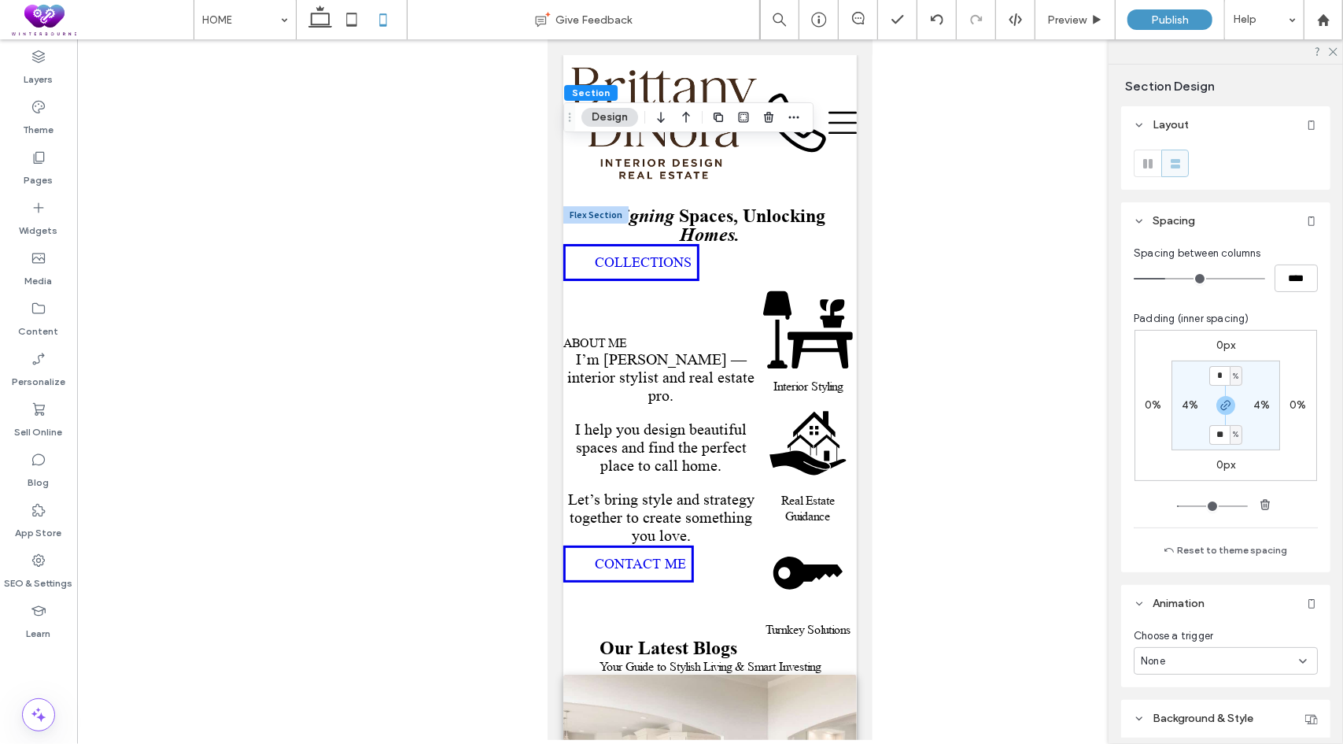
scroll to position [315, 0]
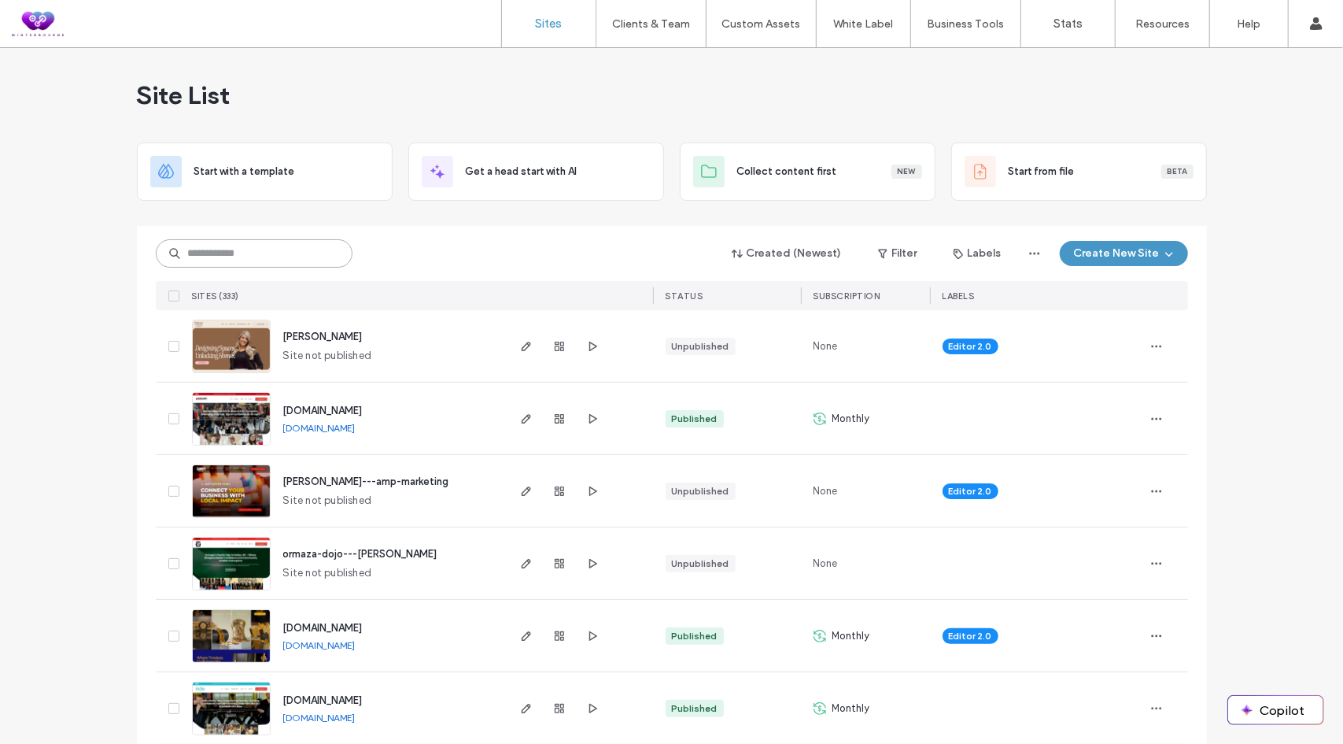
click at [274, 257] on input at bounding box center [254, 253] width 197 height 28
type input "***"
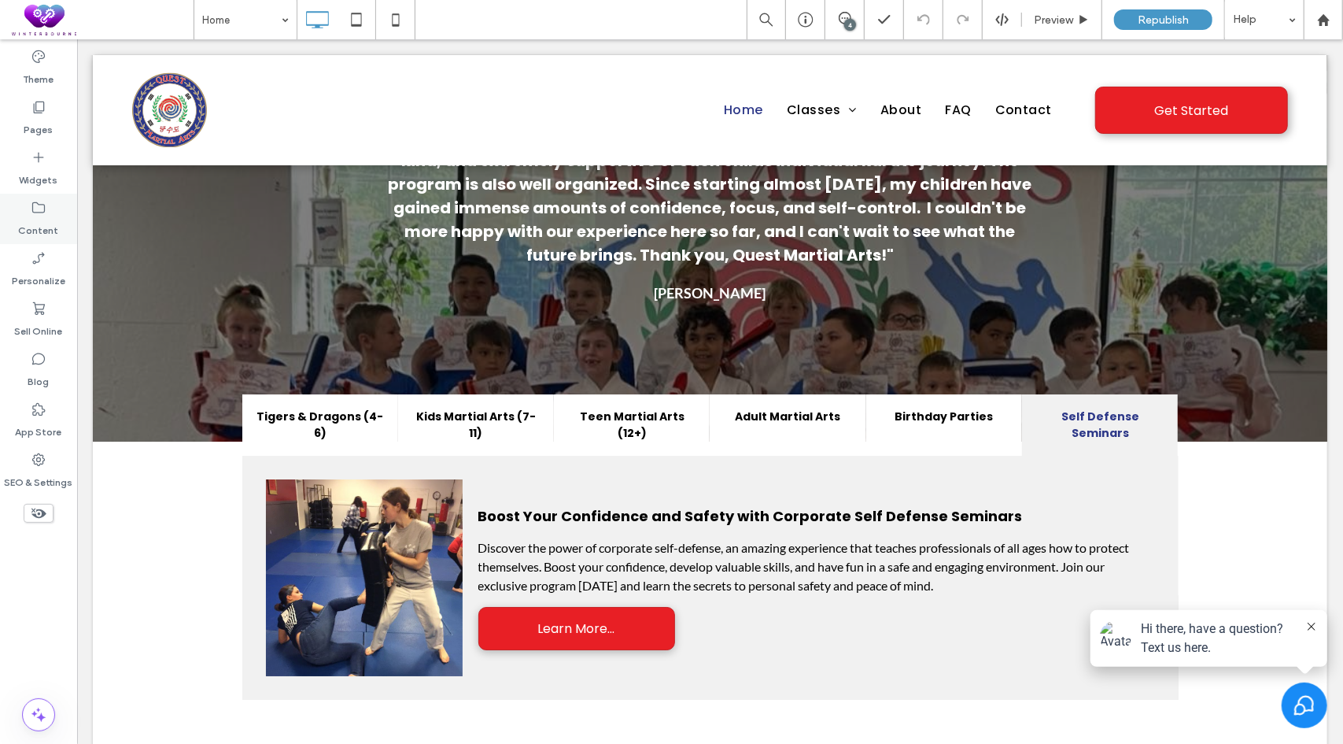
click at [36, 209] on icon at bounding box center [39, 208] width 16 height 16
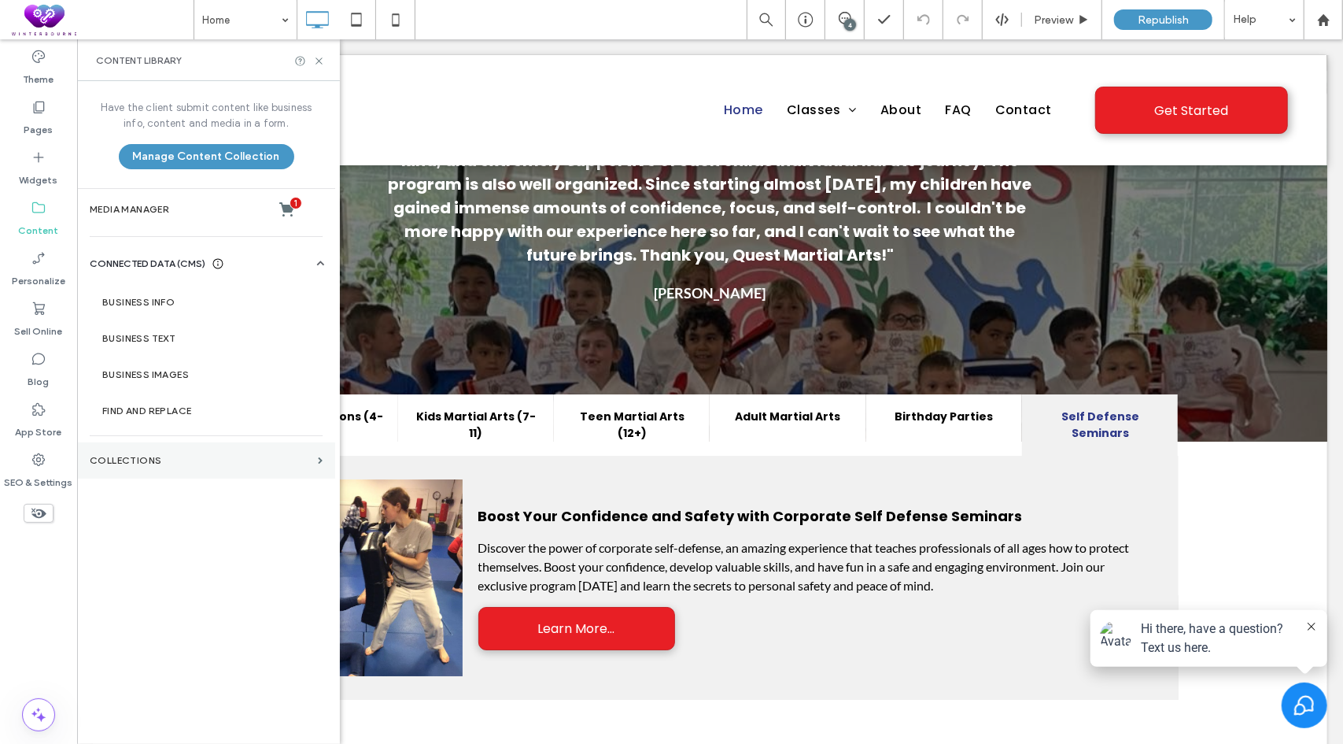
click at [127, 469] on section "Collections" at bounding box center [206, 460] width 258 height 36
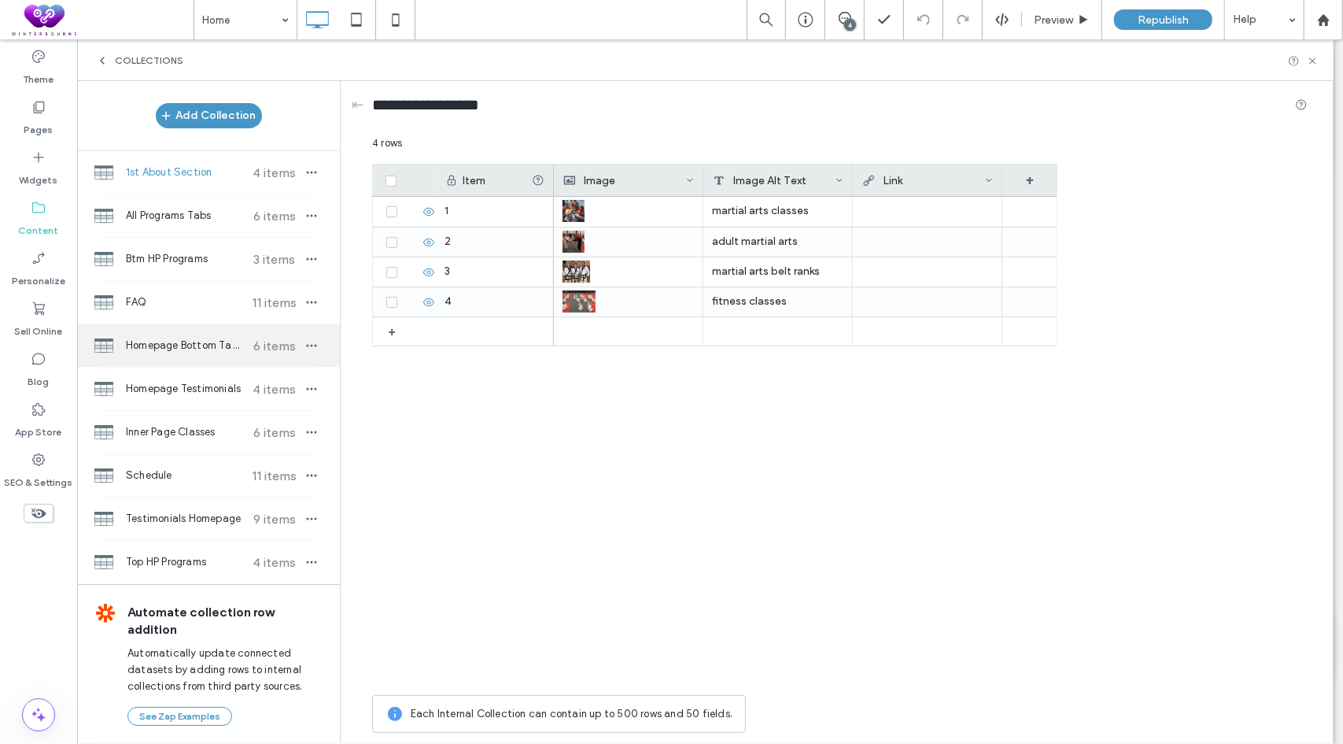
click at [168, 342] on span "Homepage Bottom Tabbed Programs" at bounding box center [184, 346] width 117 height 16
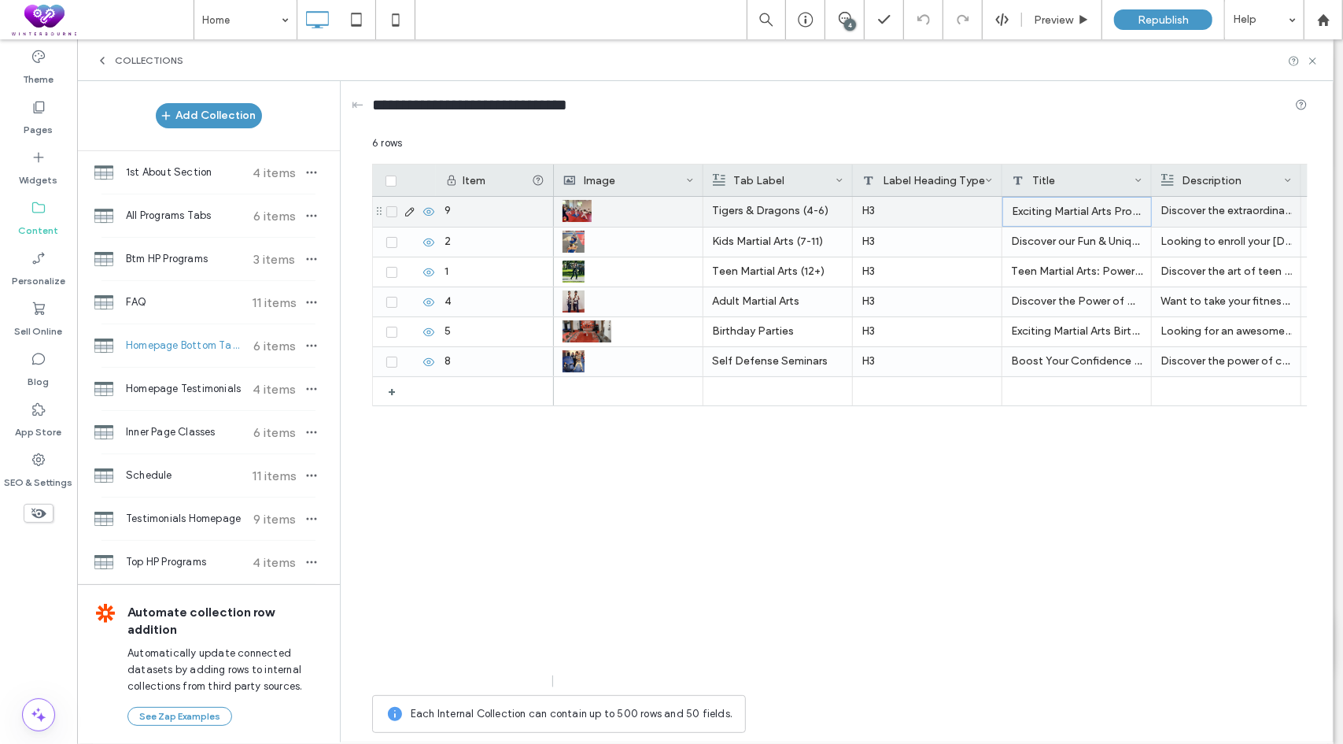
click at [1061, 216] on div "Exciting Martial Arts Program for Kids Ages 4-6! Discover the Fun Today!" at bounding box center [1078, 212] width 150 height 30
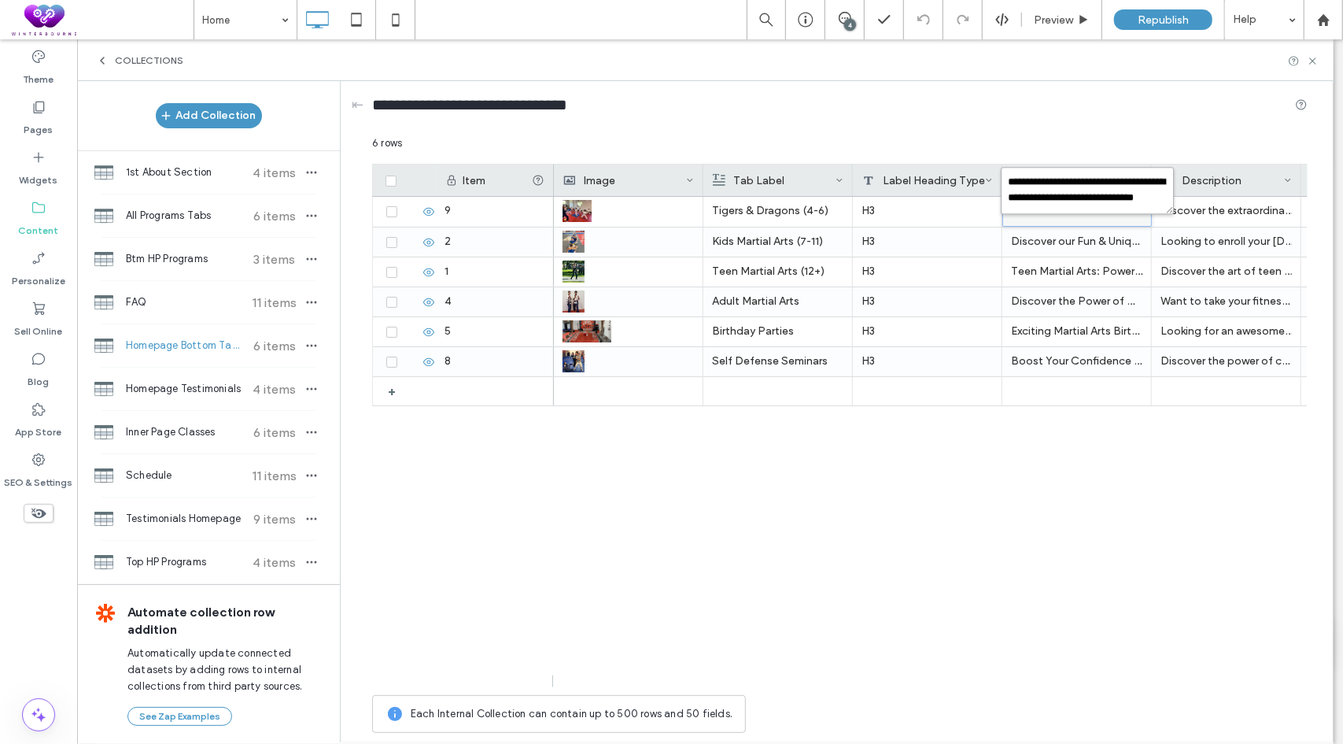
click at [1094, 193] on textarea "**********" at bounding box center [1087, 190] width 173 height 47
paste textarea "**********"
type textarea "**********"
click at [1048, 471] on div "Tigers & Dragons (4-6) H3 Discover the extraordinary world of Tiger and Dragon …" at bounding box center [931, 442] width 754 height 490
click at [1057, 585] on div "Tigers & Dragons (4-6) H3 Discover the extraordinary world of Tiger and Dragon …" at bounding box center [931, 442] width 754 height 490
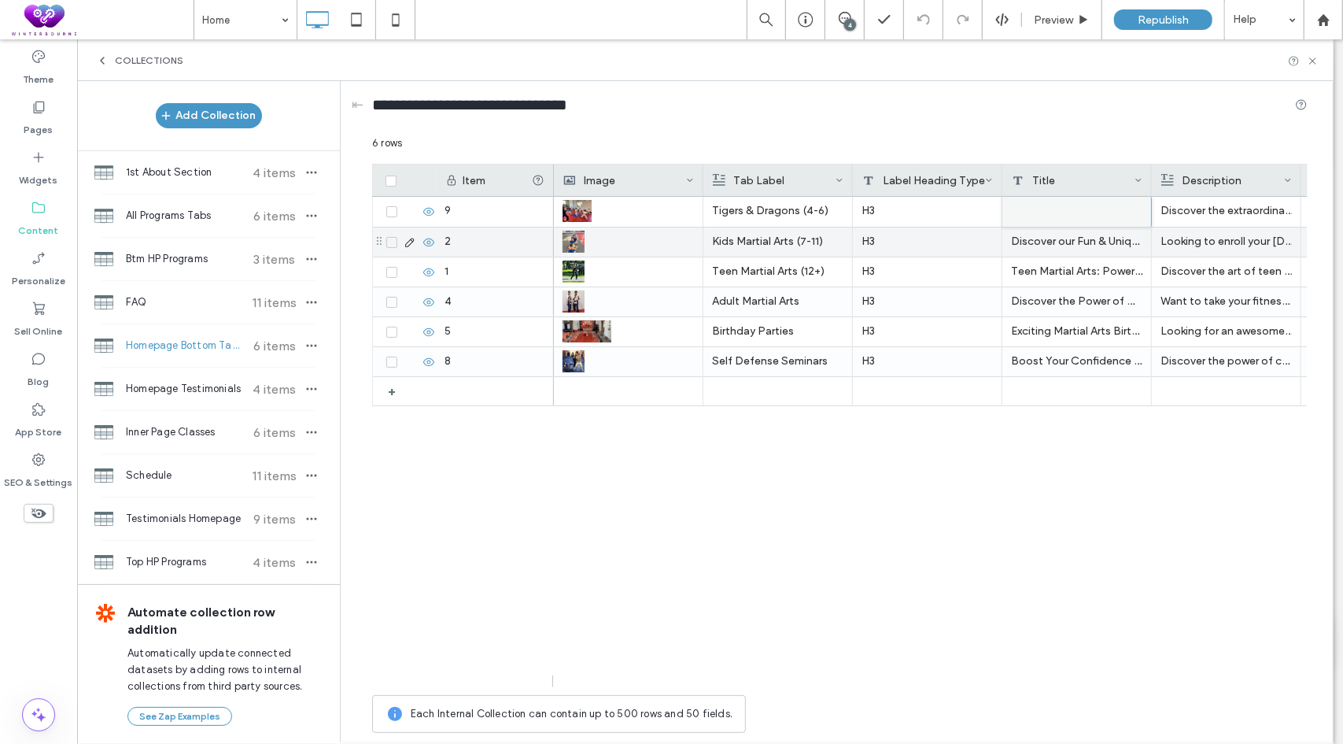
click at [1088, 229] on div "Discover our Fun & Unique Kids Martial Arts Program Today! Let Your Child's War…" at bounding box center [1078, 241] width 150 height 29
click at [1062, 246] on div "Discover our Fun & Unique Kids Martial Arts Program Today! Let Your Child's War…" at bounding box center [1078, 241] width 150 height 29
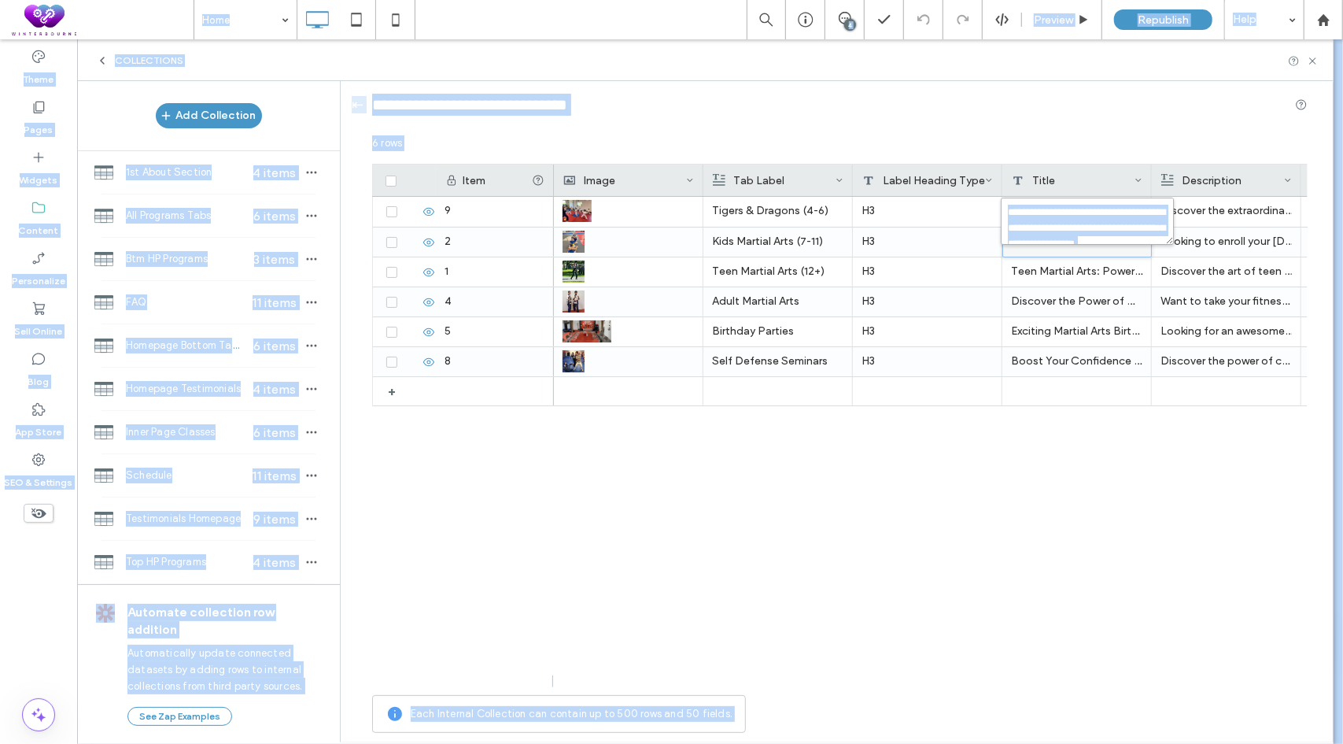
click at [1081, 225] on textarea "**********" at bounding box center [1087, 221] width 173 height 47
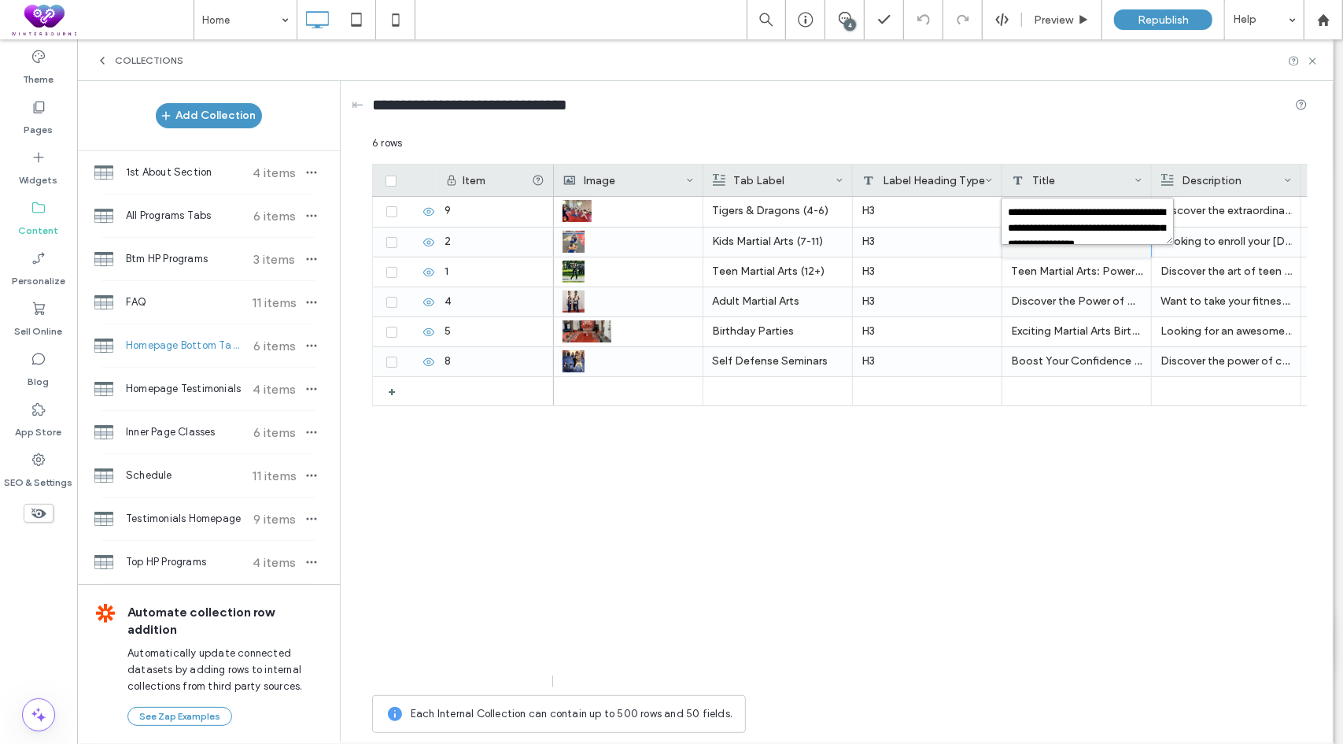
paste textarea "plain-text-cell"
type textarea "**********"
click at [1019, 464] on div "Tigers & Dragons (4-6) H3 Martial Arts for ages 4 through 6 should be fun while…" at bounding box center [931, 442] width 754 height 490
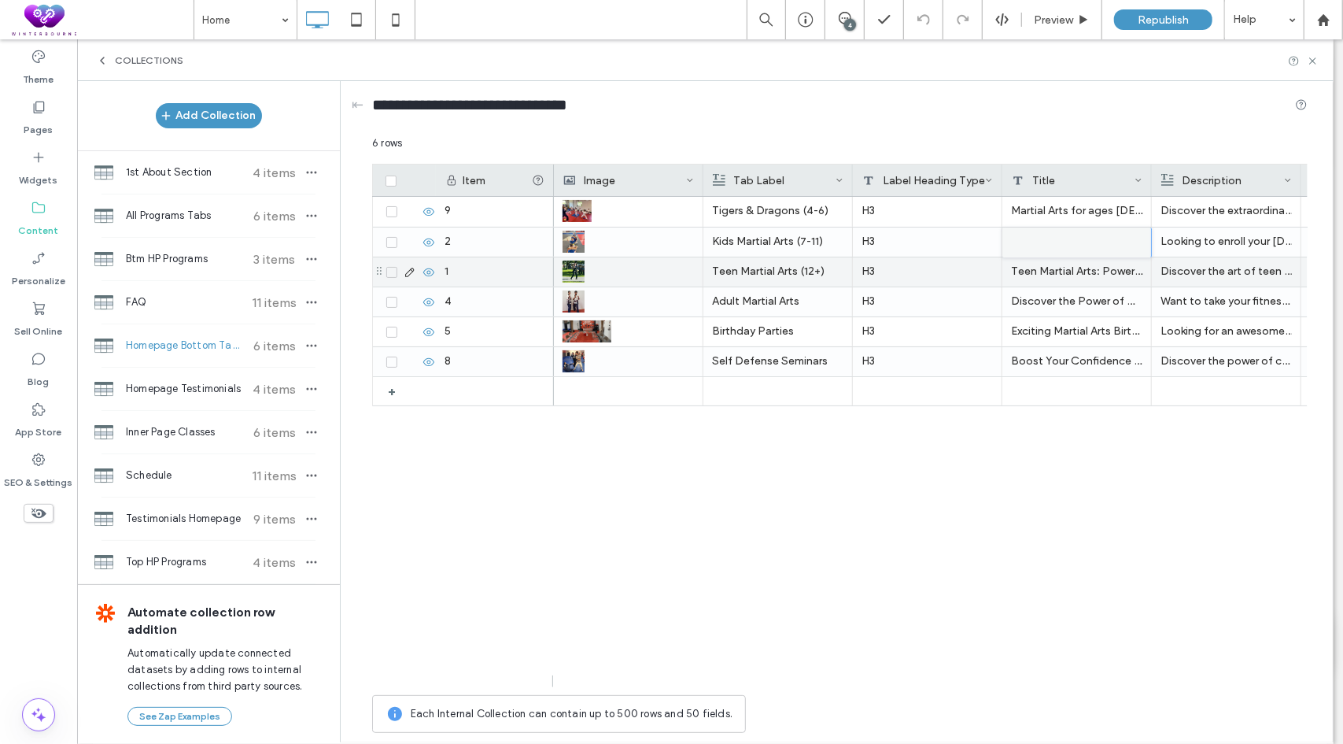
click at [1033, 275] on div "Teen Martial Arts: Power Up Your Skills!" at bounding box center [1078, 271] width 150 height 29
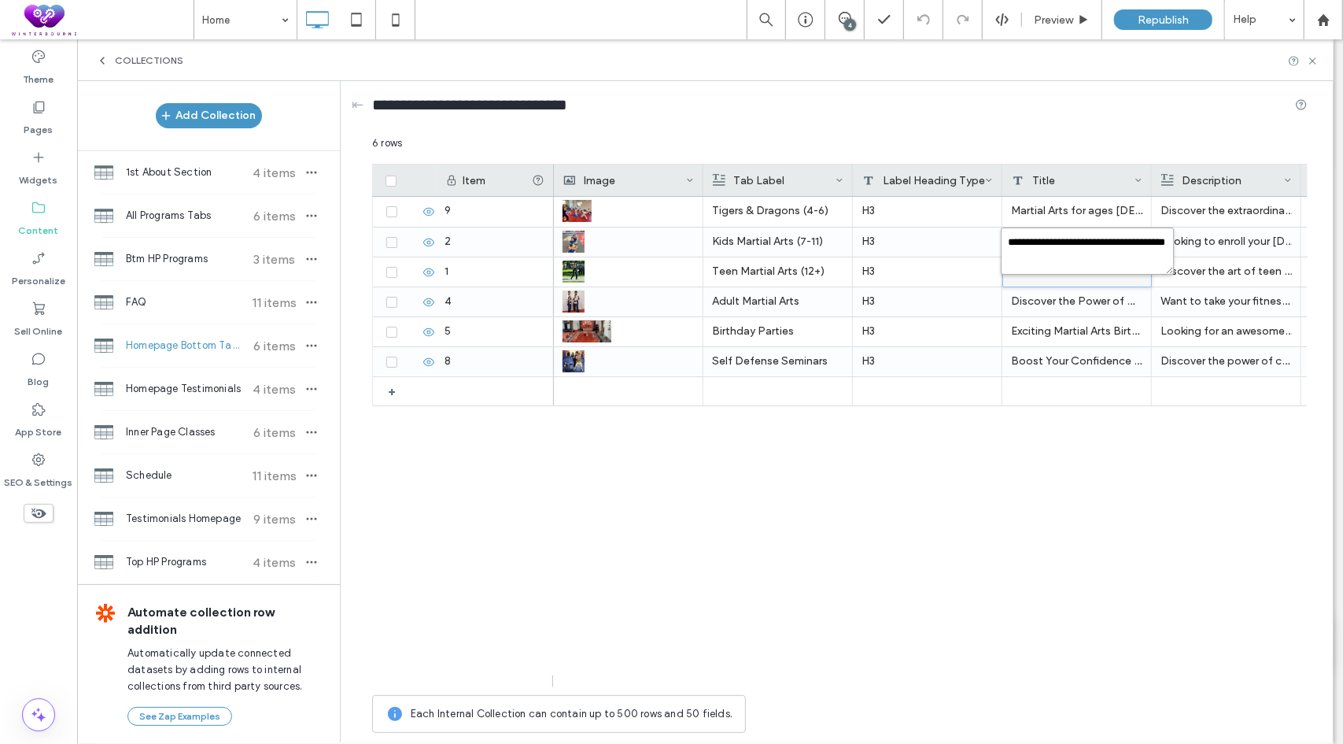
click at [1048, 259] on textarea "**********" at bounding box center [1087, 250] width 173 height 47
paste textarea "**********"
type textarea "**********"
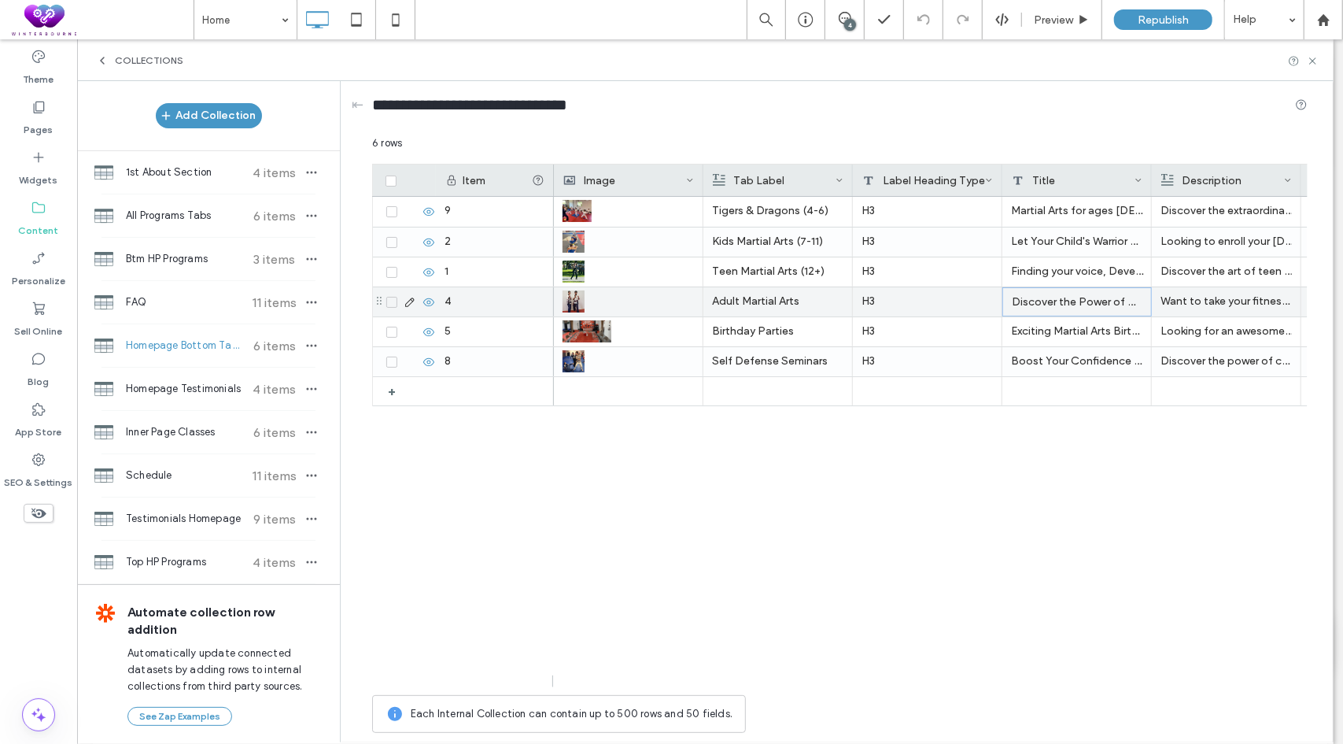
click at [1055, 298] on div "Discover the Power of Martial Arts for Adults: Boost Your Skills!" at bounding box center [1078, 301] width 150 height 29
click at [1092, 305] on div "Discover the Power of Martial Arts for Adults: Boost Your Skills!" at bounding box center [1078, 301] width 150 height 29
click at [1105, 287] on textarea "**********" at bounding box center [1087, 280] width 173 height 47
paste textarea "**********"
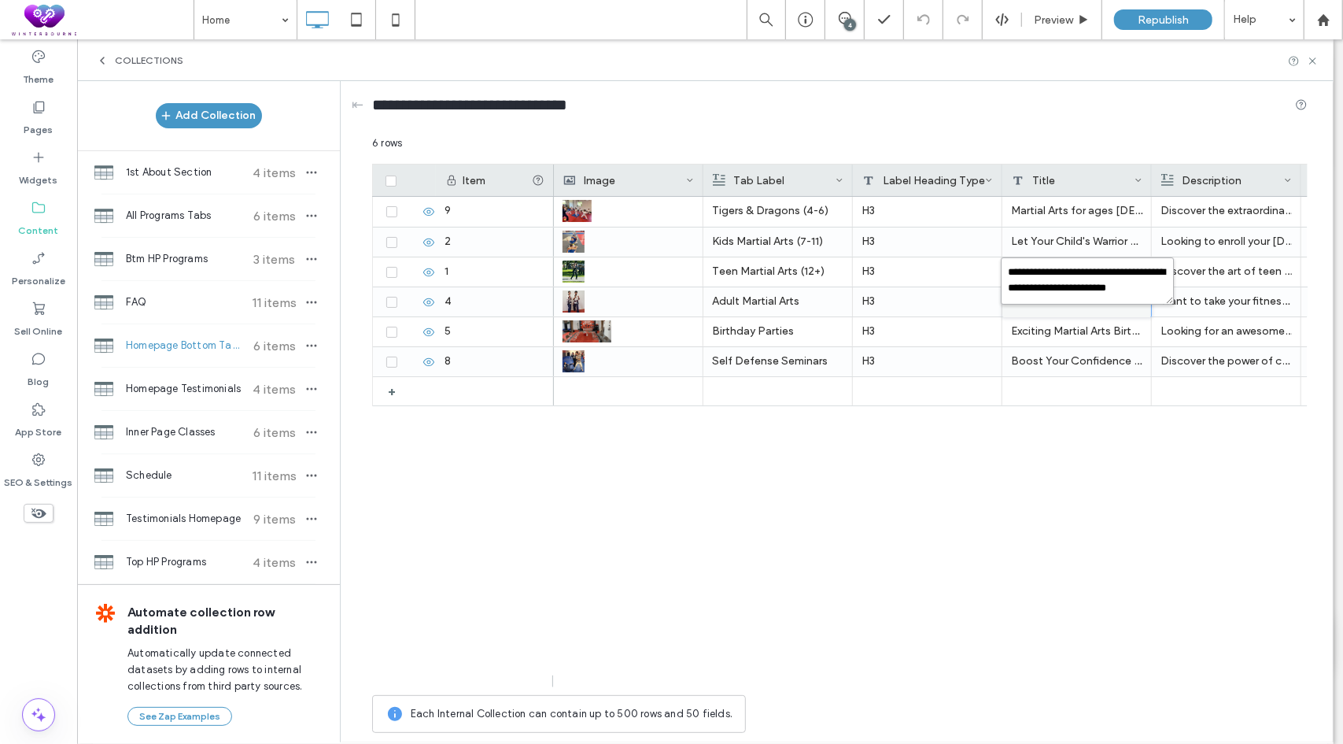
type textarea "**********"
click at [944, 514] on div "Tigers & Dragons (4-6) H3 Martial Arts for ages 4 through 6 should be fun while…" at bounding box center [931, 442] width 754 height 490
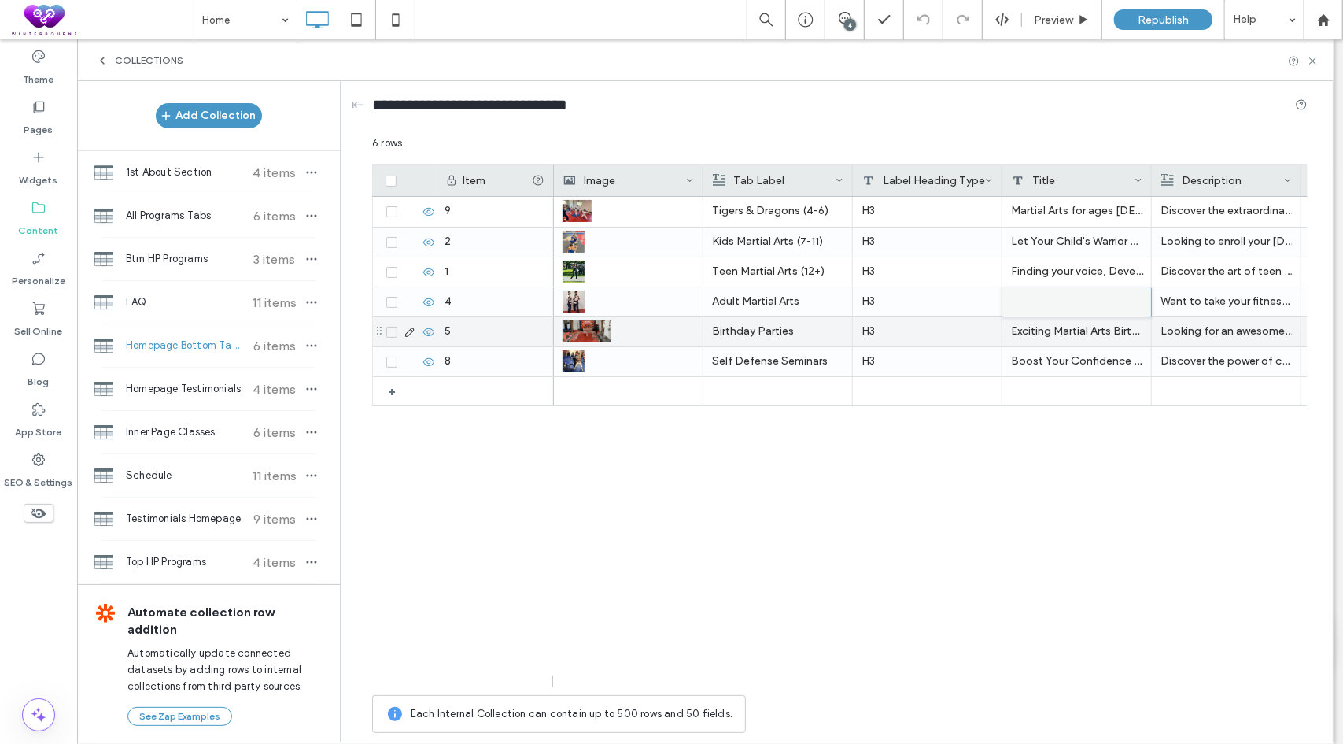
click at [1044, 332] on div "Exciting Martial Arts Birthday Bash! Action-Packed Fun for Everyone!" at bounding box center [1078, 331] width 150 height 29
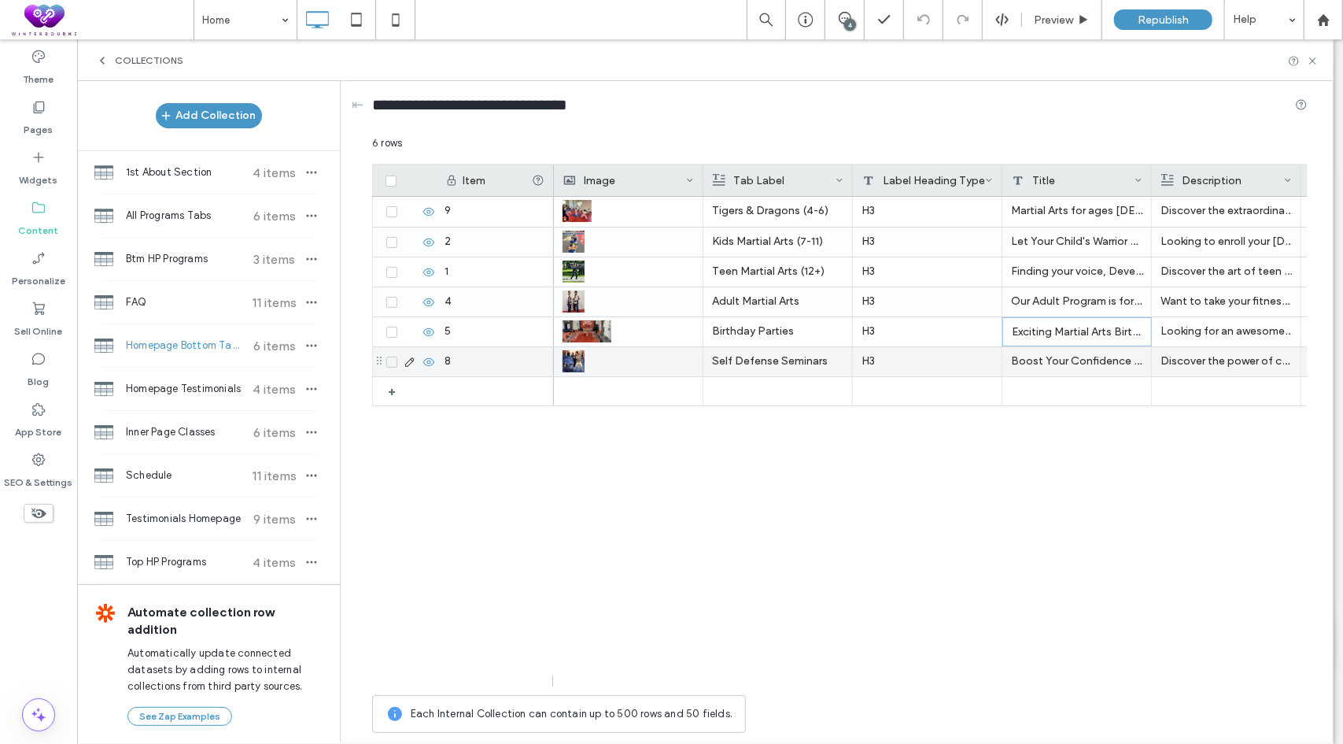
click at [1055, 361] on div "Boost Your Confidence and Safety with Corporate Self Defense Seminars" at bounding box center [1078, 361] width 150 height 29
click at [1055, 362] on div "Boost Your Confidence and Safety with Corporate Self Defense Seminars" at bounding box center [1078, 361] width 150 height 29
click at [1063, 342] on textarea "**********" at bounding box center [1087, 340] width 173 height 47
paste textarea "plain-text-cell"
type textarea "**********"
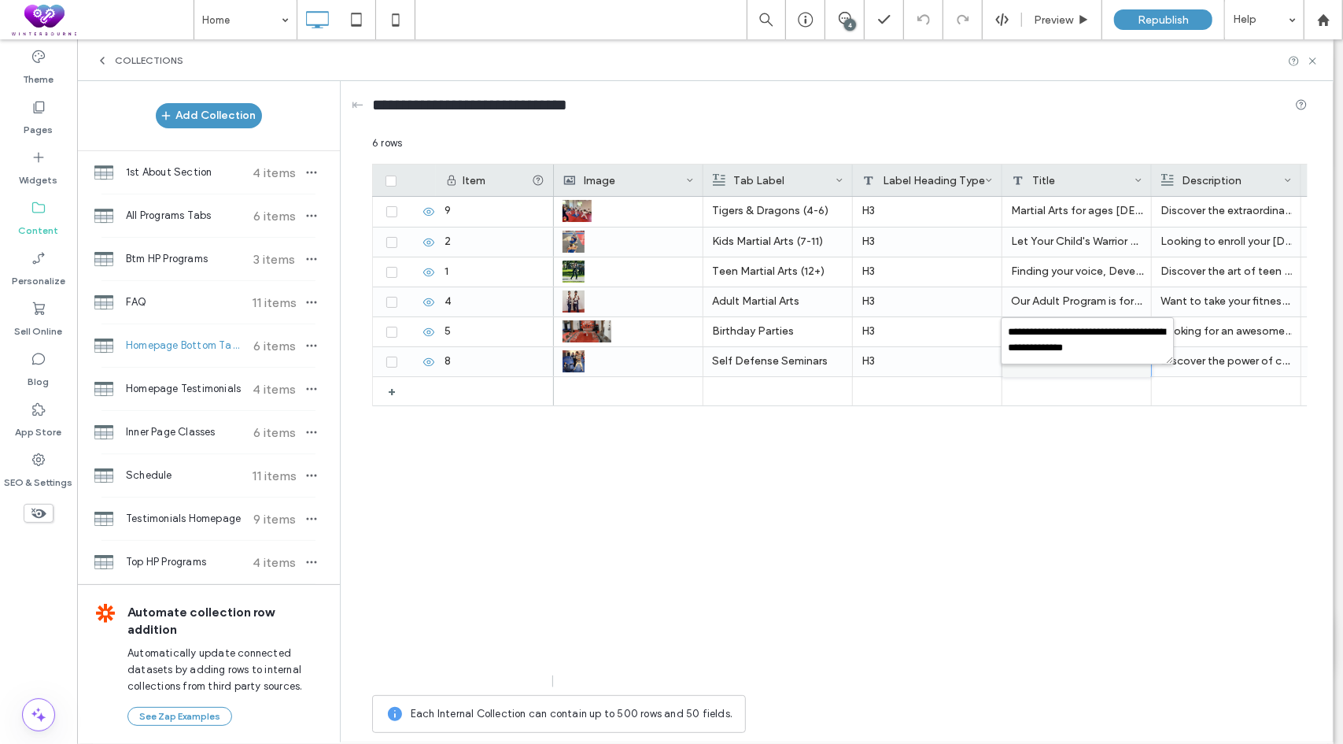
click at [1054, 464] on div "Tigers & Dragons (4-6) H3 Martial Arts for ages 4 through 6 should be fun while…" at bounding box center [931, 442] width 754 height 490
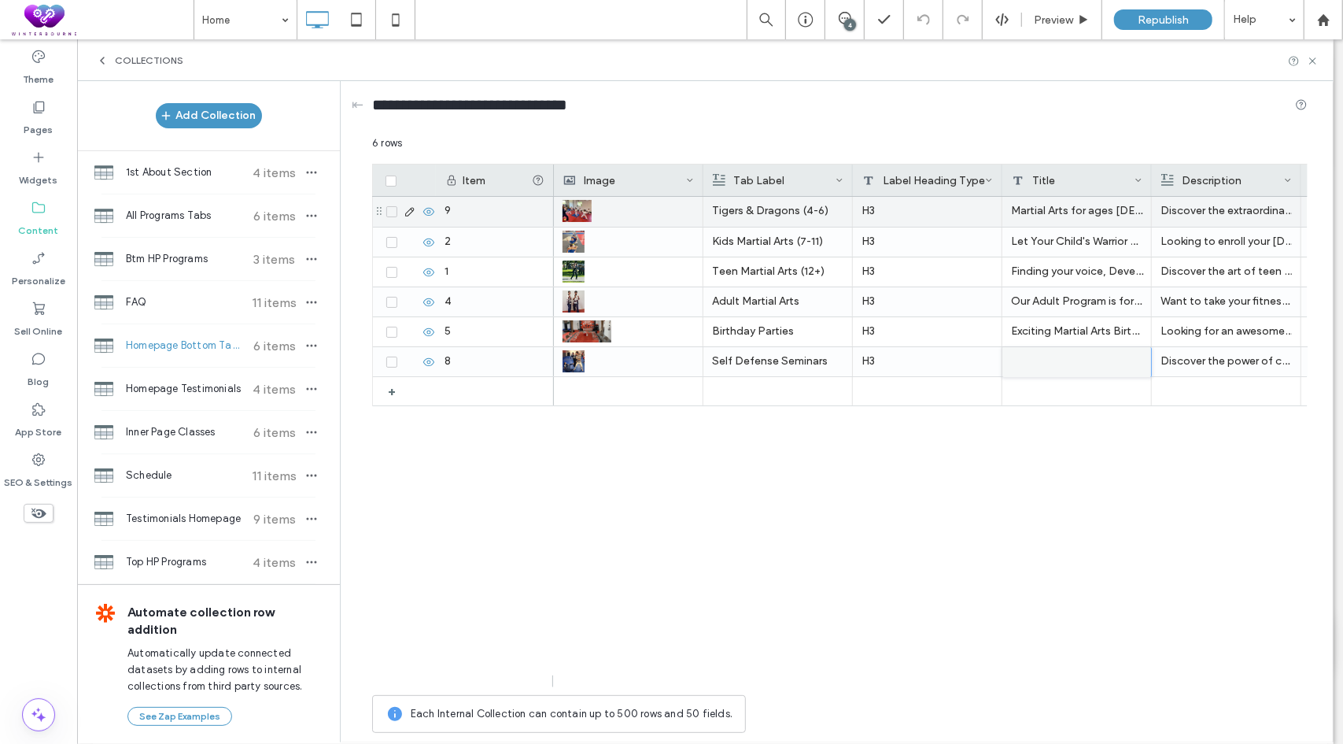
click at [1214, 213] on p "Discover the extraordinary world of Tiger and Dragon Kids Martial Arts Classes …" at bounding box center [1226, 211] width 131 height 28
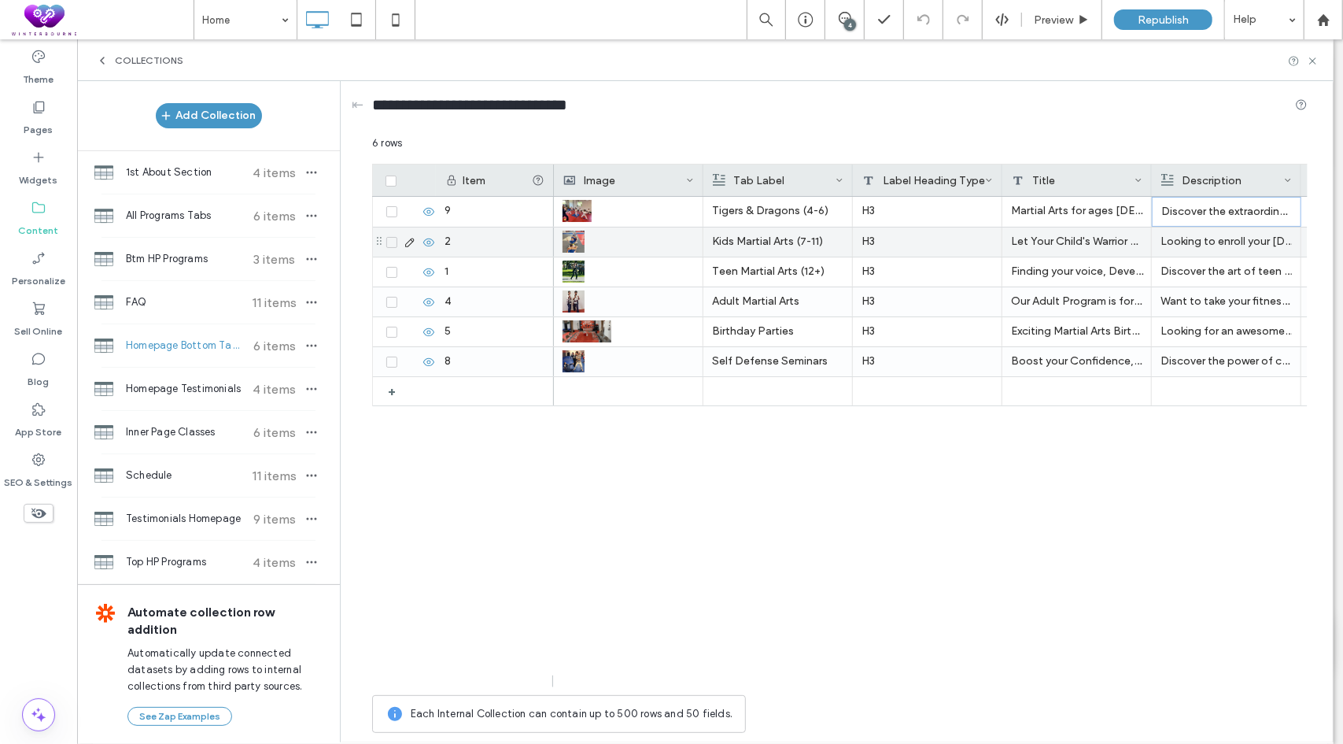
click at [1179, 251] on p "Looking to enroll your 7-11-year-old in an exciting and engaging martial arts p…" at bounding box center [1226, 241] width 131 height 28
click at [1179, 251] on p "Looking to enroll your 7-11-year-old in an exciting and engaging martial arts p…" at bounding box center [1227, 242] width 131 height 28
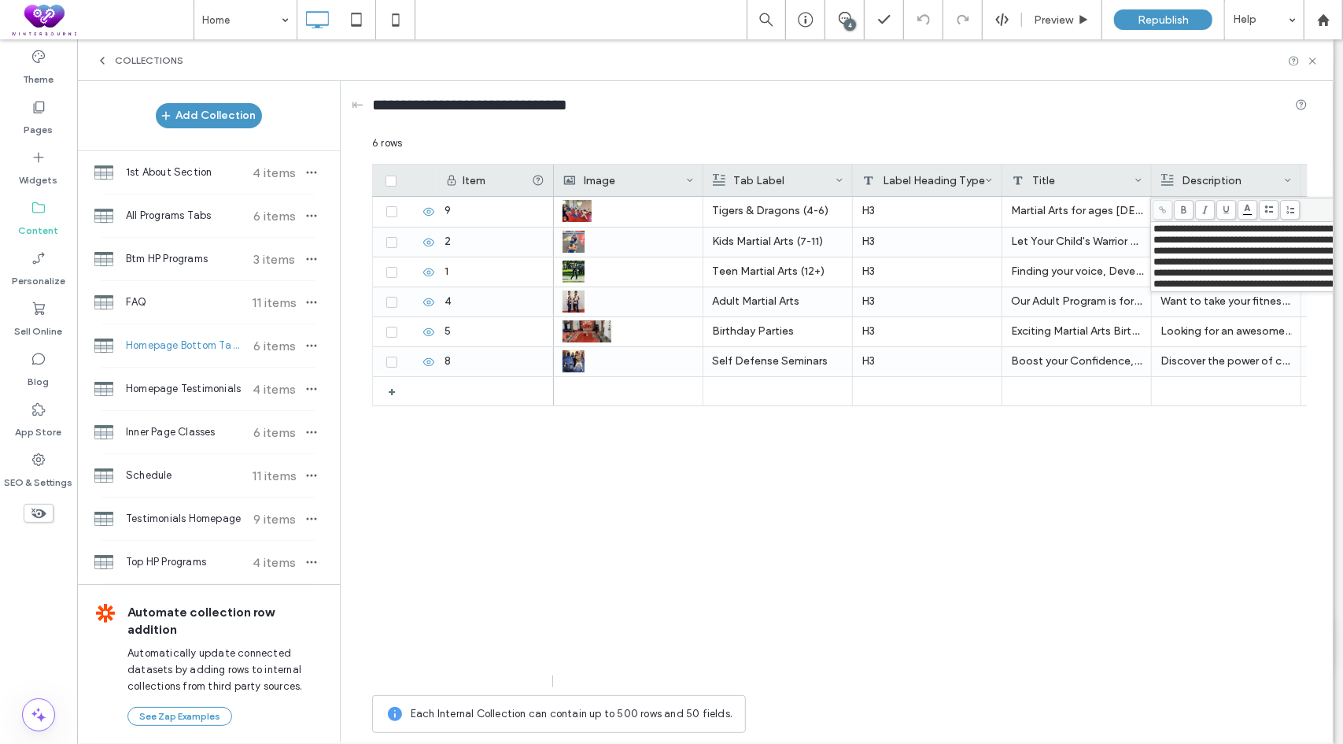
click at [1186, 246] on span "**********" at bounding box center [1301, 256] width 295 height 65
click at [1077, 555] on div "Tigers & Dragons (4-6) H3 Martial Arts for ages 4 through 6 should be fun while…" at bounding box center [931, 442] width 754 height 490
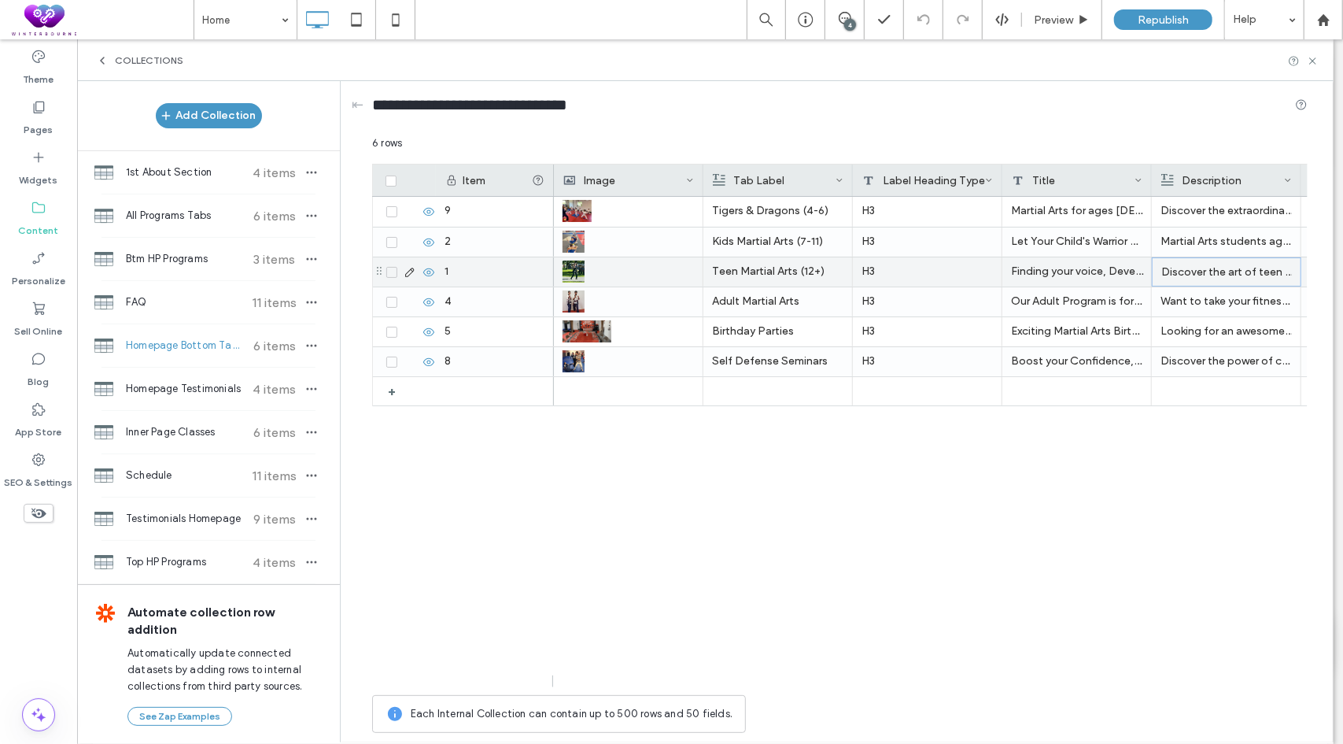
click at [1198, 279] on p "Discover the art of teen martial arts and unlock your potential. Our dynamic cl…" at bounding box center [1227, 272] width 131 height 28
click at [1217, 269] on span "**********" at bounding box center [1301, 280] width 295 height 54
click at [1040, 538] on div "Tigers & Dragons (4-6) H3 Martial Arts for ages 4 through 6 should be fun while…" at bounding box center [931, 442] width 754 height 490
click at [1180, 300] on p "Want to take your fitness routine to the next level? Our adult martial arts cla…" at bounding box center [1226, 301] width 131 height 28
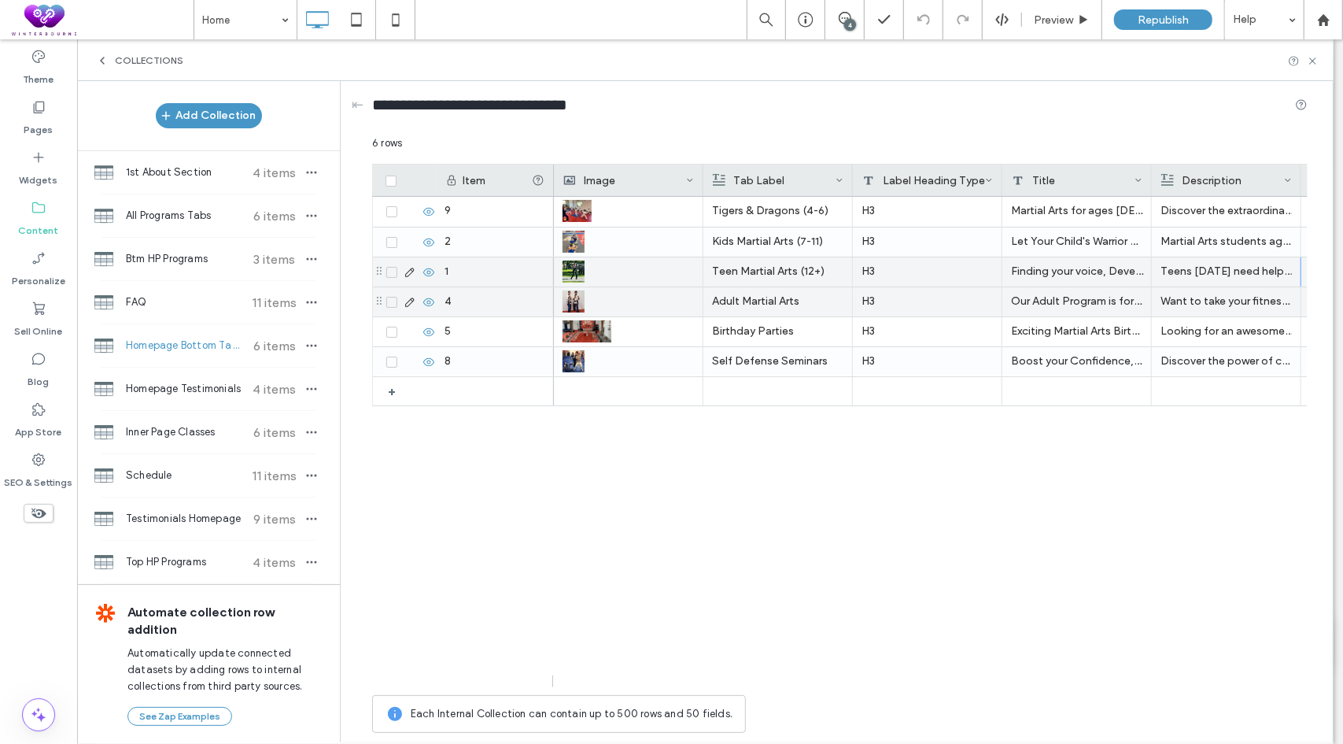
click at [1180, 300] on p "Want to take your fitness routine to the next level? Our adult martial arts cla…" at bounding box center [1226, 301] width 131 height 28
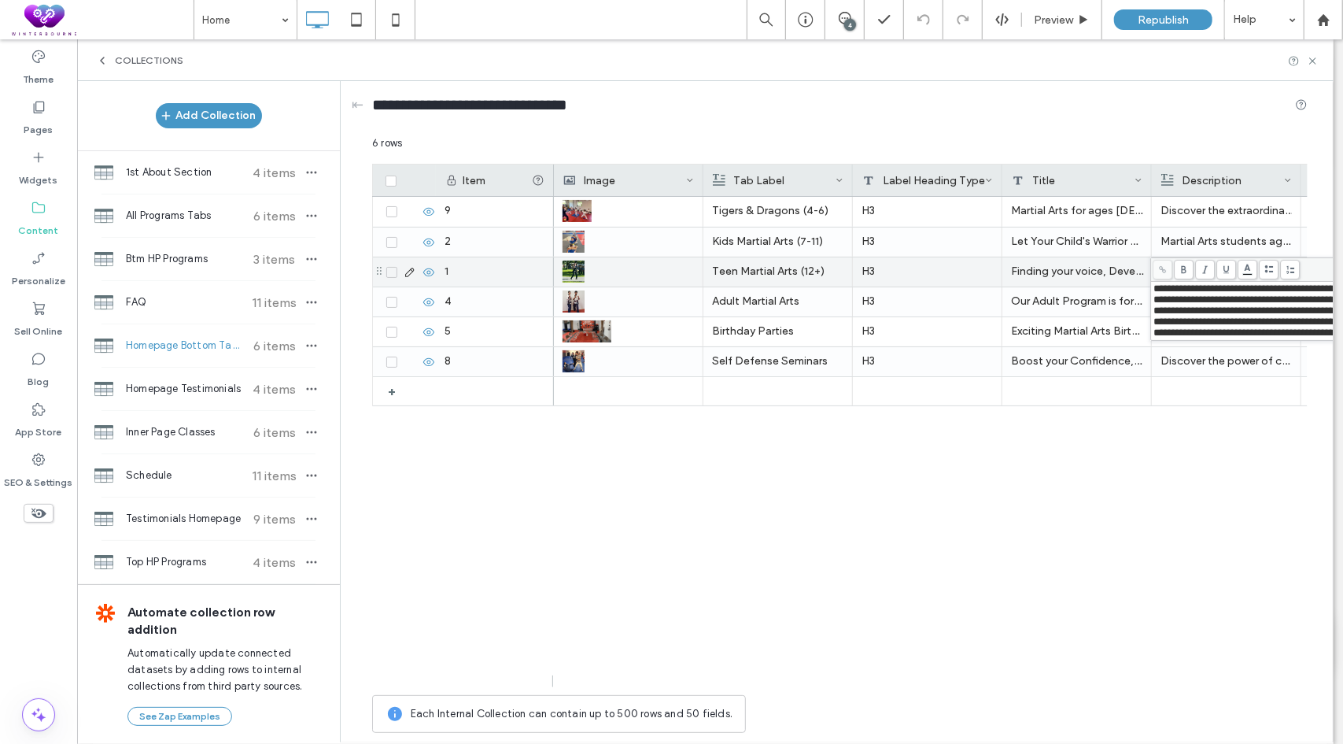
click at [1213, 296] on span "**********" at bounding box center [1301, 310] width 295 height 54
click at [1129, 490] on div "Tigers & Dragons (4-6) H3 Martial Arts for ages 4 through 6 should be fun while…" at bounding box center [931, 442] width 754 height 490
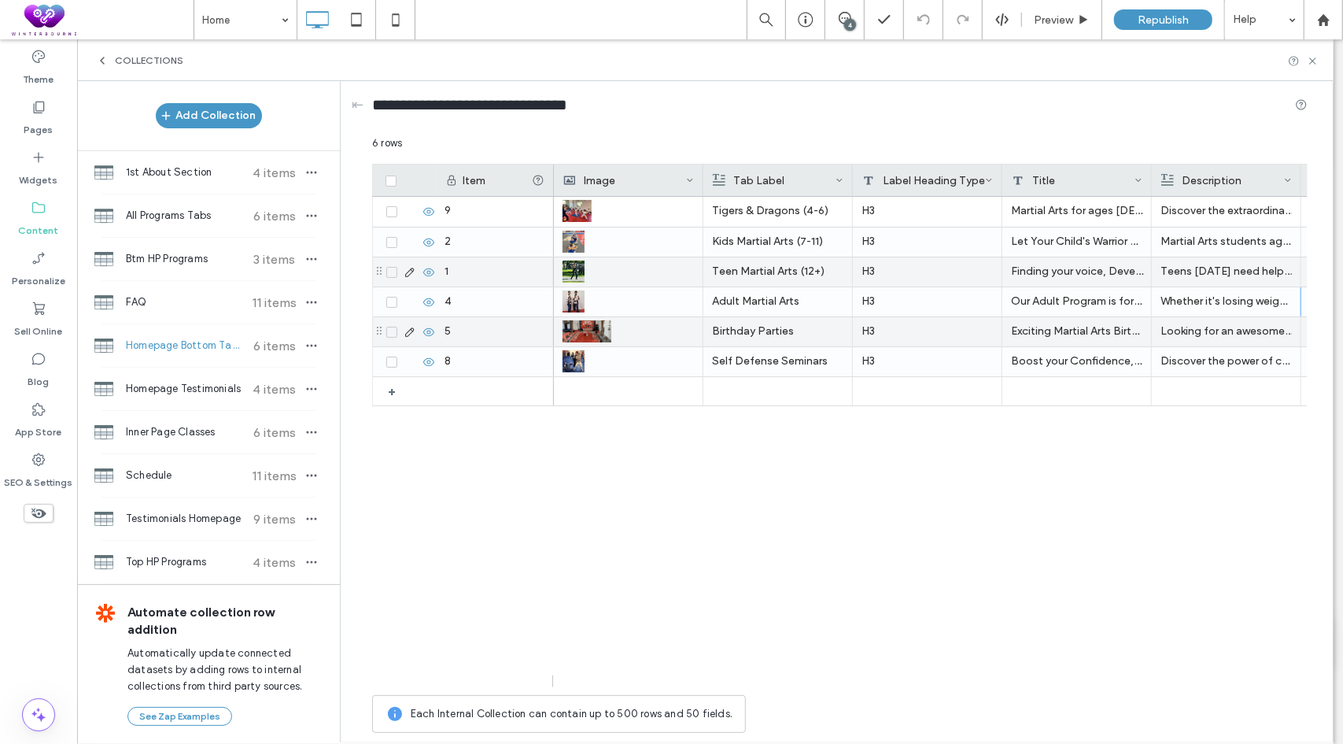
click at [1193, 331] on p "Looking for an awesome birthday party idea? Look no further! Our martial arts p…" at bounding box center [1226, 331] width 131 height 28
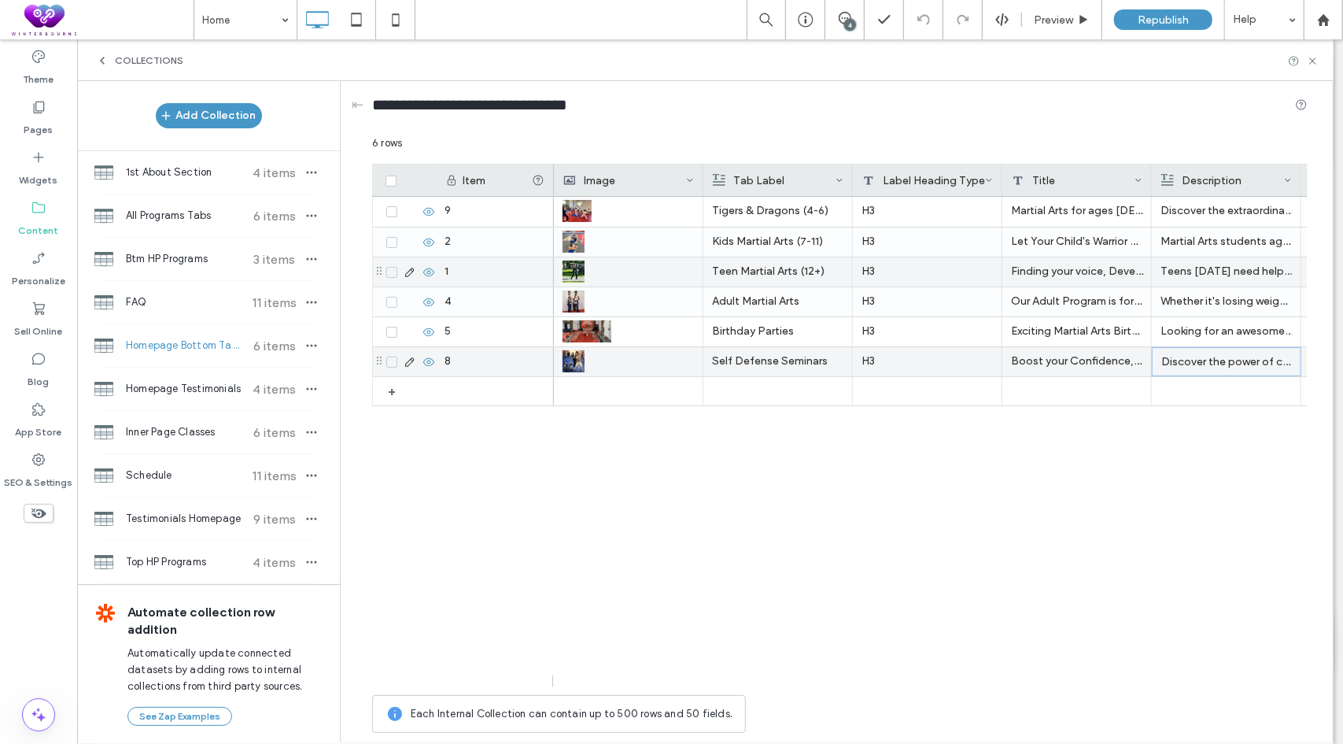
click at [1215, 363] on p "Discover the power of corporate self-defense, an amazing experience that teache…" at bounding box center [1227, 362] width 131 height 28
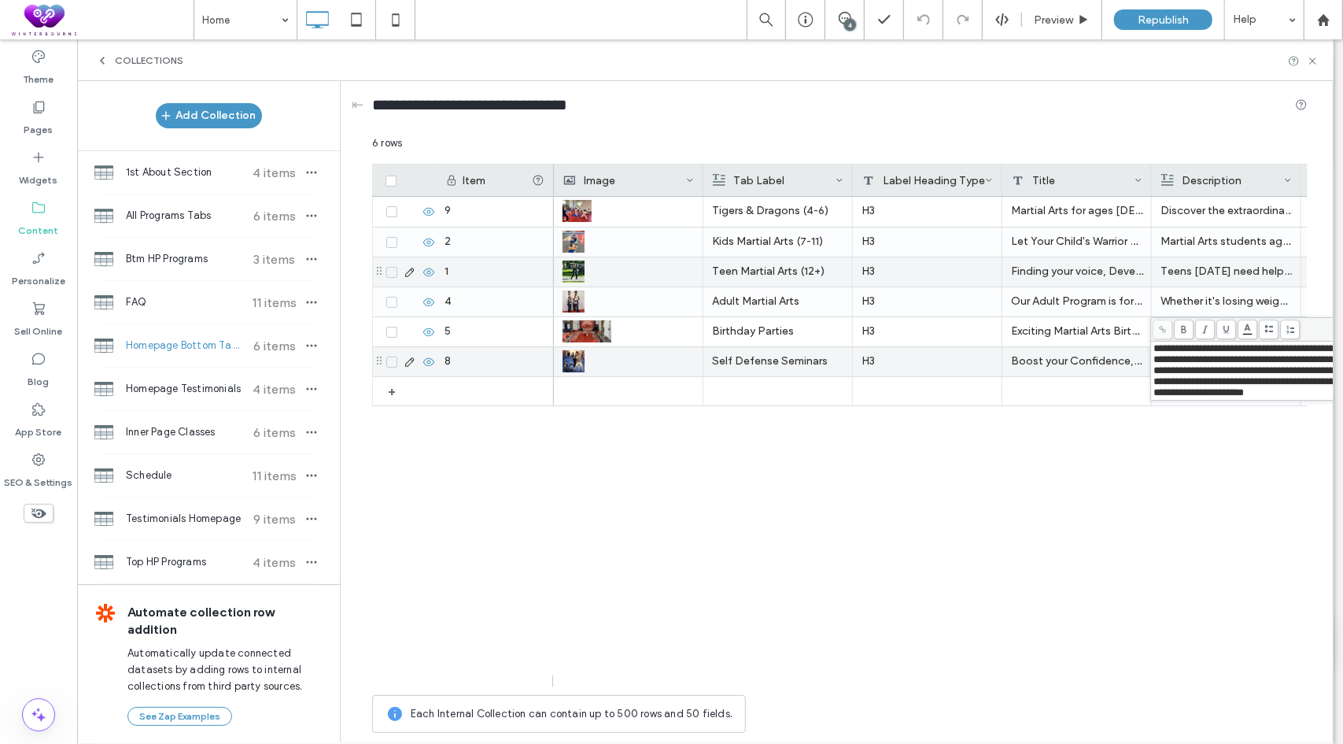
click at [1220, 361] on span "**********" at bounding box center [1301, 370] width 295 height 54
click at [1081, 601] on div "Tigers & Dragons (4-6) H3 Martial Arts for ages 4 through 6 should be fun while…" at bounding box center [931, 442] width 754 height 490
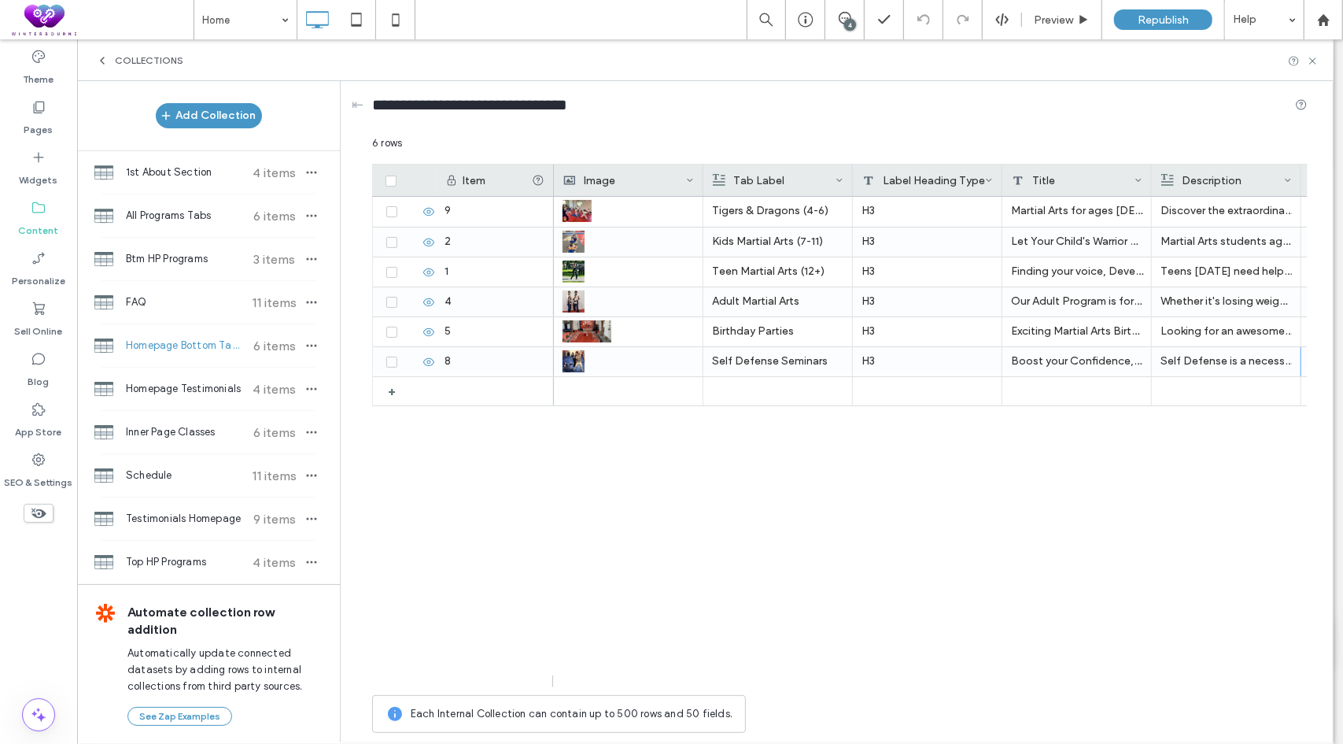
click at [612, 490] on div "Tigers & Dragons (4-6) H3 Martial Arts for ages 4 through 6 should be fun while…" at bounding box center [931, 442] width 754 height 490
click at [46, 117] on label "Pages" at bounding box center [38, 126] width 29 height 22
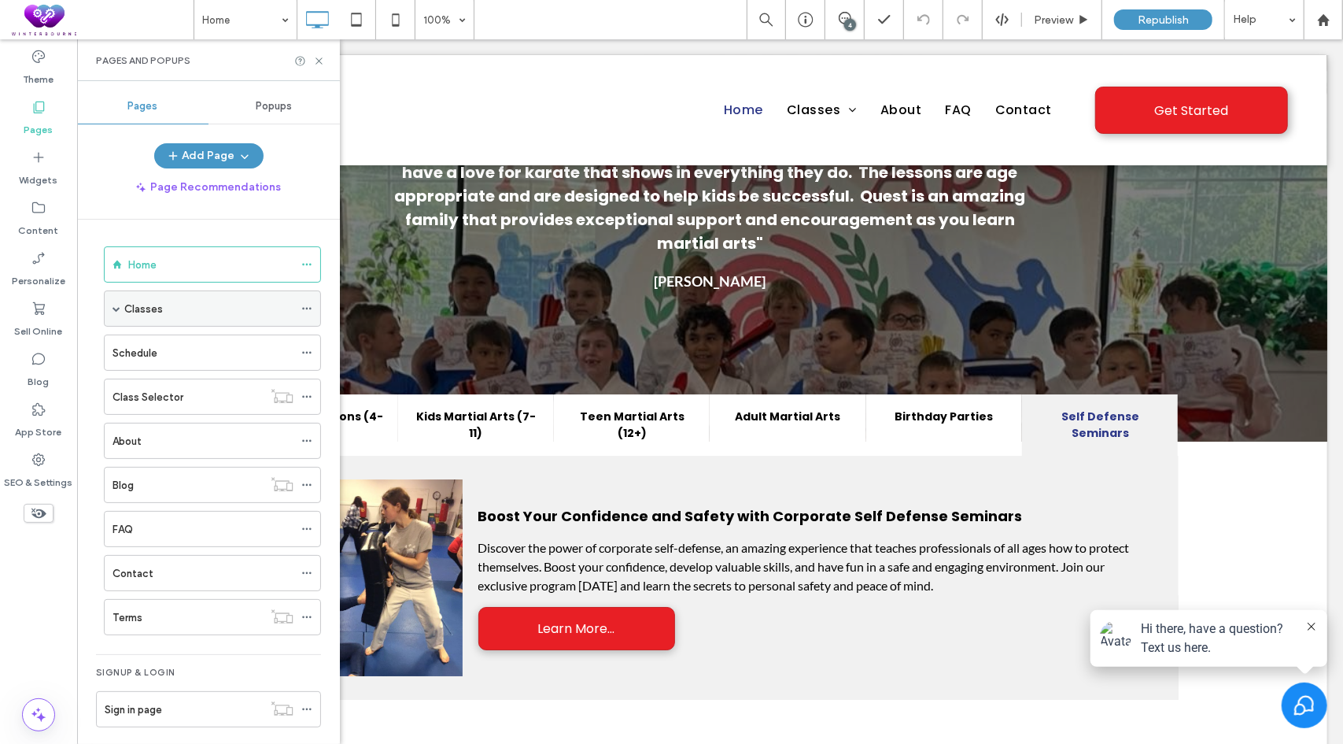
click at [113, 309] on span at bounding box center [117, 309] width 8 height 8
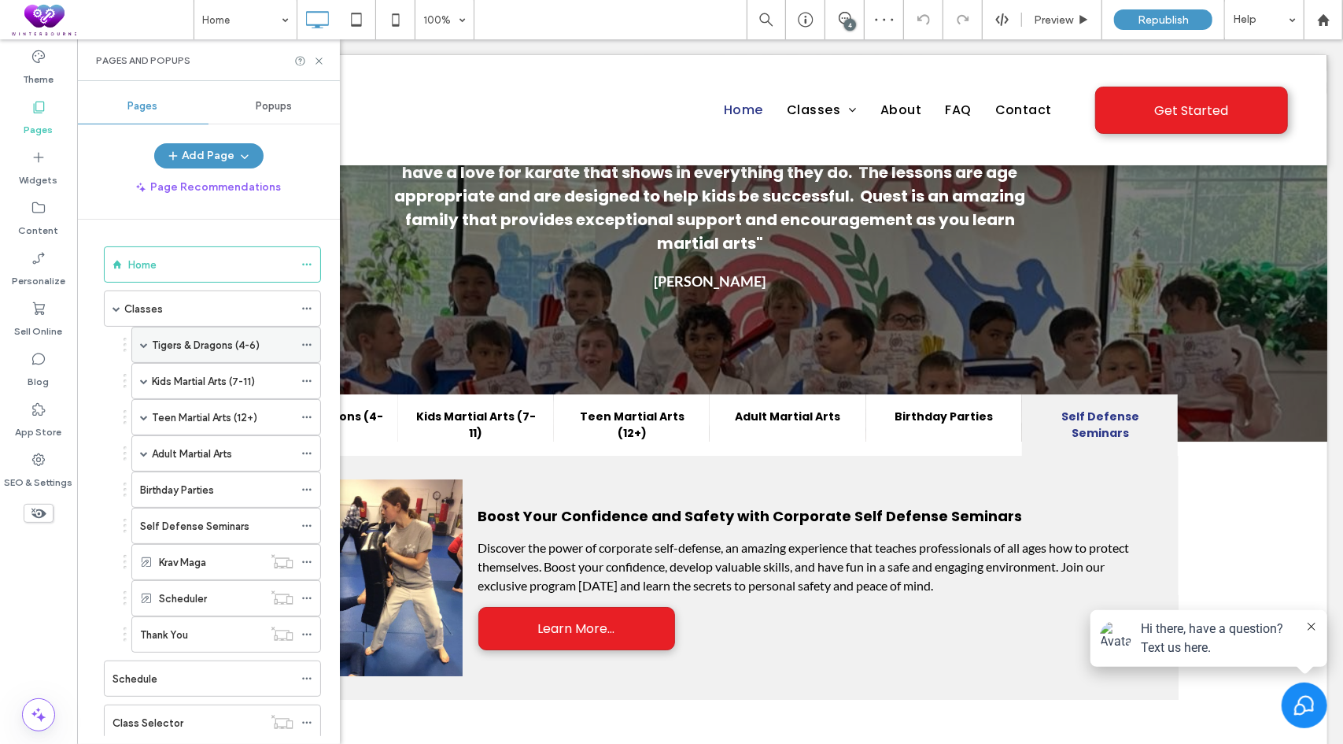
click at [187, 345] on label "Tigers & Dragons (4-6)" at bounding box center [206, 345] width 108 height 28
click at [318, 62] on icon at bounding box center [319, 61] width 12 height 12
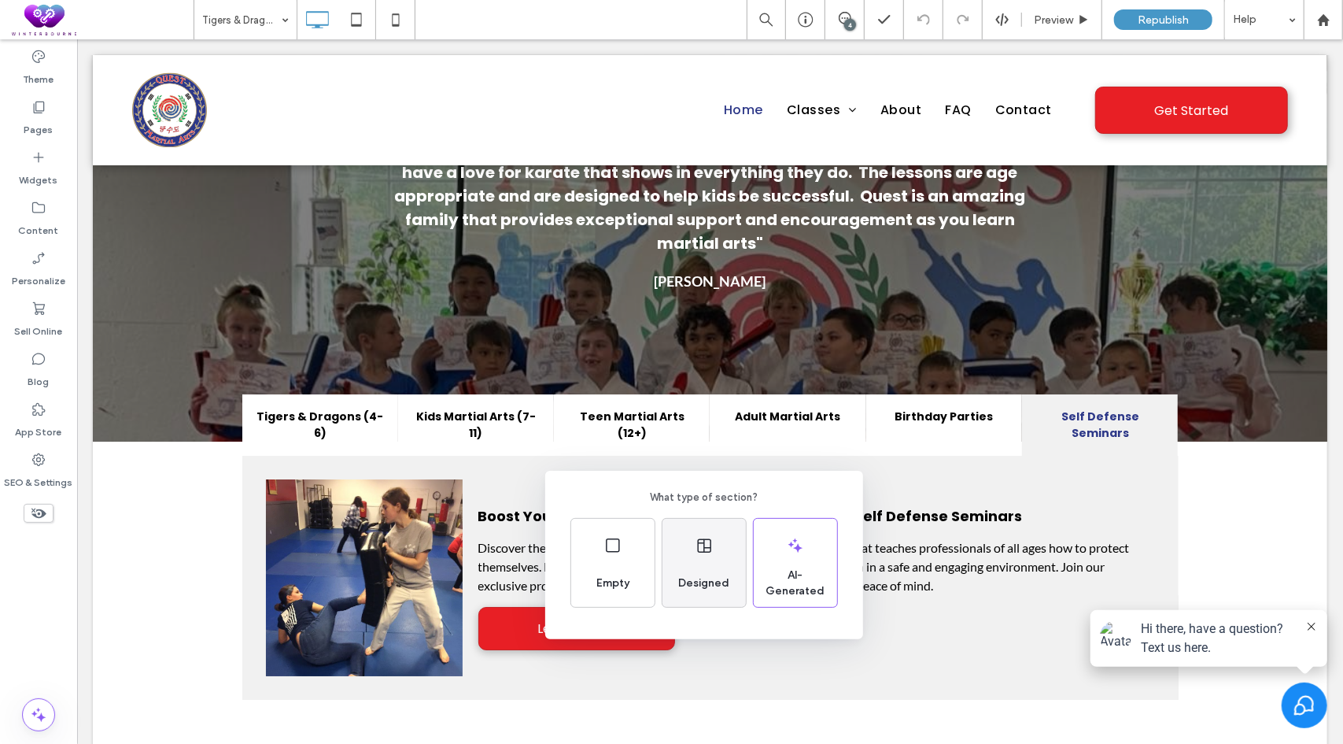
click at [700, 569] on div "Designed" at bounding box center [704, 583] width 64 height 35
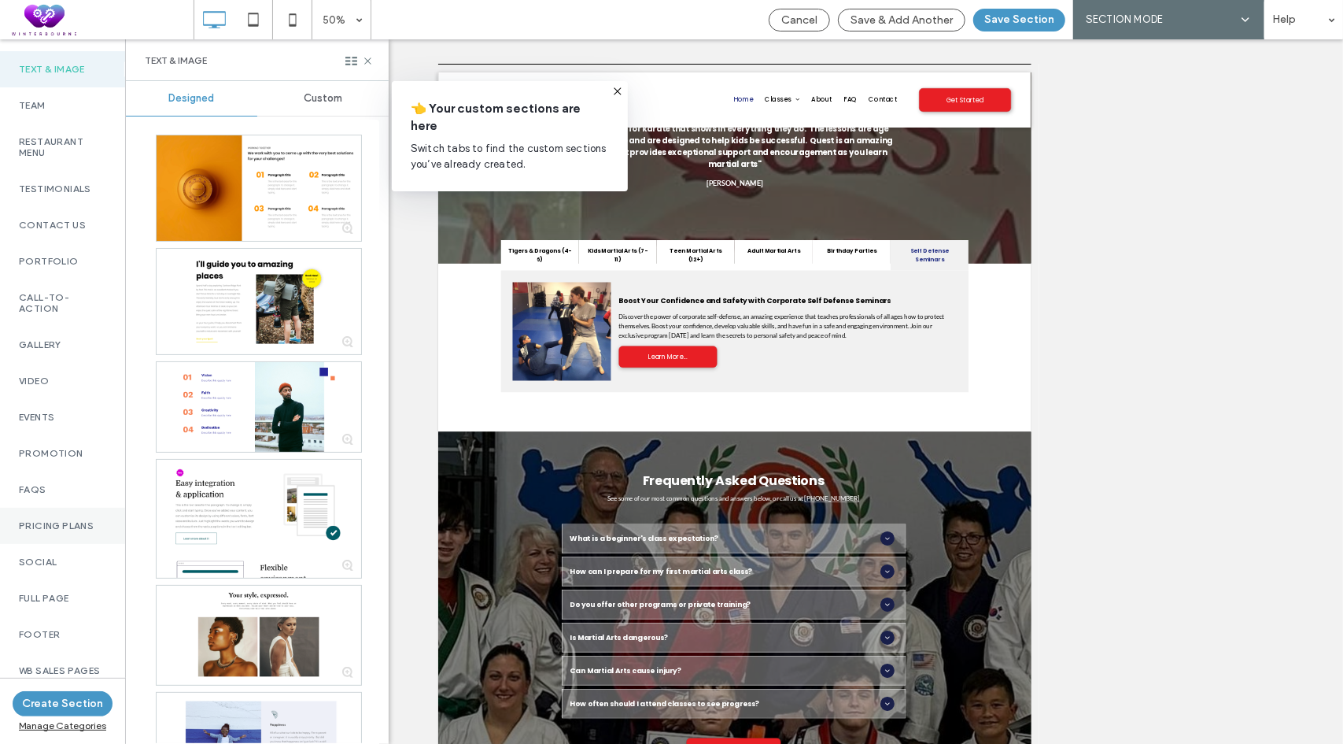
scroll to position [482, 0]
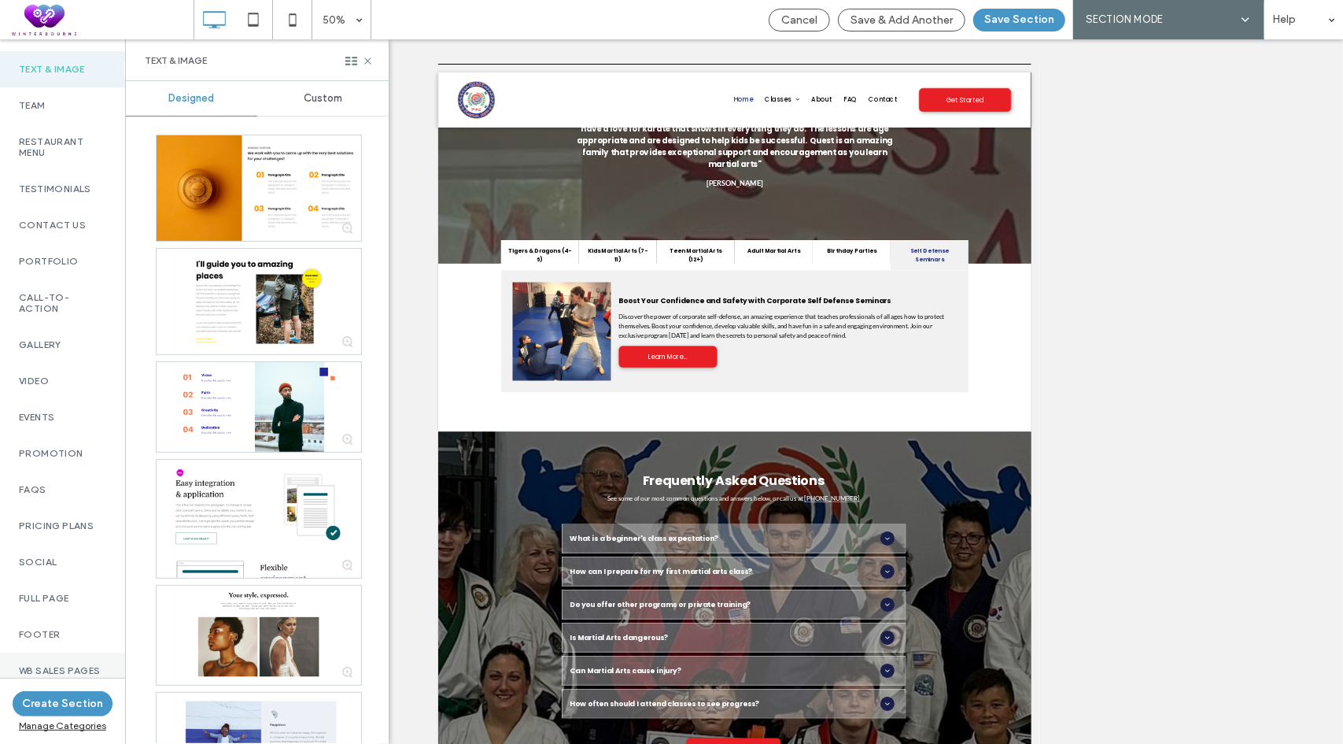
click at [71, 665] on label "WB Sales Pages" at bounding box center [62, 670] width 87 height 11
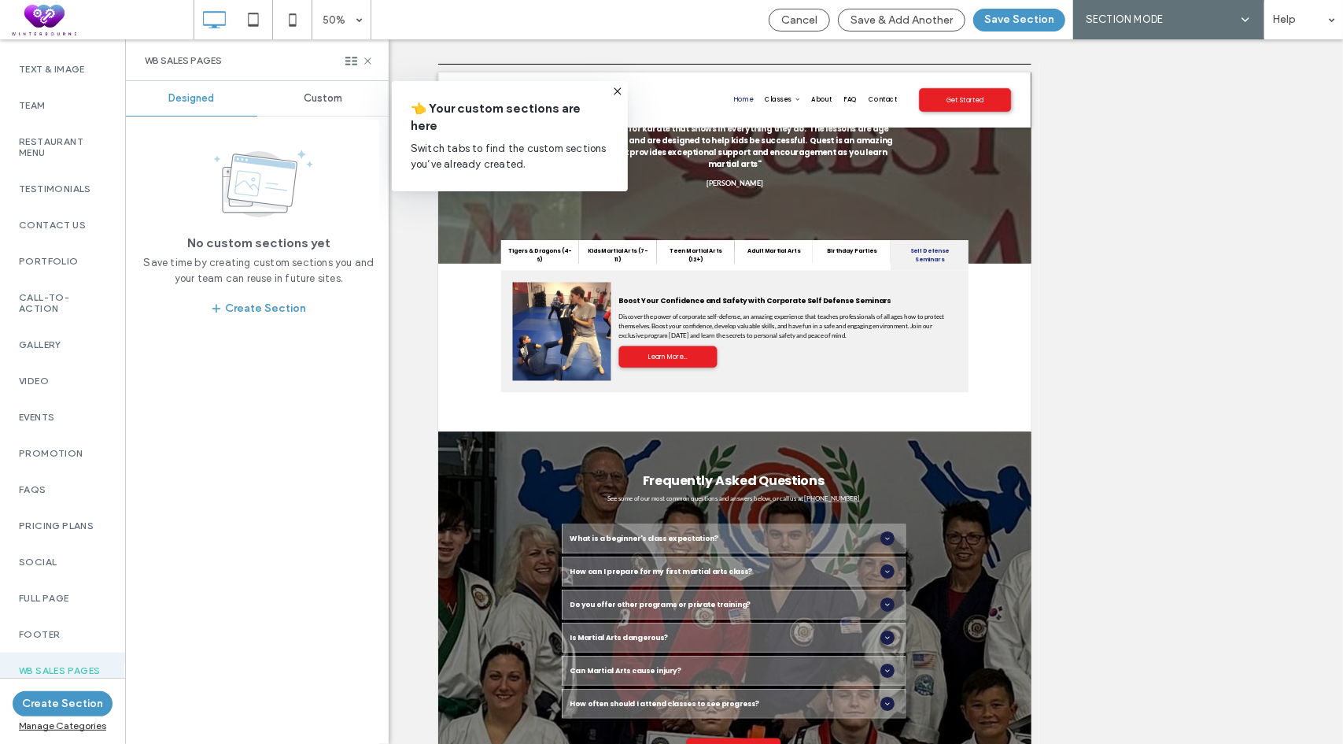
click at [321, 100] on span "Custom" at bounding box center [323, 98] width 39 height 13
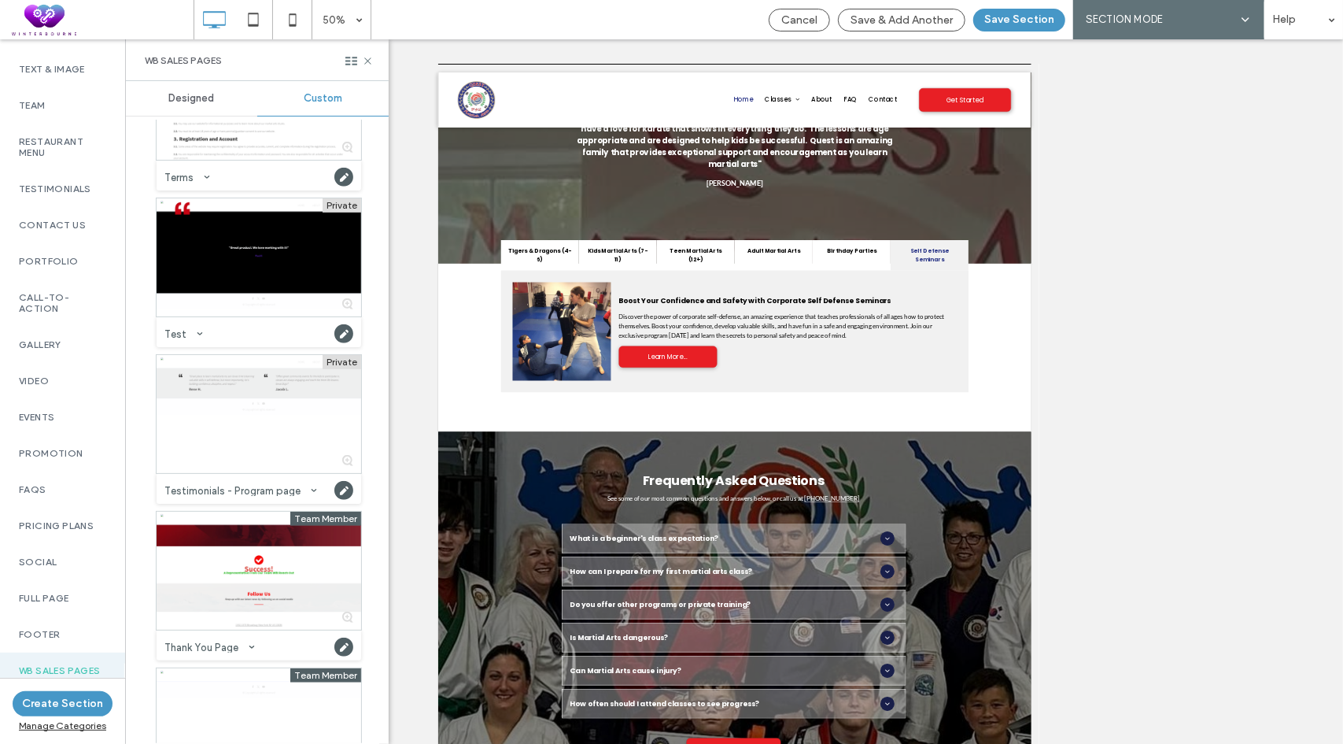
scroll to position [8633, 0]
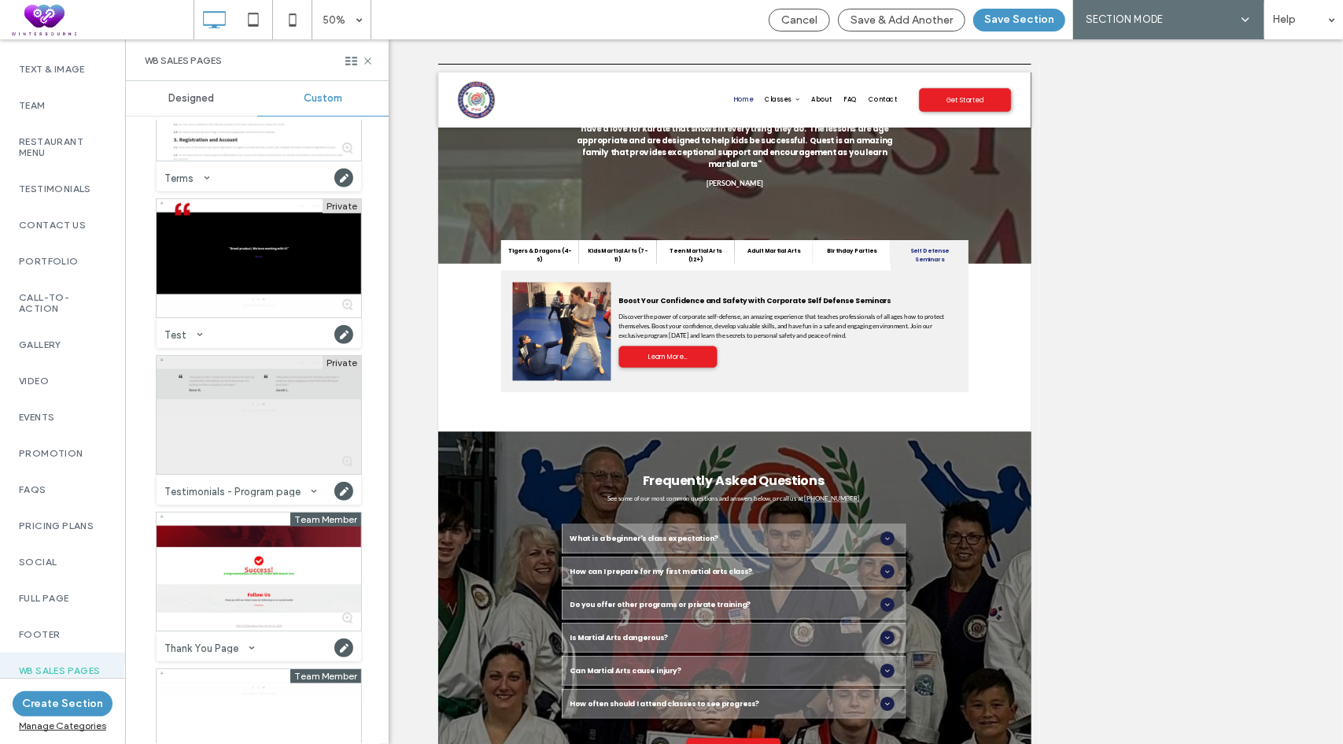
click at [243, 432] on div at bounding box center [259, 415] width 205 height 118
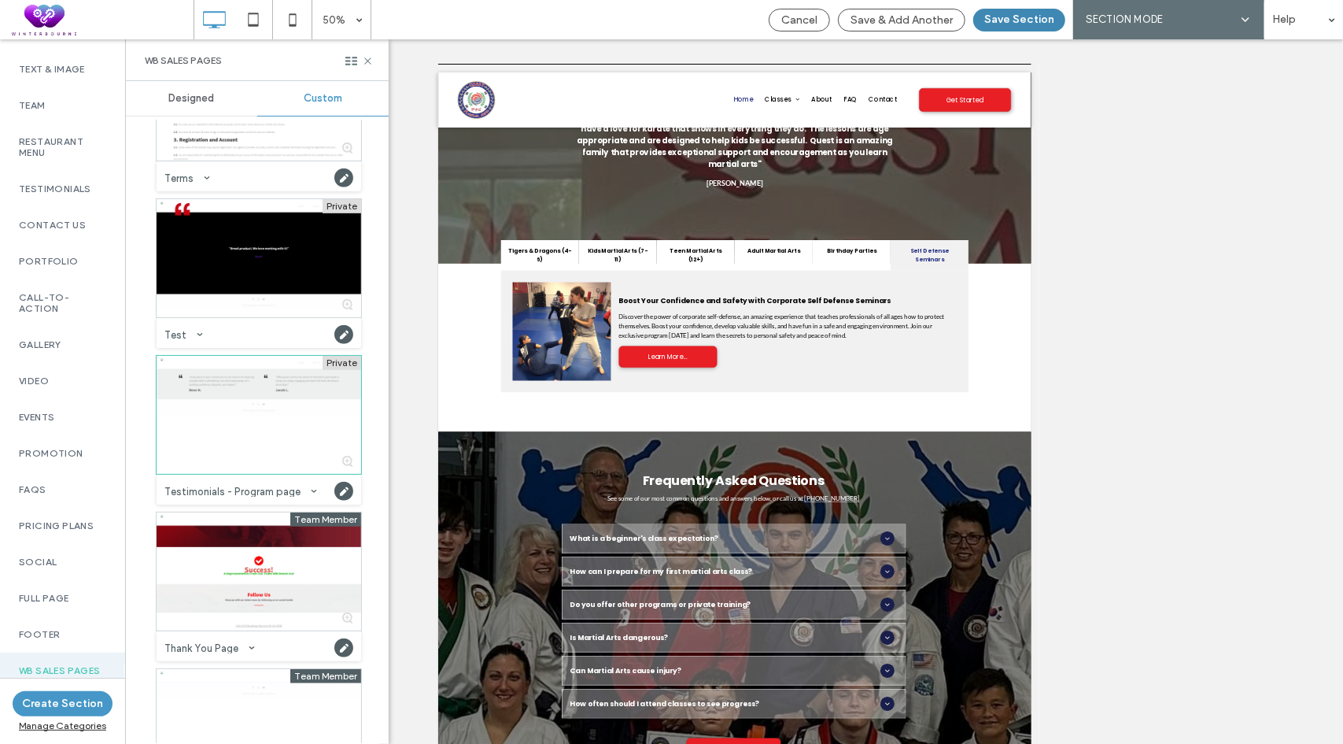
click at [1015, 18] on button "Save Section" at bounding box center [1019, 20] width 92 height 23
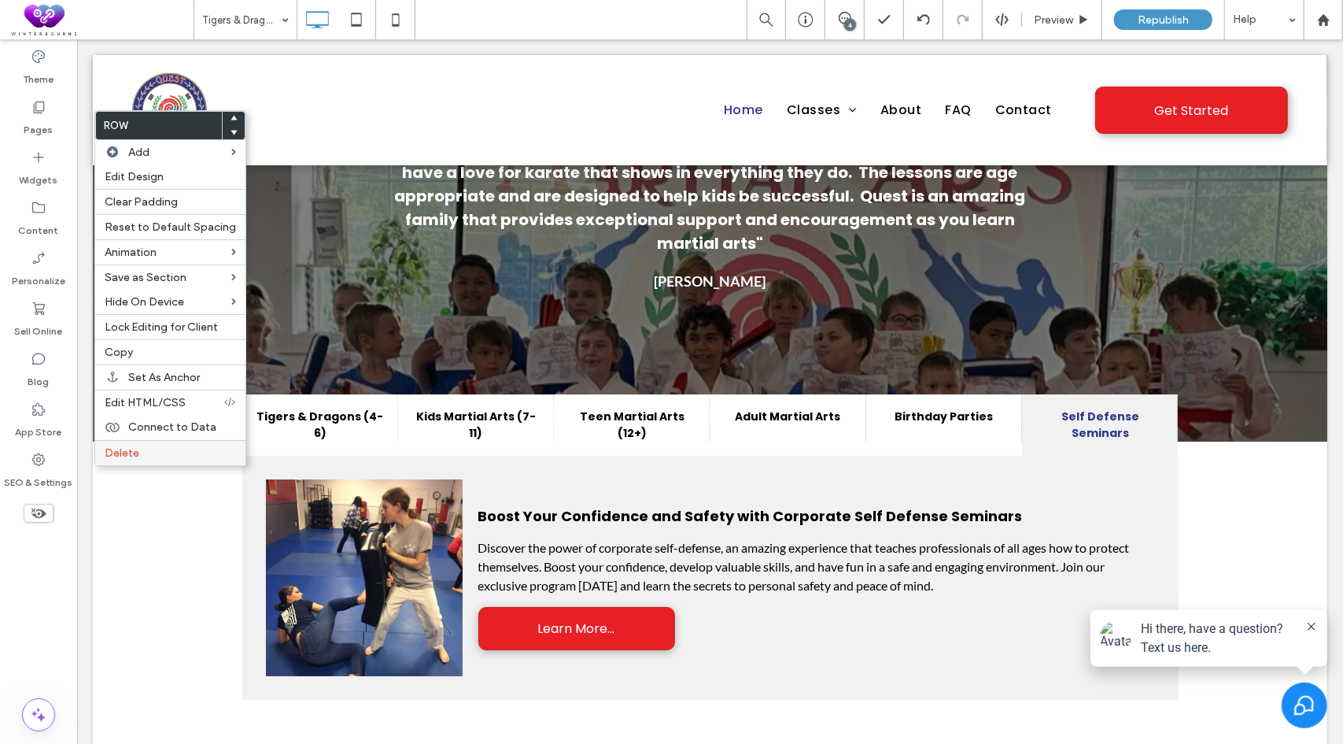
click at [137, 446] on span "Delete" at bounding box center [122, 452] width 35 height 13
click at [142, 345] on label "Copy" at bounding box center [170, 351] width 131 height 13
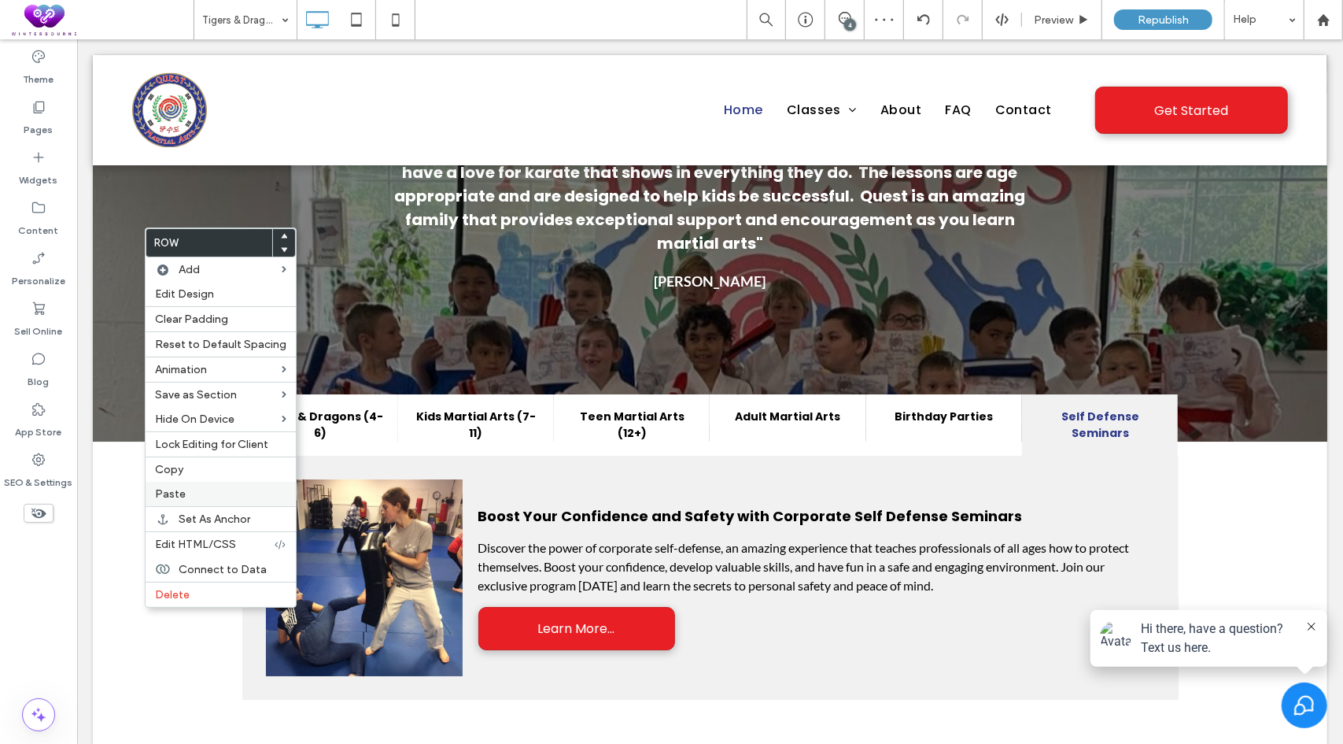
click at [186, 487] on label "Paste" at bounding box center [220, 493] width 131 height 13
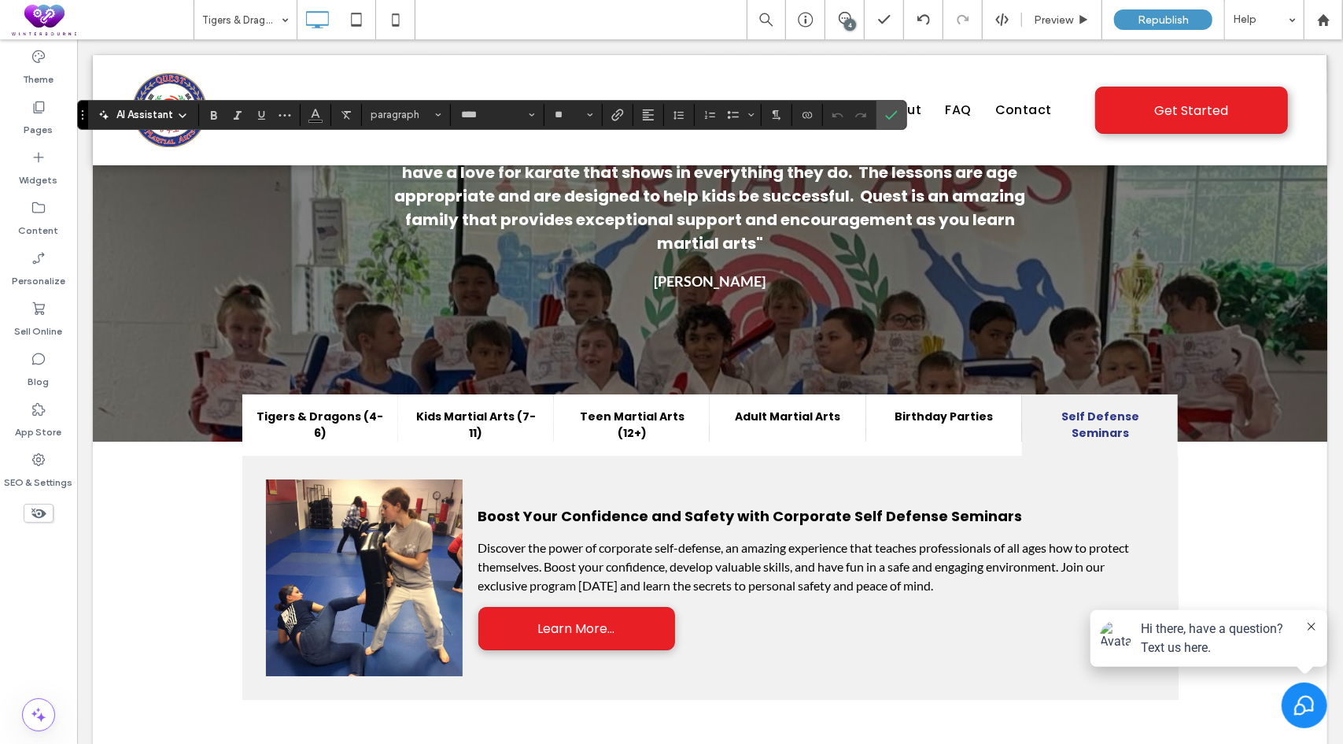
type input "*******"
click at [888, 110] on icon "Confirm" at bounding box center [891, 115] width 13 height 13
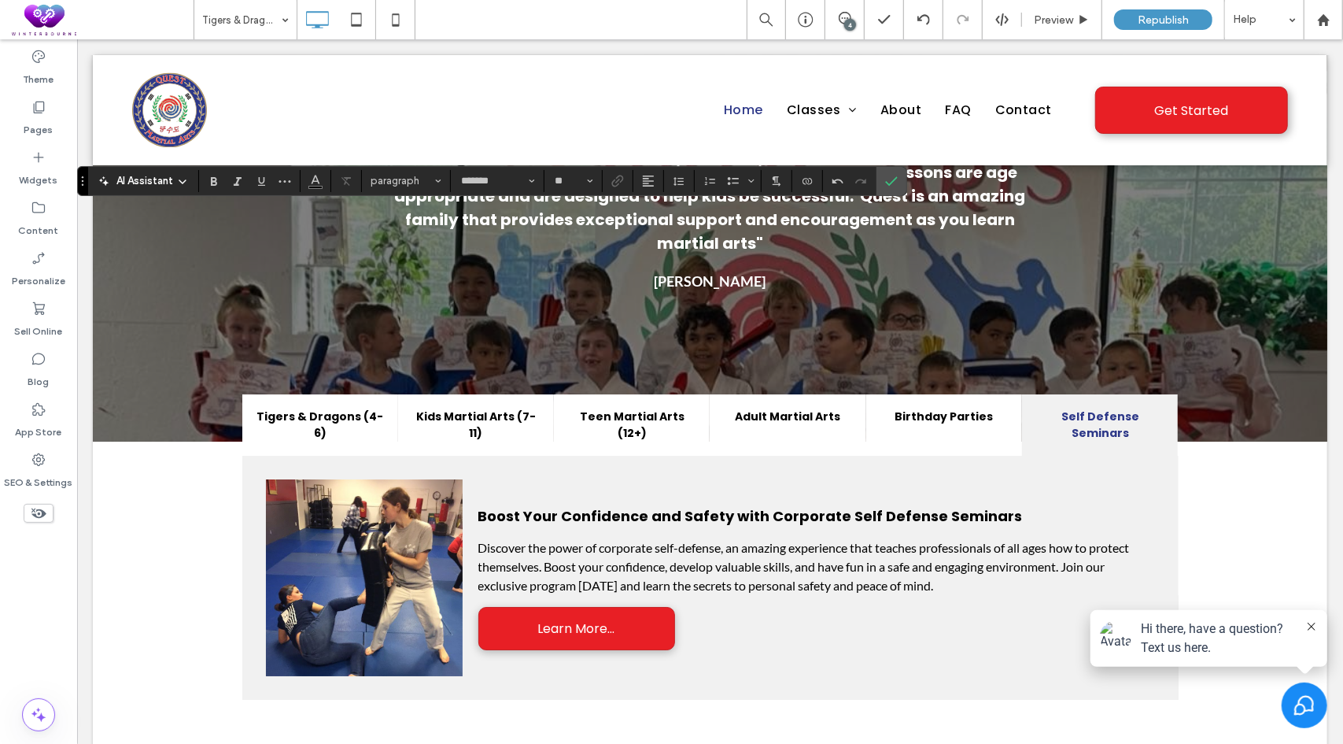
type input "**"
click at [885, 175] on icon "Confirm" at bounding box center [891, 181] width 13 height 13
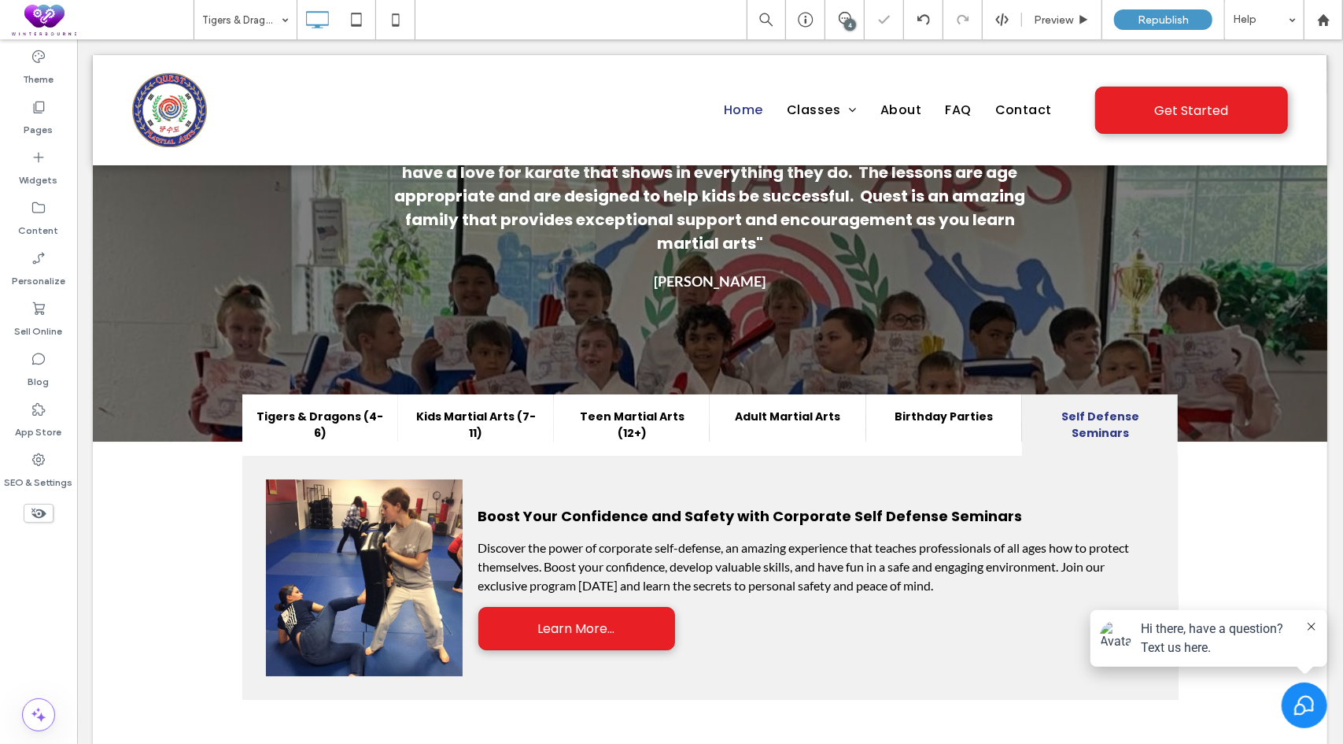
type input "****"
type input "**"
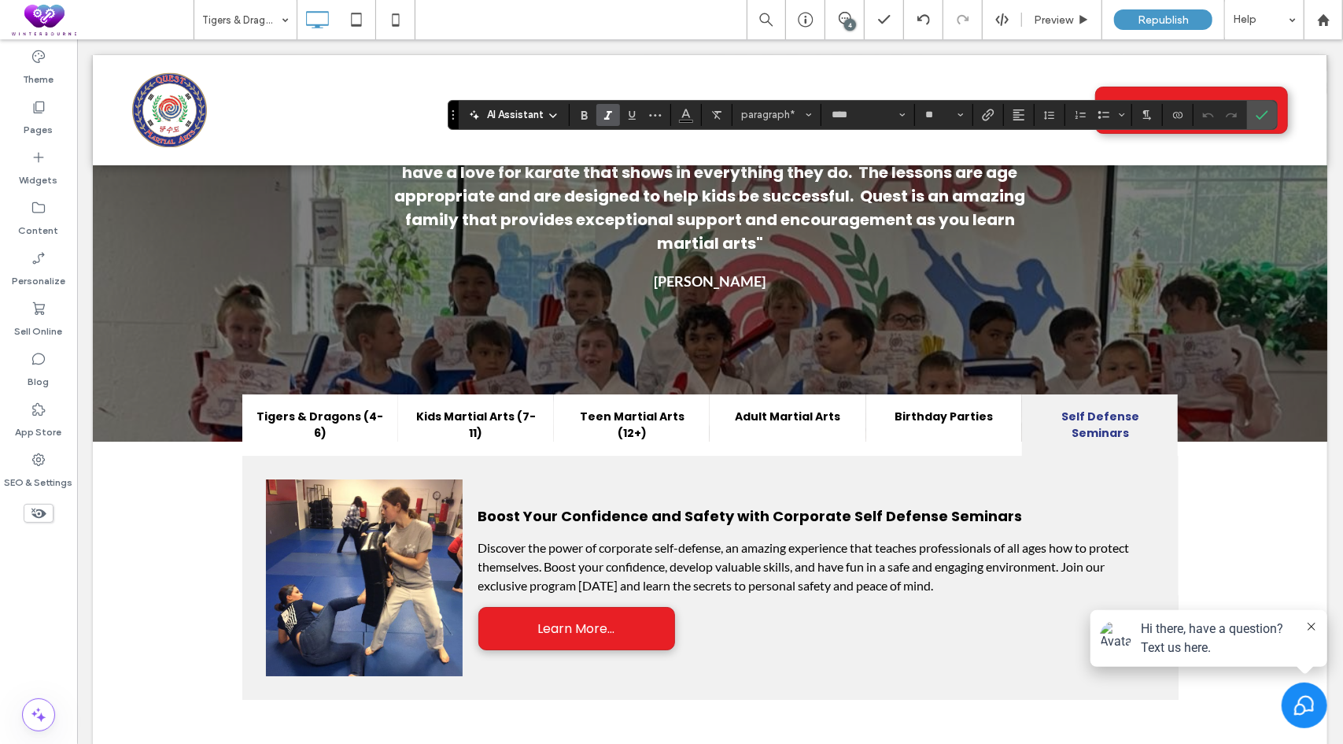
type input "*******"
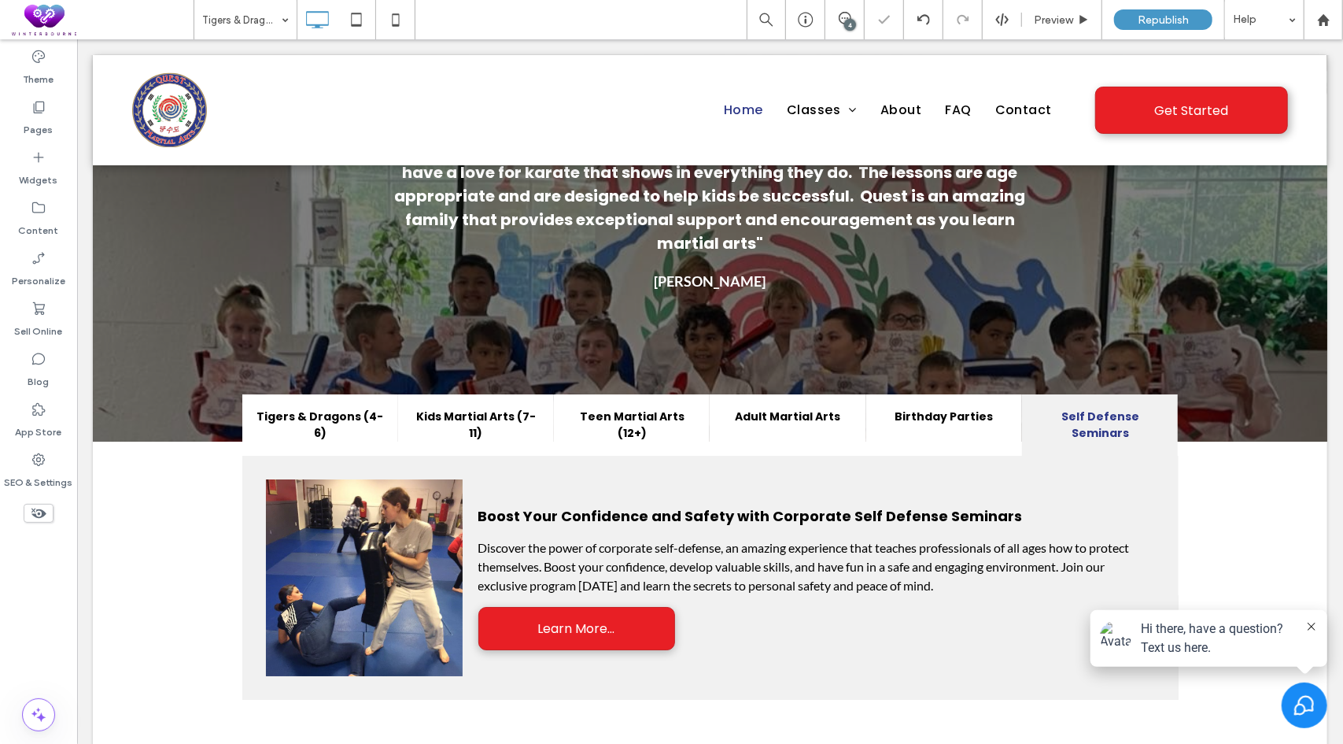
type input "*******"
type input "**"
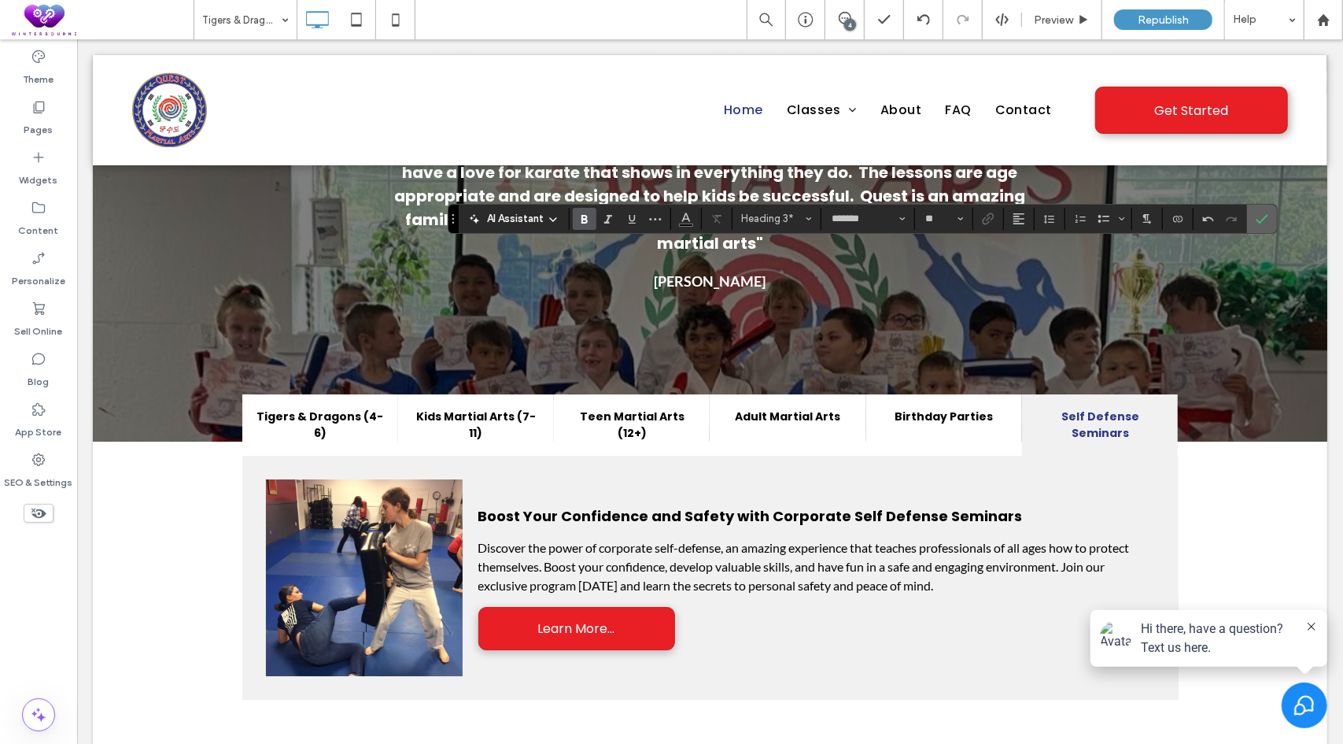
click at [1256, 225] on span "Confirm" at bounding box center [1259, 219] width 7 height 28
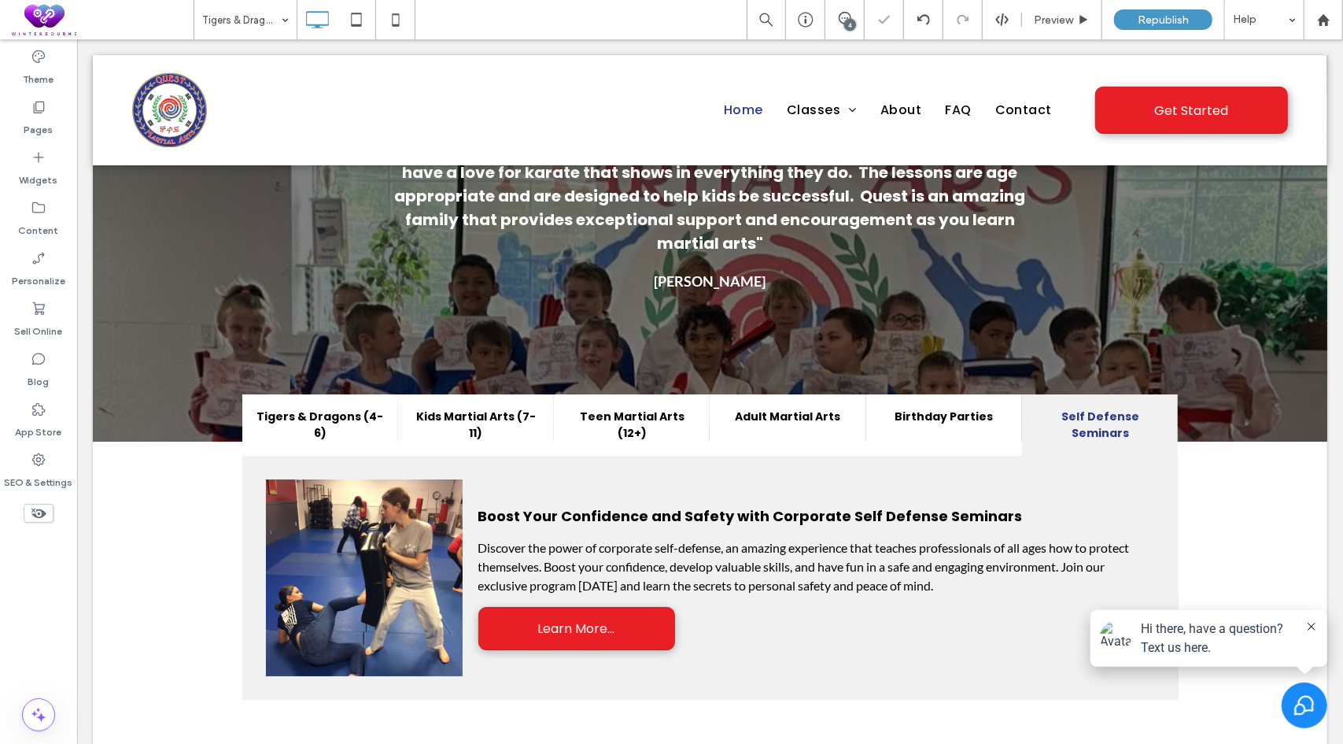
type input "****"
type input "**"
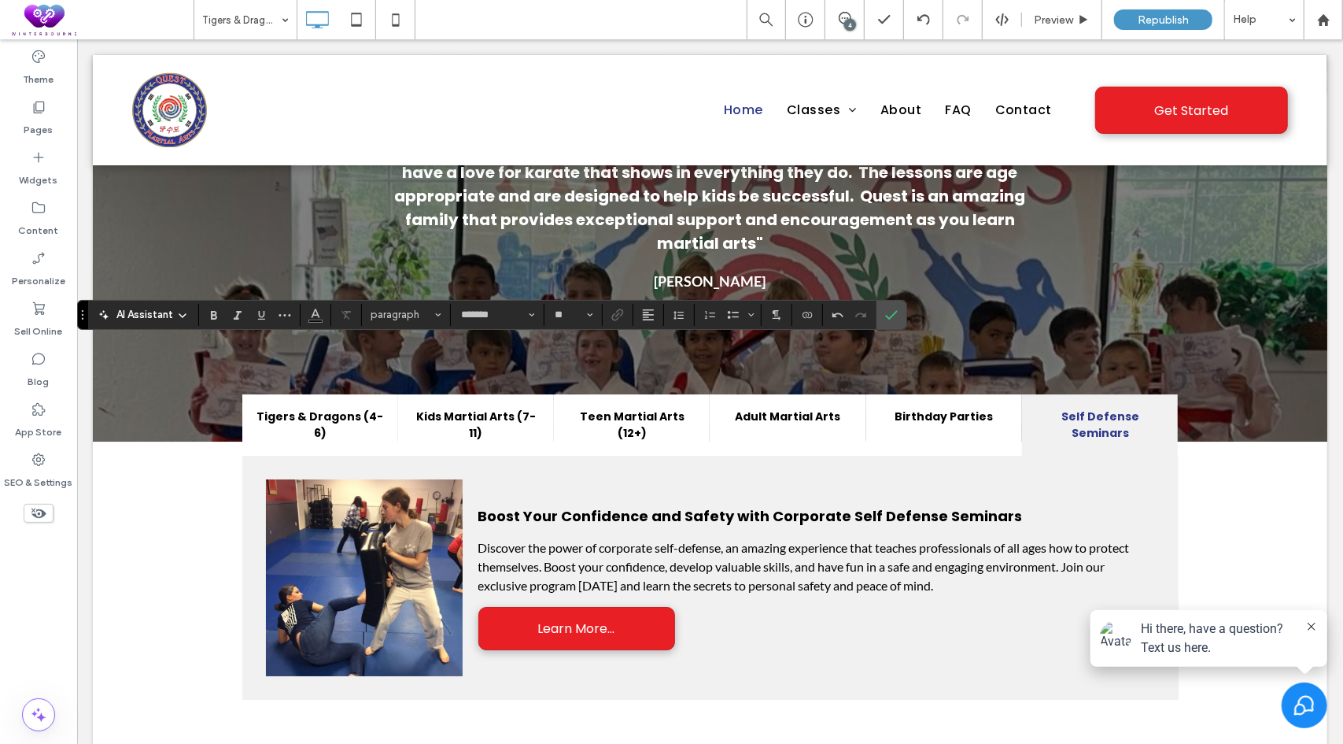
type input "****"
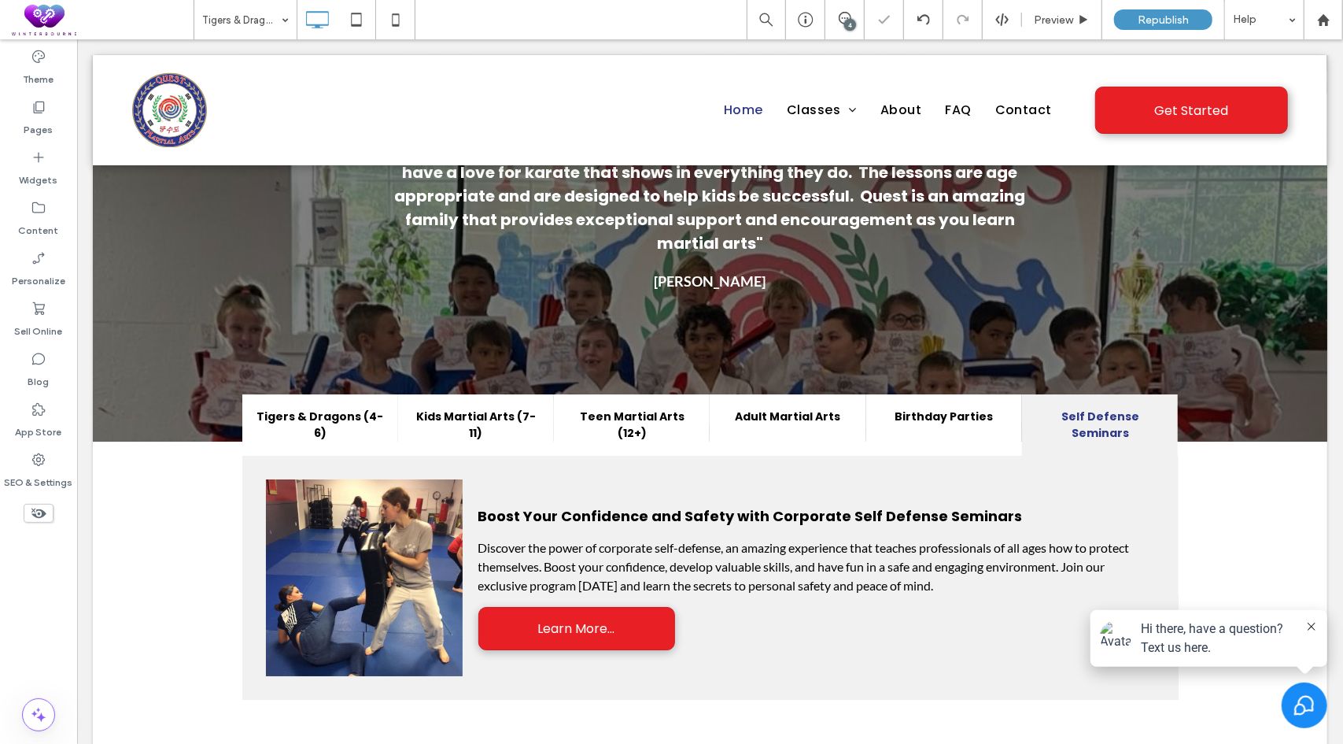
type input "*******"
type input "**"
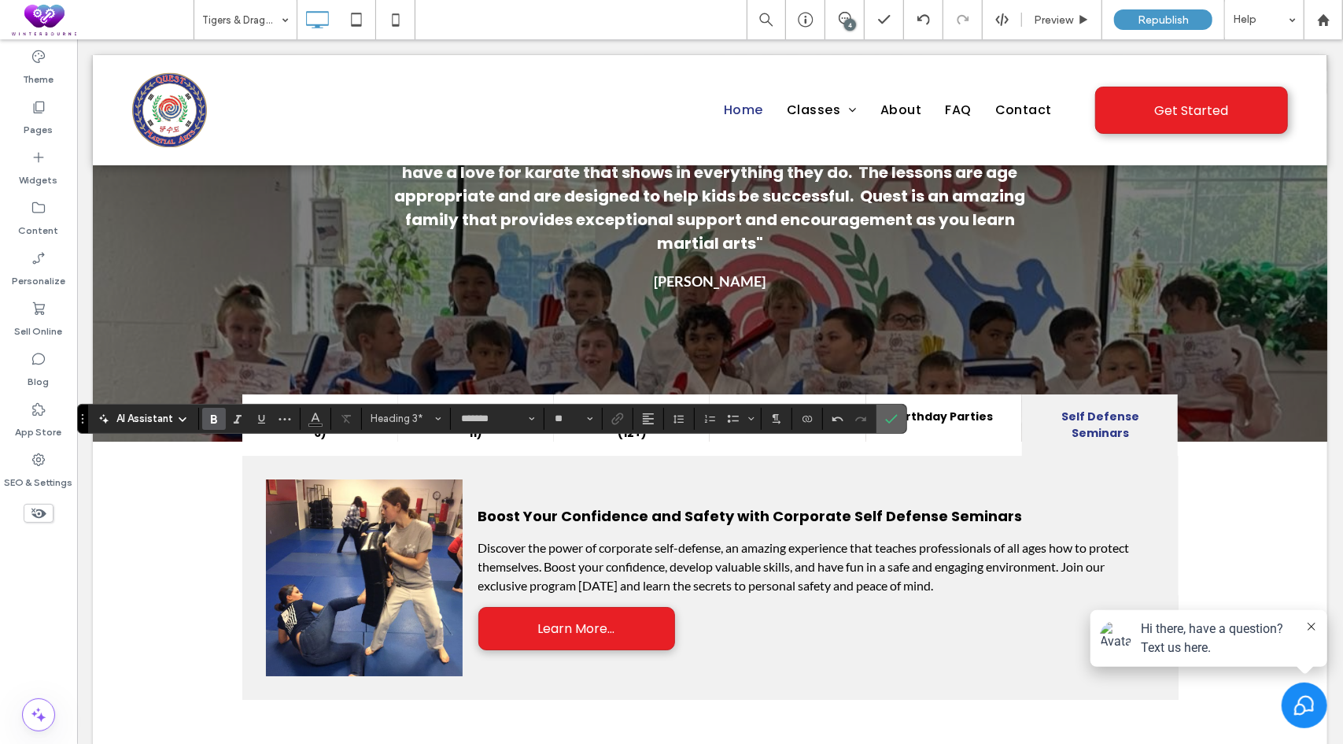
click at [889, 425] on span "Confirm" at bounding box center [891, 418] width 13 height 27
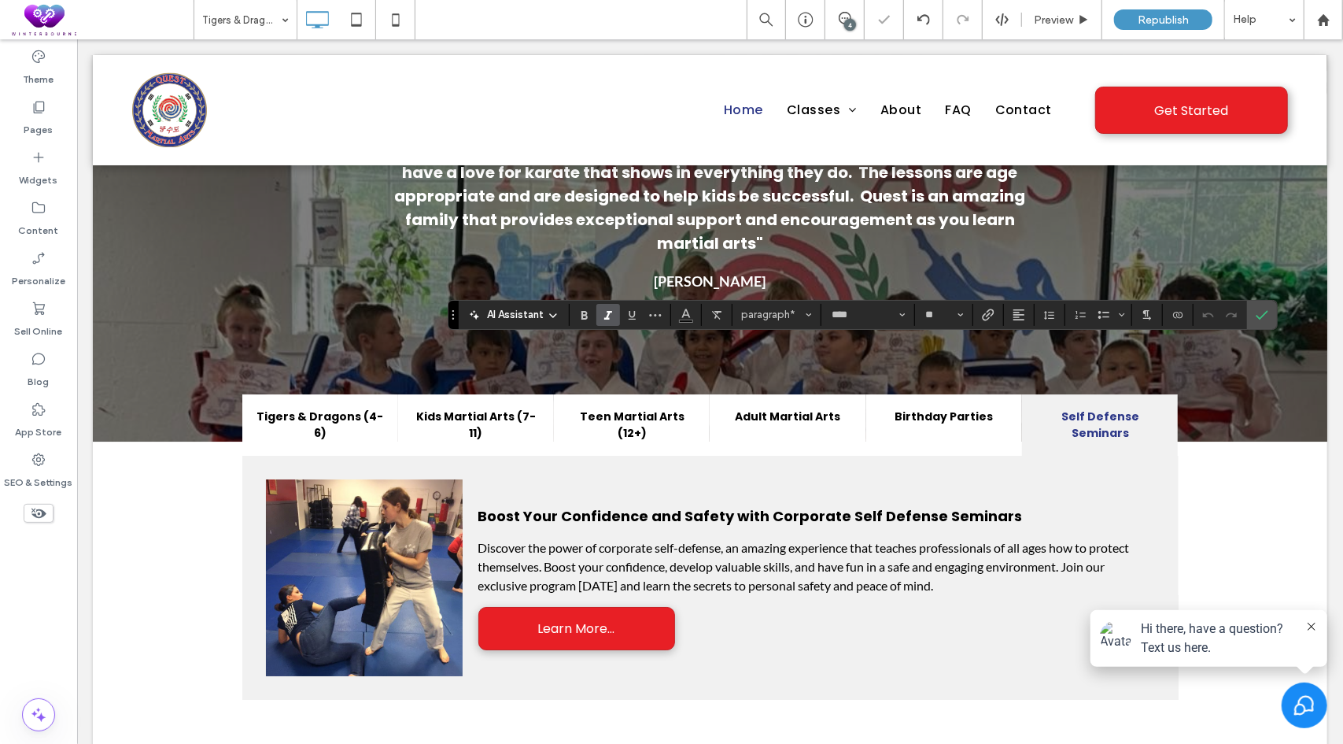
type input "*******"
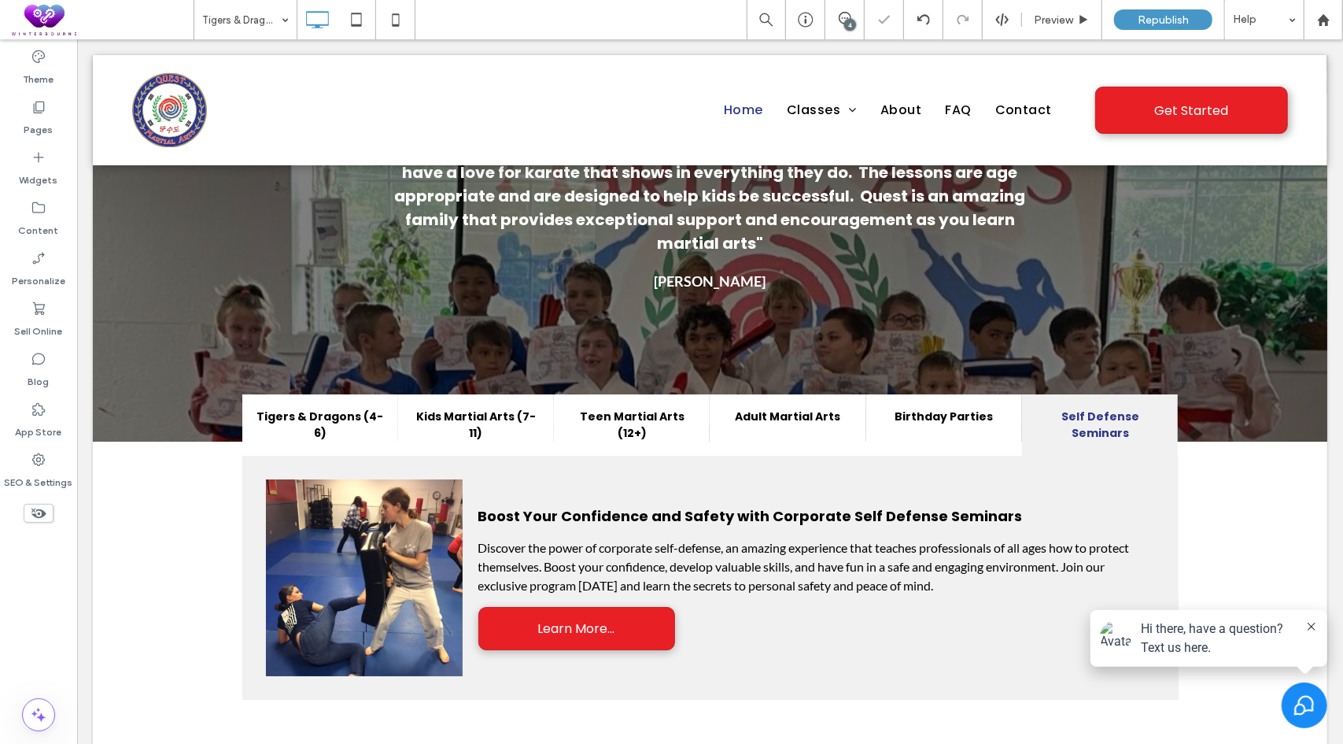
type input "*******"
type input "**"
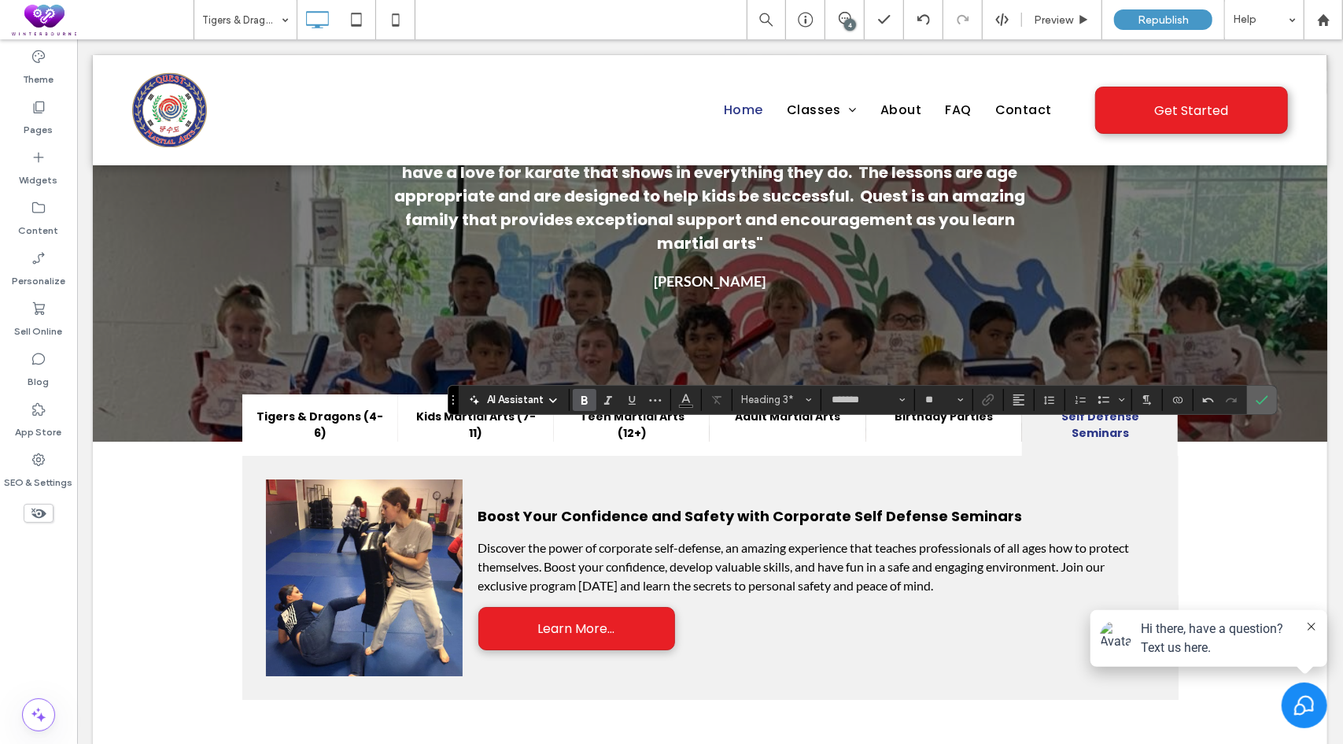
click at [1258, 394] on icon "Confirm" at bounding box center [1262, 399] width 13 height 13
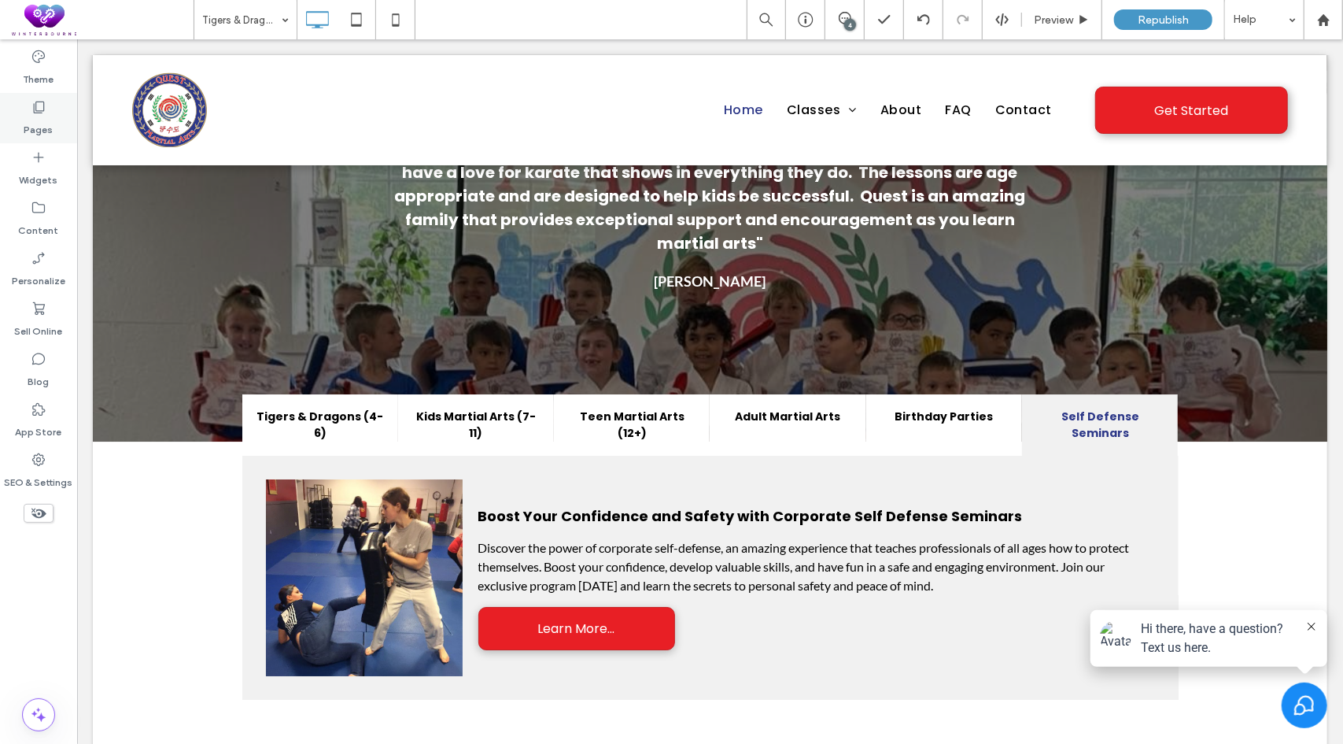
click at [38, 105] on icon at bounding box center [39, 107] width 16 height 16
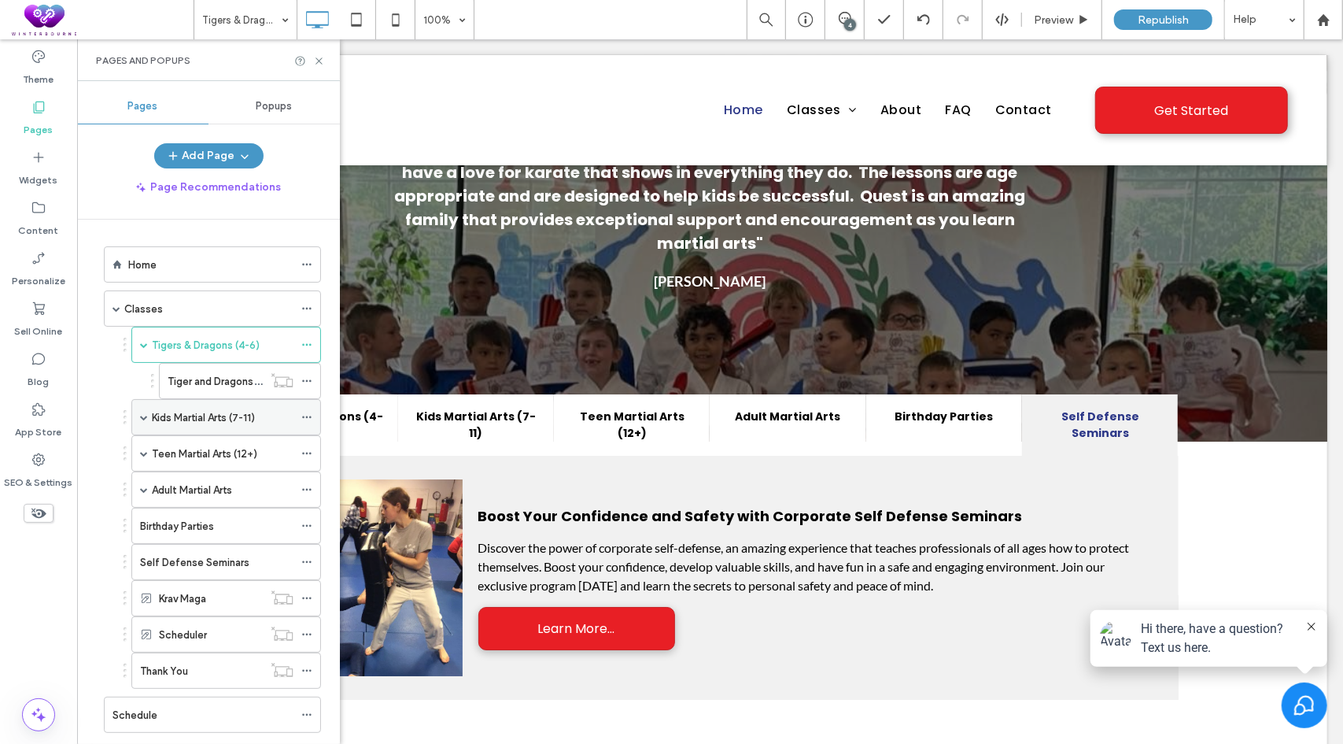
click at [150, 416] on div "Kids Martial Arts (7-11)" at bounding box center [226, 417] width 190 height 36
click at [201, 414] on label "Kids Martial Arts (7-11)" at bounding box center [203, 418] width 103 height 28
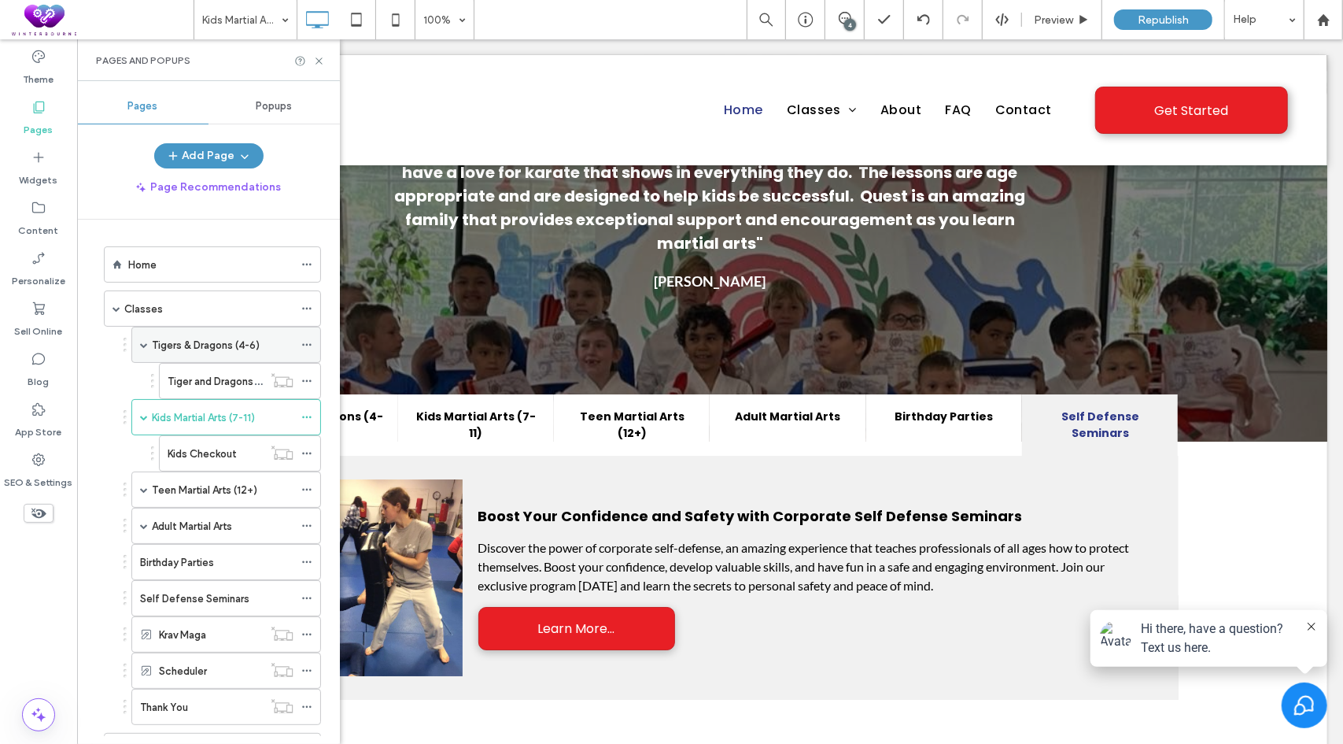
click at [198, 345] on label "Tigers & Dragons (4-6)" at bounding box center [206, 345] width 108 height 28
click at [198, 342] on div at bounding box center [671, 372] width 1343 height 744
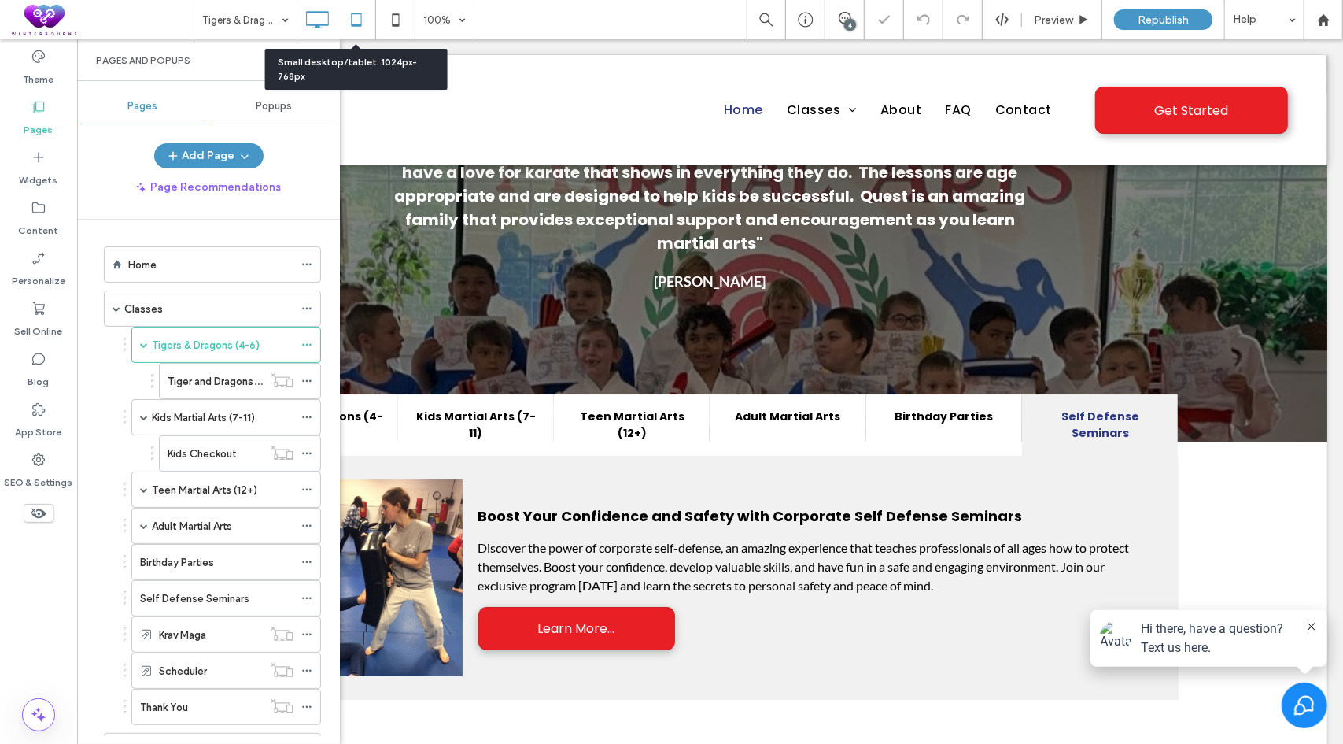
click at [356, 21] on icon at bounding box center [356, 19] width 31 height 31
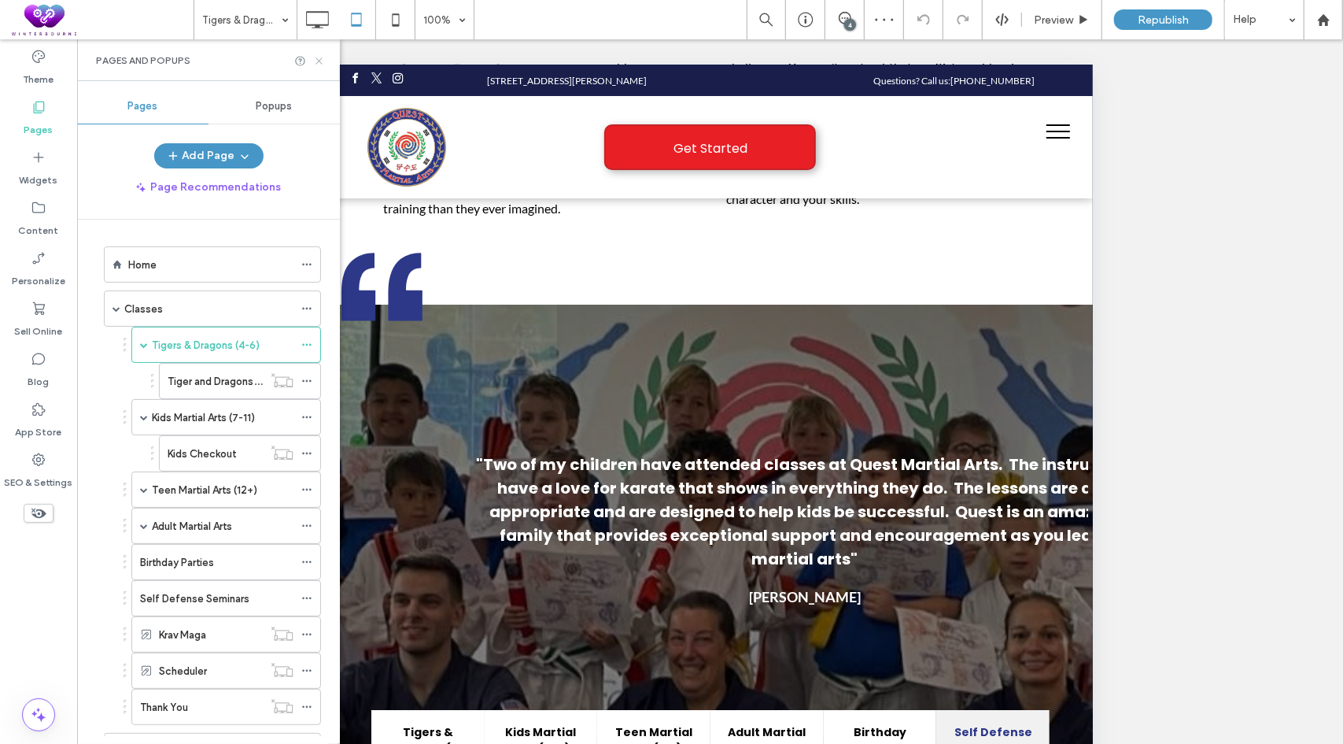
click at [316, 60] on icon at bounding box center [319, 61] width 12 height 12
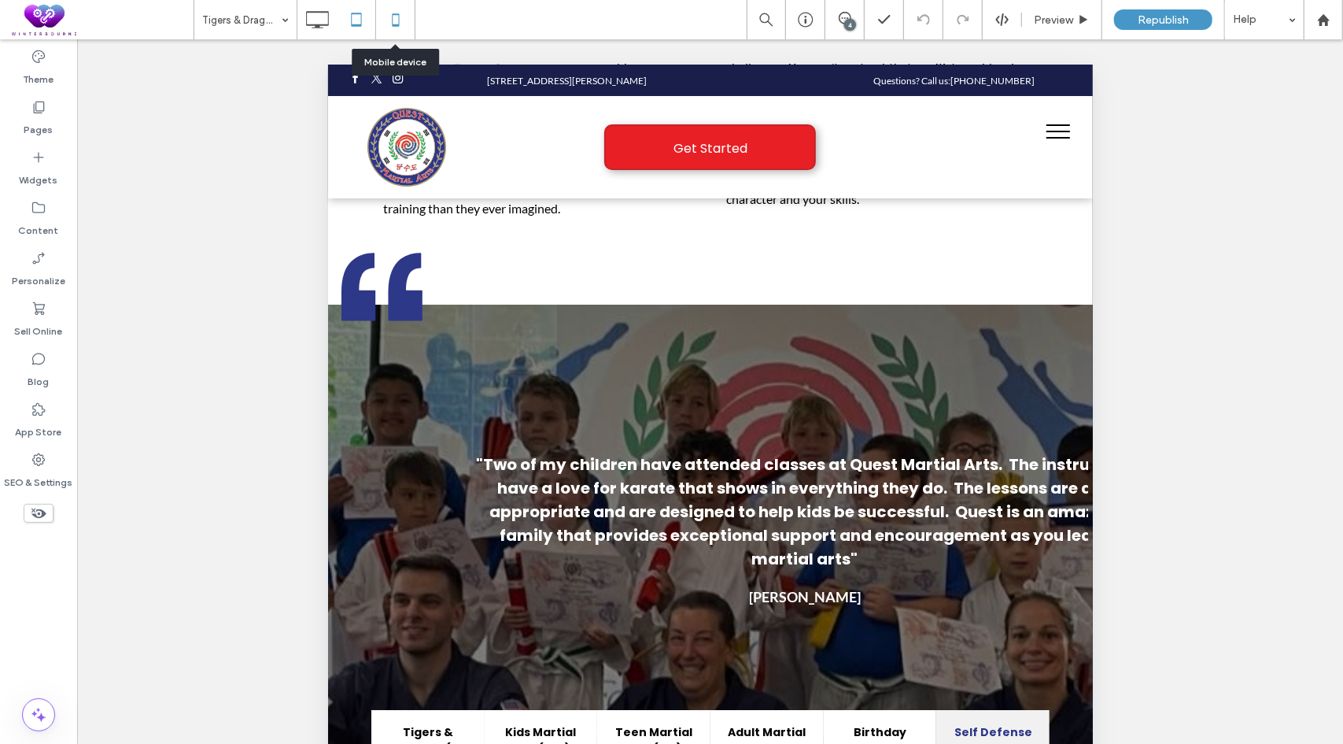
click at [392, 22] on use at bounding box center [395, 19] width 7 height 13
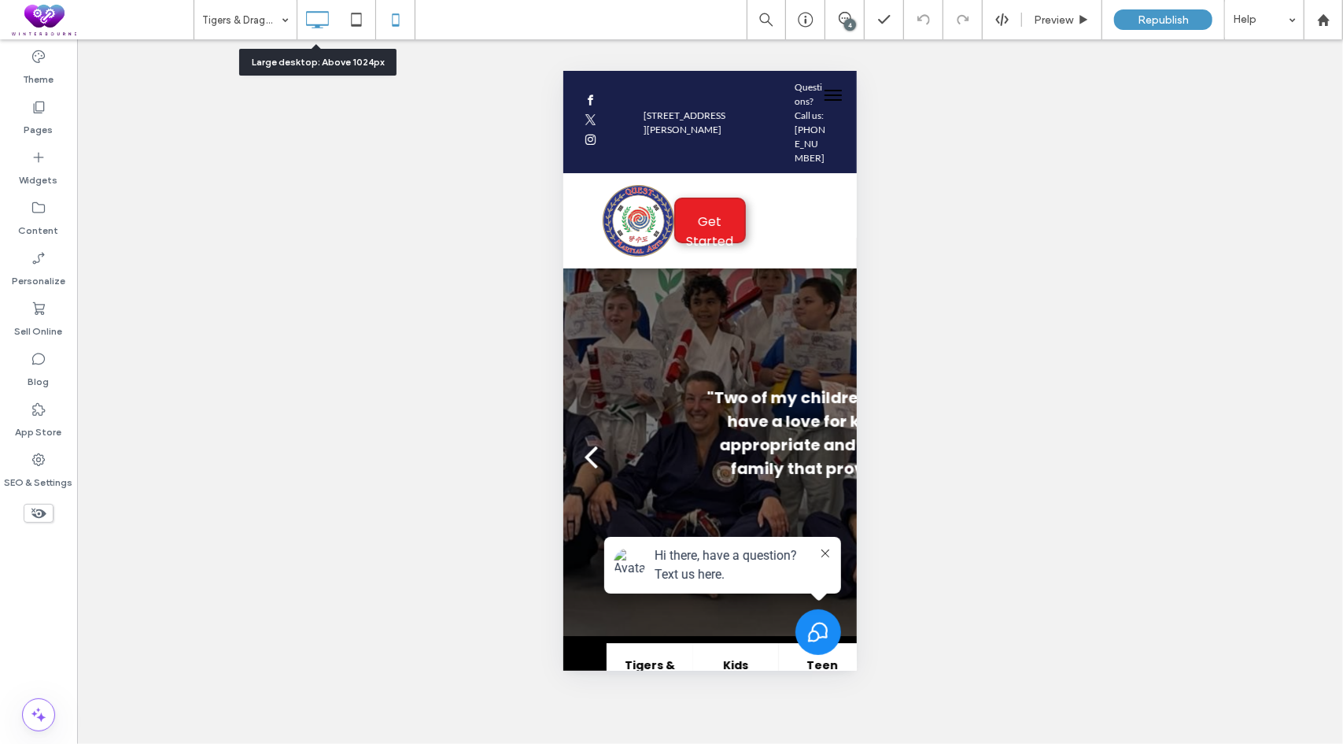
click at [315, 17] on icon at bounding box center [316, 19] width 31 height 31
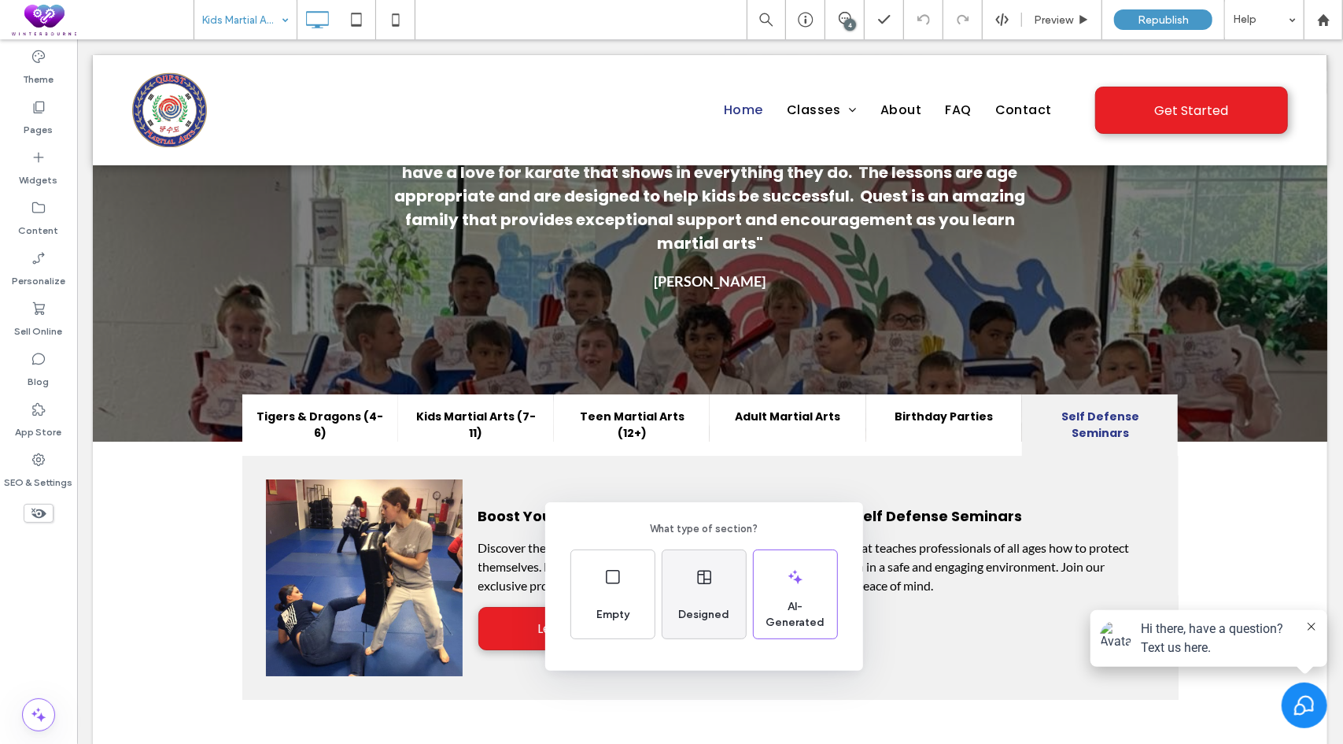
click at [704, 591] on div "Designed" at bounding box center [704, 594] width 83 height 88
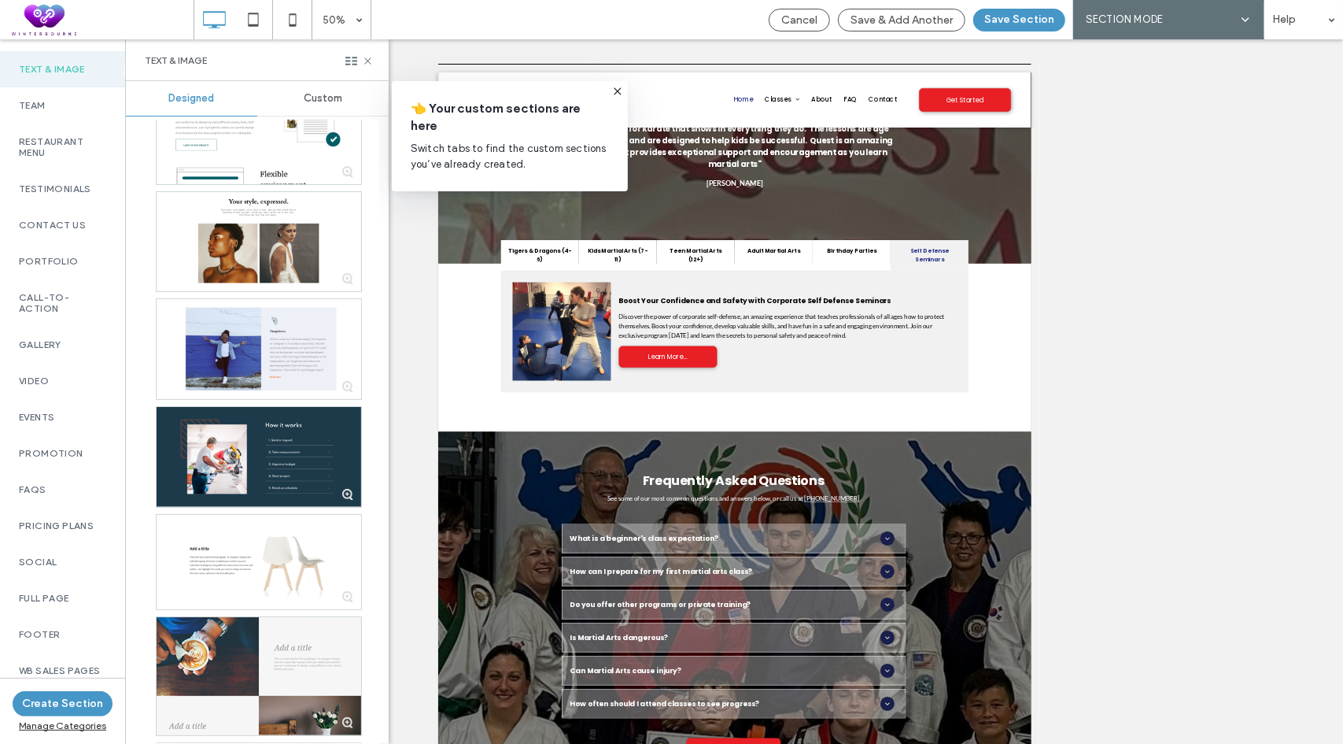
scroll to position [708, 0]
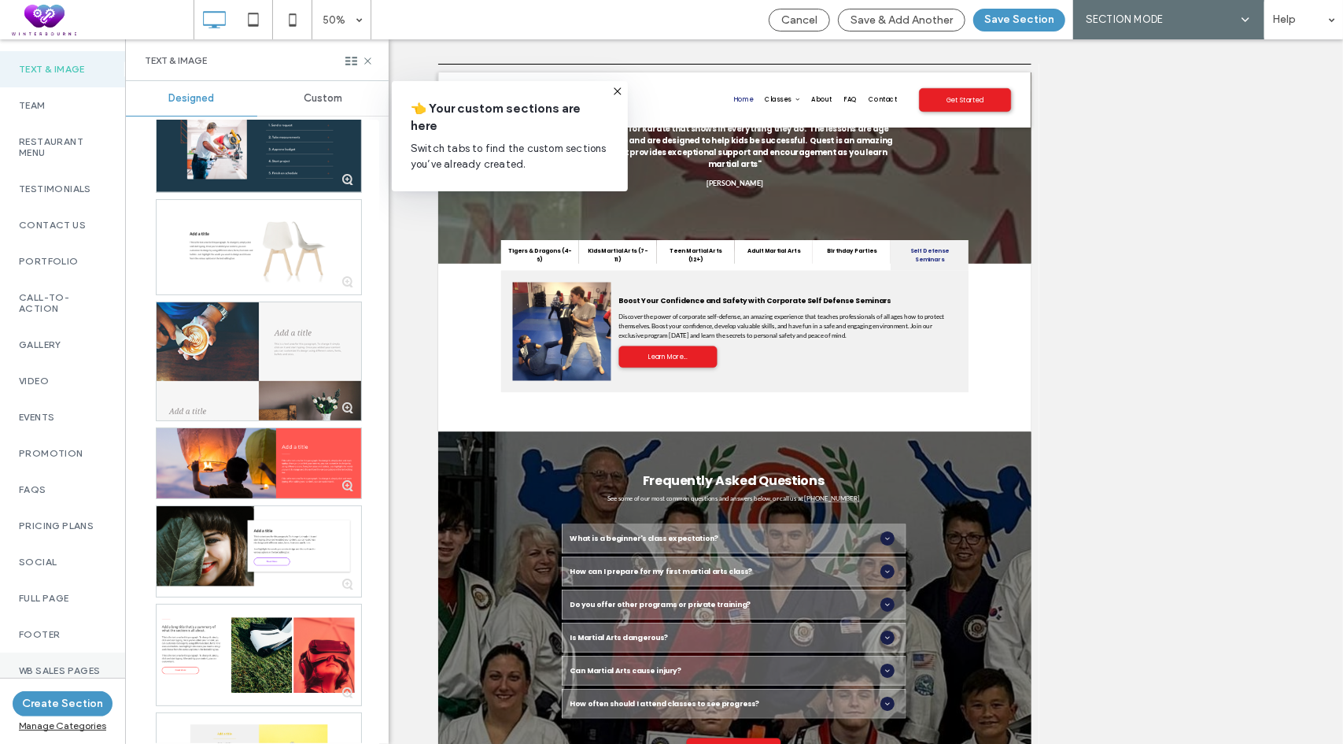
click at [61, 665] on label "WB Sales Pages" at bounding box center [62, 670] width 87 height 11
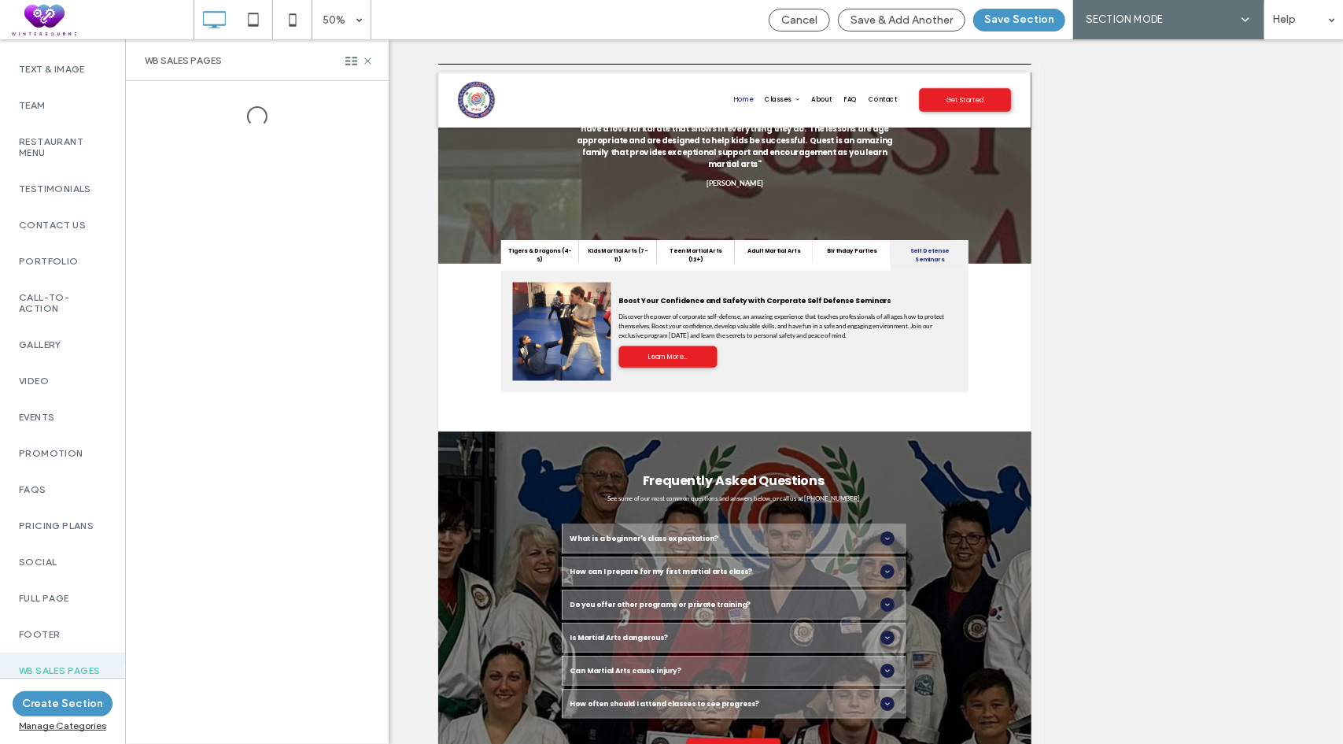
scroll to position [1102, 0]
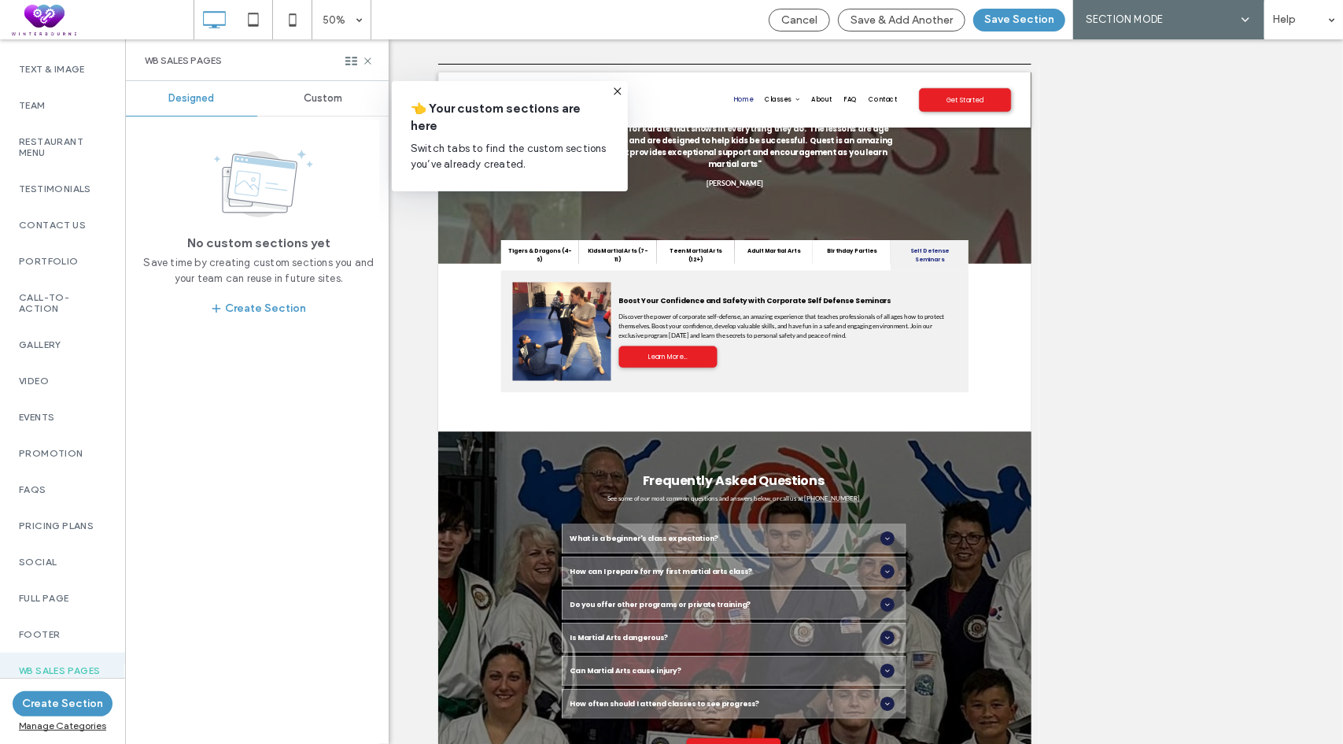
click at [331, 99] on span "Custom" at bounding box center [323, 98] width 39 height 13
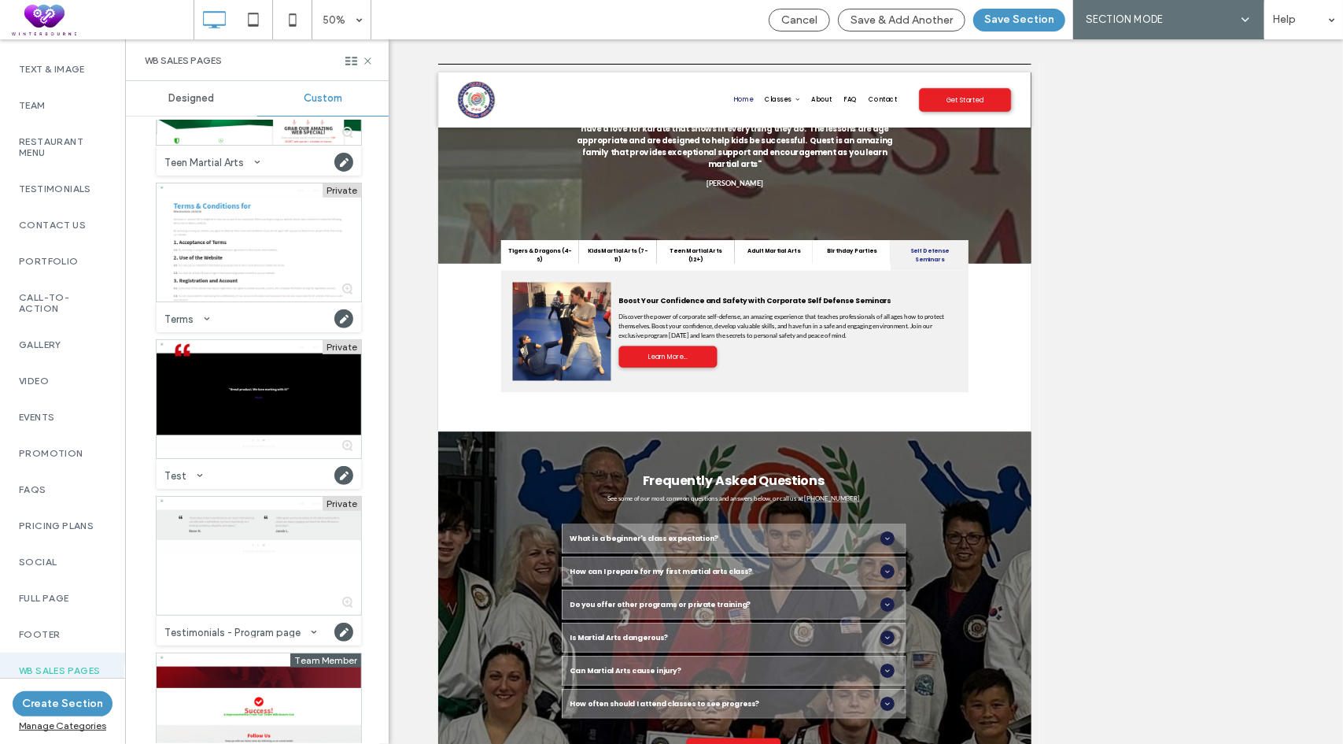
scroll to position [8499, 0]
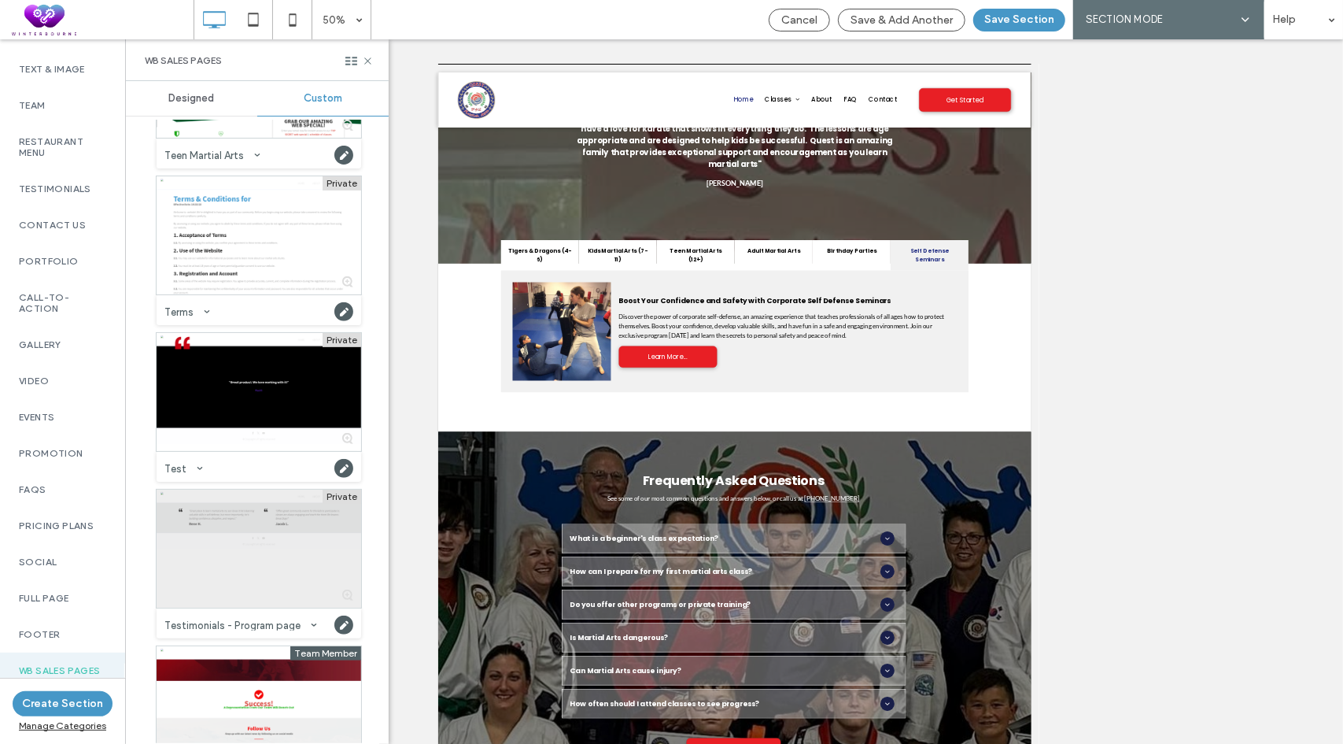
click at [261, 536] on div at bounding box center [259, 549] width 205 height 118
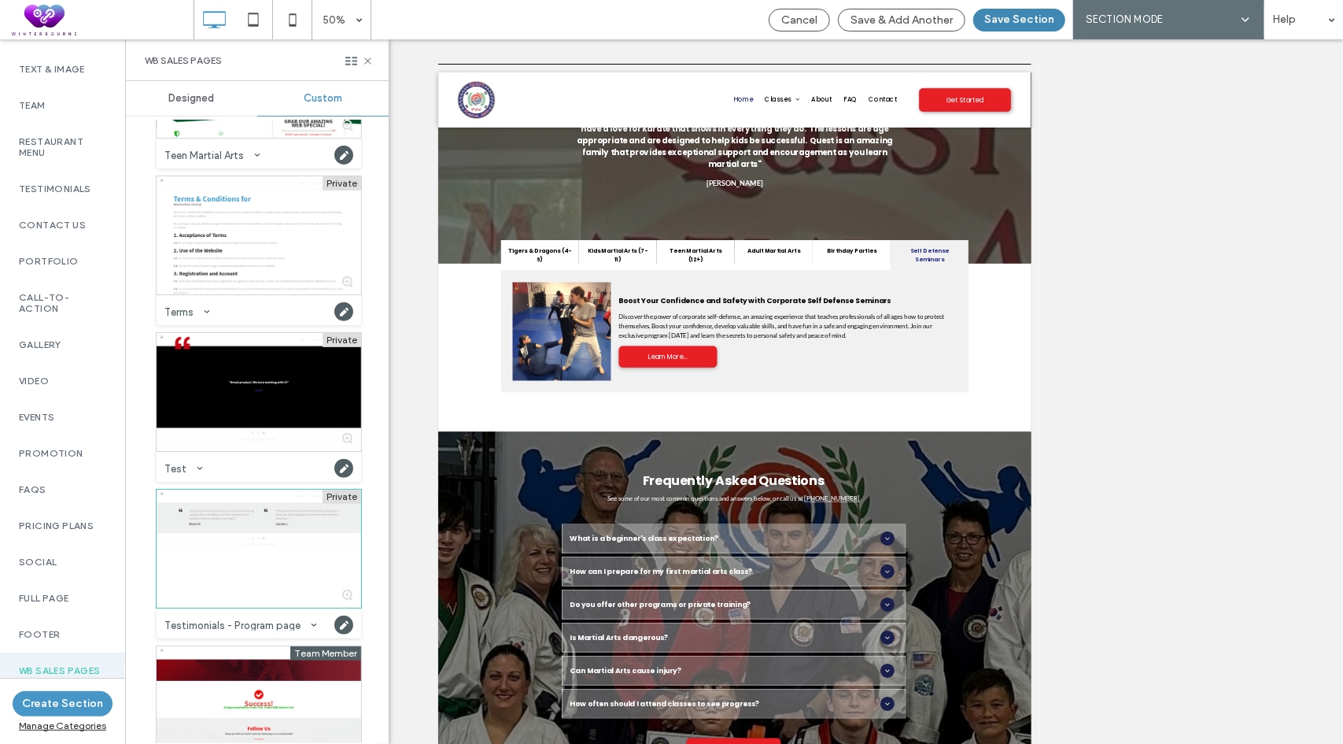
click at [1036, 12] on button "Save Section" at bounding box center [1019, 20] width 92 height 23
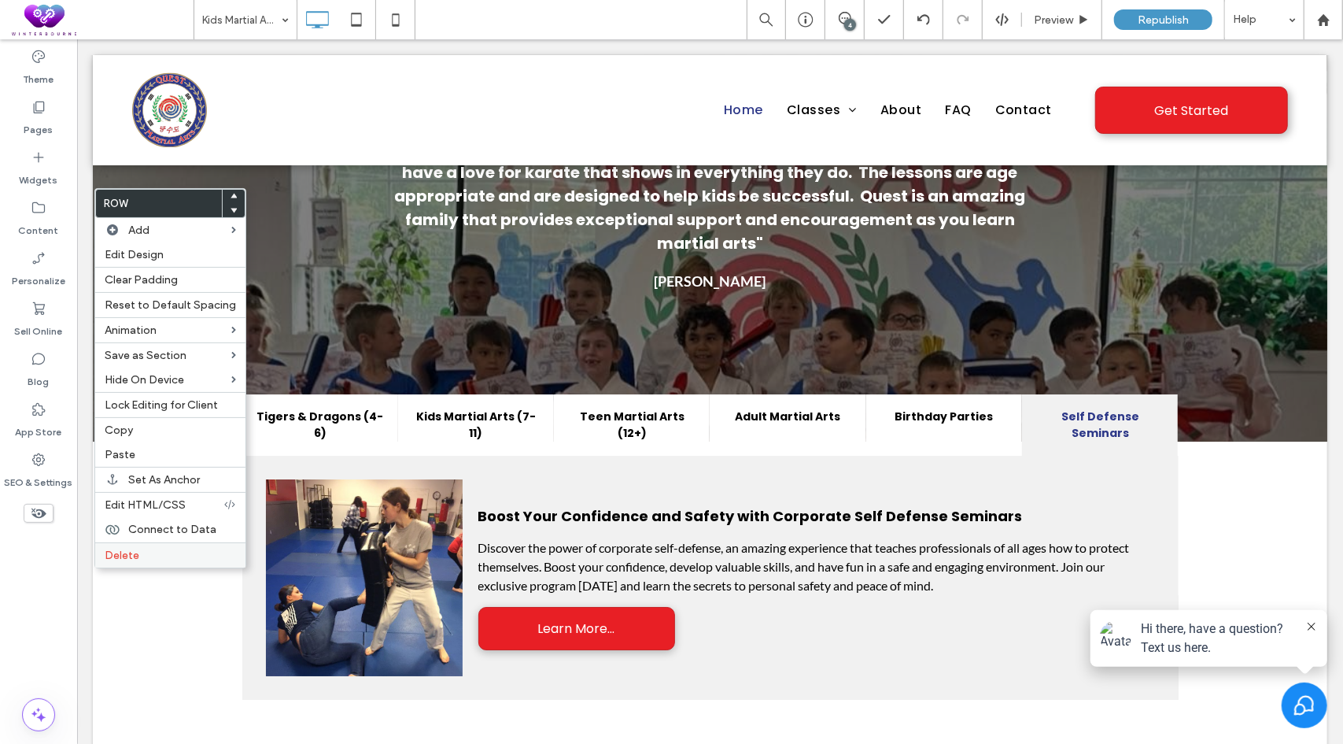
click at [127, 549] on span "Delete" at bounding box center [122, 555] width 35 height 13
click at [131, 448] on span "Paste" at bounding box center [120, 454] width 31 height 13
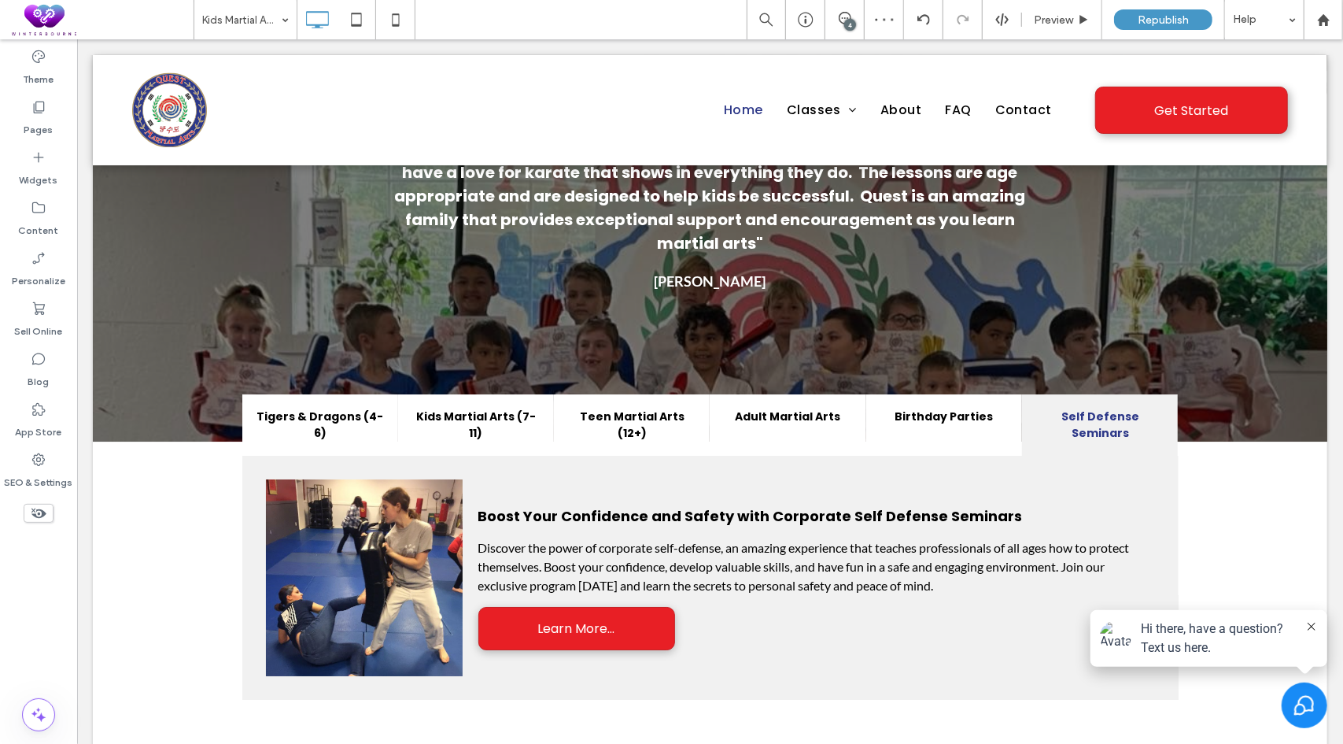
type input "****"
type input "**"
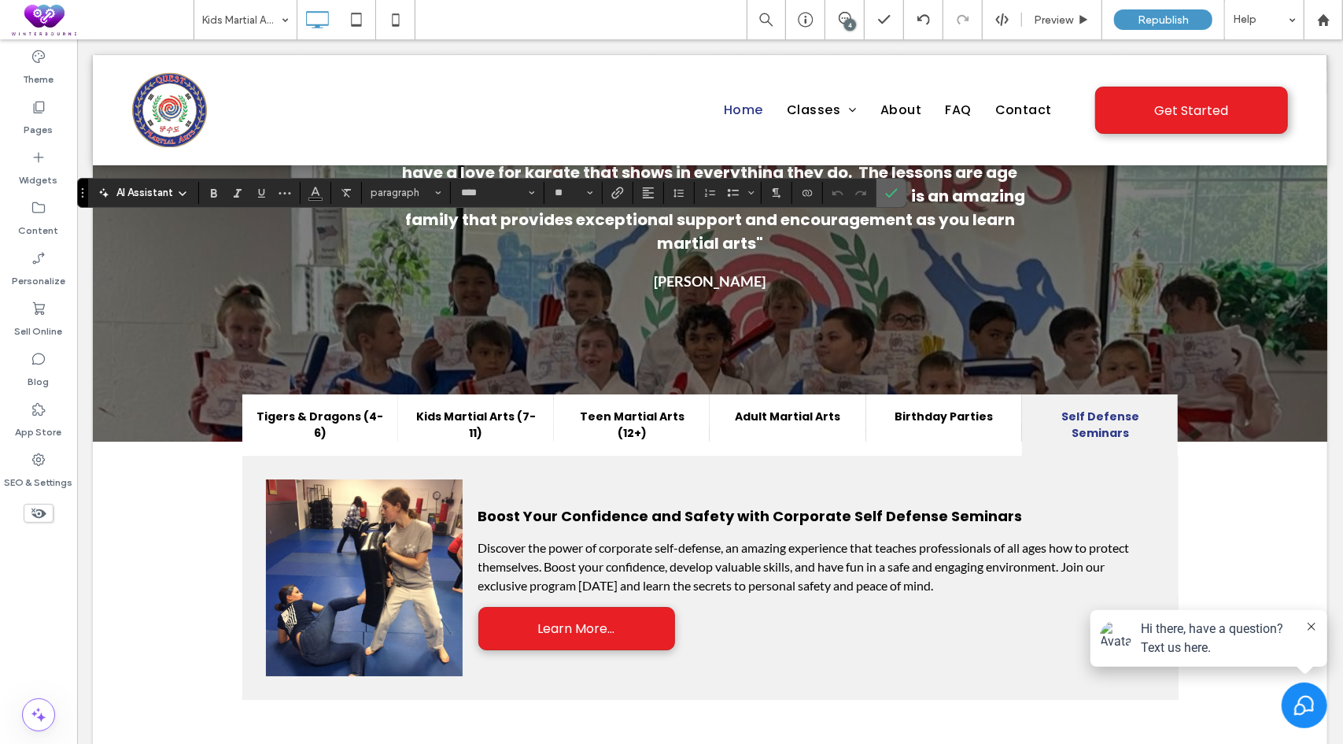
click at [891, 191] on use "Confirm" at bounding box center [892, 192] width 13 height 9
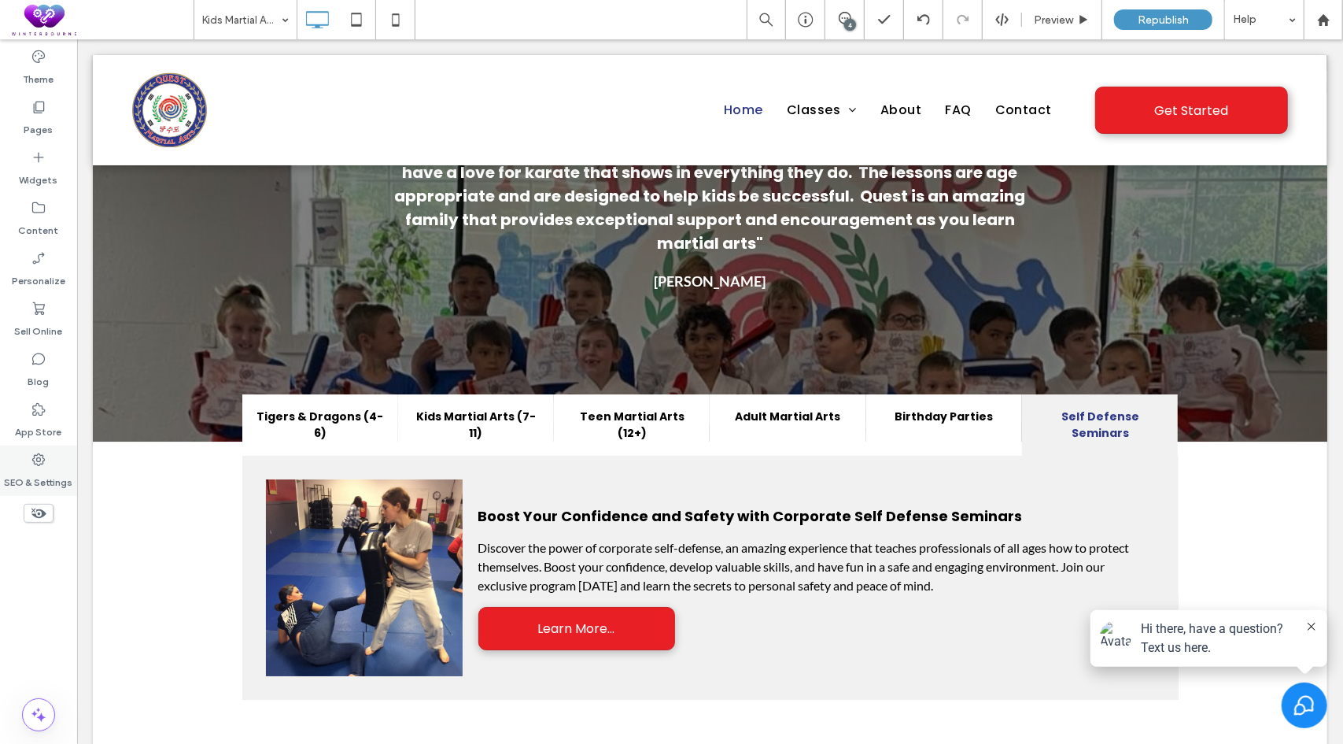
click at [44, 467] on icon at bounding box center [39, 460] width 16 height 16
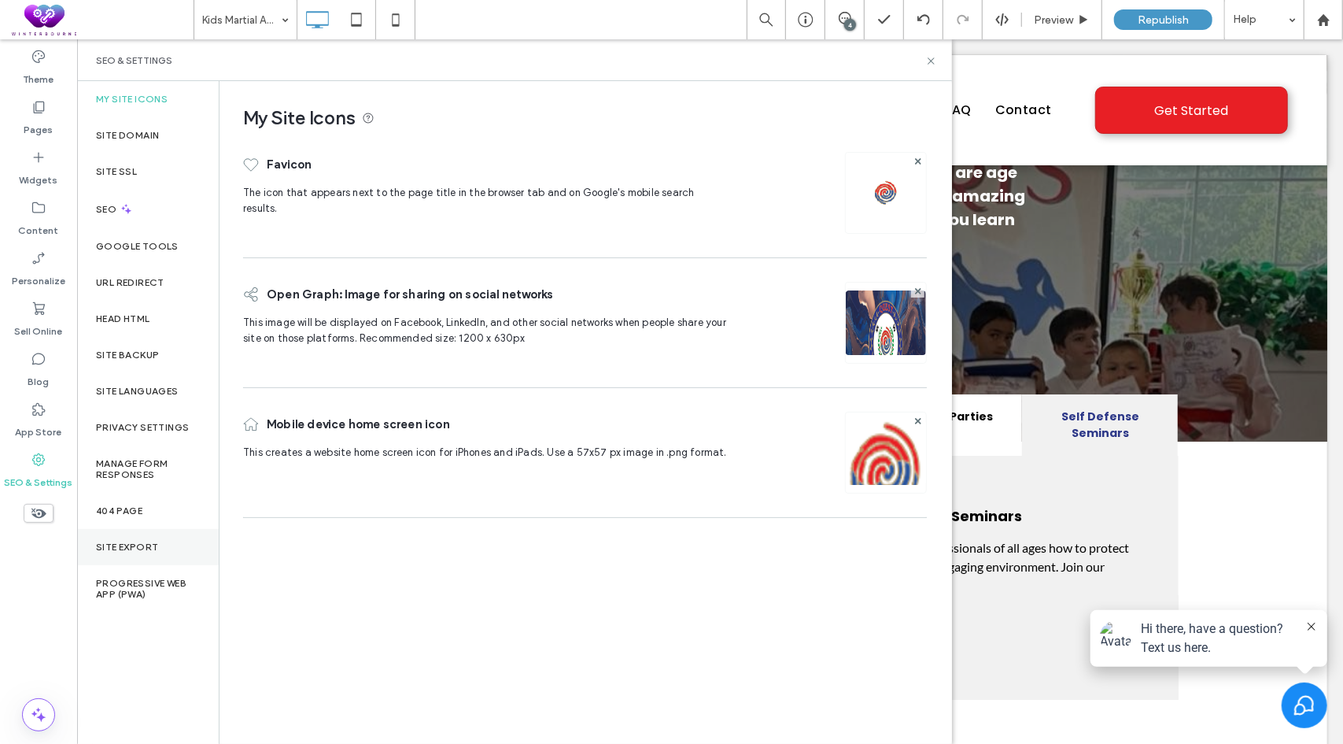
click at [127, 552] on label "Site Export" at bounding box center [127, 546] width 62 height 11
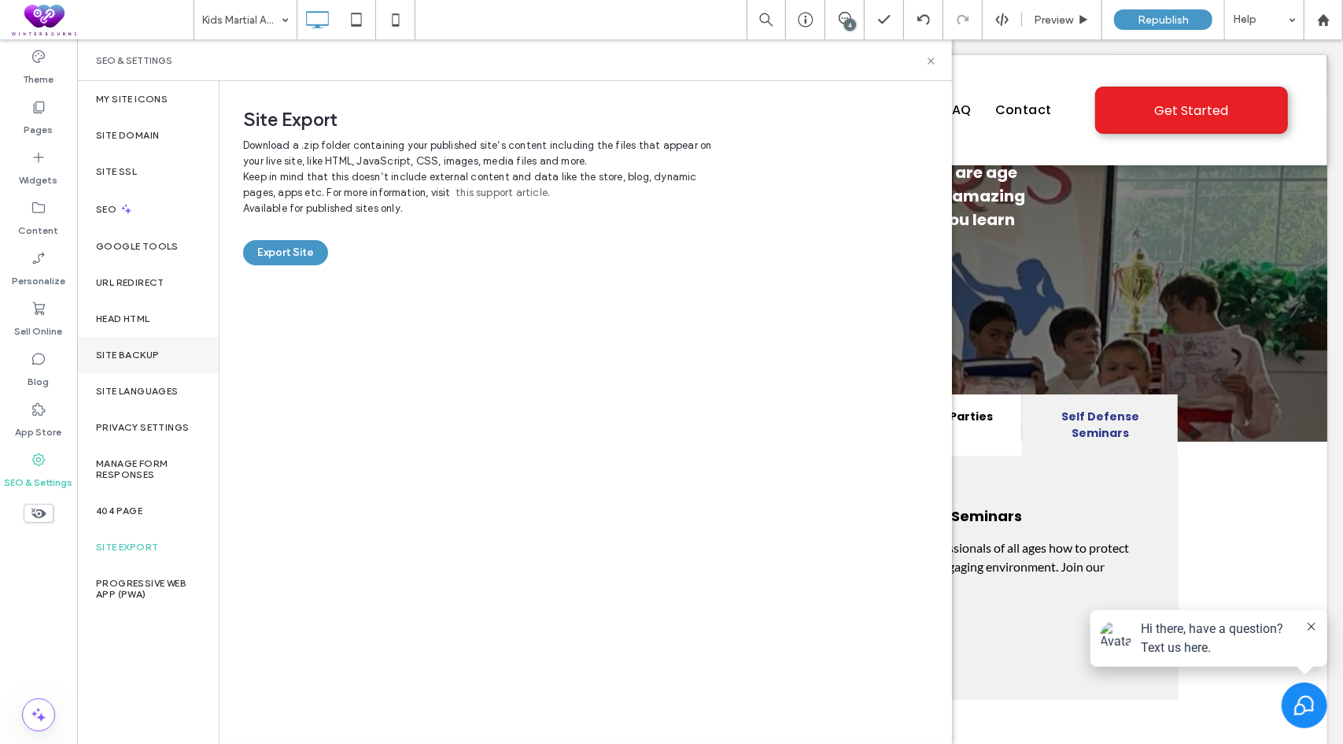
click at [138, 349] on label "Site Backup" at bounding box center [127, 354] width 63 height 11
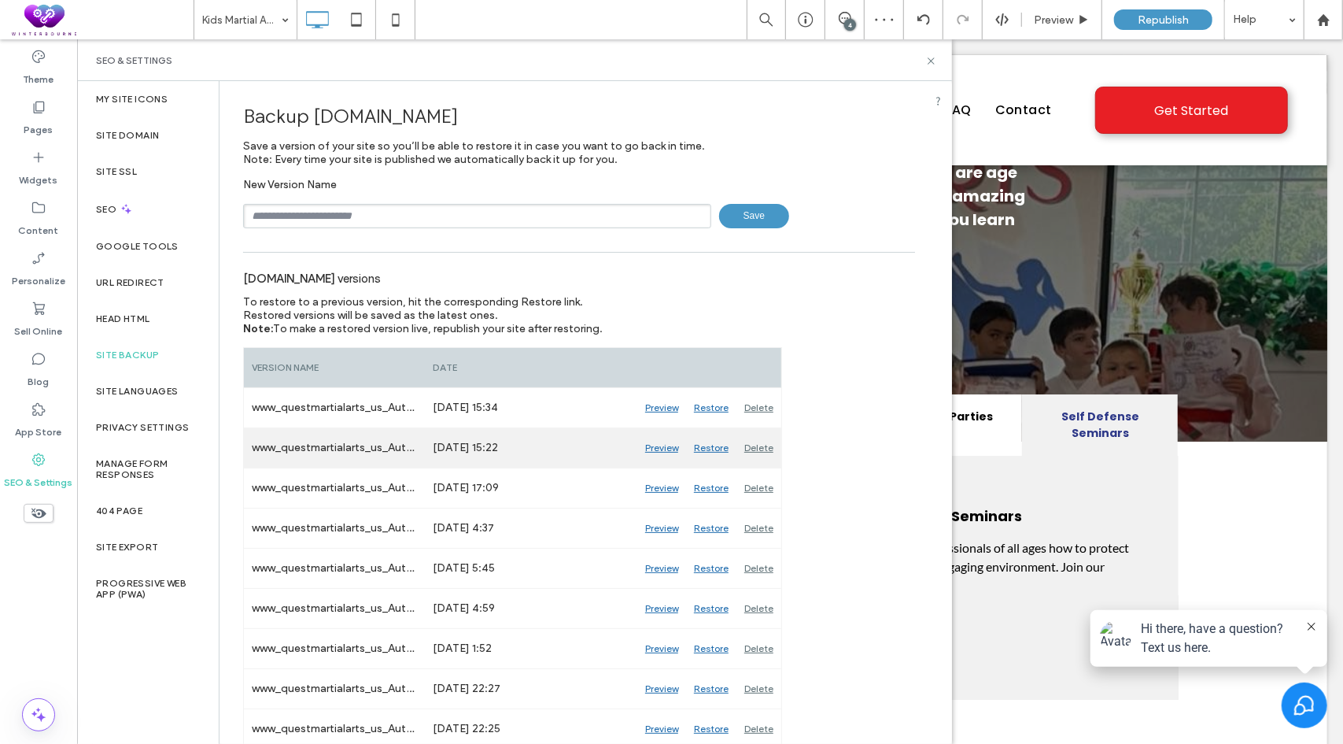
click at [653, 443] on div "Preview" at bounding box center [661, 447] width 49 height 39
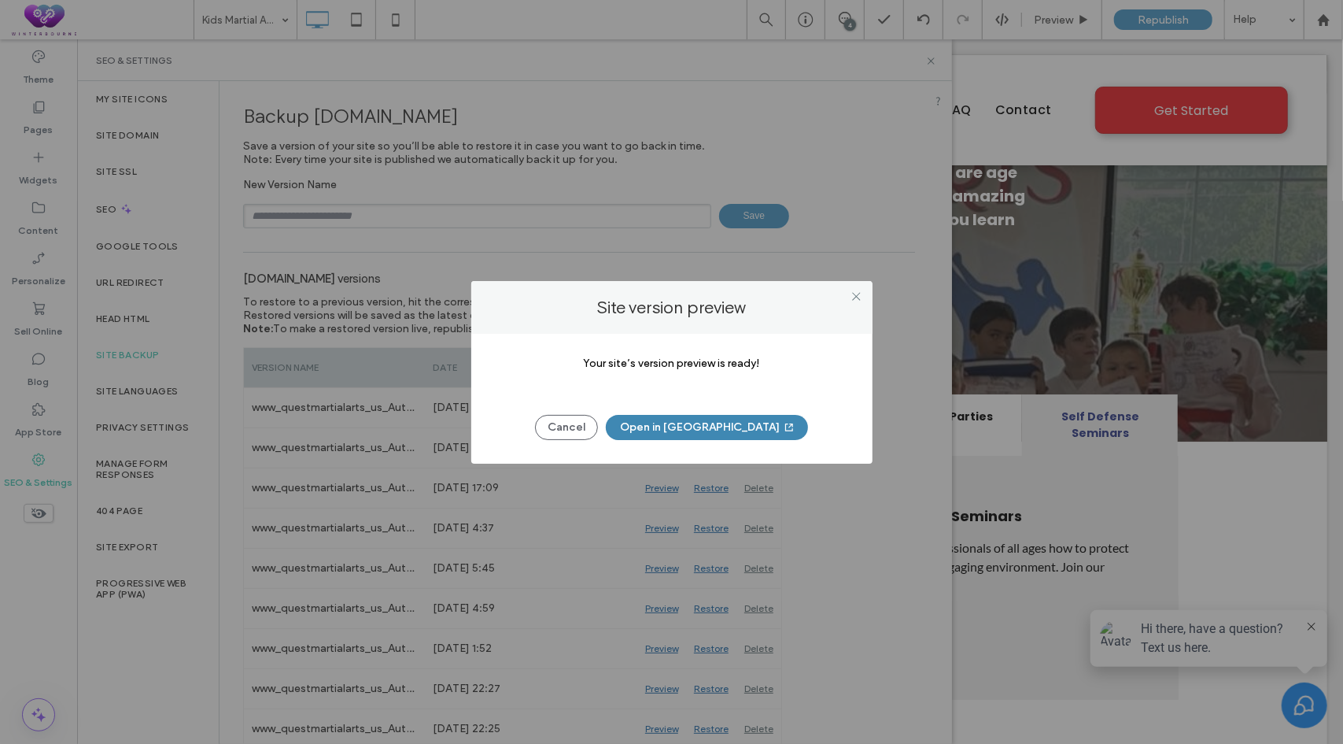
click at [714, 430] on button "Open in New Tab" at bounding box center [707, 427] width 202 height 25
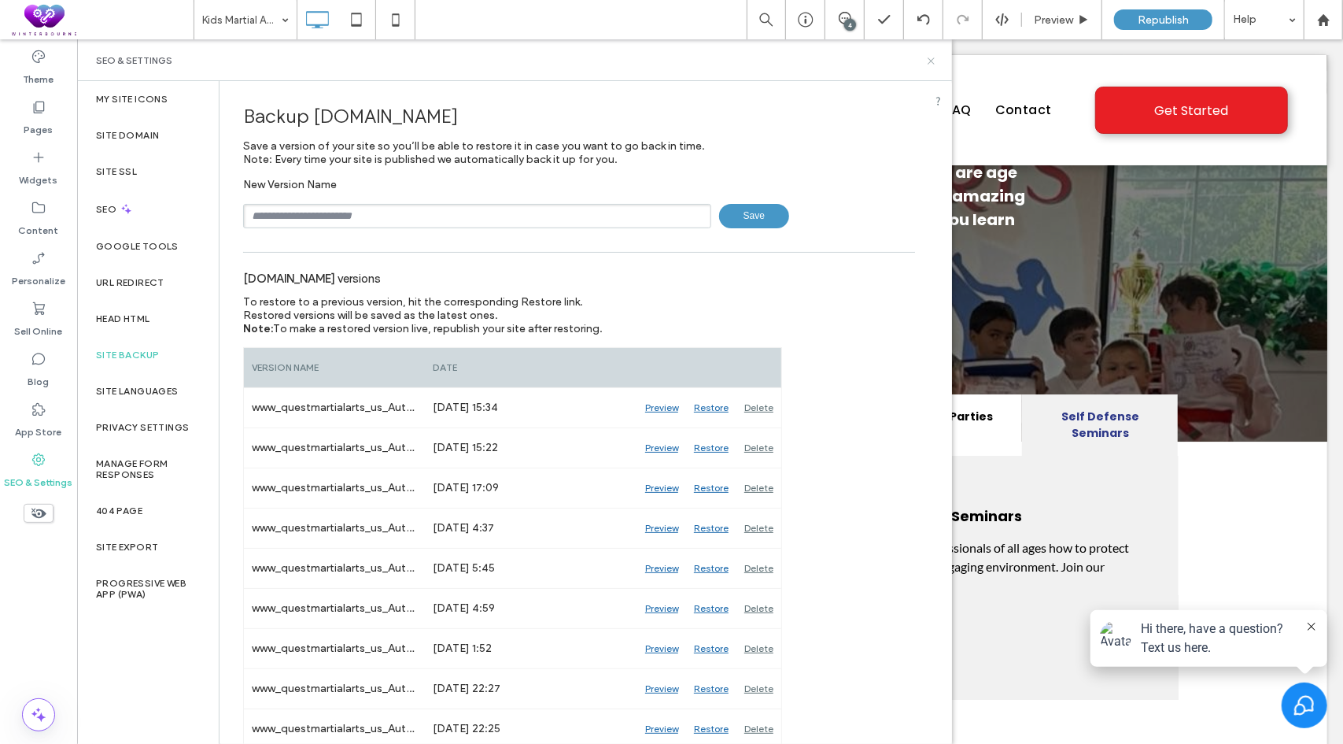
click at [933, 61] on icon at bounding box center [931, 61] width 12 height 12
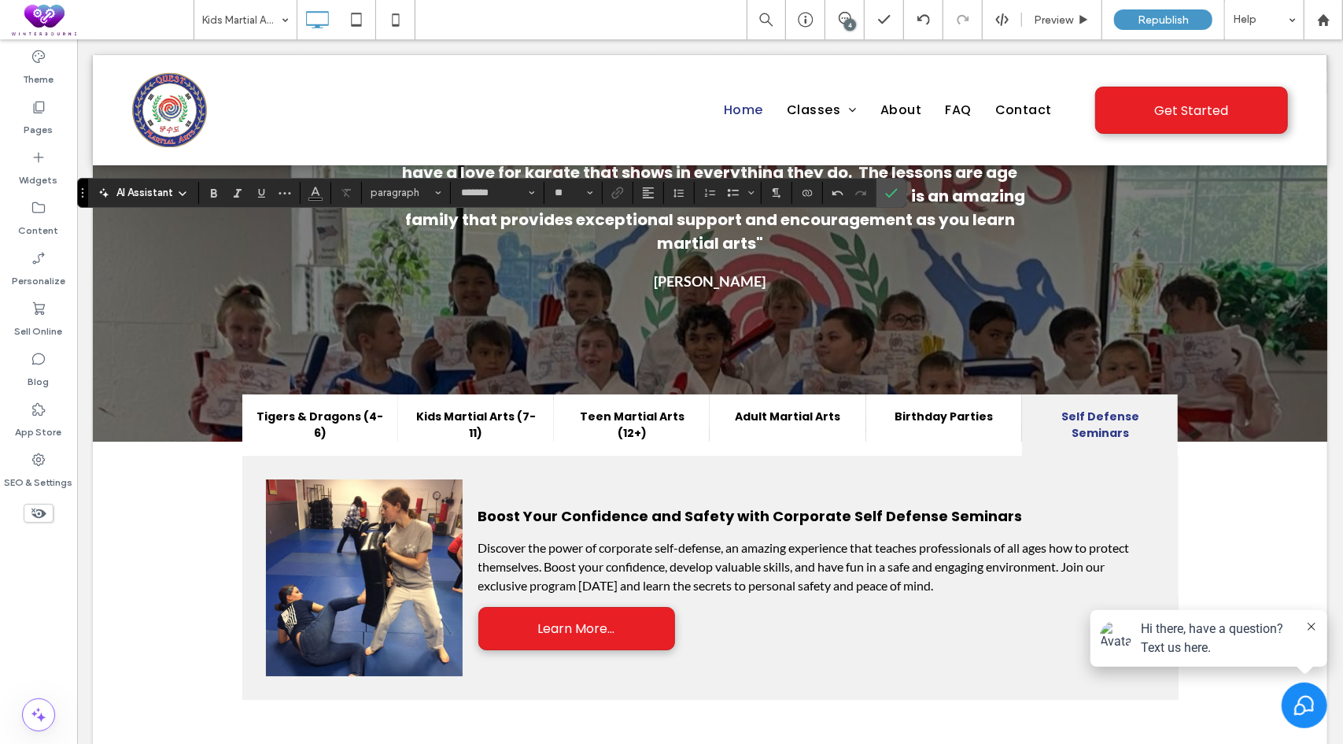
type input "****"
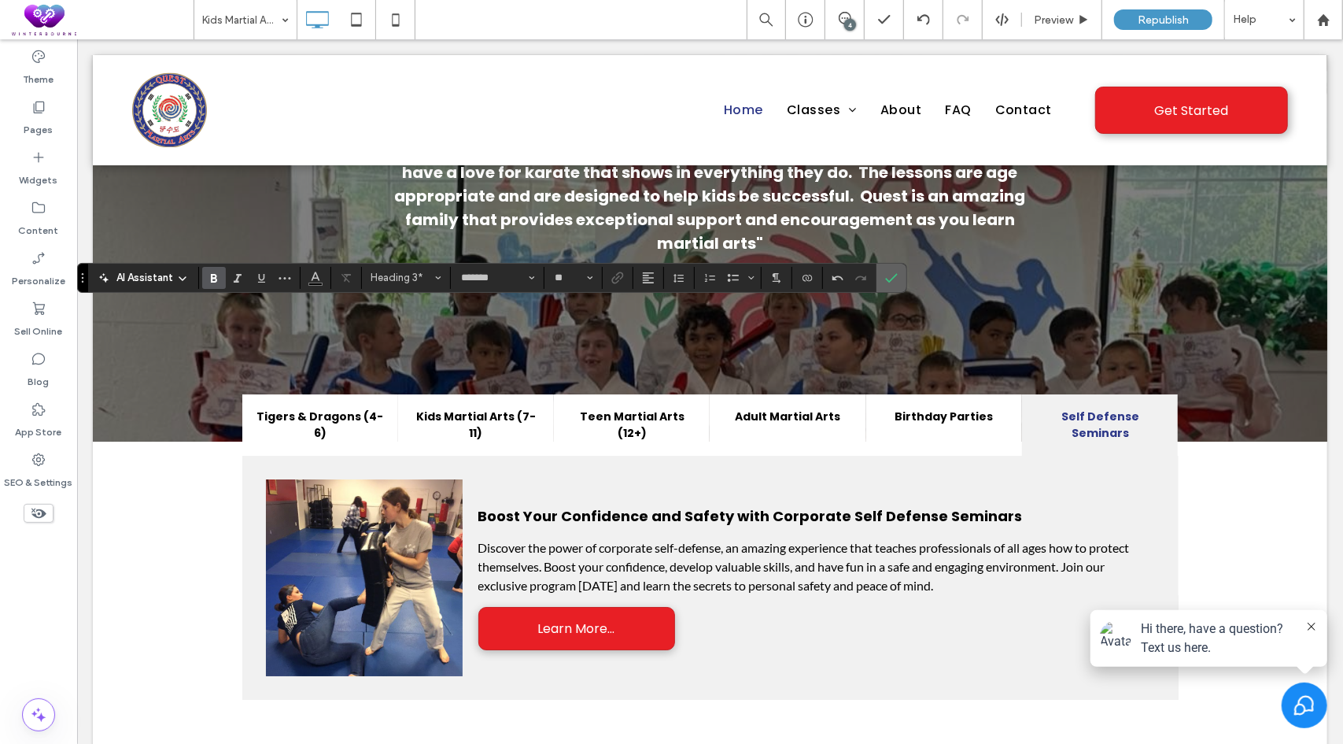
click at [889, 273] on icon "Confirm" at bounding box center [891, 278] width 13 height 13
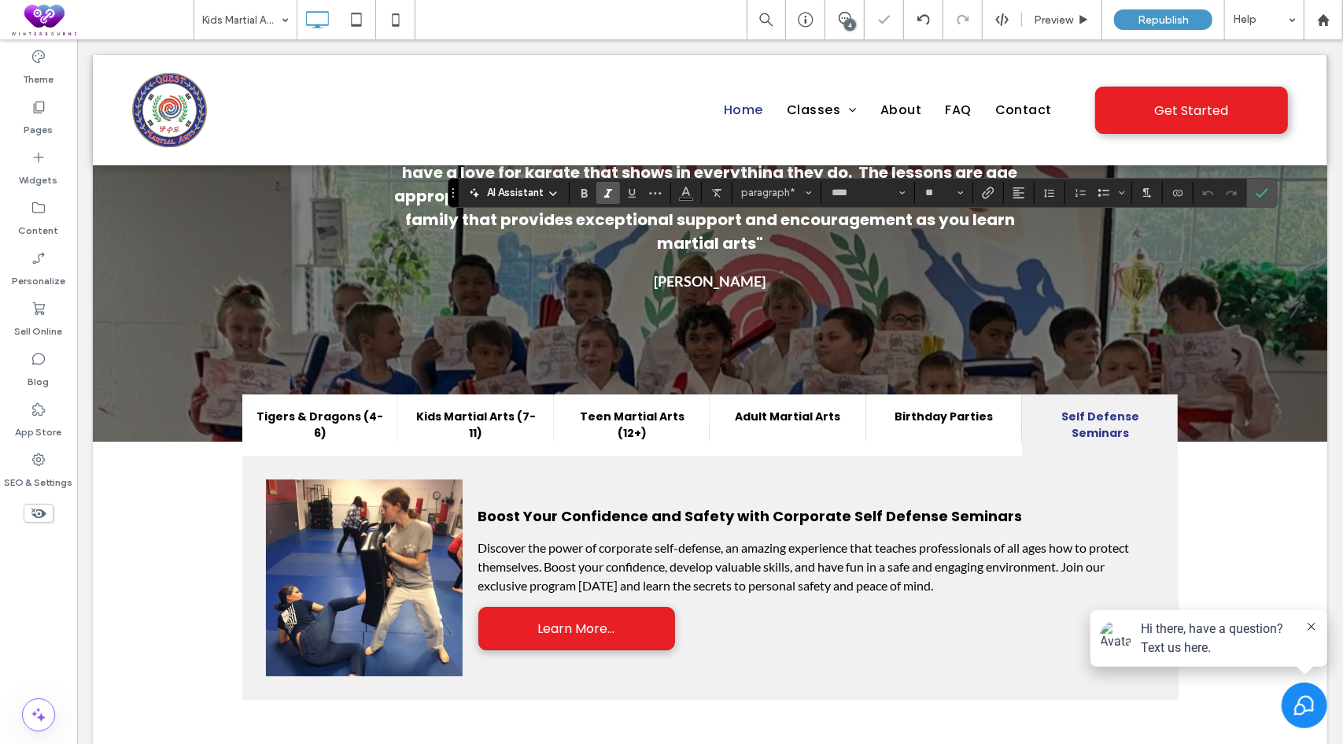
type input "*******"
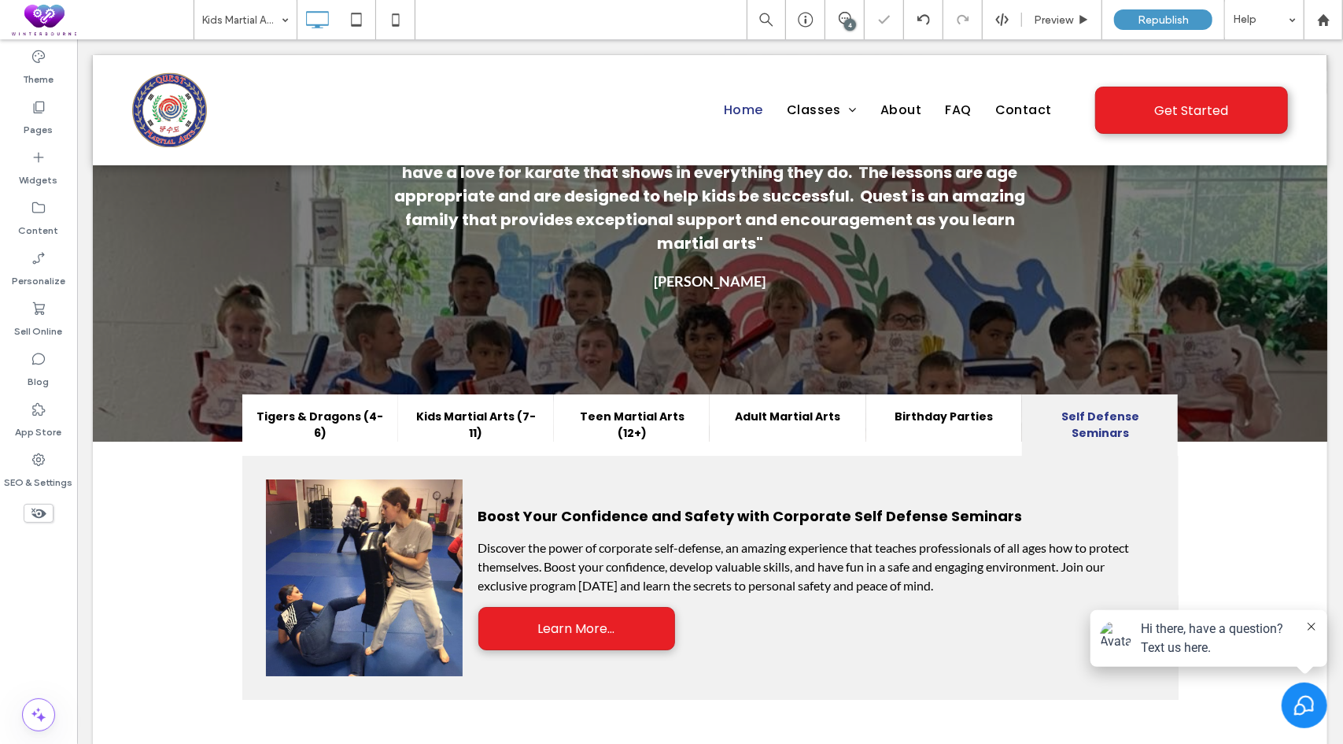
type input "****"
type input "**"
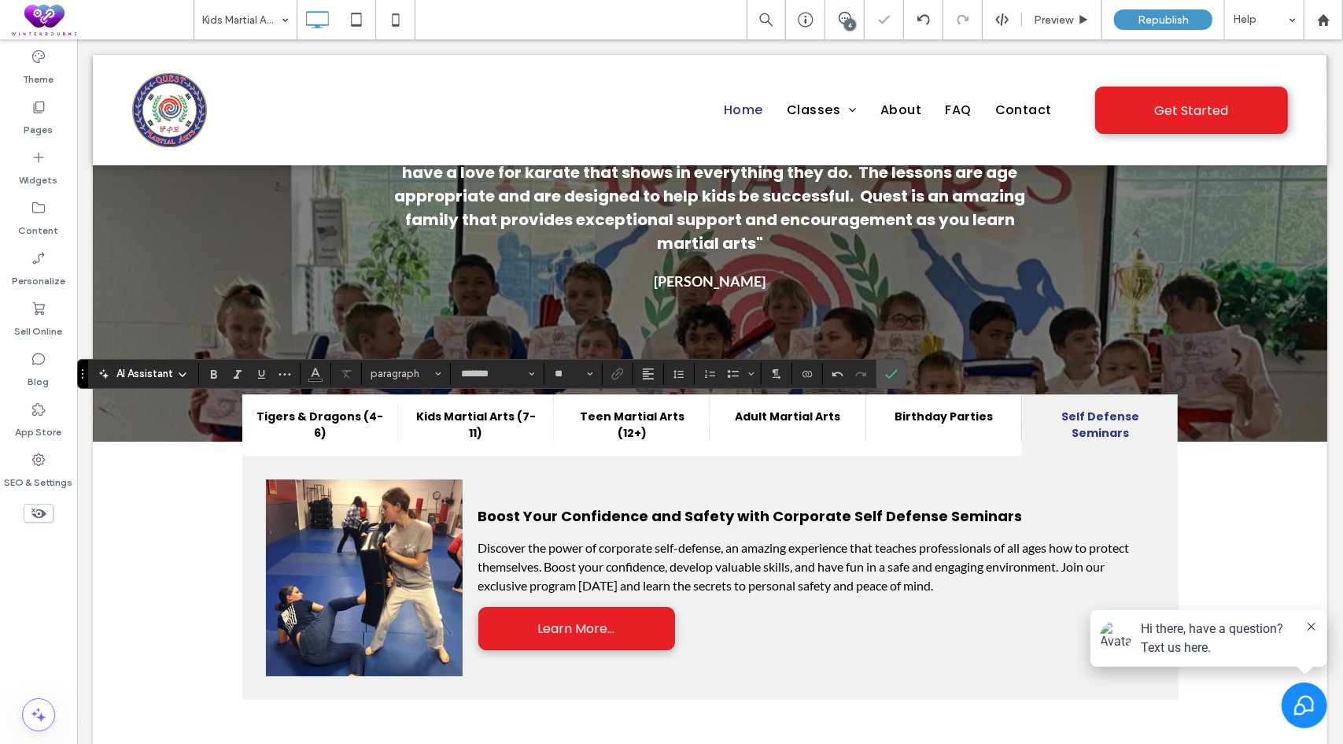
type input "****"
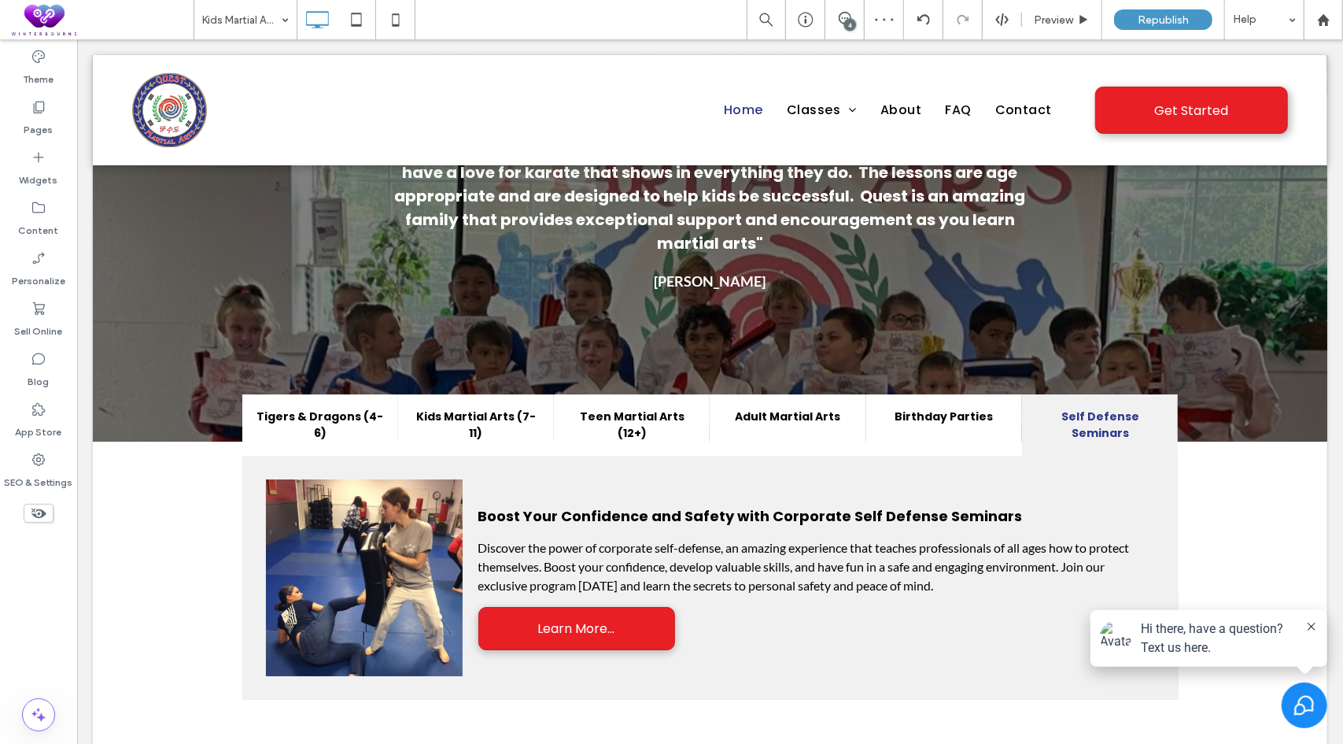
type input "*******"
type input "**"
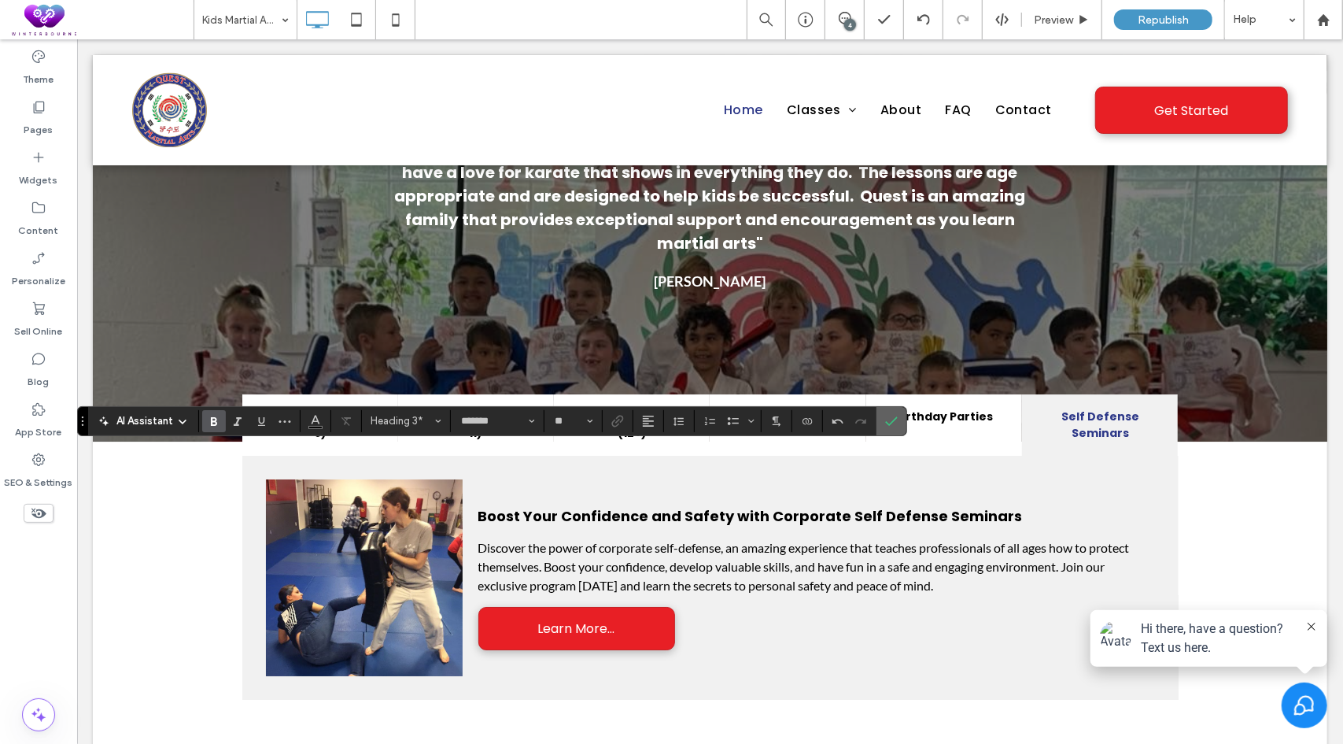
click at [887, 418] on icon "Confirm" at bounding box center [891, 421] width 13 height 13
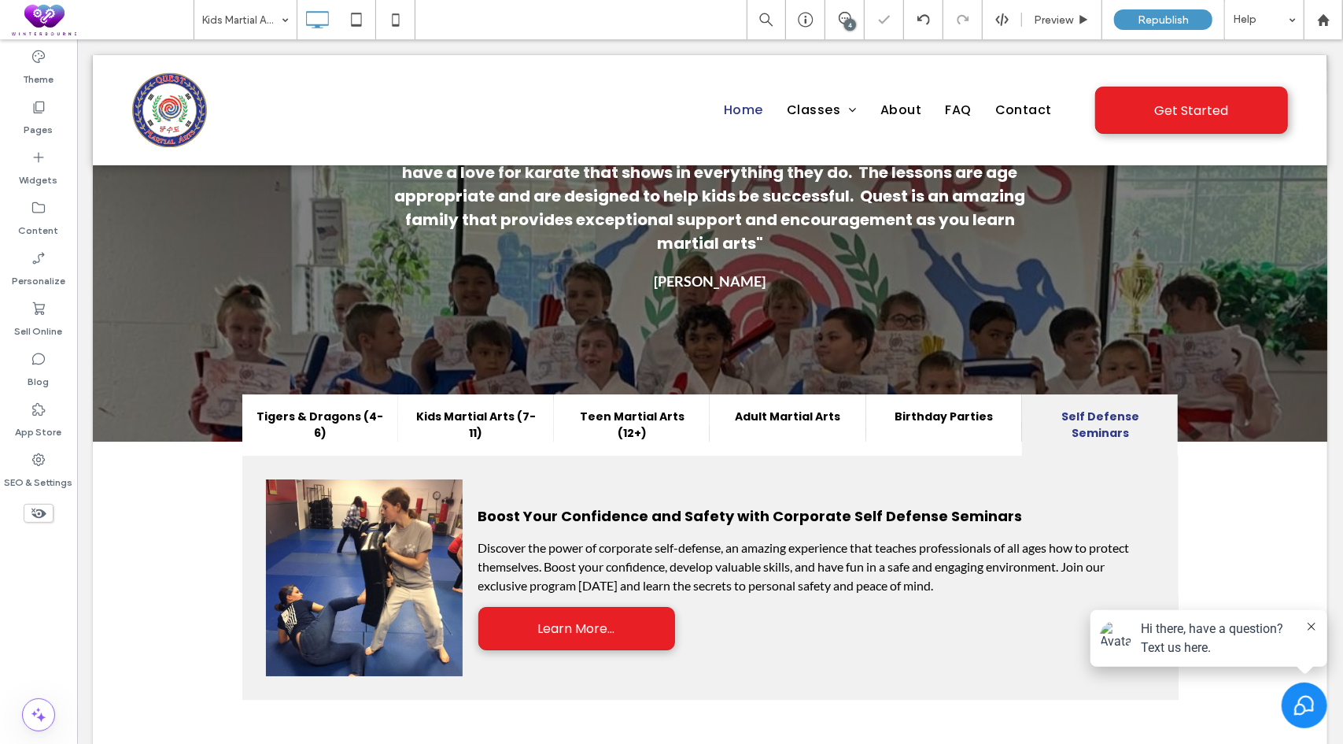
type input "****"
type input "**"
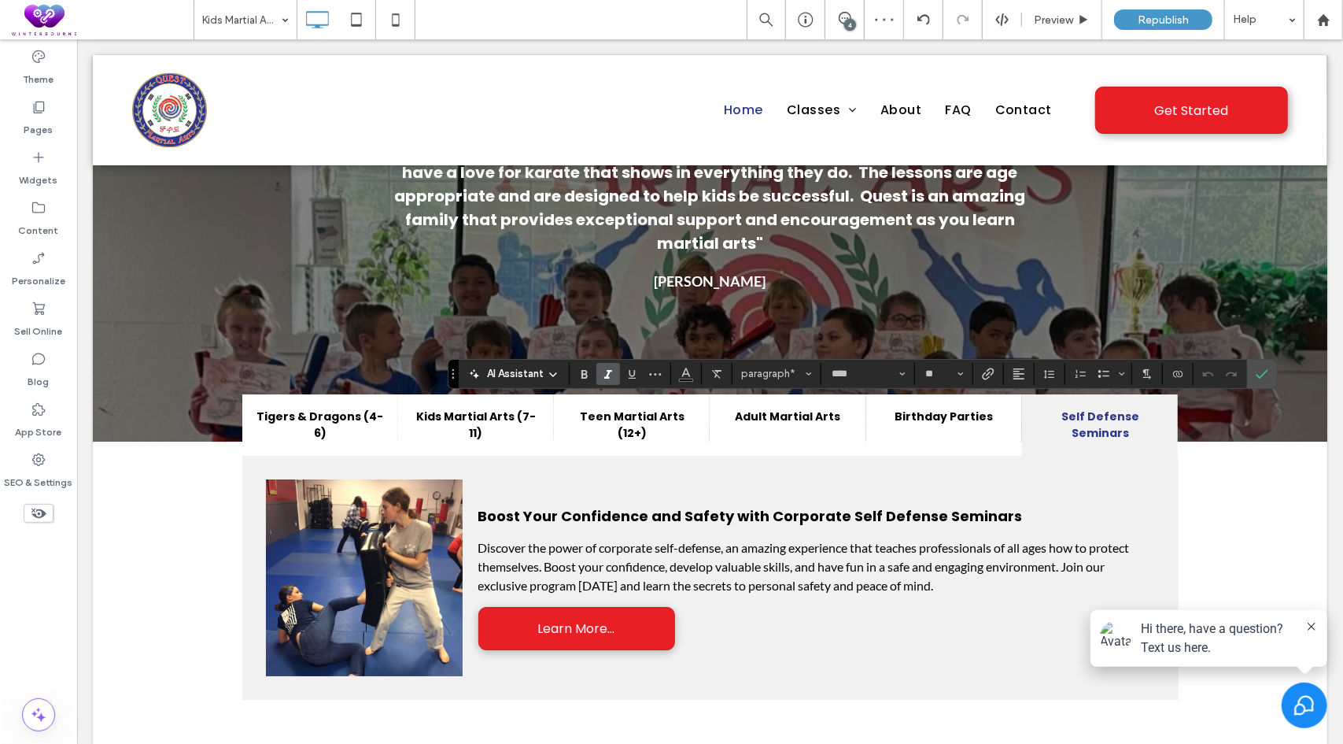
type input "*******"
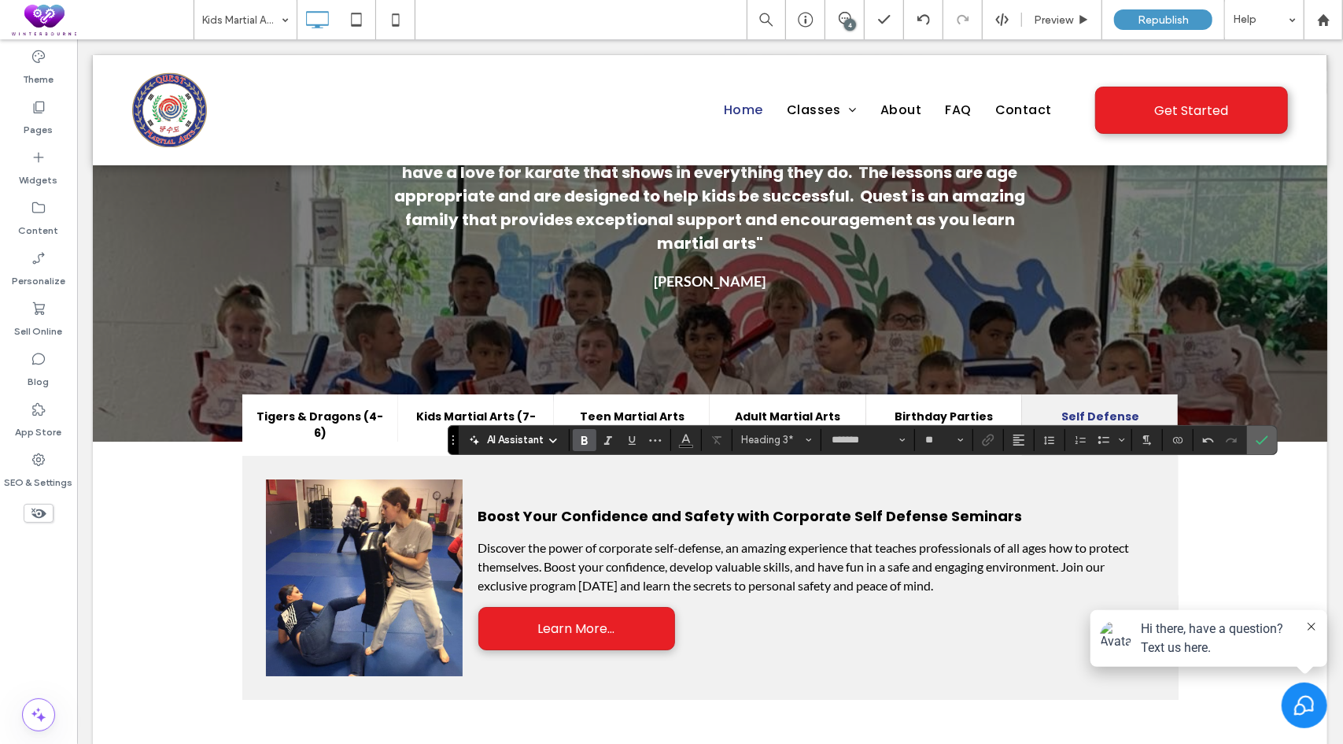
click at [1262, 438] on use "Confirm" at bounding box center [1263, 439] width 13 height 9
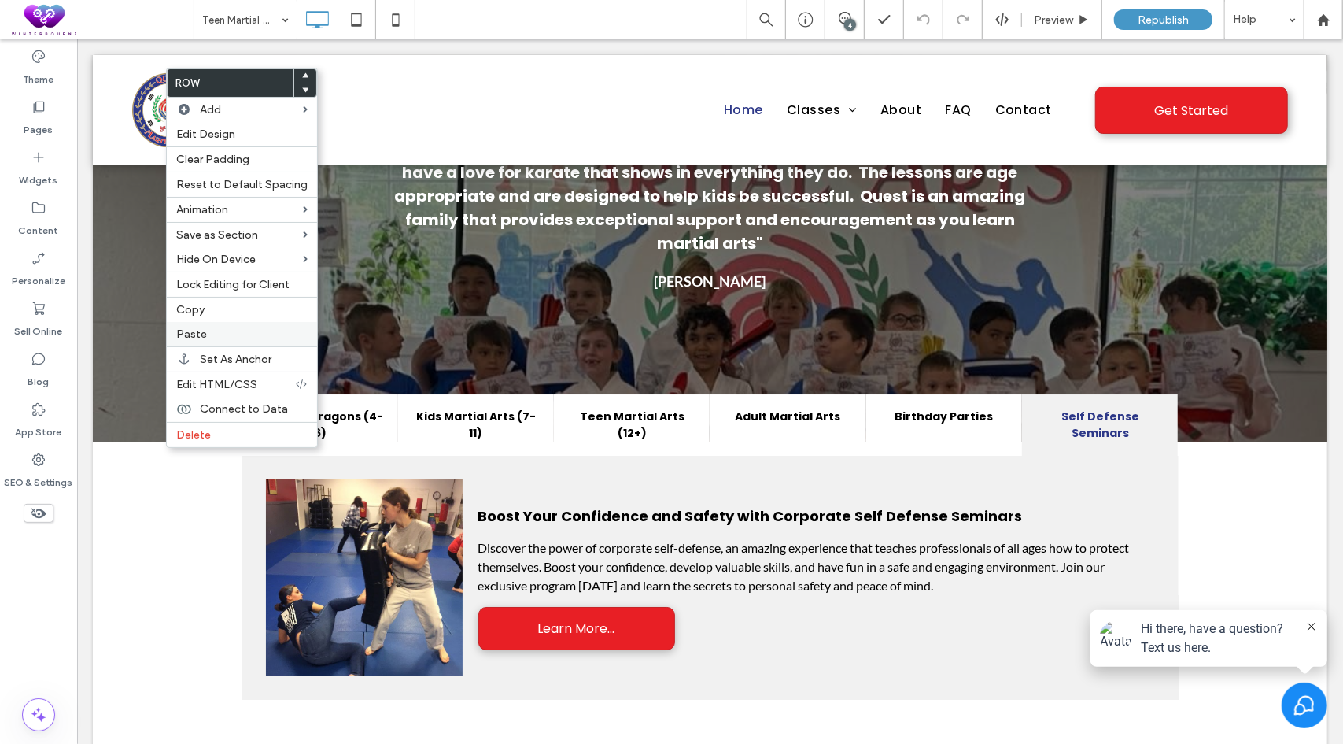
click at [219, 331] on label "Paste" at bounding box center [241, 333] width 131 height 13
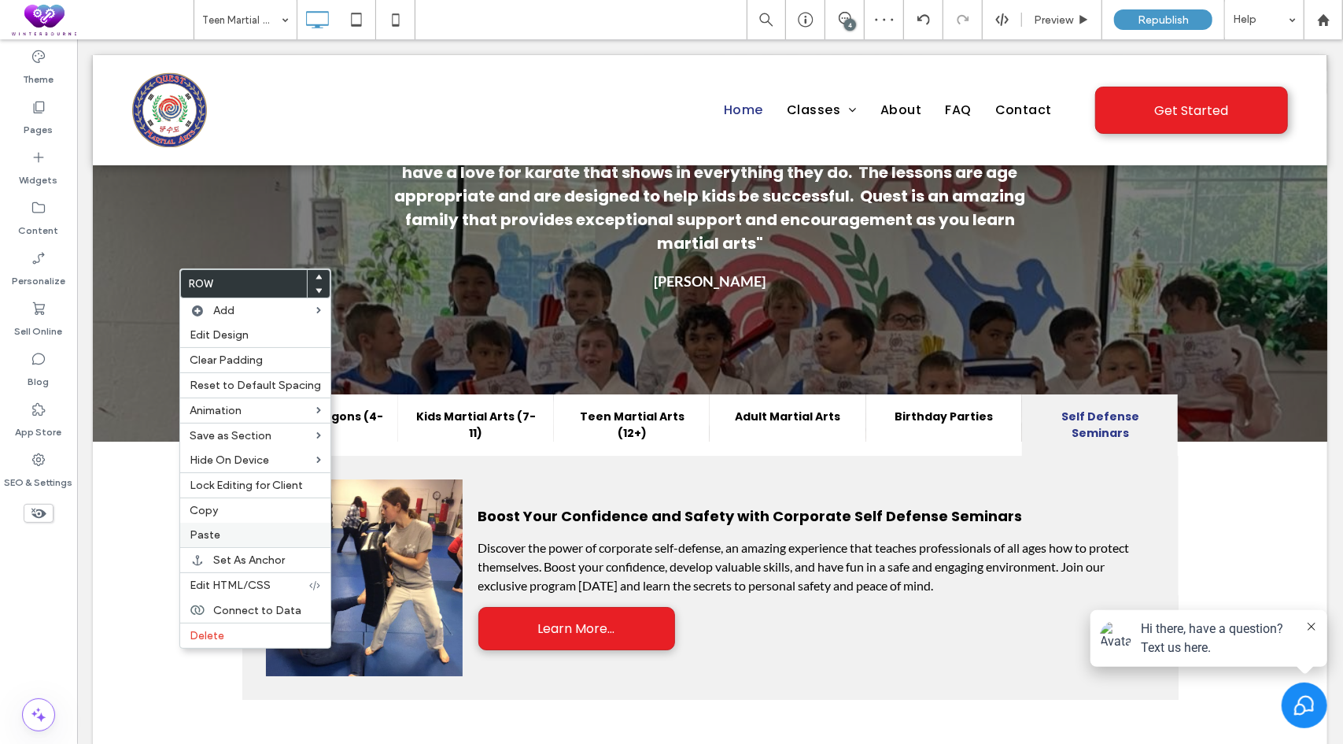
click at [227, 531] on label "Paste" at bounding box center [255, 534] width 131 height 13
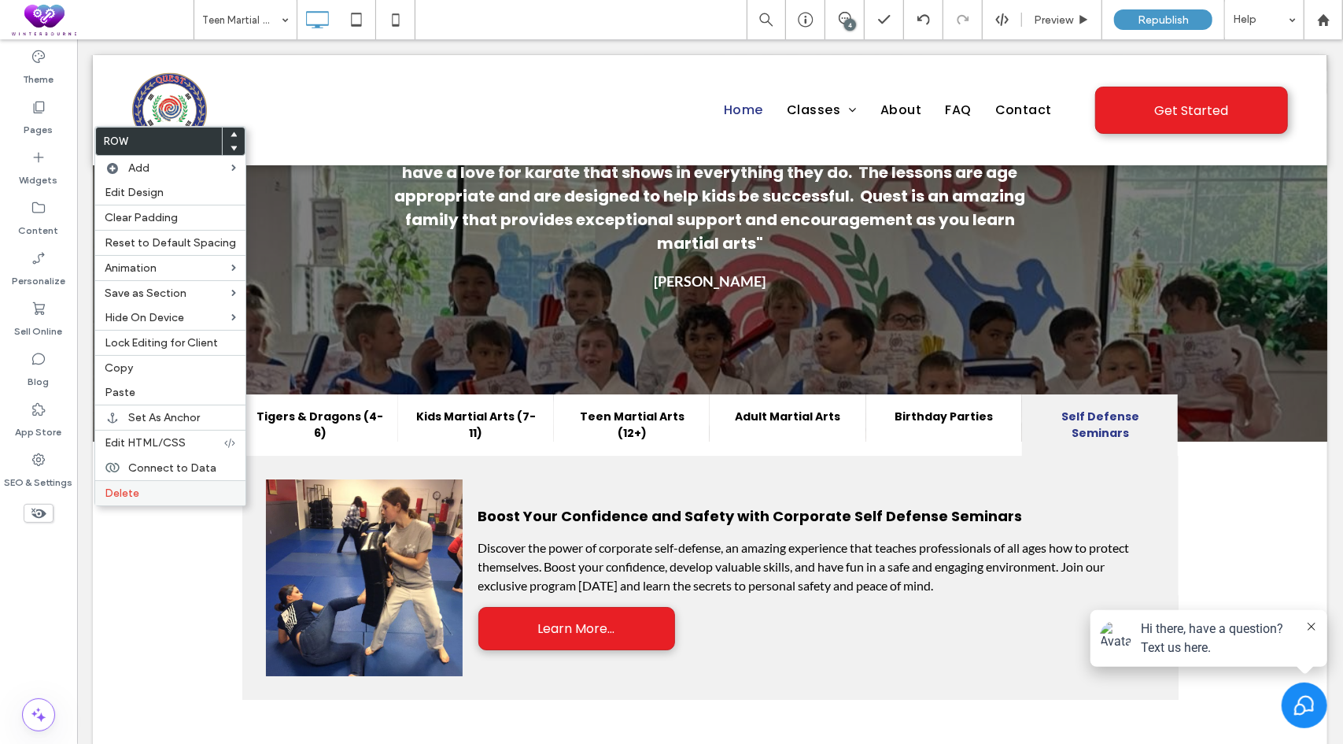
click at [163, 486] on label "Delete" at bounding box center [170, 492] width 131 height 13
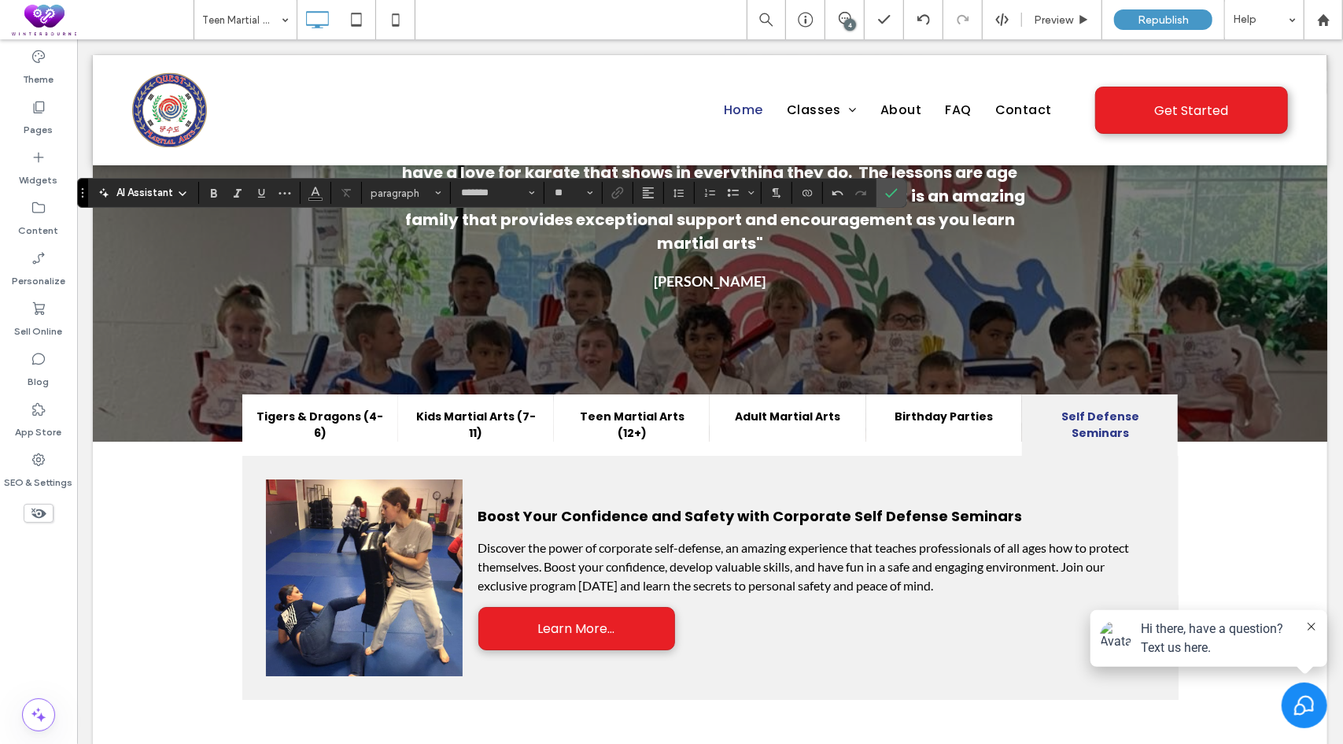
type input "****"
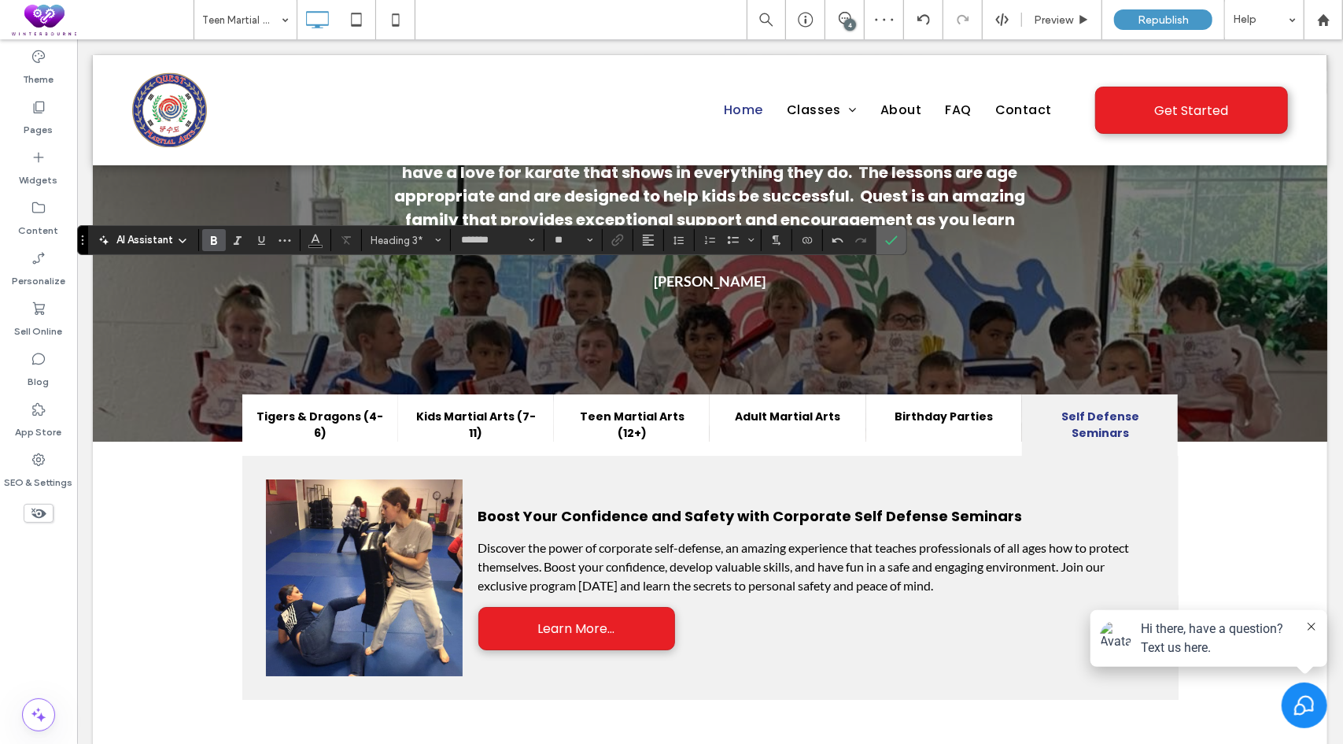
click at [885, 238] on icon "Confirm" at bounding box center [891, 240] width 13 height 13
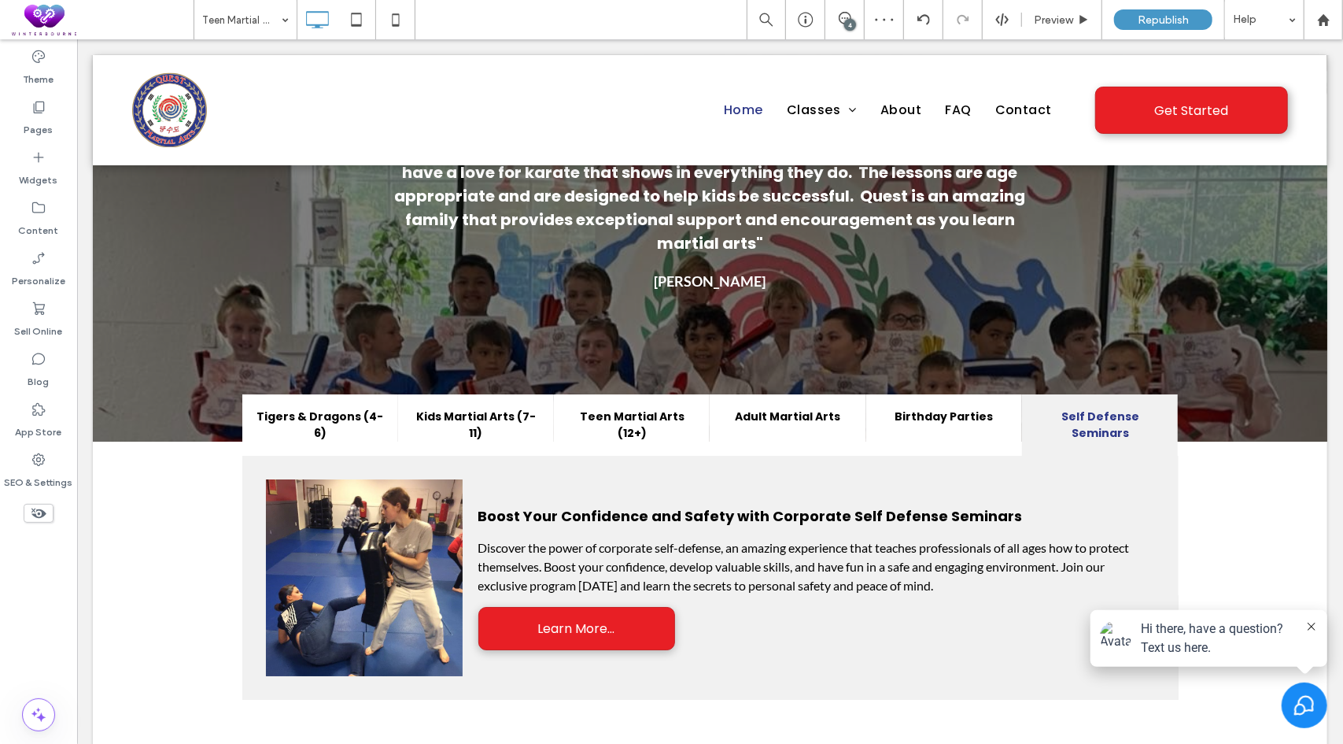
type input "****"
type input "**"
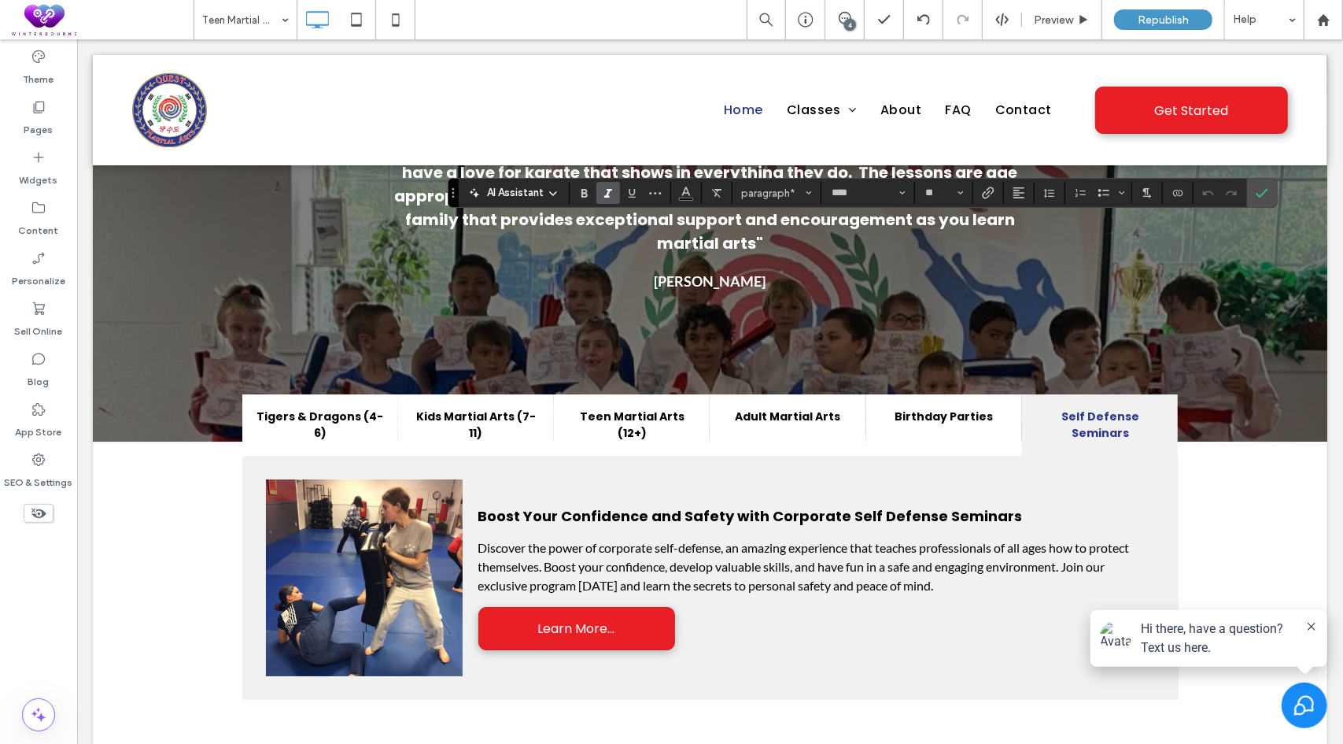
type input "*******"
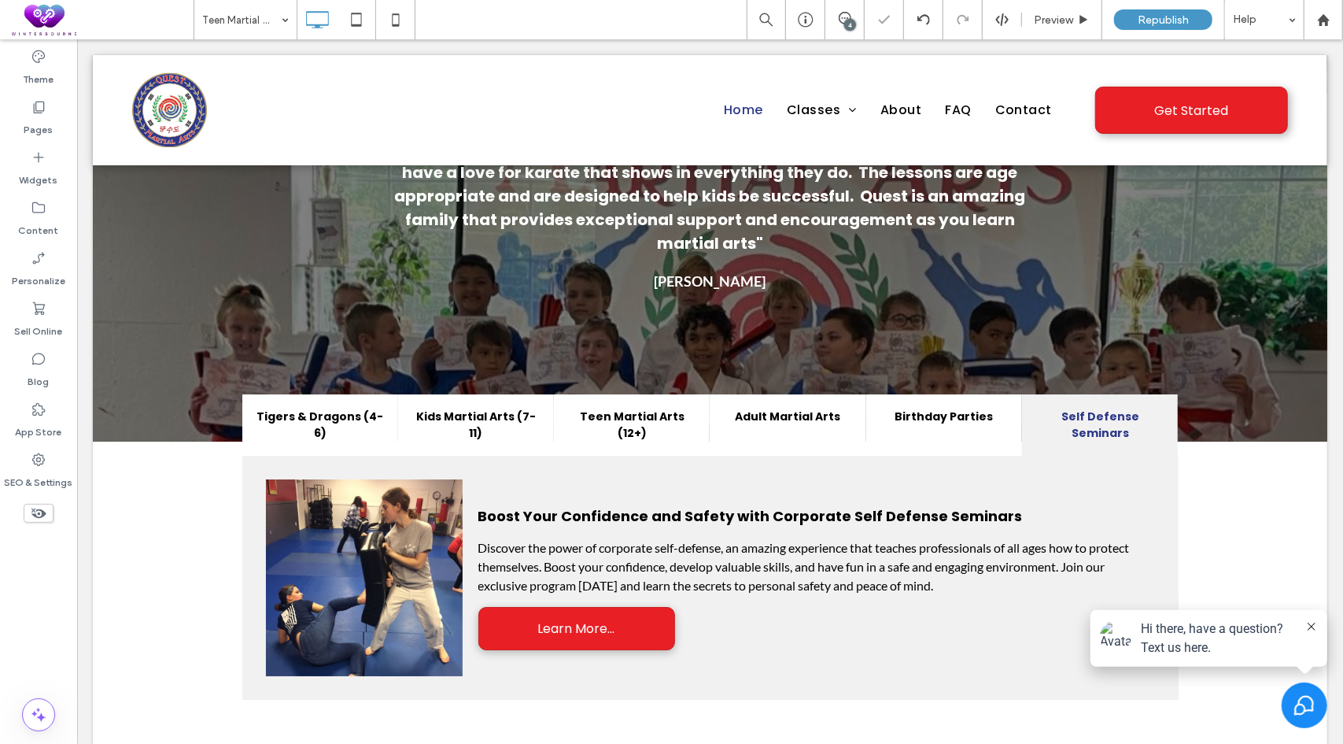
type input "*******"
type input "**"
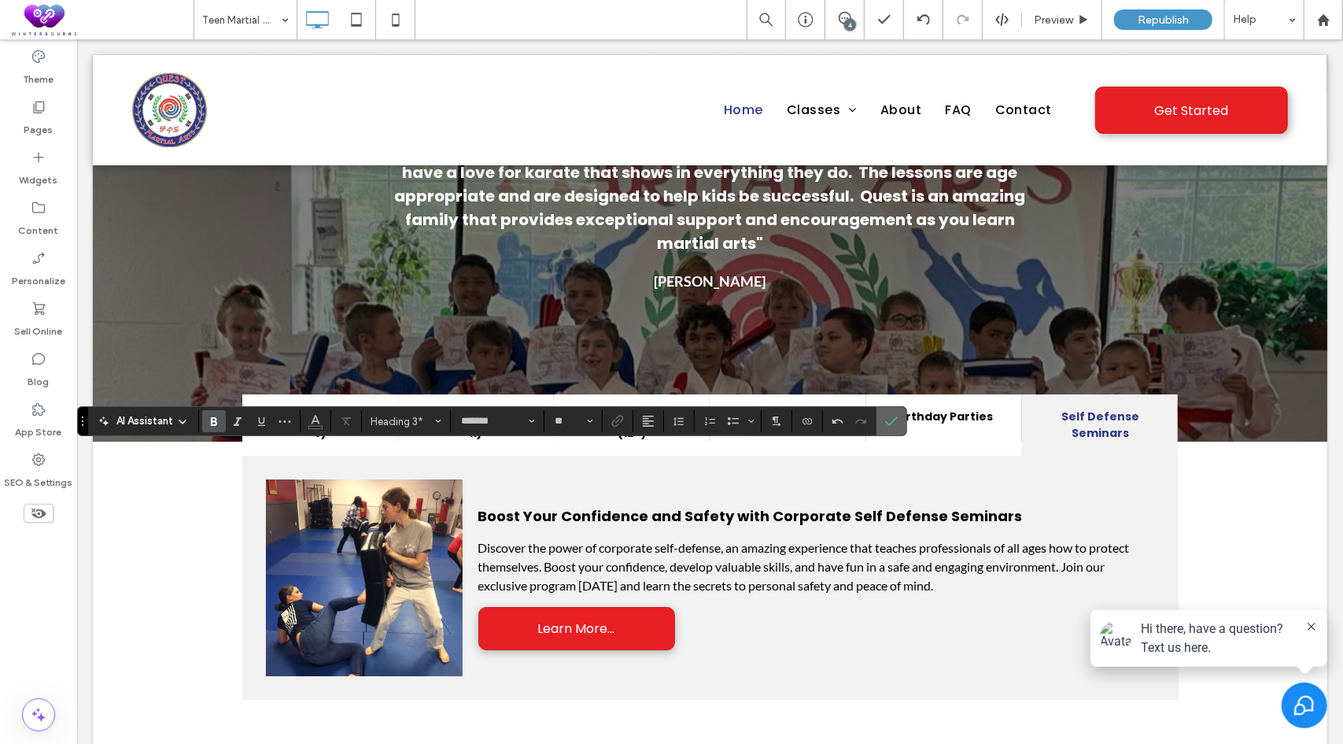
click at [880, 423] on label "Confirm" at bounding box center [892, 421] width 24 height 28
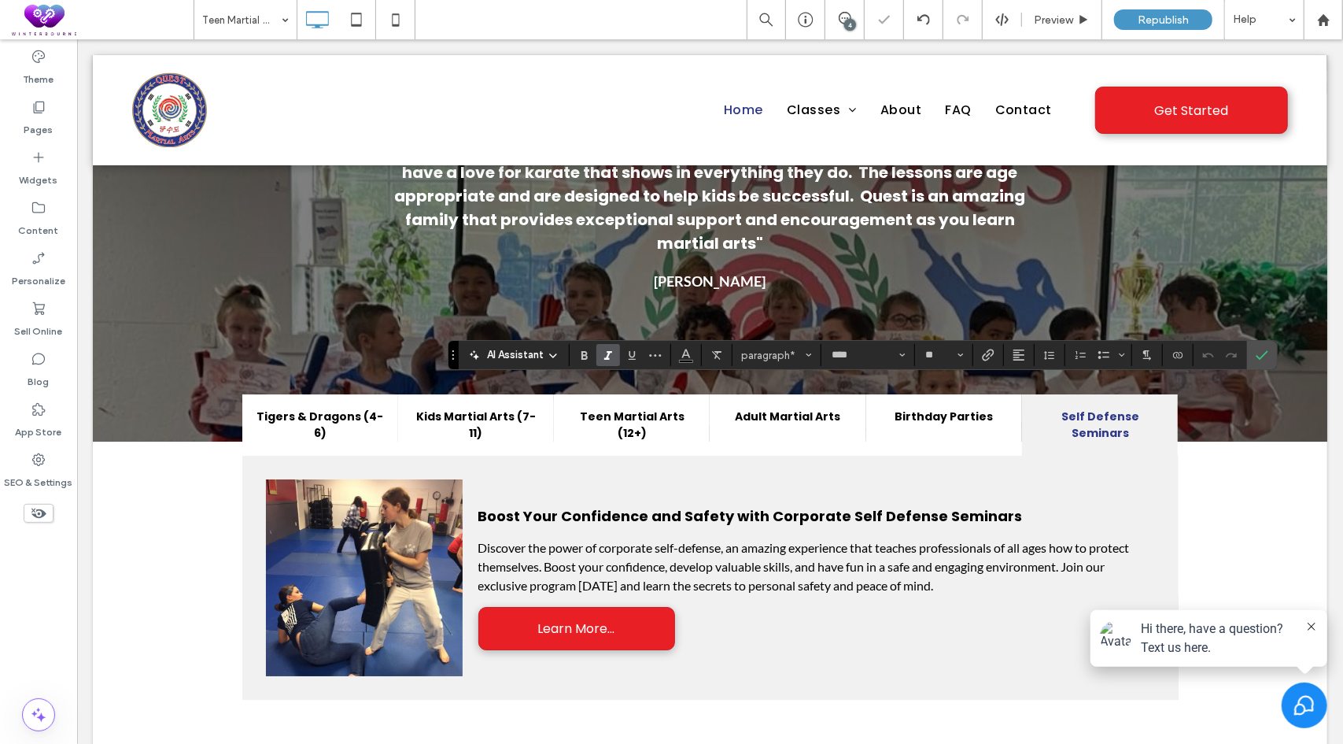
type input "*******"
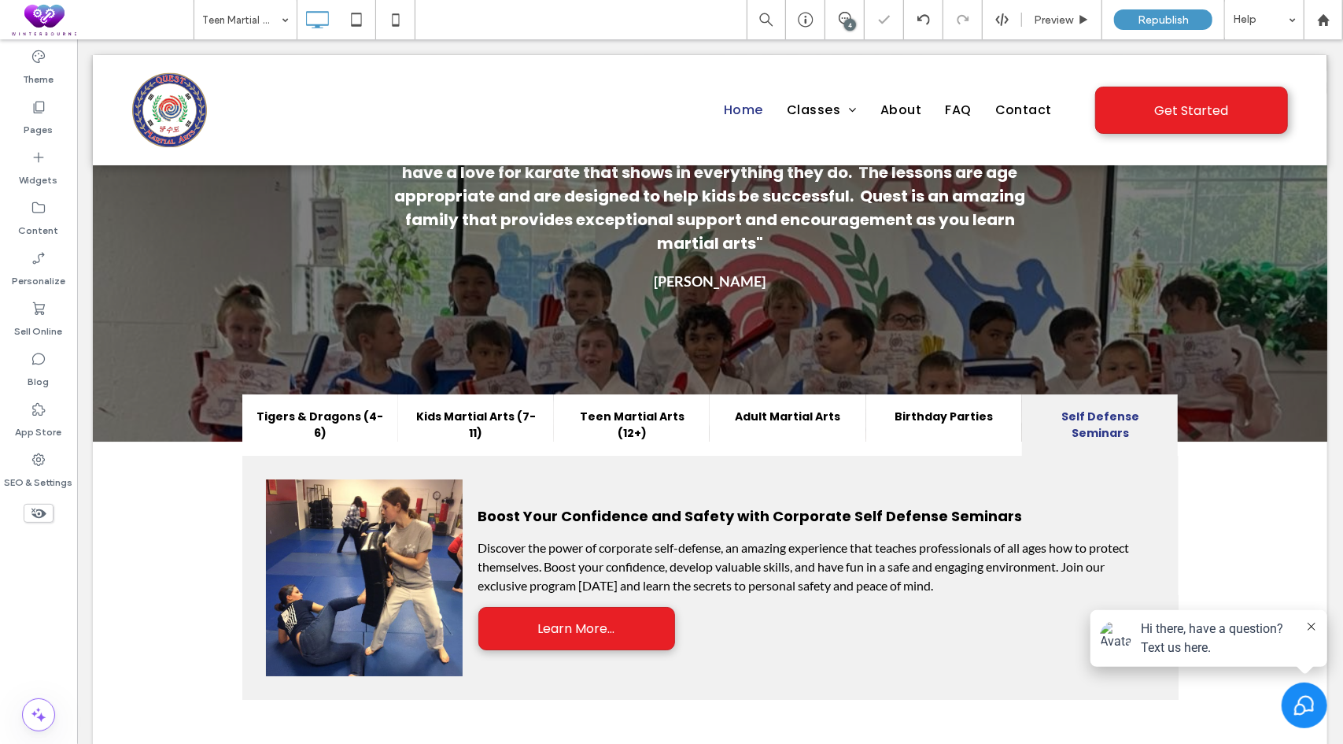
type input "*******"
type input "**"
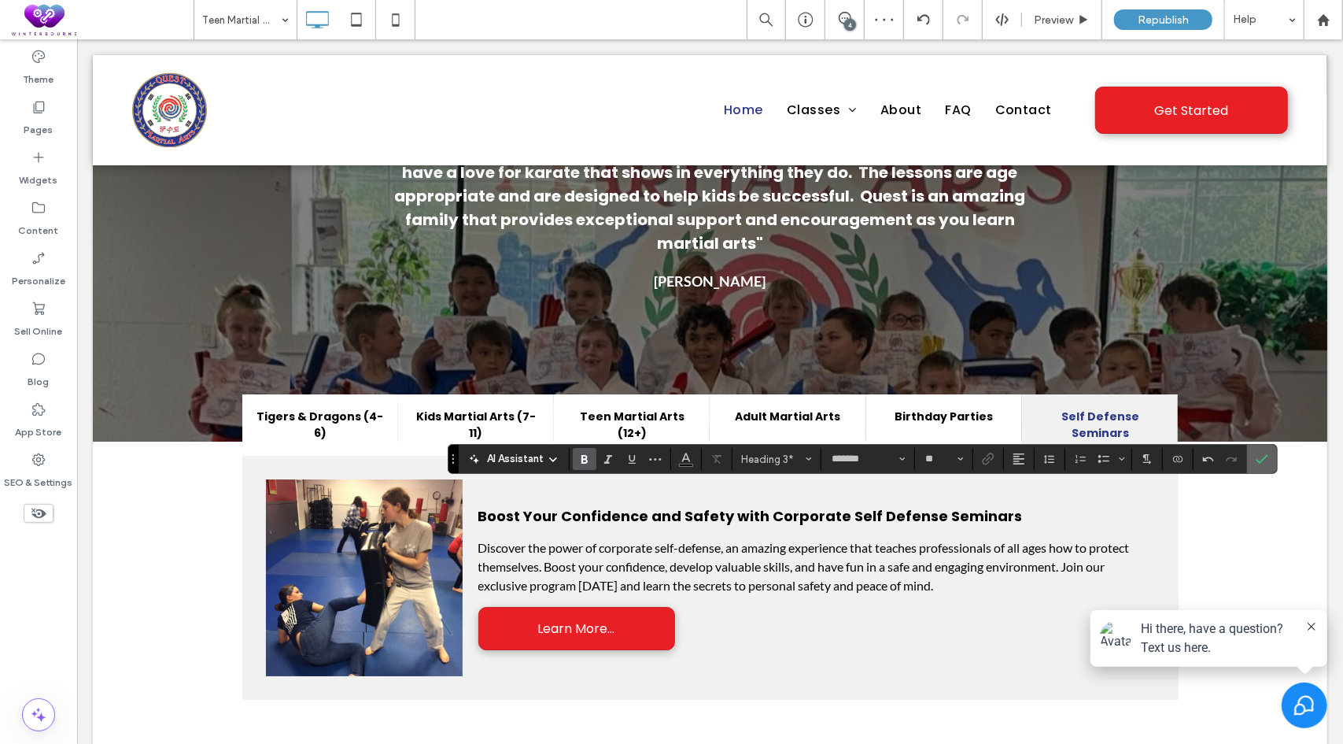
click at [1261, 467] on span "Confirm" at bounding box center [1262, 458] width 13 height 27
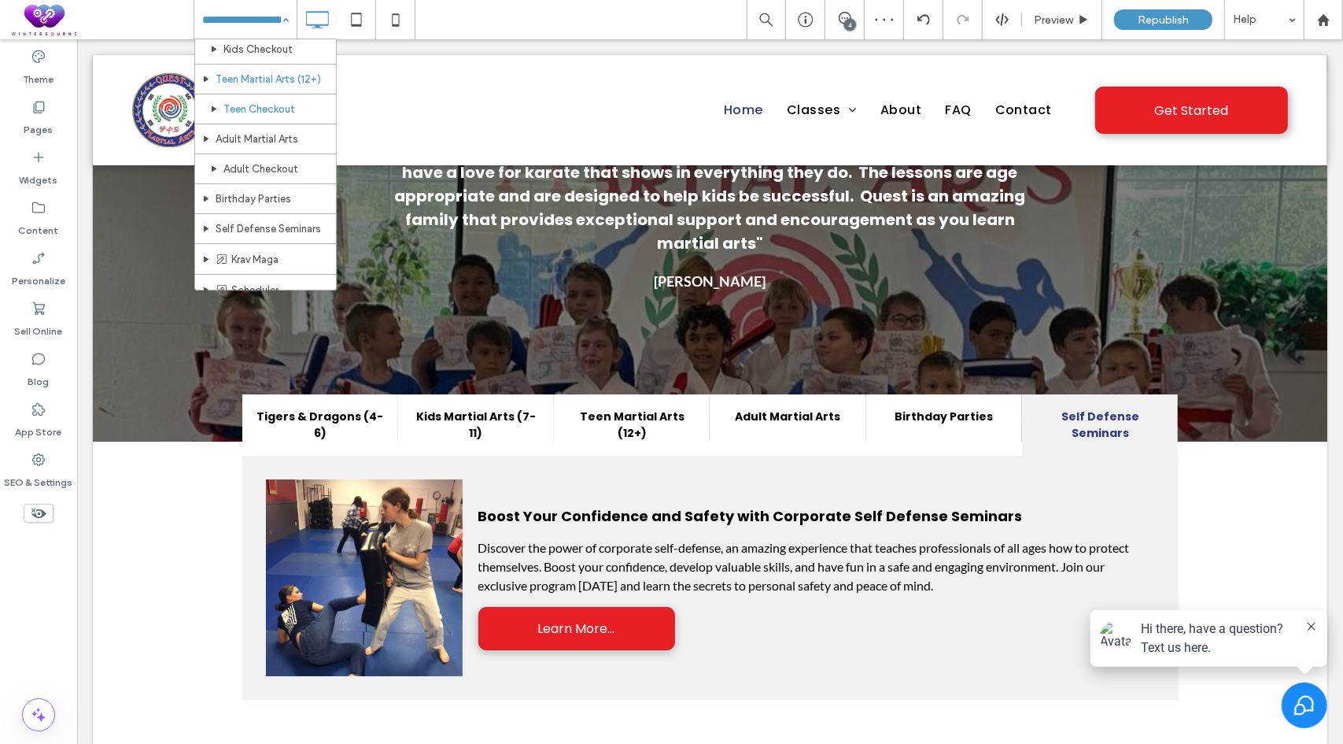
scroll to position [157, 0]
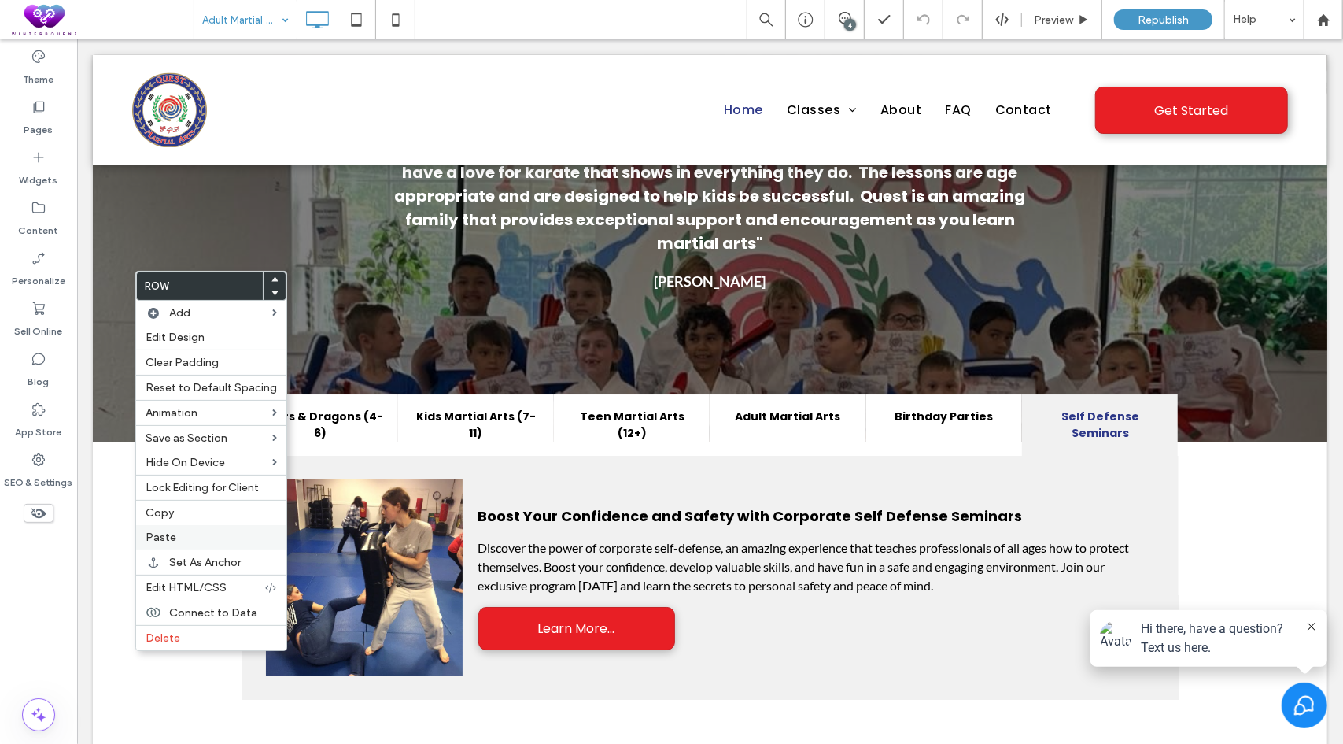
click at [192, 526] on div "Paste" at bounding box center [211, 537] width 150 height 24
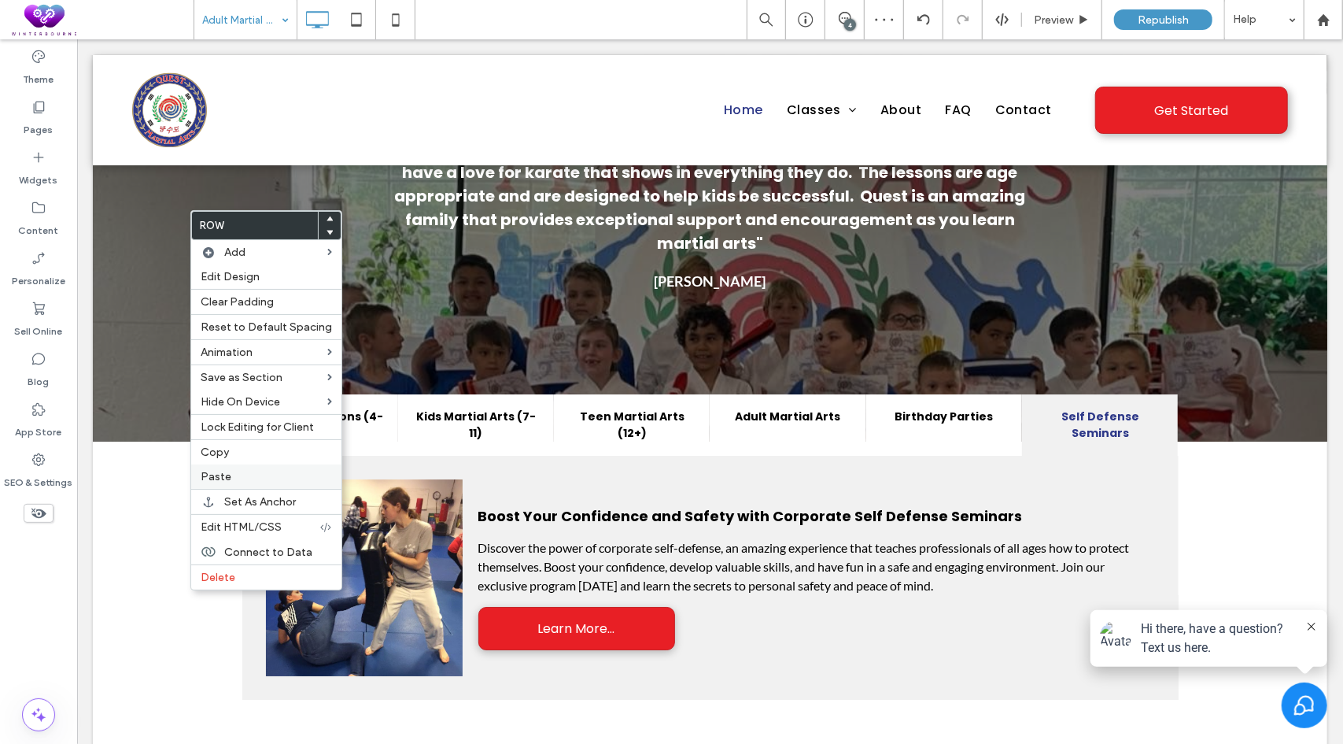
click at [238, 479] on div "Paste" at bounding box center [266, 476] width 150 height 24
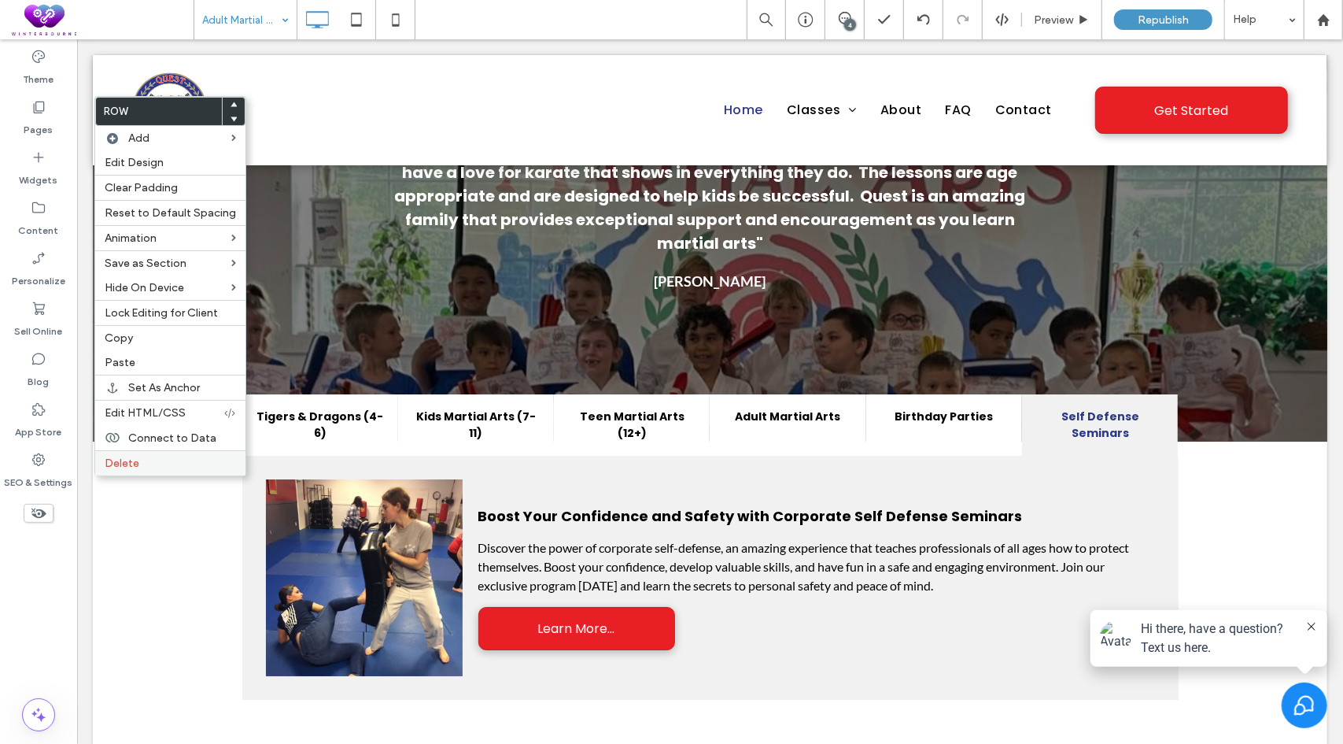
click at [165, 464] on label "Delete" at bounding box center [170, 462] width 131 height 13
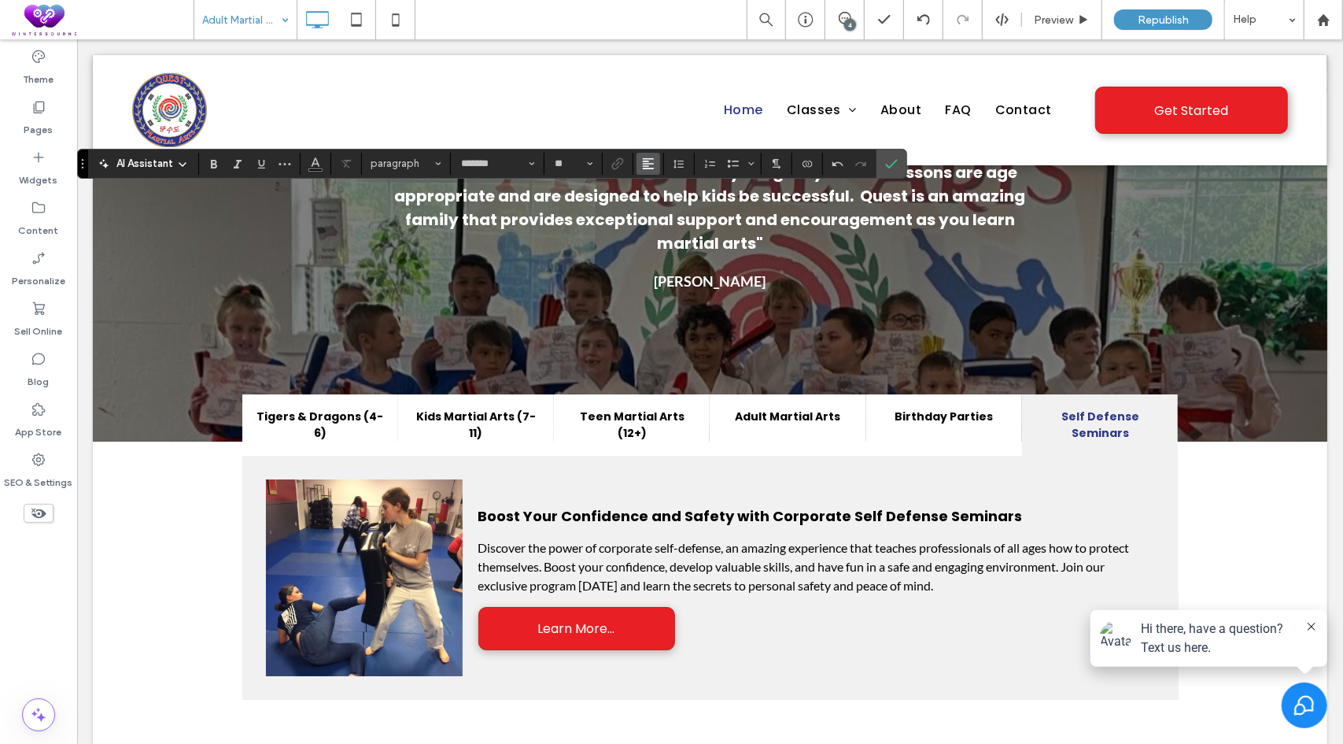
type input "****"
click at [894, 160] on label "Confirm" at bounding box center [892, 164] width 24 height 28
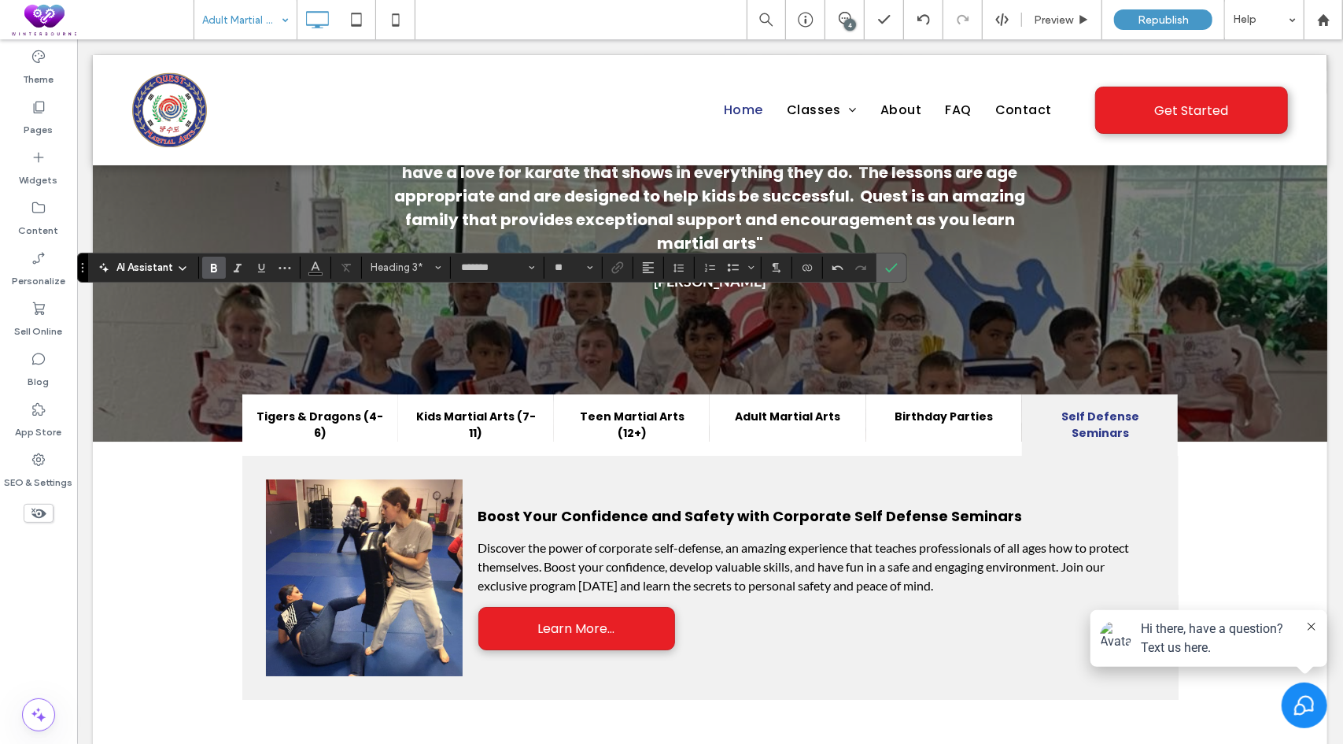
click at [885, 268] on icon "Confirm" at bounding box center [891, 267] width 13 height 13
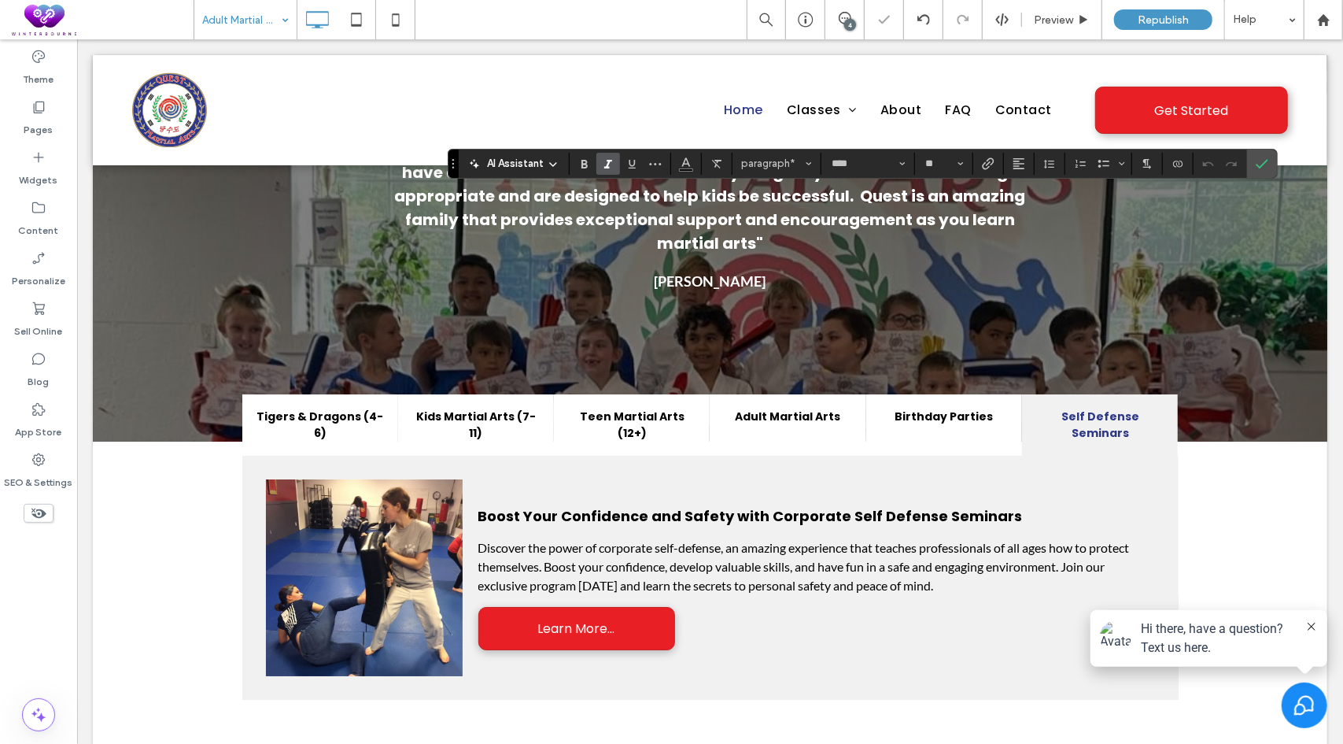
type input "*******"
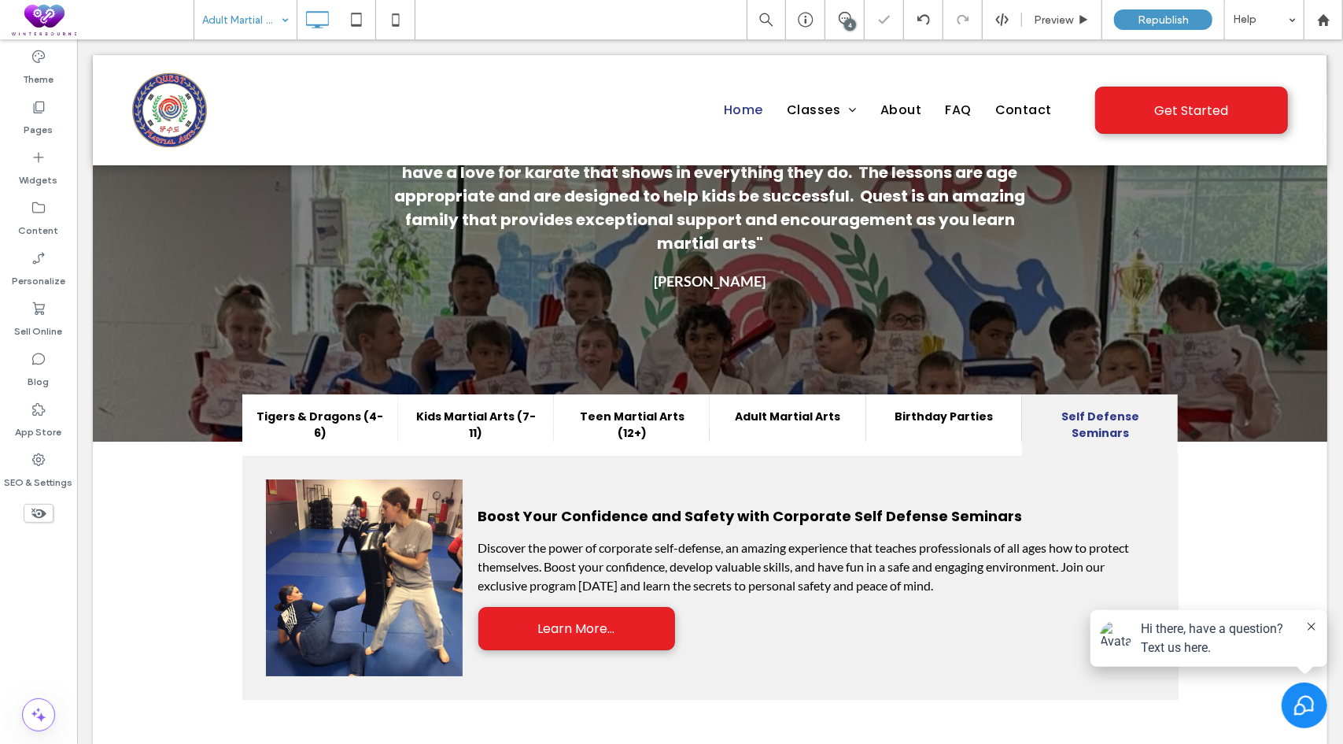
type input "*******"
type input "**"
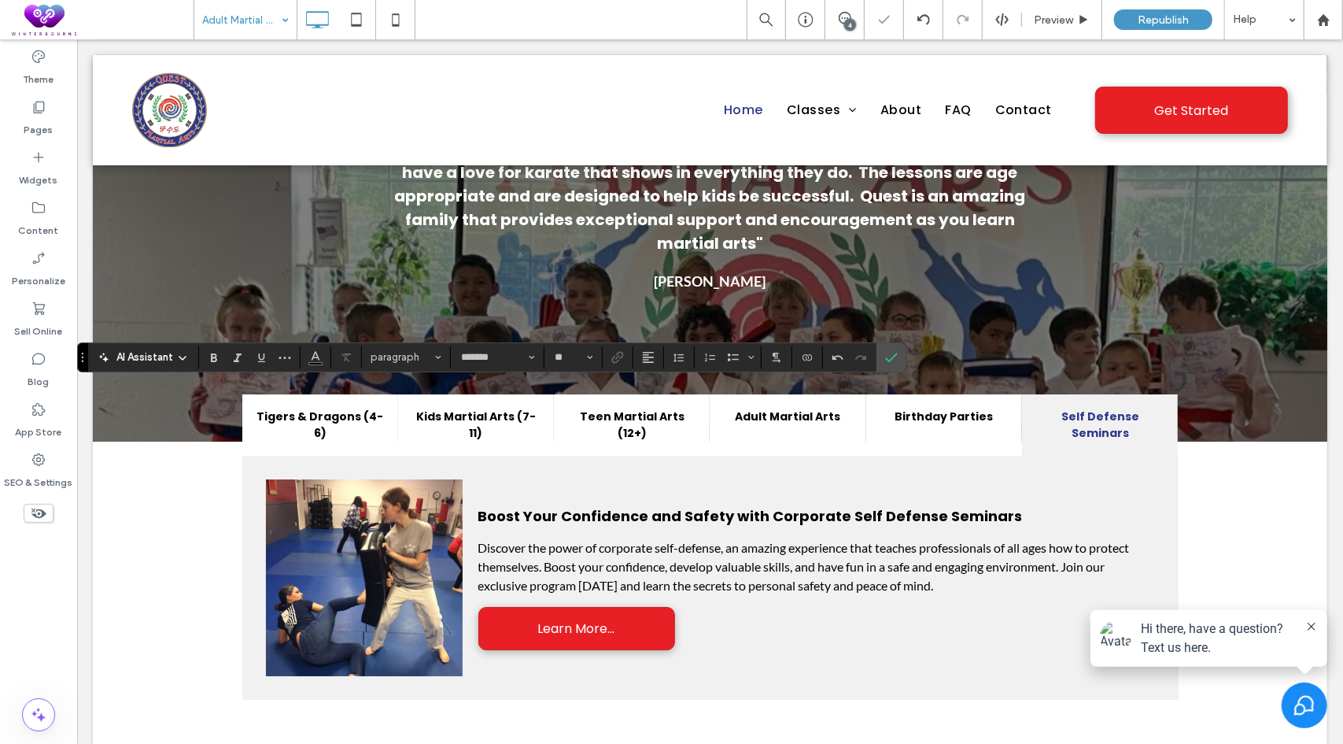
type input "****"
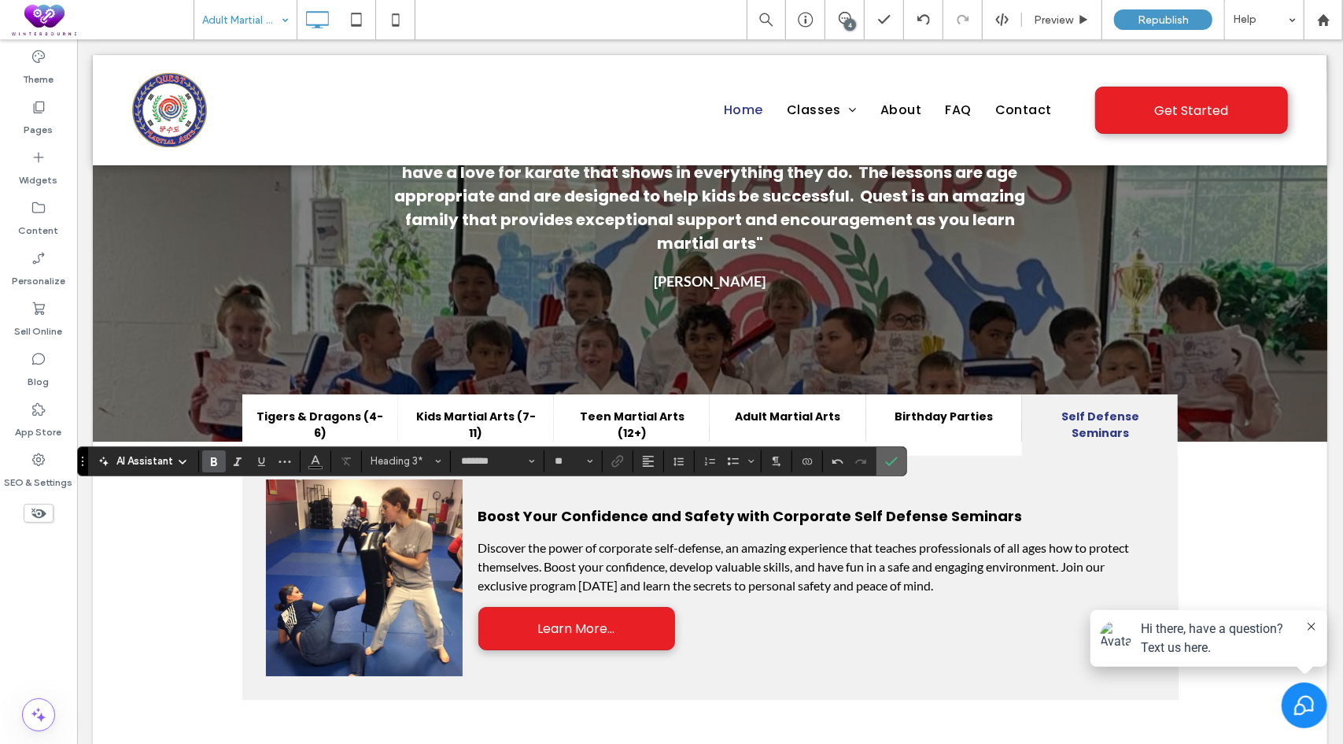
click at [887, 458] on icon "Confirm" at bounding box center [891, 461] width 13 height 13
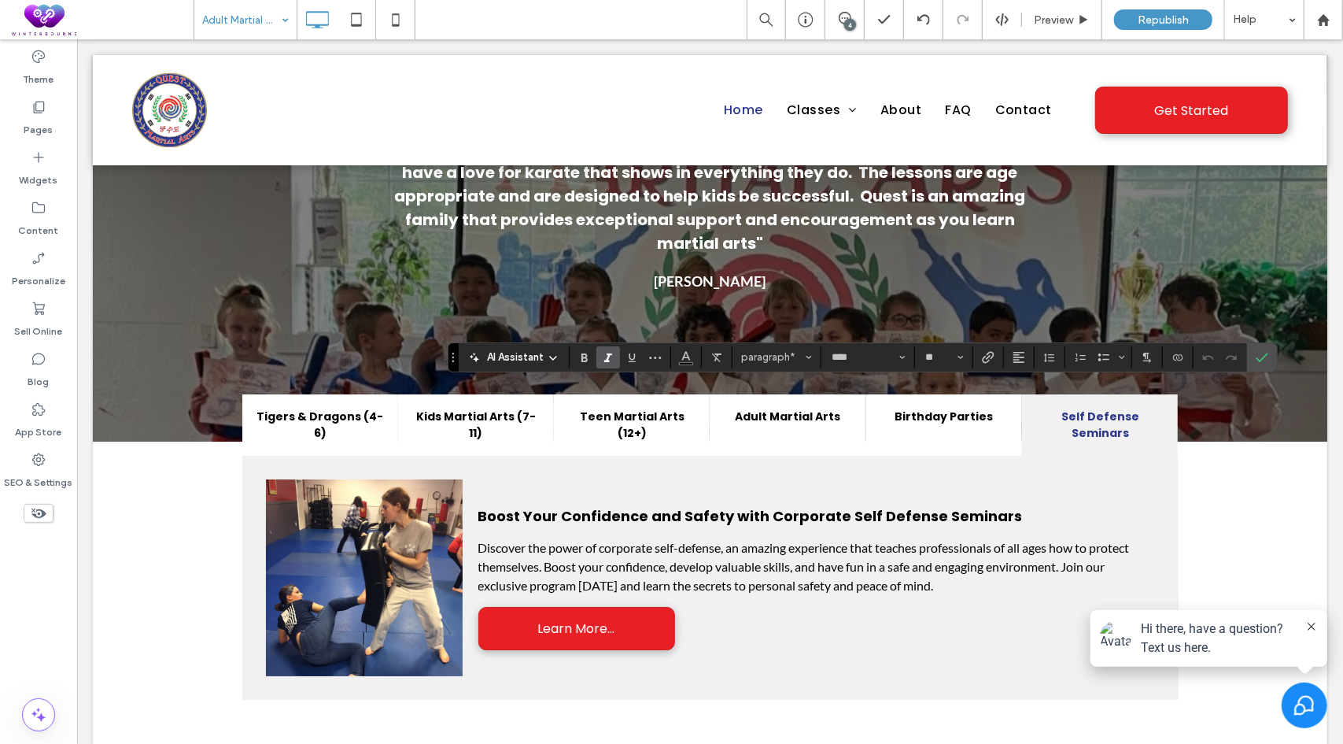
type input "*******"
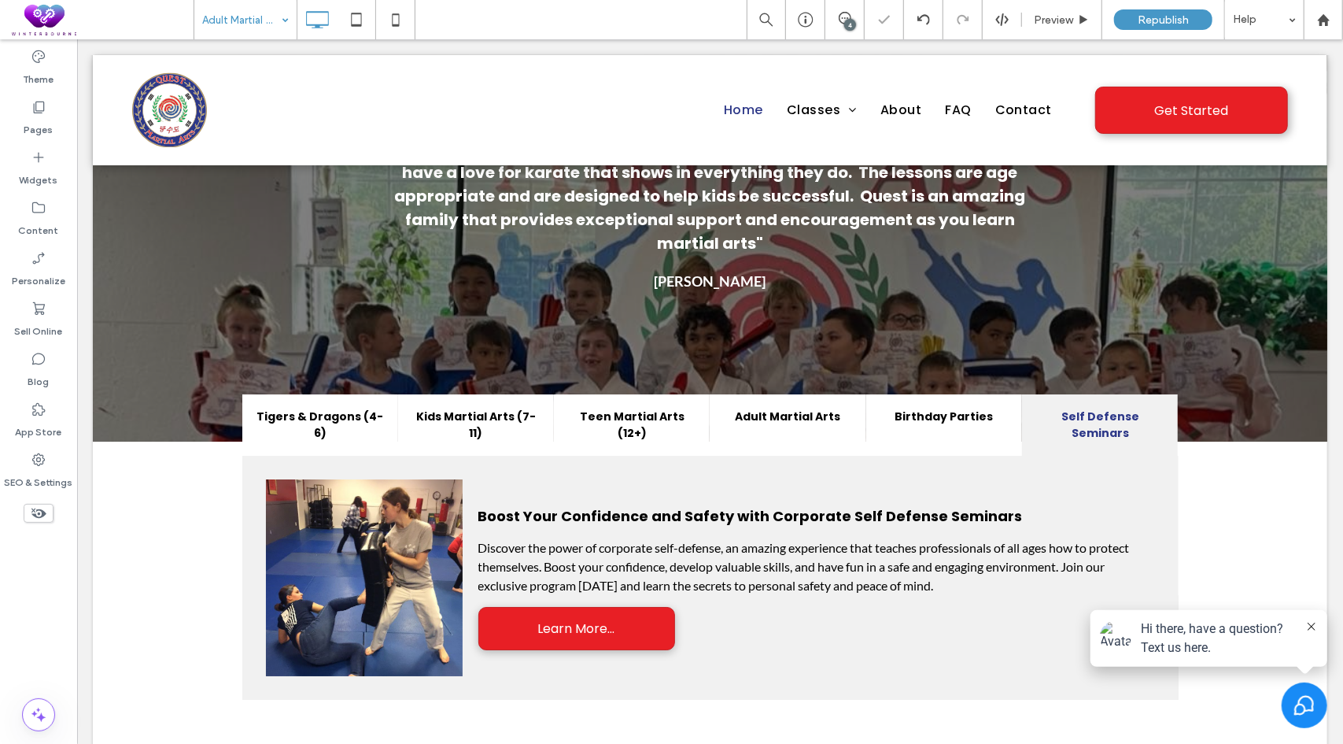
type input "*******"
type input "**"
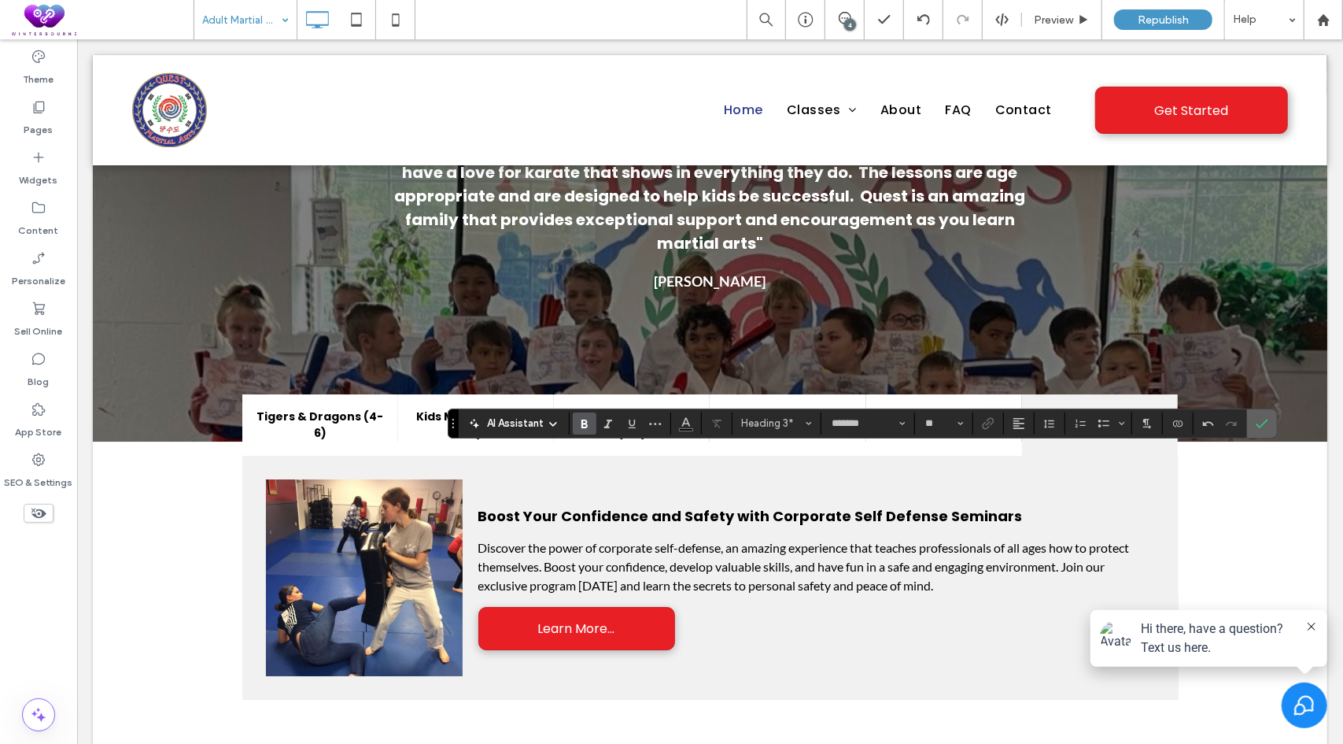
click at [1258, 419] on icon "Confirm" at bounding box center [1262, 423] width 13 height 13
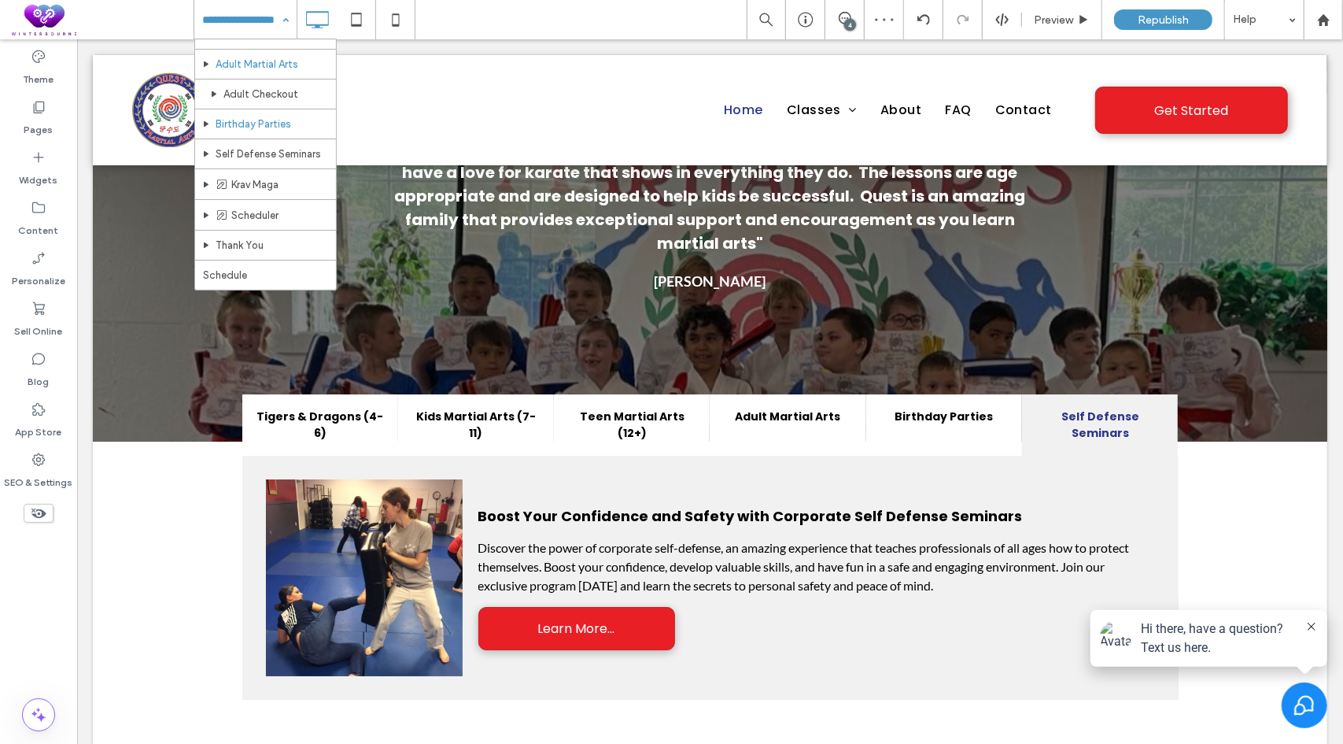
scroll to position [236, 0]
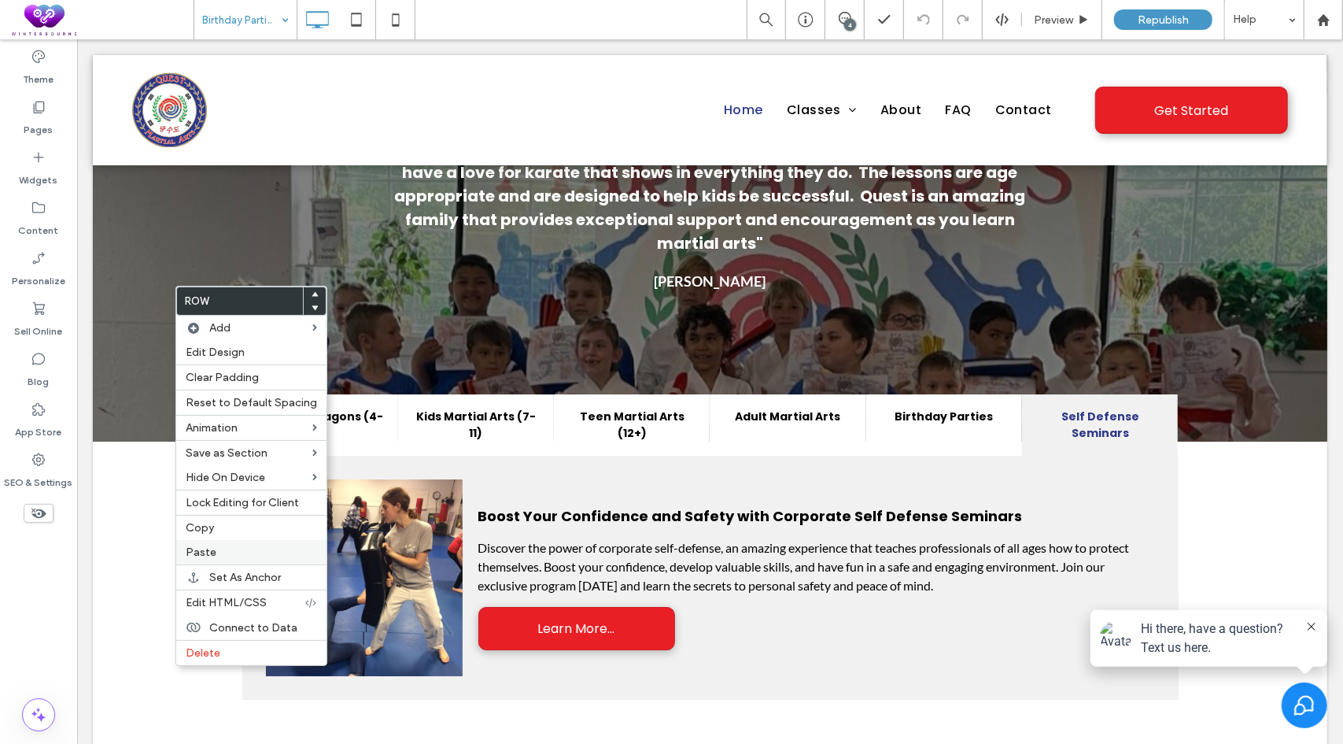
click at [209, 545] on span "Paste" at bounding box center [201, 551] width 31 height 13
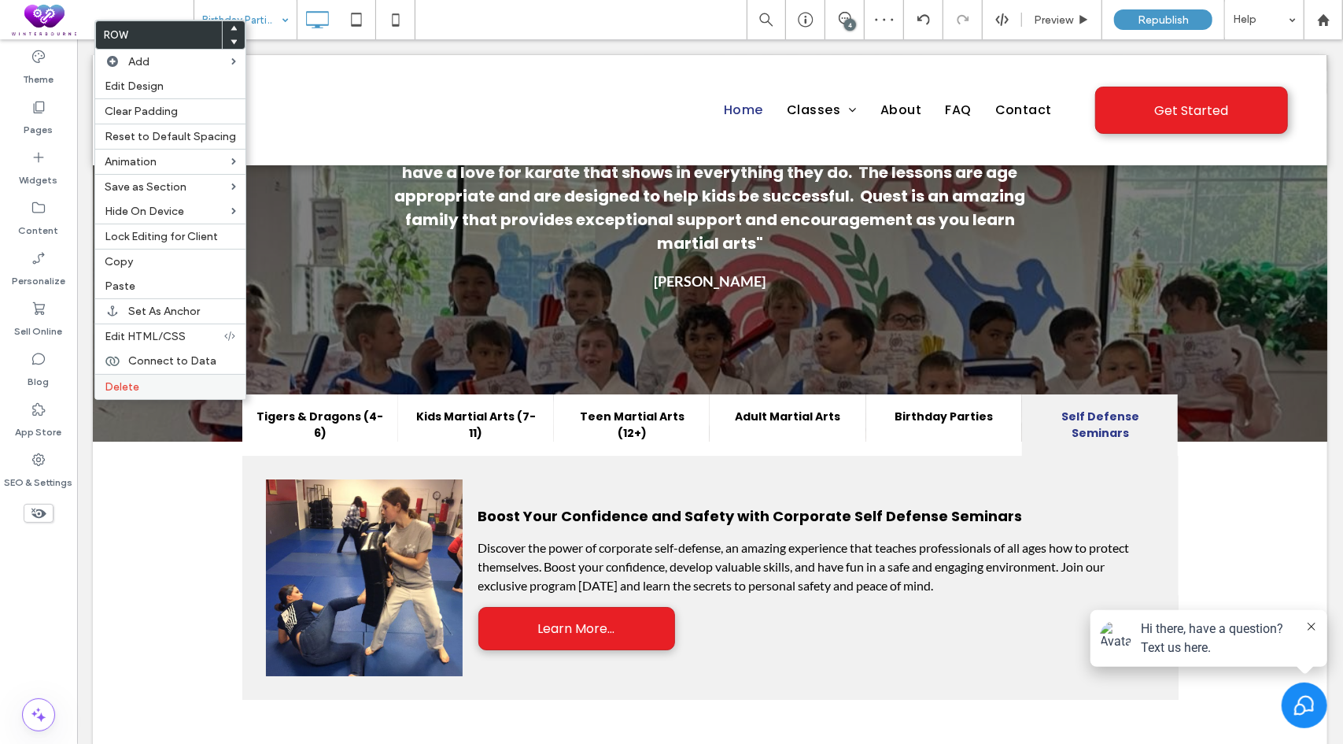
click at [135, 374] on div "Delete" at bounding box center [170, 386] width 150 height 25
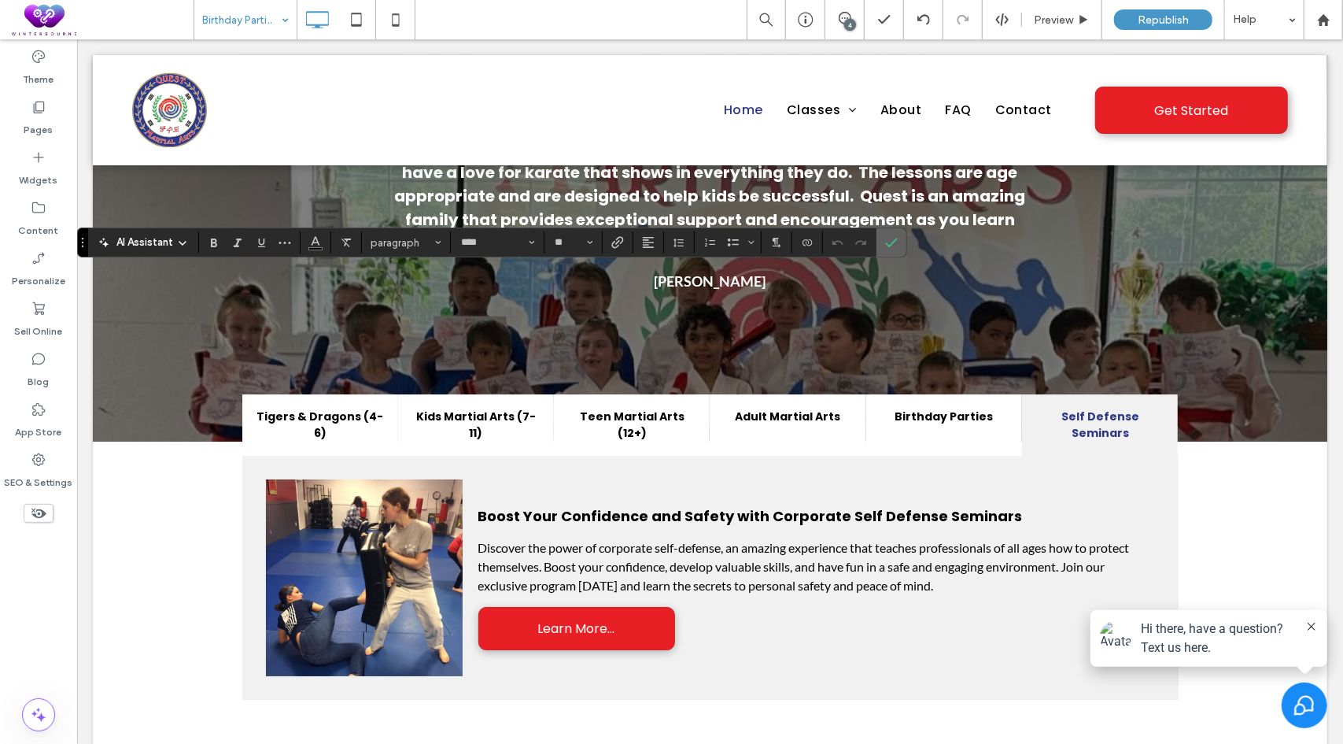
click at [891, 246] on icon "Confirm" at bounding box center [891, 242] width 13 height 13
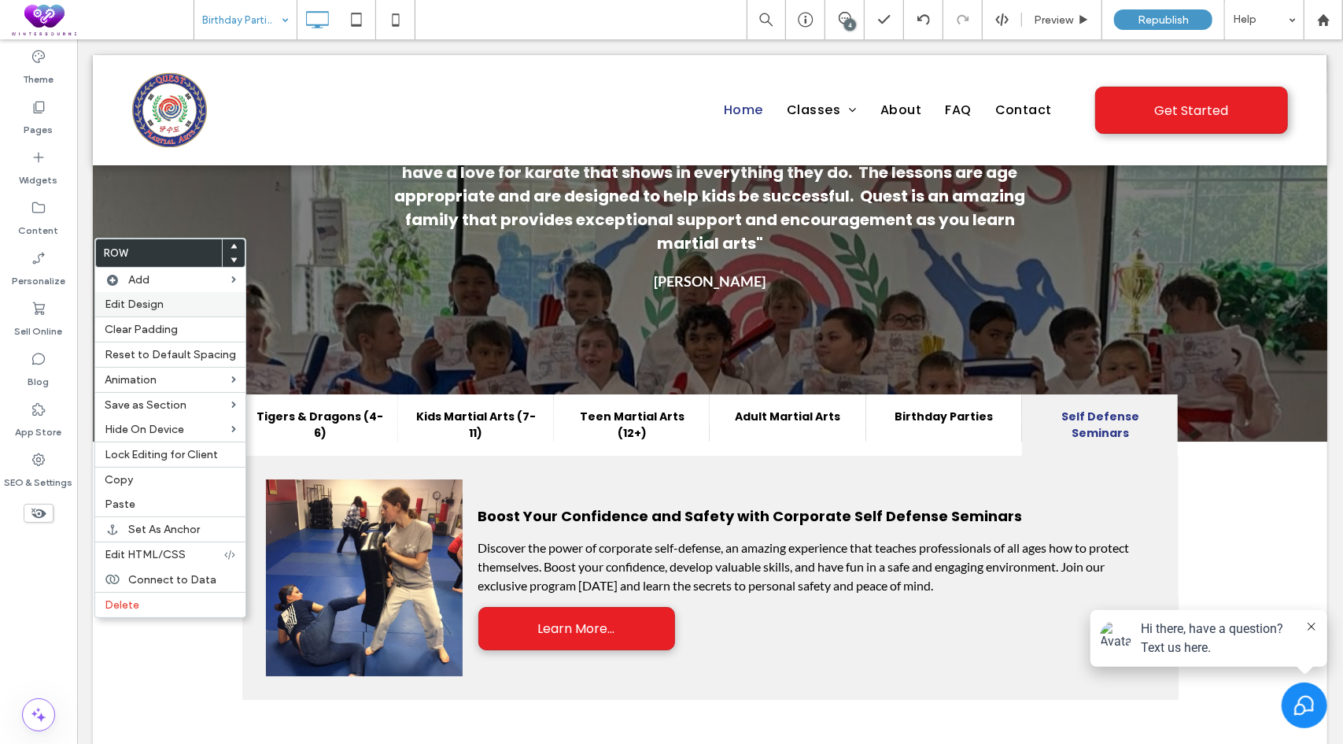
click at [149, 303] on span "Edit Design" at bounding box center [134, 303] width 59 height 13
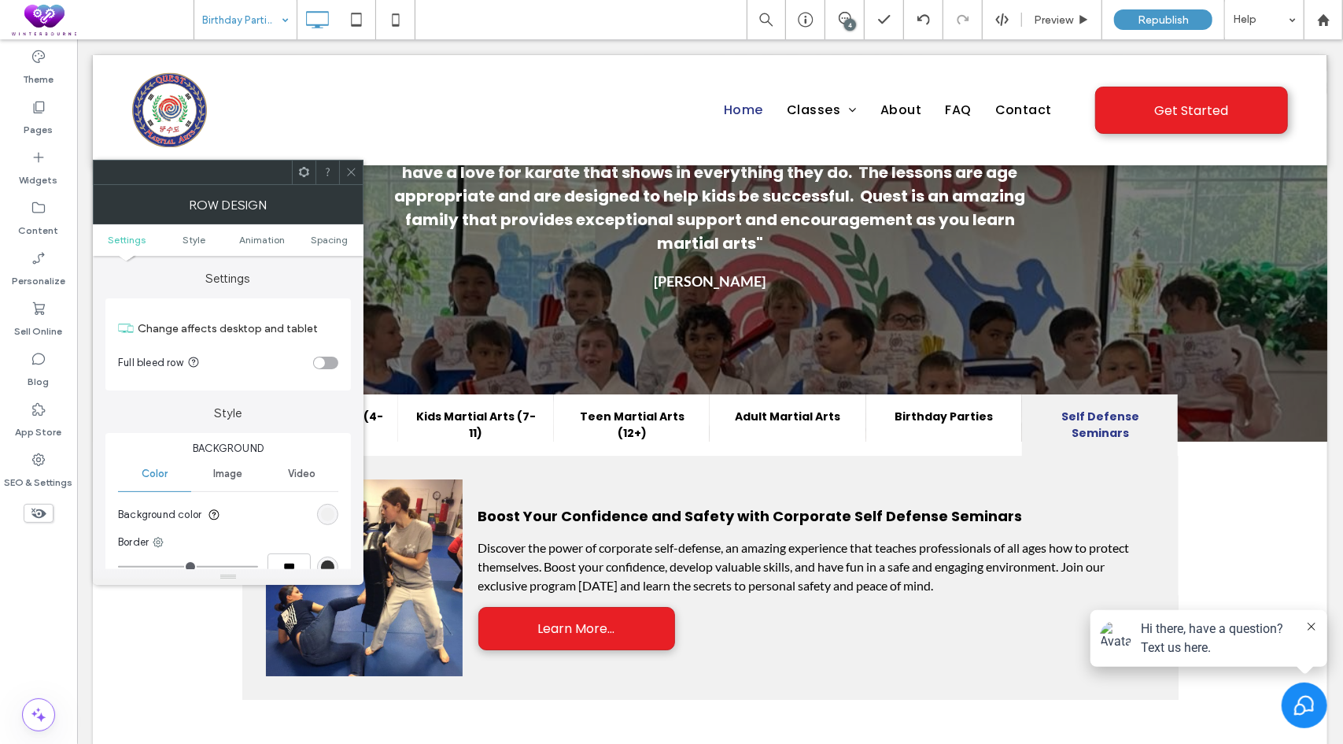
click at [327, 512] on div "rgb(238, 238, 238)" at bounding box center [327, 514] width 13 height 13
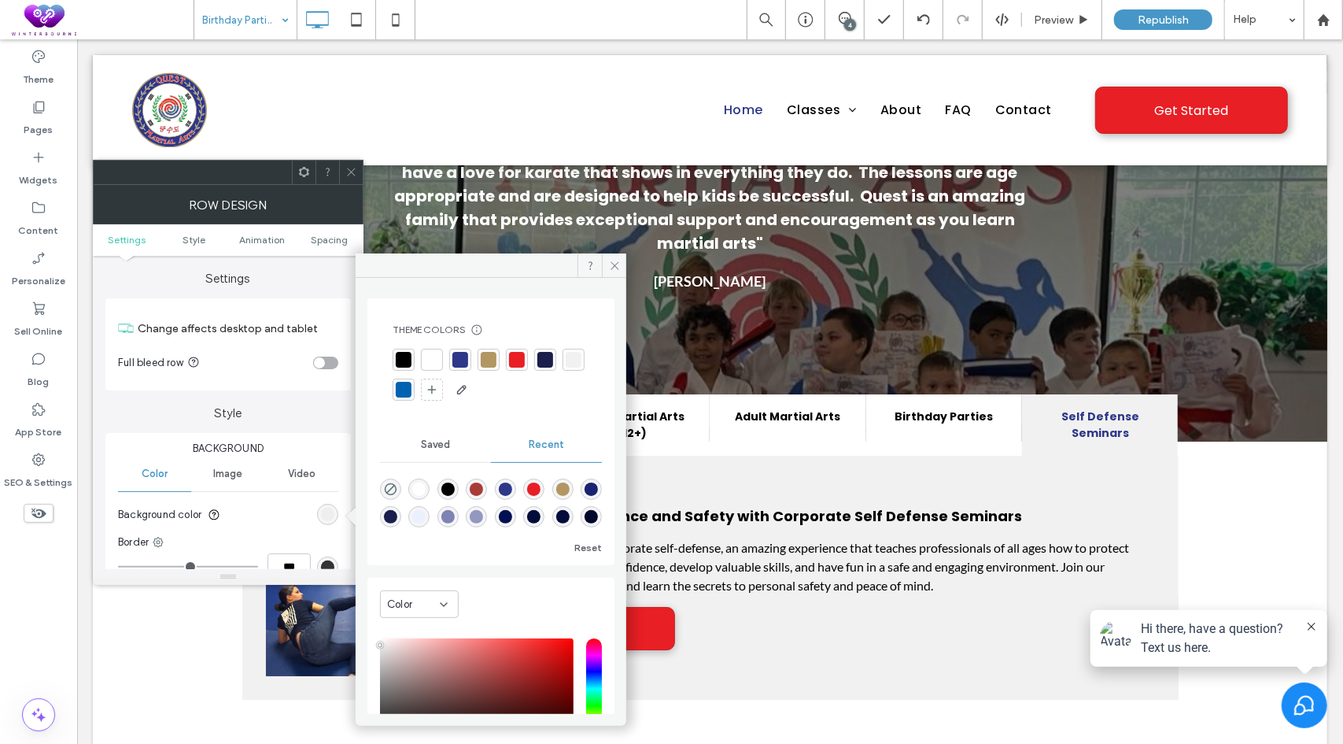
click at [431, 358] on div at bounding box center [432, 360] width 16 height 16
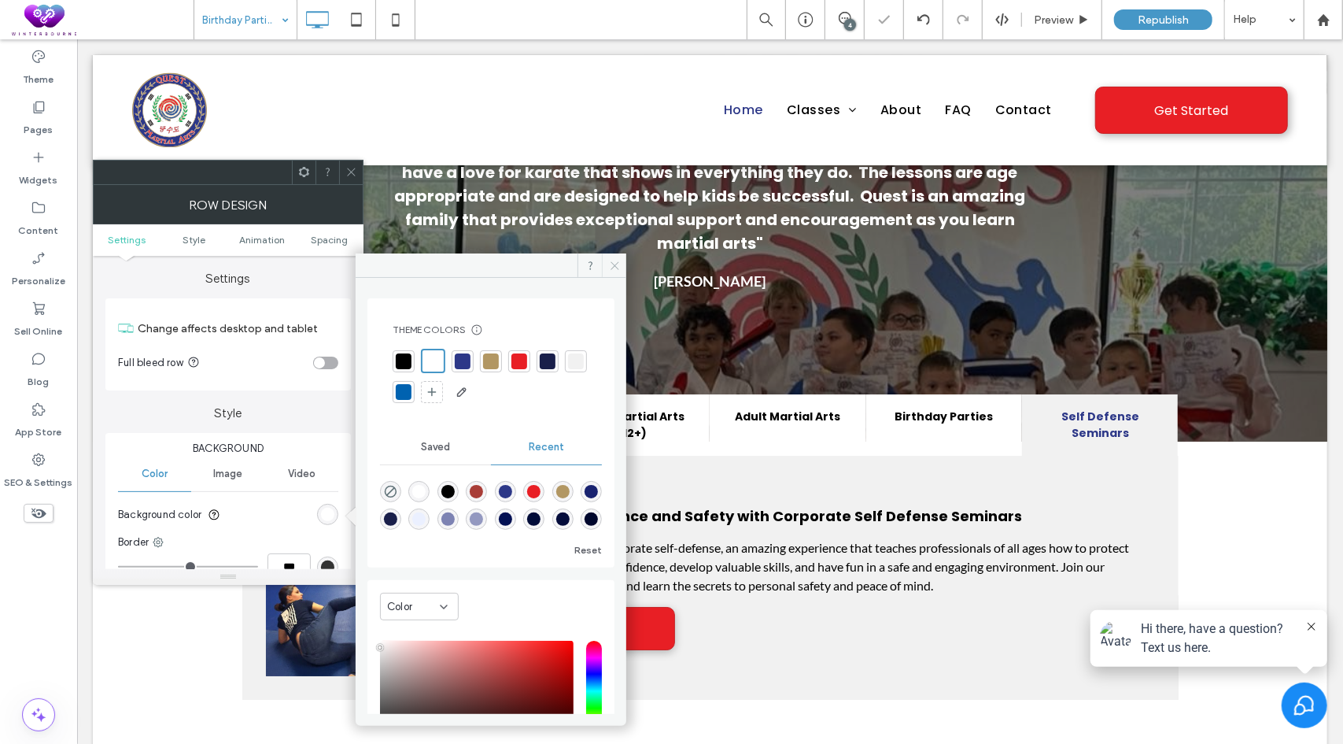
click at [619, 264] on icon at bounding box center [615, 266] width 12 height 12
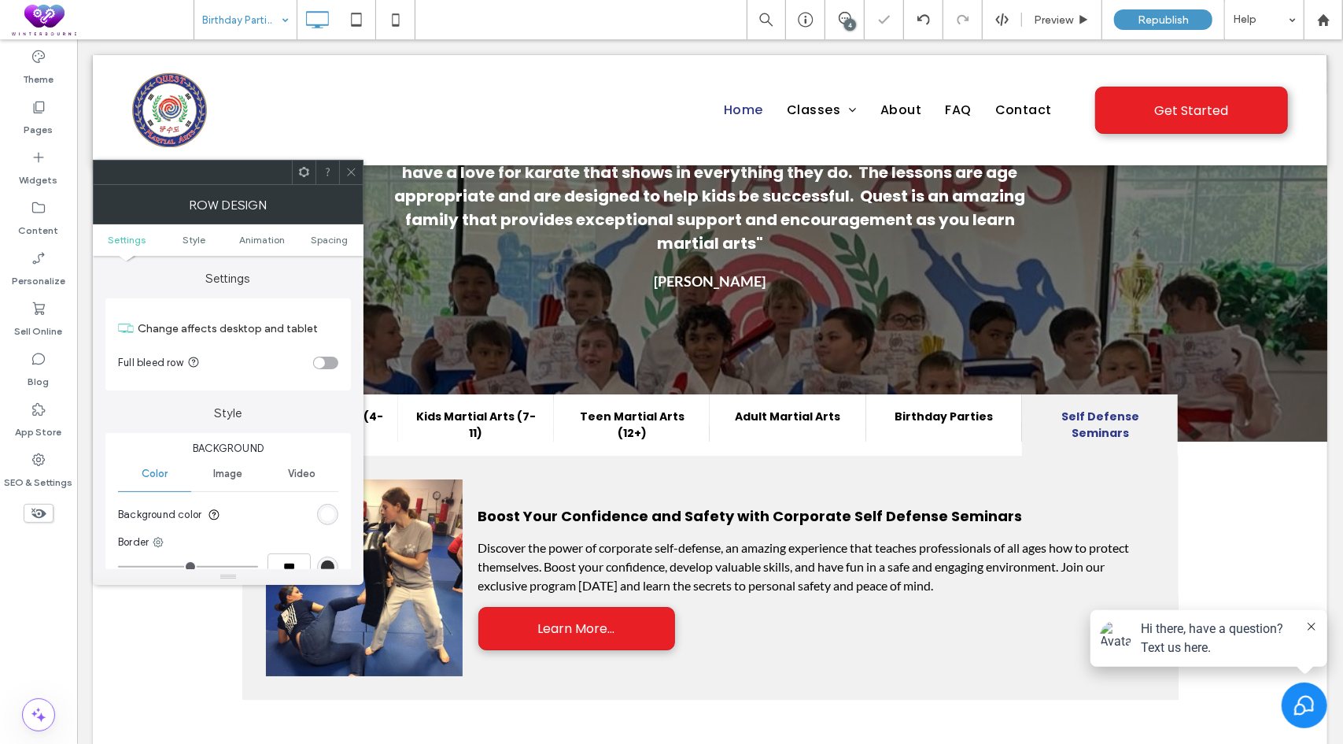
click at [353, 168] on icon at bounding box center [351, 172] width 12 height 12
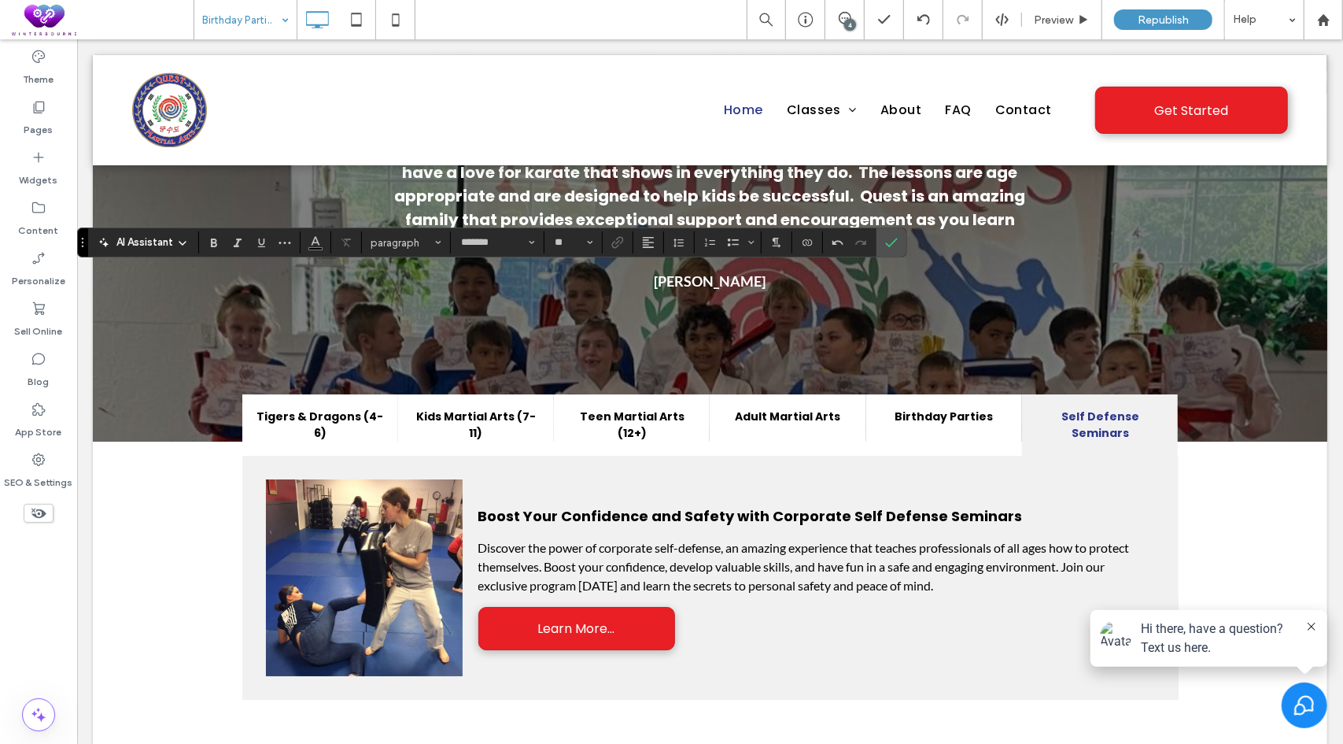
type input "****"
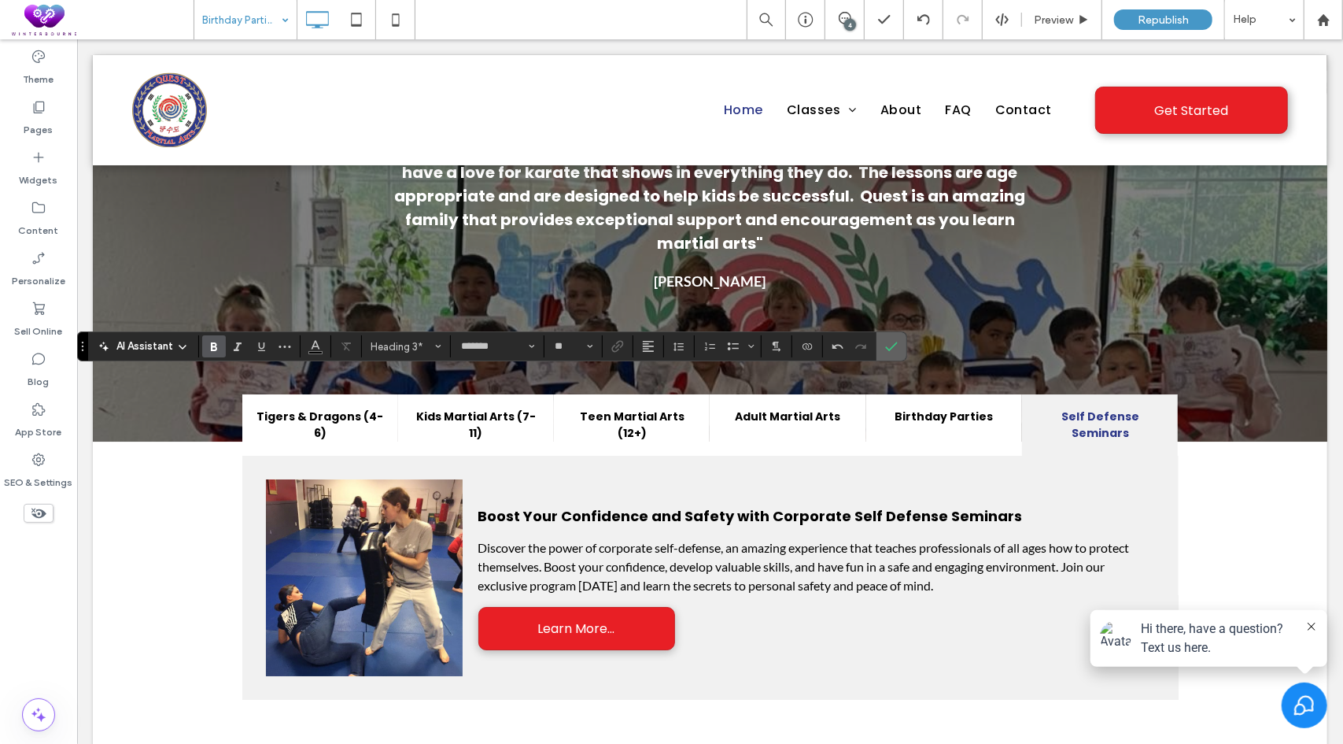
click at [896, 344] on label "Confirm" at bounding box center [892, 346] width 24 height 28
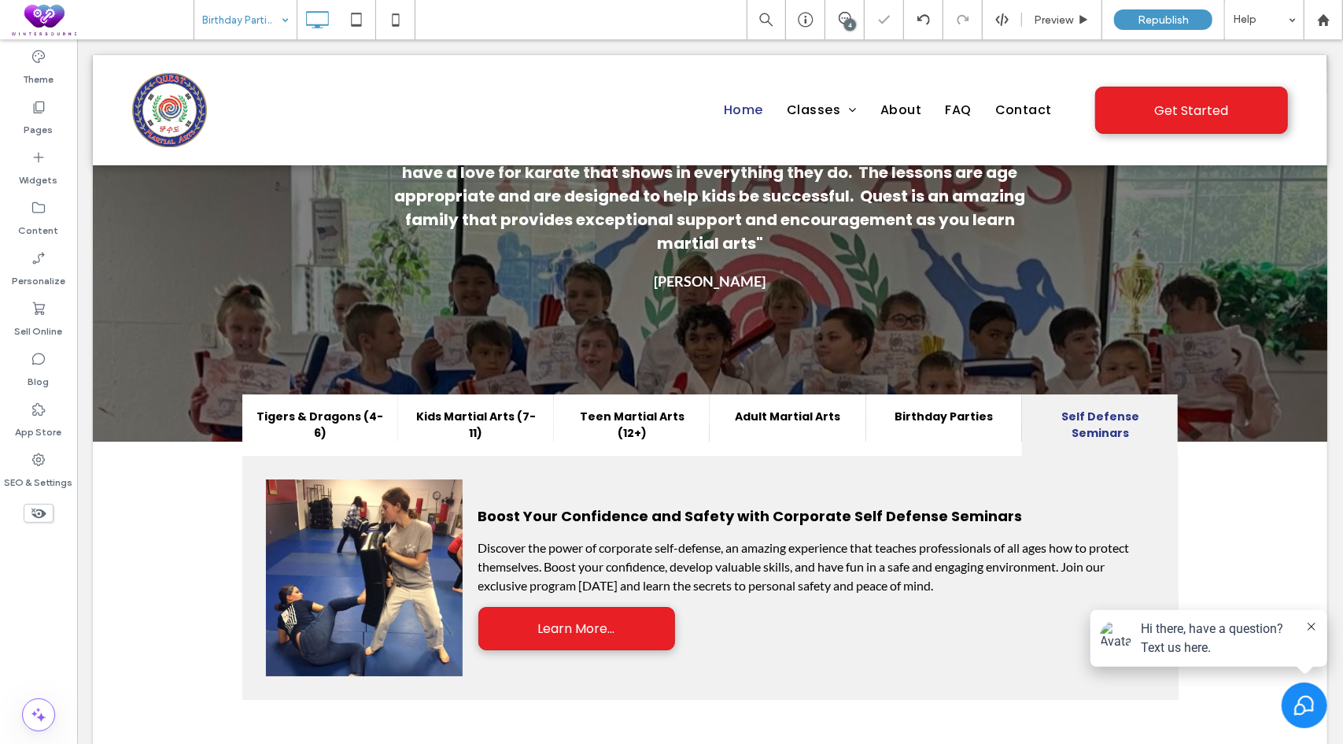
type input "****"
type input "**"
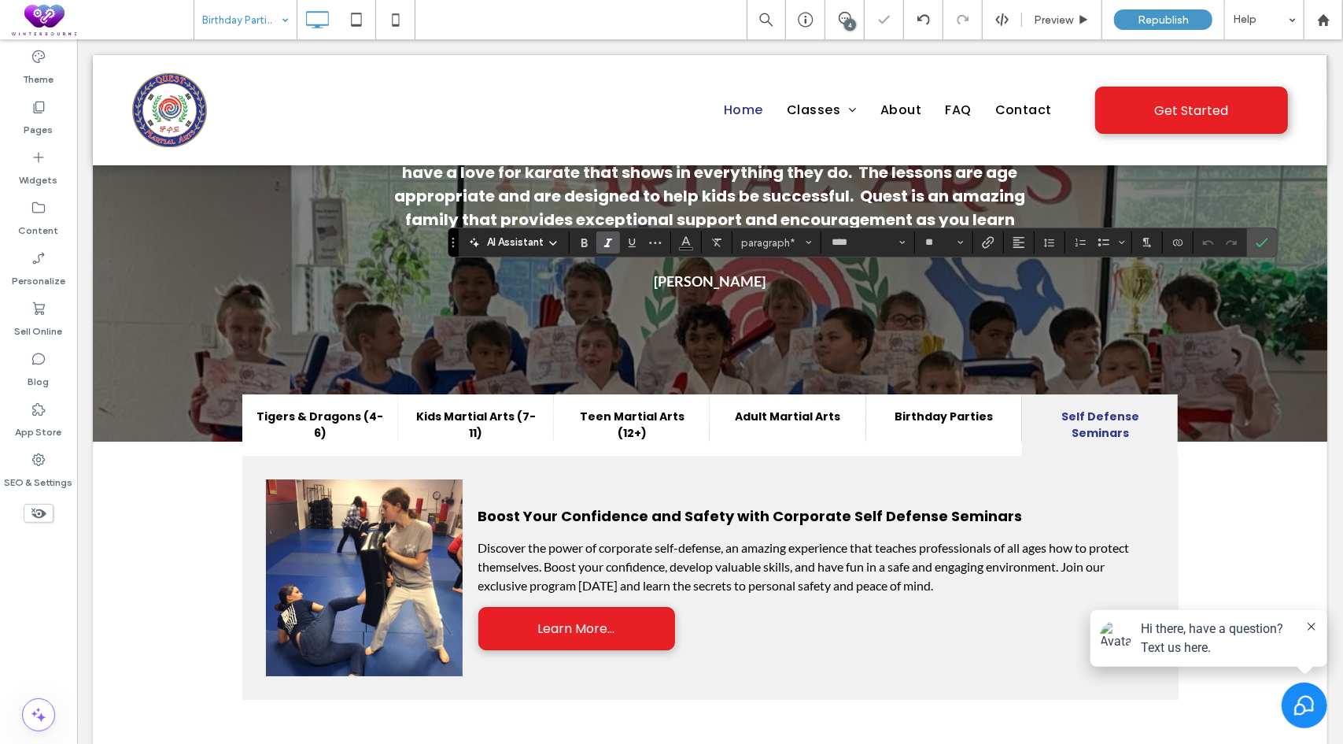
type input "*******"
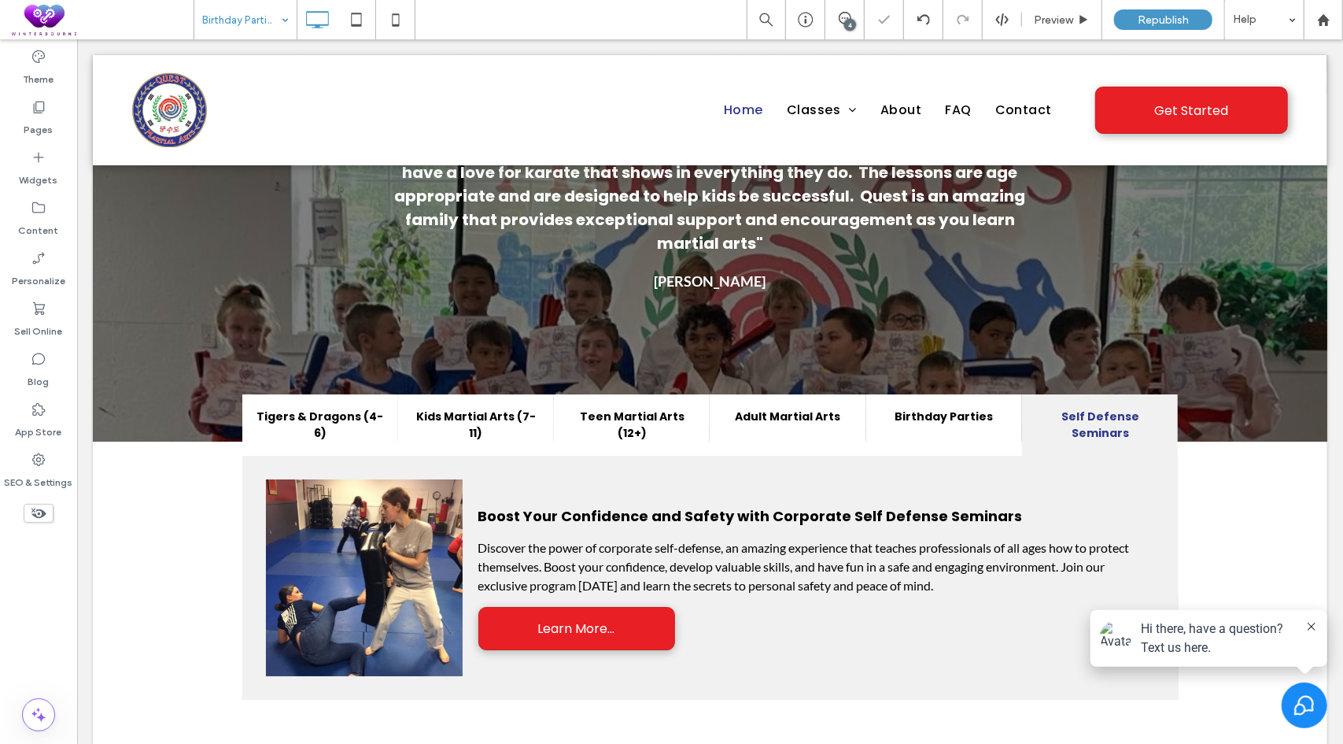
type input "*******"
type input "**"
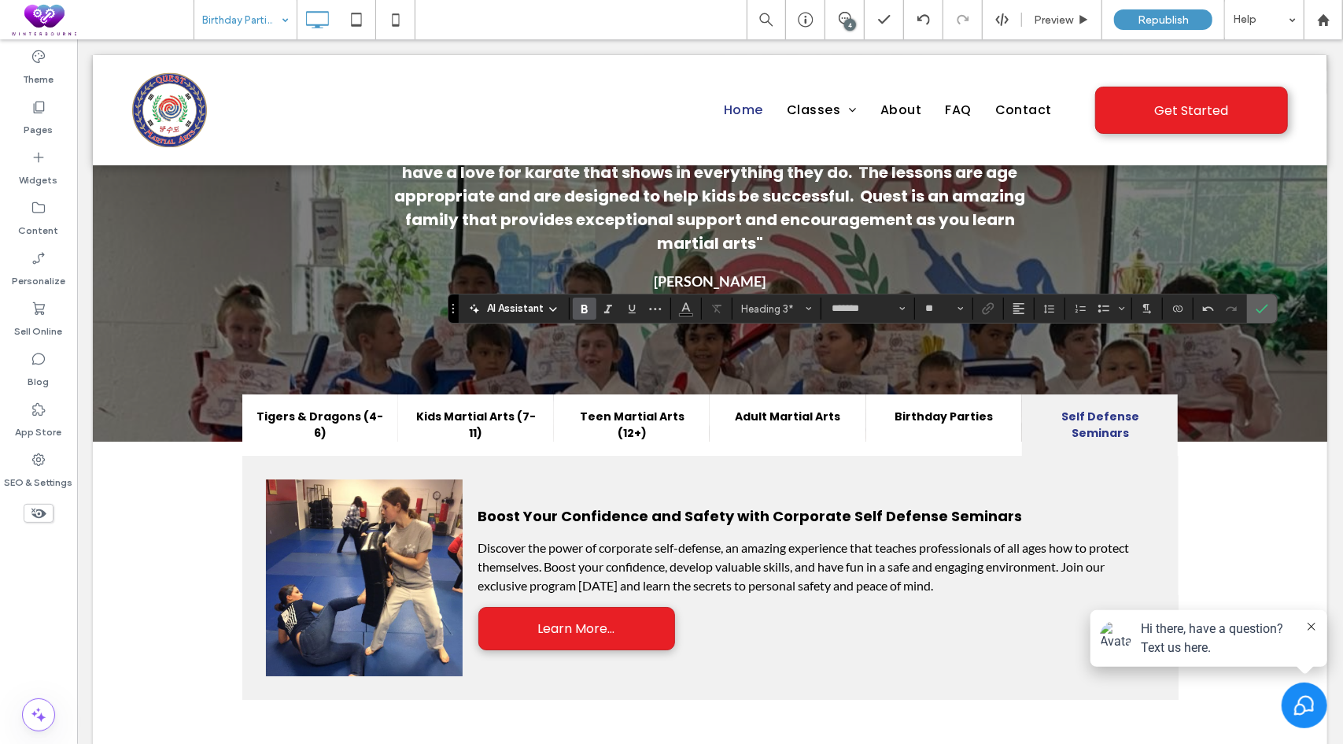
click at [1256, 315] on span "Confirm" at bounding box center [1259, 308] width 7 height 28
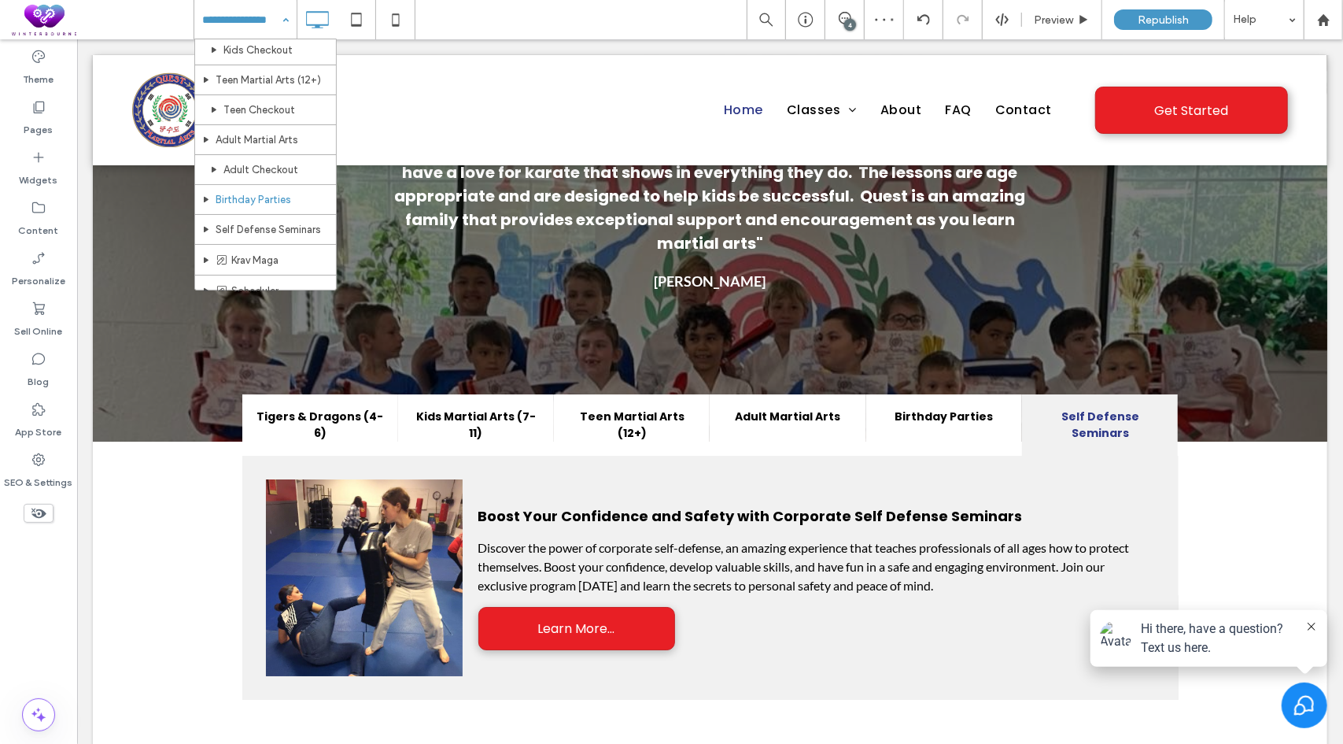
scroll to position [157, 0]
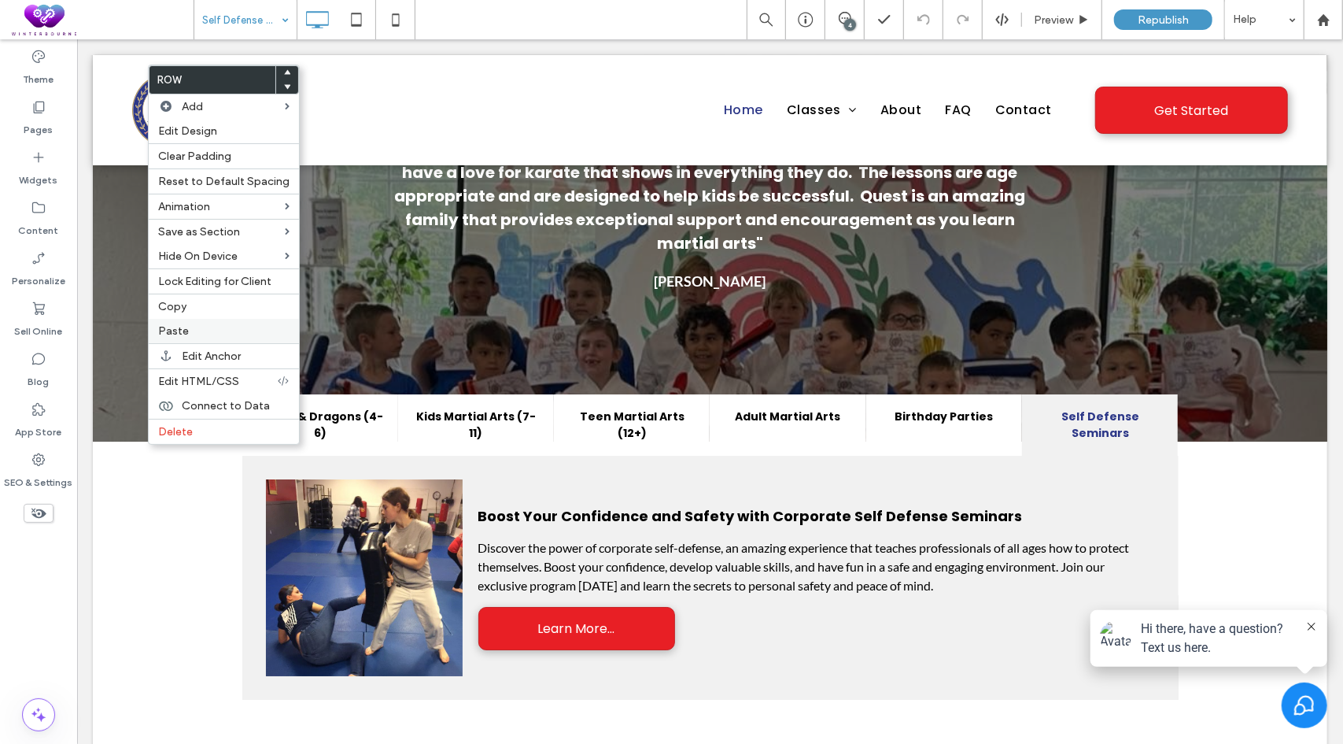
click at [191, 326] on label "Paste" at bounding box center [223, 330] width 131 height 13
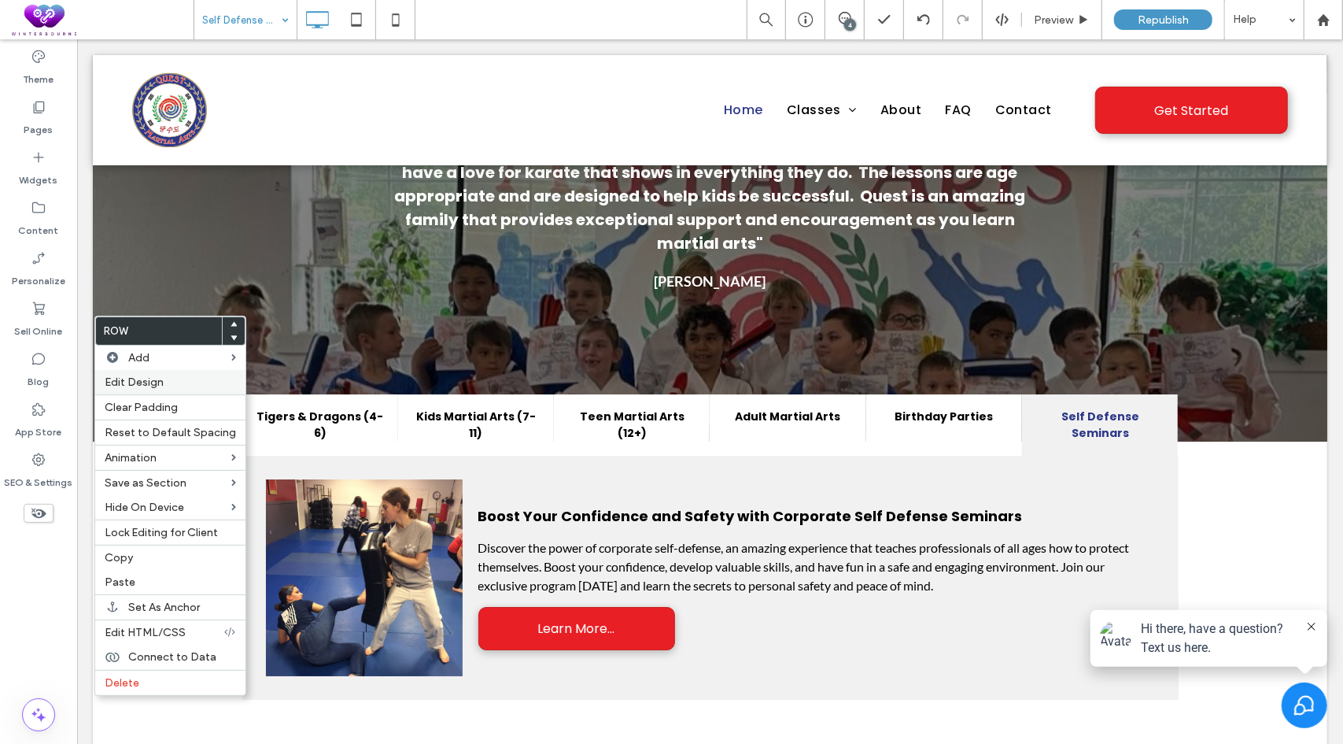
click at [139, 382] on span "Edit Design" at bounding box center [134, 381] width 59 height 13
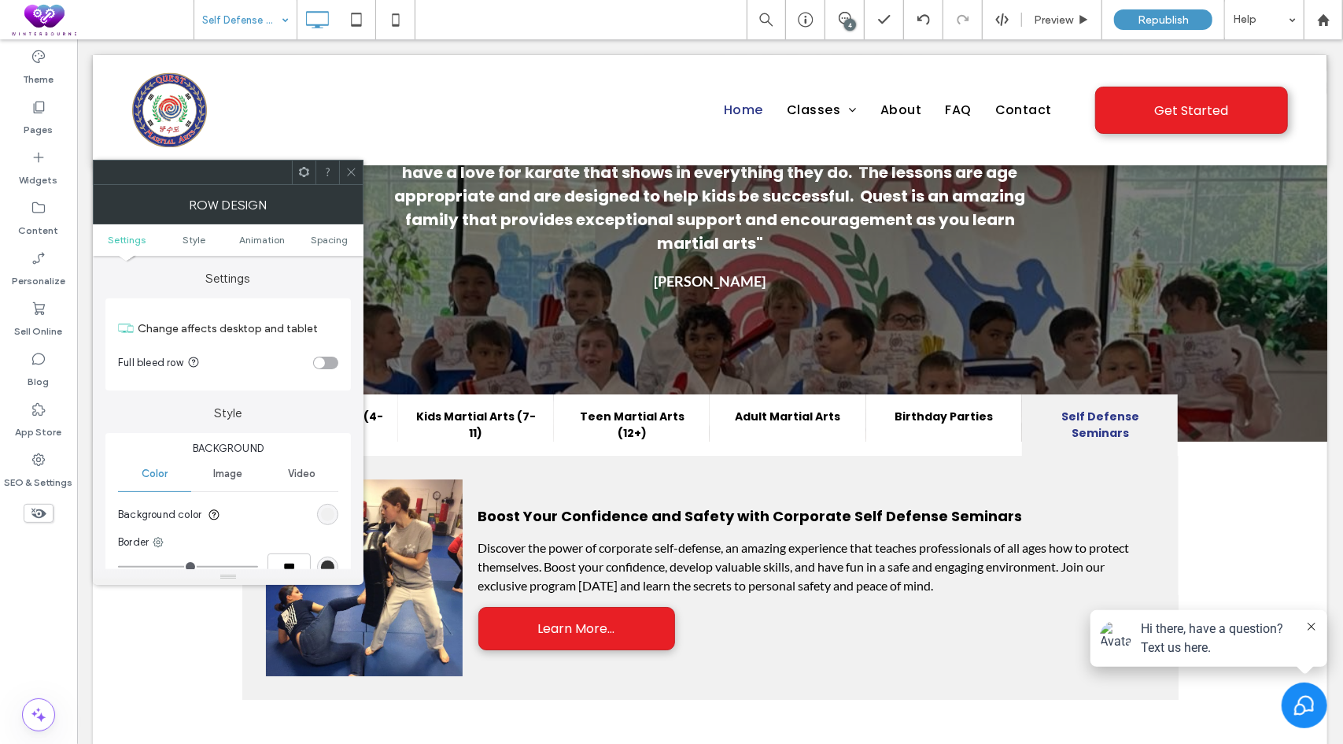
click at [328, 514] on div "rgb(238, 238, 238)" at bounding box center [327, 514] width 13 height 13
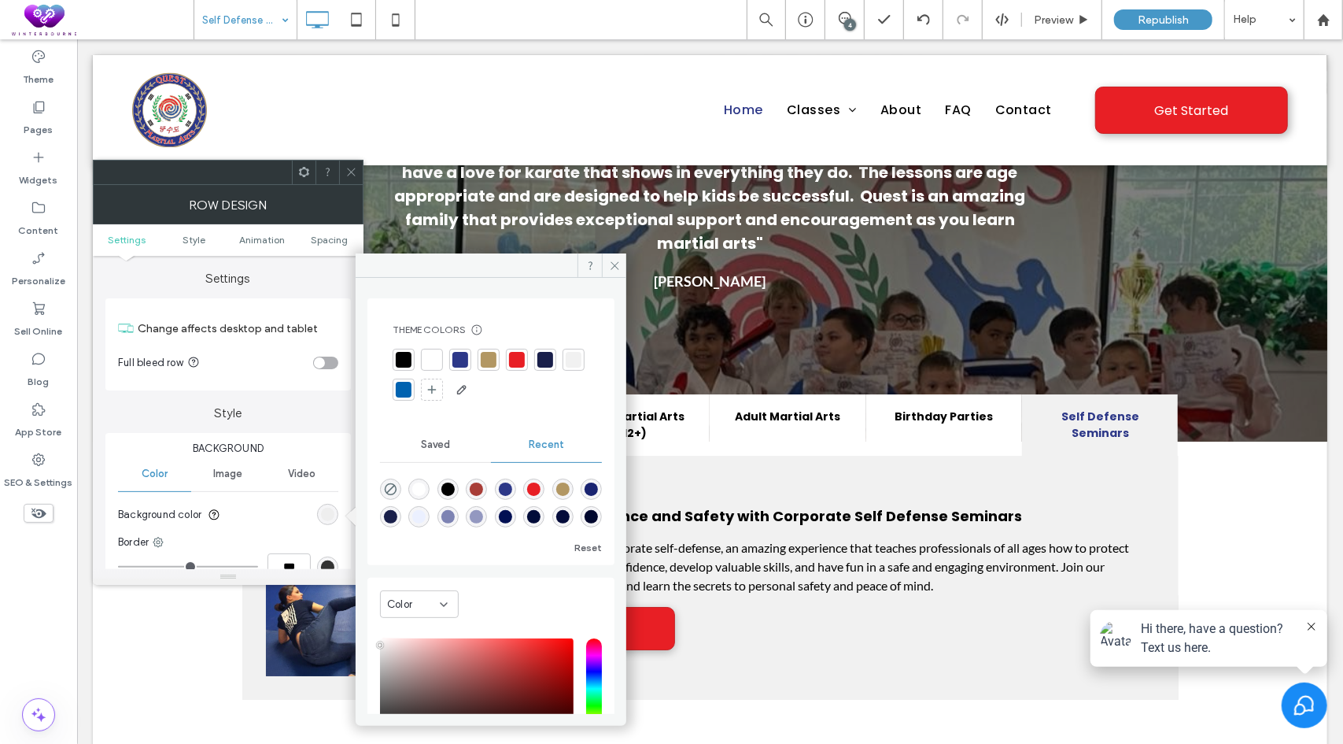
click at [434, 355] on div at bounding box center [432, 360] width 16 height 16
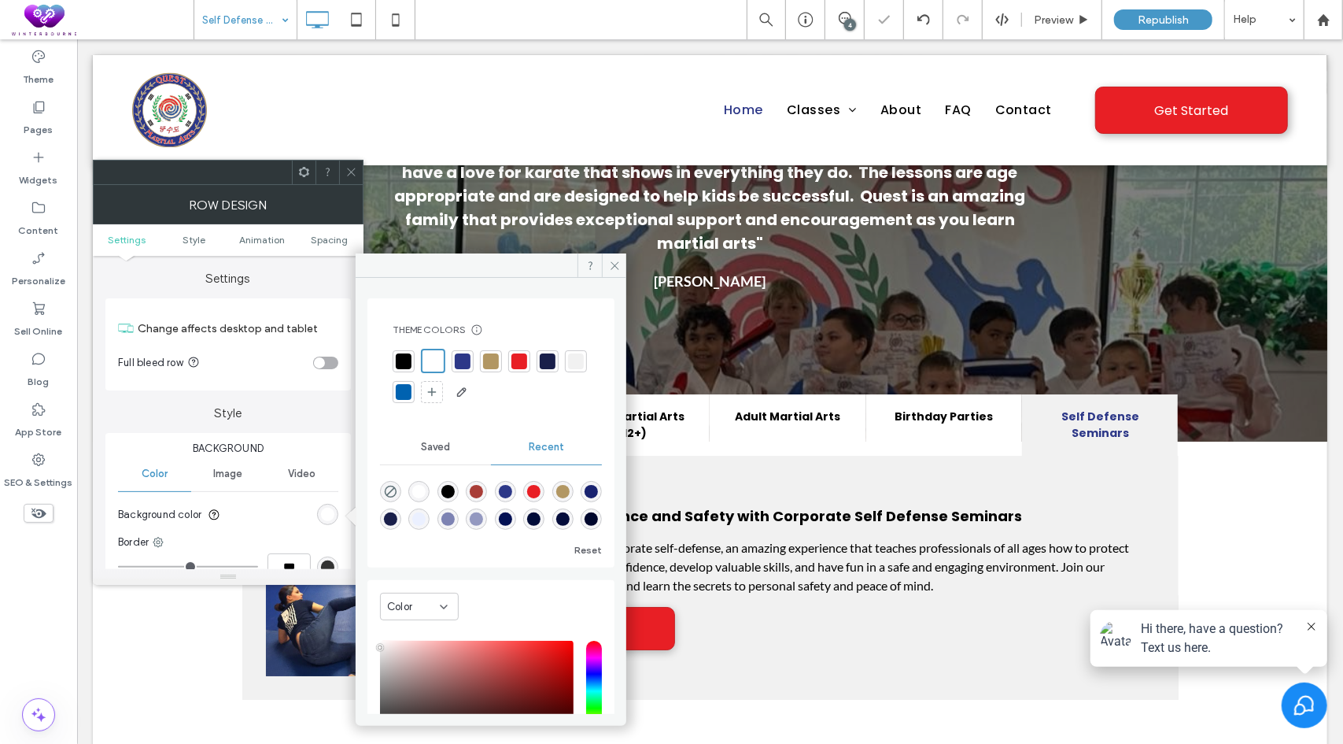
click at [353, 175] on icon at bounding box center [351, 172] width 12 height 12
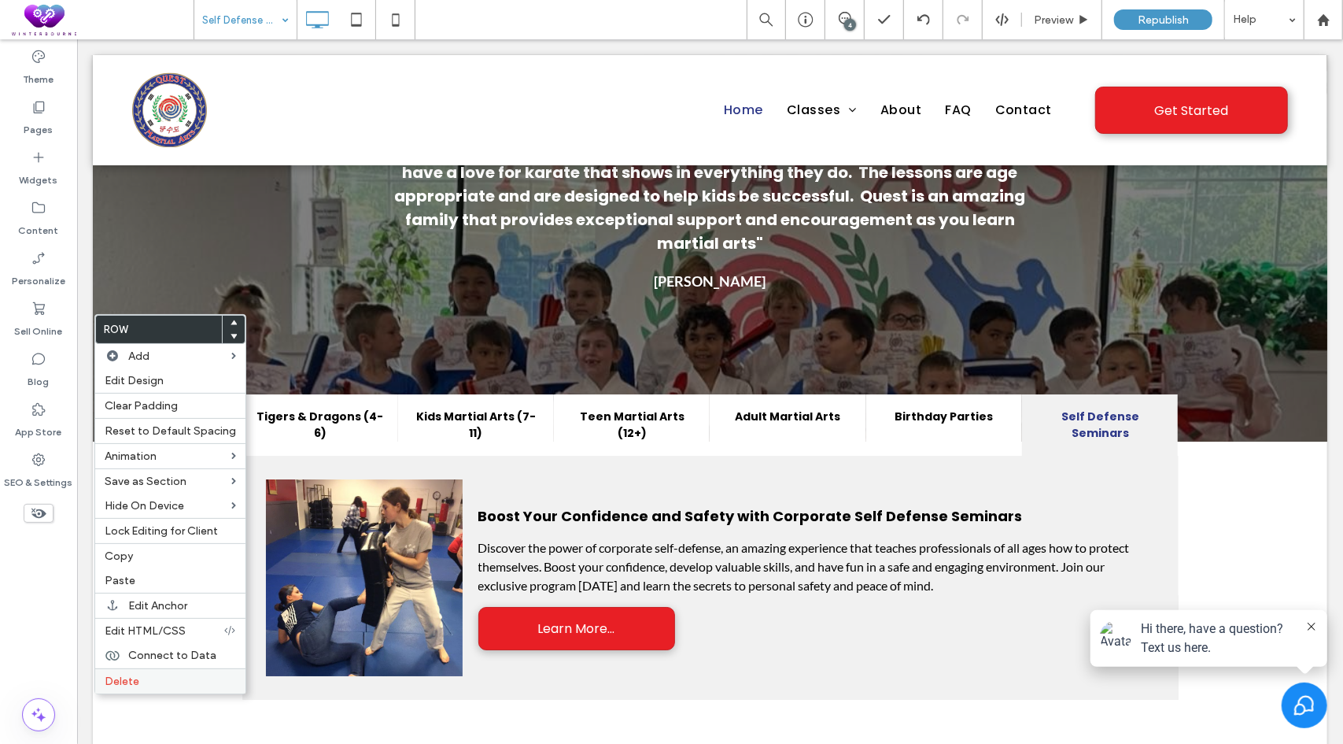
click at [115, 674] on span "Delete" at bounding box center [122, 680] width 35 height 13
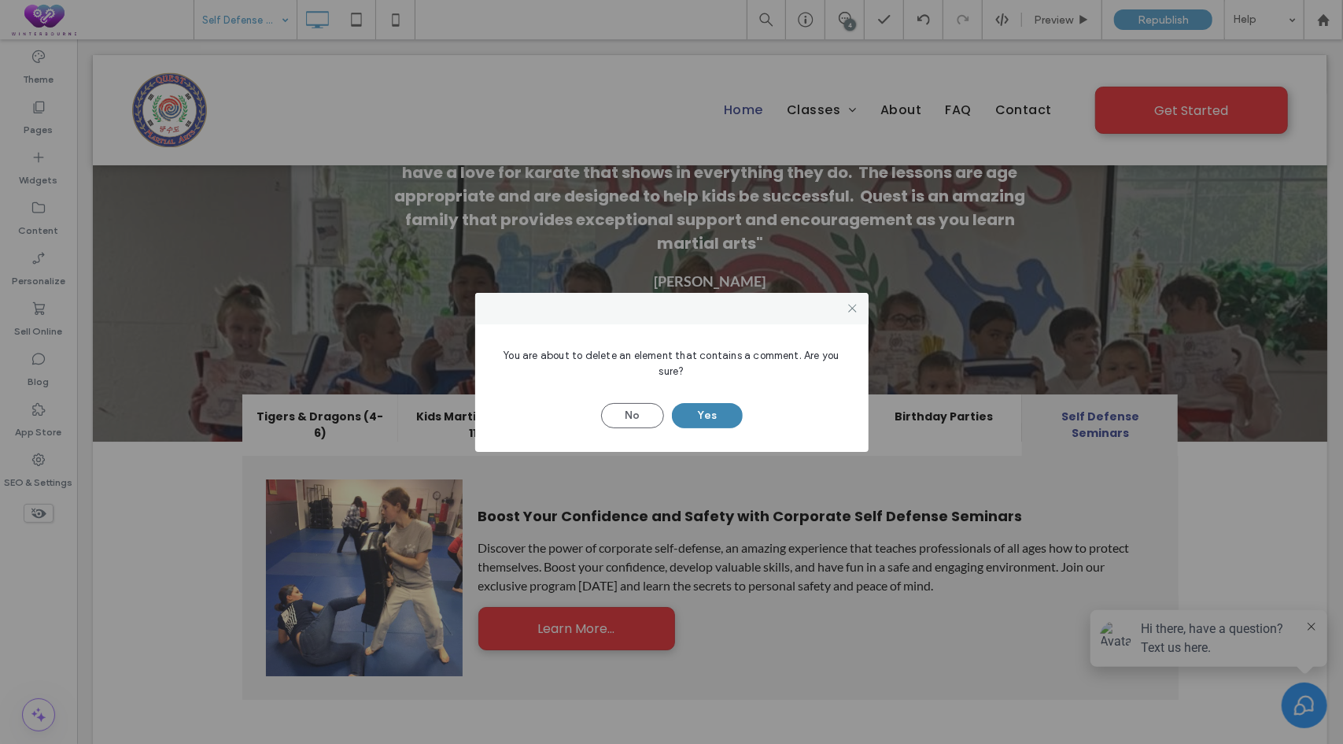
click at [707, 416] on button "Yes" at bounding box center [707, 415] width 71 height 25
click at [700, 410] on button "Yes" at bounding box center [707, 415] width 71 height 25
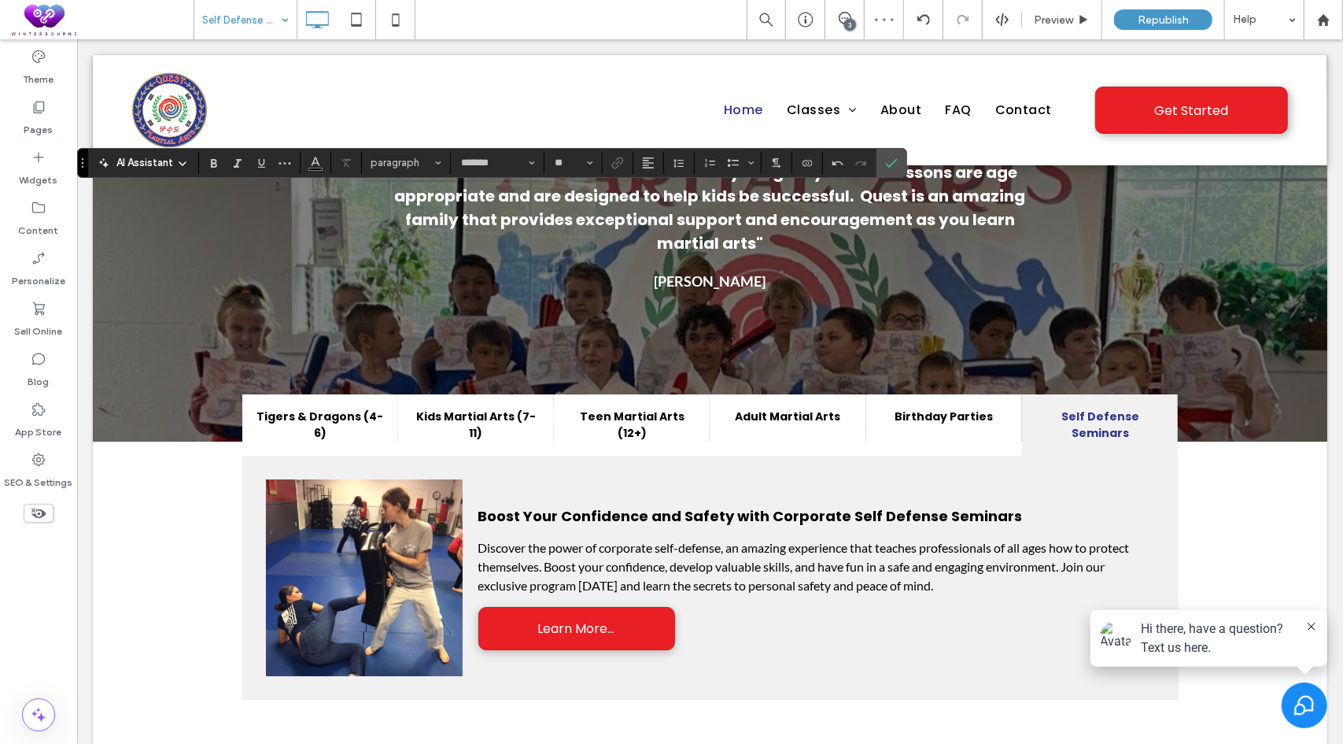
type input "****"
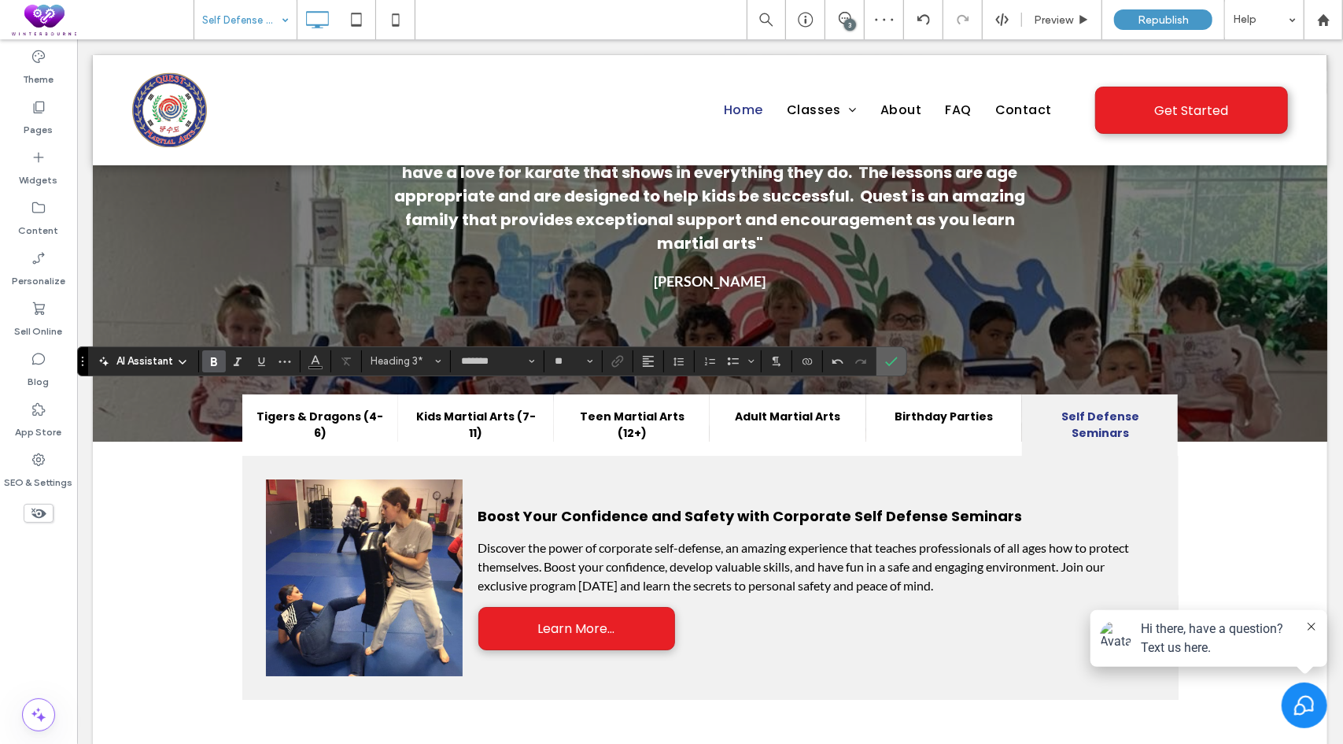
click at [897, 367] on label "Confirm" at bounding box center [892, 361] width 24 height 28
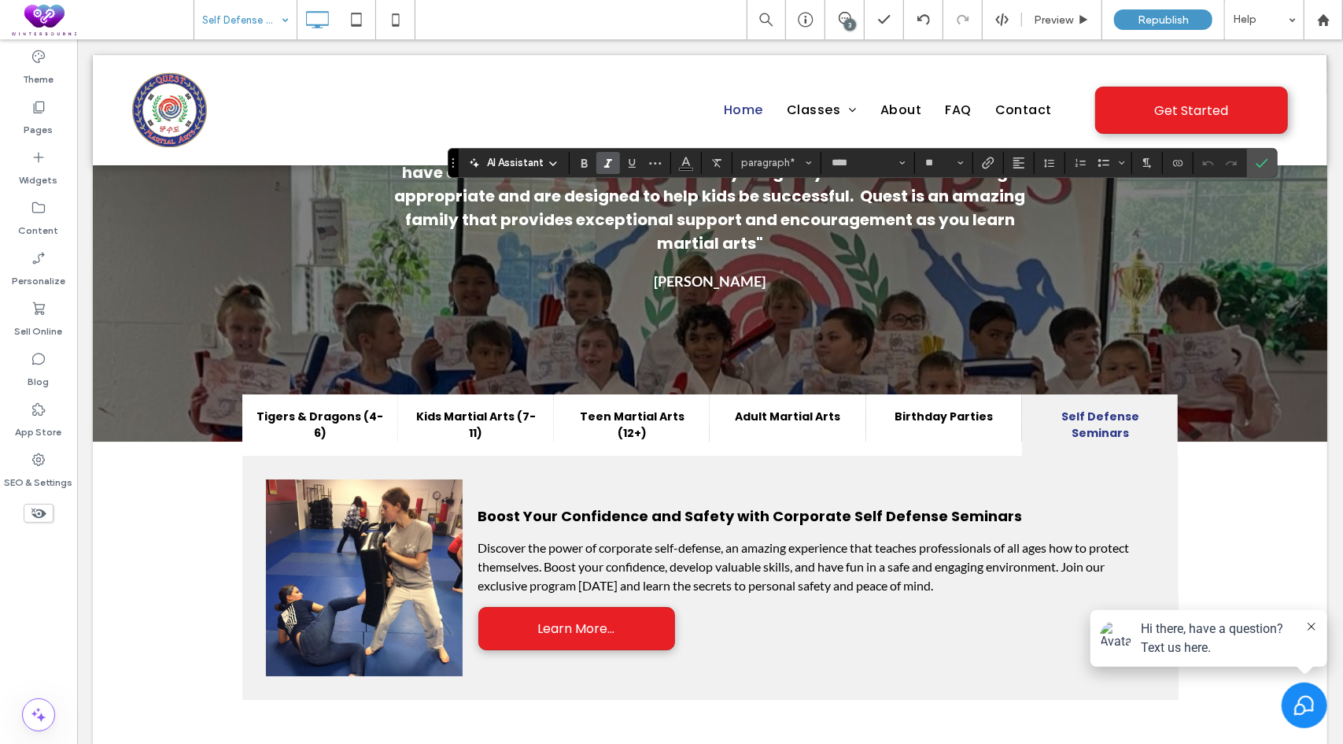
type input "*******"
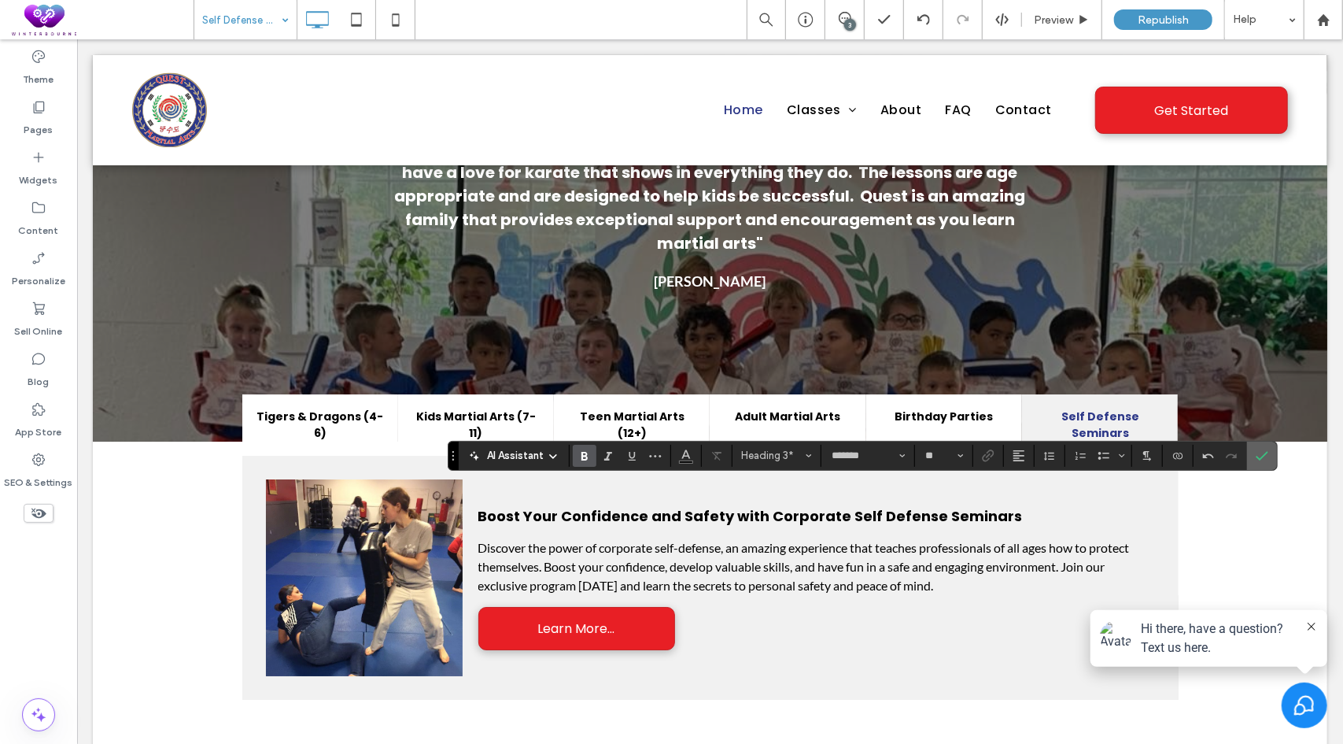
click at [1259, 451] on icon "Confirm" at bounding box center [1262, 455] width 13 height 13
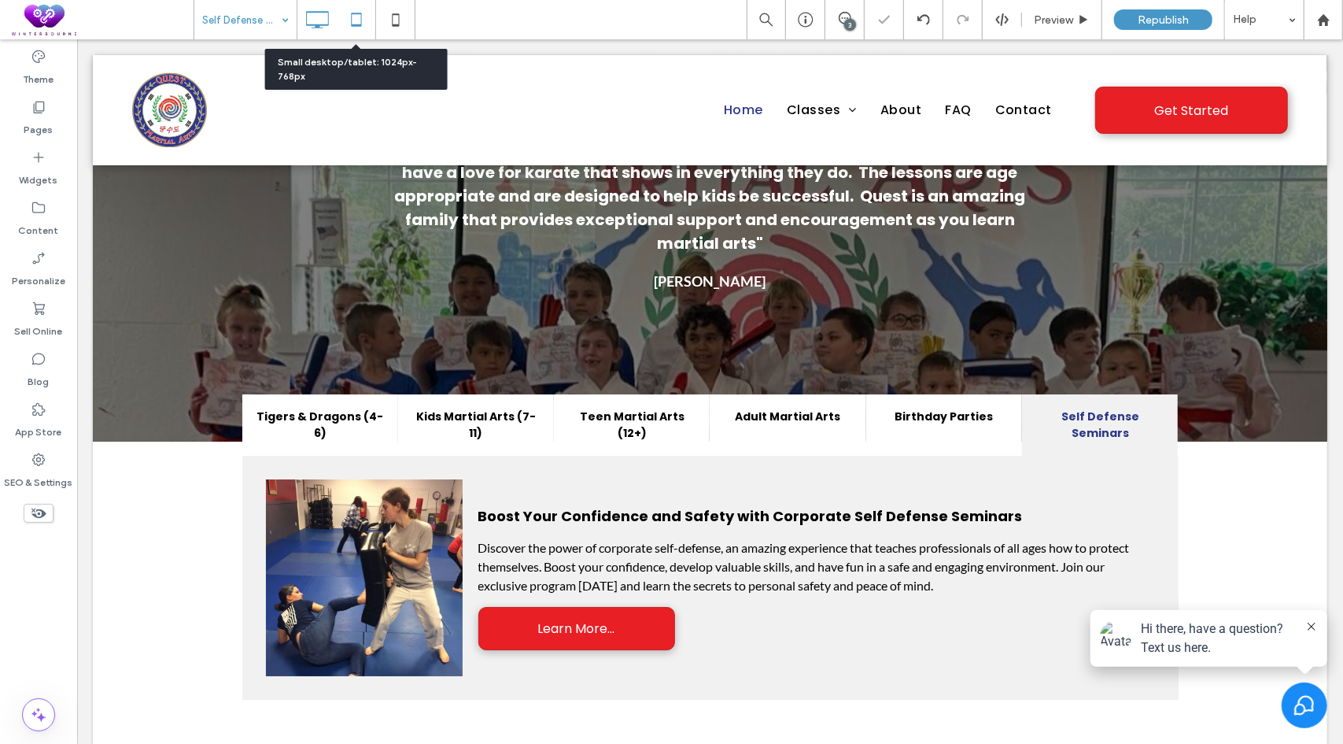
click at [362, 18] on icon at bounding box center [356, 19] width 31 height 31
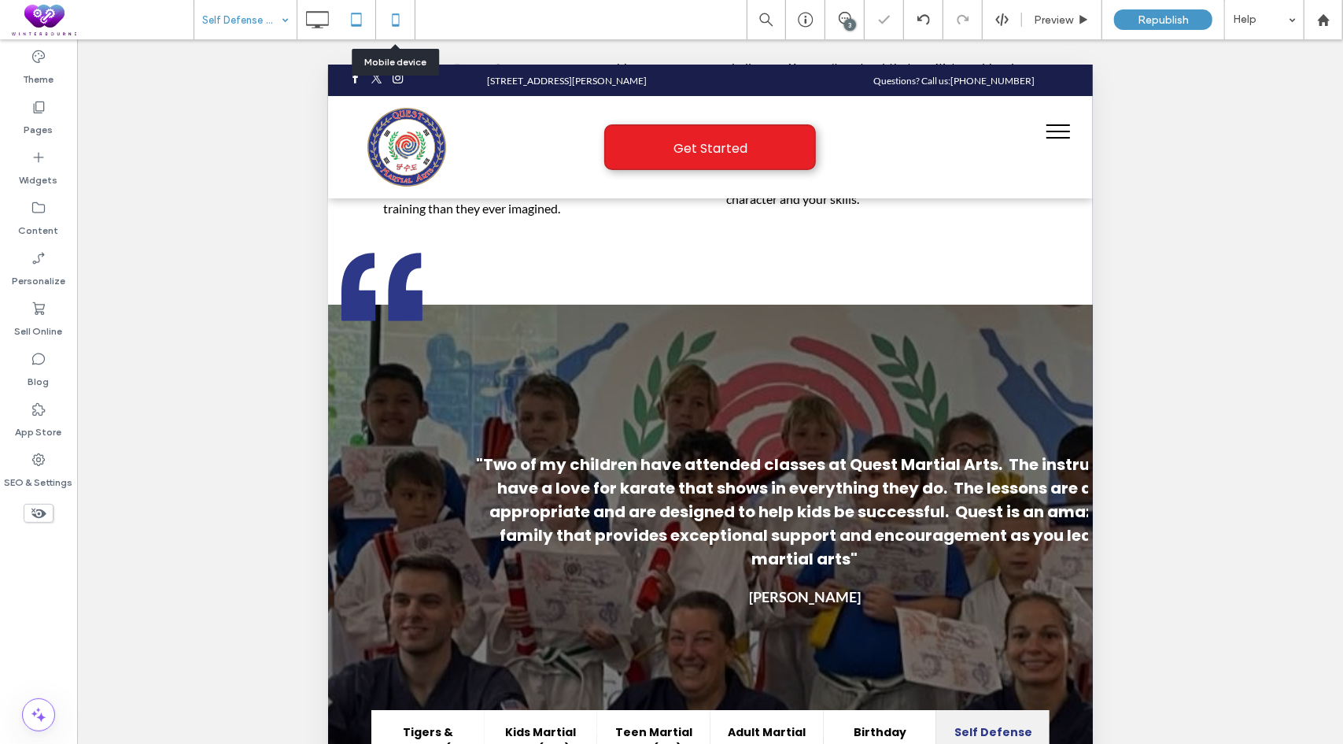
click at [399, 17] on icon at bounding box center [395, 19] width 31 height 31
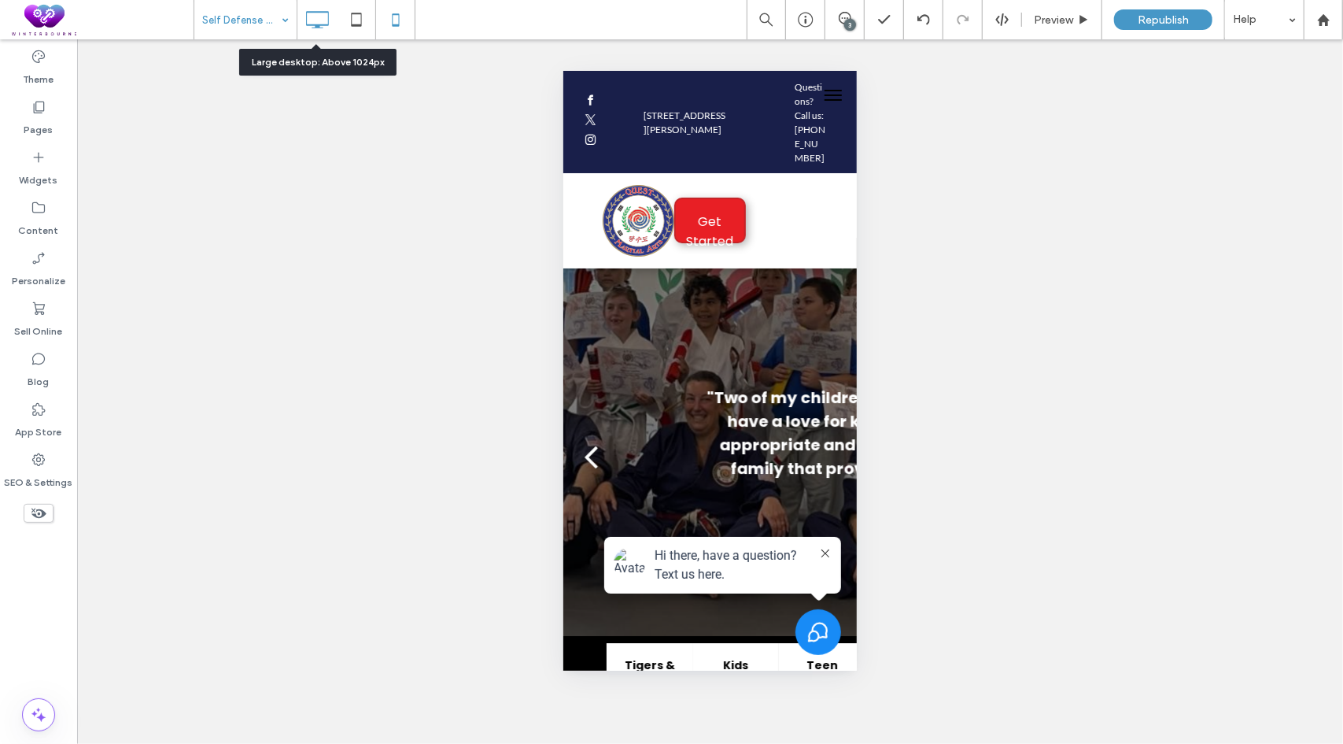
click at [316, 20] on icon at bounding box center [316, 19] width 31 height 31
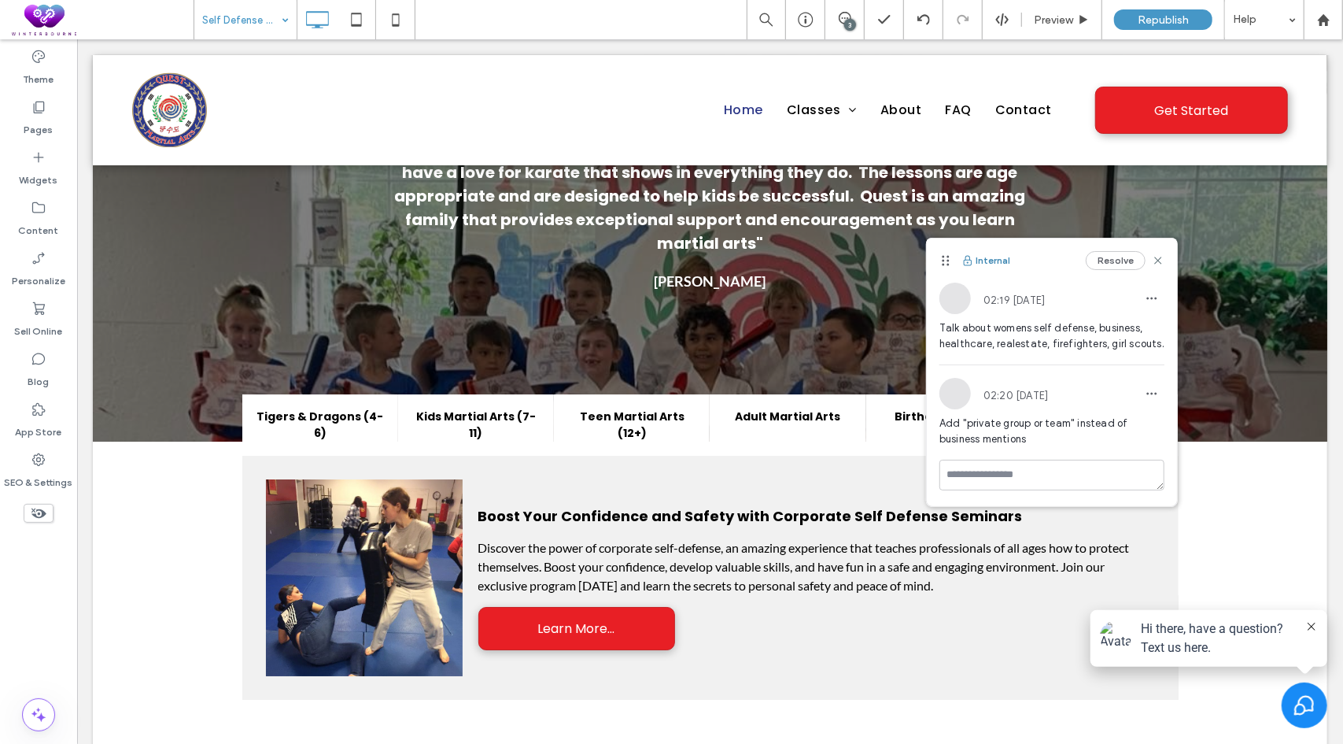
click at [995, 253] on button "Internal" at bounding box center [986, 260] width 49 height 19
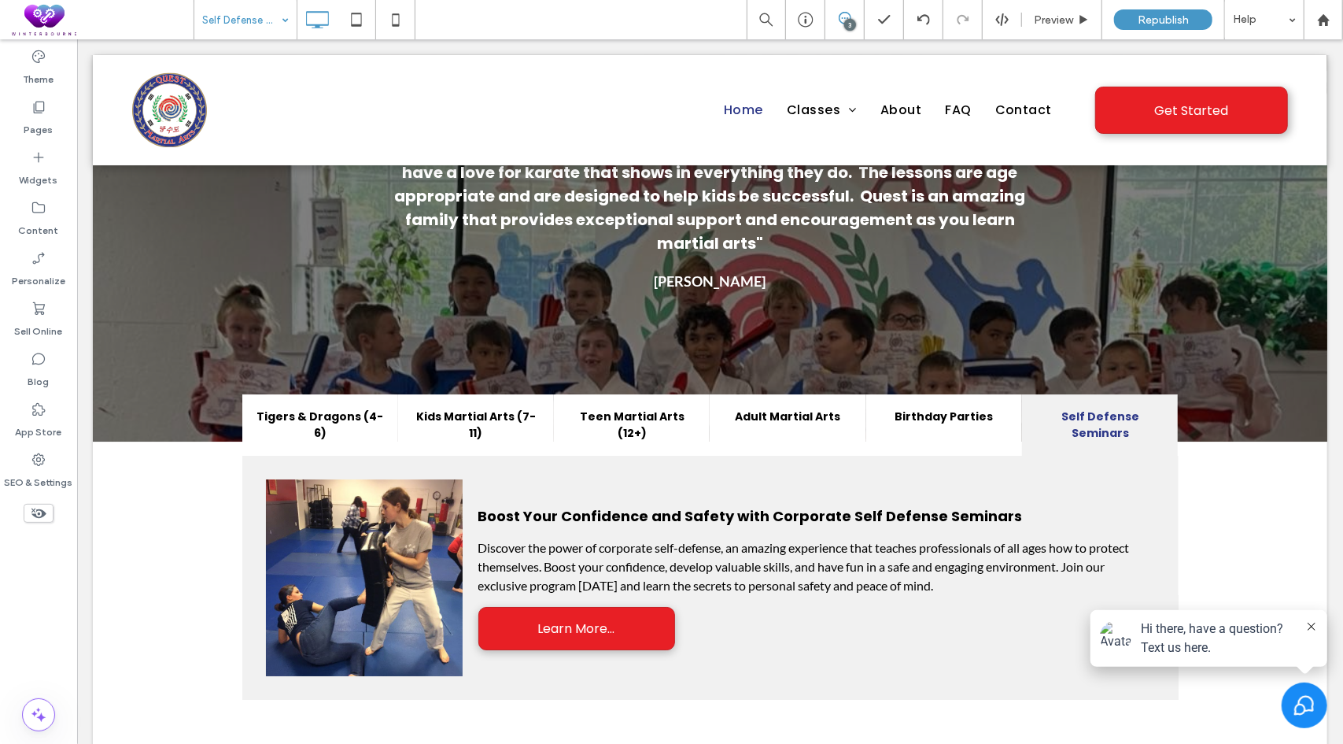
click at [842, 15] on icon at bounding box center [845, 18] width 13 height 13
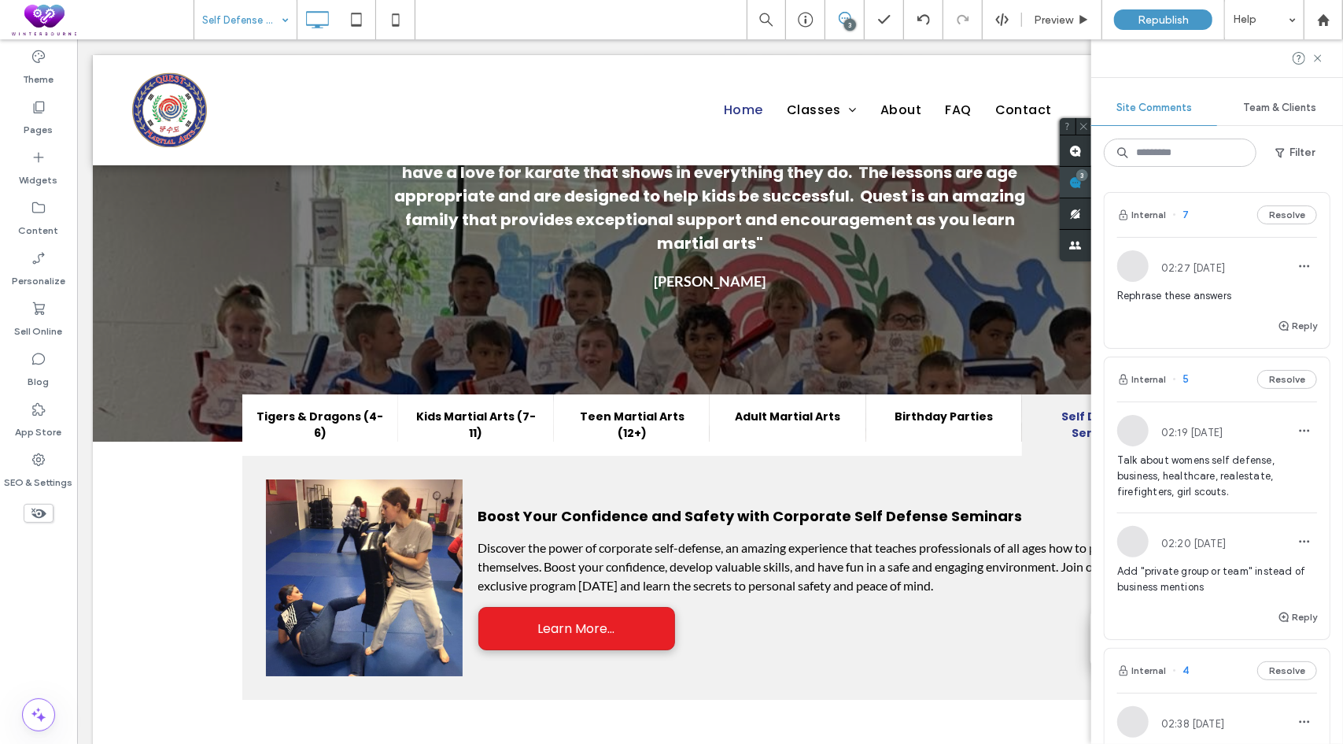
click at [1332, 181] on div "Site Comments Team & Clients Filter Internal 7 Resolve 02:27 Jan 10 2024 Rephra…" at bounding box center [1218, 391] width 252 height 704
click at [1291, 215] on button "Resolve" at bounding box center [1288, 214] width 60 height 19
click at [1276, 386] on button "Resolve" at bounding box center [1288, 379] width 60 height 19
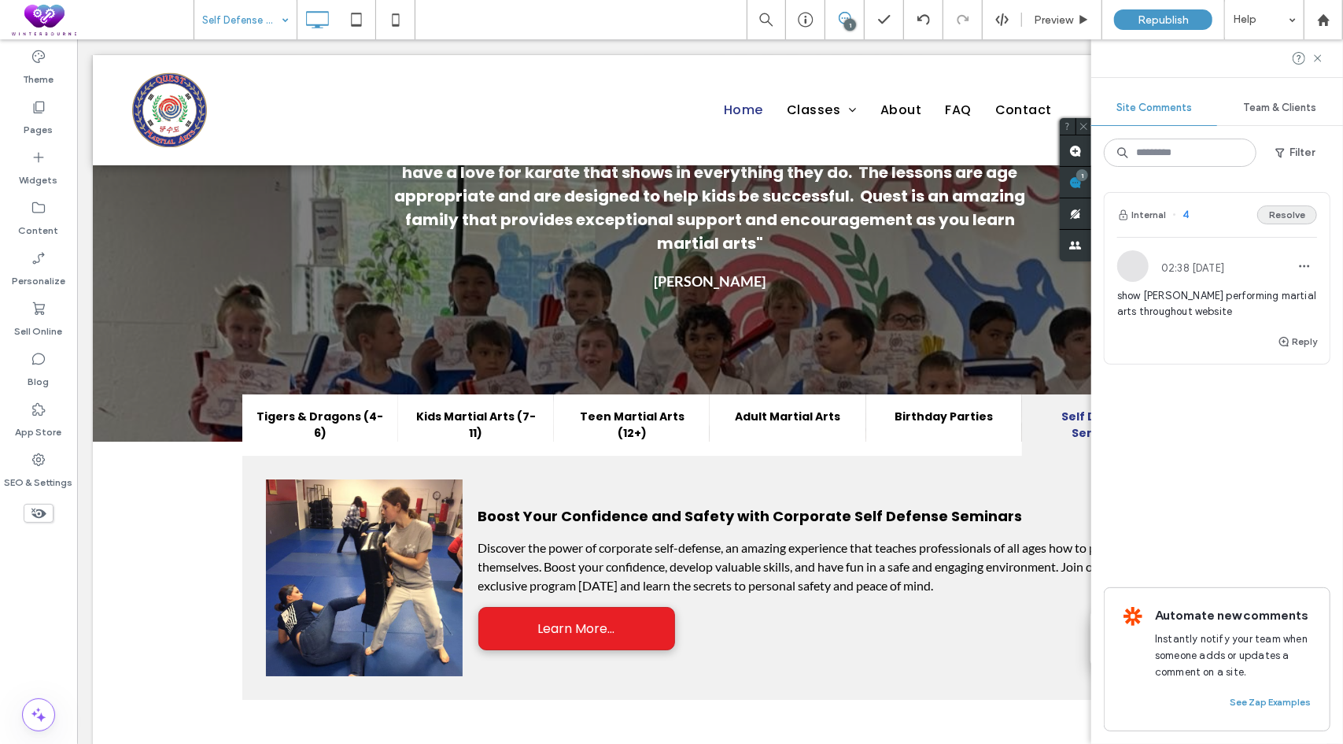
click at [1302, 212] on button "Resolve" at bounding box center [1288, 214] width 60 height 19
click at [1320, 59] on use at bounding box center [1317, 57] width 7 height 7
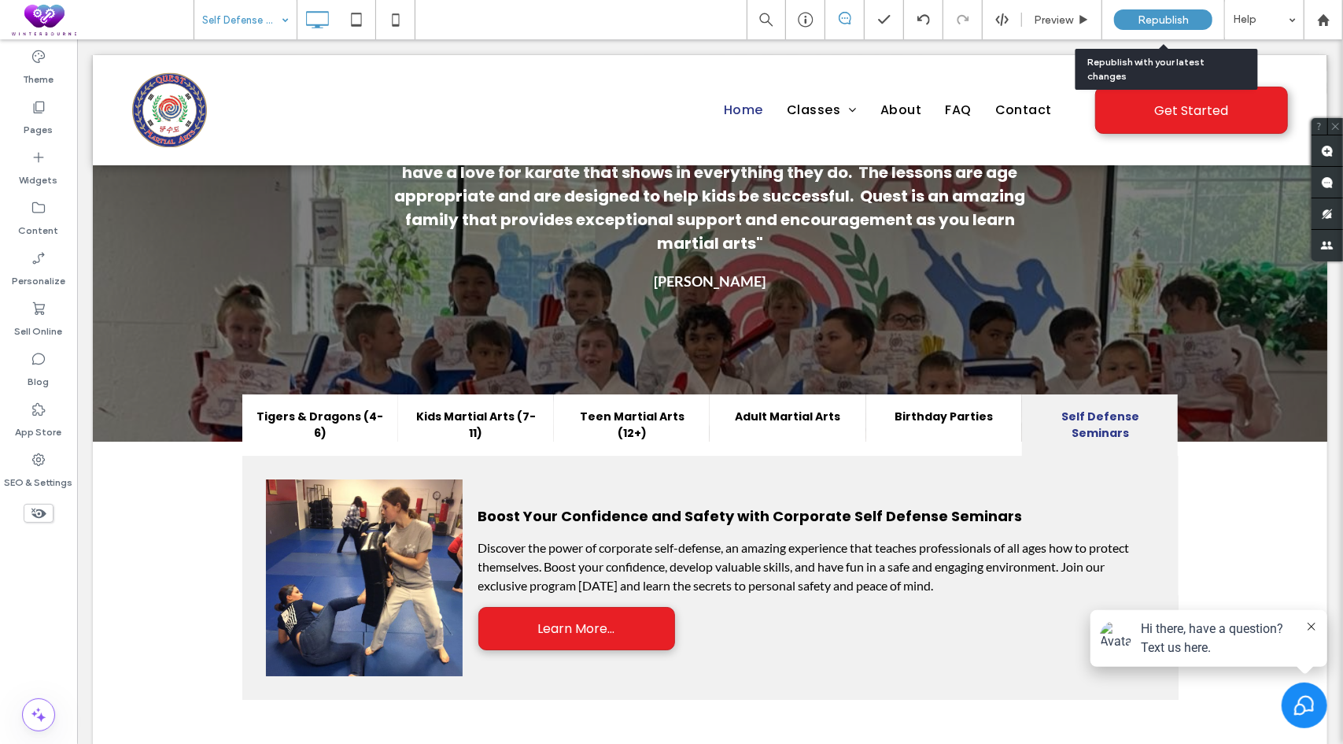
click at [1147, 24] on span "Republish" at bounding box center [1163, 19] width 51 height 13
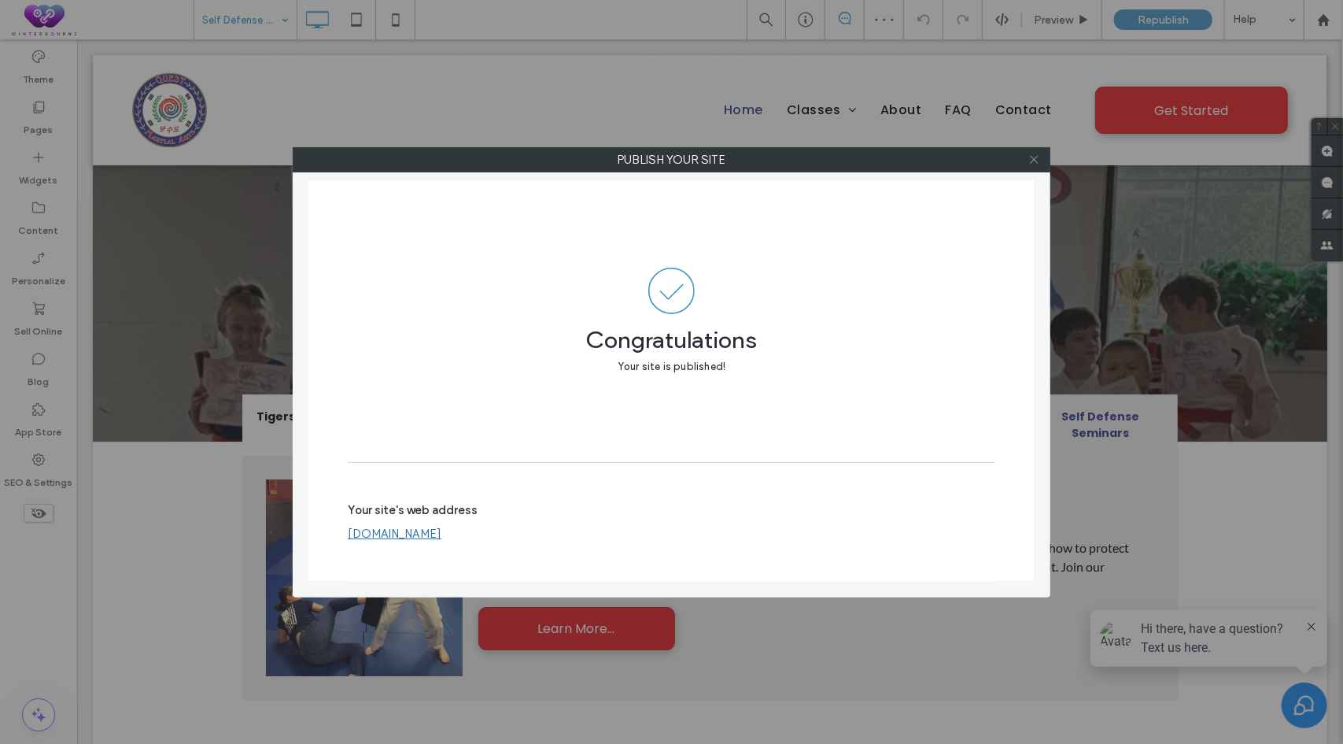
click at [1033, 157] on icon at bounding box center [1035, 159] width 12 height 12
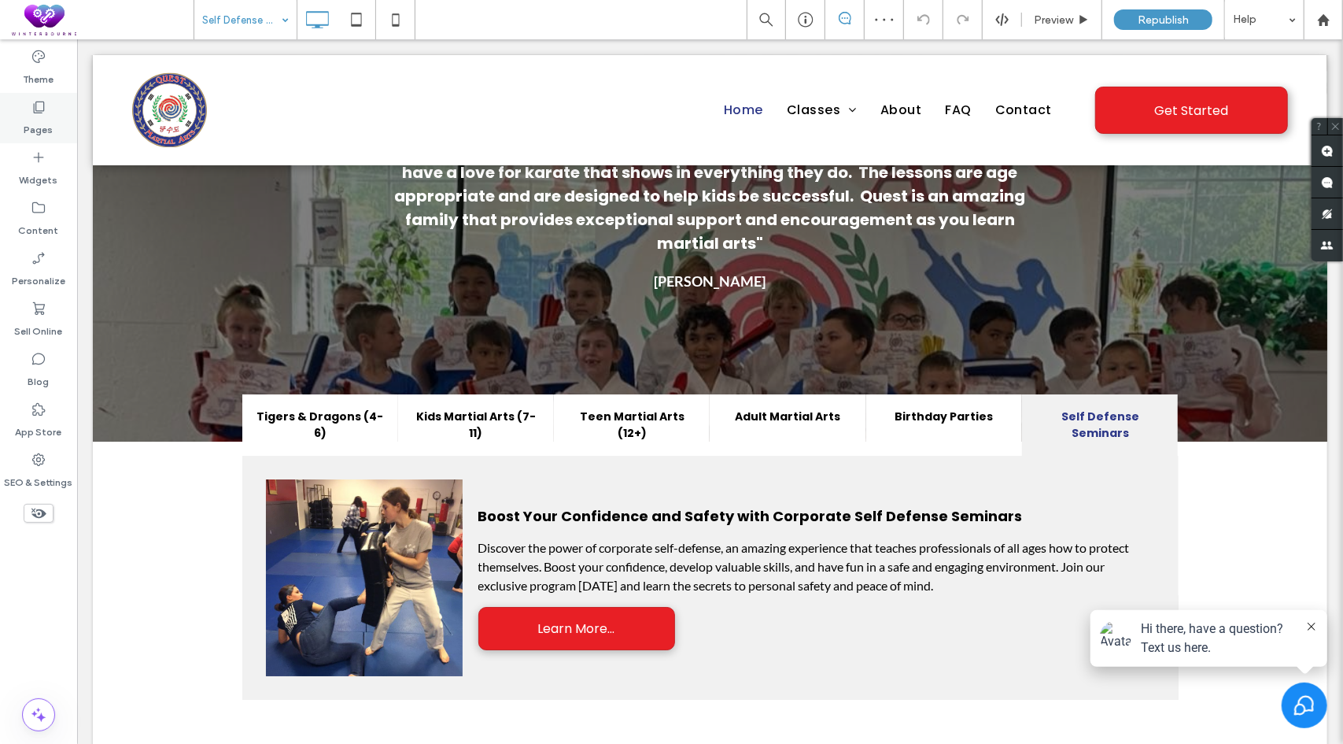
click at [27, 114] on div "Pages" at bounding box center [38, 118] width 77 height 50
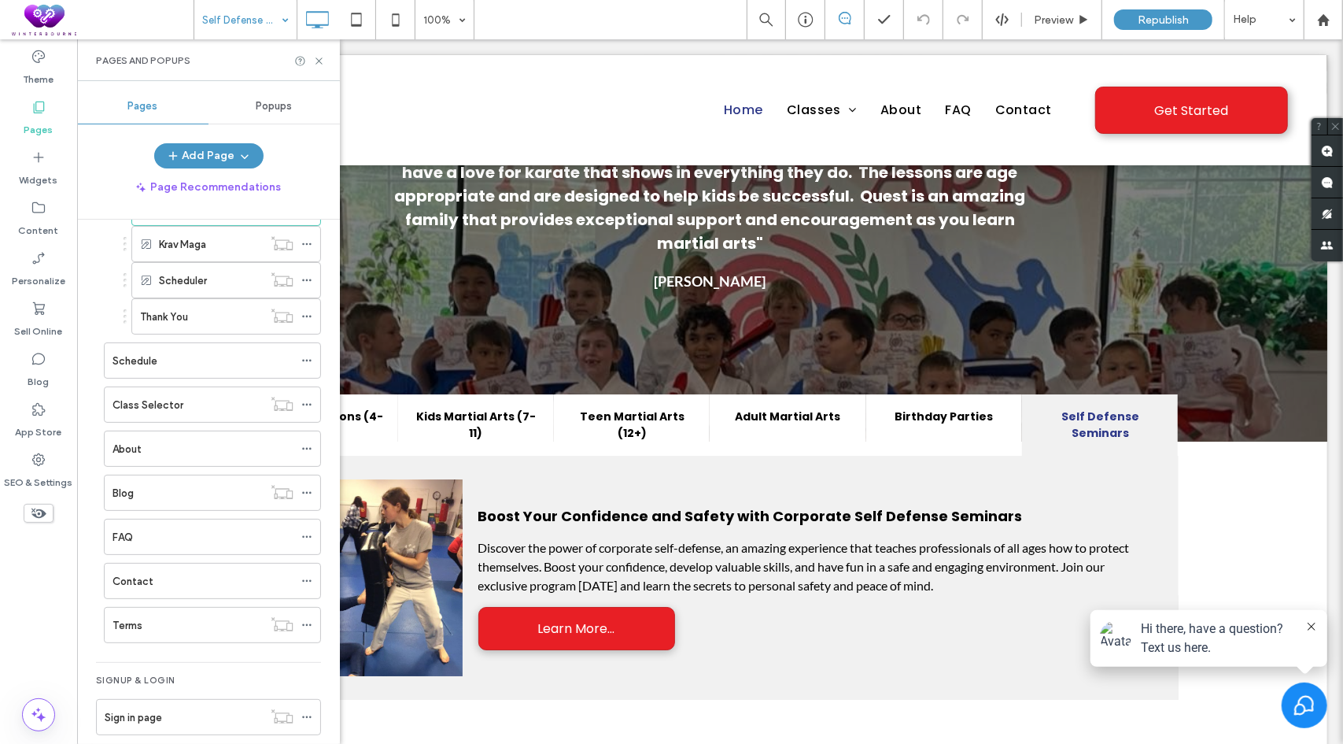
scroll to position [469, 0]
click at [160, 26] on span at bounding box center [103, 19] width 182 height 31
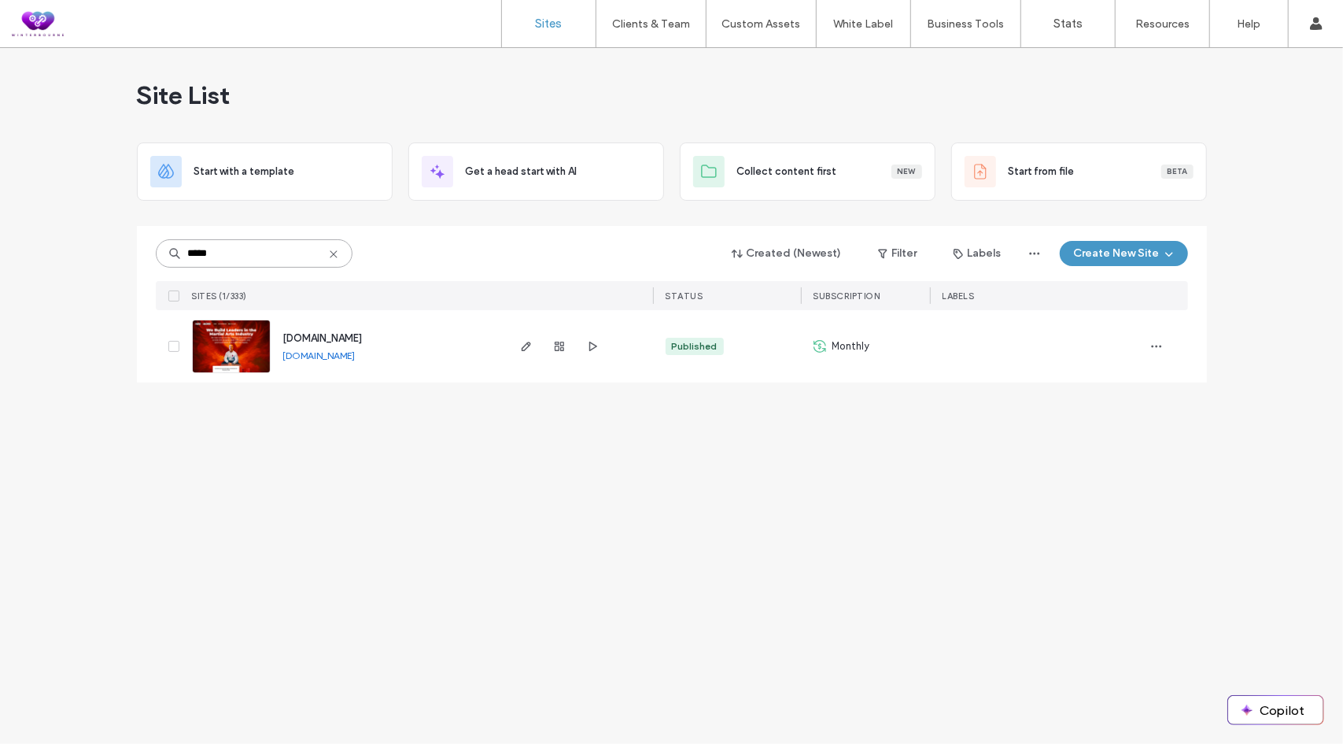
drag, startPoint x: 237, startPoint y: 257, endPoint x: 109, endPoint y: 280, distance: 130.4
click at [109, 280] on div "Site List Start with a template Get a head start with AI Collect content first …" at bounding box center [671, 396] width 1343 height 696
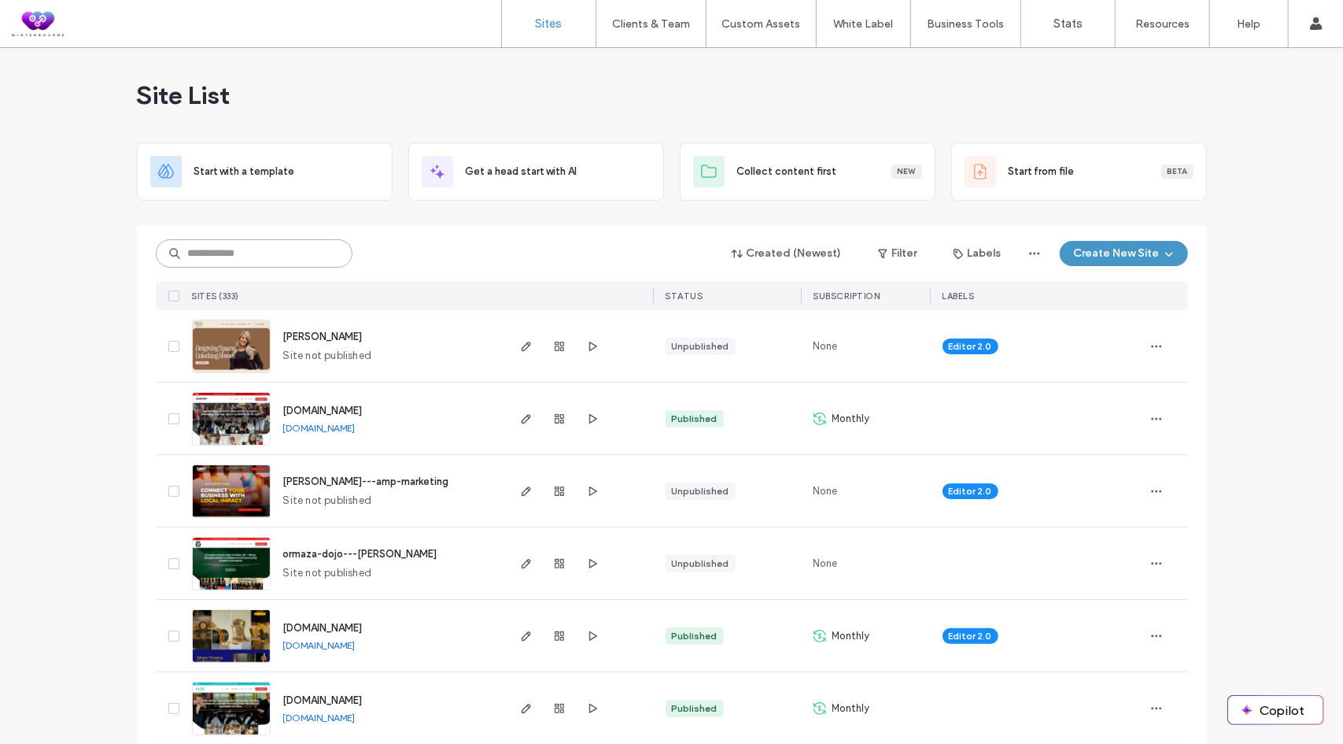
click at [212, 249] on input at bounding box center [254, 253] width 197 height 28
click at [524, 419] on icon "button" at bounding box center [526, 418] width 13 height 13
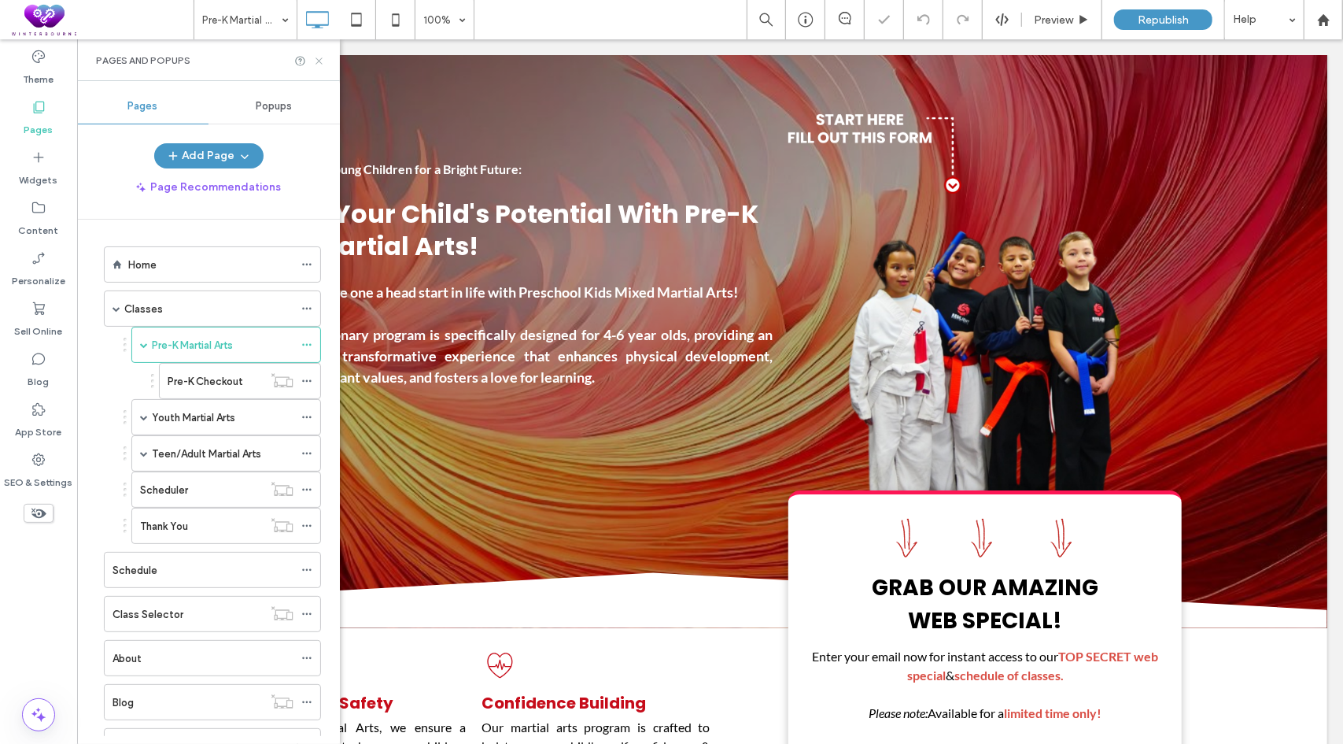
click at [318, 59] on use at bounding box center [319, 60] width 6 height 6
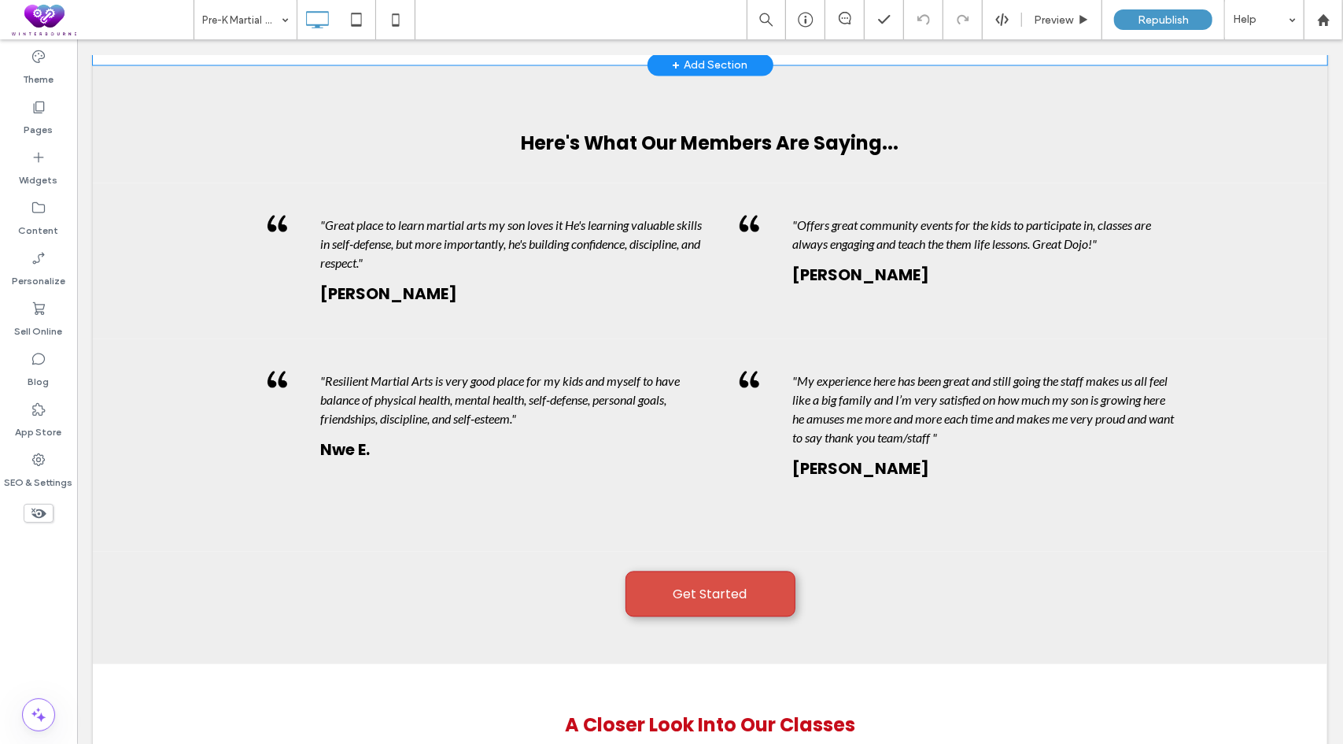
scroll to position [5981, 0]
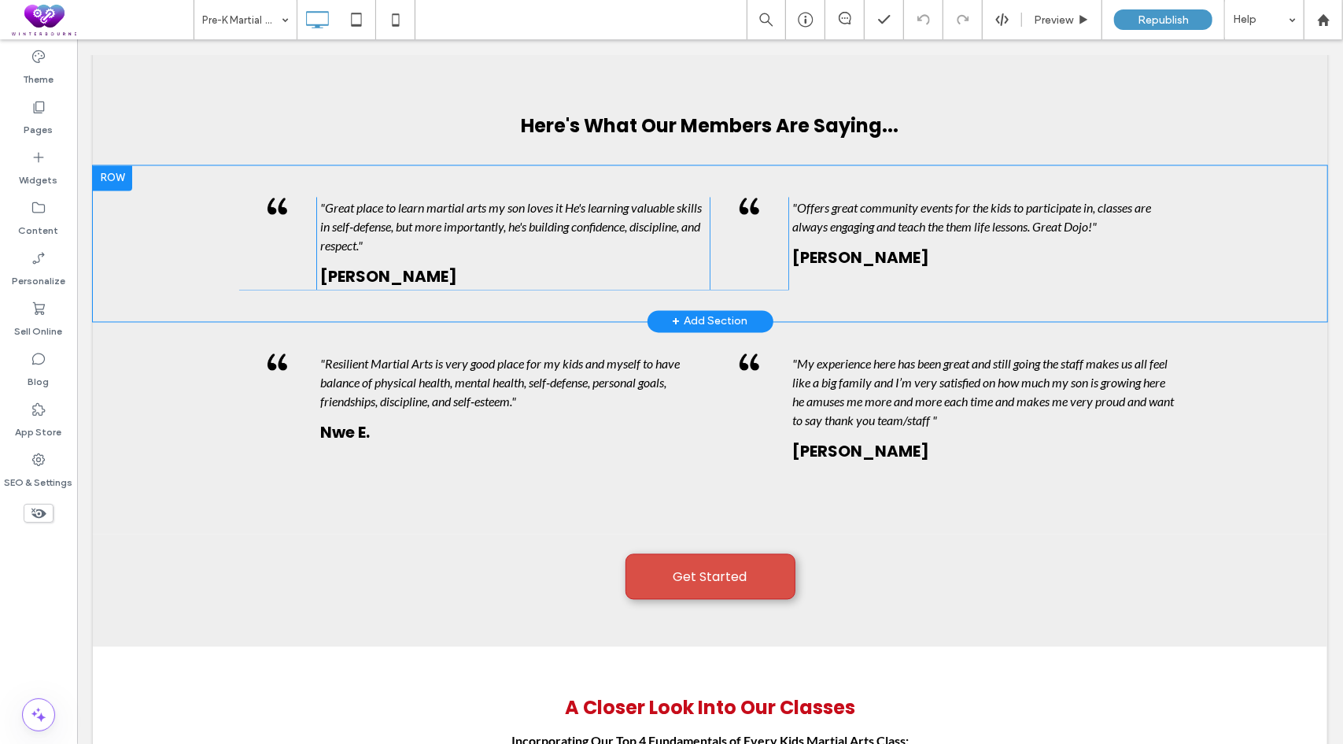
click at [125, 172] on div at bounding box center [111, 177] width 39 height 25
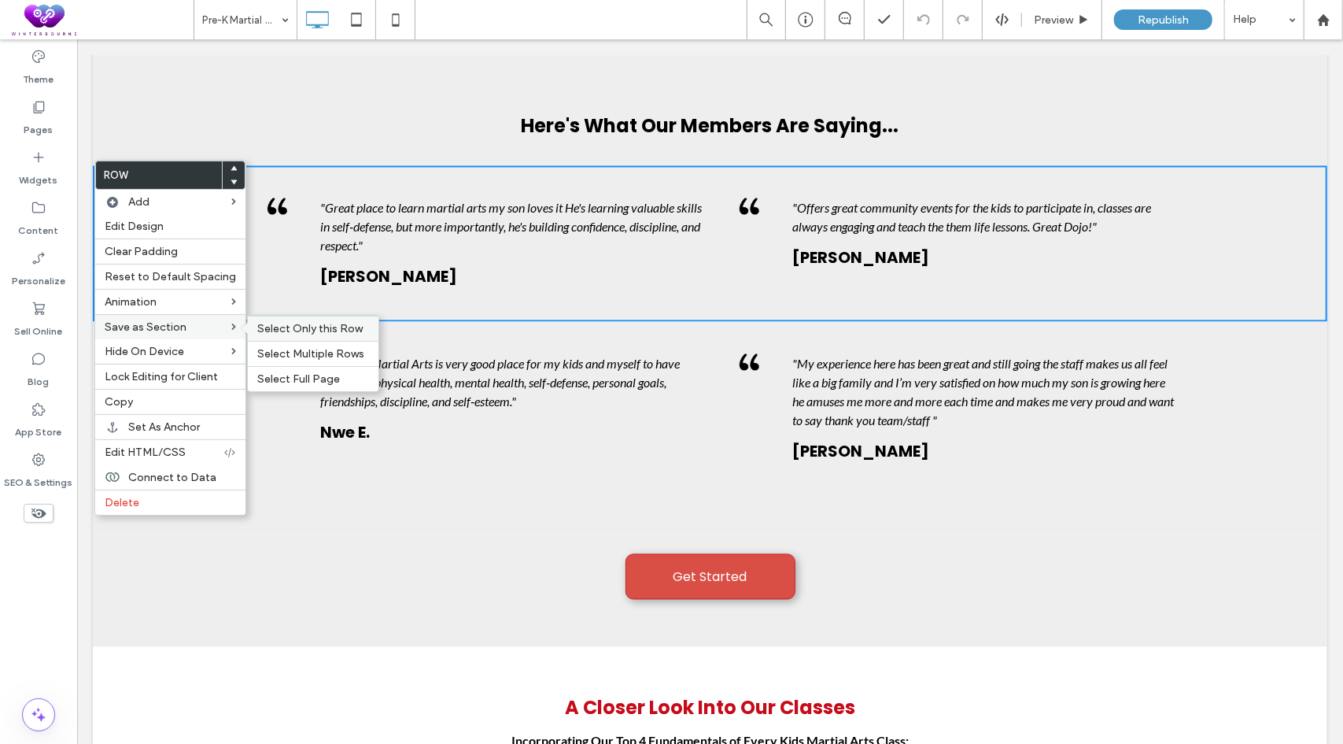
click at [306, 327] on span "Select Only this Row" at bounding box center [309, 328] width 105 height 13
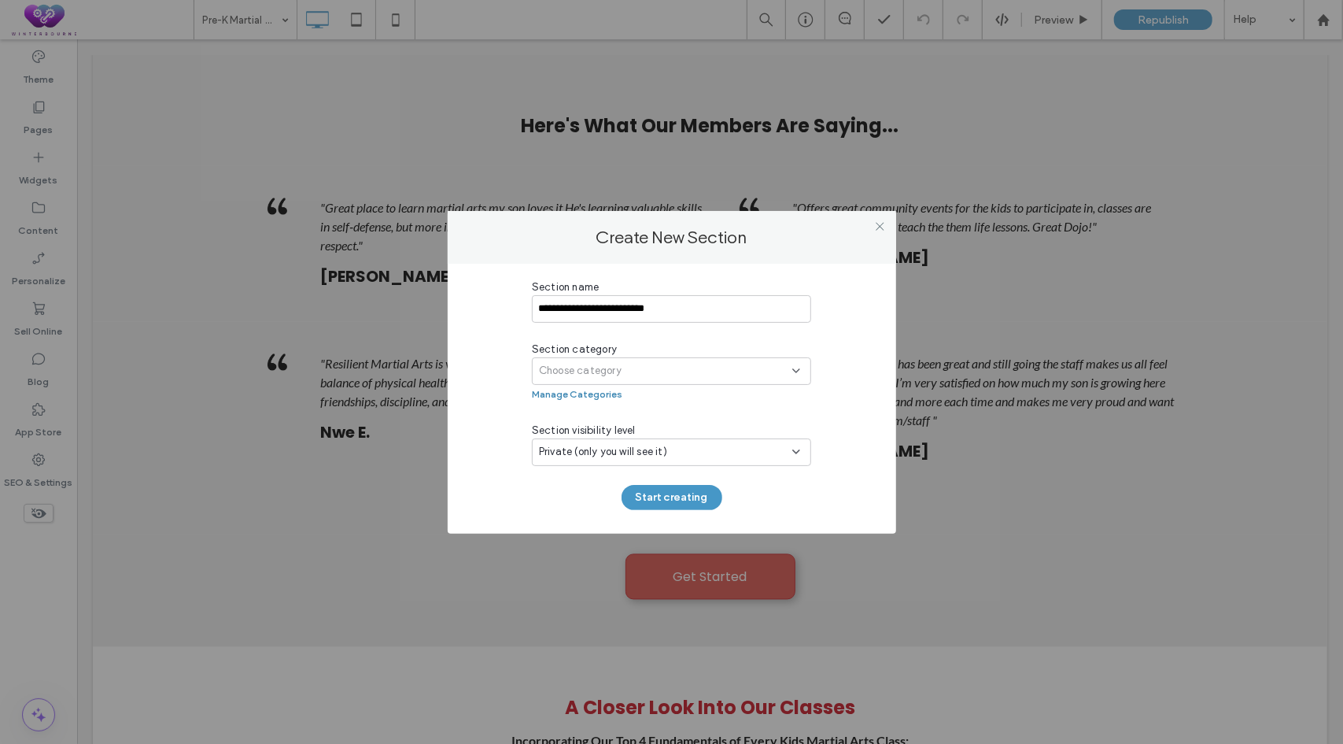
type input "**********"
click at [604, 386] on button "Manage Categories" at bounding box center [577, 394] width 91 height 19
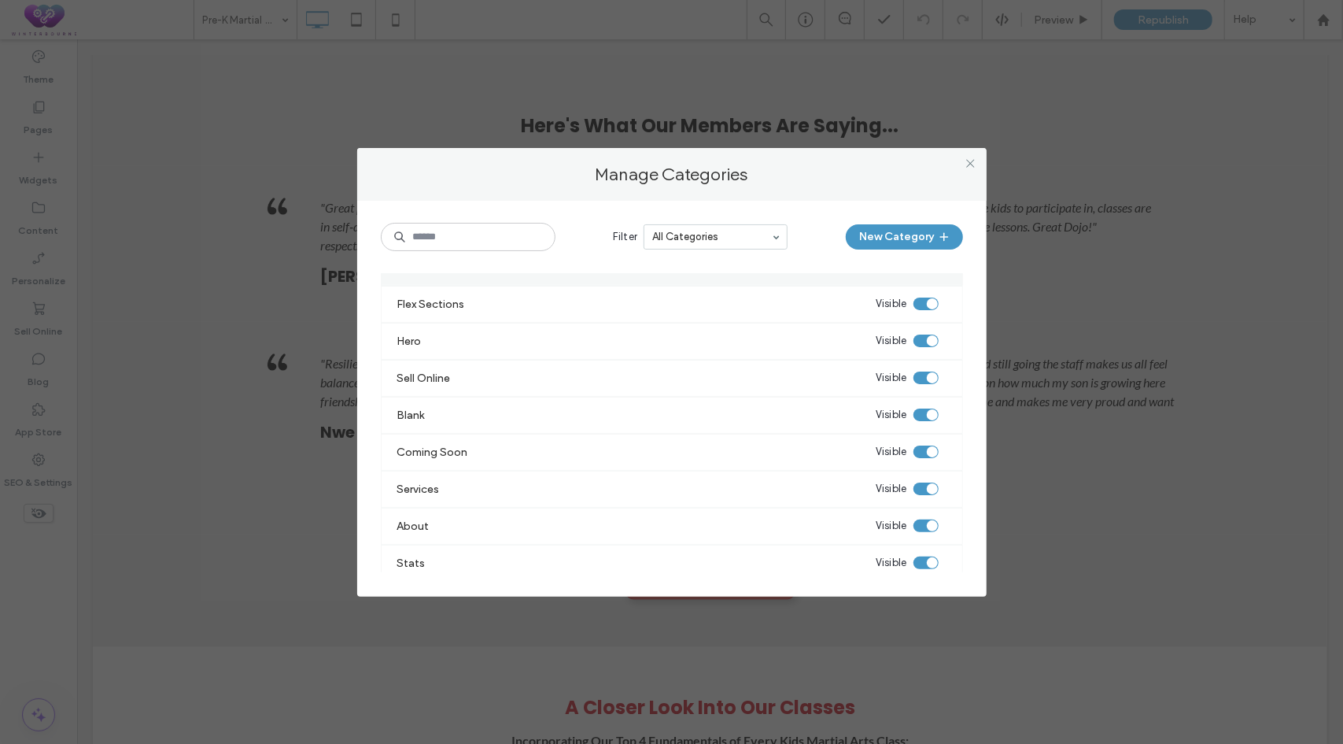
scroll to position [315, 0]
click at [971, 166] on icon at bounding box center [971, 163] width 12 height 12
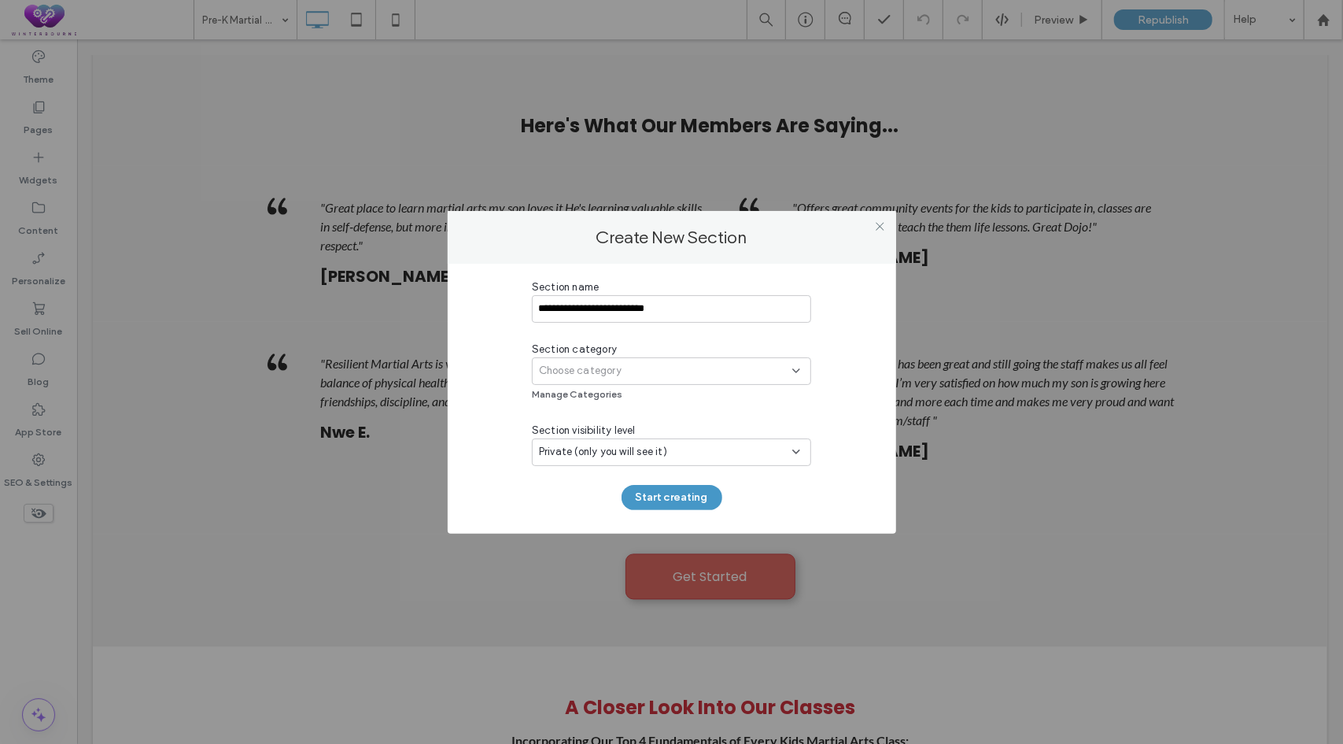
click at [608, 374] on span "Choose category" at bounding box center [580, 371] width 83 height 16
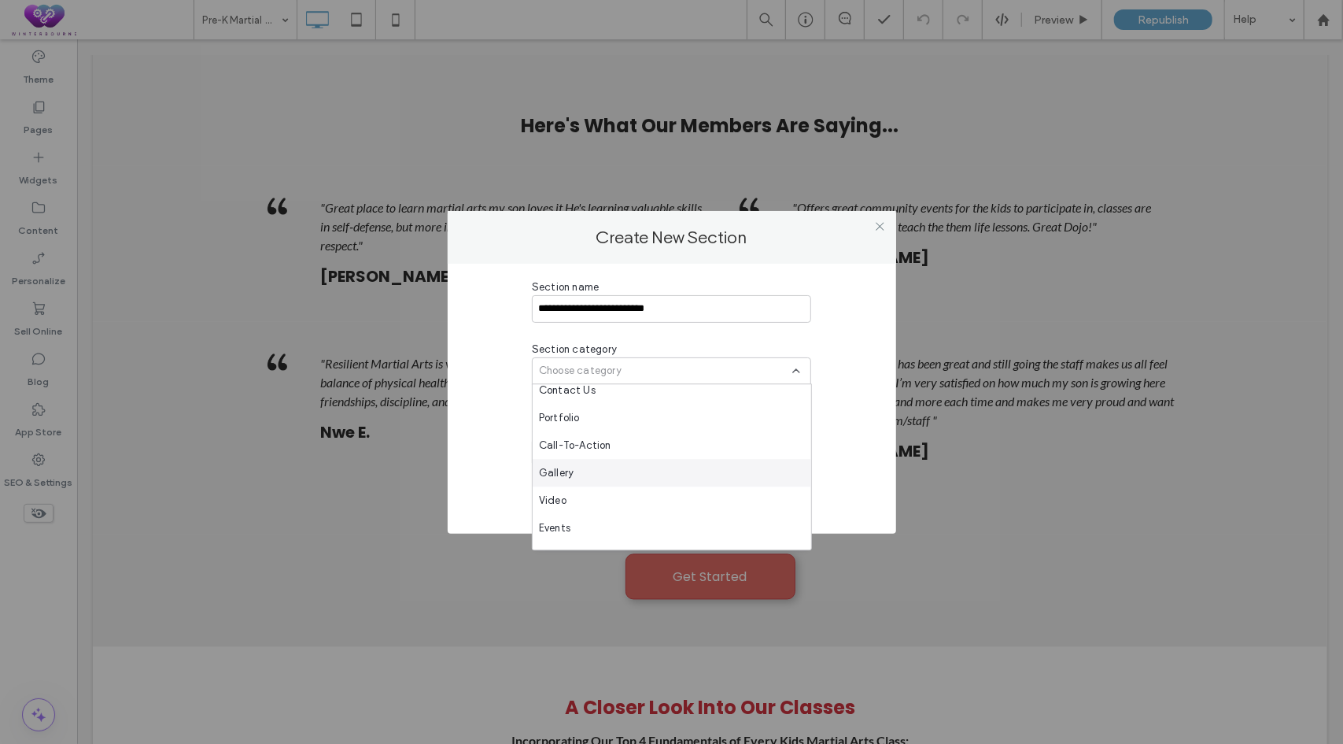
scroll to position [578, 0]
click at [581, 534] on span "WB Sales Pages" at bounding box center [577, 536] width 76 height 16
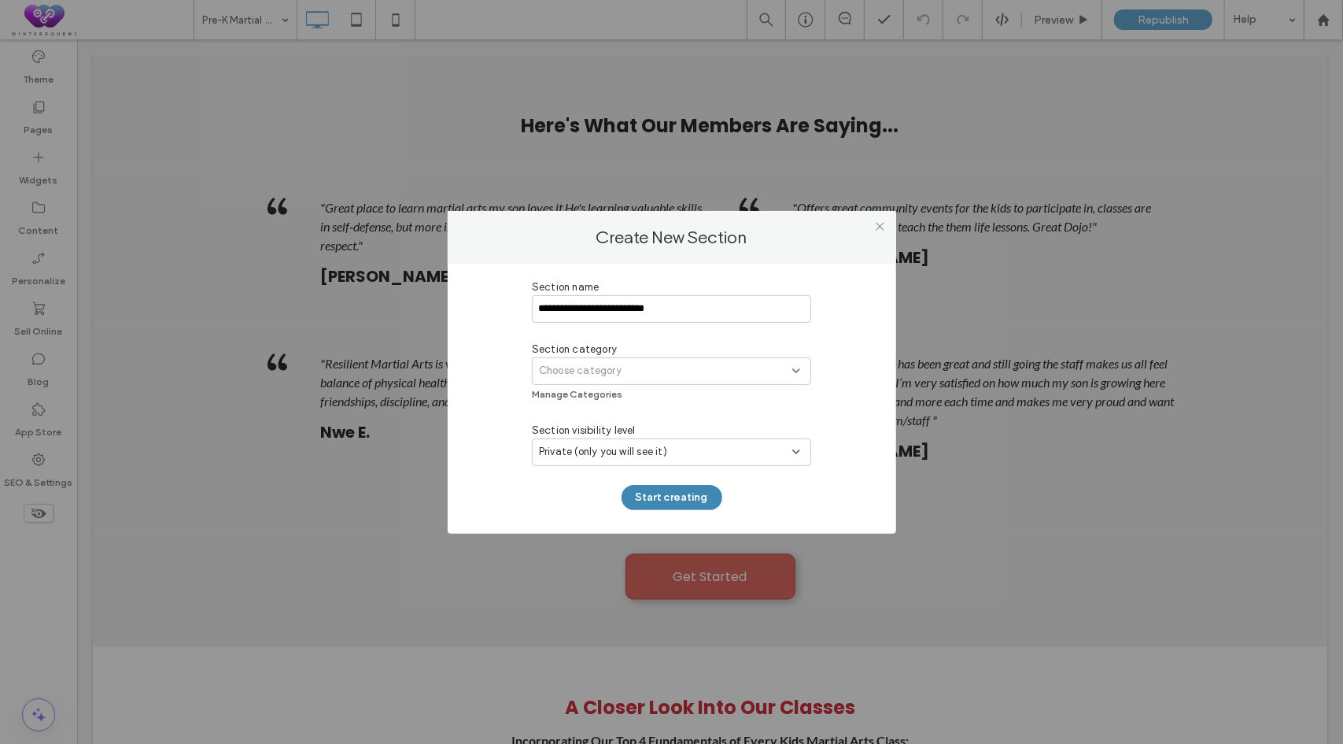
click at [683, 493] on button "Start creating" at bounding box center [672, 497] width 101 height 25
click at [646, 367] on div "Choose category" at bounding box center [665, 371] width 253 height 16
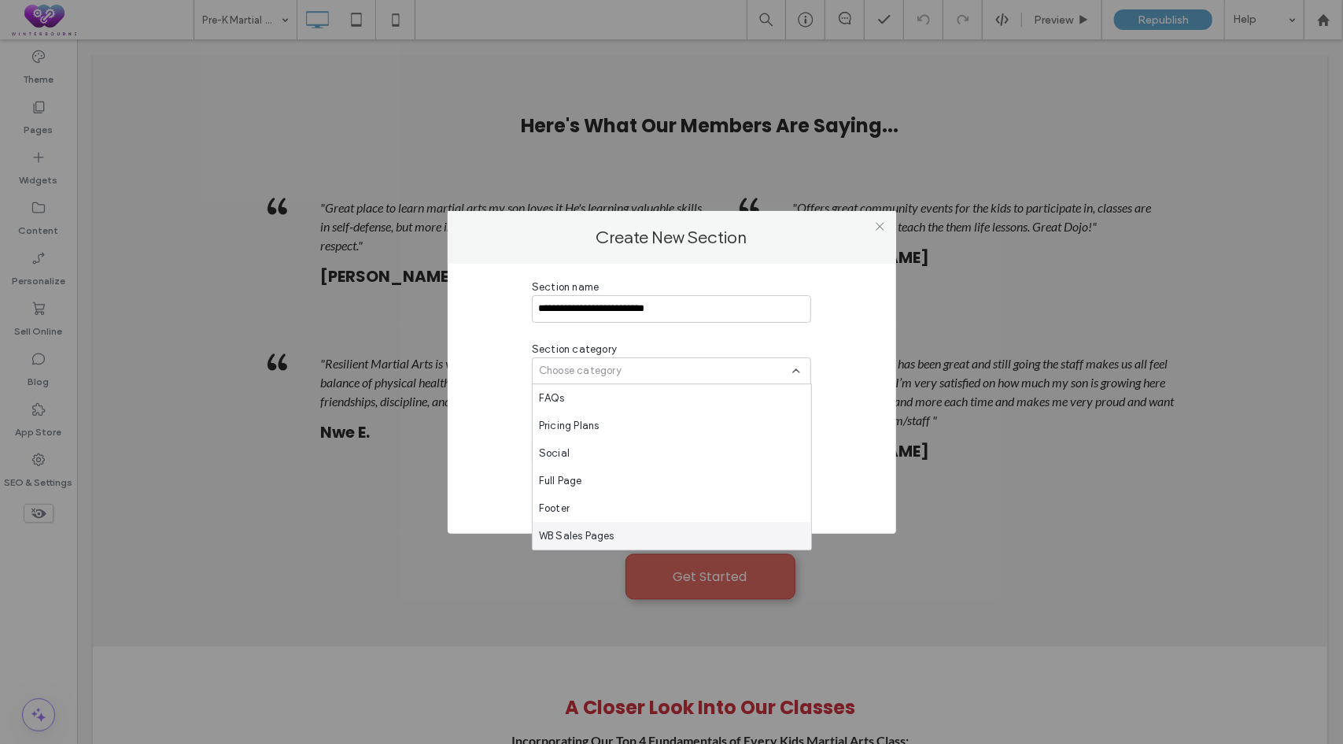
click at [593, 534] on span "WB Sales Pages" at bounding box center [577, 536] width 76 height 16
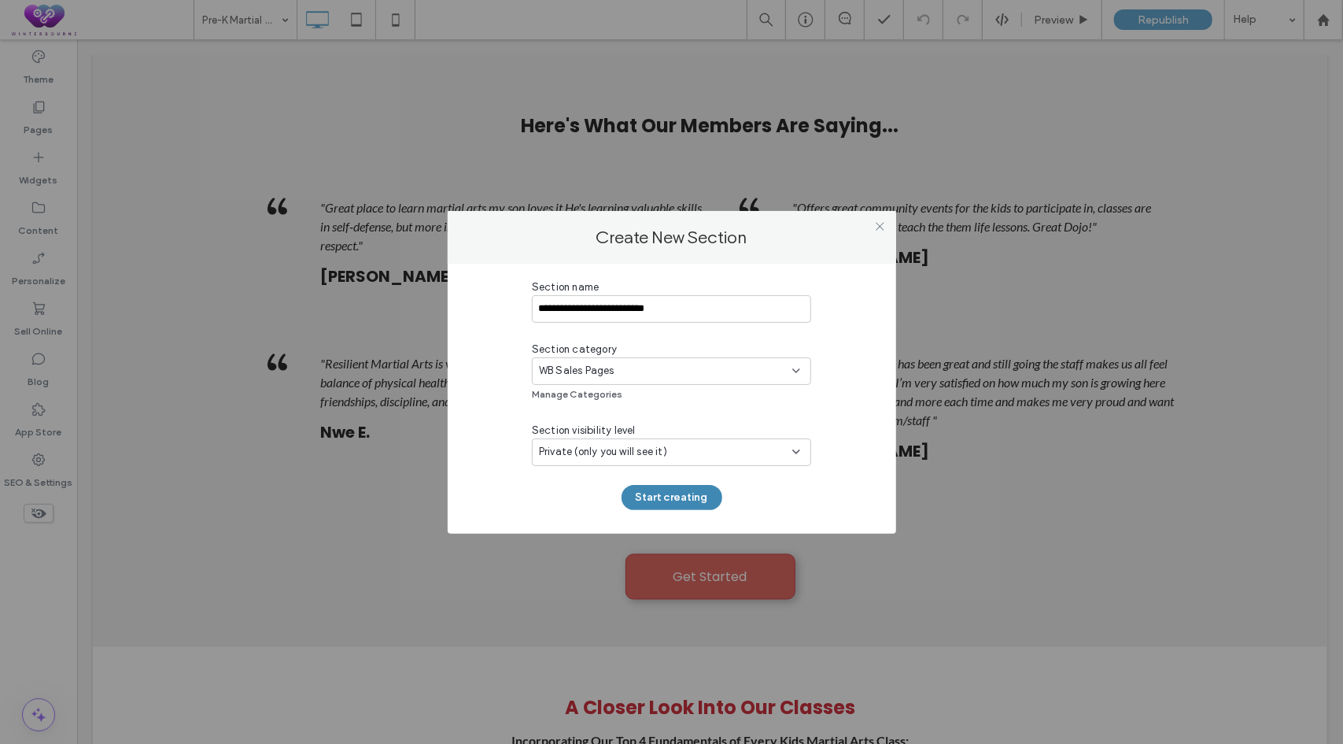
click at [675, 493] on button "Start creating" at bounding box center [672, 497] width 101 height 25
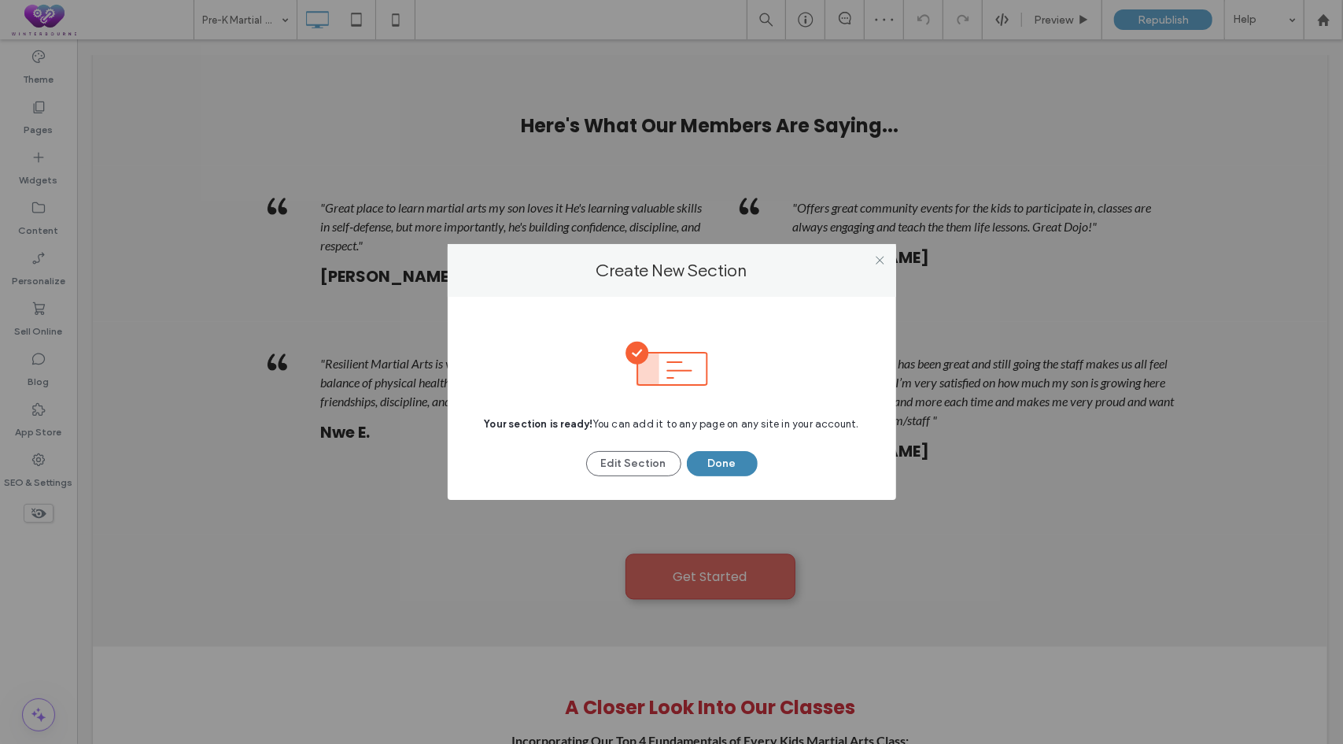
click at [718, 462] on button "Done" at bounding box center [722, 463] width 71 height 25
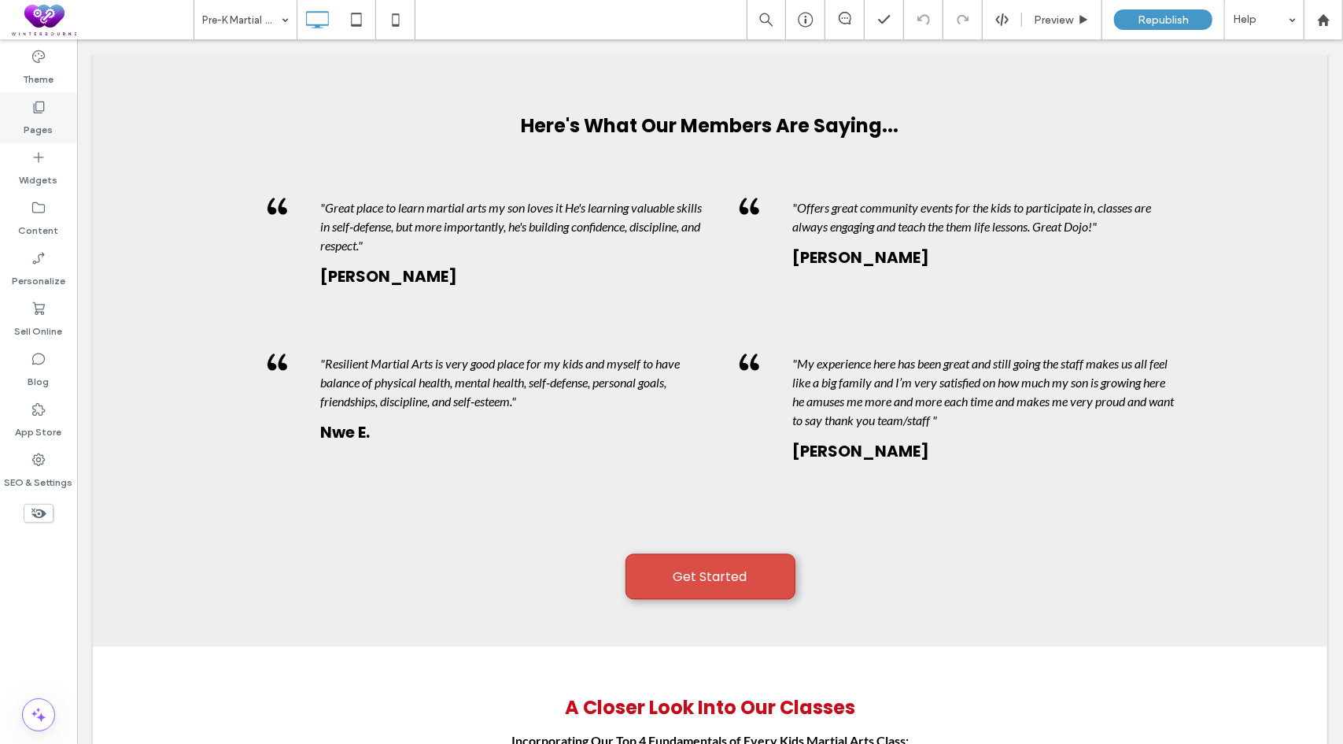
click at [42, 109] on icon at bounding box center [39, 107] width 16 height 16
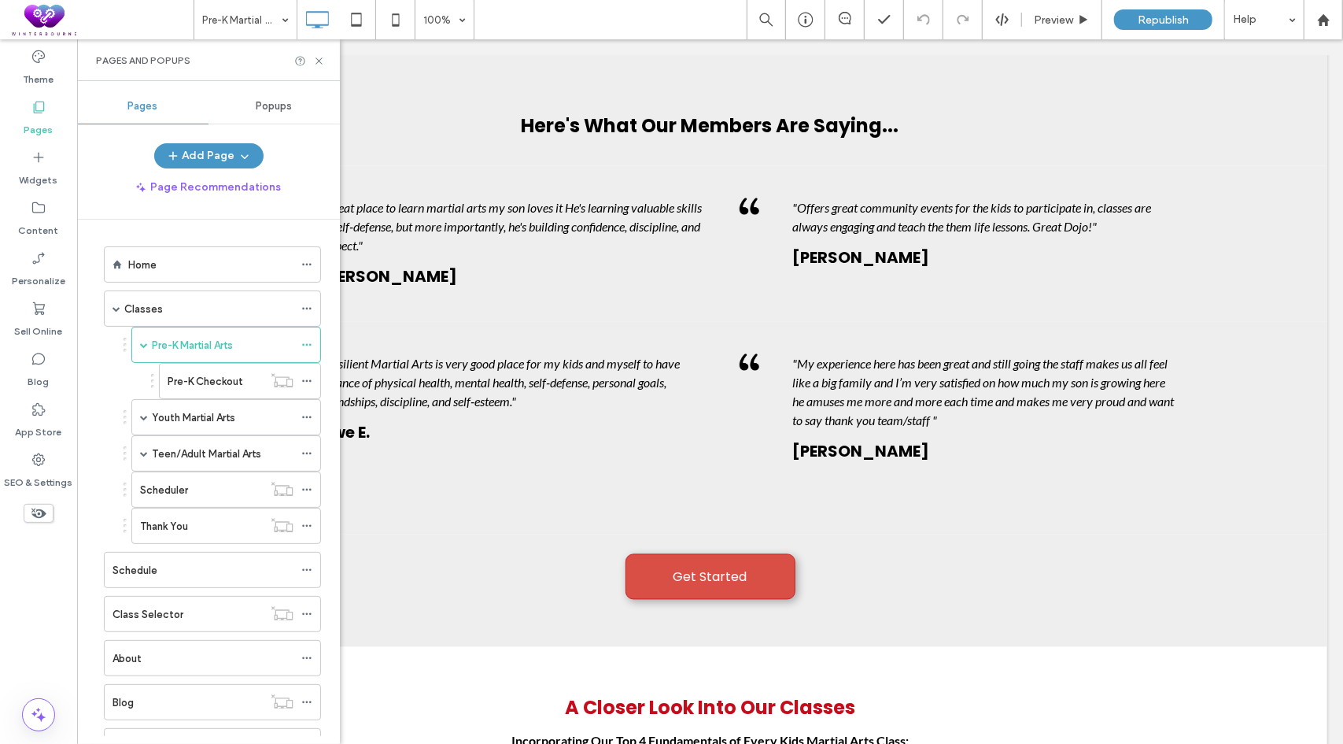
click at [166, 414] on label "Youth Martial Arts" at bounding box center [193, 418] width 83 height 28
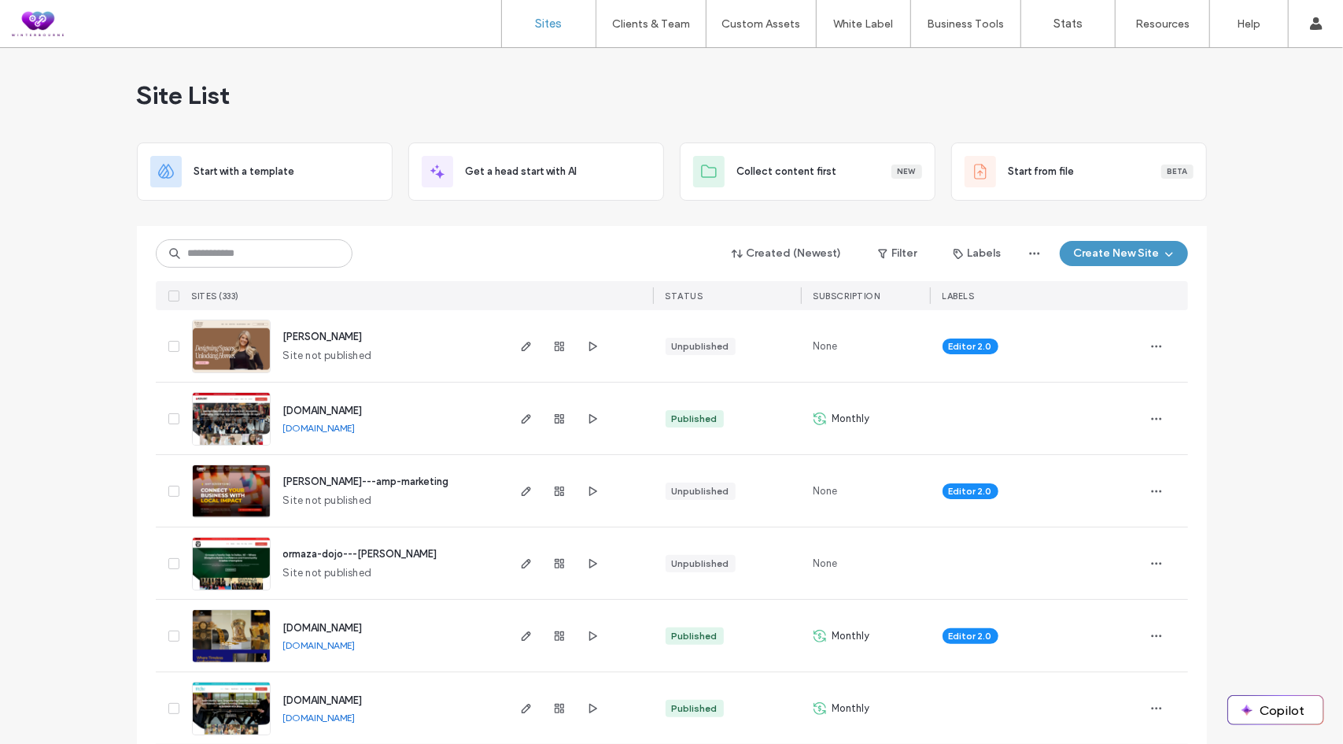
click at [268, 253] on input at bounding box center [254, 253] width 197 height 28
click at [192, 246] on input at bounding box center [254, 253] width 197 height 28
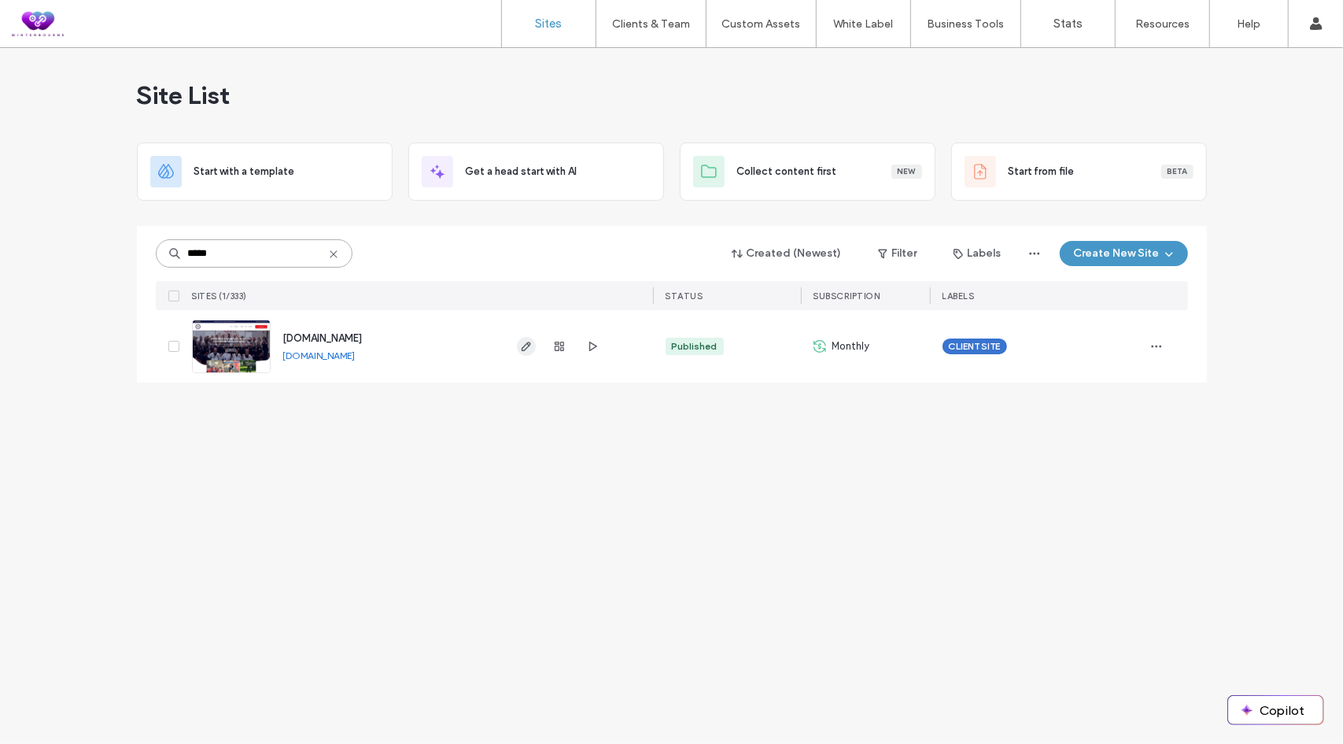
type input "*****"
click at [528, 345] on use "button" at bounding box center [525, 346] width 9 height 9
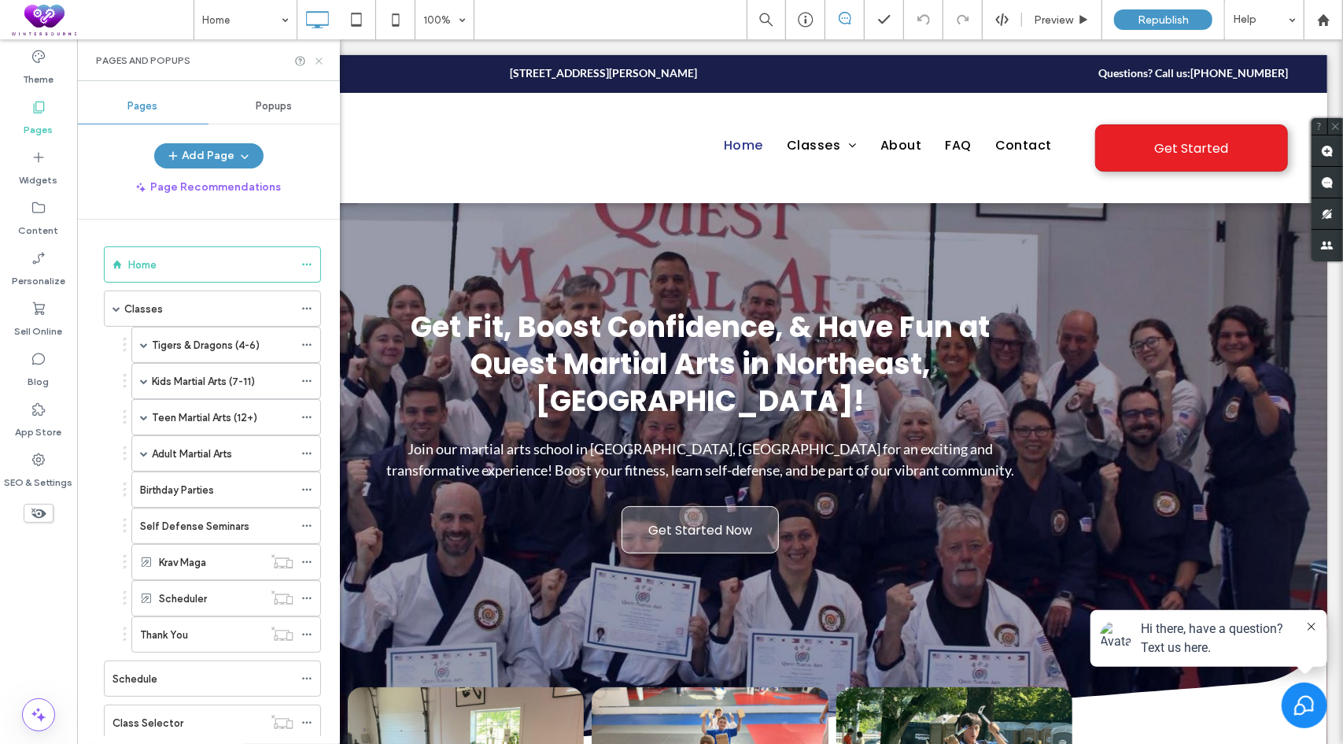
click at [317, 62] on use at bounding box center [319, 60] width 6 height 6
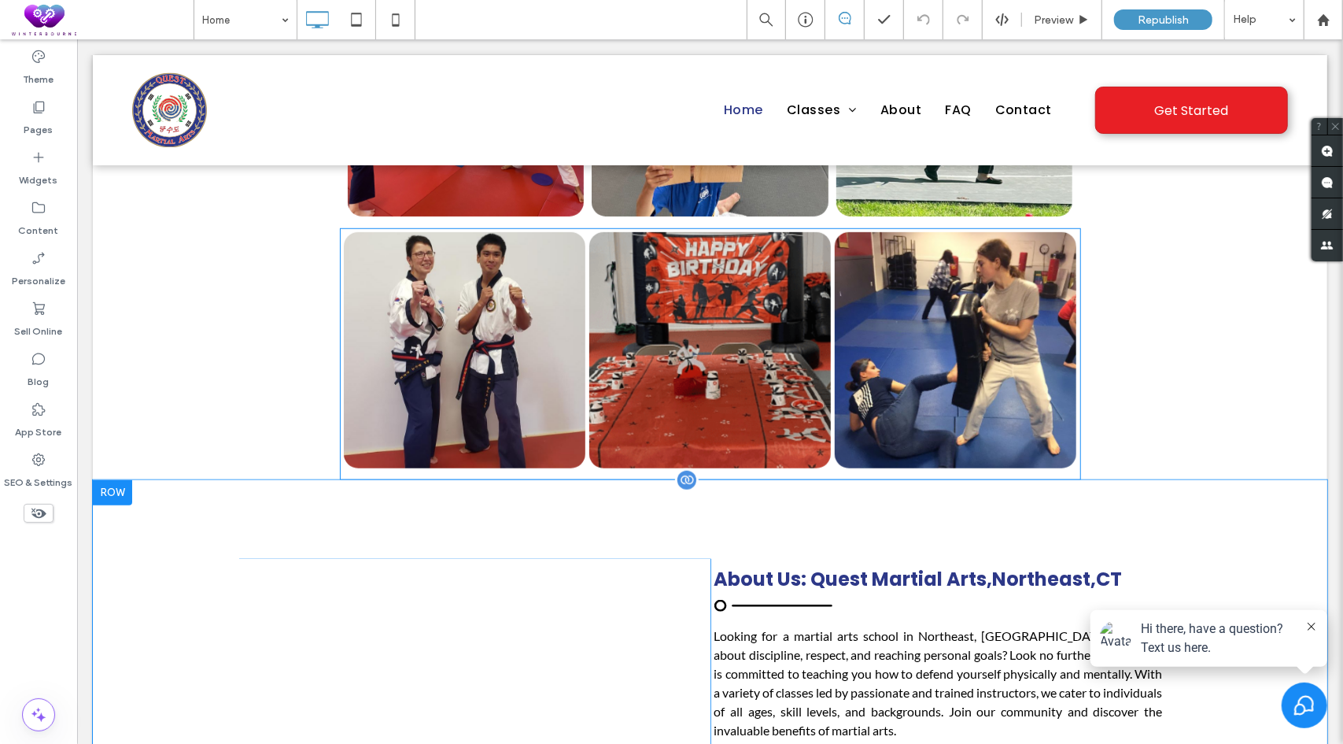
scroll to position [708, 0]
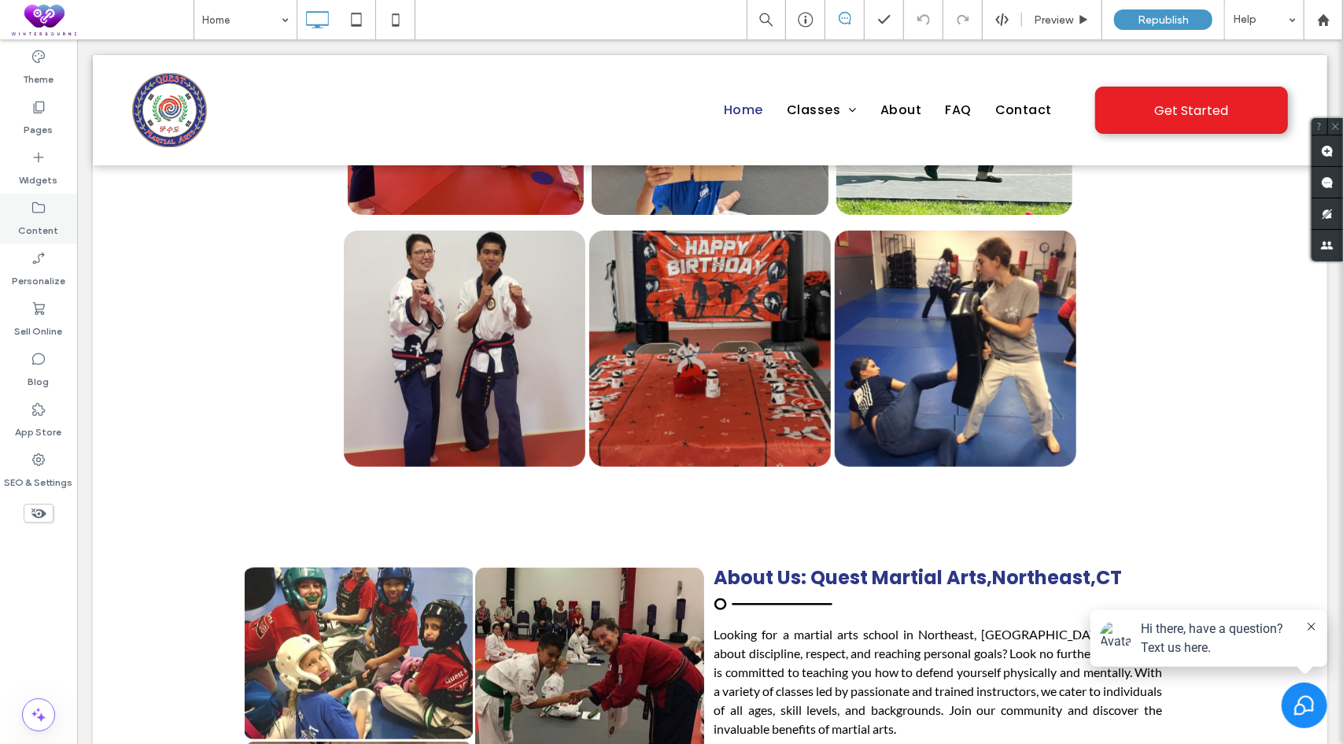
click at [49, 215] on div "Content" at bounding box center [38, 219] width 77 height 50
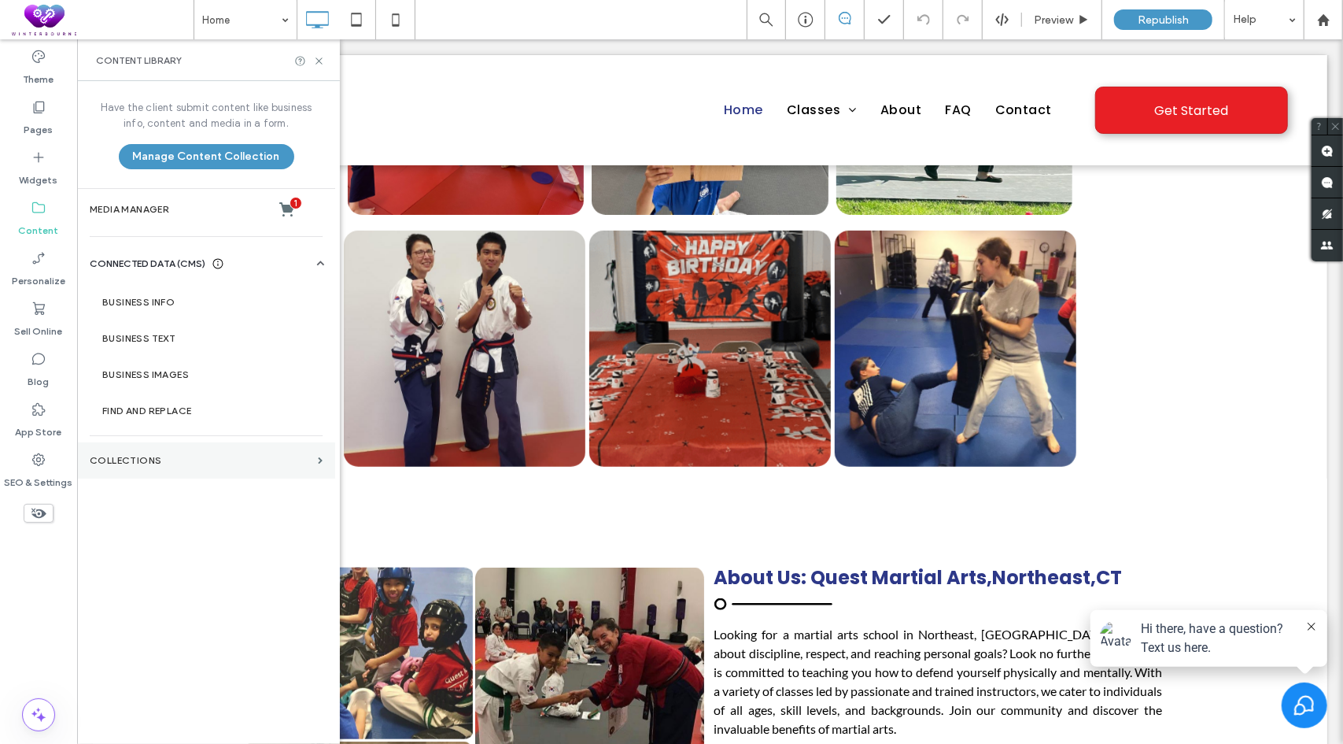
click at [131, 457] on label "Collections" at bounding box center [201, 460] width 222 height 11
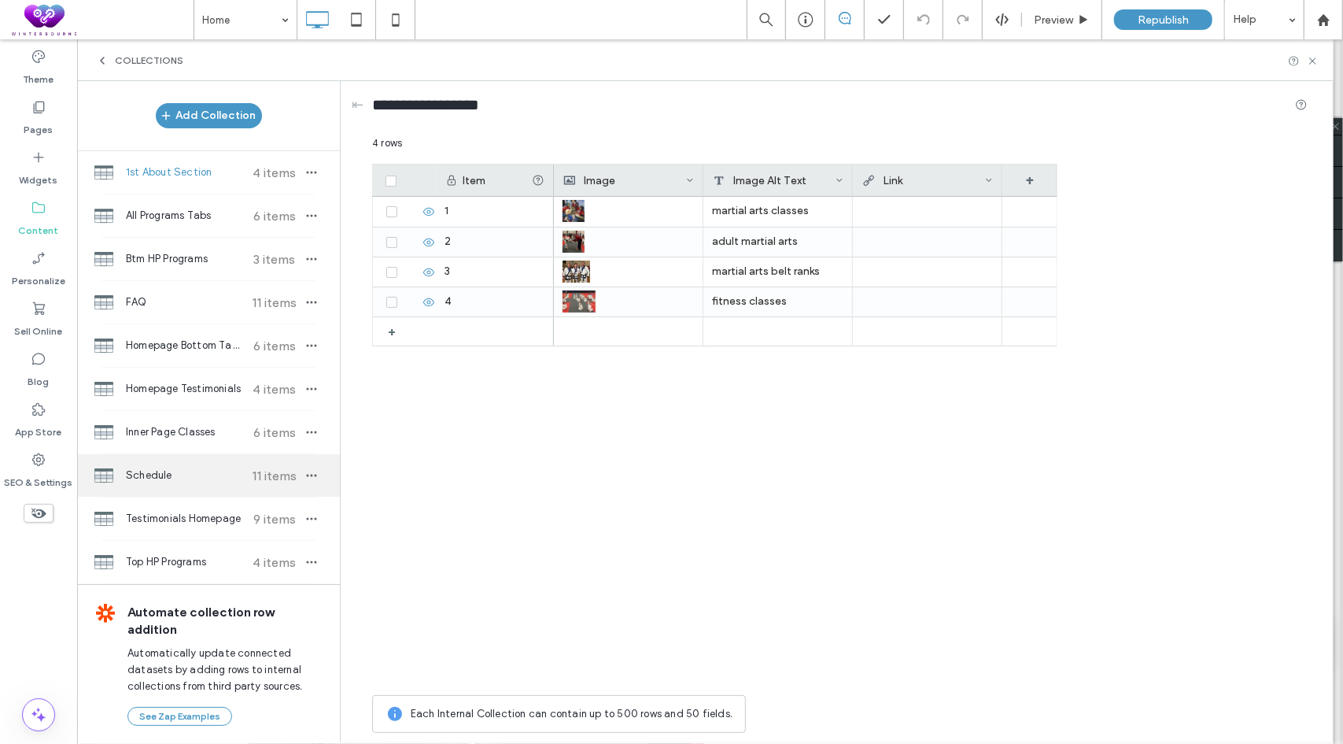
click at [163, 481] on div "Schedule 11 items" at bounding box center [208, 475] width 263 height 42
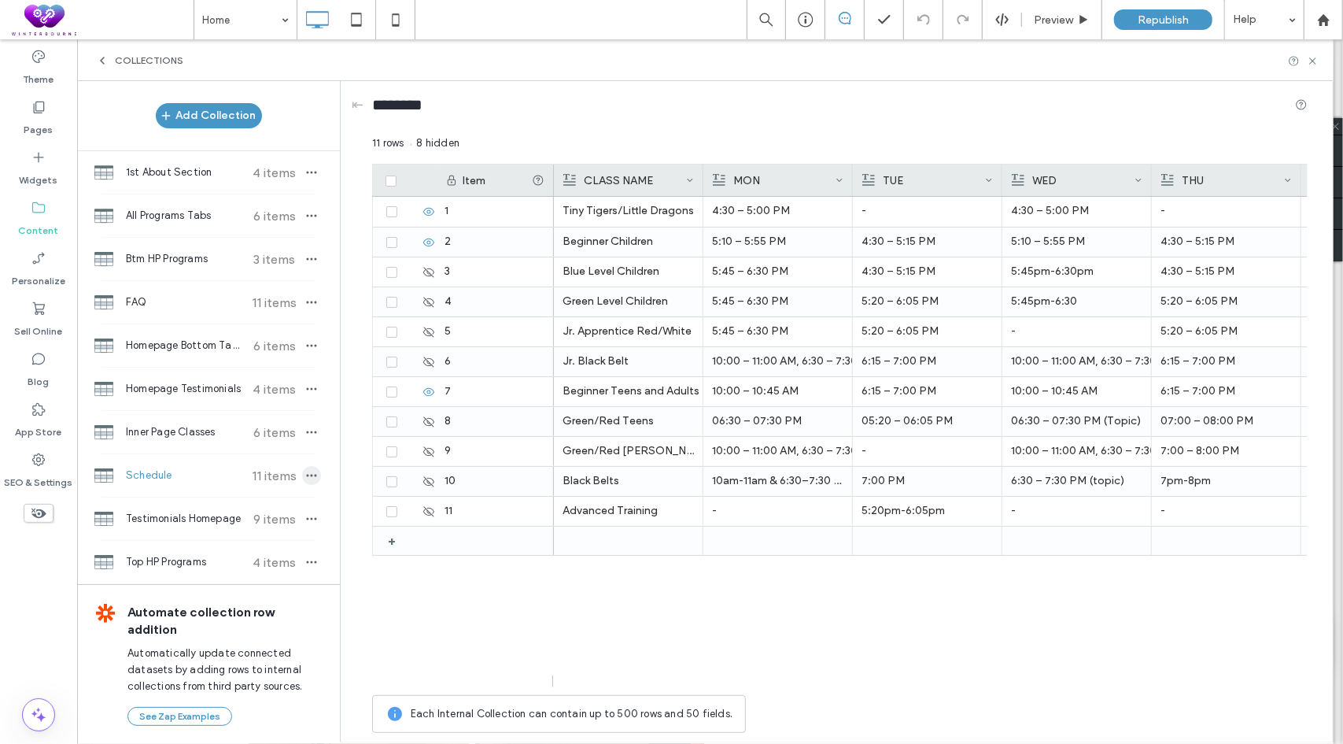
click at [313, 474] on icon "button" at bounding box center [311, 475] width 13 height 13
click at [418, 390] on span "Duplicate Collection" at bounding box center [409, 394] width 99 height 16
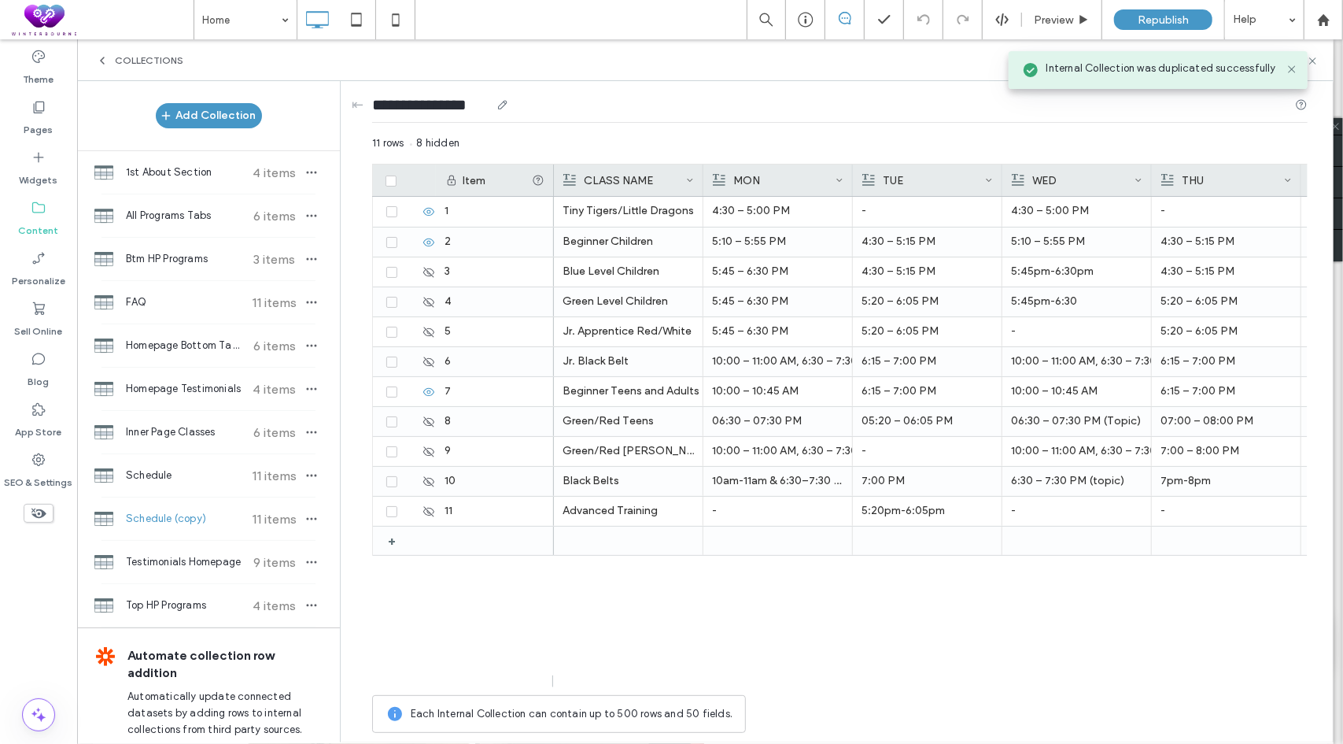
click at [455, 105] on input "**********" at bounding box center [431, 105] width 118 height 22
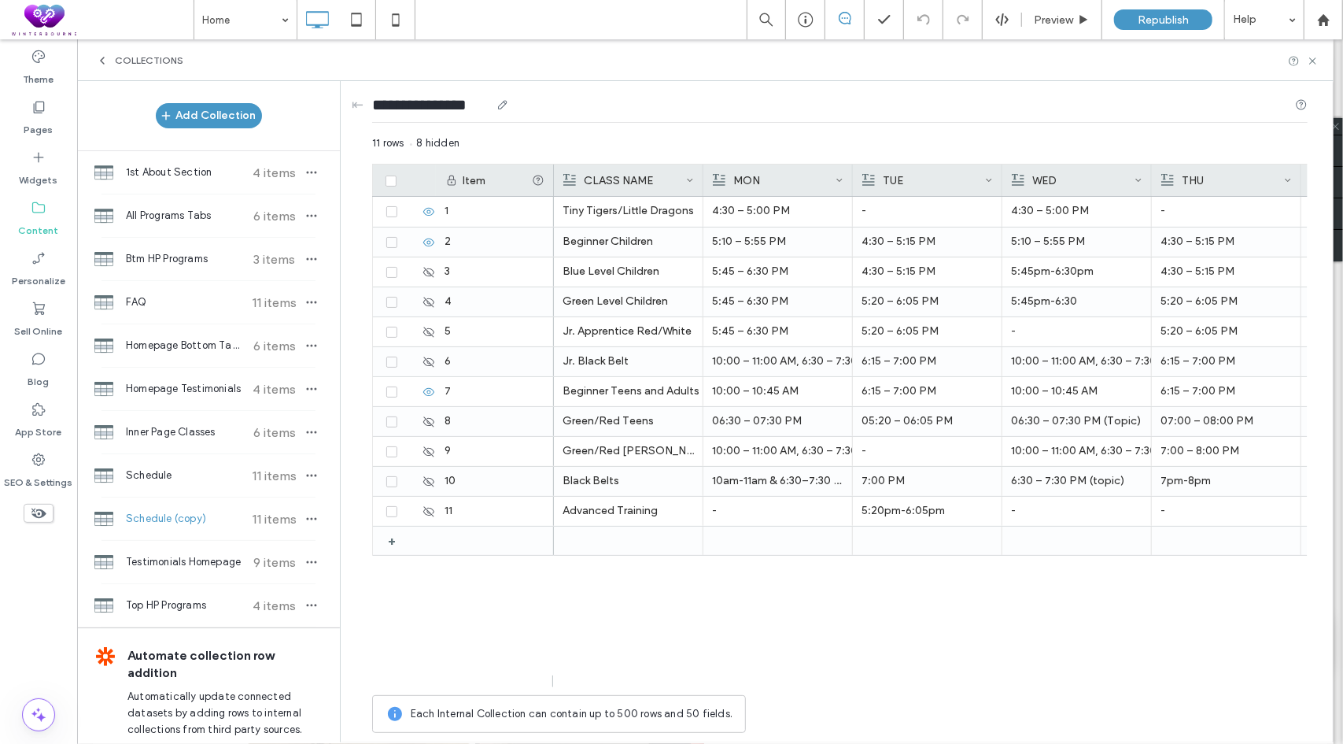
paste input "**********"
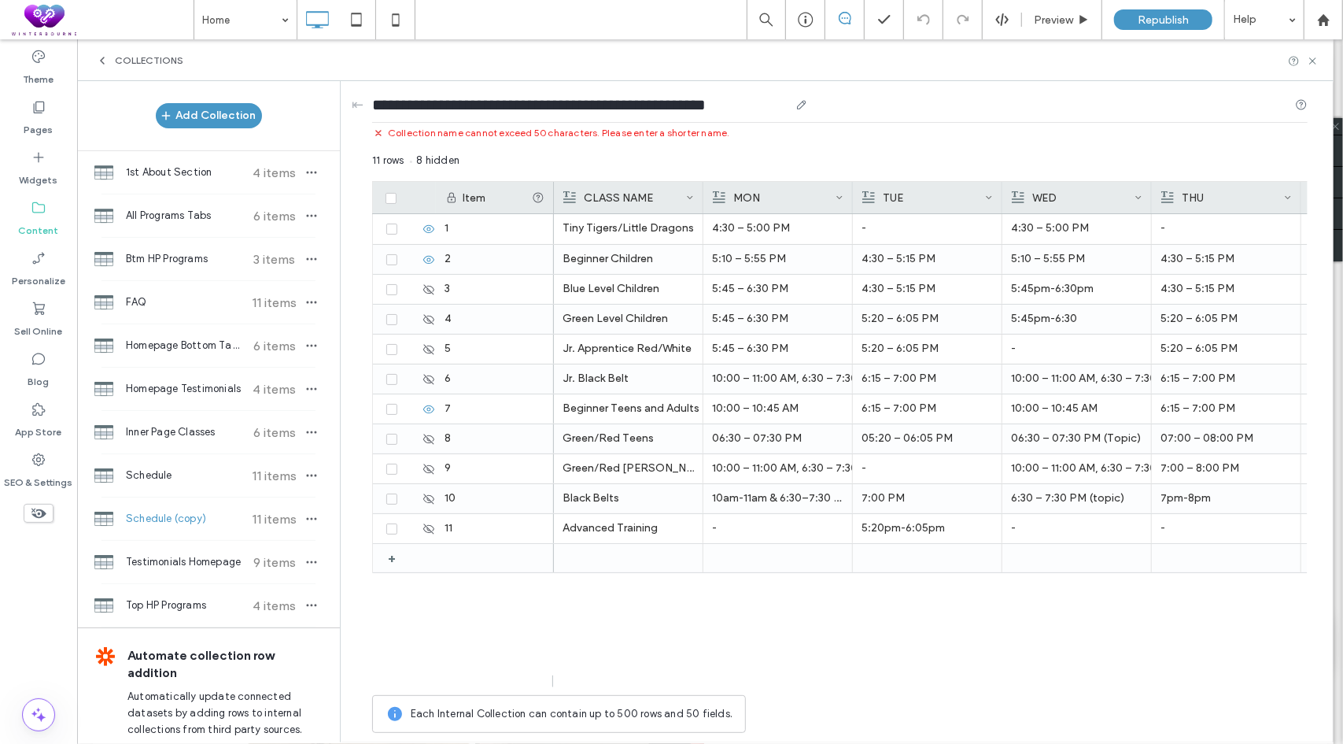
drag, startPoint x: 600, startPoint y: 98, endPoint x: 557, endPoint y: 97, distance: 42.5
click at [557, 97] on input "**********" at bounding box center [580, 105] width 417 height 22
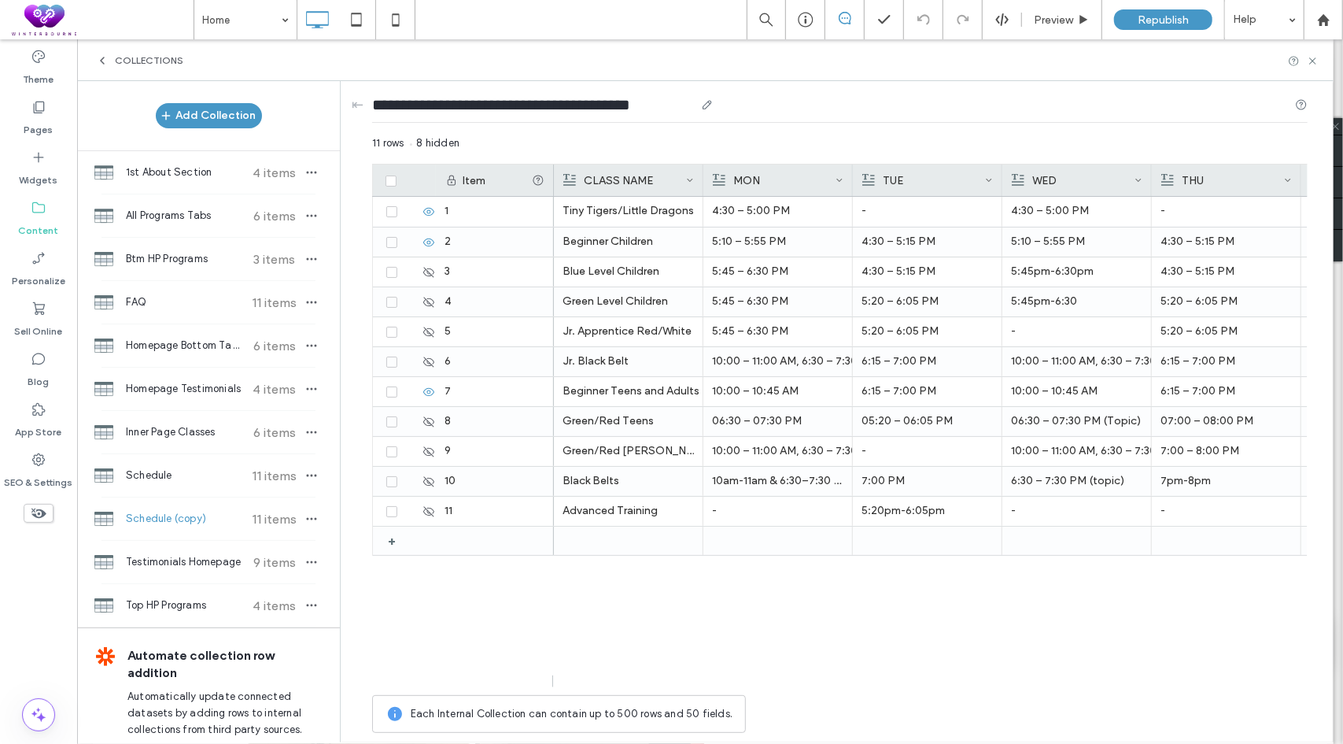
drag, startPoint x: 667, startPoint y: 103, endPoint x: 592, endPoint y: 97, distance: 75.0
click at [592, 97] on input "**********" at bounding box center [533, 105] width 323 height 22
drag, startPoint x: 661, startPoint y: 100, endPoint x: 596, endPoint y: 103, distance: 65.4
click at [596, 103] on input "**********" at bounding box center [533, 105] width 323 height 22
click at [372, 102] on input "**********" at bounding box center [498, 105] width 252 height 22
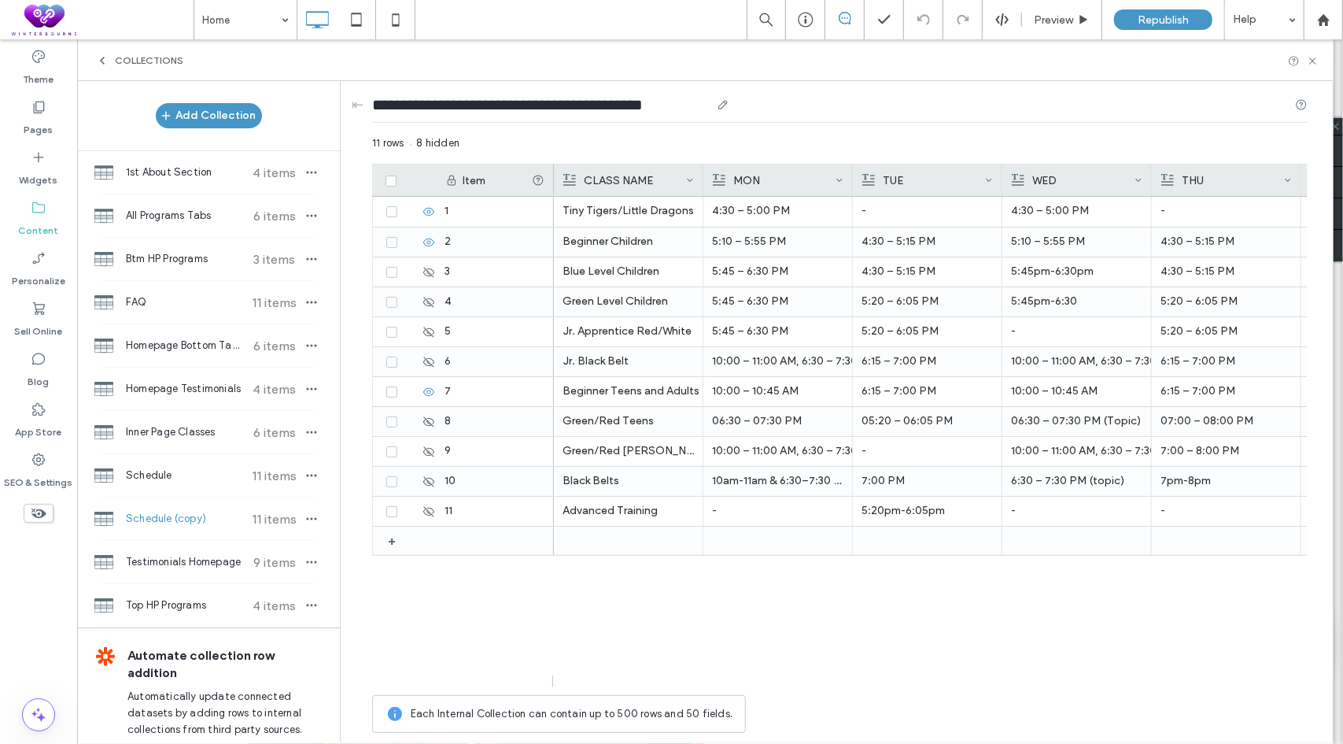
type input "**********"
click at [823, 144] on div "11 rows 8 hidden" at bounding box center [840, 149] width 936 height 28
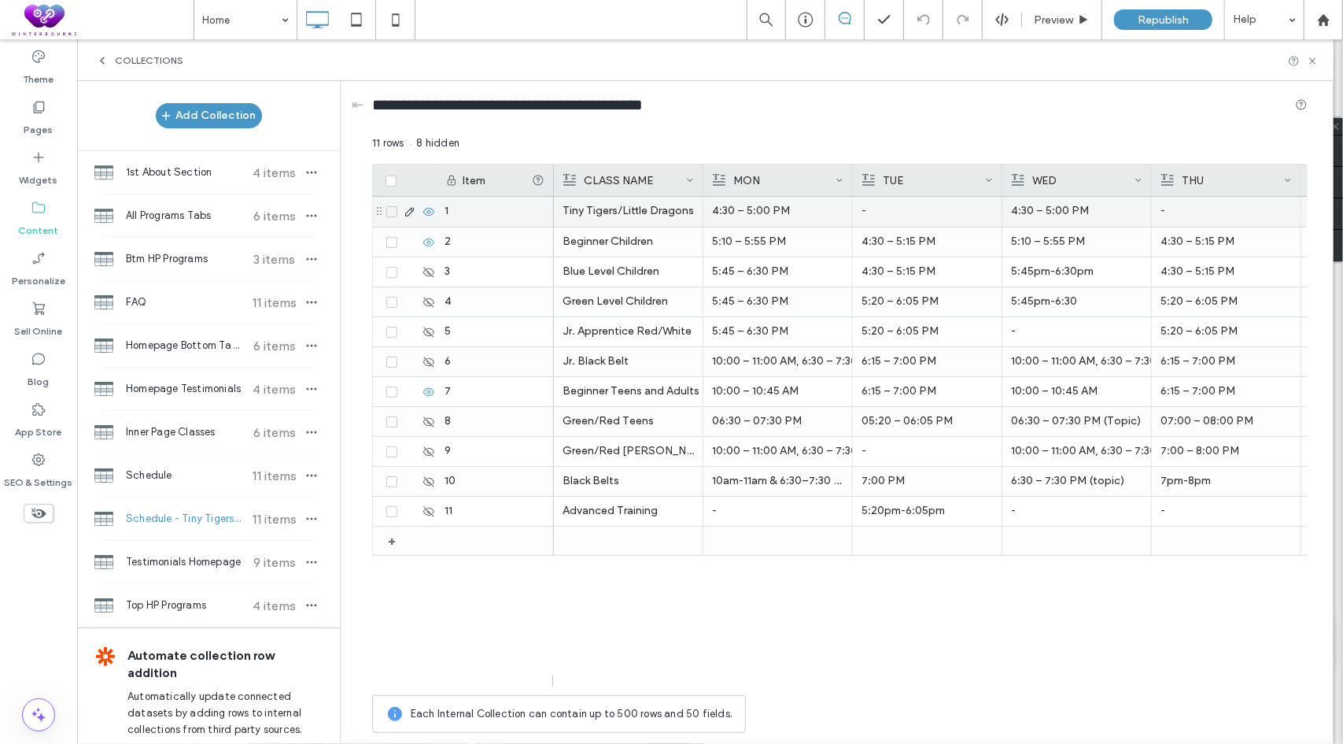
click at [663, 215] on div "Tiny Tigers/Little Dragons" at bounding box center [628, 211] width 131 height 28
click at [663, 215] on div "Tiny Tigers/Little Dragons" at bounding box center [628, 212] width 131 height 28
click at [686, 202] on div "**********" at bounding box center [639, 198] width 166 height 11
click at [749, 588] on div "4:30 – 5:00 PM - 4:30 – 5:00 PM - - 9:45 – 10:15 AM Beginner Children 5:10 – 5:…" at bounding box center [931, 442] width 754 height 490
click at [652, 242] on div "Beginner Children" at bounding box center [628, 242] width 131 height 28
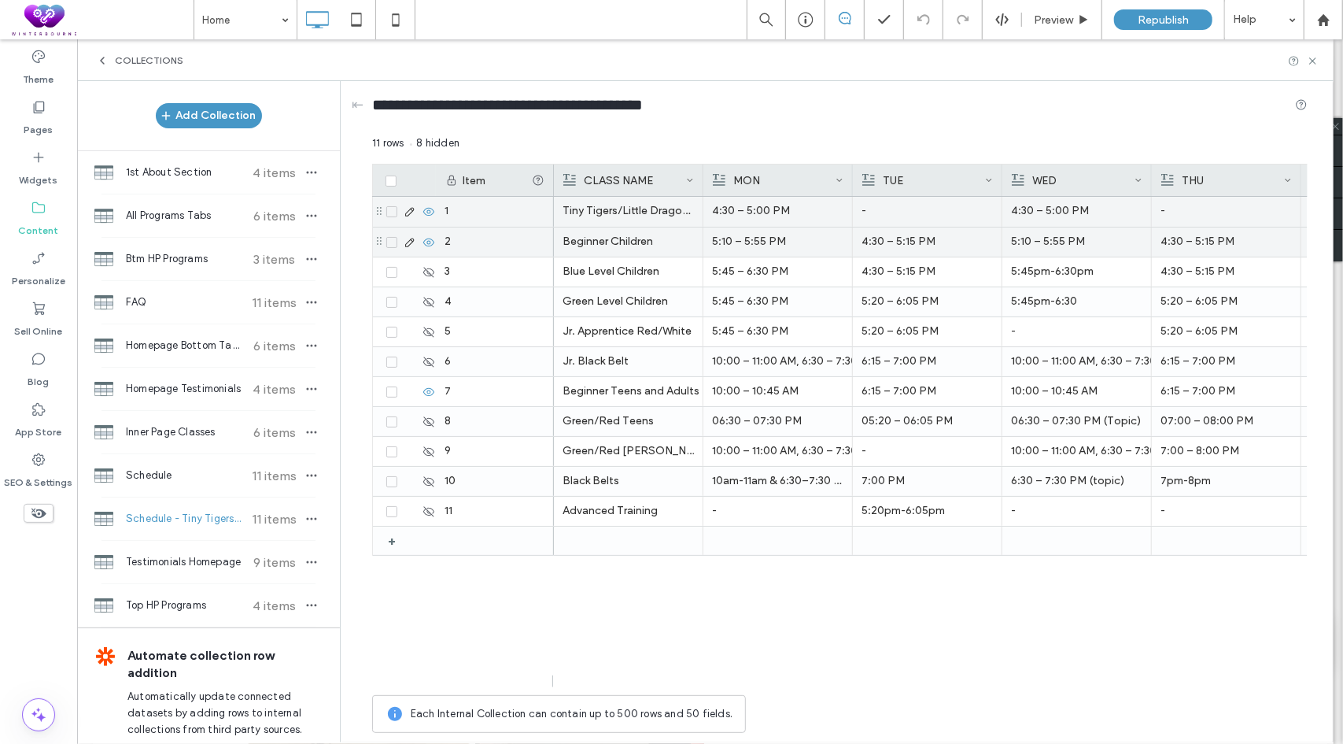
click at [429, 237] on icon at bounding box center [429, 242] width 13 height 13
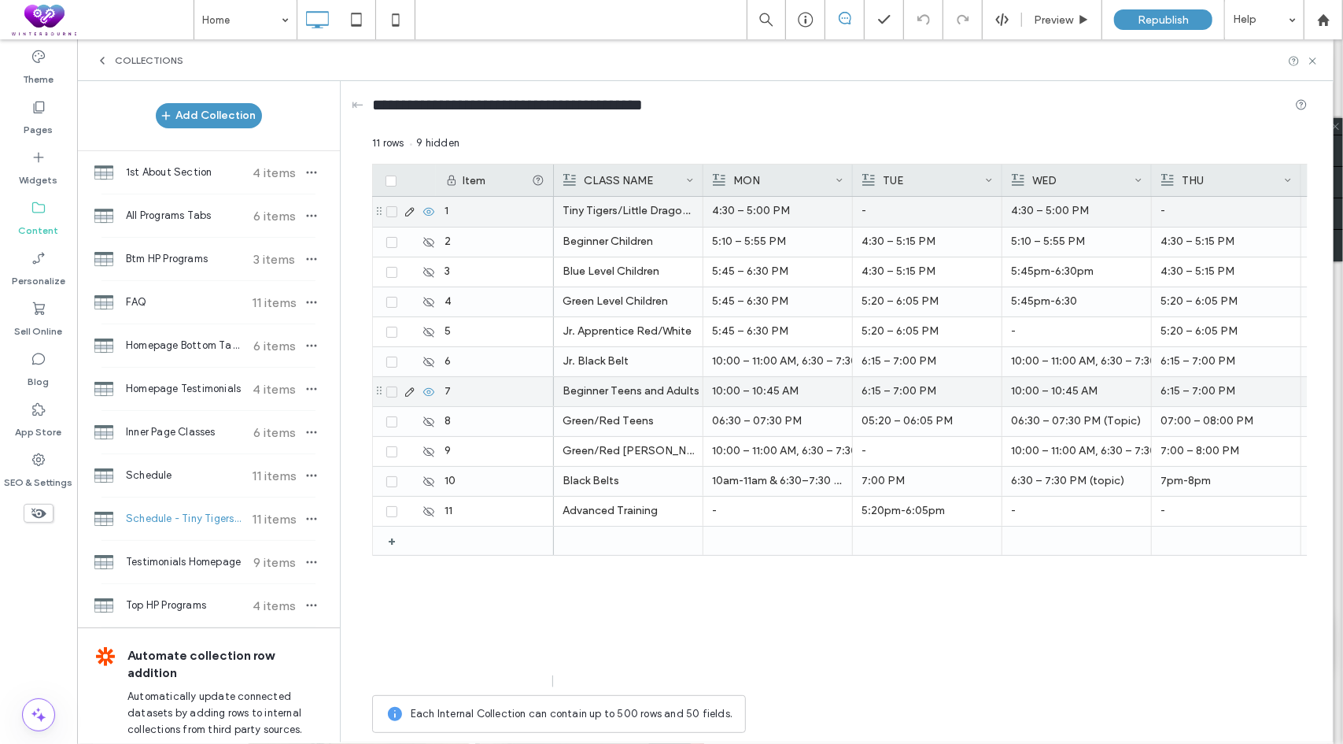
click at [430, 390] on icon at bounding box center [429, 392] width 13 height 13
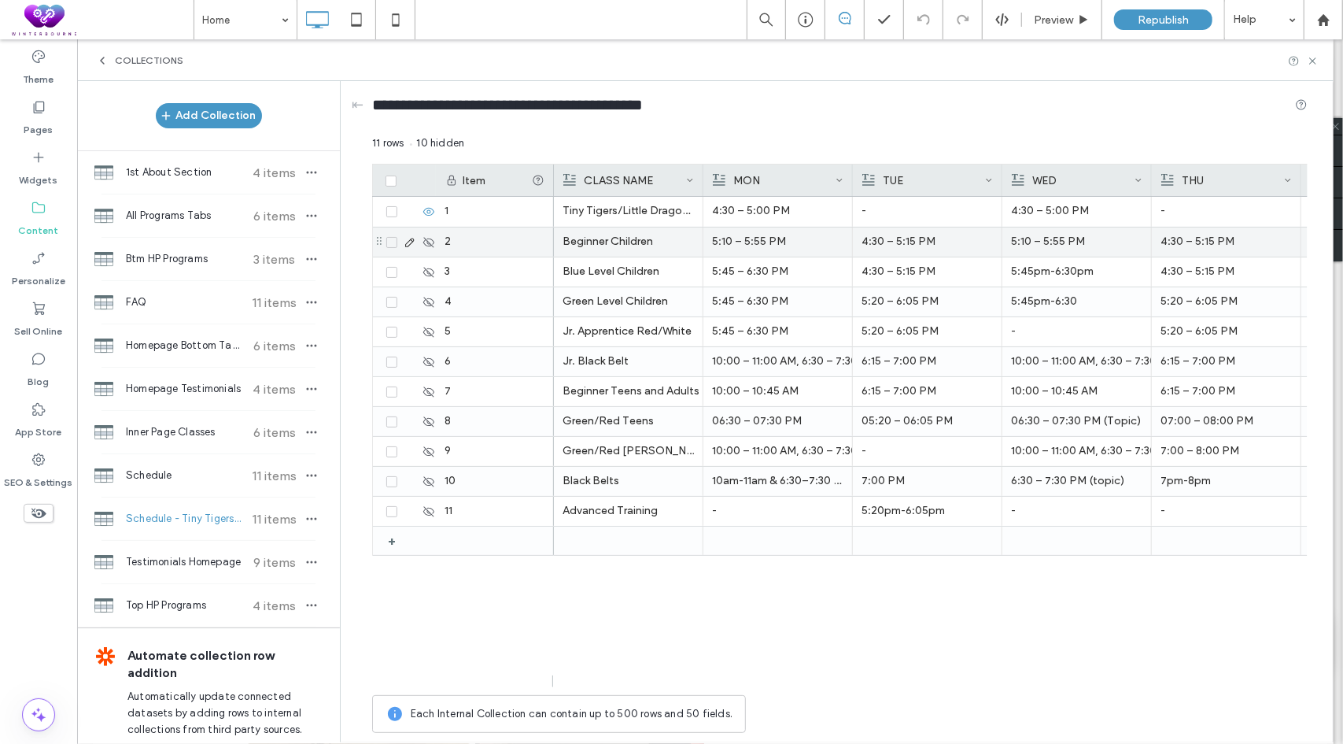
click at [390, 242] on icon at bounding box center [392, 242] width 6 height 5
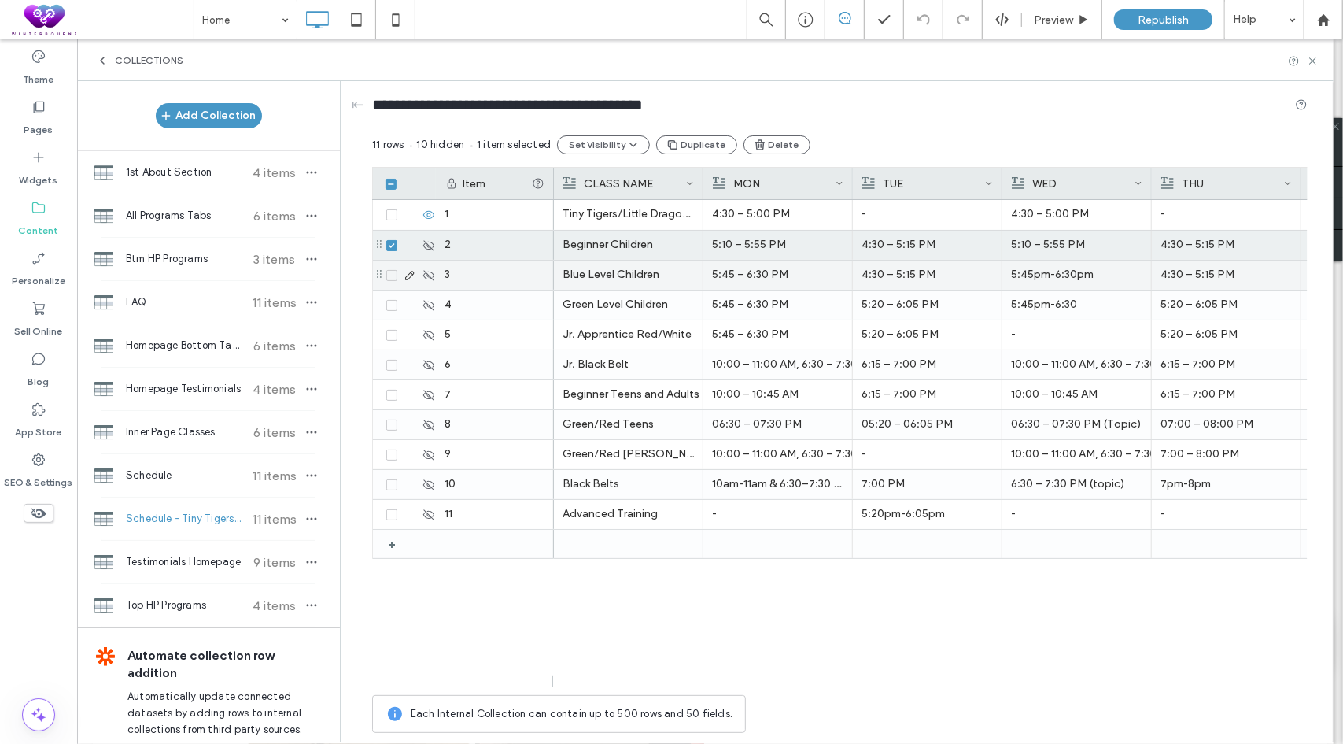
click at [392, 277] on span at bounding box center [391, 275] width 11 height 11
drag, startPoint x: 393, startPoint y: 301, endPoint x: 396, endPoint y: 327, distance: 26.2
click at [393, 301] on span at bounding box center [391, 305] width 11 height 11
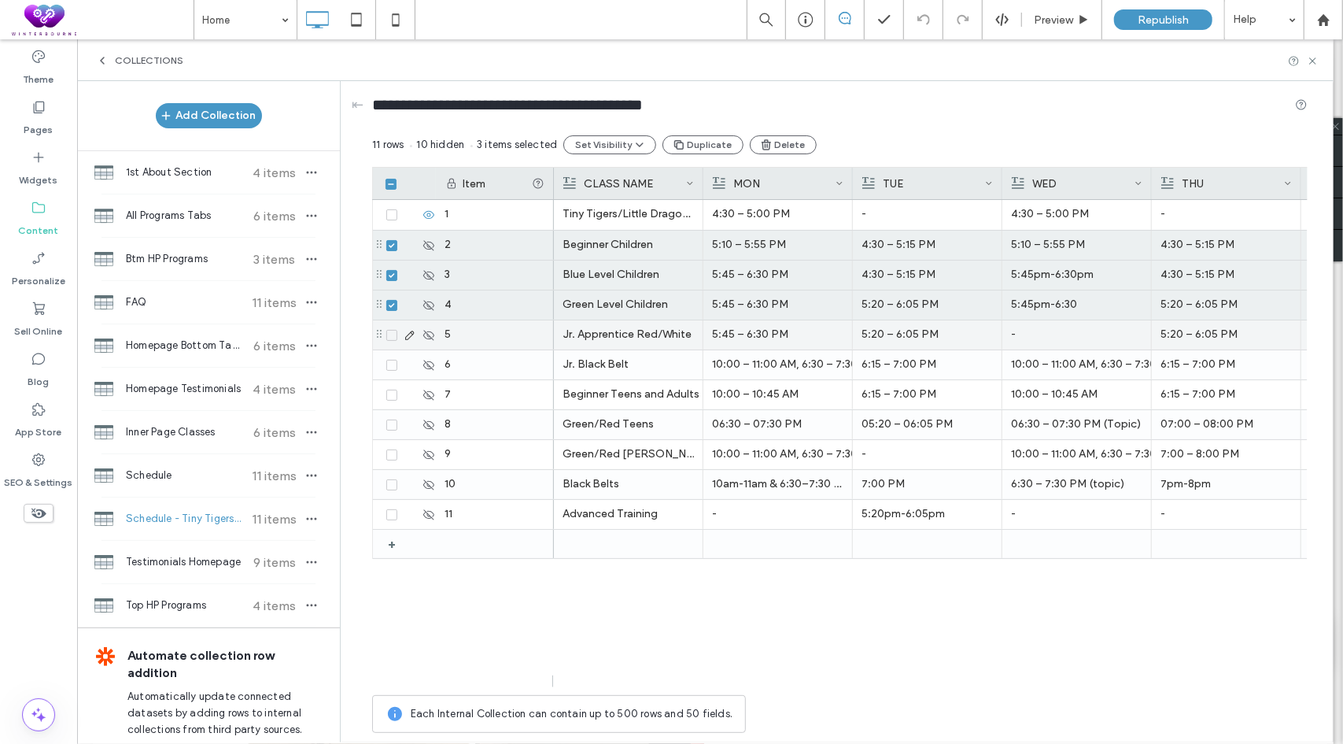
click at [390, 336] on icon at bounding box center [392, 335] width 6 height 5
click at [392, 364] on icon at bounding box center [392, 365] width 6 height 5
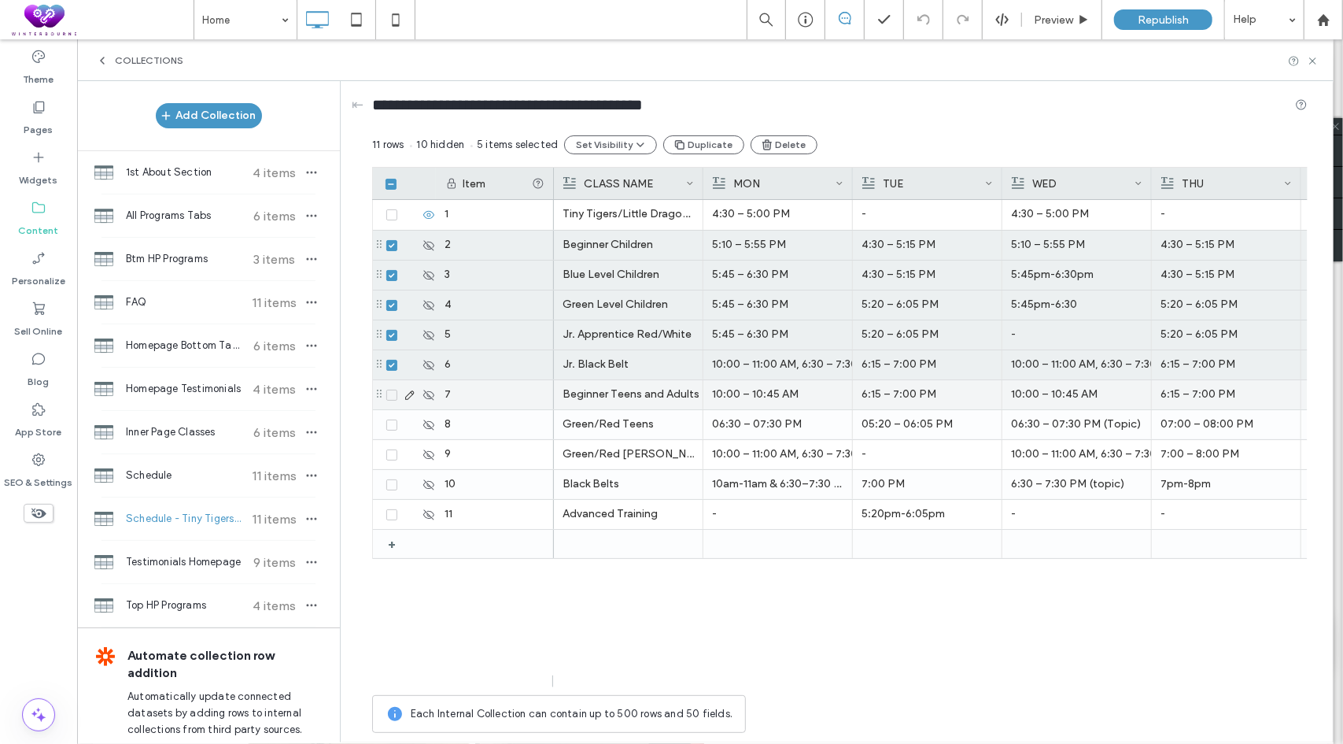
click at [393, 395] on icon at bounding box center [392, 395] width 6 height 5
click at [392, 424] on icon at bounding box center [392, 425] width 6 height 5
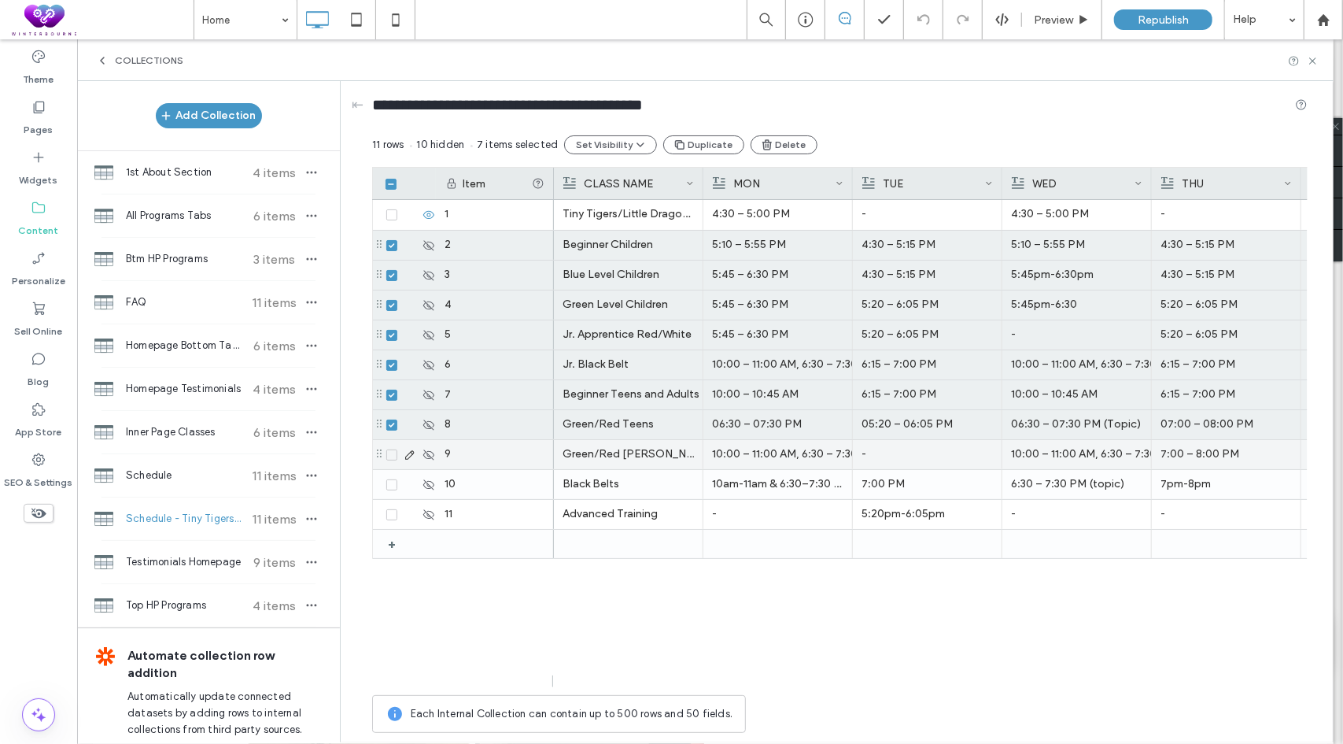
click at [391, 453] on icon at bounding box center [392, 455] width 6 height 5
click at [392, 486] on span at bounding box center [391, 484] width 11 height 11
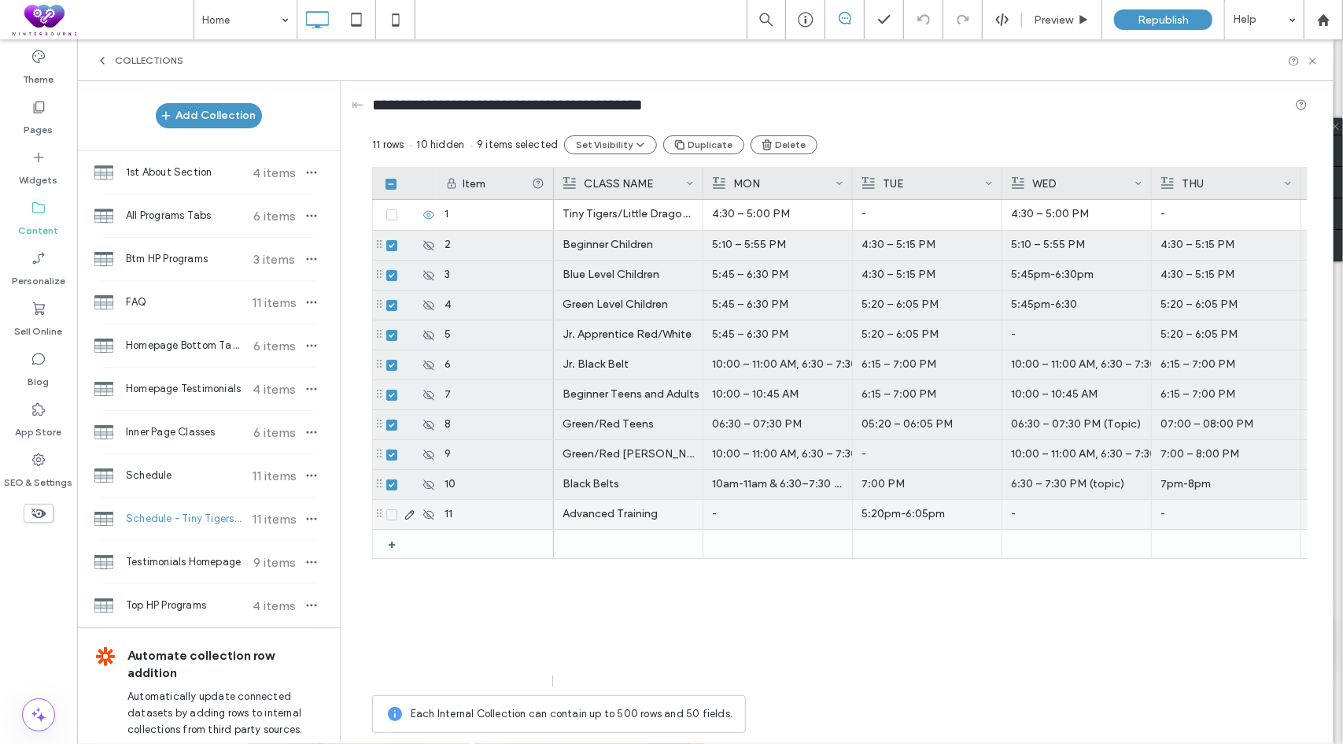
click at [392, 512] on icon at bounding box center [392, 514] width 6 height 5
click at [767, 144] on icon "button" at bounding box center [773, 145] width 13 height 13
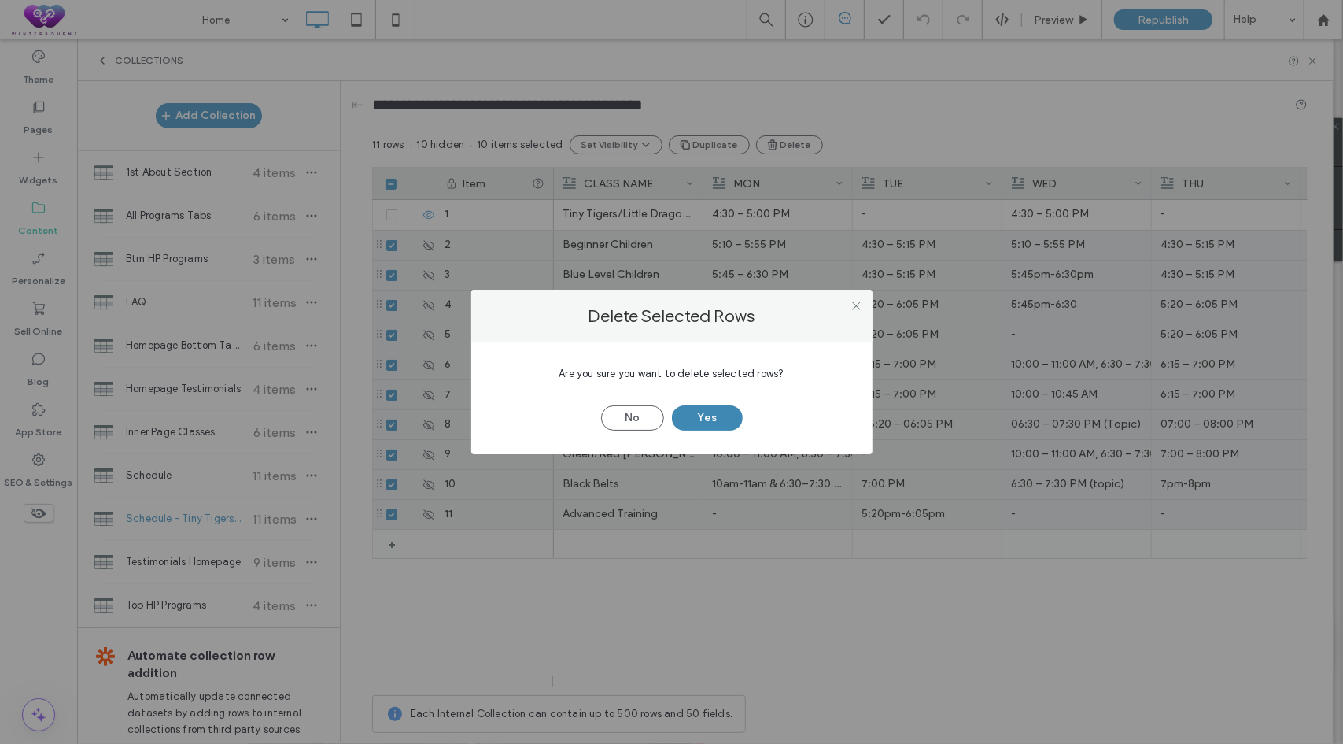
click at [694, 427] on button "Yes" at bounding box center [707, 417] width 71 height 25
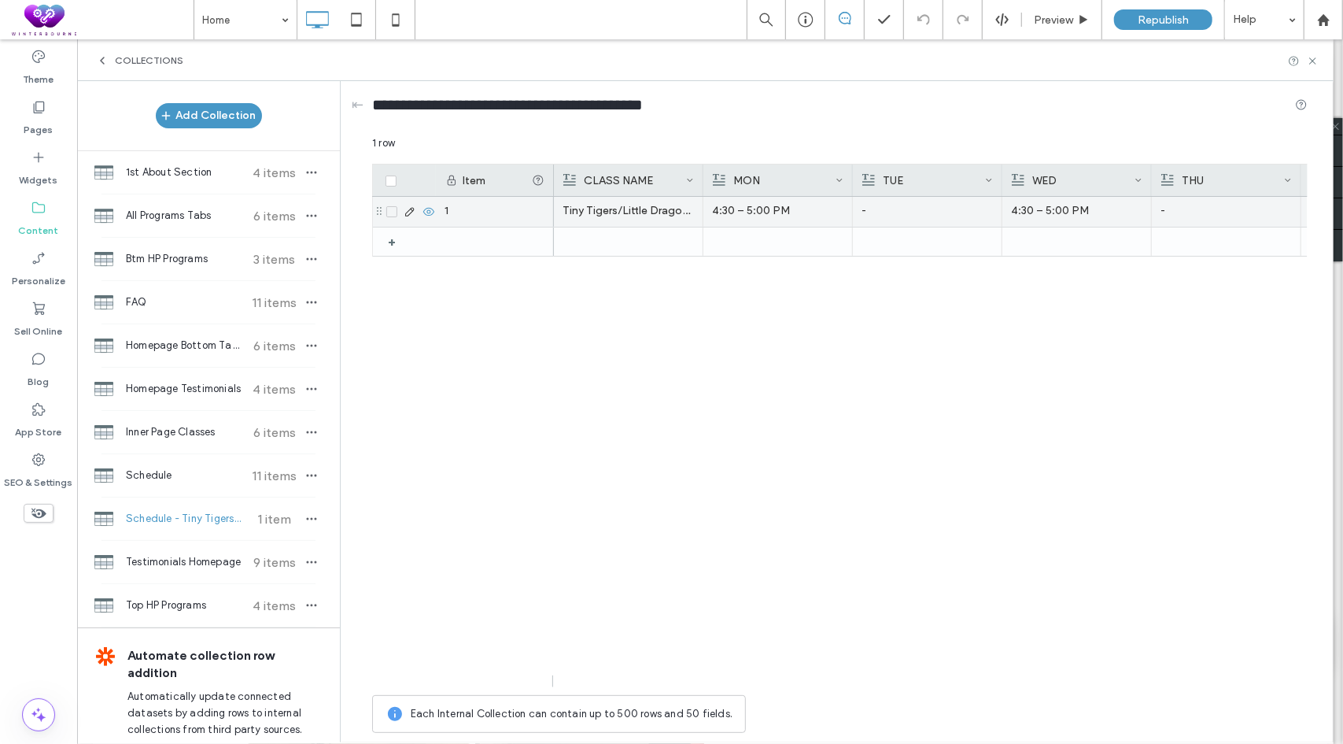
click at [759, 213] on p "4:30 – 5:00 PM" at bounding box center [777, 211] width 131 height 28
click at [759, 213] on p "4:30 – 5:00 PM" at bounding box center [778, 212] width 131 height 28
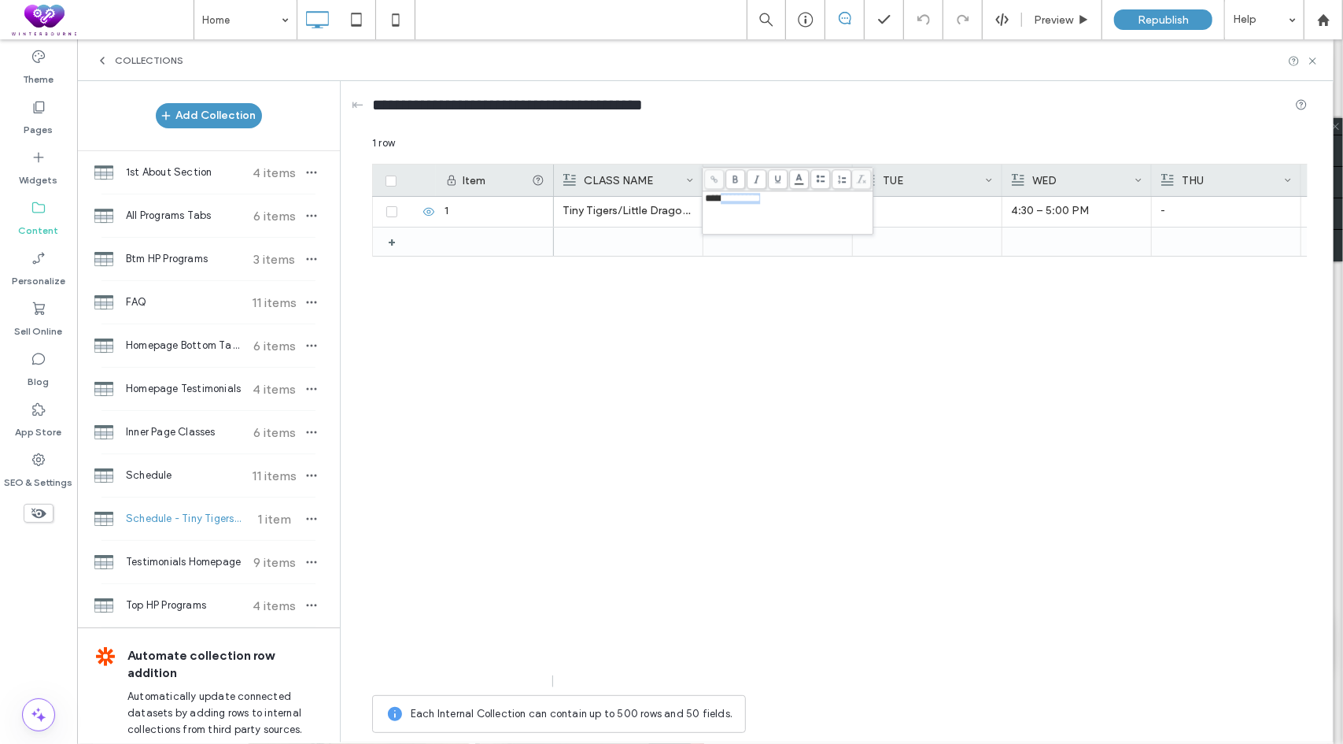
drag, startPoint x: 733, startPoint y: 199, endPoint x: 846, endPoint y: 201, distance: 113.3
click at [846, 201] on div "**********" at bounding box center [788, 198] width 166 height 11
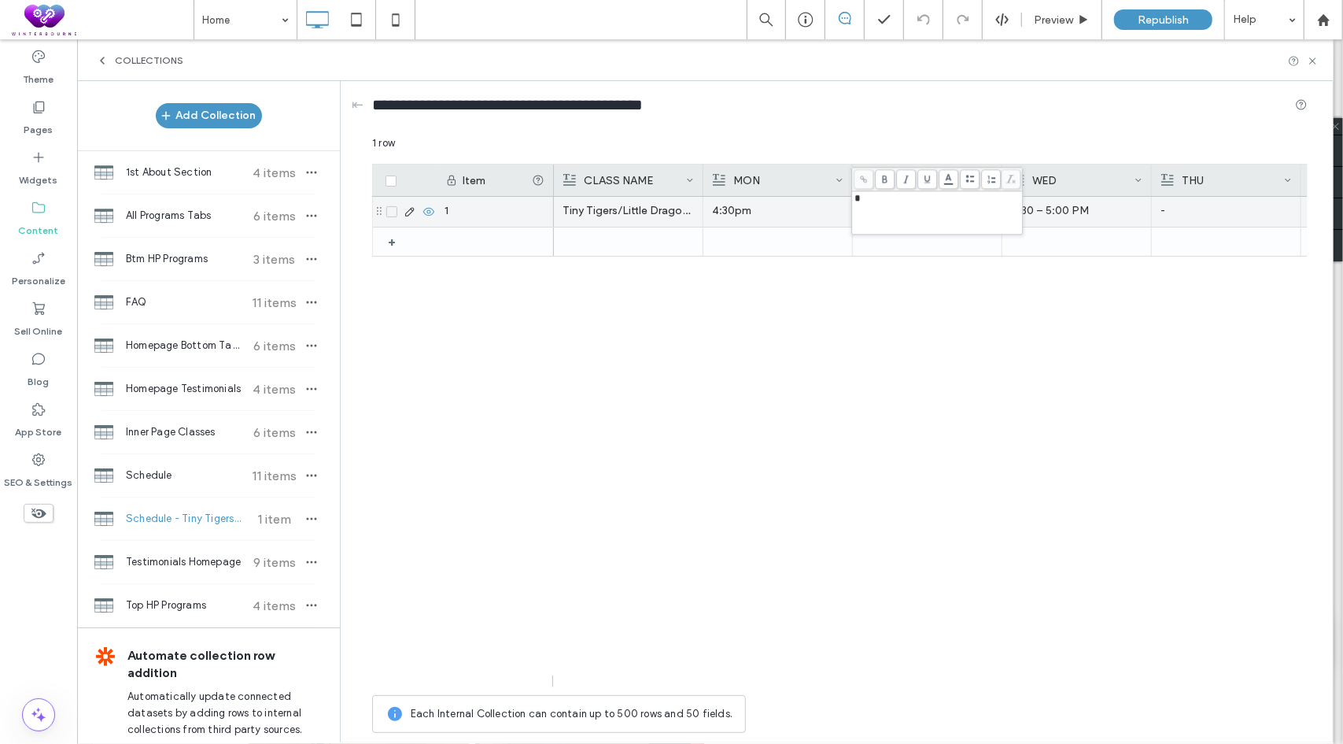
click at [1059, 214] on p "4:30 – 5:00 PM" at bounding box center [1076, 211] width 131 height 28
click at [806, 221] on p "4:30pm" at bounding box center [778, 212] width 131 height 28
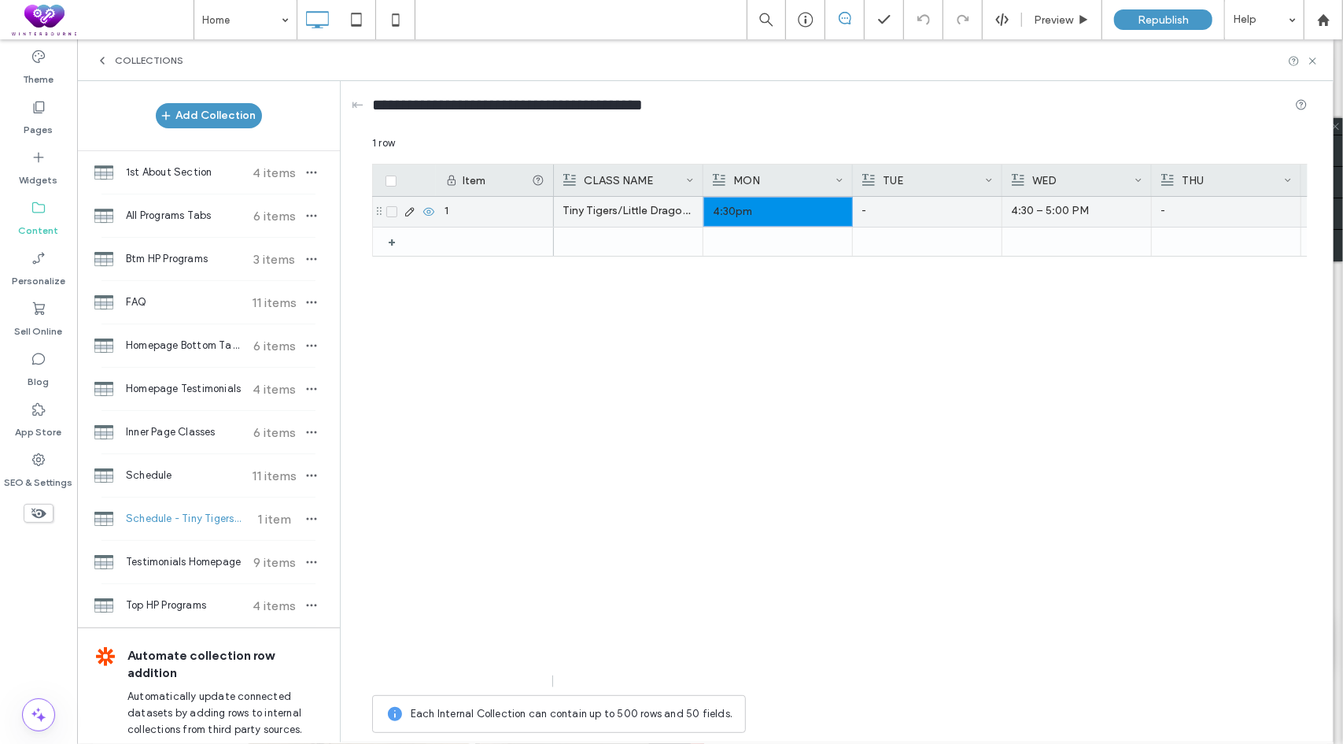
click at [1069, 209] on p "4:30 – 5:00 PM" at bounding box center [1076, 211] width 131 height 28
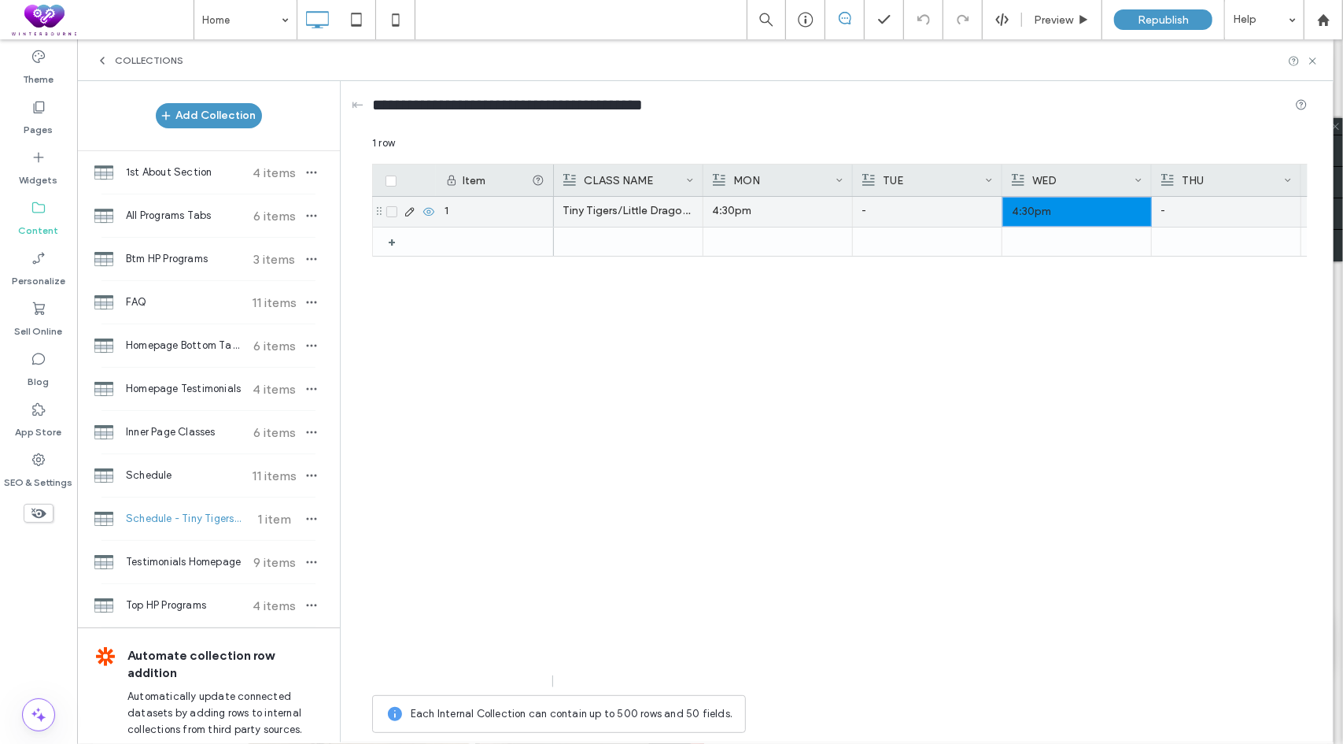
click at [1196, 199] on div "-" at bounding box center [1226, 211] width 131 height 28
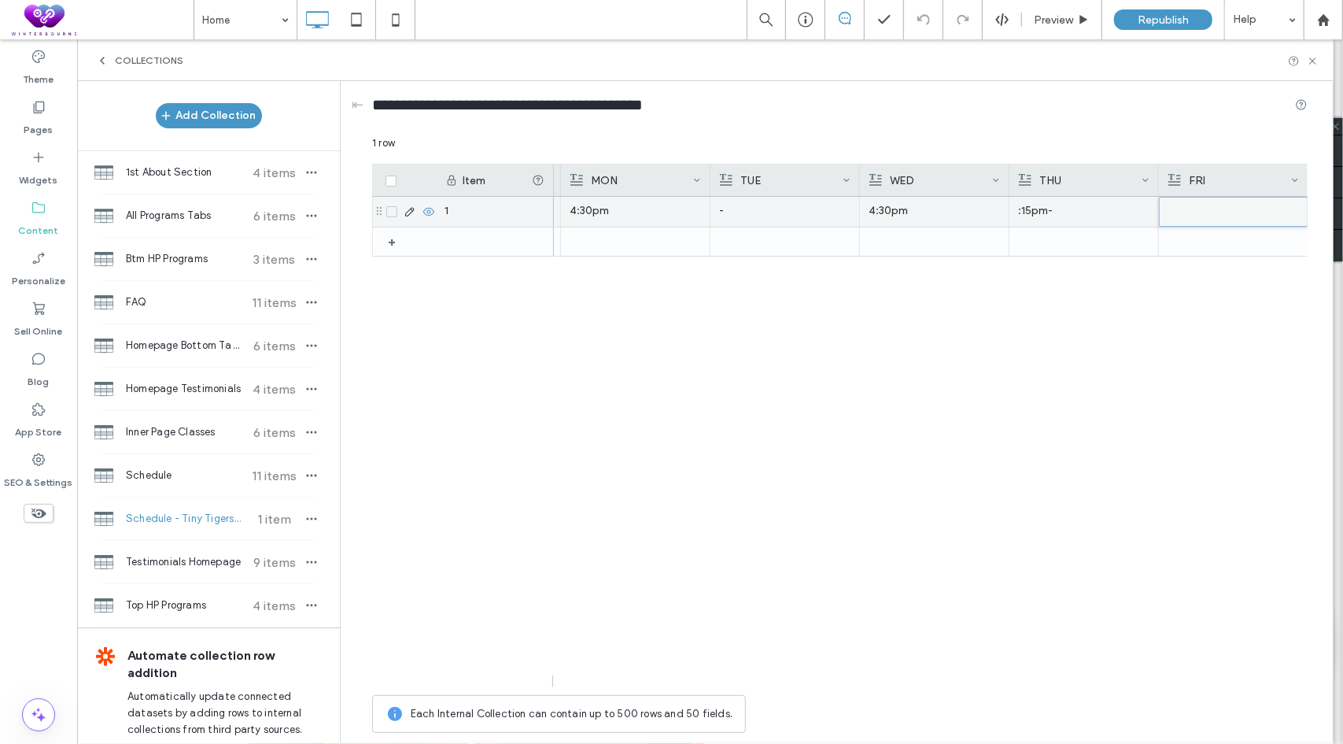
scroll to position [0, 142]
click at [1082, 216] on p ":15pm-" at bounding box center [1083, 211] width 131 height 28
click at [1081, 205] on p ":15pm-" at bounding box center [1084, 212] width 131 height 28
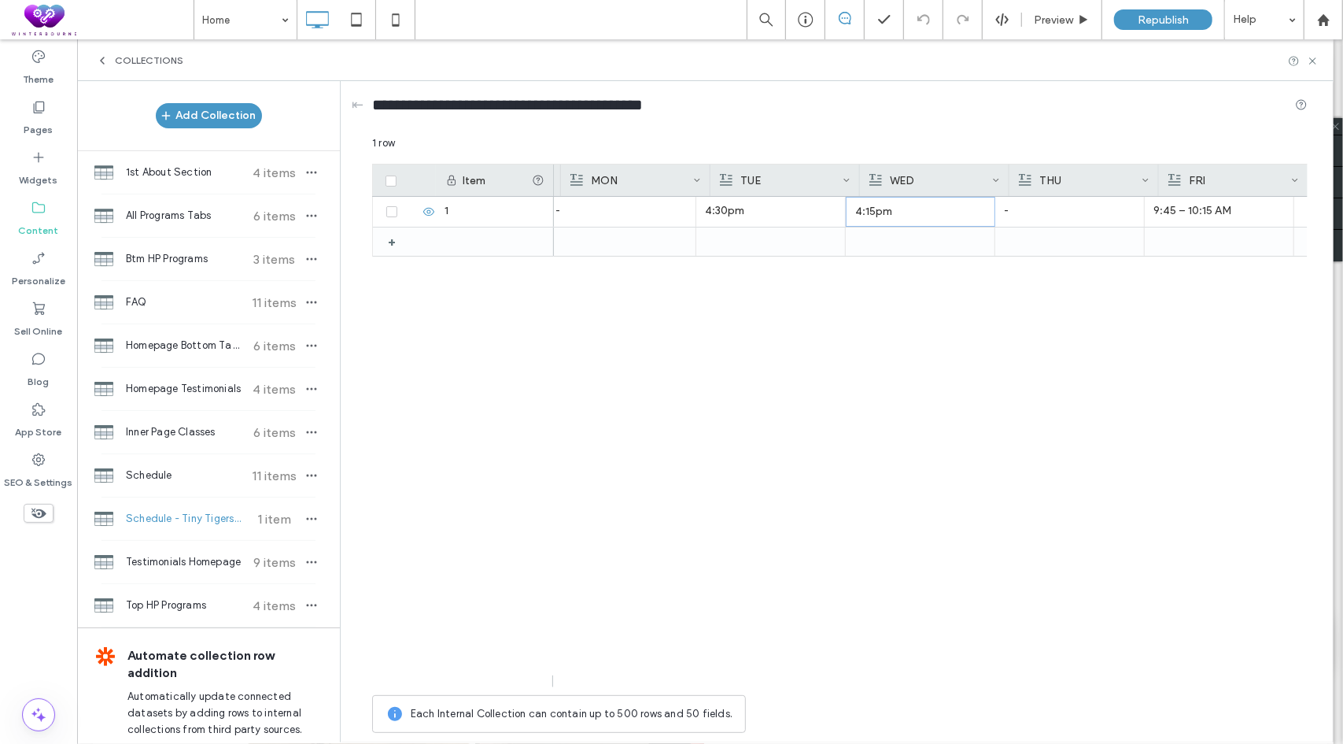
scroll to position [0, 346]
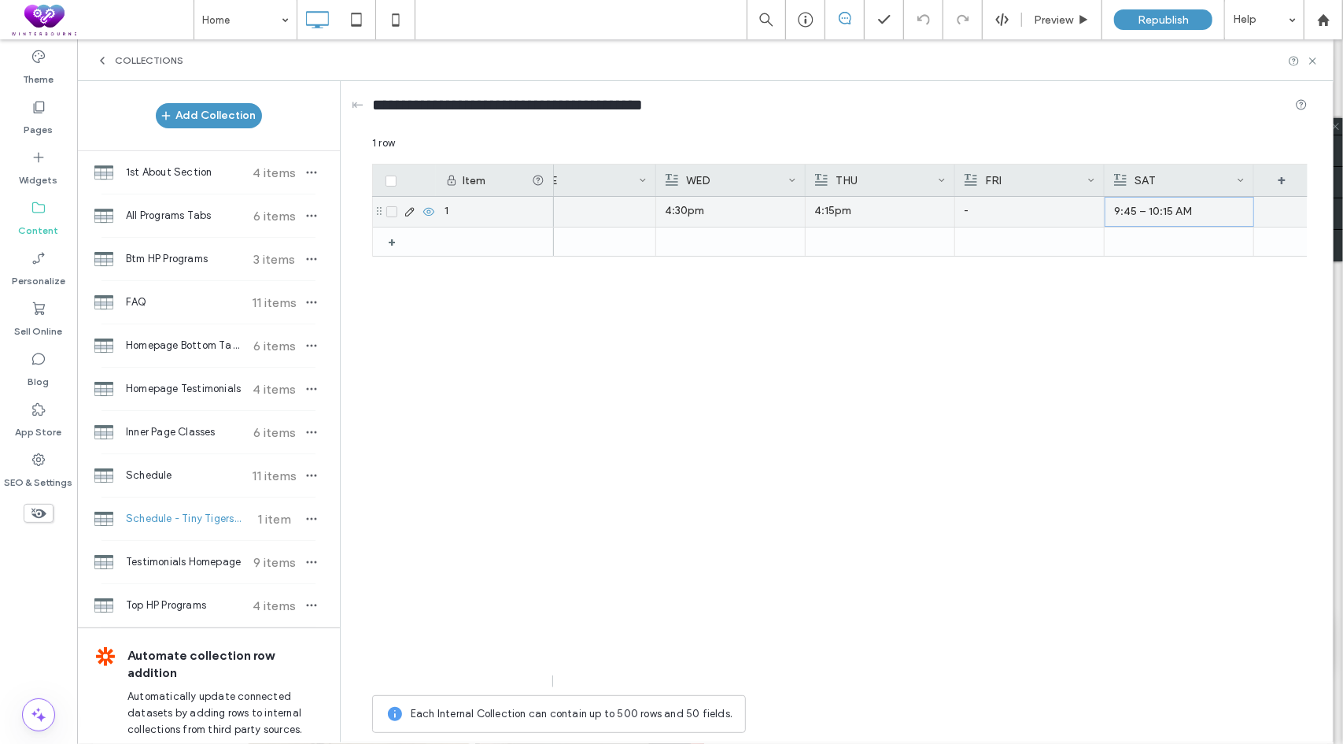
click at [1143, 209] on div "9:45 – 10:15 AM" at bounding box center [1179, 212] width 131 height 28
drag, startPoint x: 1126, startPoint y: 195, endPoint x: 1225, endPoint y: 192, distance: 98.4
click at [1225, 193] on div "**********" at bounding box center [1189, 198] width 166 height 11
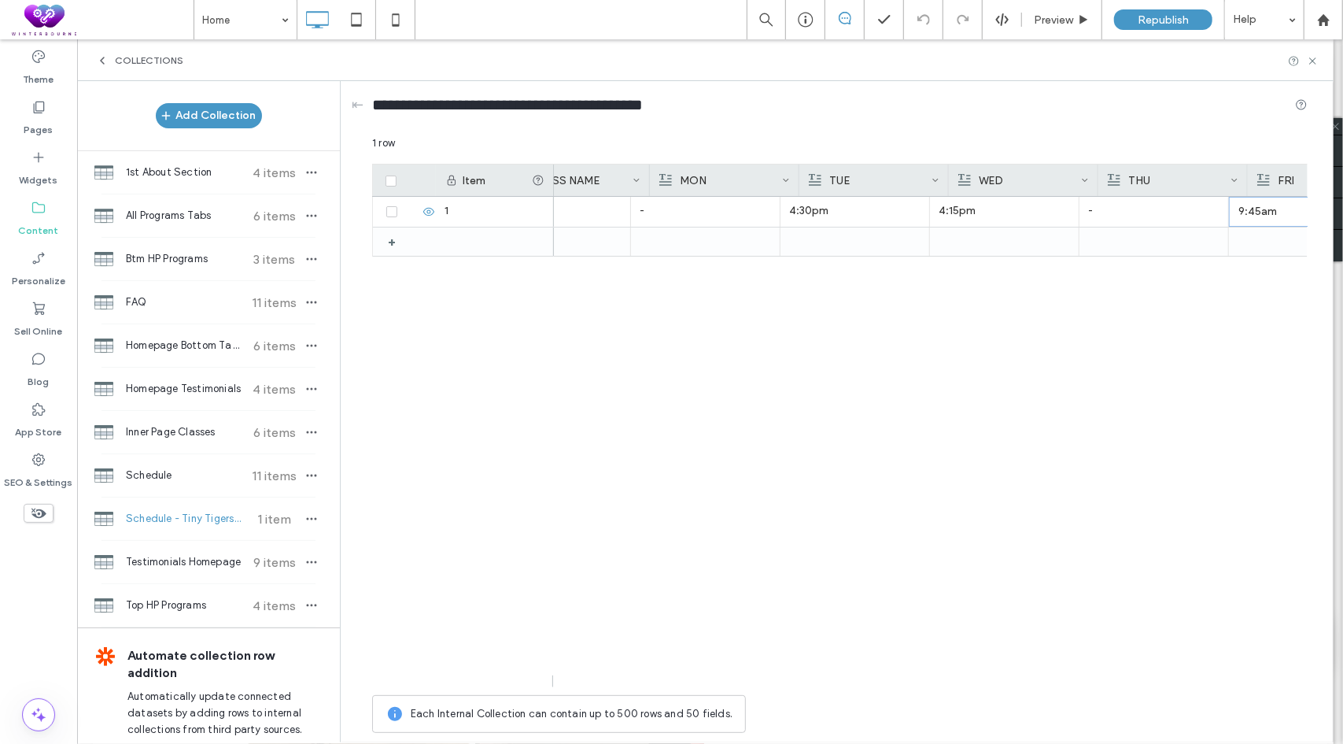
scroll to position [0, 0]
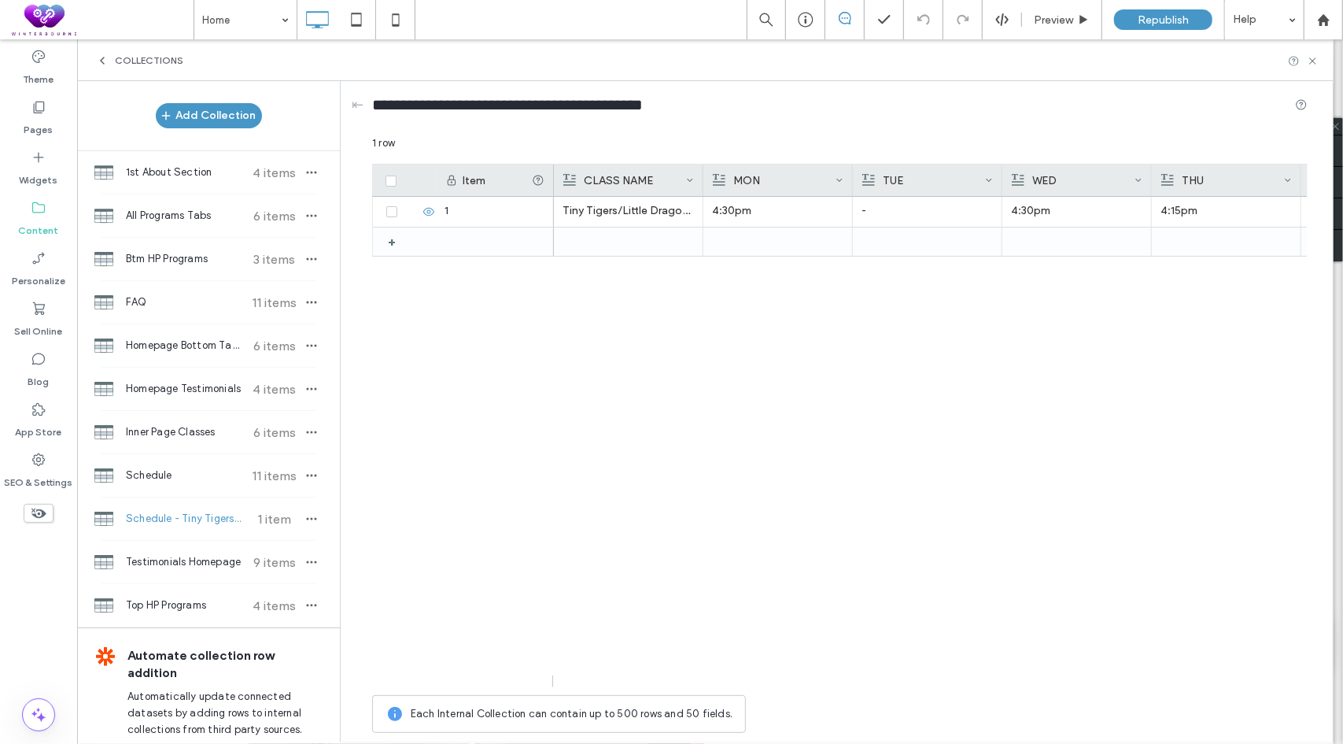
click at [662, 325] on div "Tiny Tigers/Little Dragons (4-6) 4:30pm - 4:30pm 4:15pm - 9:45am" at bounding box center [931, 442] width 754 height 490
click at [305, 514] on icon "button" at bounding box center [311, 518] width 13 height 13
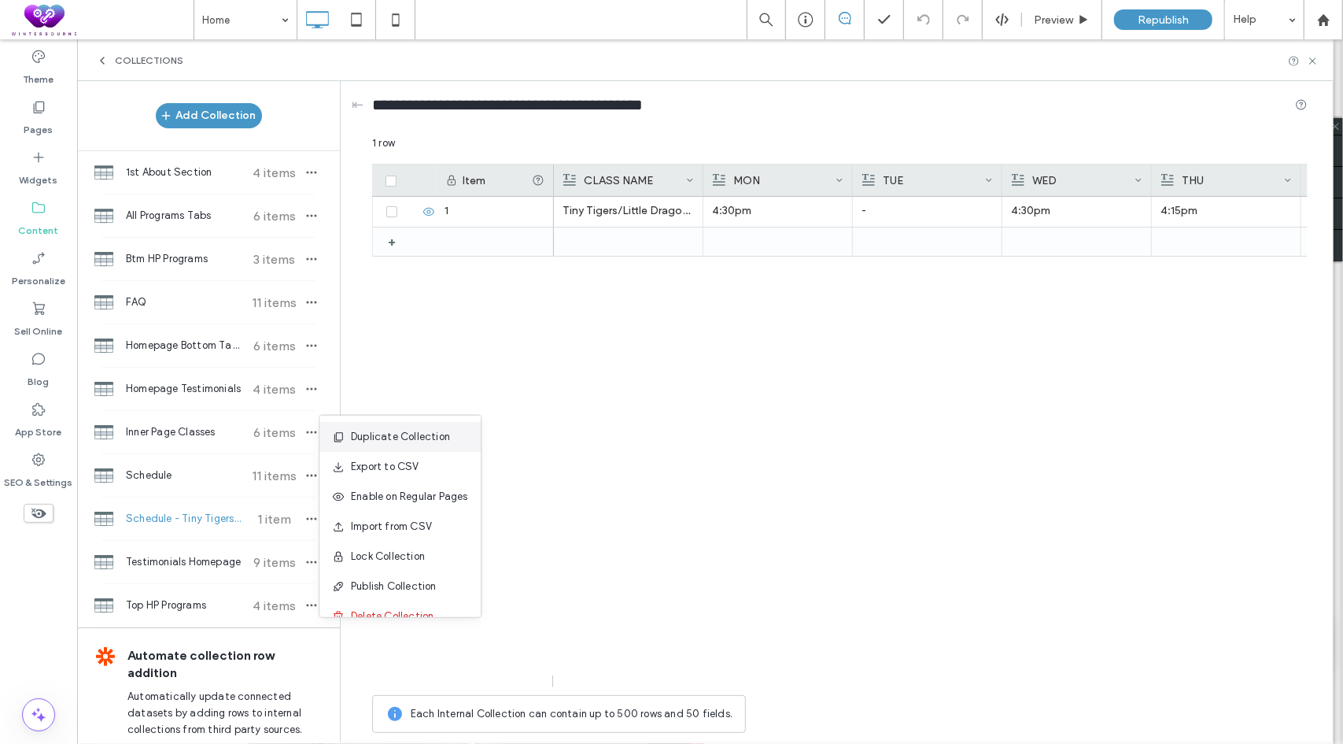
click at [416, 433] on span "Duplicate Collection" at bounding box center [400, 437] width 99 height 16
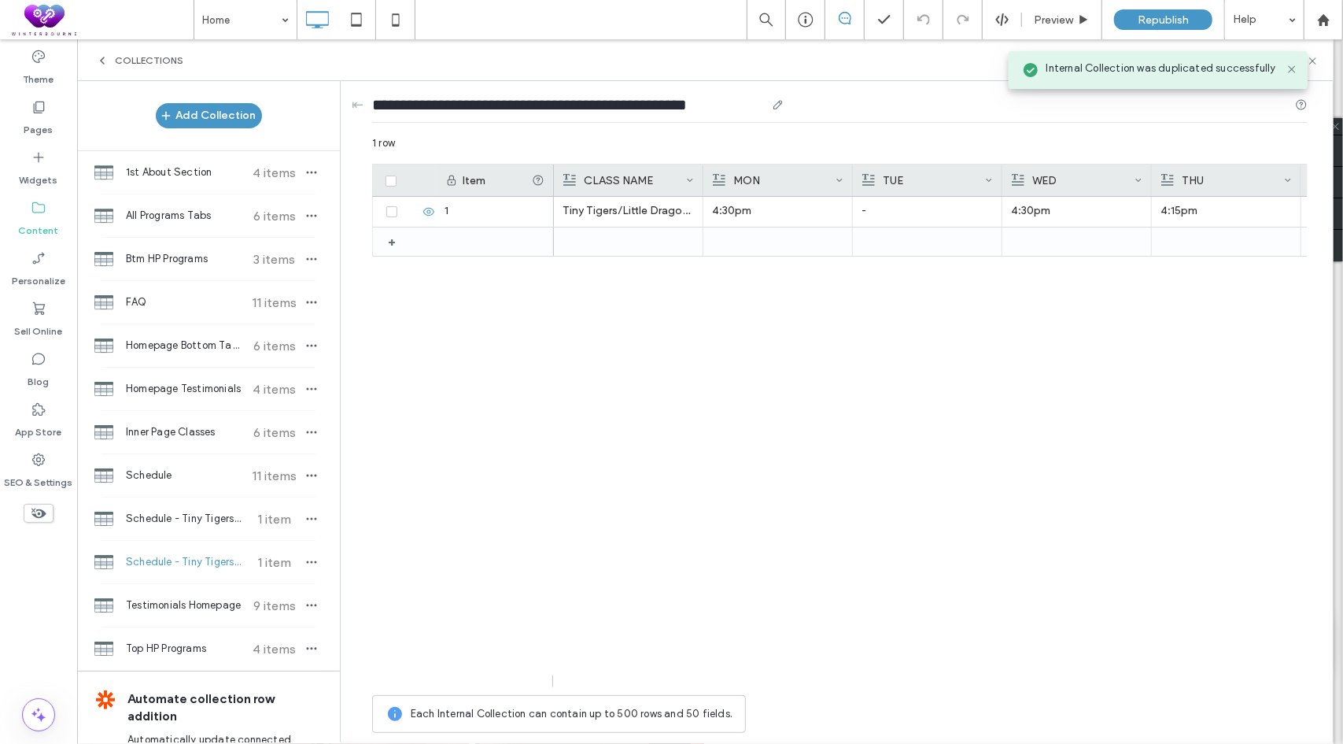
click at [538, 109] on input "**********" at bounding box center [568, 105] width 393 height 22
drag, startPoint x: 453, startPoint y: 105, endPoint x: 800, endPoint y: 105, distance: 346.3
click at [800, 105] on div "**********" at bounding box center [840, 108] width 936 height 29
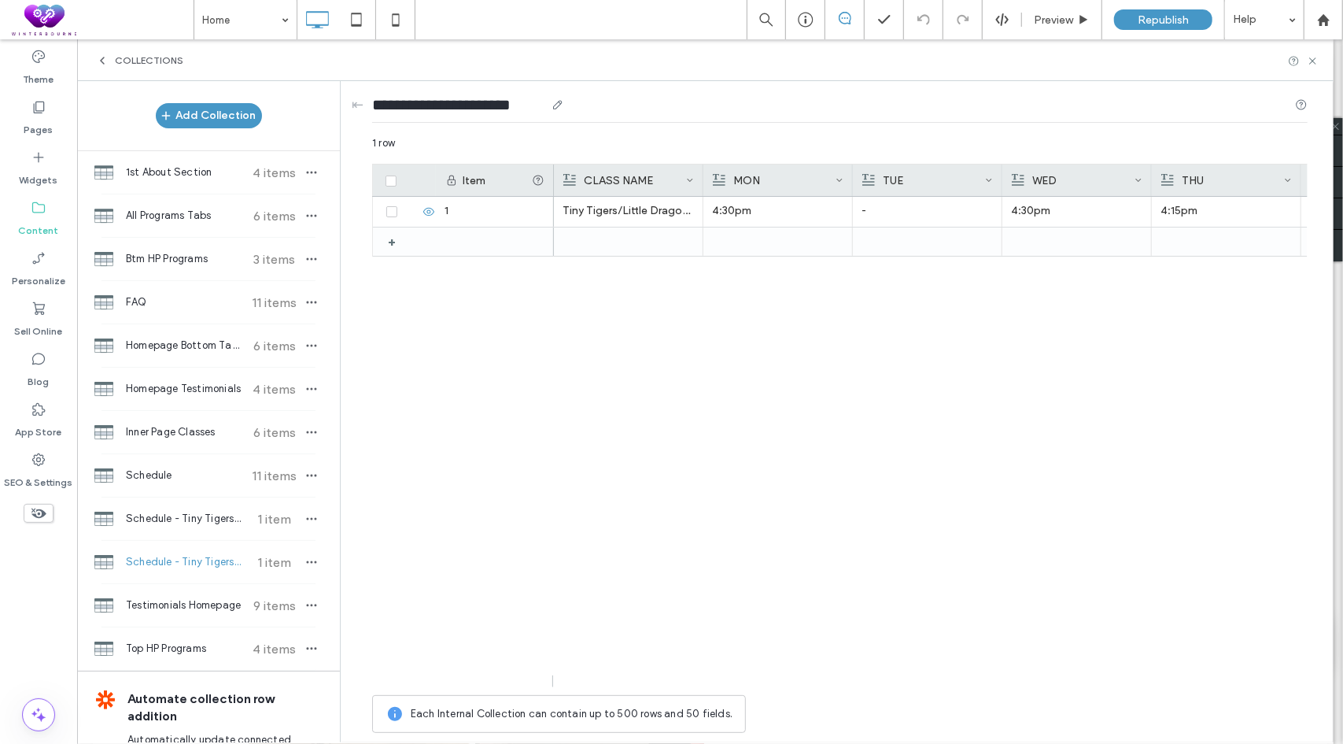
type input "**********"
click at [733, 529] on div "Tiny Tigers/Little Dragons (4-6) 4:30pm - 4:30pm 4:15pm - 9:45am" at bounding box center [931, 442] width 754 height 490
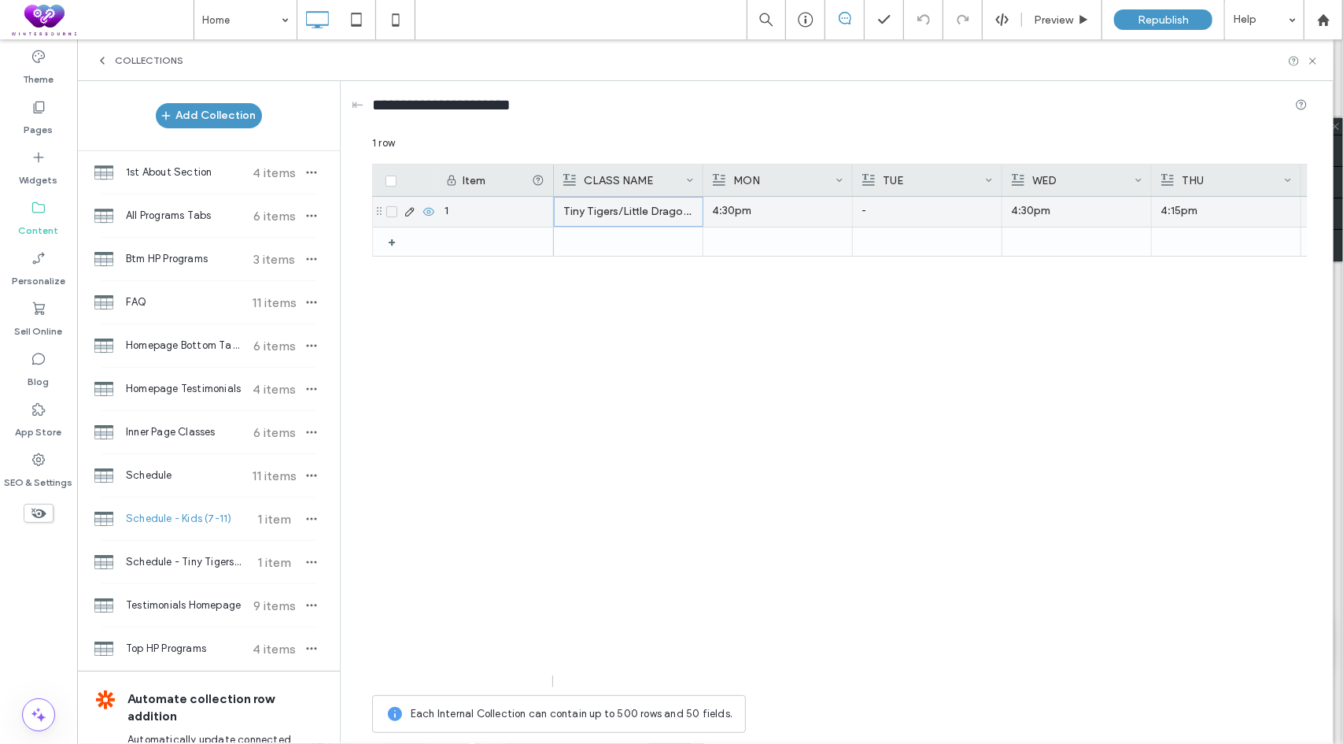
click at [594, 204] on p "Tiny Tigers/Little Dragons (4-6)" at bounding box center [628, 212] width 131 height 28
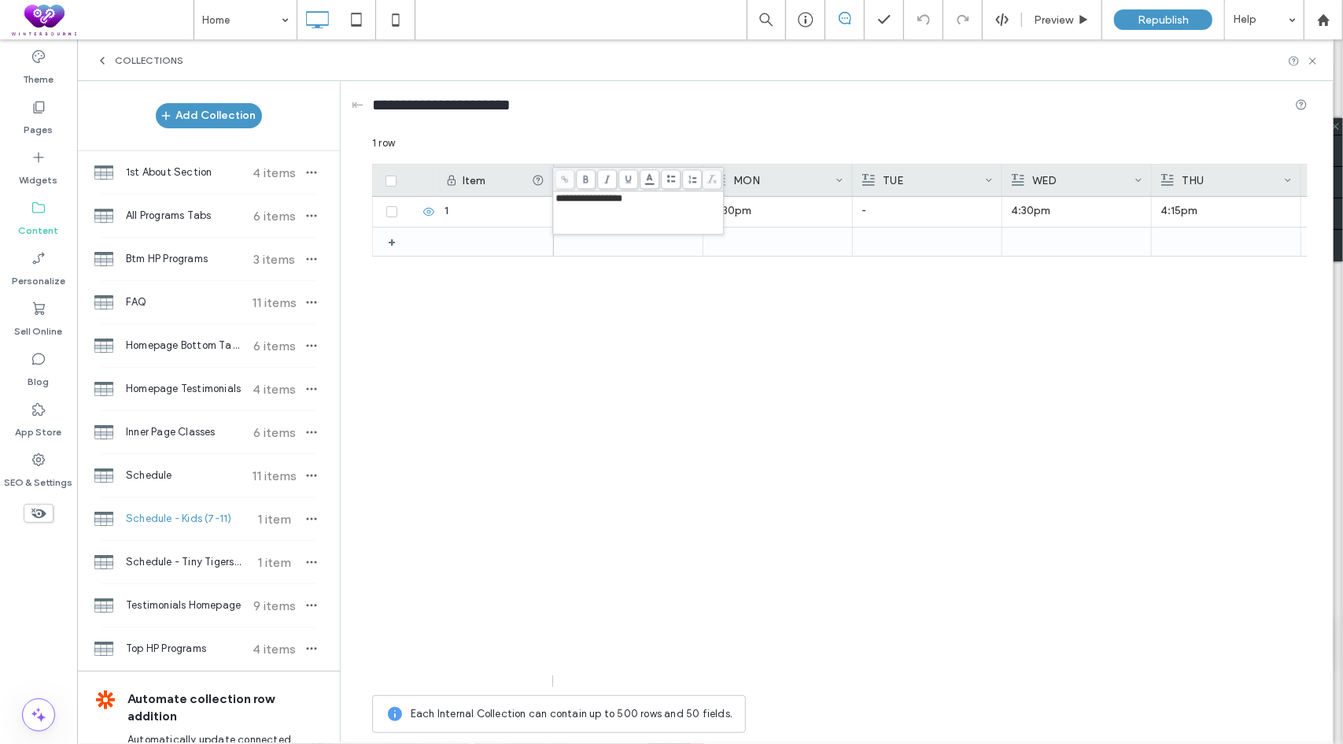
click at [613, 368] on div "4:30pm - 4:30pm 4:15pm - 9:45am" at bounding box center [931, 442] width 754 height 490
click at [612, 234] on div at bounding box center [628, 241] width 131 height 28
click at [612, 234] on div at bounding box center [628, 241] width 131 height 27
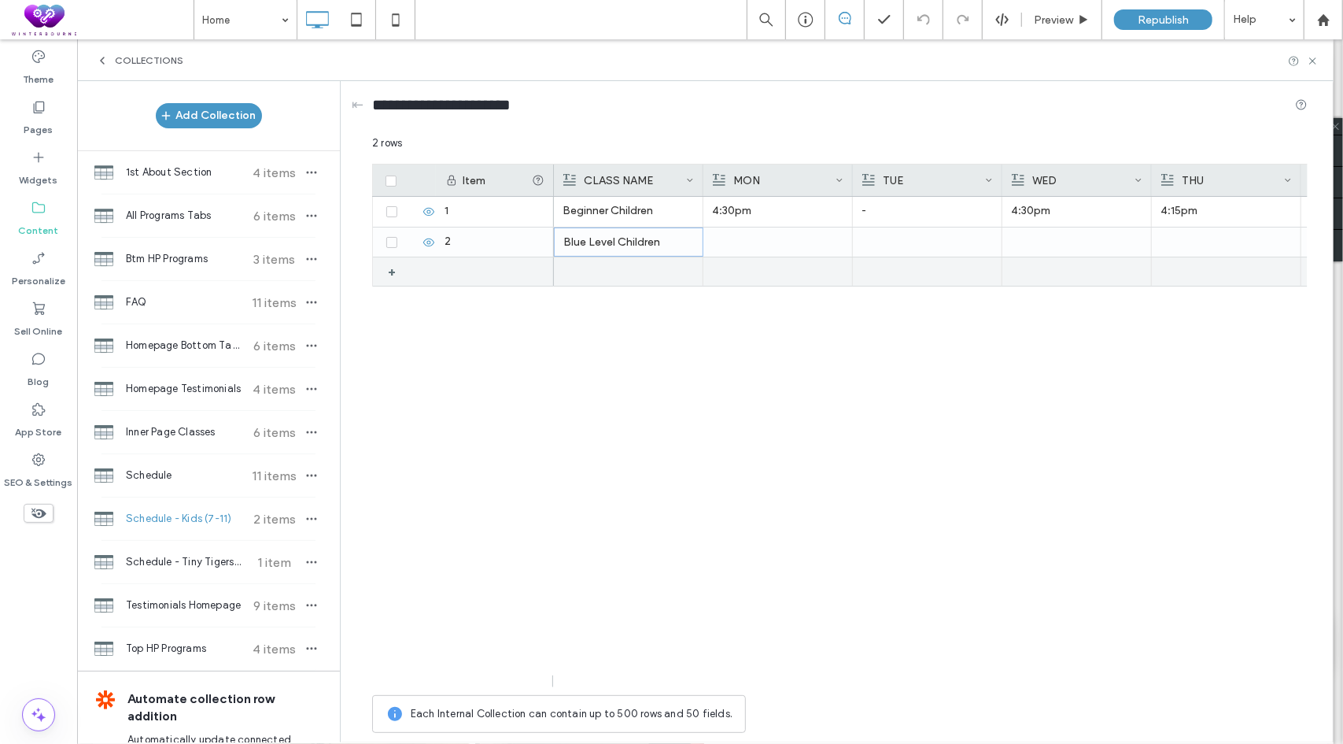
click at [594, 279] on div at bounding box center [628, 271] width 131 height 28
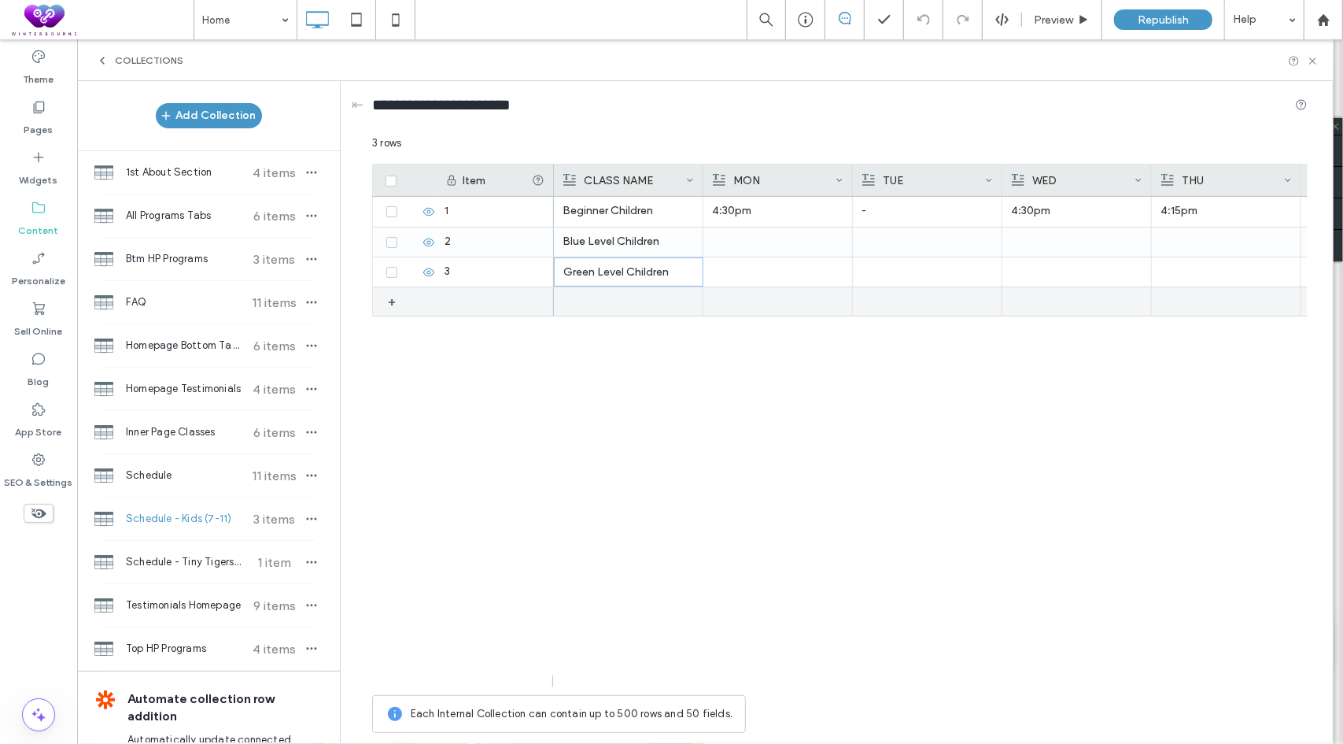
click at [604, 315] on div at bounding box center [1105, 301] width 1102 height 30
click at [648, 304] on div at bounding box center [628, 302] width 131 height 28
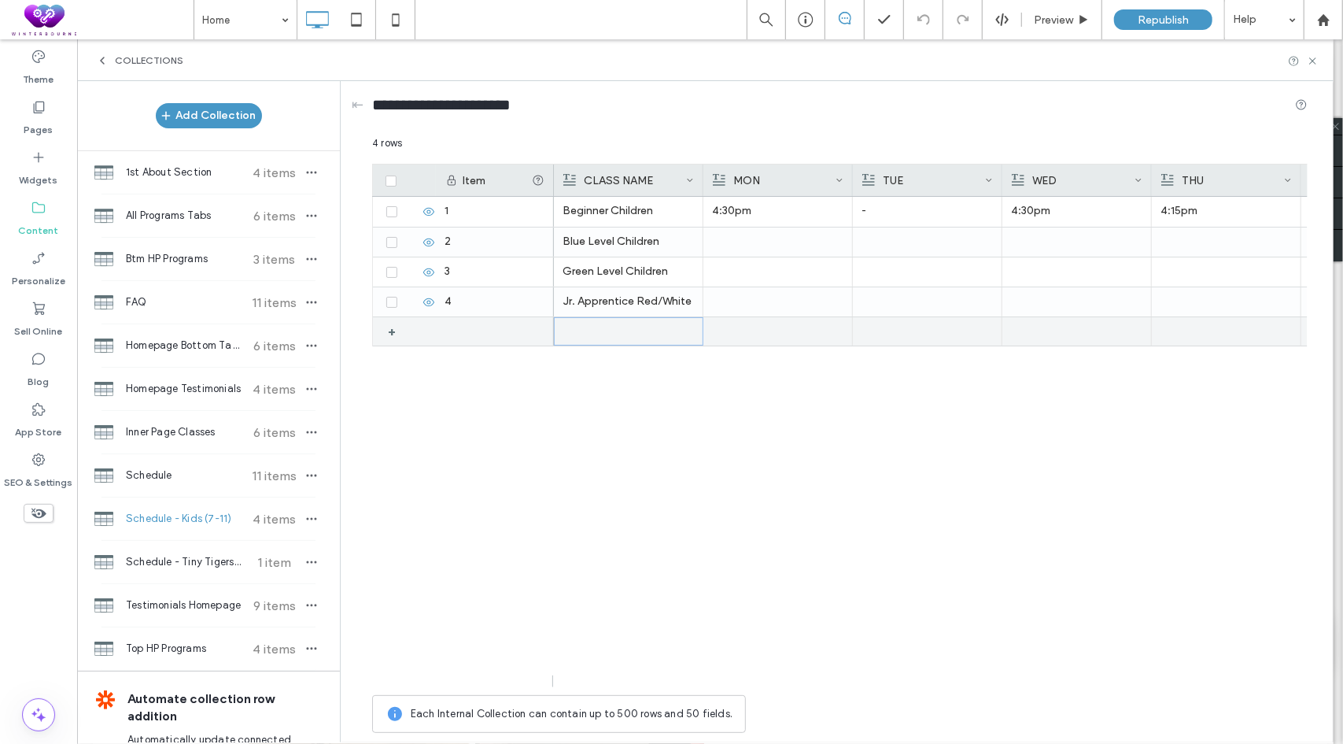
click at [630, 333] on div at bounding box center [628, 331] width 131 height 27
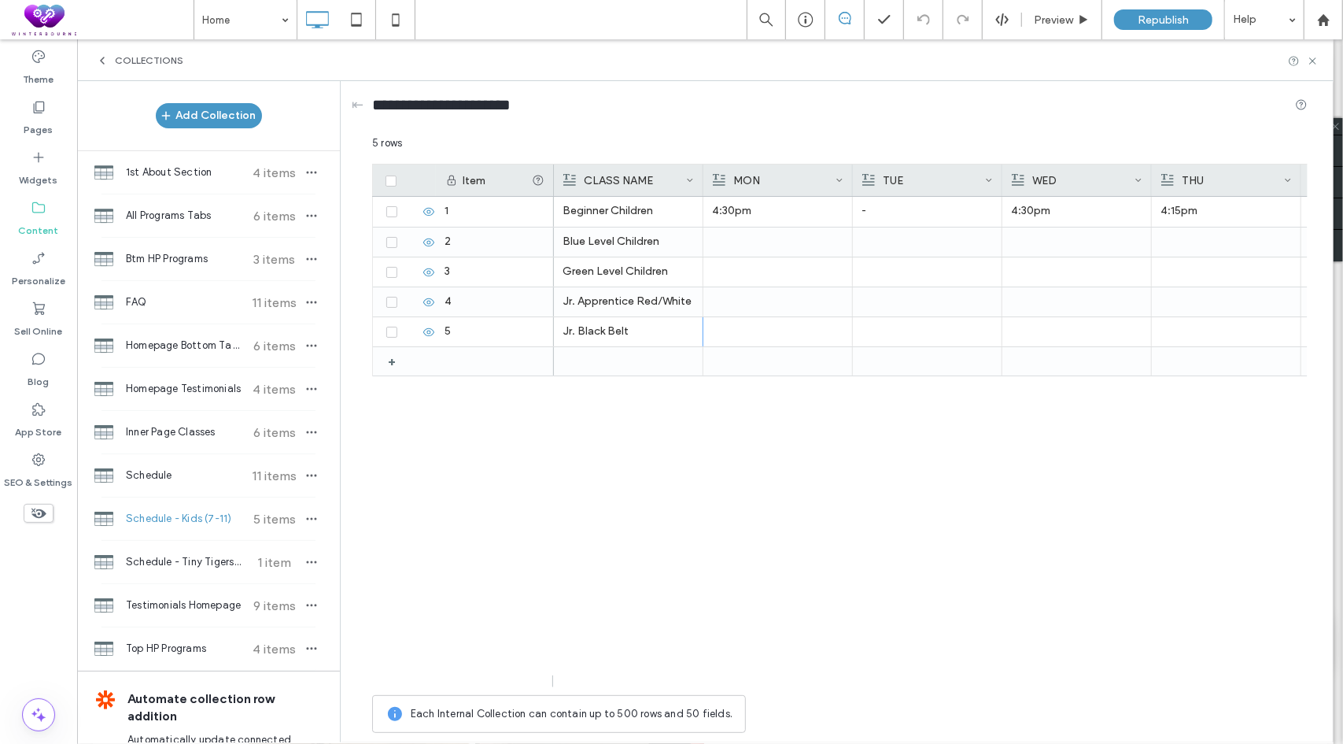
click at [601, 414] on div "Jr. Black Belt Jr. Apprentice Red/White Green Level Children Blue Level Childre…" at bounding box center [931, 442] width 754 height 490
click at [730, 239] on div at bounding box center [777, 241] width 131 height 29
click at [730, 239] on div at bounding box center [778, 242] width 131 height 28
click at [730, 239] on p "5:10pm" at bounding box center [778, 242] width 131 height 28
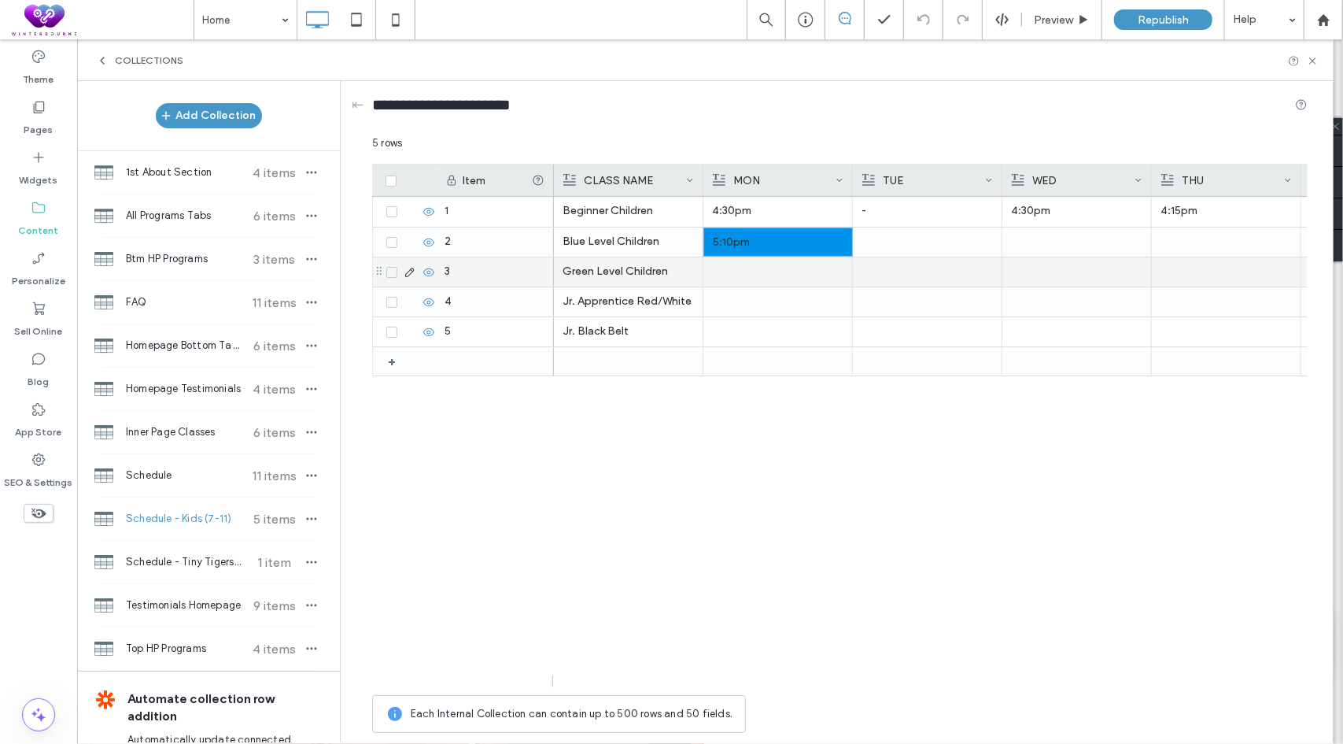
click at [728, 273] on div at bounding box center [777, 271] width 131 height 29
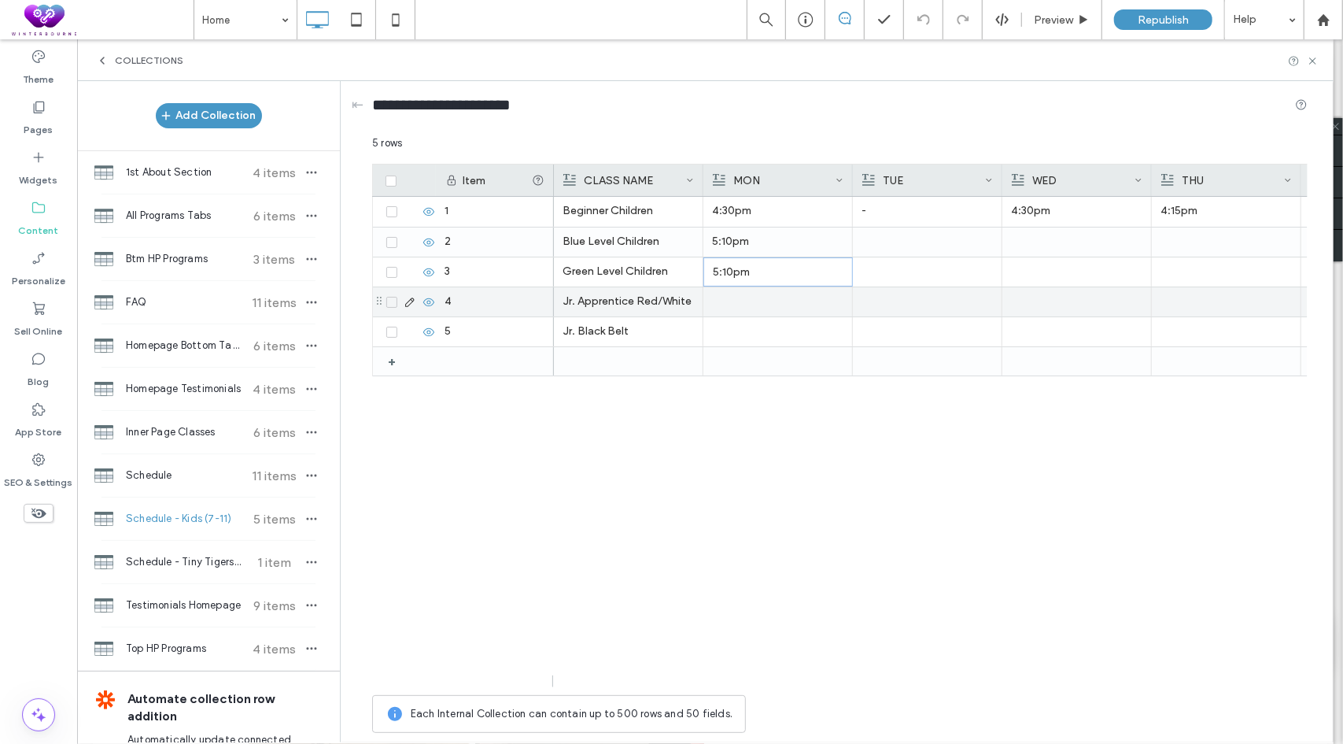
click at [726, 294] on div at bounding box center [777, 301] width 131 height 29
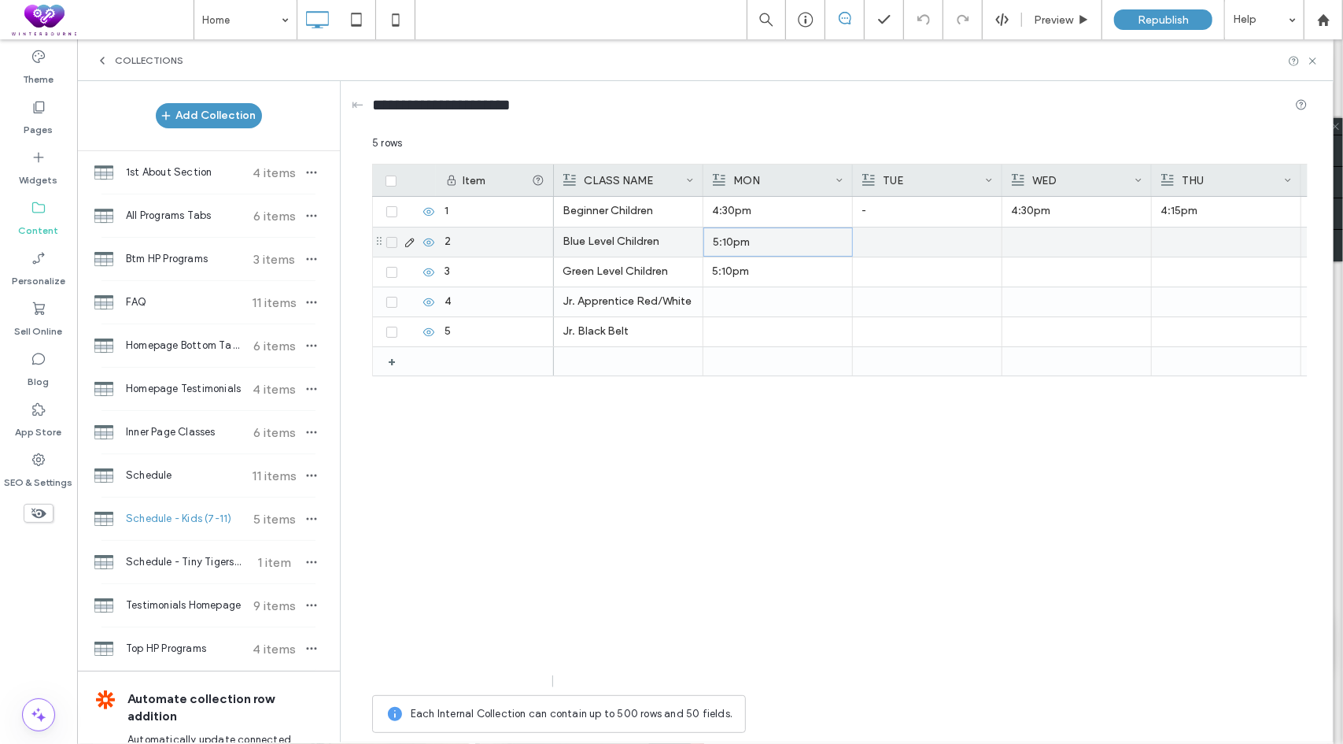
click at [759, 242] on p "5:10pm" at bounding box center [778, 242] width 131 height 28
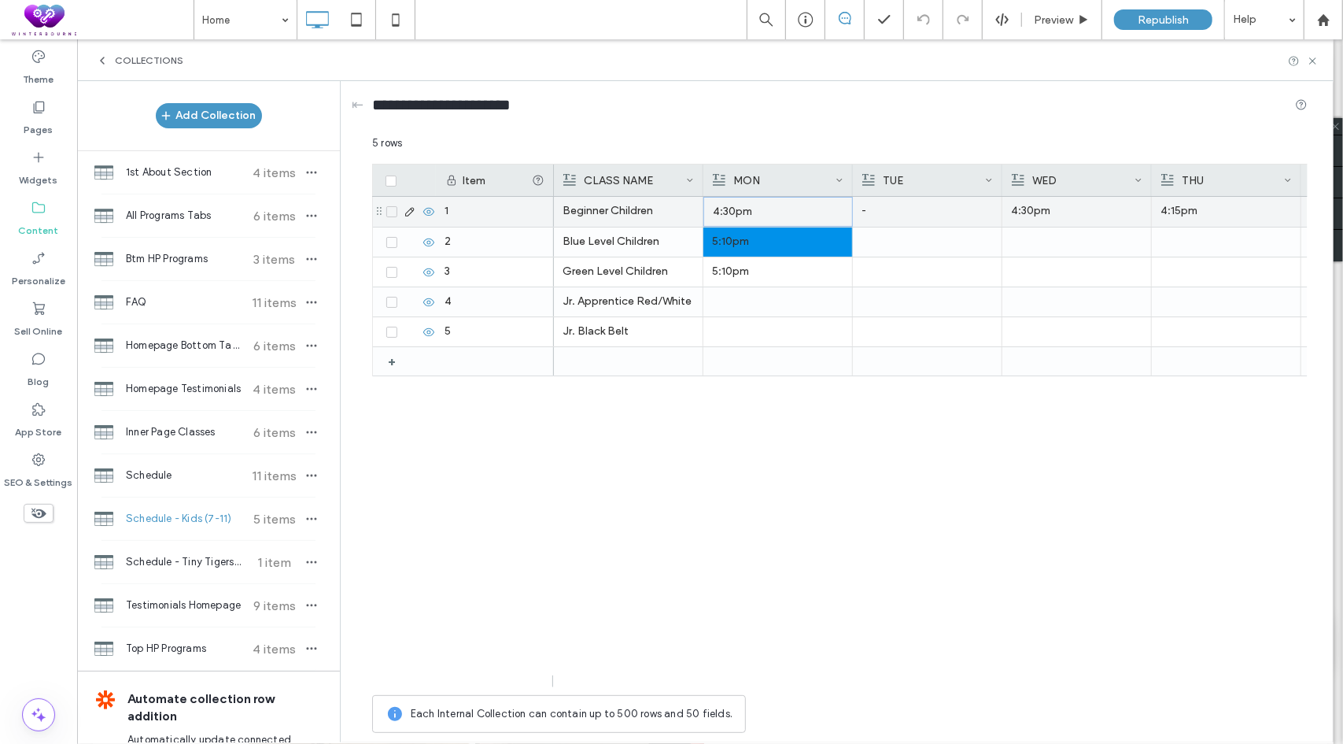
click at [779, 205] on p "4:30pm" at bounding box center [778, 212] width 131 height 28
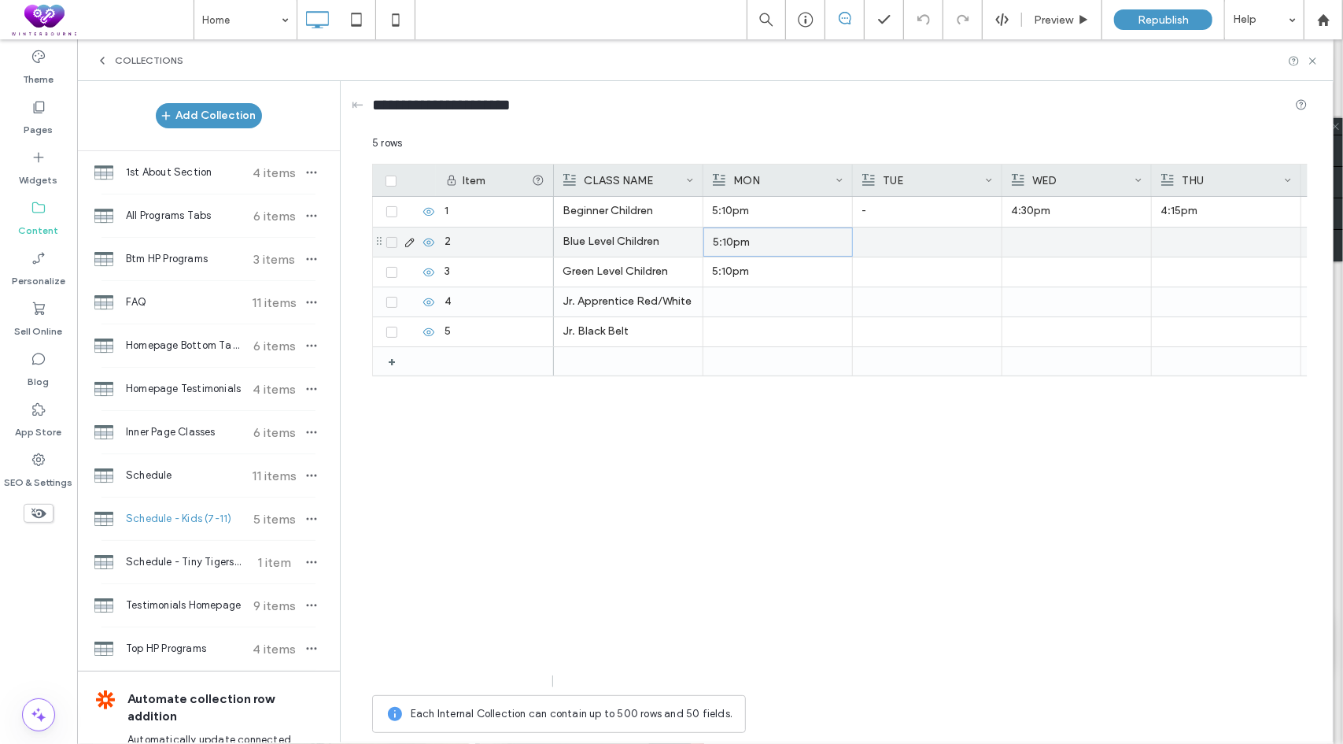
click at [785, 242] on p "5:10pm" at bounding box center [778, 242] width 131 height 28
click at [722, 229] on span "******" at bounding box center [717, 229] width 24 height 10
click at [753, 238] on p "5:55pm" at bounding box center [778, 242] width 131 height 28
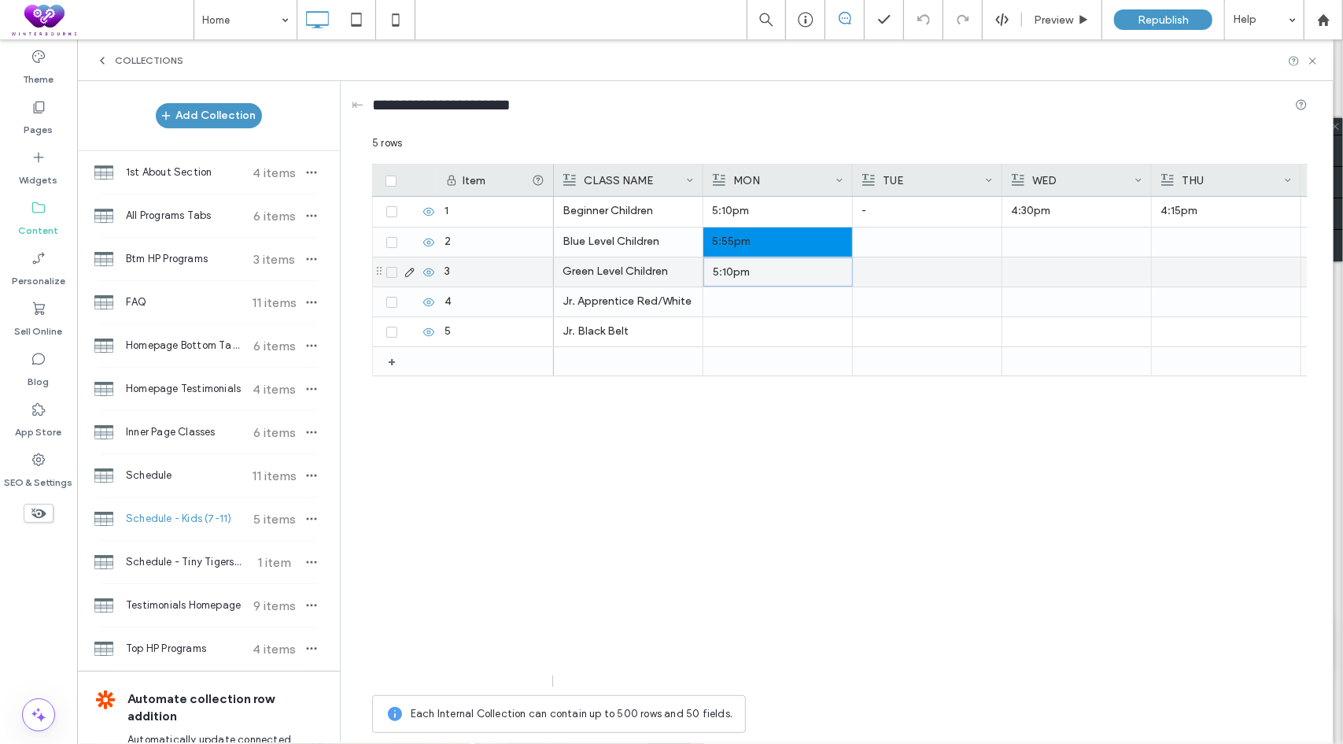
click at [748, 269] on p "5:10pm" at bounding box center [778, 272] width 131 height 28
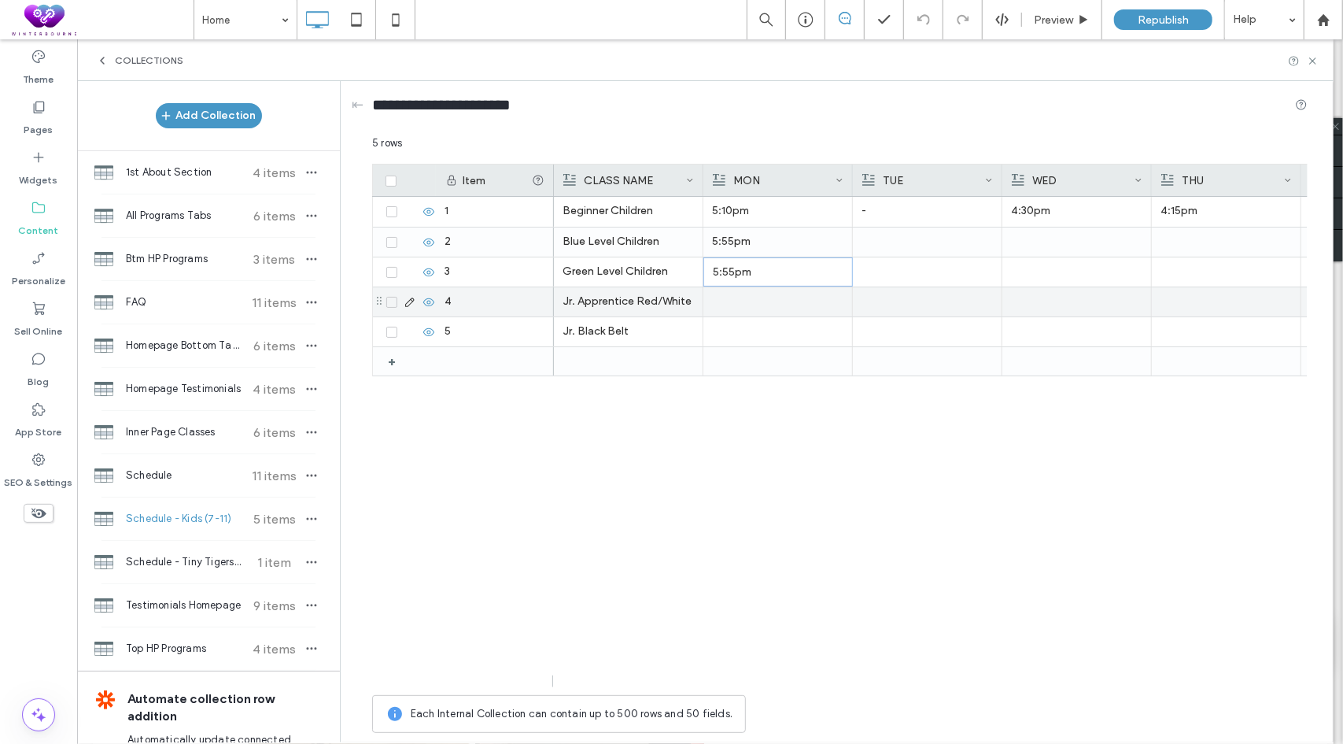
click at [762, 297] on div at bounding box center [777, 301] width 131 height 29
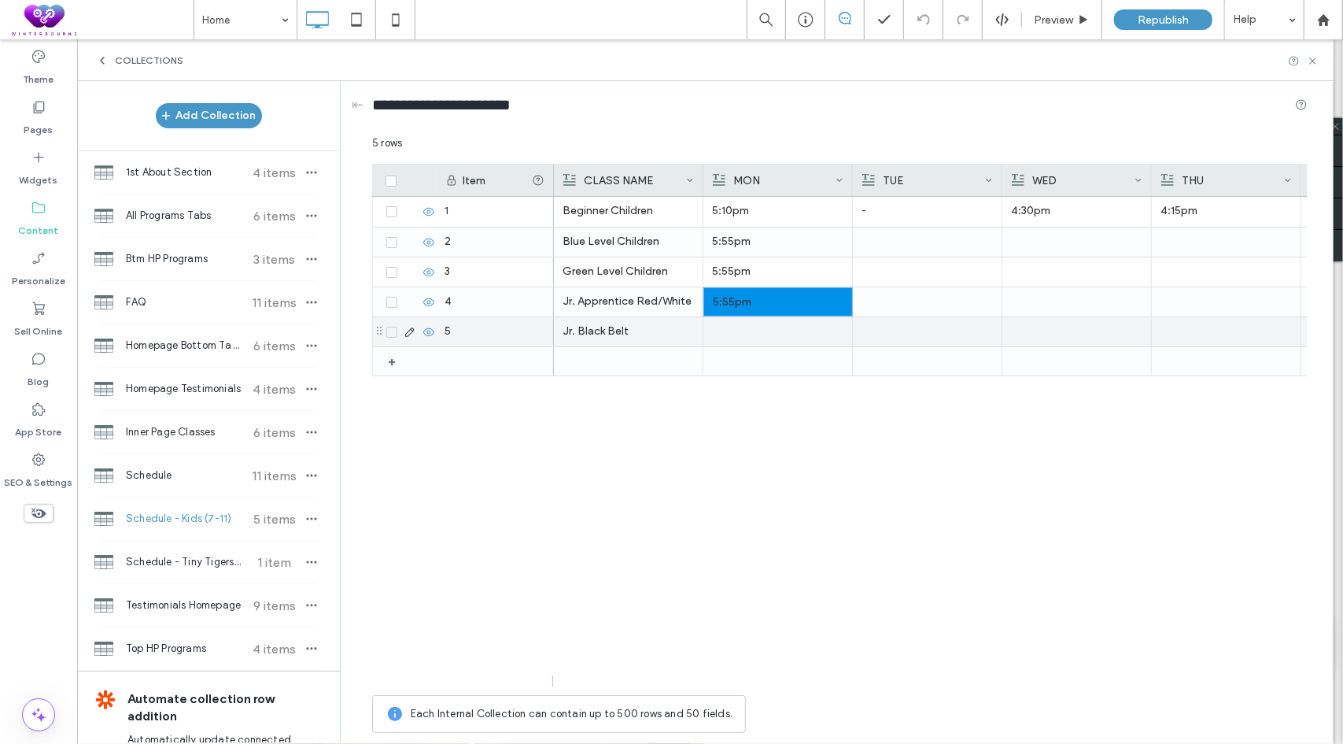
click at [741, 329] on div at bounding box center [777, 331] width 131 height 29
click at [737, 331] on div at bounding box center [778, 332] width 131 height 28
click at [691, 453] on div "Jr. Black Belt Jr. Apprentice Red/White 5:55pm Green Level Children 5:55pm Blue…" at bounding box center [931, 442] width 754 height 490
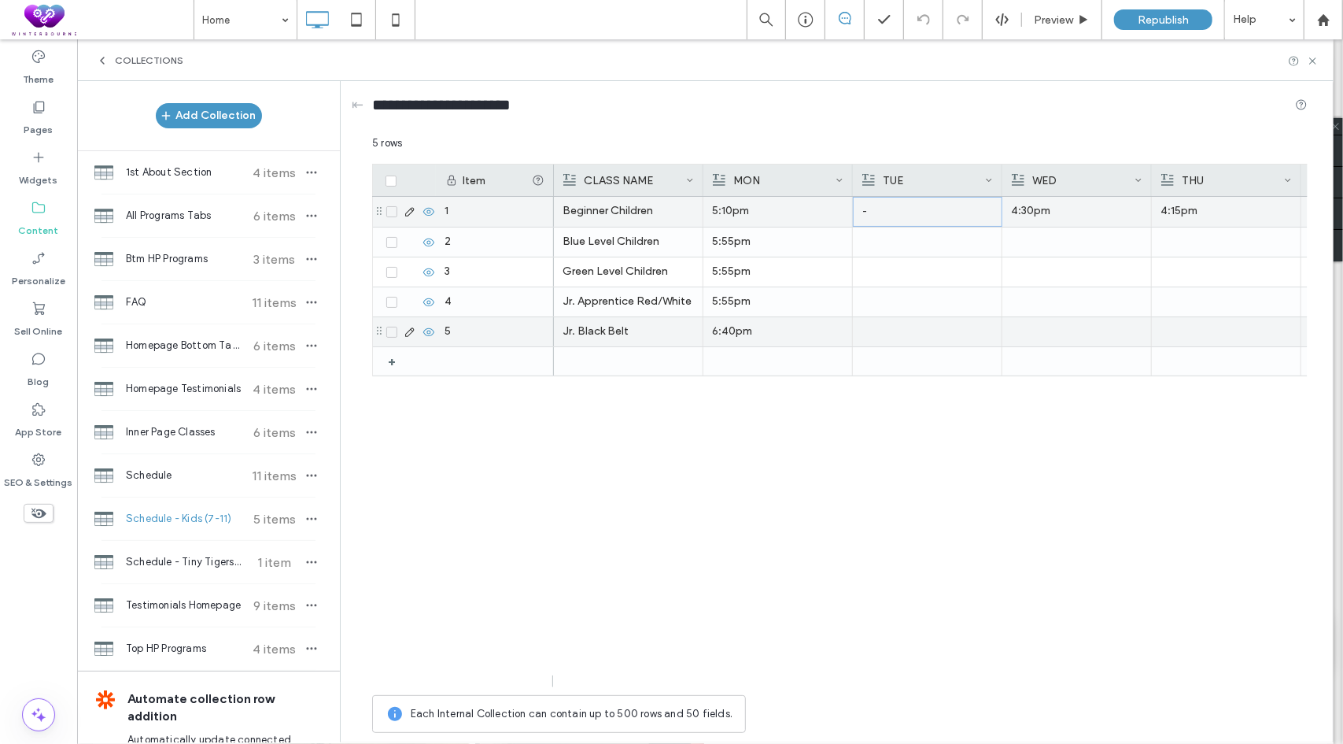
click at [900, 214] on div "-" at bounding box center [928, 212] width 131 height 28
drag, startPoint x: 885, startPoint y: 209, endPoint x: 826, endPoint y: 205, distance: 59.2
click at [826, 205] on div "* 5 rows Drag here to set row groups Drag here to set column labels Item CLASS …" at bounding box center [840, 437] width 936 height 605
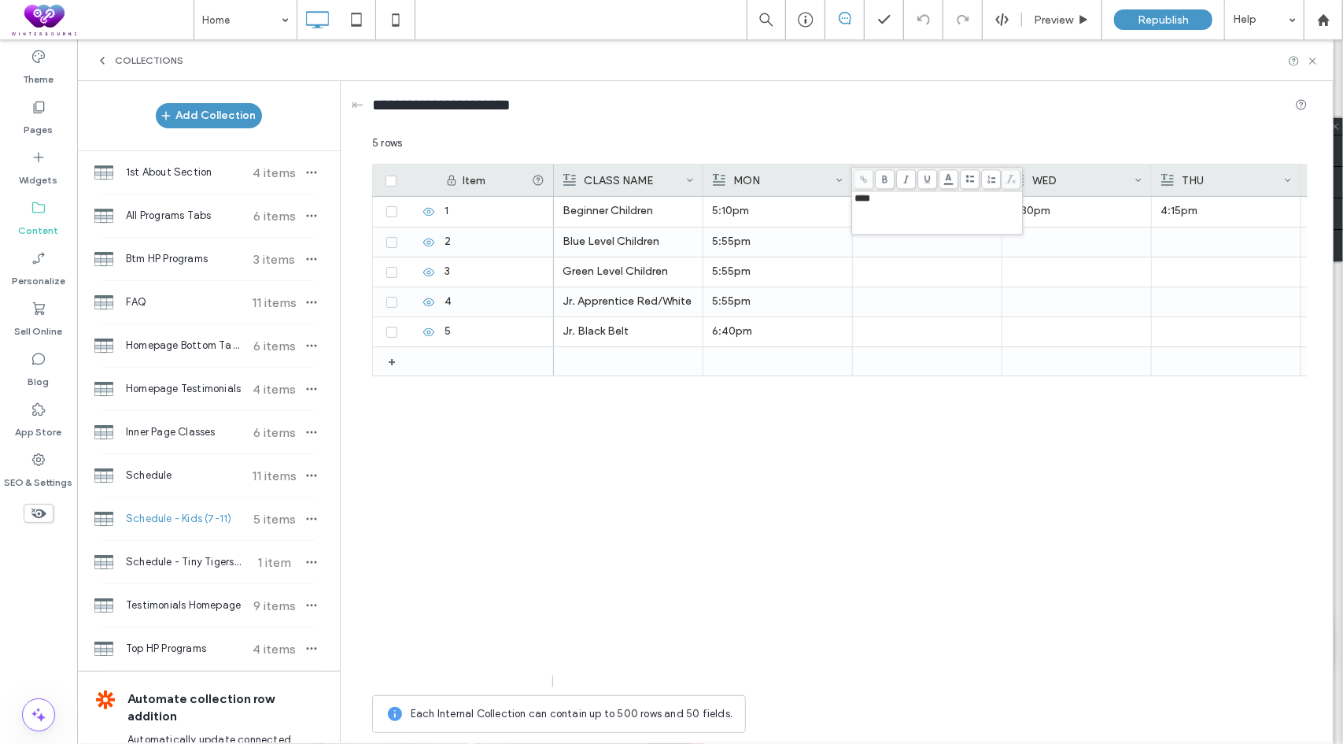
click at [717, 457] on div "Jr. Black Belt 6:40pm Jr. Apprentice Red/White 5:55pm Green Level Children 5:55…" at bounding box center [931, 442] width 754 height 490
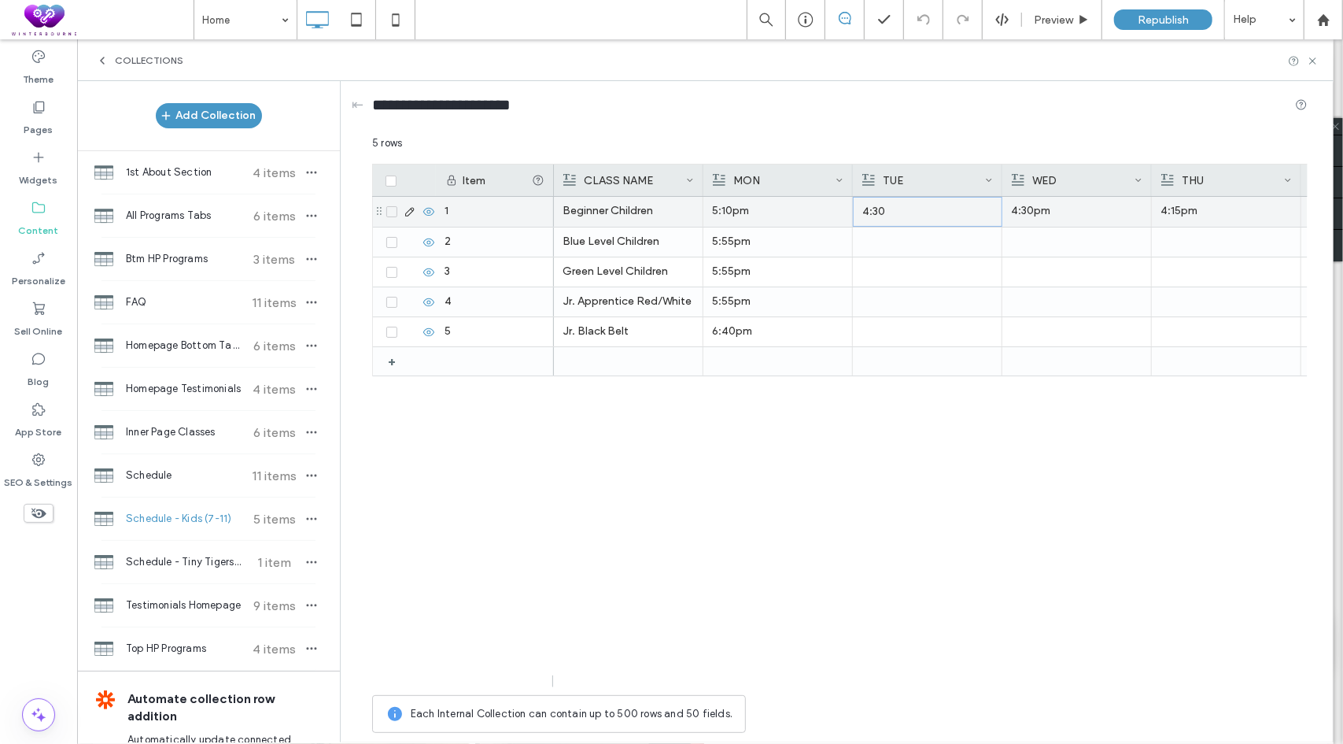
click at [910, 209] on p "4:30" at bounding box center [928, 212] width 131 height 28
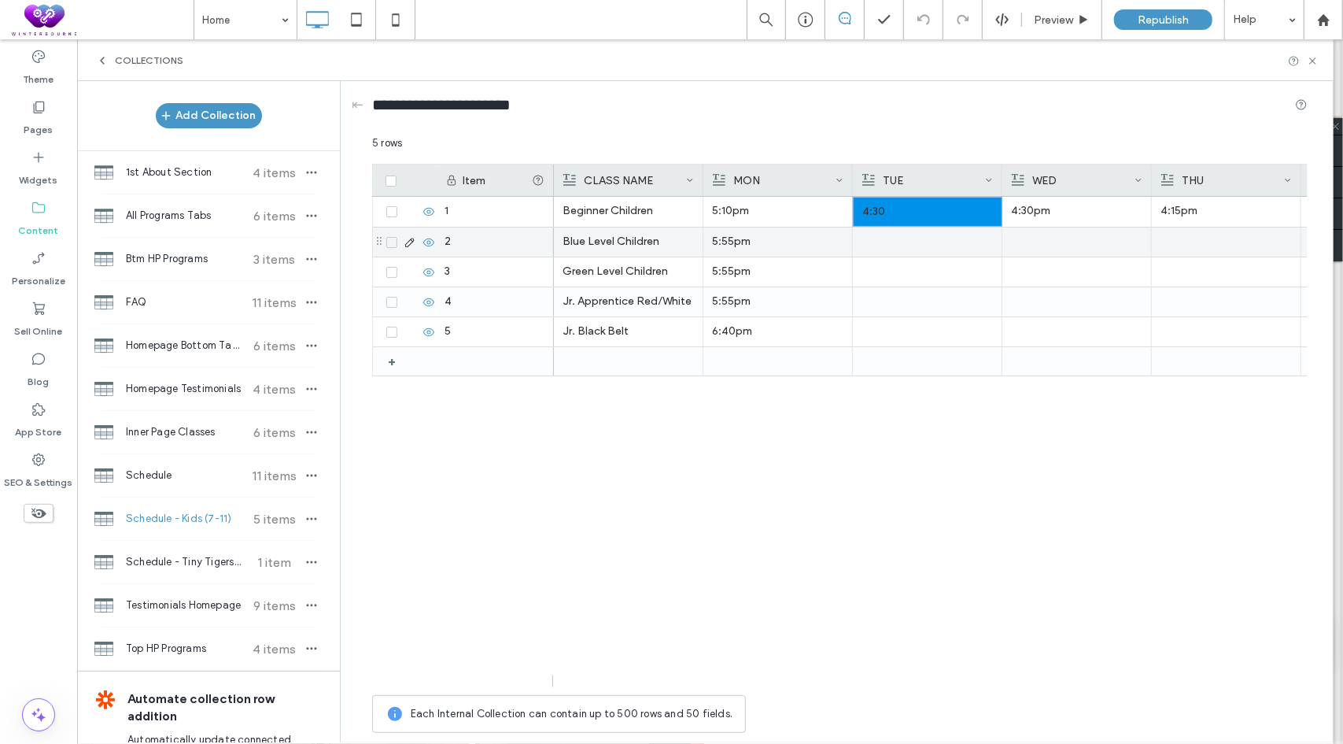
click at [874, 238] on div at bounding box center [927, 241] width 131 height 29
click at [908, 248] on p "4:30" at bounding box center [928, 242] width 131 height 28
click at [892, 237] on div "****" at bounding box center [938, 243] width 166 height 39
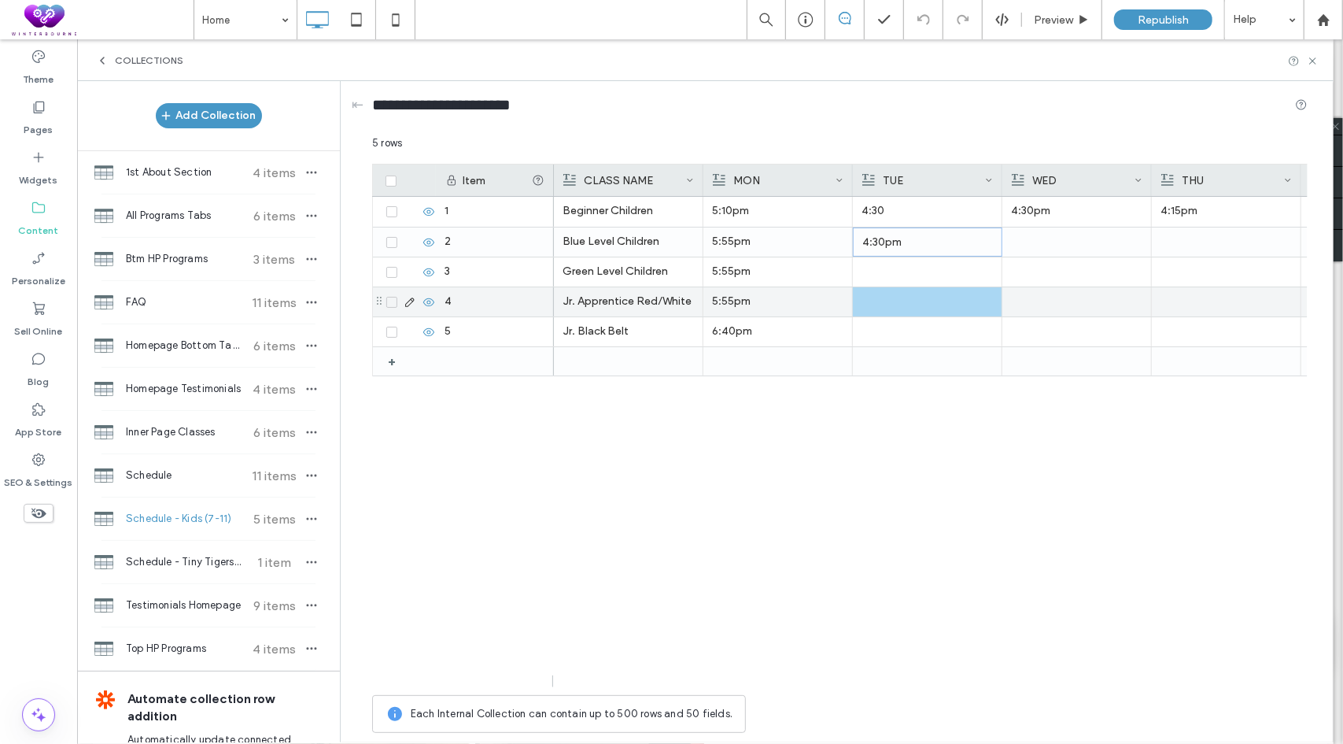
click at [896, 309] on div at bounding box center [927, 301] width 131 height 29
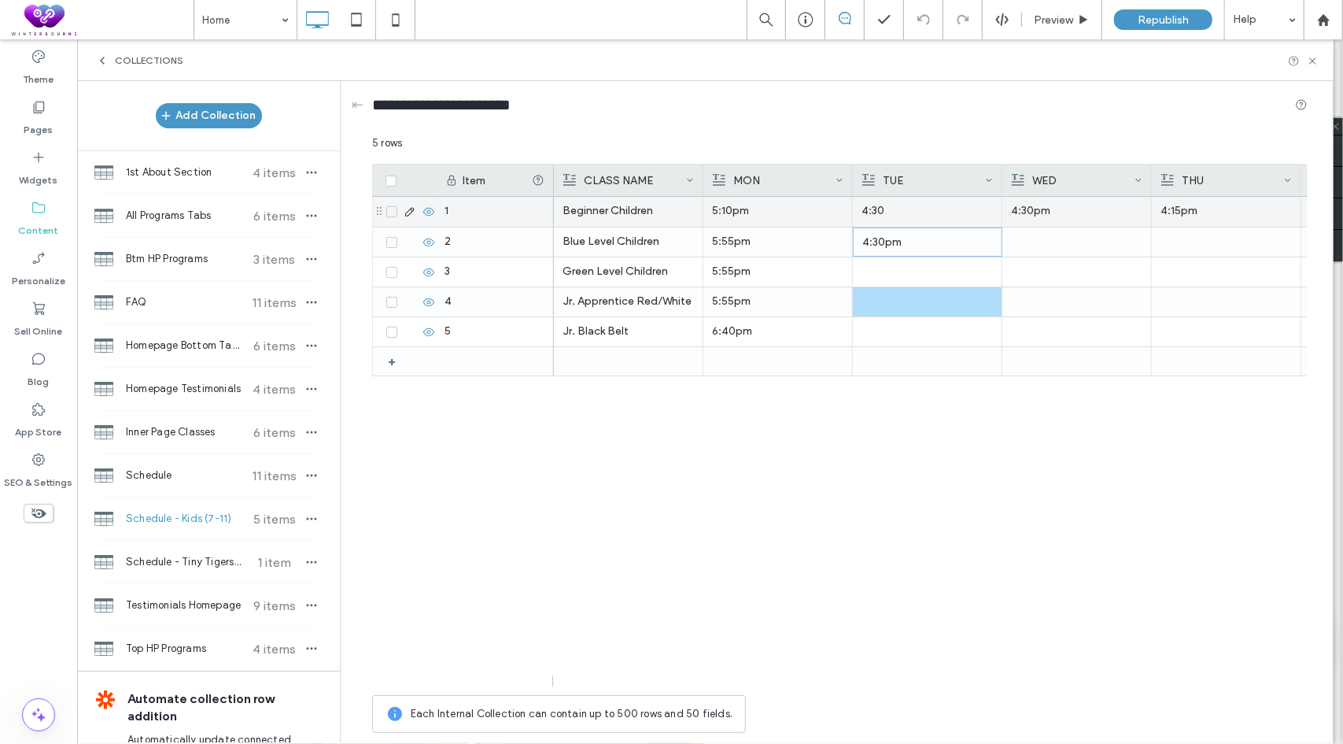
click at [908, 216] on p "4:30" at bounding box center [927, 211] width 131 height 28
click at [908, 216] on p "4:30" at bounding box center [928, 212] width 131 height 28
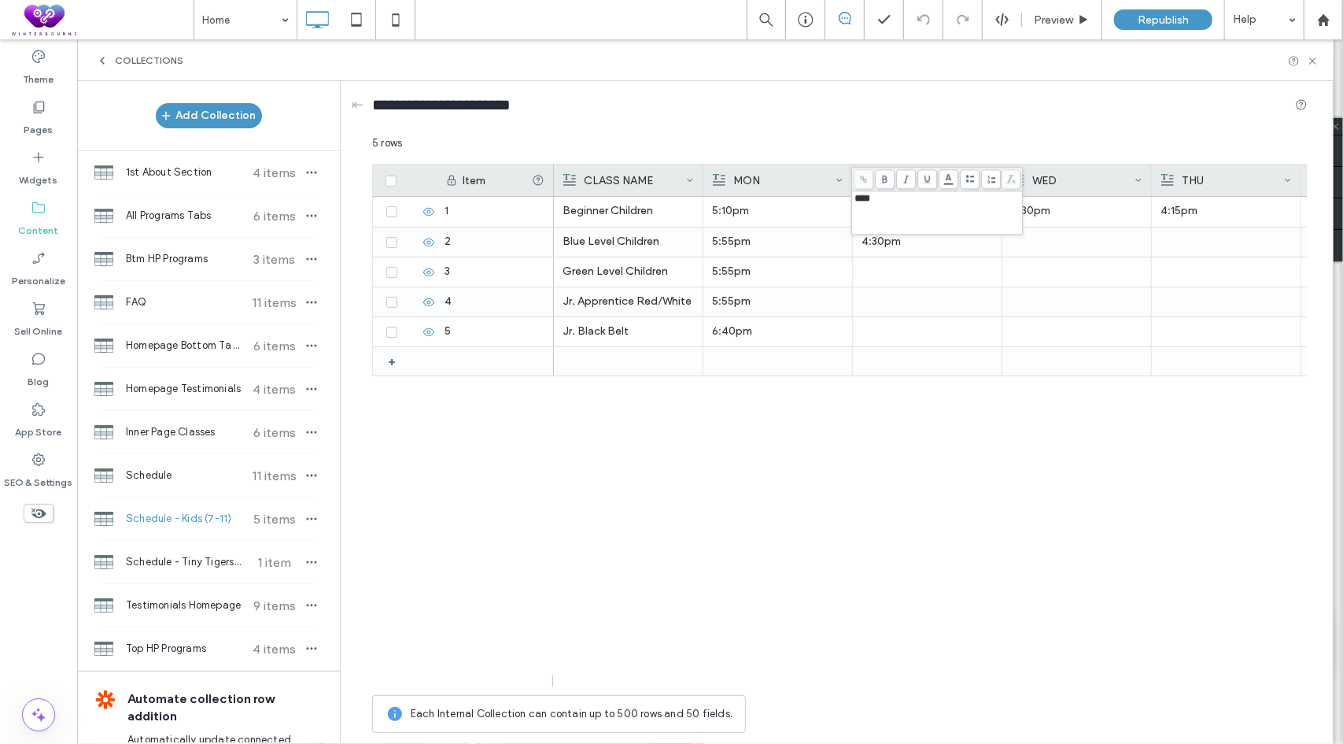
click at [908, 202] on div "****" at bounding box center [938, 198] width 166 height 11
click at [879, 281] on div at bounding box center [927, 271] width 131 height 29
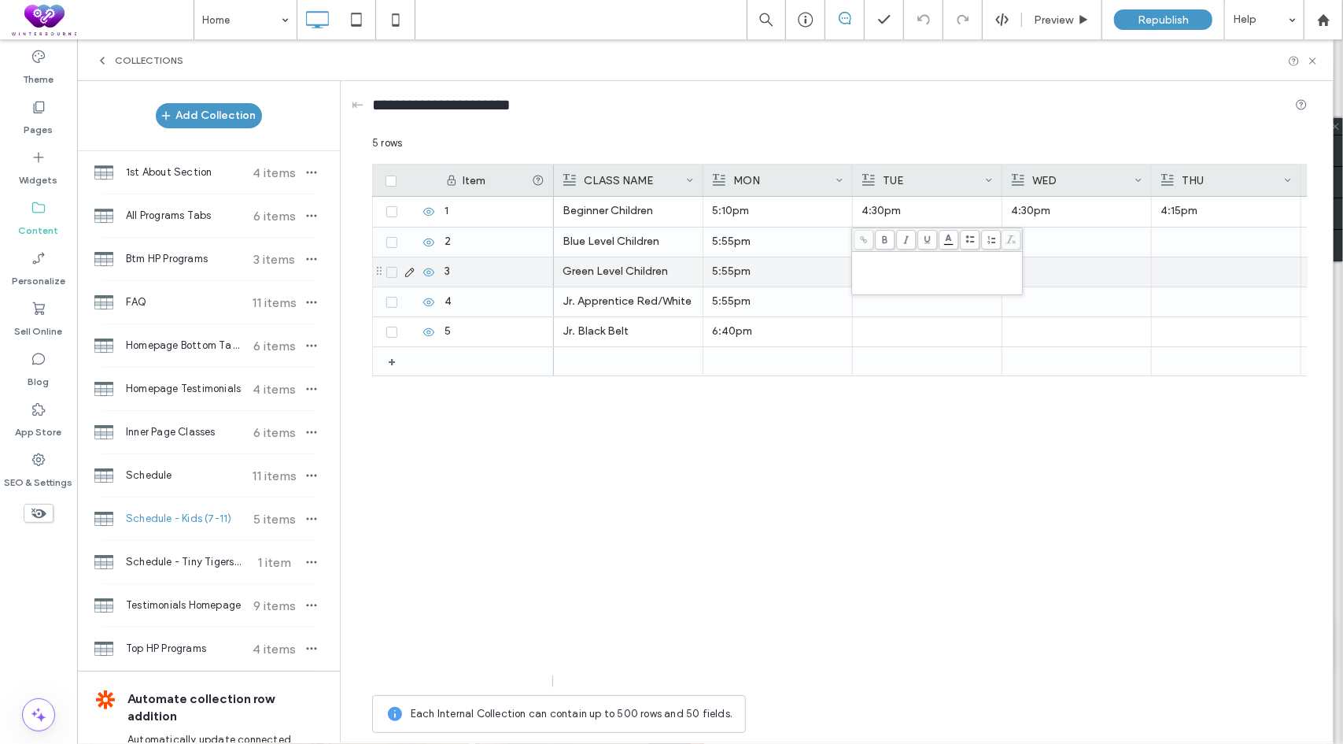
click at [816, 260] on p "5:55pm" at bounding box center [777, 271] width 131 height 28
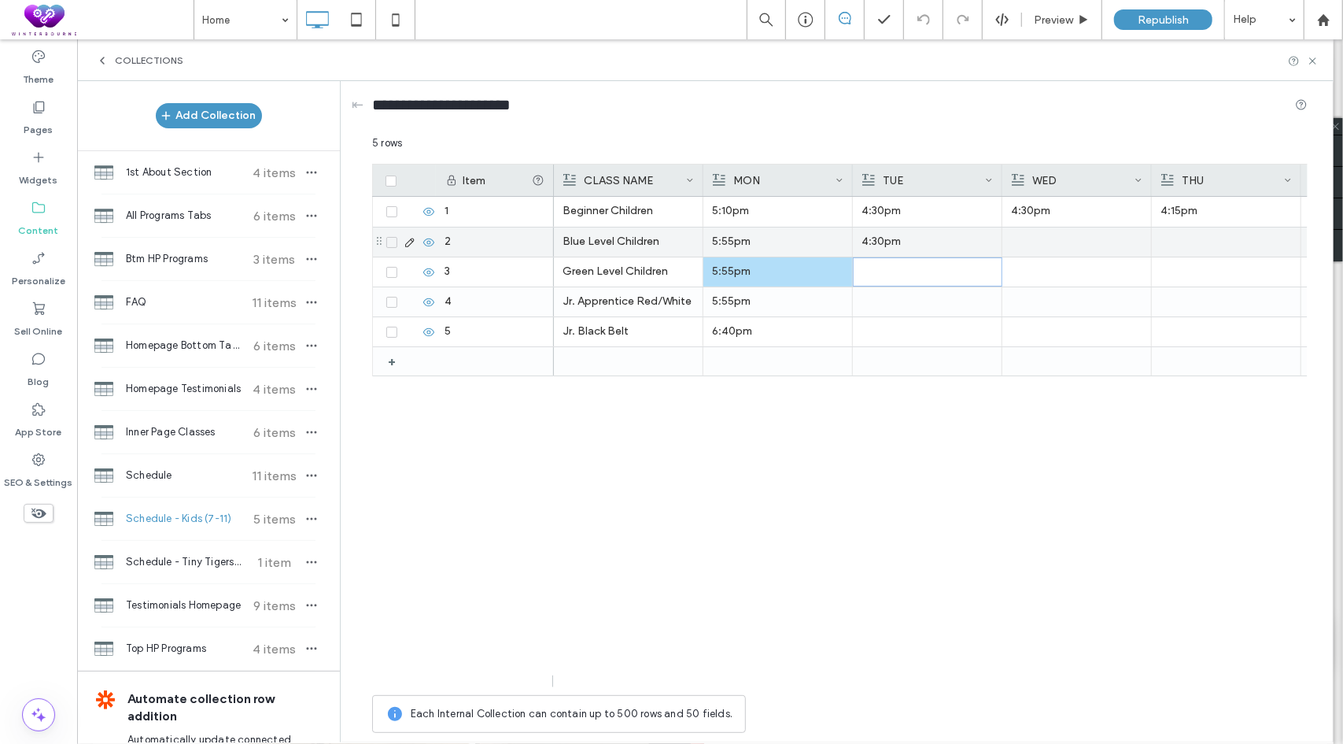
click at [921, 240] on p "4:30pm" at bounding box center [927, 241] width 131 height 28
click at [921, 240] on p "4:30pm" at bounding box center [928, 242] width 131 height 28
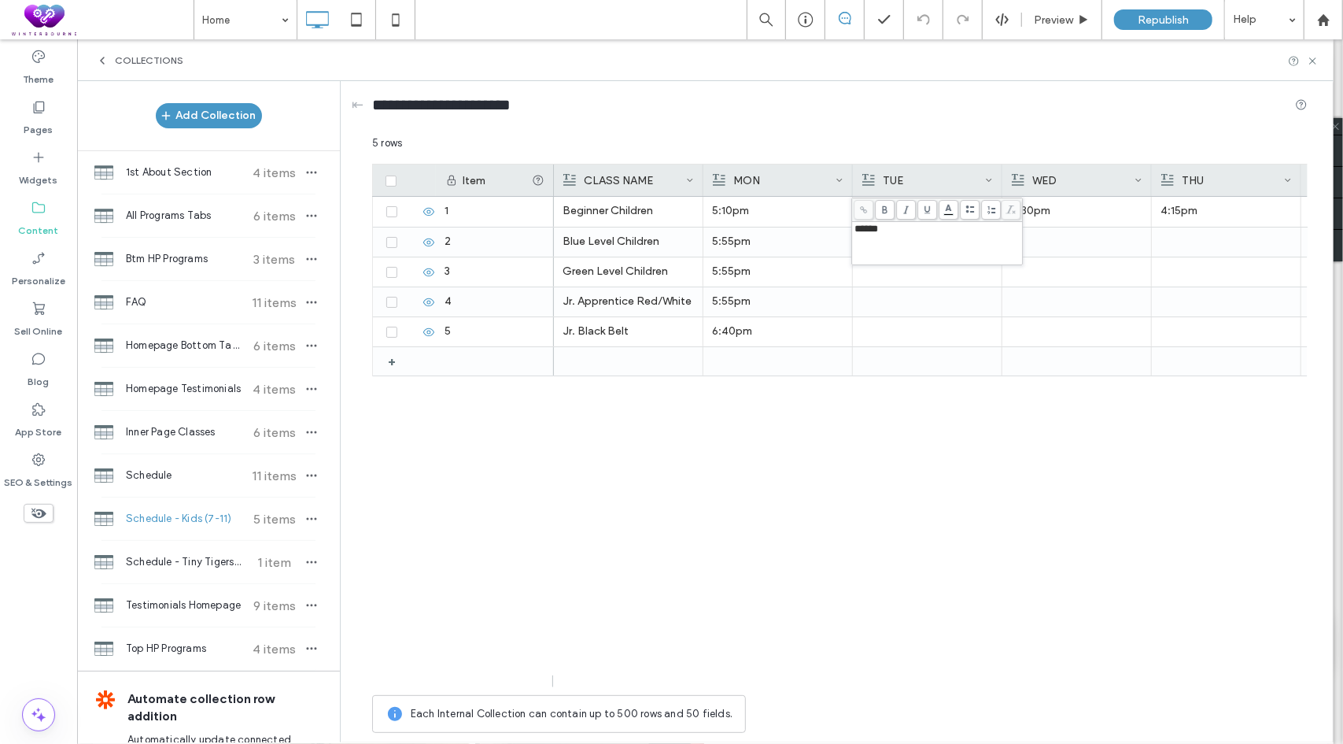
click at [914, 234] on div "******" at bounding box center [938, 229] width 166 height 11
click at [915, 237] on p "4:30pm" at bounding box center [928, 242] width 131 height 28
click at [915, 237] on div "******" at bounding box center [938, 243] width 166 height 39
drag, startPoint x: 872, startPoint y: 246, endPoint x: 862, endPoint y: 245, distance: 10.4
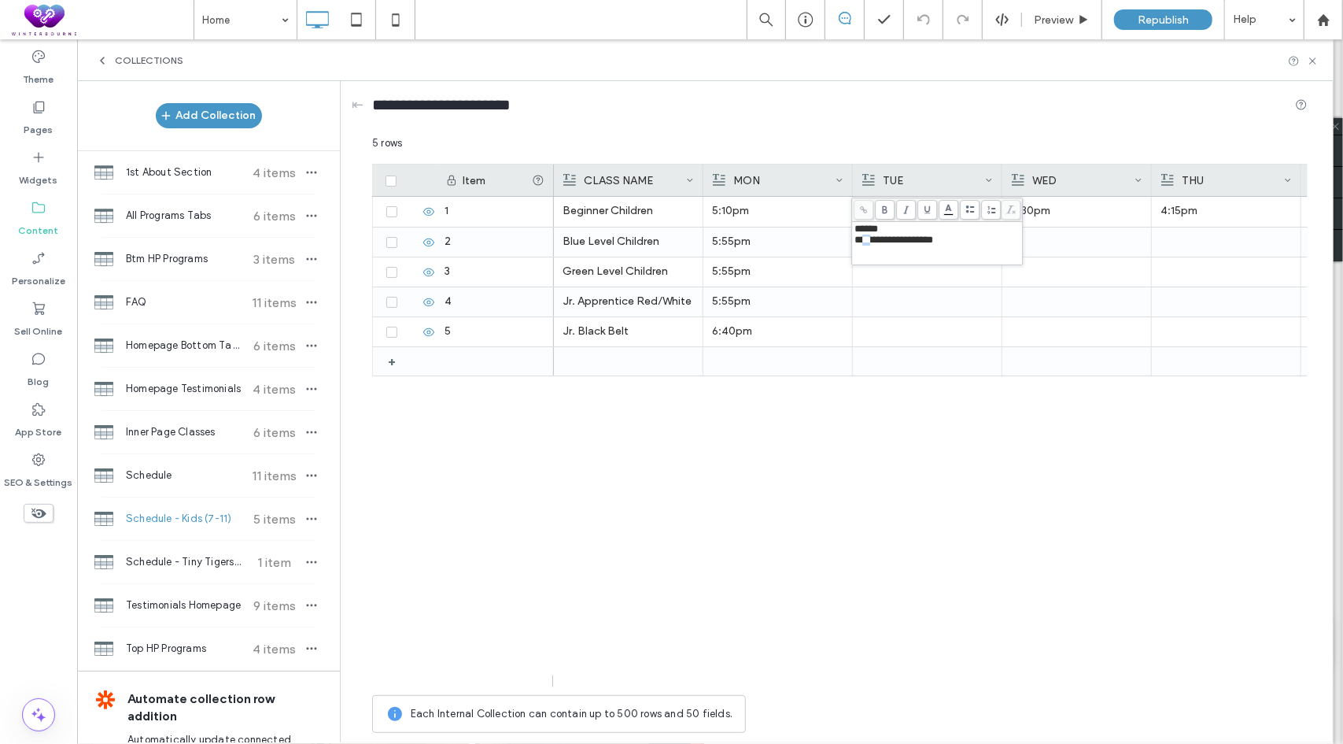
click at [862, 245] on span "**********" at bounding box center [894, 240] width 79 height 10
drag, startPoint x: 953, startPoint y: 243, endPoint x: 848, endPoint y: 238, distance: 104.8
click at [848, 238] on div "**********" at bounding box center [840, 437] width 936 height 605
drag, startPoint x: 965, startPoint y: 240, endPoint x: 852, endPoint y: 240, distance: 113.3
click at [852, 240] on div "**********" at bounding box center [937, 243] width 170 height 42
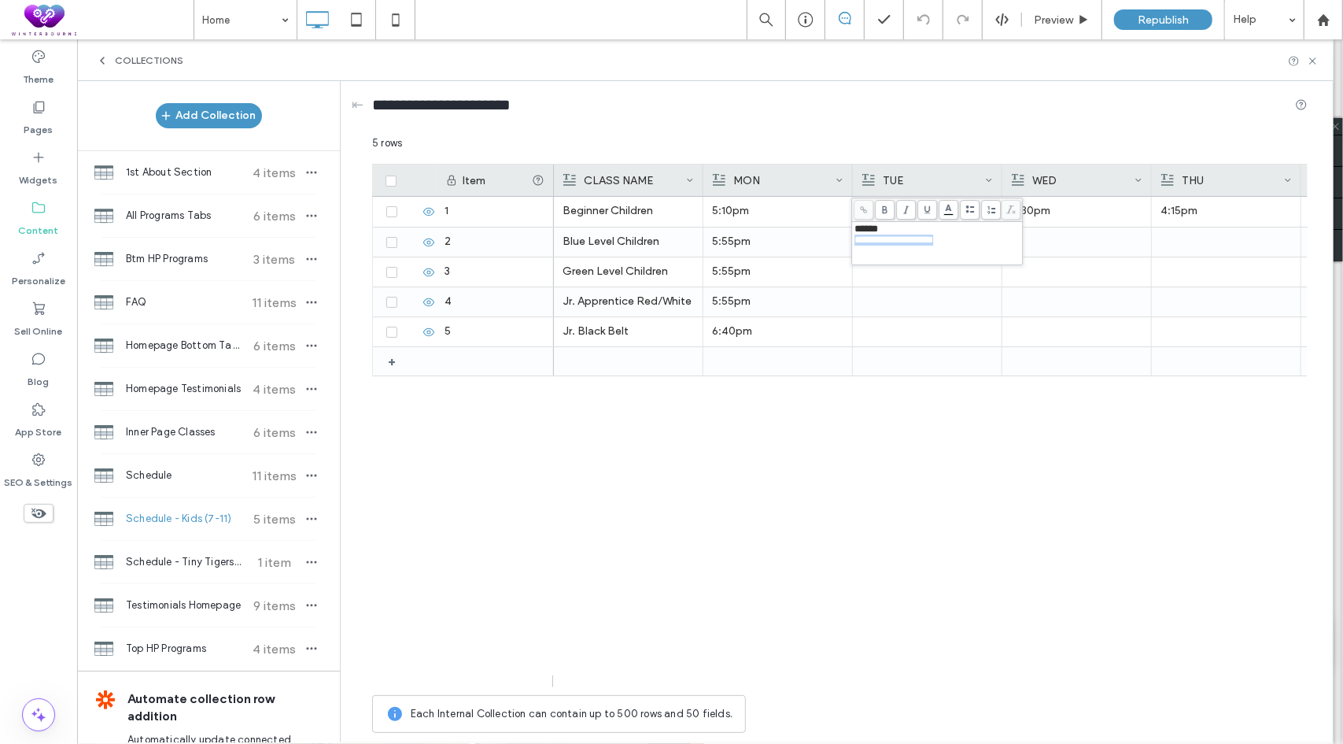
copy span "**********"
click at [833, 487] on div "Jr. Black Belt 6:40pm Jr. Apprentice Red/White 5:55pm Green Level Children 5:55…" at bounding box center [931, 442] width 754 height 490
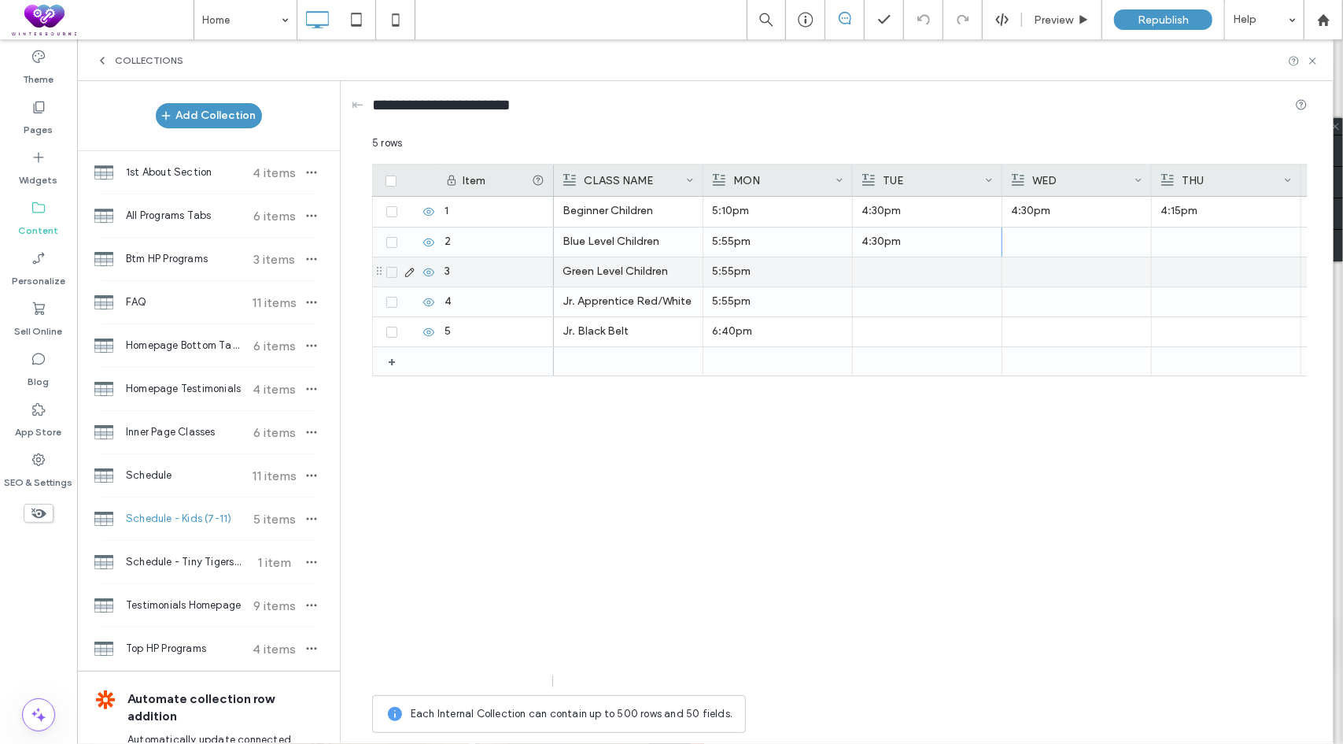
click at [891, 262] on div at bounding box center [927, 271] width 131 height 29
click at [889, 262] on div at bounding box center [928, 272] width 131 height 28
click at [885, 270] on div at bounding box center [928, 272] width 131 height 28
click at [823, 541] on div "Jr. Black Belt 6:40pm Jr. Apprentice Red/White 5:55pm Green Level Children 5:55…" at bounding box center [931, 442] width 754 height 490
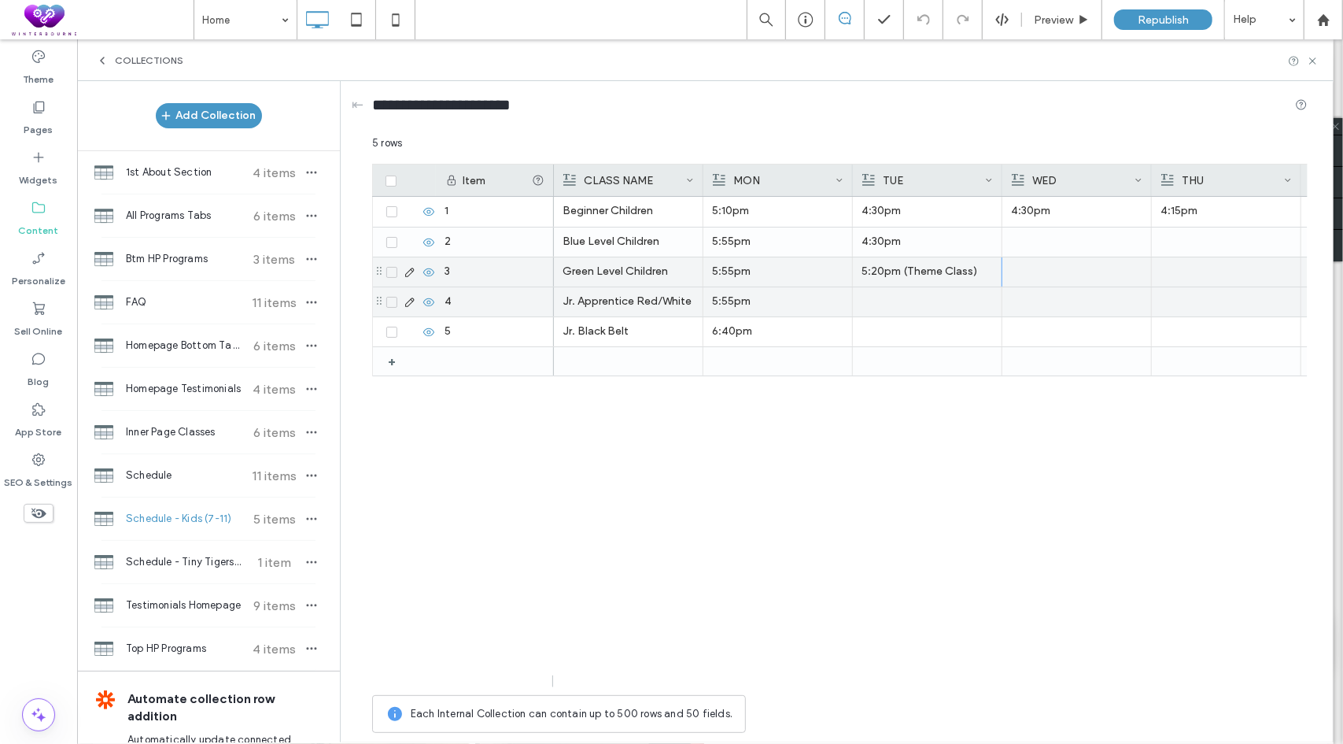
click at [888, 311] on div at bounding box center [927, 301] width 131 height 29
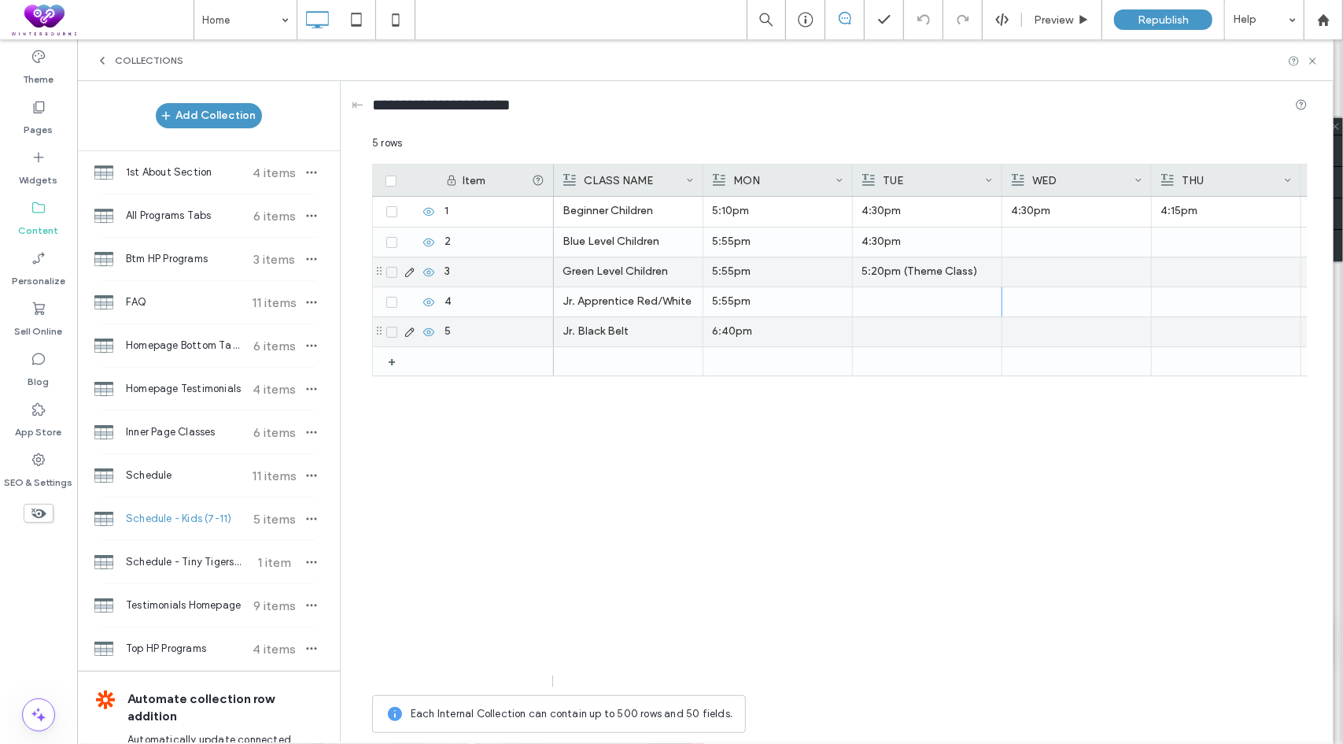
click at [898, 334] on div at bounding box center [927, 331] width 131 height 29
click at [974, 331] on div "5:20pm (Theme Class)" at bounding box center [928, 332] width 131 height 28
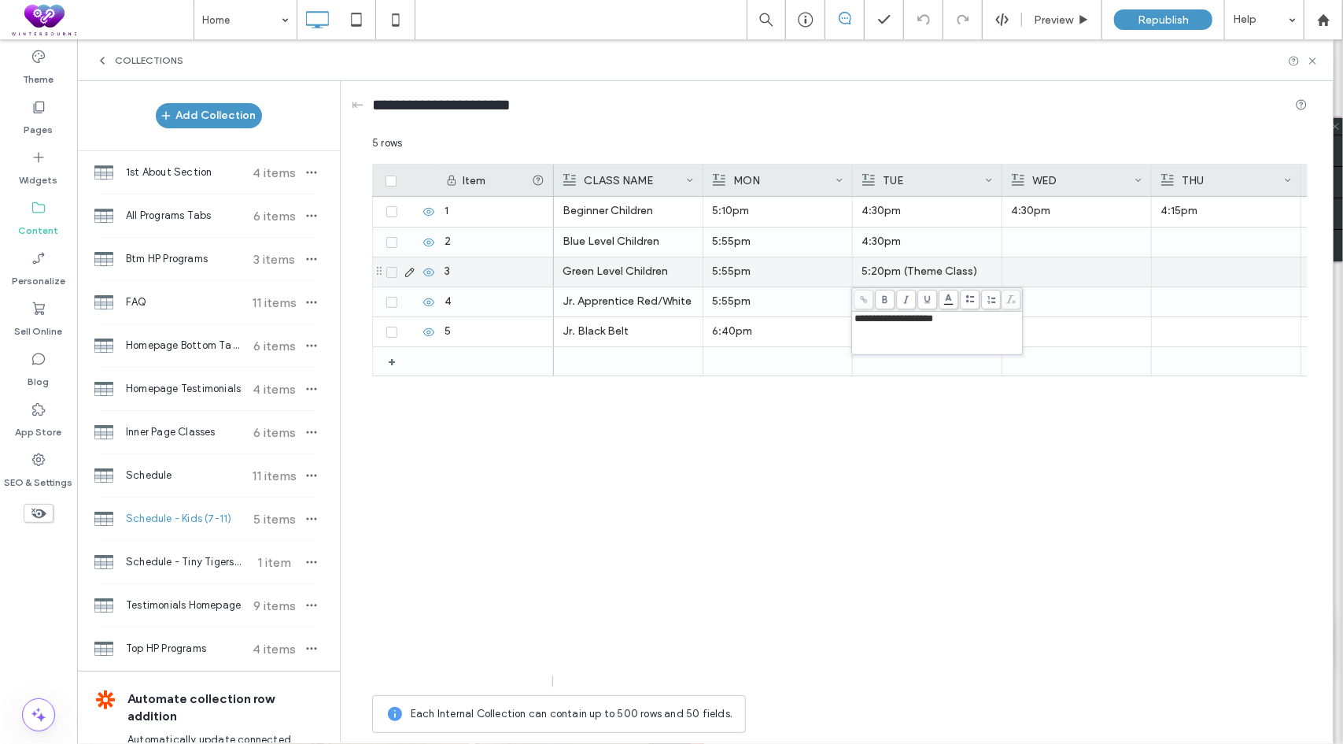
click at [981, 322] on div "**********" at bounding box center [938, 318] width 166 height 11
click at [925, 443] on div "Jr. Black Belt 6:40pm 5:20pm (Theme Class) 6:15pm Jr. Apprentice Red/White 5:55…" at bounding box center [931, 442] width 754 height 490
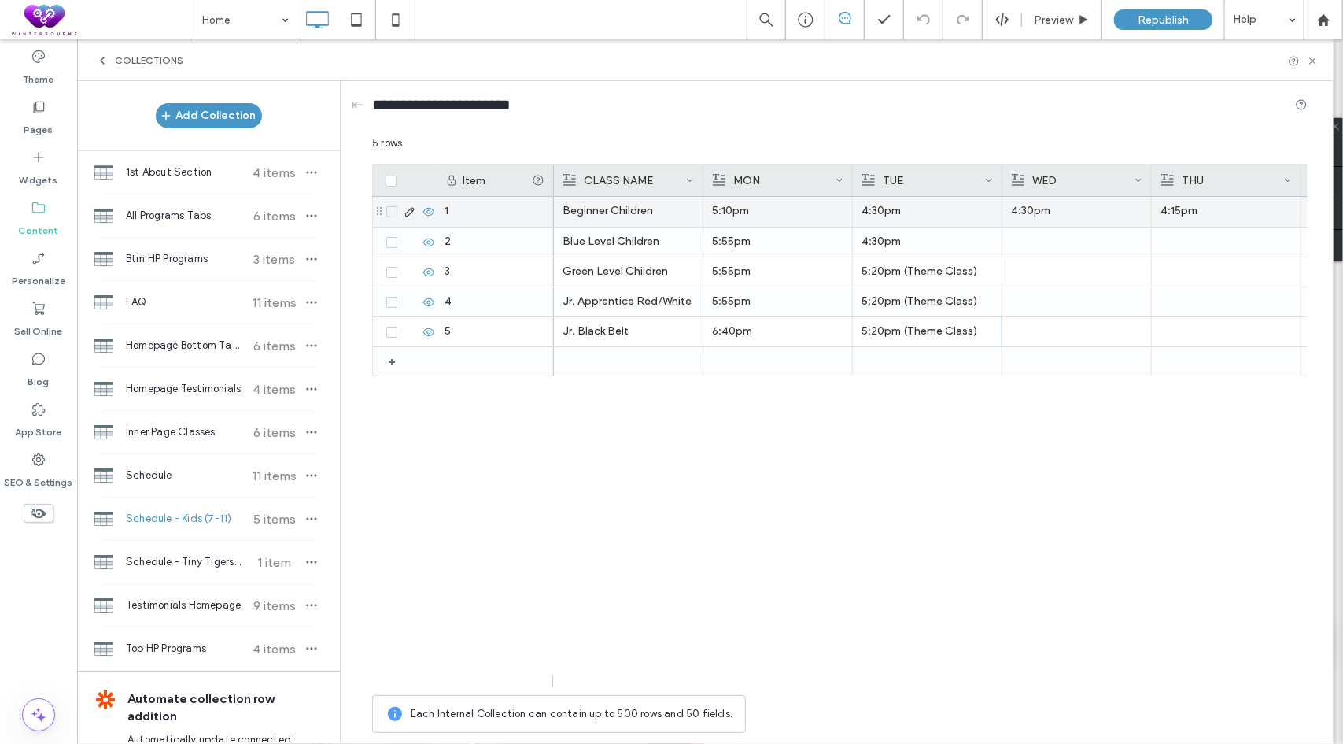
click at [1069, 211] on p "4:30pm" at bounding box center [1076, 211] width 131 height 28
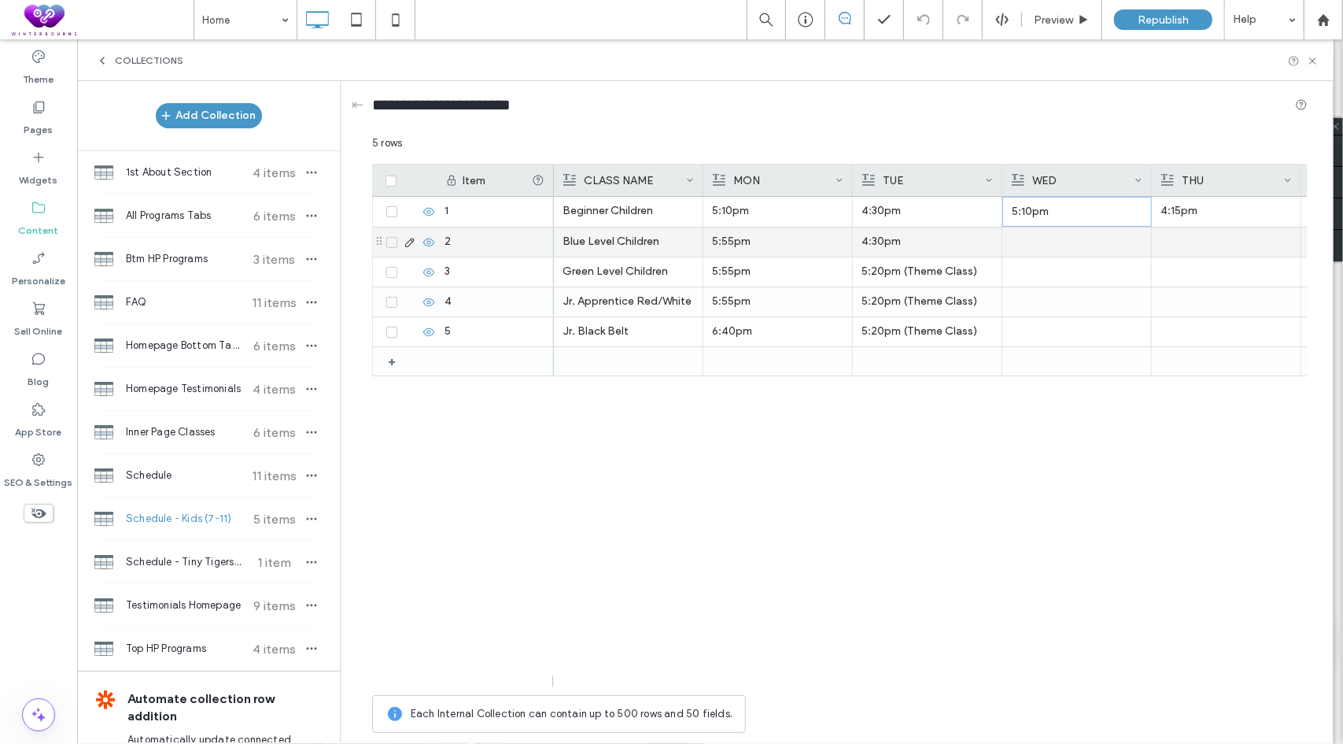
click at [1079, 242] on div at bounding box center [1076, 241] width 131 height 29
click at [1081, 238] on p "5:55pm" at bounding box center [1077, 242] width 131 height 28
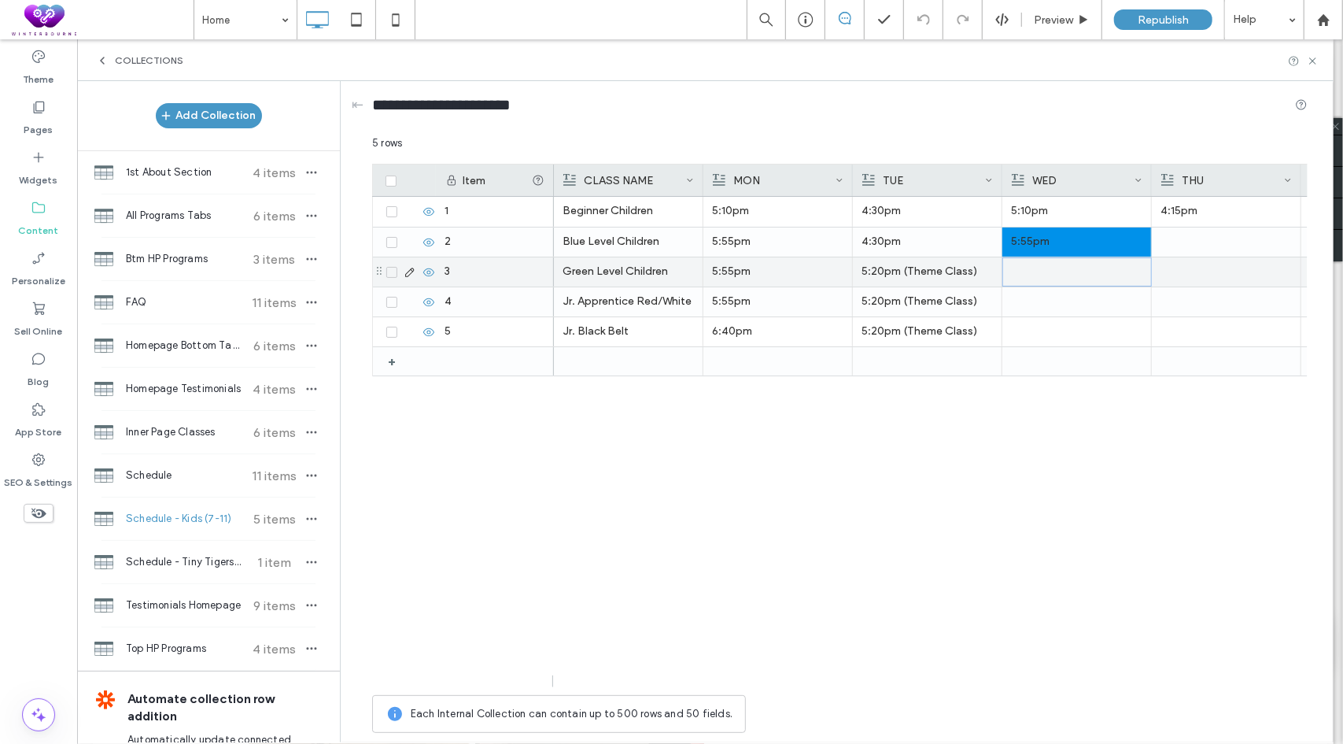
click at [1051, 267] on div at bounding box center [1077, 272] width 131 height 28
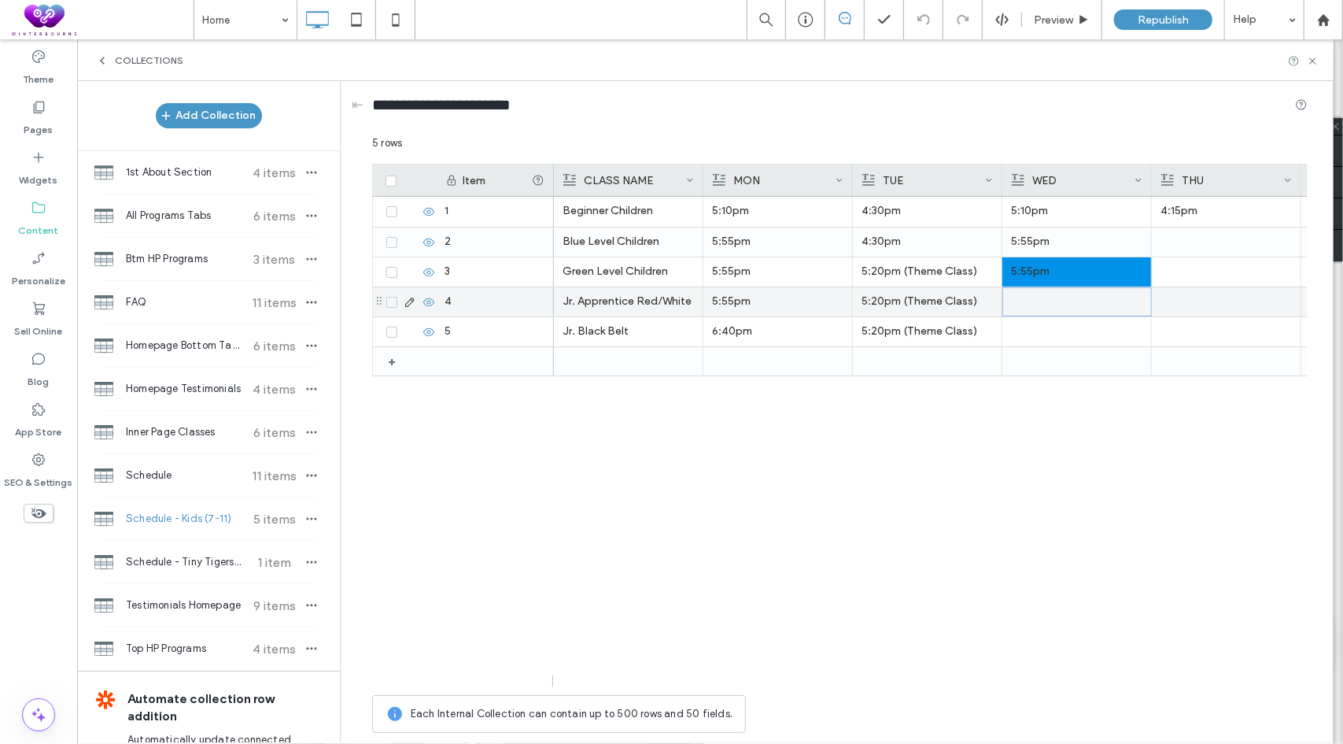
click at [1029, 292] on div at bounding box center [1077, 302] width 131 height 28
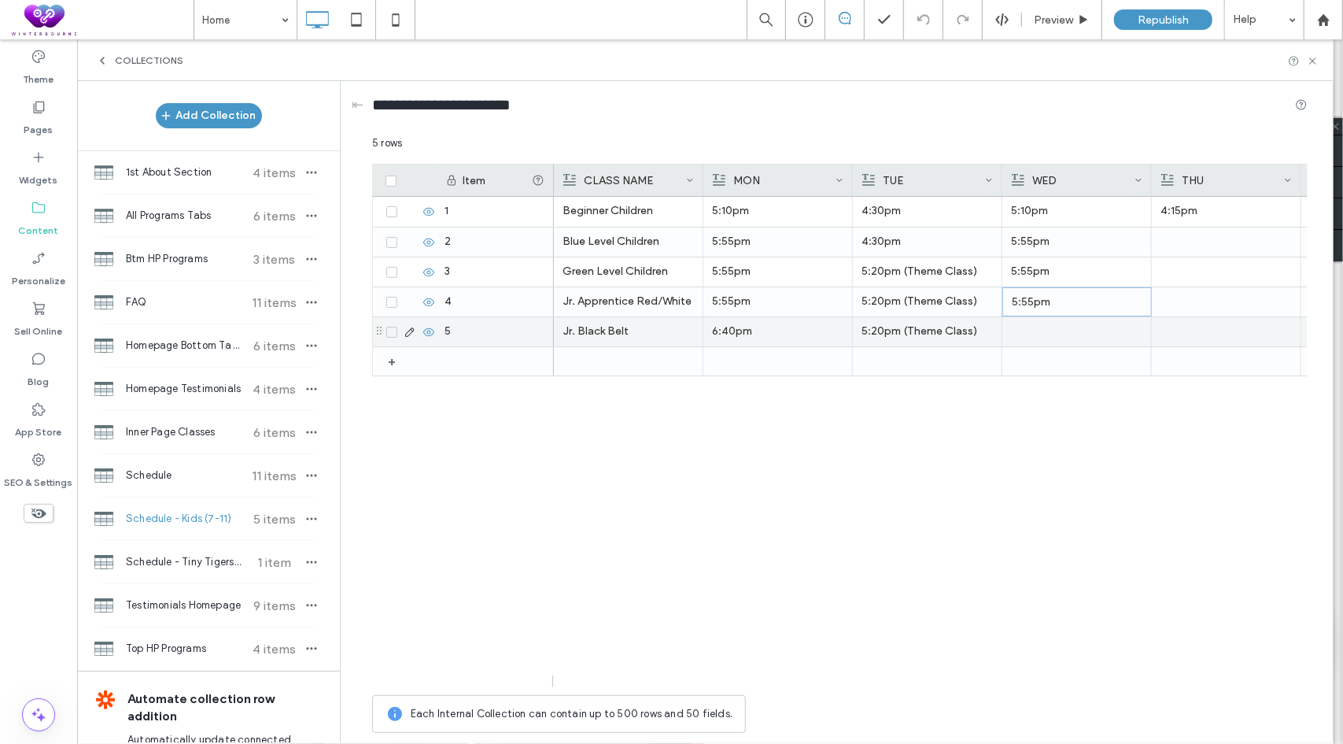
click at [1047, 329] on div at bounding box center [1076, 331] width 131 height 29
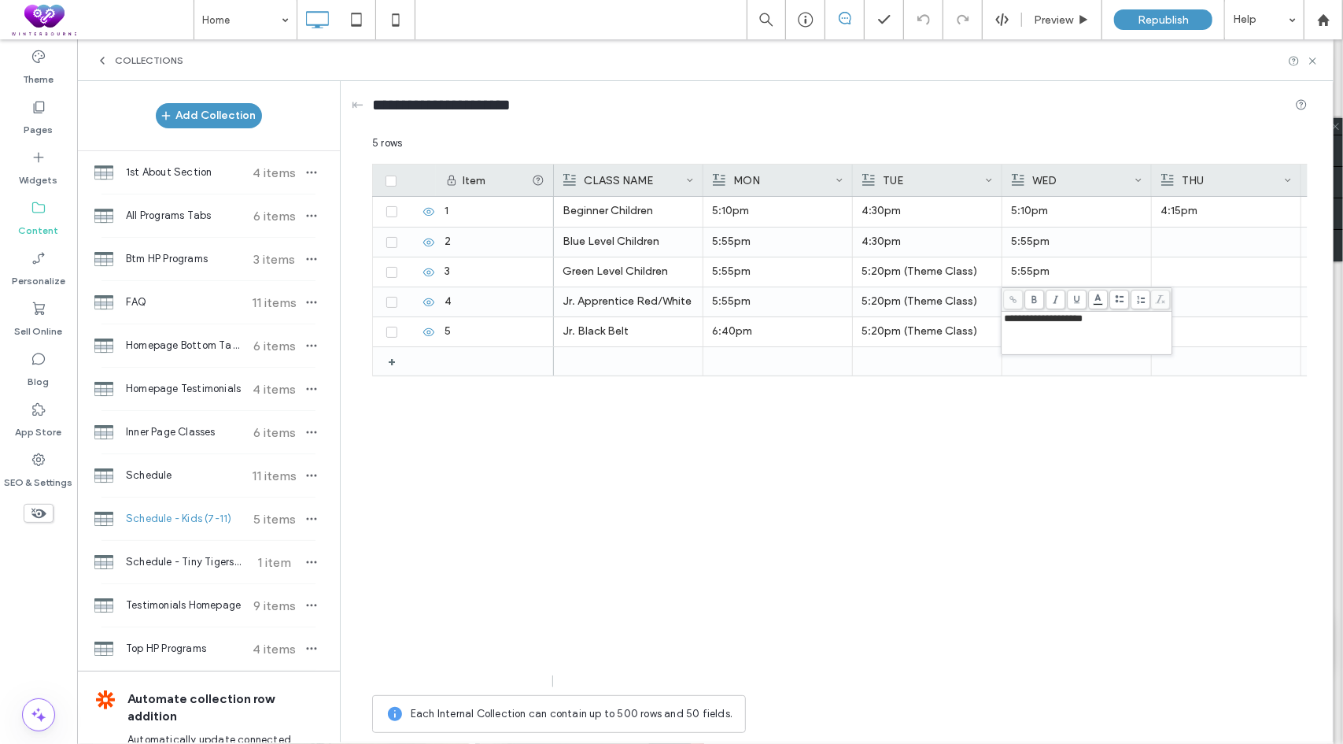
click at [1118, 323] on div "**********" at bounding box center [1087, 318] width 166 height 11
copy span "**********"
click at [1027, 459] on div "Jr. Black Belt 6:40pm 5:20pm (Theme Class) 6:15pm Jr. Apprentice Red/White 5:55…" at bounding box center [931, 442] width 754 height 490
click at [1063, 299] on p "5:55pm" at bounding box center [1076, 301] width 131 height 28
click at [1063, 299] on p "5:55pm" at bounding box center [1077, 302] width 131 height 28
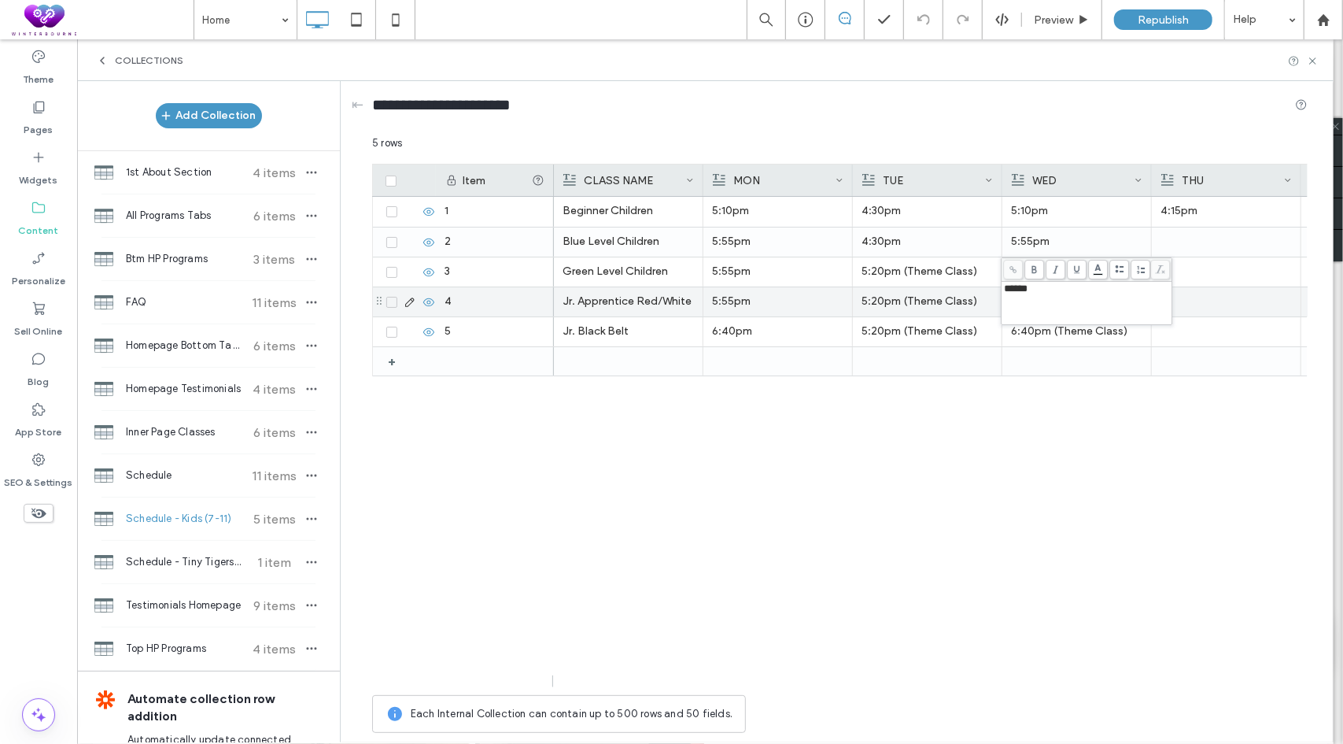
click at [1053, 287] on div "******" at bounding box center [1087, 288] width 166 height 11
click at [1042, 468] on div "Jr. Black Belt 6:40pm 5:20pm (Theme Class) 6:15pm 6:40pm (Theme Class) Jr. Appr…" at bounding box center [931, 442] width 754 height 490
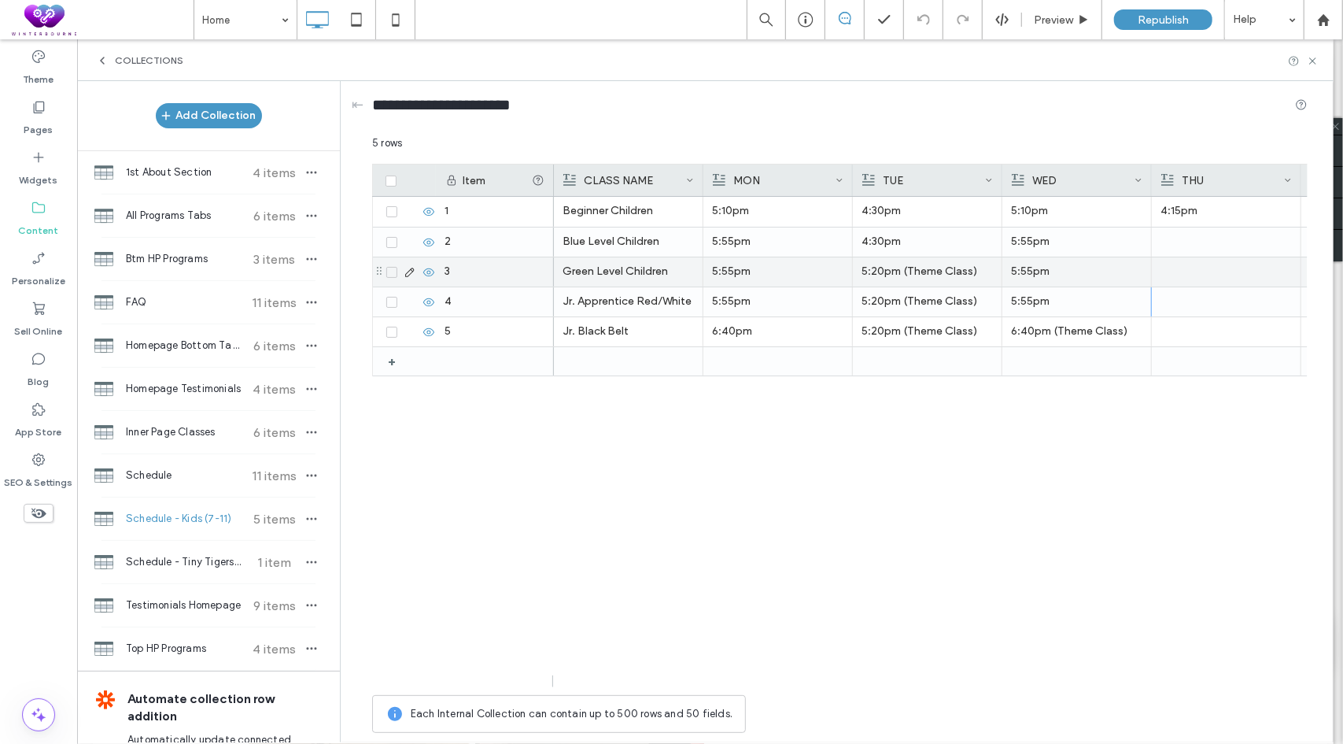
click at [1066, 272] on p "5:55pm" at bounding box center [1076, 271] width 131 height 28
click at [1066, 272] on p "5:55pm" at bounding box center [1077, 272] width 131 height 28
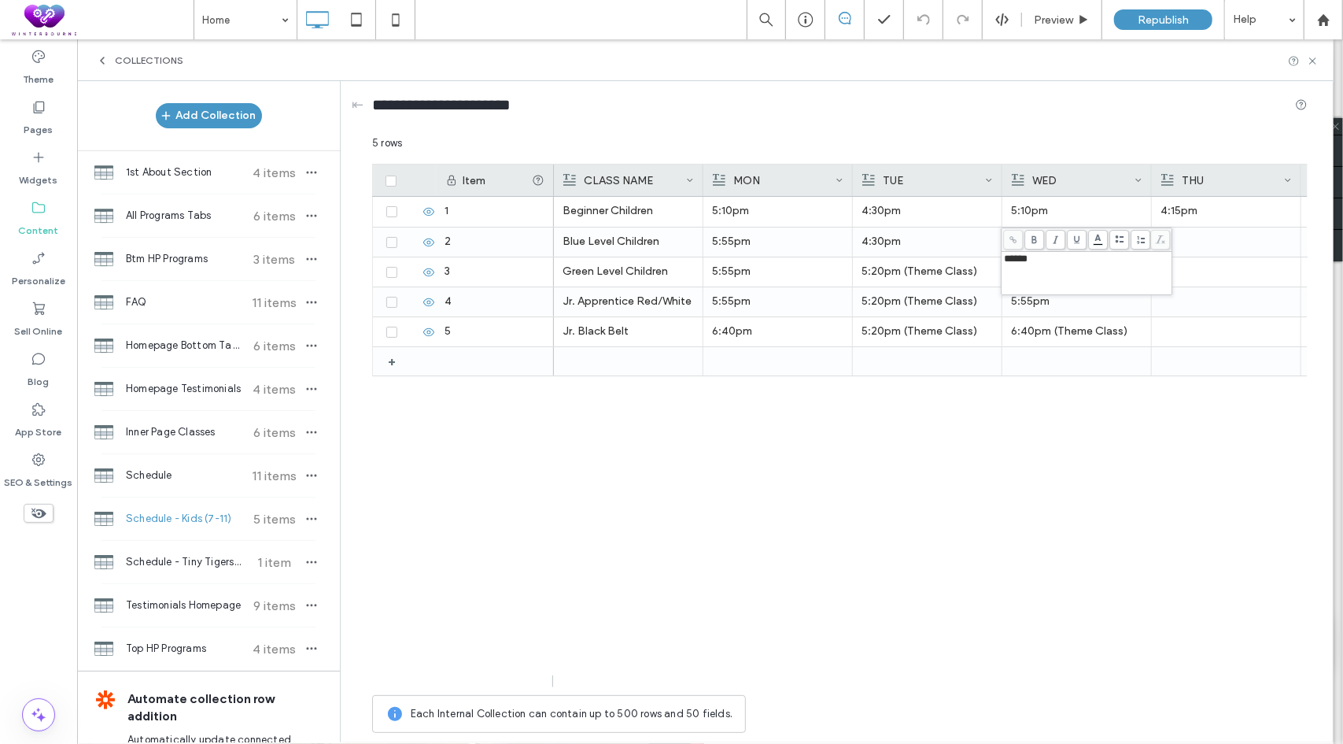
click at [1063, 264] on div "******" at bounding box center [1087, 258] width 166 height 11
click at [1000, 445] on div "Jr. Black Belt 6:40pm 5:20pm (Theme Class) 6:15pm 6:40pm (Theme Class) Jr. Appr…" at bounding box center [931, 442] width 754 height 490
click at [1060, 231] on p "5:55pm" at bounding box center [1076, 241] width 131 height 28
click at [1060, 231] on p "5:55pm" at bounding box center [1077, 242] width 131 height 28
click at [1058, 231] on div "******" at bounding box center [1087, 229] width 166 height 11
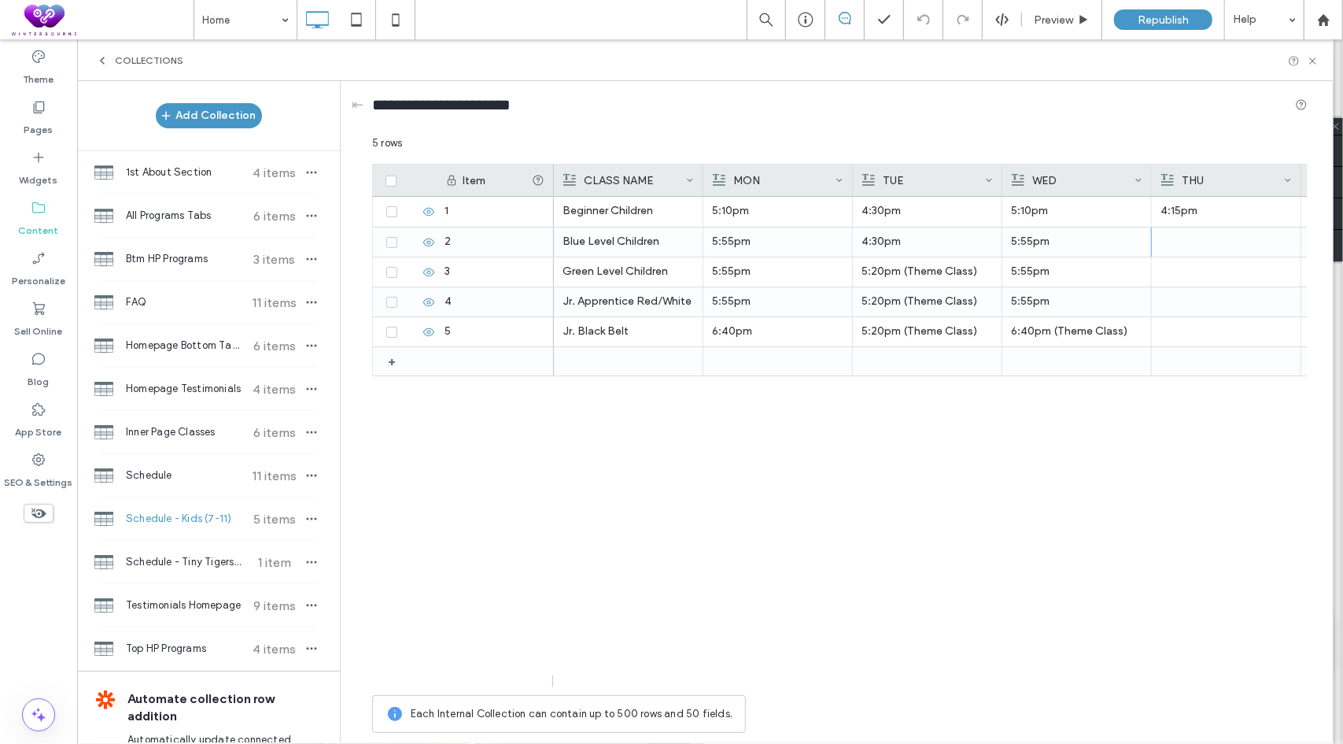
click at [1022, 432] on div "Jr. Black Belt 6:40pm 5:20pm (Theme Class) 6:15pm 6:40pm (Theme Class) Jr. Appr…" at bounding box center [931, 442] width 754 height 490
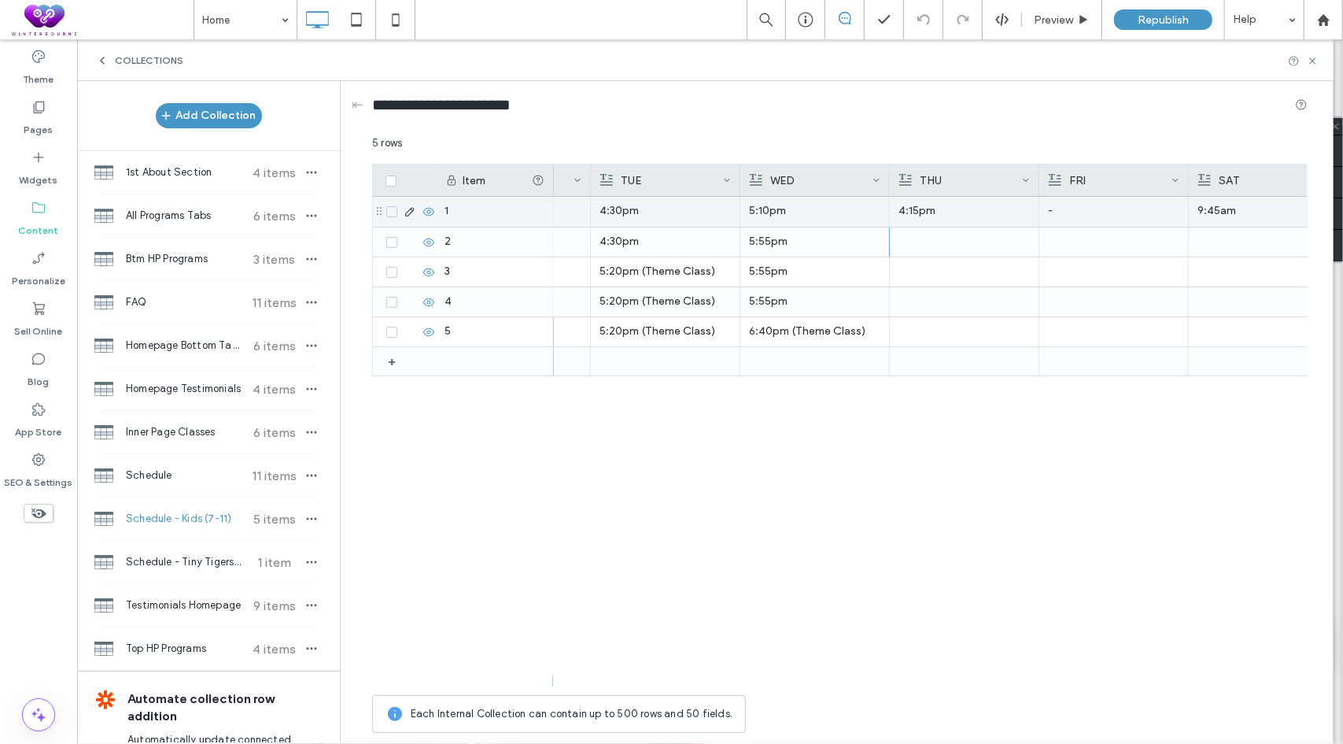
click at [929, 209] on p "4:15pm" at bounding box center [964, 211] width 131 height 28
click at [929, 209] on p "4:15pm" at bounding box center [965, 212] width 131 height 28
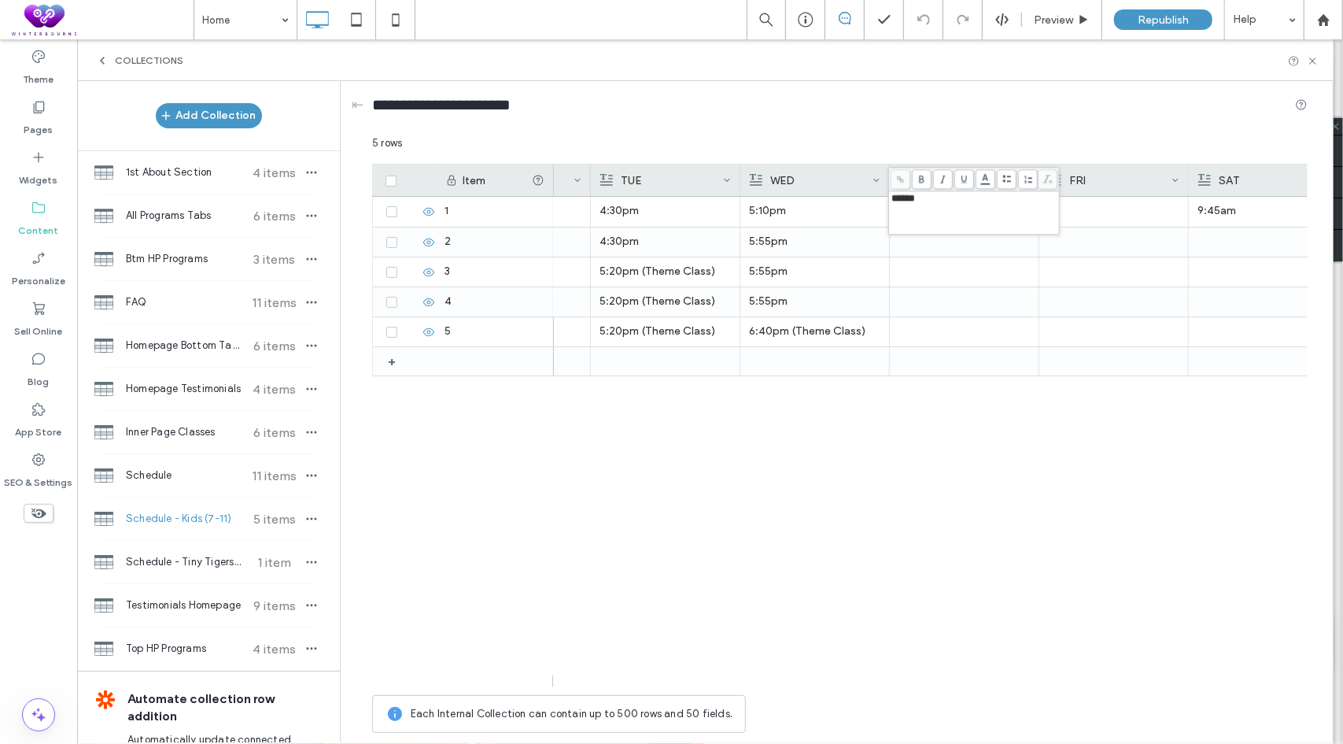
click at [907, 198] on span "******" at bounding box center [904, 198] width 24 height 10
click at [907, 245] on div at bounding box center [964, 241] width 131 height 29
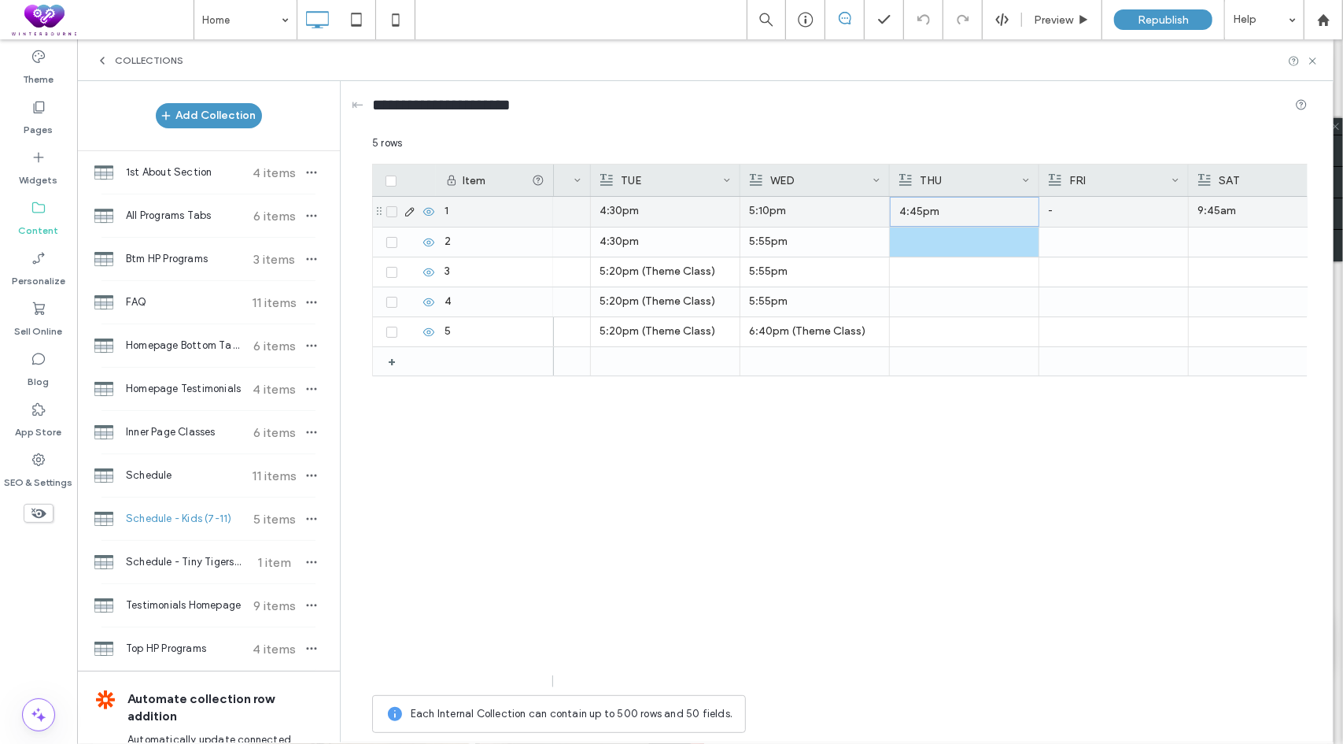
click at [933, 210] on p "4:45pm" at bounding box center [965, 212] width 131 height 28
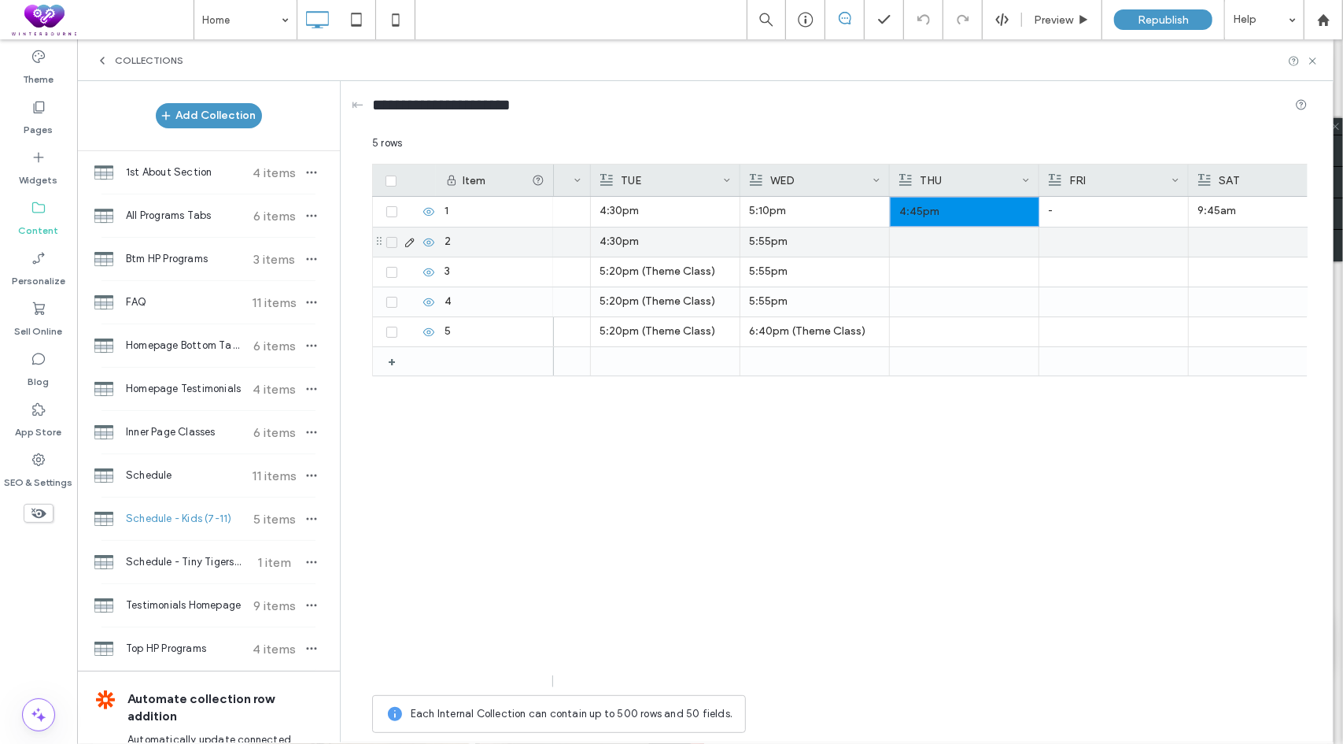
click at [929, 243] on div at bounding box center [964, 241] width 131 height 29
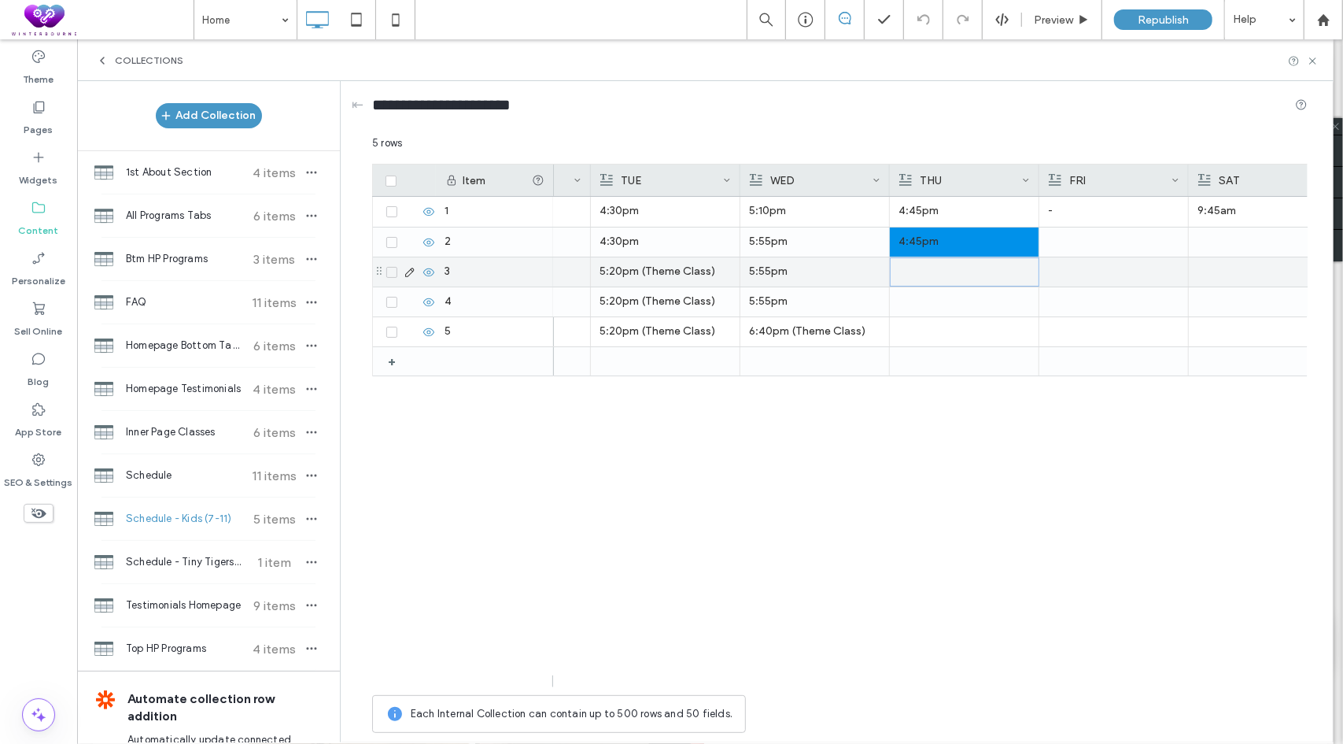
click at [922, 276] on div at bounding box center [965, 272] width 131 height 28
click at [917, 272] on div at bounding box center [965, 272] width 131 height 28
click at [921, 270] on p "5:30pm" at bounding box center [965, 272] width 131 height 28
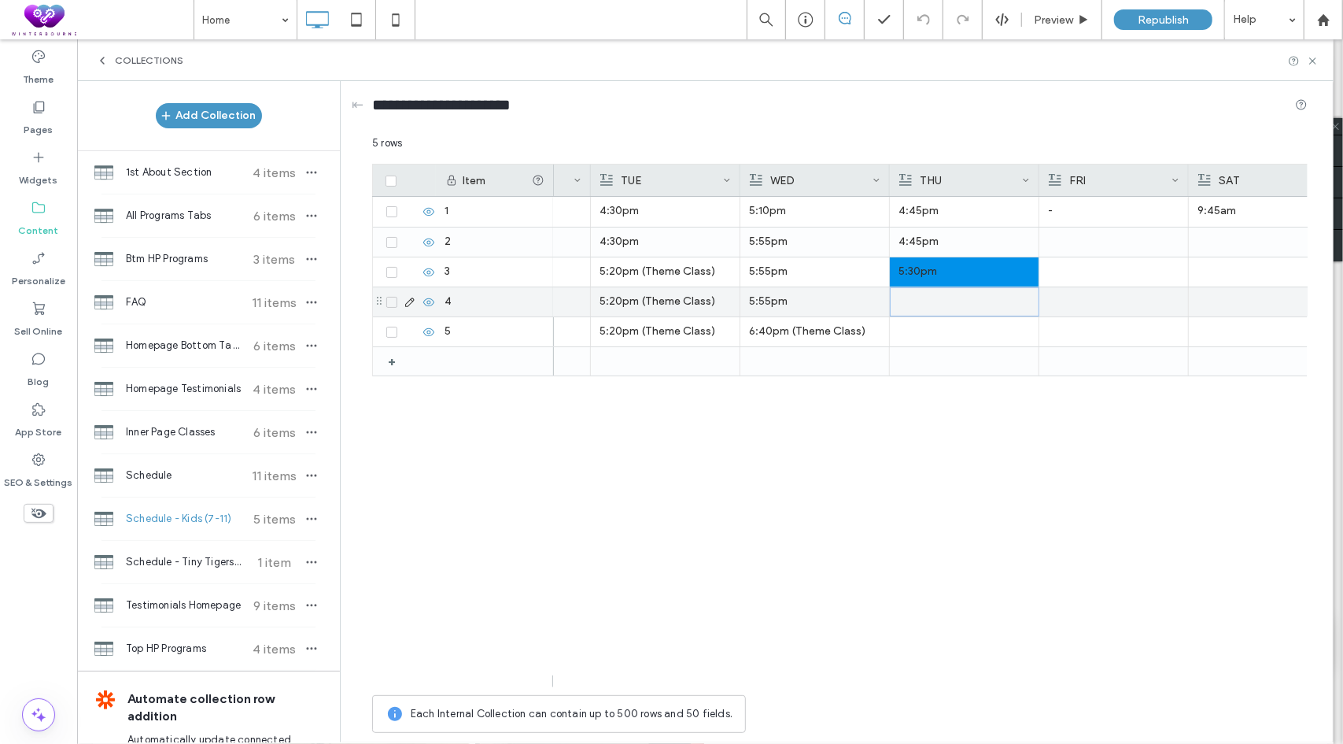
click at [918, 298] on div at bounding box center [965, 302] width 131 height 28
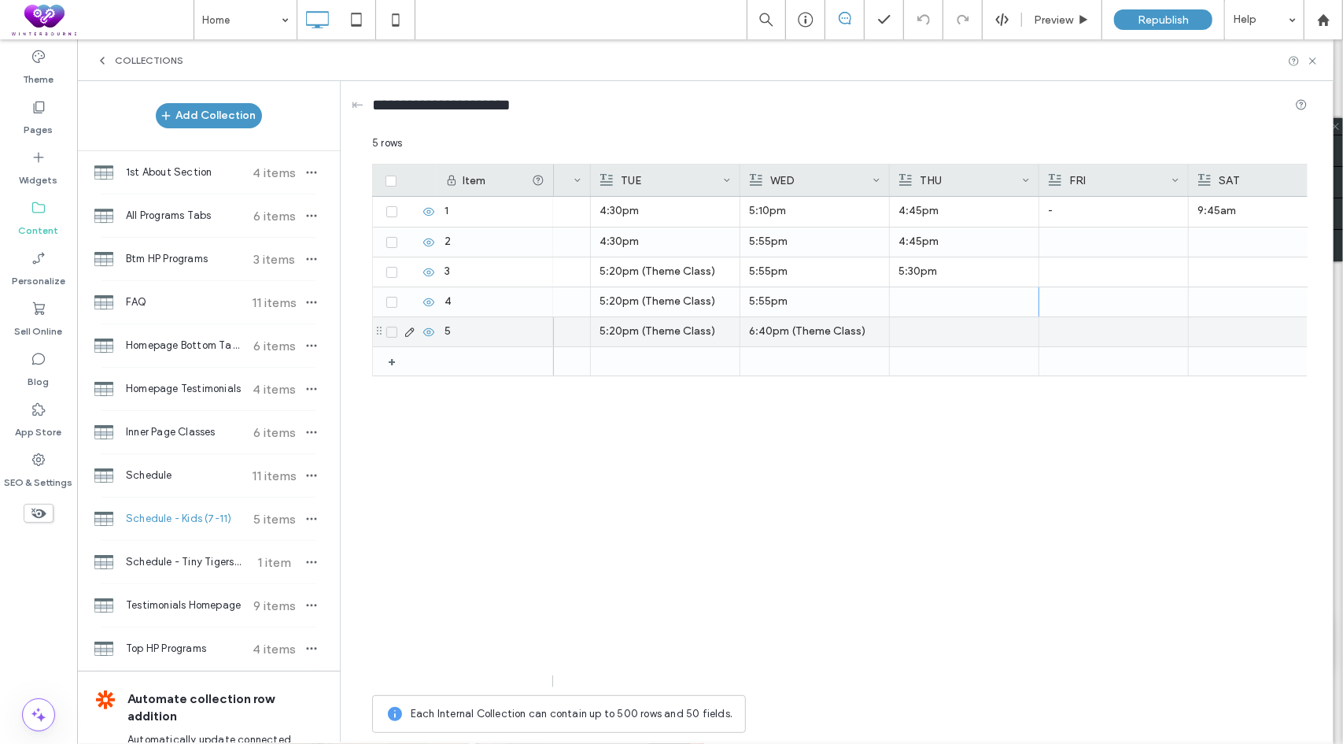
click at [914, 344] on div at bounding box center [964, 331] width 131 height 29
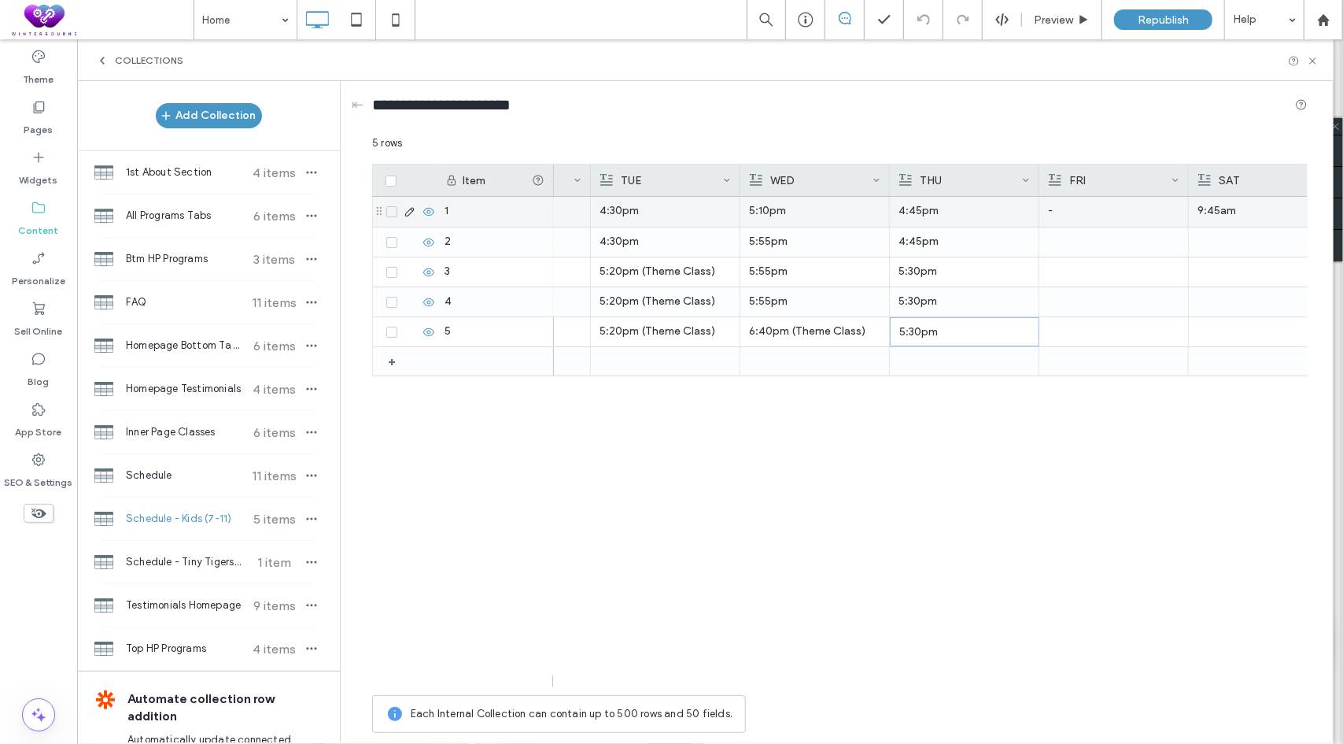
click at [1077, 218] on div "-" at bounding box center [1113, 211] width 131 height 28
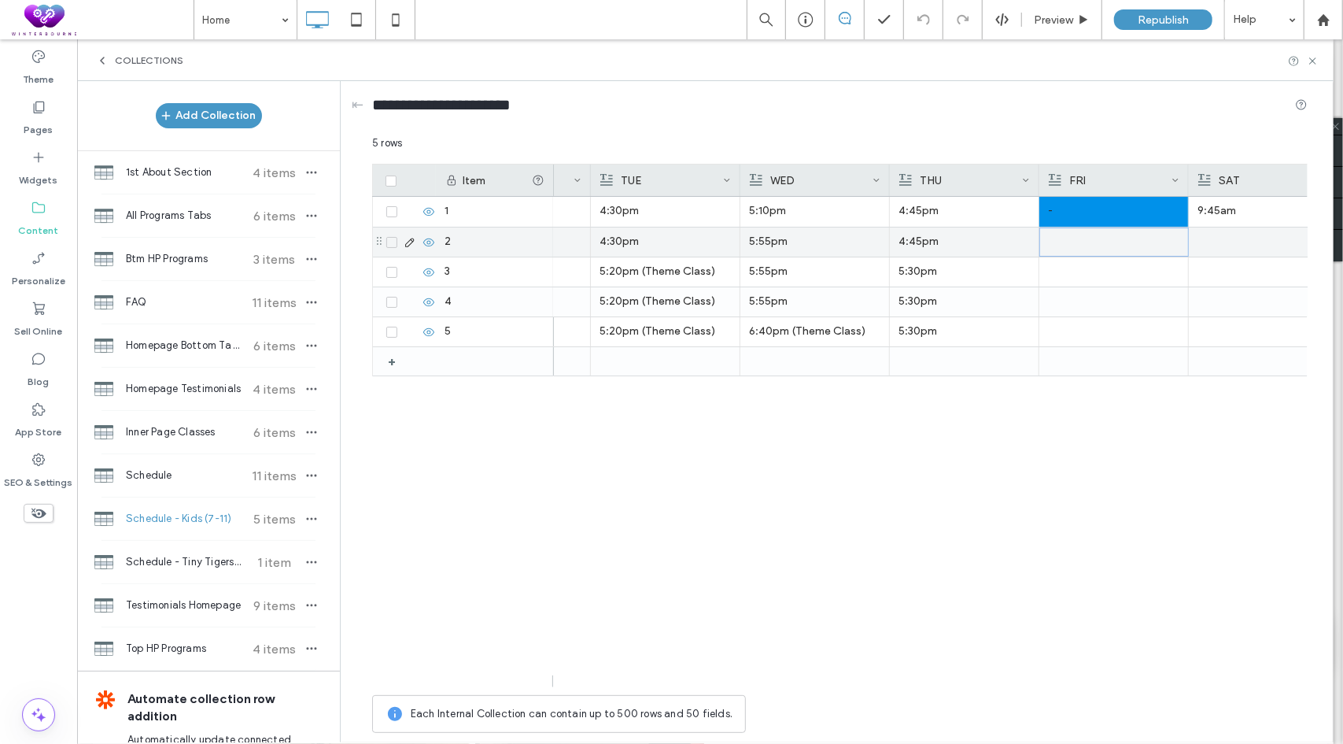
click at [1080, 238] on div at bounding box center [1114, 242] width 131 height 28
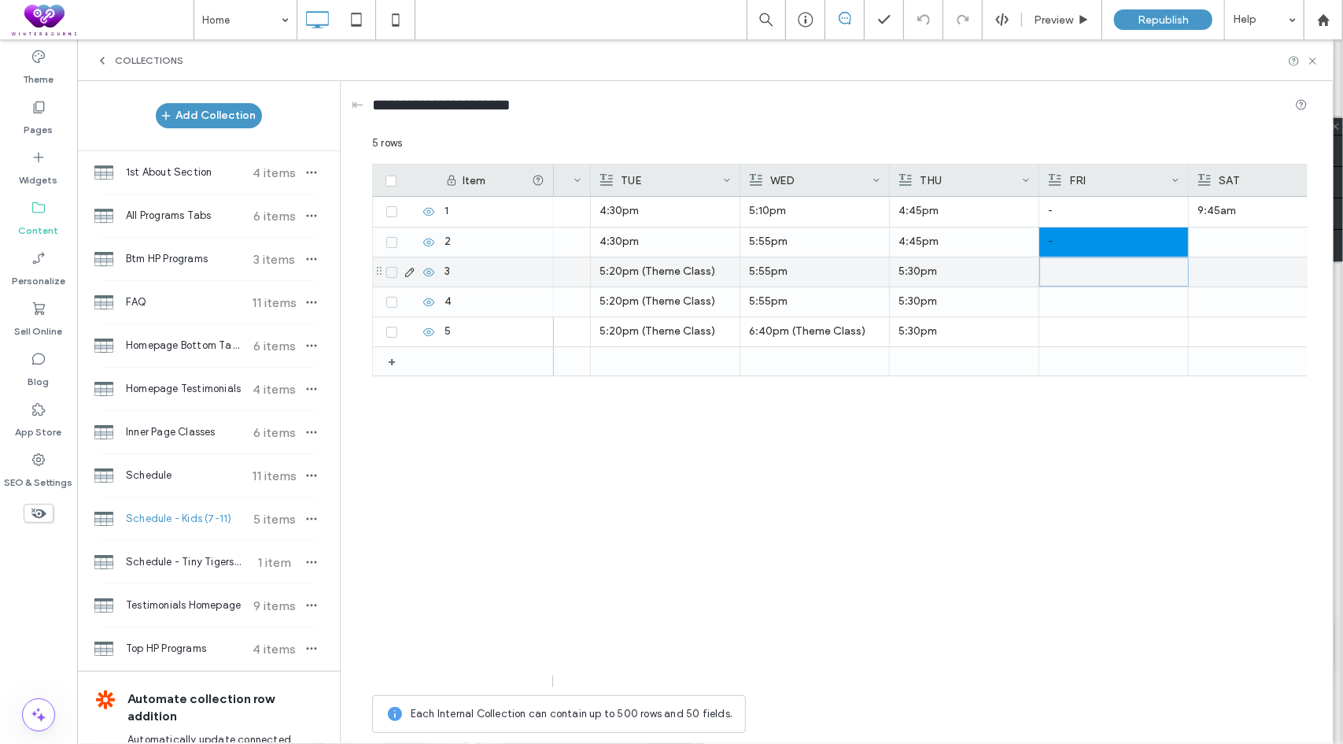
click at [1081, 272] on div at bounding box center [1114, 272] width 131 height 28
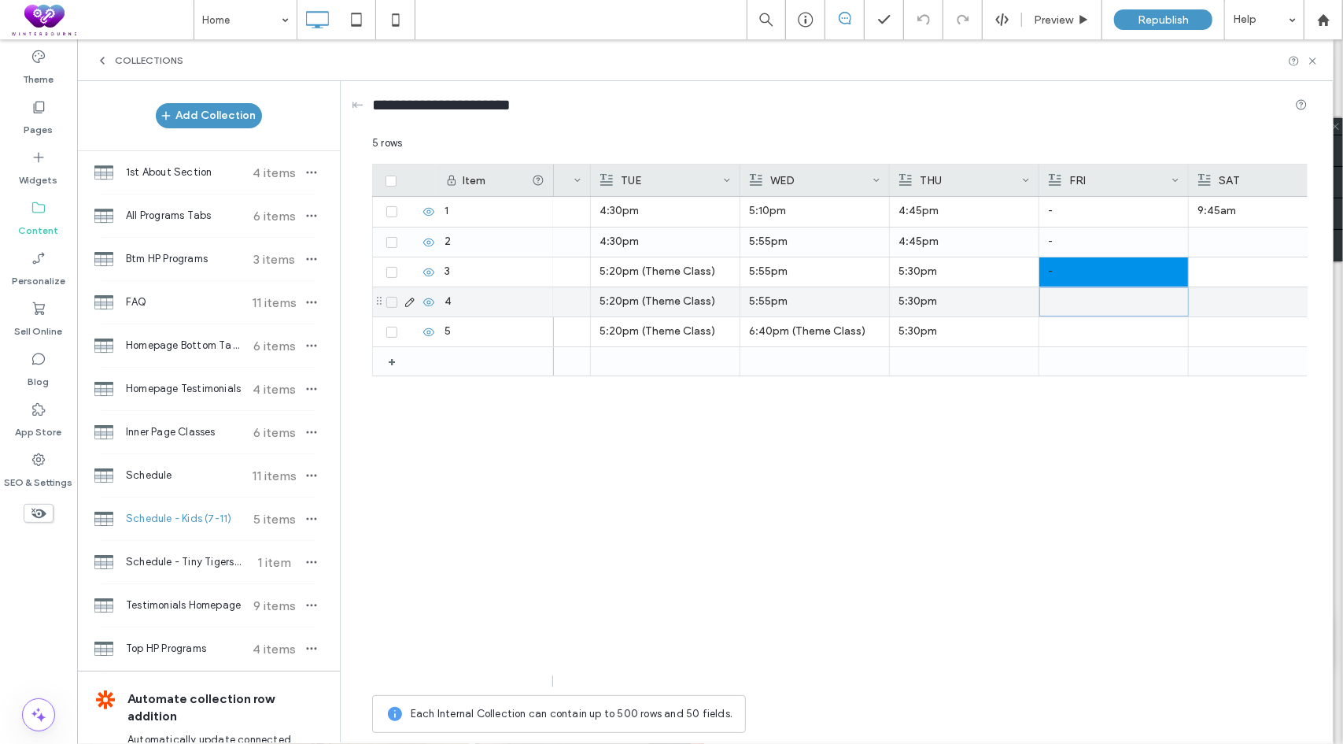
click at [1091, 309] on div at bounding box center [1114, 302] width 131 height 28
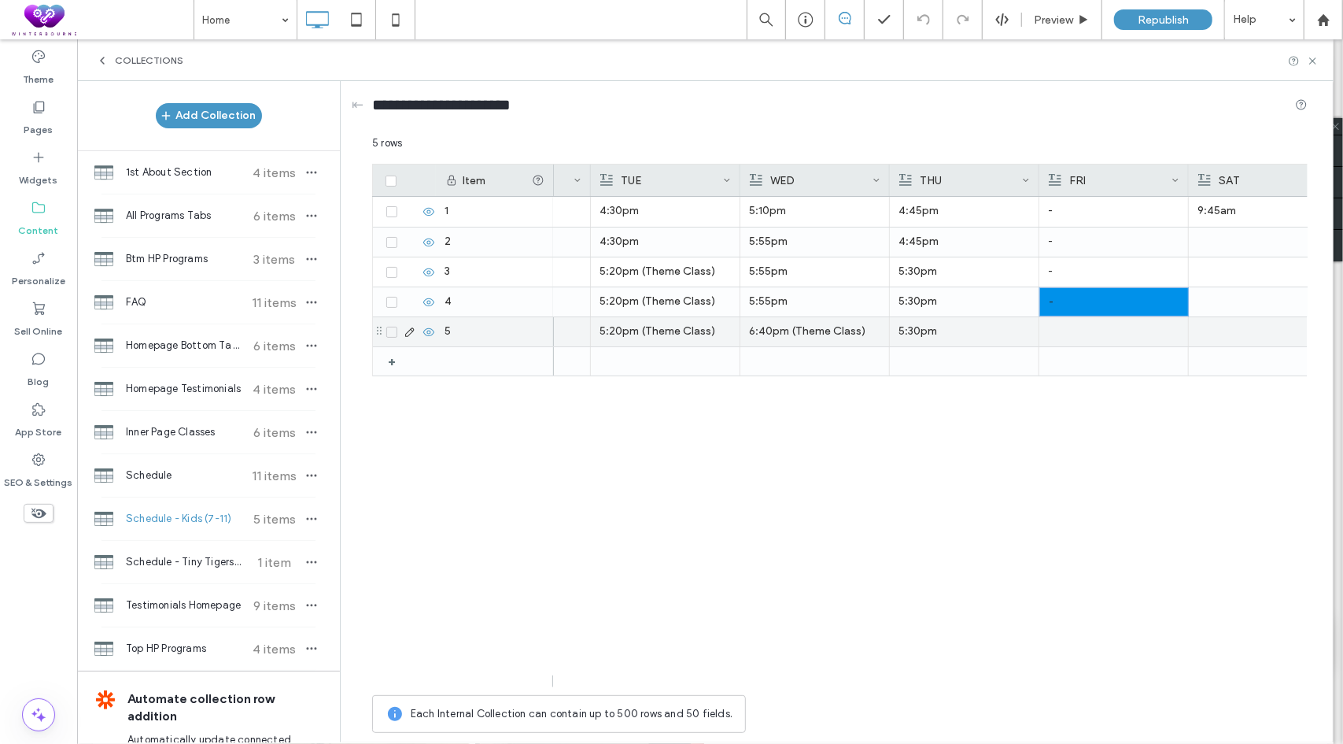
click at [1084, 349] on div at bounding box center [1113, 361] width 131 height 28
click at [1096, 337] on div at bounding box center [1113, 331] width 131 height 29
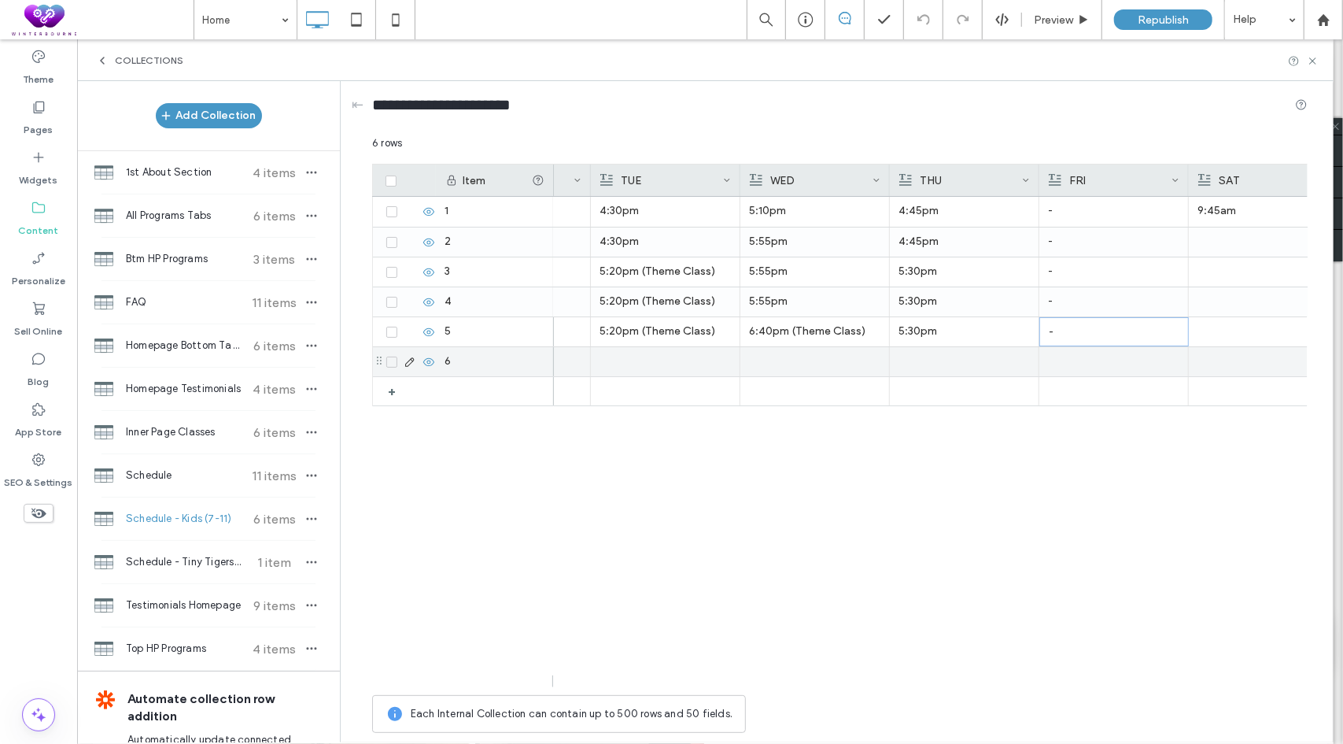
click at [393, 363] on span at bounding box center [391, 362] width 11 height 11
click at [708, 147] on button "Delete" at bounding box center [715, 144] width 67 height 19
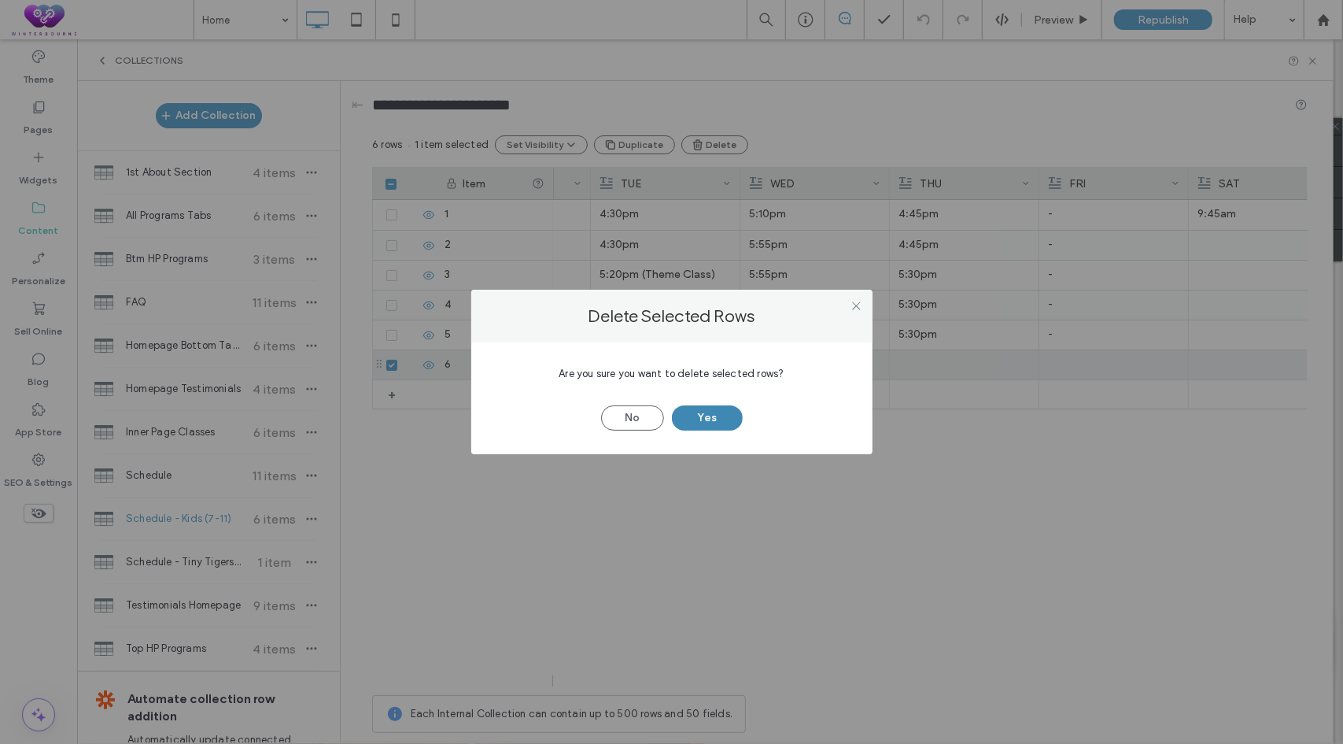
click at [710, 412] on button "Yes" at bounding box center [707, 417] width 71 height 25
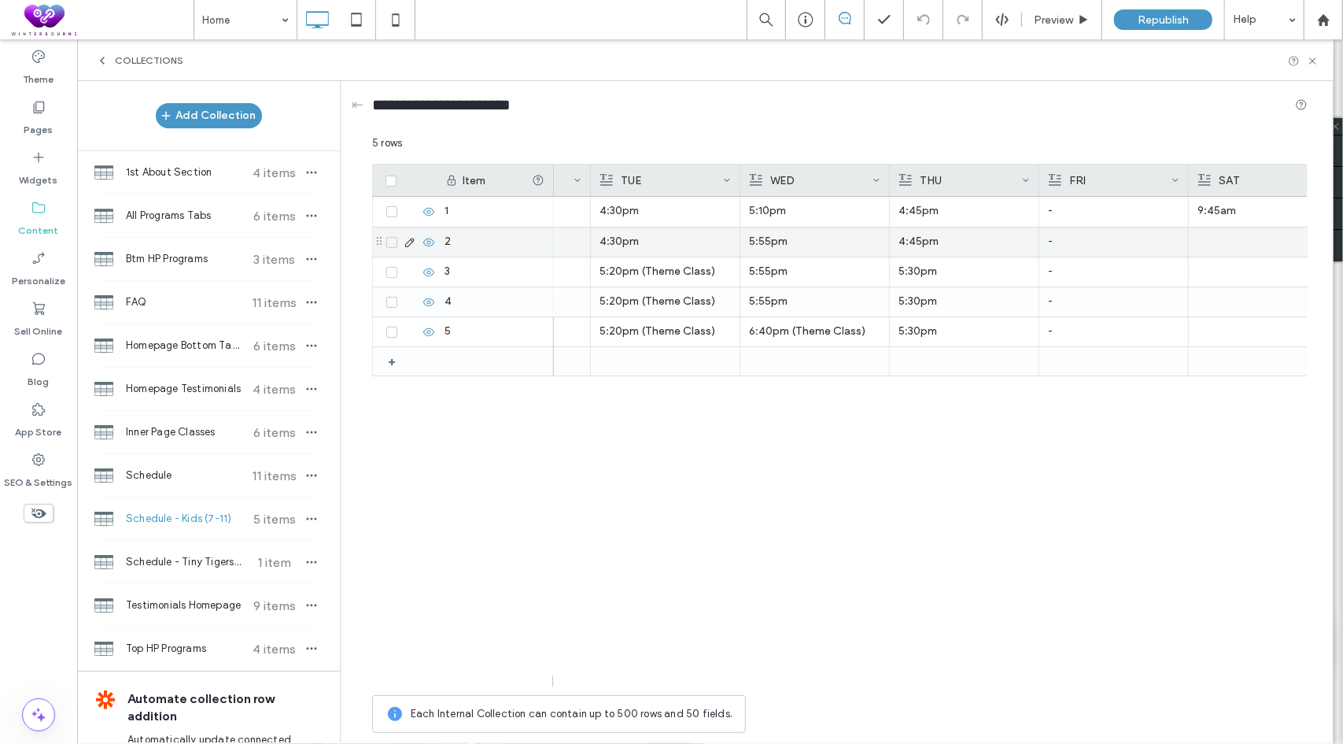
click at [1210, 245] on div at bounding box center [1263, 241] width 131 height 29
click at [1210, 245] on div at bounding box center [1264, 242] width 131 height 28
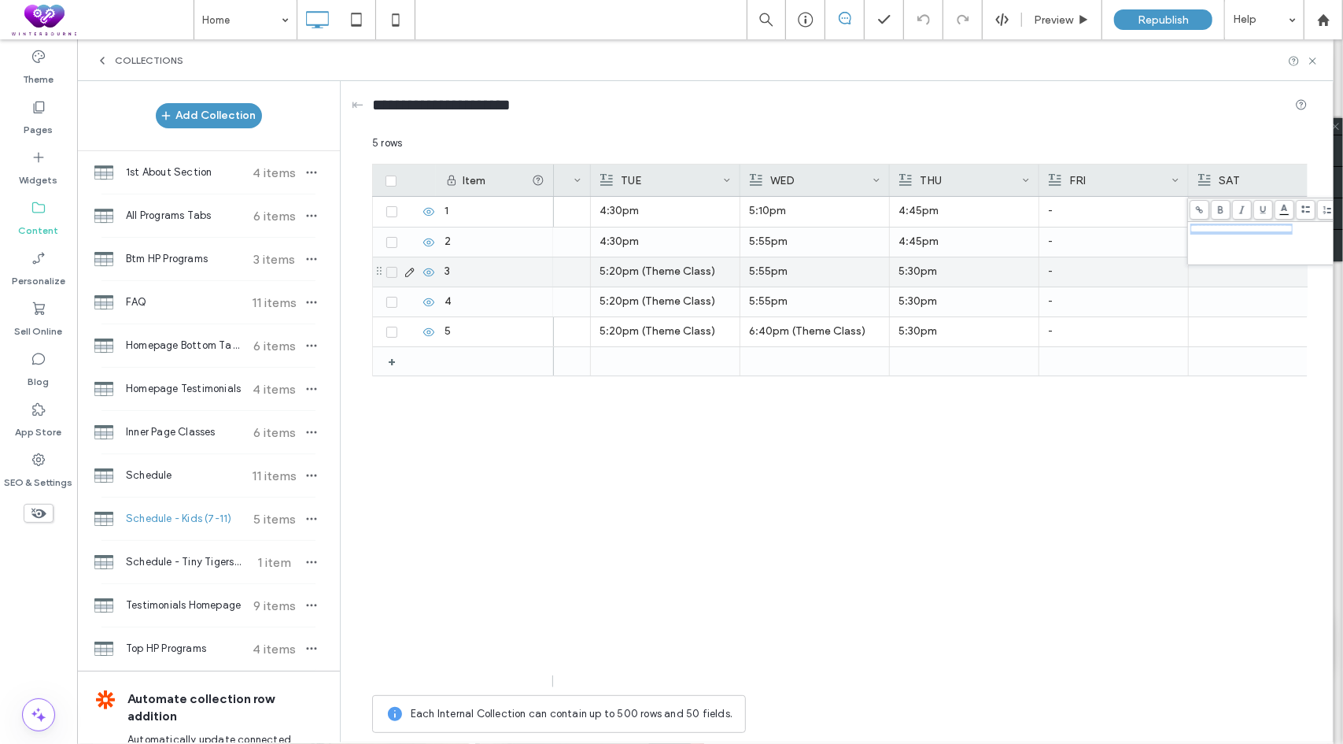
copy span "**********"
click at [1134, 502] on div "Jr. Black Belt 6:40pm 5:20pm (Theme Class) 6:15pm 6:40pm (Theme Class) 5:30pm -…" at bounding box center [931, 442] width 754 height 490
click at [1209, 275] on div at bounding box center [1264, 272] width 131 height 28
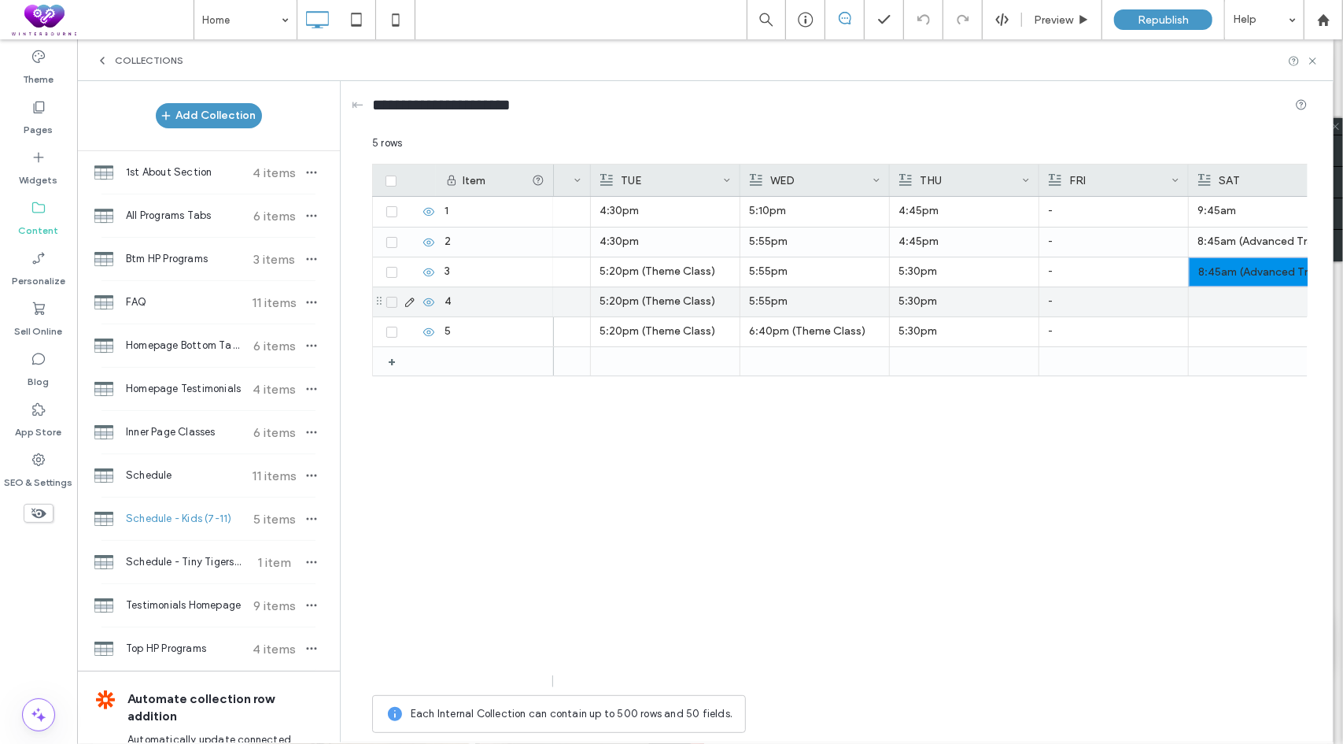
click at [1210, 294] on div at bounding box center [1263, 301] width 131 height 29
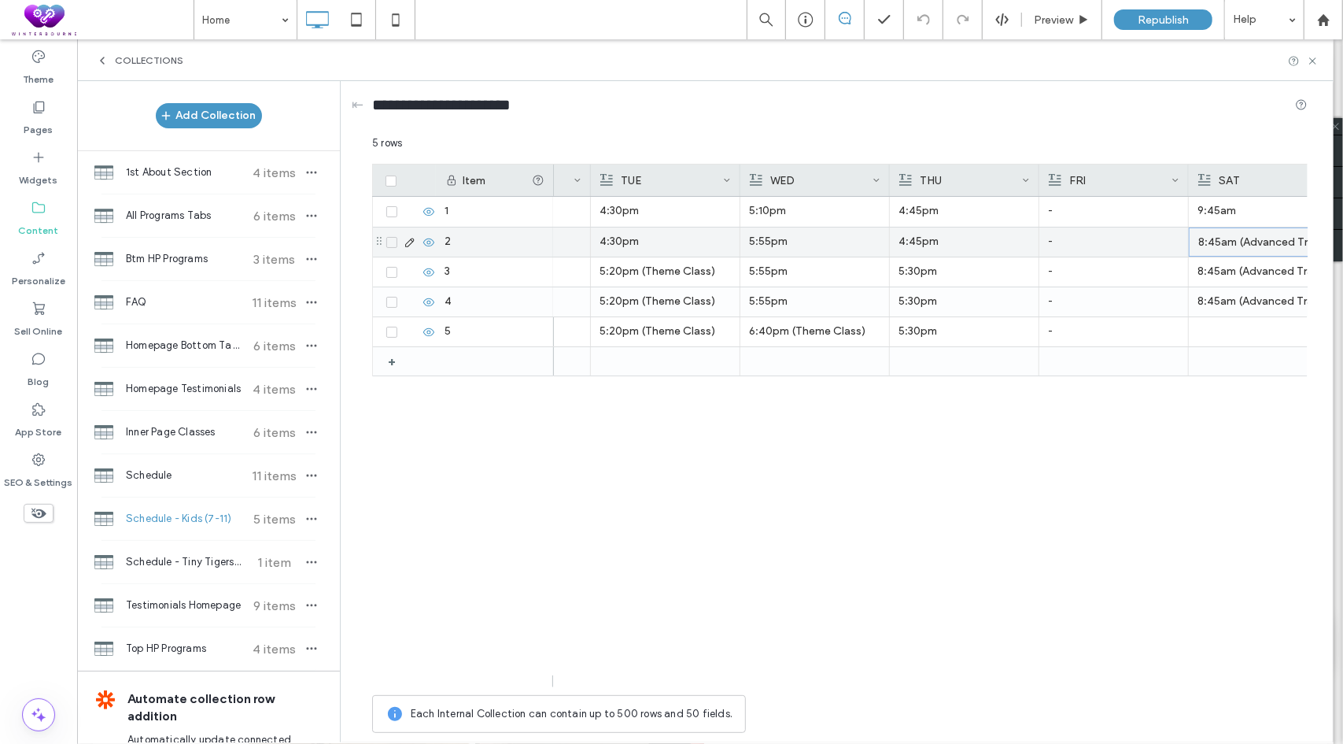
click at [1223, 249] on p "8:45am (Advanced Training)" at bounding box center [1264, 242] width 131 height 28
click at [1330, 232] on div "**********" at bounding box center [1274, 229] width 166 height 11
drag, startPoint x: 1207, startPoint y: 245, endPoint x: 1185, endPoint y: 246, distance: 22.0
click at [1185, 246] on div "**********" at bounding box center [840, 437] width 936 height 605
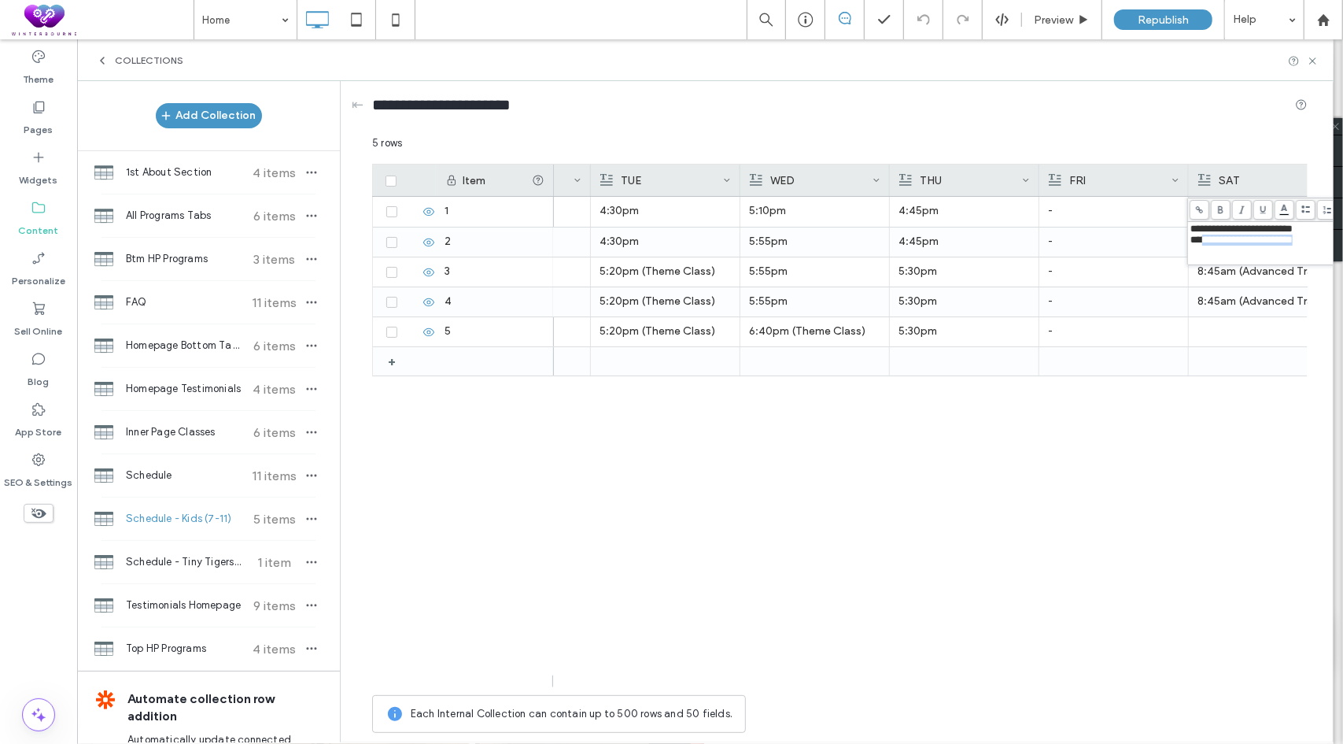
click at [1215, 244] on span "**********" at bounding box center [1242, 240] width 102 height 10
click at [1206, 240] on span "**********" at bounding box center [1242, 240] width 102 height 10
copy div "**********"
click at [1162, 563] on div "Jr. Black Belt 6:40pm 5:20pm (Theme Class) 6:15pm 6:40pm (Theme Class) 5:30pm -…" at bounding box center [931, 442] width 754 height 490
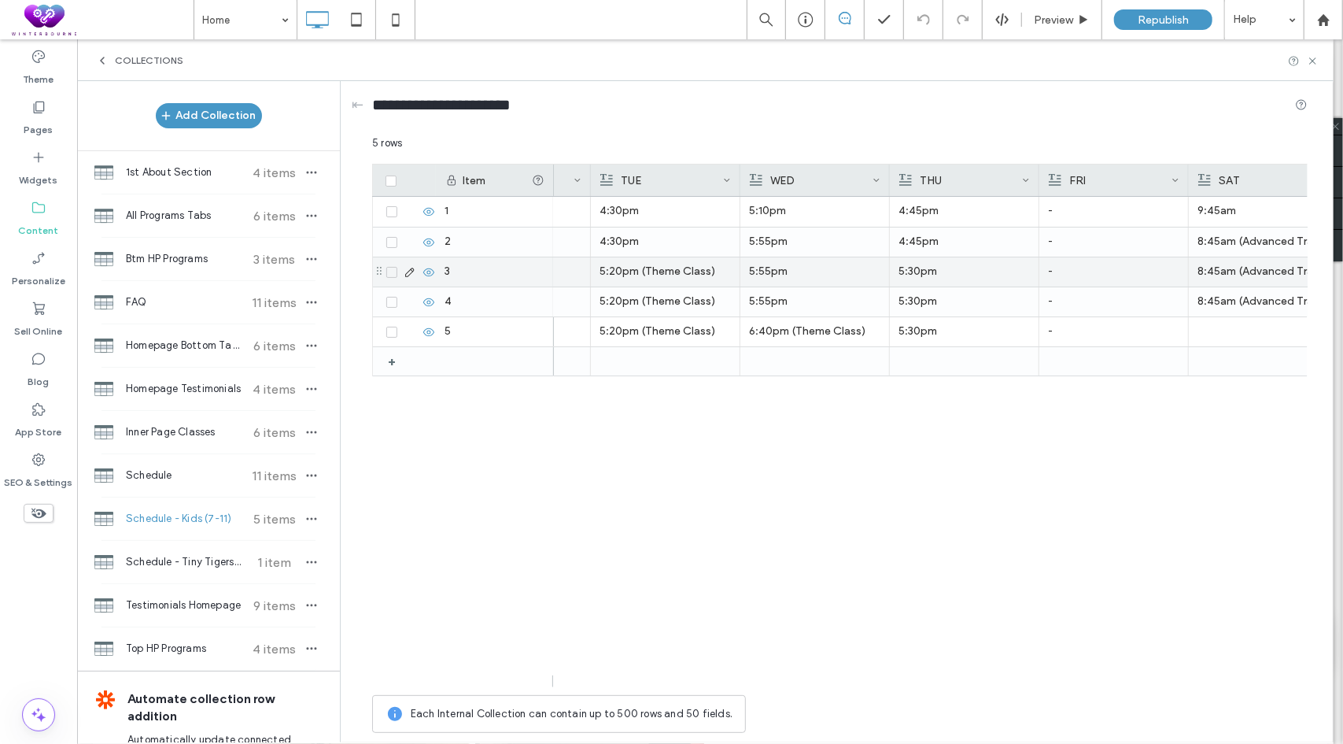
click at [1254, 272] on div "8:45am (Advanced Training)" at bounding box center [1263, 271] width 131 height 28
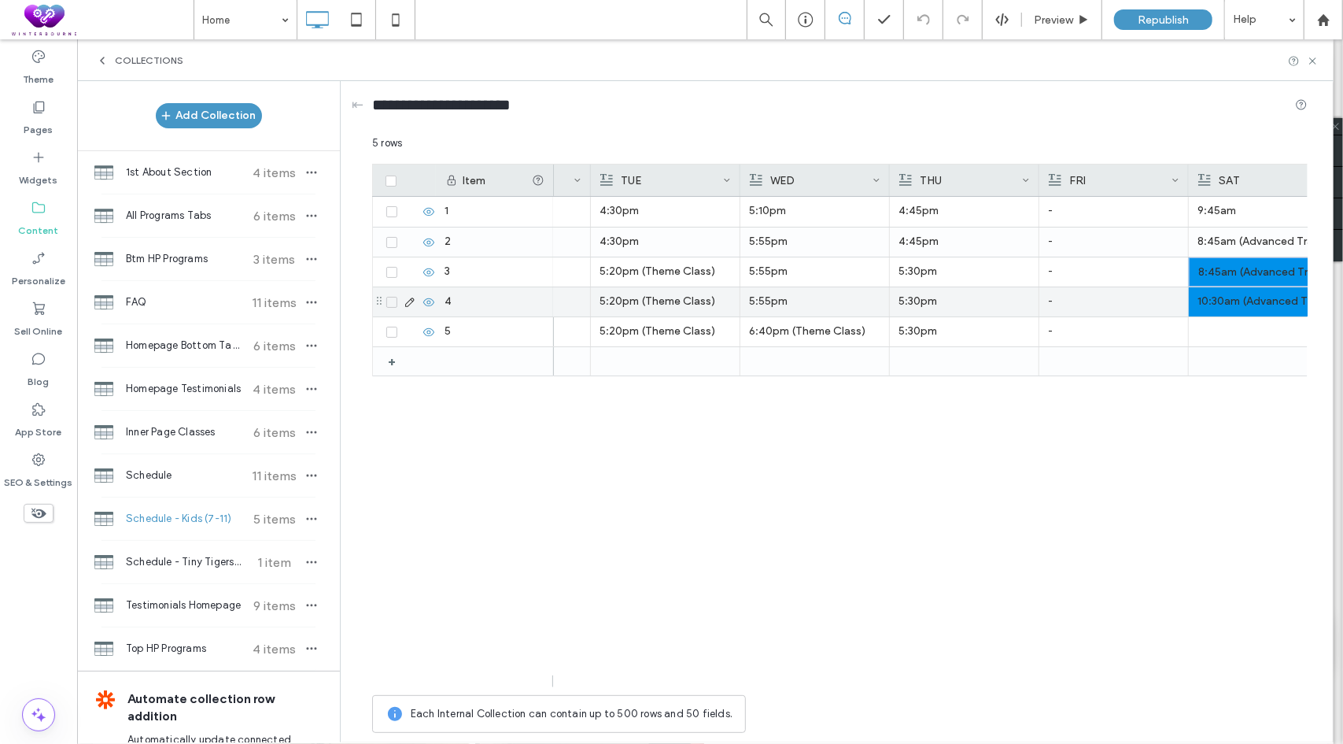
click at [1223, 300] on div "10:30am (Advanced Training)" at bounding box center [1263, 301] width 131 height 28
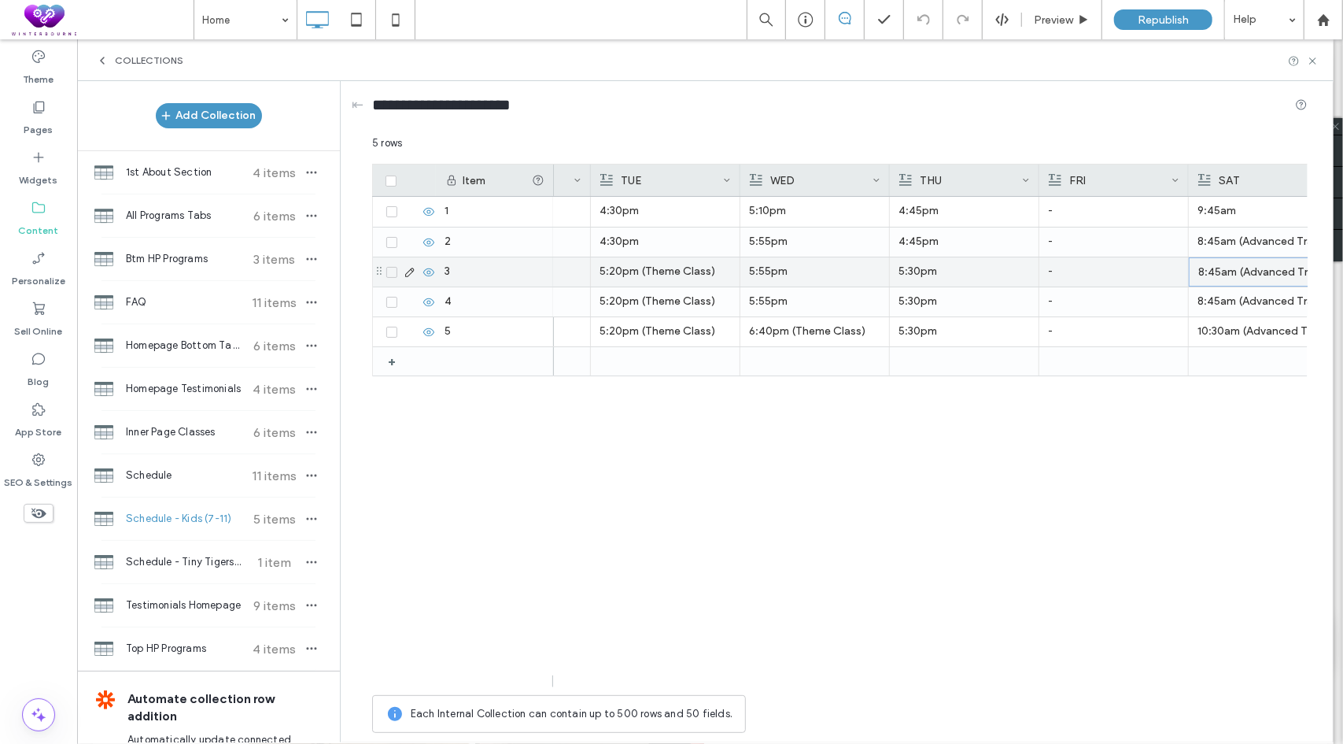
click at [1237, 279] on div "8:45am (Advanced Training)" at bounding box center [1264, 272] width 131 height 28
click at [1229, 269] on div "**********" at bounding box center [1274, 272] width 166 height 39
click at [1177, 475] on div "Jr. Black Belt 6:40pm 5:20pm (Theme Class) 6:15pm 6:40pm (Theme Class) 5:30pm -…" at bounding box center [931, 442] width 754 height 490
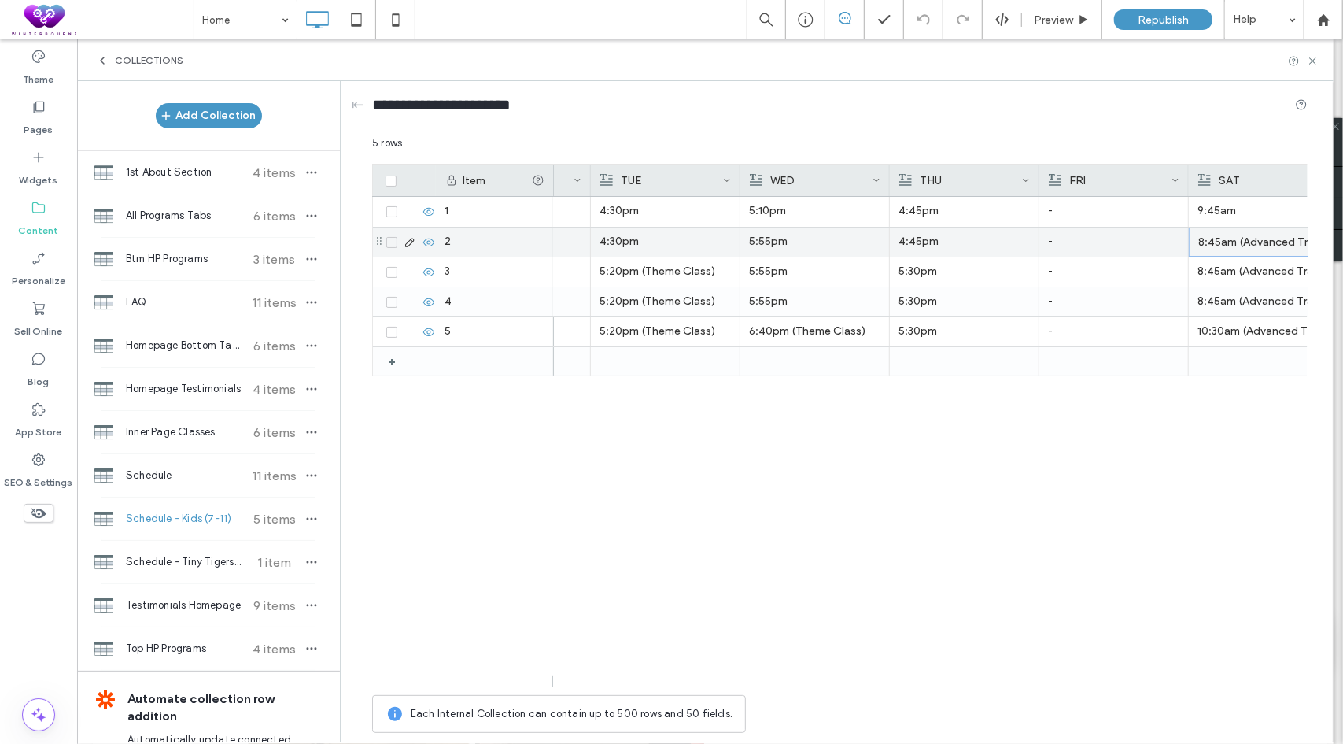
click at [1226, 236] on p "8:45am (Advanced Training)" at bounding box center [1264, 242] width 131 height 28
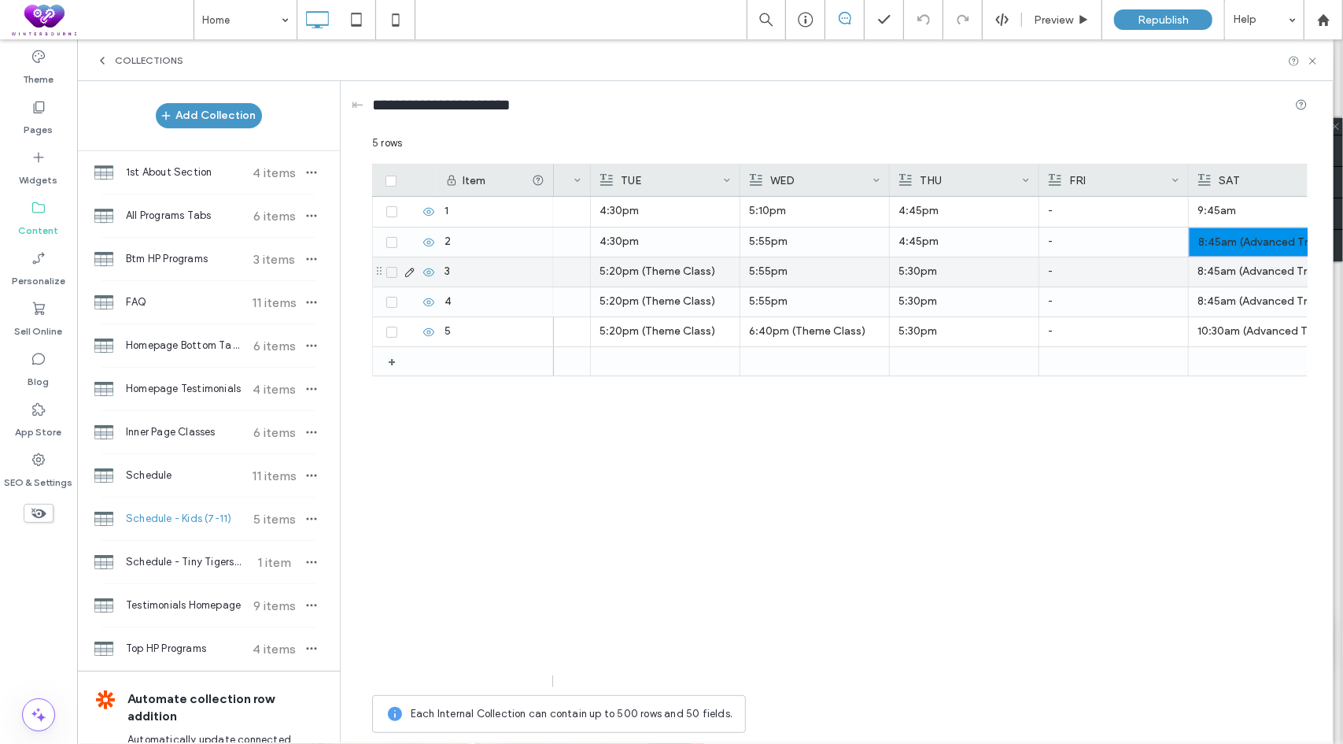
click at [1215, 273] on p "8:45am (Advanced Training)" at bounding box center [1263, 271] width 131 height 28
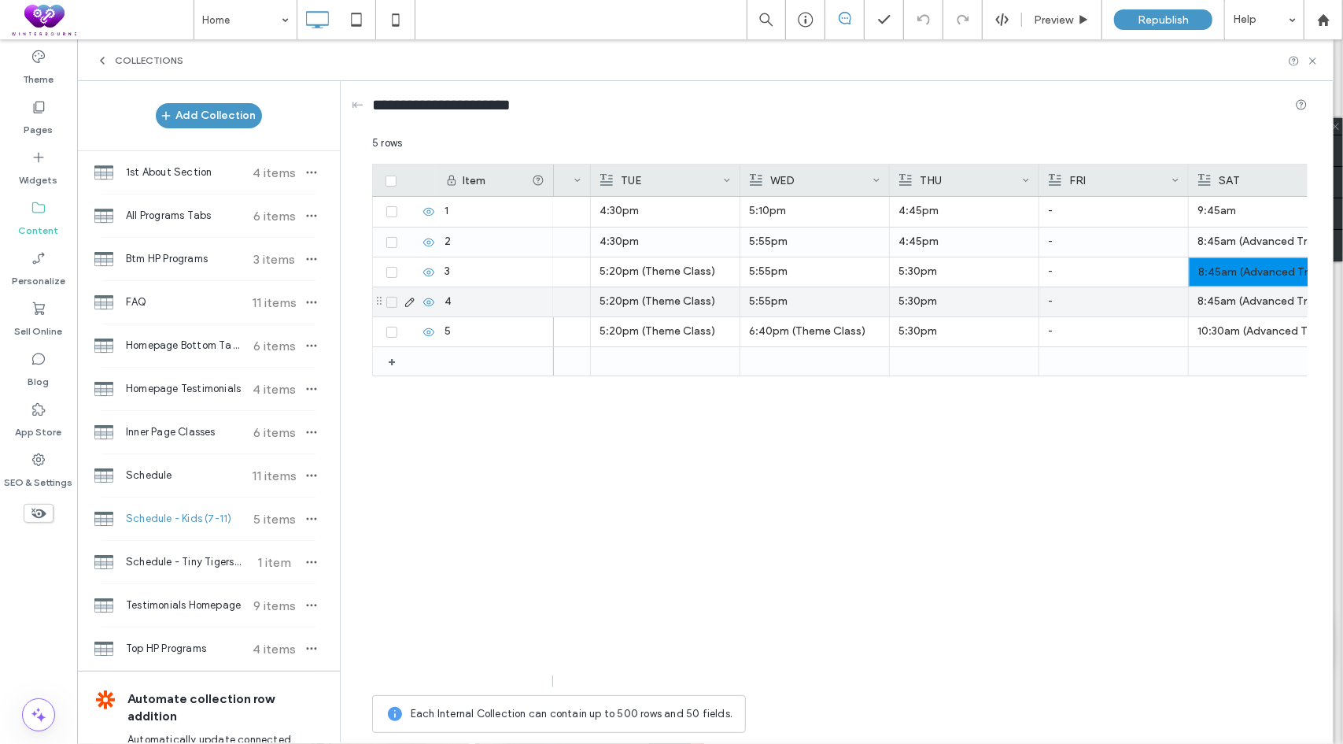
click at [1210, 298] on div "8:45am (Advanced Training)" at bounding box center [1263, 301] width 131 height 28
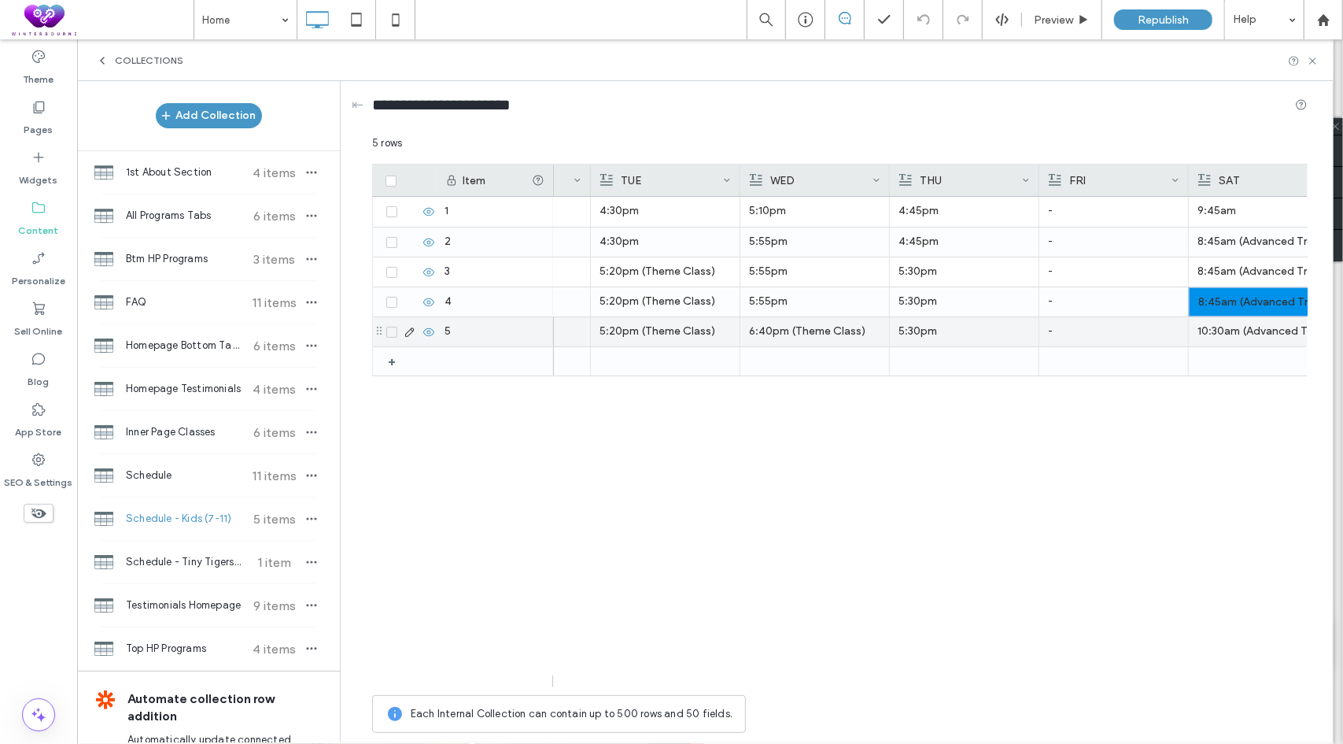
click at [1226, 337] on div "10:30am (Advanced Training)" at bounding box center [1263, 331] width 131 height 28
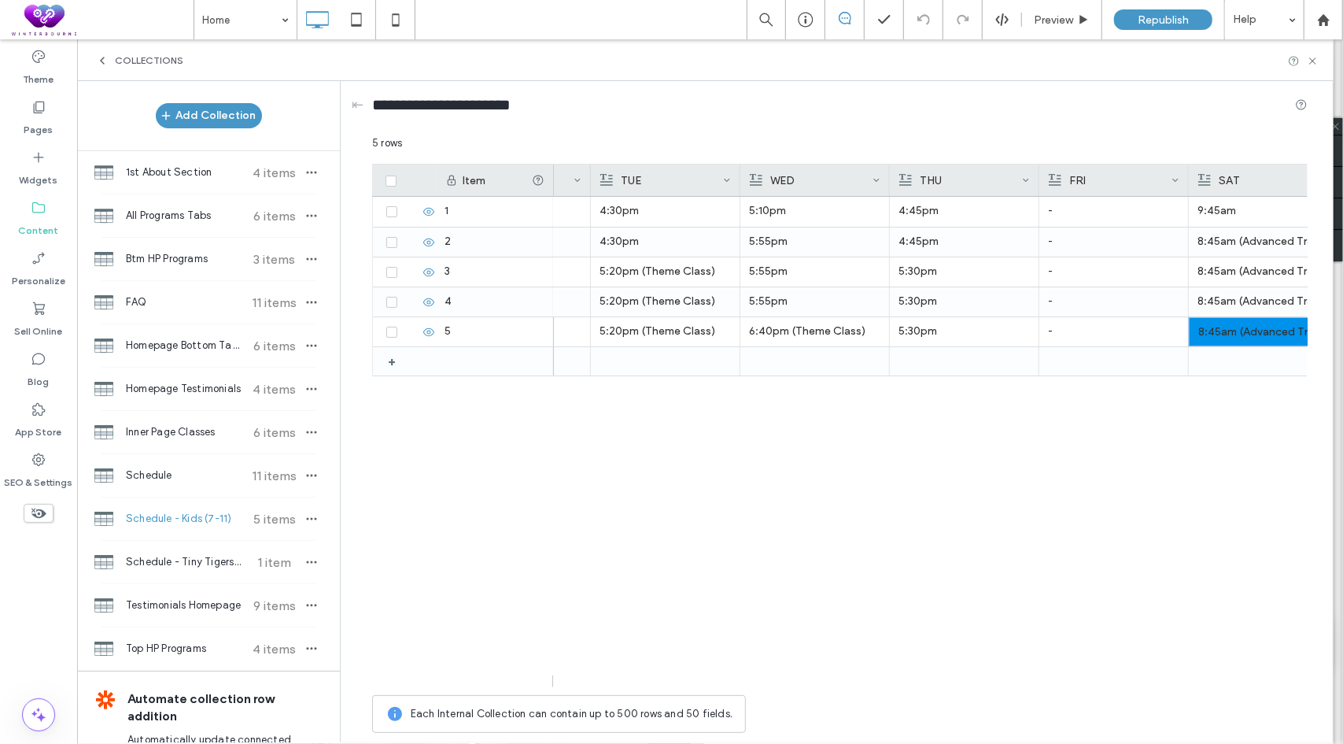
click at [988, 555] on div "Jr. Black Belt 6:40pm 5:20pm (Theme Class) 6:15pm 6:40pm (Theme Class) 5:30pm -…" at bounding box center [931, 442] width 754 height 490
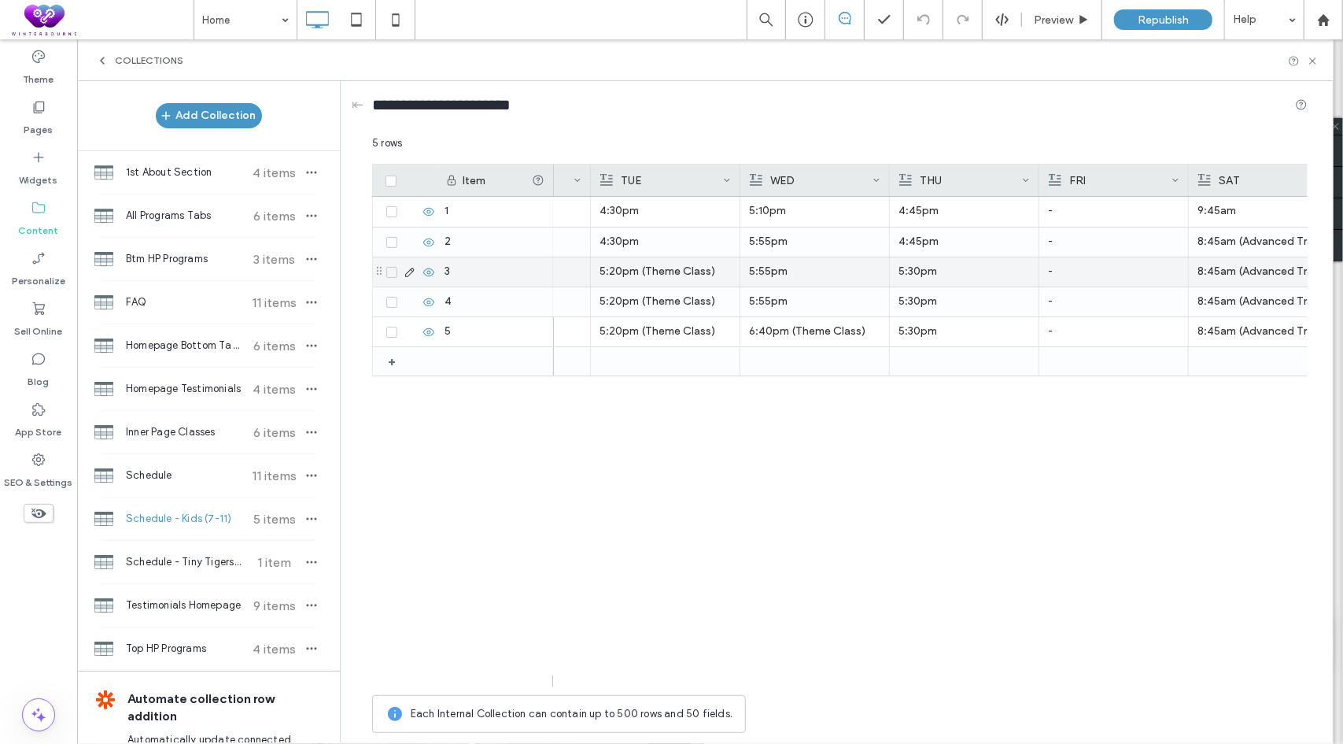
click at [1210, 275] on p "8:45am (Advanced Training)" at bounding box center [1263, 271] width 131 height 28
click at [1210, 275] on p "8:45am (Advanced Training)" at bounding box center [1264, 272] width 131 height 28
click at [1097, 462] on div "Jr. Black Belt 6:40pm 5:20pm (Theme Class) 6:15pm 6:40pm (Theme Class) 5:30pm -…" at bounding box center [931, 442] width 754 height 490
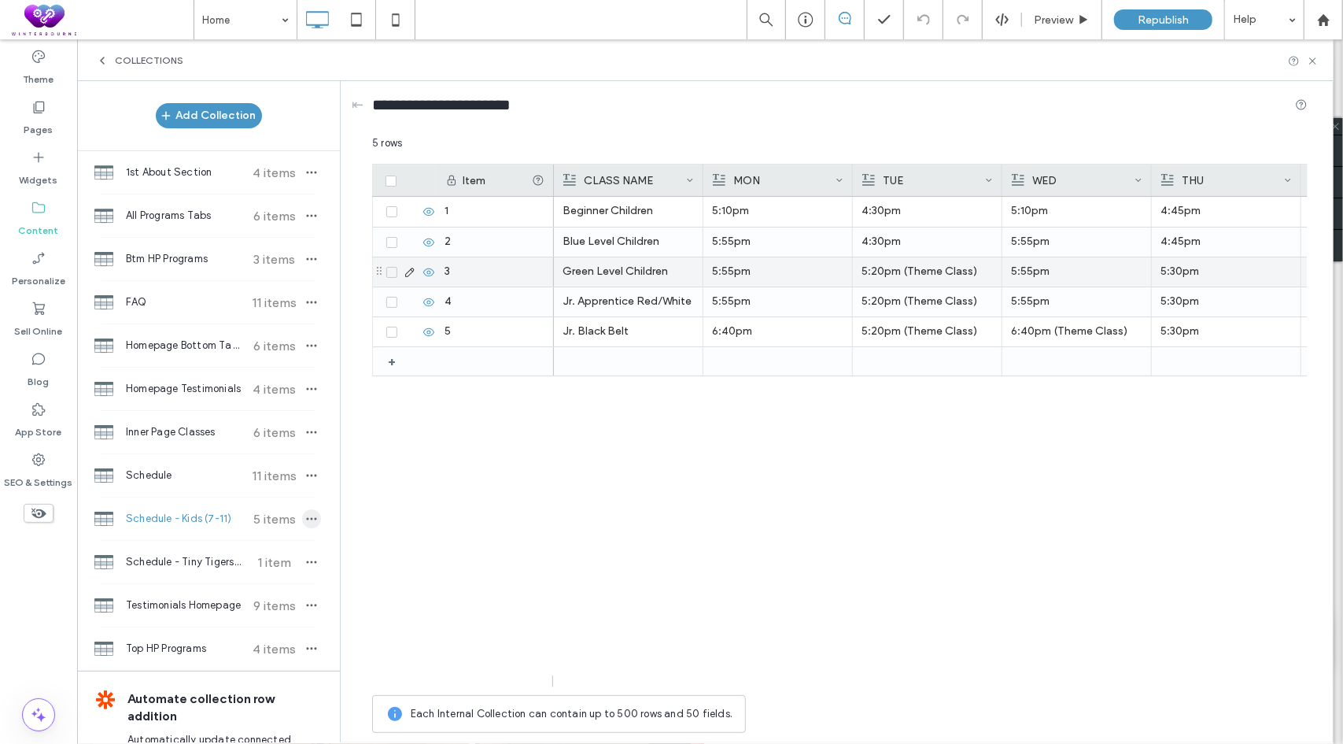
click at [305, 516] on icon "button" at bounding box center [311, 518] width 13 height 13
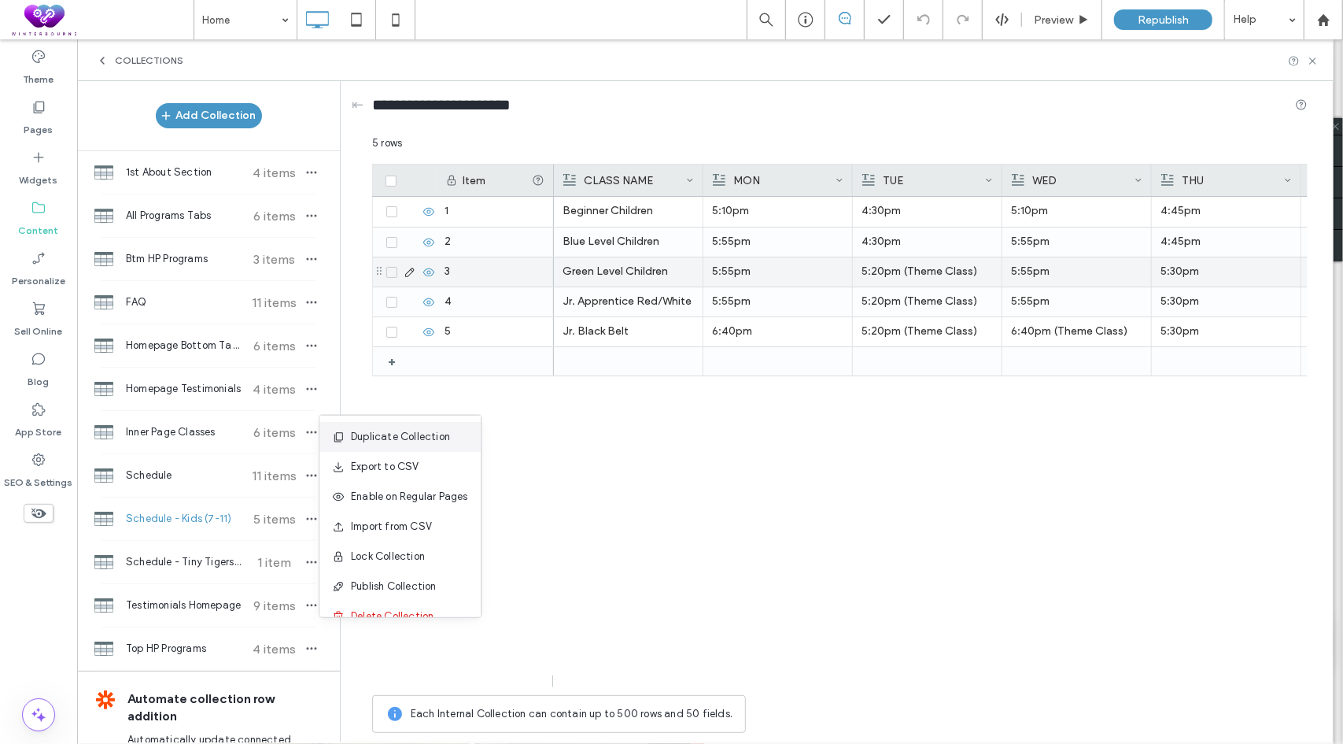
click at [405, 441] on span "Duplicate Collection" at bounding box center [400, 437] width 99 height 16
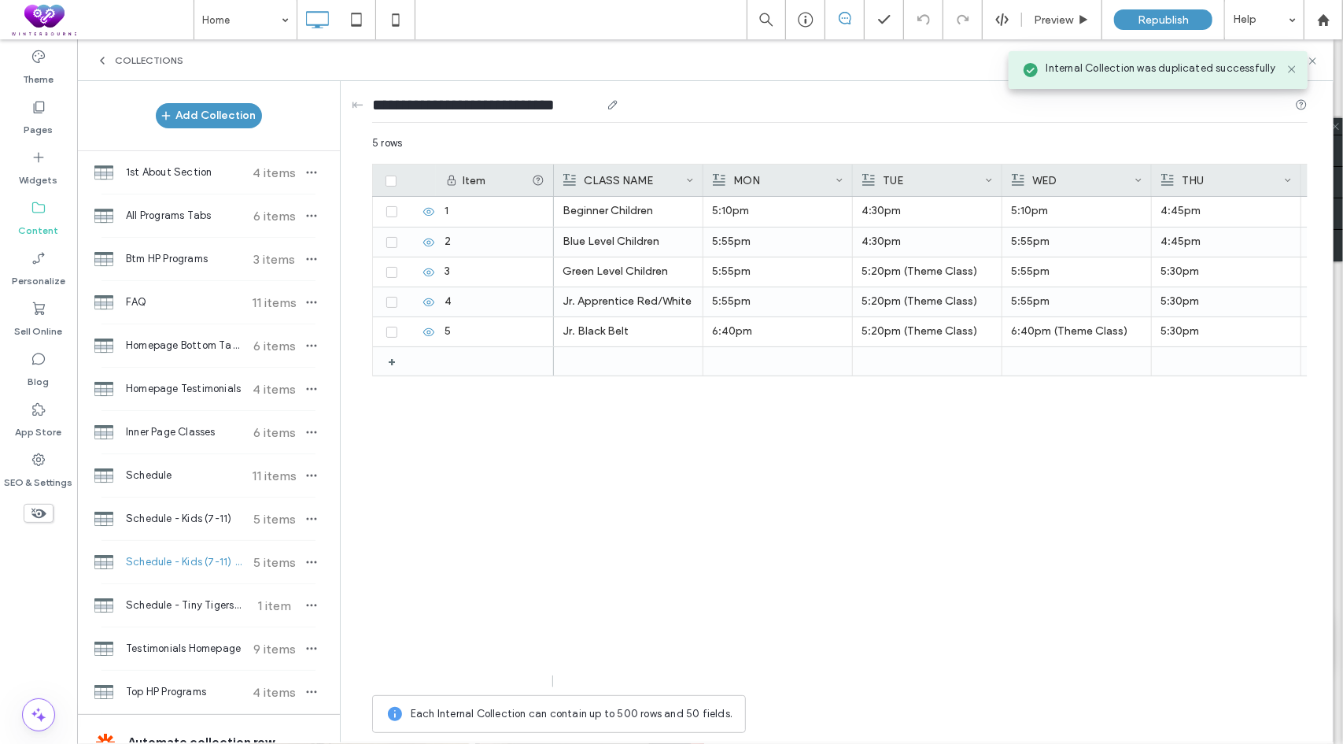
drag, startPoint x: 456, startPoint y: 102, endPoint x: 589, endPoint y: 100, distance: 133.0
click at [589, 100] on input "**********" at bounding box center [486, 105] width 228 height 22
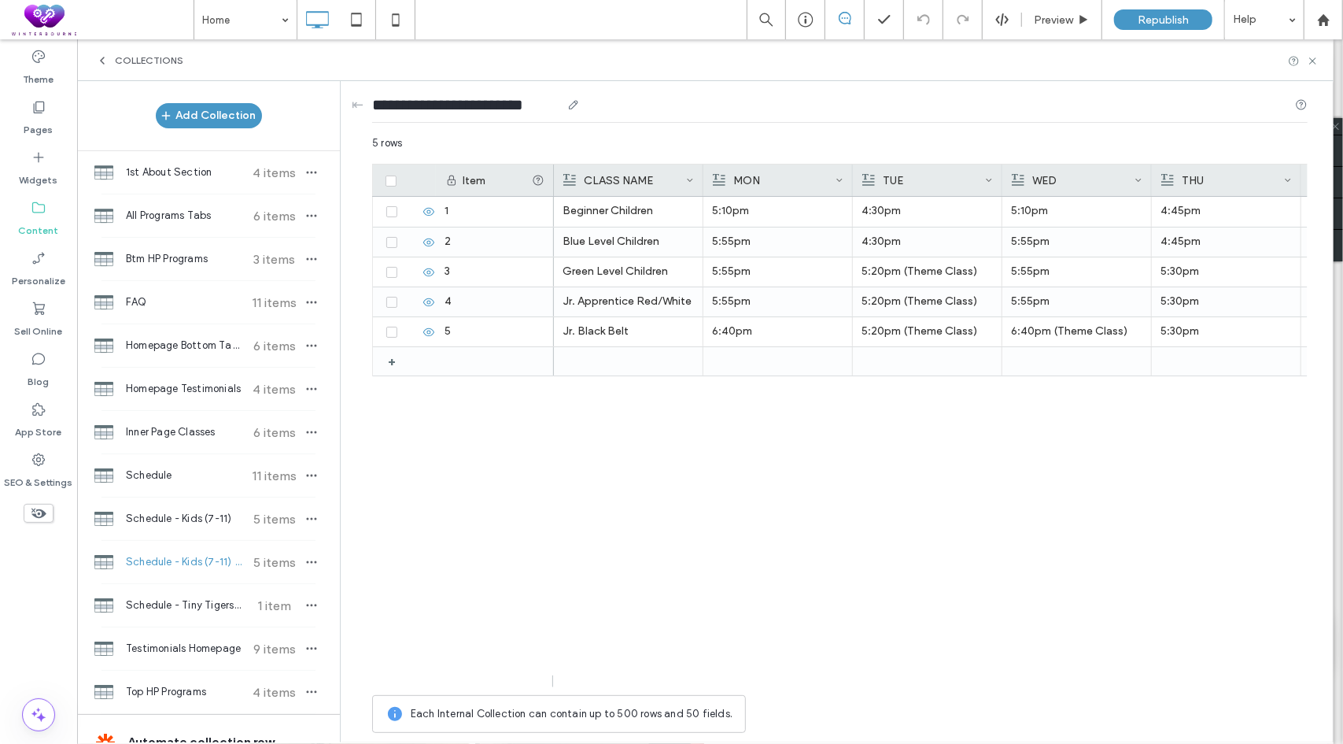
type input "**********"
click at [640, 538] on div "Beginner Children 5:10pm 4:30pm 5:10pm 4:45pm - 9:45am Blue Level Children 5:55…" at bounding box center [931, 442] width 754 height 490
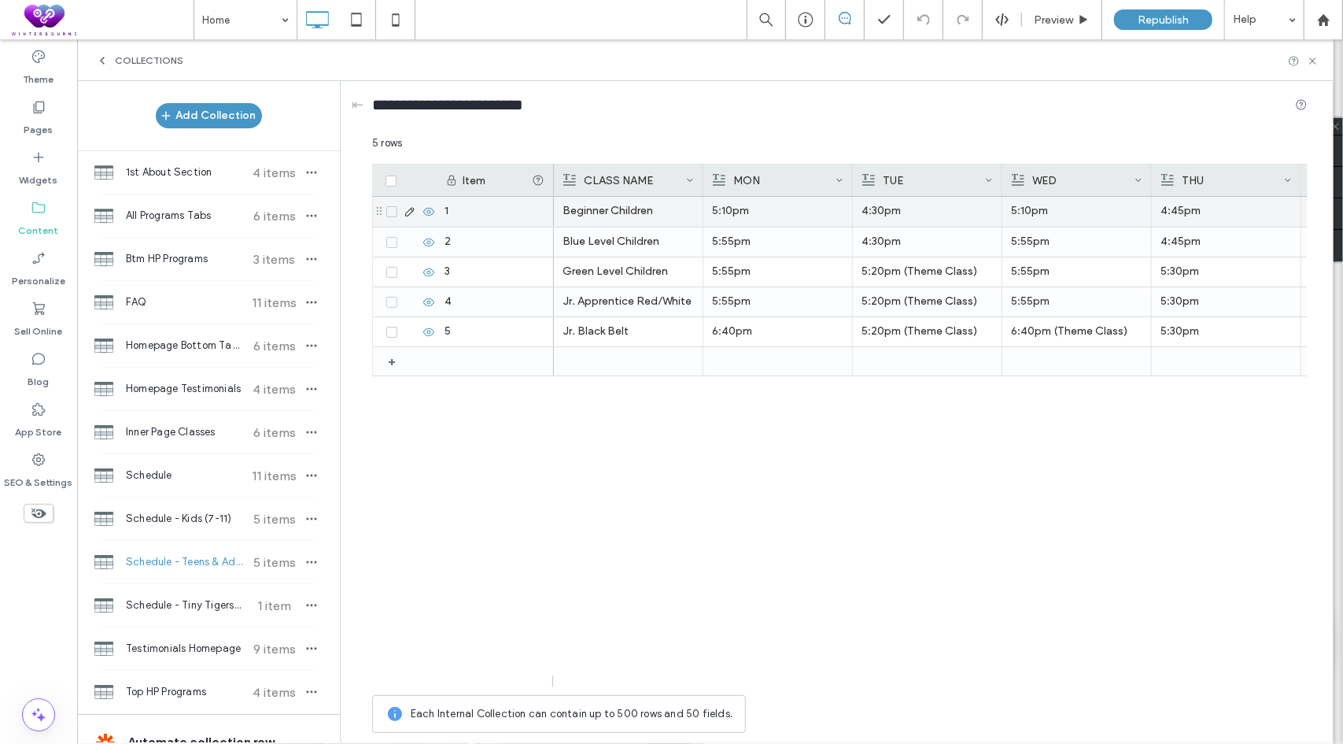
click at [615, 218] on p "Beginner Children" at bounding box center [628, 211] width 131 height 28
click at [623, 201] on span "**********" at bounding box center [589, 198] width 67 height 10
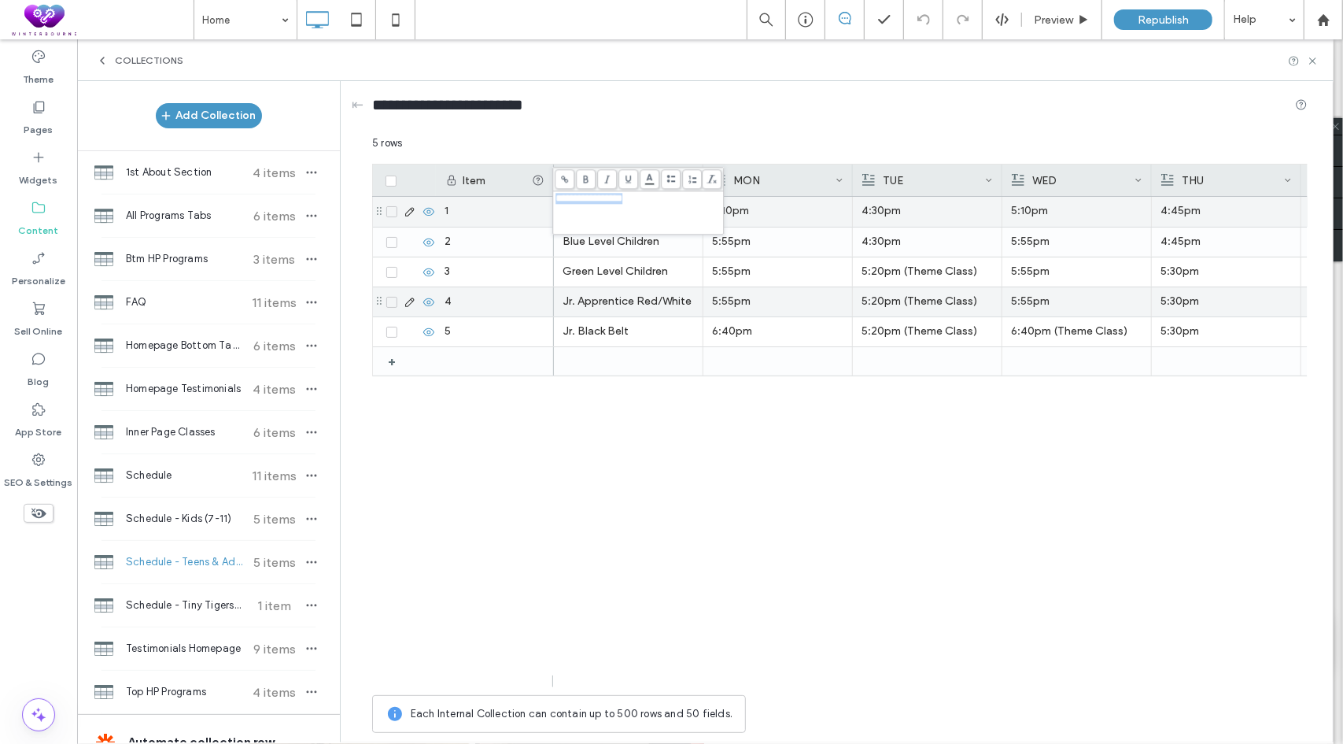
click at [608, 291] on div "Jr. Apprentice Red/White" at bounding box center [628, 301] width 131 height 28
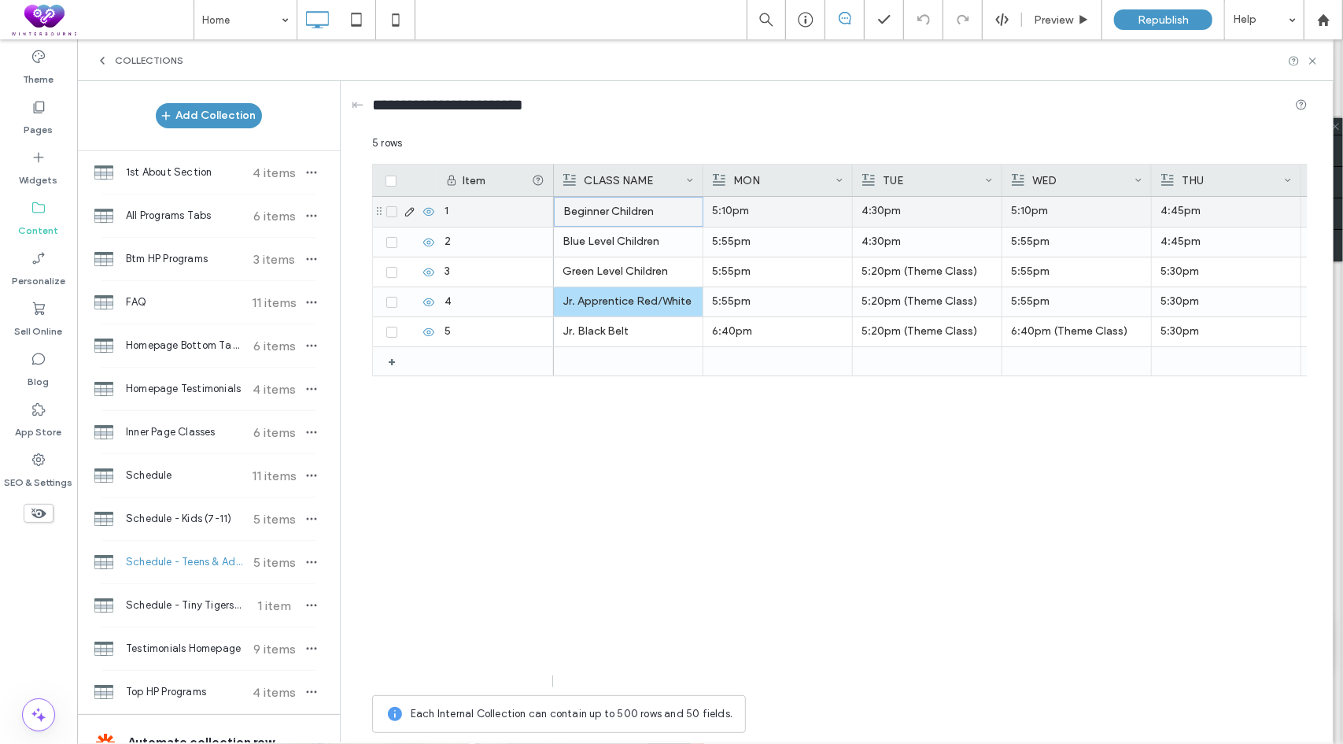
click at [621, 215] on p "Beginner Children" at bounding box center [628, 212] width 131 height 28
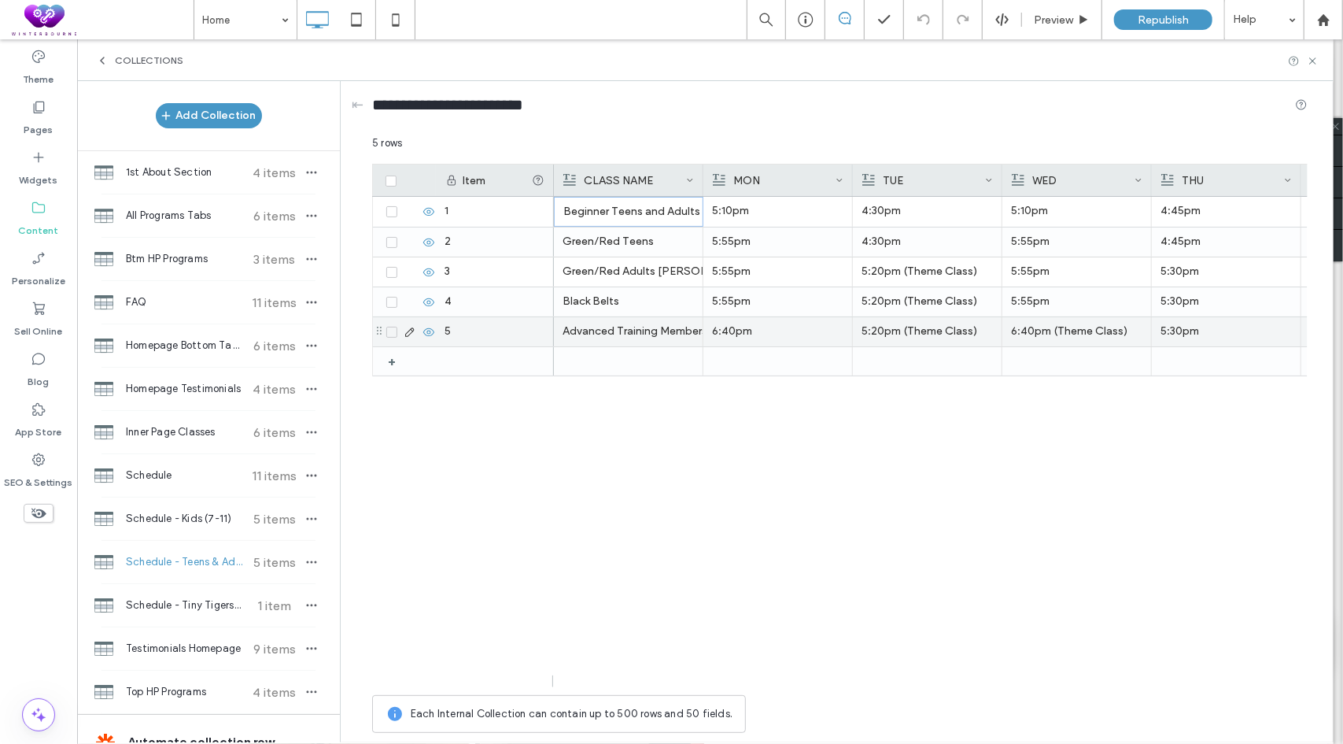
click at [755, 327] on p "6:40pm" at bounding box center [777, 331] width 131 height 28
click at [755, 328] on p "6:40pm" at bounding box center [778, 332] width 131 height 28
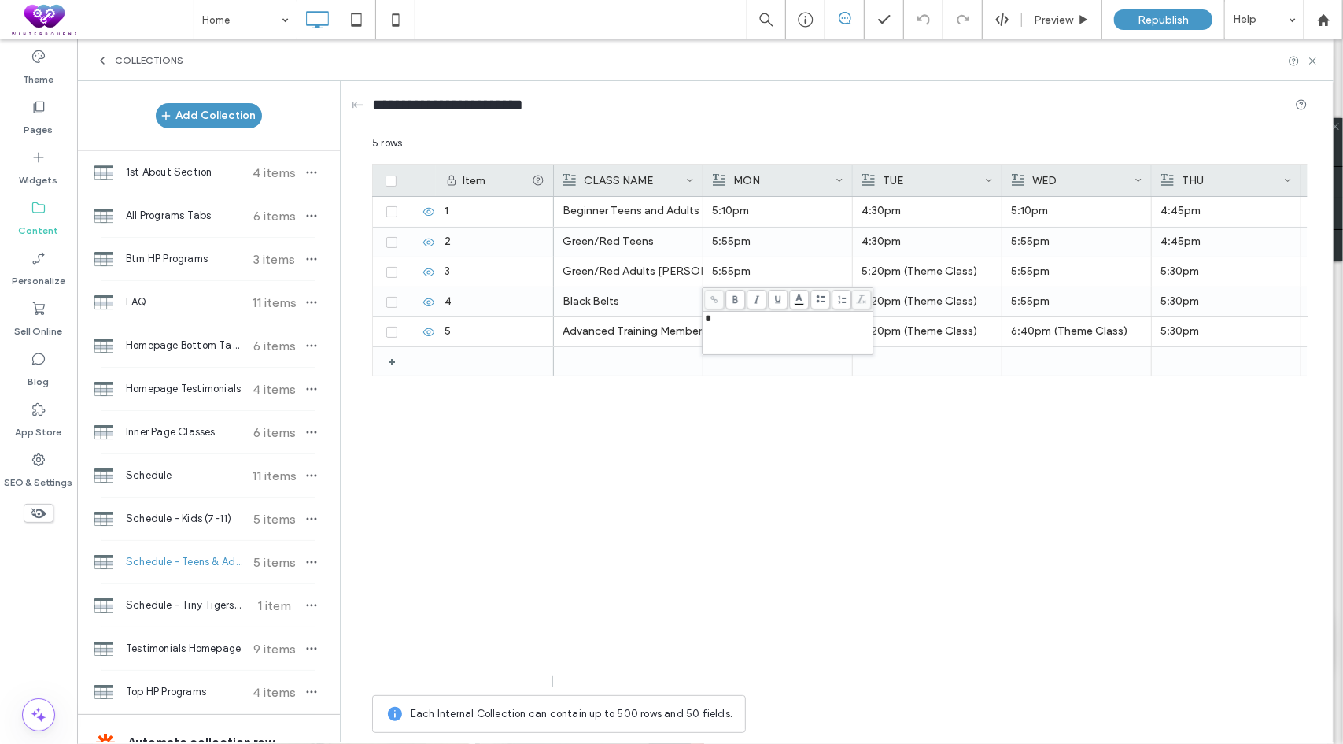
click at [765, 483] on div "Beginner Teens and Adults 5:10pm 4:30pm 5:10pm 4:45pm - 9:45am Green/Red Teens …" at bounding box center [931, 442] width 754 height 490
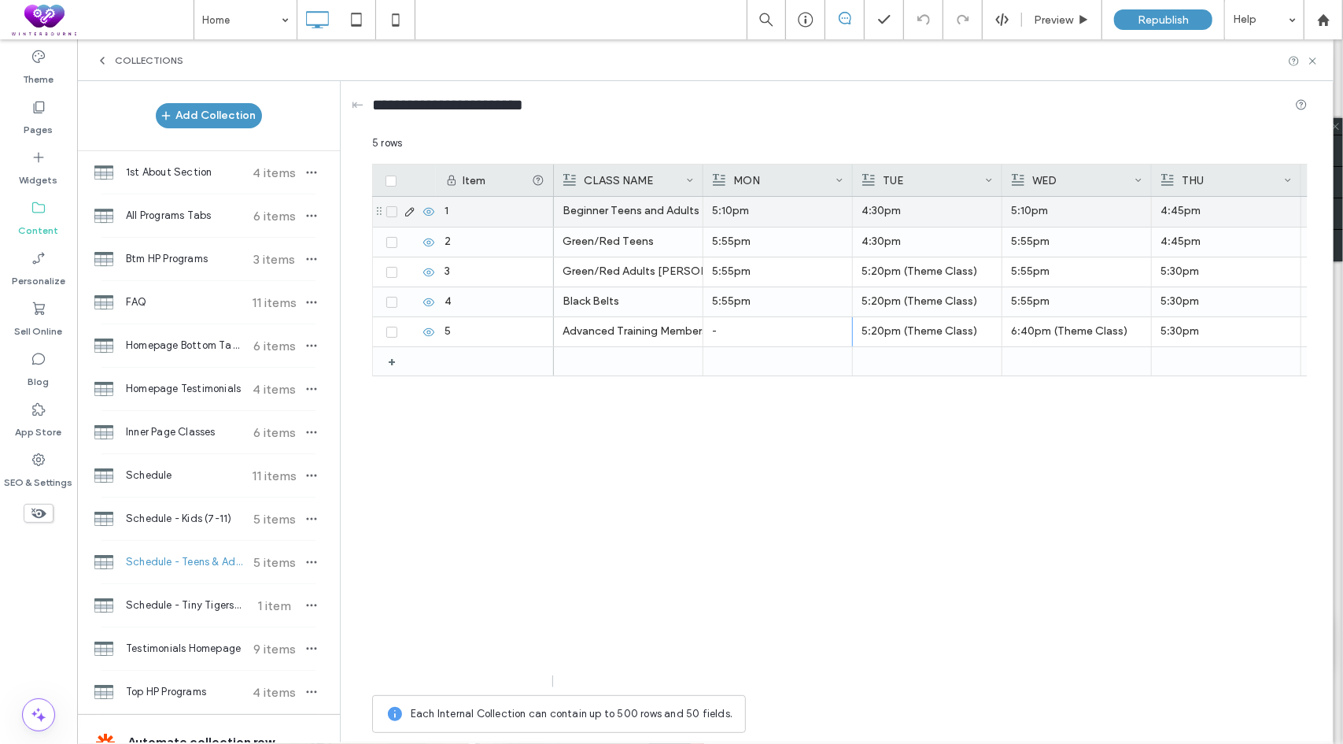
click at [750, 205] on p "5:10pm" at bounding box center [777, 211] width 131 height 28
click at [750, 205] on p "5:10pm" at bounding box center [778, 212] width 131 height 28
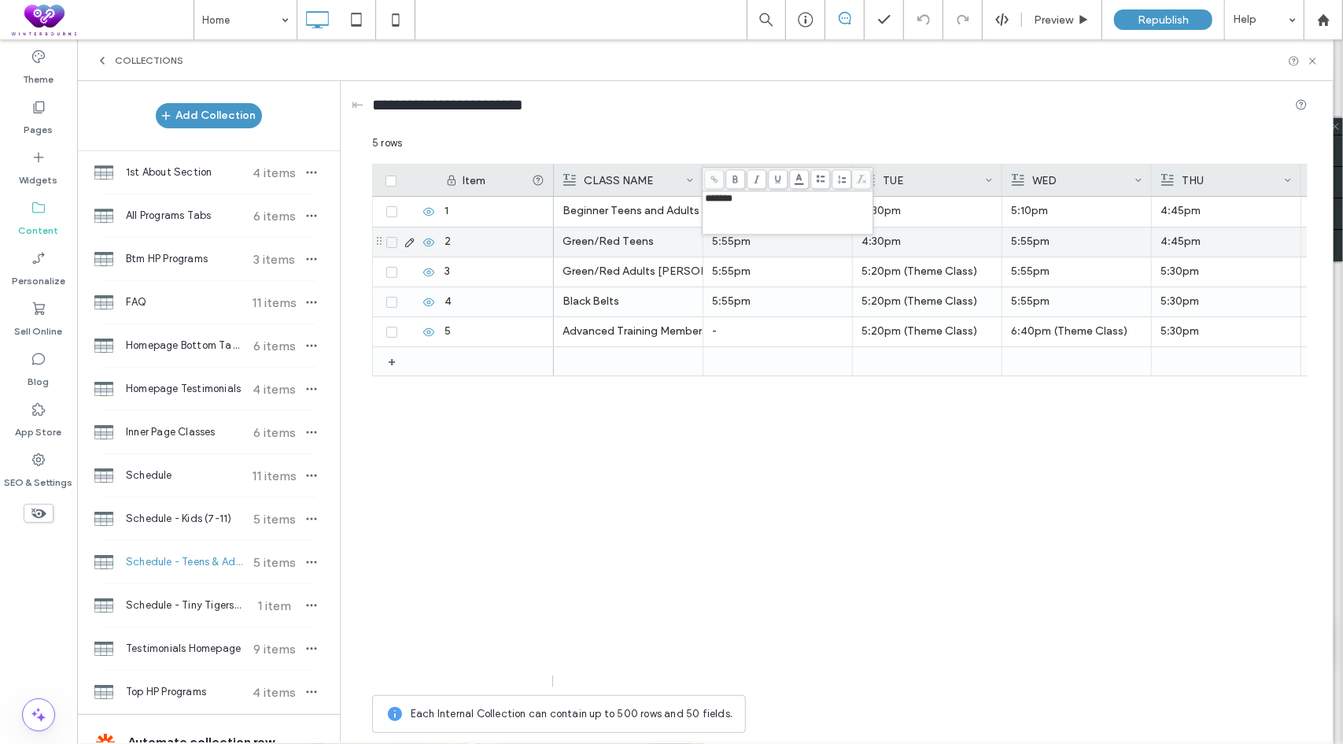
click at [755, 249] on p "5:55pm" at bounding box center [777, 241] width 131 height 28
click at [758, 224] on div "******" at bounding box center [788, 229] width 166 height 11
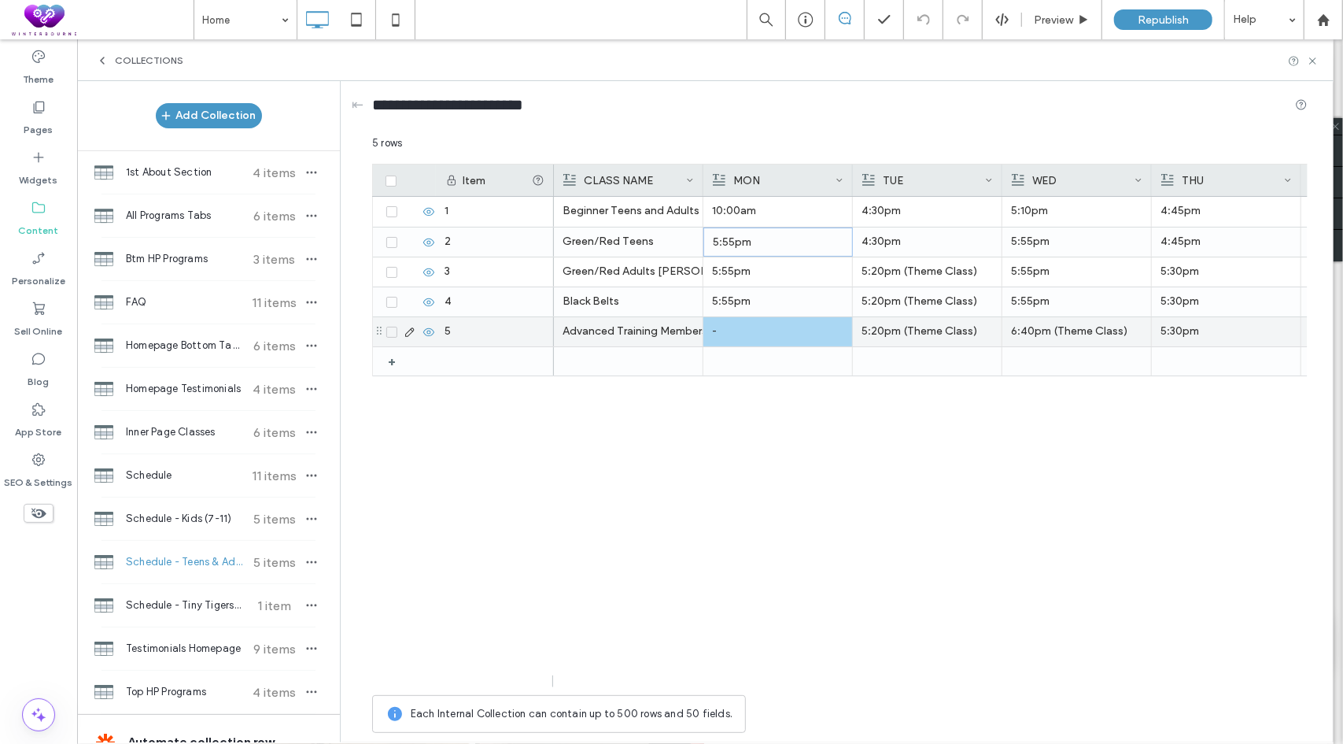
click at [733, 321] on p "-" at bounding box center [777, 331] width 131 height 28
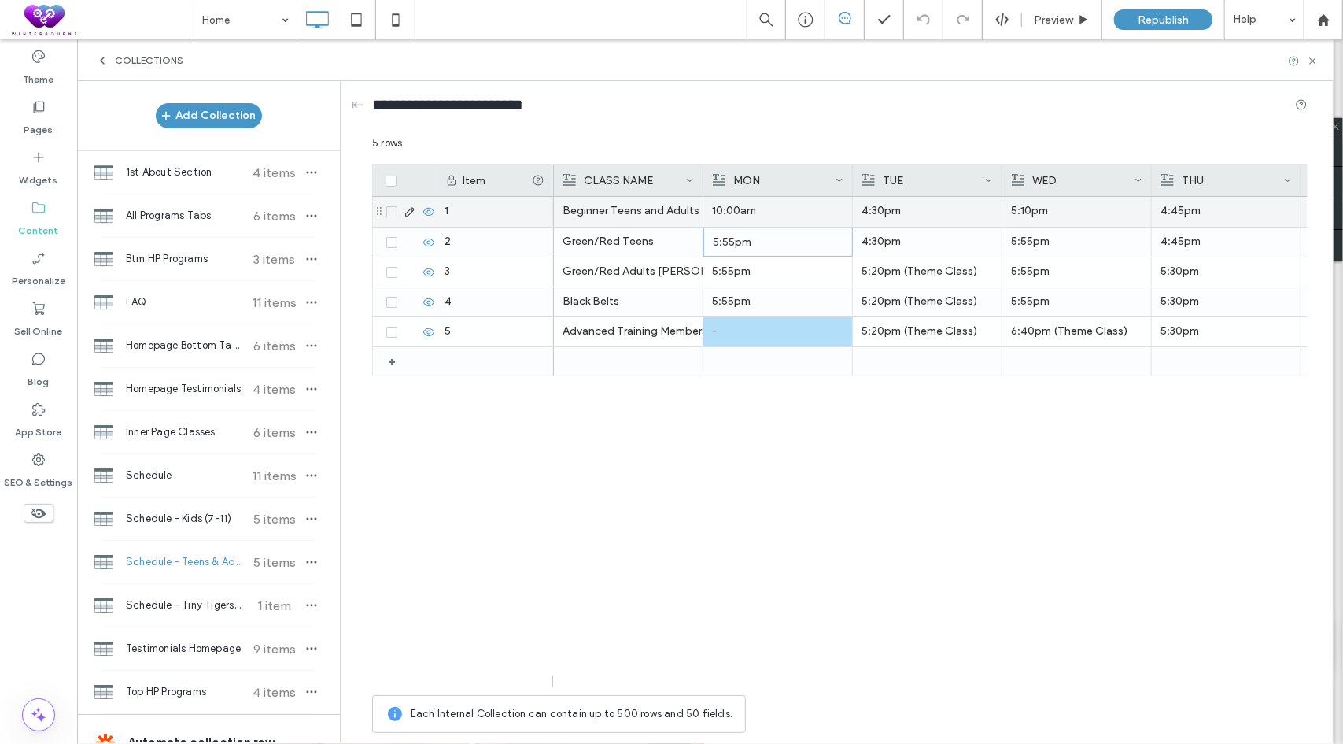
click at [744, 218] on p "10:00am" at bounding box center [777, 211] width 131 height 28
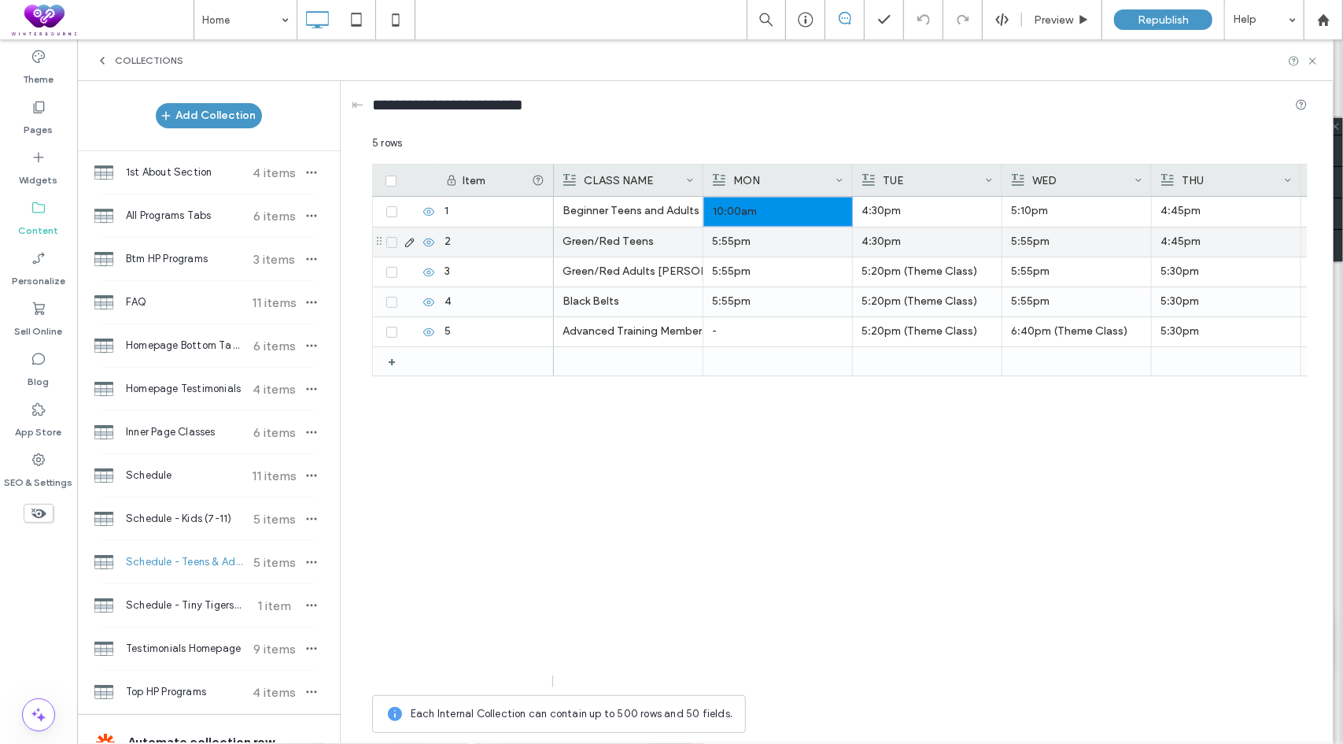
click at [740, 248] on p "5:55pm" at bounding box center [777, 241] width 131 height 28
click at [765, 242] on p "10:00am" at bounding box center [778, 242] width 131 height 28
drag, startPoint x: 768, startPoint y: 234, endPoint x: 707, endPoint y: 230, distance: 61.5
click at [707, 230] on div "*******" at bounding box center [788, 229] width 166 height 11
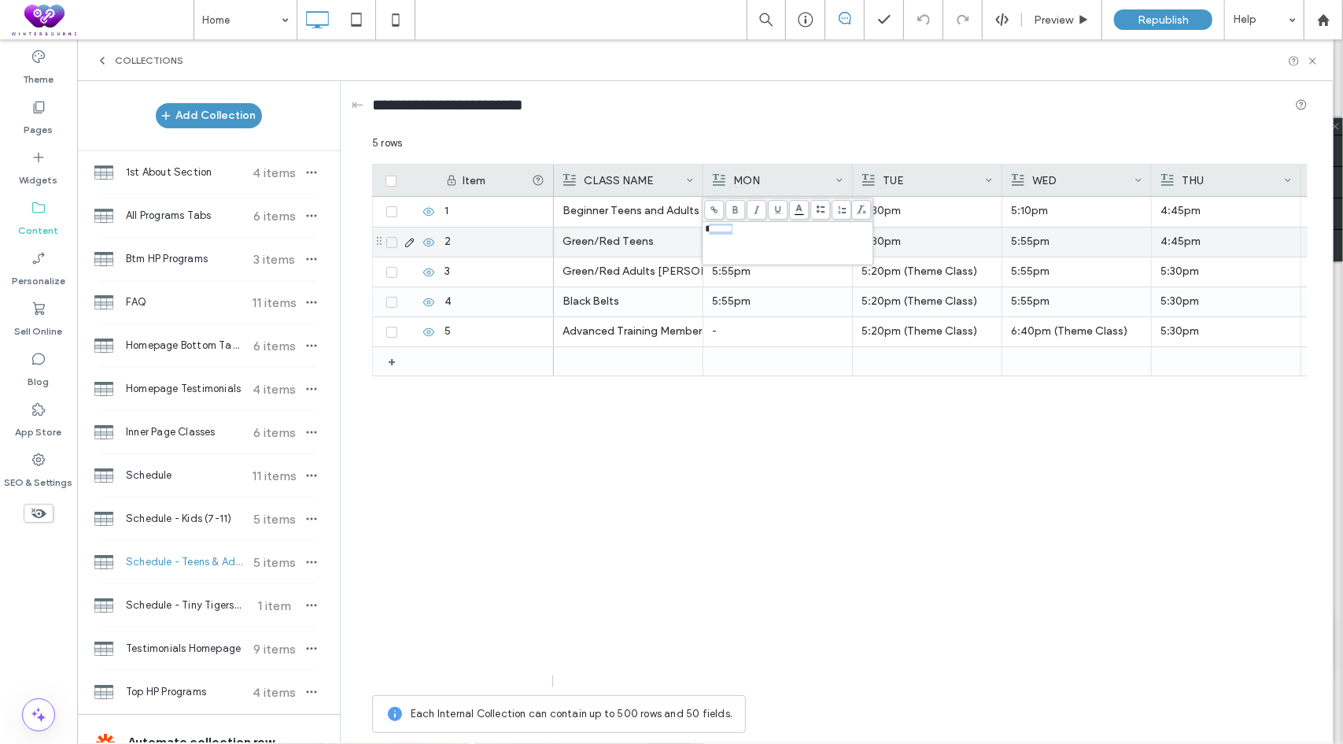
click at [767, 231] on div "*******" at bounding box center [788, 229] width 166 height 11
drag, startPoint x: 713, startPoint y: 482, endPoint x: 715, endPoint y: 475, distance: 8.0
click at [713, 482] on div "Beginner Teens and Adults 10:00am 4:30pm 5:10pm 4:45pm - 9:45am Green/Red Teens…" at bounding box center [931, 442] width 754 height 490
click at [754, 244] on p "10:00am" at bounding box center [777, 241] width 131 height 28
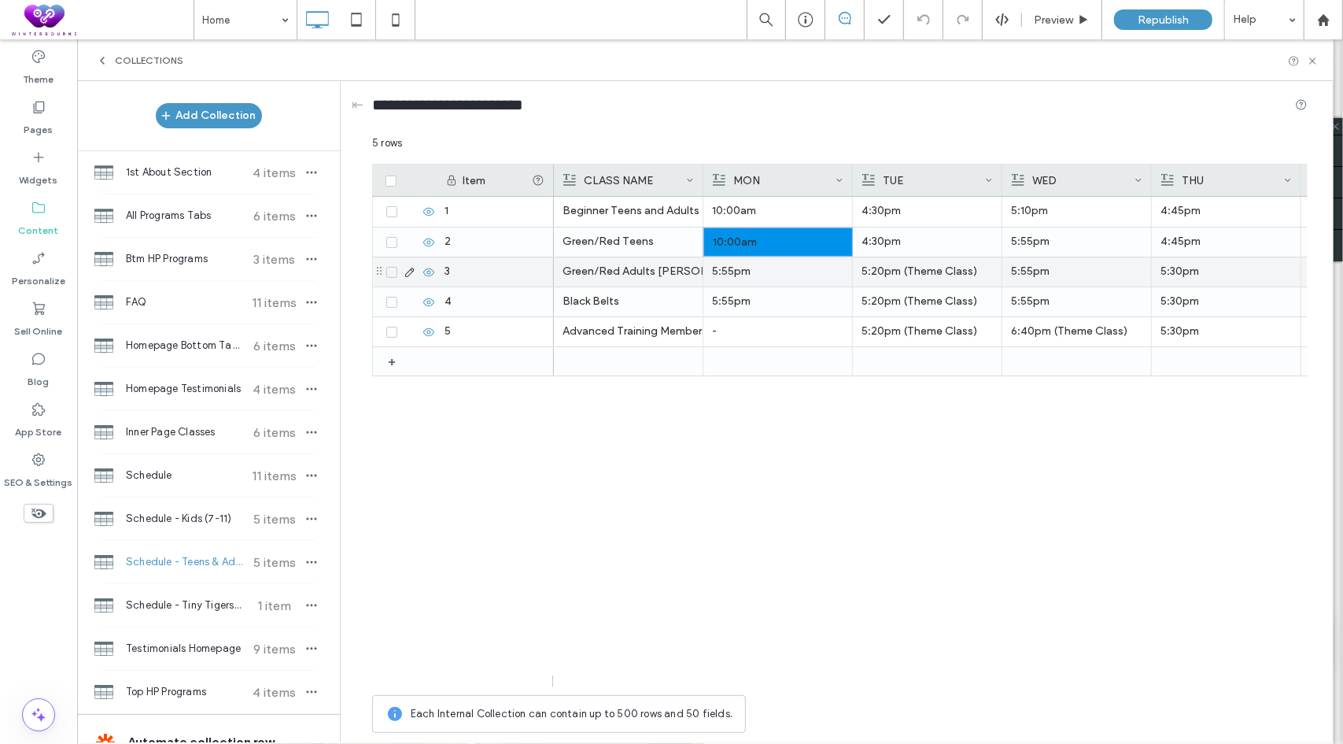
click at [746, 271] on p "5:55pm" at bounding box center [777, 271] width 131 height 28
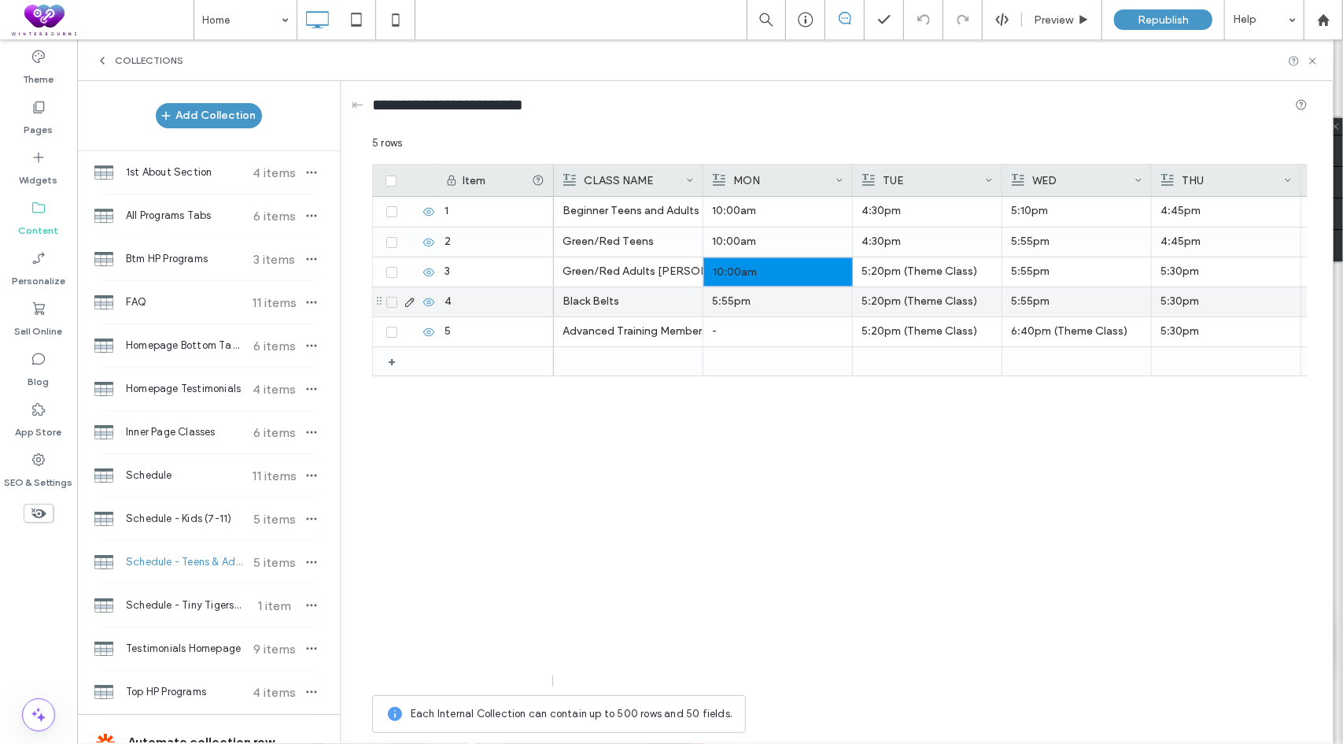
click at [741, 292] on p "5:55pm" at bounding box center [777, 301] width 131 height 28
click at [752, 300] on p "10:00am" at bounding box center [778, 302] width 131 height 28
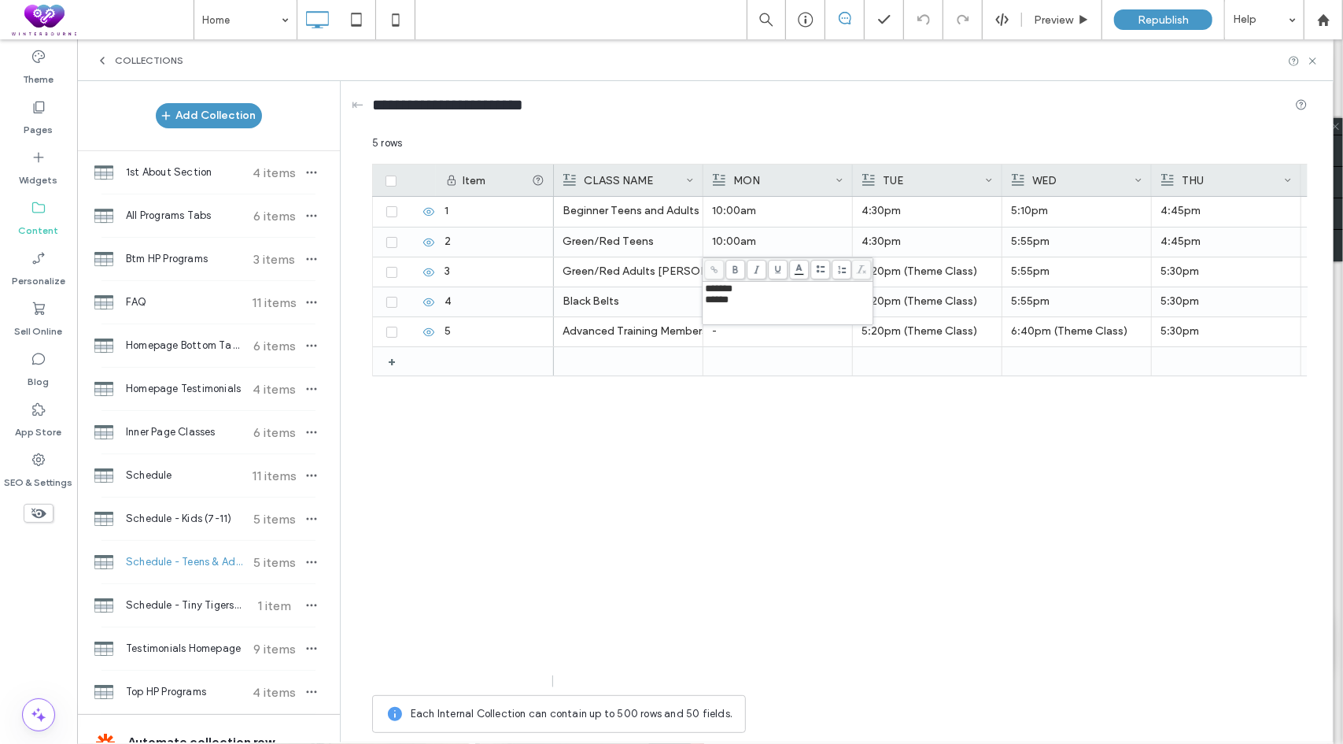
click at [763, 503] on div "Beginner Teens and Adults 10:00am 4:30pm 5:10pm 4:45pm - 9:45am Green/Red Teens…" at bounding box center [931, 442] width 754 height 490
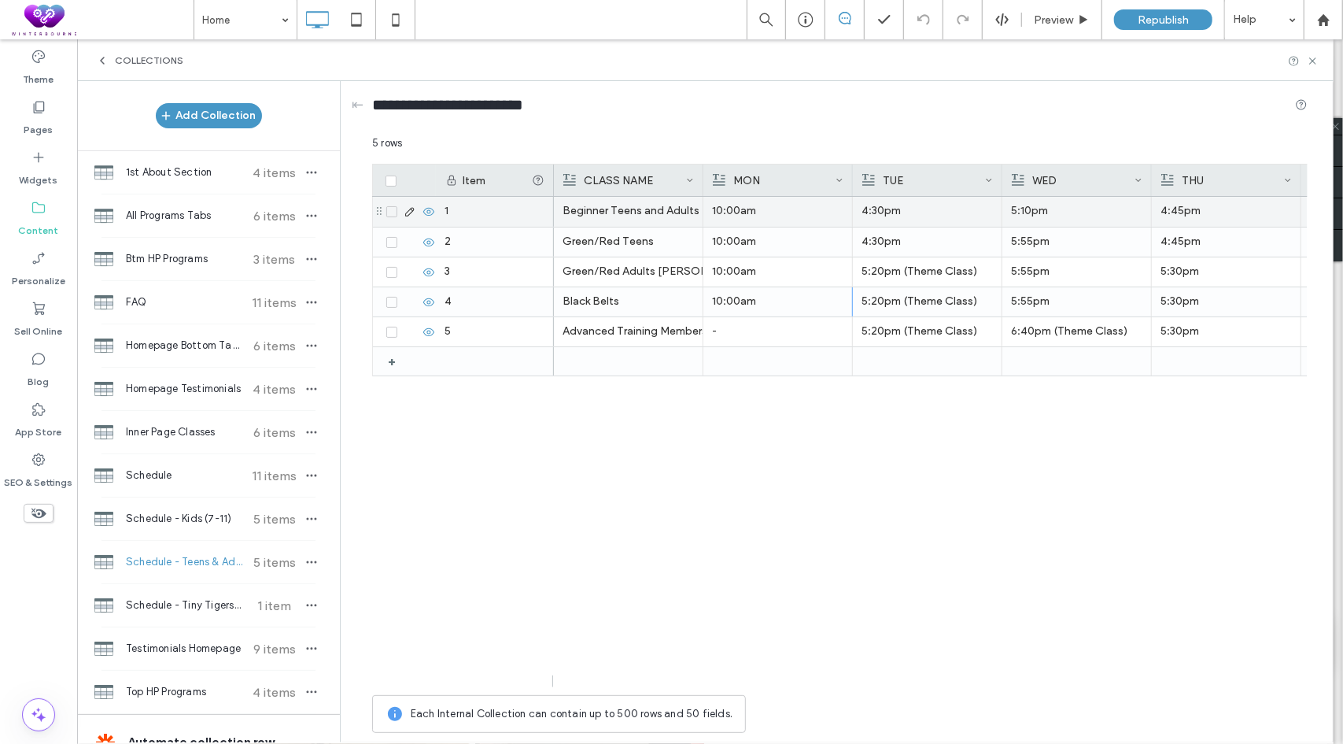
click at [914, 215] on p "4:30pm" at bounding box center [927, 211] width 131 height 28
click at [914, 215] on p "4:30pm" at bounding box center [928, 212] width 131 height 28
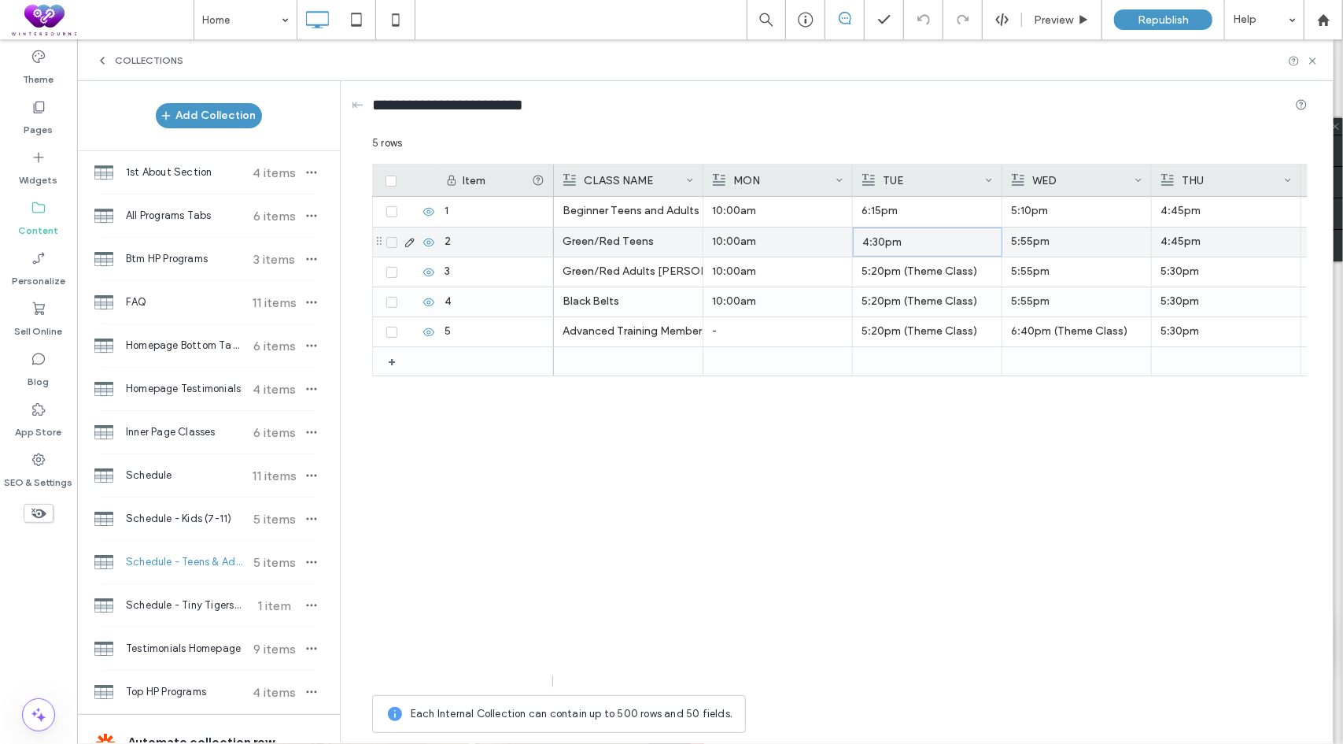
click at [878, 240] on p "4:30pm" at bounding box center [928, 242] width 131 height 28
click at [901, 235] on div "******" at bounding box center [938, 229] width 166 height 11
drag, startPoint x: 897, startPoint y: 227, endPoint x: 855, endPoint y: 227, distance: 41.7
click at [855, 227] on div "******" at bounding box center [938, 229] width 166 height 11
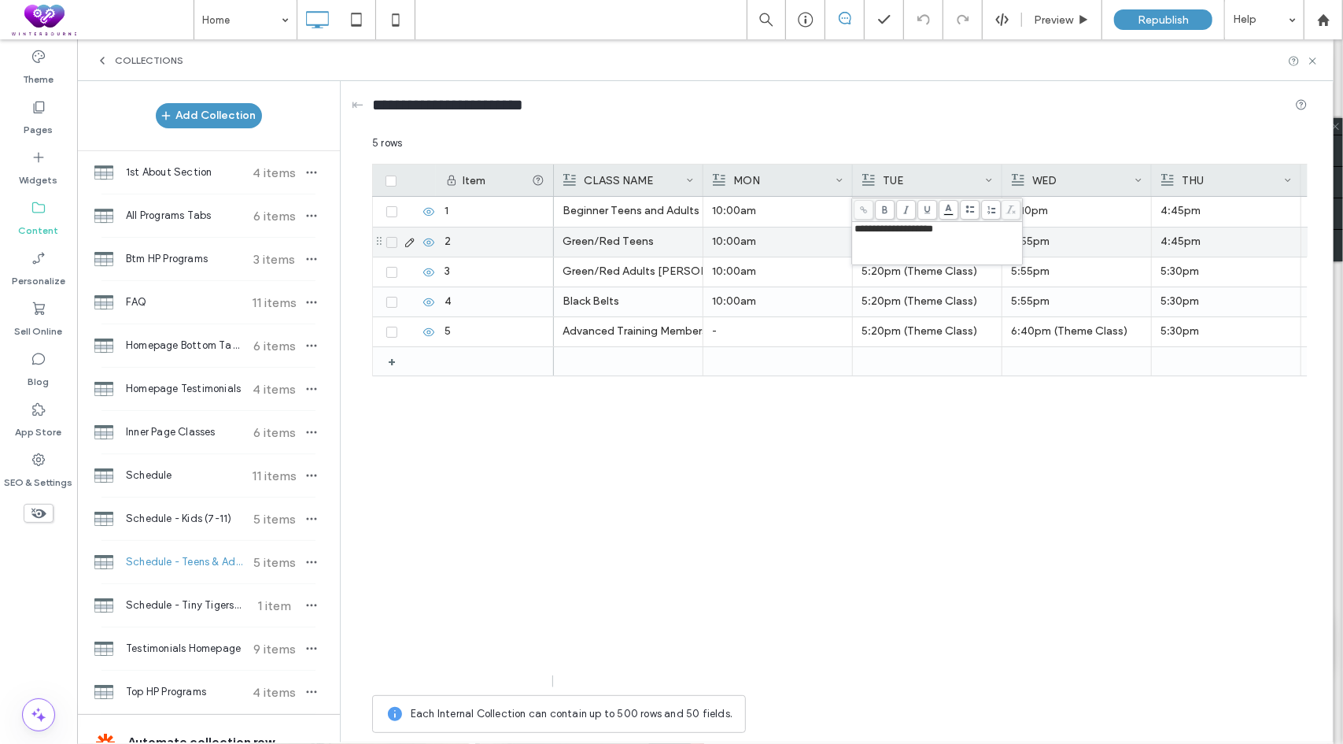
click at [869, 513] on div "Beginner Teens and Adults 10:00am 6:15pm 5:10pm 4:45pm - 9:45am Green/Red Teens…" at bounding box center [931, 442] width 754 height 490
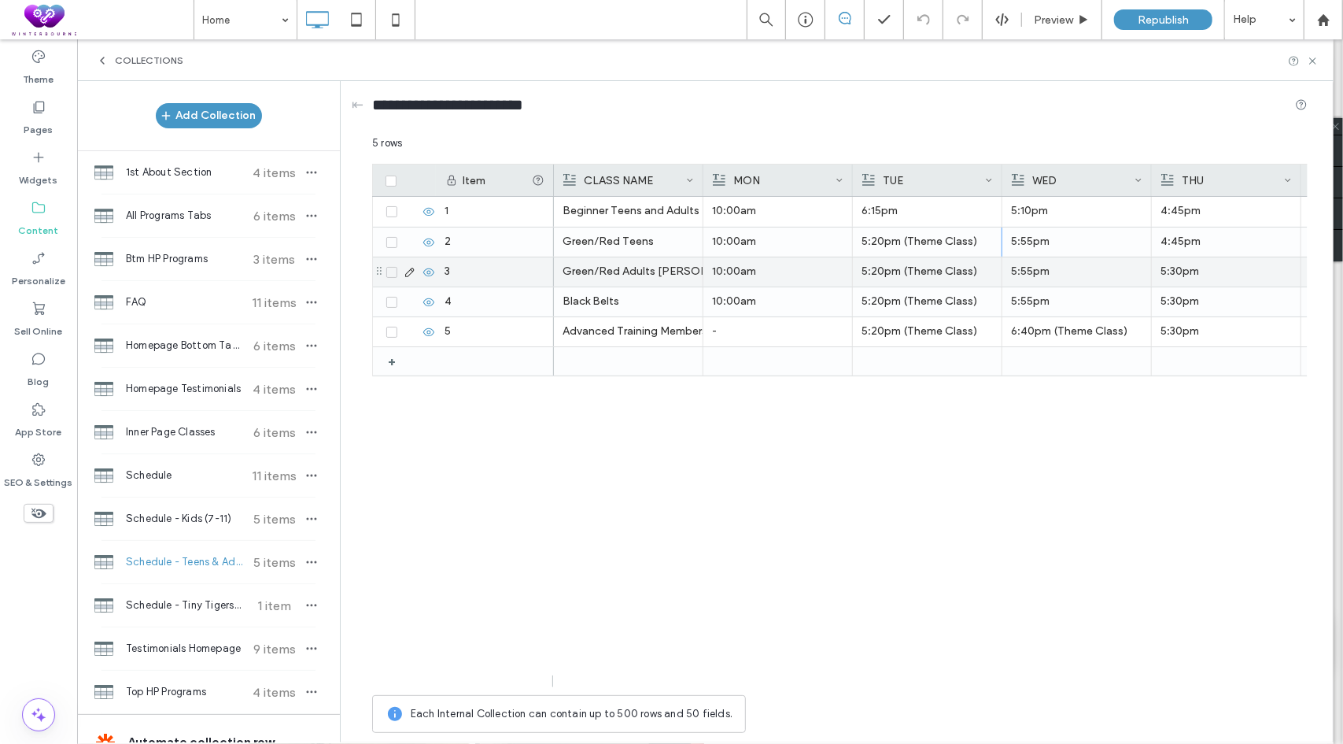
click at [895, 248] on p "5:20pm (Theme Class)" at bounding box center [927, 241] width 131 height 28
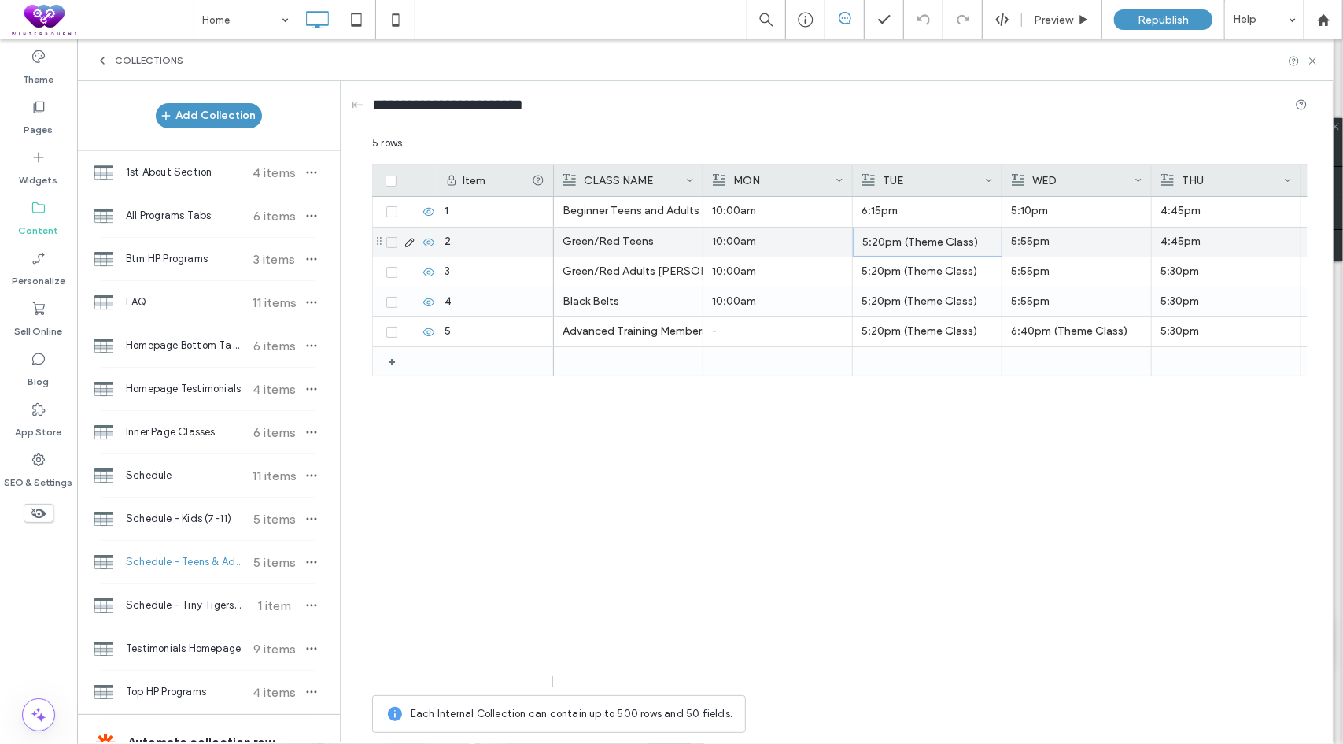
click at [941, 241] on p "5:20pm (Theme Class)" at bounding box center [928, 242] width 131 height 28
click at [889, 303] on div "5:20pm (Theme Class)" at bounding box center [927, 301] width 131 height 28
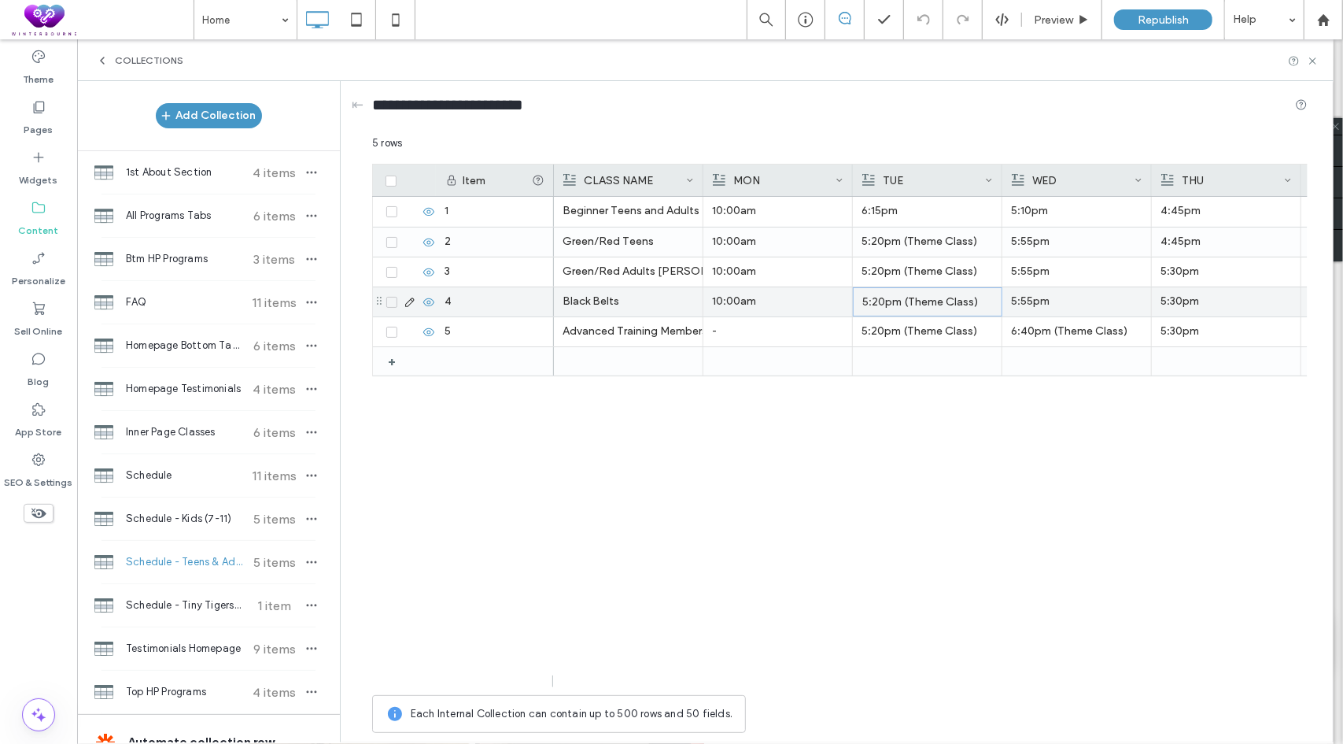
click at [942, 294] on div "5:20pm (Theme Class)" at bounding box center [928, 302] width 131 height 28
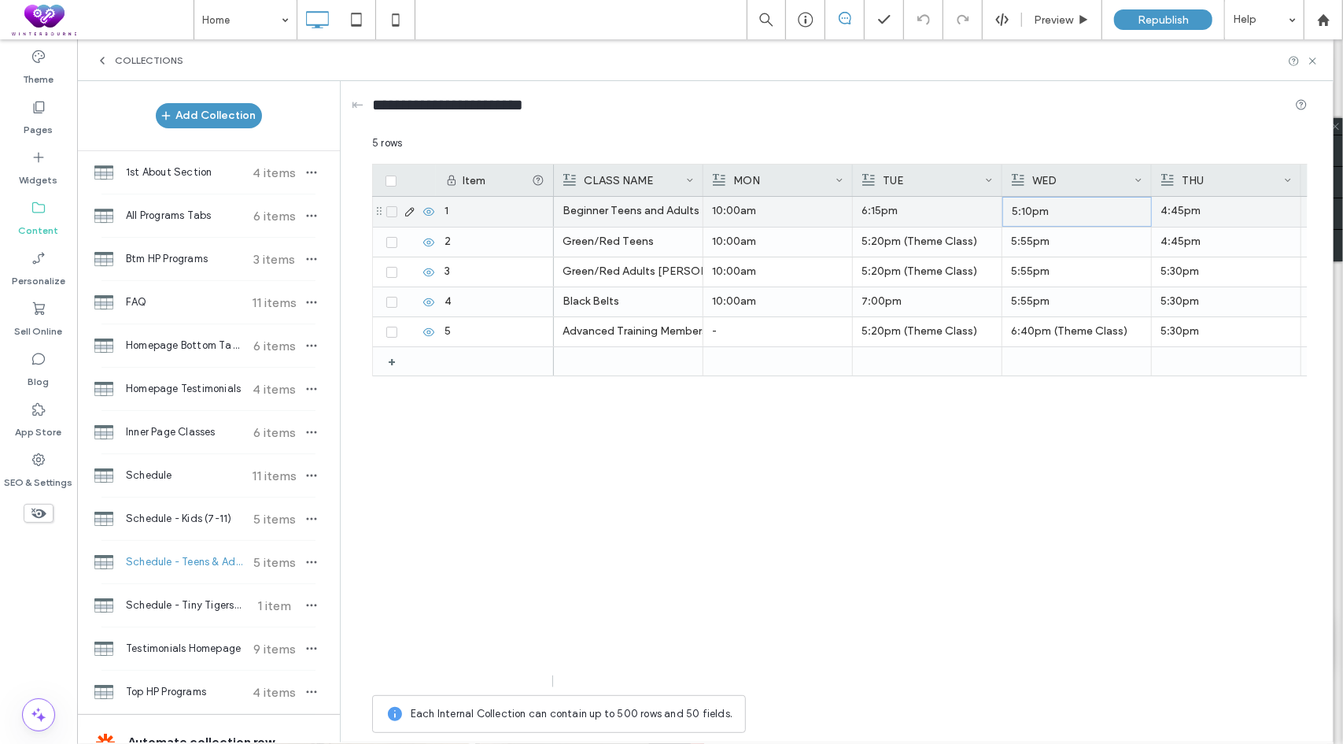
click at [1050, 207] on p "5:10pm" at bounding box center [1077, 212] width 131 height 28
click at [1061, 216] on p "5:10pm" at bounding box center [1077, 212] width 131 height 28
click at [807, 217] on p "10:00am" at bounding box center [777, 211] width 131 height 28
copy span "******"
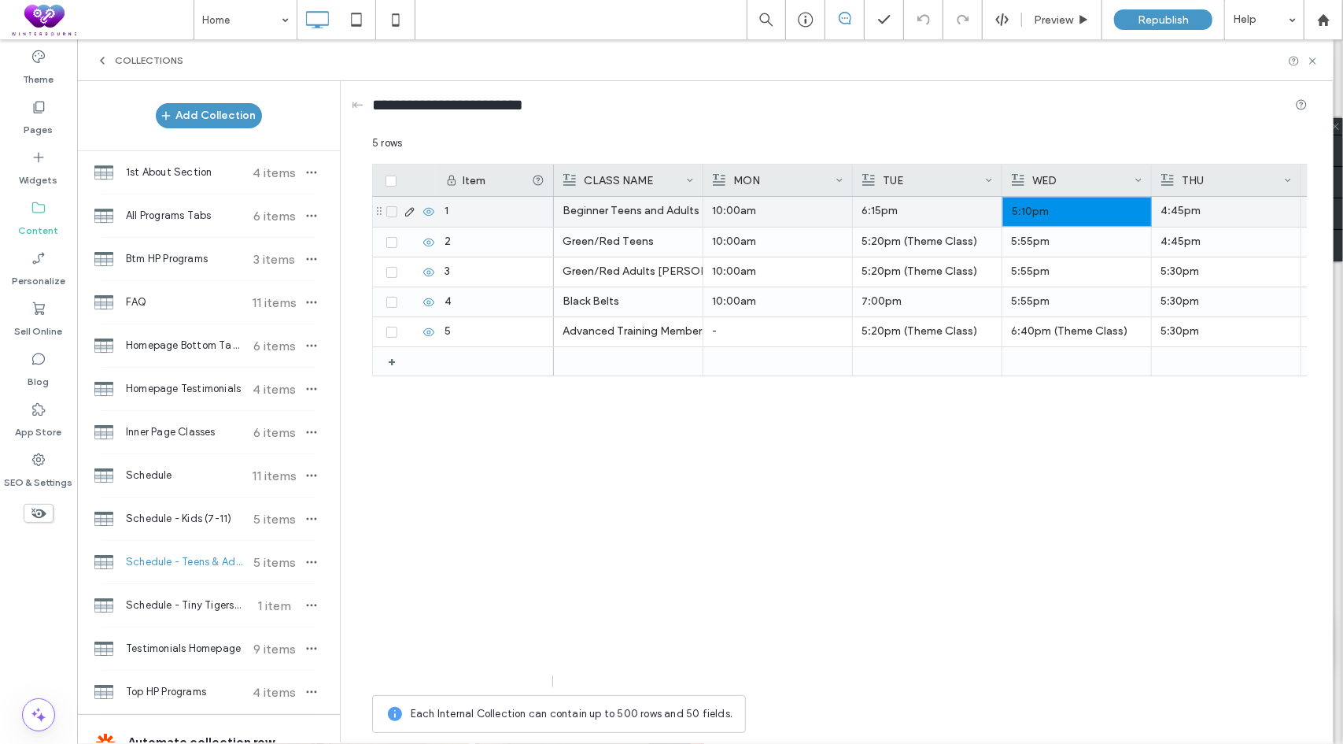
click at [1056, 210] on p "5:10pm" at bounding box center [1077, 212] width 131 height 28
click at [792, 218] on p "10:00am" at bounding box center [778, 212] width 131 height 28
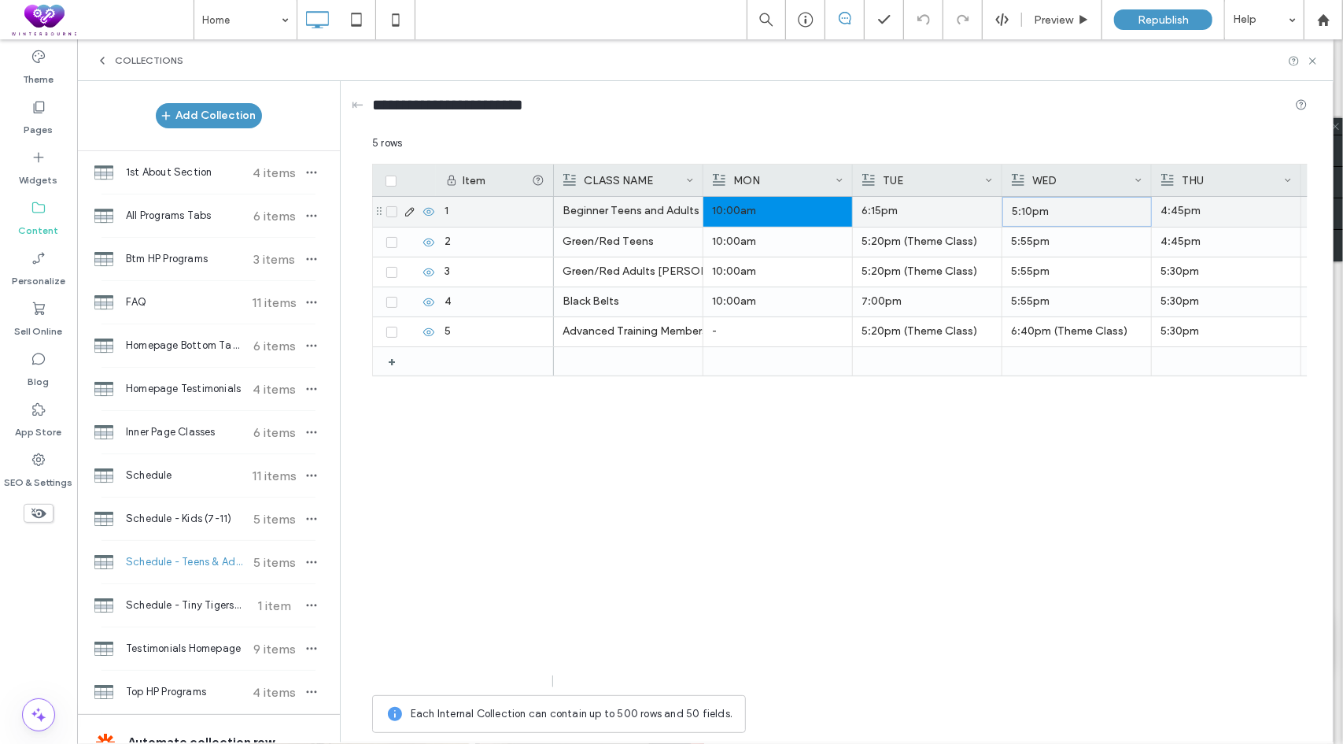
click at [1031, 215] on p "5:10pm" at bounding box center [1077, 212] width 131 height 28
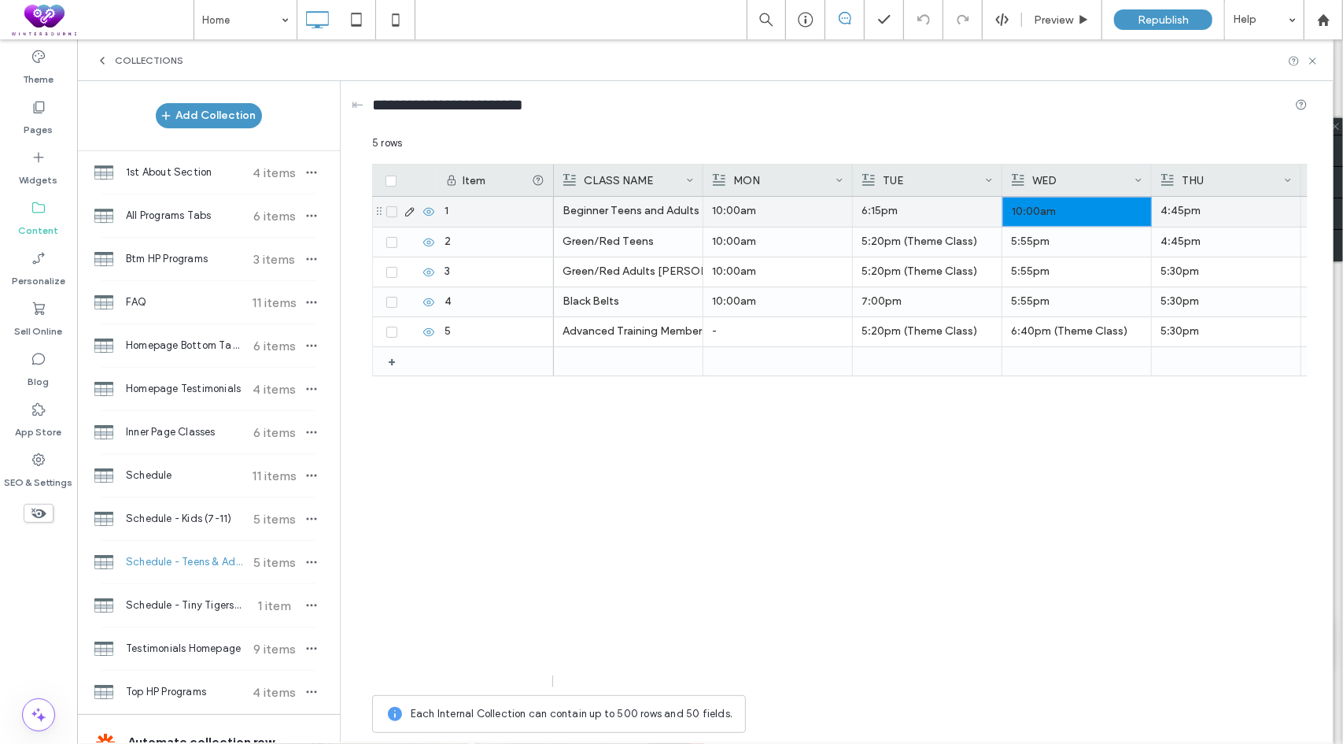
click at [1062, 207] on p "10:00am" at bounding box center [1077, 212] width 131 height 28
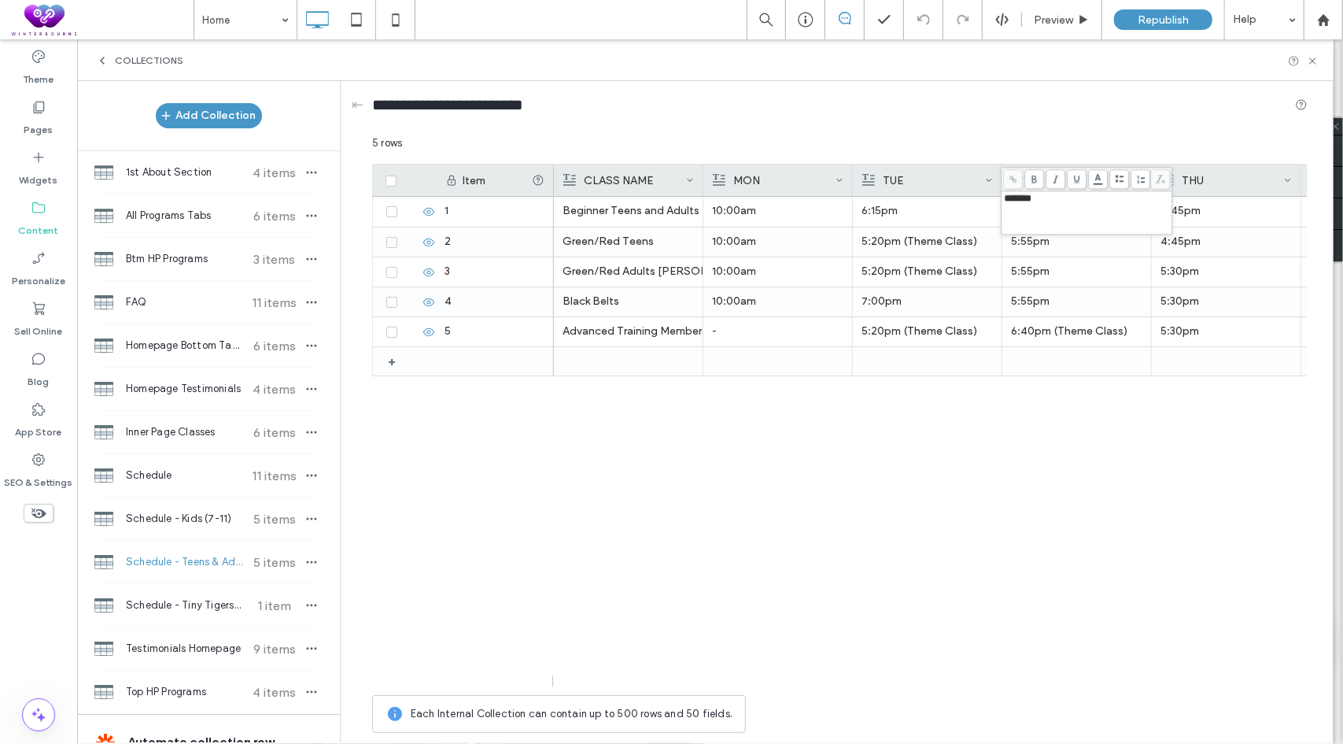
click at [1058, 201] on div "*******" at bounding box center [1087, 198] width 166 height 11
click at [823, 236] on p "10:00am" at bounding box center [777, 241] width 131 height 28
click at [1035, 242] on p "5:55pm" at bounding box center [1077, 242] width 131 height 28
click at [1056, 242] on p "10:00am" at bounding box center [1077, 242] width 131 height 28
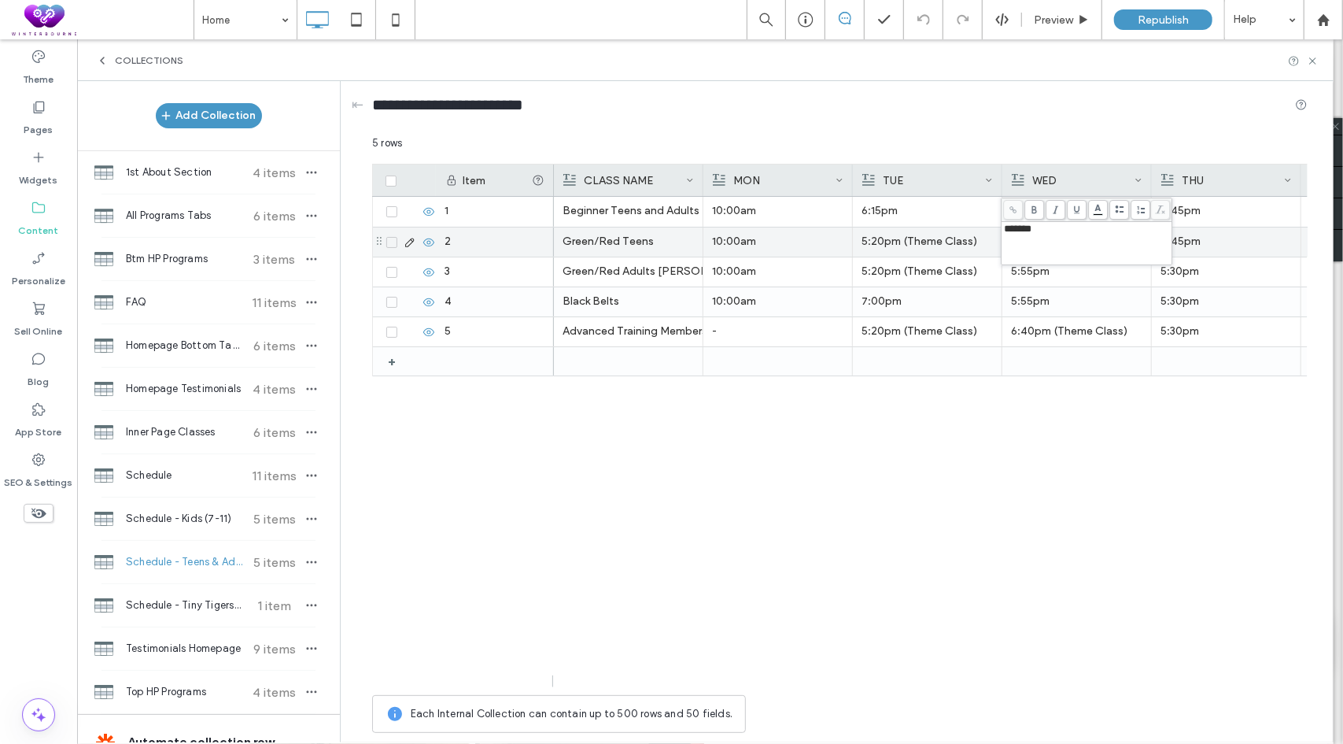
click at [781, 238] on p "10:00am" at bounding box center [777, 241] width 131 height 28
click at [781, 238] on p "10:00am" at bounding box center [778, 242] width 131 height 28
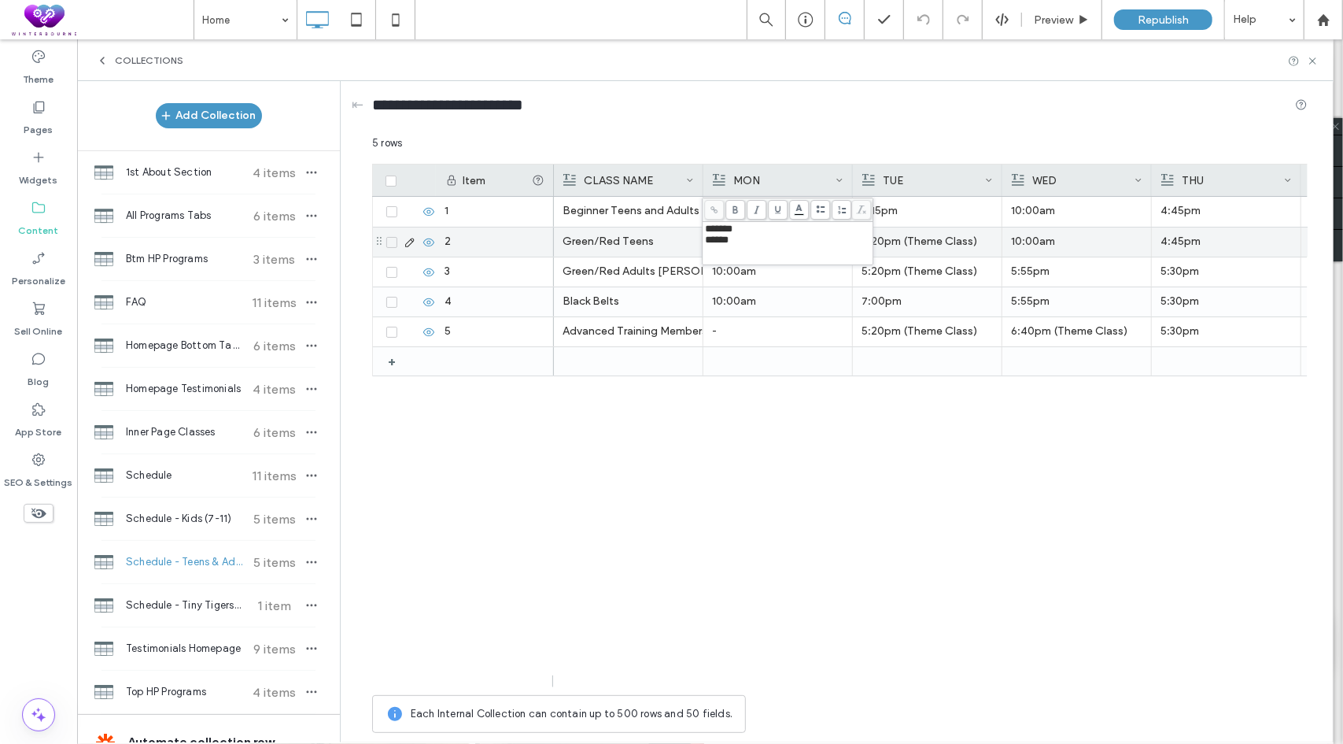
click at [1051, 243] on p "10:00am" at bounding box center [1076, 241] width 131 height 28
click at [1051, 243] on p "10:00am" at bounding box center [1077, 242] width 131 height 28
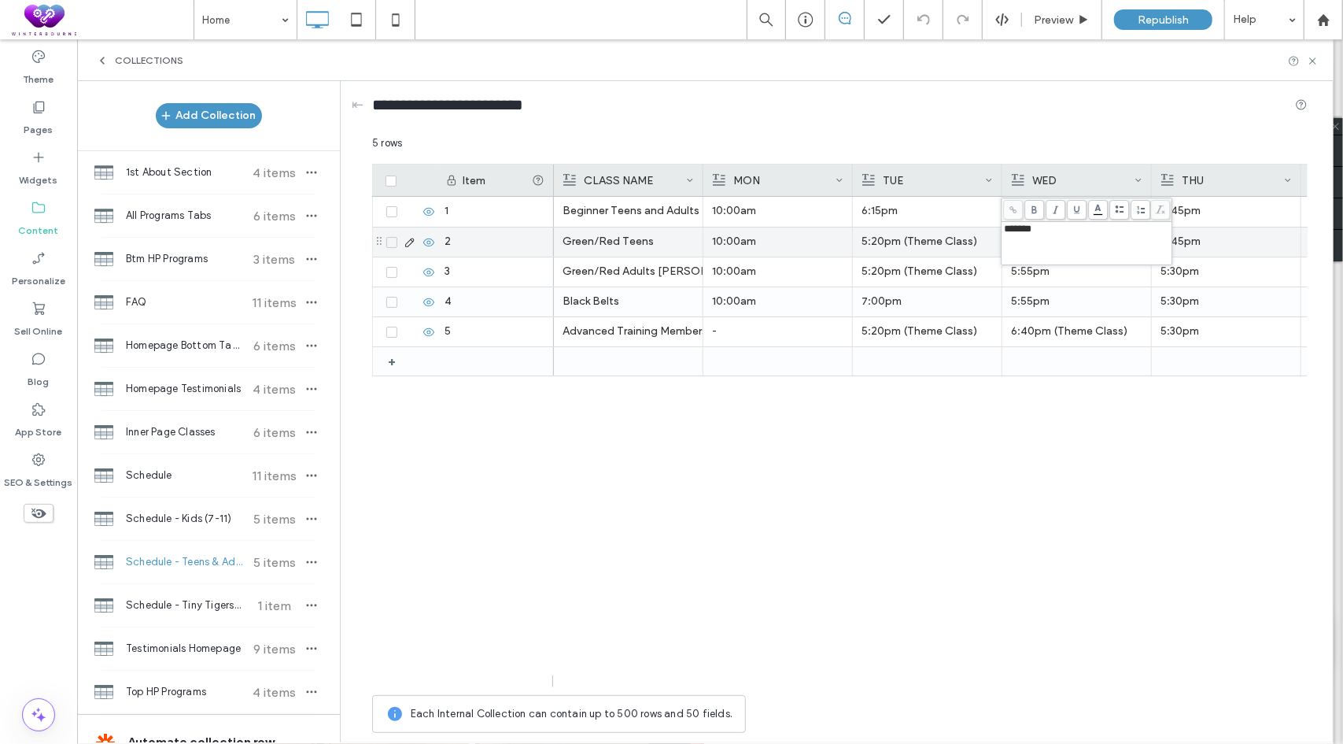
click at [804, 242] on p "10:00am" at bounding box center [777, 241] width 131 height 28
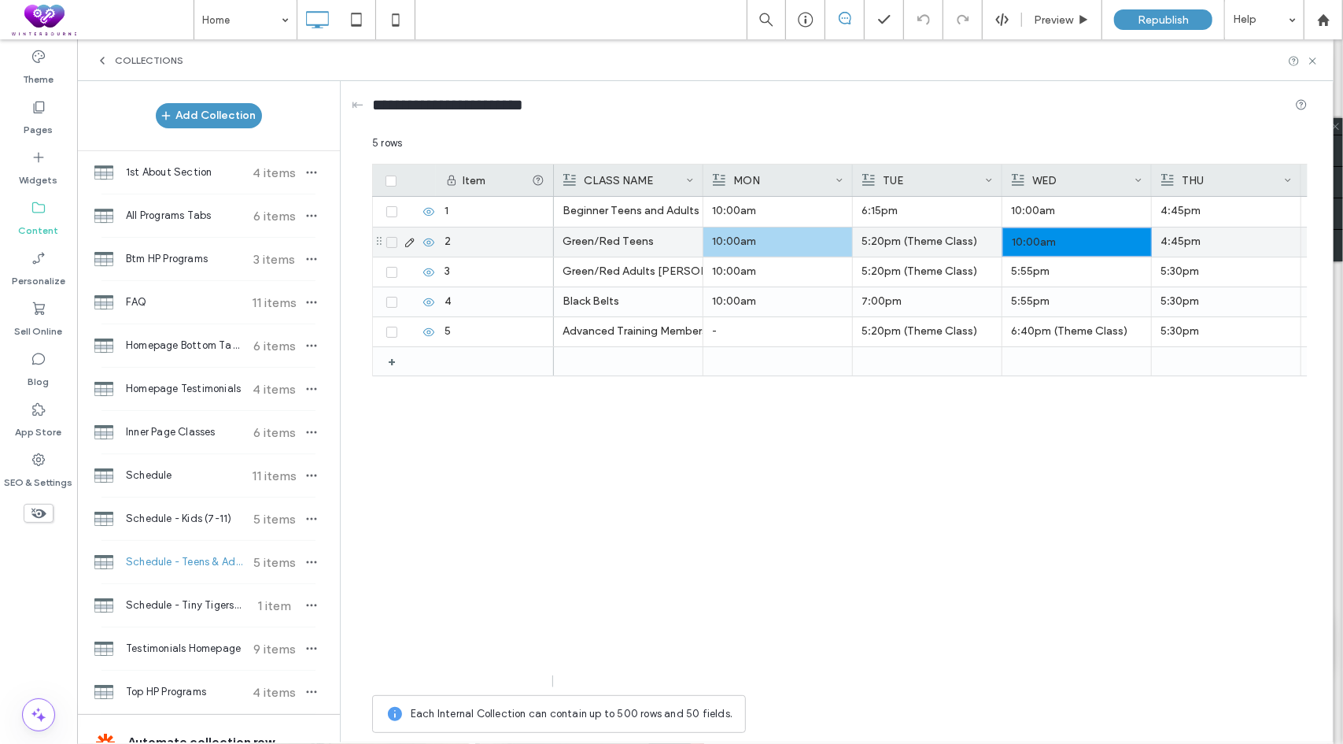
click at [1069, 228] on p "10:00am" at bounding box center [1077, 242] width 131 height 28
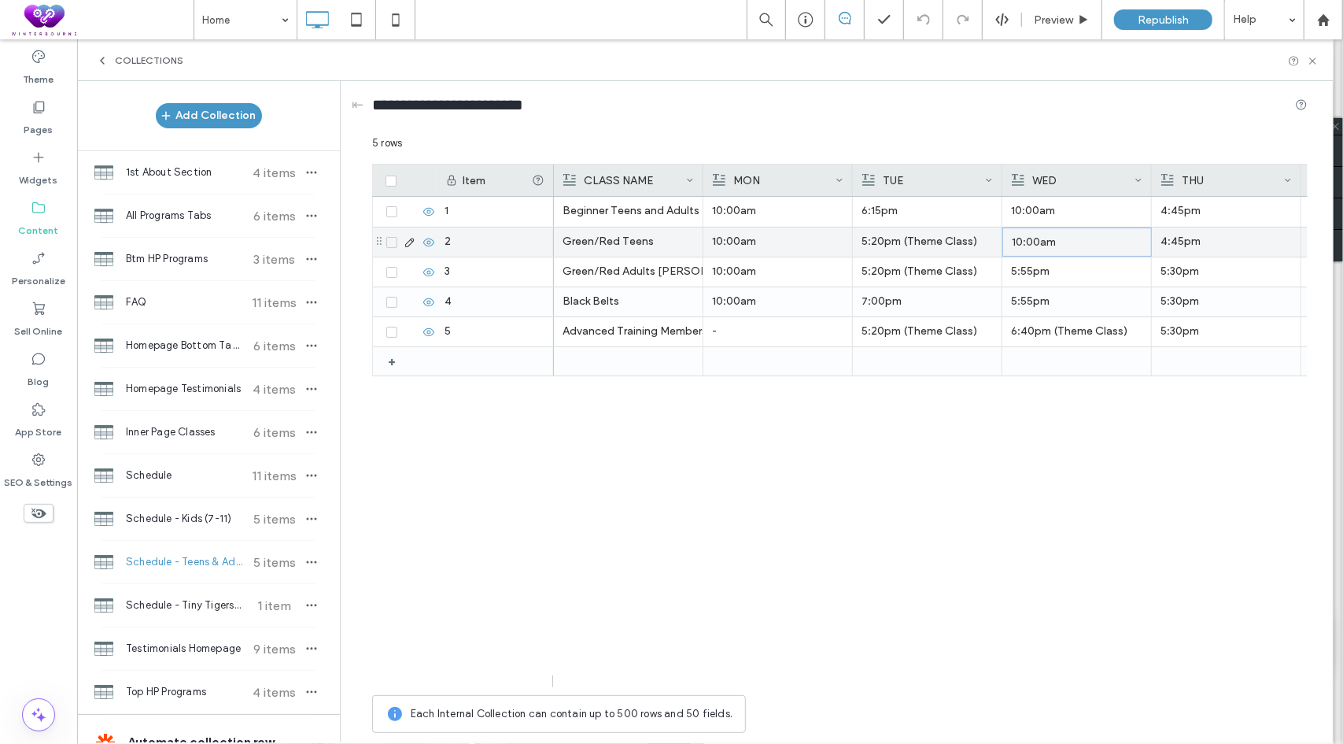
click at [1073, 241] on p "10:00am" at bounding box center [1077, 242] width 131 height 28
click at [1066, 246] on p "10:00am" at bounding box center [1077, 242] width 131 height 28
click at [807, 253] on p "10:00am" at bounding box center [777, 241] width 131 height 28
click at [792, 234] on p "10:00am" at bounding box center [777, 241] width 131 height 28
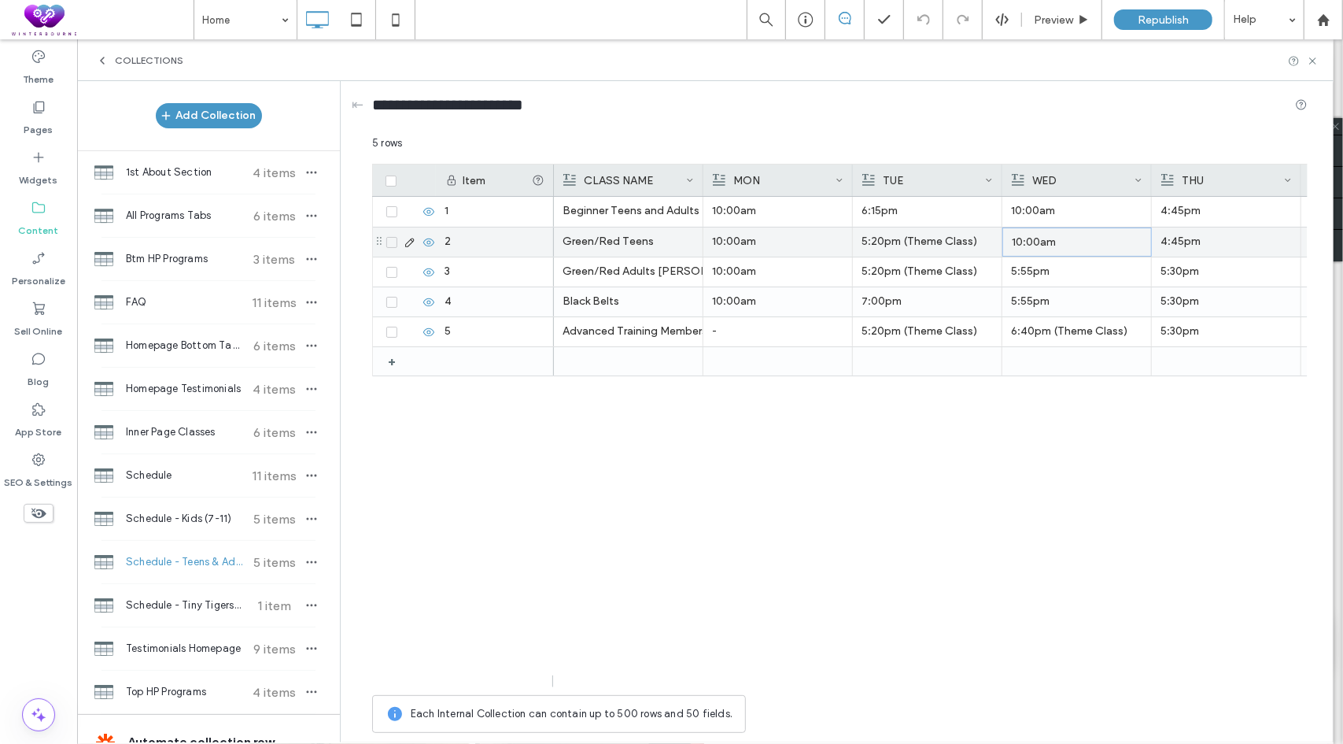
click at [1072, 246] on p "10:00am" at bounding box center [1077, 242] width 131 height 28
click at [1090, 238] on p "10:00am" at bounding box center [1077, 242] width 131 height 28
click at [1050, 242] on div "******" at bounding box center [1087, 240] width 166 height 11
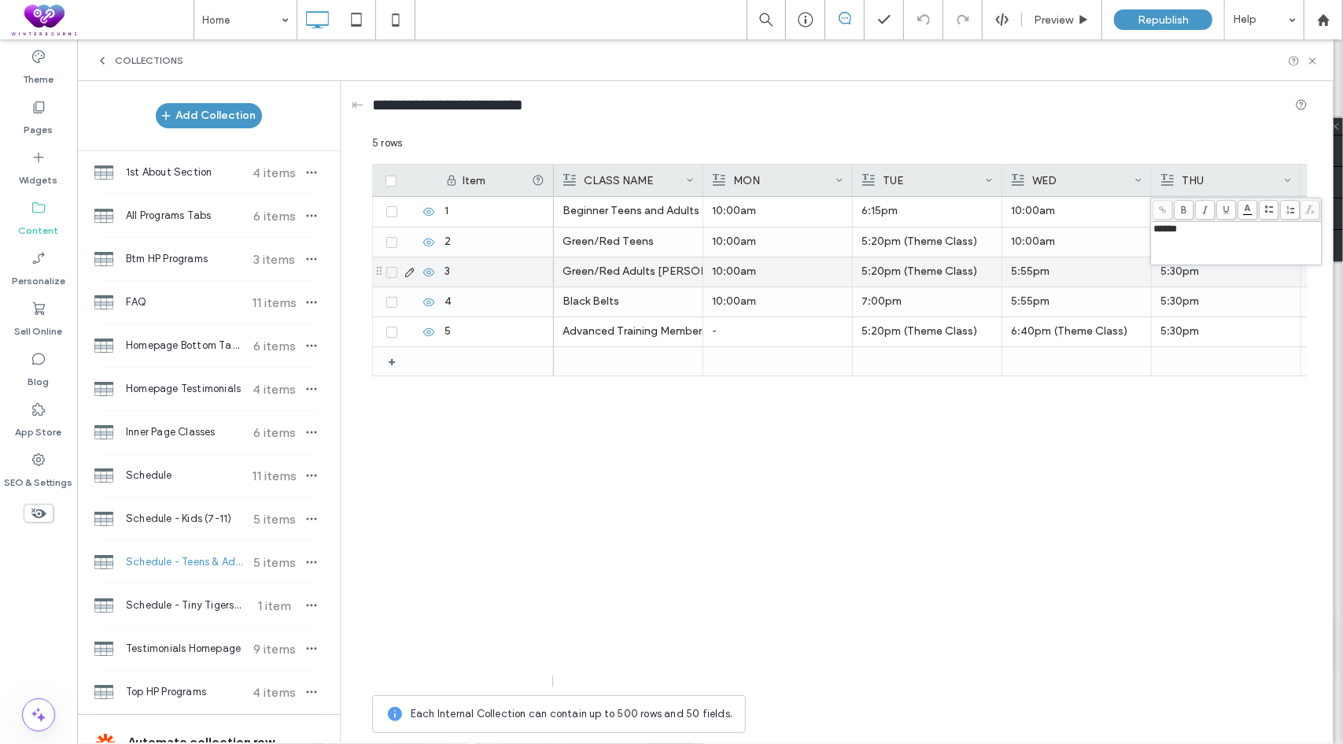
click at [1058, 272] on p "5:55pm" at bounding box center [1076, 271] width 131 height 28
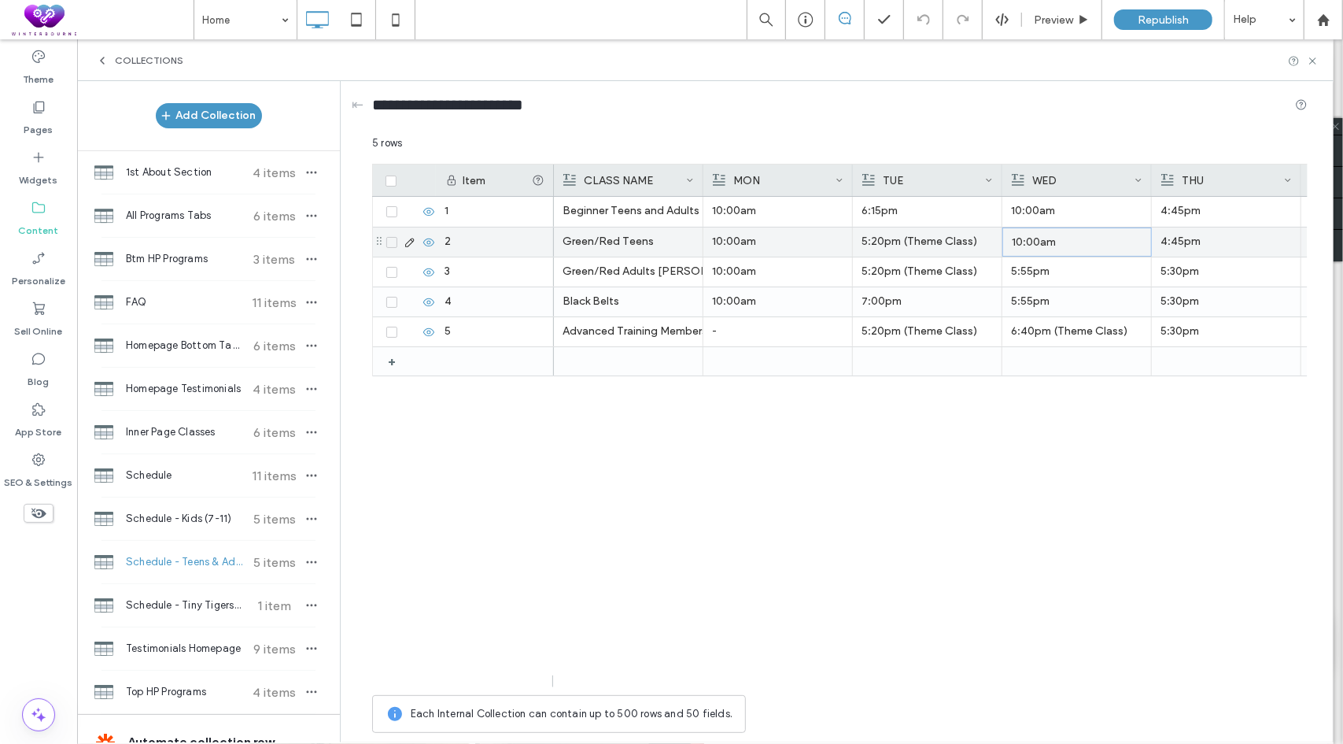
click at [1070, 249] on p "10:00am" at bounding box center [1077, 242] width 131 height 28
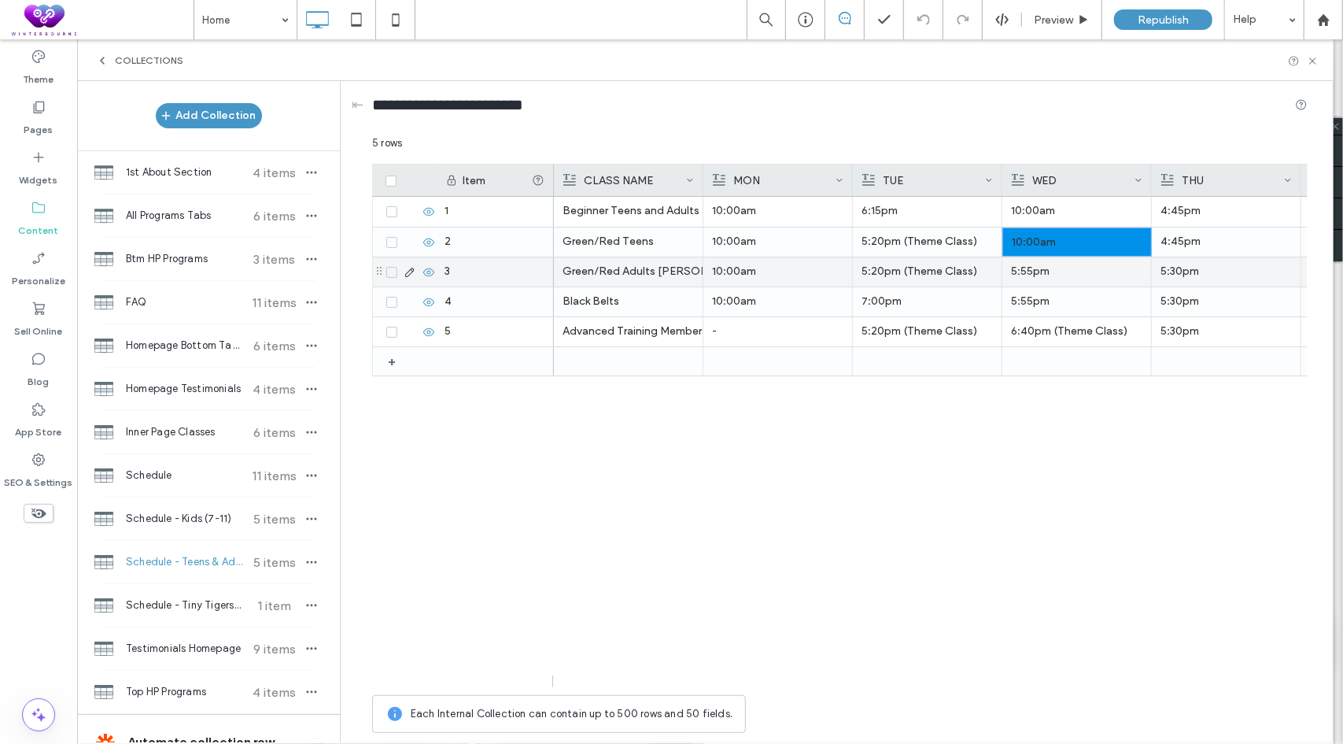
click at [1055, 272] on p "5:55pm" at bounding box center [1076, 271] width 131 height 28
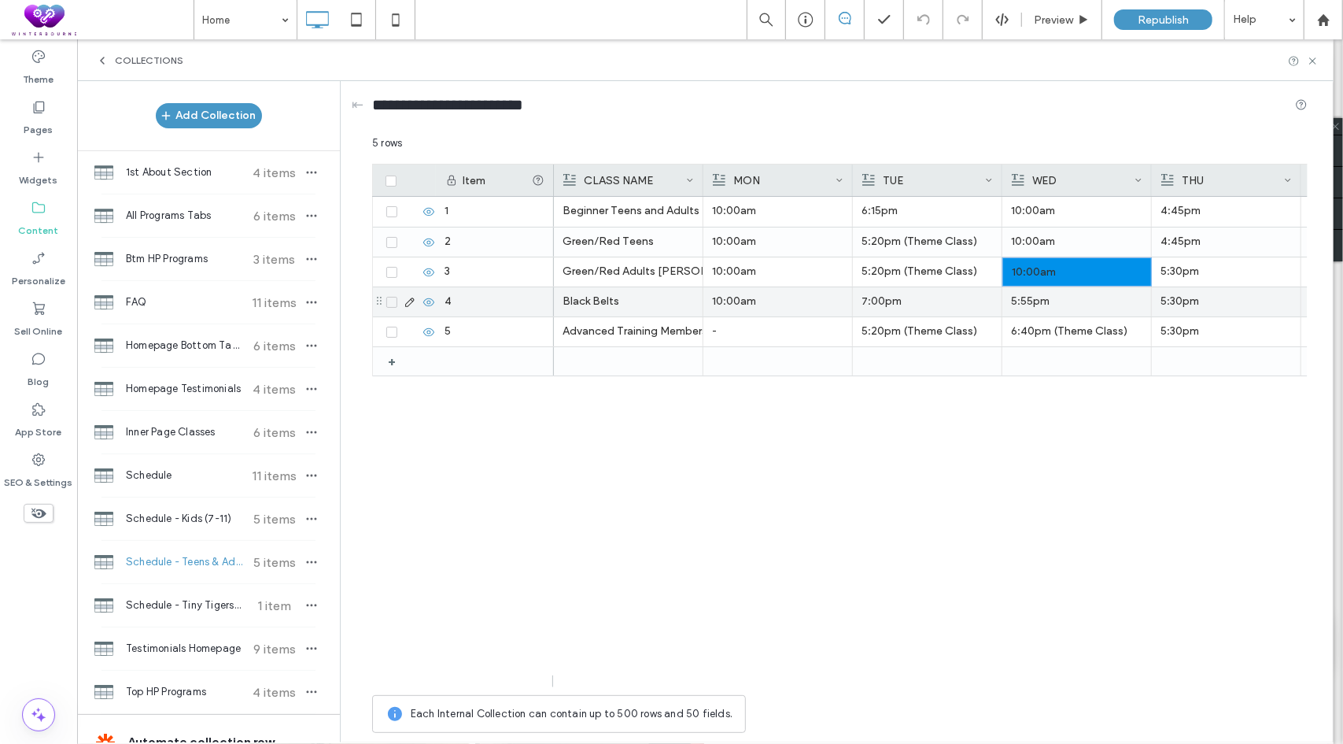
click at [1053, 298] on p "5:55pm" at bounding box center [1076, 301] width 131 height 28
click at [1058, 275] on p "10:00am" at bounding box center [1076, 271] width 131 height 28
click at [1055, 294] on p "10:00am" at bounding box center [1076, 301] width 131 height 28
click at [1055, 294] on p "10:00am" at bounding box center [1077, 302] width 131 height 28
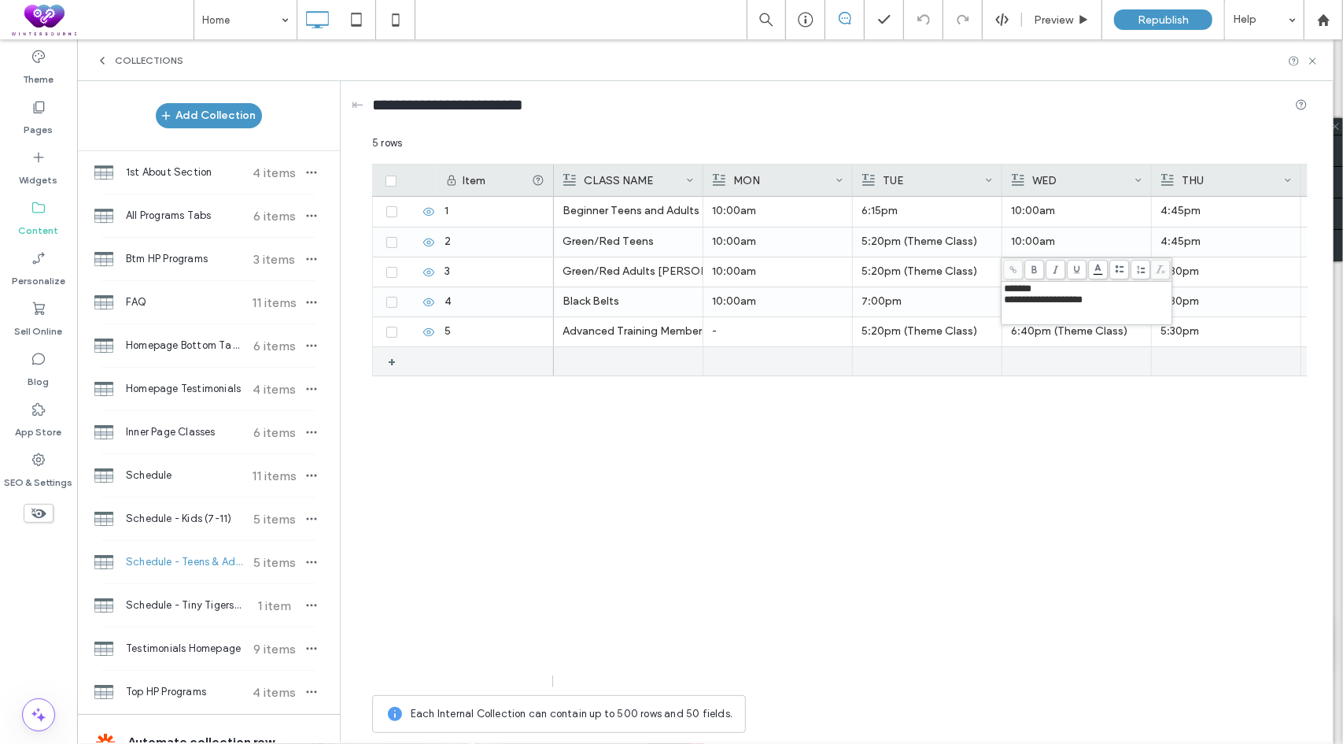
click at [1035, 377] on div "Beginner Teens and Adults 10:00am 6:15pm 10:00am 4:45pm - 9:45am Green/Red Teen…" at bounding box center [931, 442] width 754 height 490
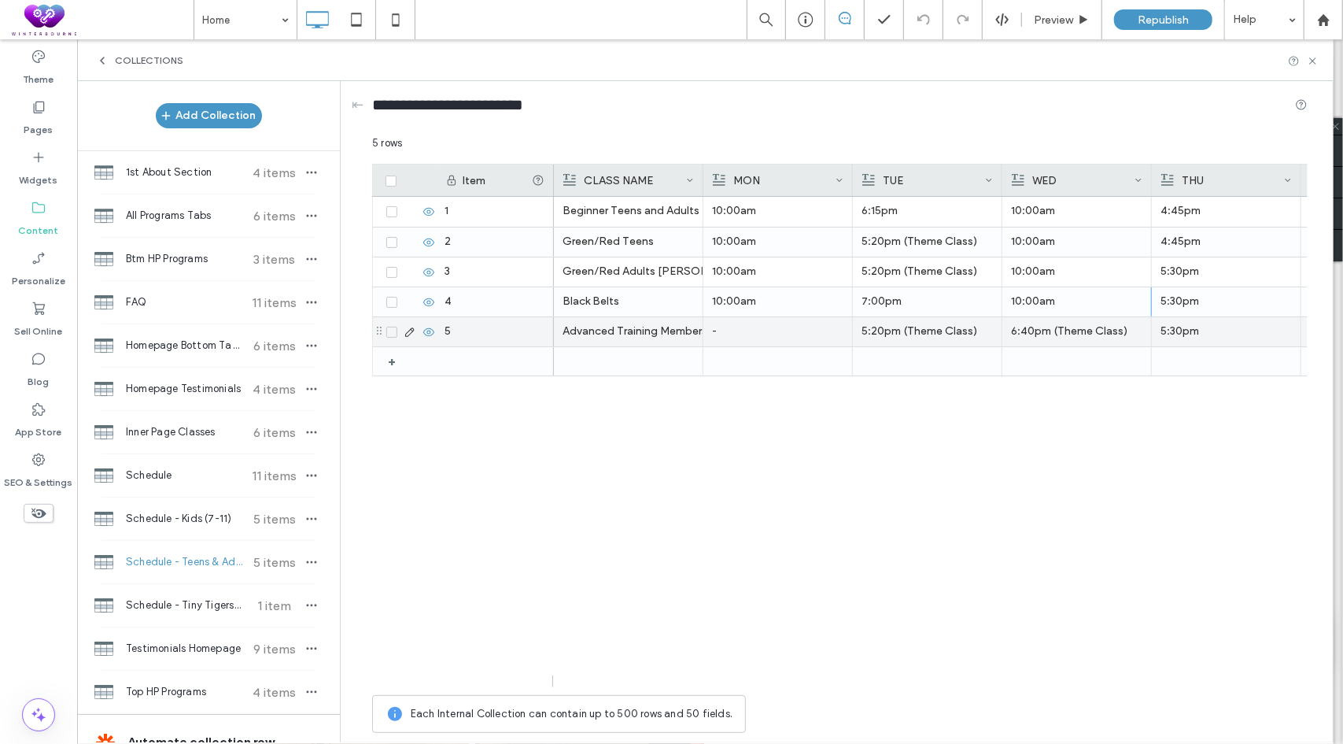
click at [1043, 335] on p "6:40pm (Theme Class)" at bounding box center [1076, 331] width 131 height 28
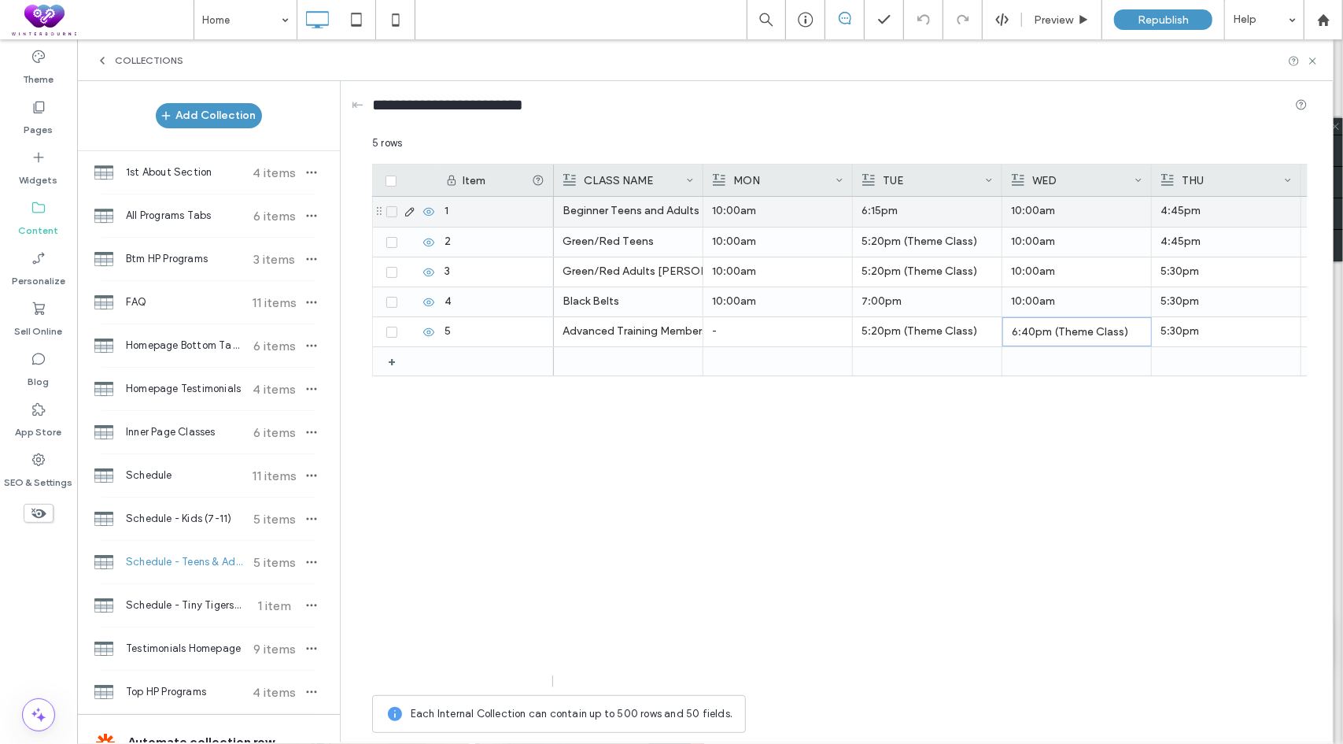
click at [1191, 216] on p "4:45pm" at bounding box center [1226, 211] width 131 height 28
click at [1191, 216] on p "4:45pm" at bounding box center [1227, 212] width 131 height 28
click at [1179, 205] on p "4:45pm" at bounding box center [1227, 212] width 131 height 28
drag, startPoint x: 1162, startPoint y: 197, endPoint x: 1152, endPoint y: 197, distance: 9.4
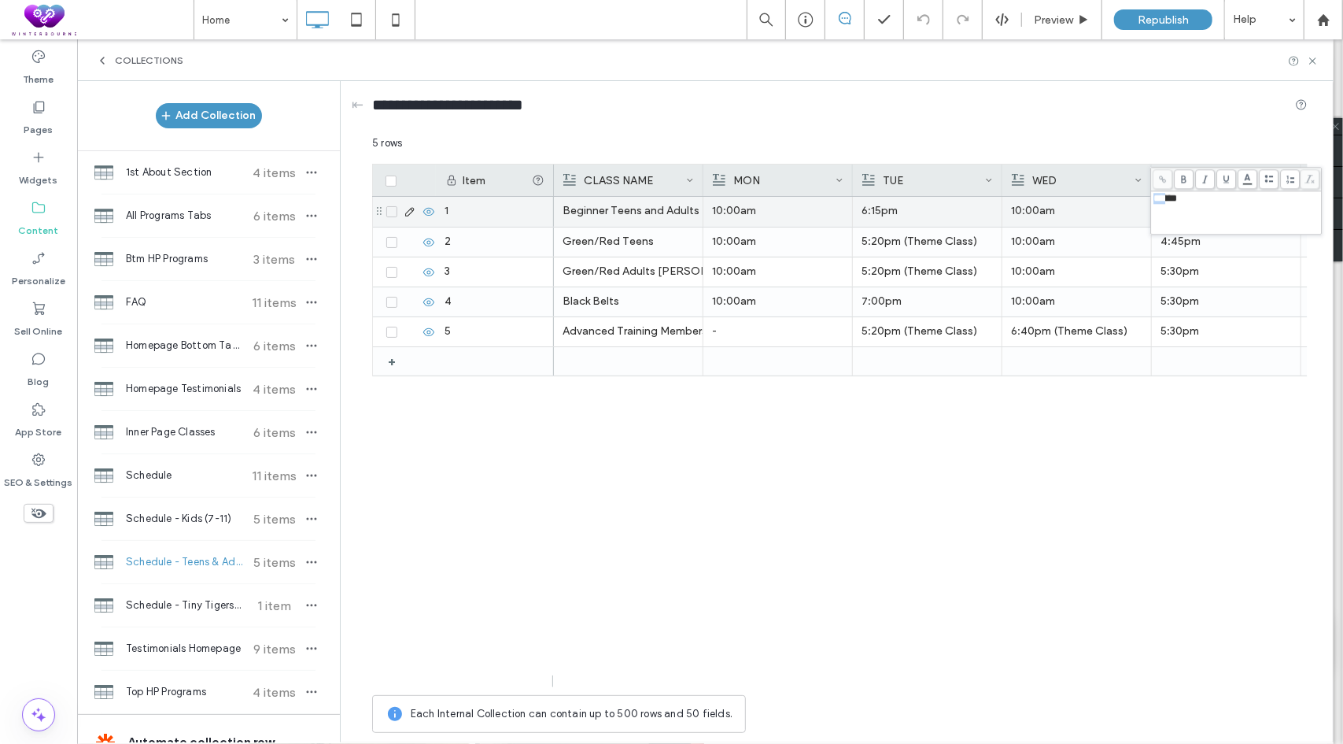
click at [1152, 197] on div "******" at bounding box center [1236, 212] width 170 height 42
click at [1190, 245] on p "4:45pm" at bounding box center [1226, 241] width 131 height 28
click at [1188, 241] on p "4:45pm" at bounding box center [1227, 242] width 131 height 28
click at [1189, 241] on p "4:45pm" at bounding box center [1227, 242] width 131 height 28
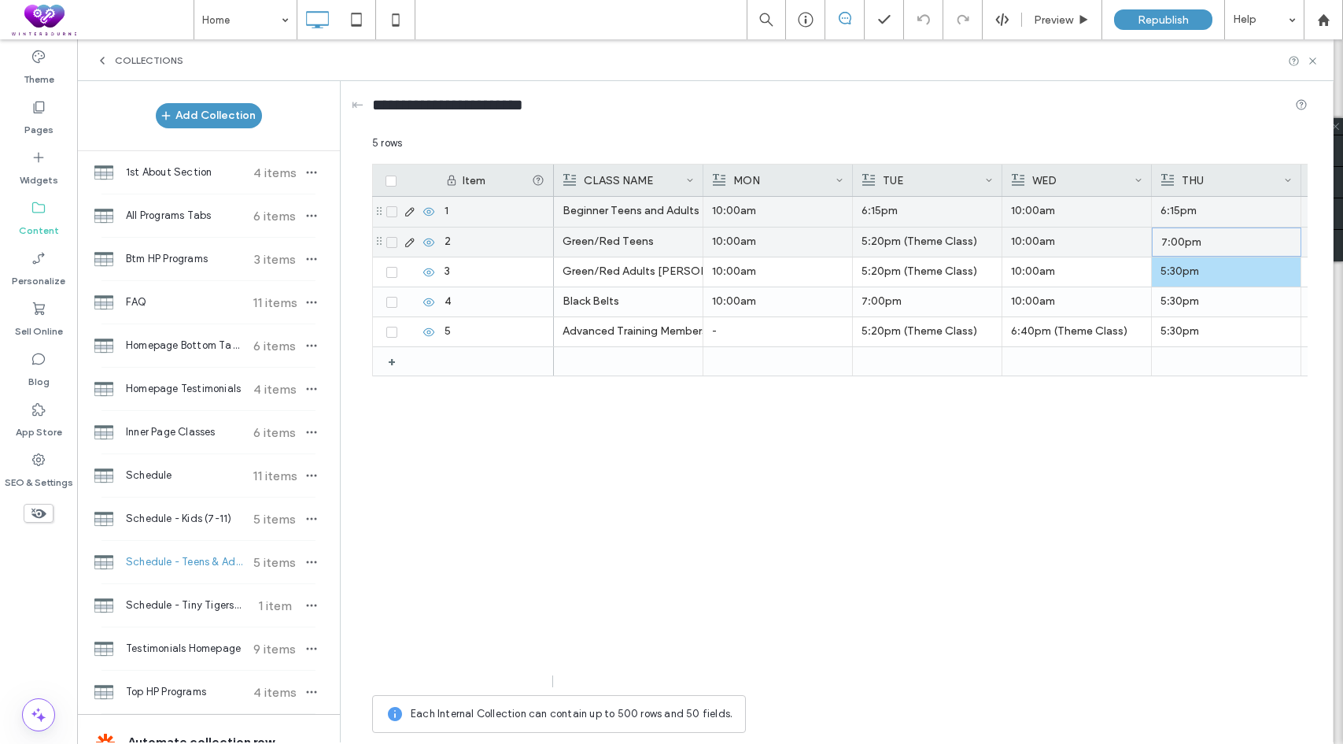
click at [1188, 246] on p "7:00pm" at bounding box center [1227, 242] width 131 height 28
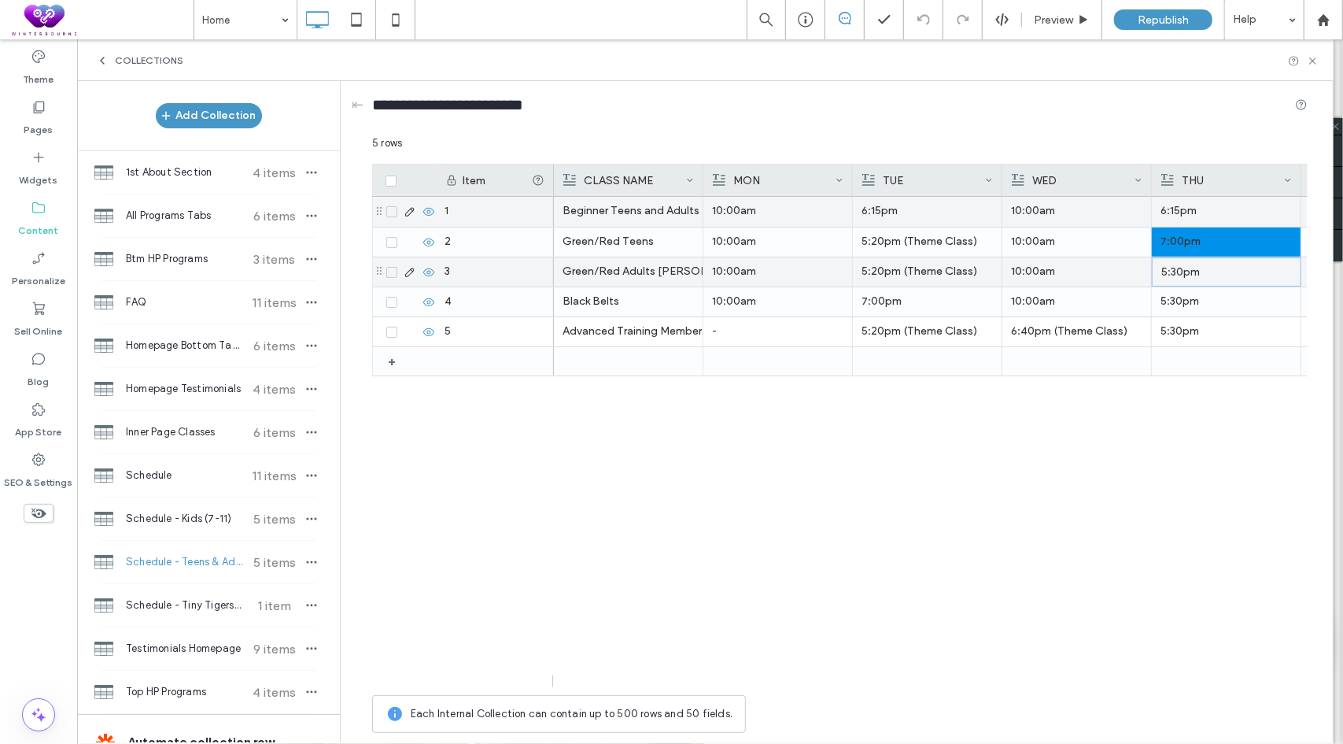
click at [1190, 272] on p "5:30pm" at bounding box center [1227, 272] width 131 height 28
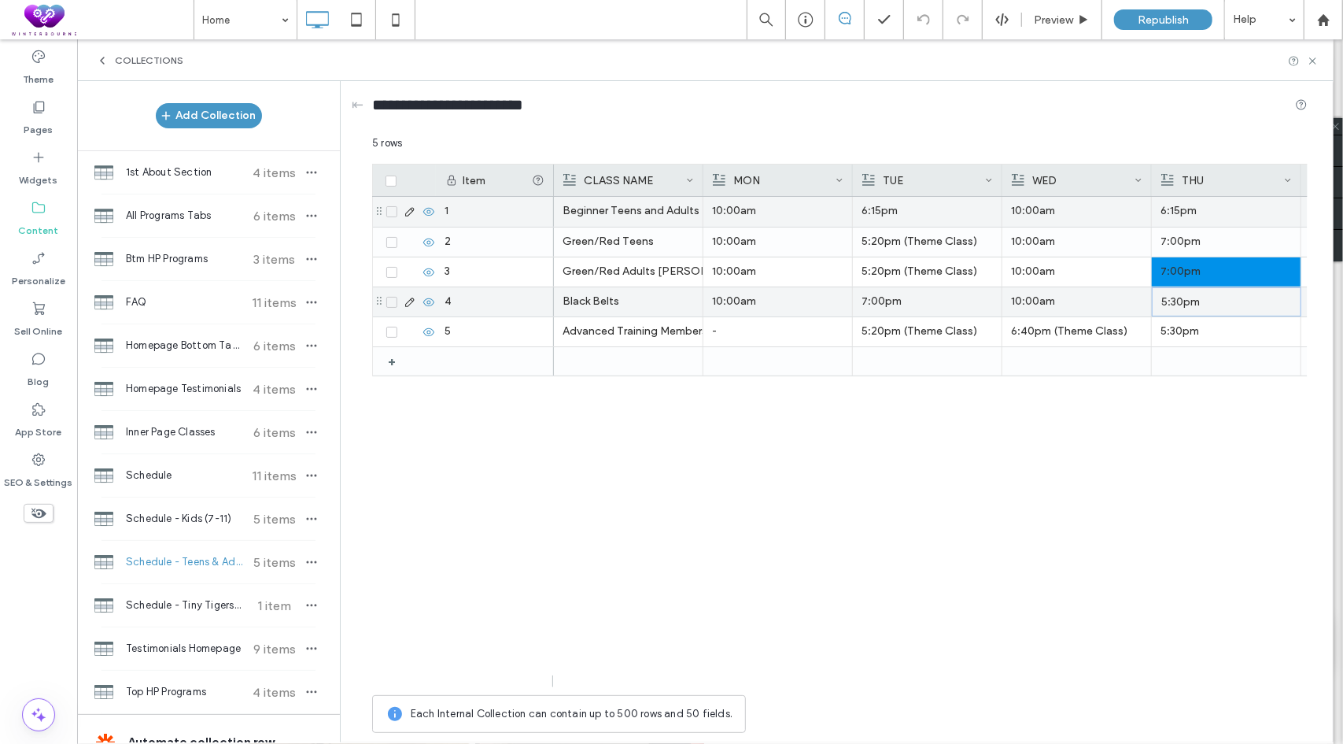
click at [1185, 298] on p "5:30pm" at bounding box center [1227, 302] width 131 height 28
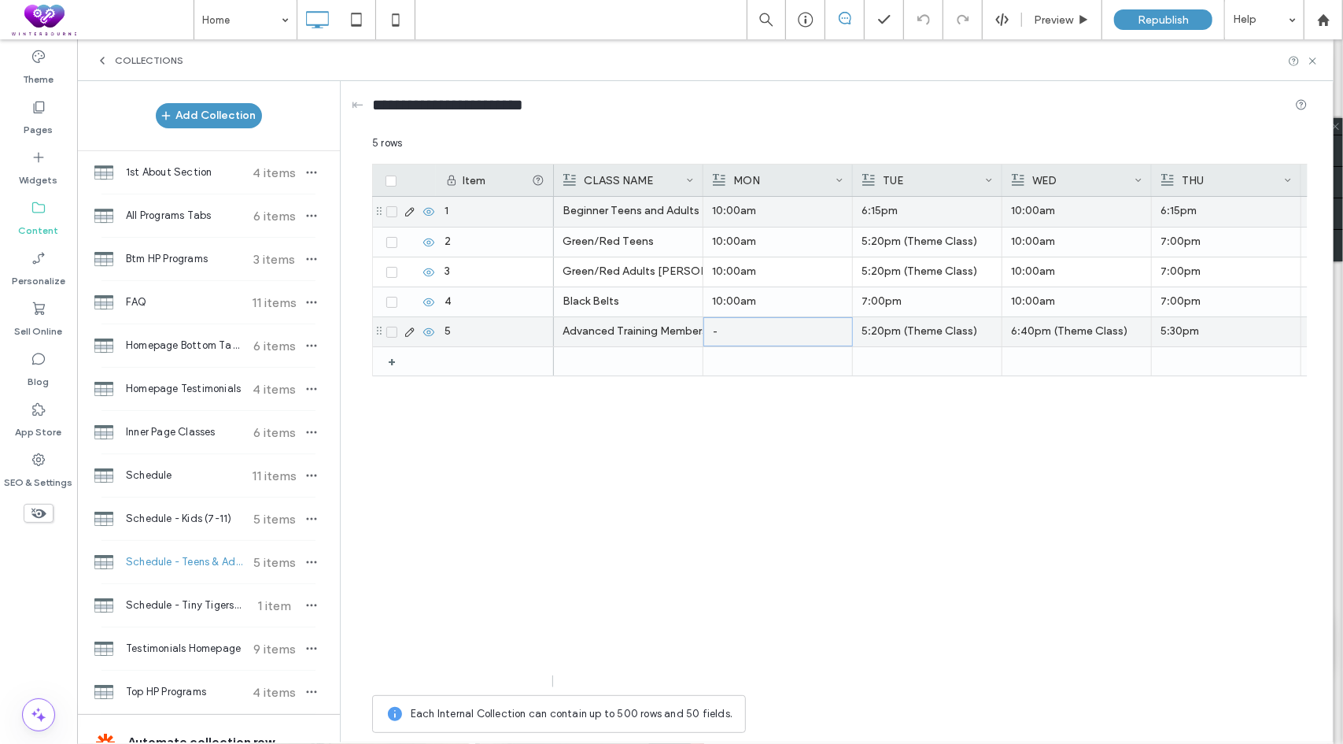
click at [789, 336] on p "-" at bounding box center [778, 332] width 131 height 28
click at [1270, 331] on p "5:30pm" at bounding box center [1226, 331] width 131 height 28
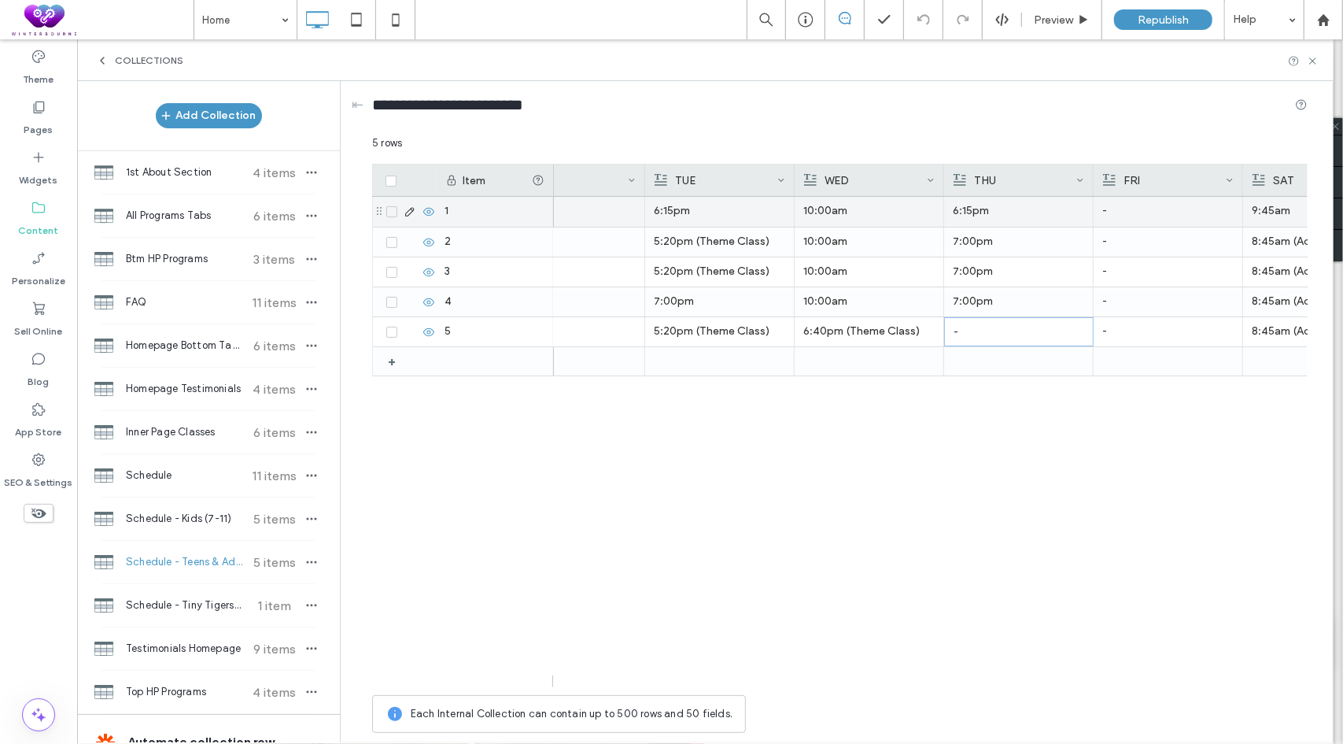
scroll to position [0, 346]
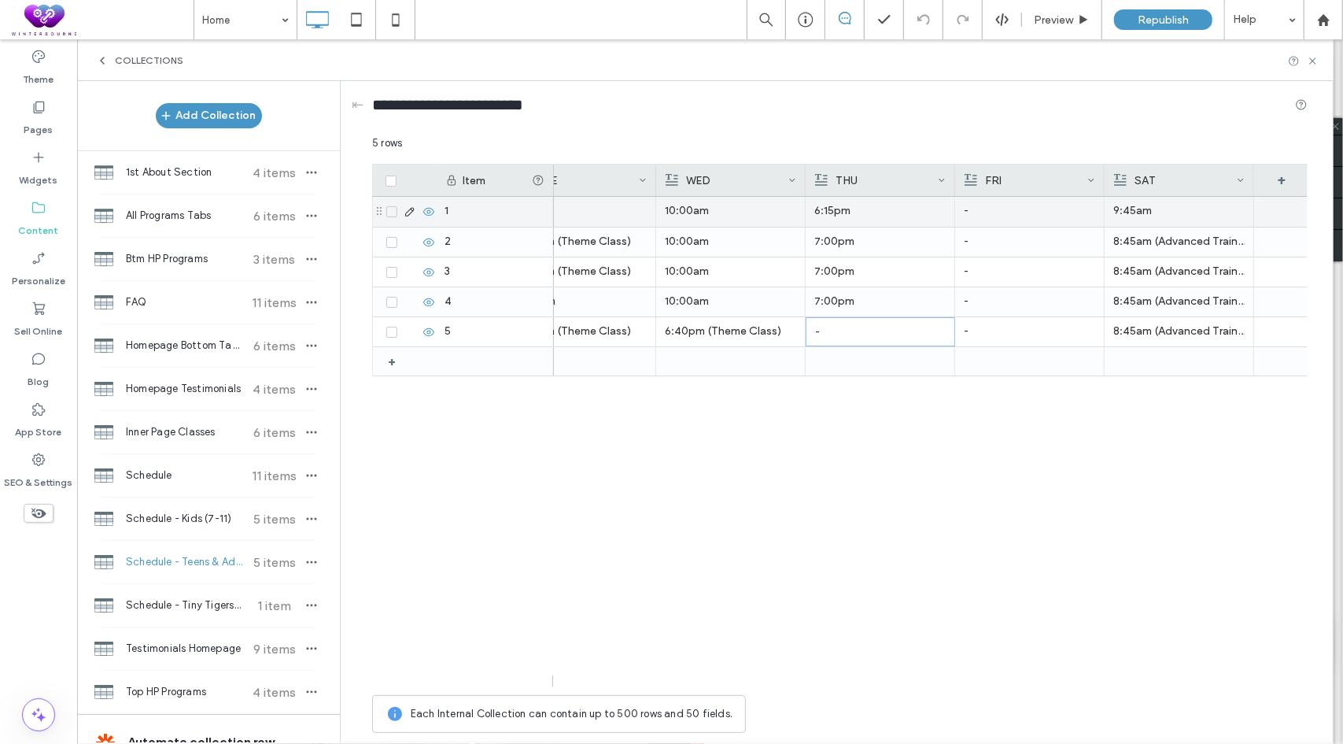
click at [1118, 211] on p "9:45am" at bounding box center [1179, 211] width 131 height 28
click at [1118, 211] on p "9:45am" at bounding box center [1179, 212] width 131 height 28
click at [1113, 198] on span "******" at bounding box center [1118, 198] width 24 height 10
click at [1012, 456] on div "10:00am 6:15pm 10:00am 6:15pm - 10:00am 6:40pm 5:20pm (Theme Class) 10:00am 6:4…" at bounding box center [931, 442] width 754 height 490
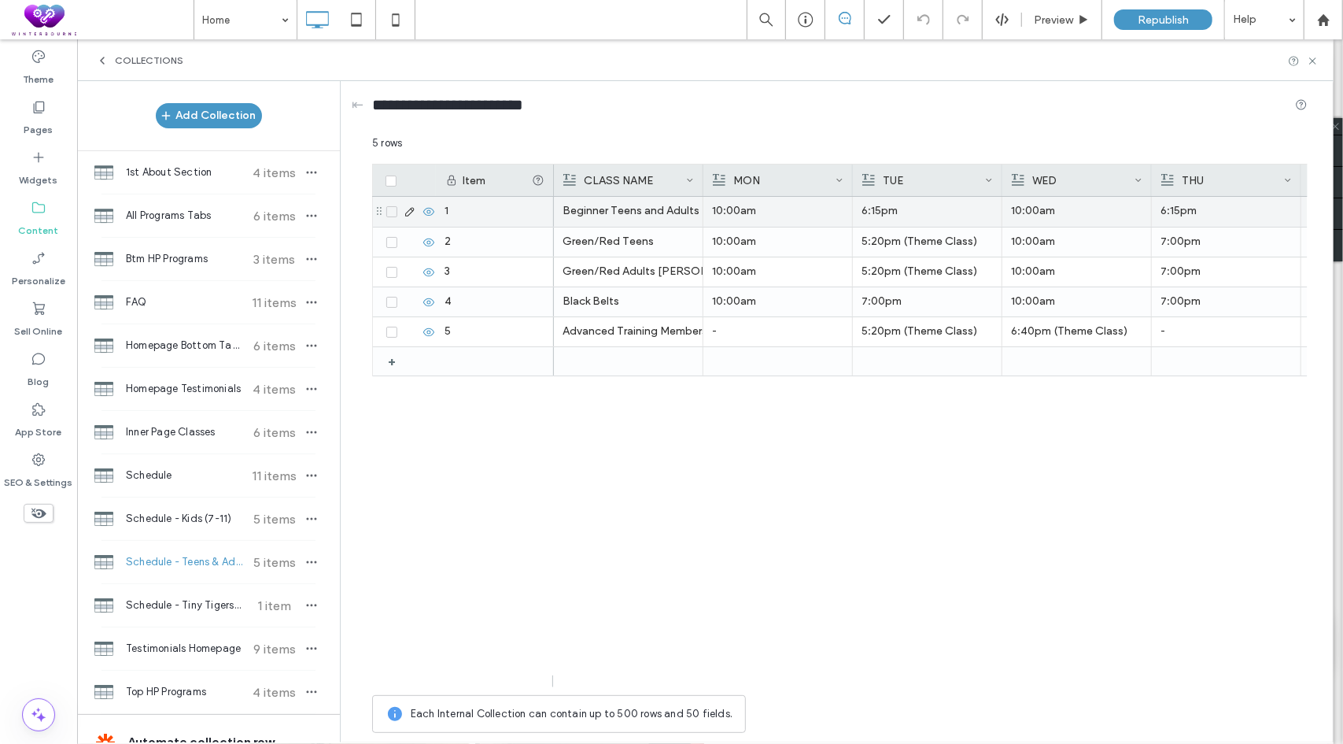
click at [545, 589] on div "+ 1 2 3 4 5 Beginner Teens and Adults 10:00am 6:15pm 10:00am 6:15pm - 8:45am Gr…" at bounding box center [840, 436] width 936 height 478
click at [46, 108] on icon at bounding box center [39, 107] width 16 height 16
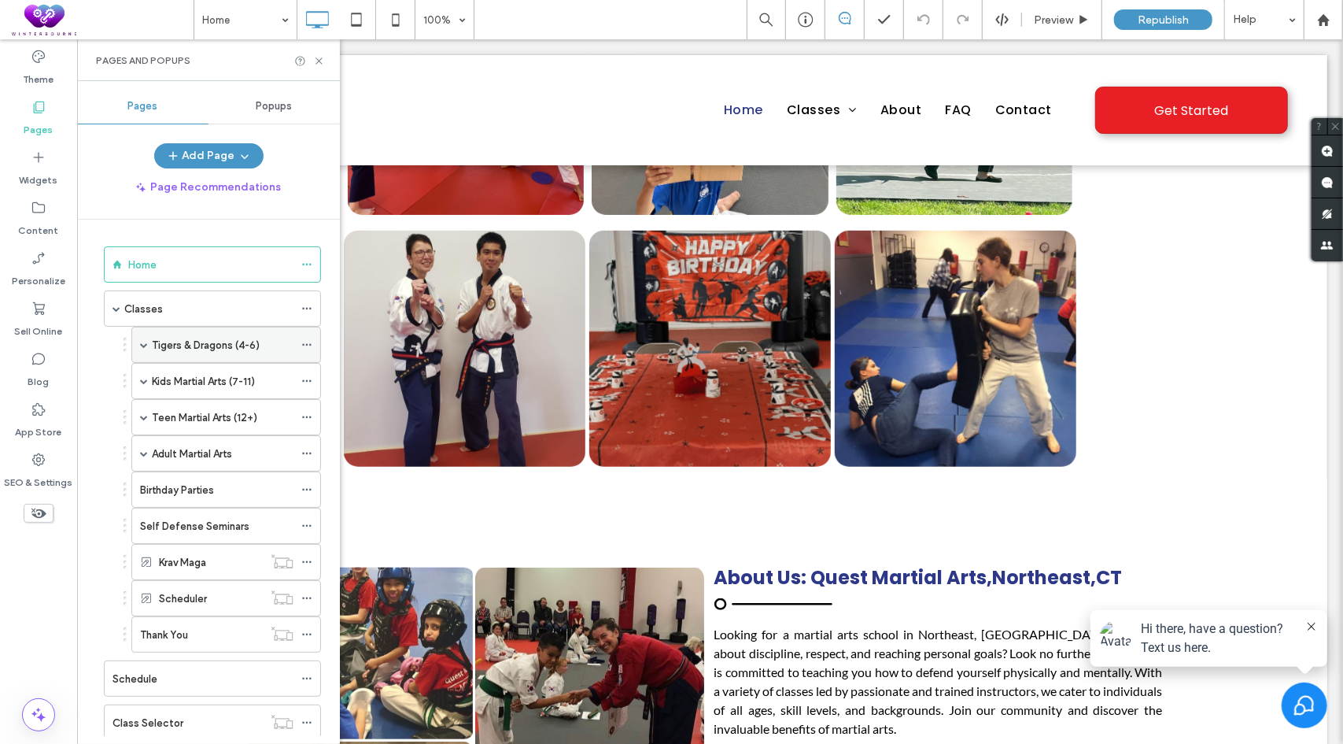
click at [142, 342] on span at bounding box center [144, 345] width 8 height 8
click at [144, 449] on span at bounding box center [144, 453] width 8 height 8
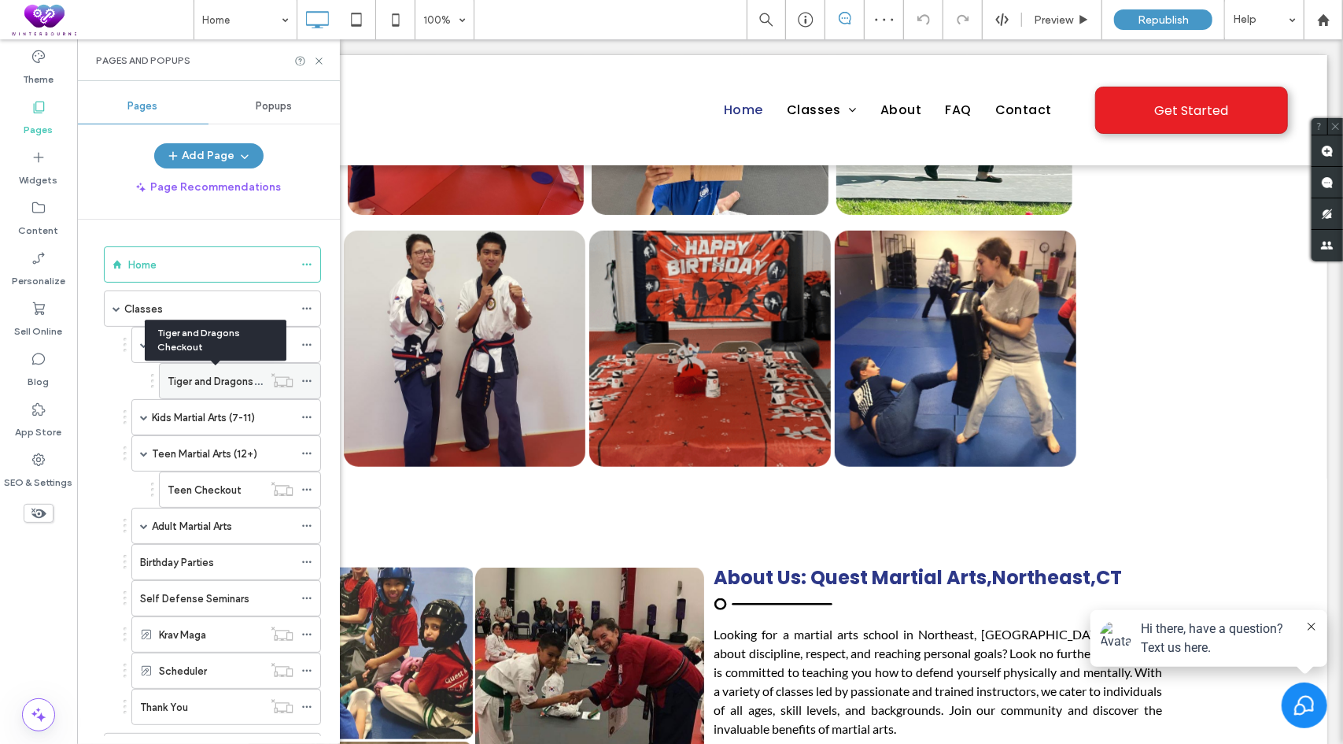
click at [194, 377] on label "Tiger and Dragons Checkout" at bounding box center [235, 382] width 135 height 28
click at [321, 61] on icon at bounding box center [319, 61] width 12 height 12
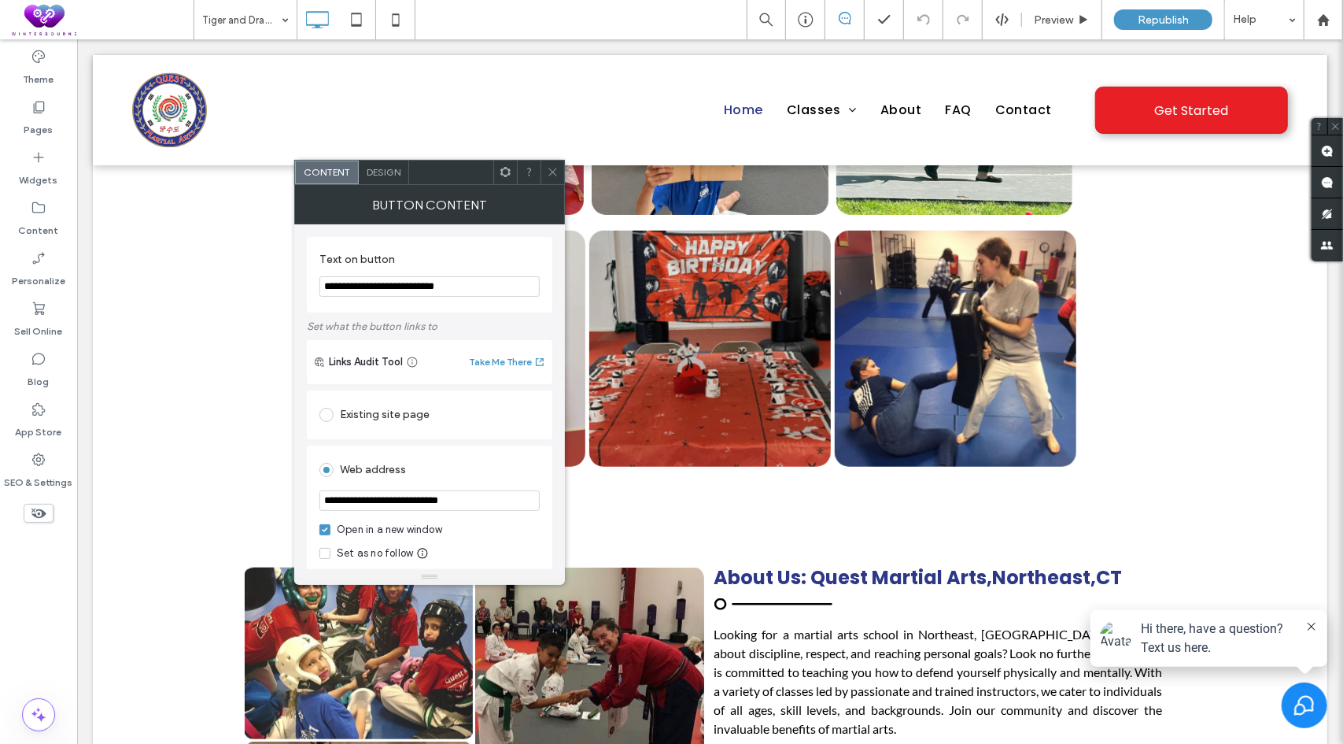
click at [557, 177] on span at bounding box center [553, 173] width 12 height 24
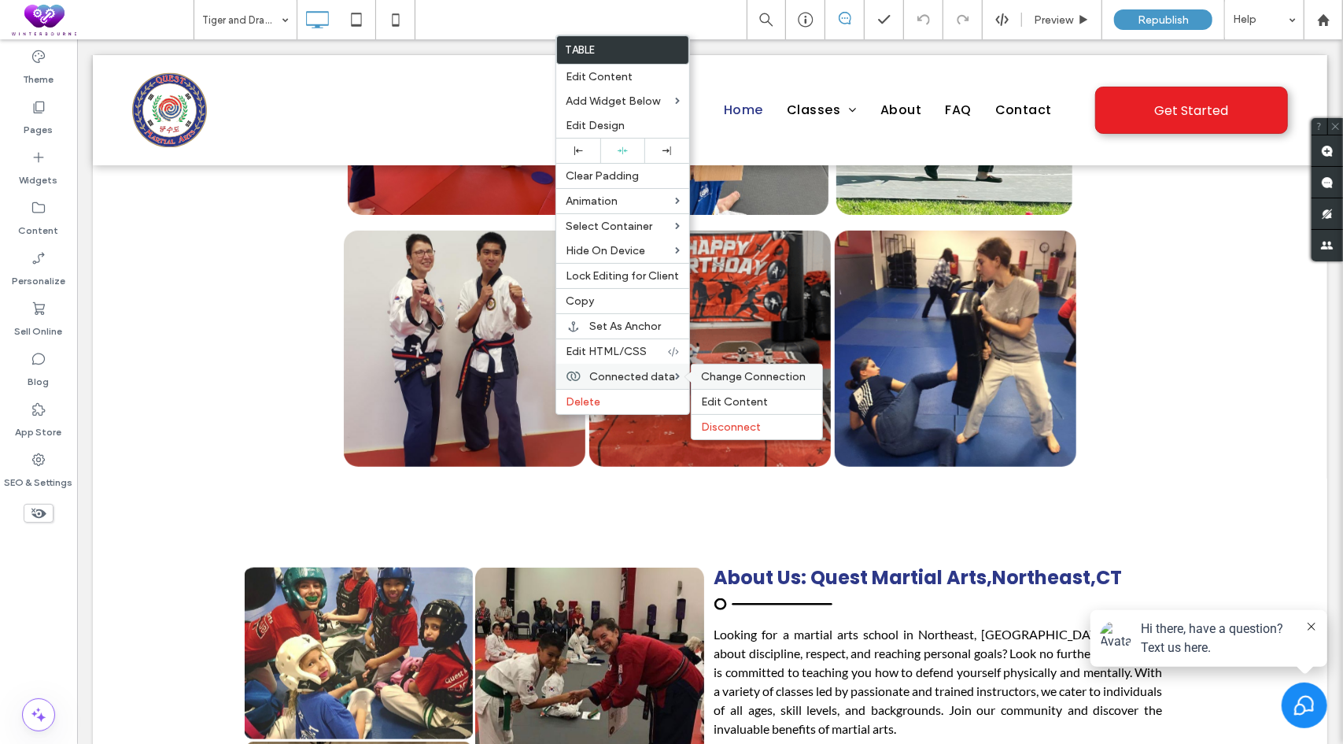
click at [746, 370] on span "Change Connection" at bounding box center [753, 376] width 105 height 13
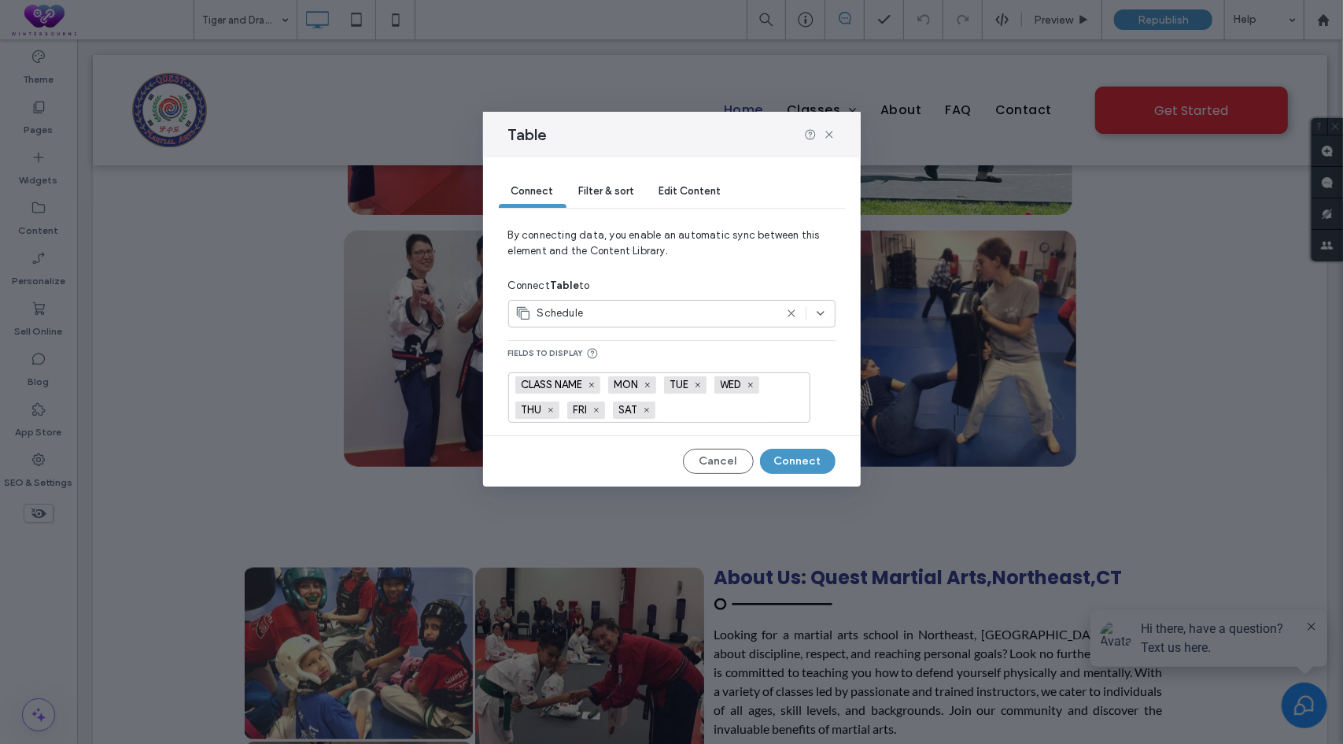
click at [792, 311] on icon at bounding box center [791, 313] width 13 height 13
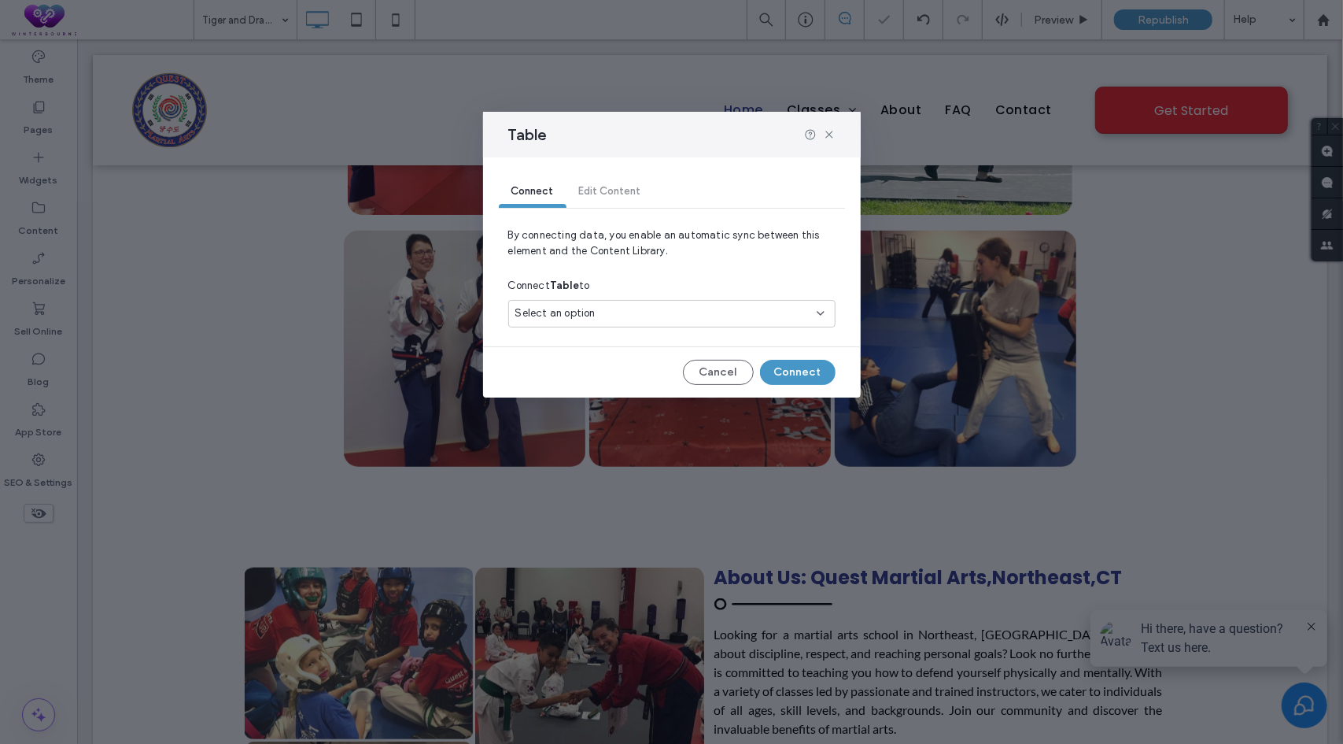
click at [811, 311] on input at bounding box center [665, 313] width 301 height 13
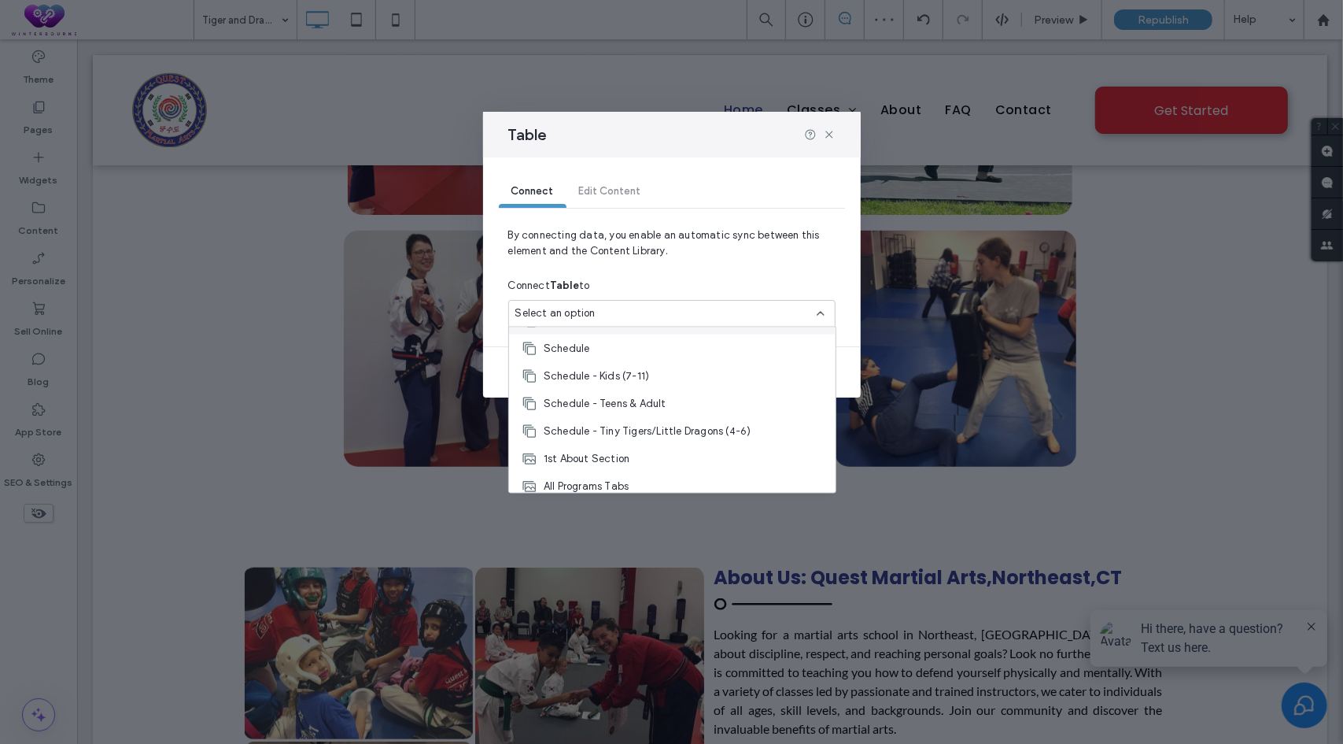
scroll to position [79, 0]
click at [624, 423] on span "Schedule - Tiny Tigers/Little Dragons (4-6)" at bounding box center [648, 427] width 208 height 16
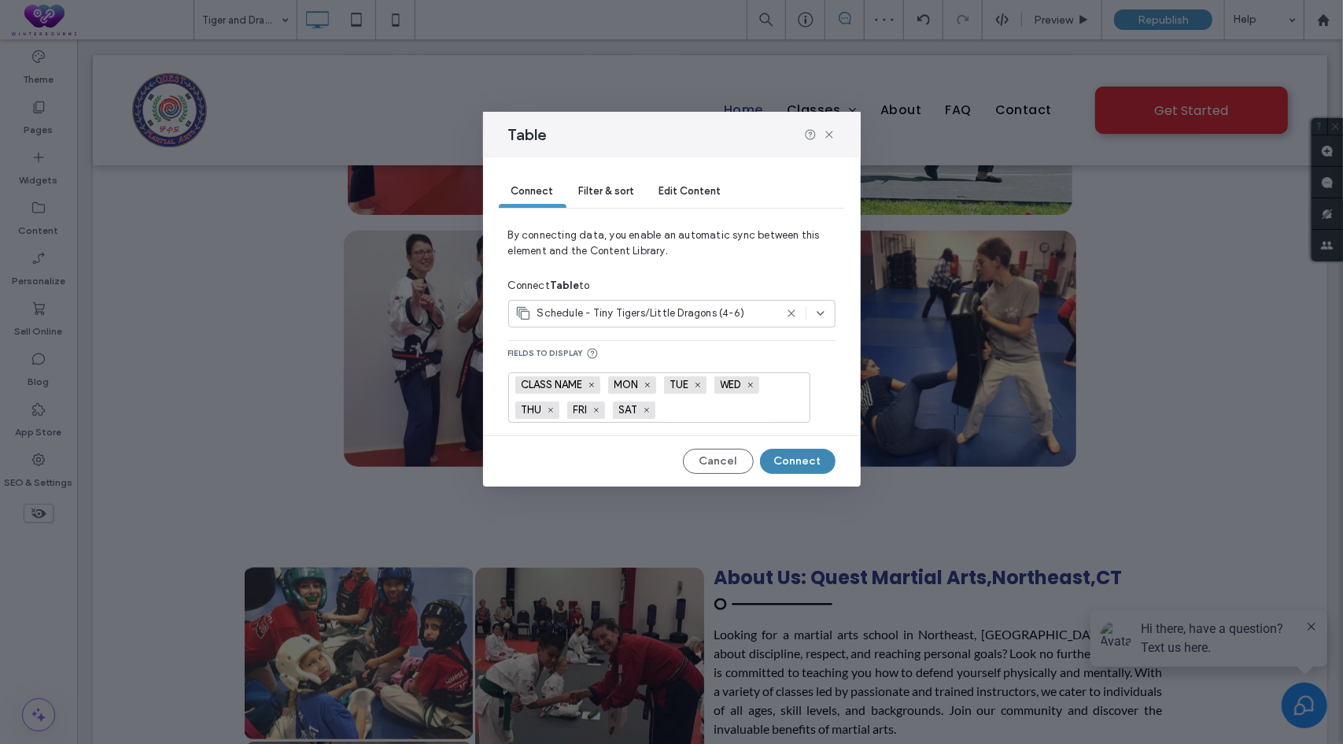
click at [789, 457] on button "Connect" at bounding box center [798, 461] width 76 height 25
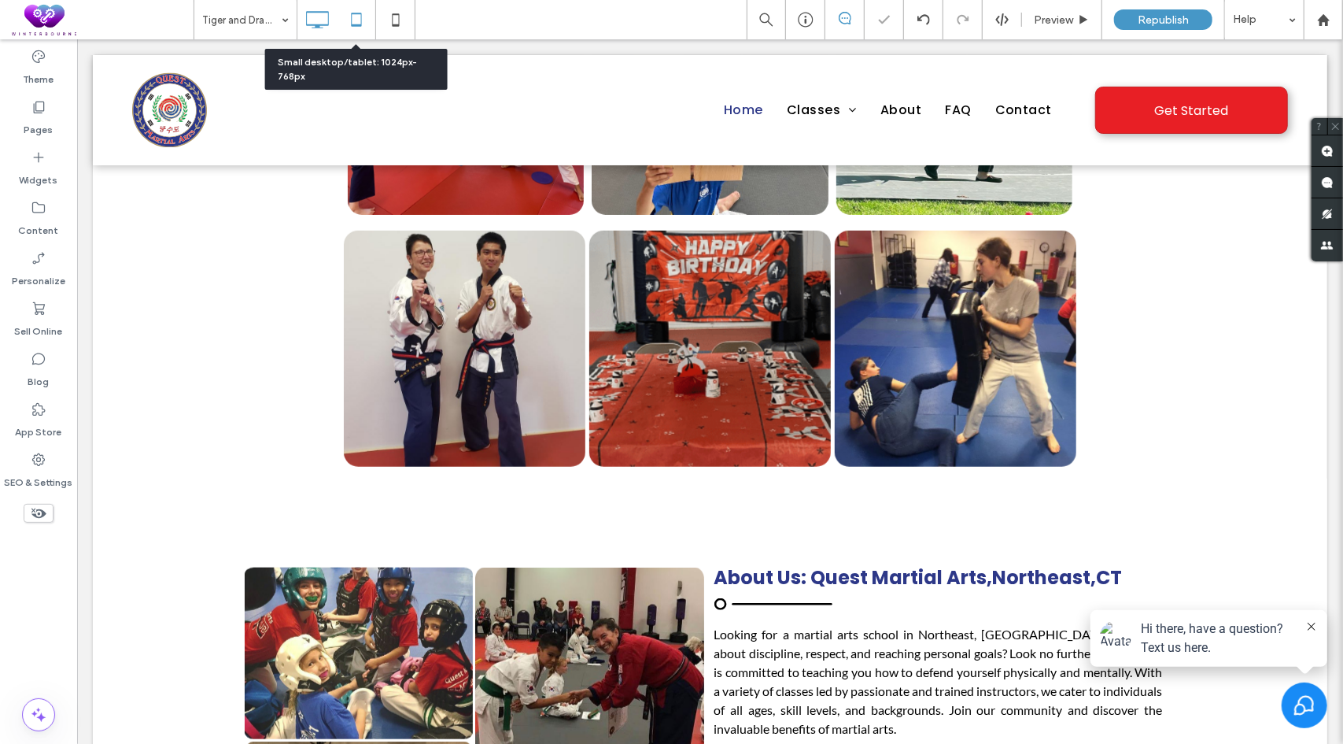
click at [349, 12] on icon at bounding box center [356, 19] width 31 height 31
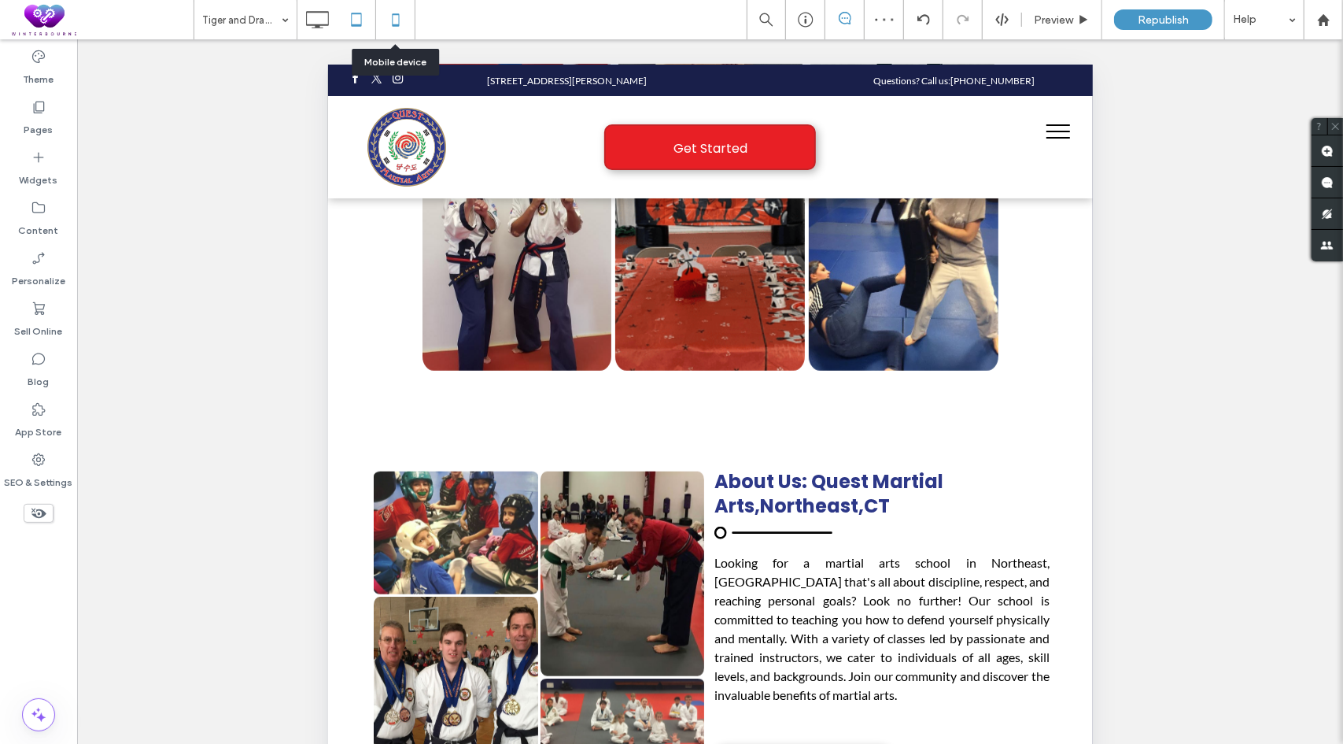
click at [398, 25] on use at bounding box center [395, 19] width 7 height 13
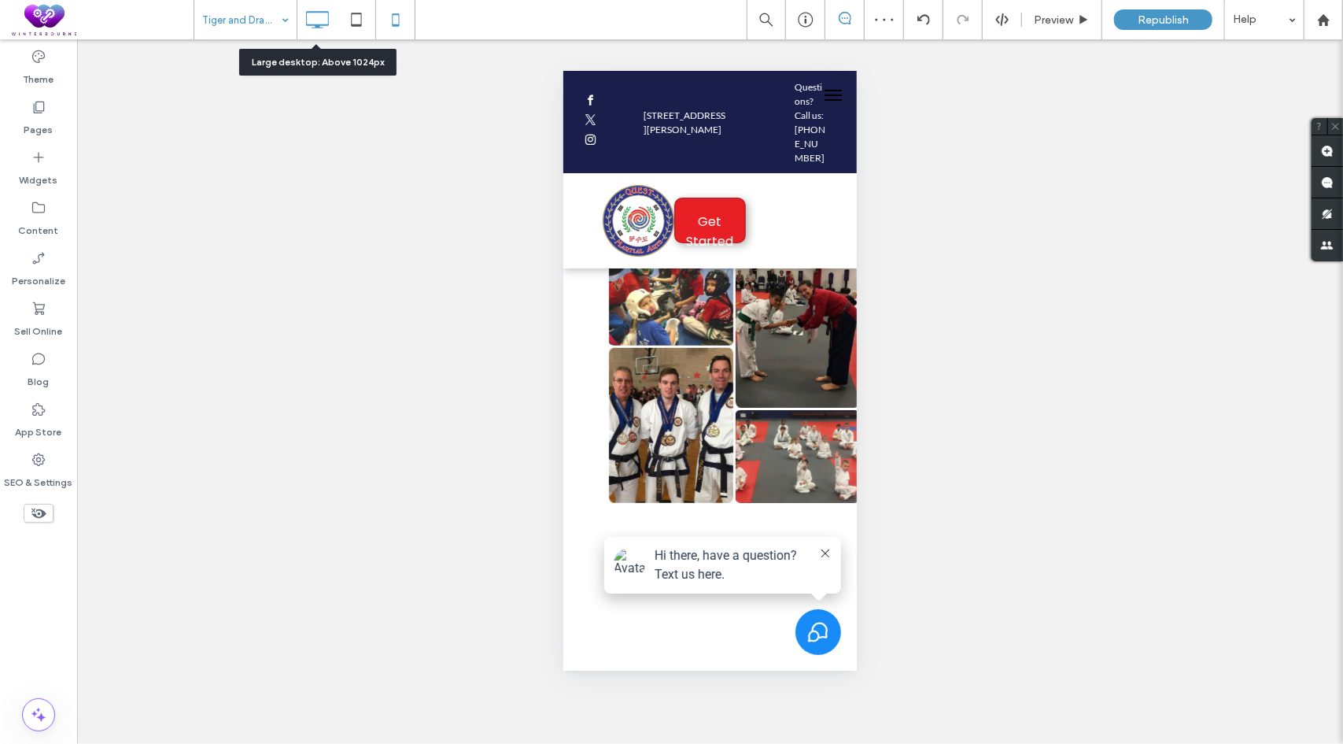
click at [313, 26] on icon at bounding box center [316, 19] width 31 height 31
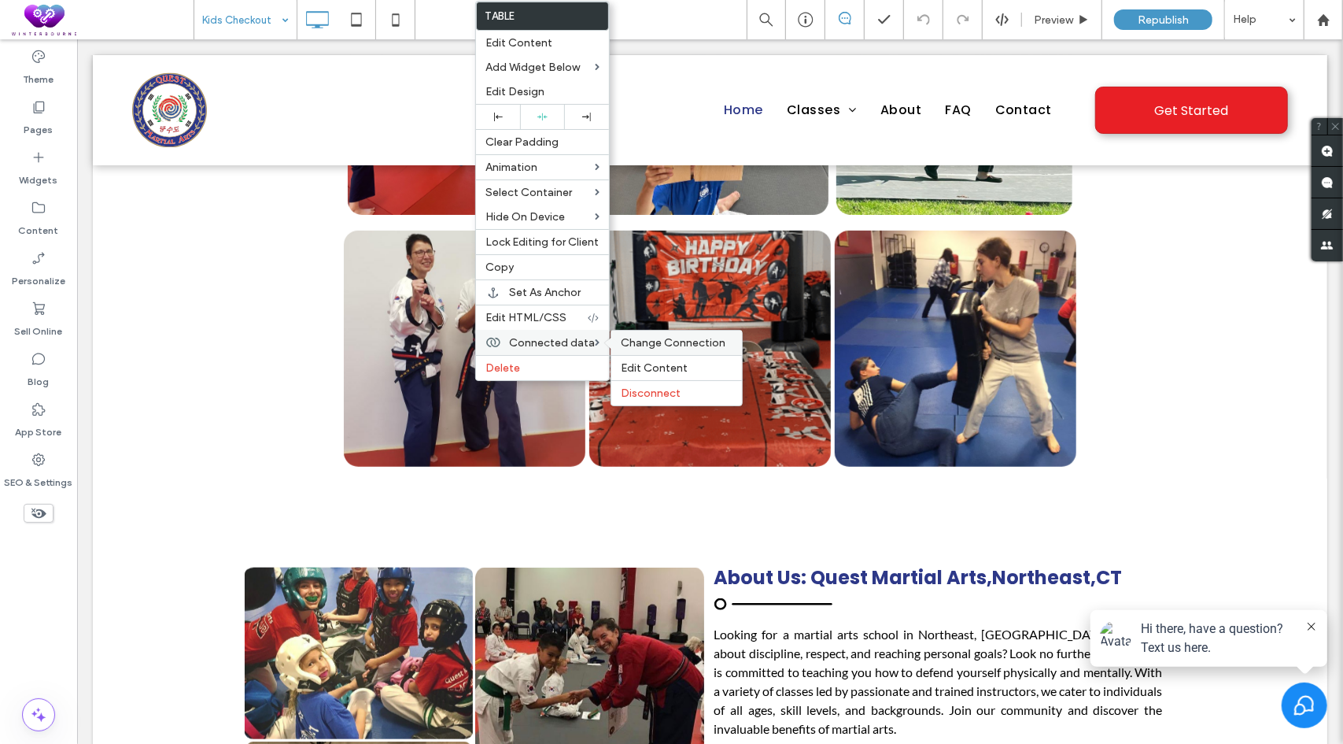
click at [676, 336] on span "Change Connection" at bounding box center [673, 342] width 105 height 13
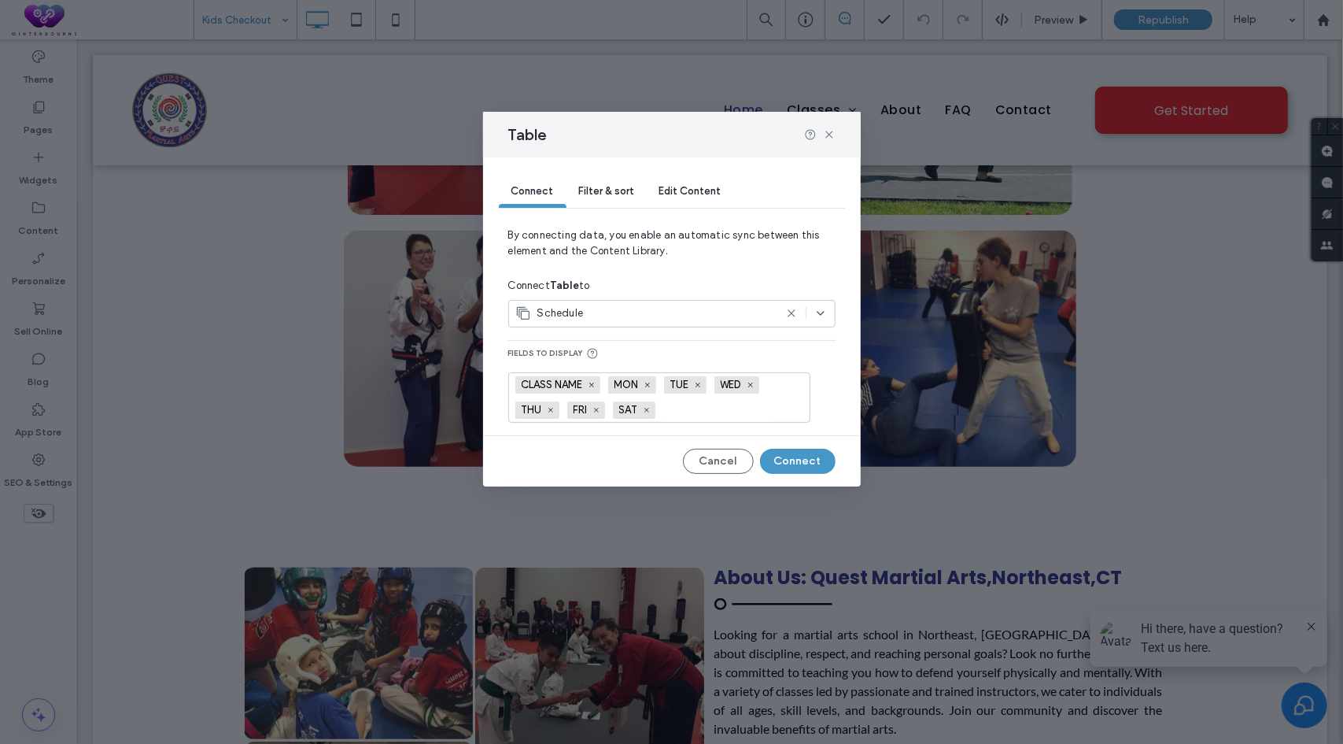
click at [825, 312] on icon at bounding box center [821, 313] width 13 height 13
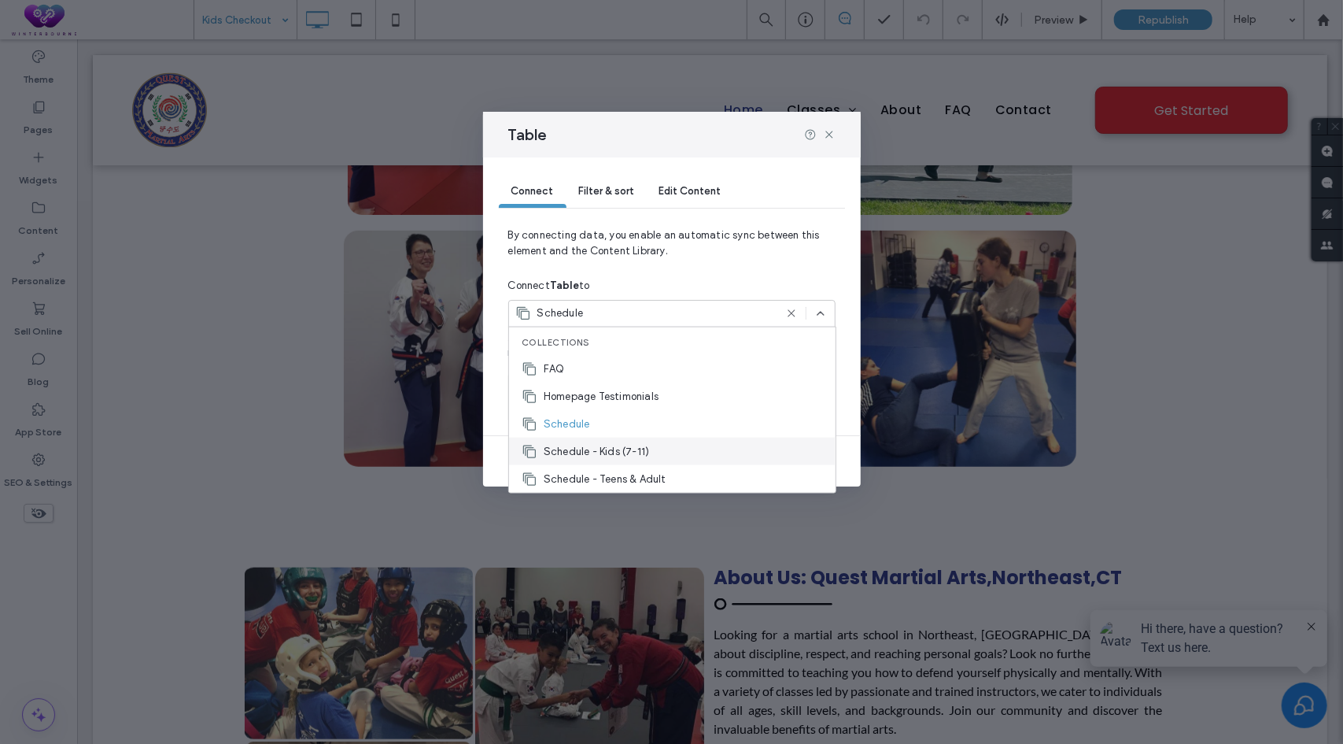
click at [604, 448] on span "Schedule - Kids (7-11)" at bounding box center [596, 451] width 105 height 16
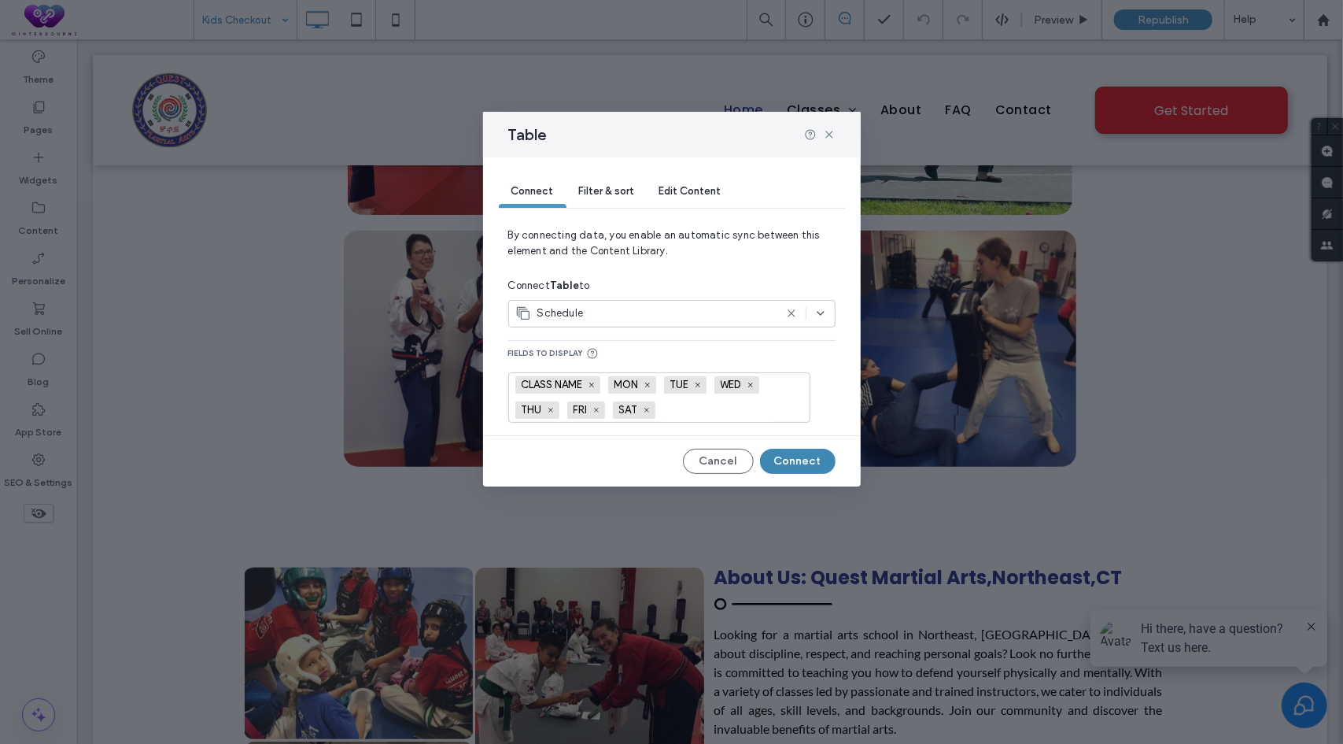
click at [800, 465] on button "Connect" at bounding box center [798, 461] width 76 height 25
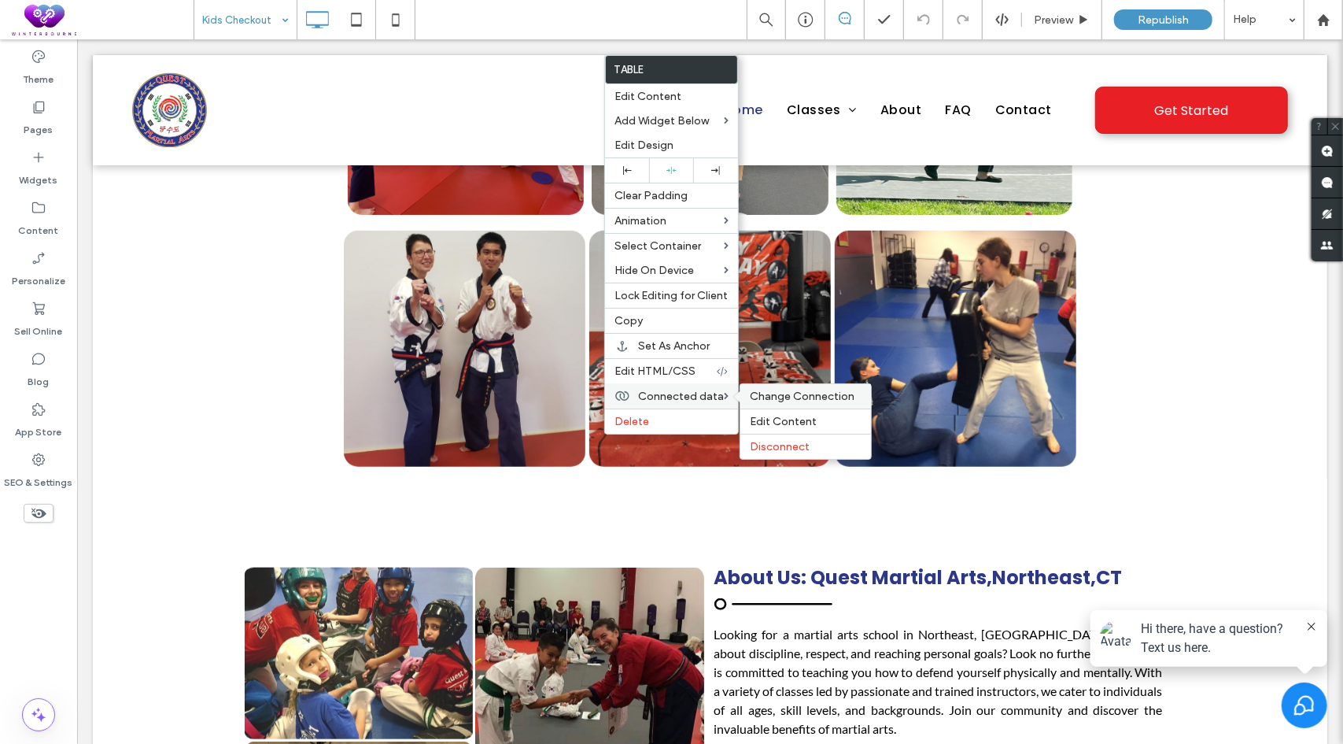
click at [771, 390] on span "Change Connection" at bounding box center [802, 396] width 105 height 13
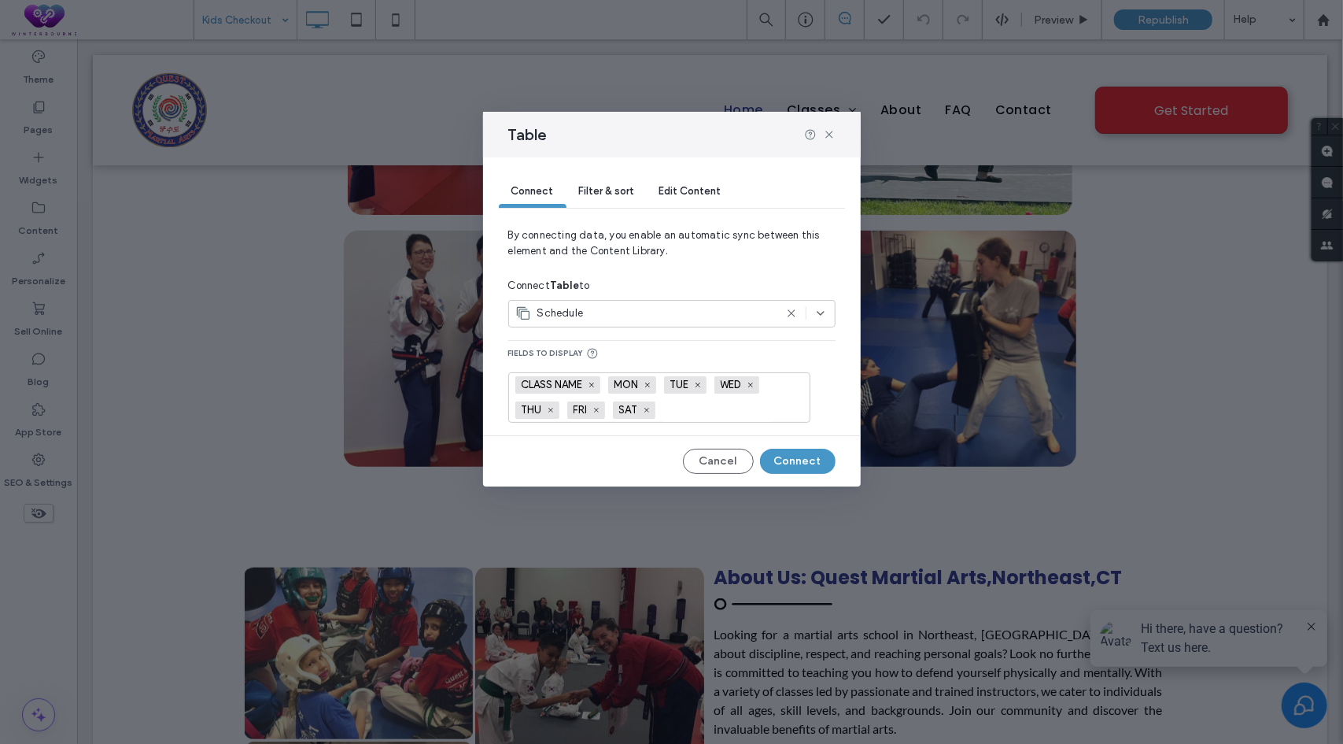
click at [792, 314] on icon at bounding box center [791, 313] width 13 height 13
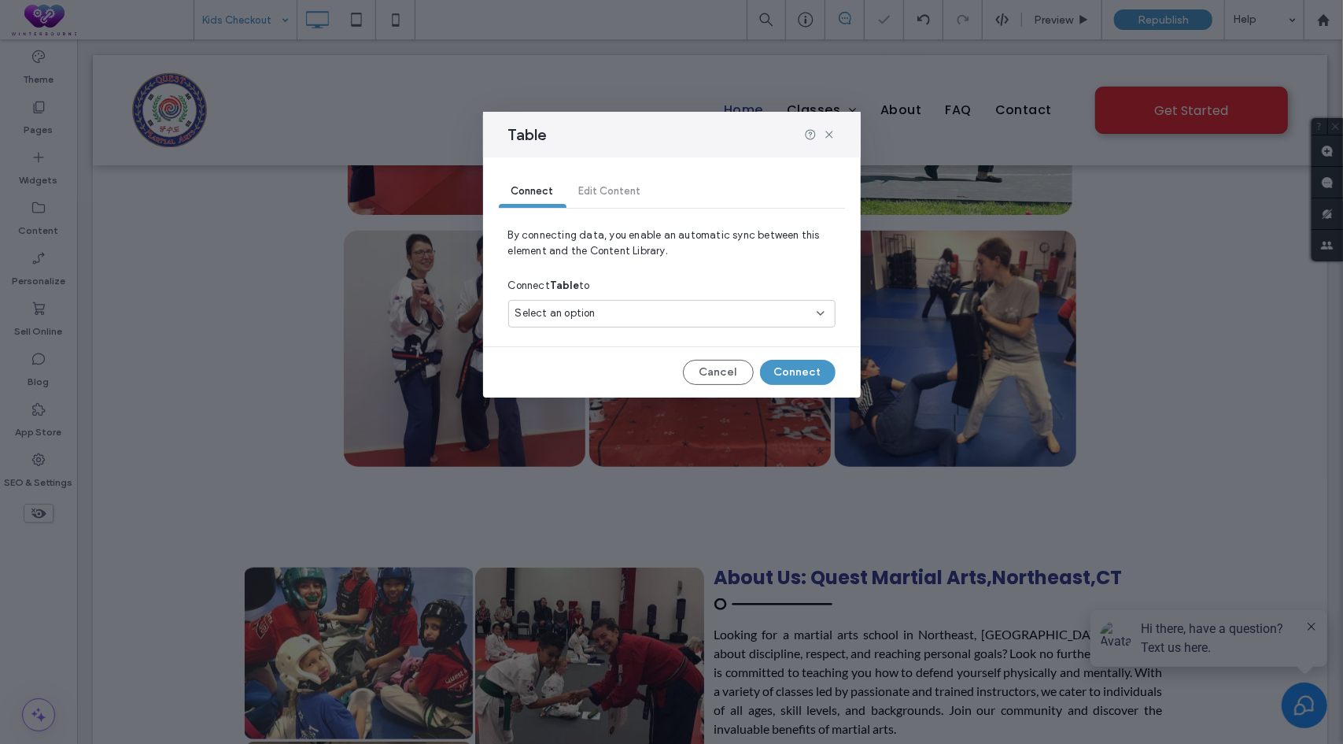
click at [820, 312] on icon at bounding box center [821, 313] width 13 height 13
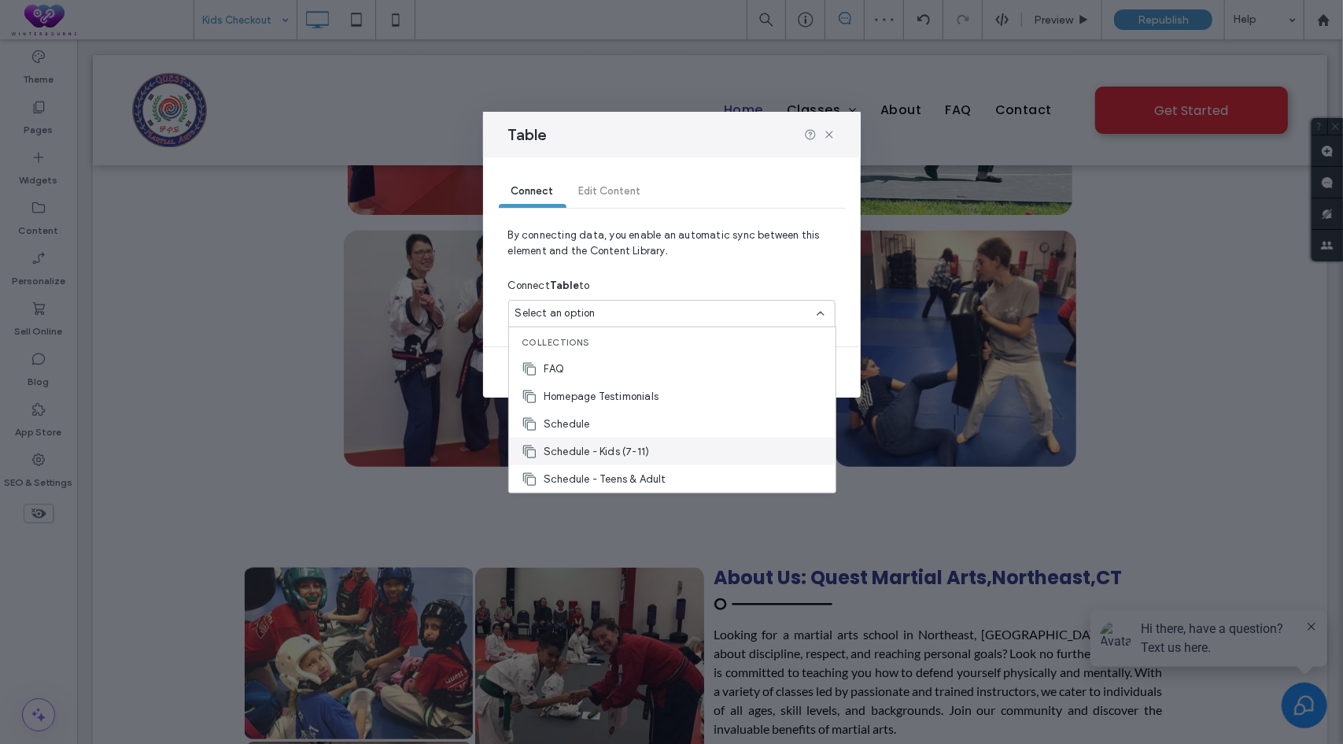
click at [616, 448] on span "Schedule - Kids (7-11)" at bounding box center [596, 451] width 105 height 16
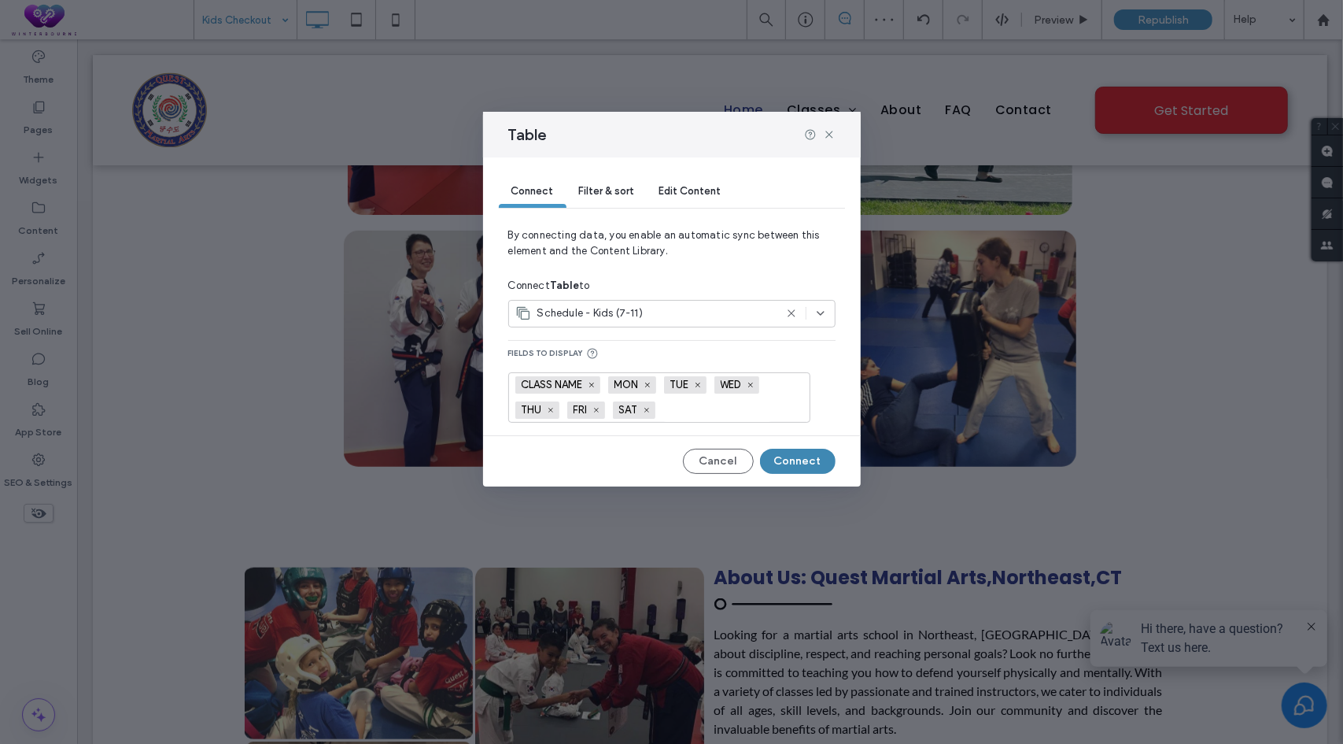
click at [786, 460] on button "Connect" at bounding box center [798, 461] width 76 height 25
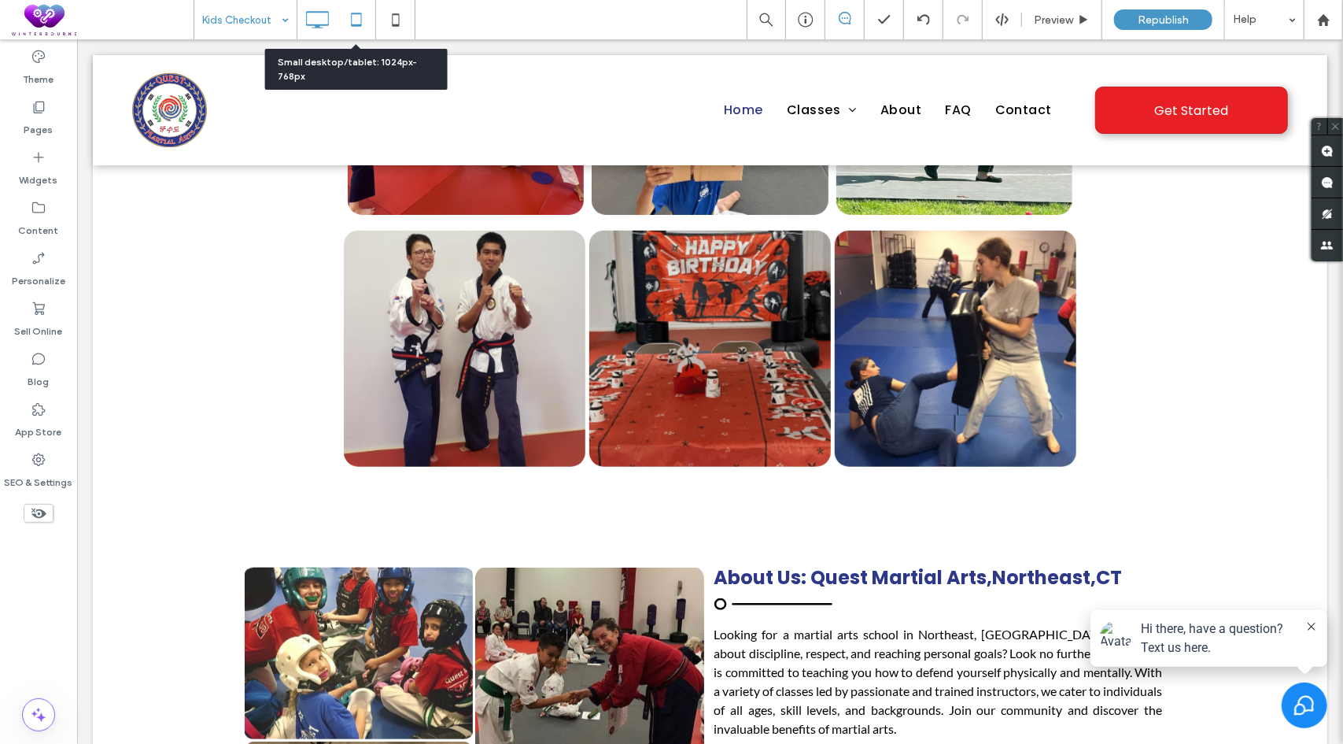
click at [357, 24] on use at bounding box center [356, 19] width 10 height 13
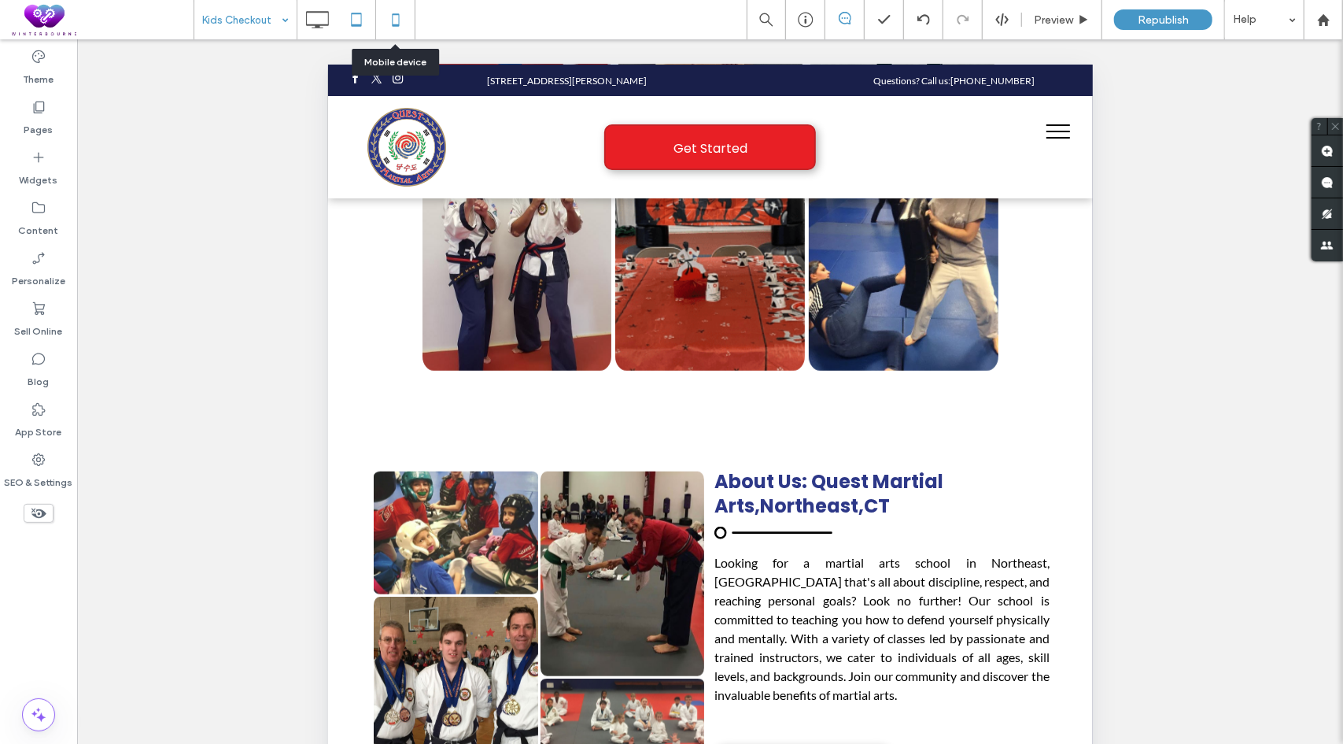
click at [398, 20] on use at bounding box center [395, 19] width 7 height 13
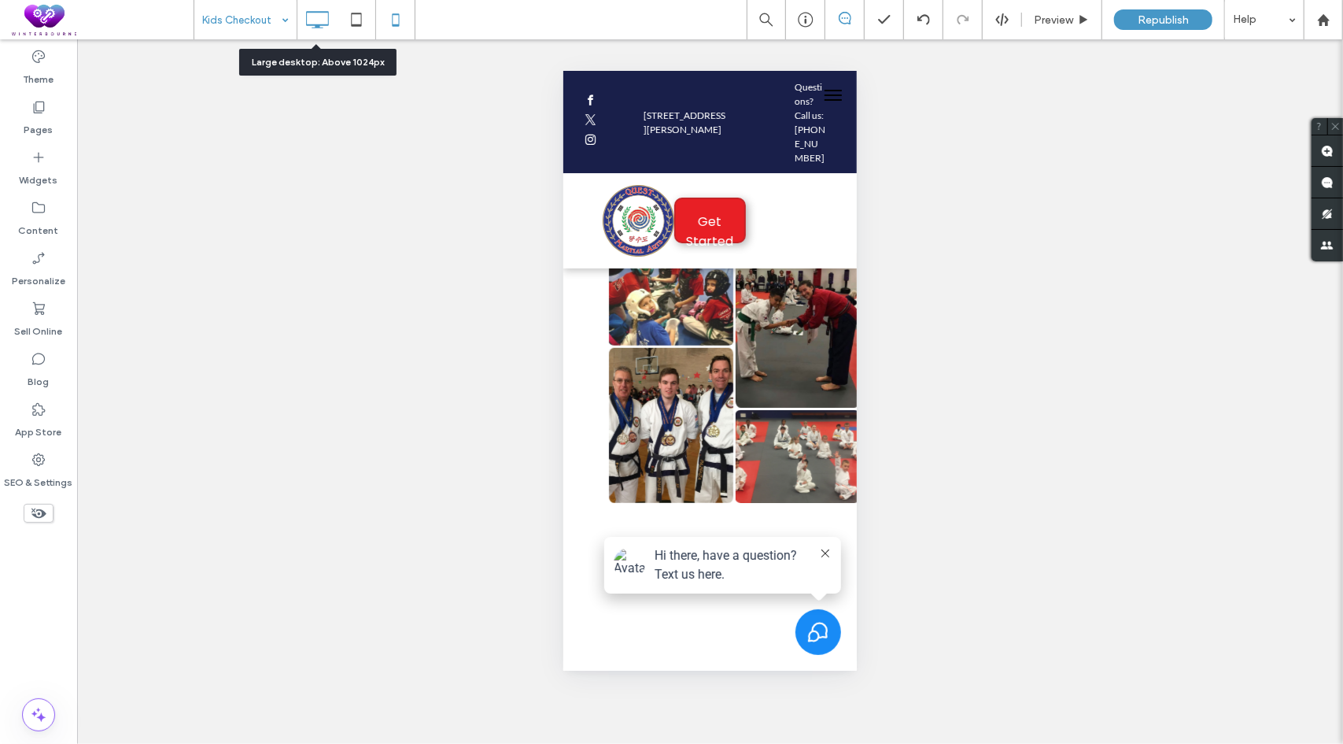
click at [312, 17] on icon at bounding box center [316, 19] width 31 height 31
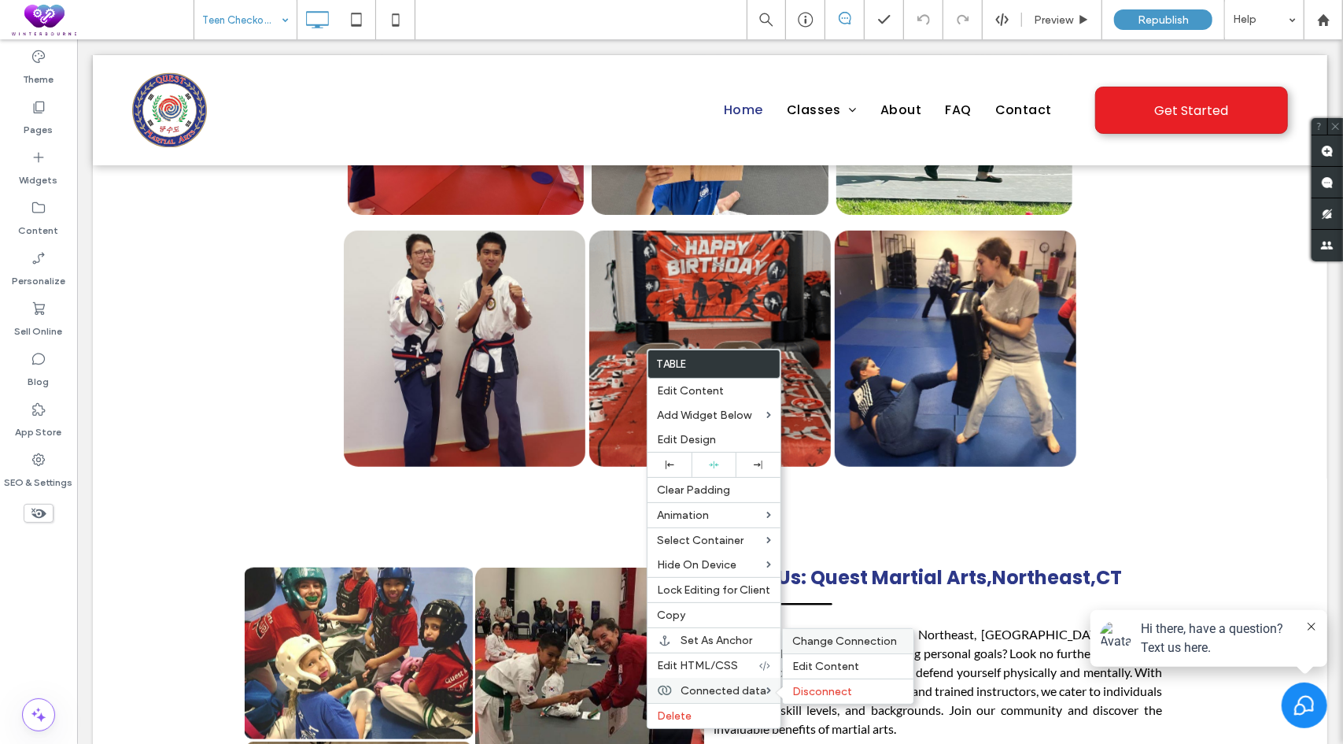
click at [842, 641] on span "Change Connection" at bounding box center [844, 640] width 105 height 13
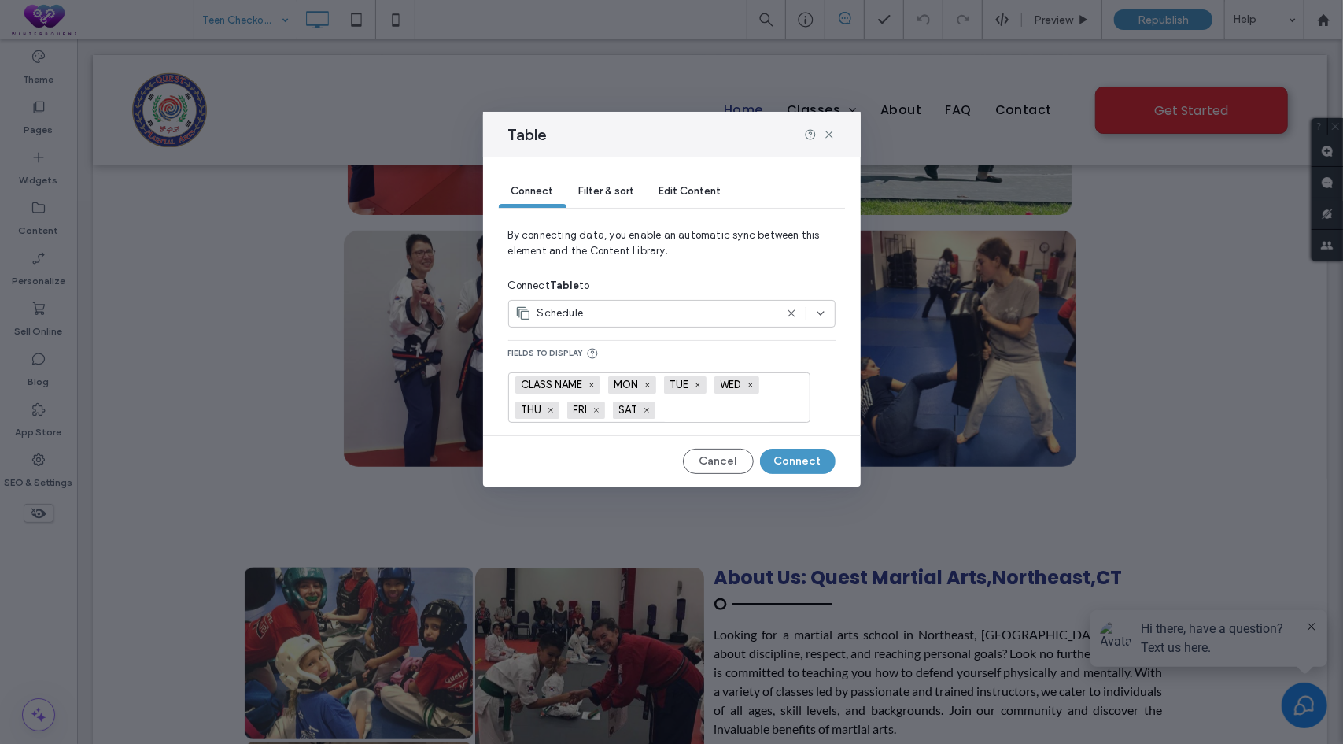
click at [790, 315] on icon at bounding box center [791, 313] width 13 height 13
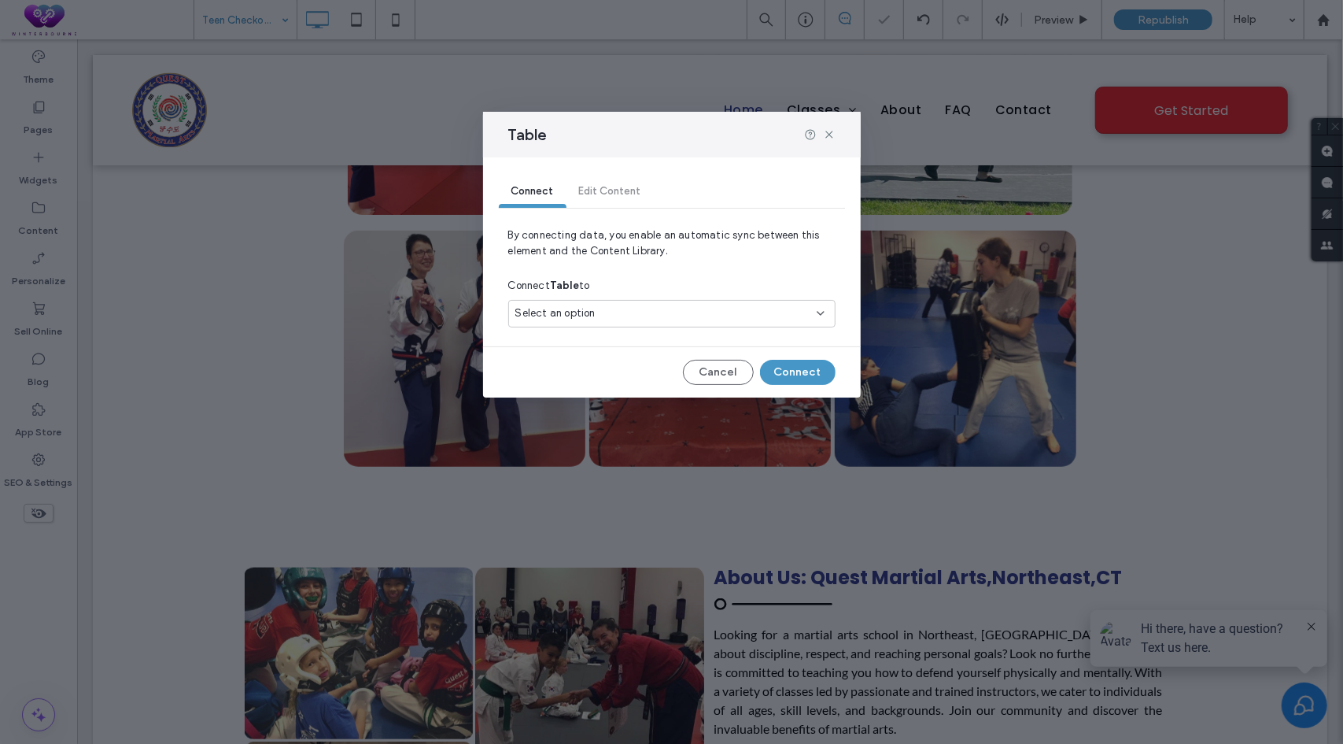
click at [765, 311] on div "Select an option" at bounding box center [662, 313] width 294 height 16
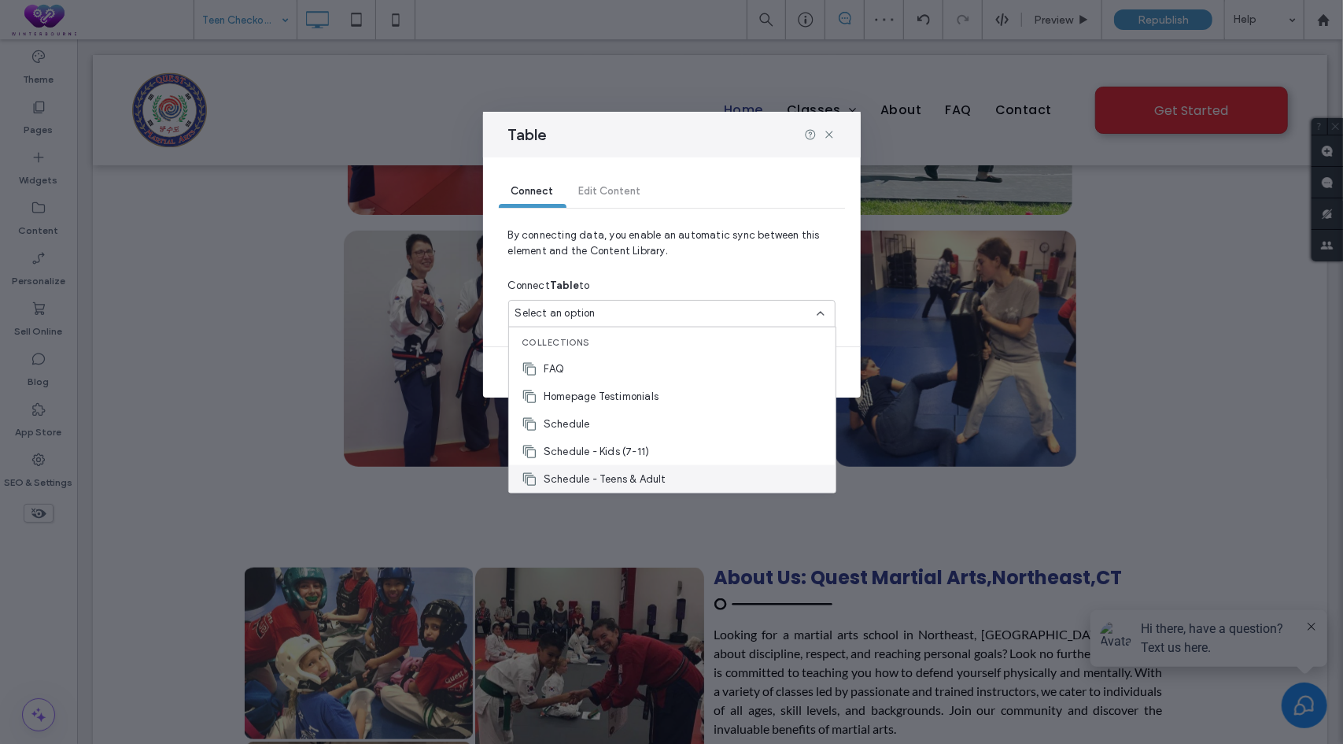
click at [630, 475] on span "Schedule - Teens & Adult" at bounding box center [605, 479] width 123 height 16
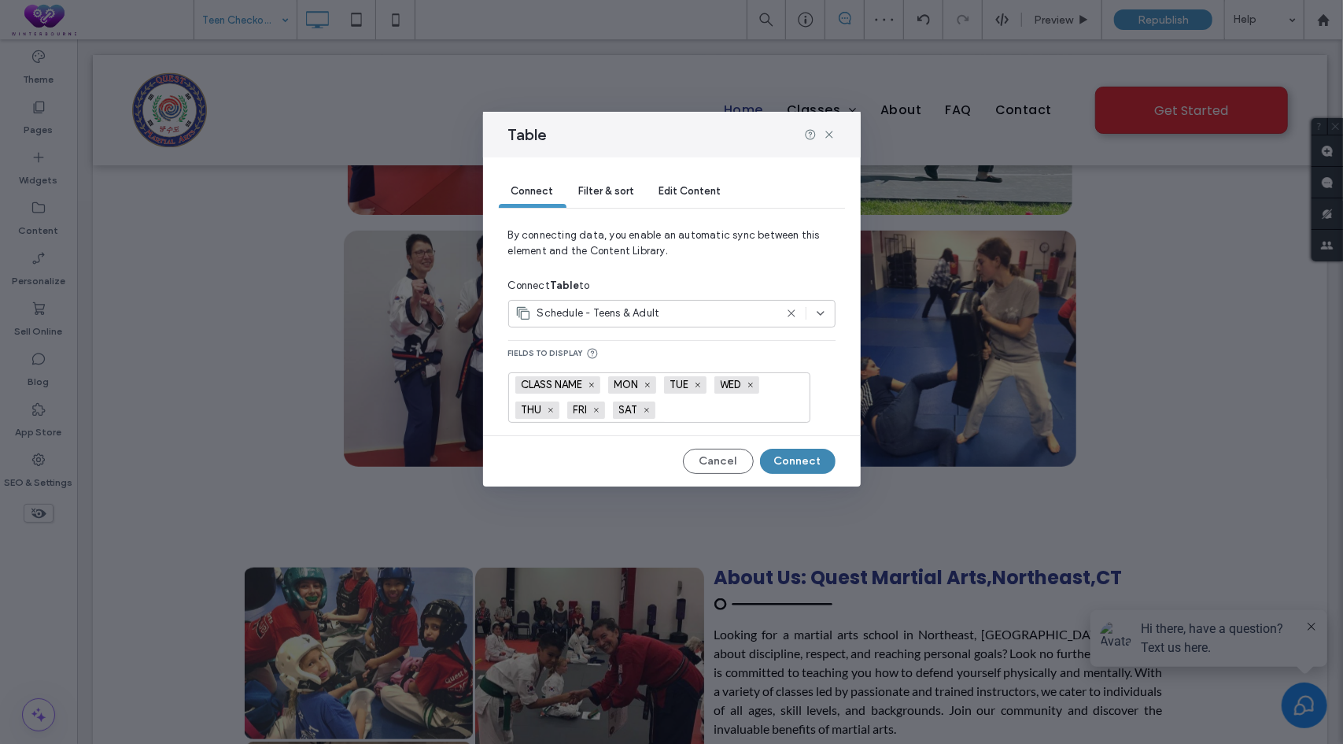
click at [797, 458] on button "Connect" at bounding box center [798, 461] width 76 height 25
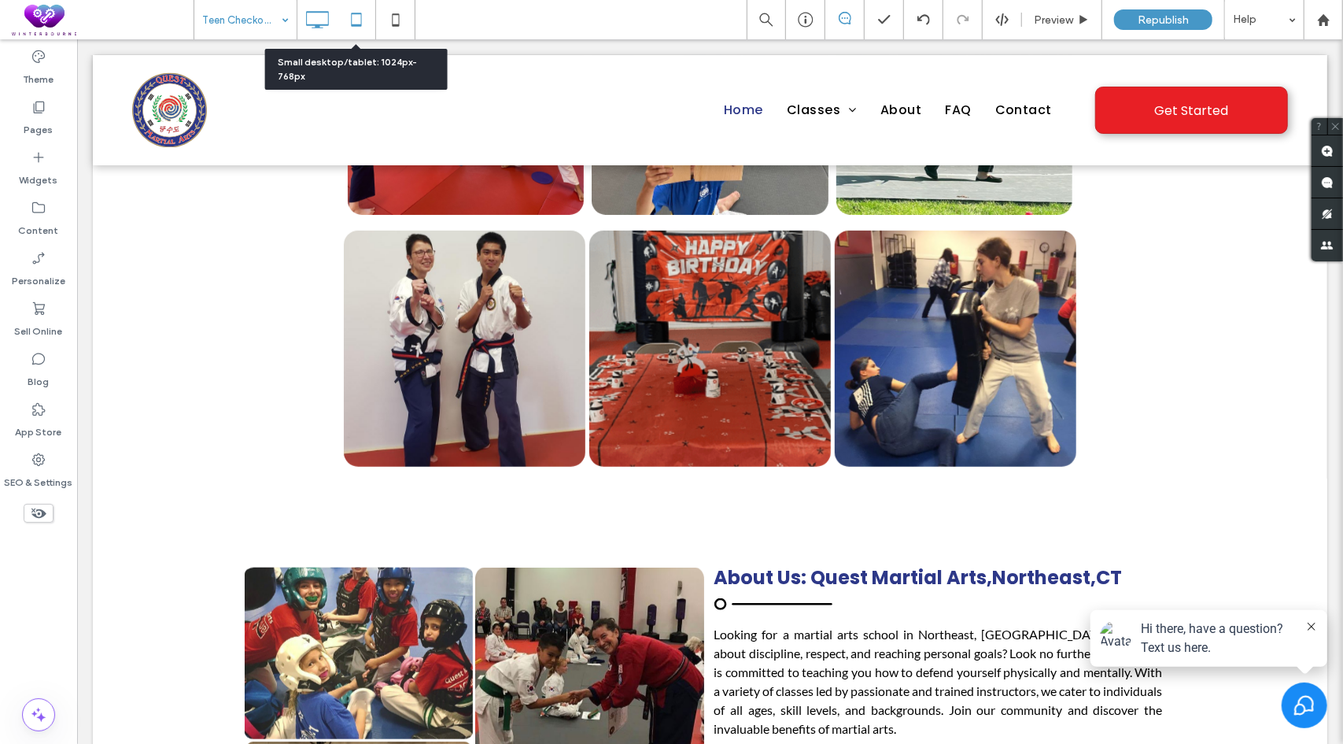
click at [359, 23] on icon at bounding box center [356, 19] width 31 height 31
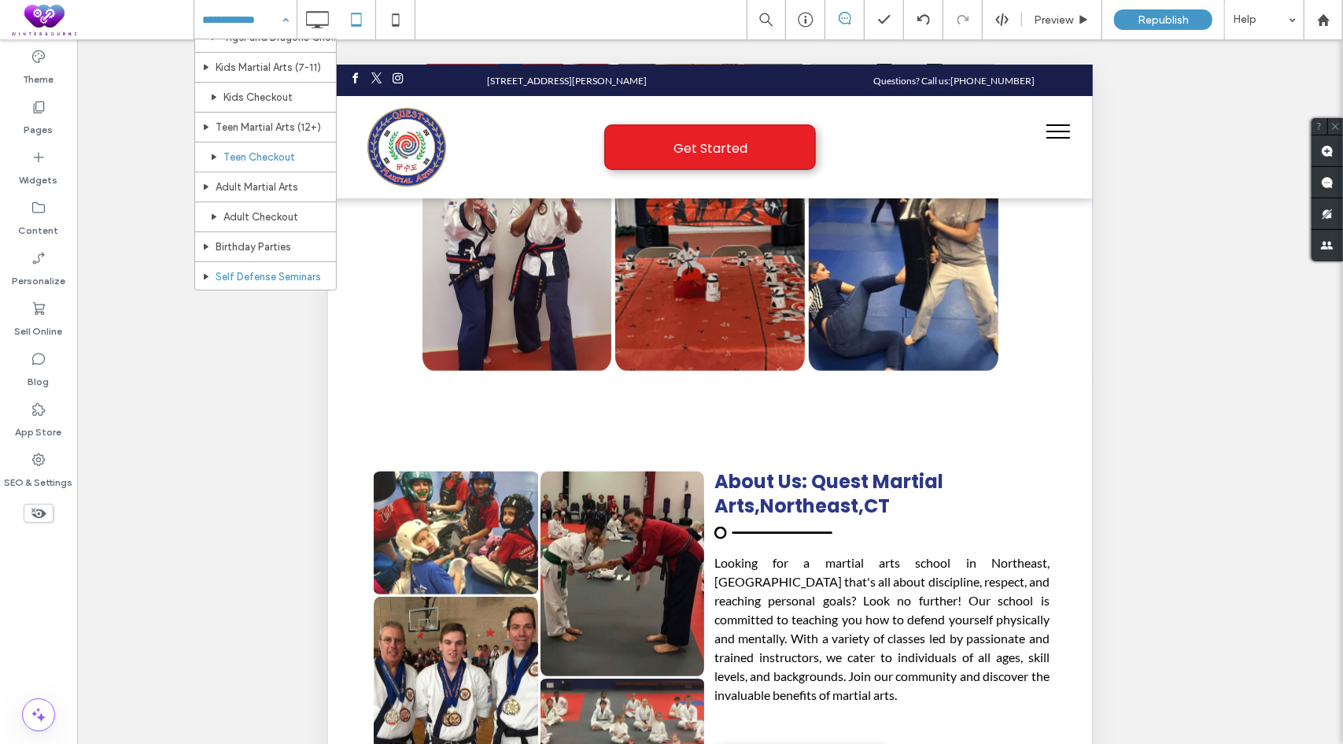
scroll to position [157, 0]
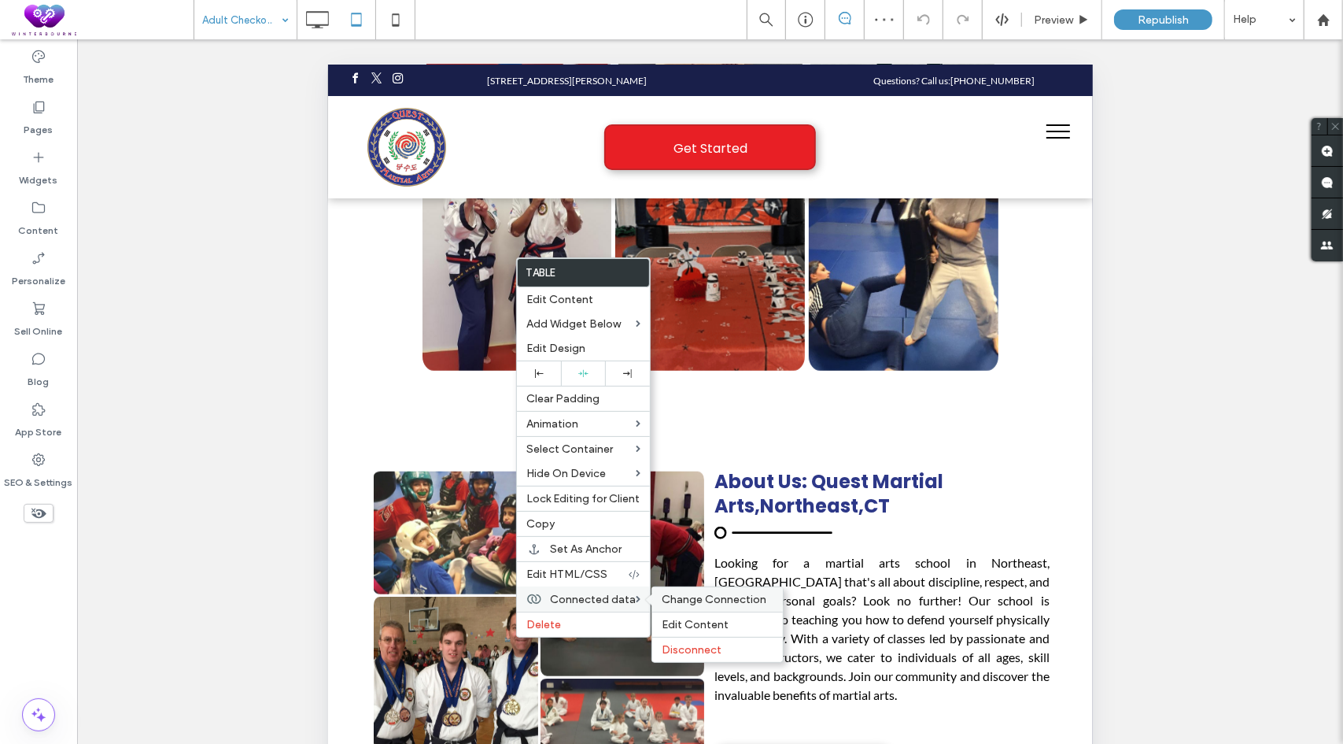
click at [687, 597] on span "Change Connection" at bounding box center [714, 599] width 105 height 13
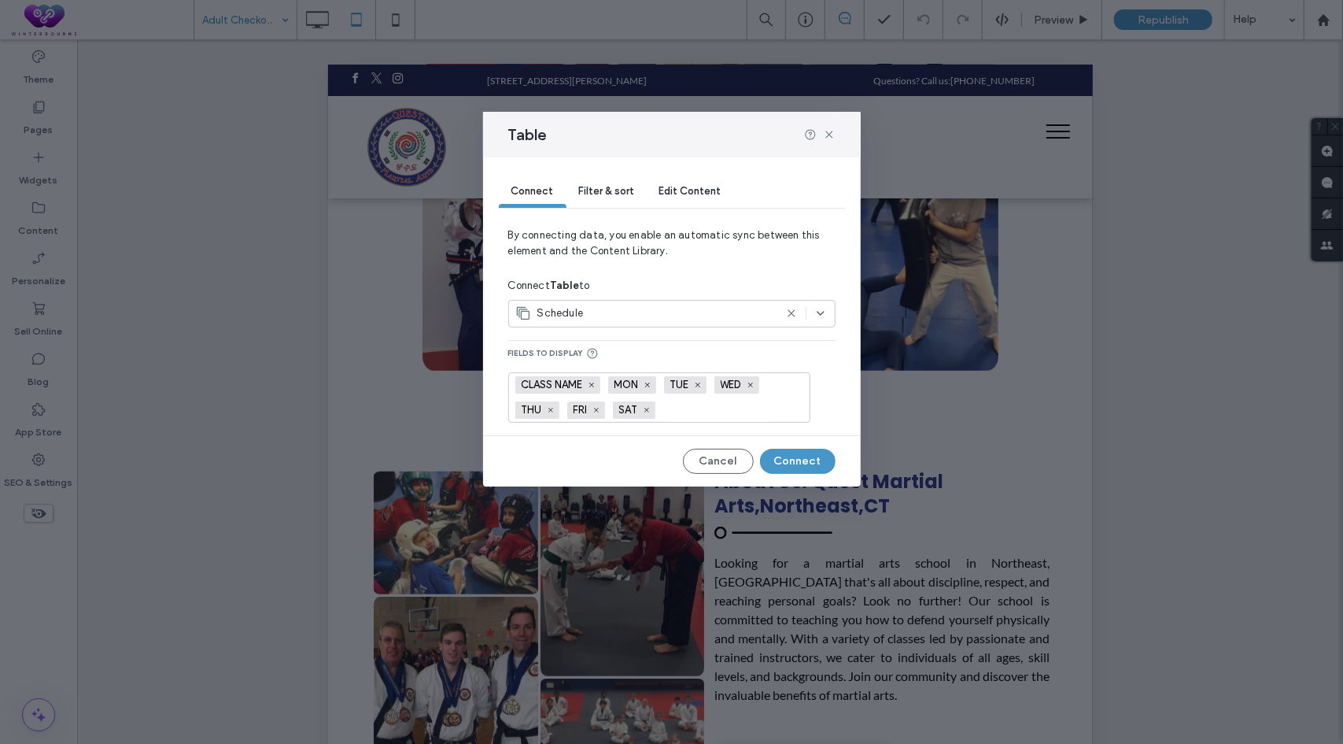
click at [795, 311] on icon at bounding box center [791, 313] width 13 height 13
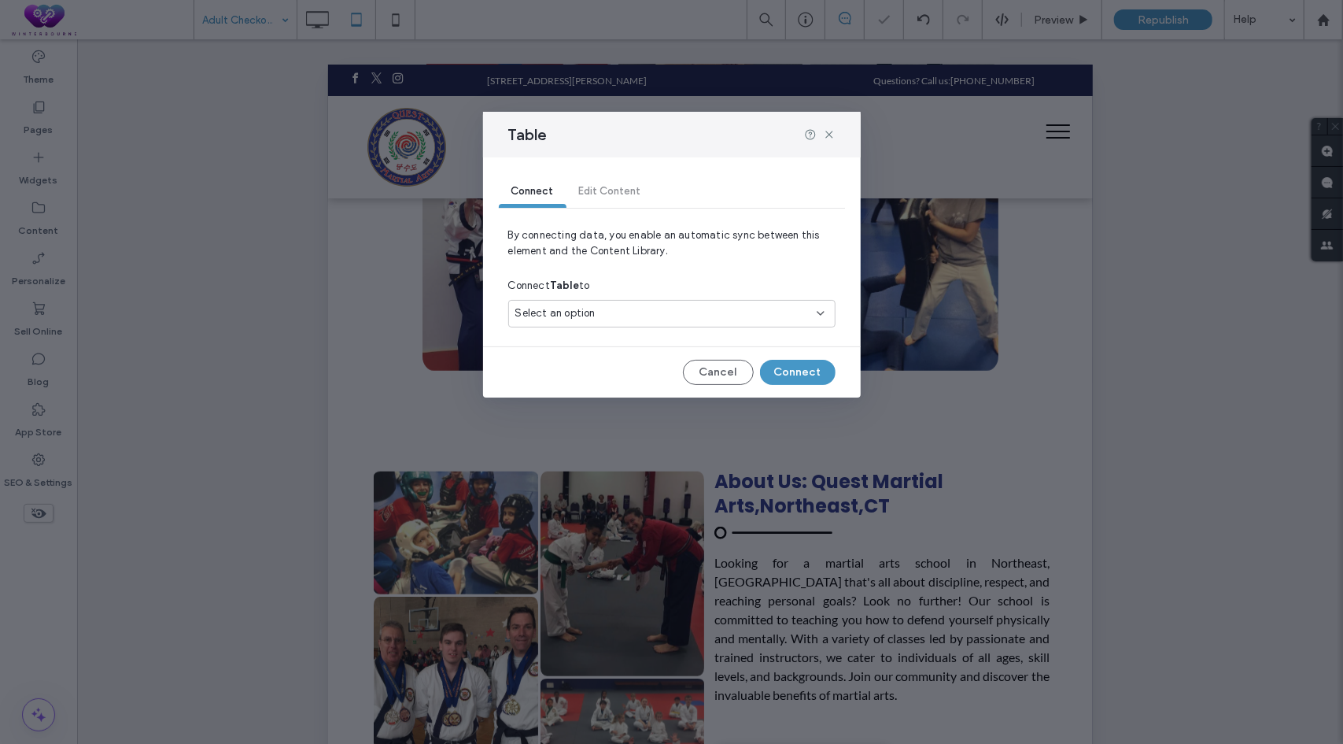
click at [763, 312] on div "Select an option" at bounding box center [662, 313] width 294 height 16
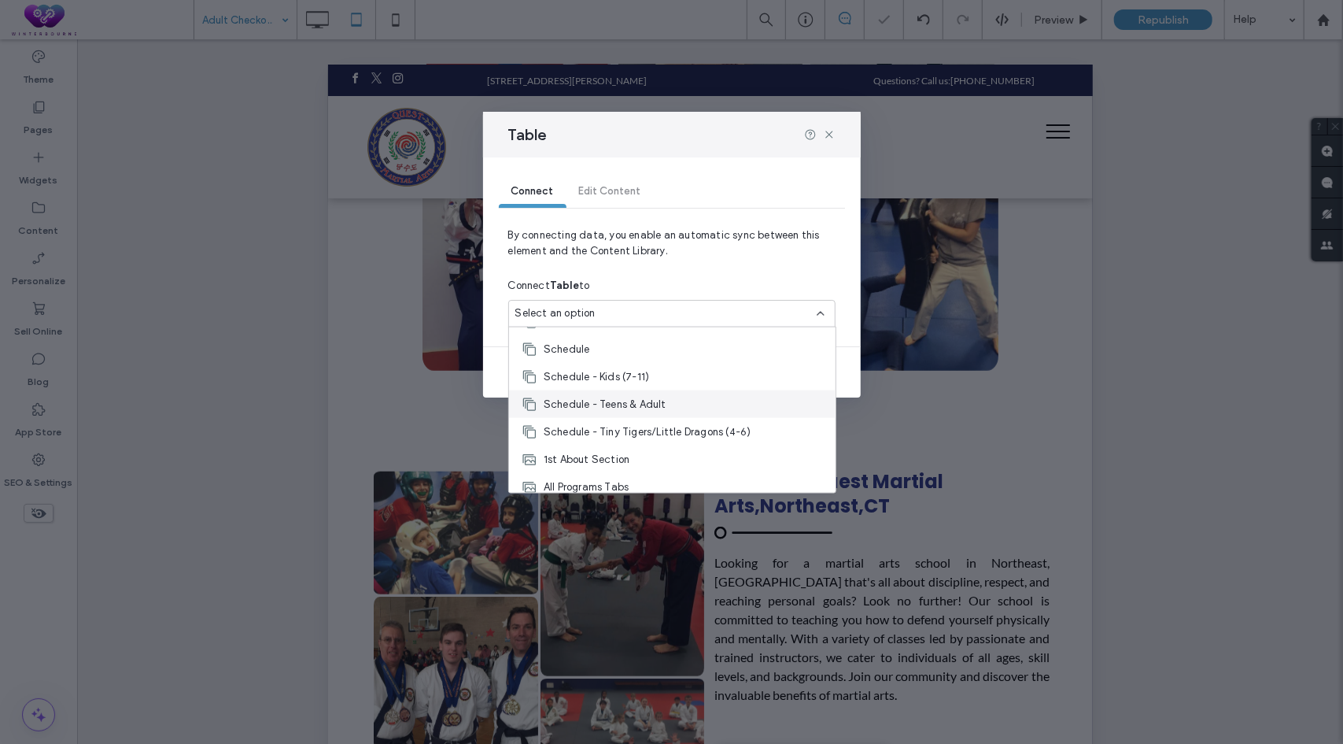
scroll to position [79, 0]
click at [620, 394] on span "Schedule - Teens & Adult" at bounding box center [605, 400] width 123 height 16
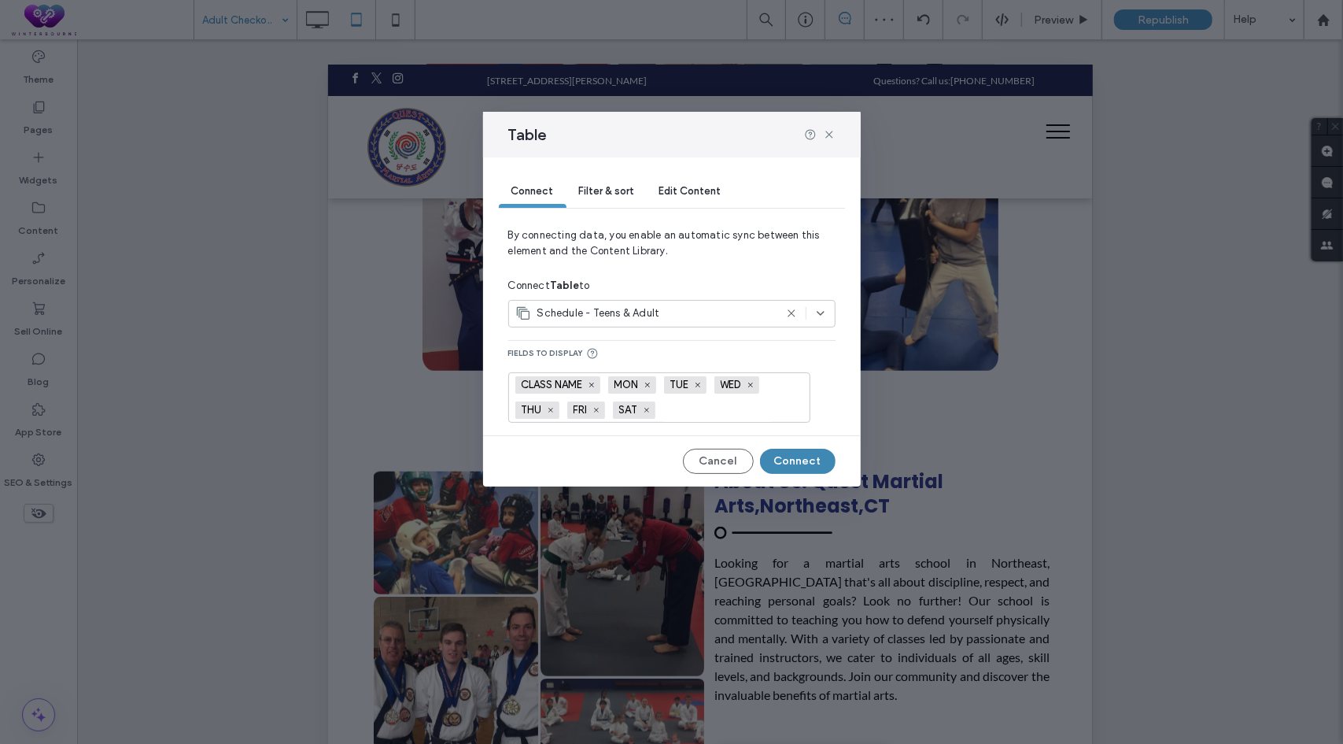
click at [790, 457] on button "Connect" at bounding box center [798, 461] width 76 height 25
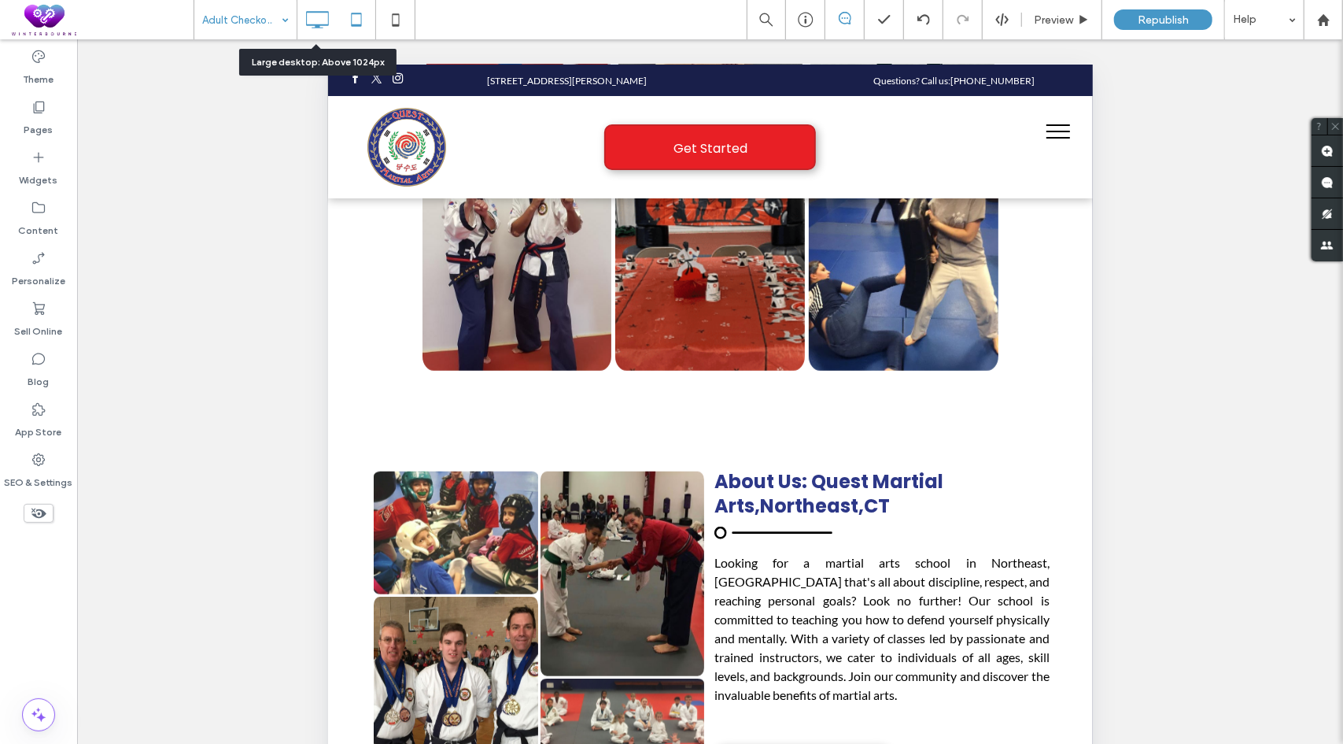
click at [310, 16] on icon at bounding box center [316, 19] width 31 height 31
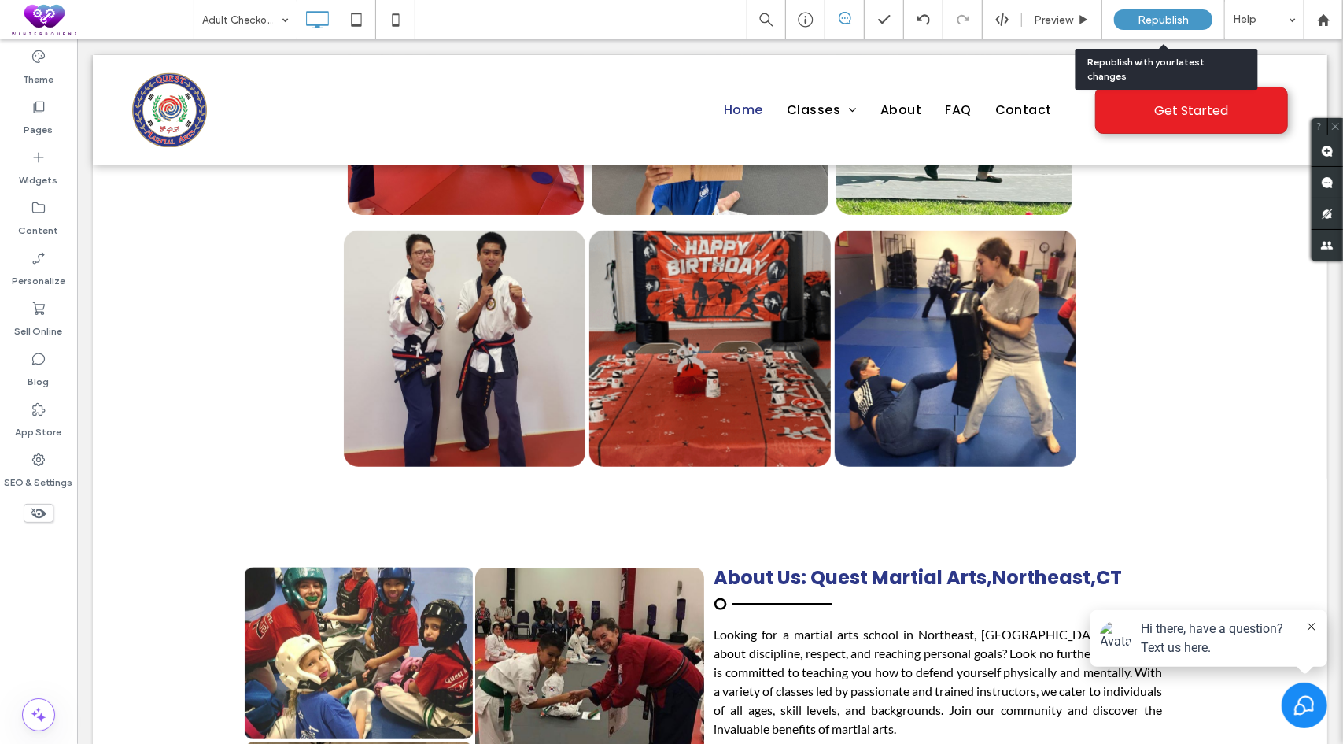
click at [1177, 19] on span "Republish" at bounding box center [1163, 19] width 51 height 13
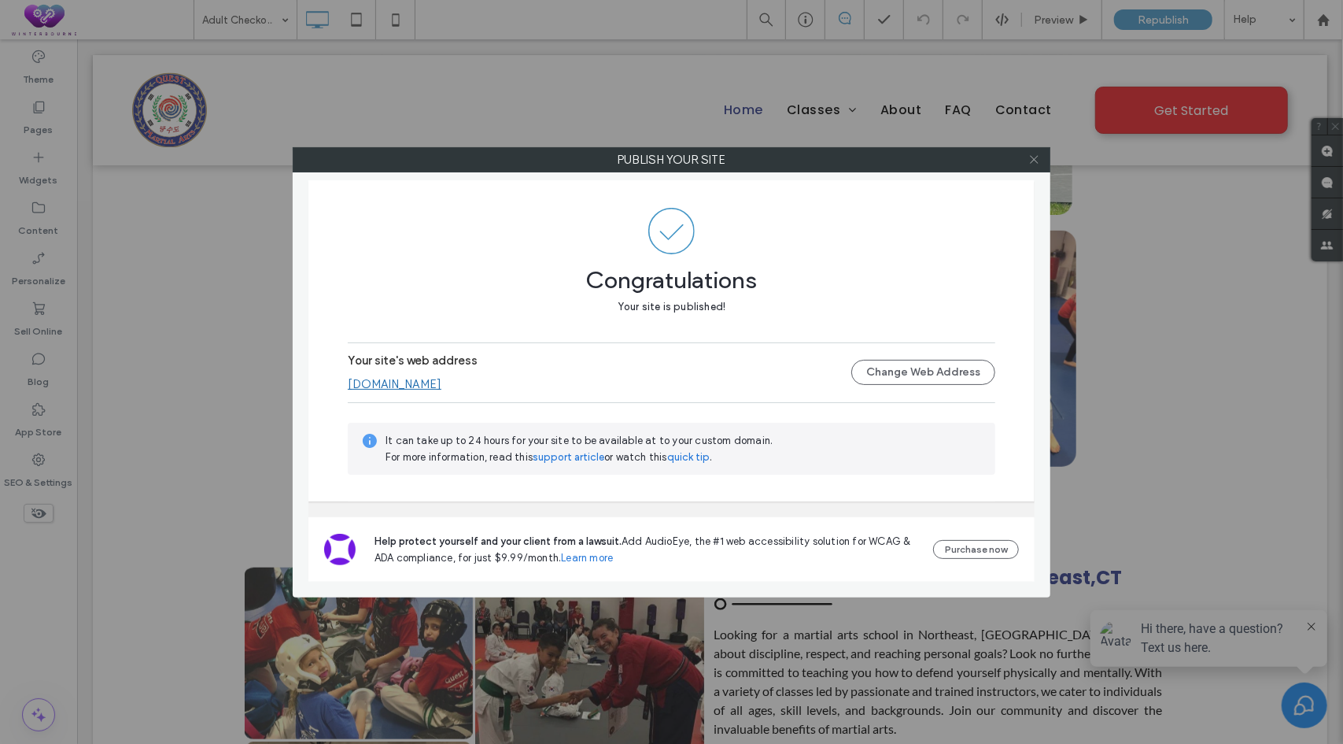
click at [1036, 158] on icon at bounding box center [1035, 159] width 12 height 12
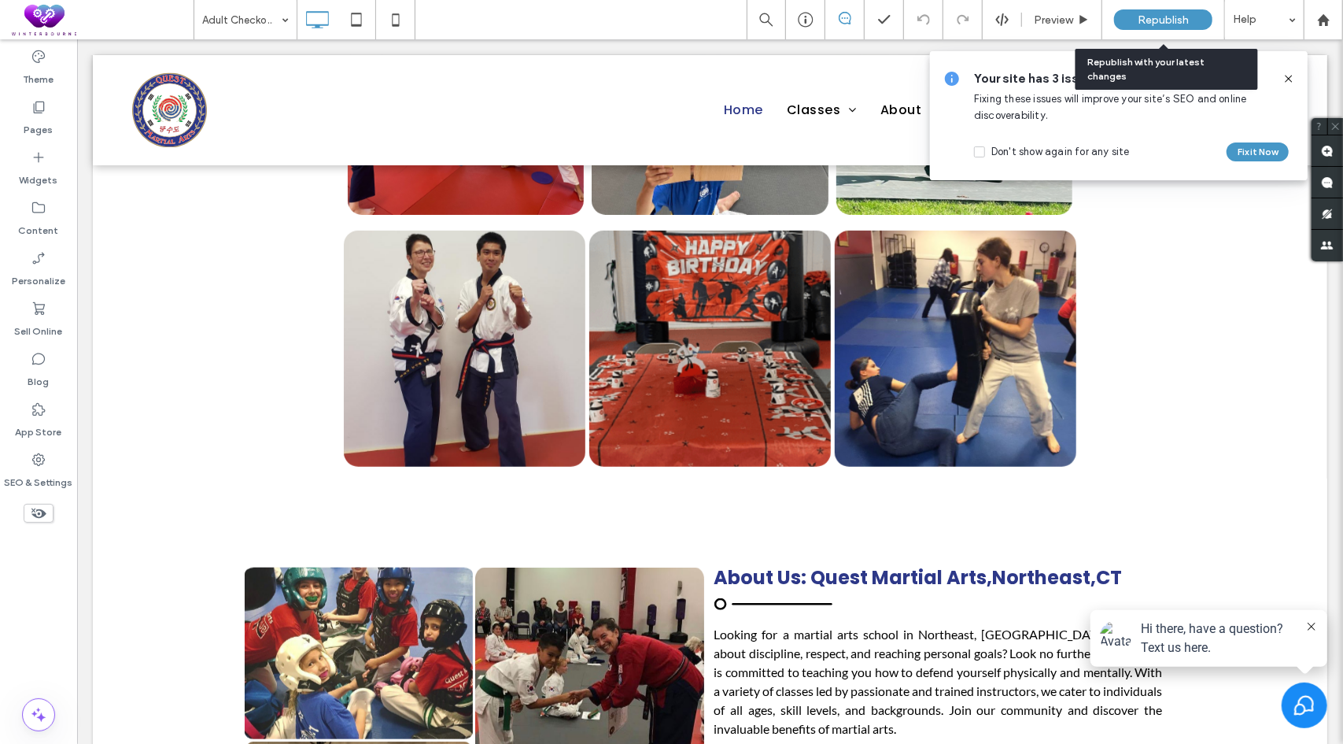
click at [1140, 22] on span "Republish" at bounding box center [1163, 19] width 51 height 13
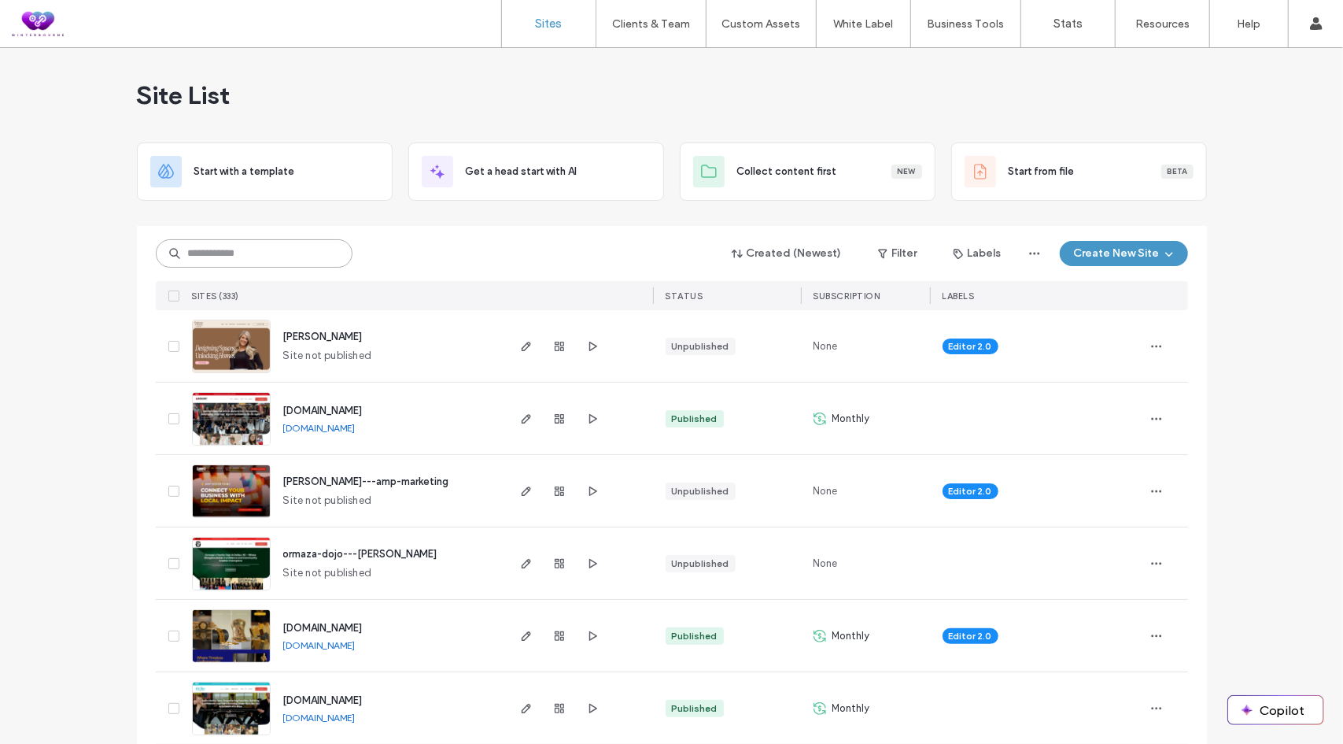
click at [271, 257] on input at bounding box center [254, 253] width 197 height 28
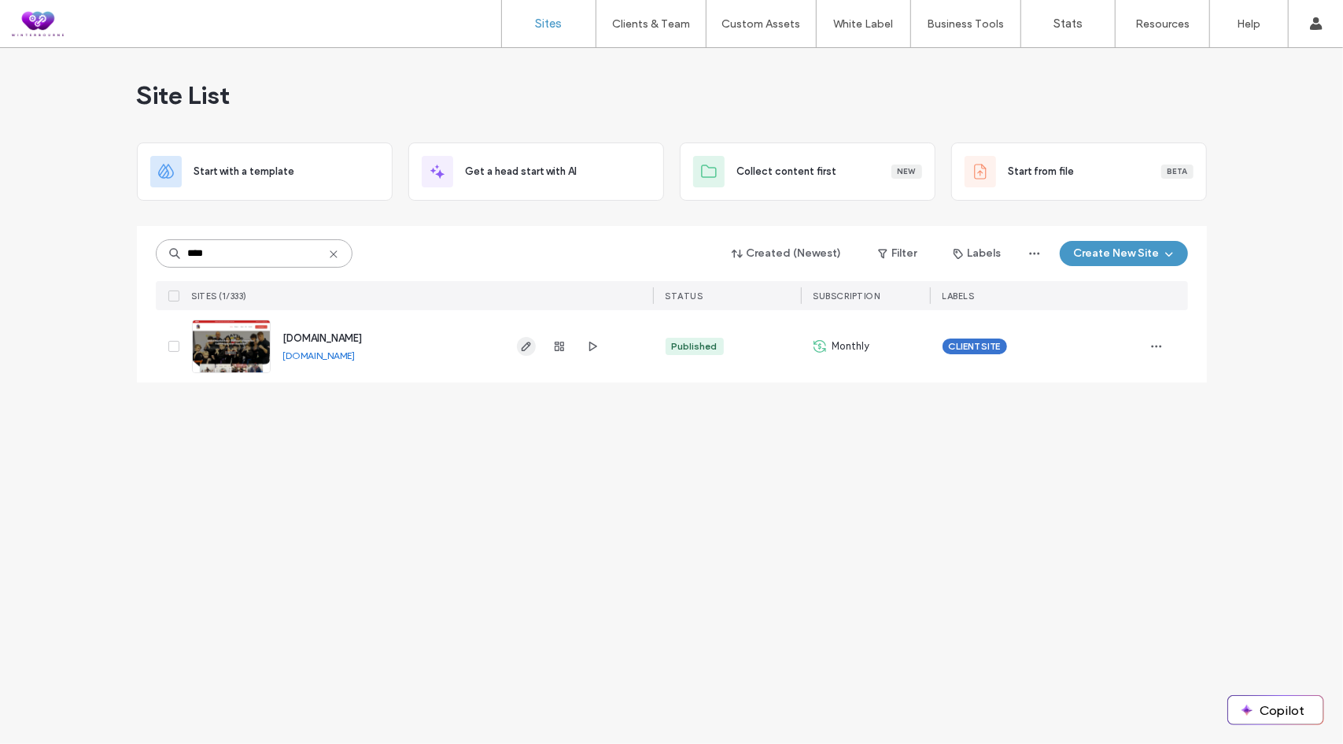
type input "****"
click at [525, 349] on use "button" at bounding box center [525, 346] width 9 height 9
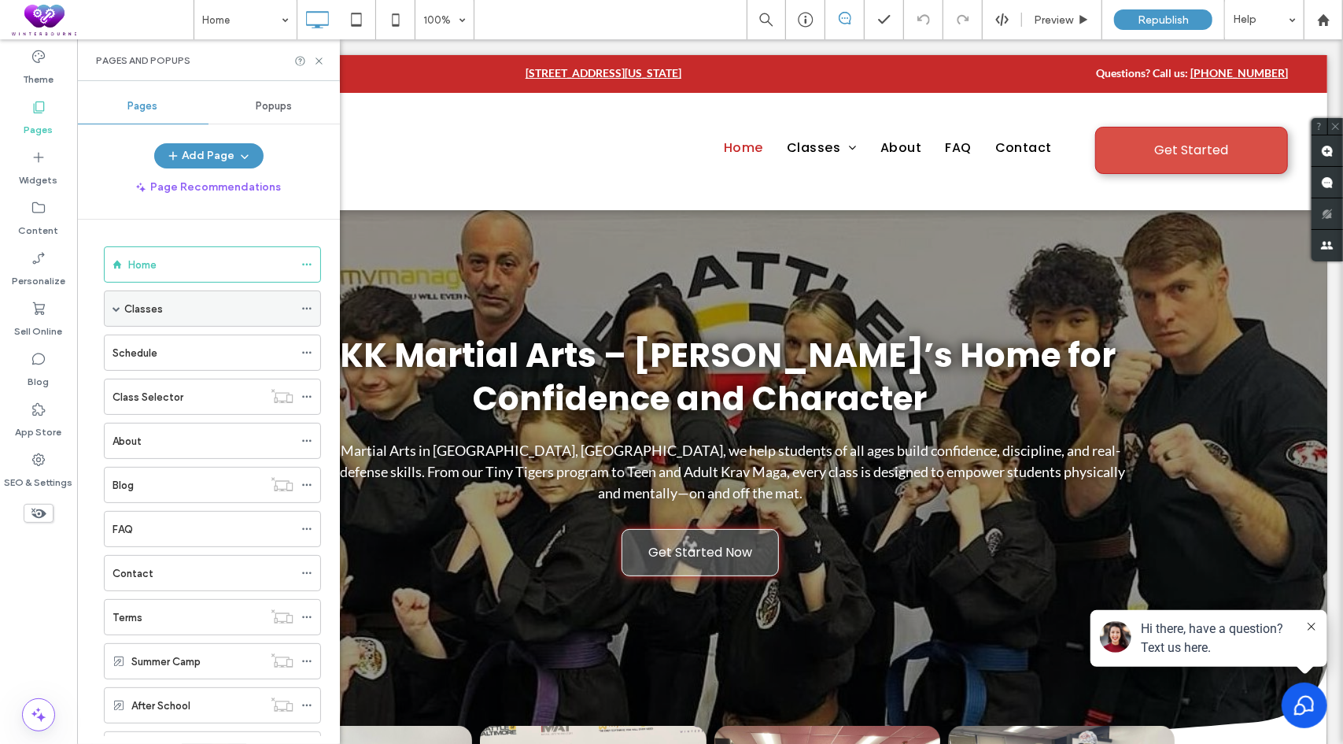
click at [118, 308] on span at bounding box center [117, 309] width 8 height 8
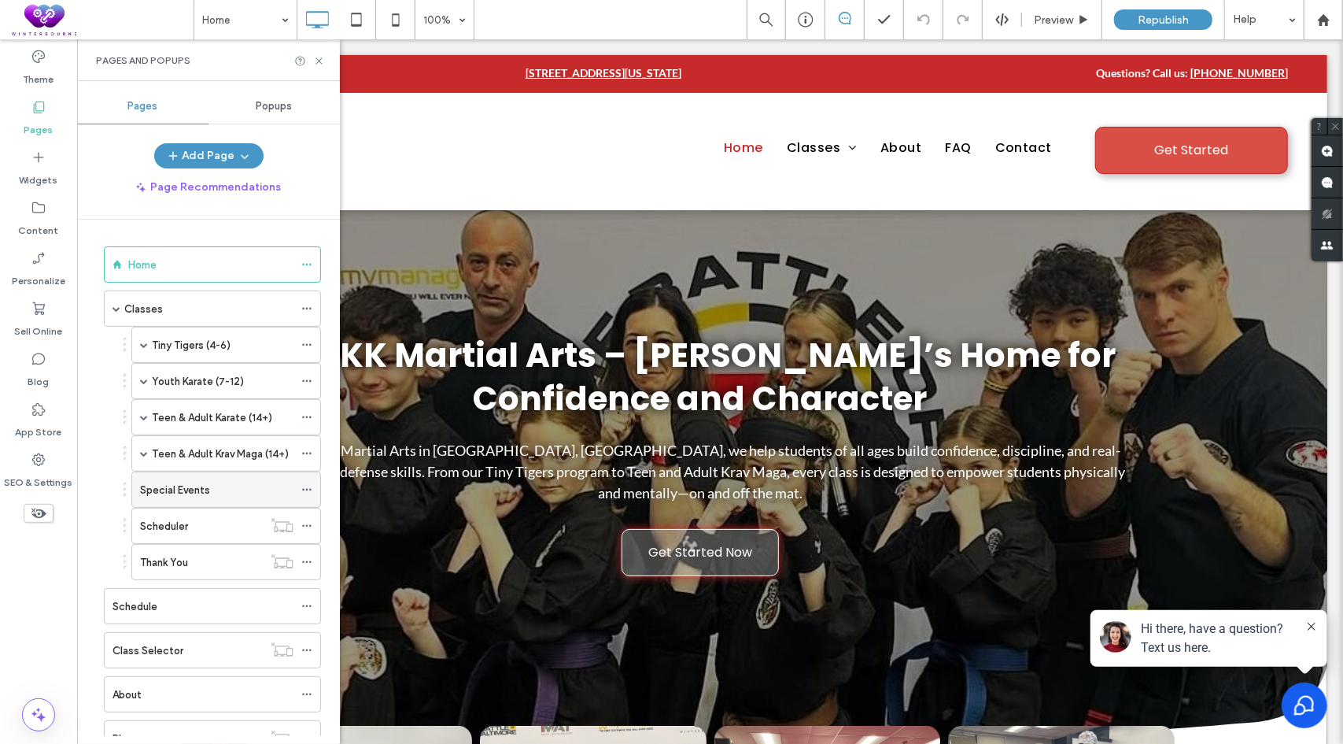
click at [312, 484] on icon at bounding box center [306, 489] width 11 height 11
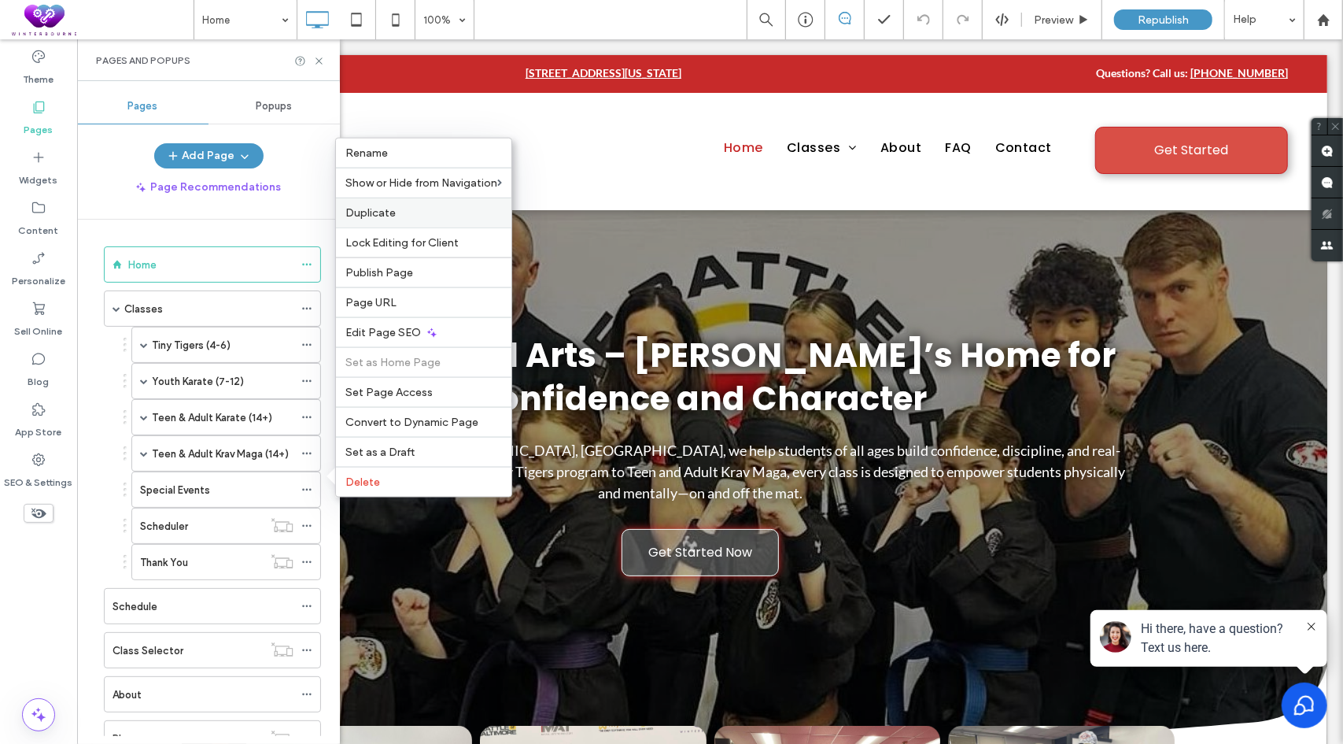
click at [395, 218] on label "Duplicate" at bounding box center [423, 212] width 157 height 13
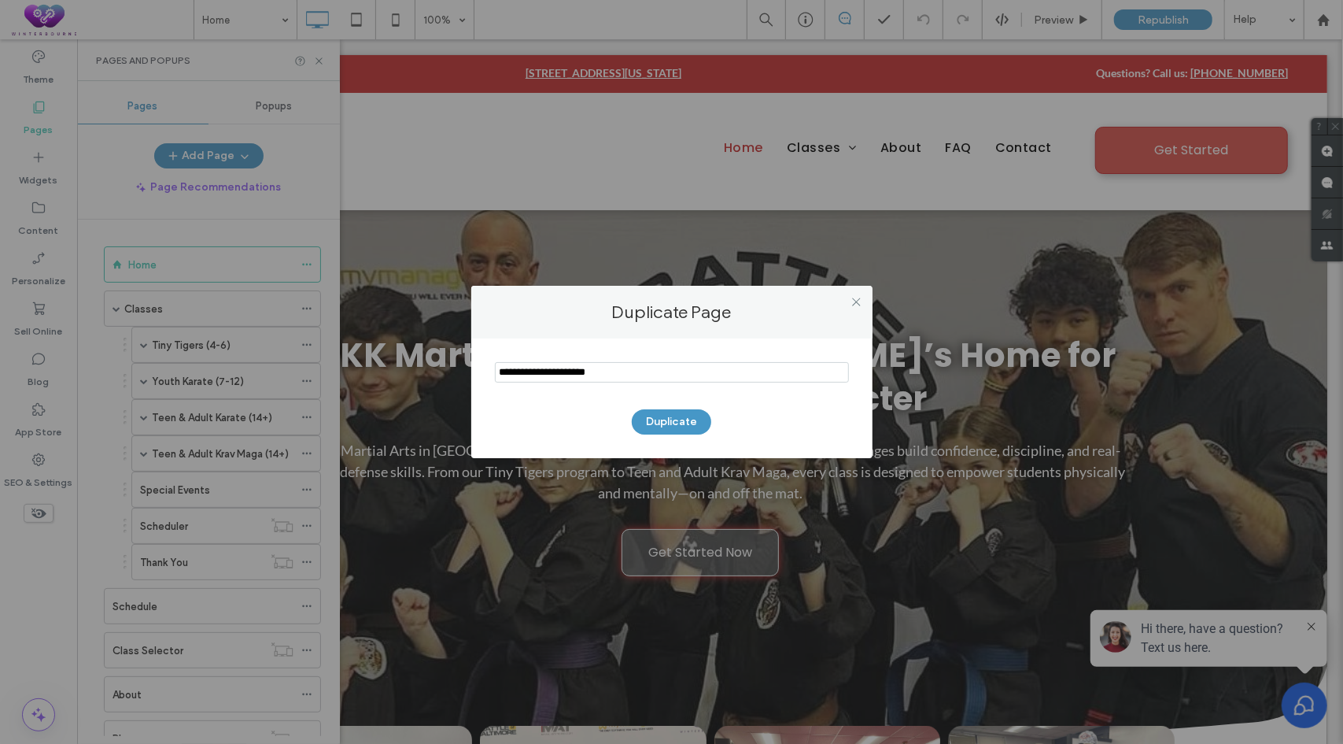
drag, startPoint x: 537, startPoint y: 368, endPoint x: 478, endPoint y: 375, distance: 58.8
click at [478, 375] on div "Duplicate" at bounding box center [671, 398] width 401 height 120
type input "**********"
click at [677, 418] on button "Duplicate" at bounding box center [671, 421] width 79 height 25
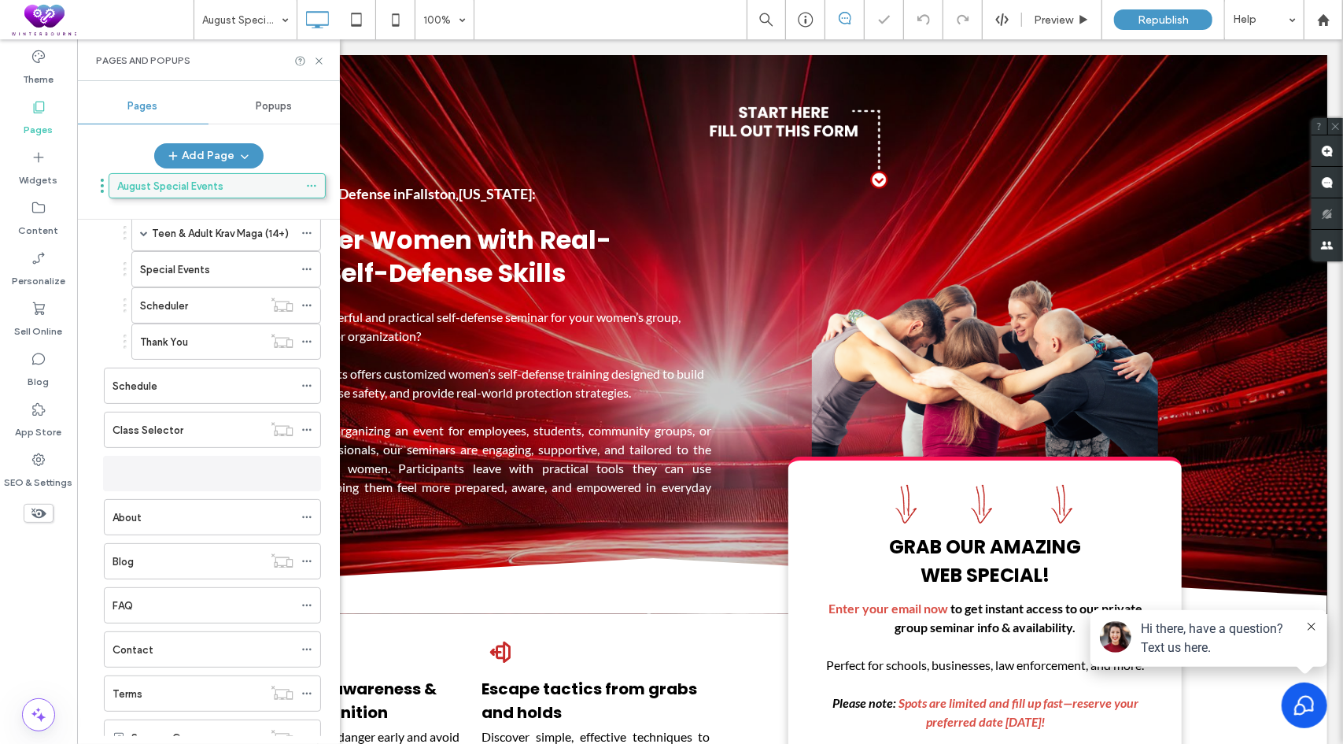
scroll to position [110, 0]
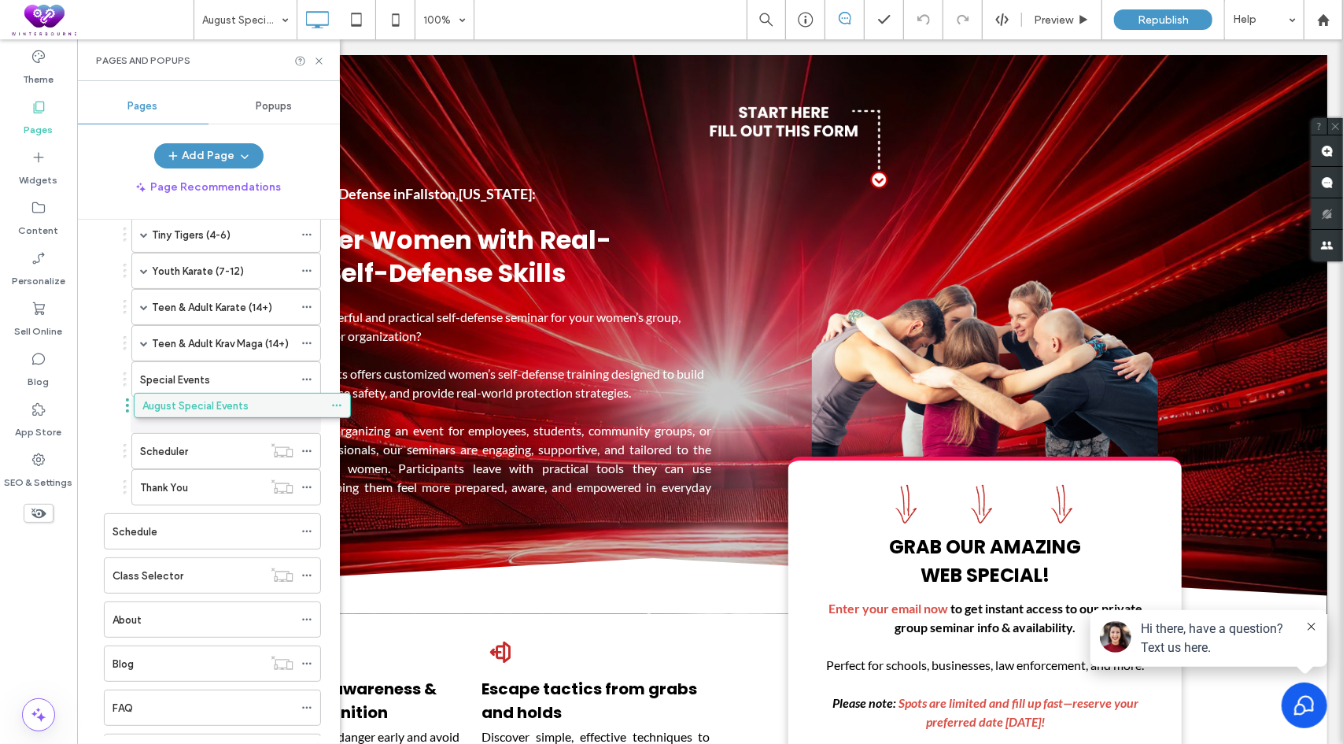
drag, startPoint x: 182, startPoint y: 605, endPoint x: 212, endPoint y: 409, distance: 198.2
click at [309, 410] on icon at bounding box center [306, 415] width 11 height 11
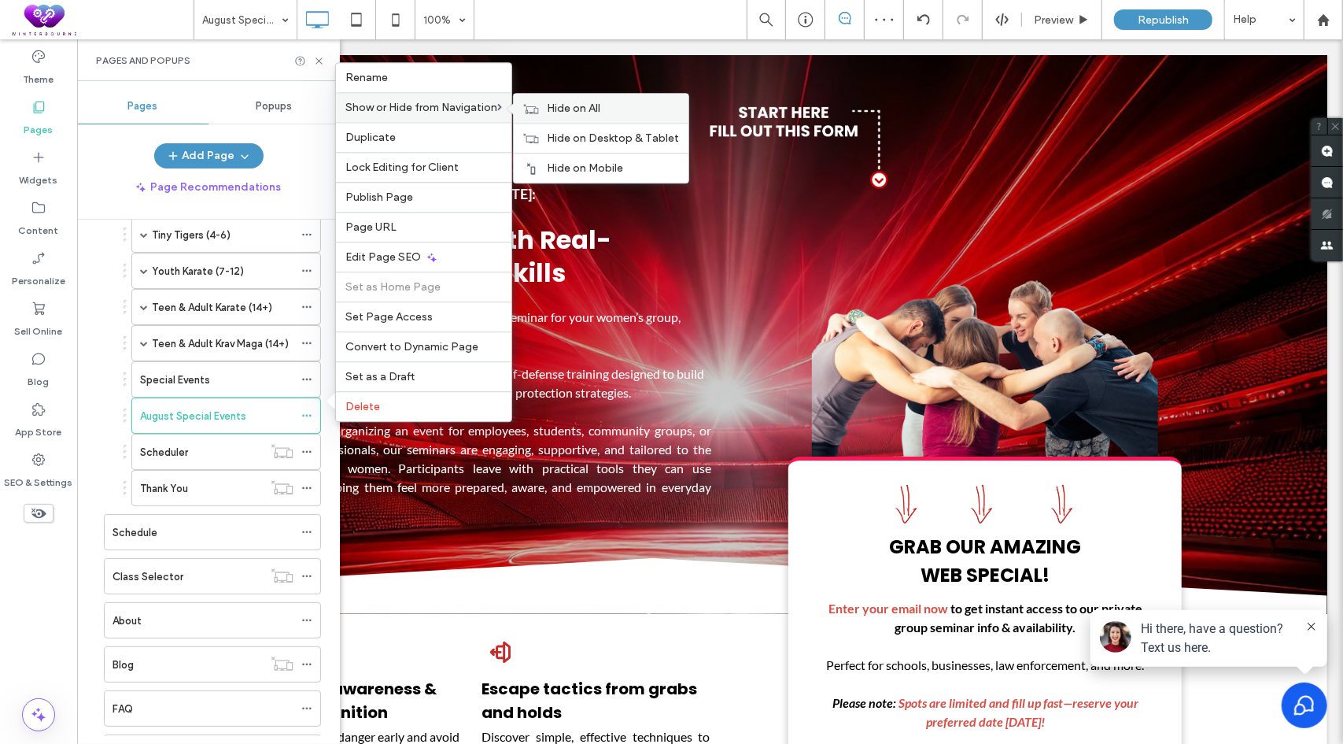
click at [597, 113] on span "Hide on All" at bounding box center [574, 108] width 54 height 13
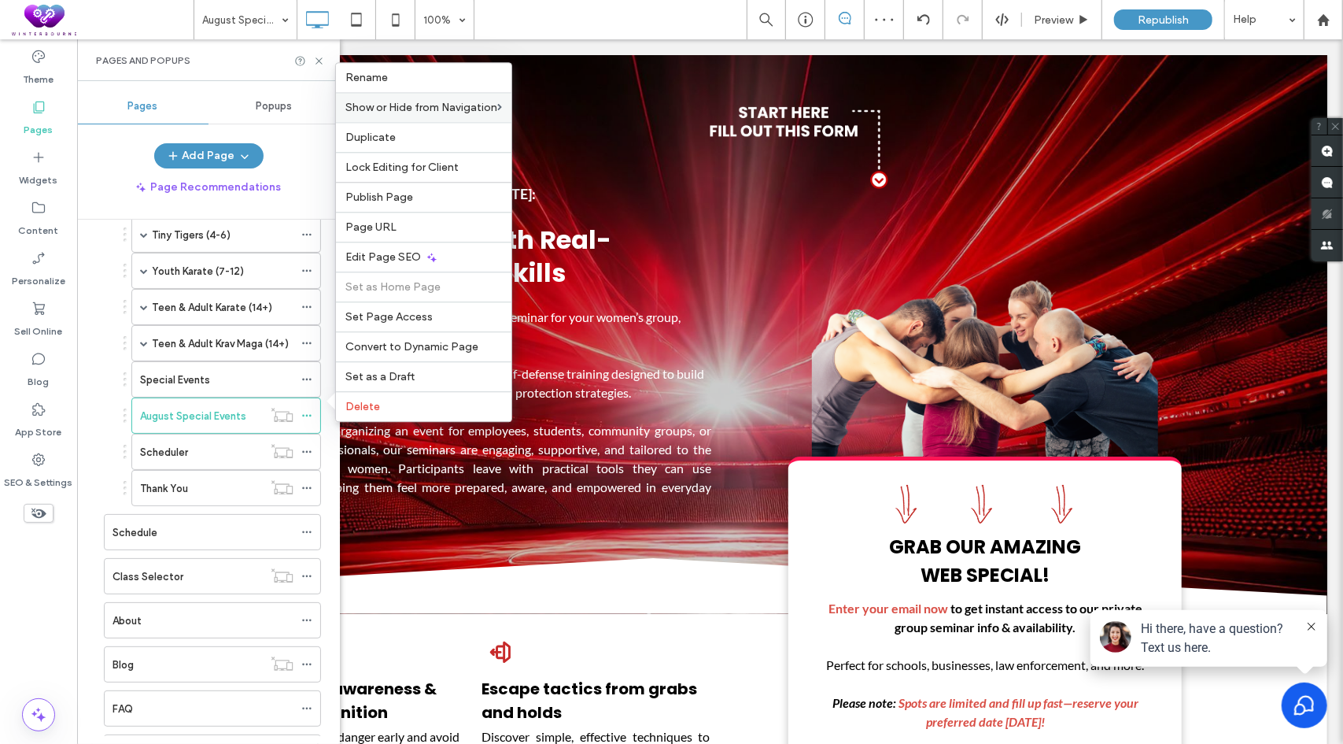
click at [104, 381] on div "Tiny Tigers (4-6) Checkout Youth Karate (7-12) Youth Karate Checkout Teen & Adu…" at bounding box center [208, 361] width 225 height 290
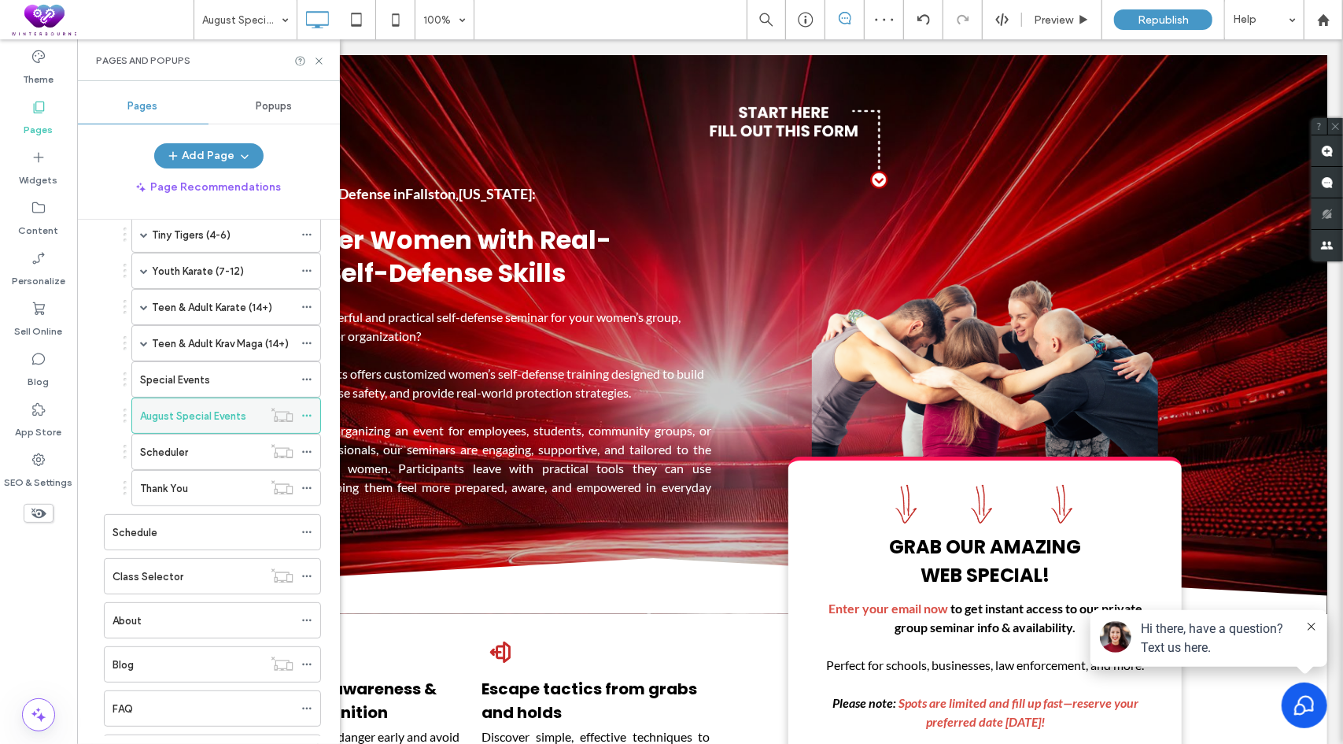
click at [198, 412] on label "August Special Events" at bounding box center [193, 416] width 106 height 28
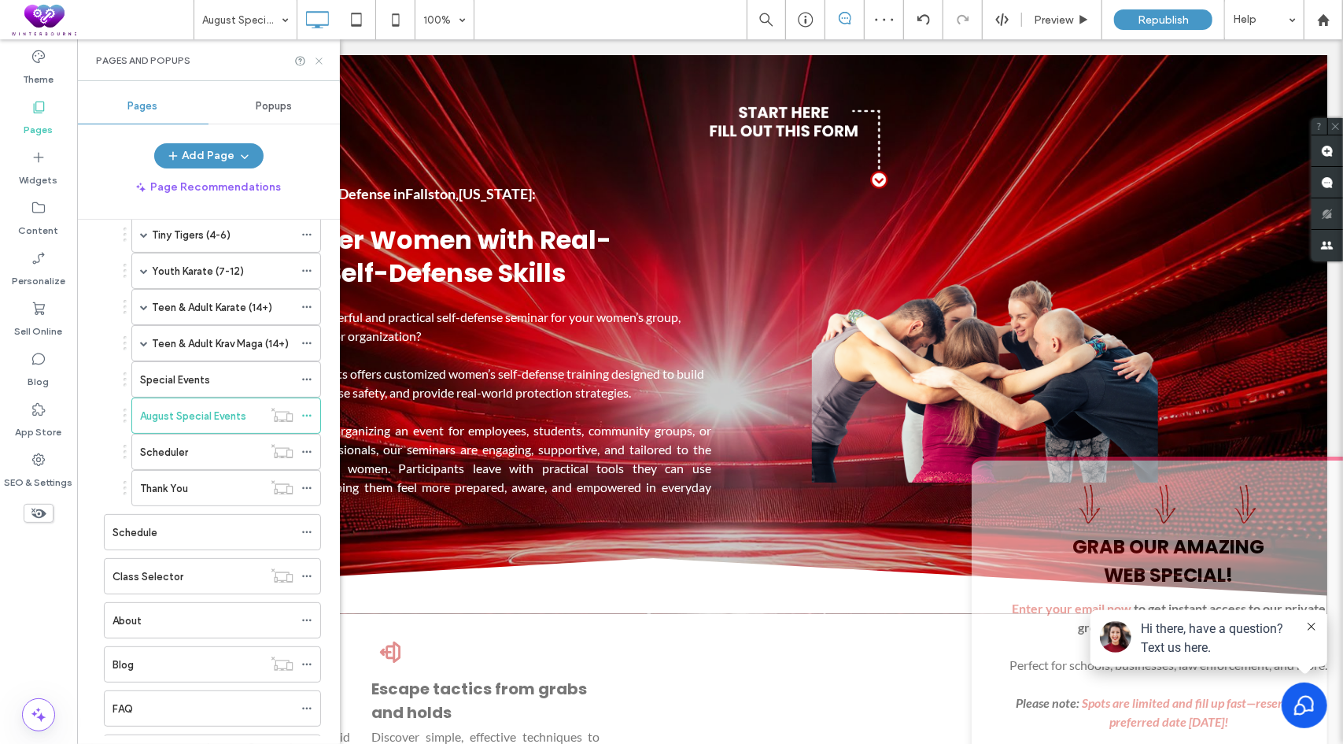
scroll to position [0, 0]
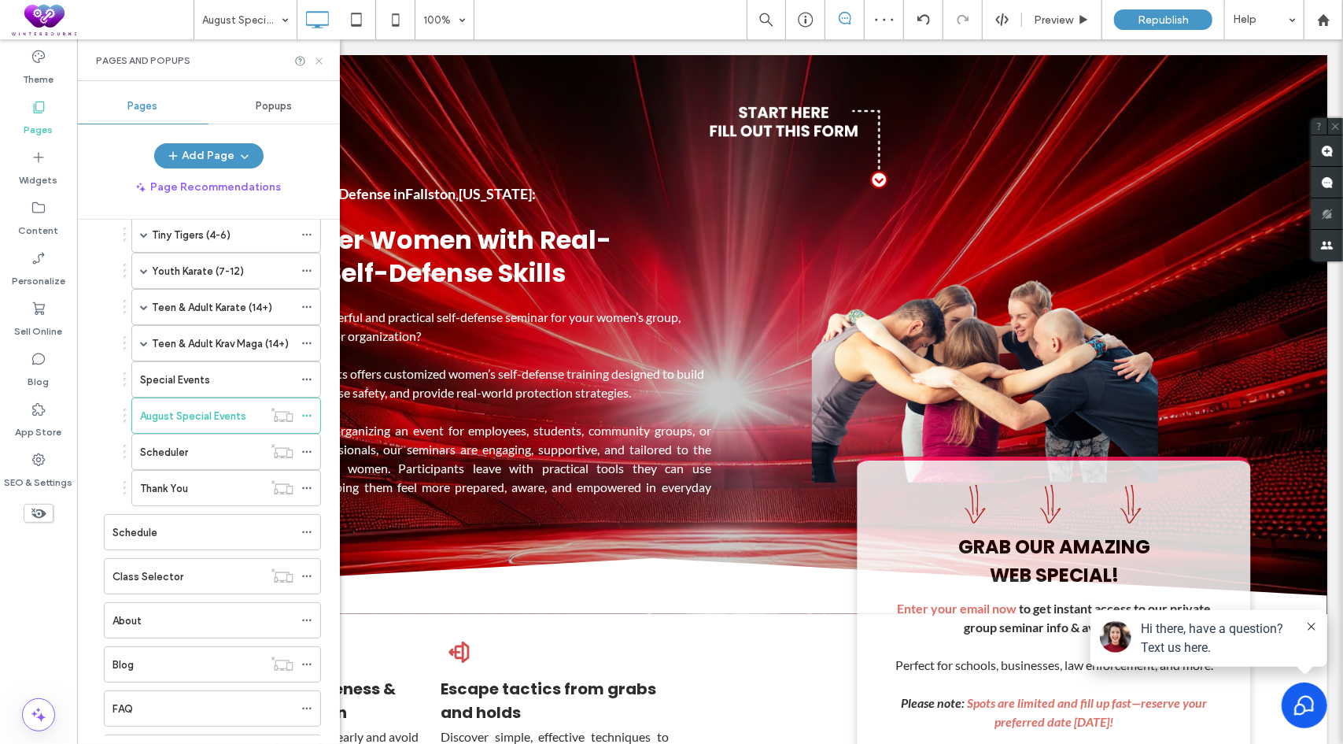
click at [322, 61] on icon at bounding box center [319, 61] width 12 height 12
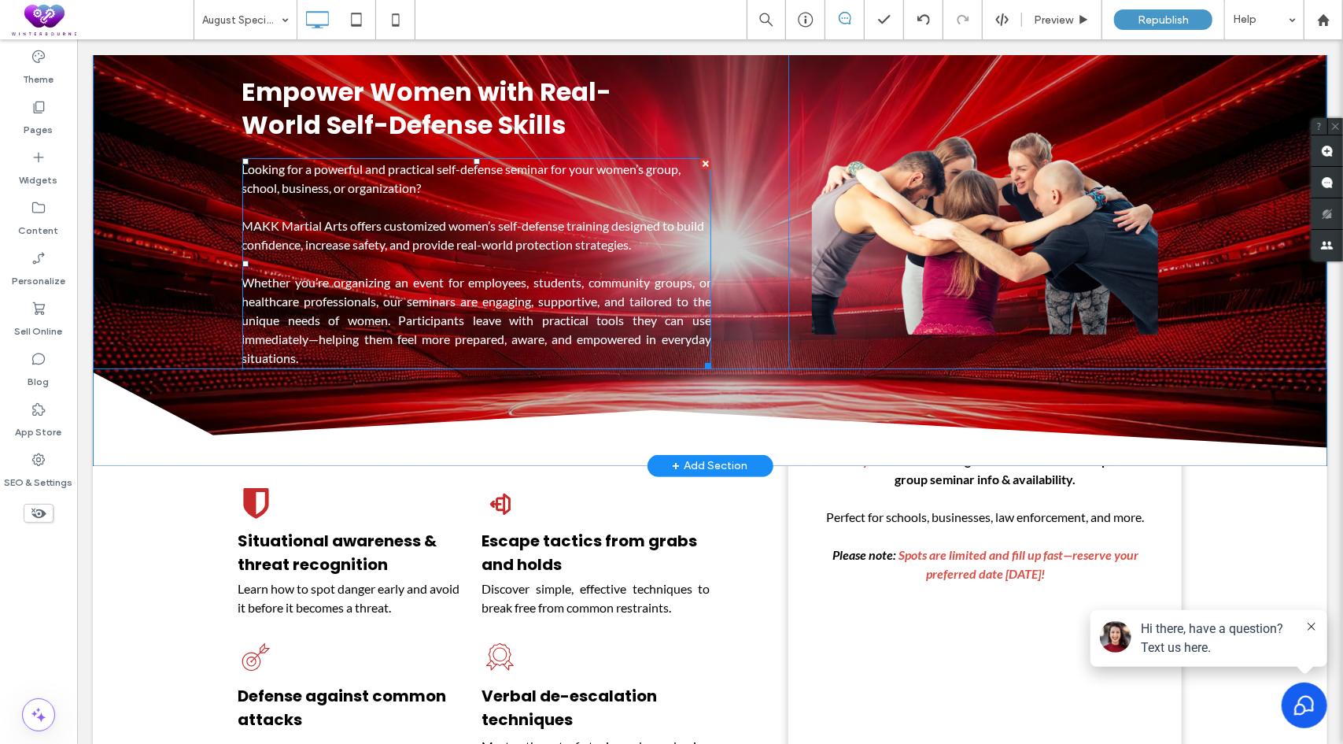
scroll to position [157, 0]
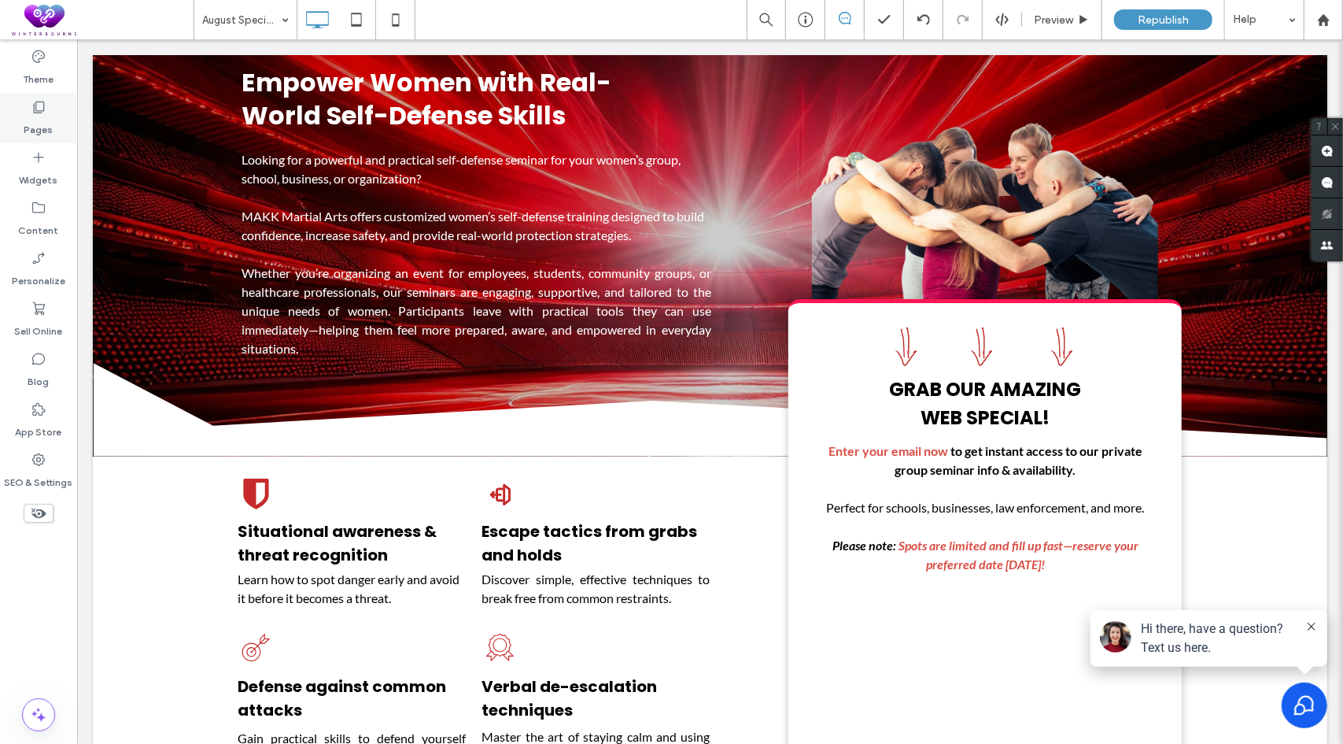
click at [28, 113] on div "Pages" at bounding box center [38, 118] width 77 height 50
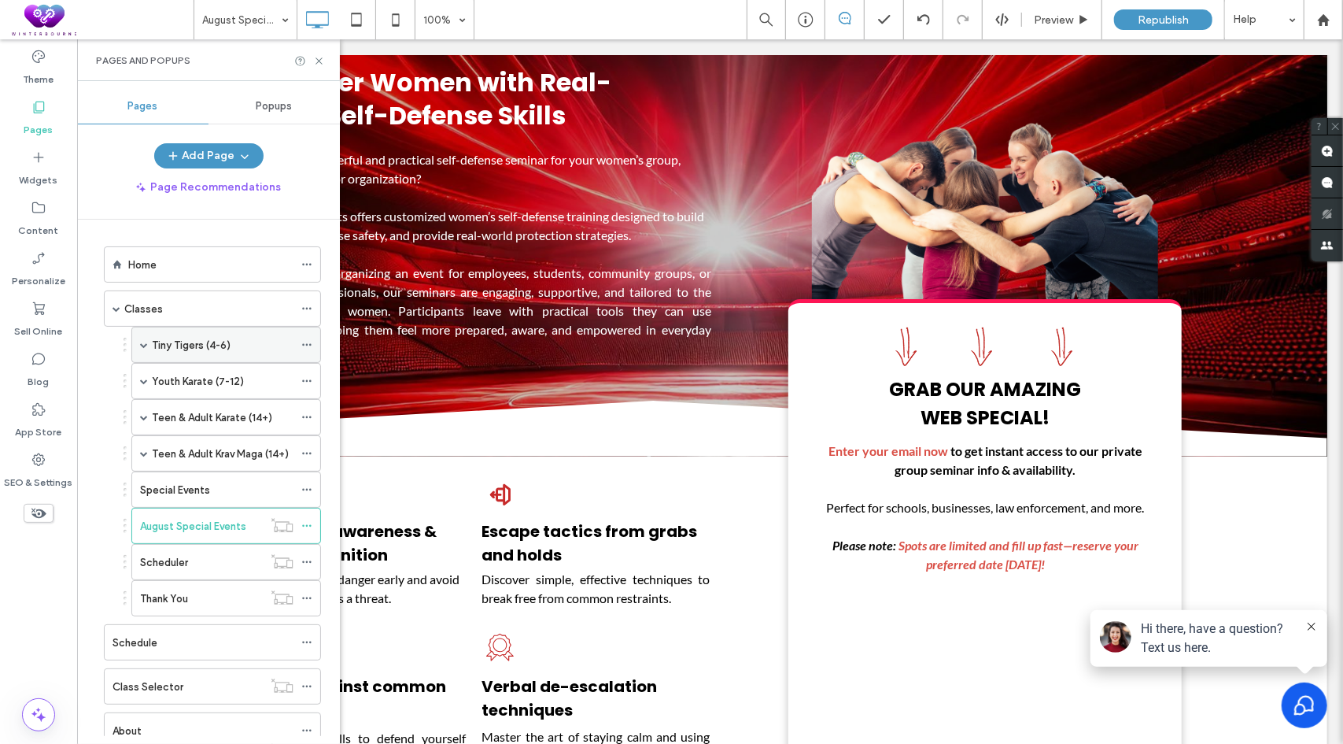
click at [145, 345] on span at bounding box center [144, 345] width 8 height 8
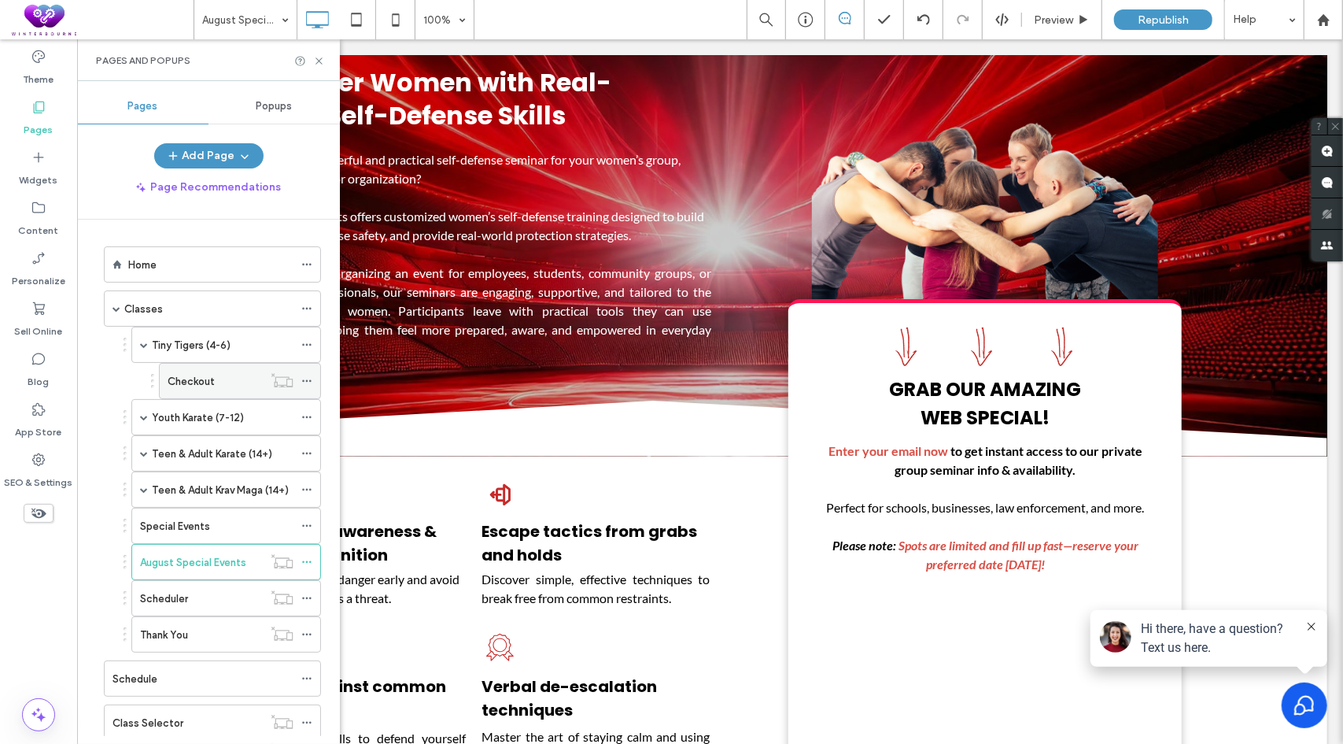
click at [191, 381] on label "Checkout" at bounding box center [191, 382] width 47 height 28
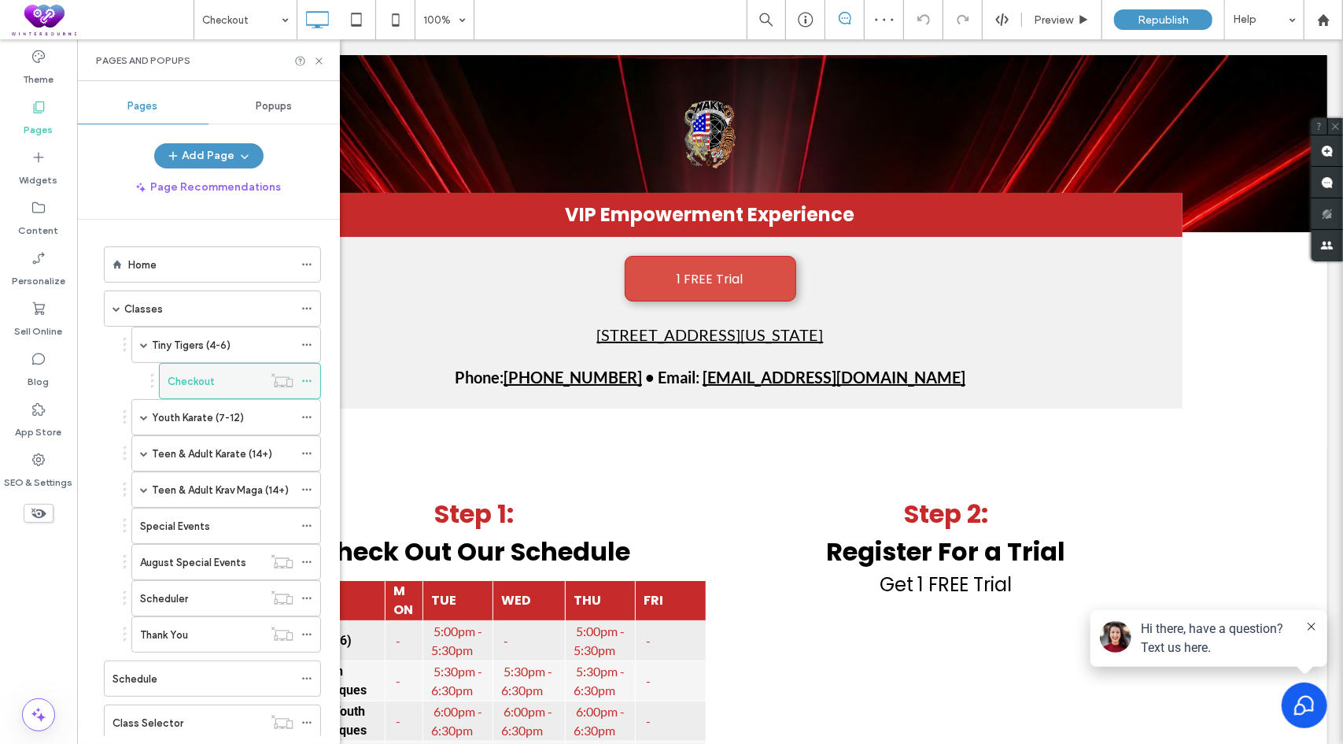
click at [306, 377] on icon at bounding box center [306, 380] width 11 height 11
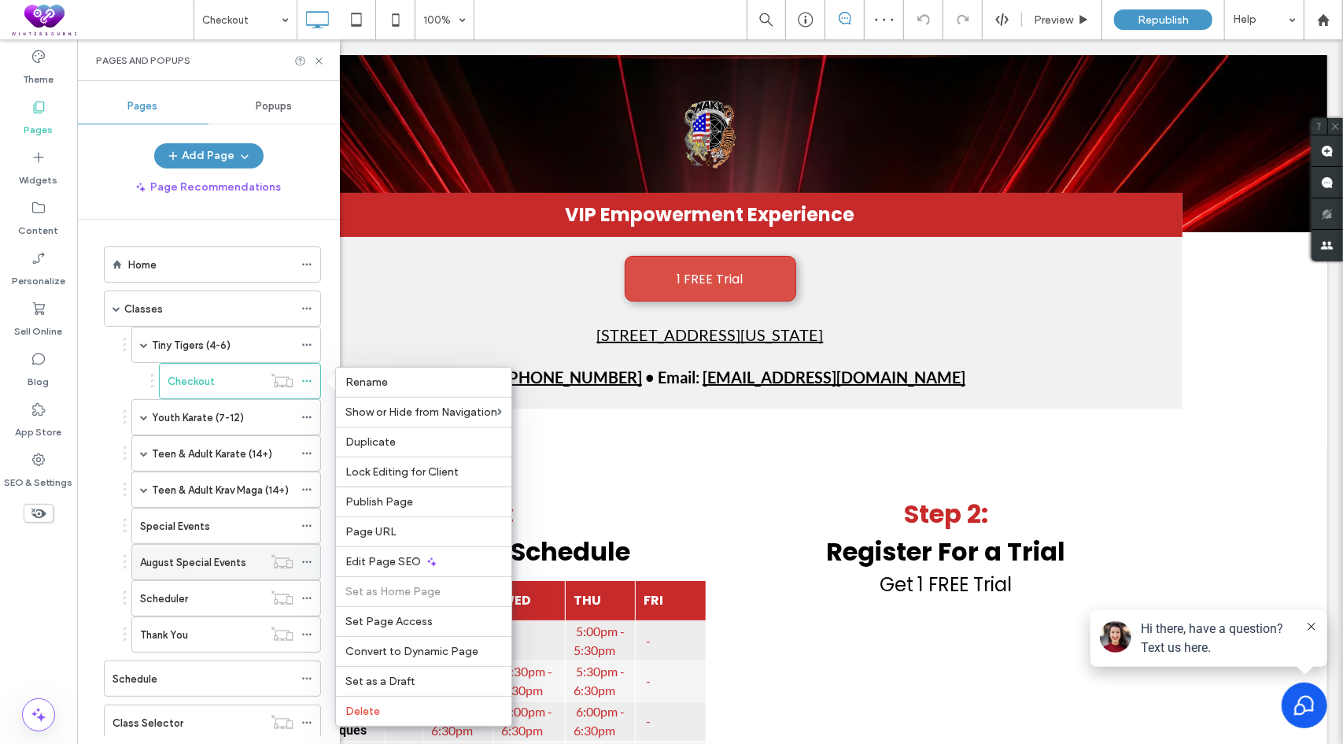
click at [307, 561] on use at bounding box center [306, 562] width 9 height 2
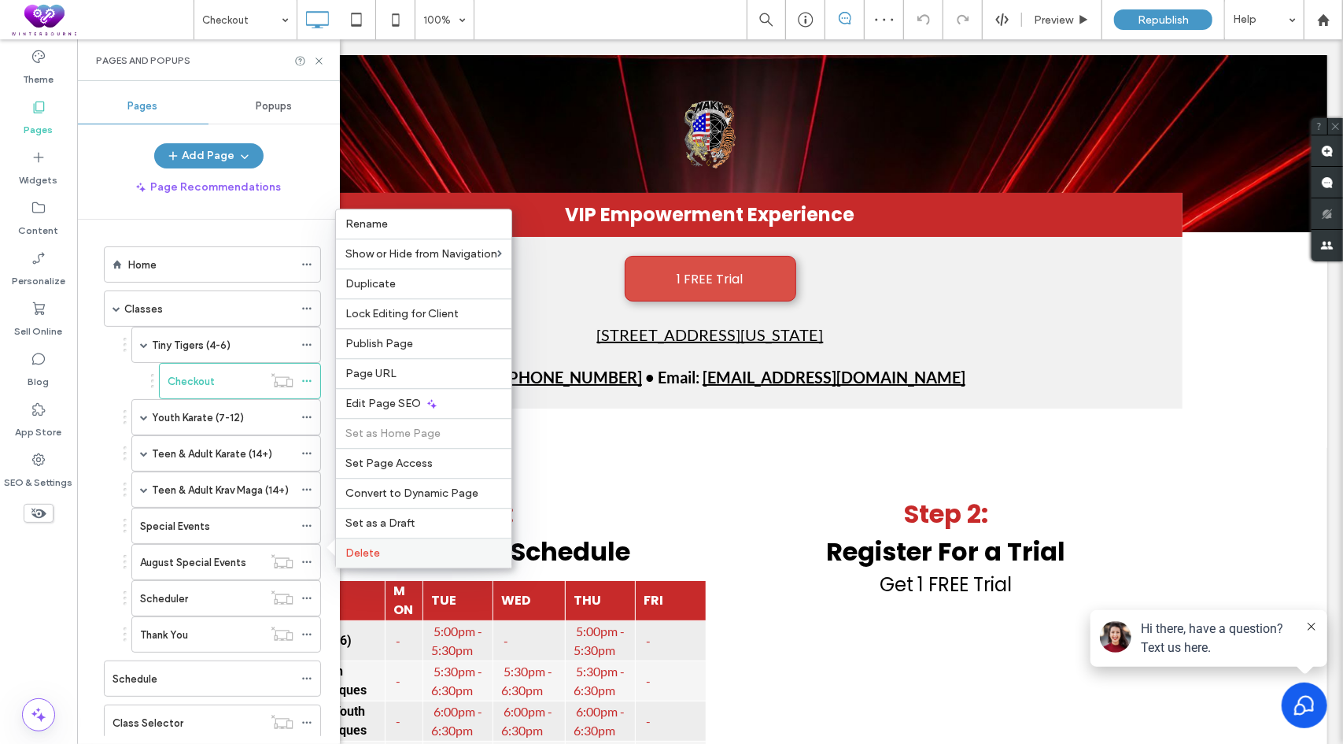
click at [423, 553] on label "Delete" at bounding box center [423, 552] width 157 height 13
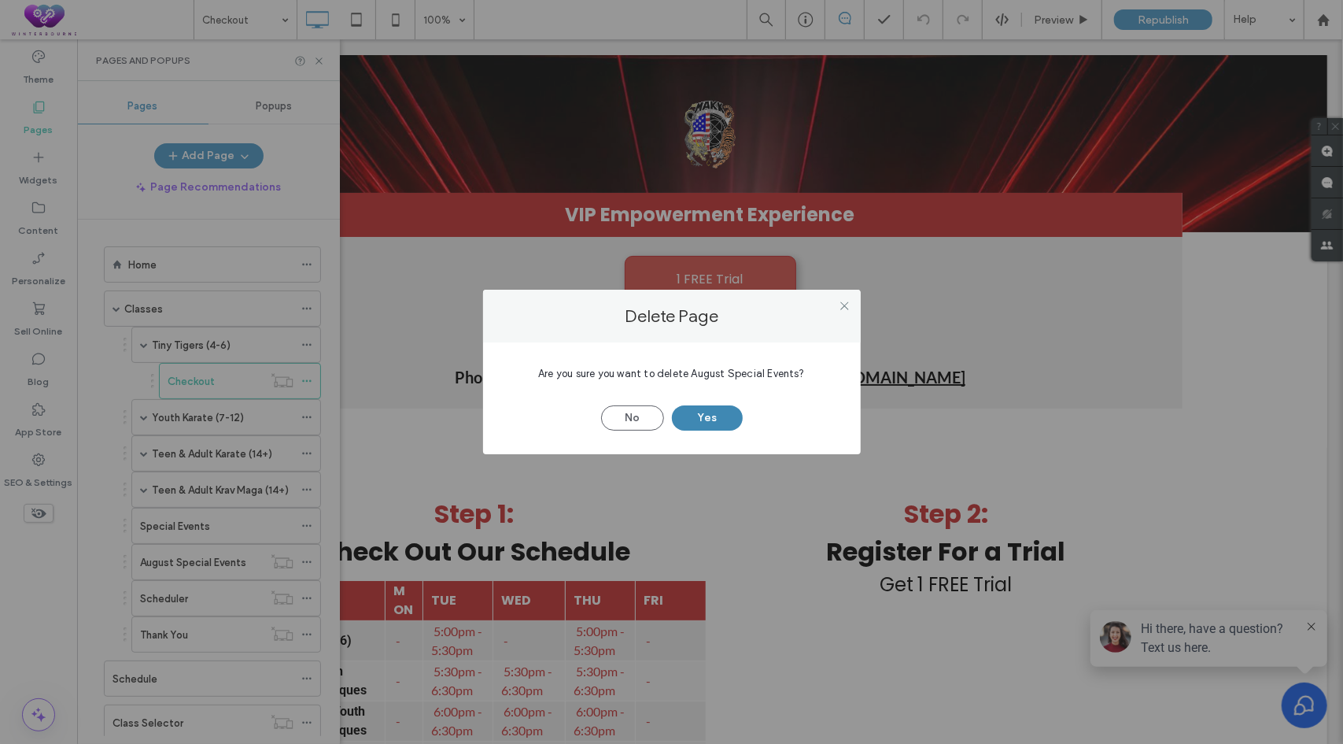
click at [697, 415] on button "Yes" at bounding box center [707, 417] width 71 height 25
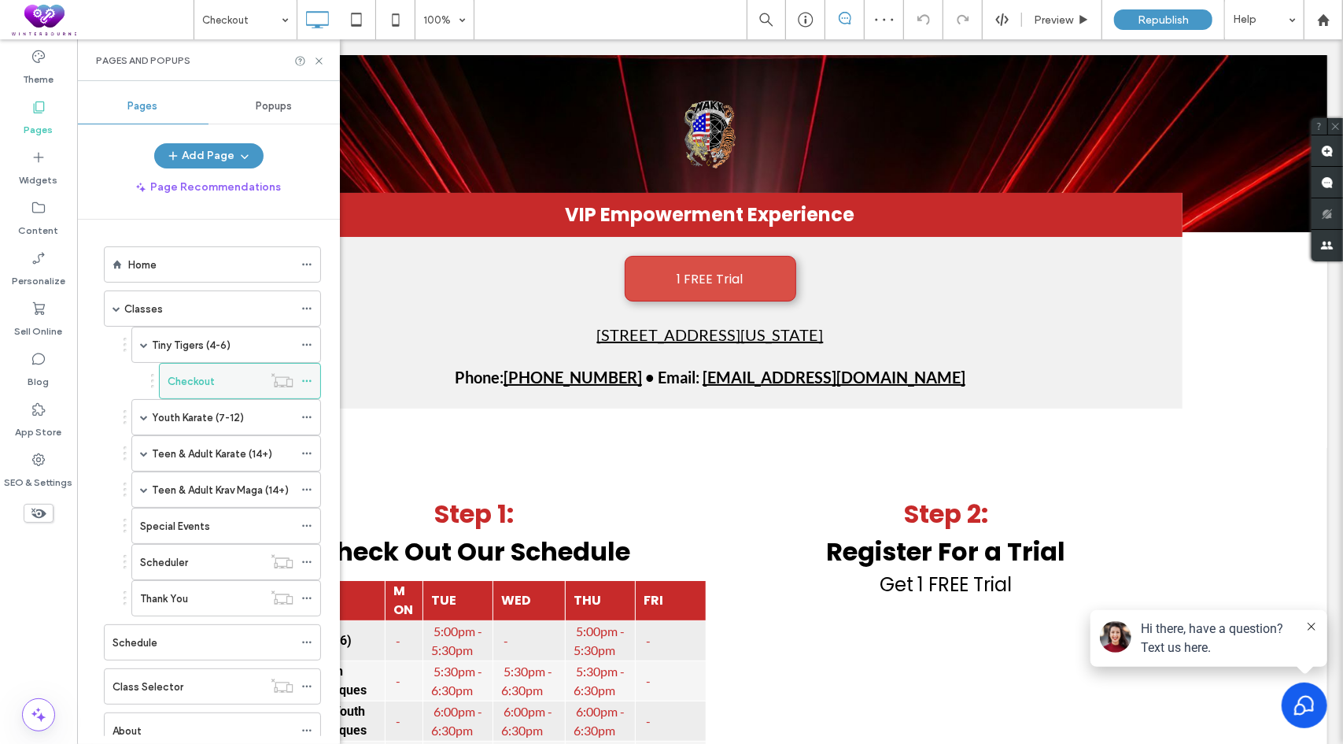
click at [307, 375] on icon at bounding box center [306, 380] width 11 height 11
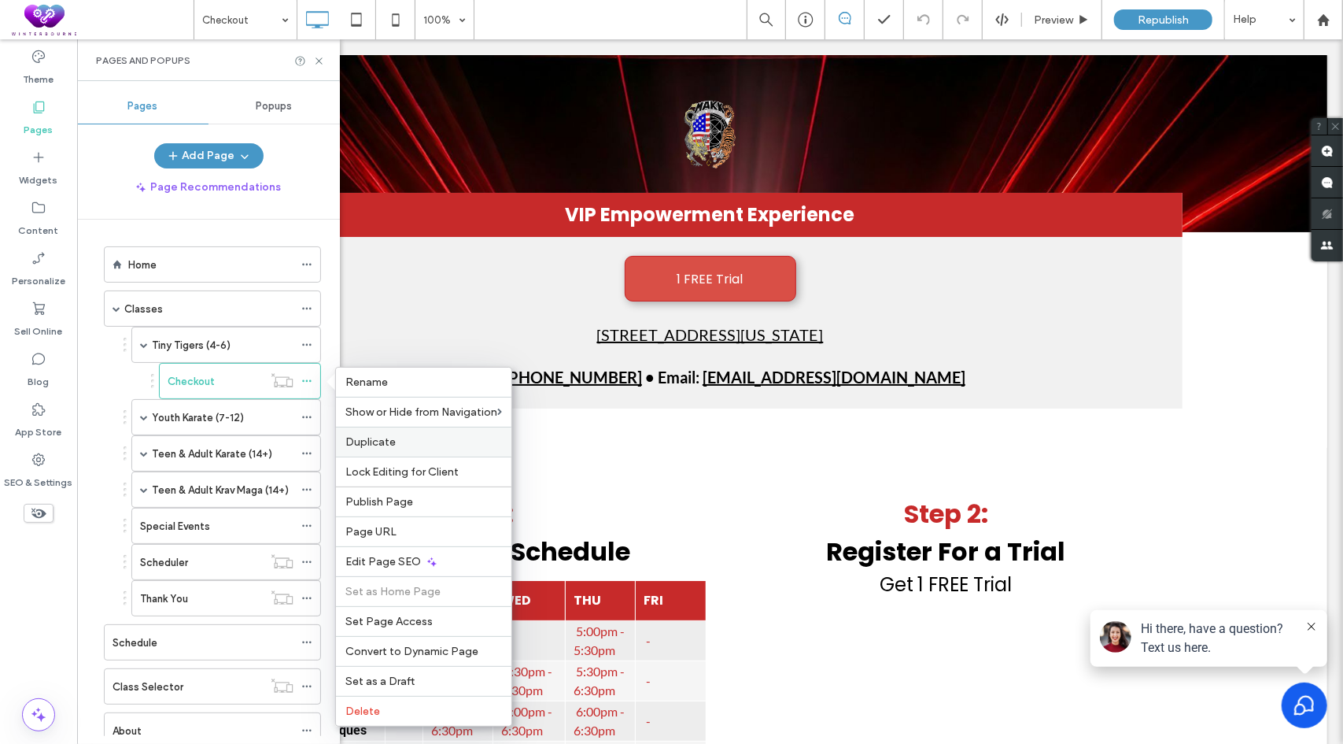
click at [380, 437] on span "Duplicate" at bounding box center [370, 441] width 50 height 13
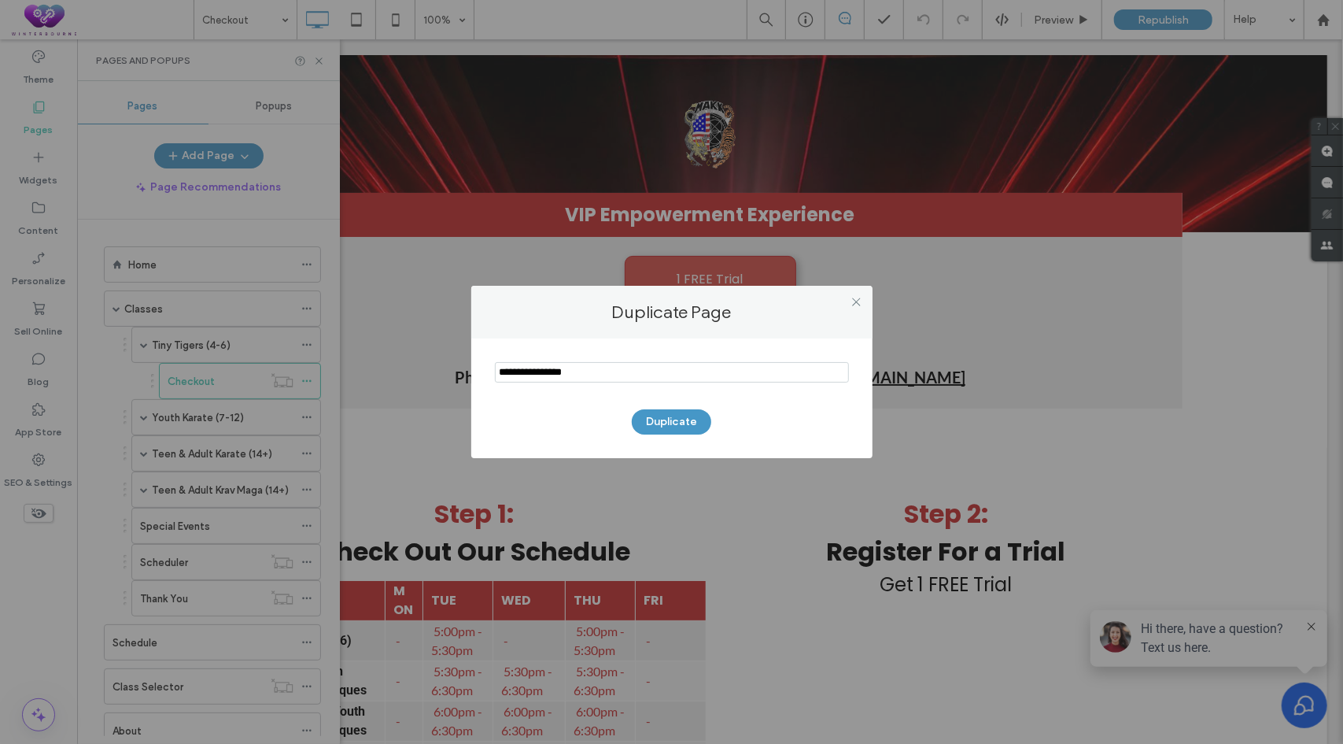
drag, startPoint x: 601, startPoint y: 377, endPoint x: 449, endPoint y: 366, distance: 153.1
click at [449, 366] on div "Duplicate Page Duplicate" at bounding box center [671, 372] width 1343 height 744
type input "**********"
click at [667, 427] on button "Duplicate" at bounding box center [671, 421] width 79 height 25
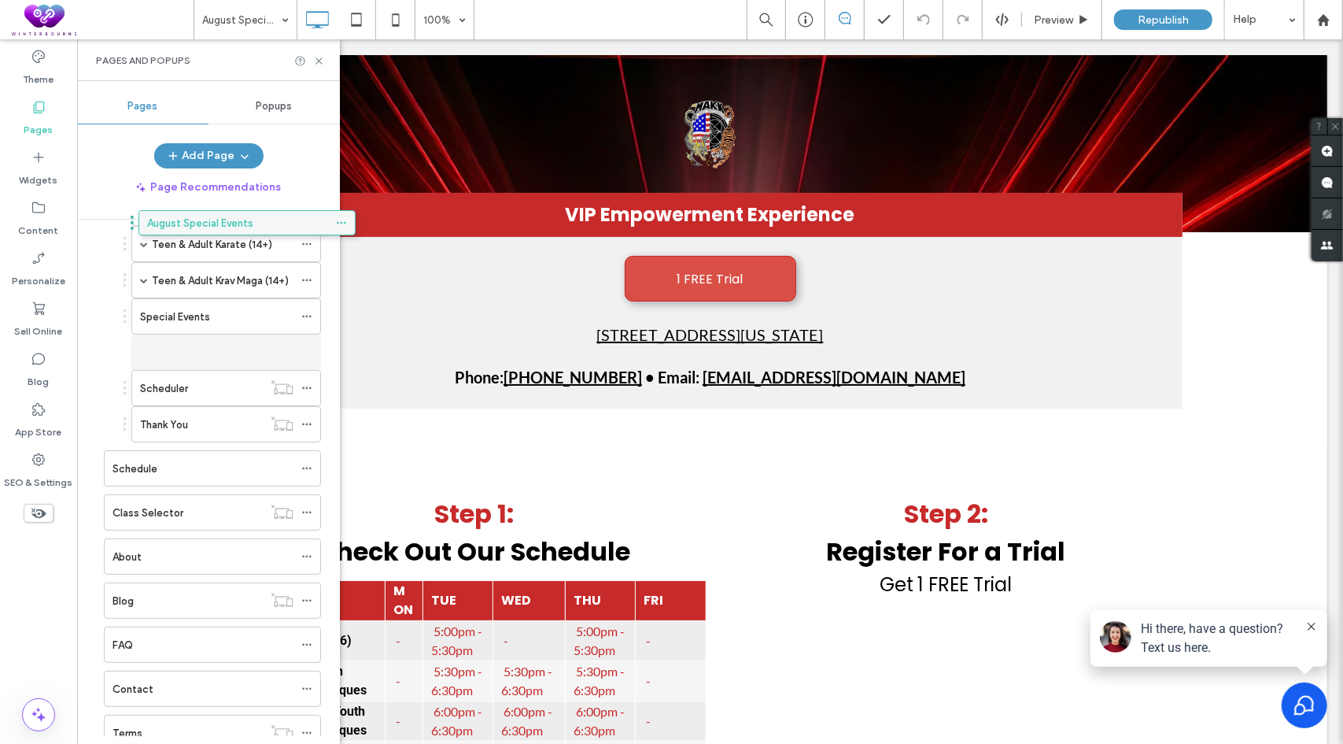
scroll to position [194, 0]
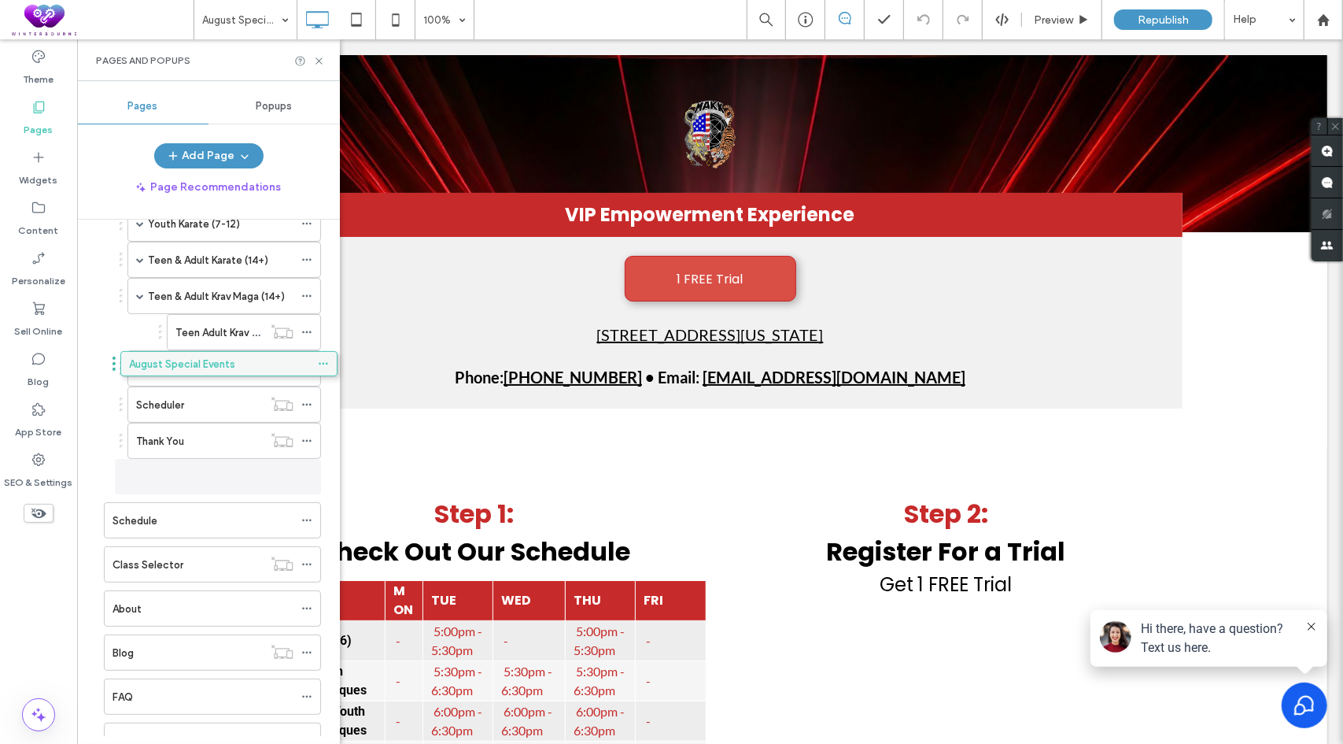
drag, startPoint x: 193, startPoint y: 557, endPoint x: 205, endPoint y: 372, distance: 185.4
drag, startPoint x: 197, startPoint y: 462, endPoint x: 201, endPoint y: 338, distance: 124.4
drag, startPoint x: 320, startPoint y: 58, endPoint x: 353, endPoint y: 94, distance: 49.0
click at [320, 58] on icon at bounding box center [319, 61] width 12 height 12
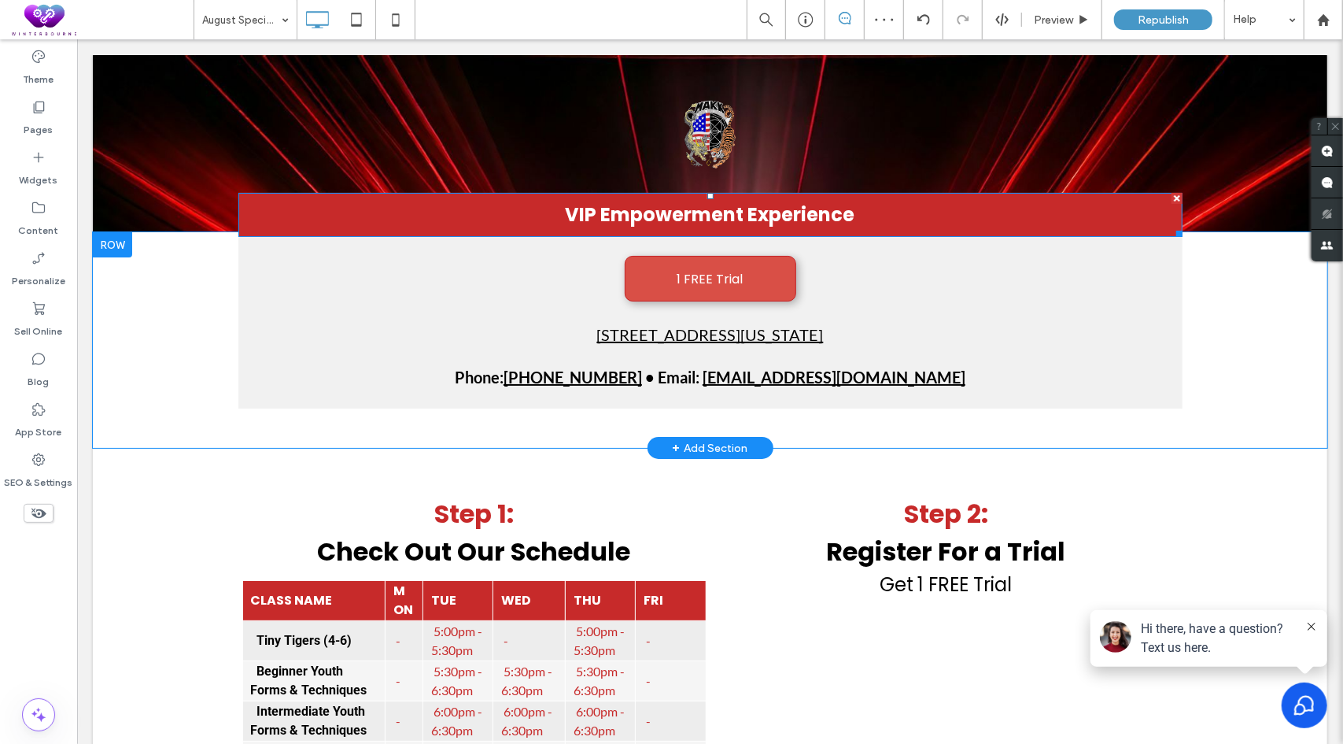
click at [764, 212] on span "VIP Empowerment Experience" at bounding box center [710, 214] width 290 height 26
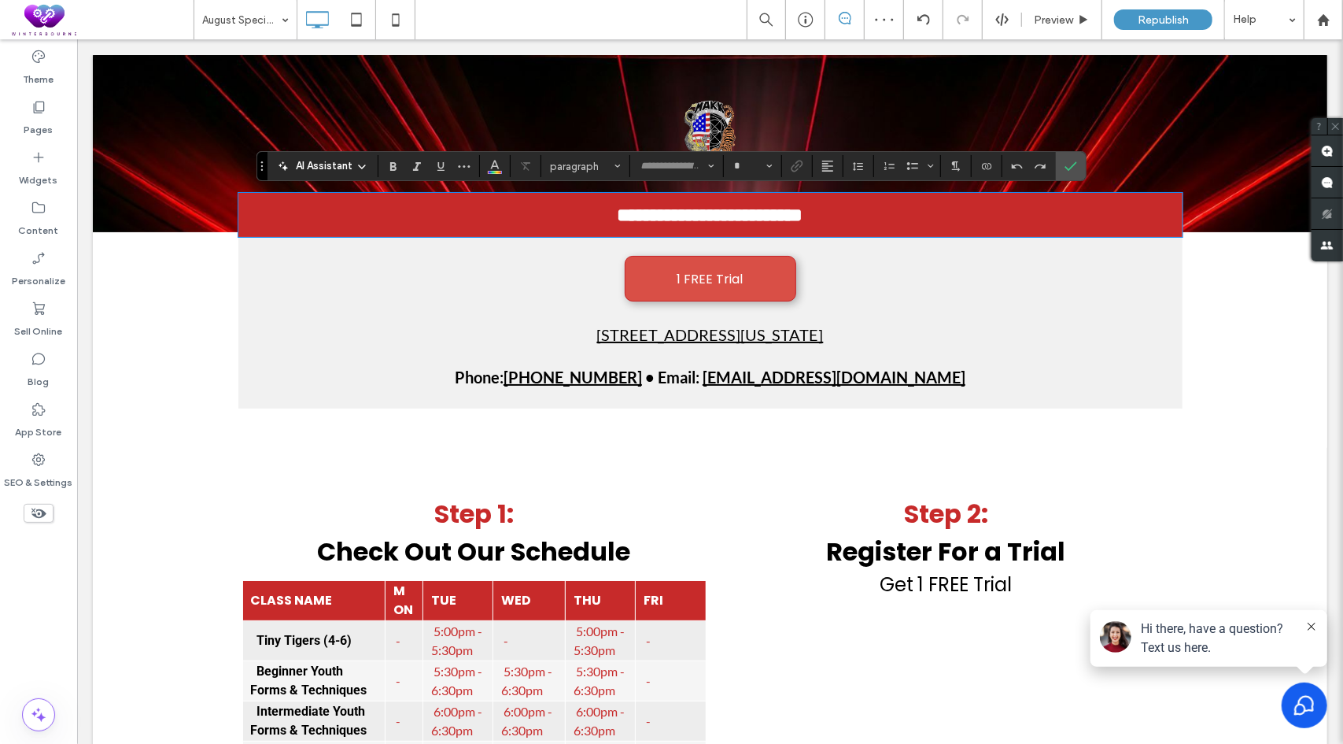
type input "*******"
type input "**"
drag, startPoint x: 988, startPoint y: 128, endPoint x: 1067, endPoint y: 168, distance: 88.0
click at [1067, 168] on use "Confirm" at bounding box center [1072, 165] width 13 height 9
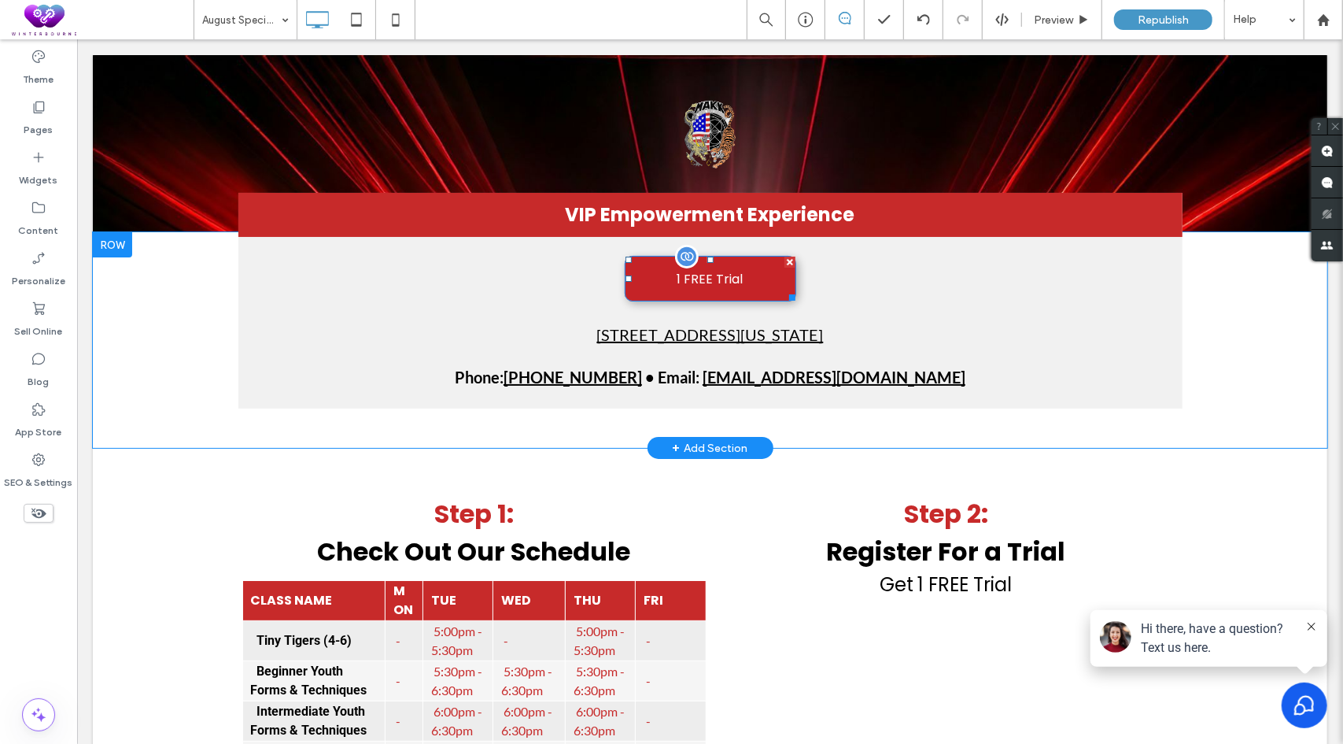
click at [785, 261] on div at bounding box center [789, 261] width 11 height 11
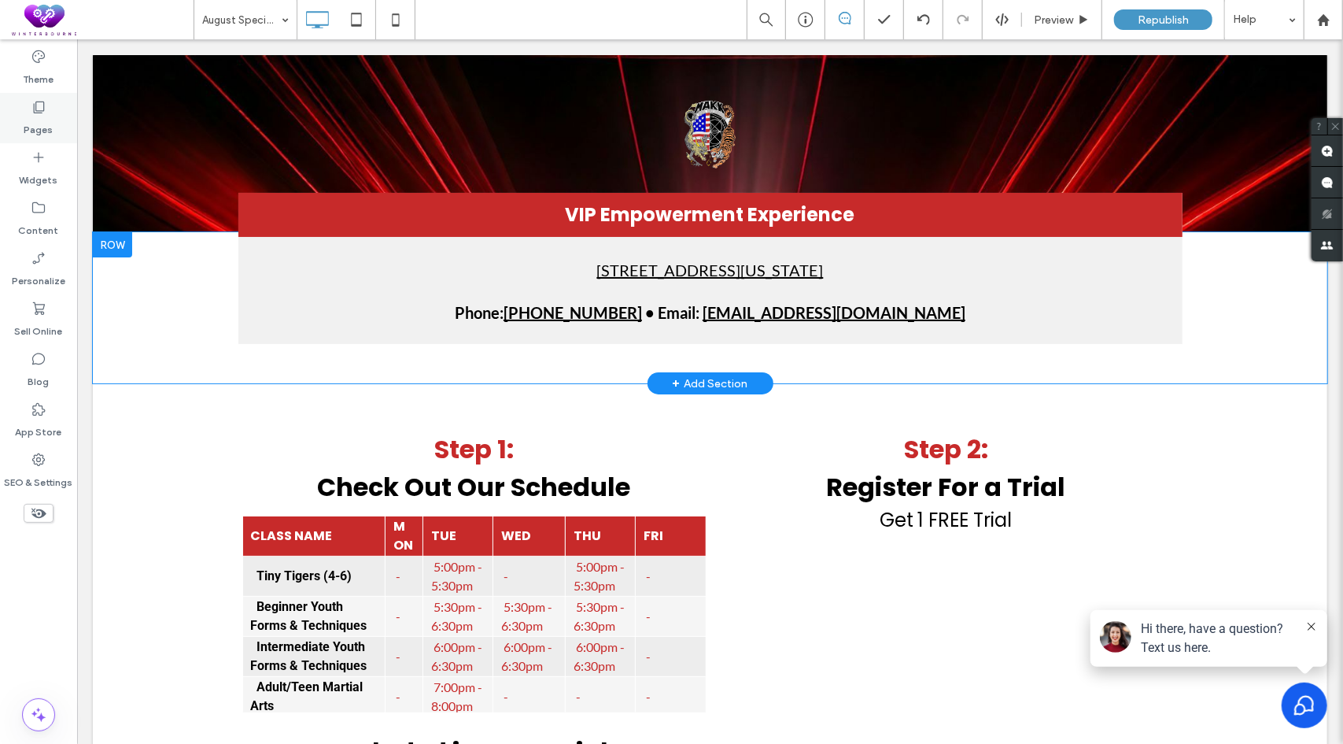
click at [42, 128] on label "Pages" at bounding box center [38, 126] width 29 height 22
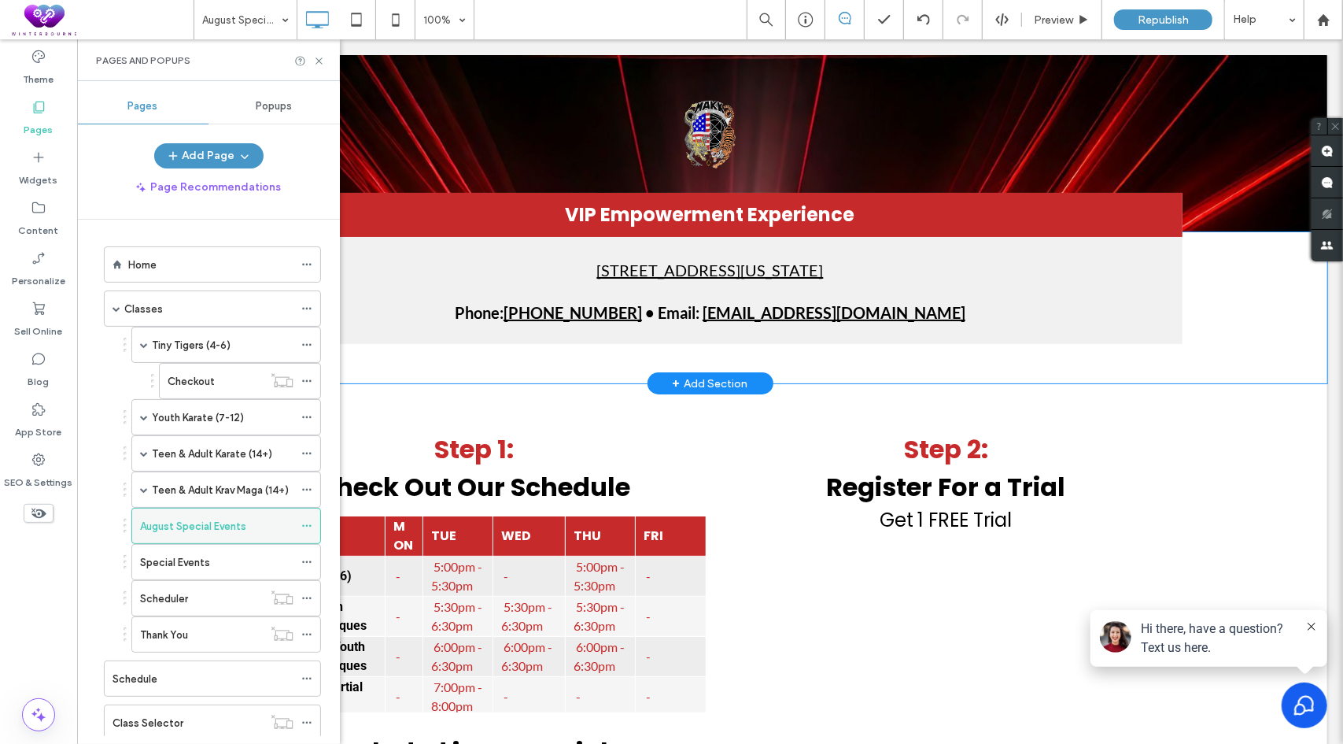
click at [308, 520] on icon at bounding box center [306, 525] width 11 height 11
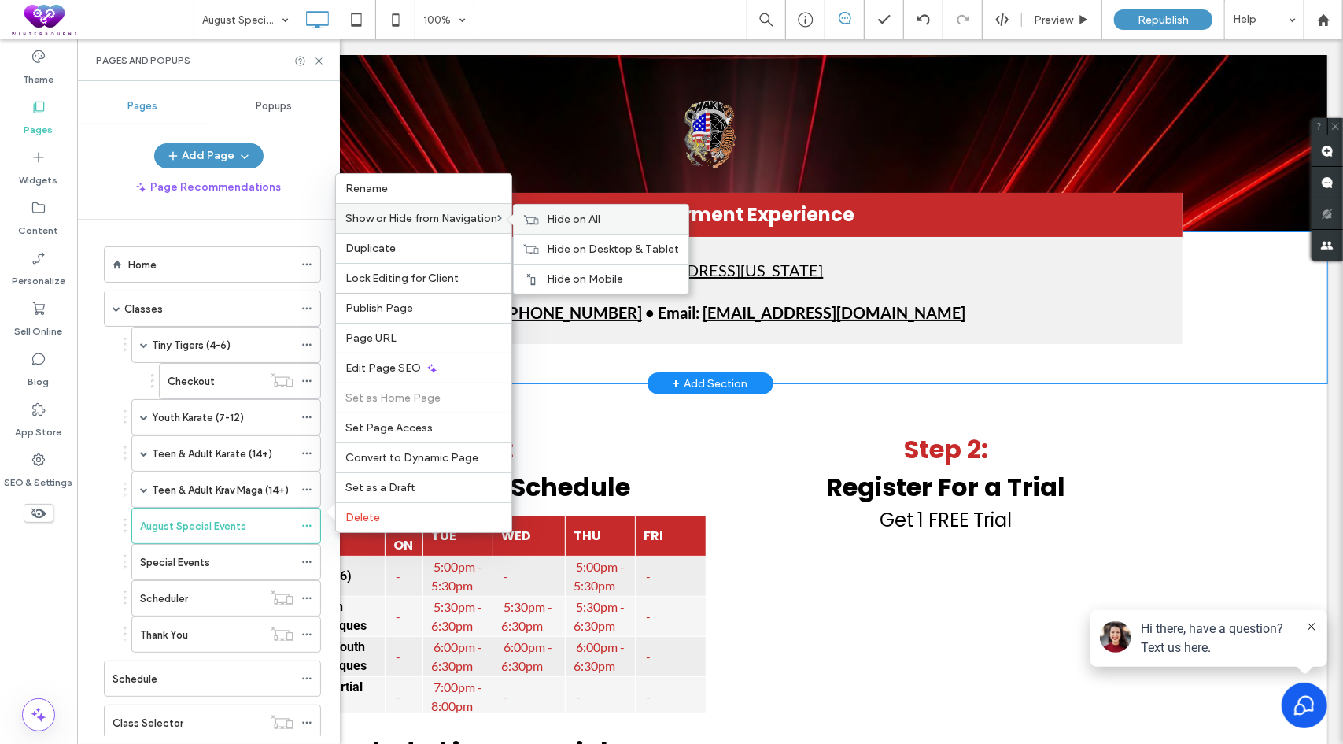
click at [559, 226] on span "Hide on All" at bounding box center [574, 218] width 54 height 13
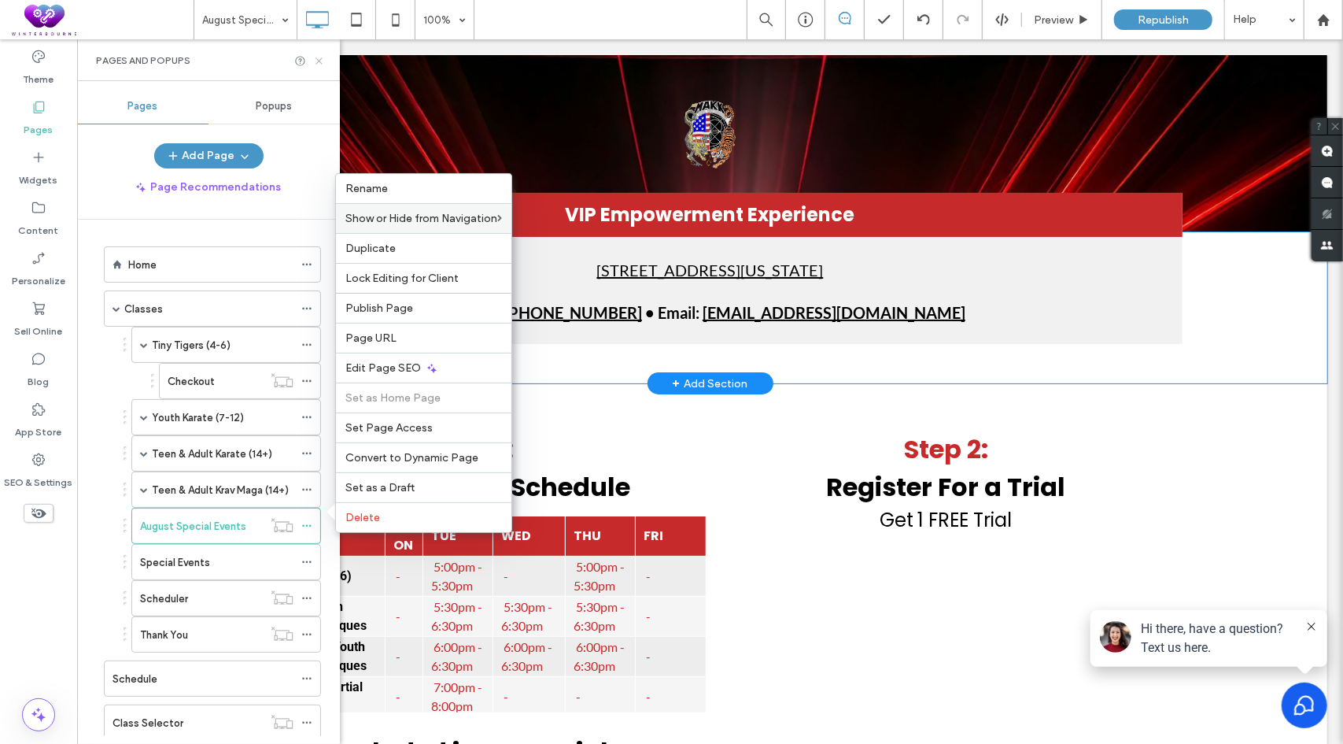
click at [320, 59] on icon at bounding box center [319, 61] width 12 height 12
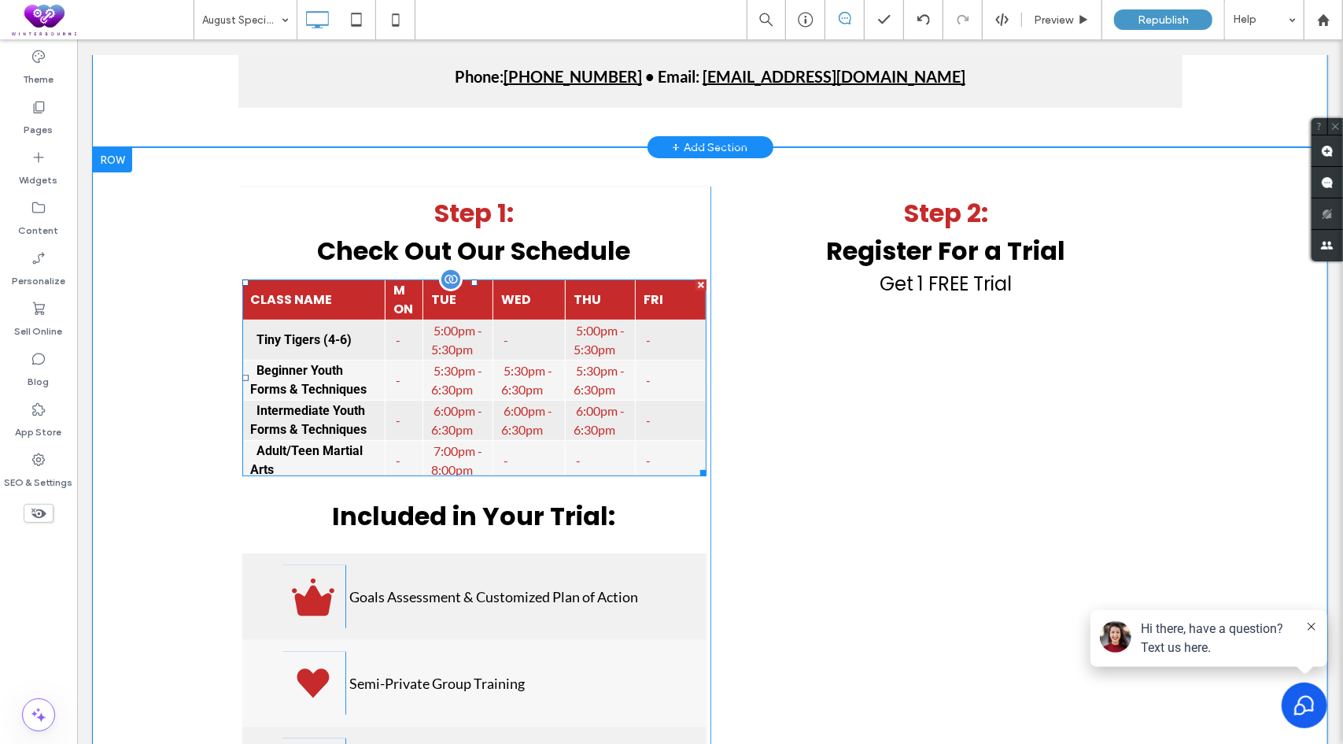
scroll to position [0, 0]
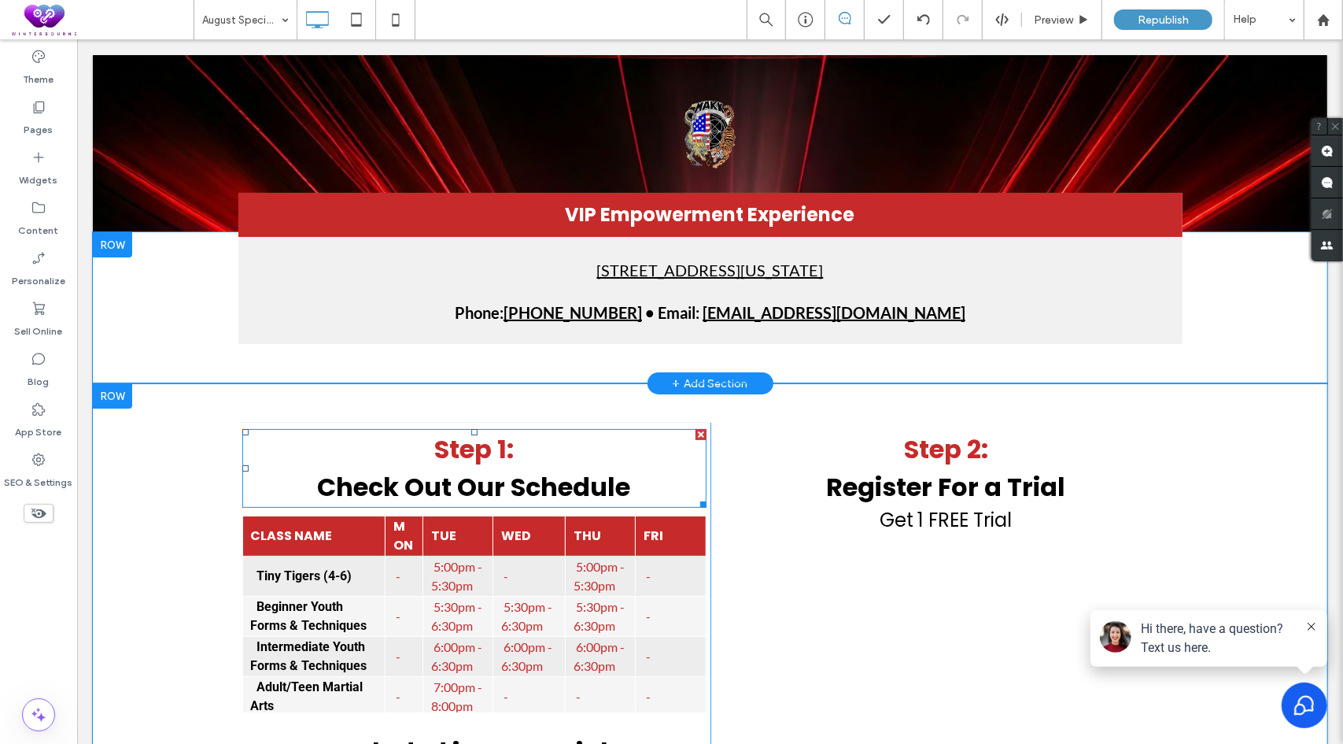
click at [597, 442] on h2 "Step 1:" at bounding box center [474, 449] width 464 height 38
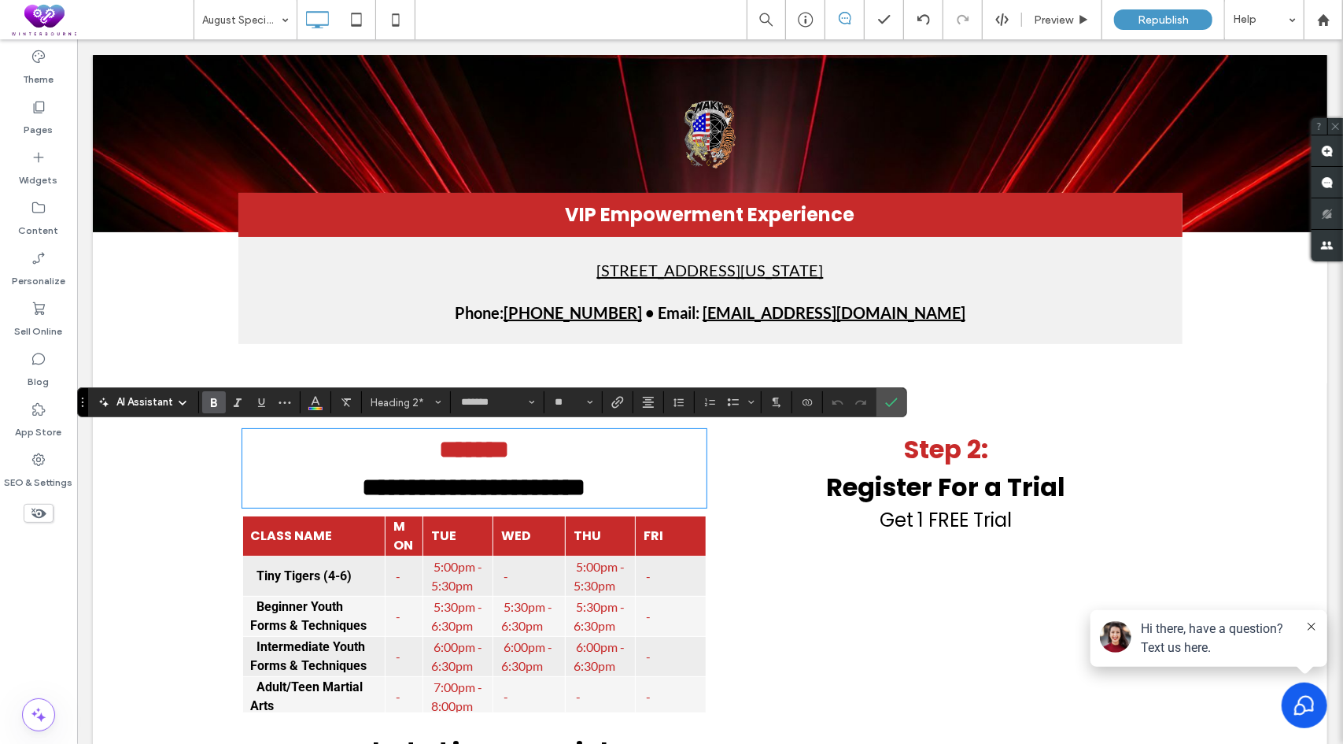
click at [701, 211] on span "VIP Empowerment Experience" at bounding box center [710, 214] width 290 height 26
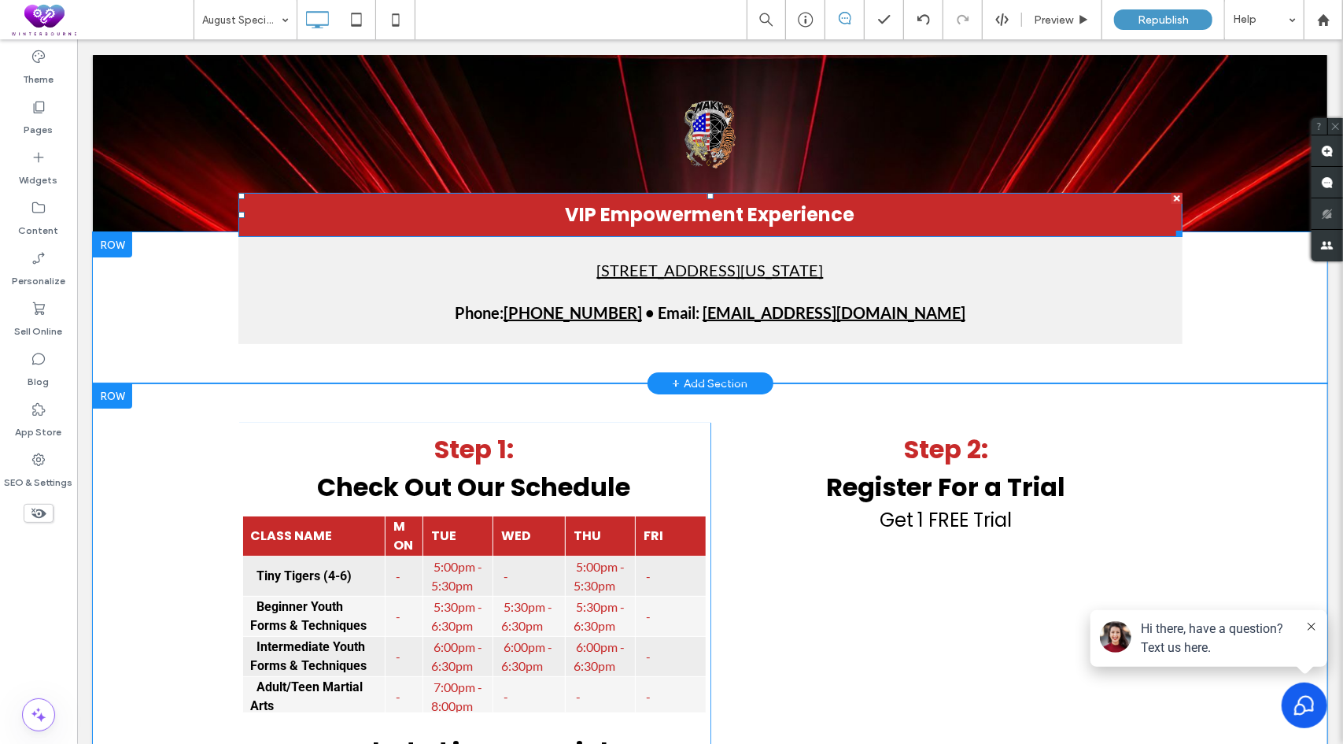
click at [741, 216] on span "VIP Empowerment Experience" at bounding box center [710, 214] width 290 height 26
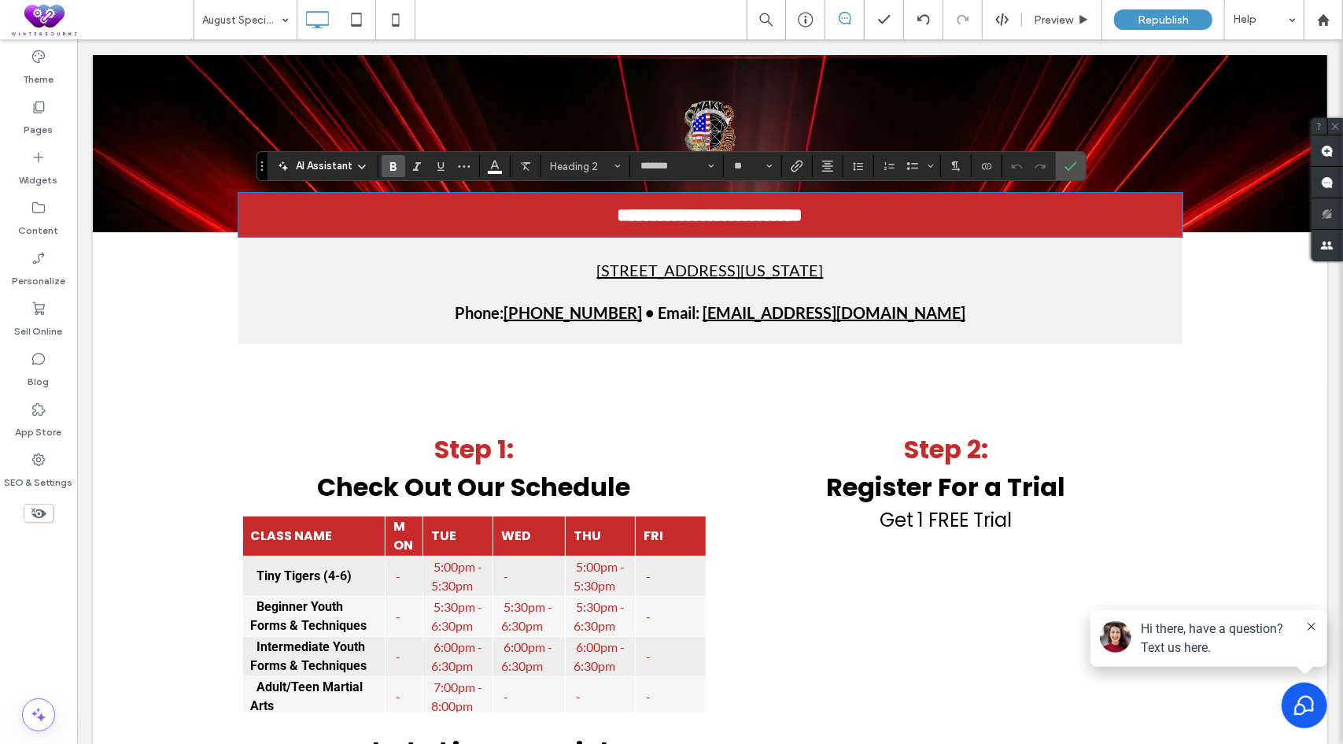
click at [742, 216] on span "**********" at bounding box center [710, 214] width 186 height 19
click at [785, 214] on span "**********" at bounding box center [710, 214] width 186 height 19
click at [1073, 164] on icon "Confirm" at bounding box center [1071, 166] width 13 height 13
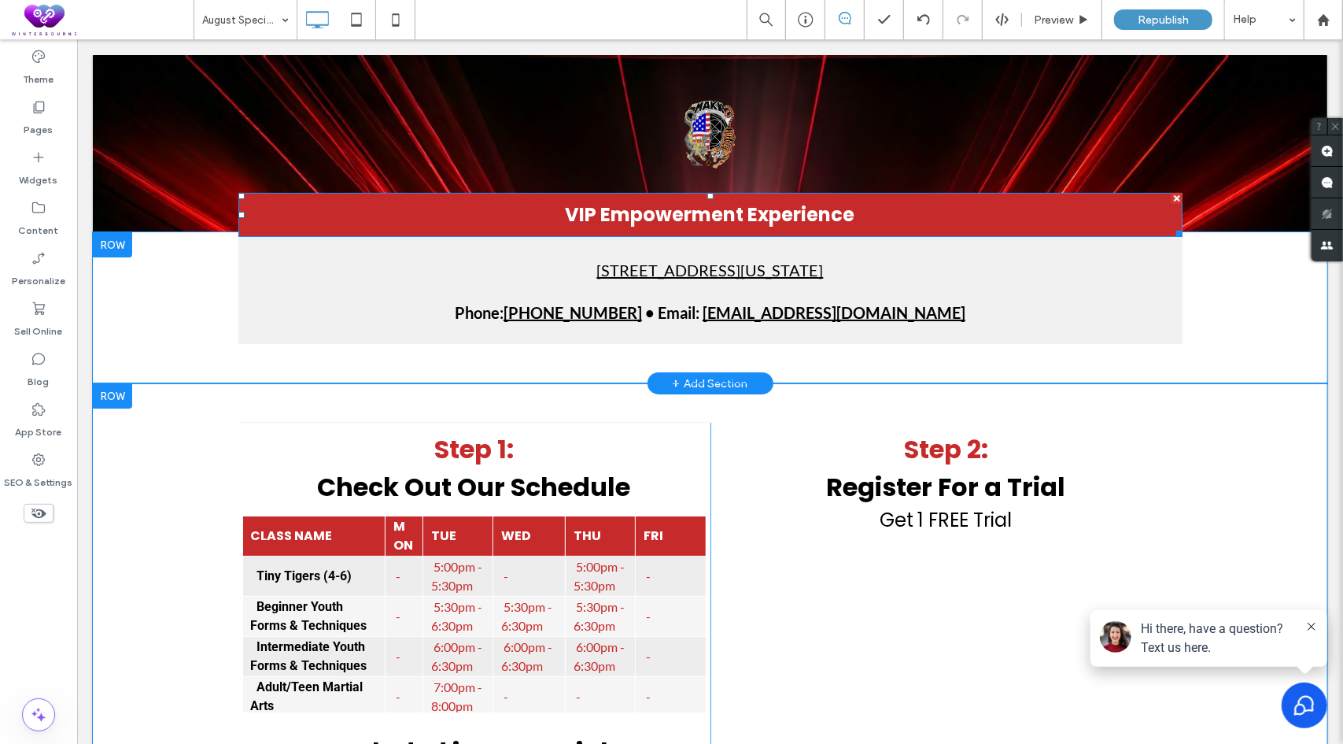
click at [802, 205] on span "VIP Empowerment Experience" at bounding box center [710, 214] width 290 height 26
type input "*******"
type input "**"
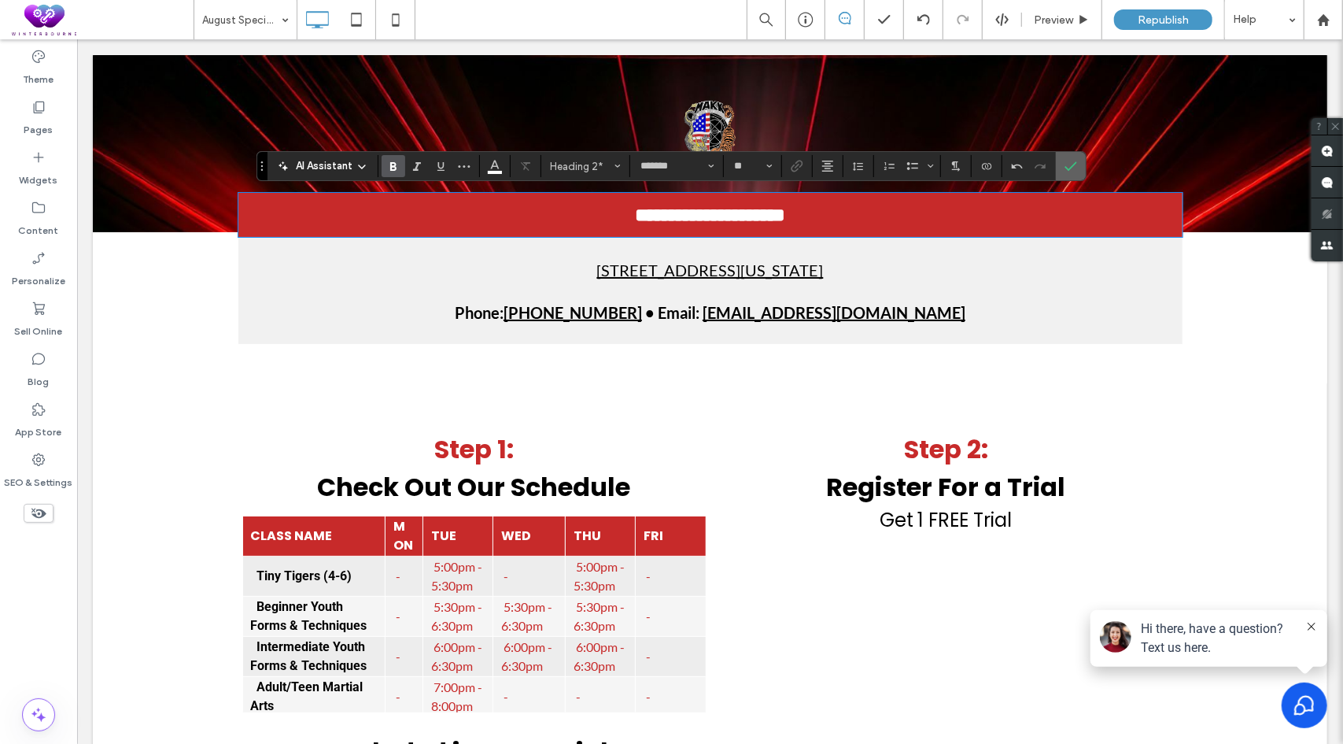
click at [1070, 162] on icon "Confirm" at bounding box center [1071, 166] width 13 height 13
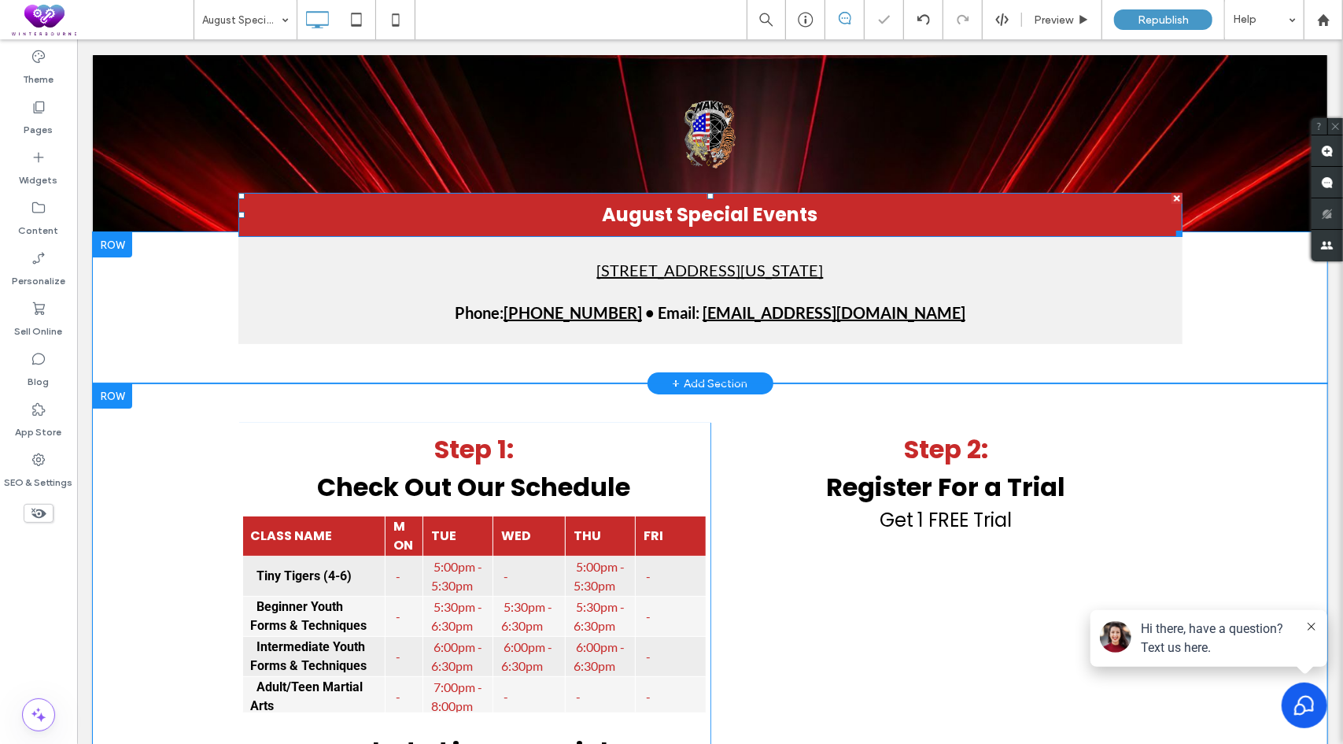
click at [627, 214] on span "August Special Events" at bounding box center [710, 214] width 216 height 26
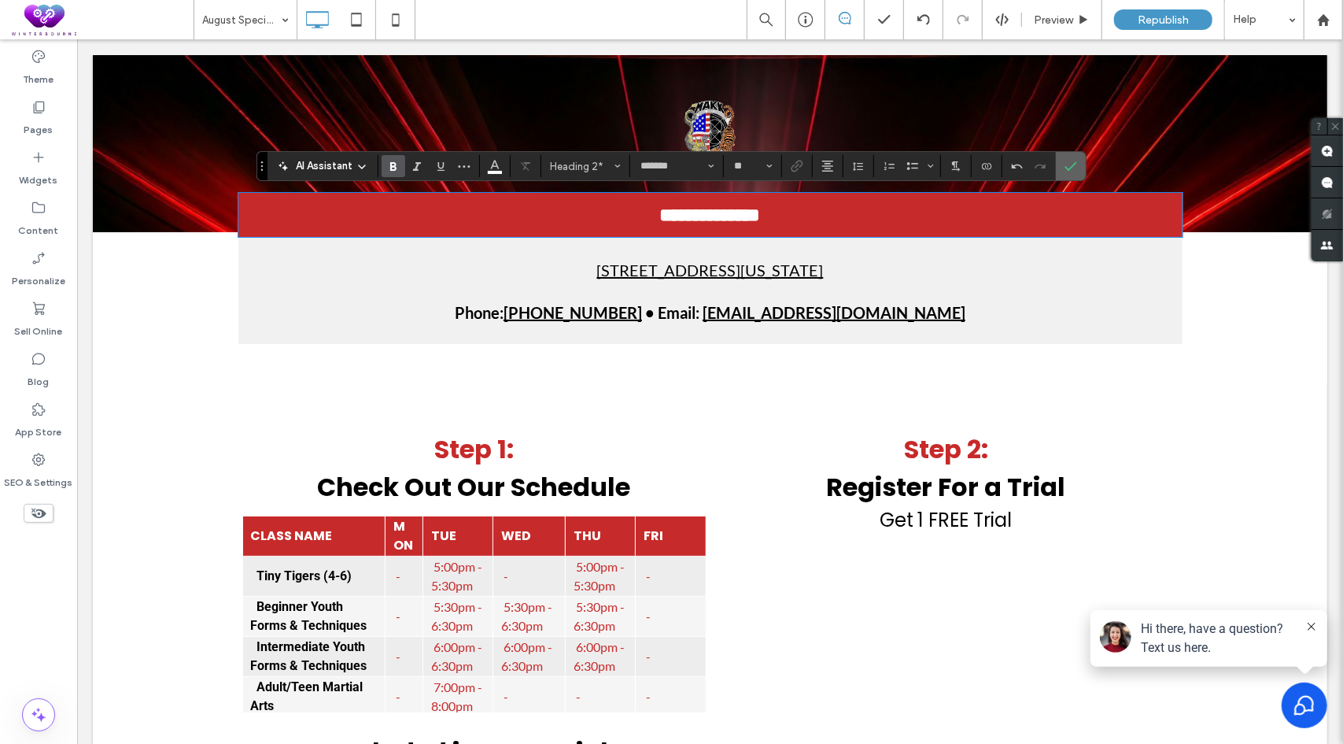
click at [1066, 165] on icon "Confirm" at bounding box center [1071, 166] width 13 height 13
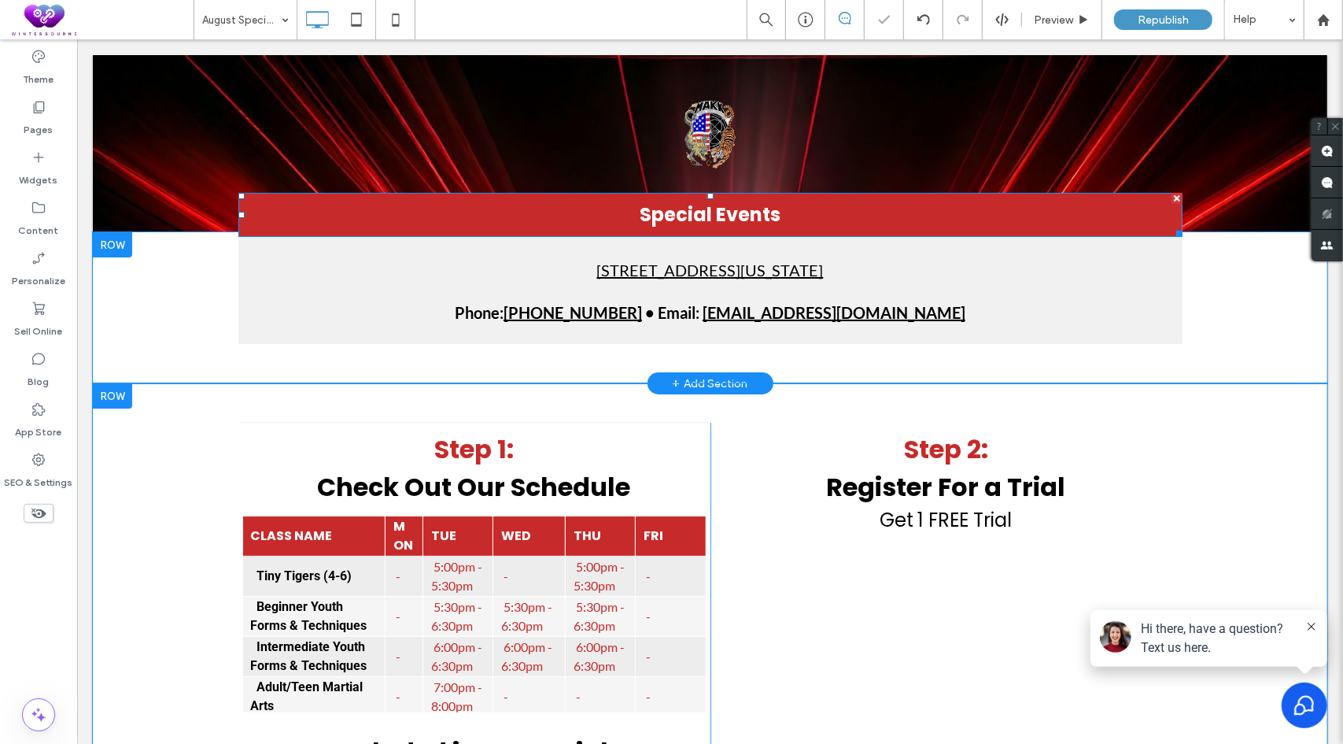
click at [793, 217] on h2 "Special Events" at bounding box center [710, 214] width 944 height 28
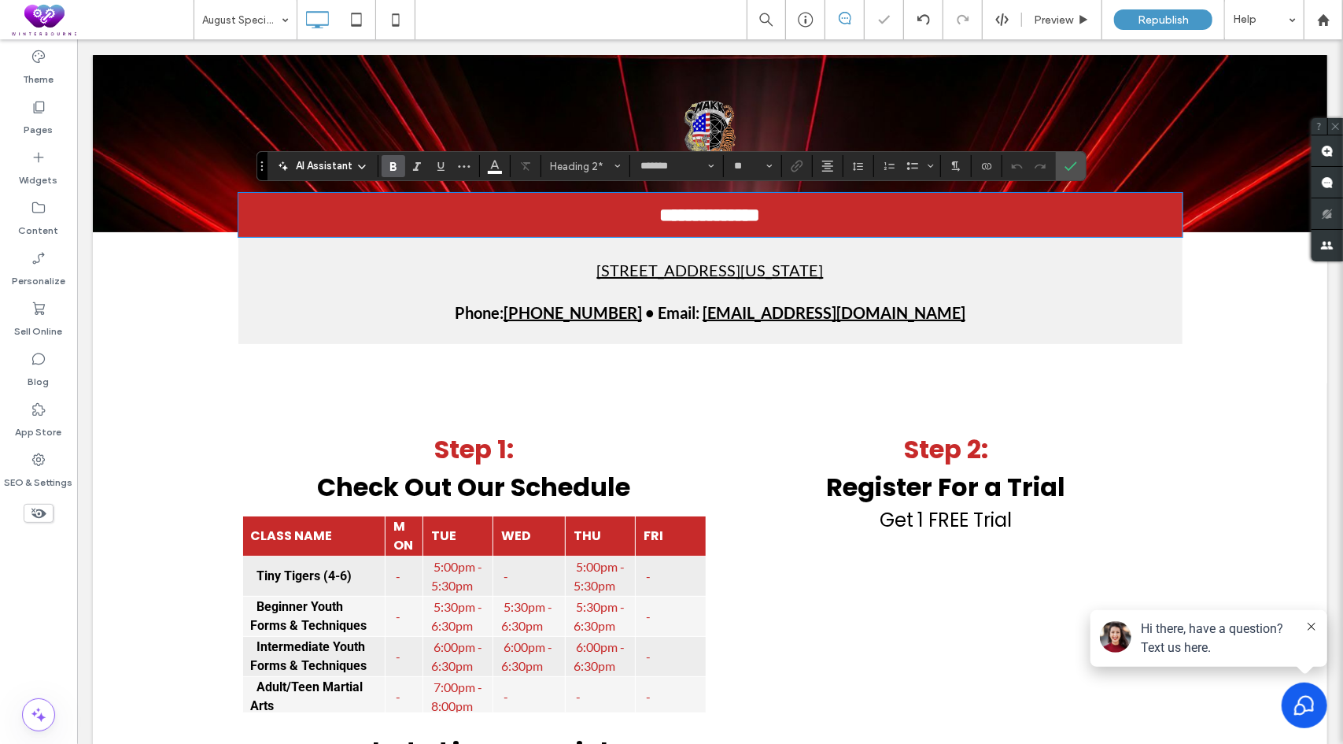
click at [797, 209] on h2 "**********" at bounding box center [710, 214] width 944 height 28
click at [984, 175] on span "Connect To Data" at bounding box center [987, 166] width 13 height 20
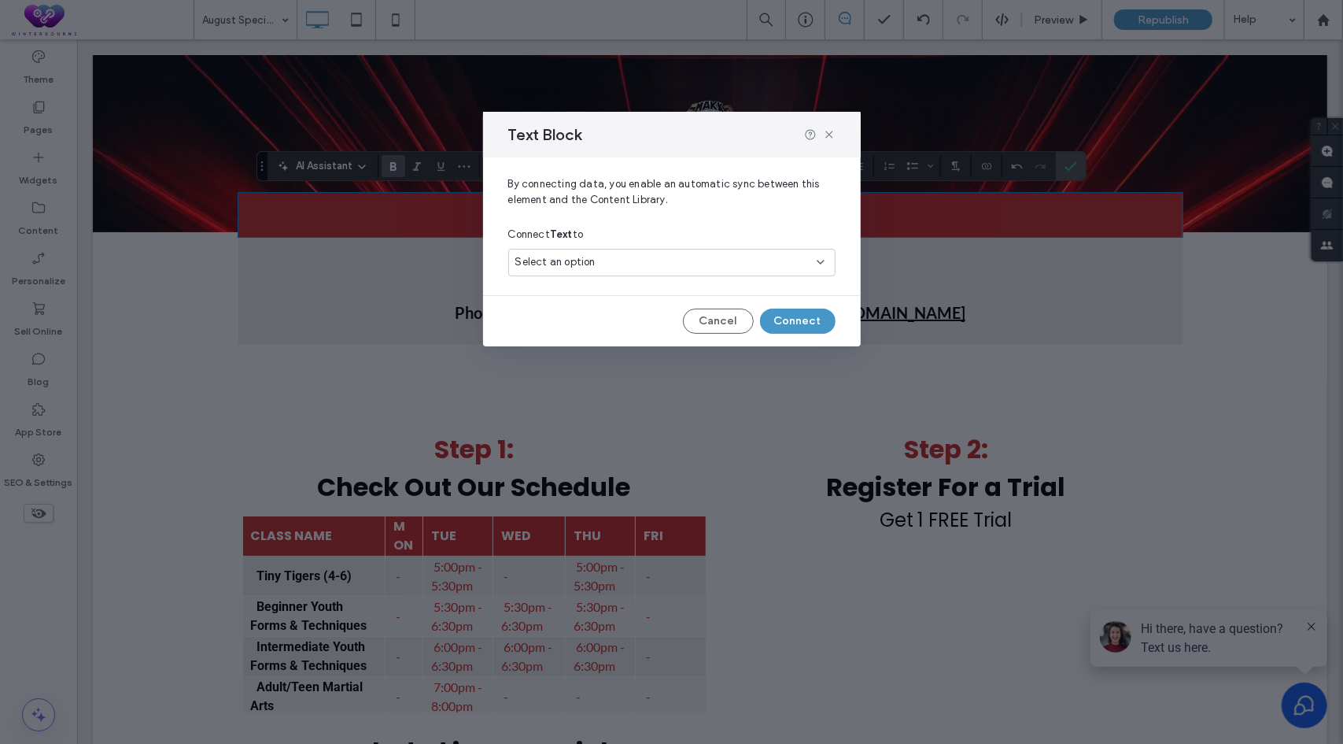
click at [571, 254] on span "Select an option" at bounding box center [555, 262] width 80 height 16
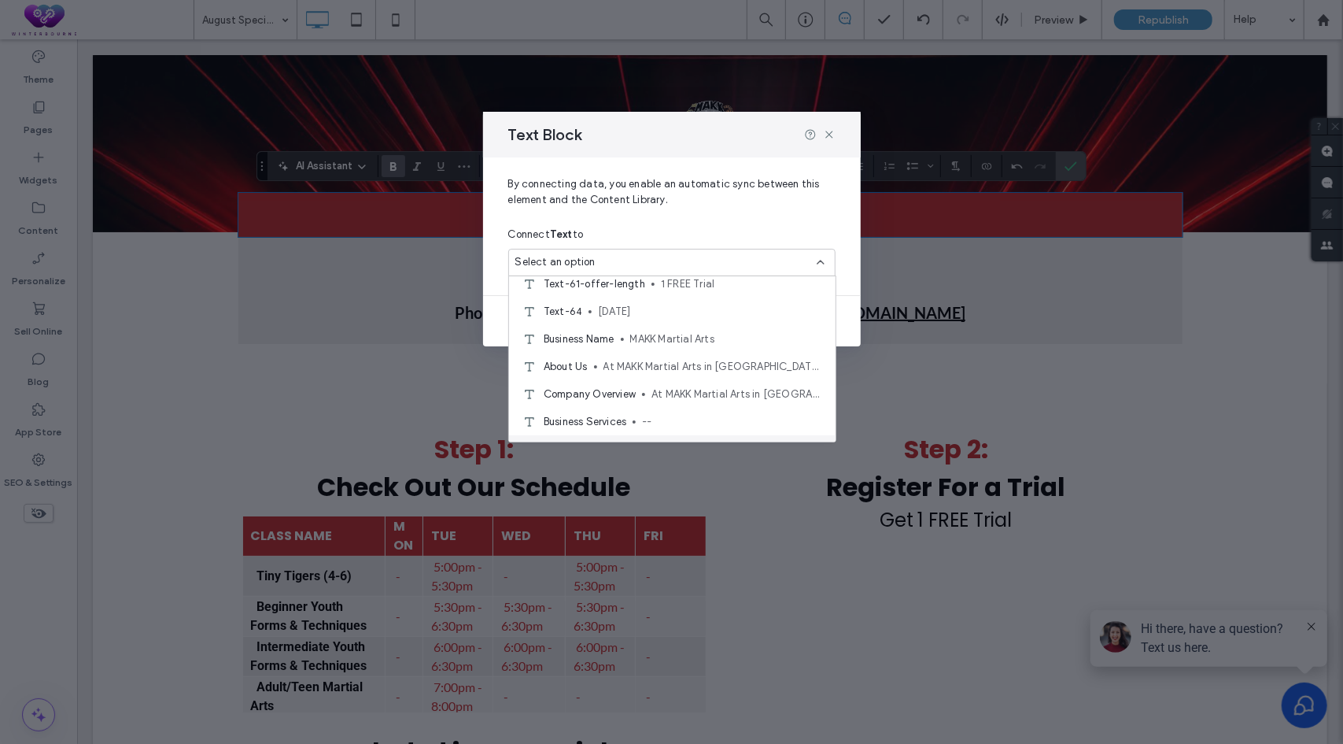
scroll to position [1684, 0]
click at [672, 339] on span "MAKK Martial Arts" at bounding box center [726, 342] width 193 height 16
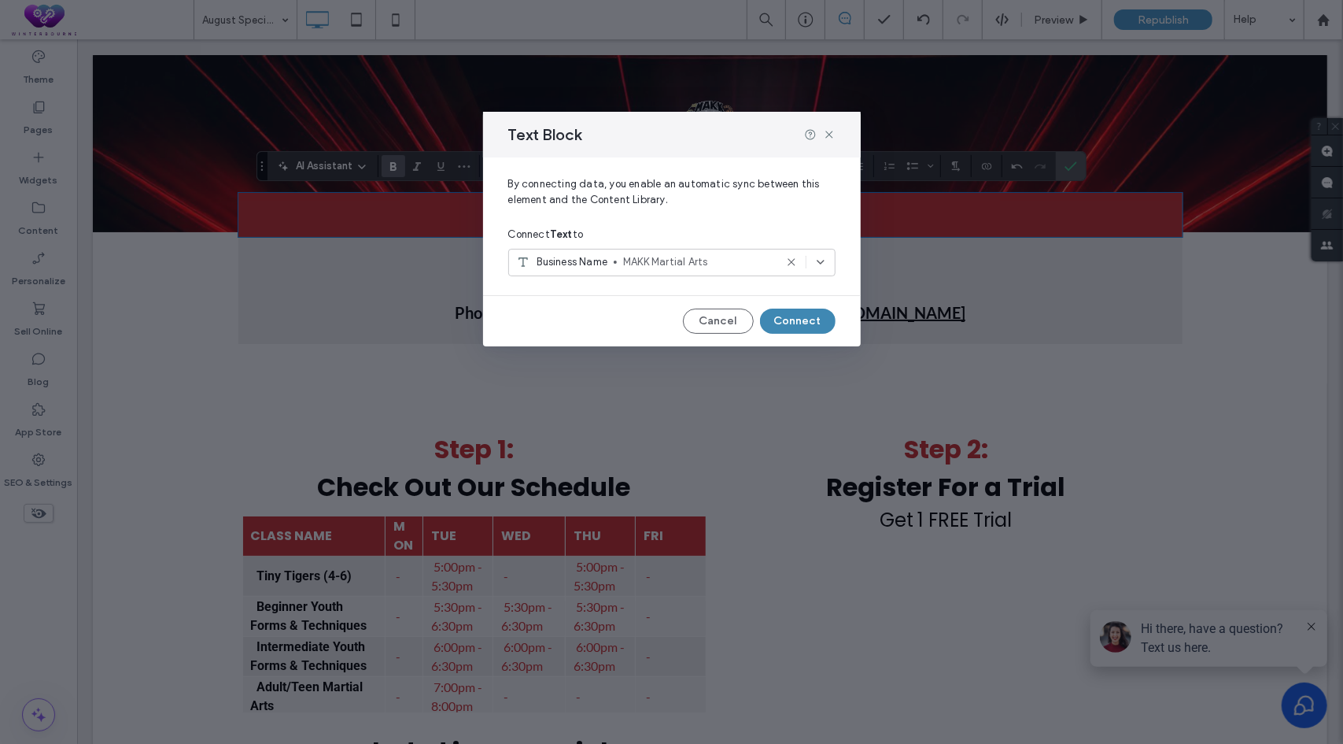
click at [790, 316] on button "Connect" at bounding box center [798, 320] width 76 height 25
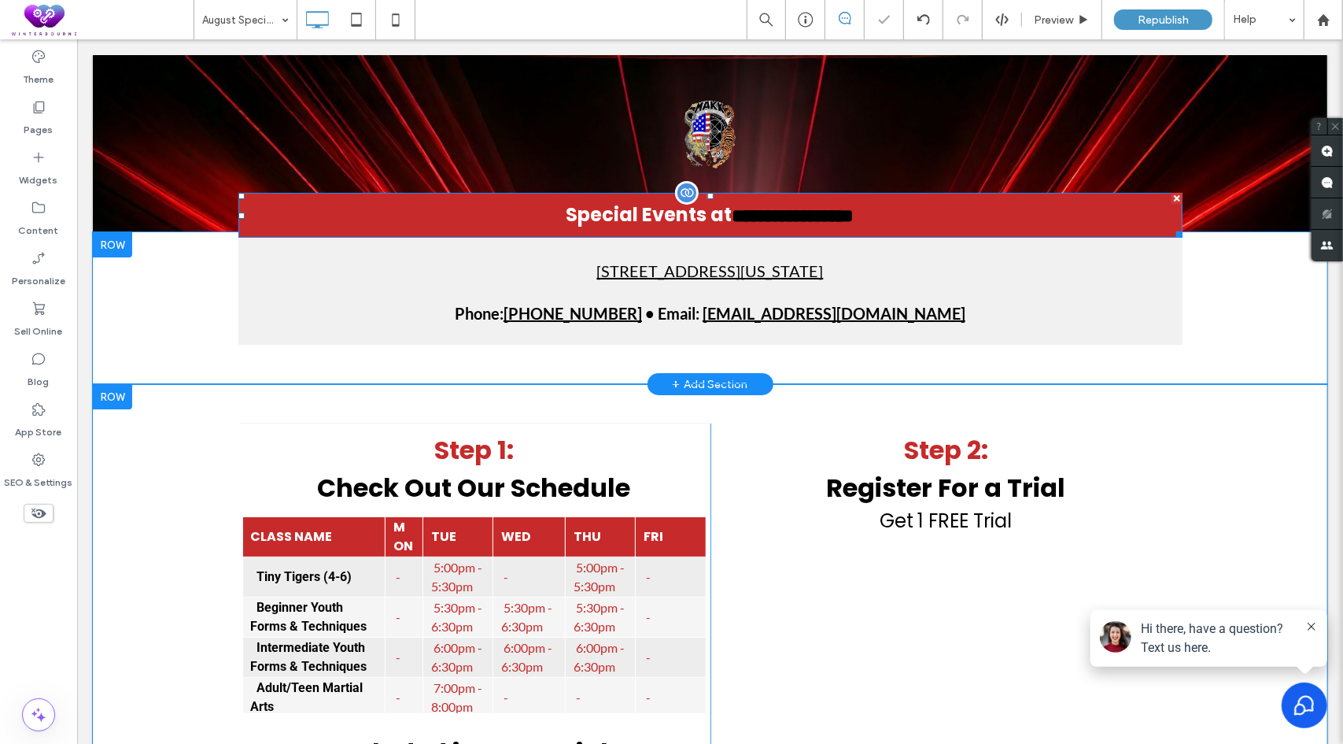
click at [804, 212] on span "**********" at bounding box center [793, 214] width 122 height 19
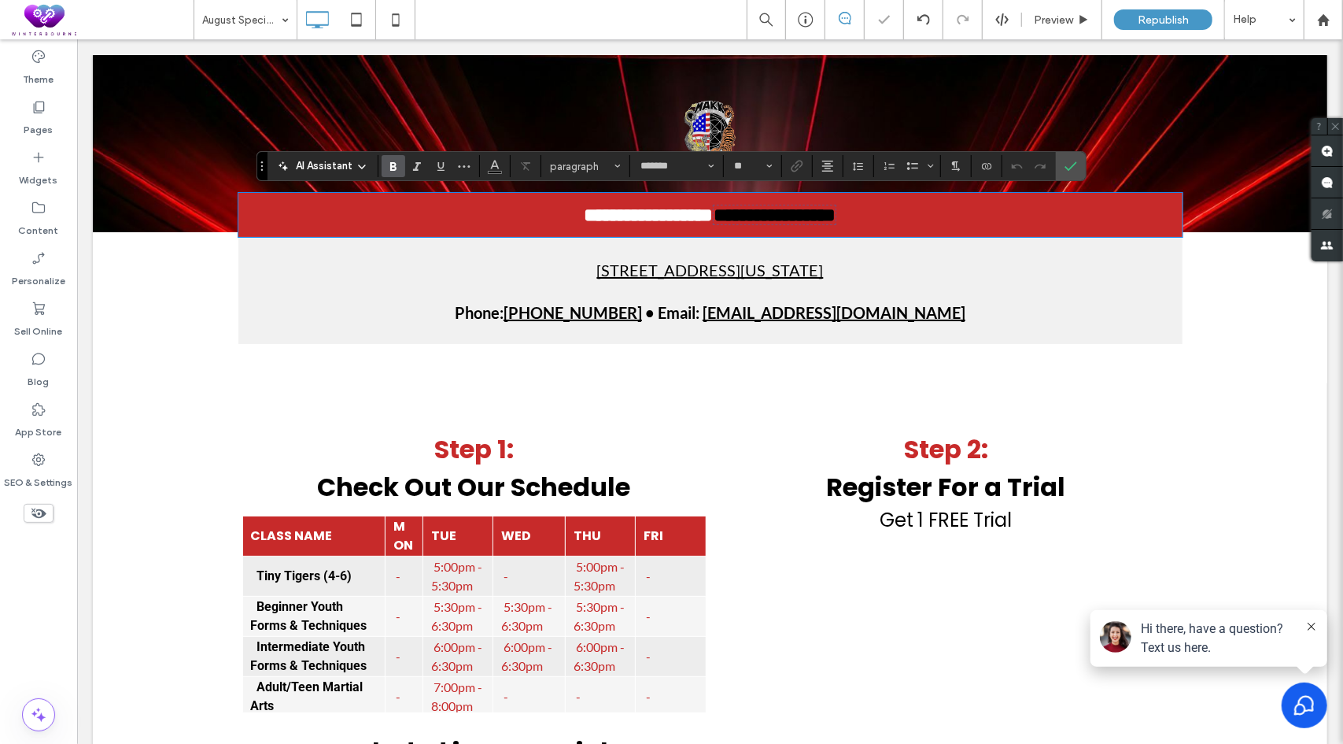
click at [832, 213] on span "**********" at bounding box center [774, 214] width 122 height 19
click at [491, 166] on use "Color" at bounding box center [495, 165] width 9 height 9
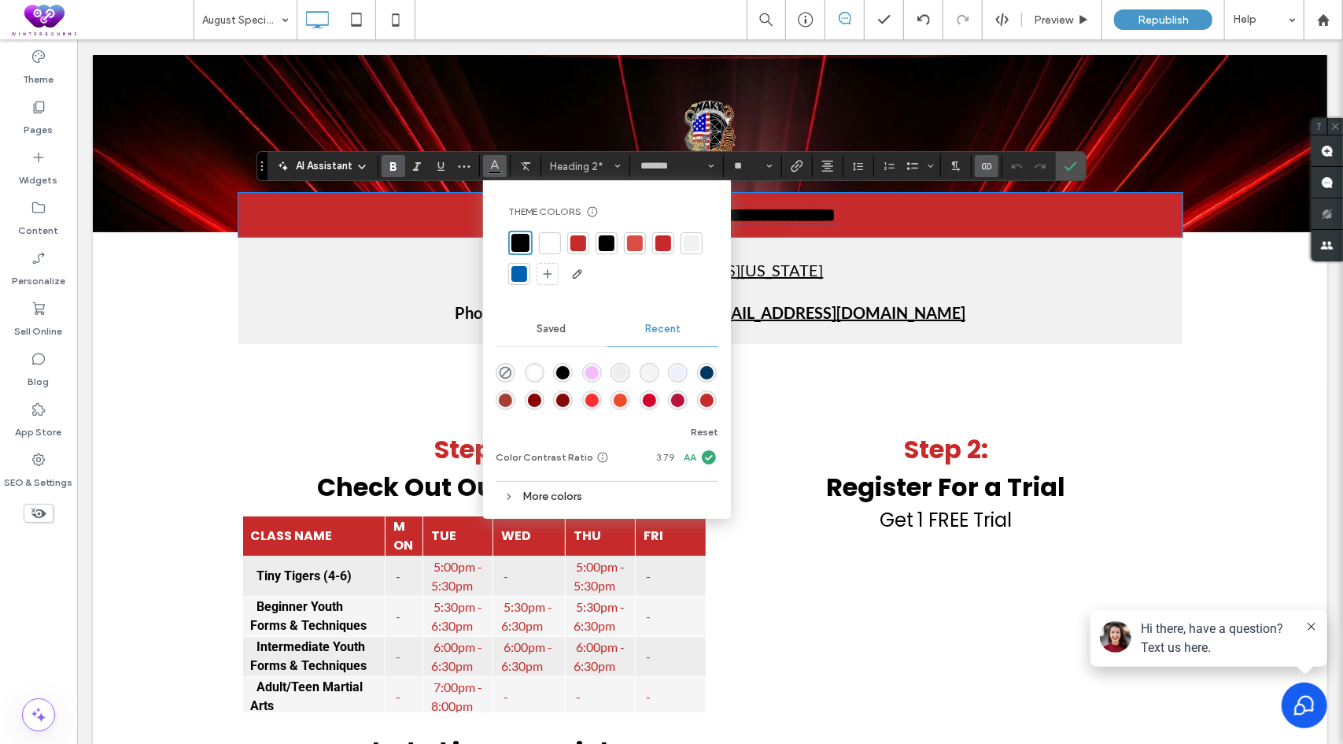
drag, startPoint x: 549, startPoint y: 235, endPoint x: 711, endPoint y: 199, distance: 166.9
click at [549, 235] on div at bounding box center [550, 243] width 16 height 16
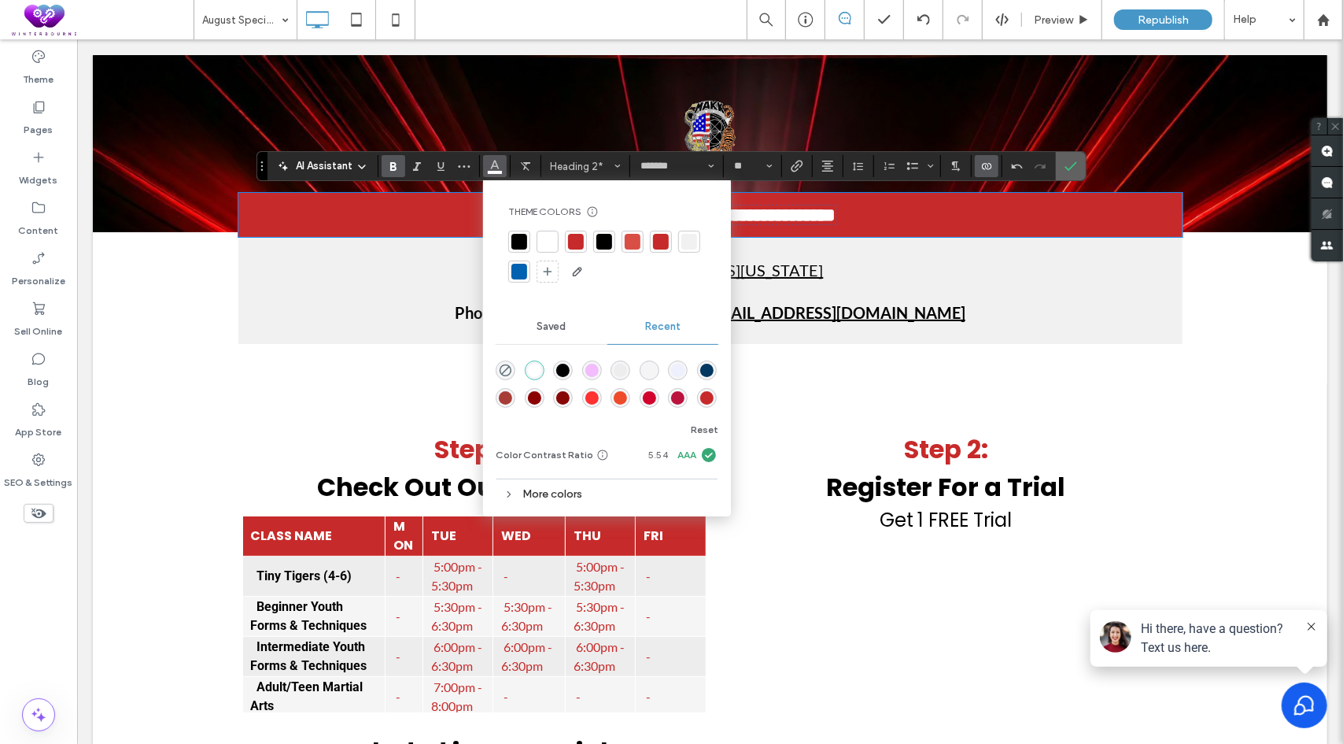
click at [1065, 169] on icon "Confirm" at bounding box center [1071, 166] width 13 height 13
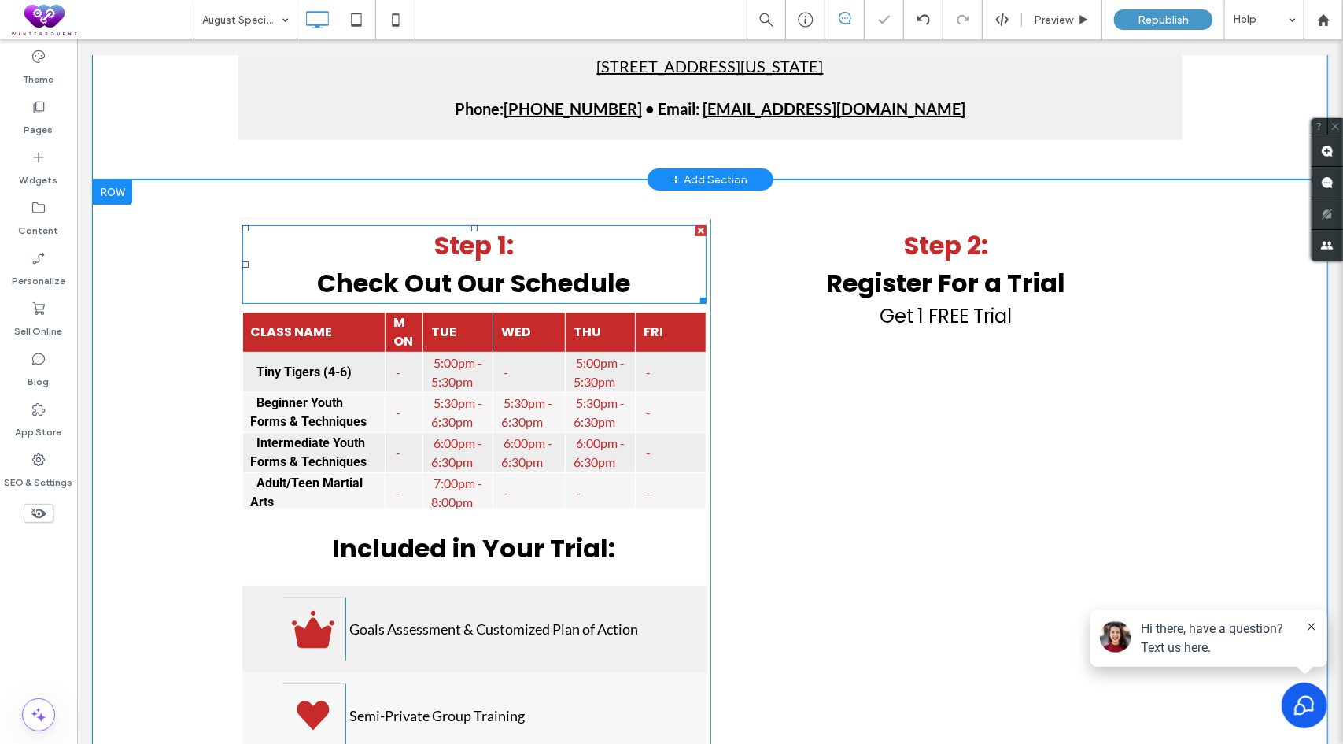
scroll to position [236, 0]
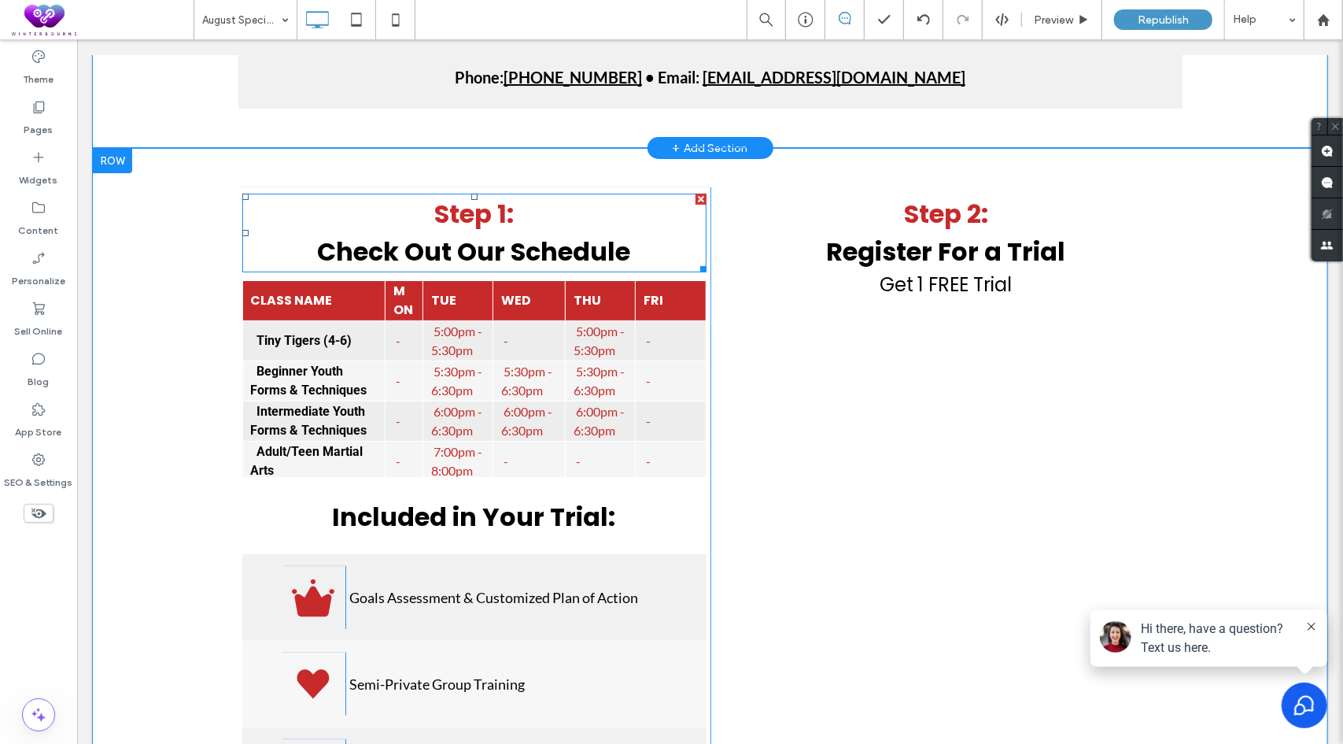
click at [492, 211] on strong "Step 1:" at bounding box center [473, 212] width 79 height 35
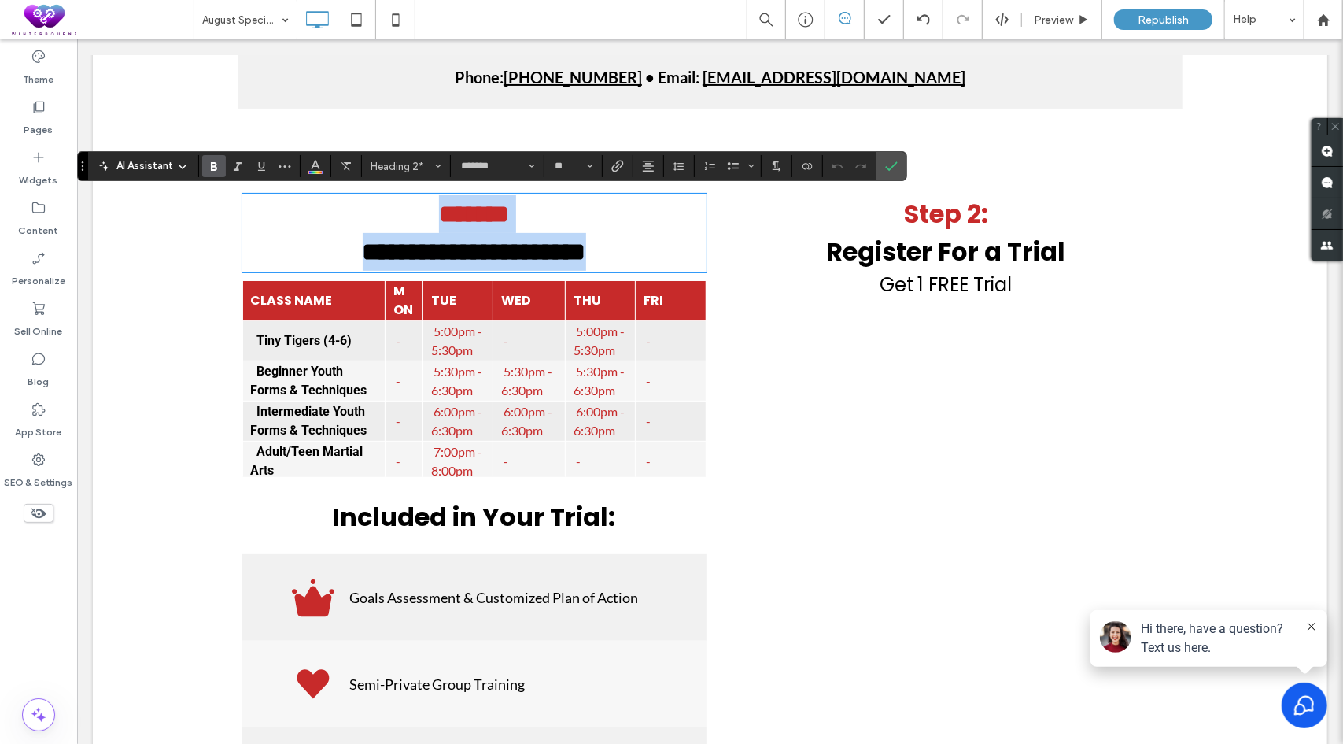
click at [465, 207] on strong "*******" at bounding box center [473, 213] width 70 height 25
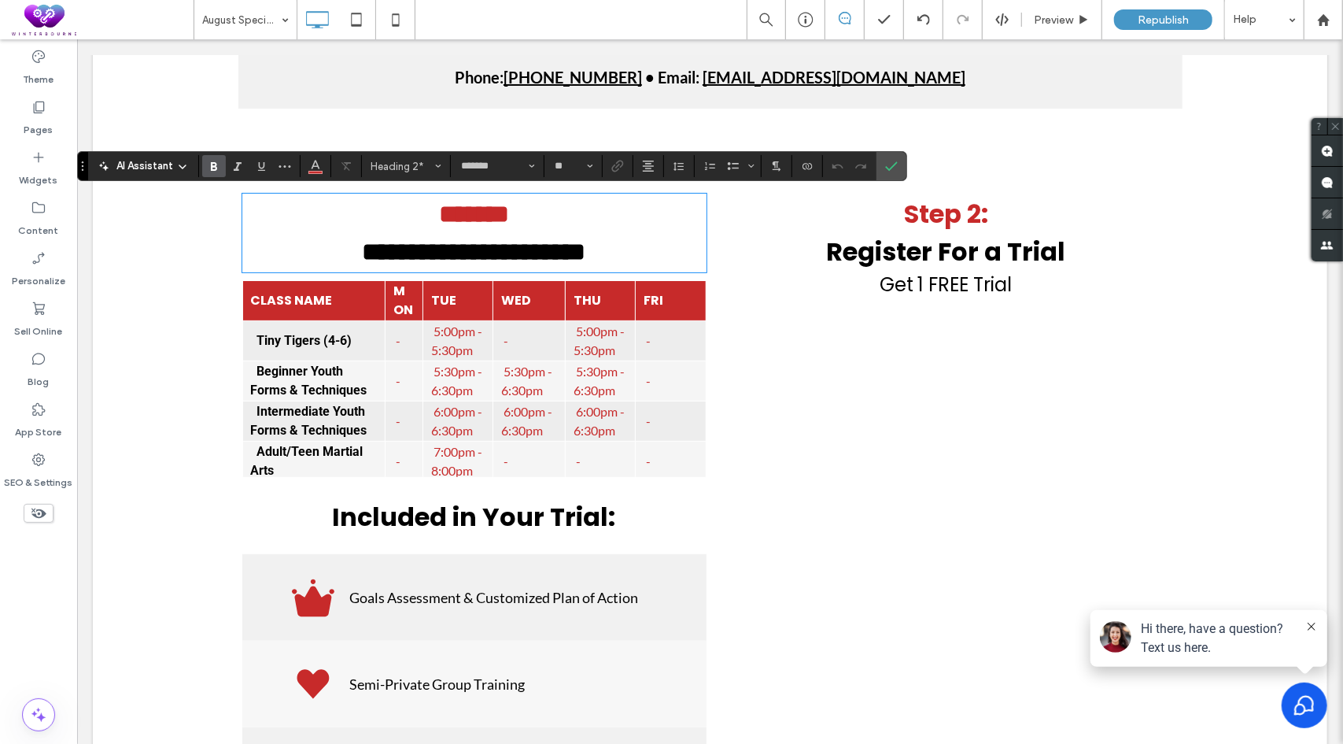
click at [502, 208] on strong "*******" at bounding box center [473, 213] width 70 height 25
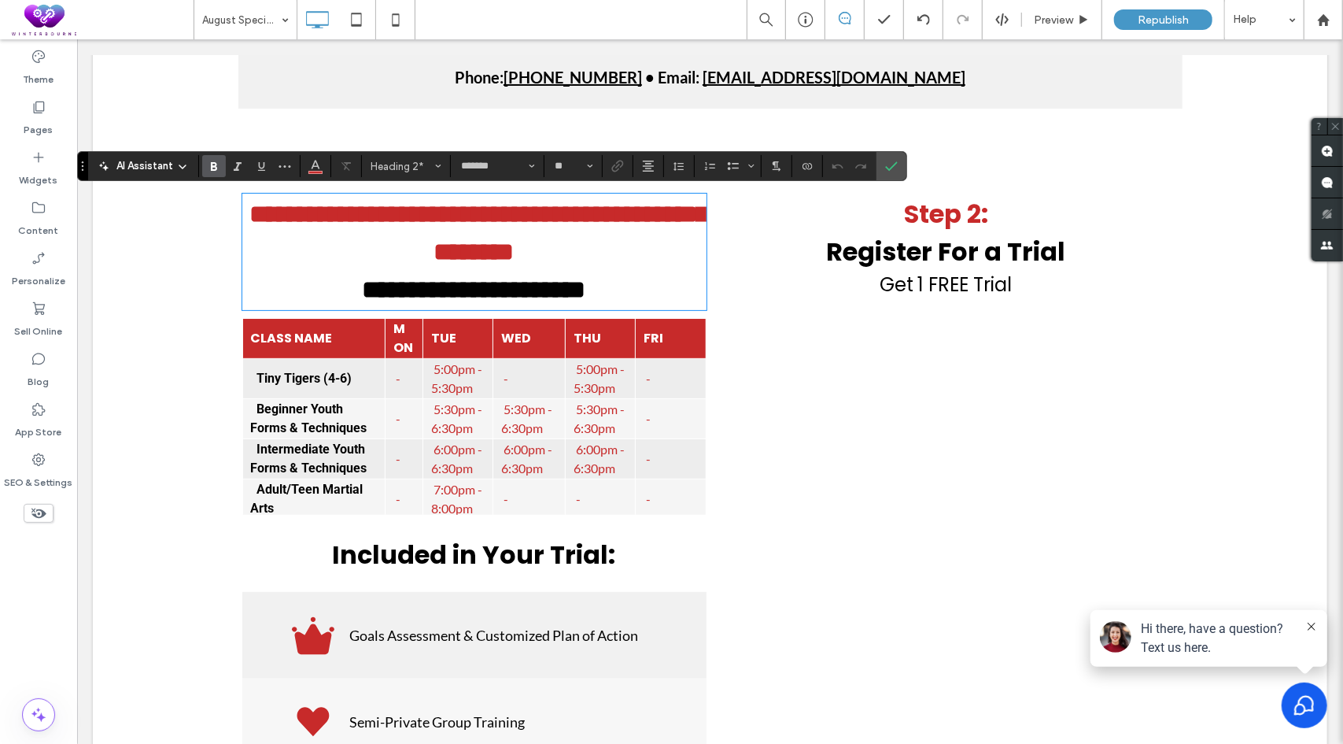
scroll to position [0, 0]
type input "**"
drag, startPoint x: 359, startPoint y: 205, endPoint x: 272, endPoint y: 206, distance: 87.4
click at [272, 206] on h2 "**********" at bounding box center [474, 232] width 464 height 76
click at [567, 253] on h2 "**********" at bounding box center [474, 232] width 464 height 76
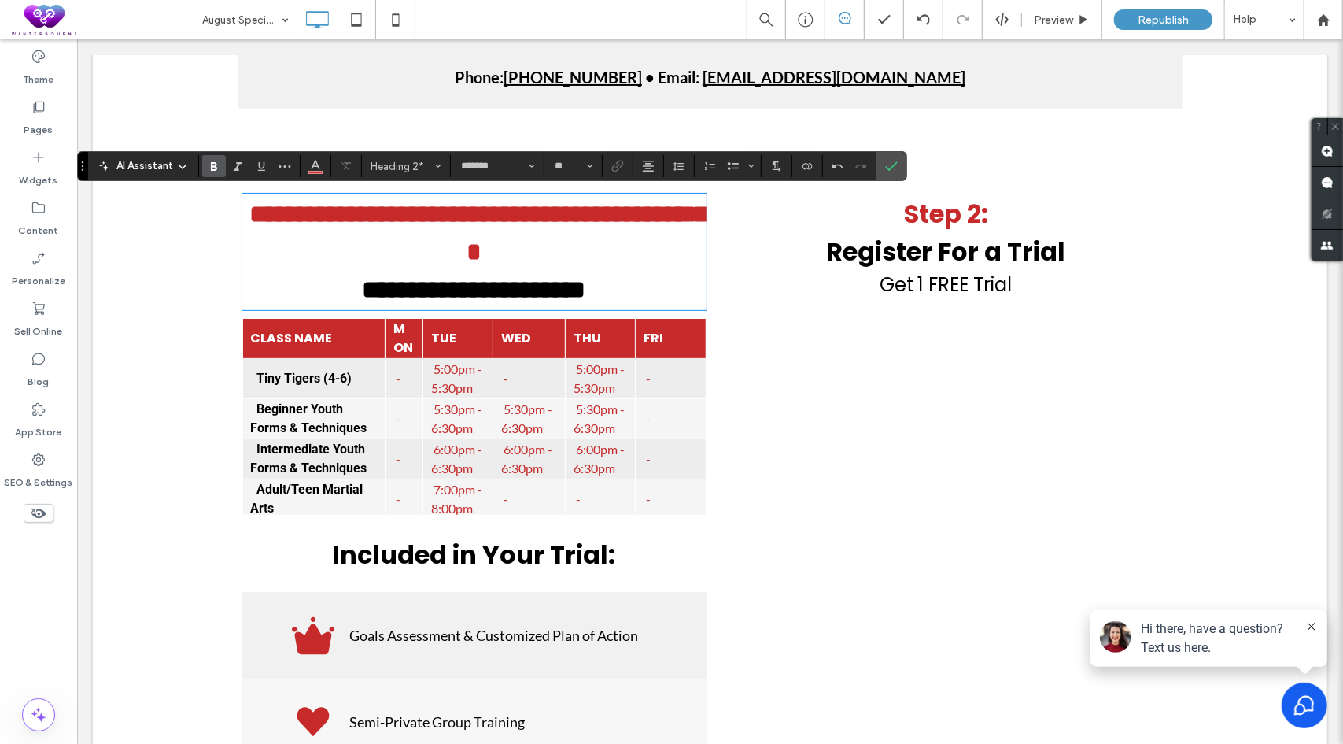
click at [641, 288] on h2 "**********" at bounding box center [474, 289] width 464 height 38
drag, startPoint x: 651, startPoint y: 286, endPoint x: 238, endPoint y: 290, distance: 413.2
click at [242, 290] on h2 "**********" at bounding box center [474, 289] width 464 height 38
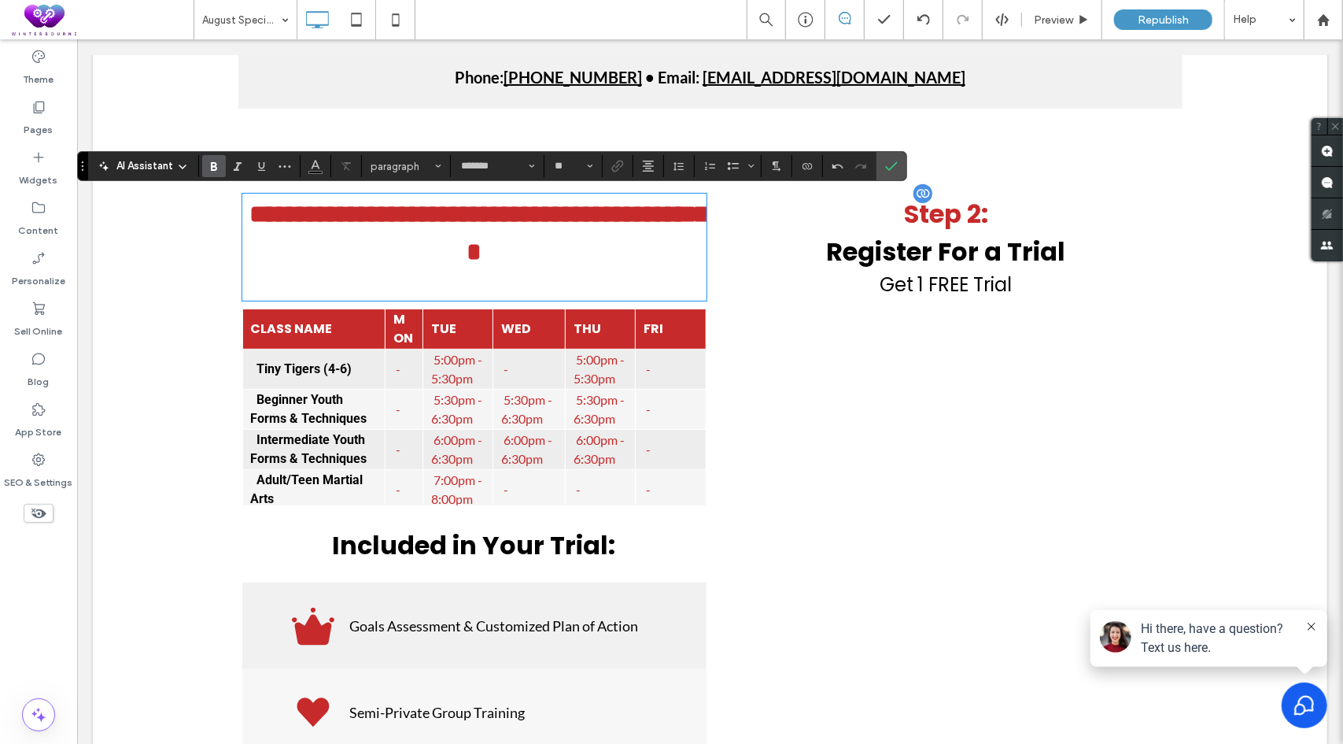
type input "**"
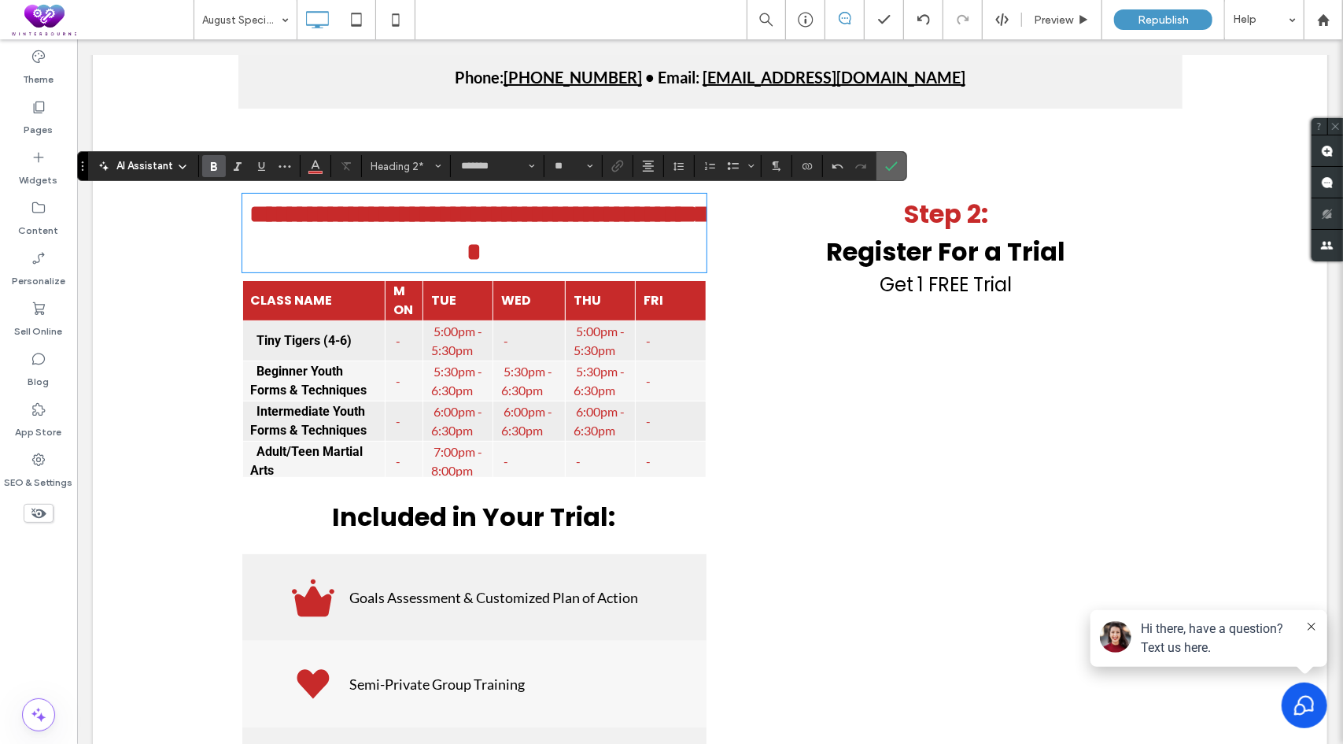
click at [888, 166] on icon "Confirm" at bounding box center [891, 166] width 13 height 13
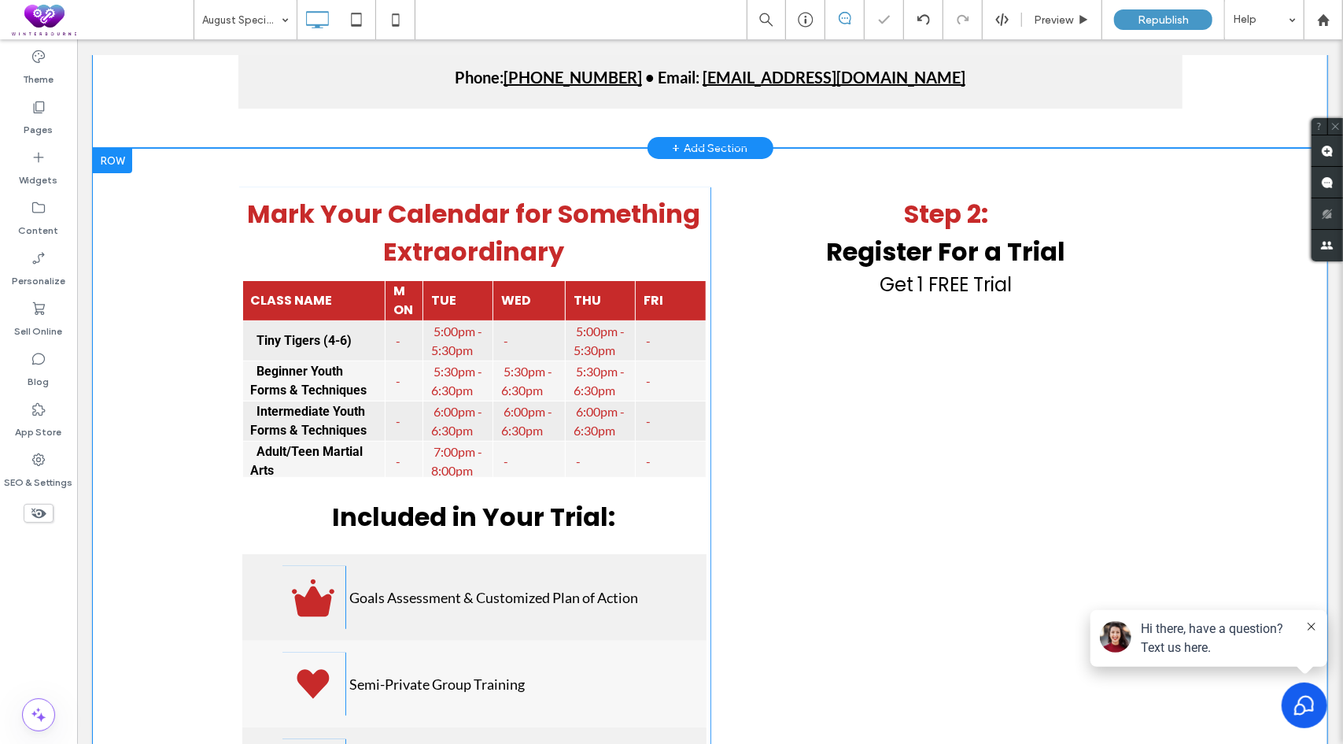
click at [759, 183] on div "Mark Your Calendar for Something Extraordinary CLASS NAME MON TUE WED THU FRI T…" at bounding box center [709, 626] width 1235 height 958
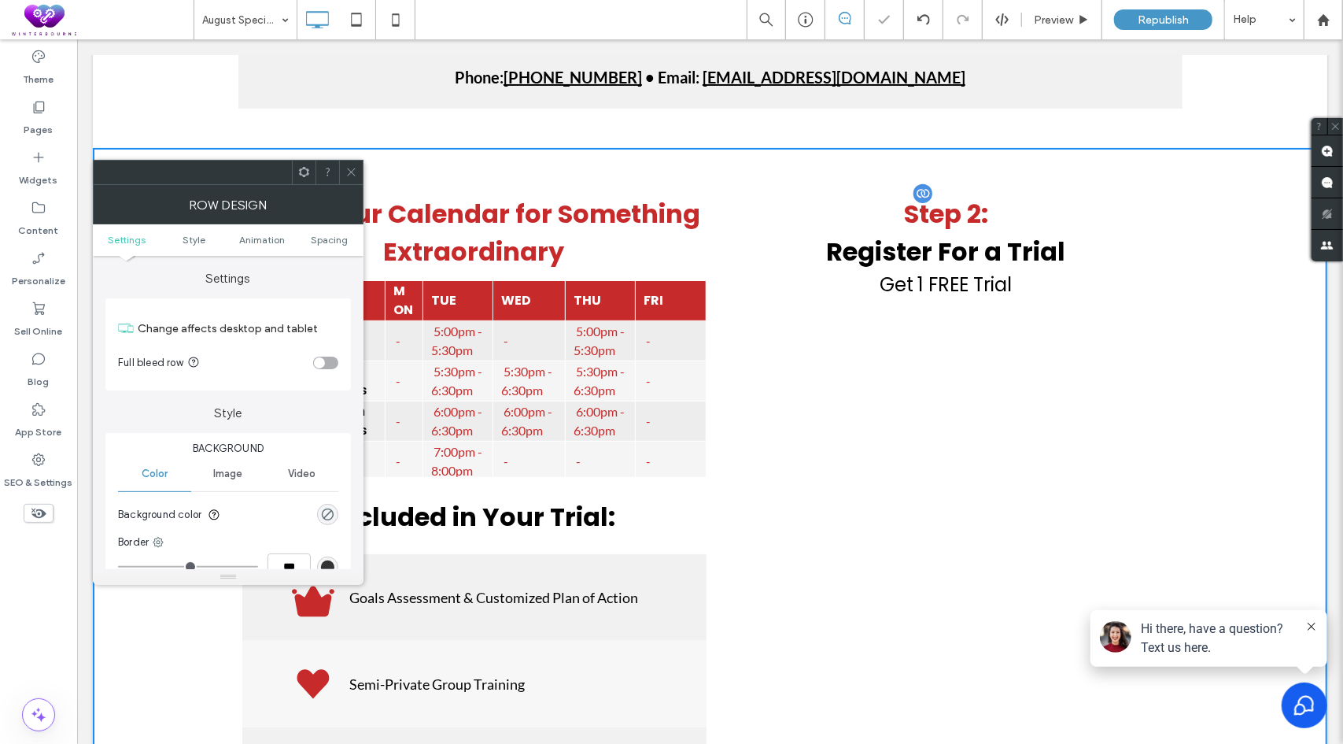
click at [748, 193] on div "Step 2: Register For a Trial Get 1 FREE Trial Click To Paste" at bounding box center [946, 626] width 472 height 879
click at [748, 195] on h2 "Step 2:" at bounding box center [946, 213] width 464 height 38
click at [351, 174] on icon at bounding box center [351, 172] width 12 height 12
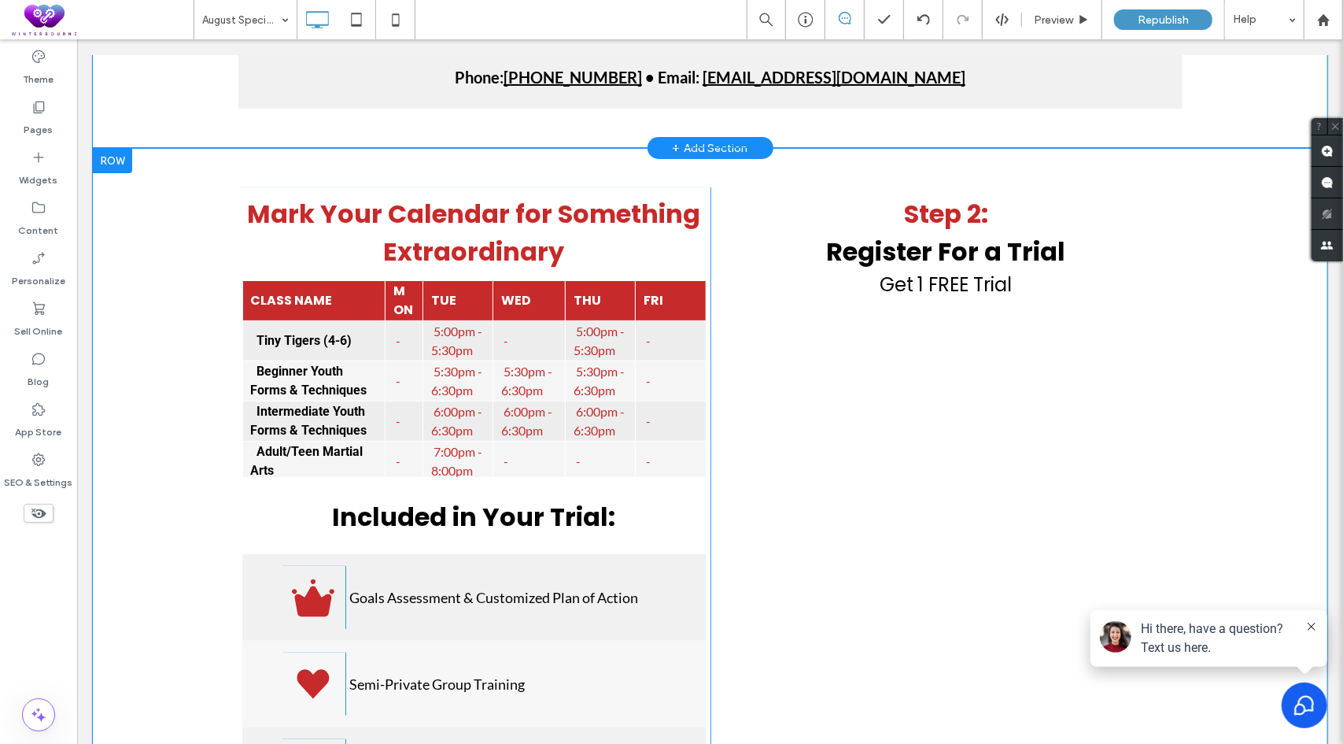
click at [710, 197] on div "Step 2: Register For a Trial Get 1 FREE Trial Click To Paste" at bounding box center [946, 626] width 472 height 879
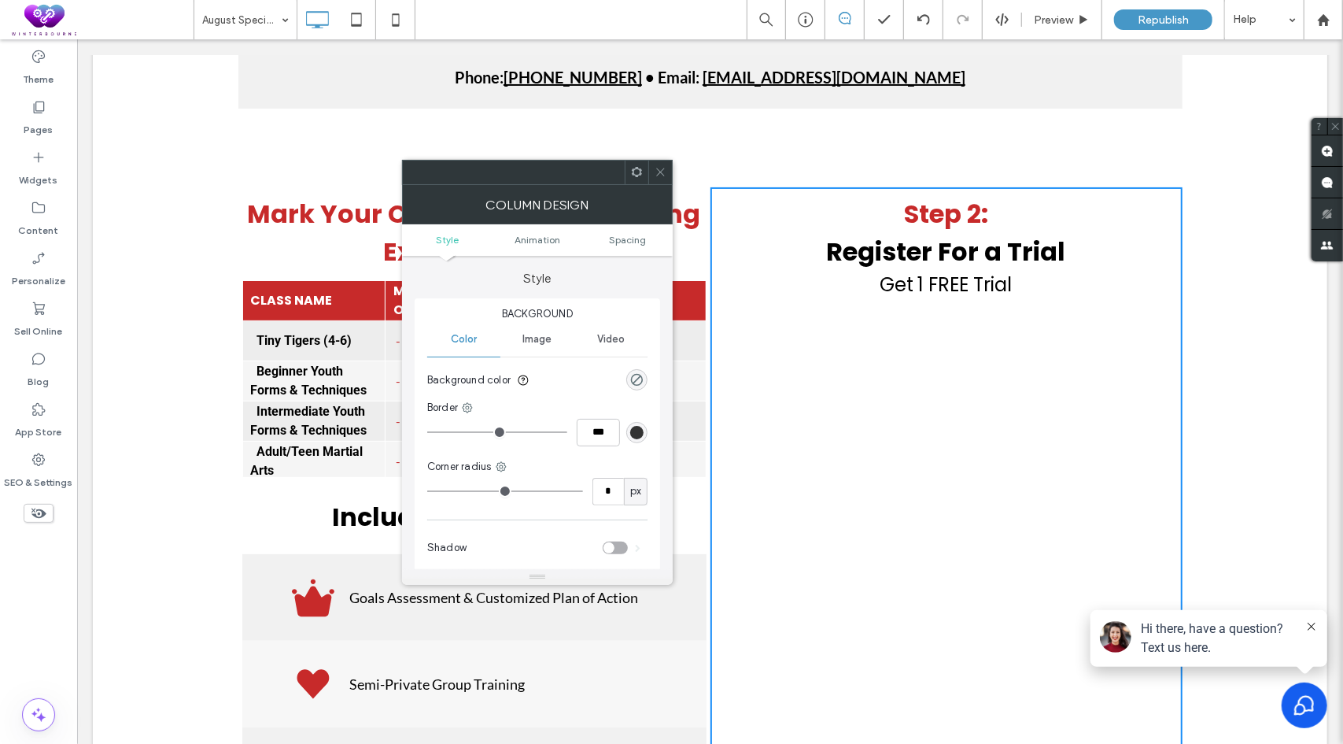
click at [637, 173] on icon at bounding box center [637, 172] width 12 height 12
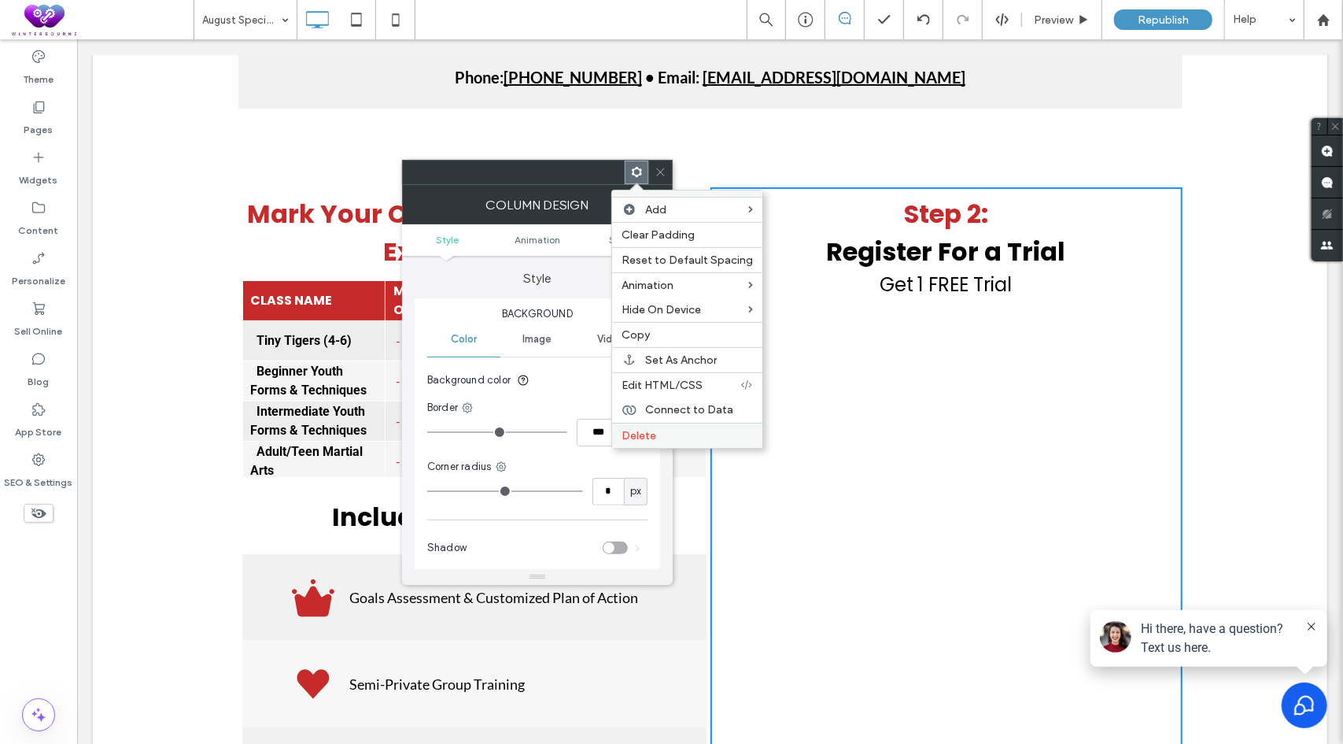
click at [638, 429] on span "Delete" at bounding box center [639, 435] width 35 height 13
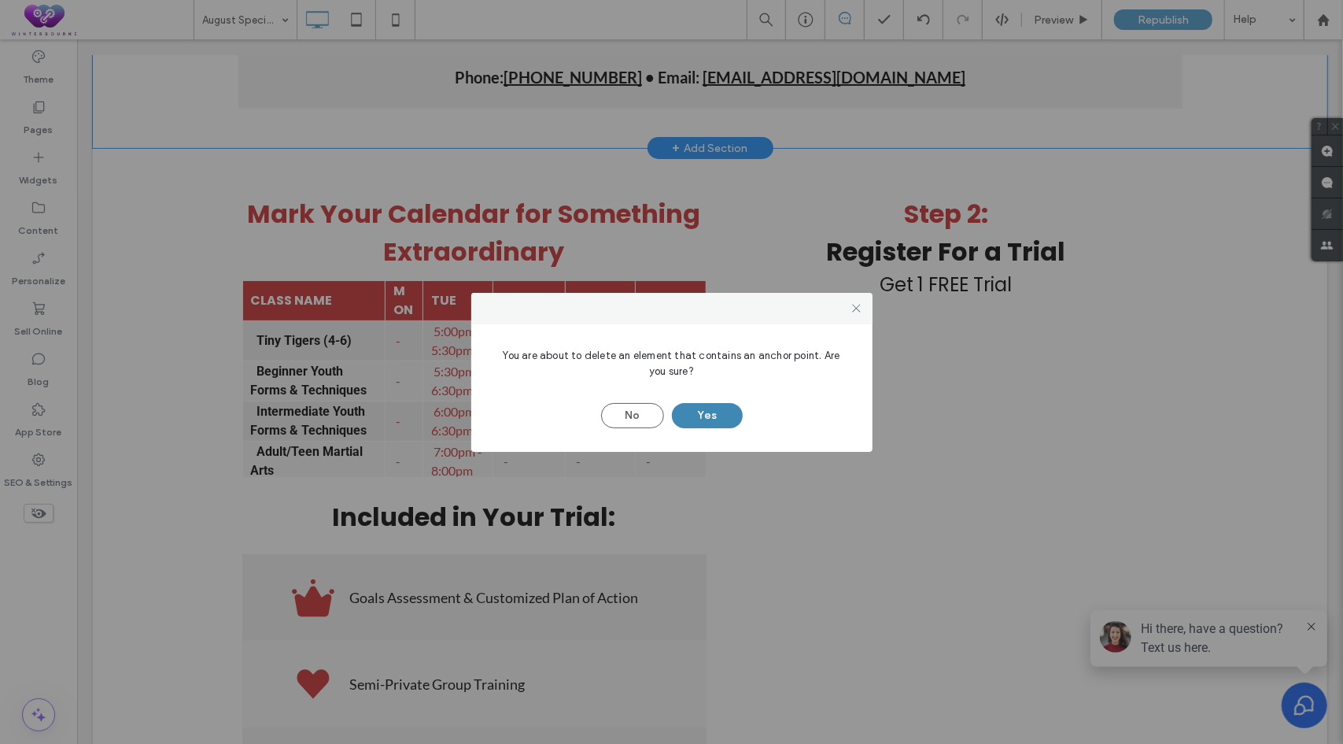
click at [715, 411] on button "Yes" at bounding box center [707, 415] width 71 height 25
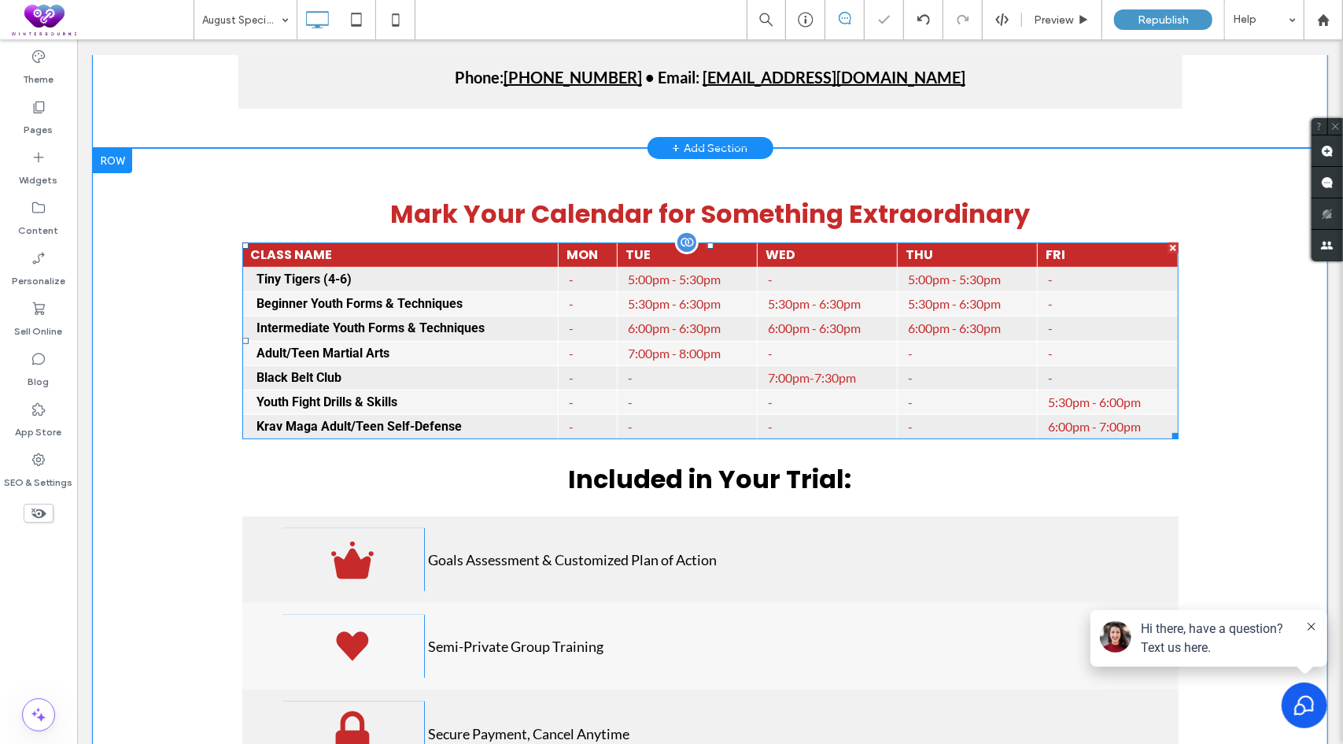
click at [848, 283] on td "-" at bounding box center [827, 279] width 140 height 24
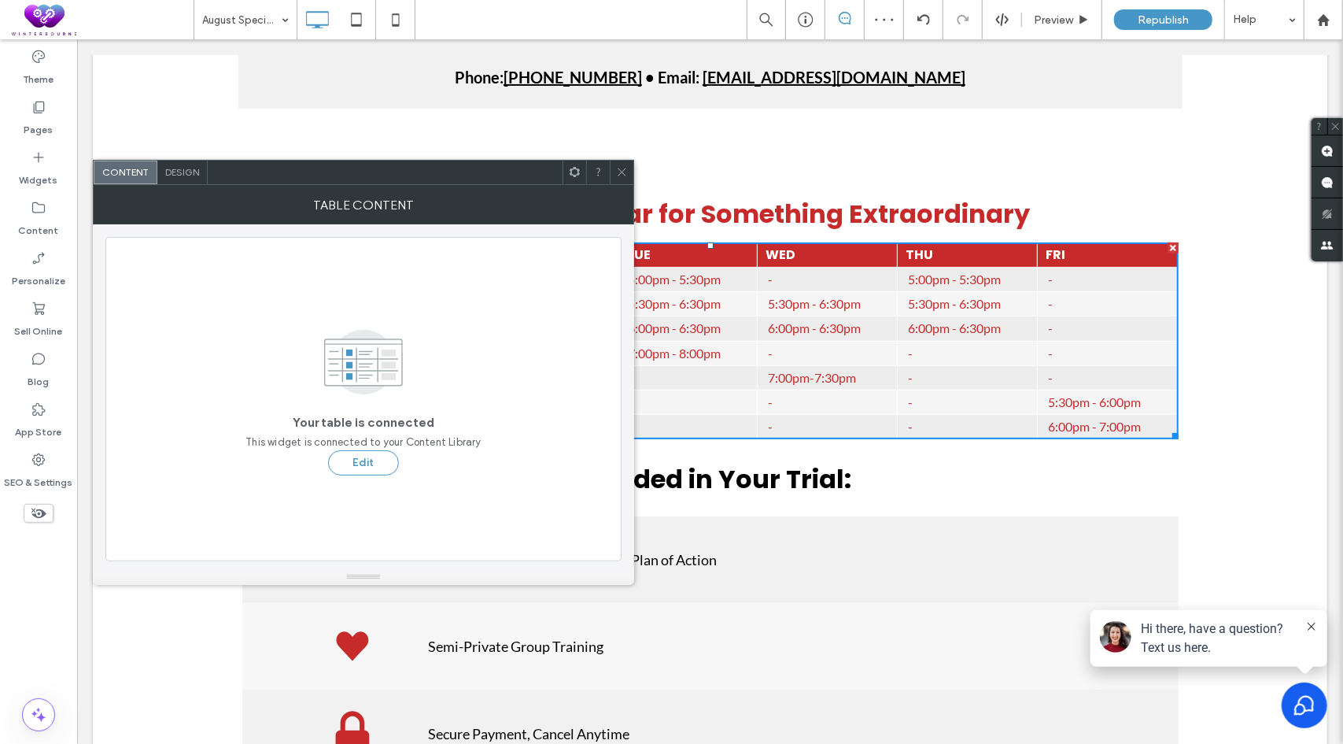
click at [569, 172] on icon at bounding box center [575, 172] width 12 height 12
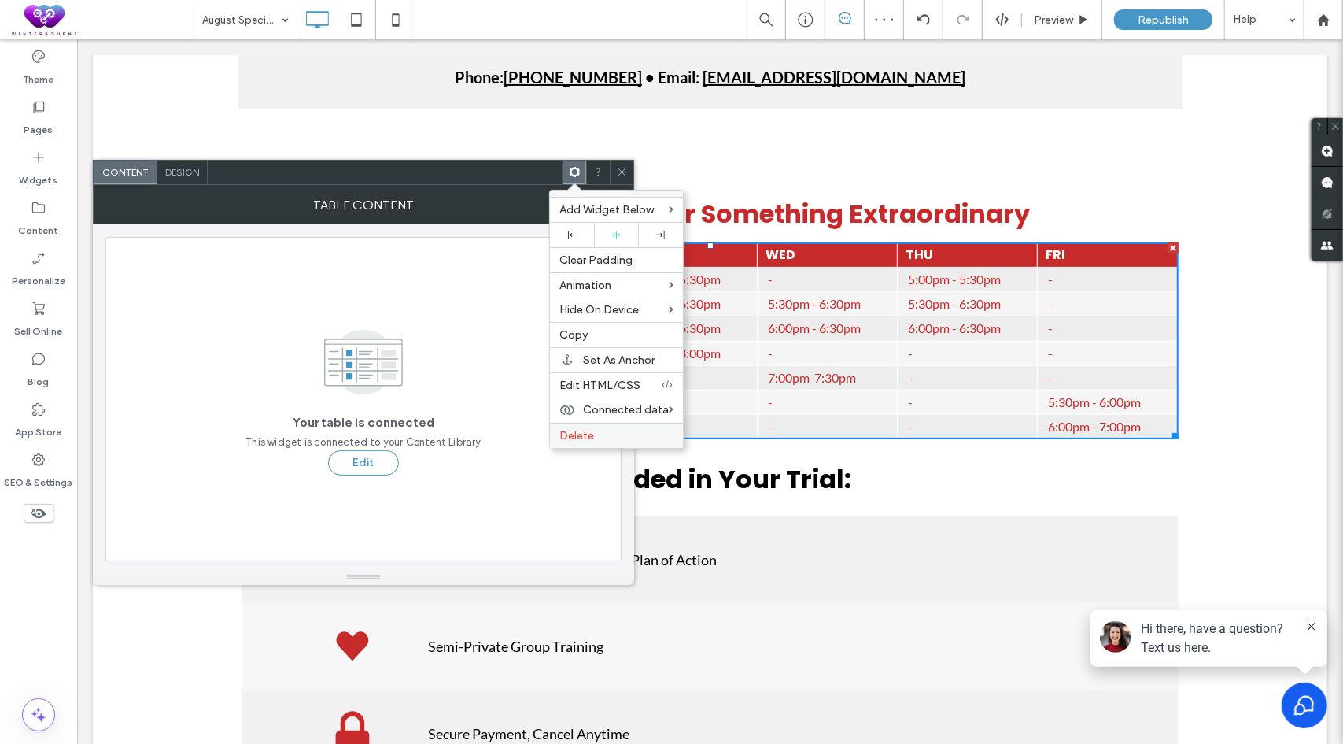
click at [578, 429] on span "Delete" at bounding box center [577, 435] width 35 height 13
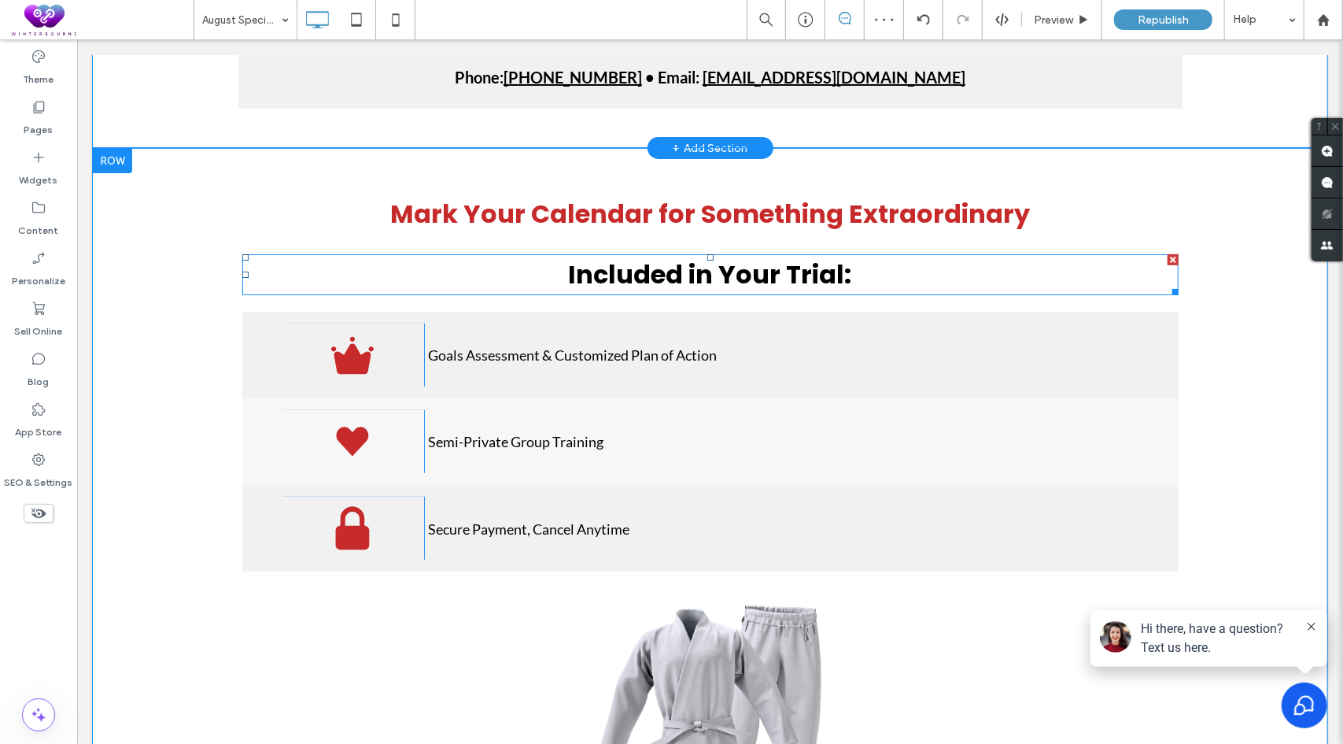
click at [1167, 258] on div at bounding box center [1172, 258] width 11 height 11
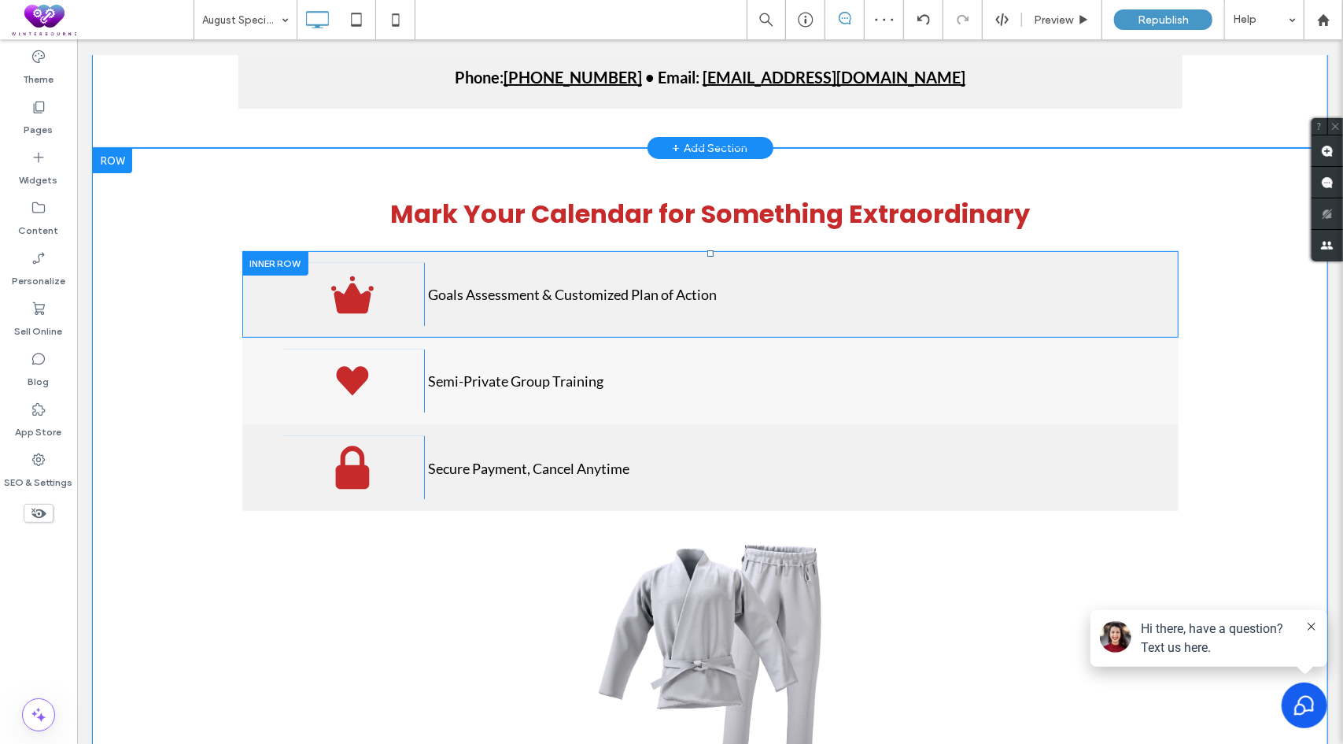
click at [275, 255] on div at bounding box center [275, 262] width 66 height 24
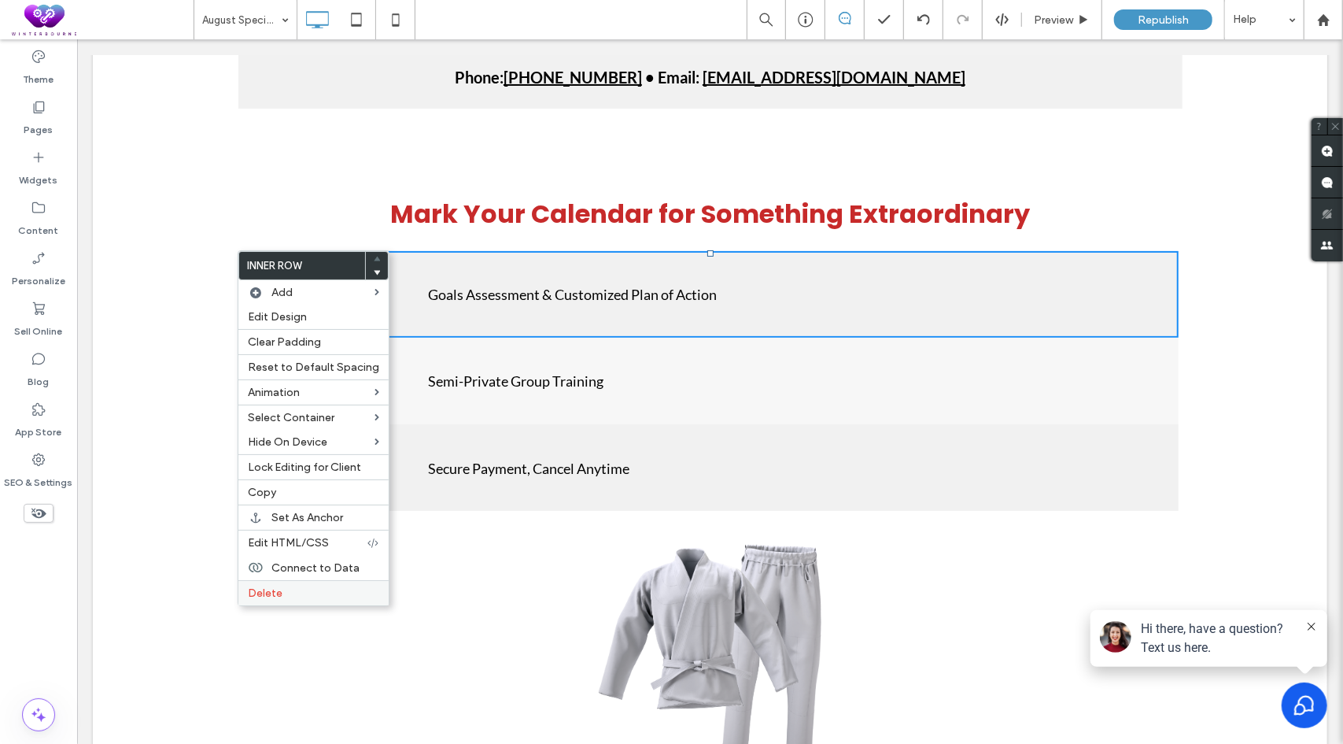
click at [261, 586] on span "Delete" at bounding box center [265, 592] width 35 height 13
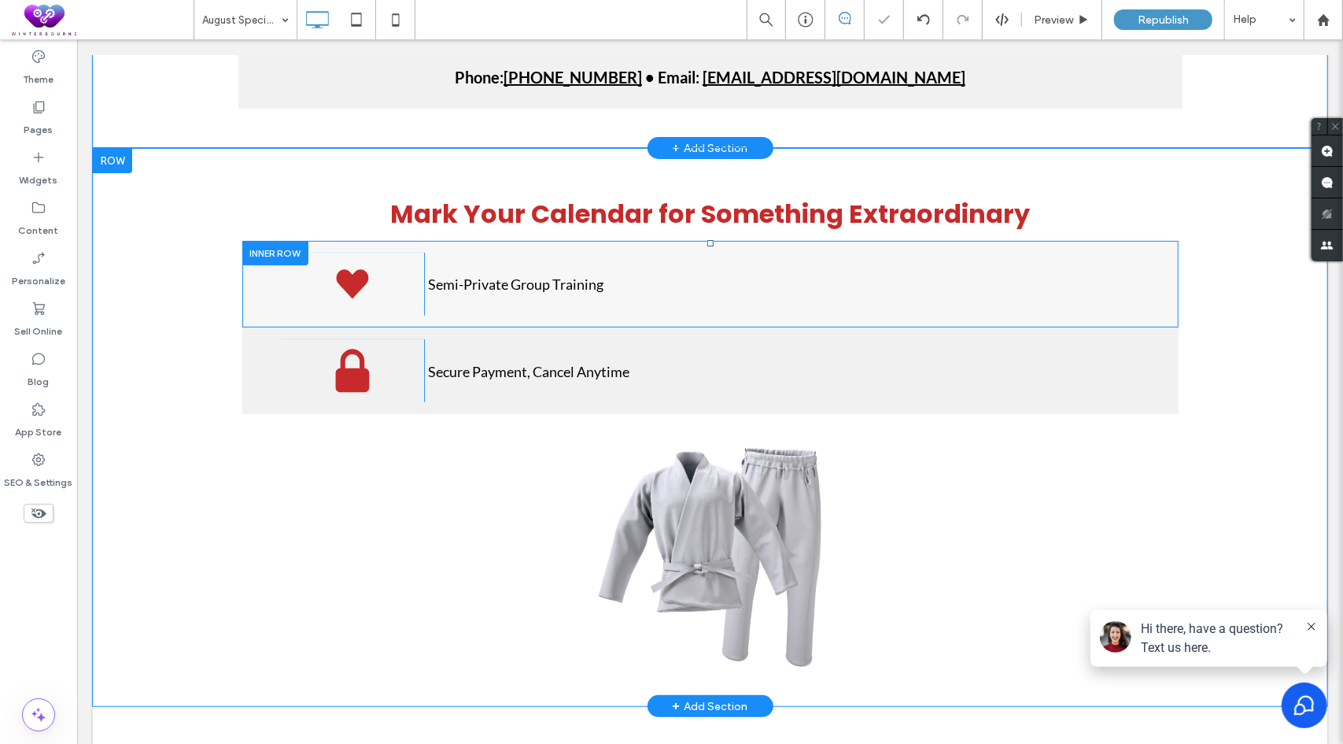
click at [275, 253] on div at bounding box center [275, 252] width 66 height 24
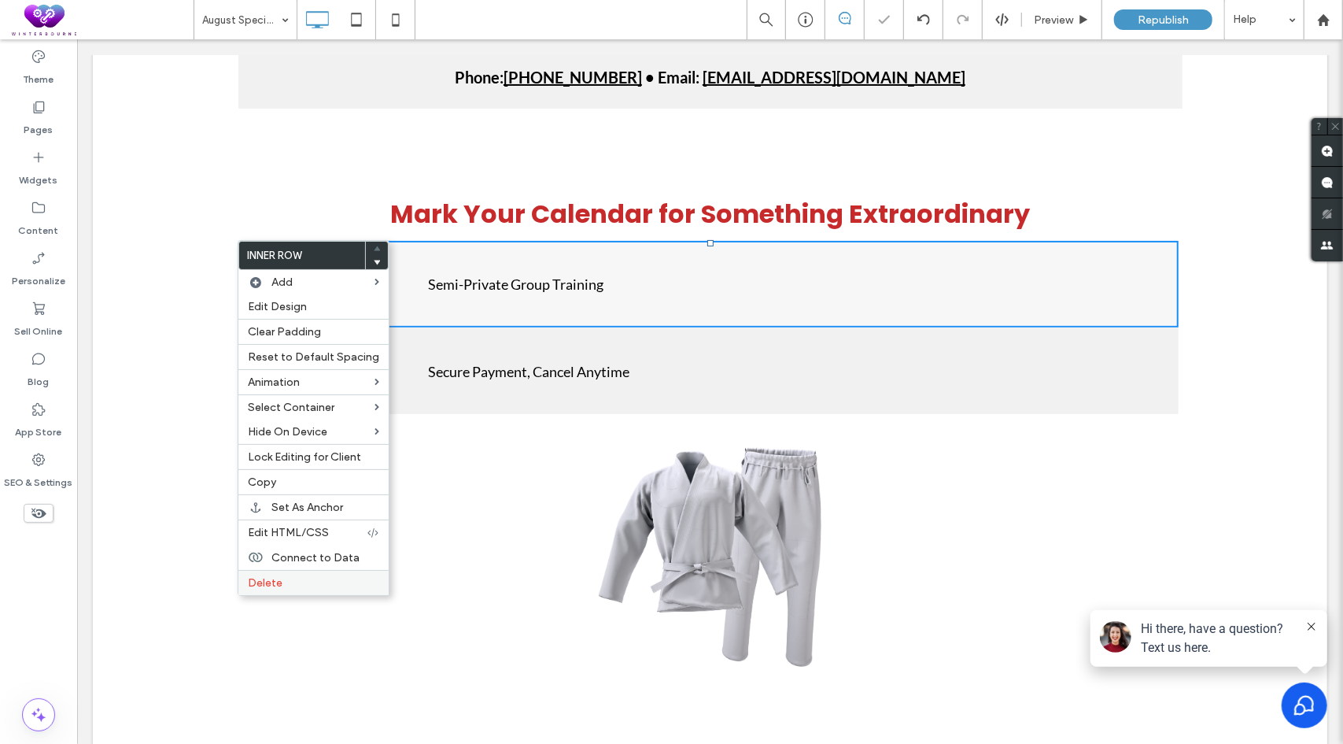
click at [285, 576] on label "Delete" at bounding box center [313, 582] width 131 height 13
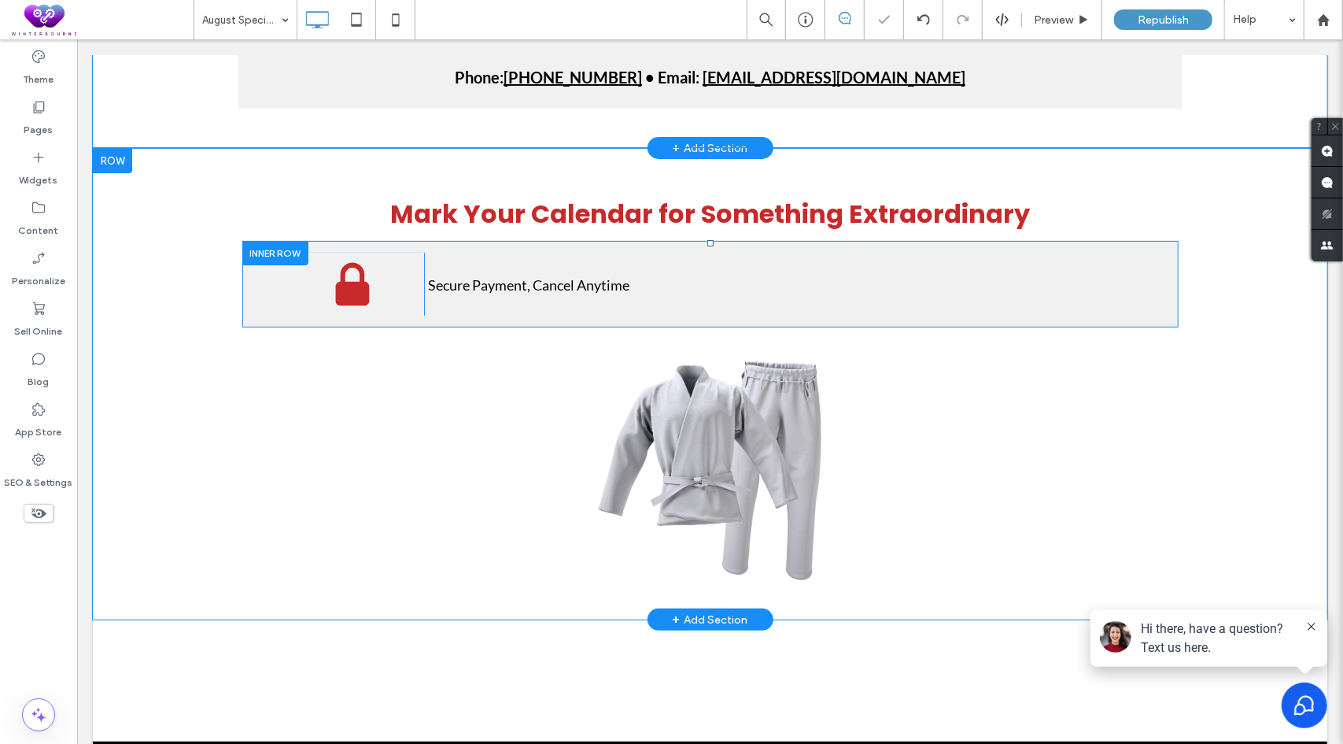
click at [297, 254] on div at bounding box center [275, 252] width 66 height 24
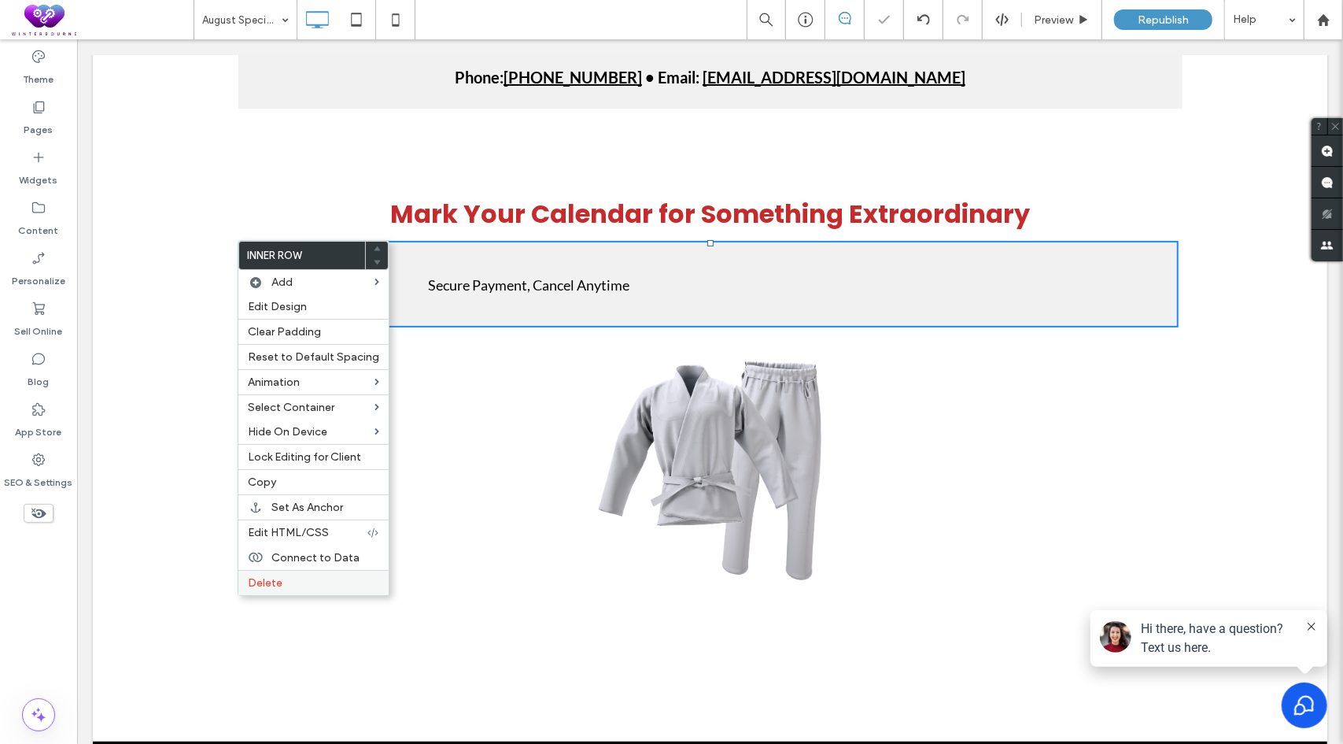
click at [299, 577] on label "Delete" at bounding box center [313, 582] width 131 height 13
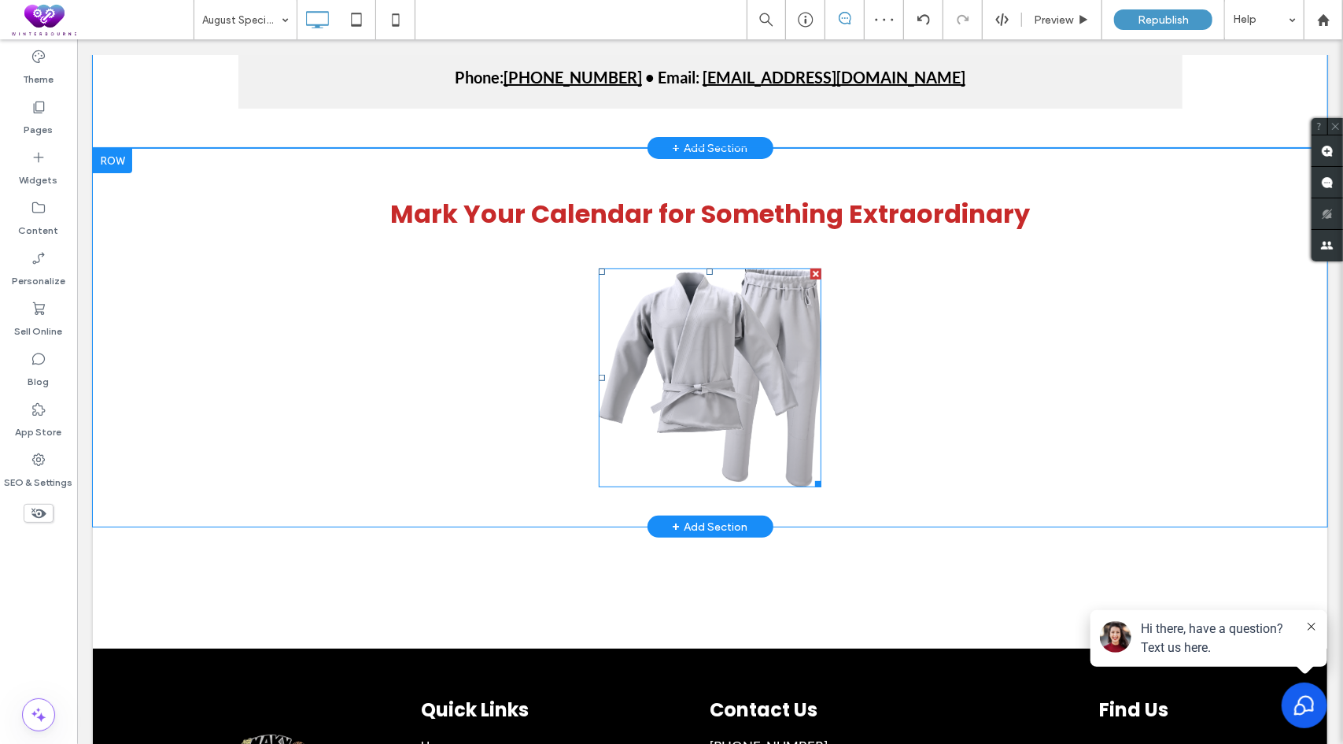
click at [730, 341] on img at bounding box center [709, 377] width 223 height 219
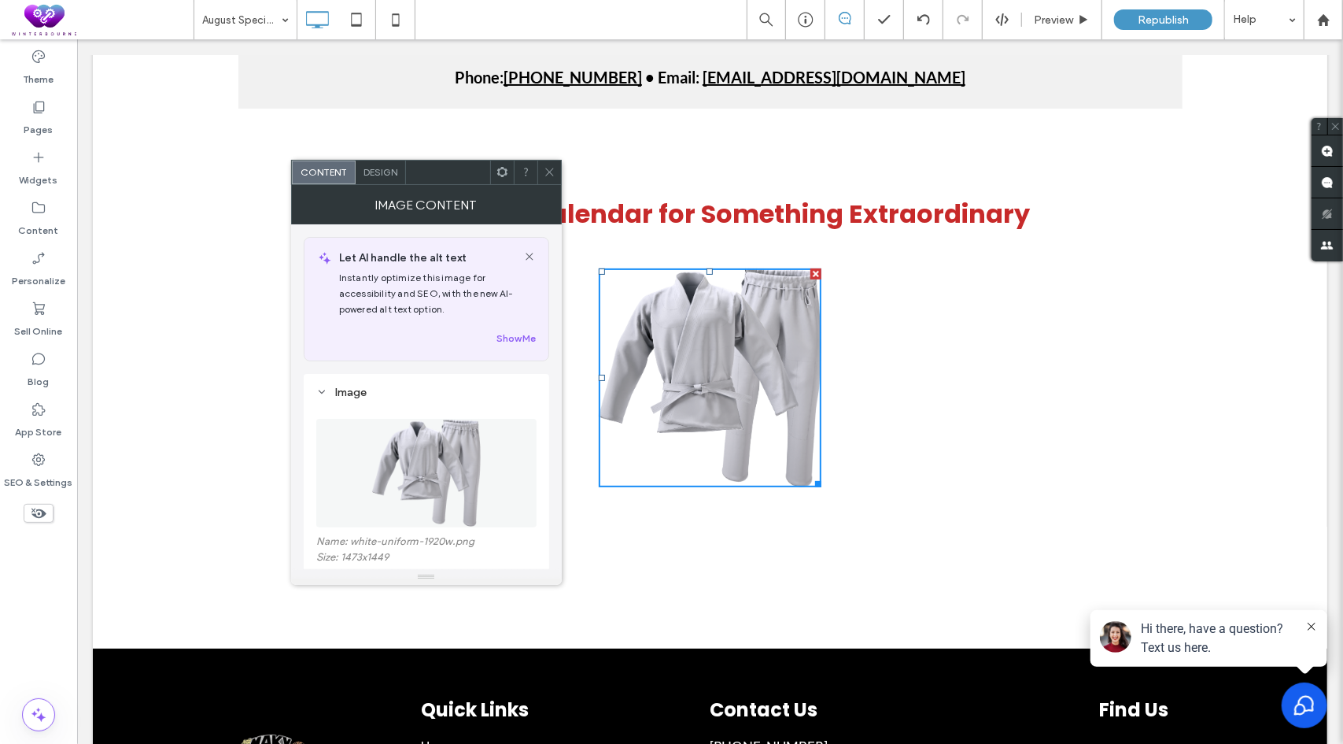
click at [500, 174] on use at bounding box center [502, 172] width 10 height 10
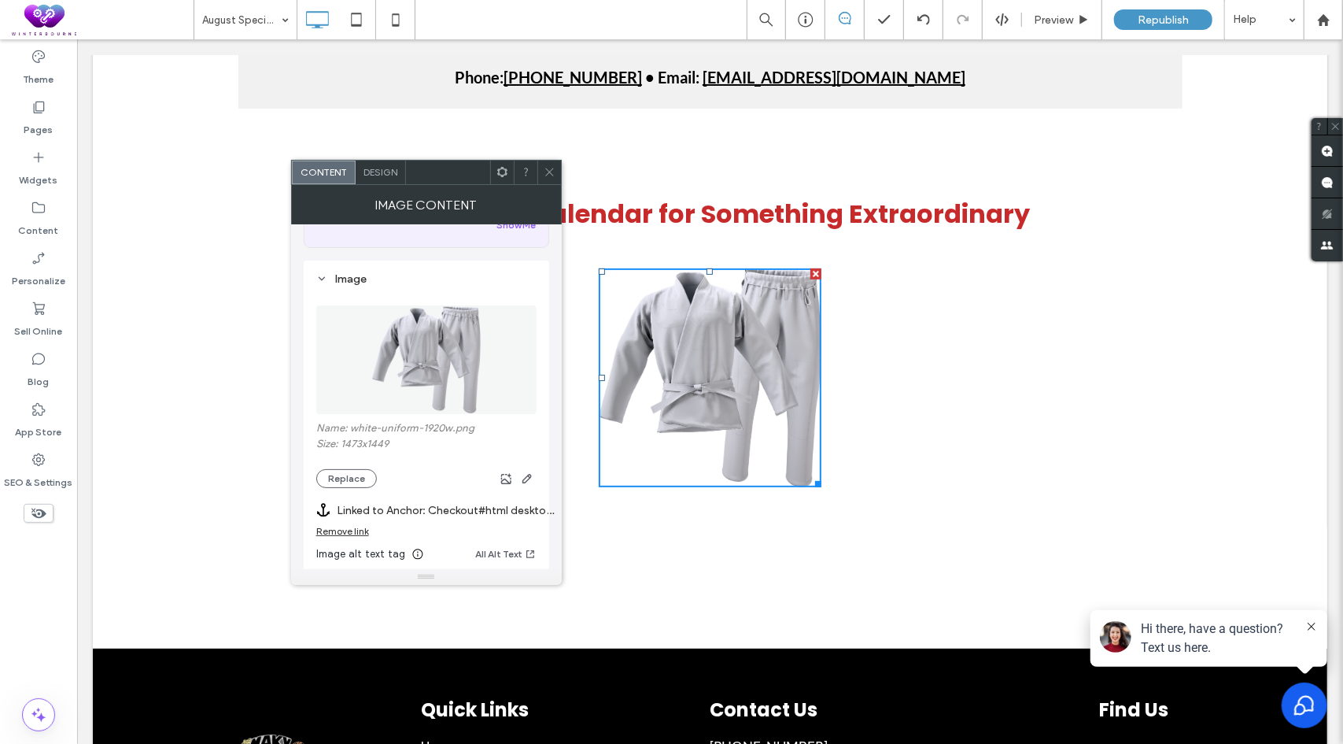
scroll to position [157, 0]
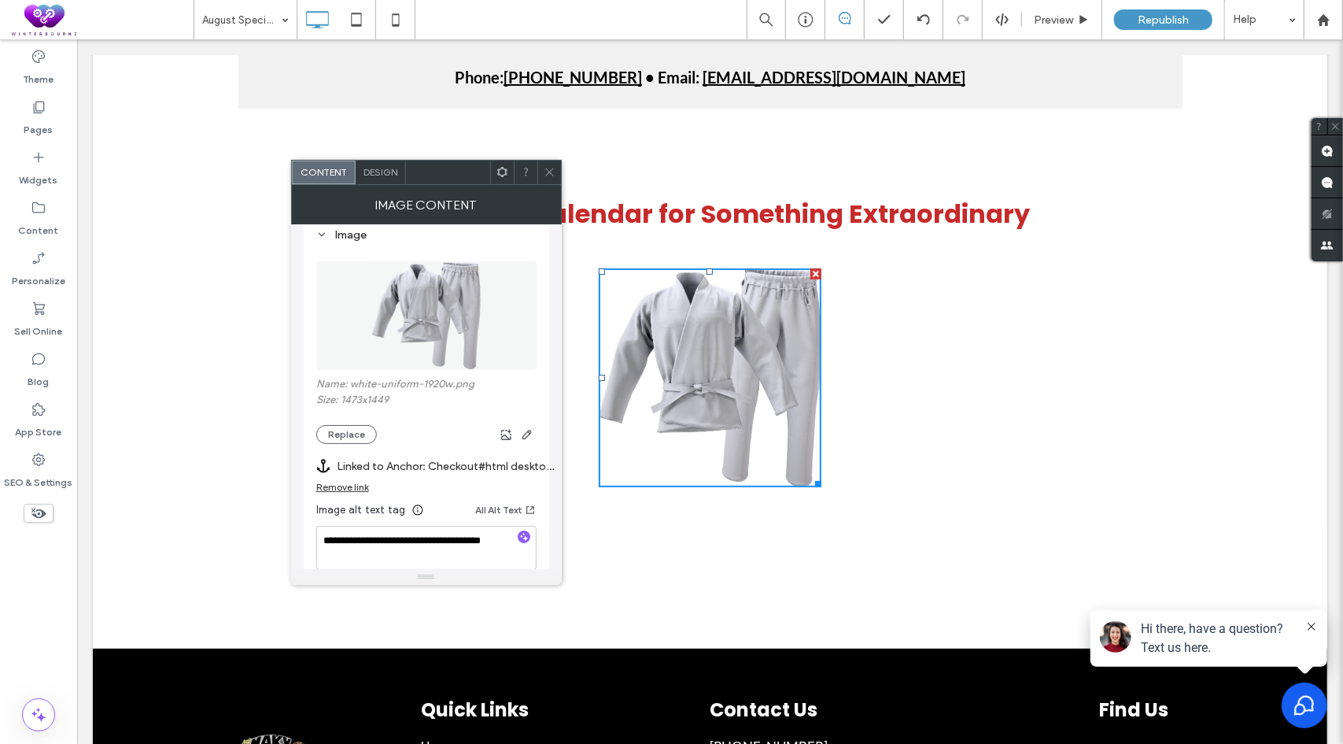
click at [354, 490] on div "Remove link" at bounding box center [342, 487] width 53 height 12
click at [351, 434] on button "Replace" at bounding box center [346, 434] width 61 height 19
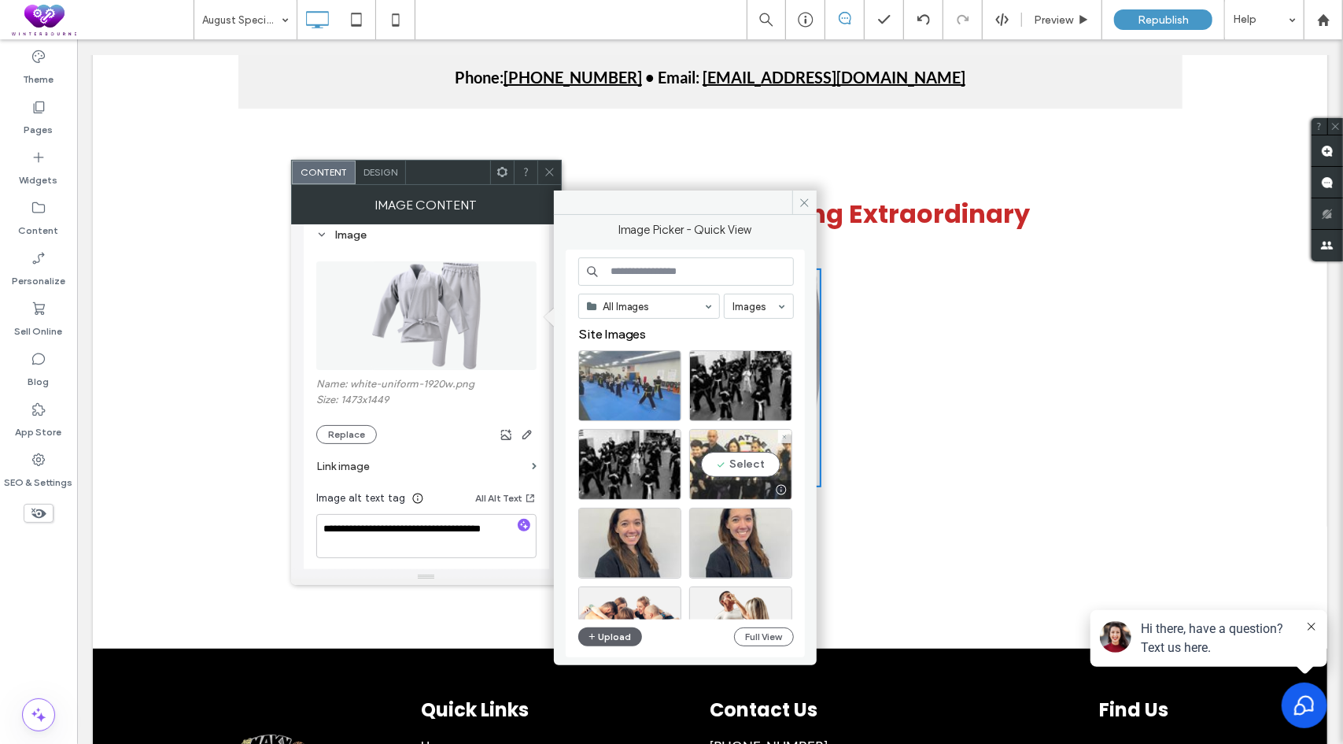
click at [755, 464] on div "Select" at bounding box center [740, 464] width 103 height 71
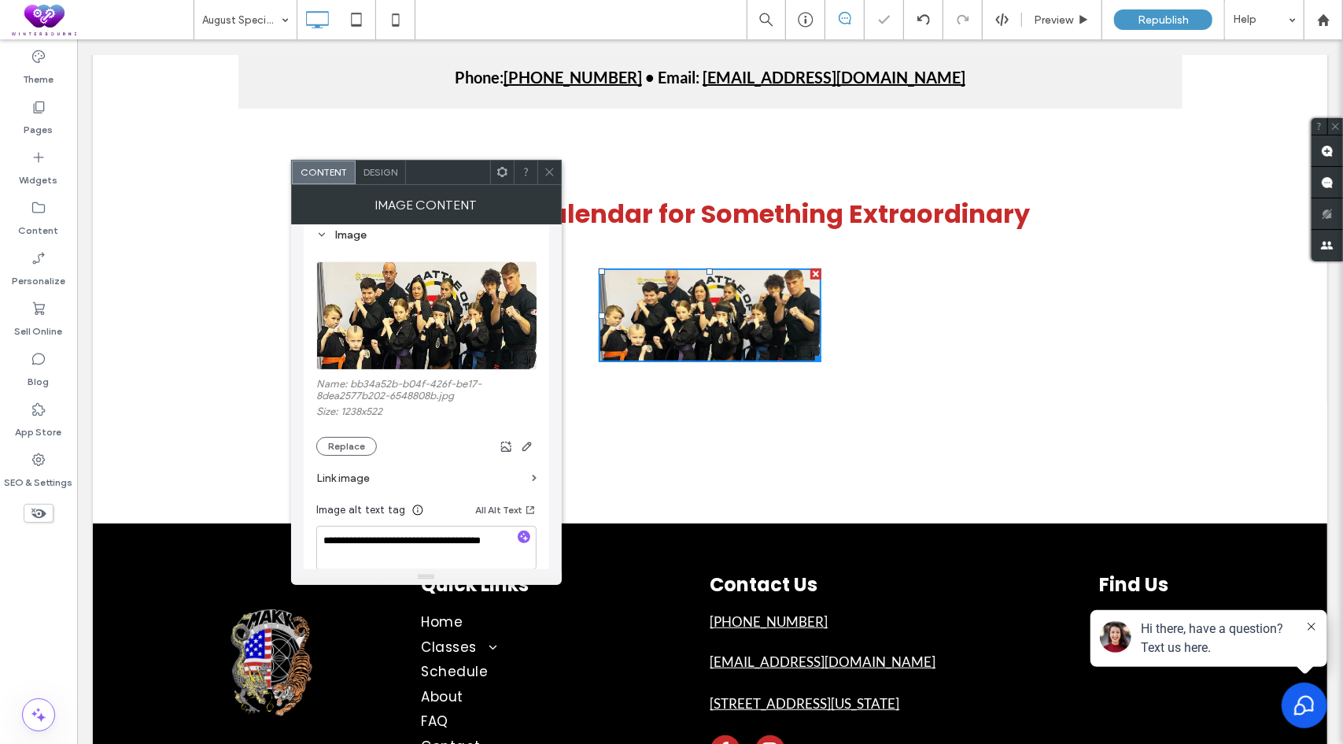
click at [547, 172] on icon at bounding box center [550, 172] width 12 height 12
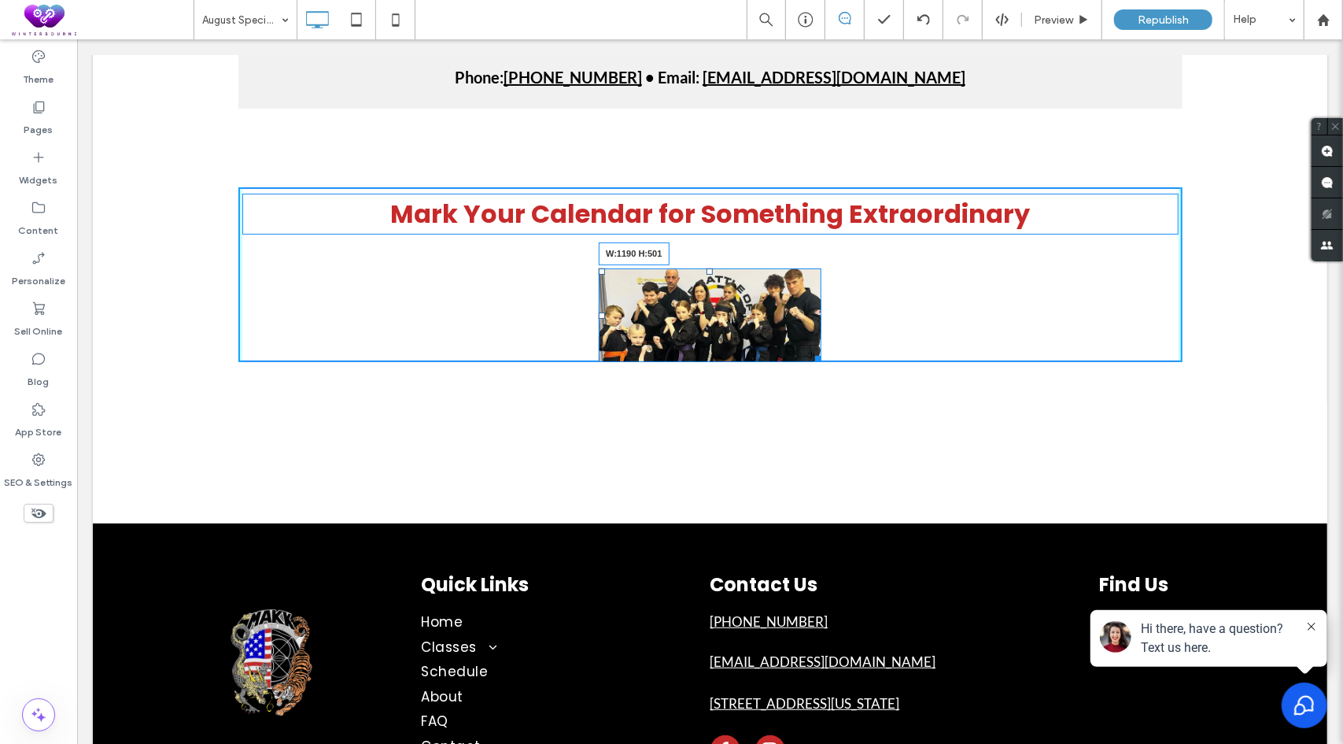
drag, startPoint x: 810, startPoint y: 357, endPoint x: 1151, endPoint y: 680, distance: 469.3
click at [1151, 680] on body "Click To Paste Row Home Classes Tiny Tigers (4-6) Youth Karate (7-12) Teen & Ad…" at bounding box center [709, 549] width 1266 height 1494
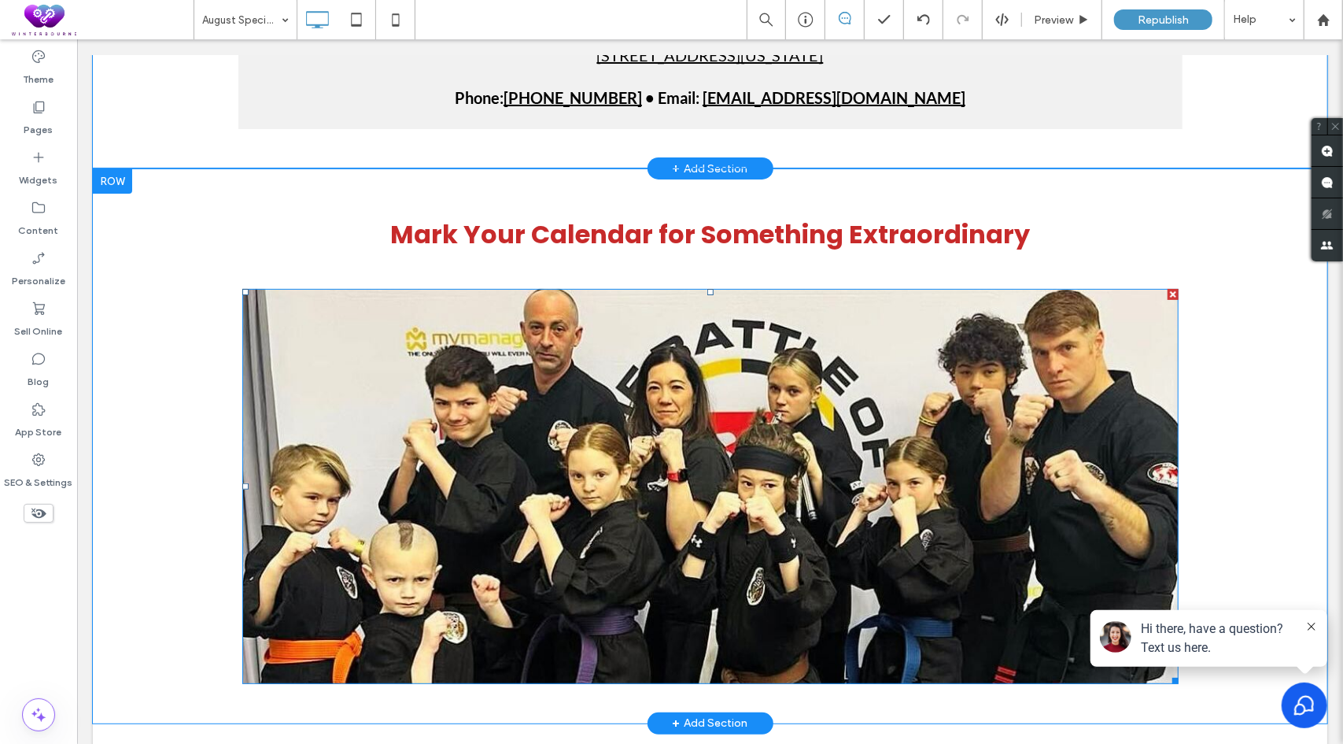
scroll to position [315, 0]
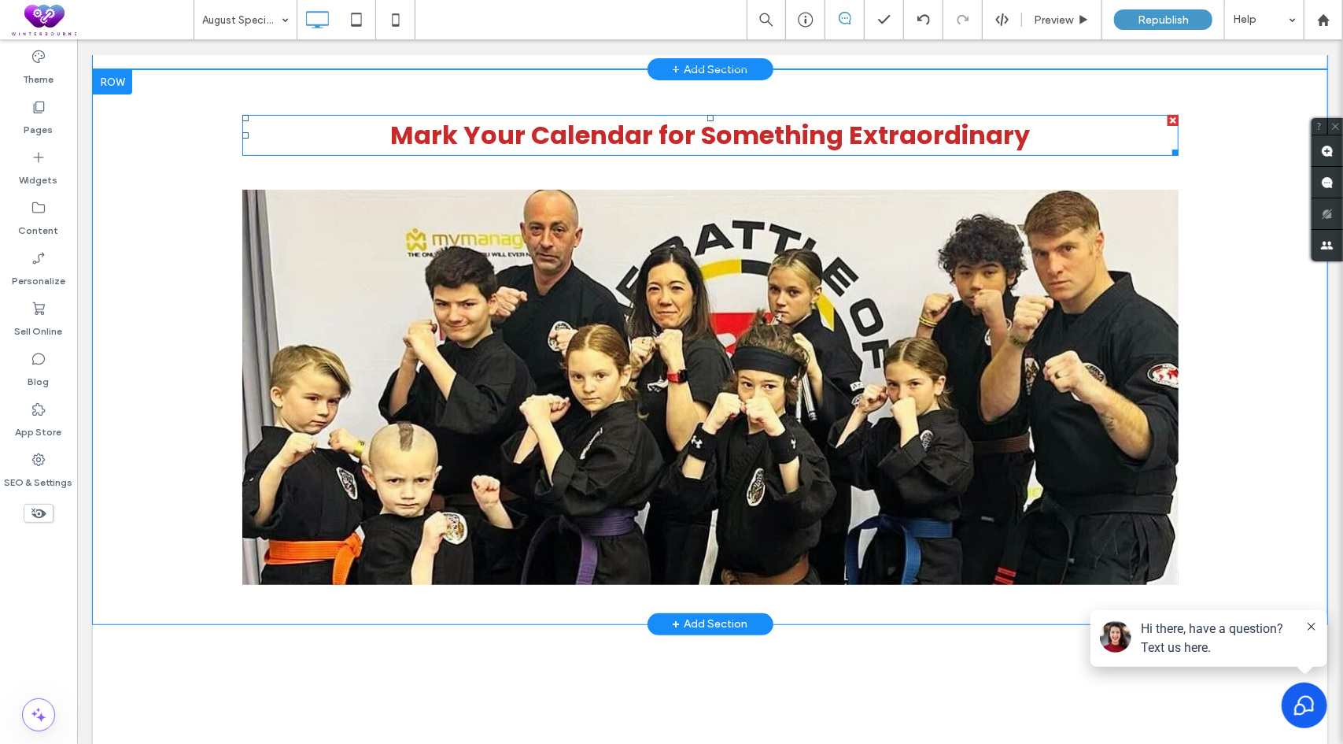
click at [1035, 126] on h2 "Mark Your Calendar for Something Extraordinary" at bounding box center [710, 135] width 937 height 38
type input "*******"
type input "**"
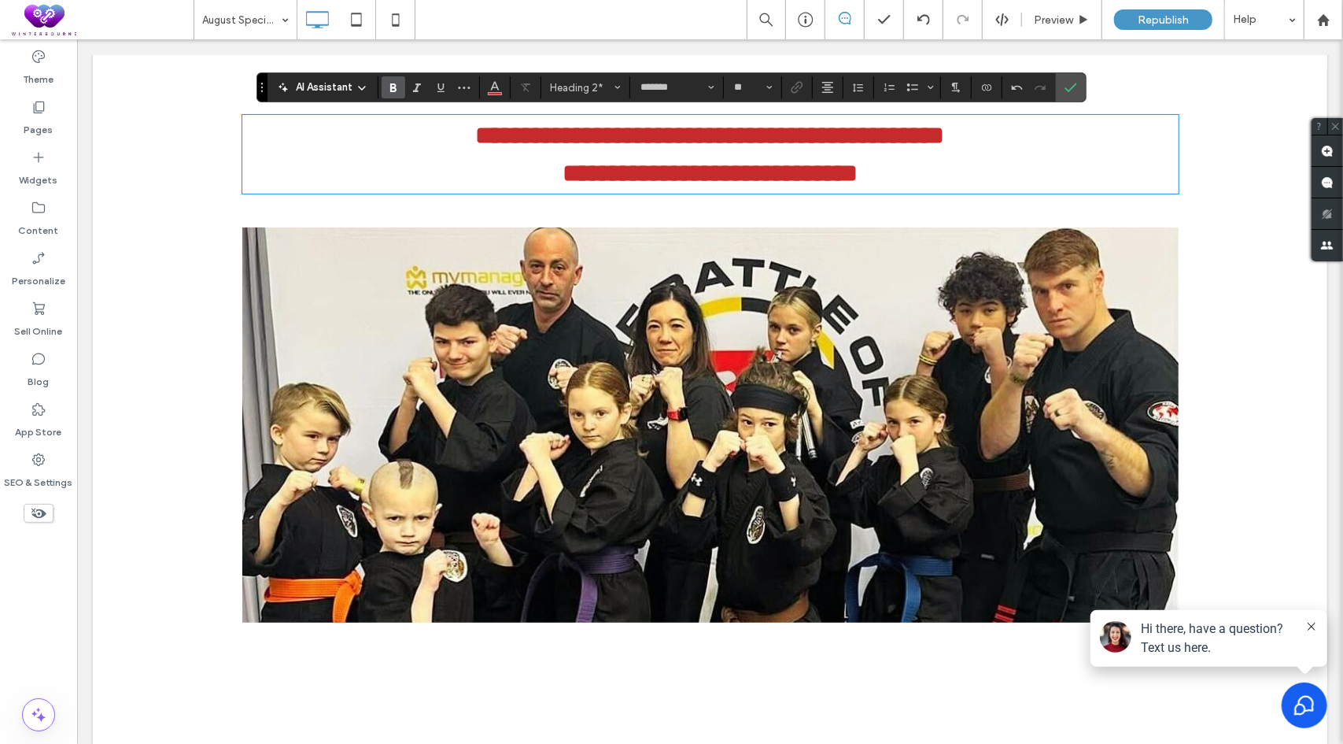
click at [903, 147] on strong "**********" at bounding box center [709, 134] width 469 height 25
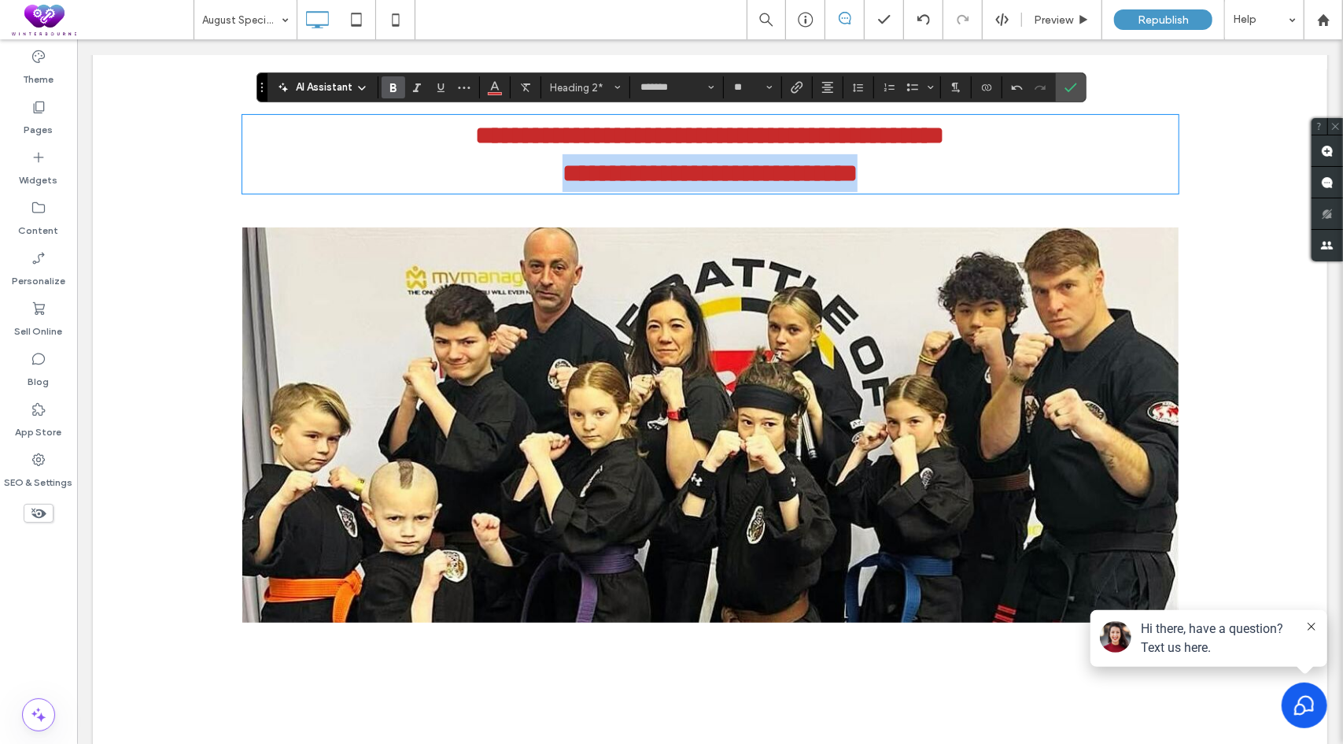
drag, startPoint x: 904, startPoint y: 175, endPoint x: 476, endPoint y: 187, distance: 428.3
click at [476, 187] on h2 "**********" at bounding box center [710, 172] width 937 height 38
click at [490, 91] on icon "Color" at bounding box center [495, 85] width 13 height 13
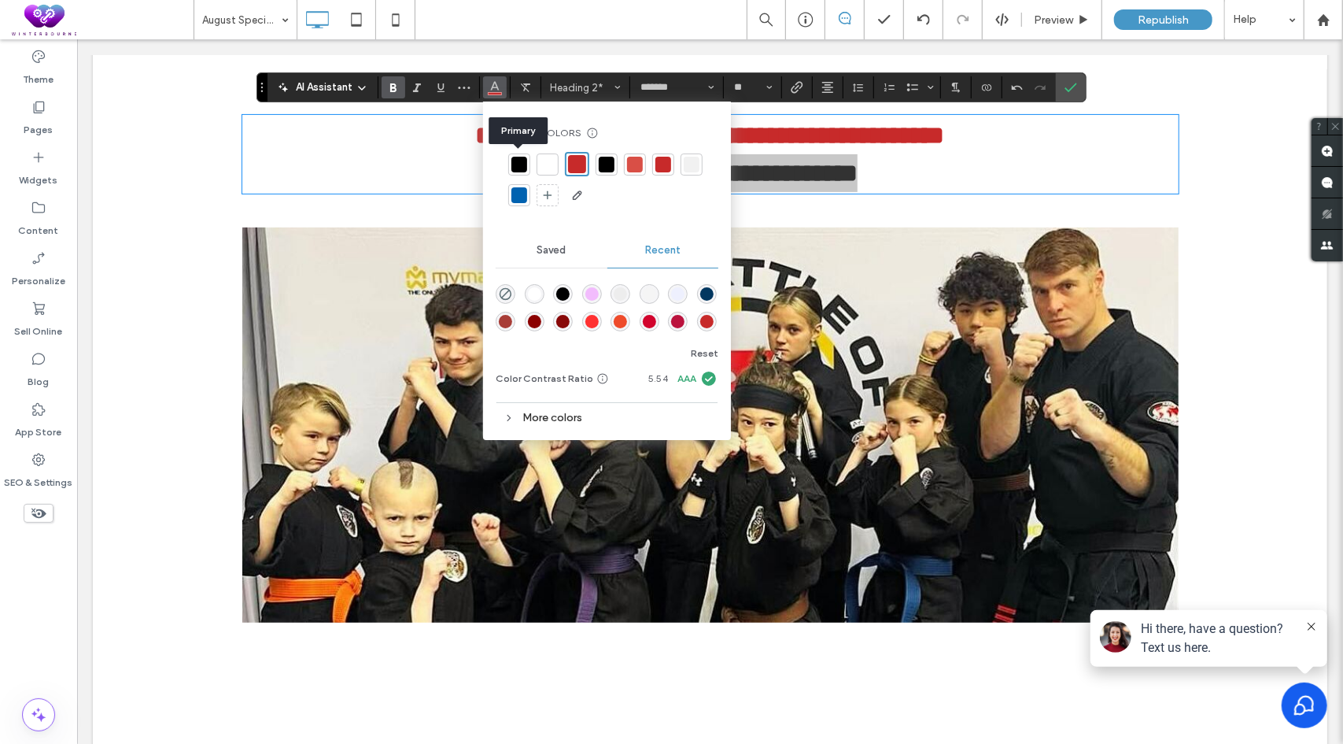
click at [523, 163] on div at bounding box center [520, 165] width 16 height 16
click at [757, 84] on input "**" at bounding box center [748, 87] width 31 height 13
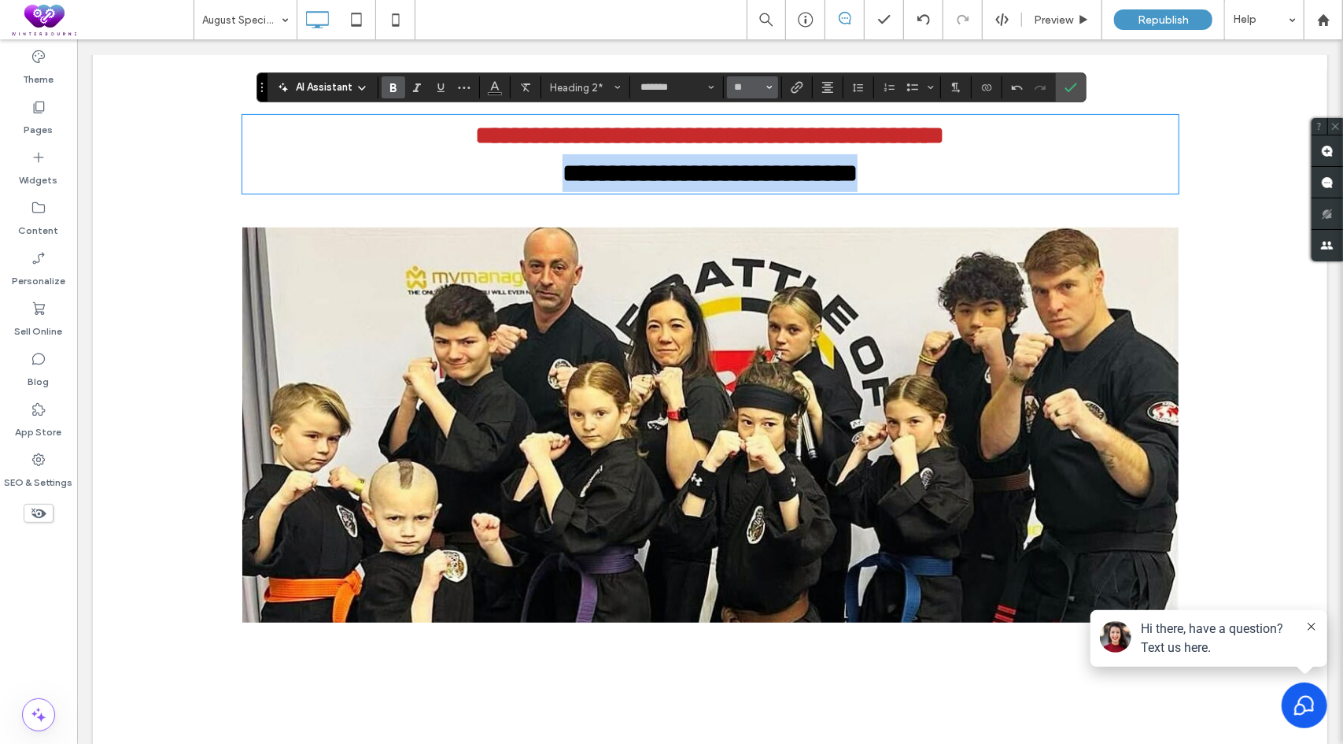
type input "**"
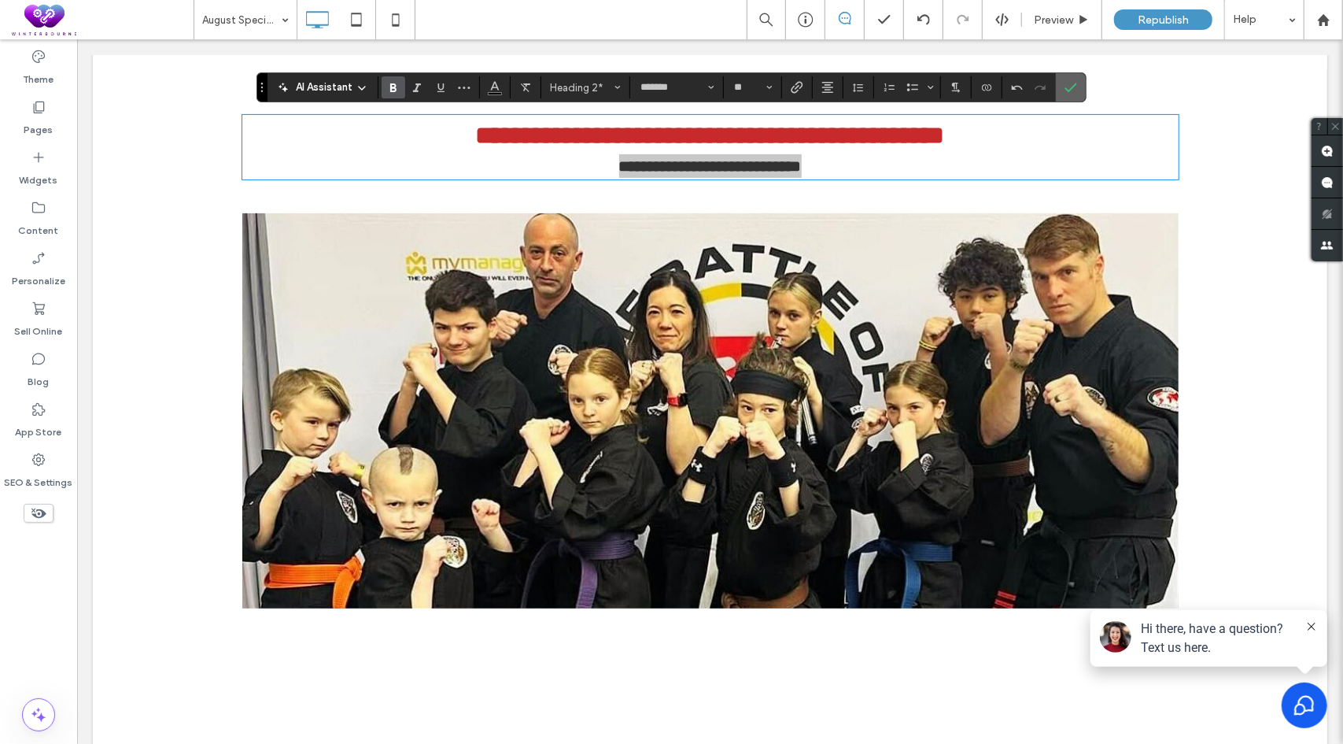
click at [1077, 90] on label "Confirm" at bounding box center [1071, 87] width 24 height 28
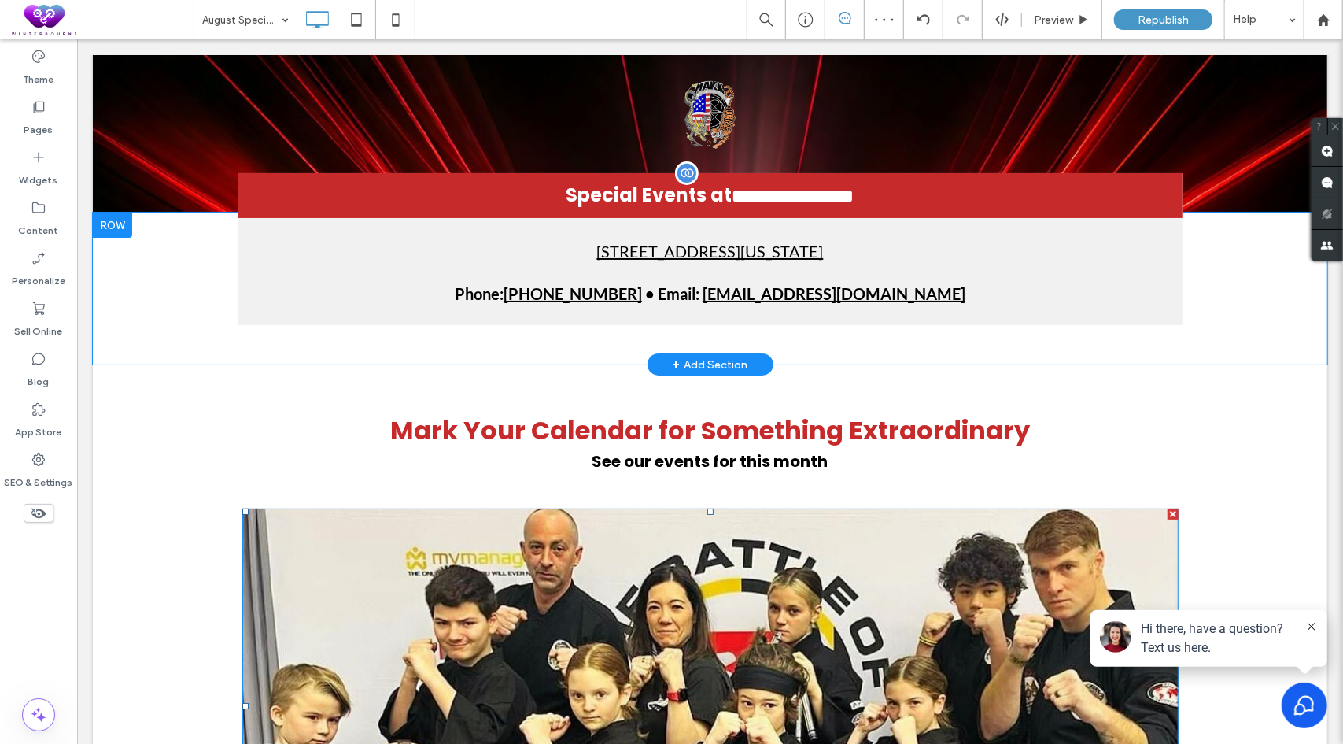
scroll to position [0, 0]
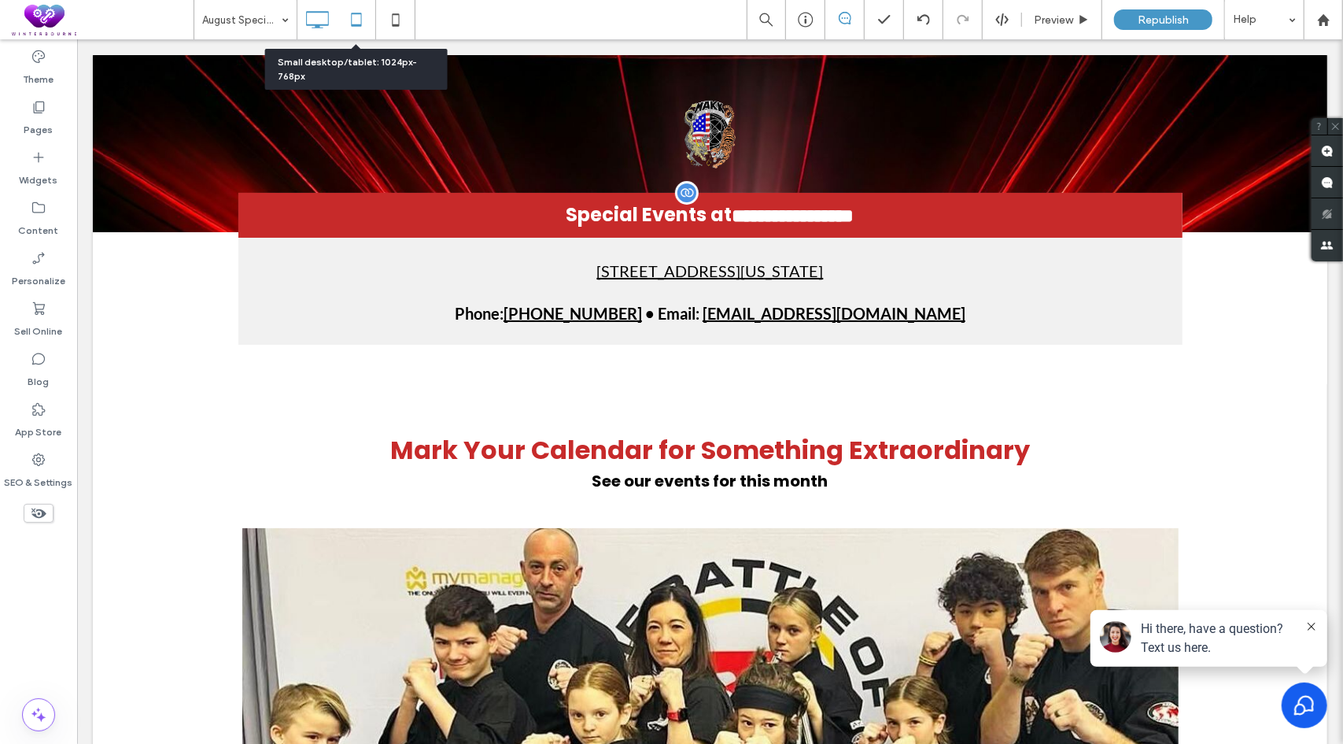
click at [353, 18] on icon at bounding box center [356, 19] width 31 height 31
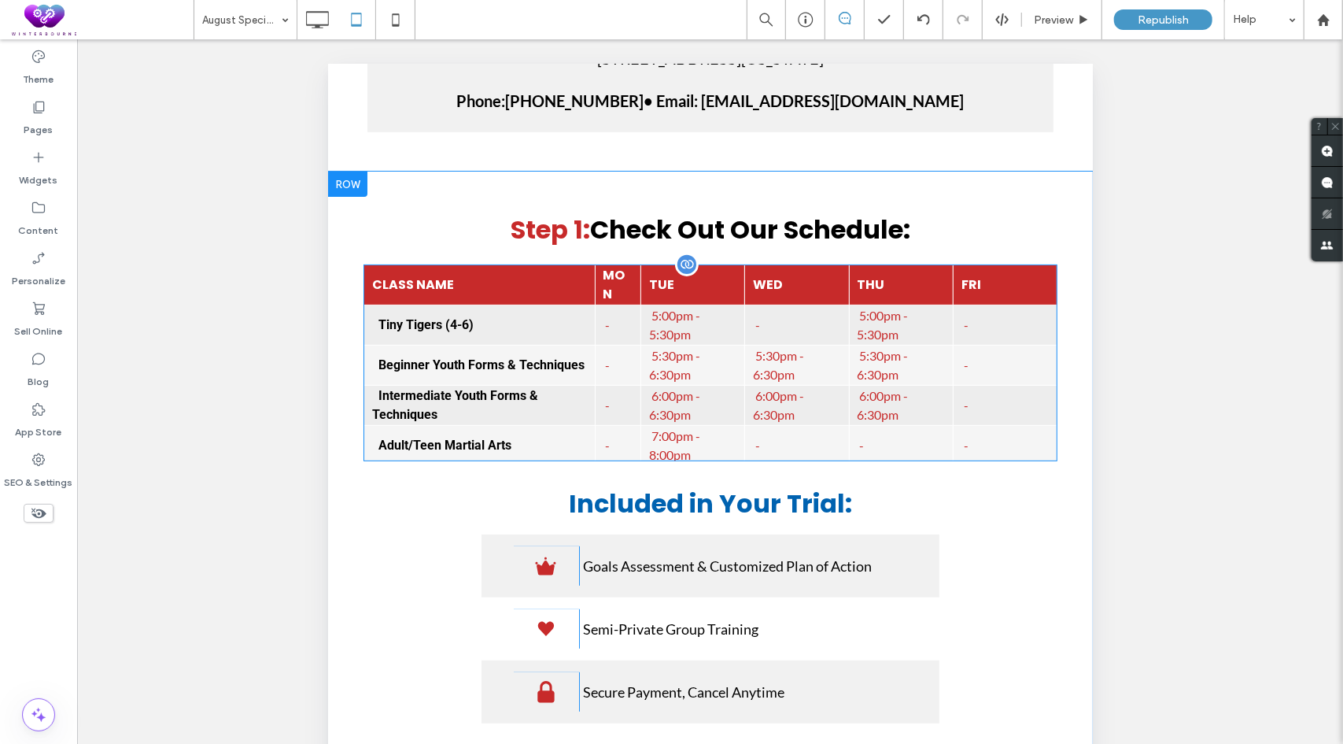
scroll to position [315, 0]
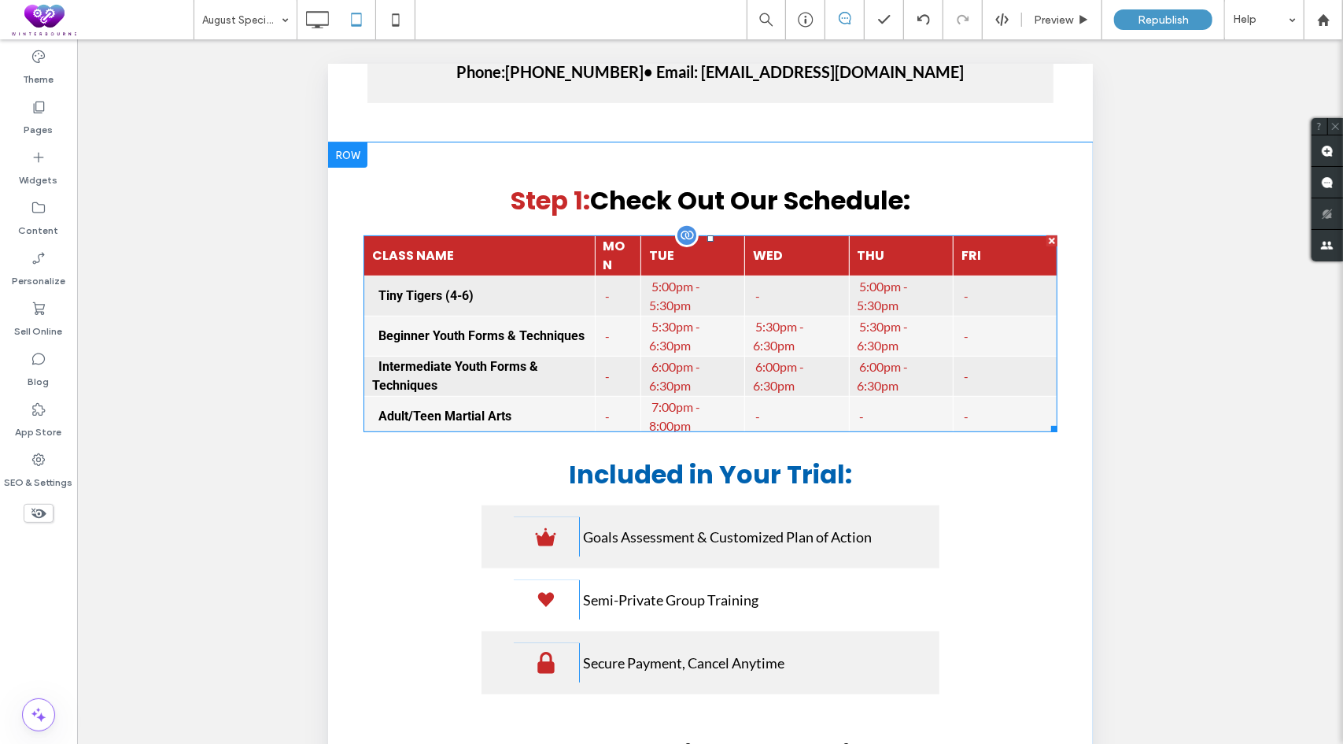
click at [1046, 238] on div at bounding box center [1051, 240] width 11 height 11
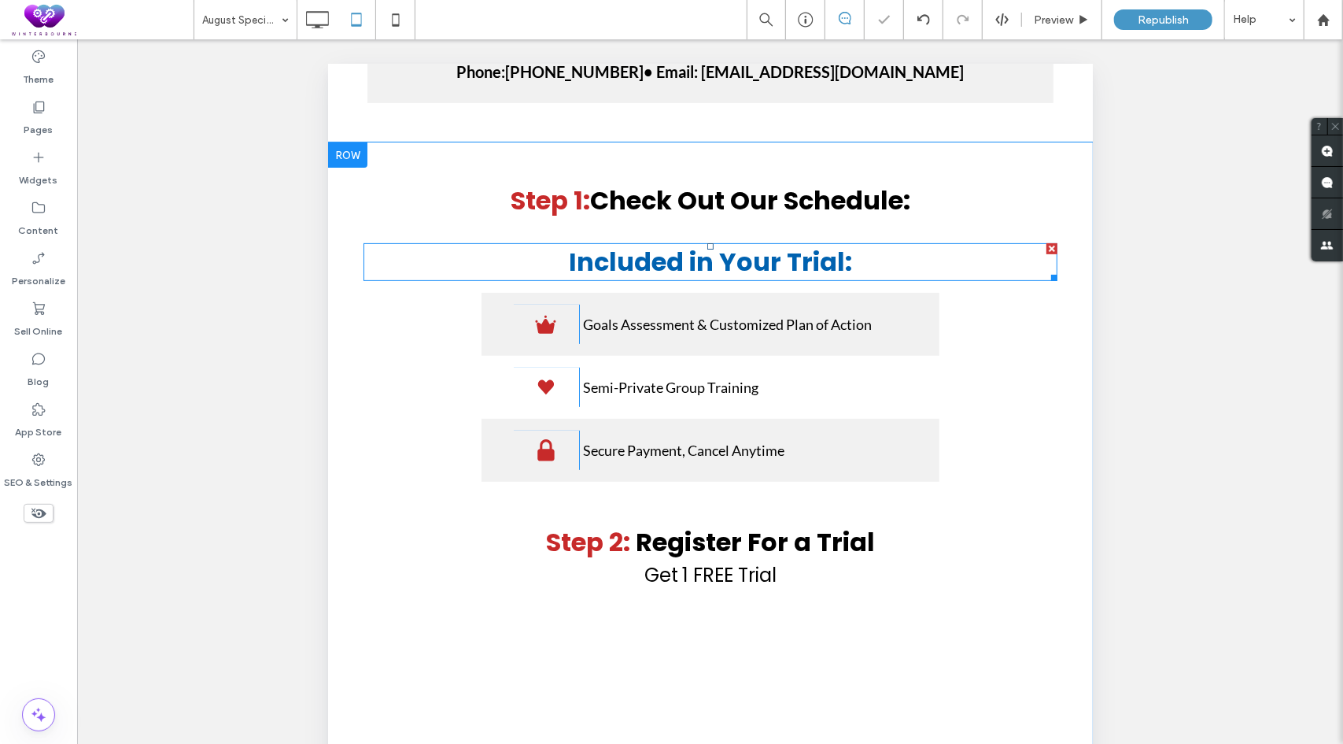
click at [1046, 247] on div at bounding box center [1051, 247] width 11 height 11
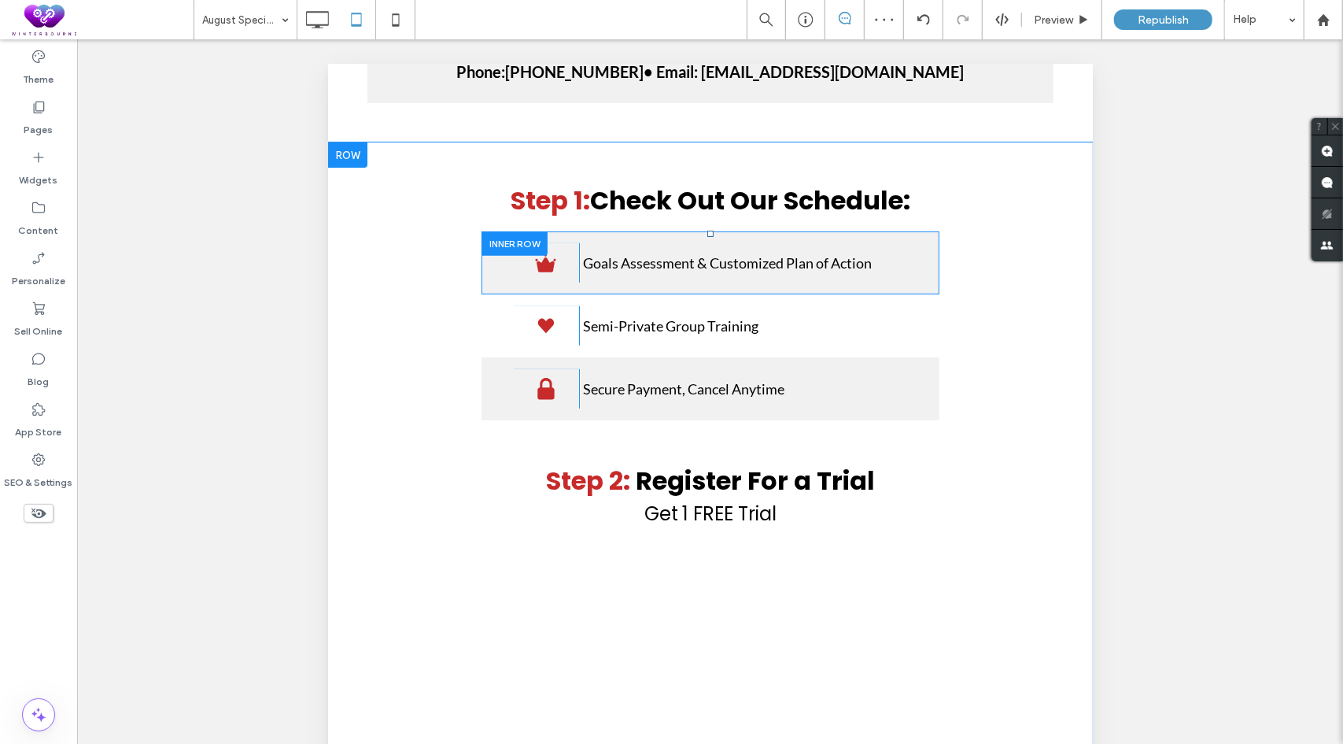
click at [516, 244] on div at bounding box center [514, 243] width 66 height 24
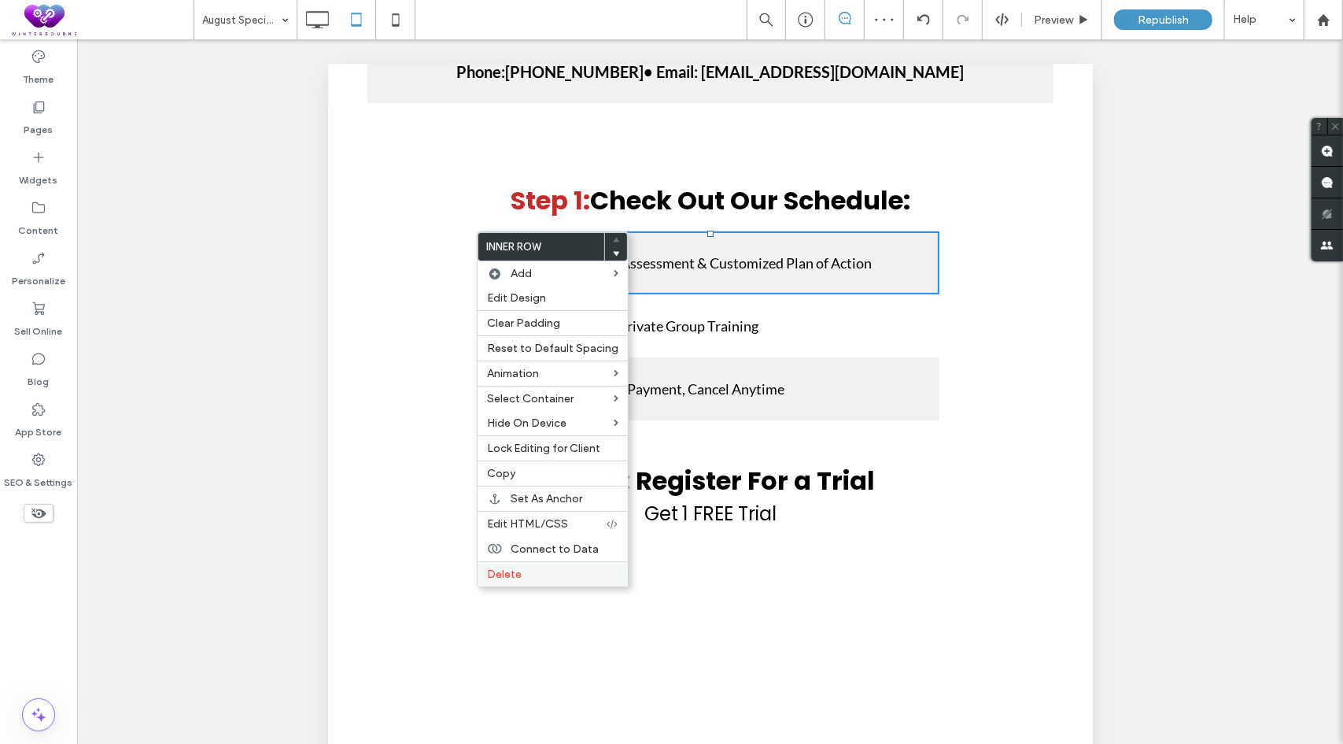
click at [507, 572] on span "Delete" at bounding box center [504, 573] width 35 height 13
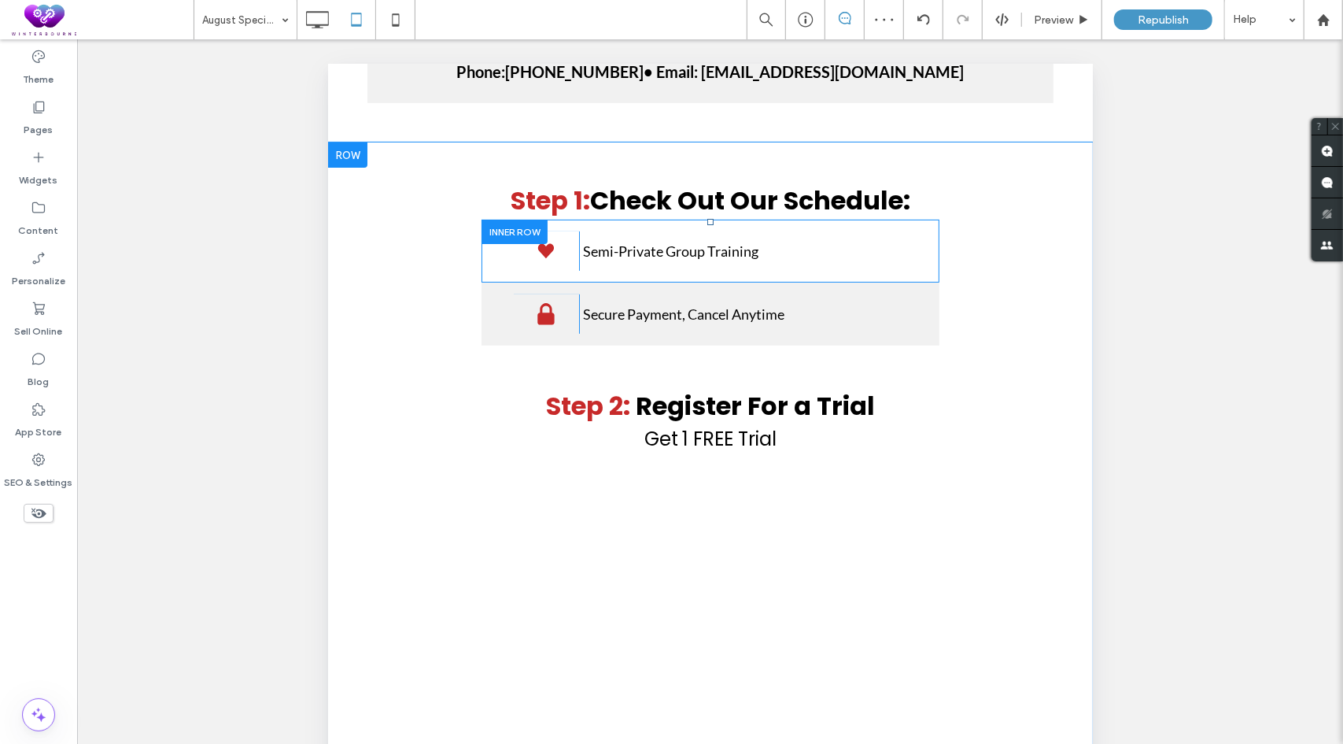
click at [511, 228] on div at bounding box center [514, 231] width 66 height 24
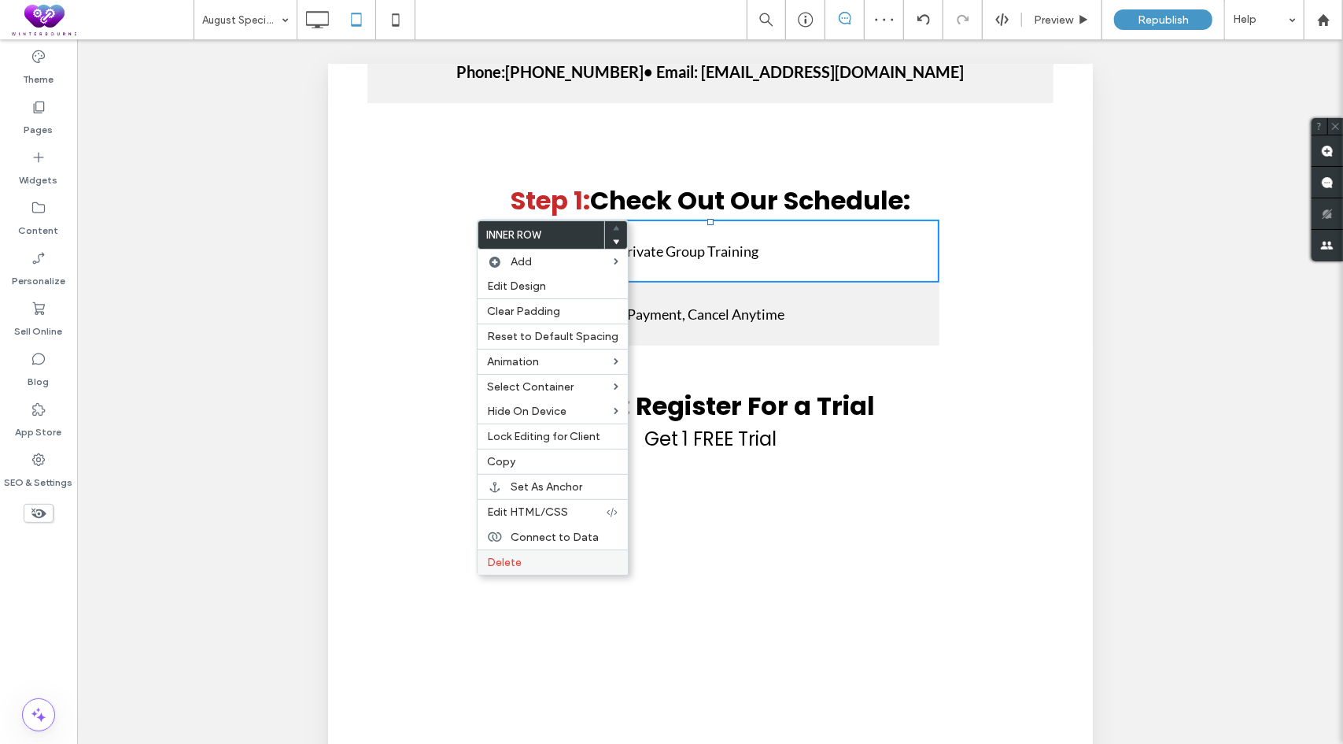
click at [501, 560] on span "Delete" at bounding box center [504, 562] width 35 height 13
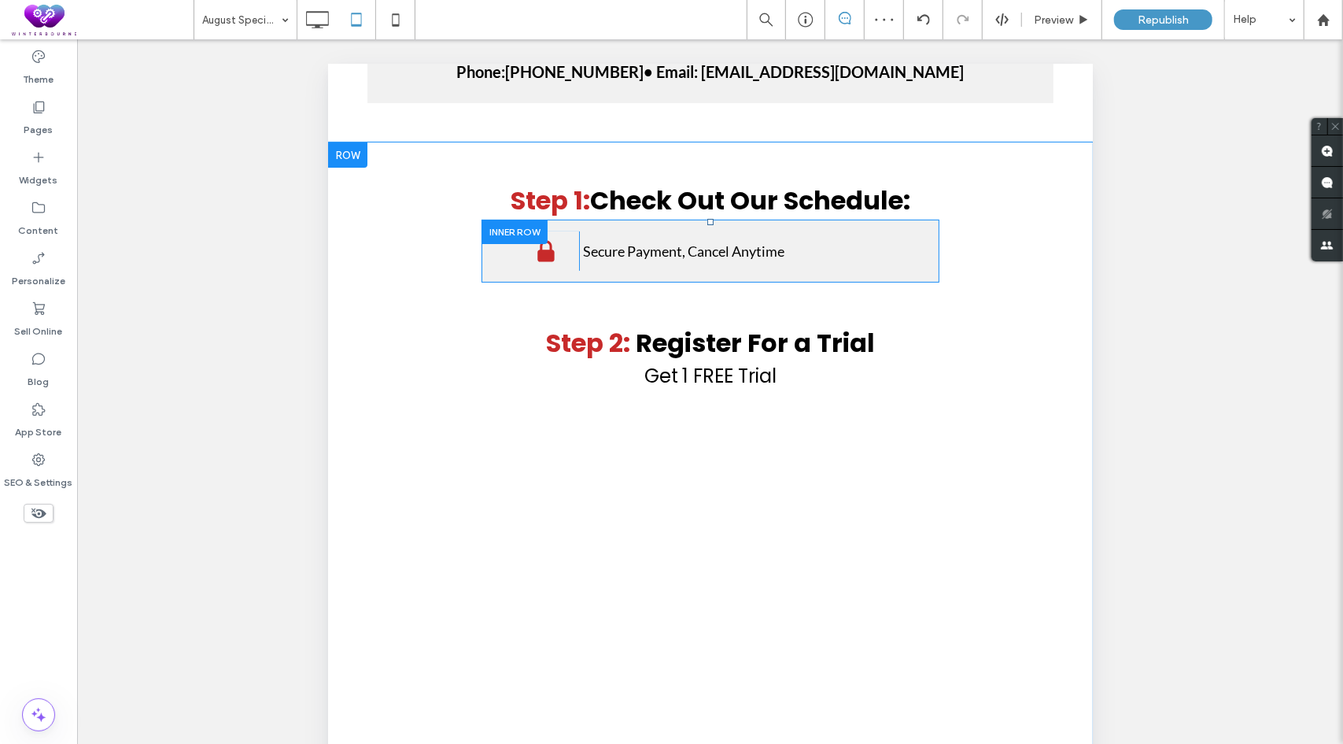
drag, startPoint x: 510, startPoint y: 231, endPoint x: 837, endPoint y: 446, distance: 390.9
click at [510, 231] on div at bounding box center [514, 231] width 66 height 24
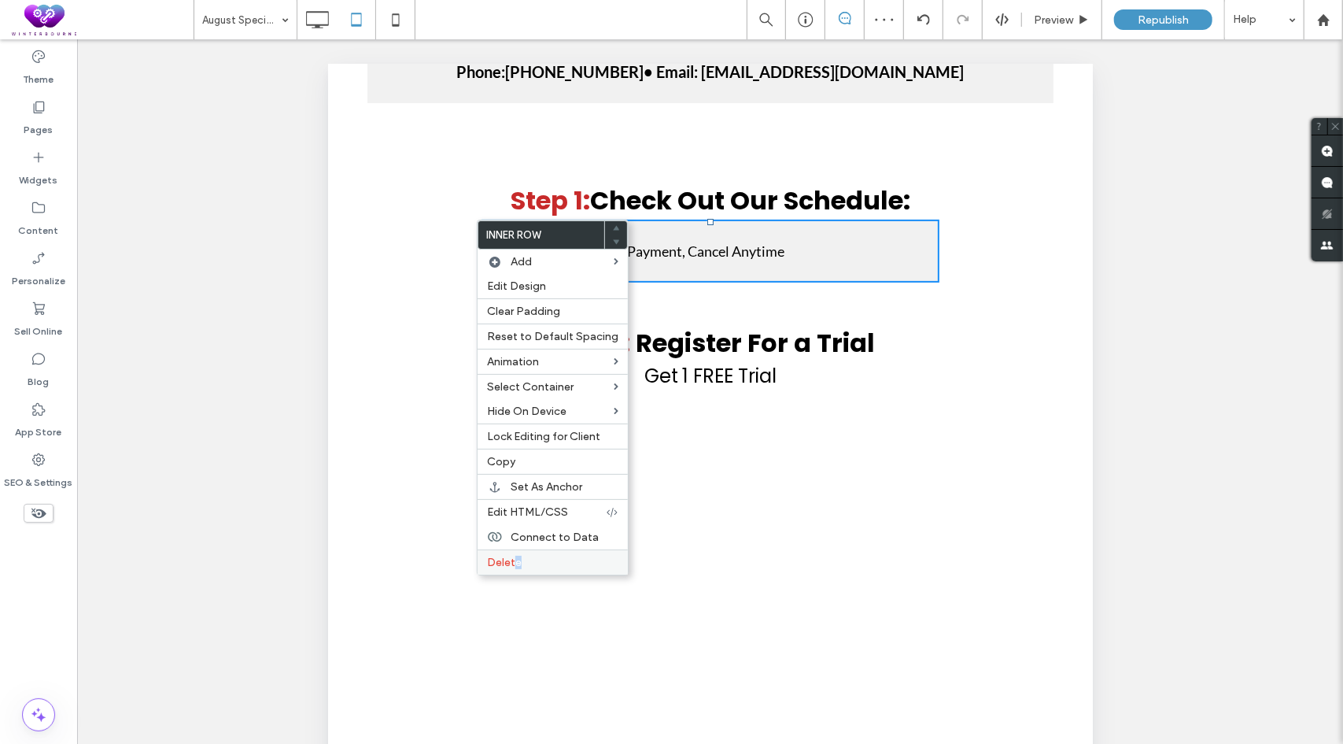
click at [517, 560] on span "Delete" at bounding box center [504, 562] width 35 height 13
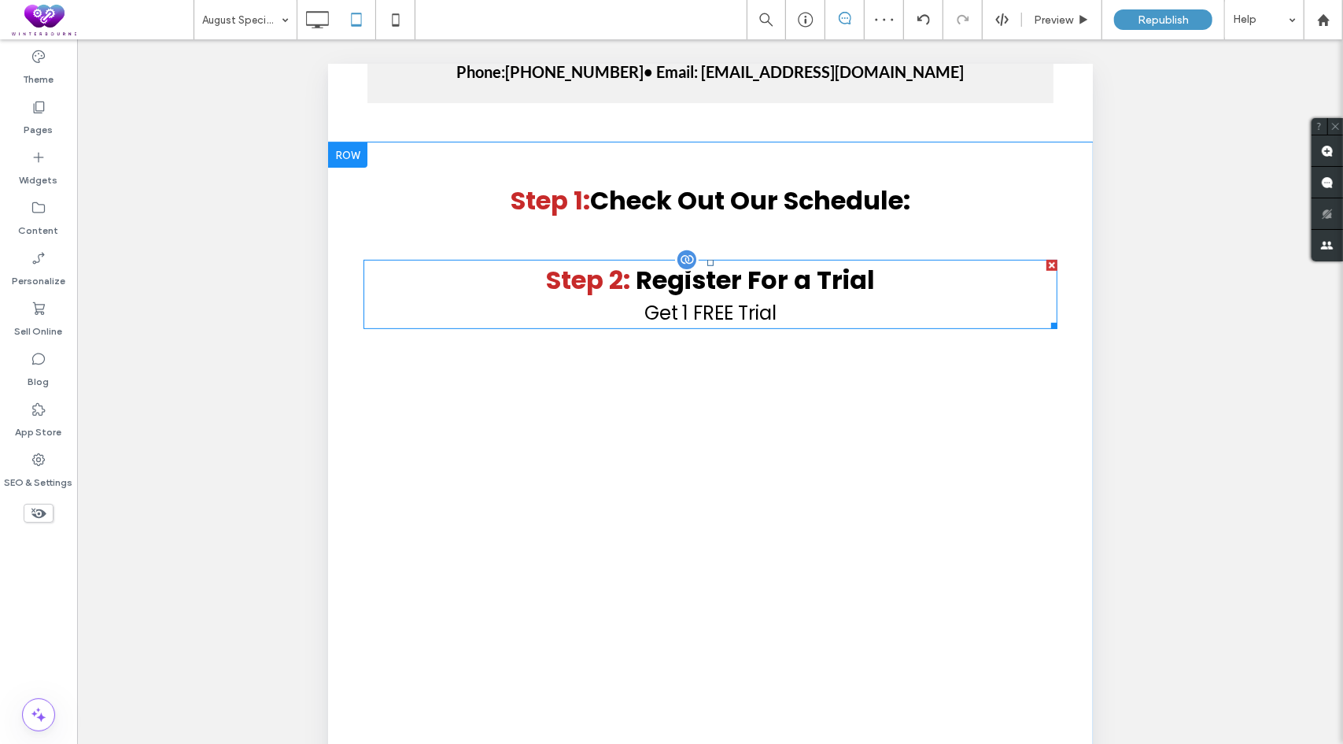
click at [1046, 259] on div at bounding box center [1051, 264] width 11 height 11
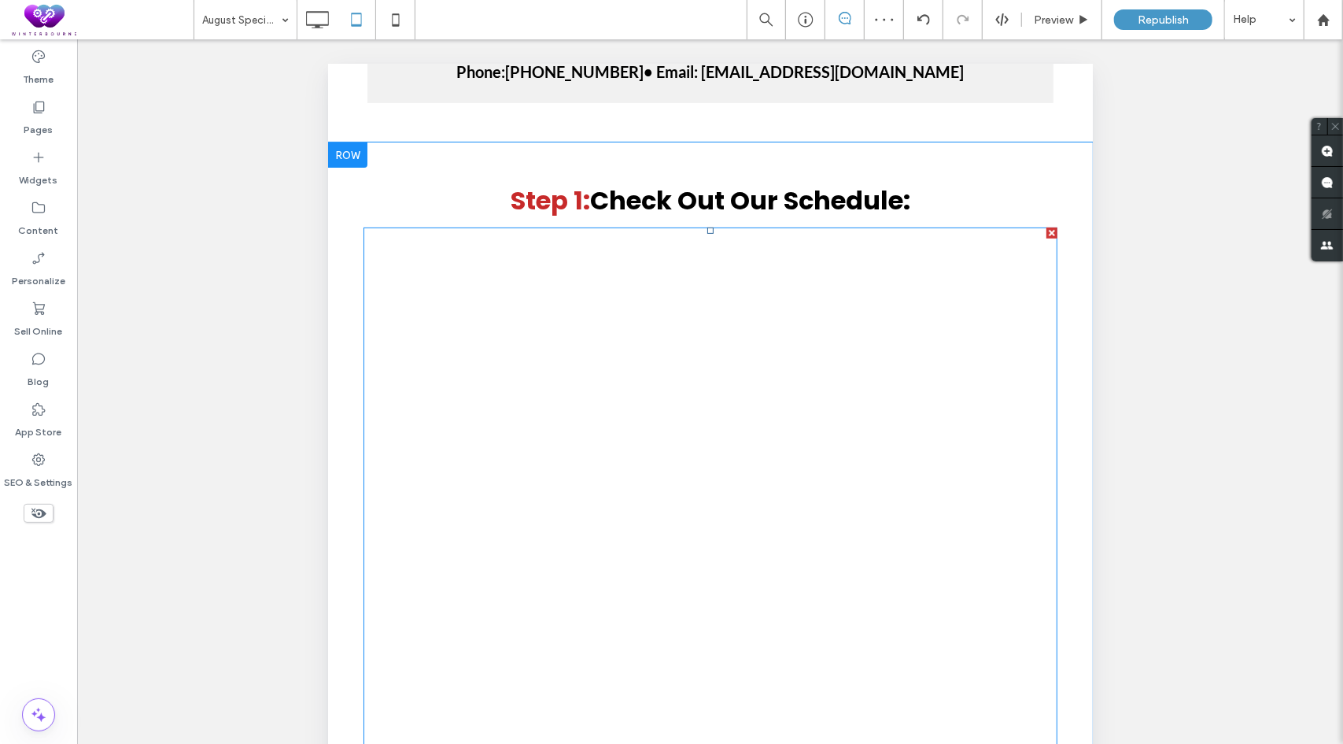
click at [571, 261] on span at bounding box center [710, 618] width 694 height 782
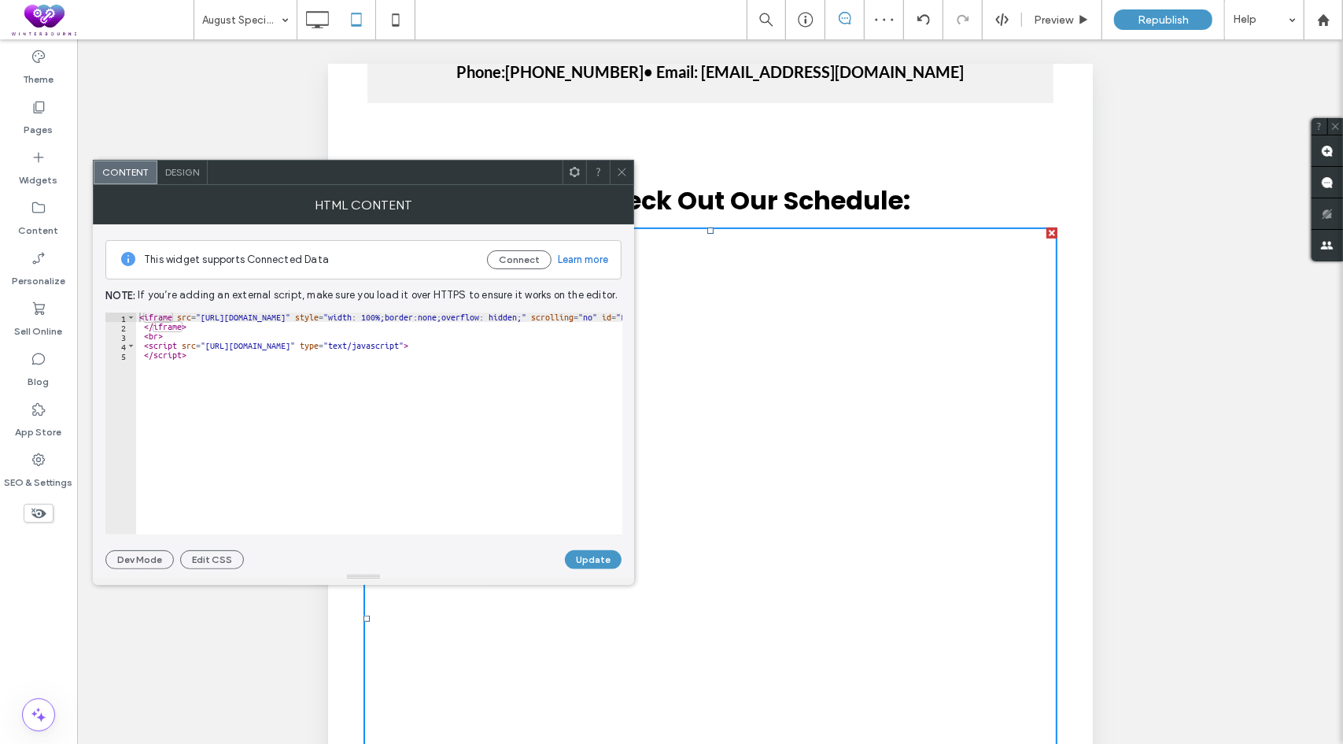
click at [576, 176] on use at bounding box center [575, 172] width 10 height 10
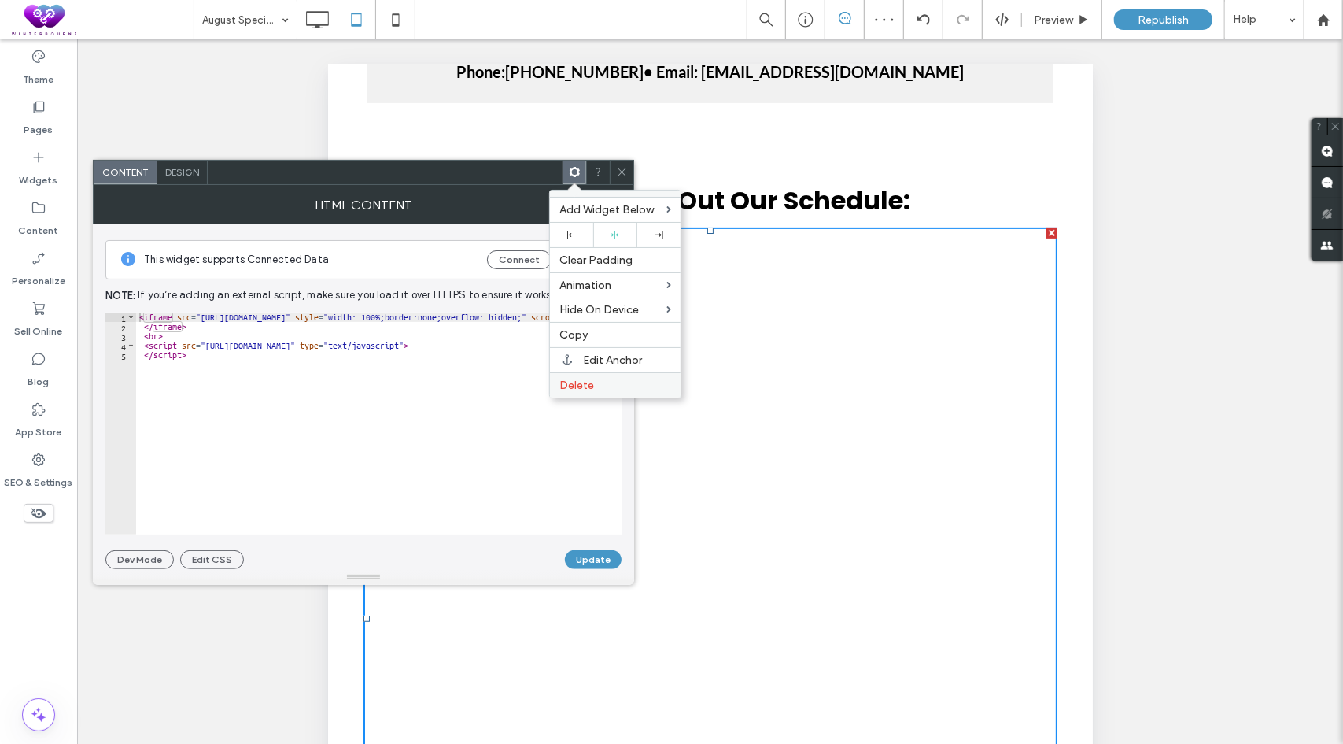
click at [583, 381] on span "Delete" at bounding box center [577, 385] width 35 height 13
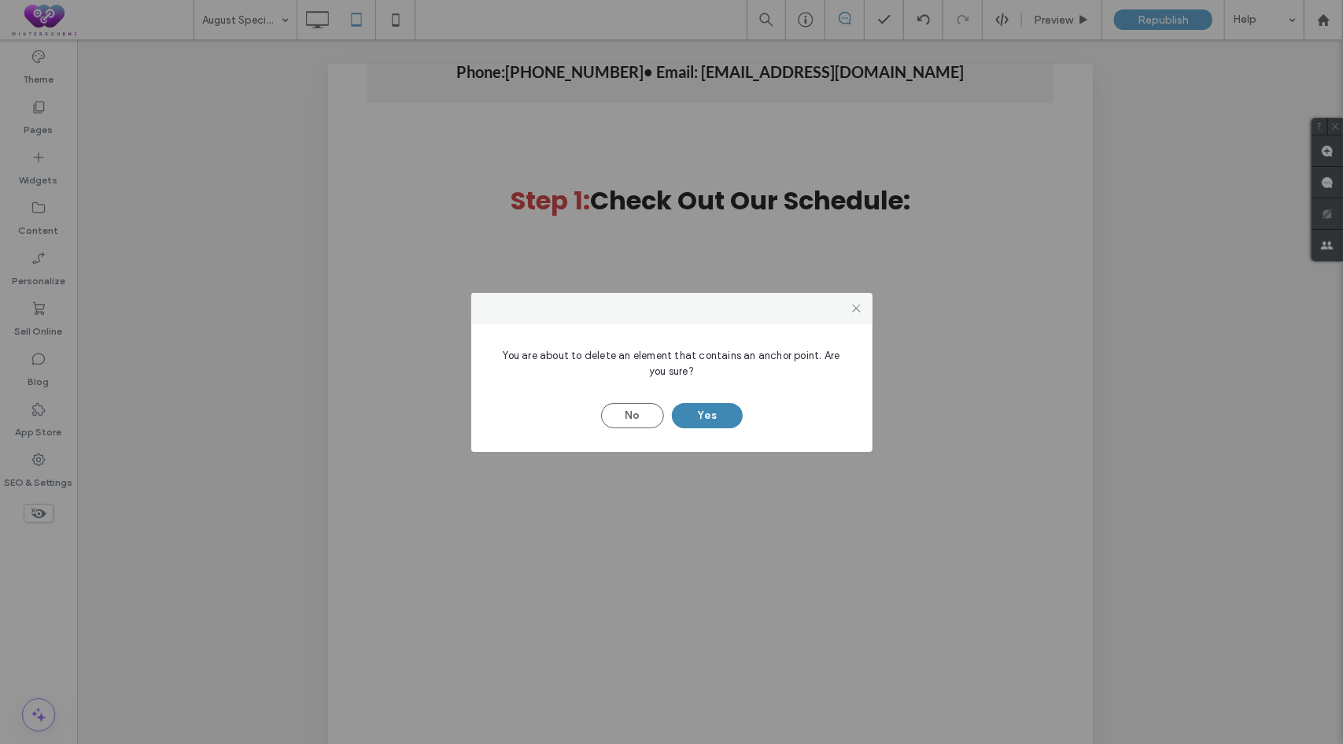
click at [711, 415] on button "Yes" at bounding box center [707, 415] width 71 height 25
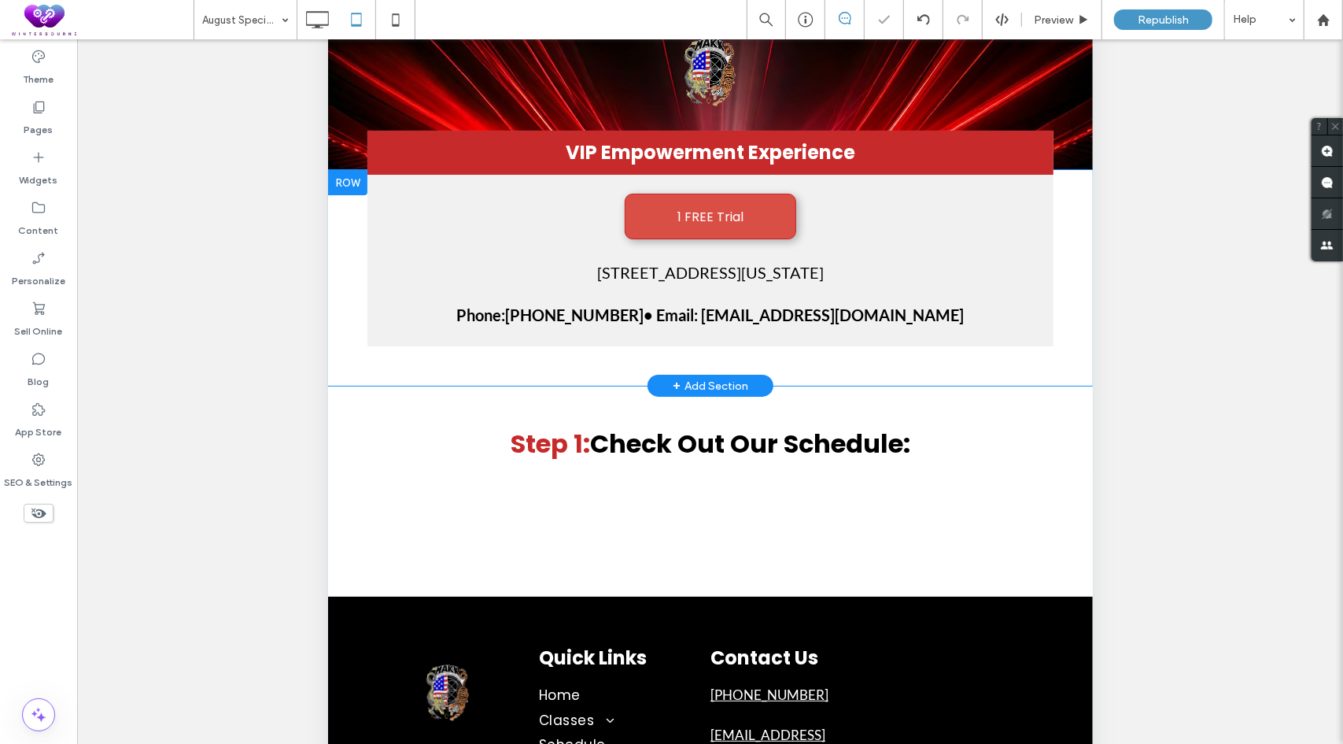
scroll to position [79, 0]
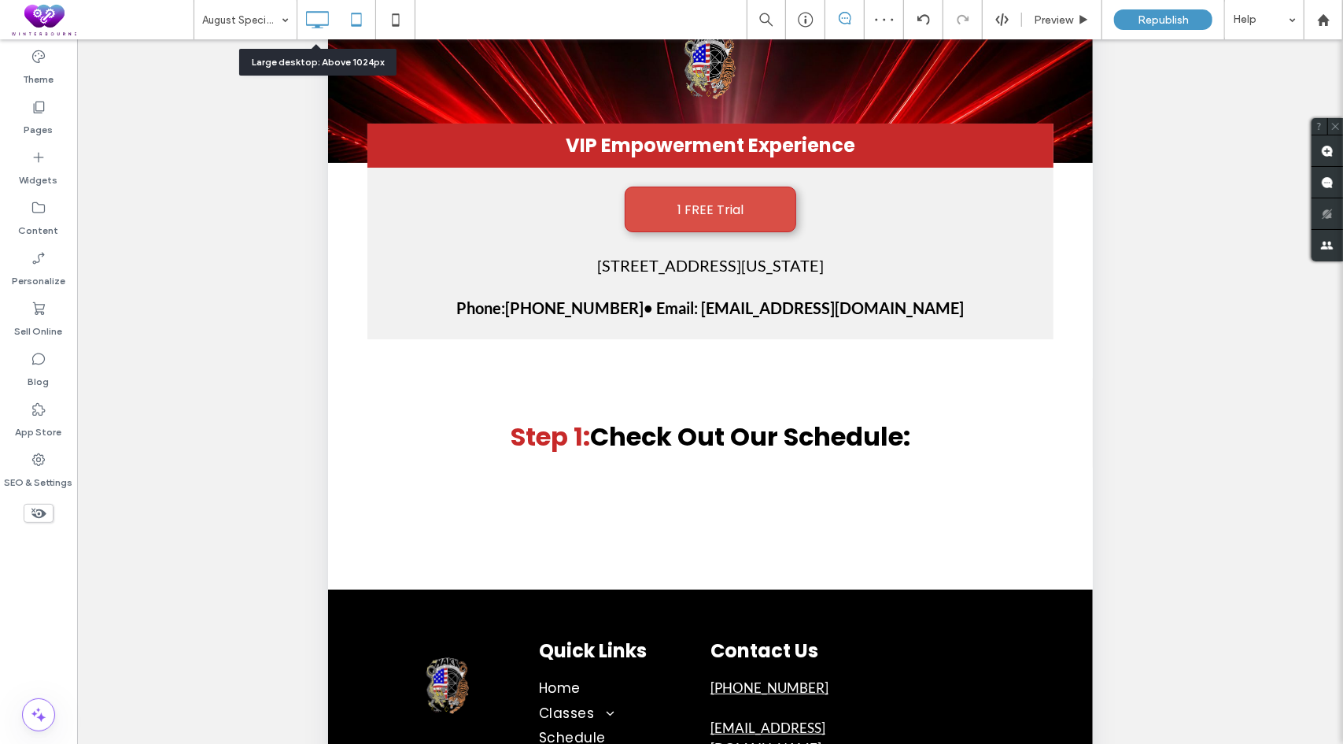
click at [320, 17] on icon at bounding box center [316, 19] width 31 height 31
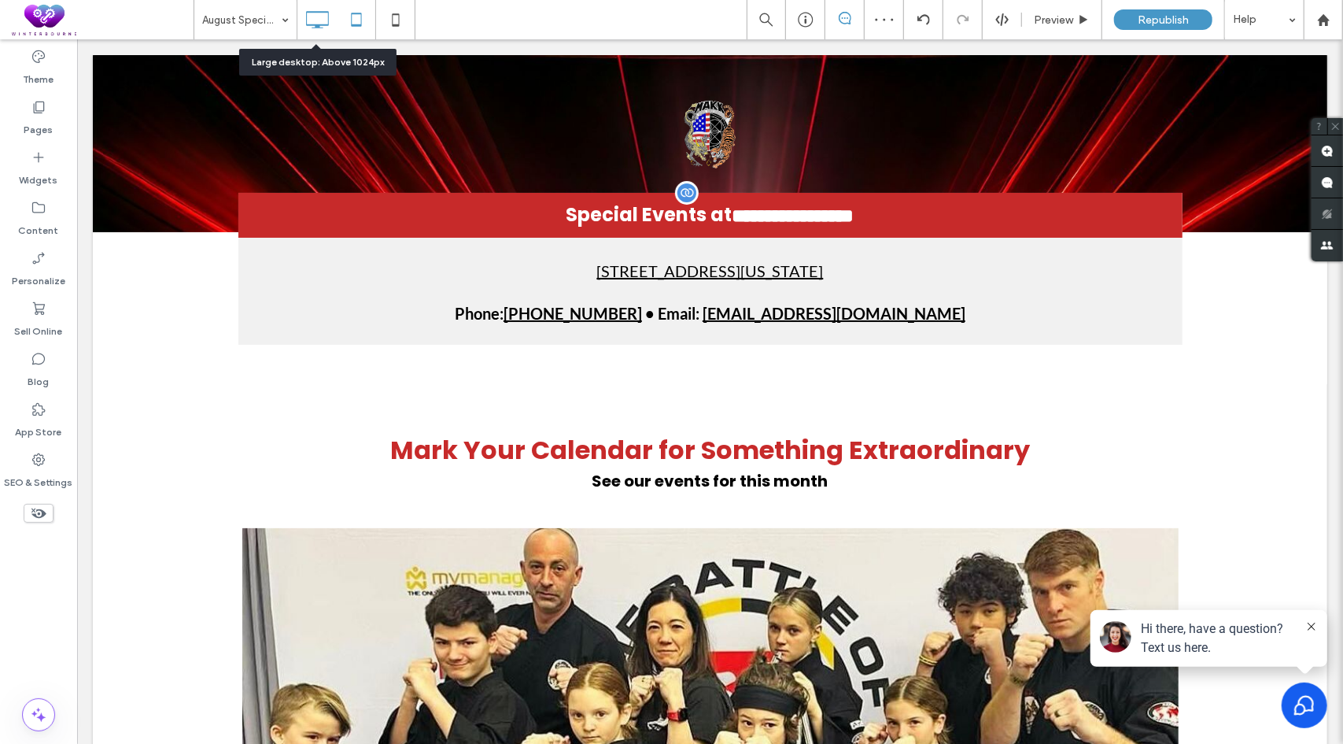
scroll to position [0, 0]
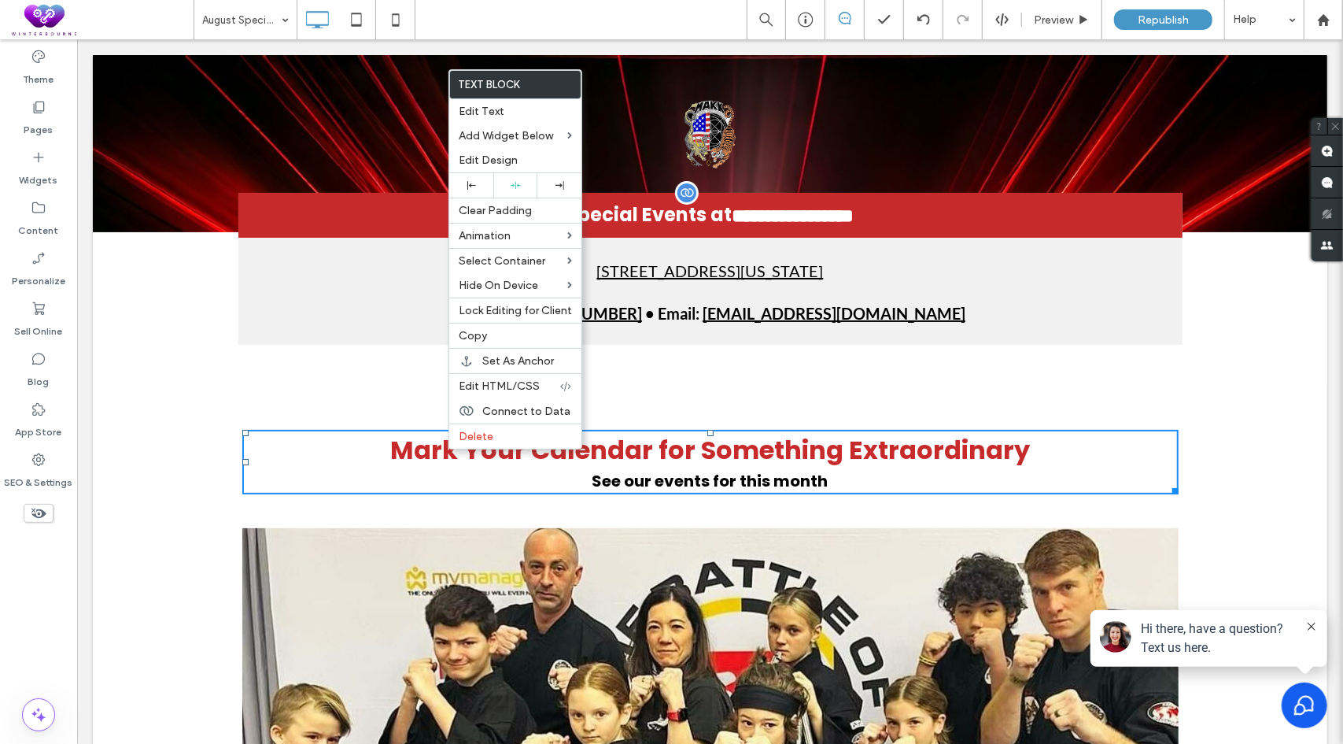
click at [188, 419] on div "Mark Your Calendar for Something Extraordinary See our events for this month Cl…" at bounding box center [709, 672] width 1235 height 578
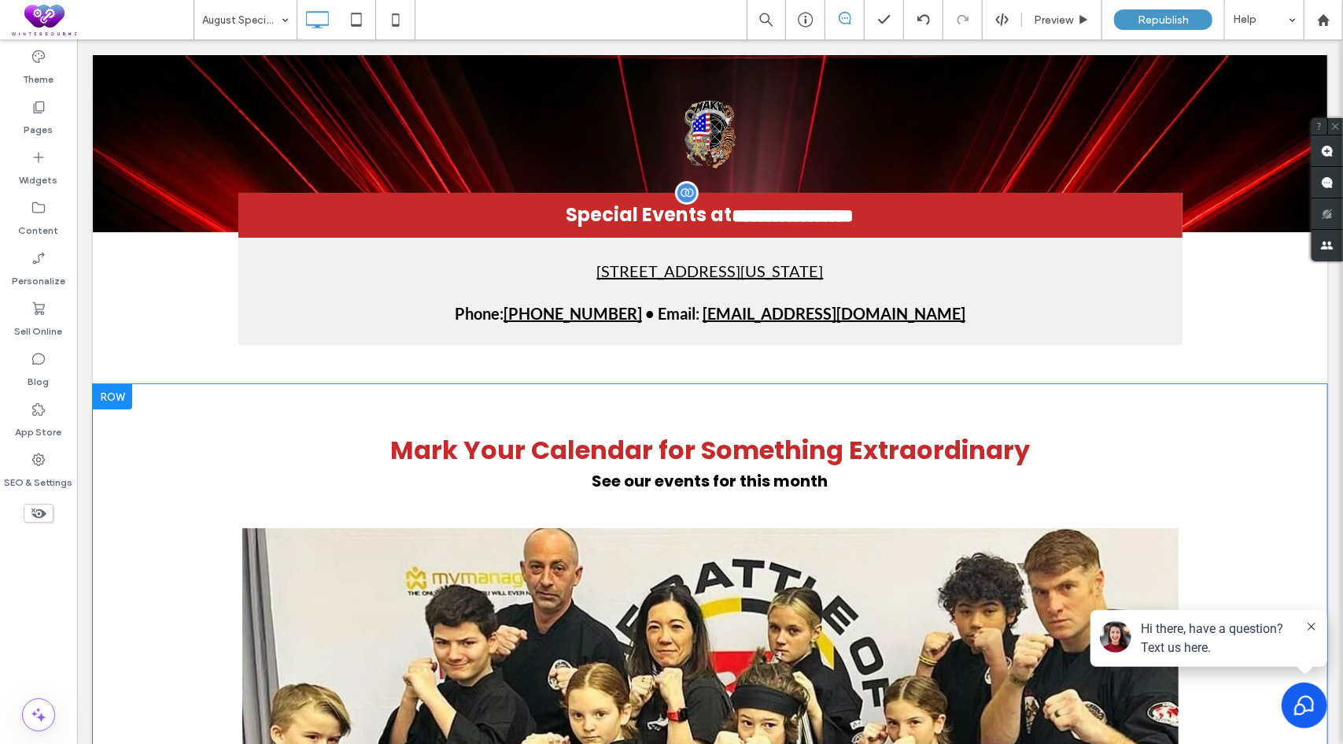
click at [123, 392] on div at bounding box center [111, 395] width 39 height 25
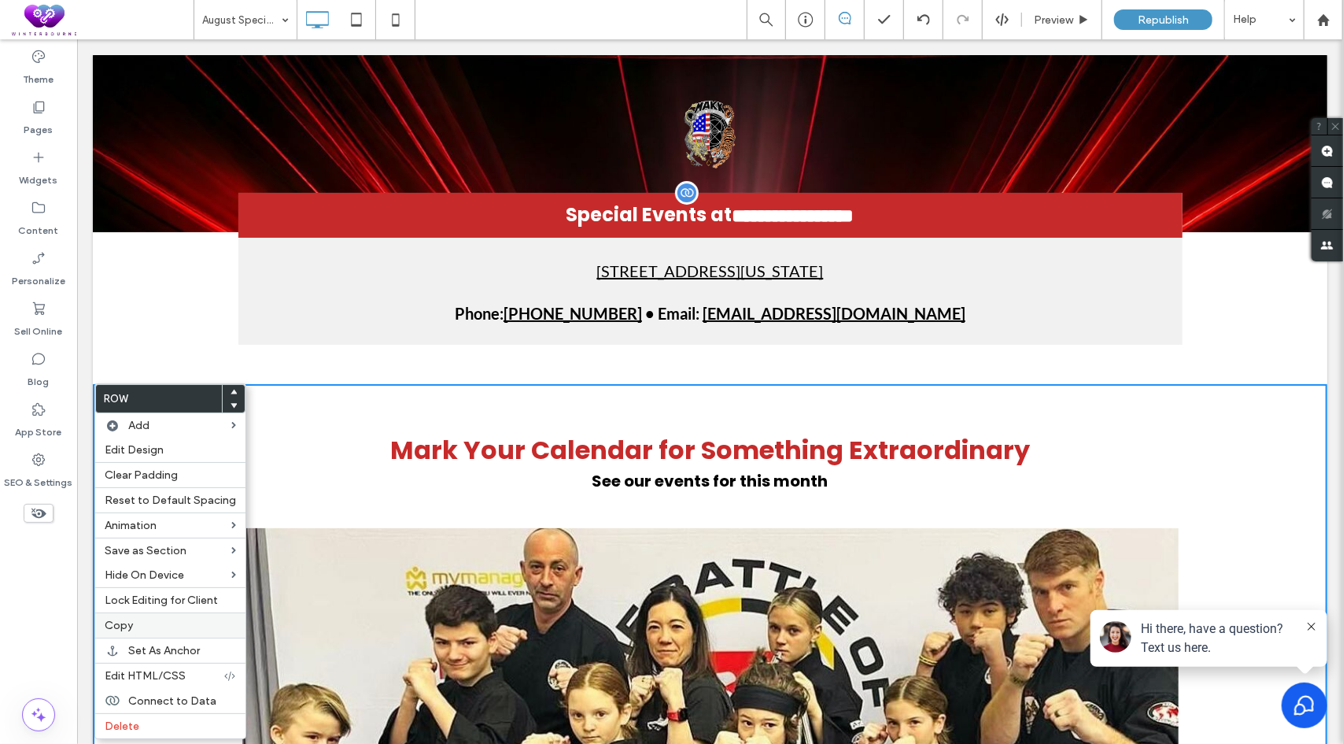
click at [126, 622] on span "Copy" at bounding box center [119, 625] width 28 height 13
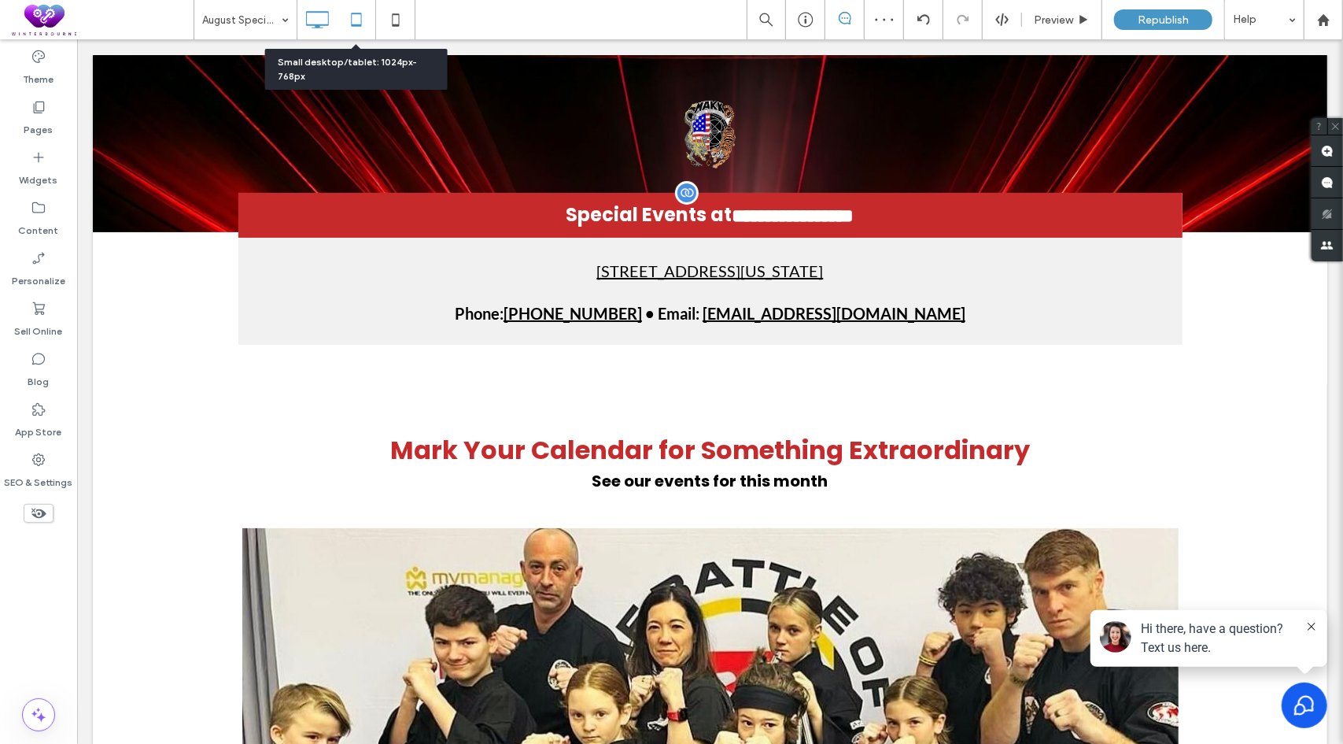
click at [358, 13] on use at bounding box center [356, 19] width 10 height 13
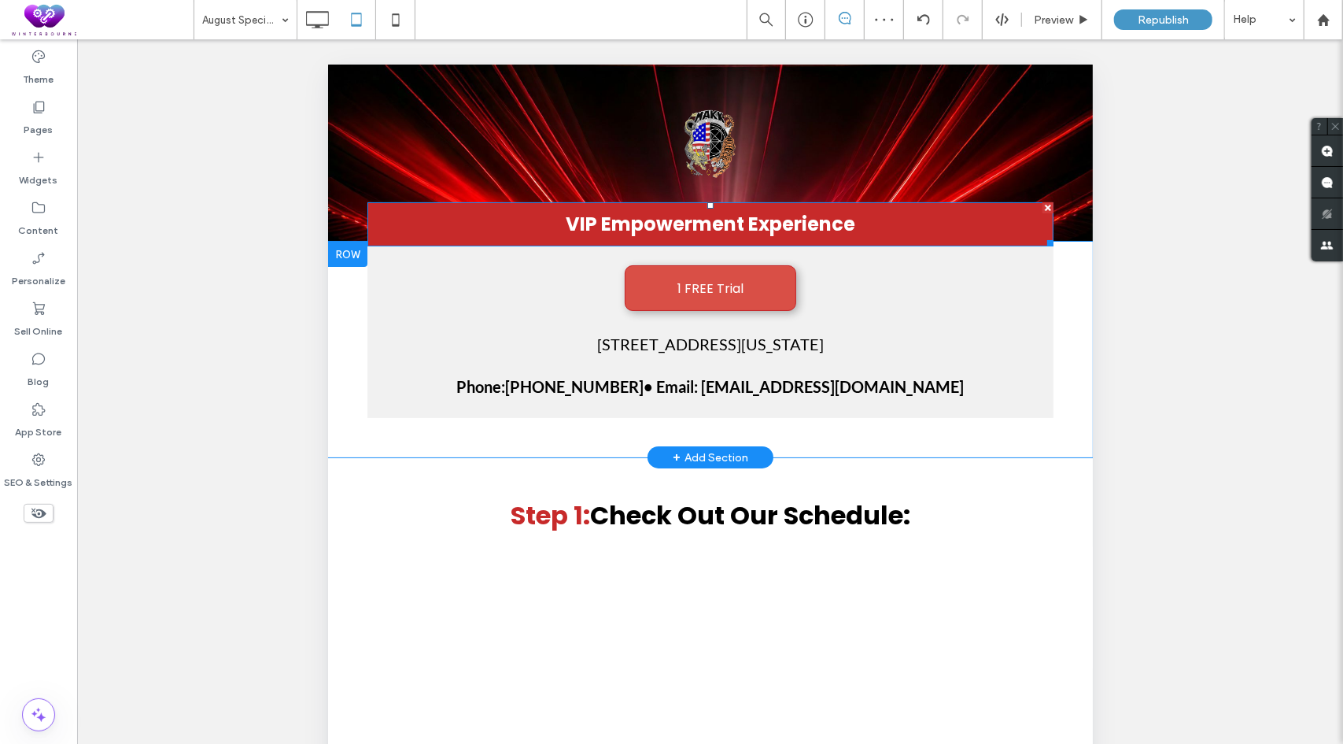
click at [610, 227] on span "VIP Empowerment Experience" at bounding box center [710, 223] width 290 height 26
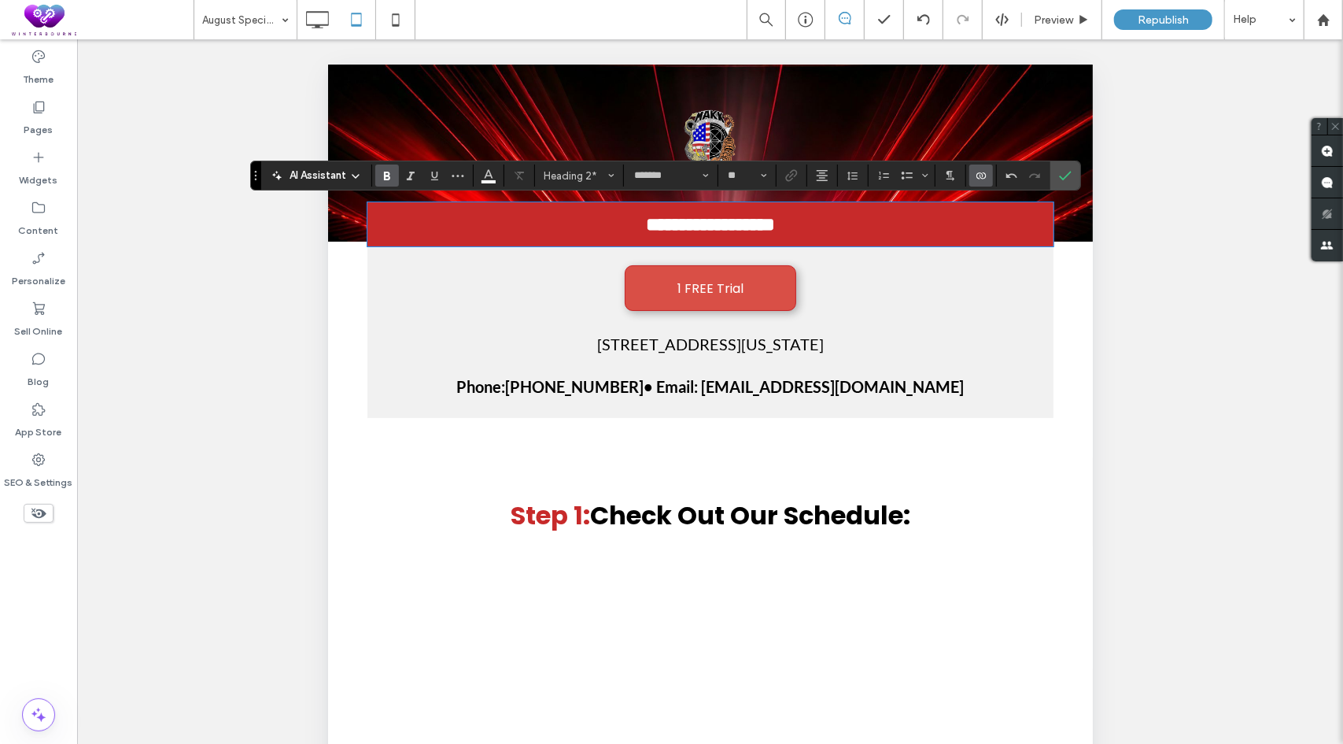
click at [977, 187] on span "Connect To Data" at bounding box center [978, 175] width 7 height 22
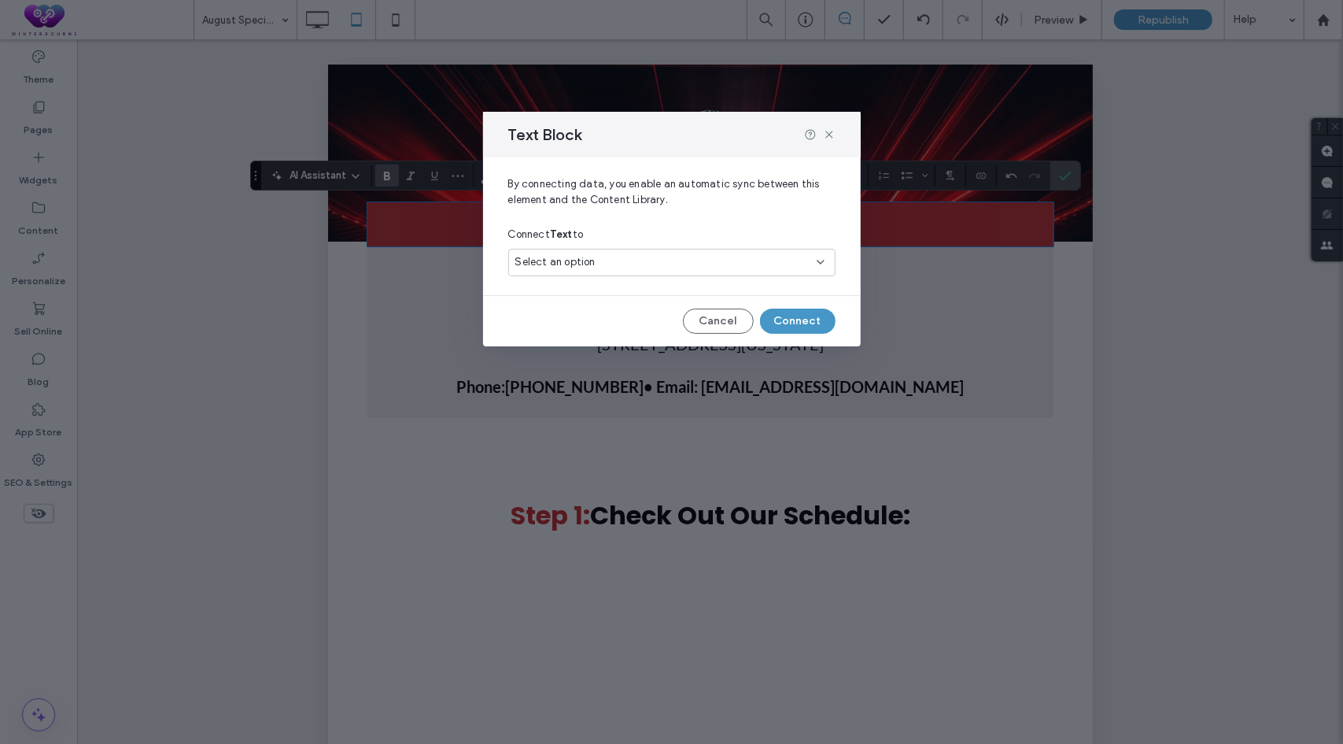
click at [659, 254] on div "Select an option" at bounding box center [662, 262] width 294 height 16
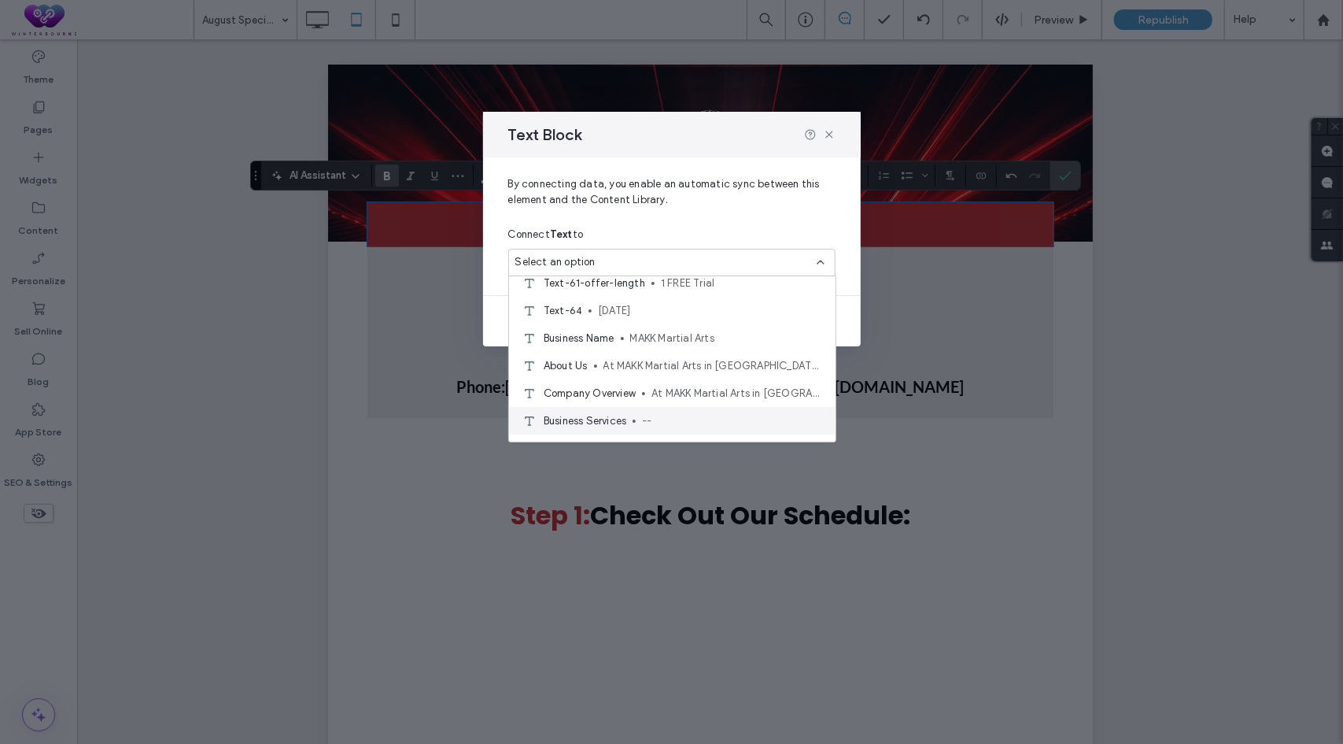
scroll to position [1684, 0]
click at [667, 341] on span "MAKK Martial Arts" at bounding box center [726, 342] width 193 height 16
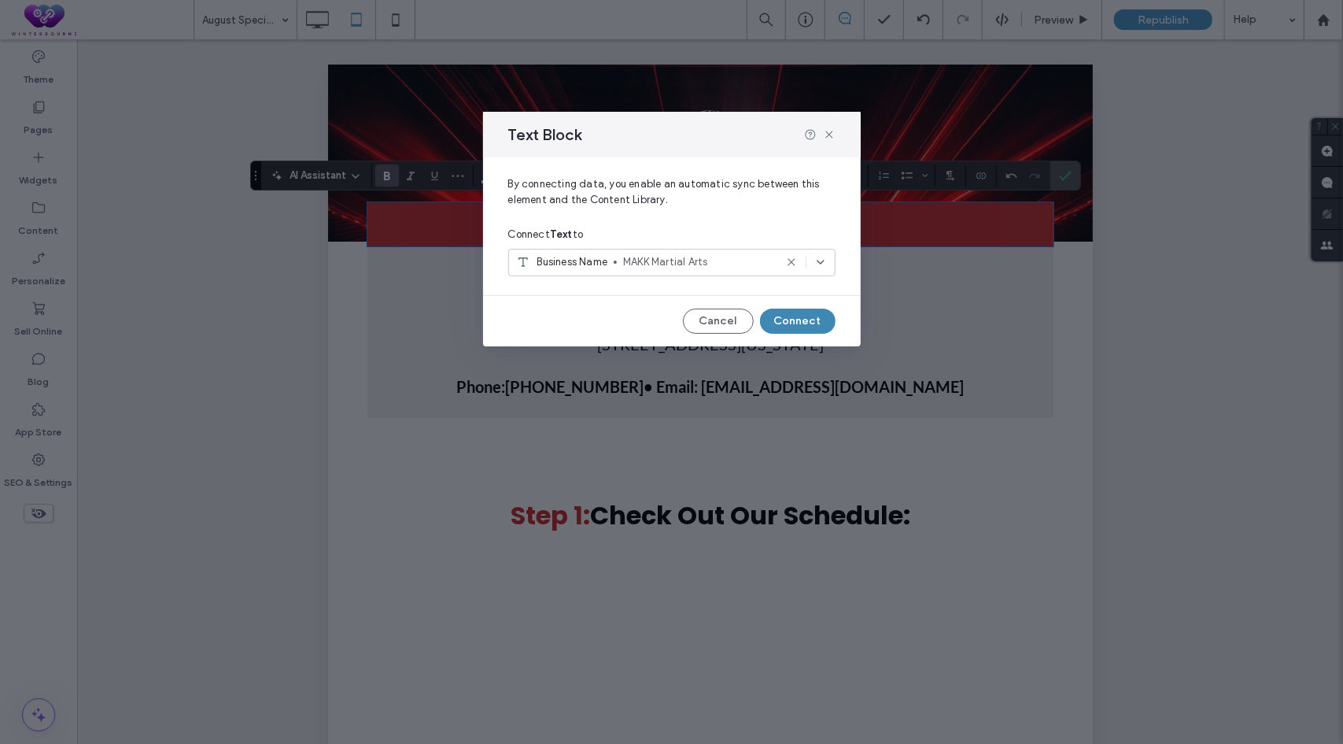
click at [787, 323] on button "Connect" at bounding box center [798, 320] width 76 height 25
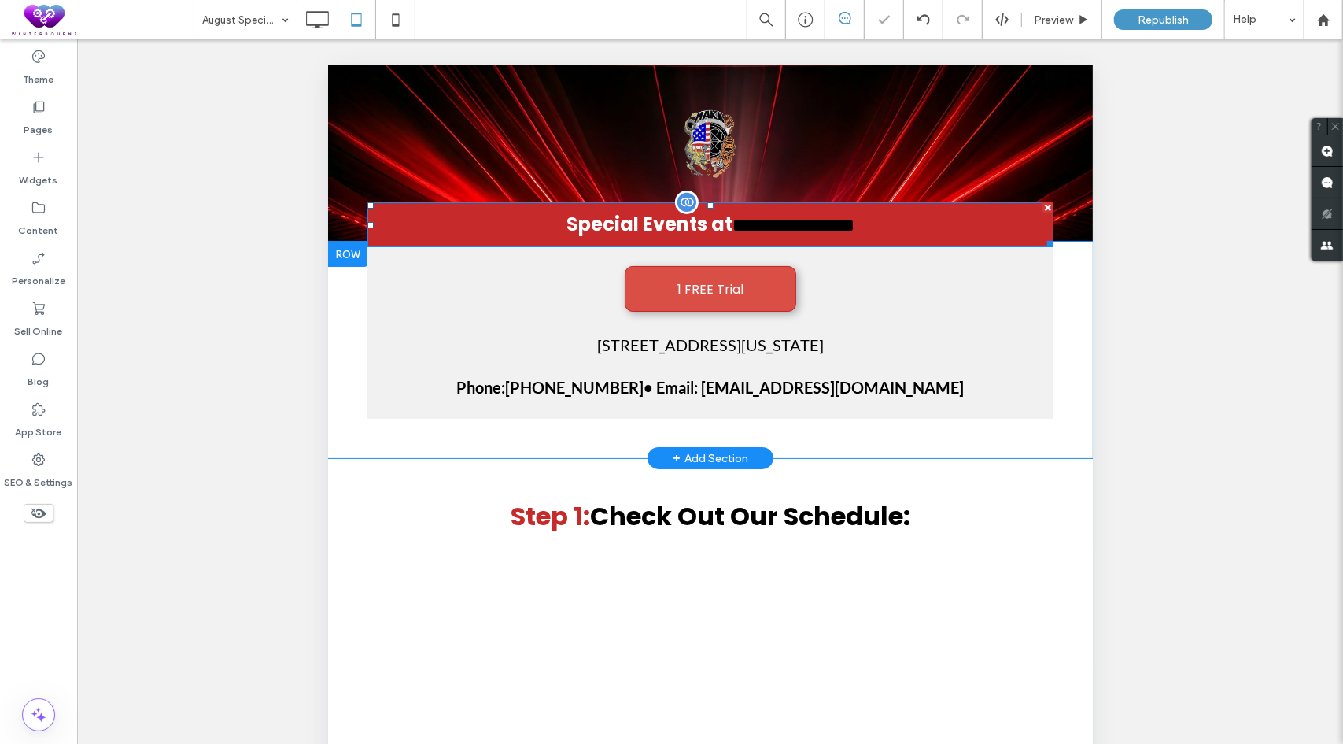
click at [797, 227] on span "**********" at bounding box center [793, 224] width 122 height 19
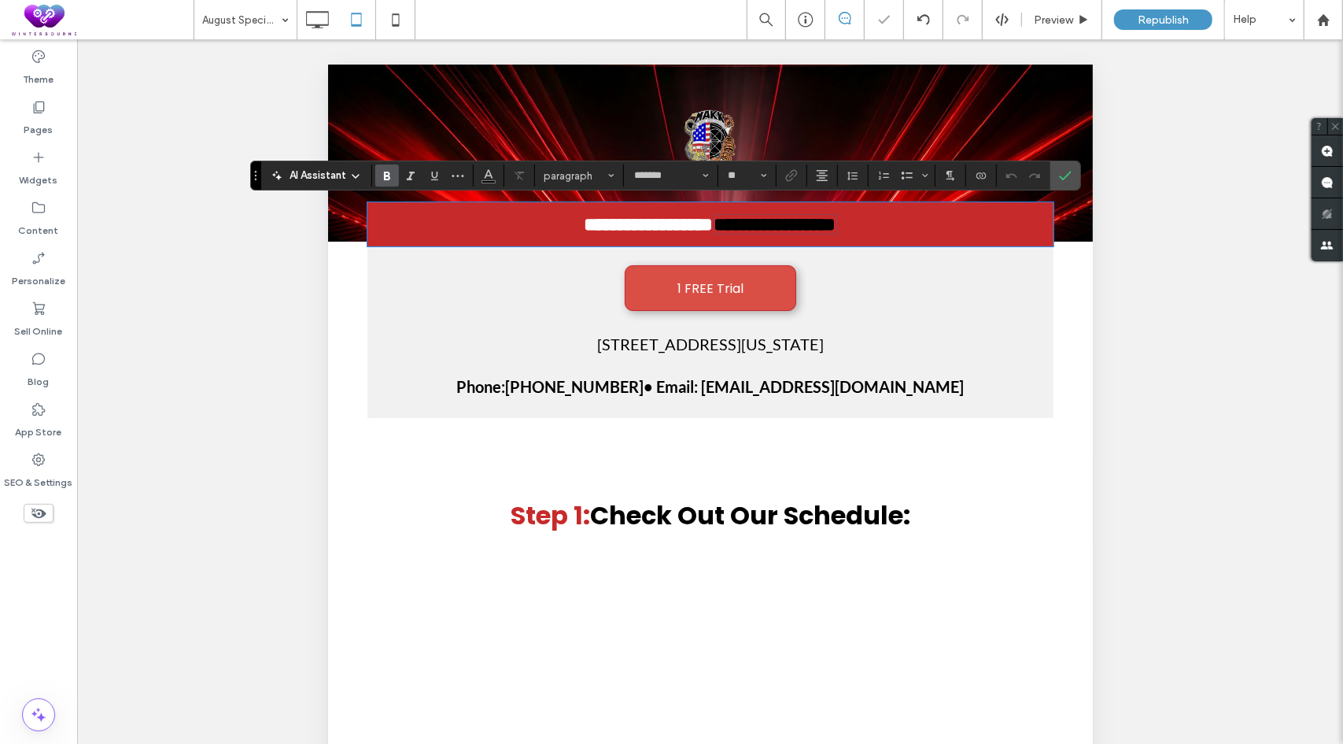
click at [799, 220] on span "**********" at bounding box center [775, 223] width 122 height 19
click at [488, 175] on use "Color" at bounding box center [489, 174] width 9 height 9
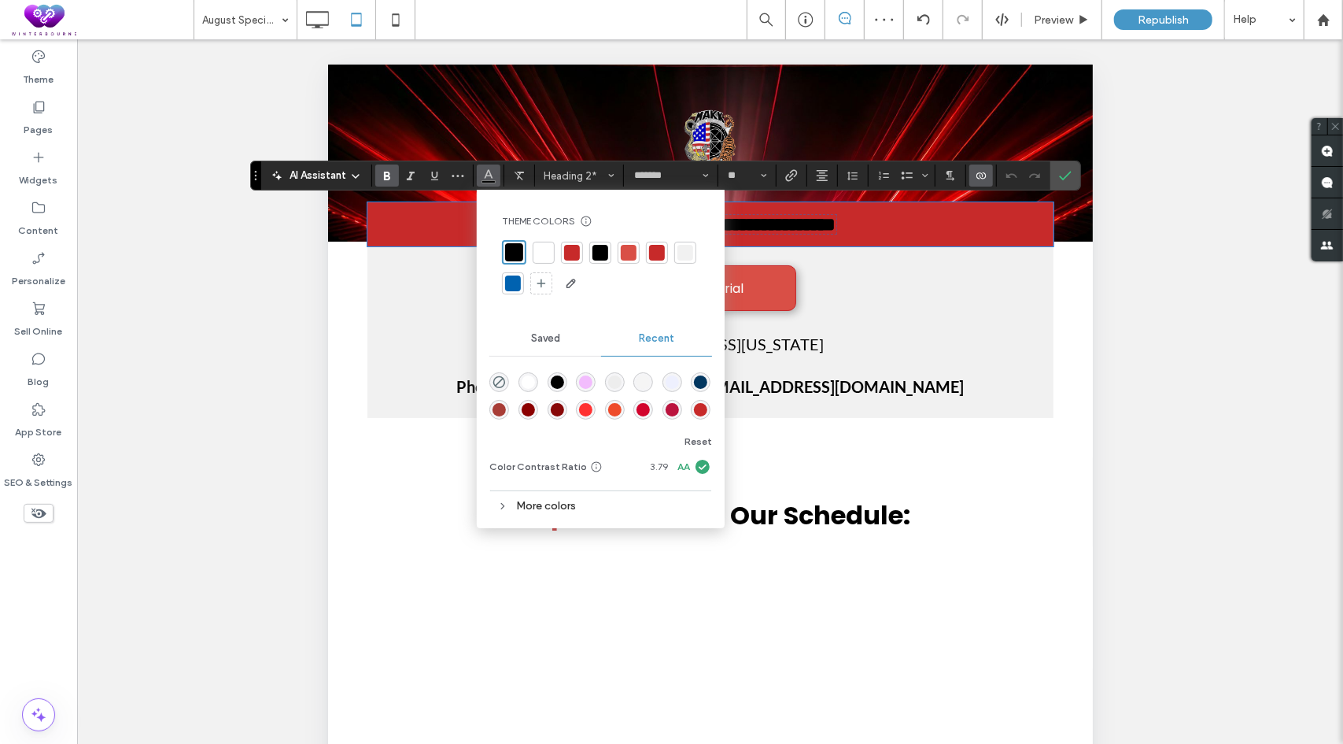
click at [541, 248] on div at bounding box center [544, 253] width 16 height 16
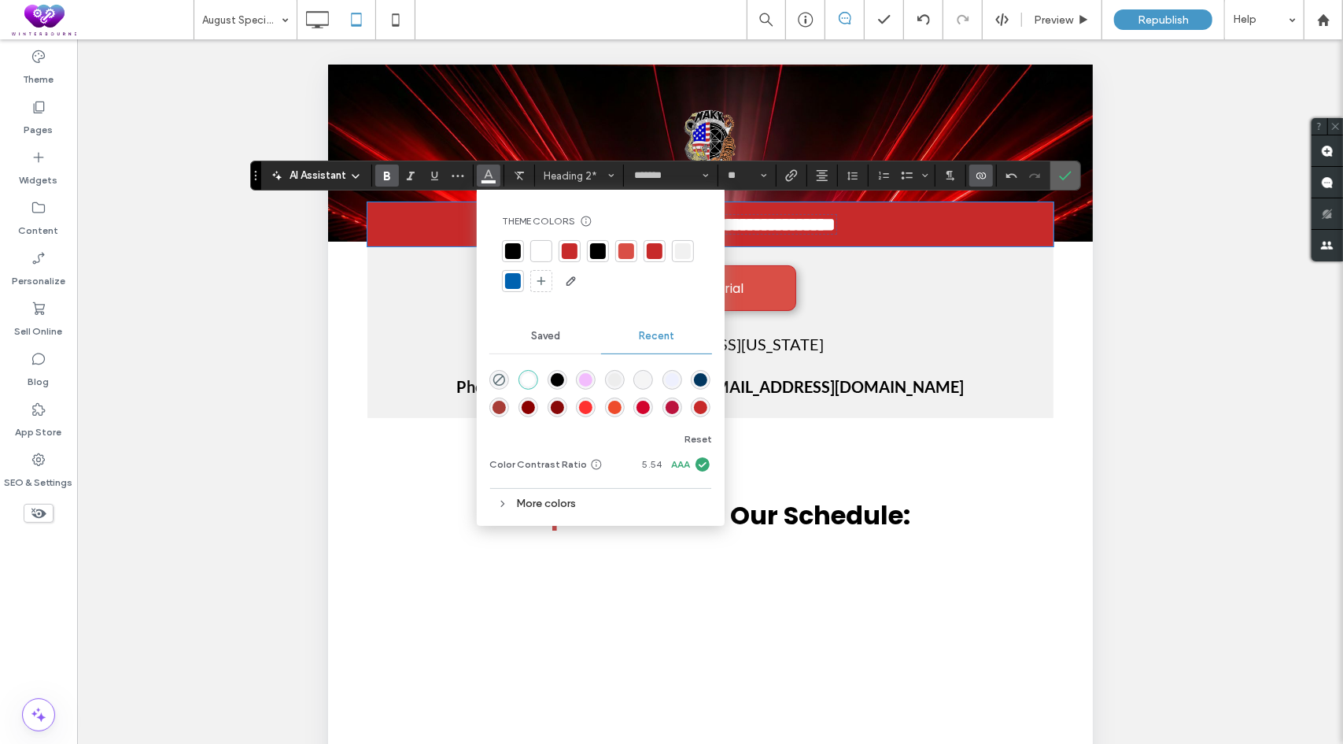
click at [1062, 175] on use "Confirm" at bounding box center [1065, 175] width 13 height 9
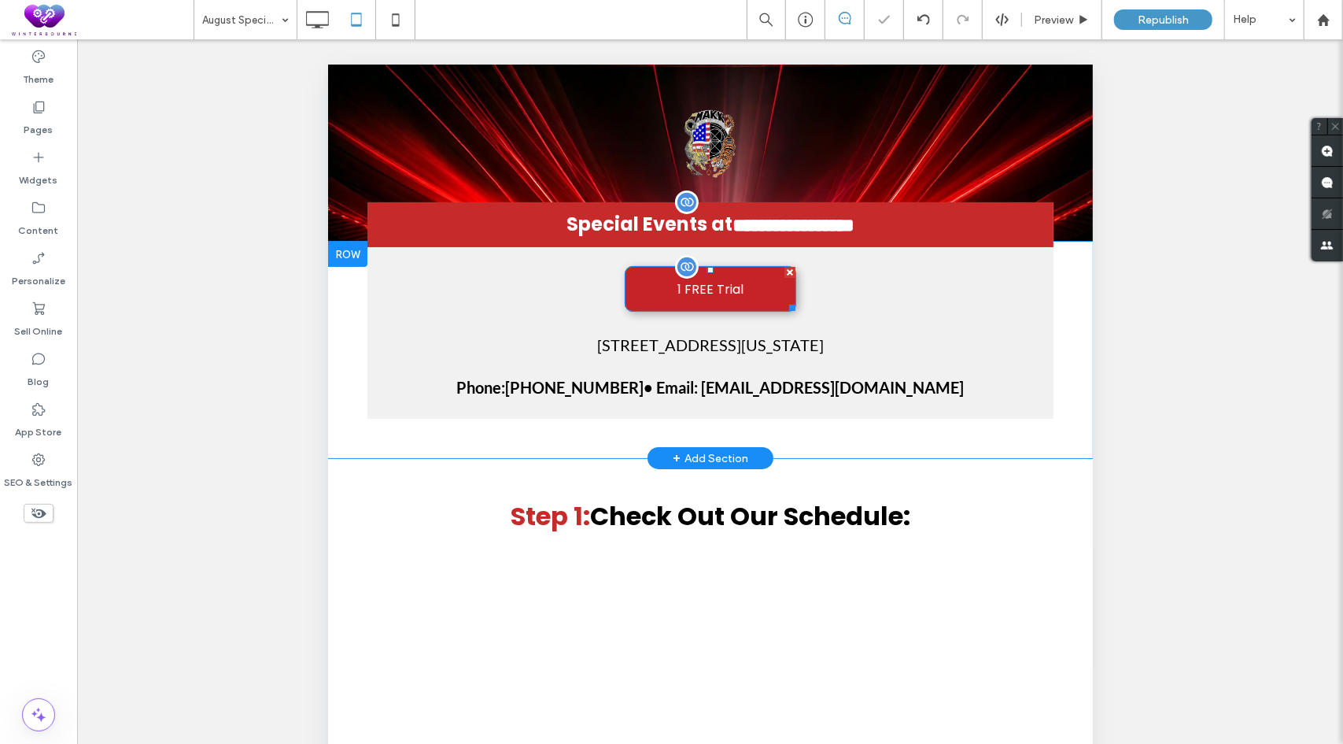
click at [784, 268] on div at bounding box center [789, 271] width 11 height 11
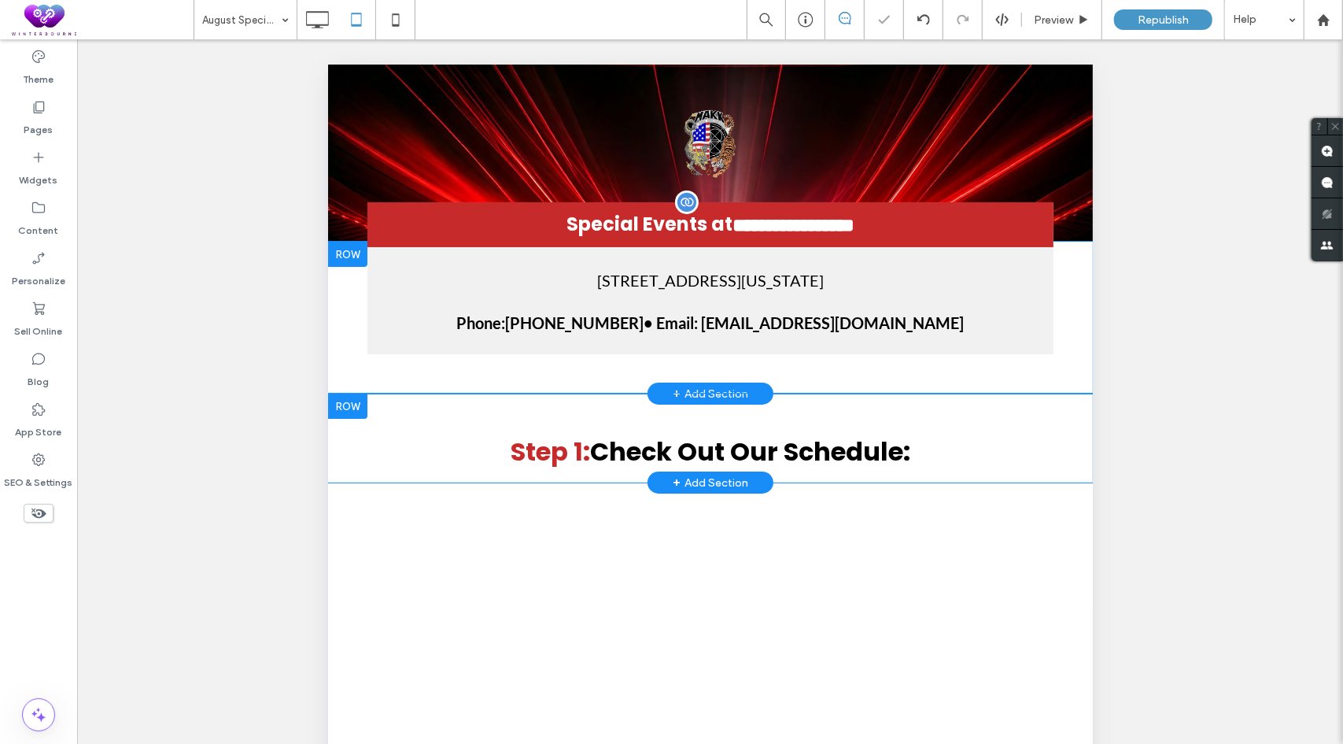
click at [345, 403] on div at bounding box center [346, 405] width 39 height 25
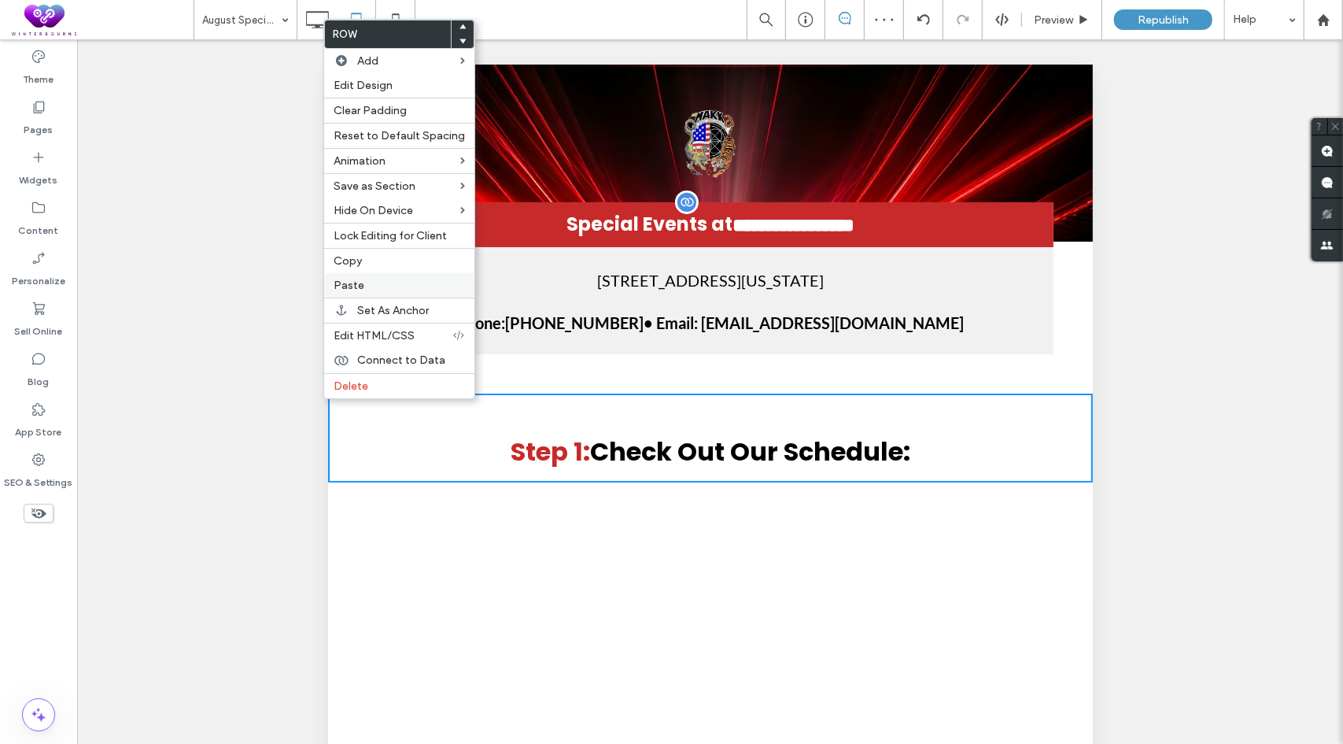
click at [368, 279] on label "Paste" at bounding box center [399, 285] width 131 height 13
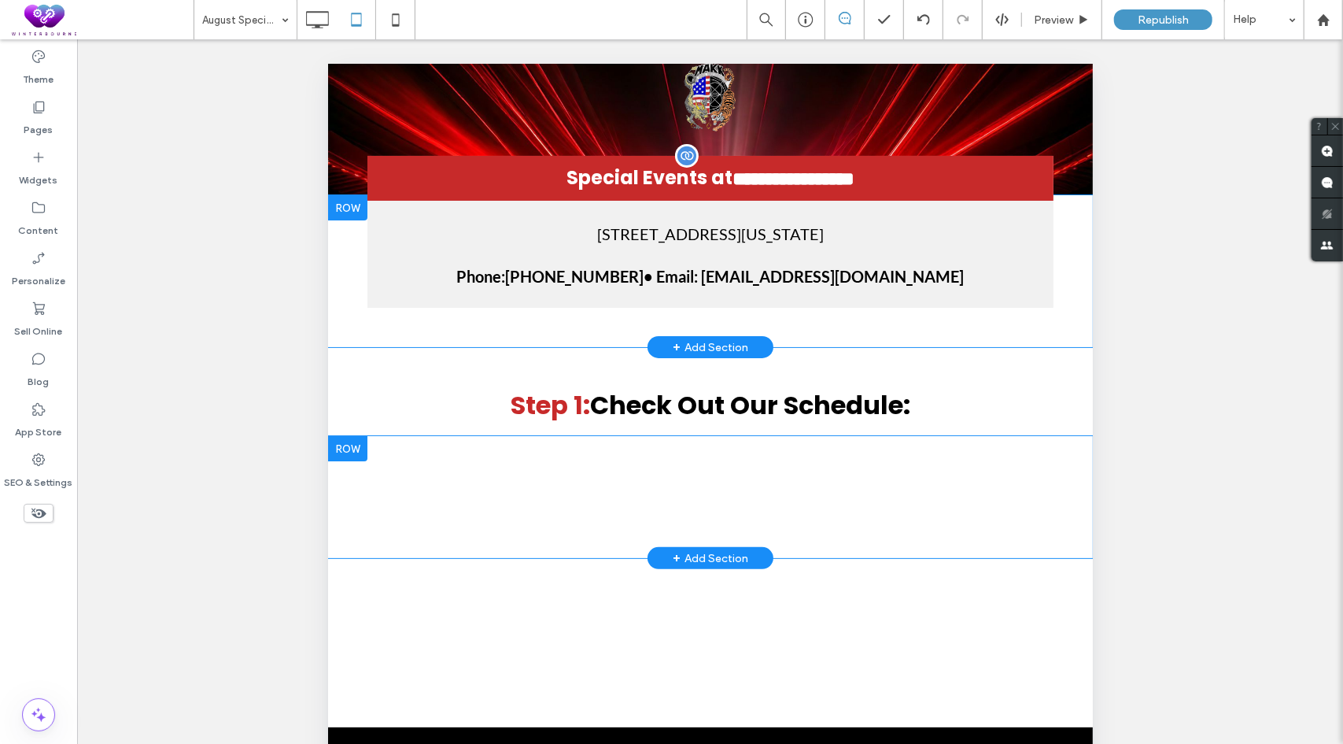
scroll to position [53, 0]
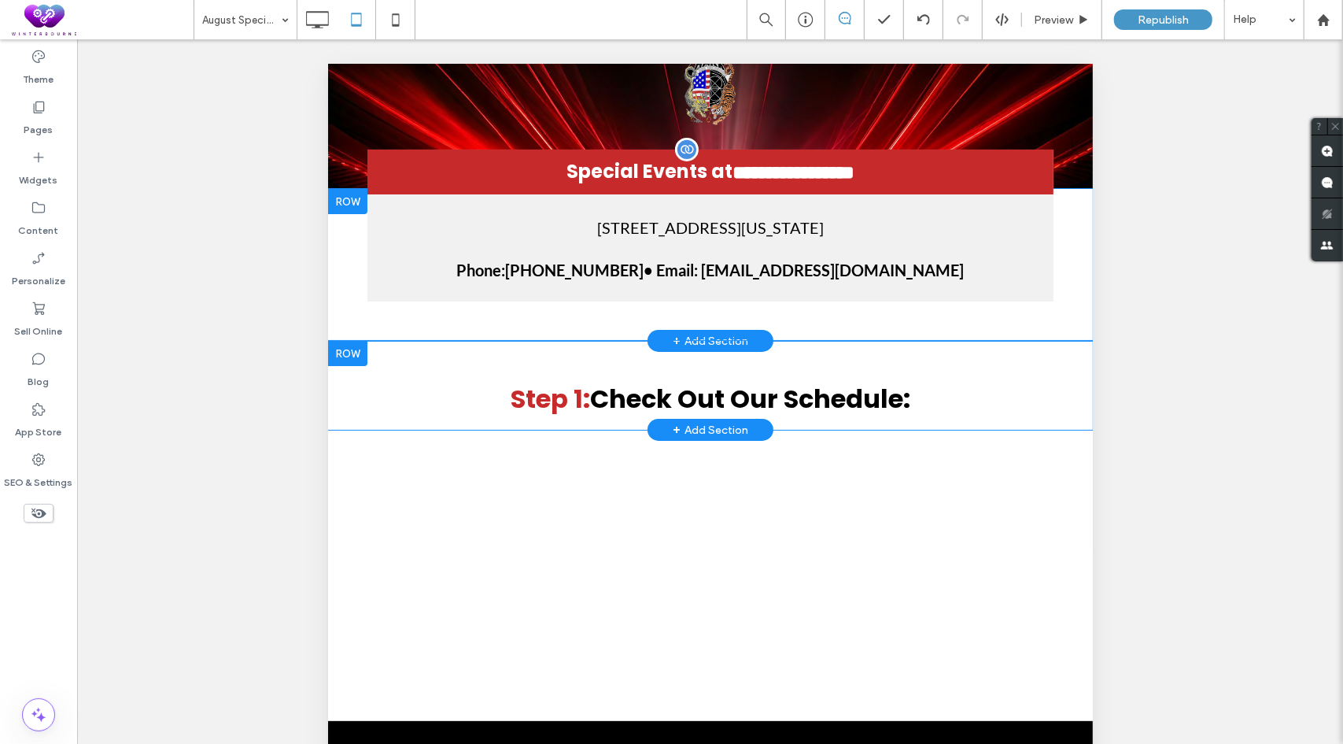
click at [358, 354] on div at bounding box center [346, 352] width 39 height 25
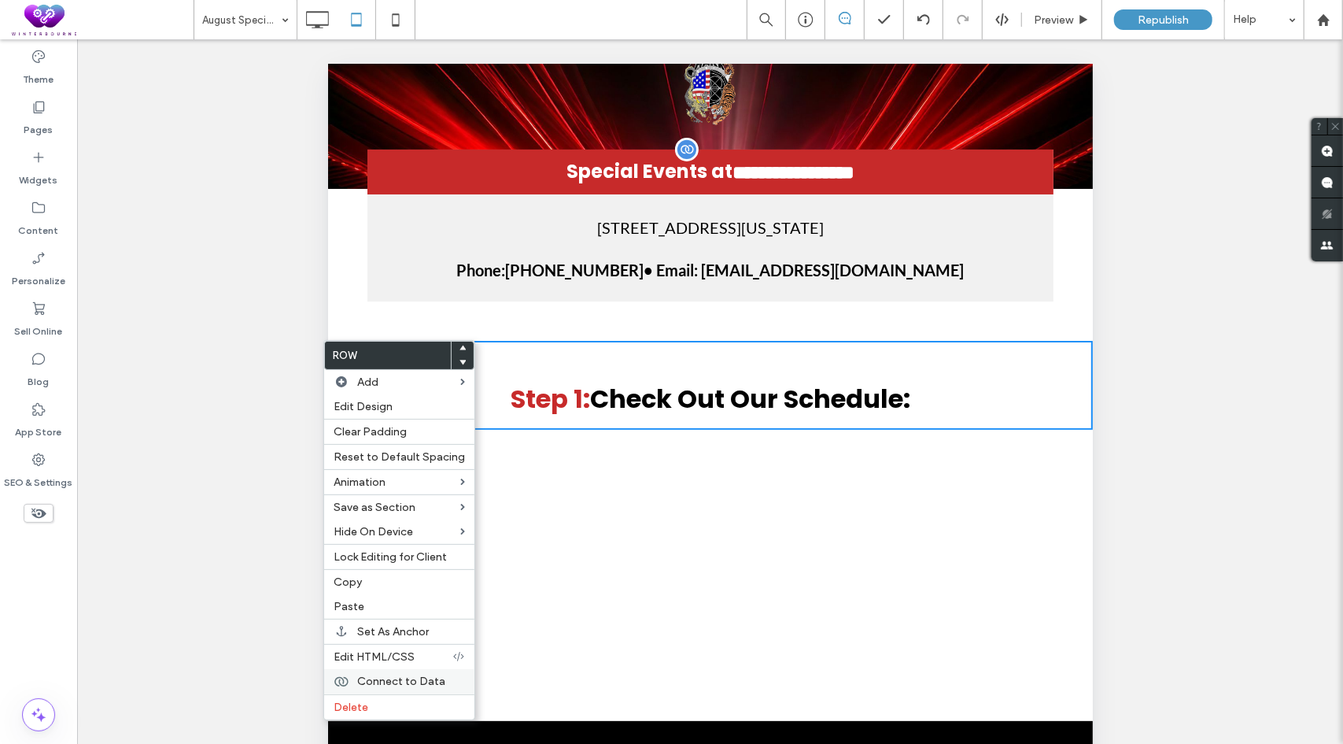
drag, startPoint x: 379, startPoint y: 695, endPoint x: 381, endPoint y: 685, distance: 9.7
click at [379, 700] on label "Delete" at bounding box center [399, 706] width 131 height 13
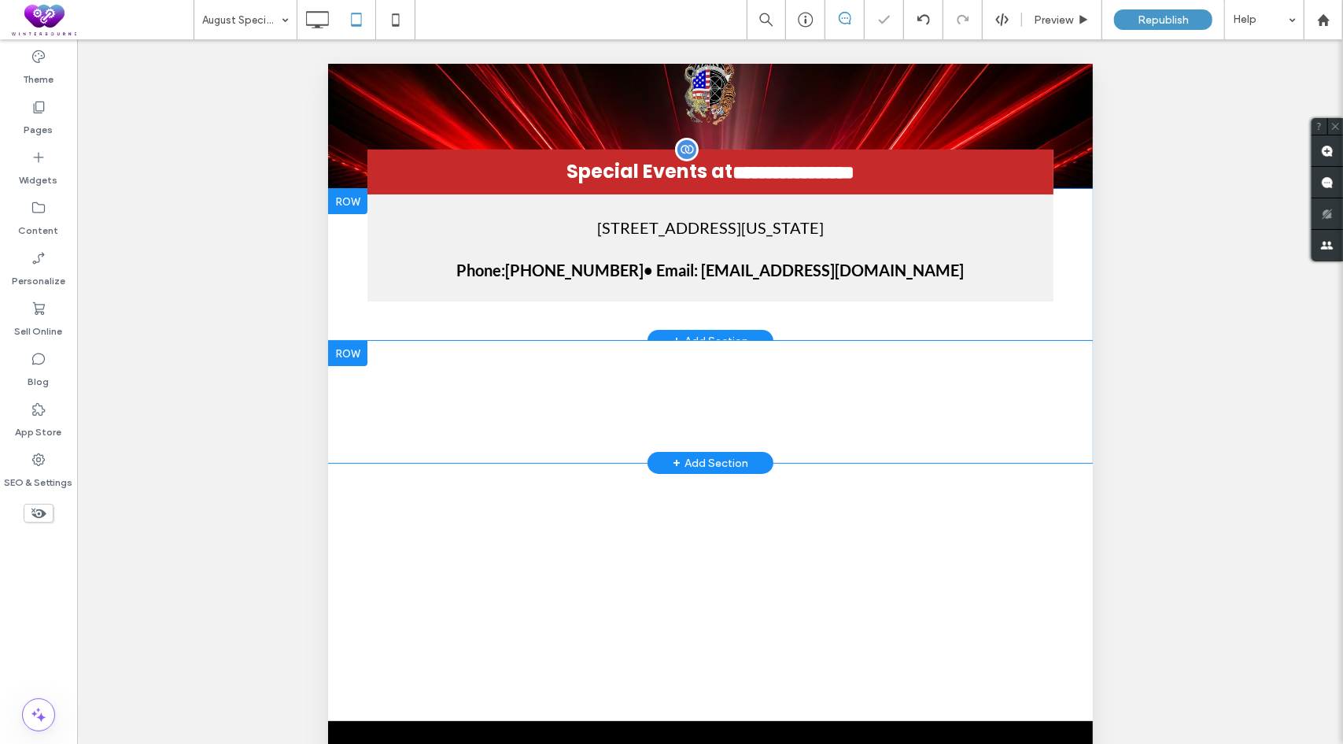
click at [352, 354] on div at bounding box center [346, 352] width 39 height 25
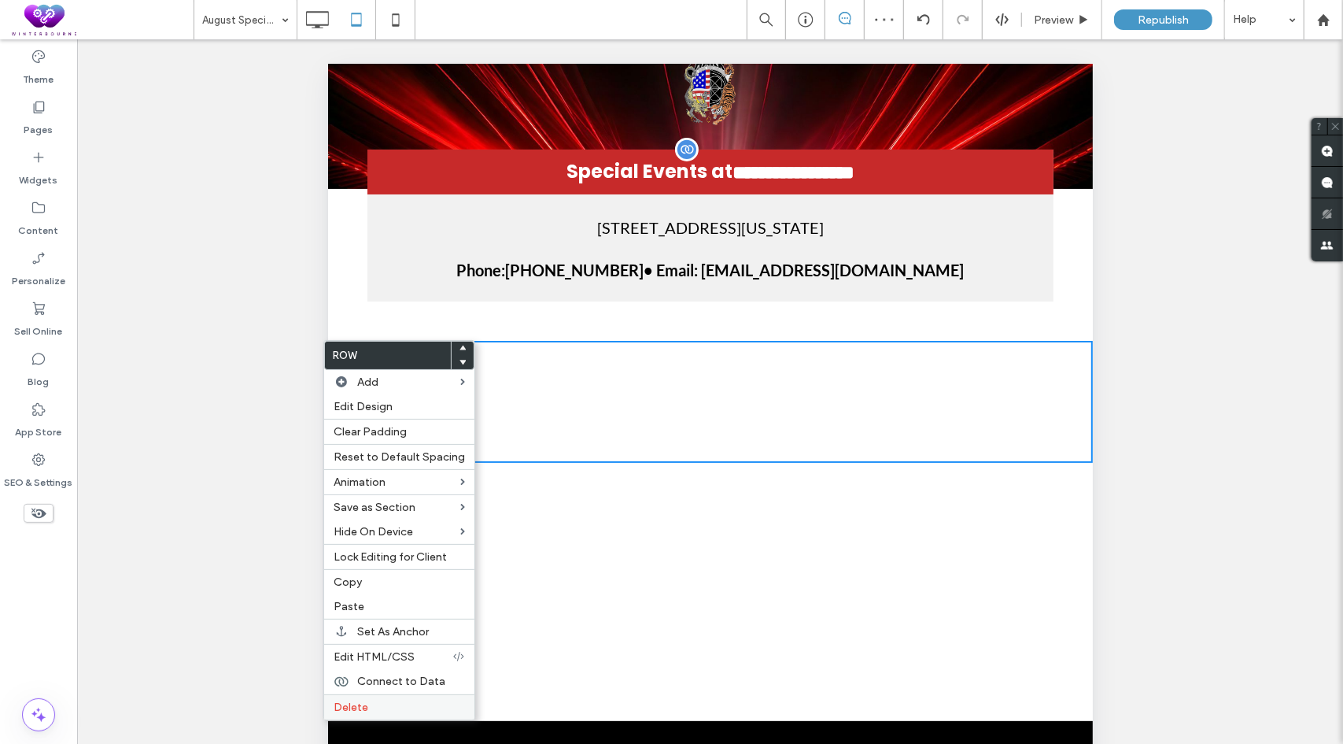
click at [362, 700] on span "Delete" at bounding box center [351, 706] width 35 height 13
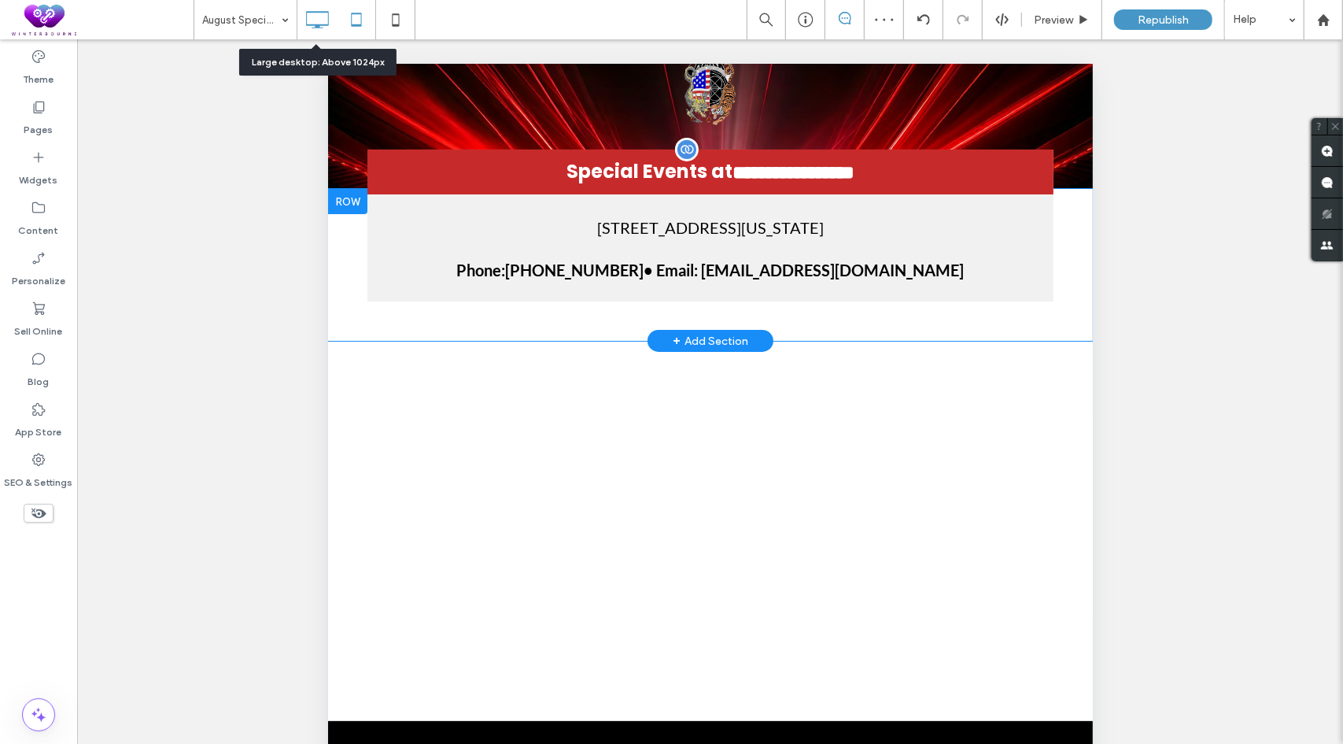
click at [314, 17] on icon at bounding box center [316, 19] width 31 height 31
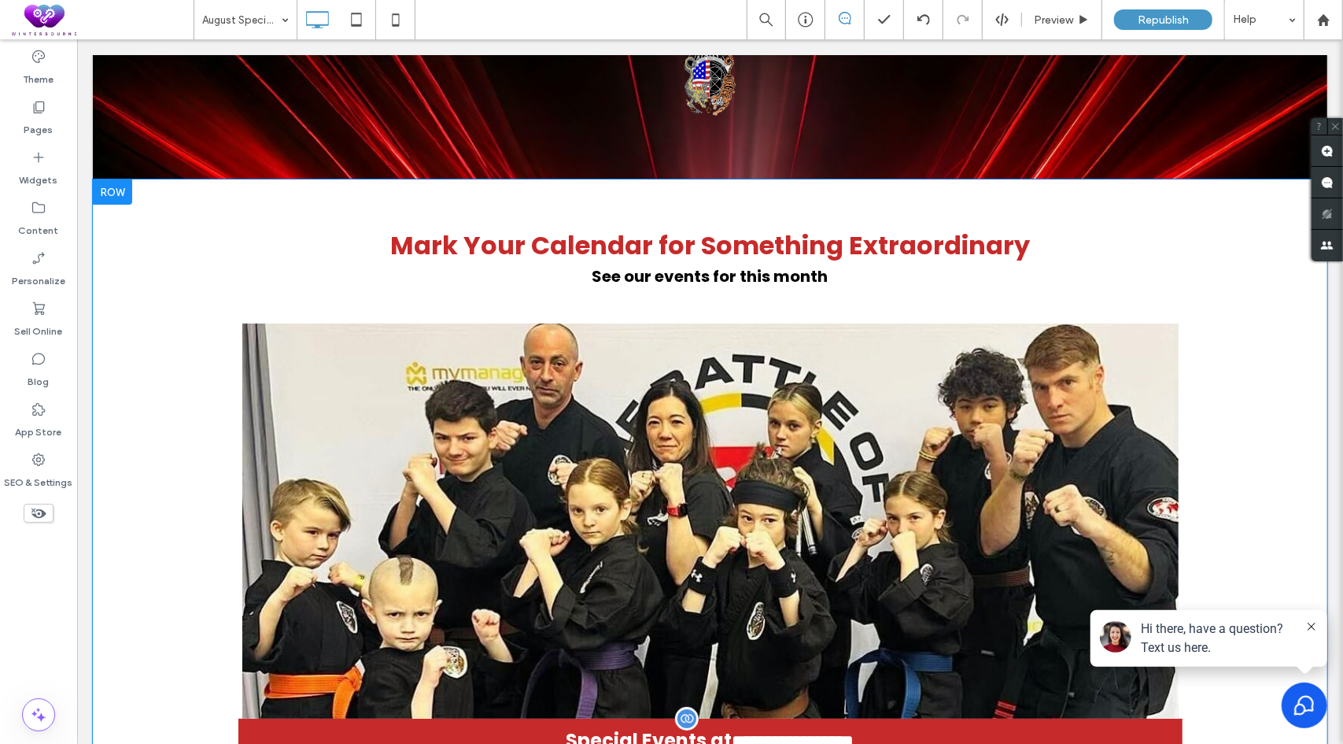
click at [119, 194] on div at bounding box center [111, 191] width 39 height 25
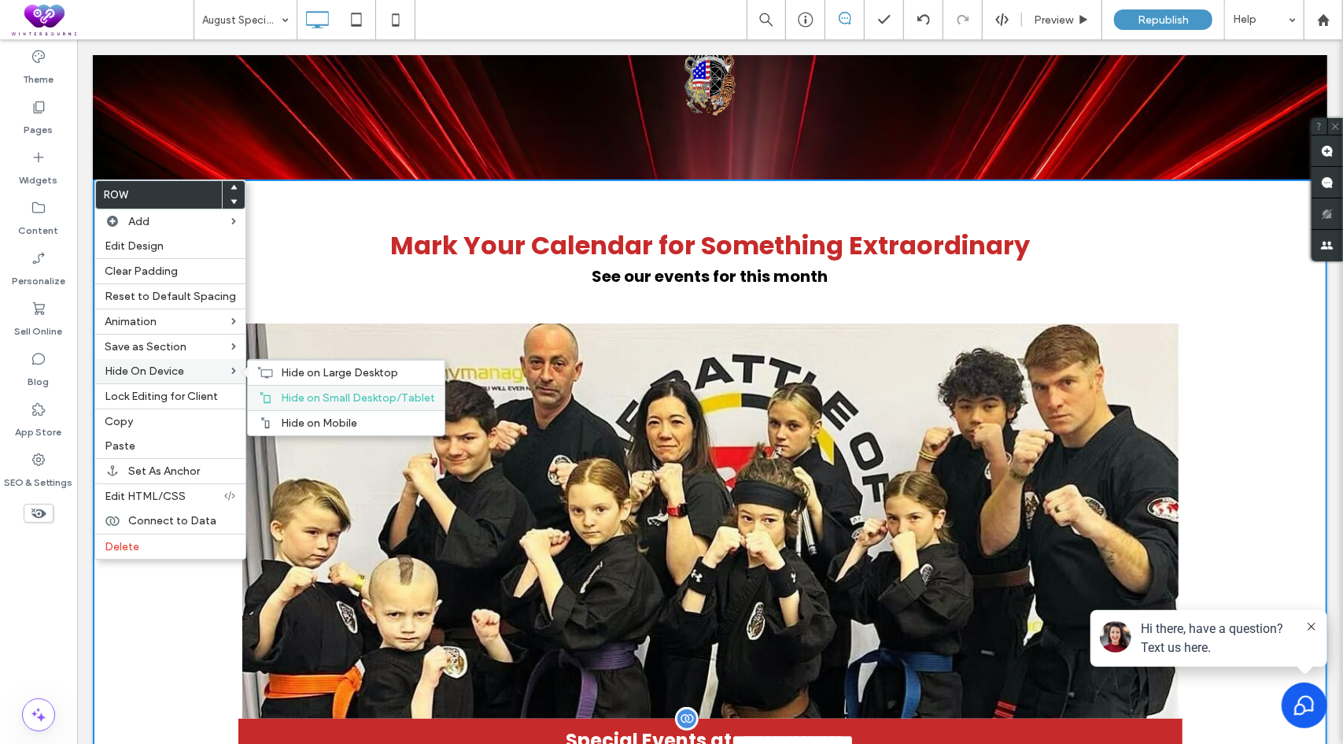
click at [333, 391] on span "Hide on Small Desktop/Tablet" at bounding box center [358, 397] width 154 height 13
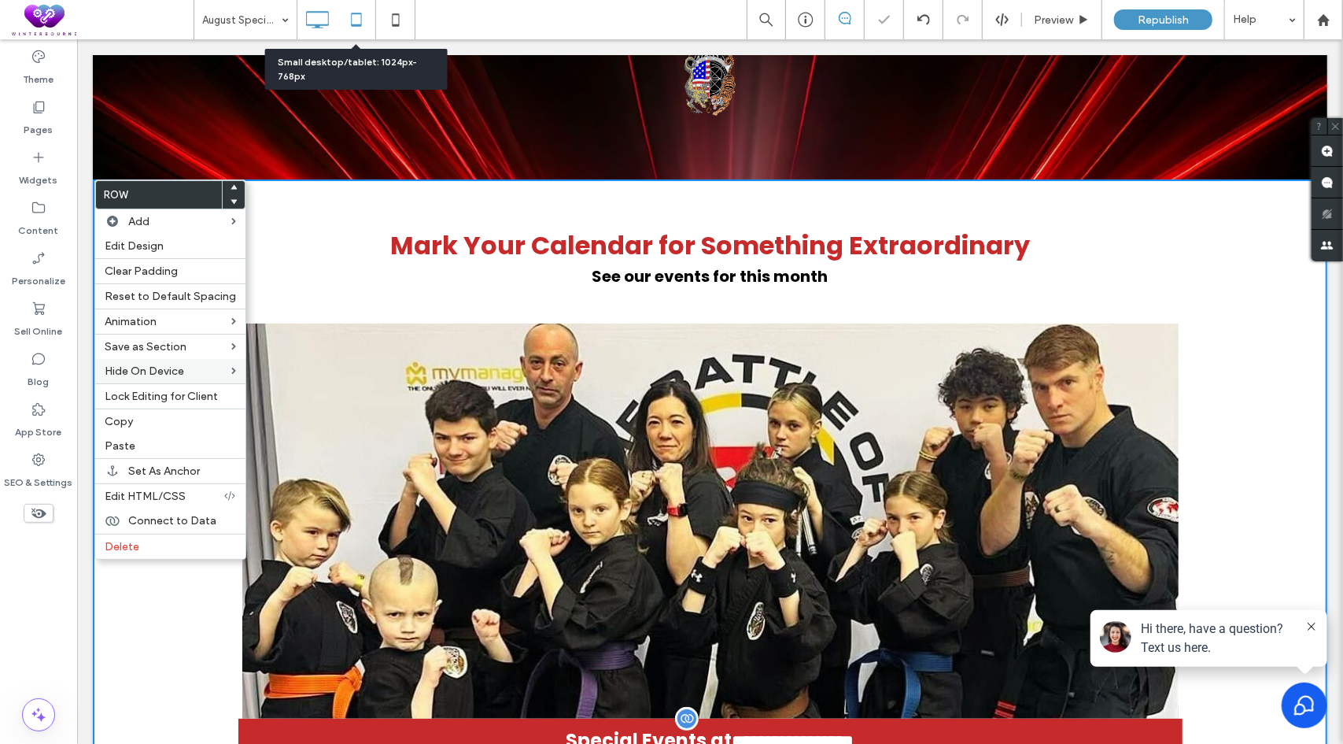
click at [355, 24] on icon at bounding box center [356, 19] width 31 height 31
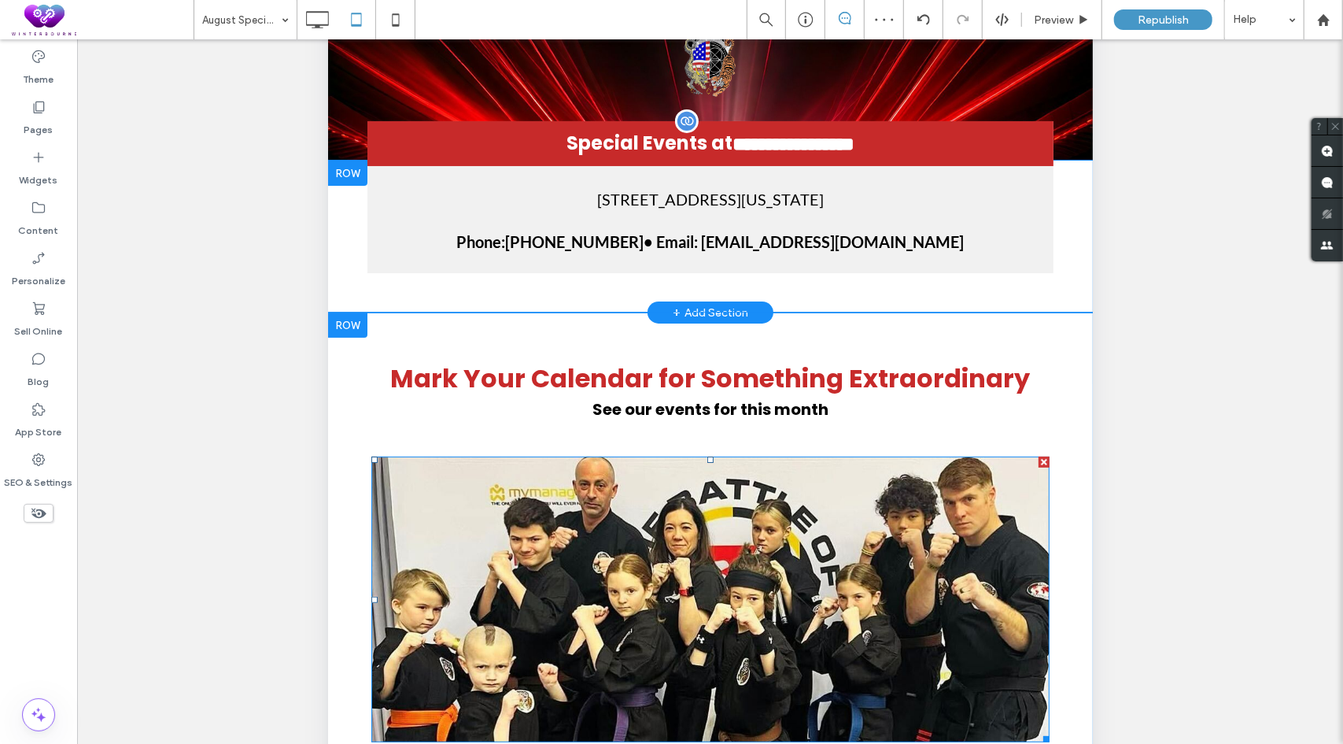
scroll to position [0, 0]
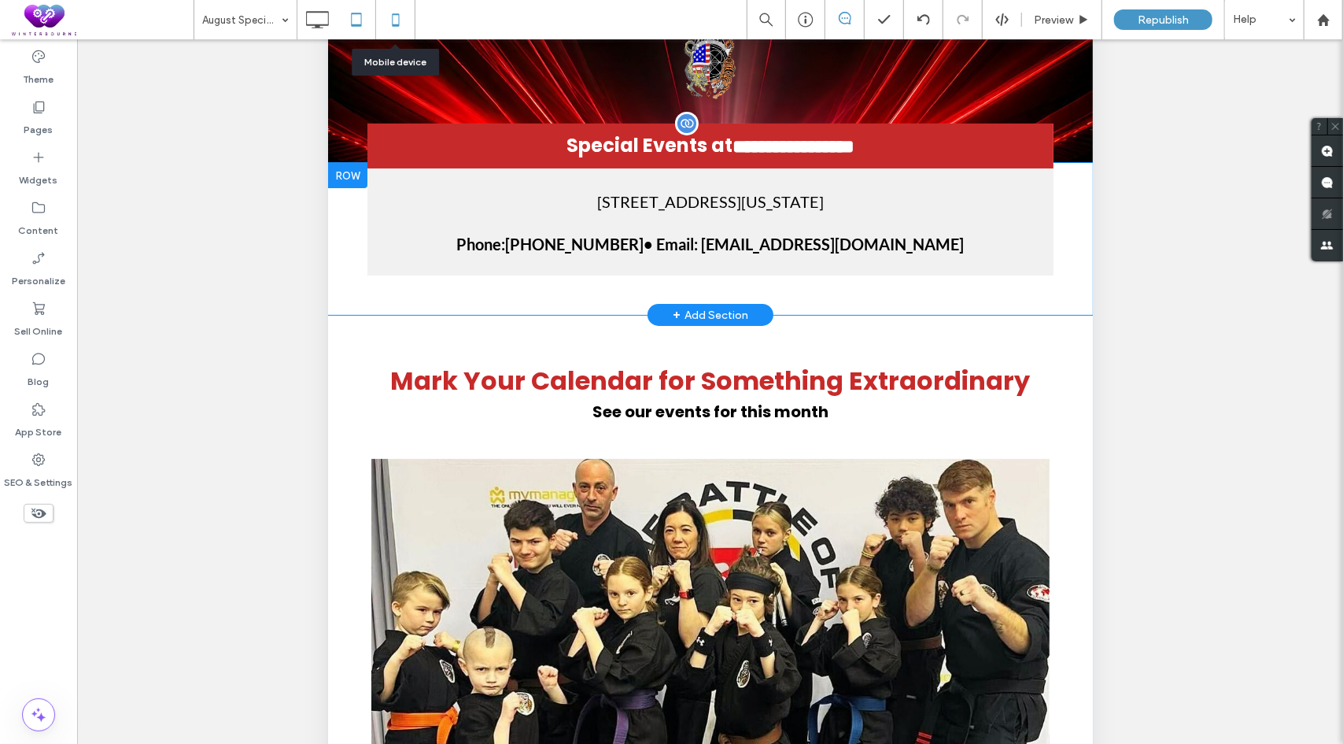
click at [389, 21] on icon at bounding box center [395, 19] width 31 height 31
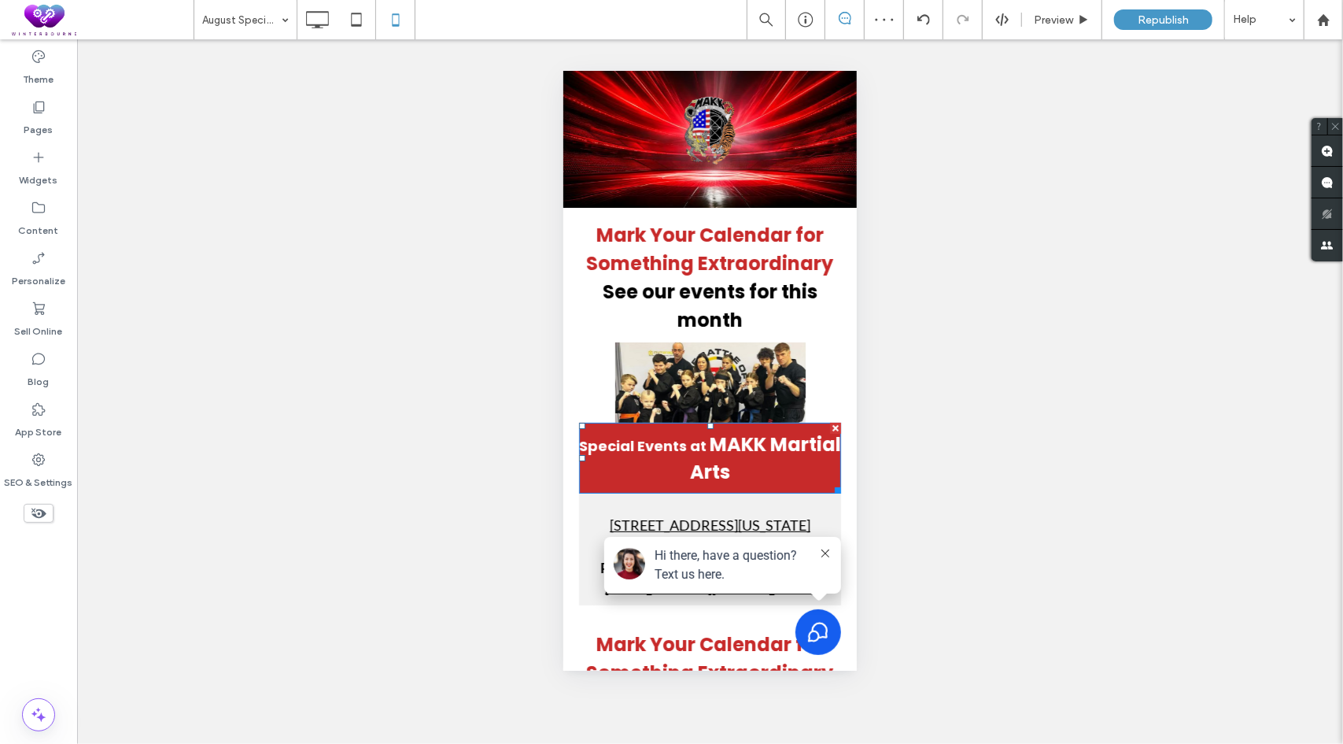
scroll to position [157, 0]
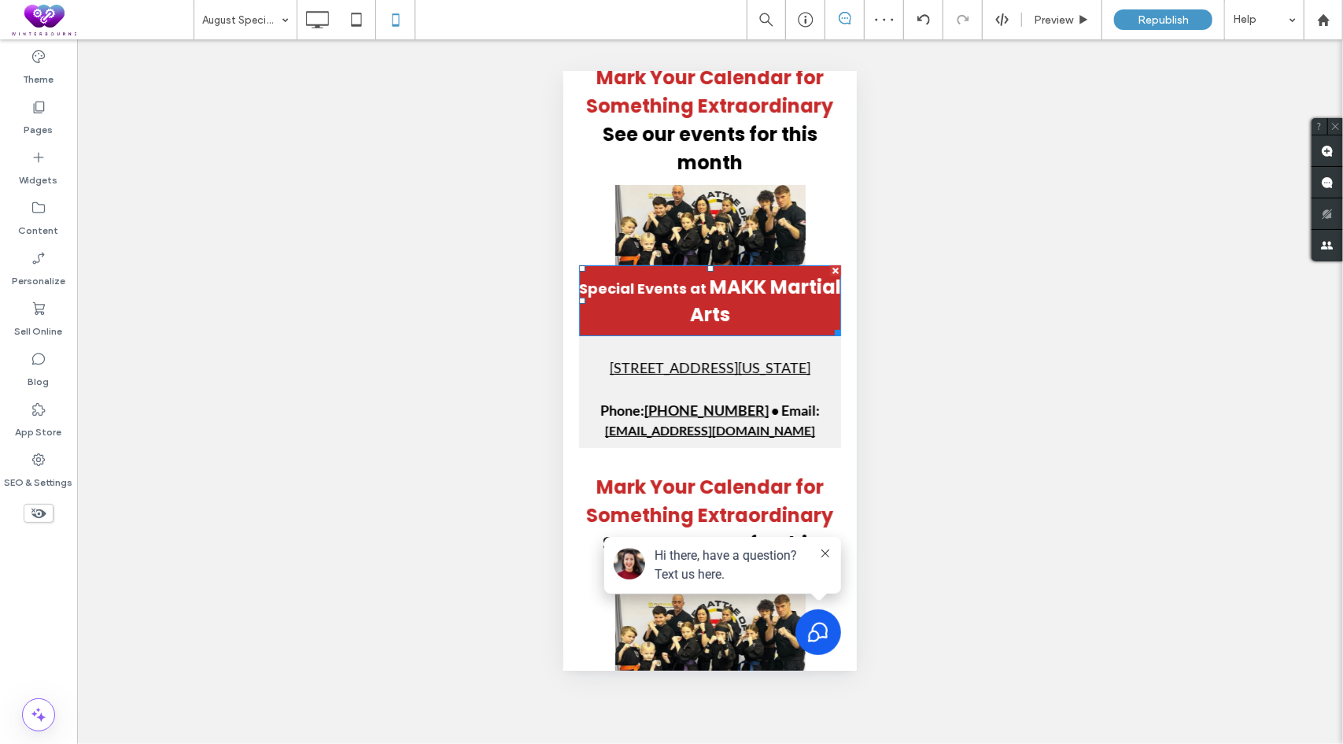
click at [759, 291] on span "MAKK Martial Arts" at bounding box center [764, 300] width 151 height 54
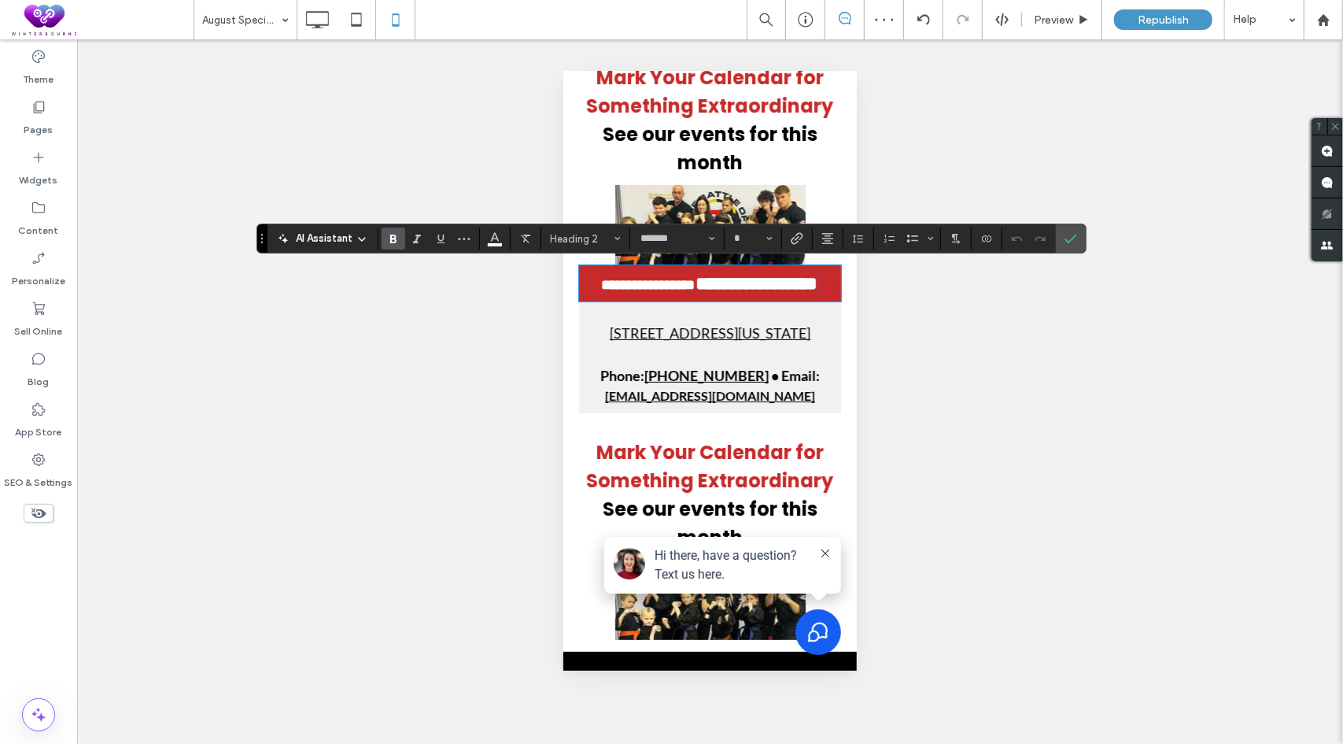
click at [766, 287] on span "**********" at bounding box center [757, 282] width 122 height 19
click at [695, 291] on span "**********" at bounding box center [648, 284] width 94 height 14
type input "**"
click at [765, 285] on span "**********" at bounding box center [757, 282] width 122 height 19
click at [748, 237] on input "**" at bounding box center [748, 238] width 31 height 13
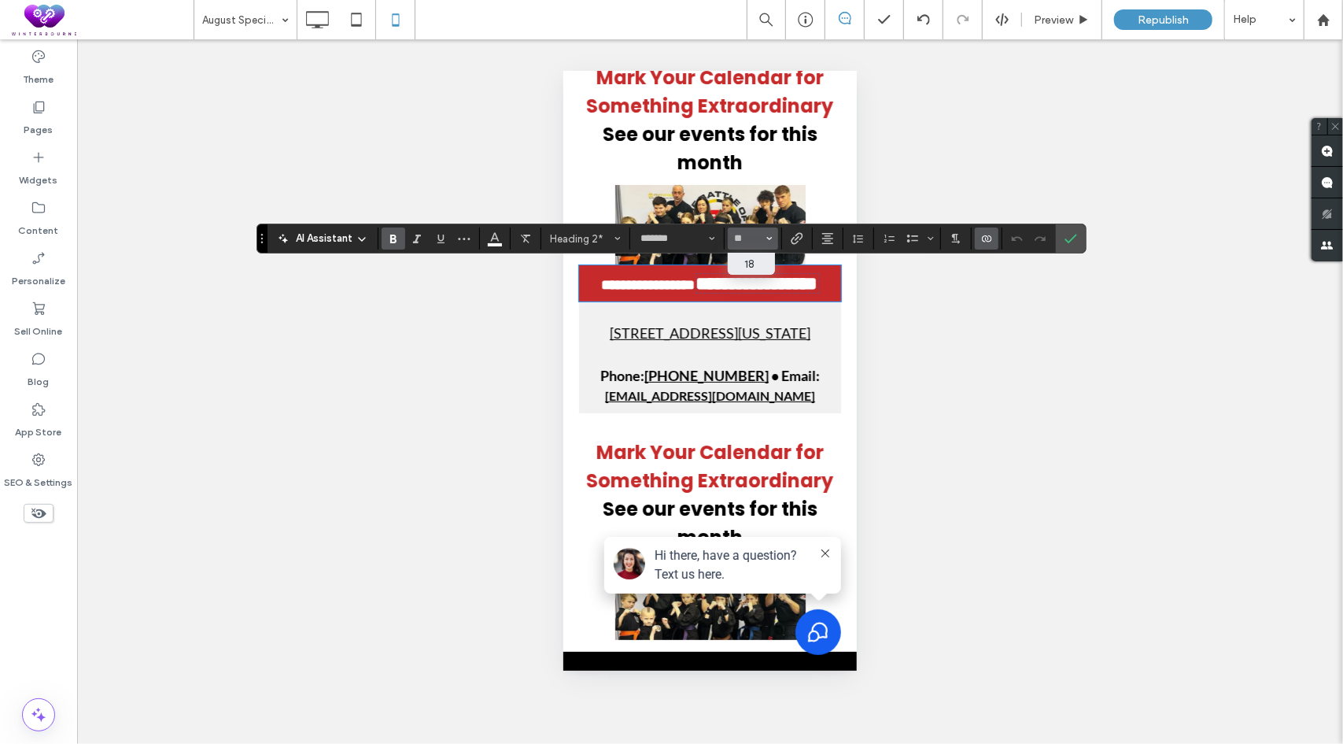
type input "**"
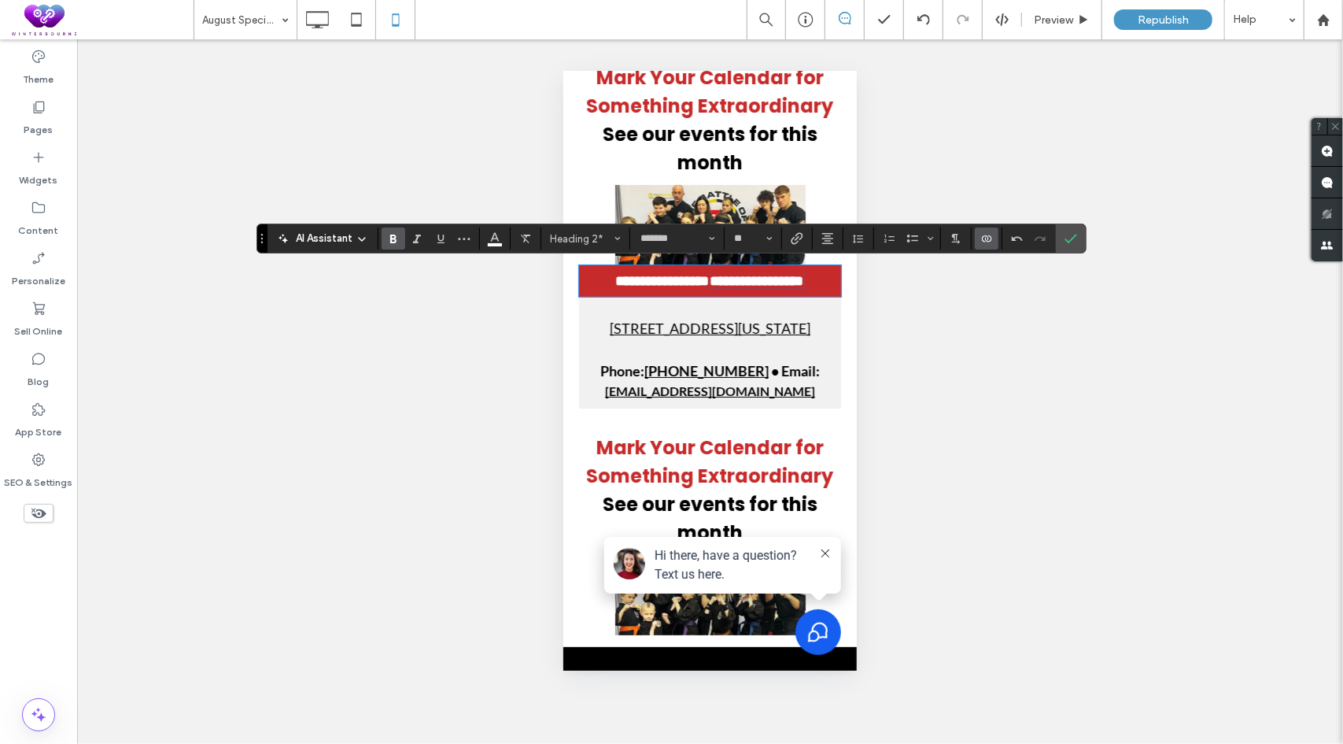
click at [709, 287] on span "**********" at bounding box center [662, 280] width 94 height 14
click label "Confirm"
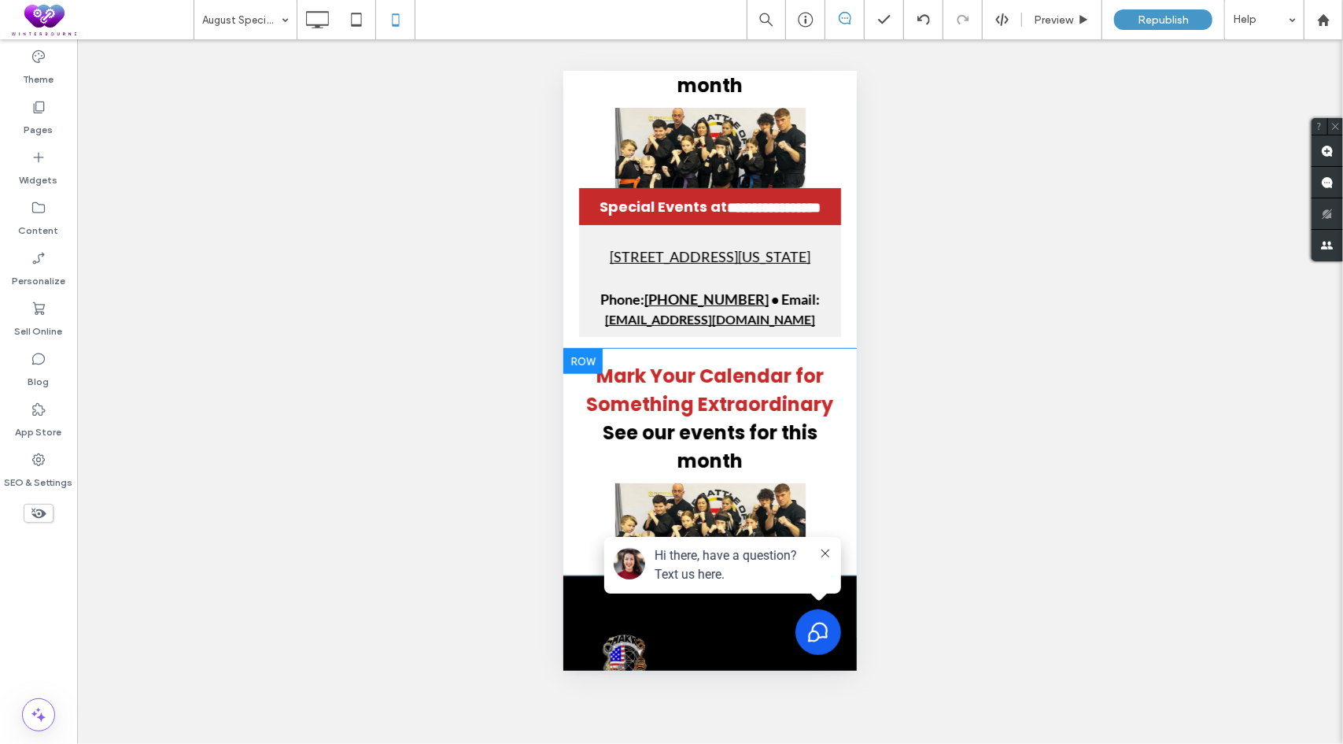
scroll to position [236, 0]
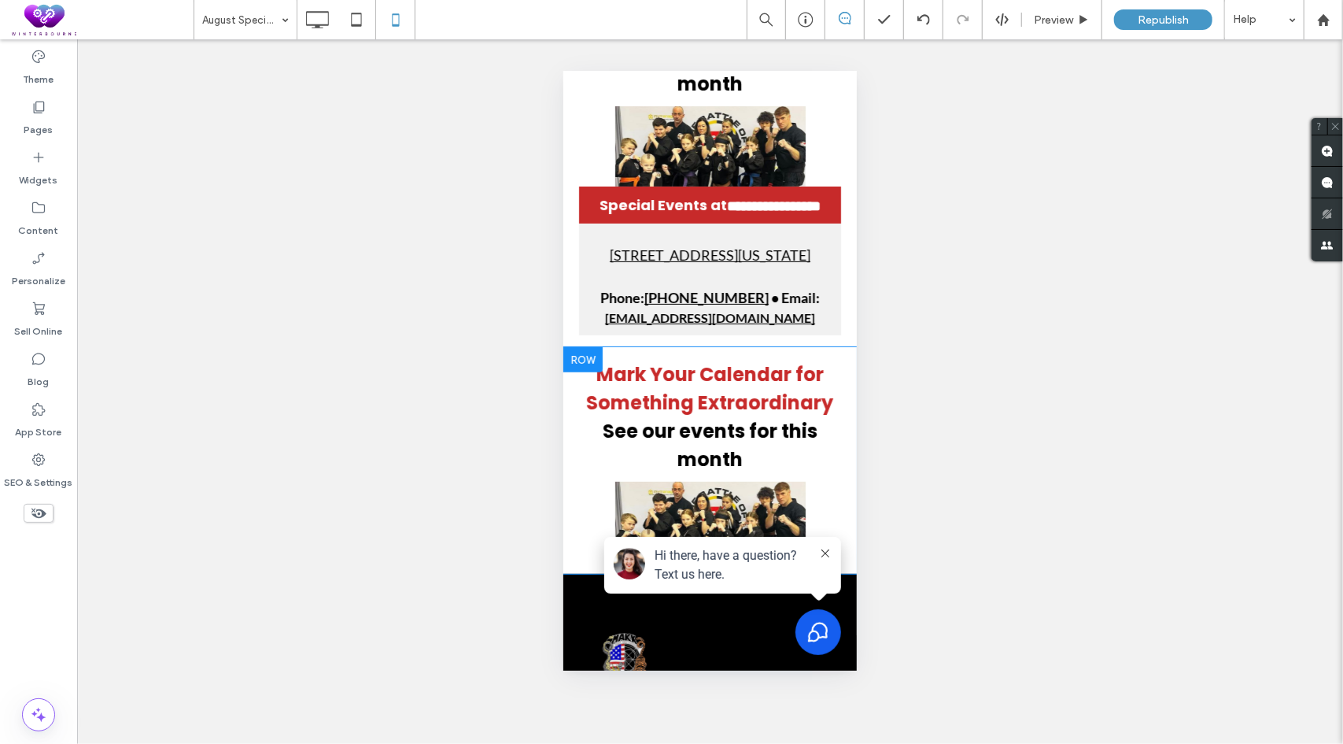
click div
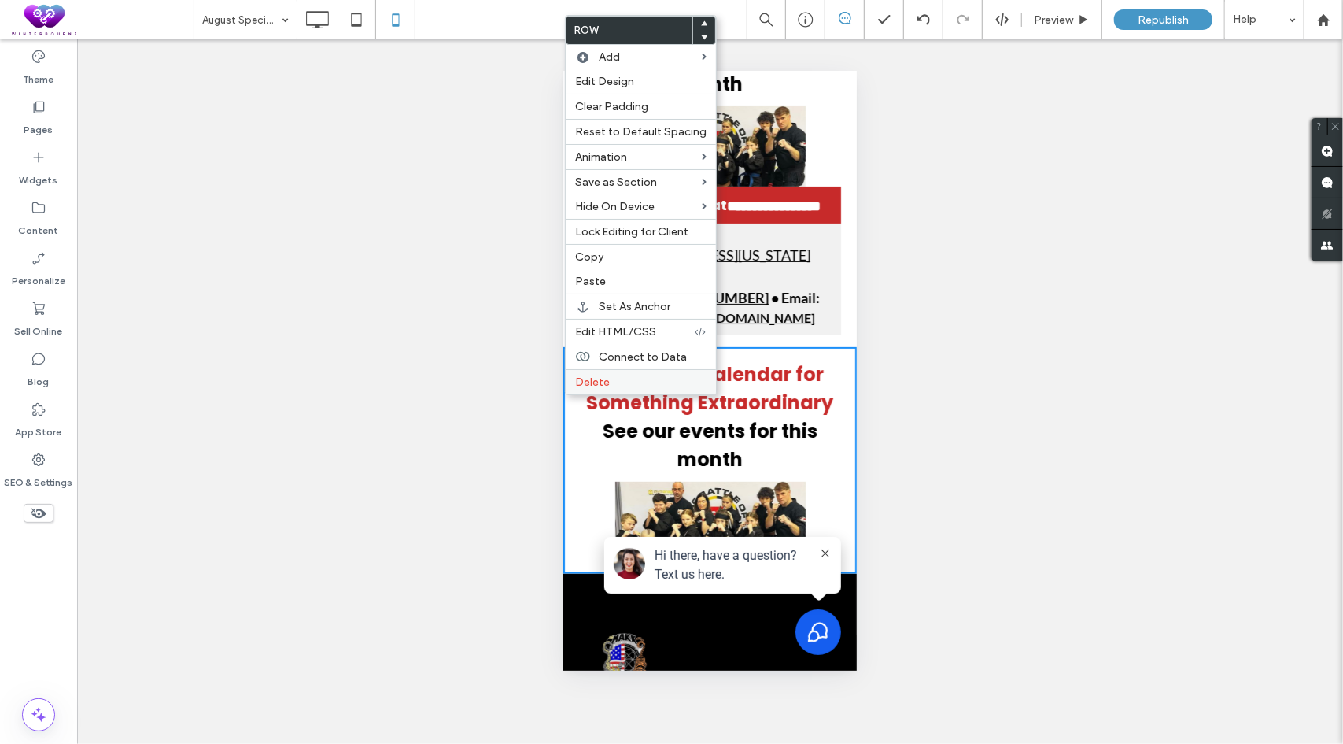
click span "Delete"
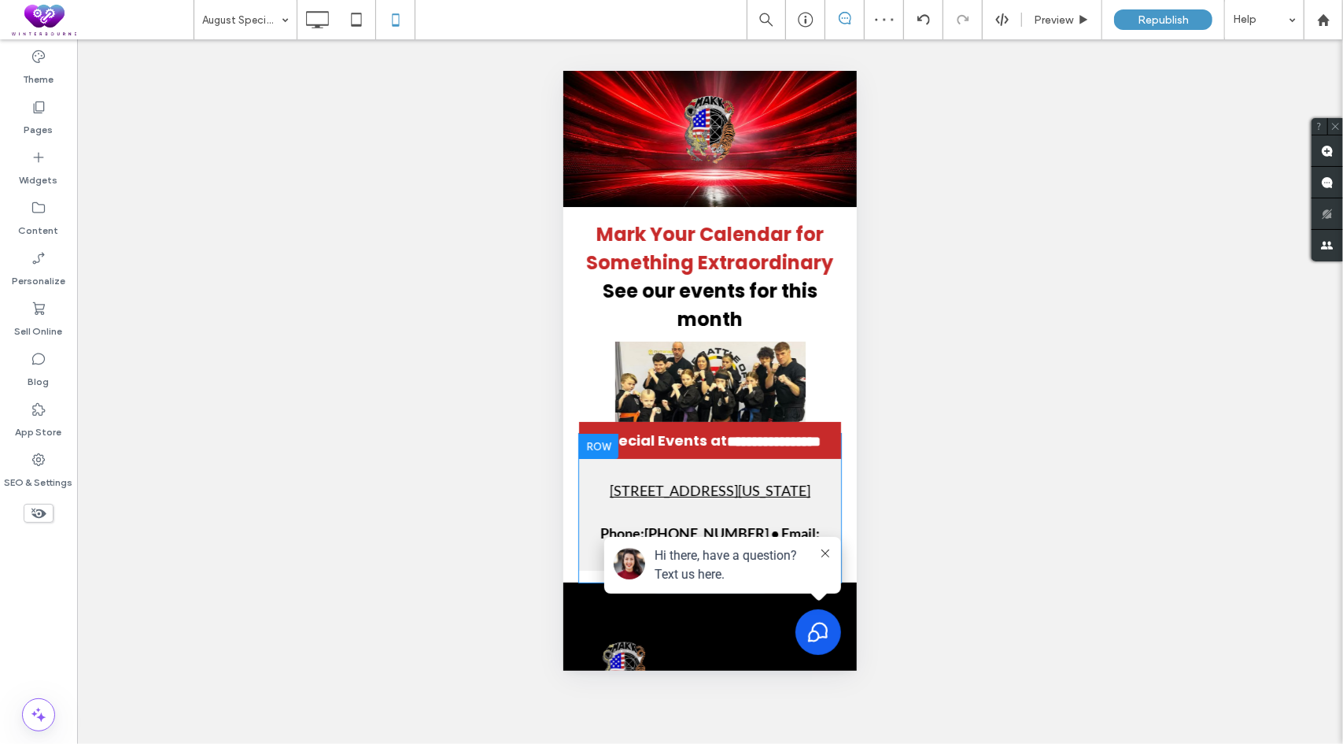
scroll to position [0, 0]
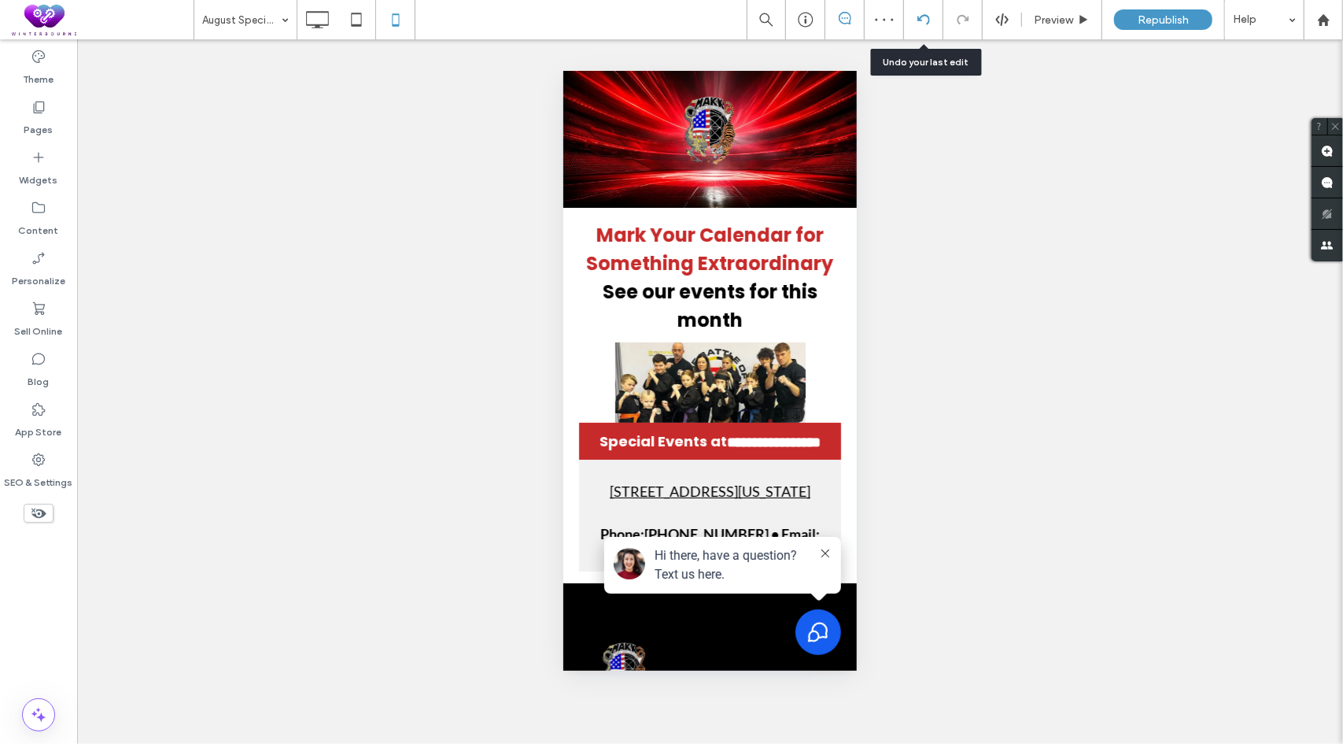
click icon
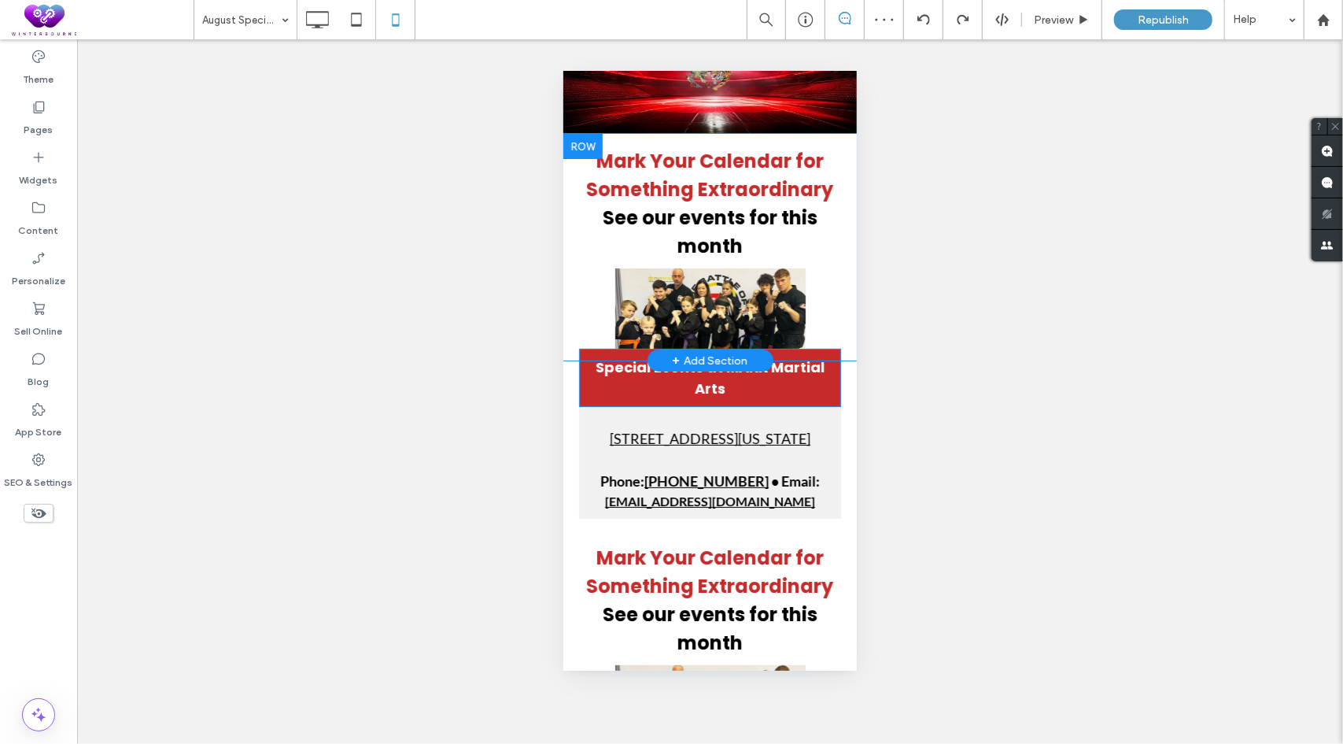
scroll to position [79, 0]
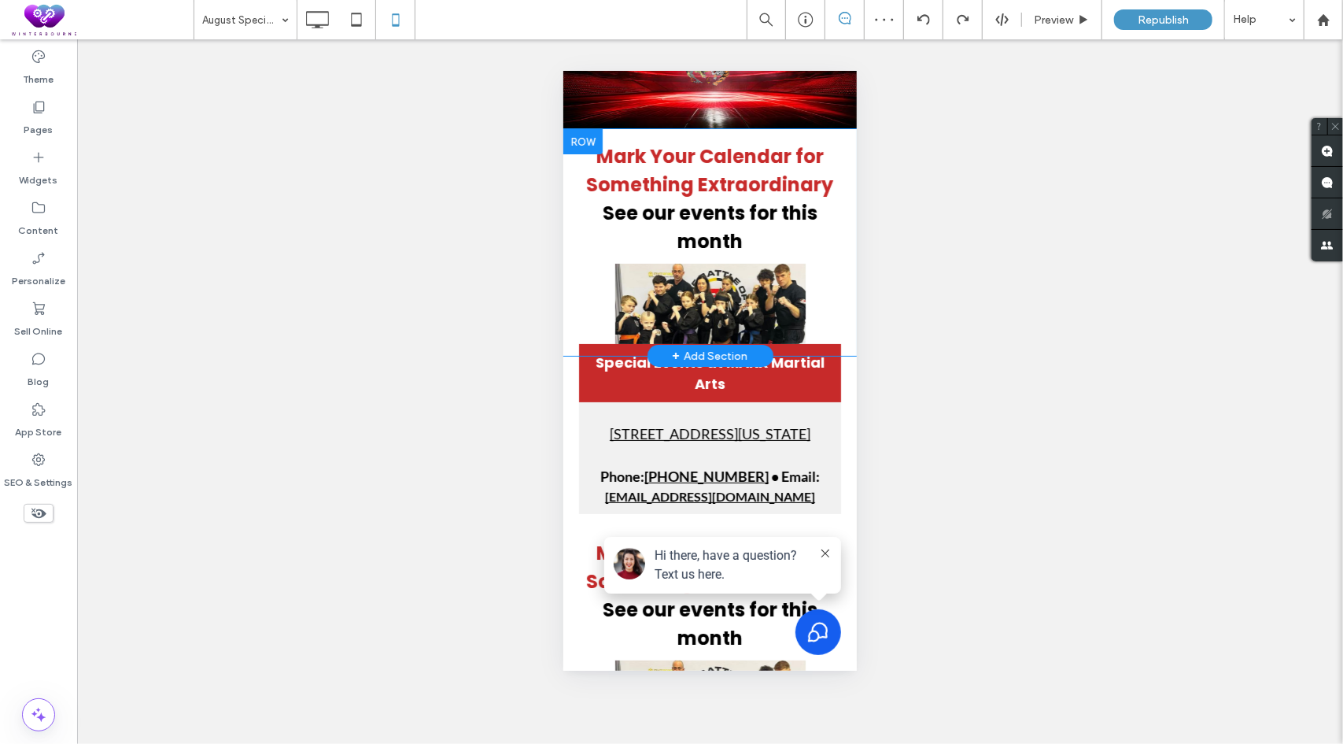
click div
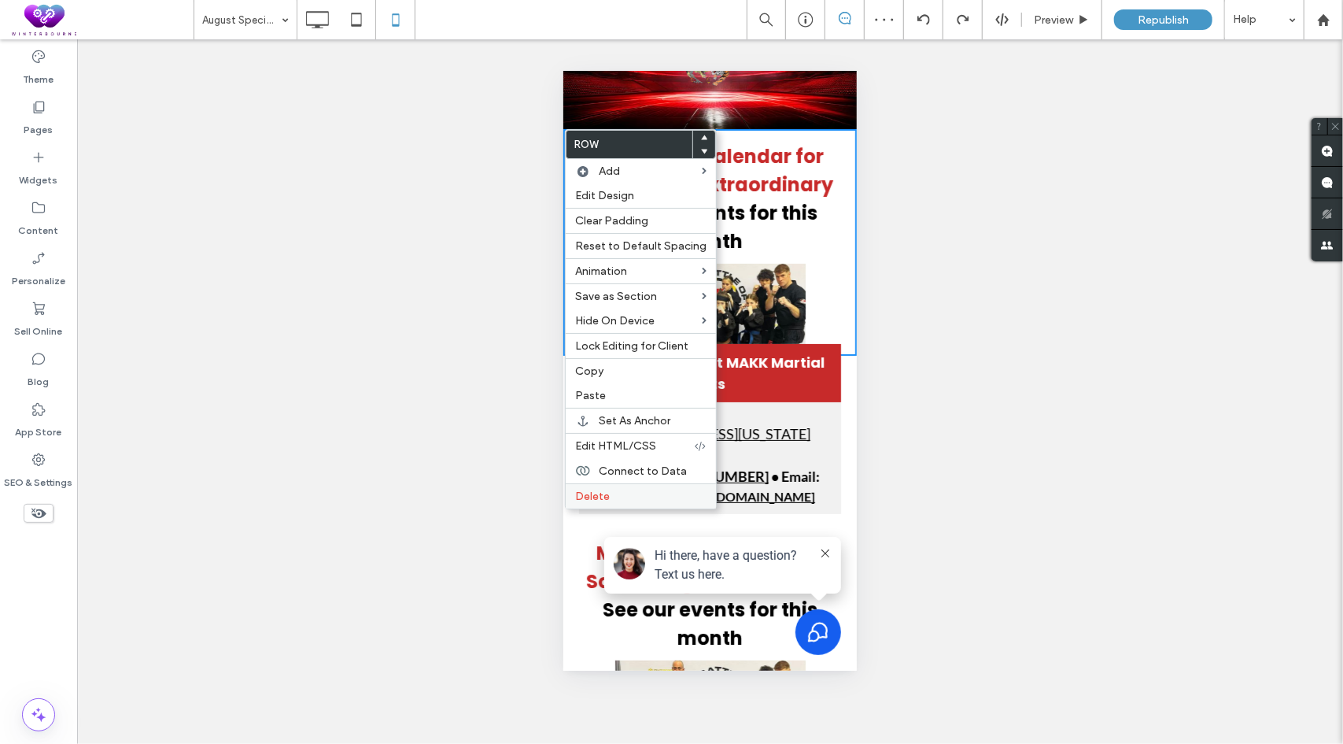
click div "Delete"
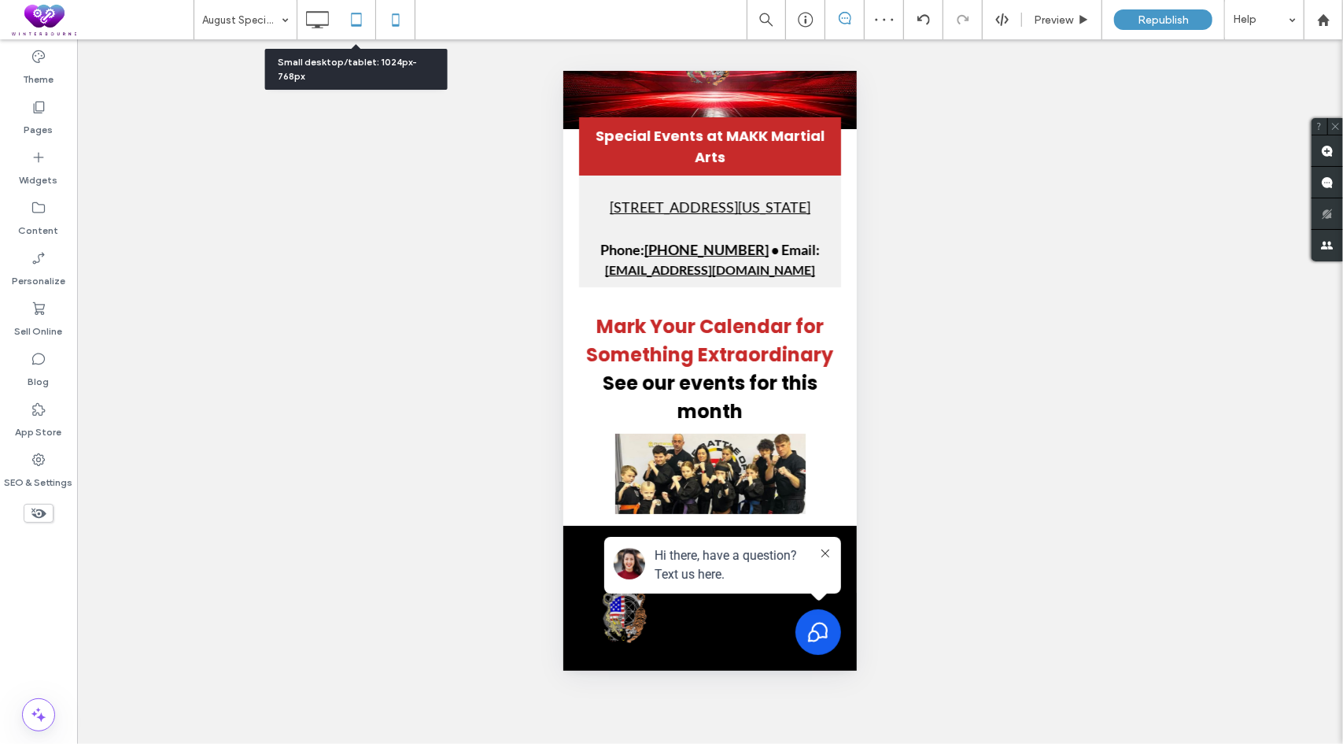
click icon
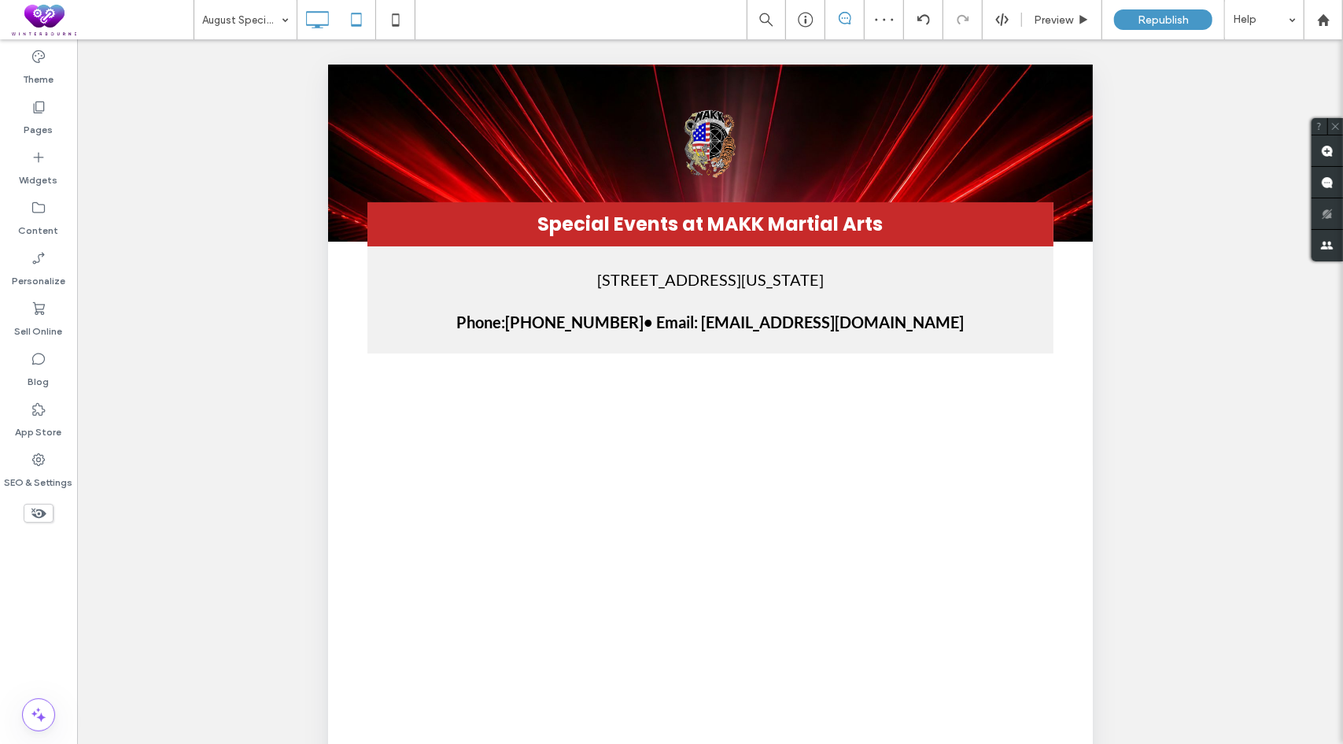
scroll to position [0, 0]
click icon
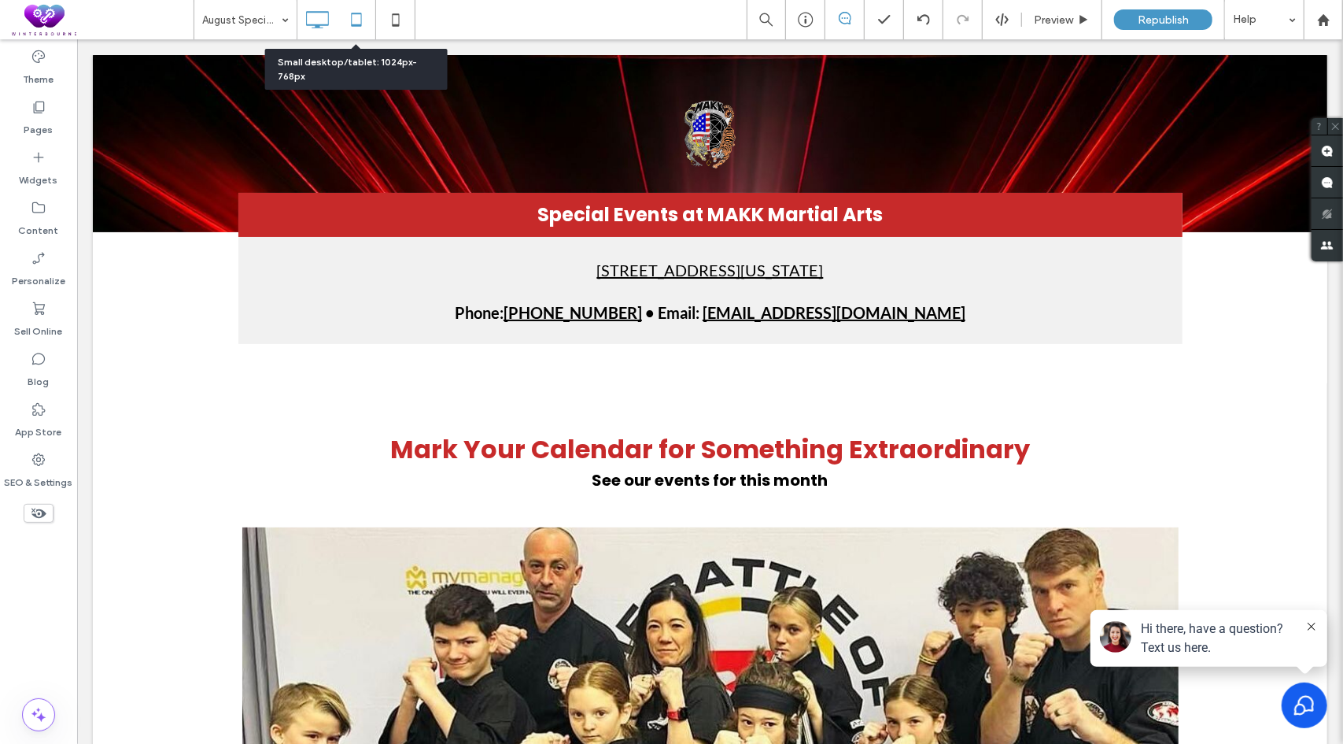
click icon
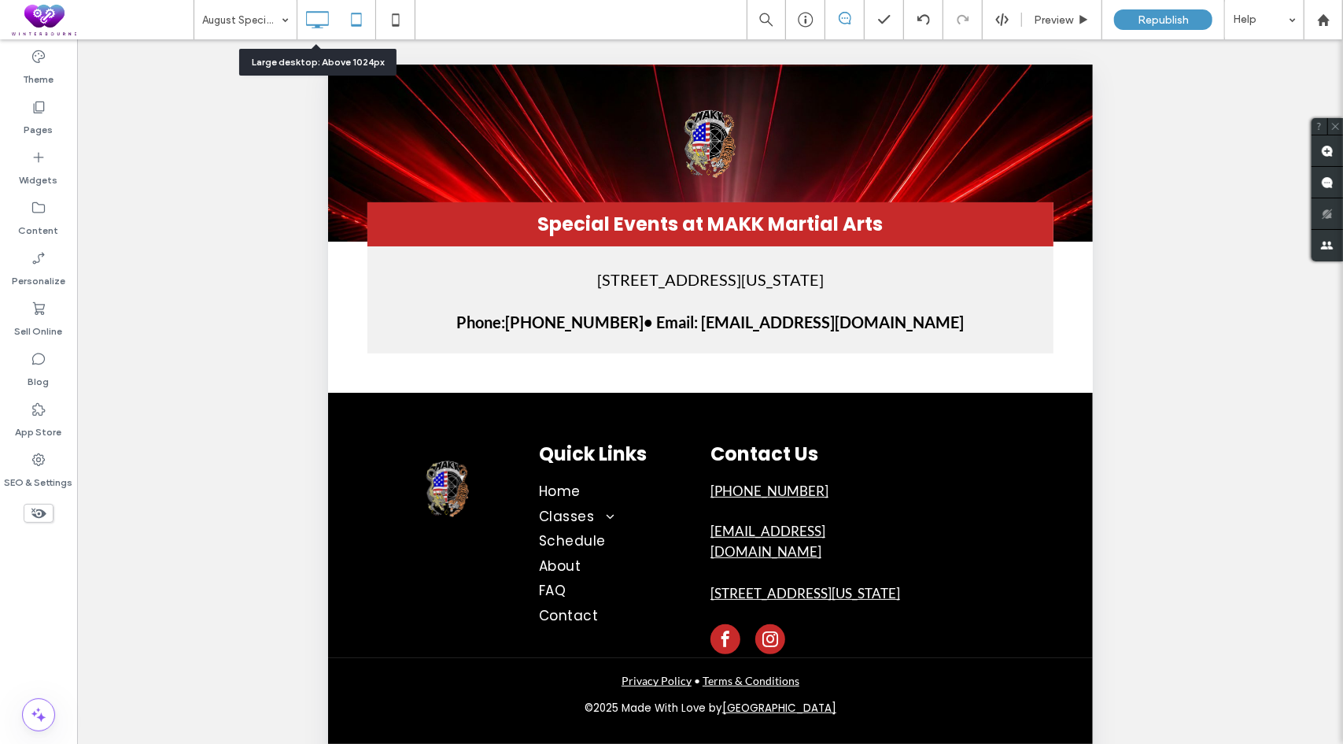
drag, startPoint x: 316, startPoint y: 23, endPoint x: 249, endPoint y: 17, distance: 68.0
click icon
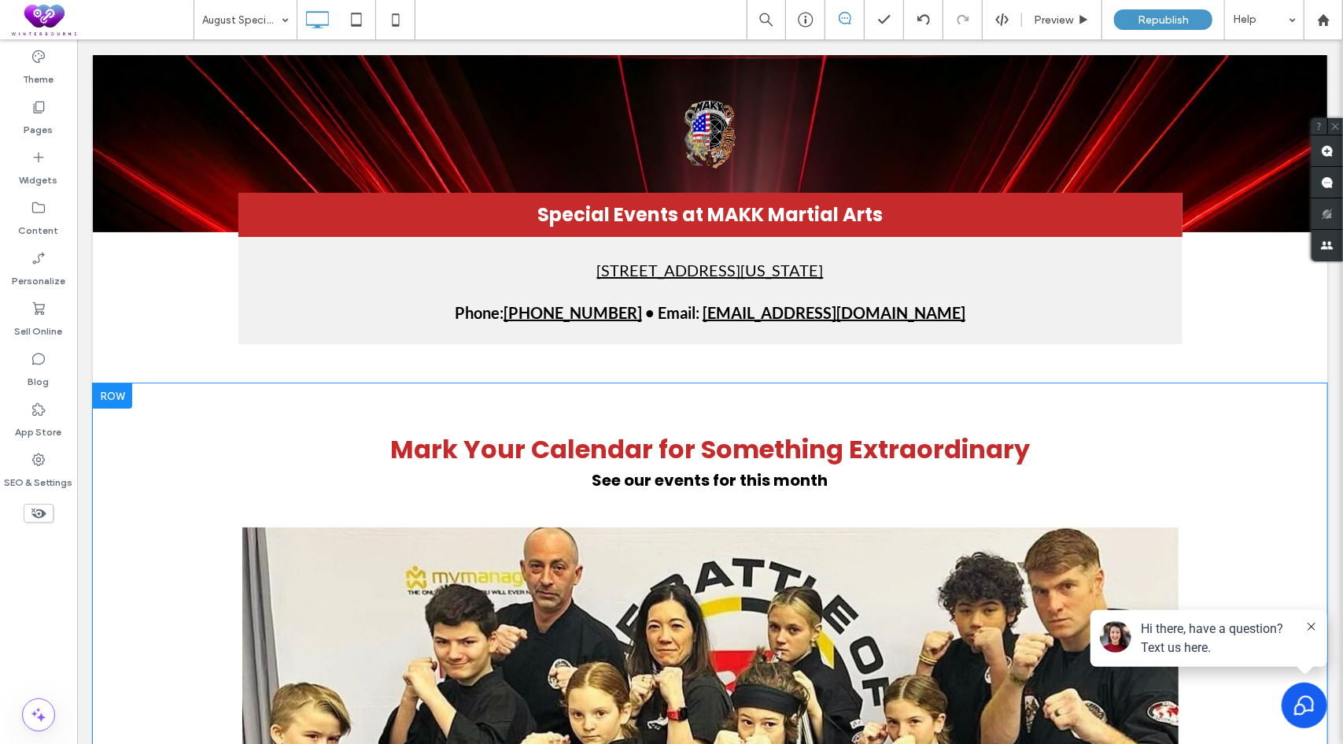
click div
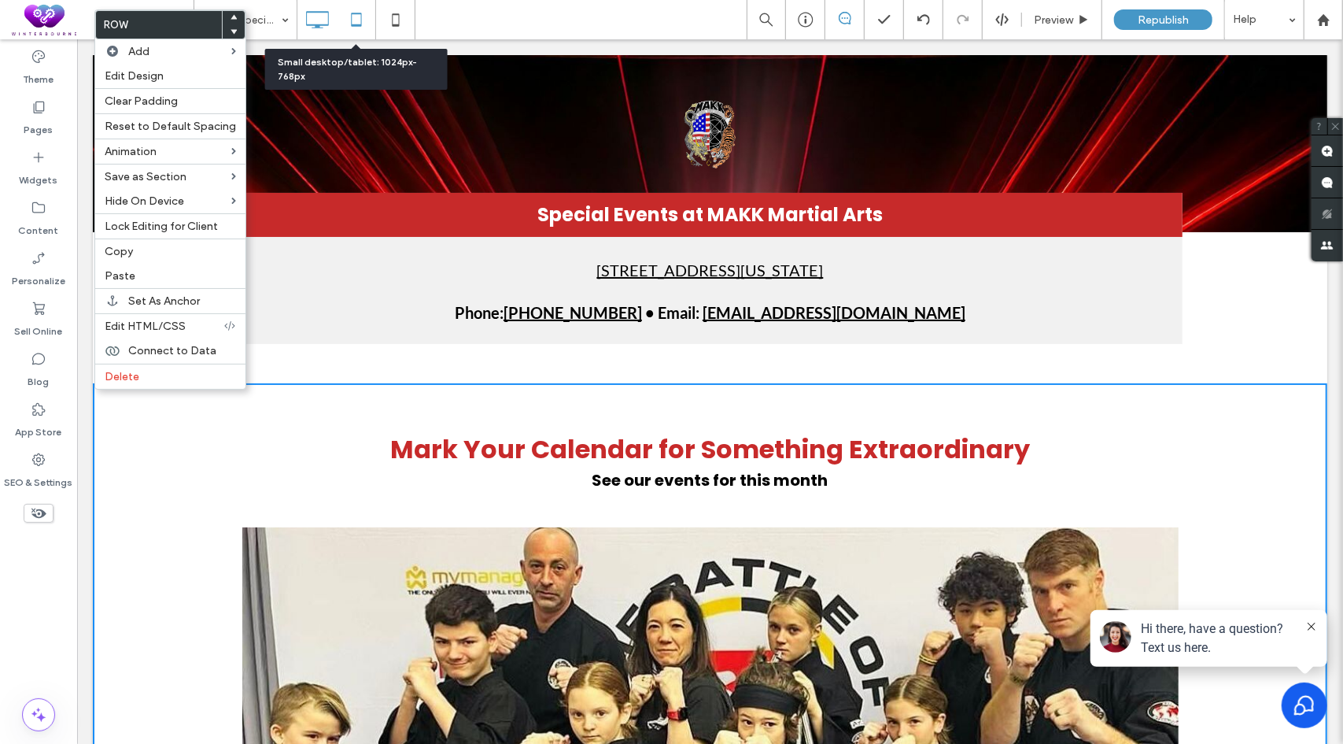
click icon
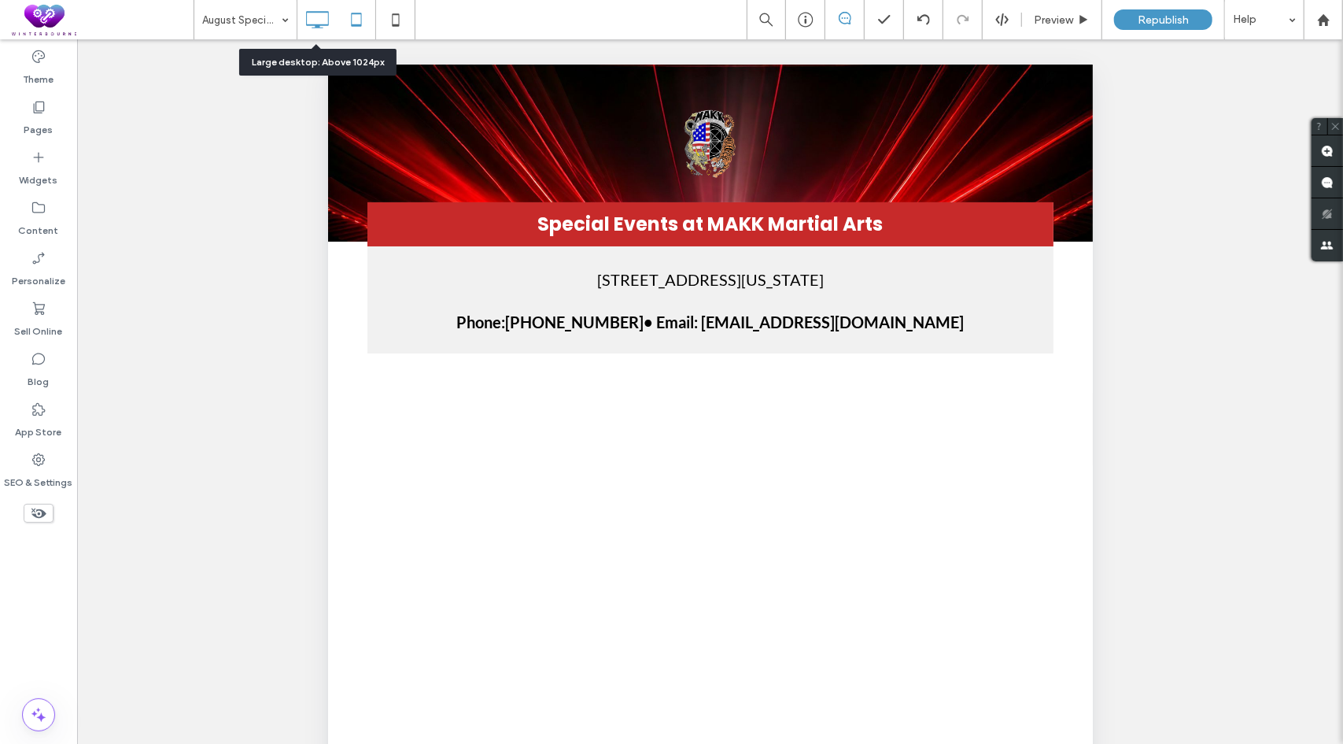
click use
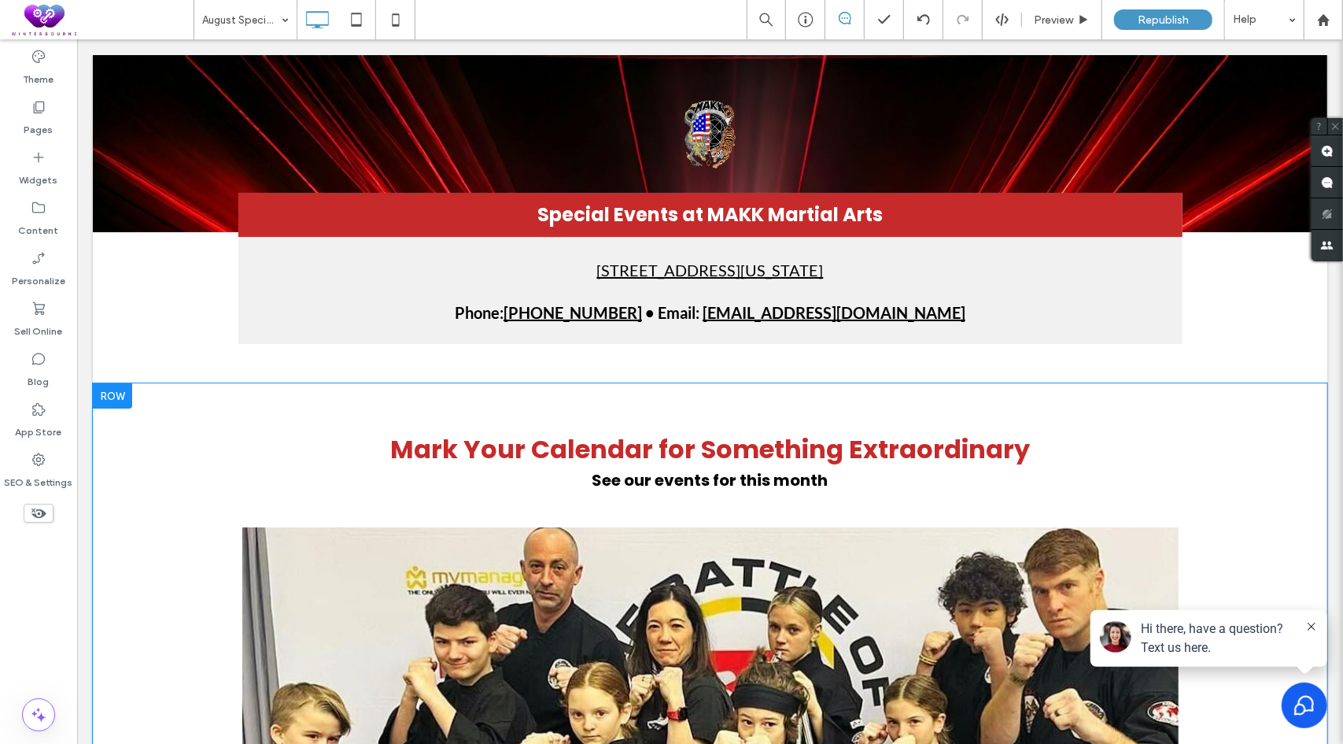
click div
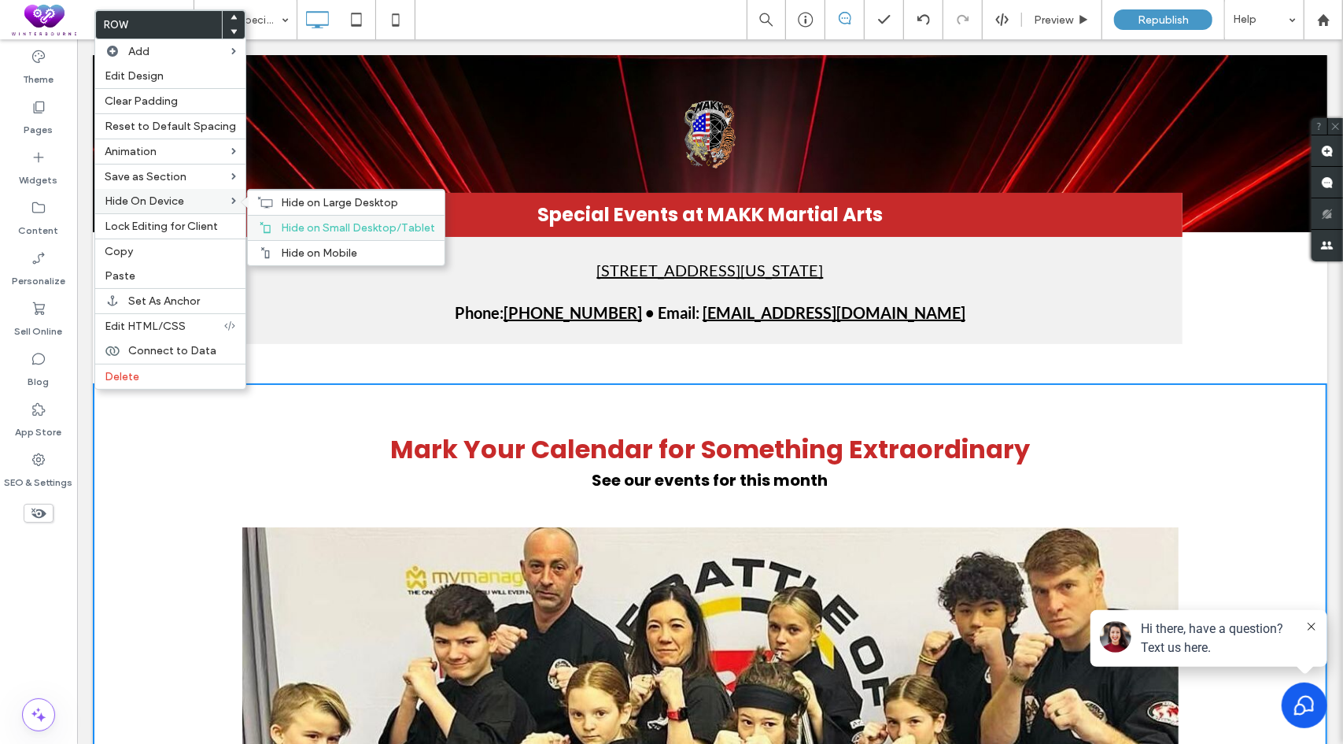
click span "Hide on Small Desktop/Tablet"
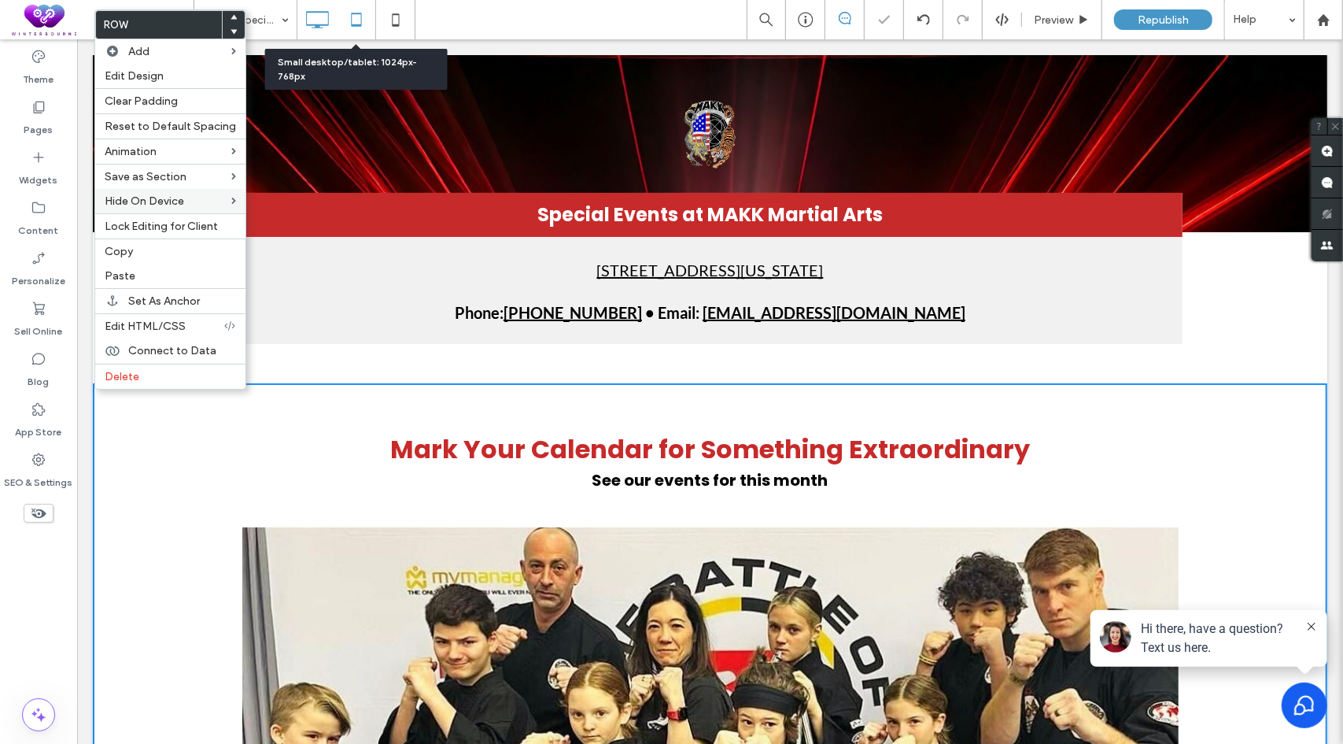
drag, startPoint x: 359, startPoint y: 19, endPoint x: 66, endPoint y: 26, distance: 292.8
click icon
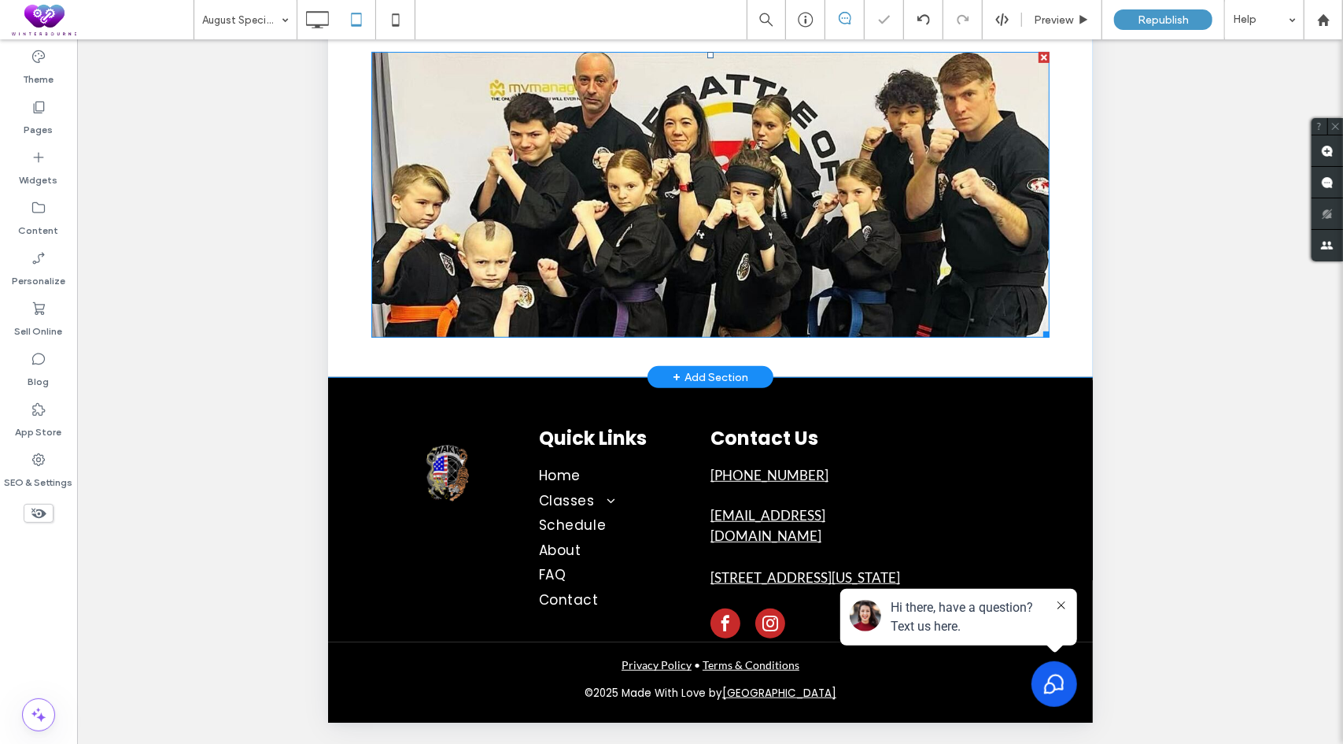
scroll to position [353, 0]
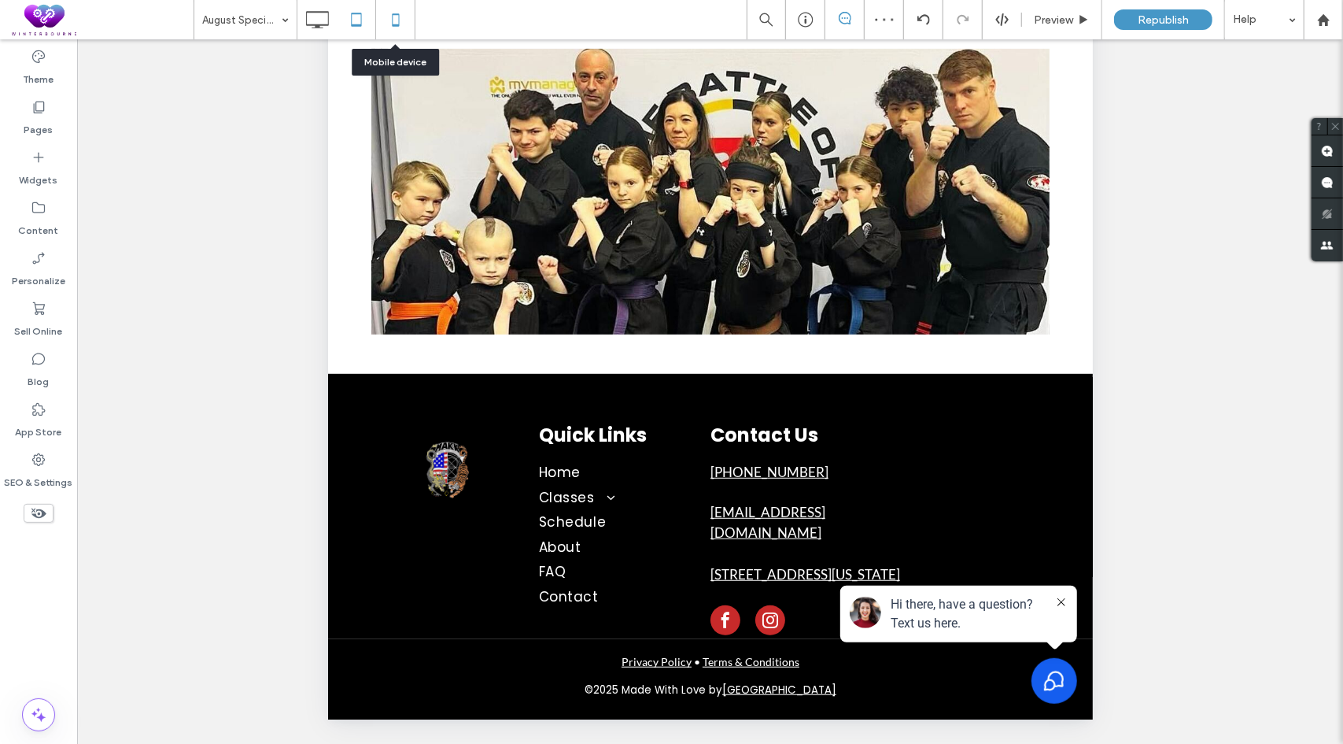
click icon
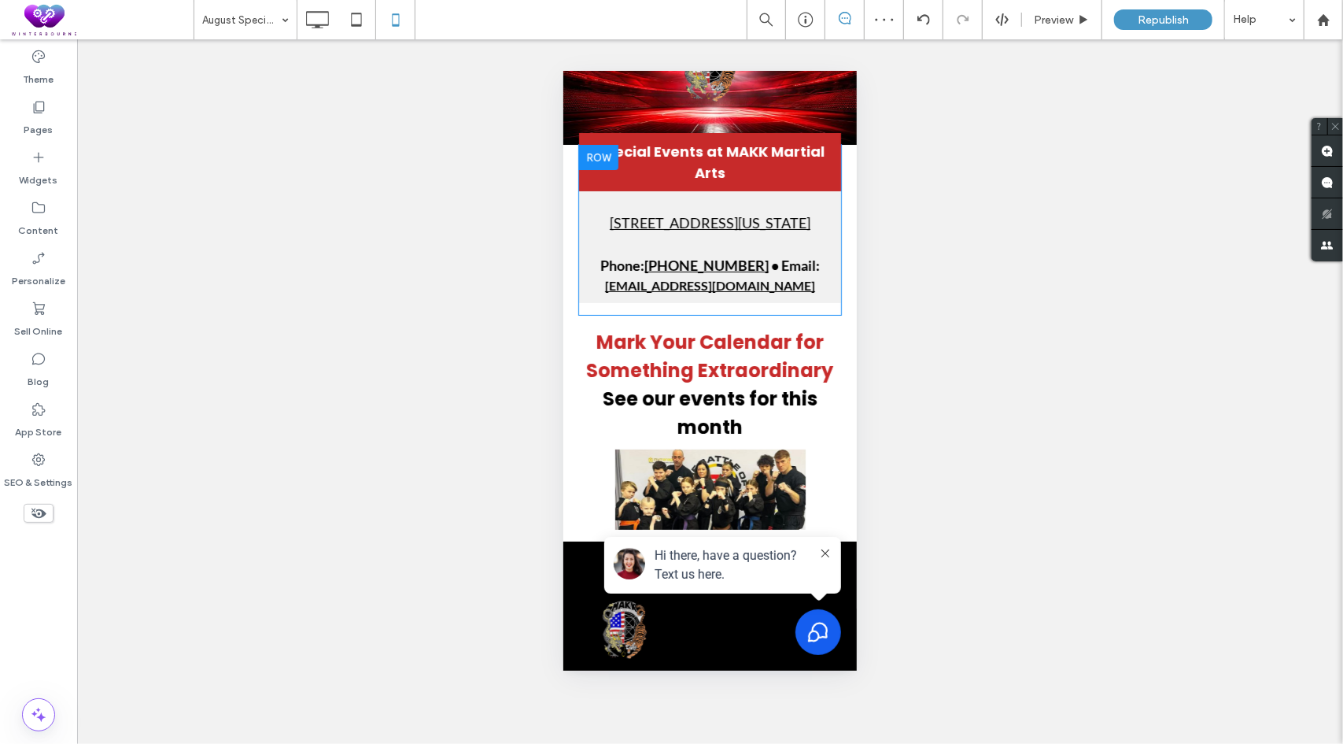
scroll to position [236, 0]
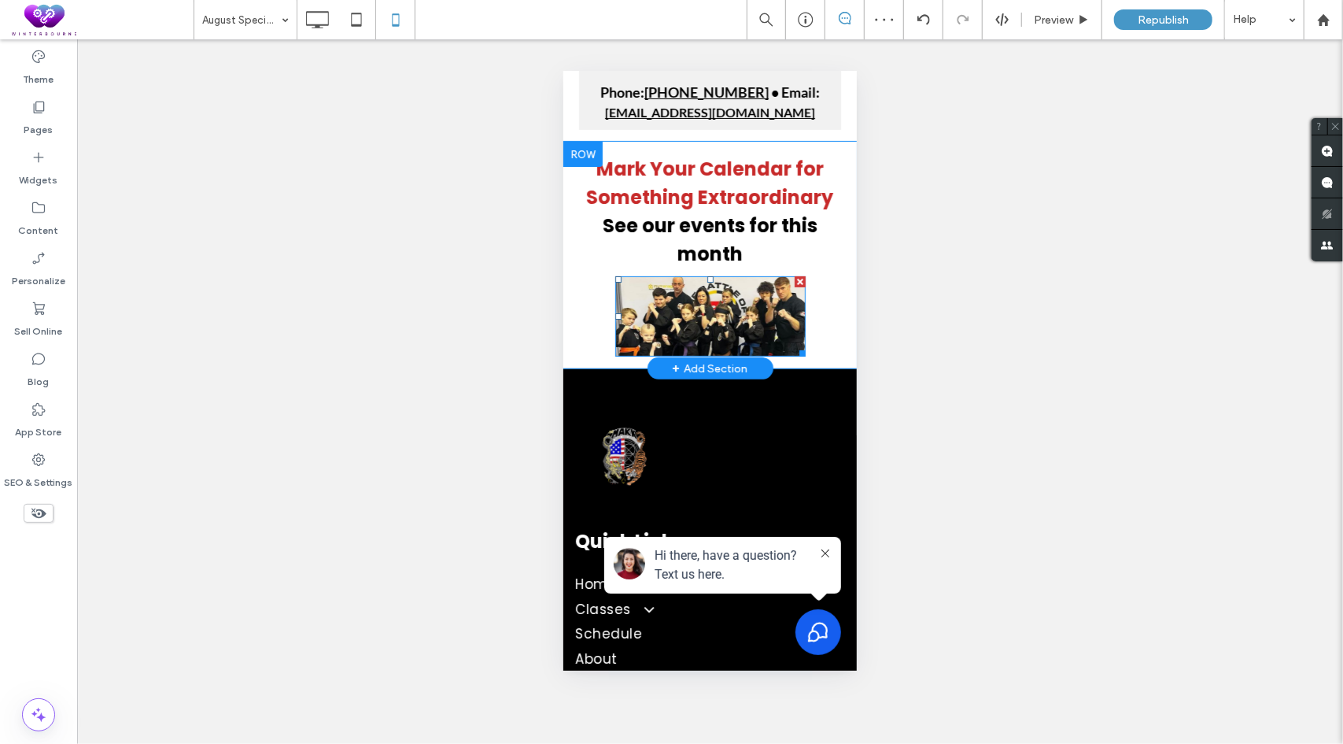
click img
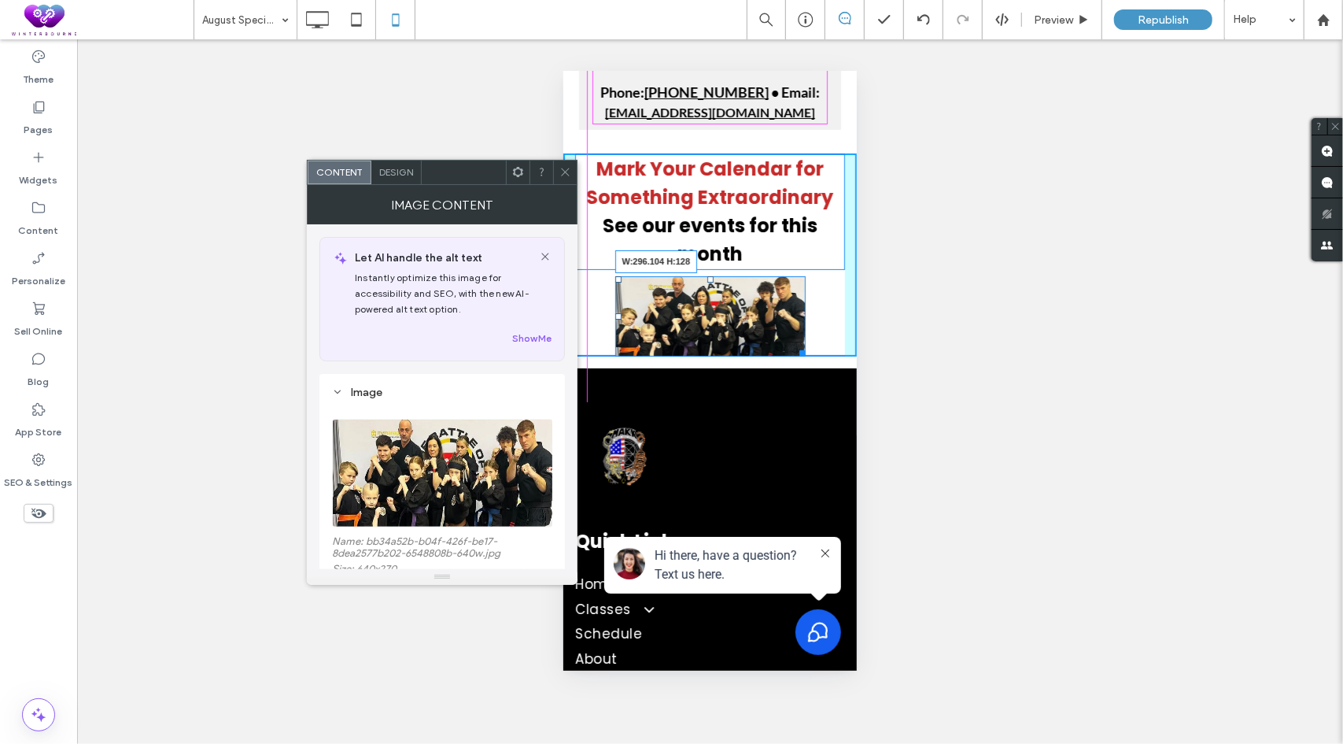
drag, startPoint x: 231, startPoint y: 302, endPoint x: 256, endPoint y: 327, distance: 35.1
click div "Mark Your Calendar for Something Extraordinary See our events for this month W:…"
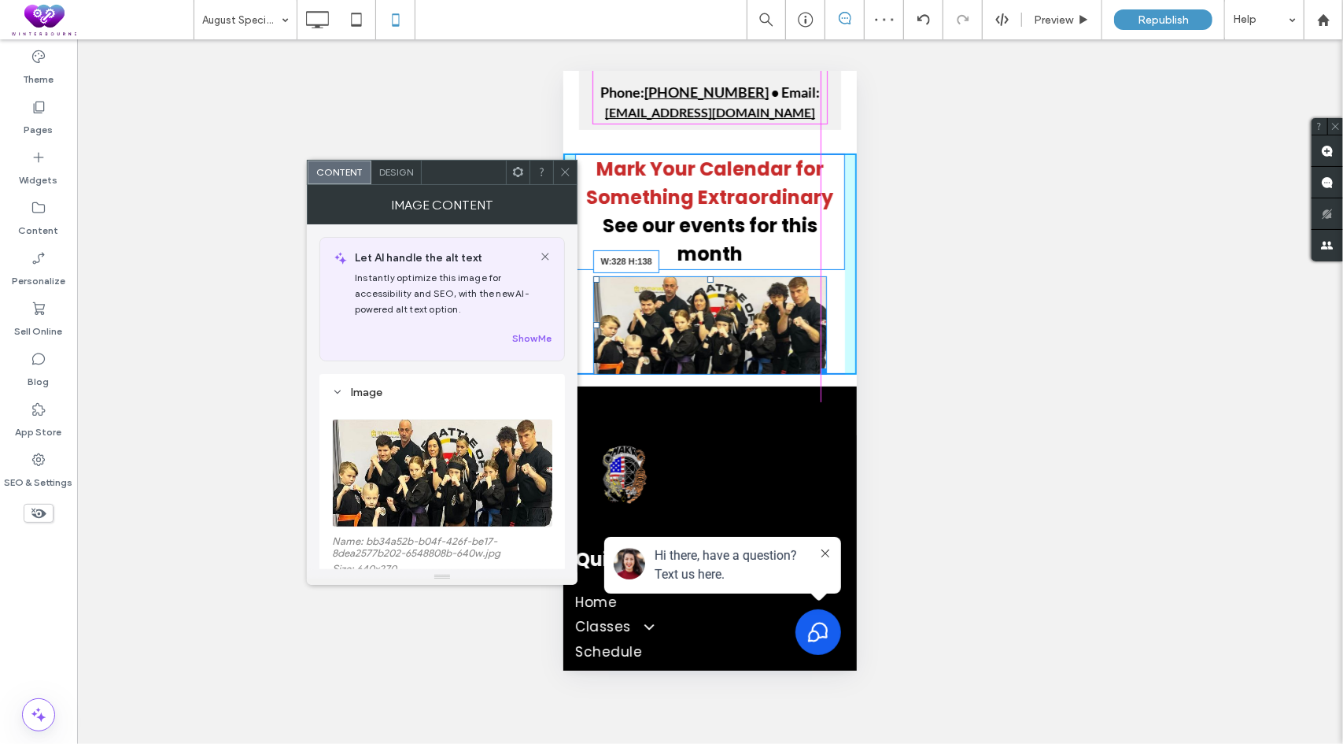
drag, startPoint x: 254, startPoint y: 318, endPoint x: 254, endPoint y: 352, distance: 33.8
click div "Header Click To Paste Row Special Events at MAKK Martial Arts 2205 Belair Road,…"
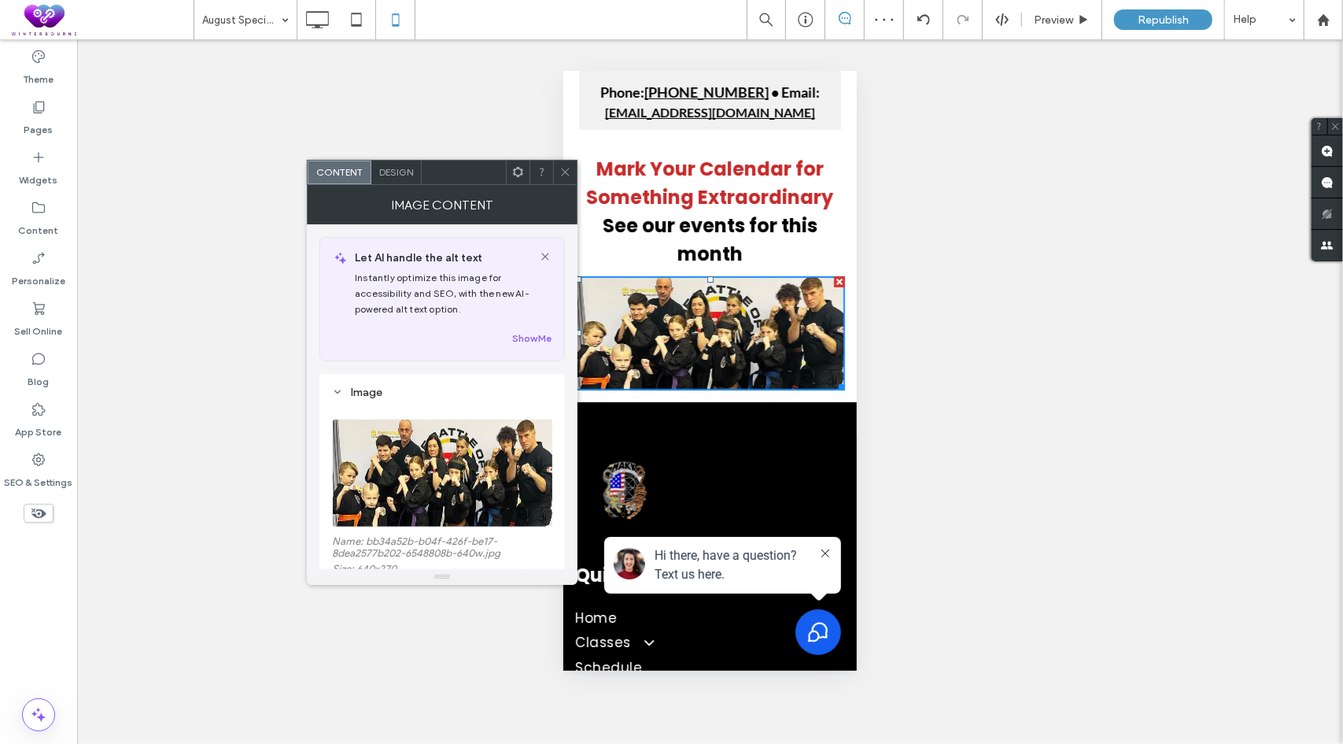
click icon
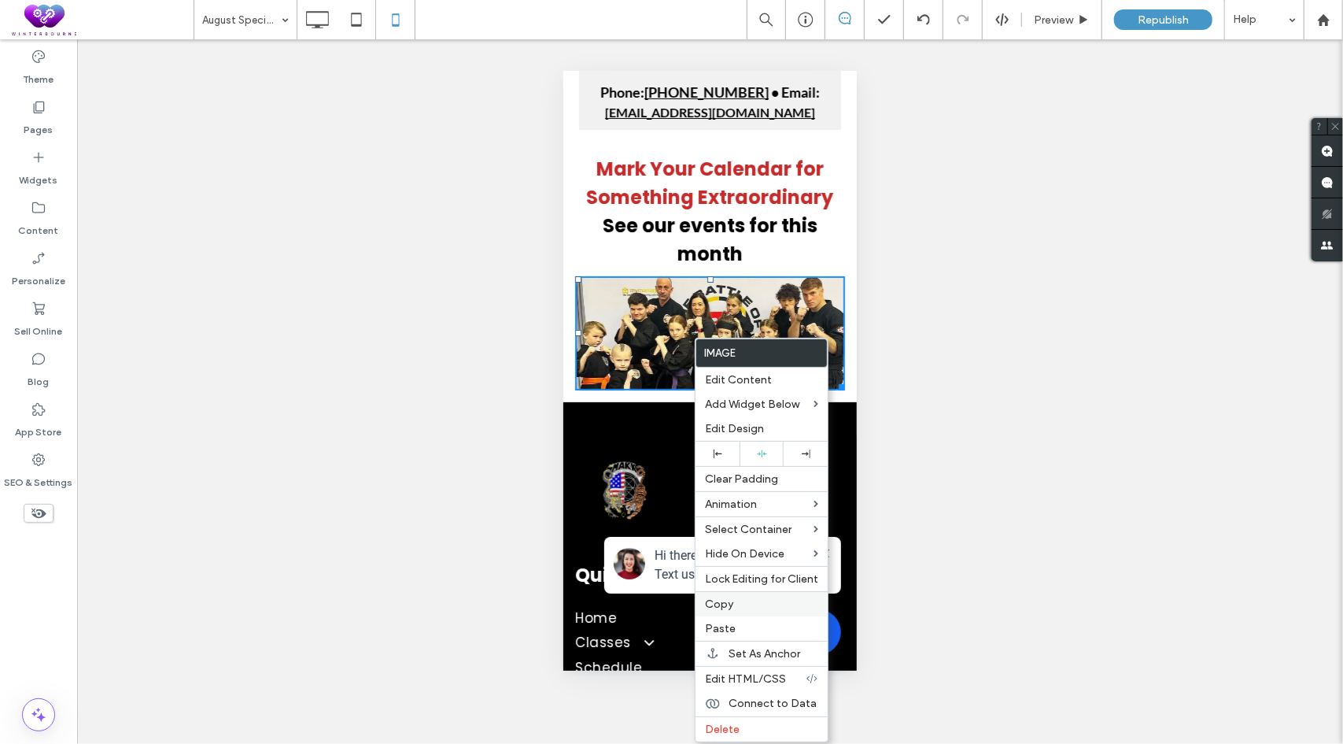
click label "Copy"
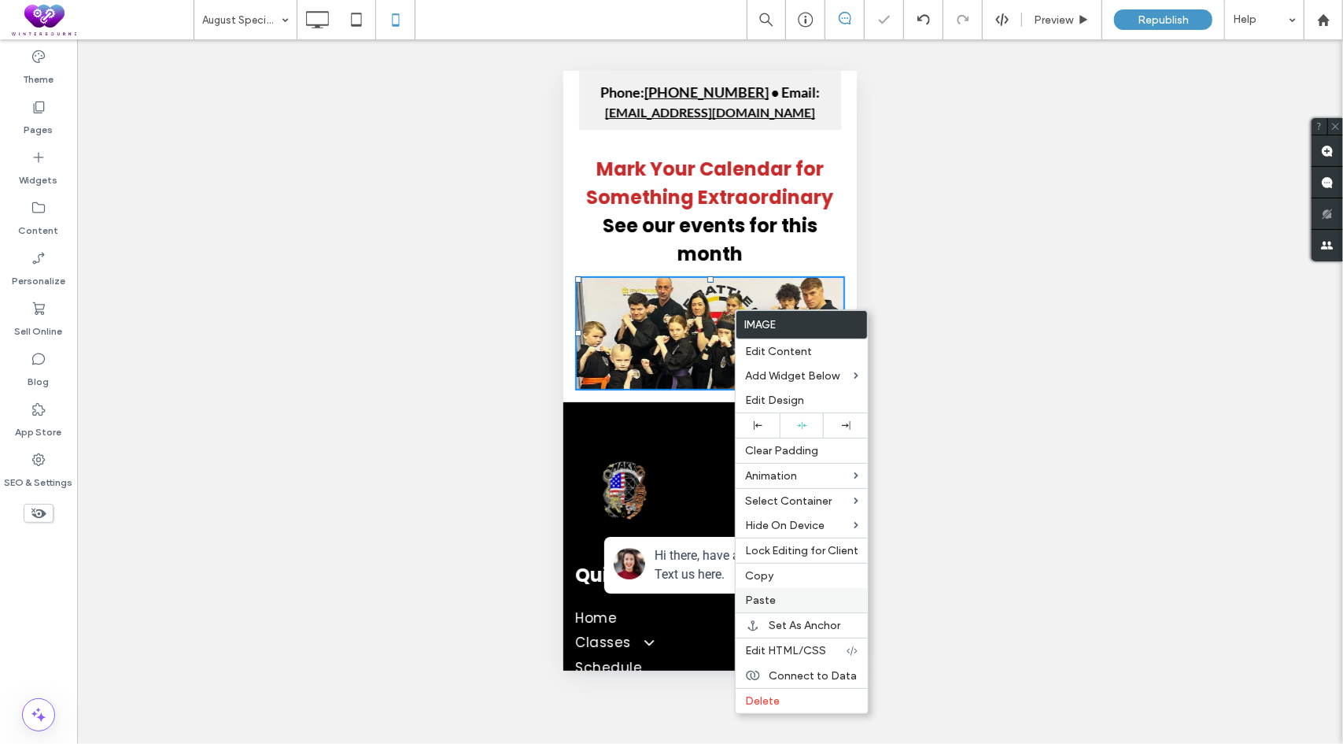
click span "Paste"
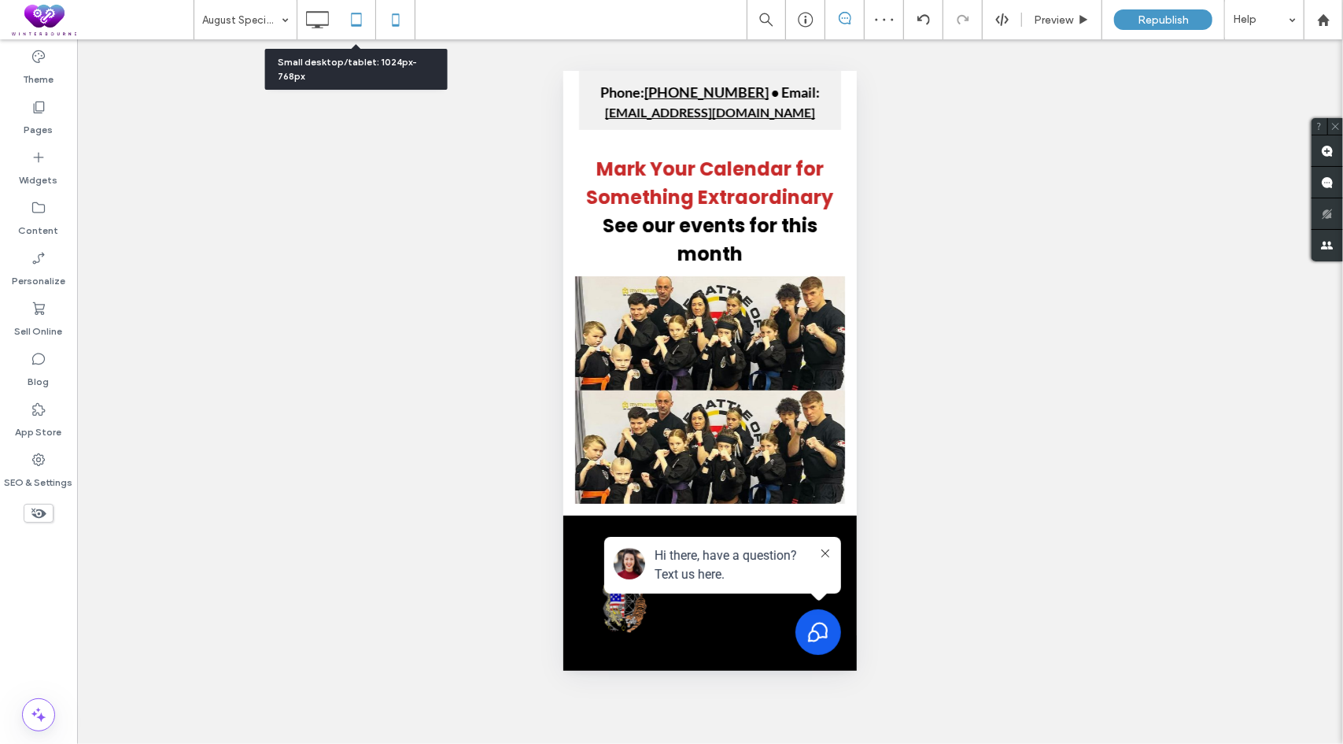
click icon
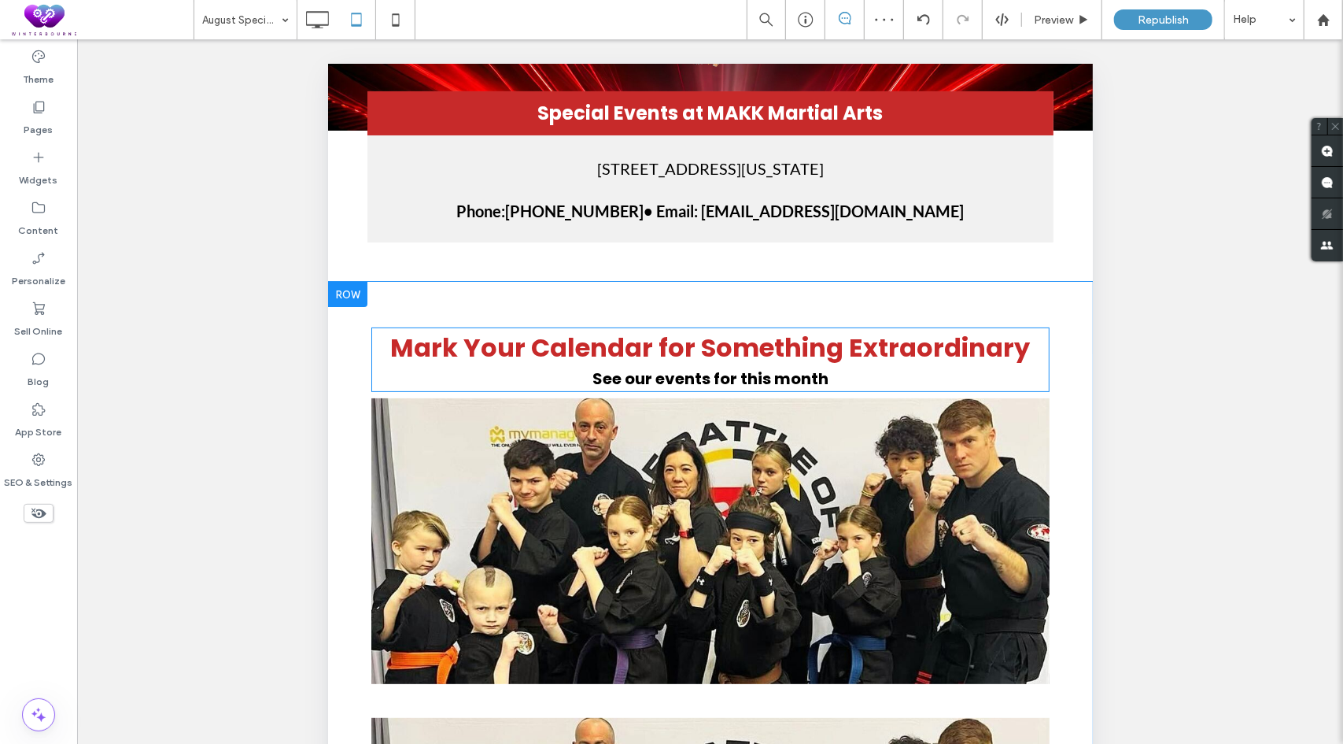
scroll to position [393, 0]
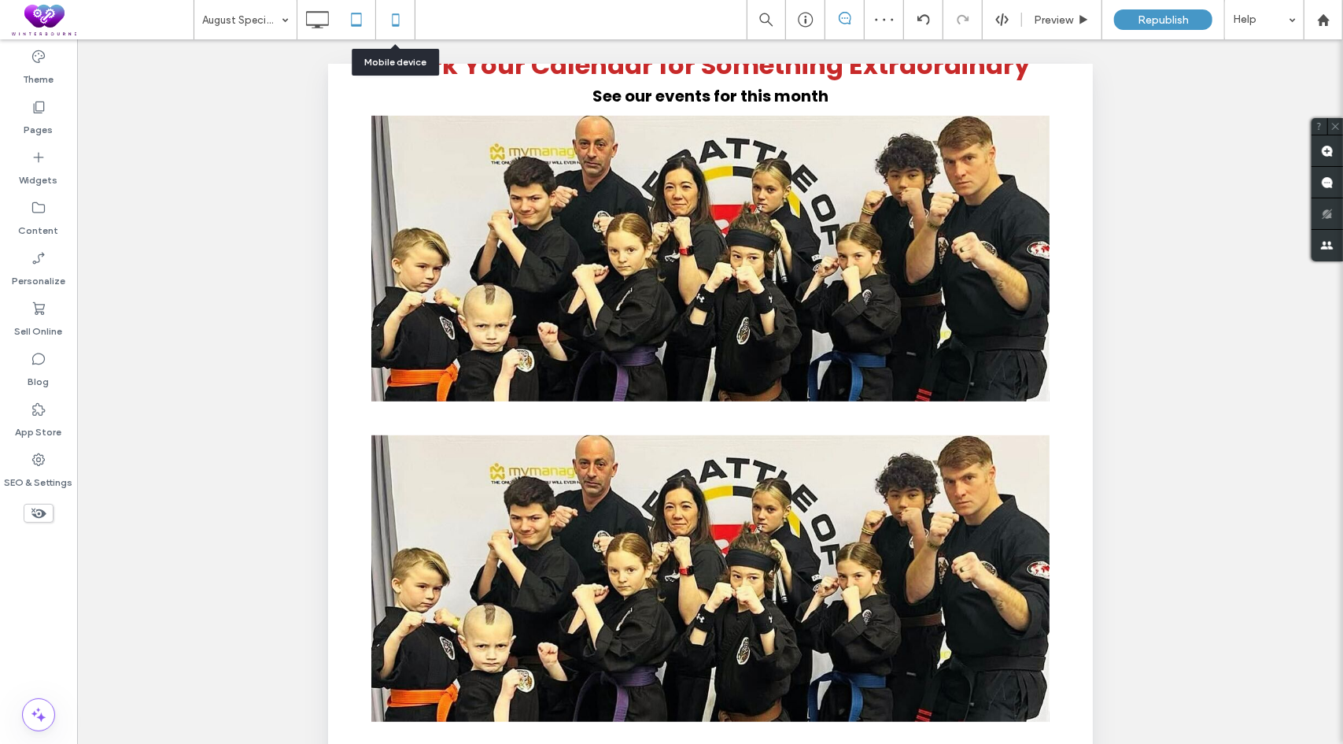
click icon
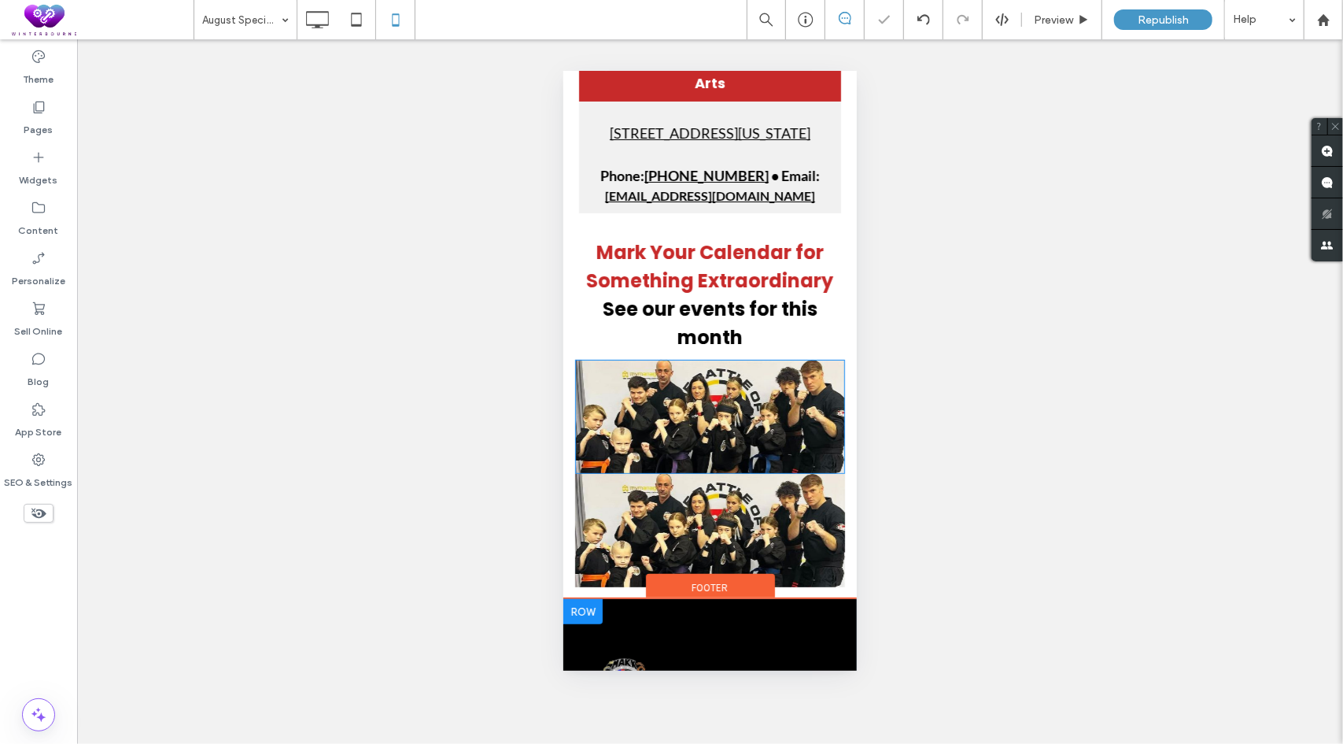
scroll to position [315, 0]
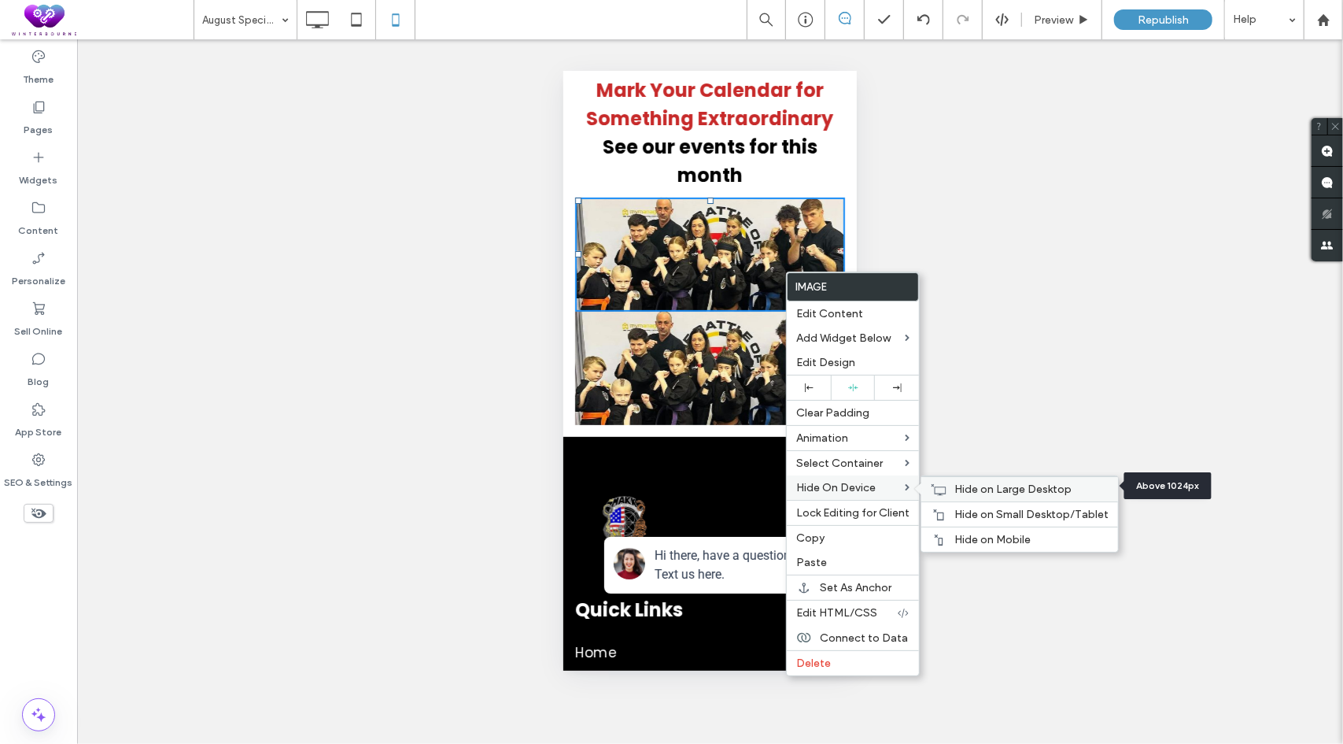
click span "Hide on Large Desktop"
click span "Hide on Small Desktop/Tablet"
click img
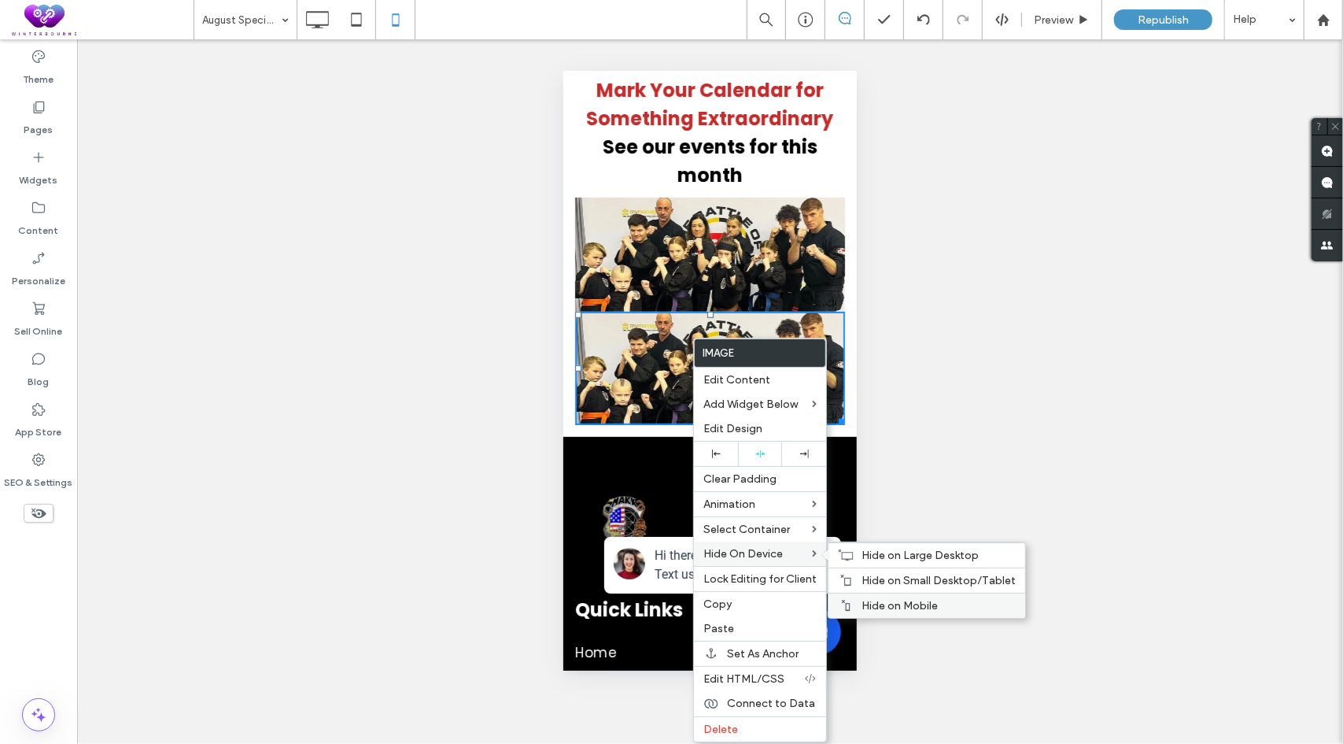
click span "Hide on Mobile"
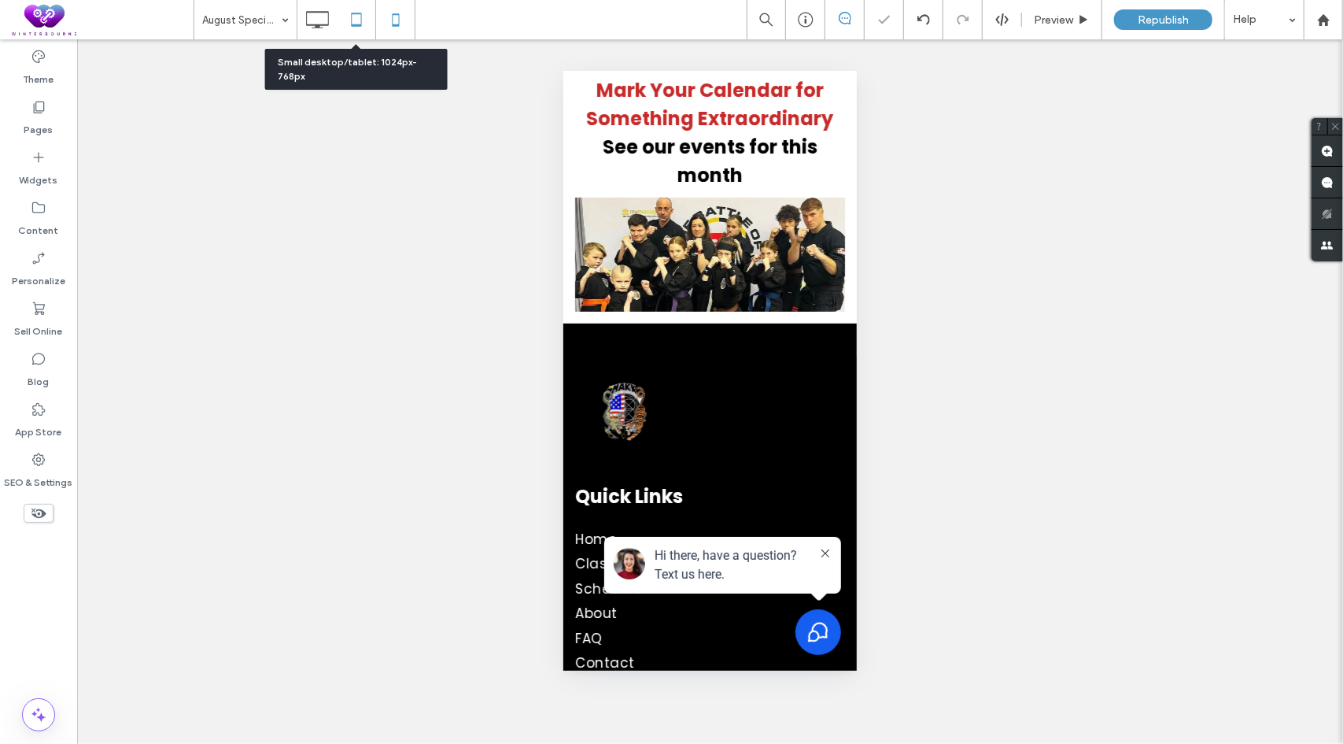
click use
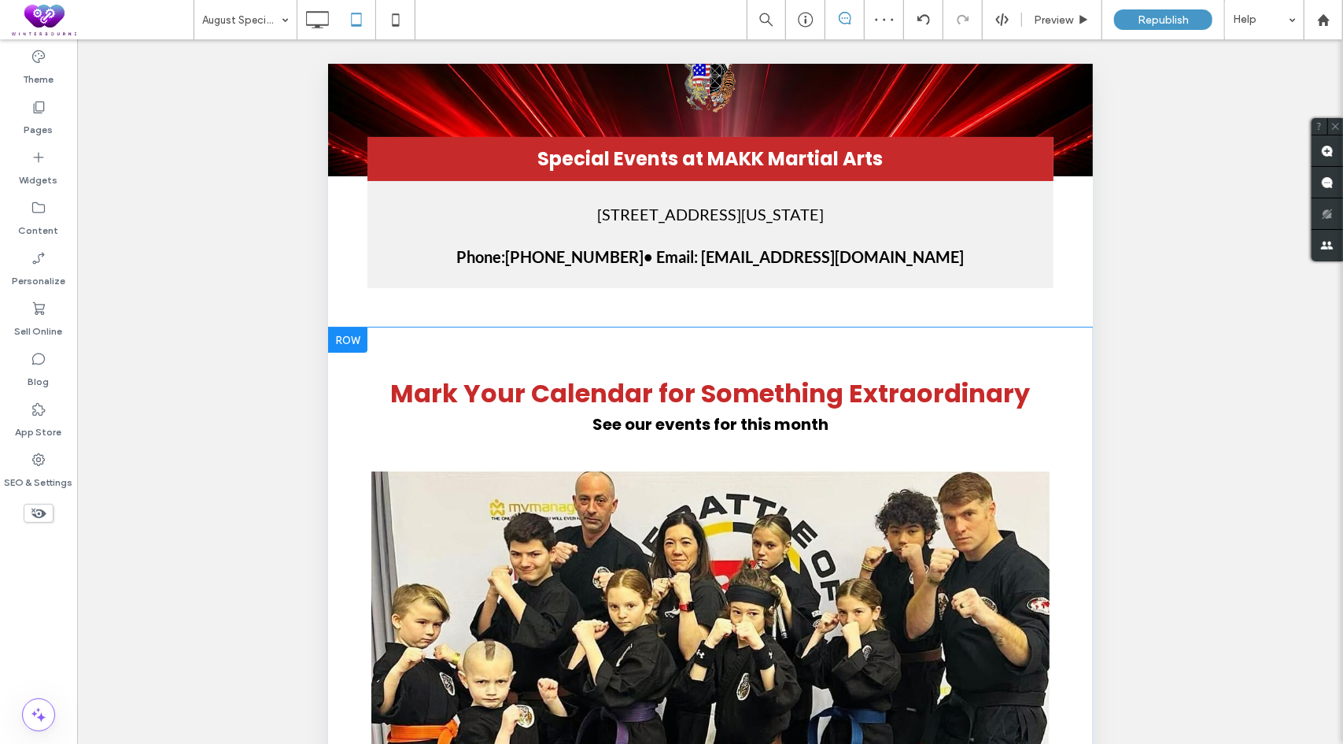
scroll to position [135, 0]
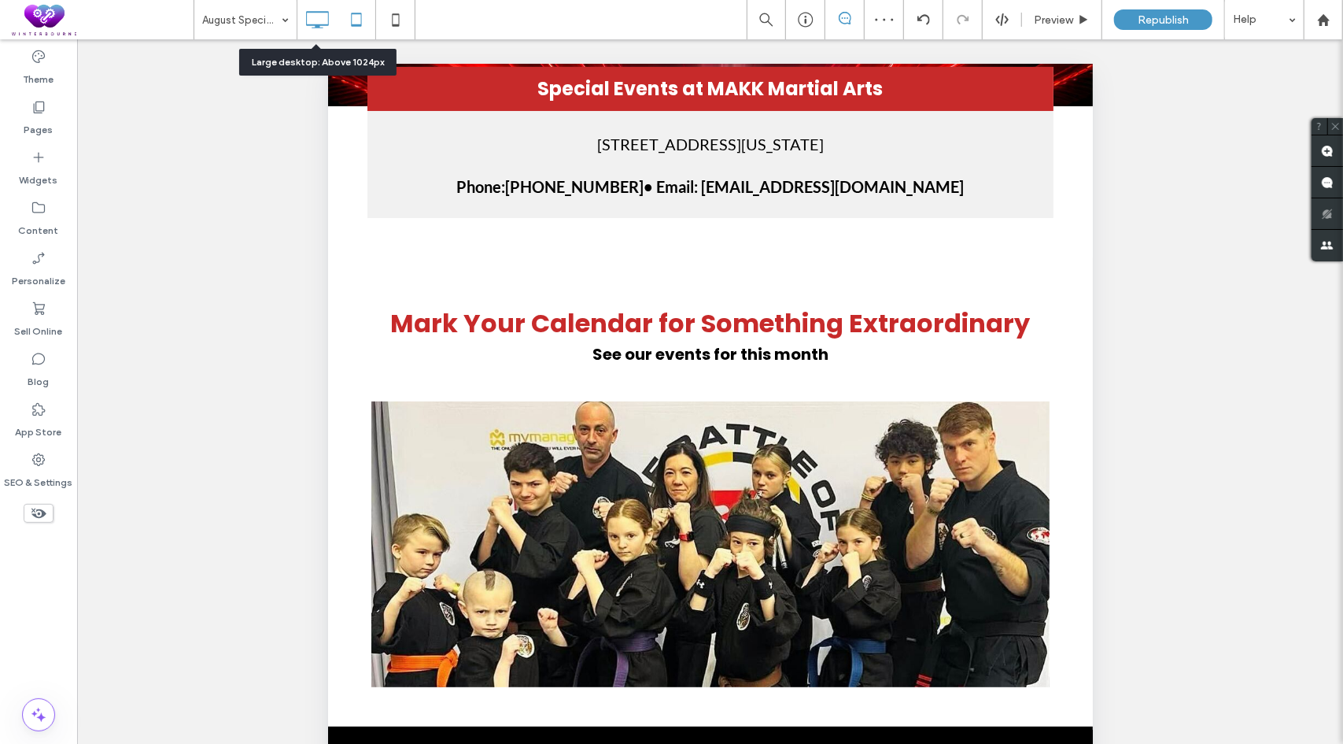
click icon
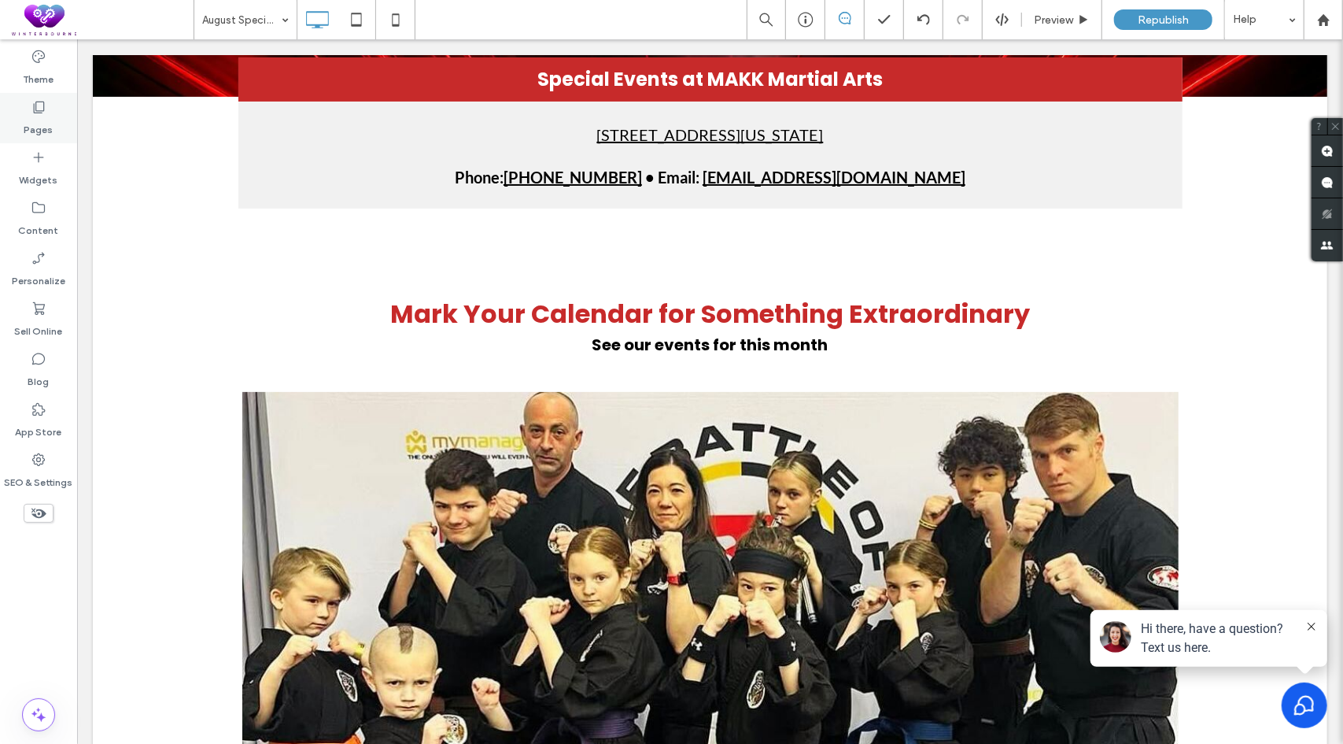
click at [60, 121] on div "Pages" at bounding box center [38, 118] width 77 height 50
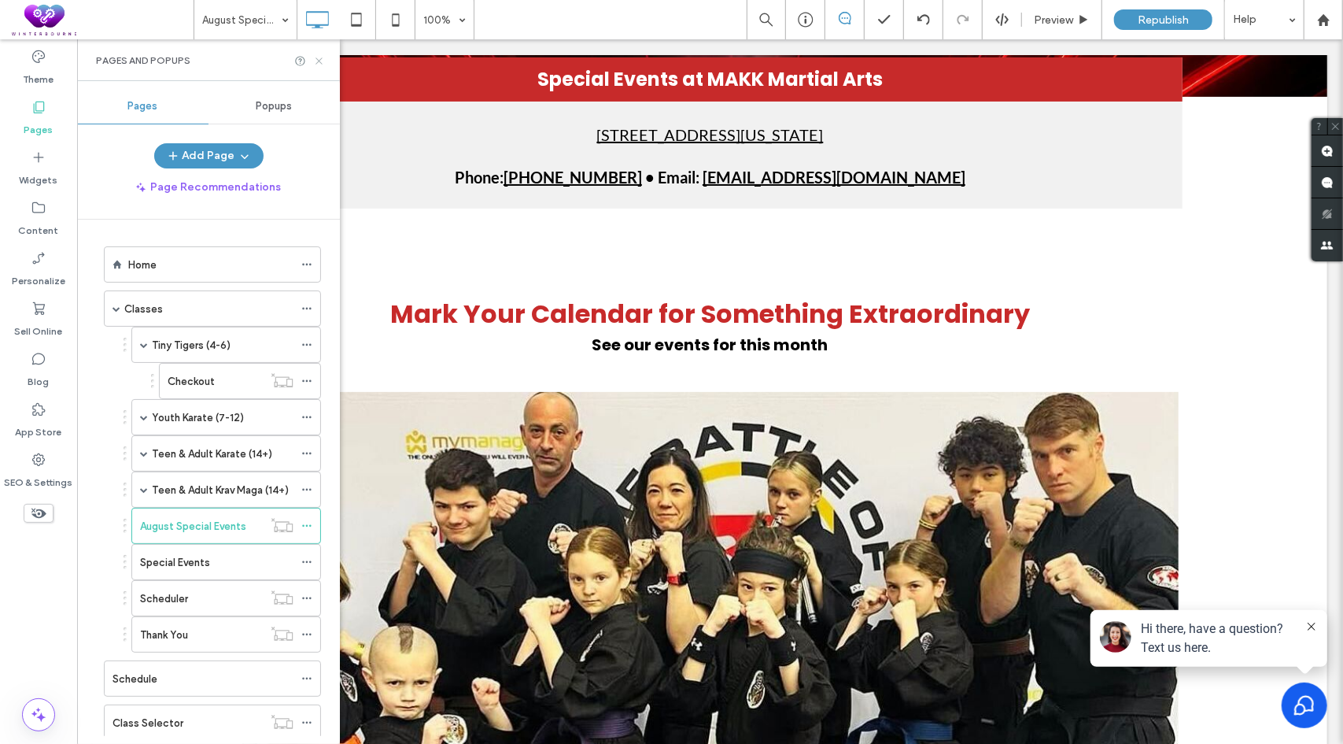
click at [323, 61] on icon at bounding box center [319, 61] width 12 height 12
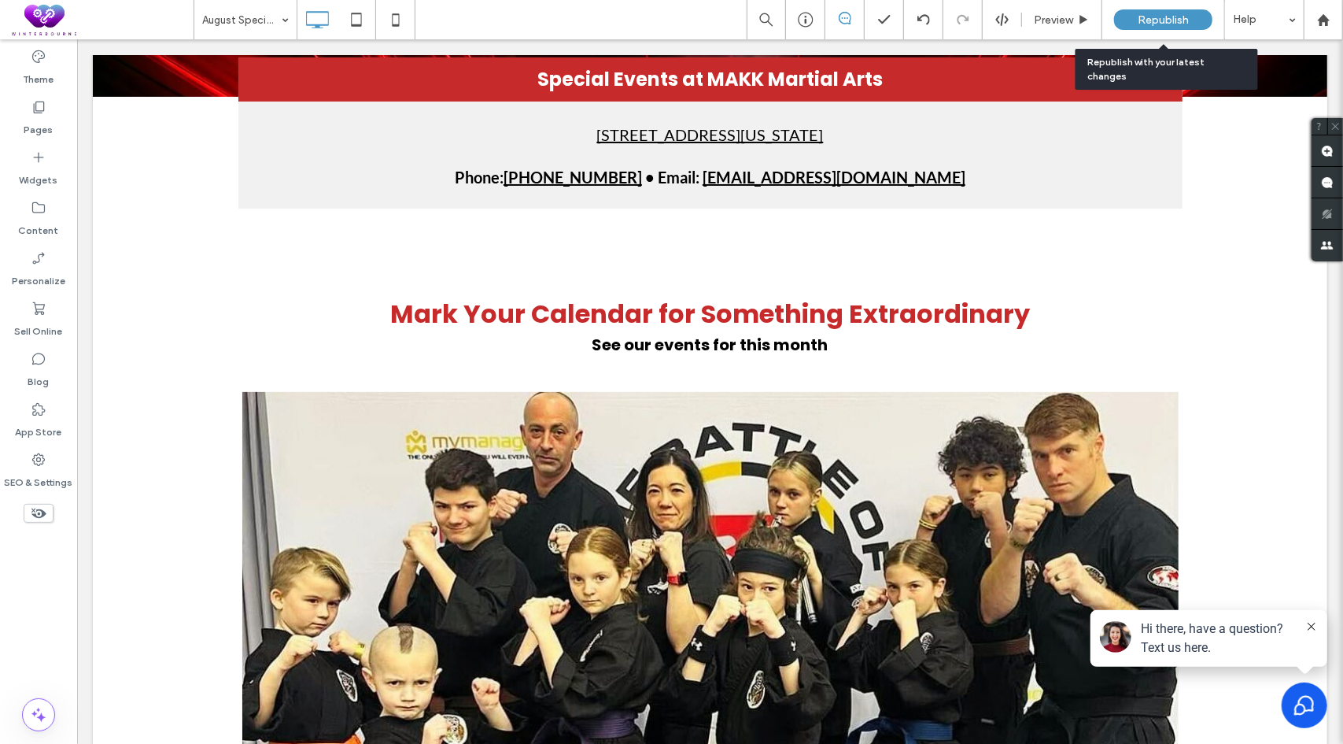
click at [1169, 17] on span "Republish" at bounding box center [1163, 19] width 51 height 13
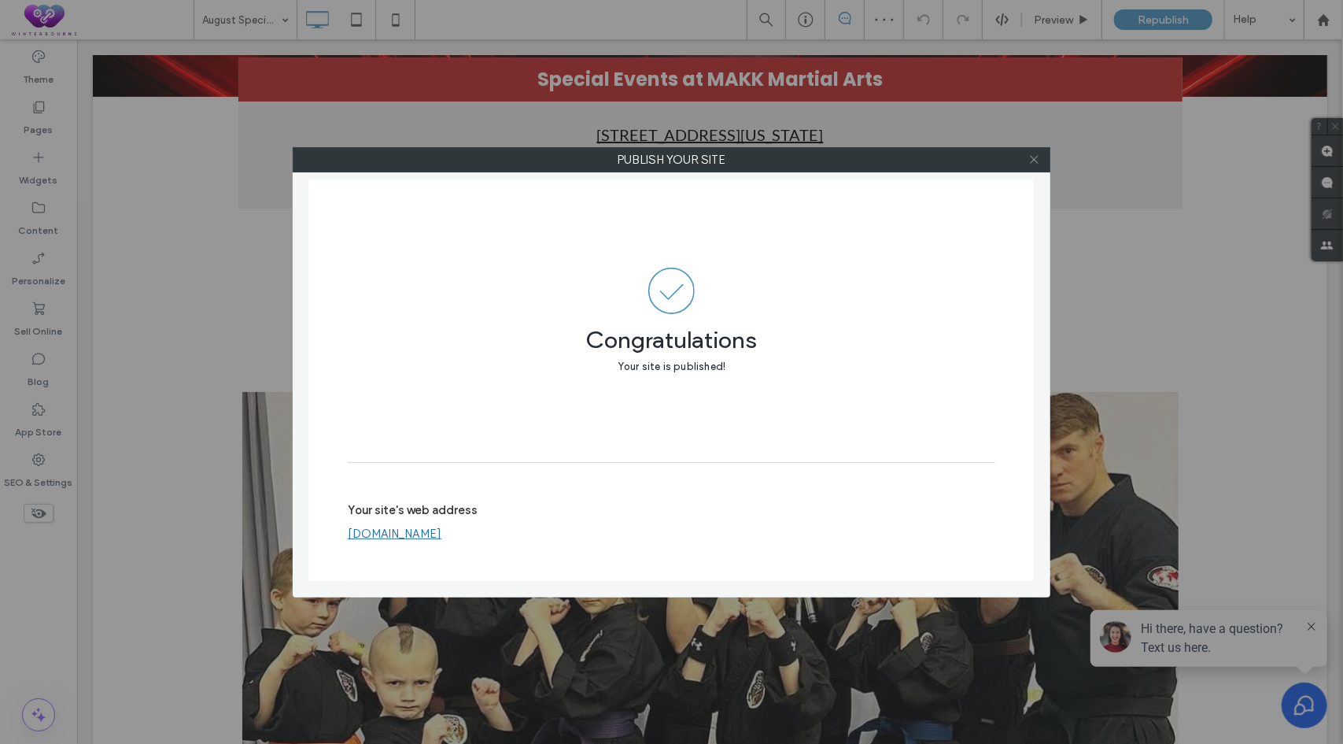
click at [1039, 161] on icon at bounding box center [1035, 159] width 12 height 12
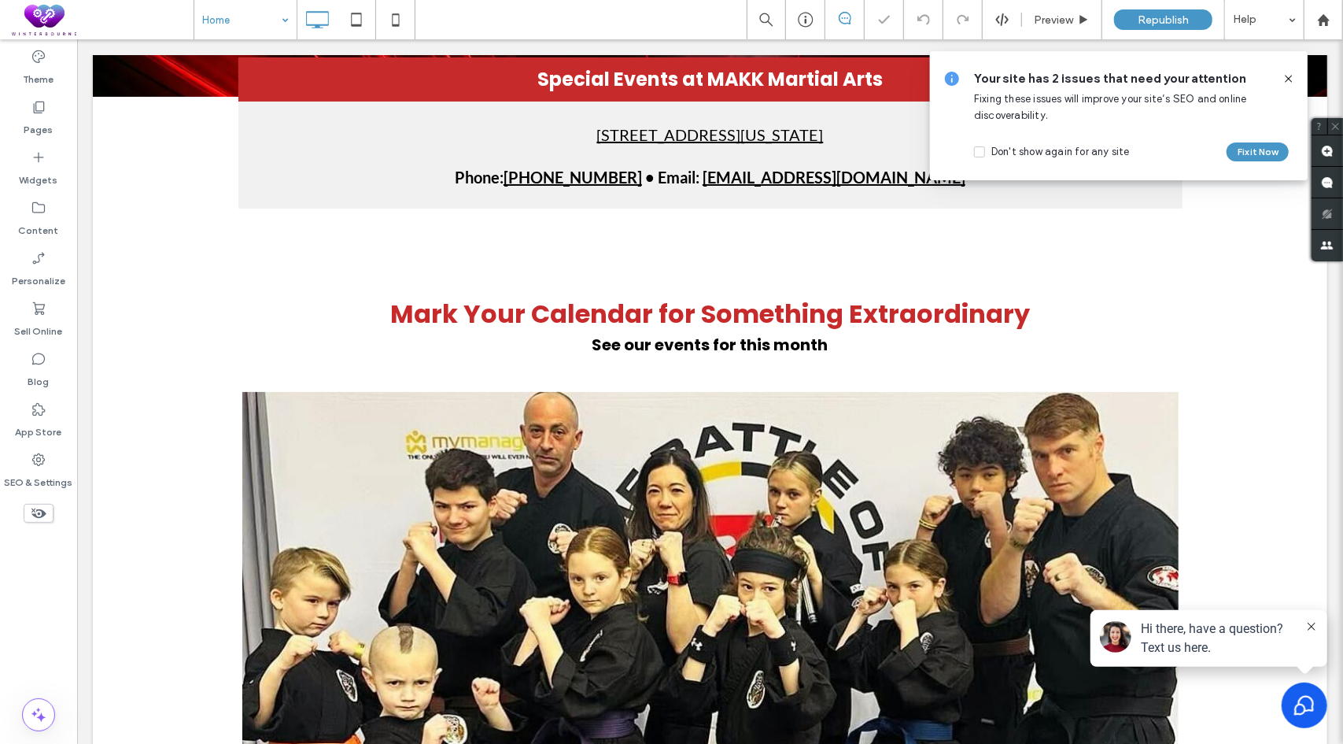
click at [1290, 78] on use at bounding box center [1288, 78] width 7 height 7
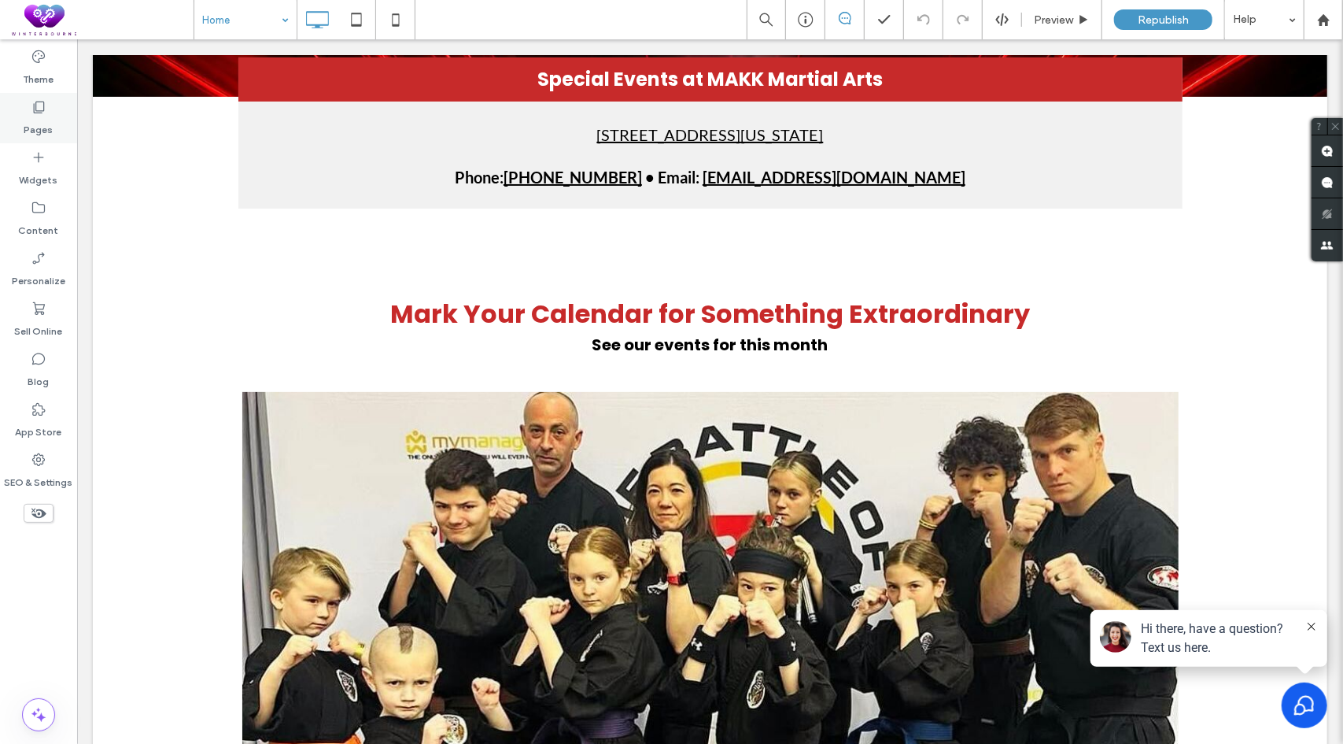
click at [51, 103] on div "Pages" at bounding box center [38, 118] width 77 height 50
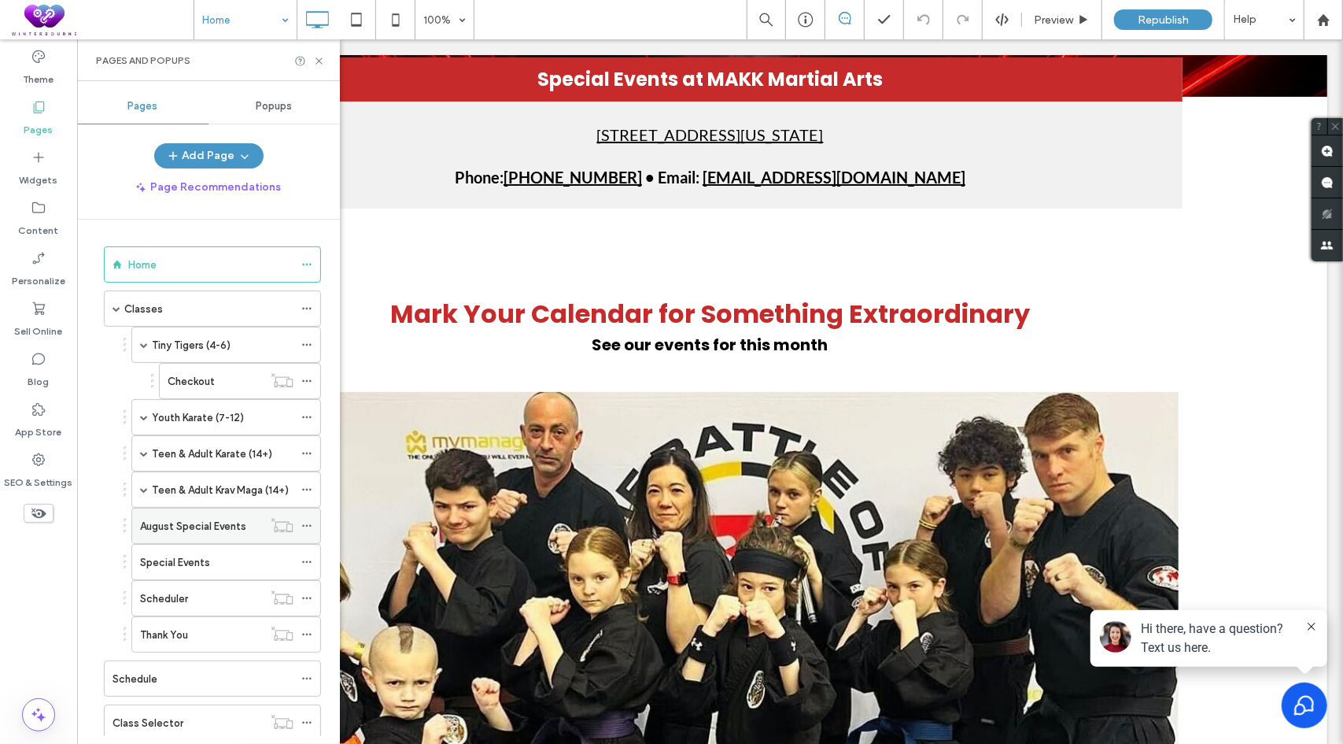
click at [307, 525] on use at bounding box center [306, 526] width 9 height 2
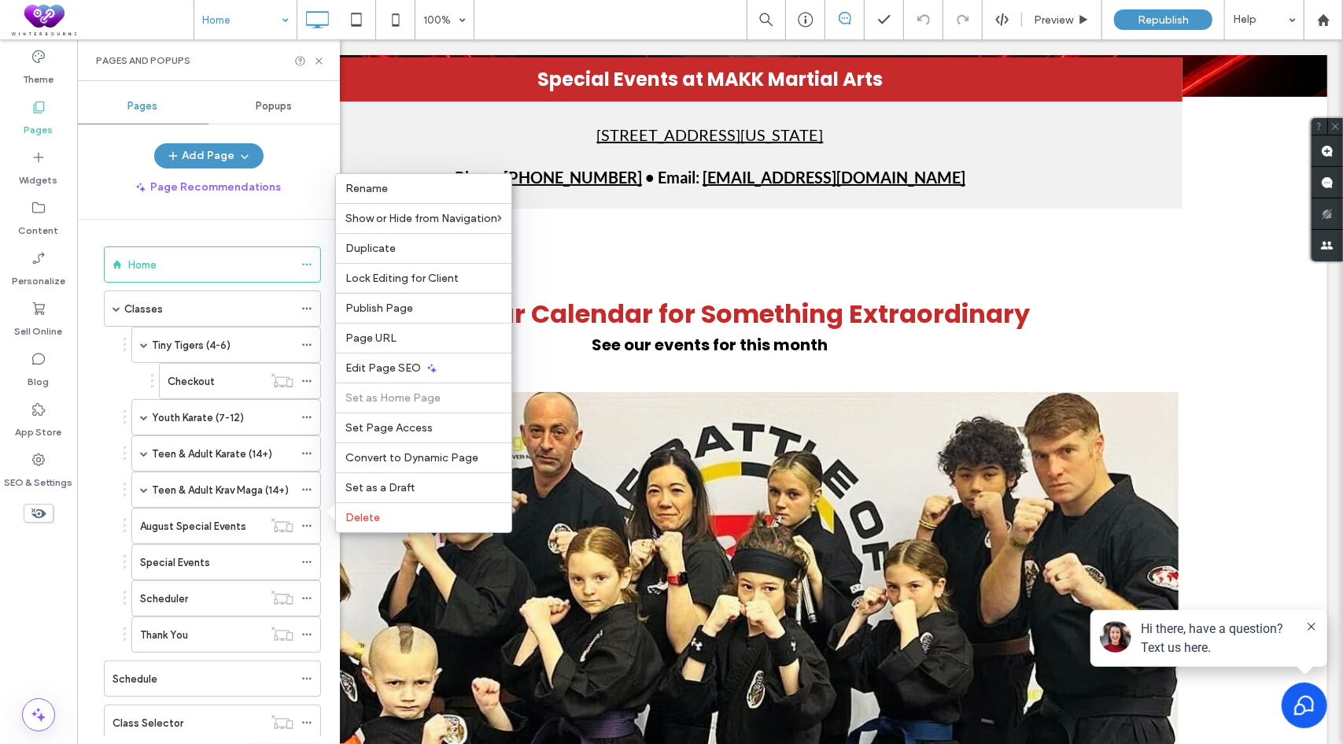
click at [105, 504] on div "Tiny Tigers (4-6) Checkout Youth Karate (7-12) Youth Karate Checkout Teen & Adu…" at bounding box center [208, 490] width 225 height 326
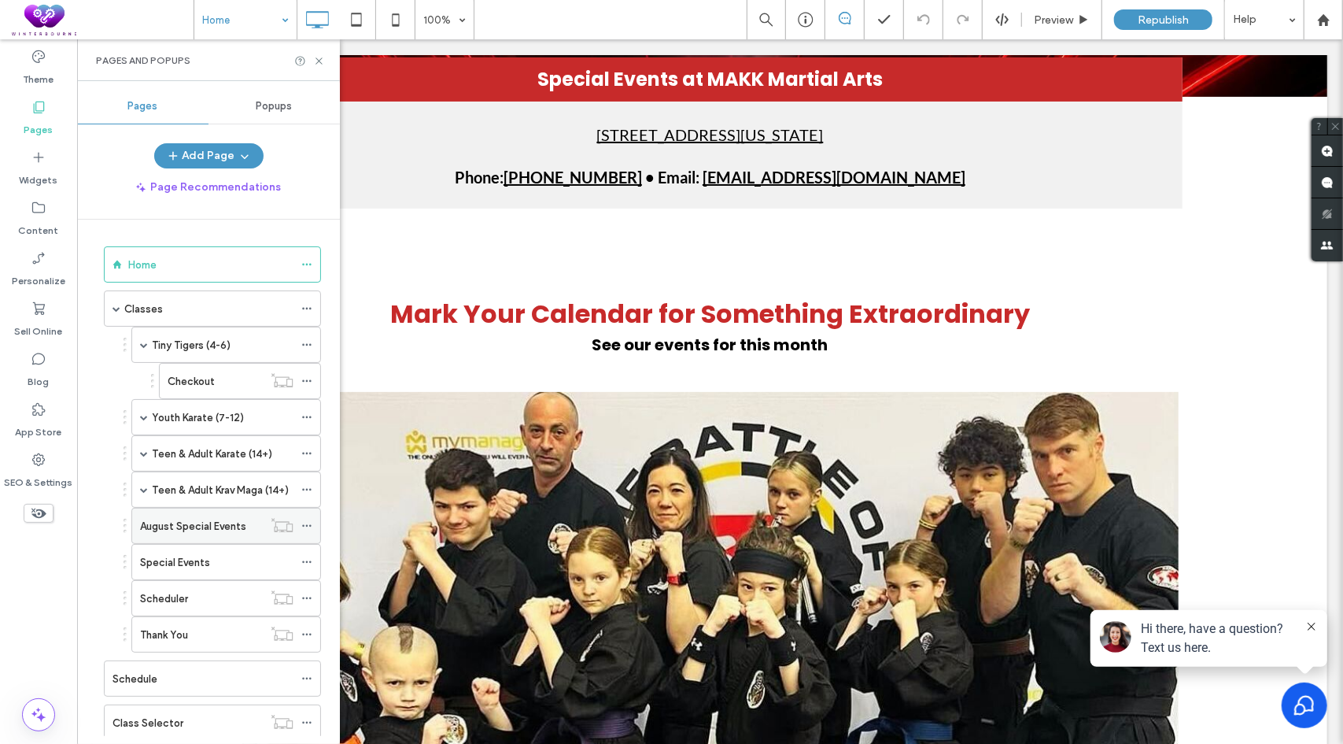
click at [207, 519] on label "August Special Events" at bounding box center [193, 526] width 106 height 28
click at [322, 62] on icon at bounding box center [319, 61] width 12 height 12
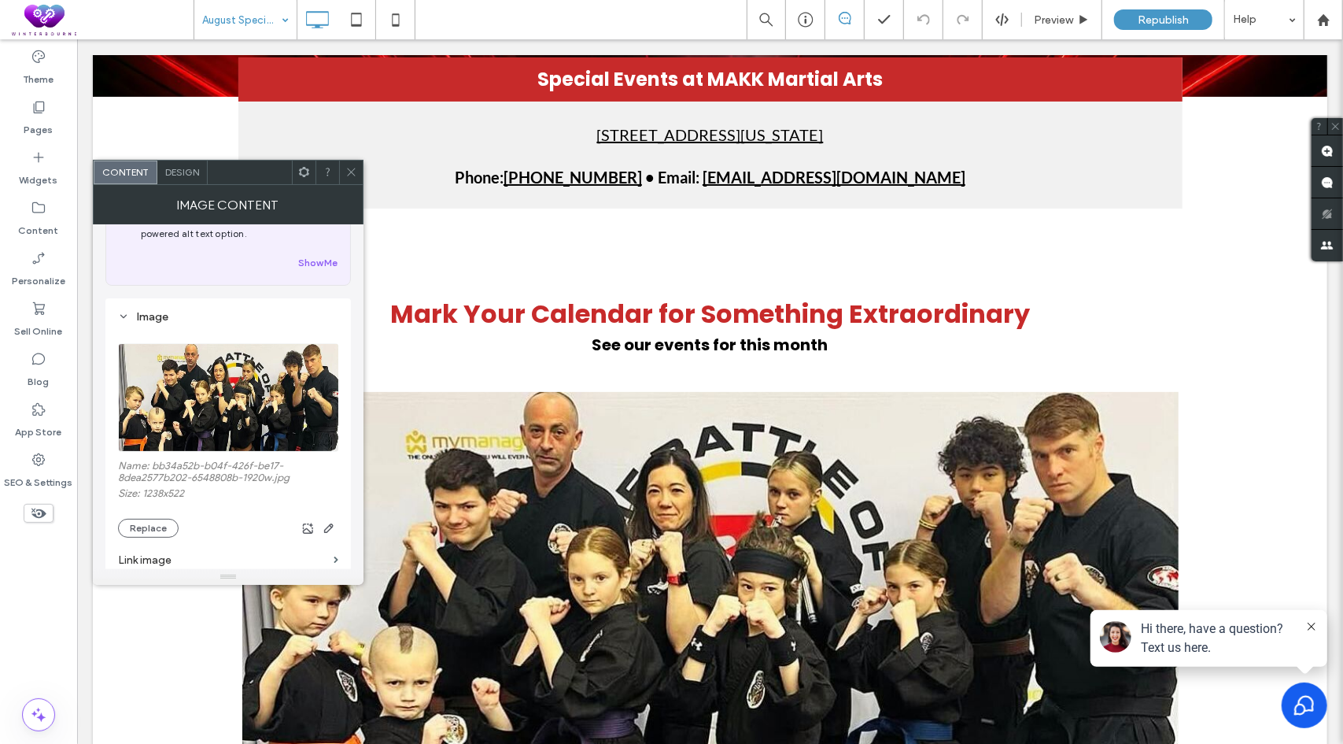
scroll to position [79, 0]
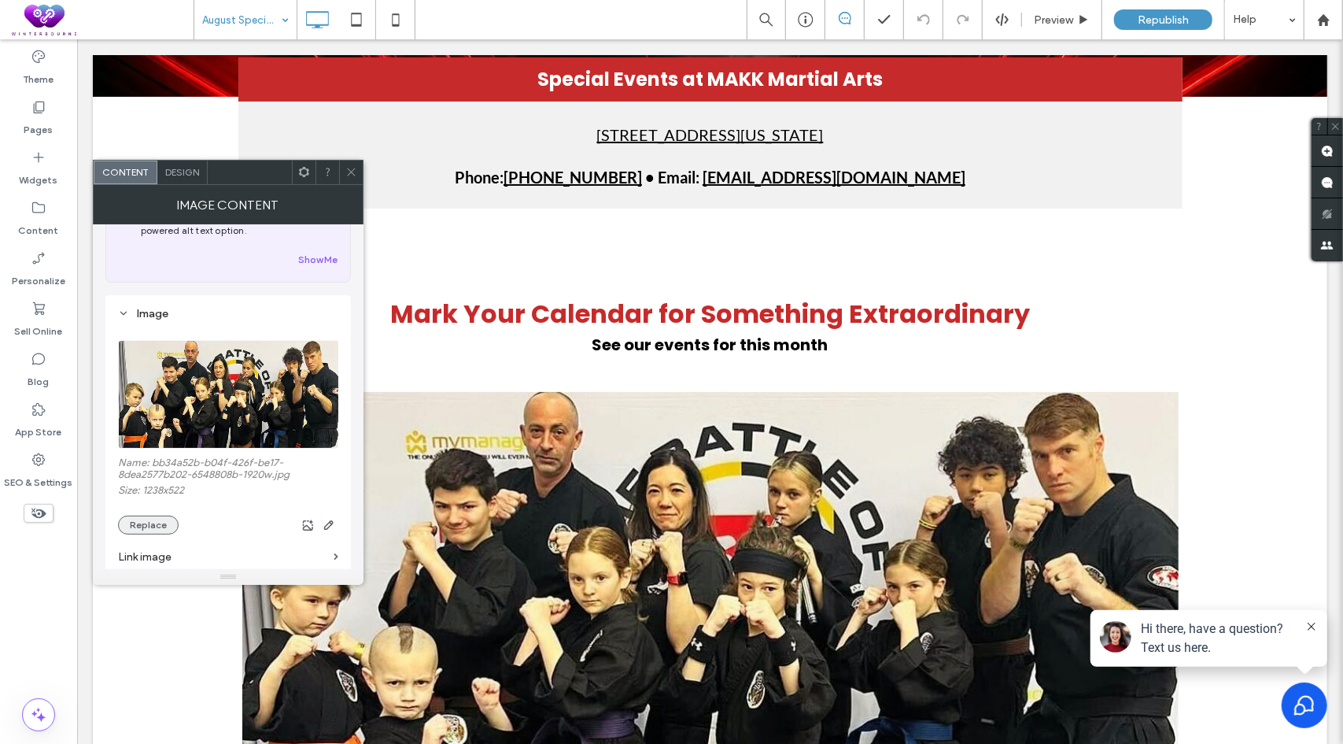
click at [163, 519] on button "Replace" at bounding box center [148, 524] width 61 height 19
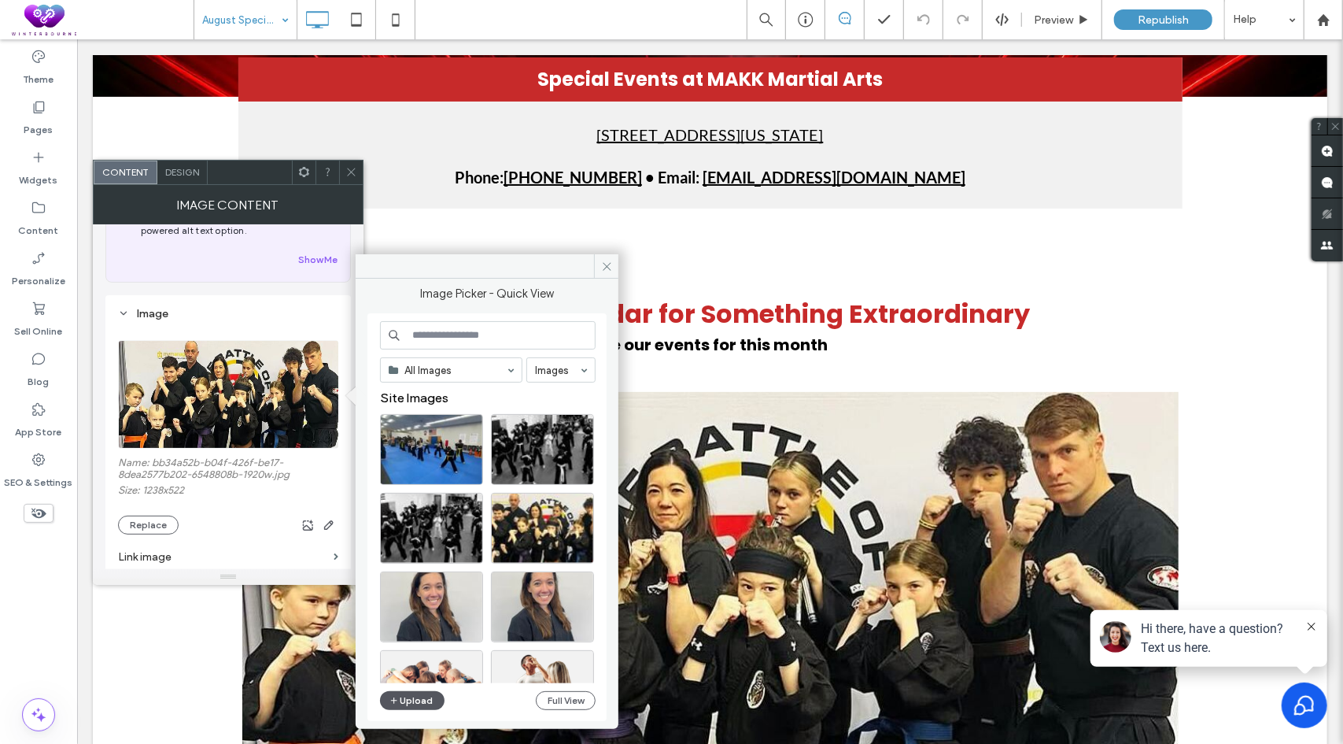
click at [421, 699] on button "Upload" at bounding box center [412, 700] width 65 height 19
click at [436, 449] on div "Select" at bounding box center [431, 449] width 103 height 71
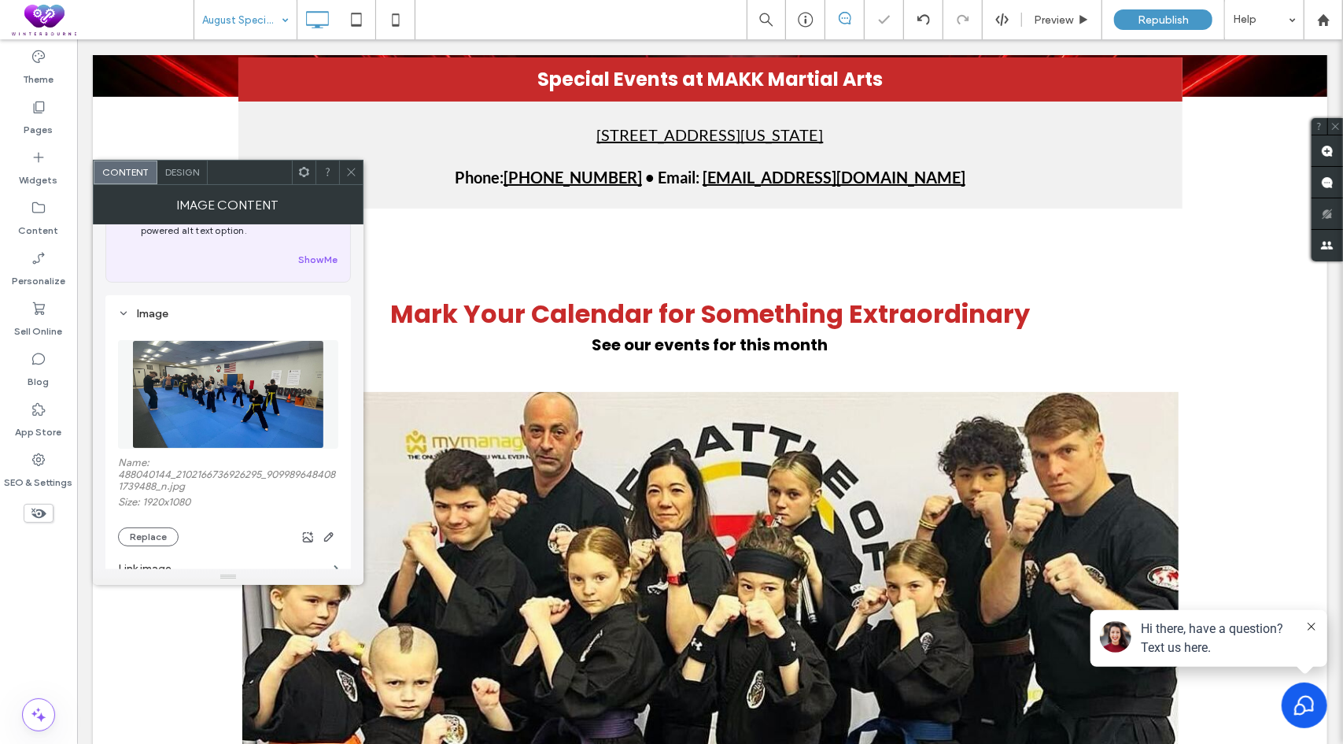
click at [352, 175] on icon at bounding box center [351, 172] width 12 height 12
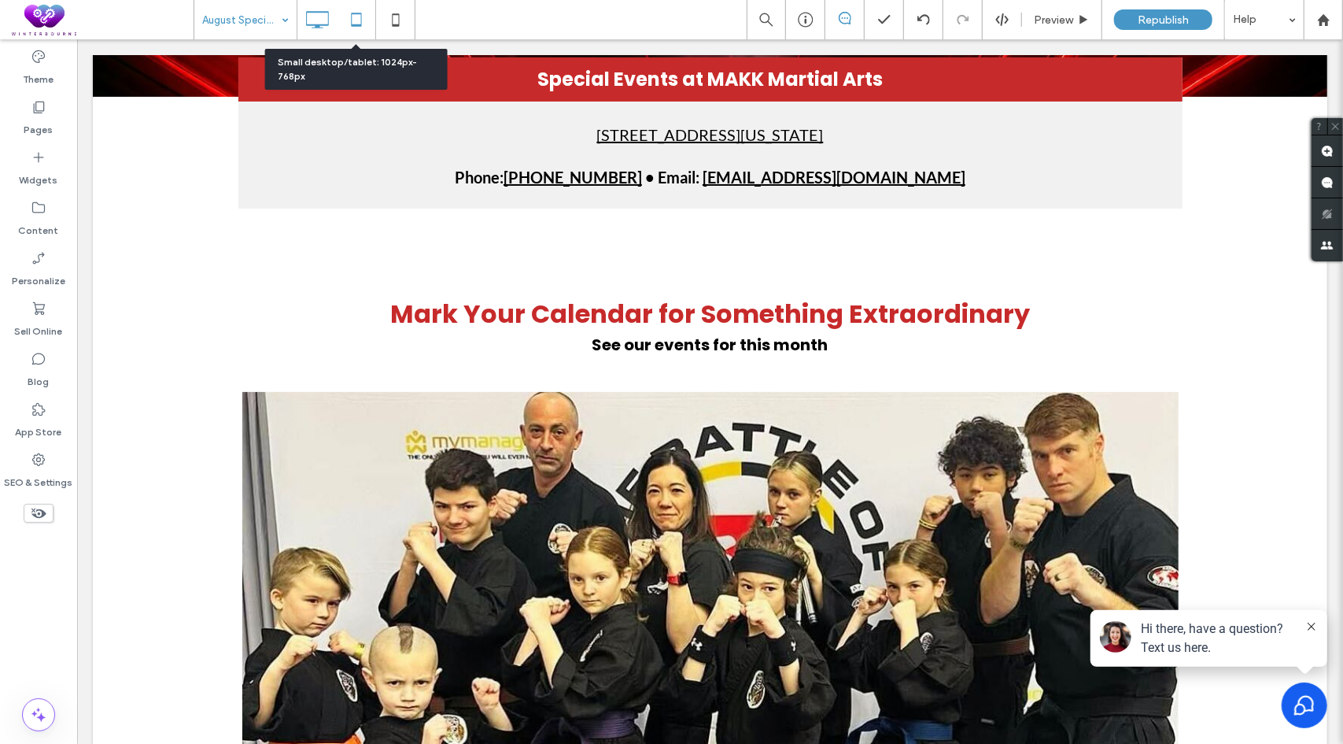
click at [360, 24] on use at bounding box center [356, 19] width 10 height 13
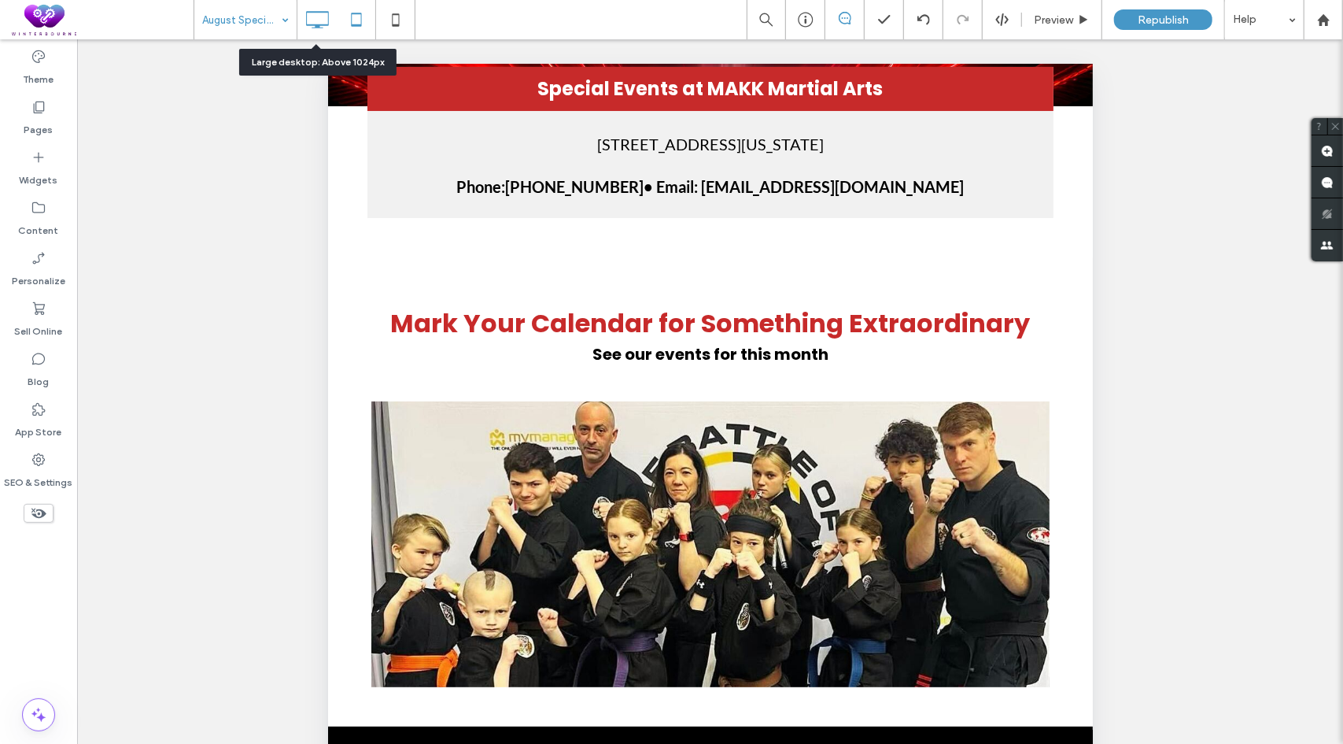
click at [316, 19] on icon at bounding box center [316, 19] width 31 height 31
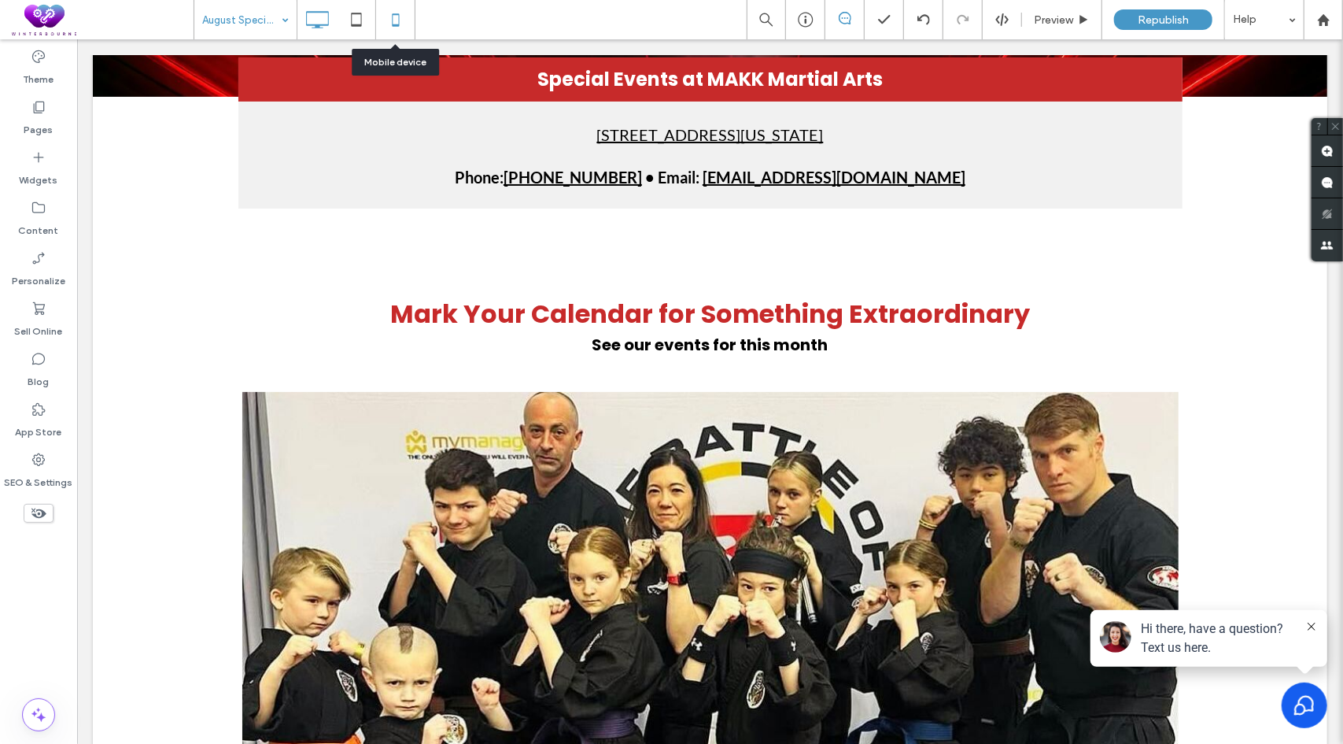
click at [398, 18] on use at bounding box center [395, 19] width 7 height 13
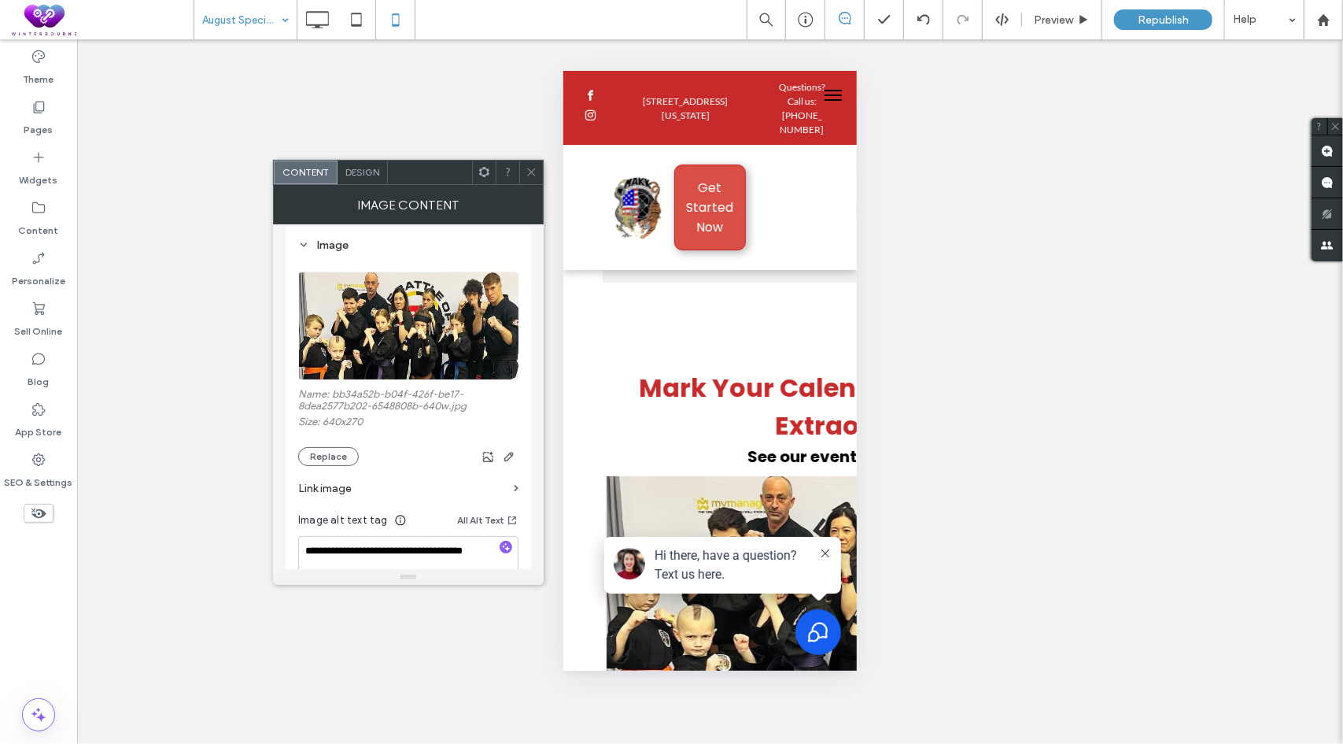
scroll to position [157, 0]
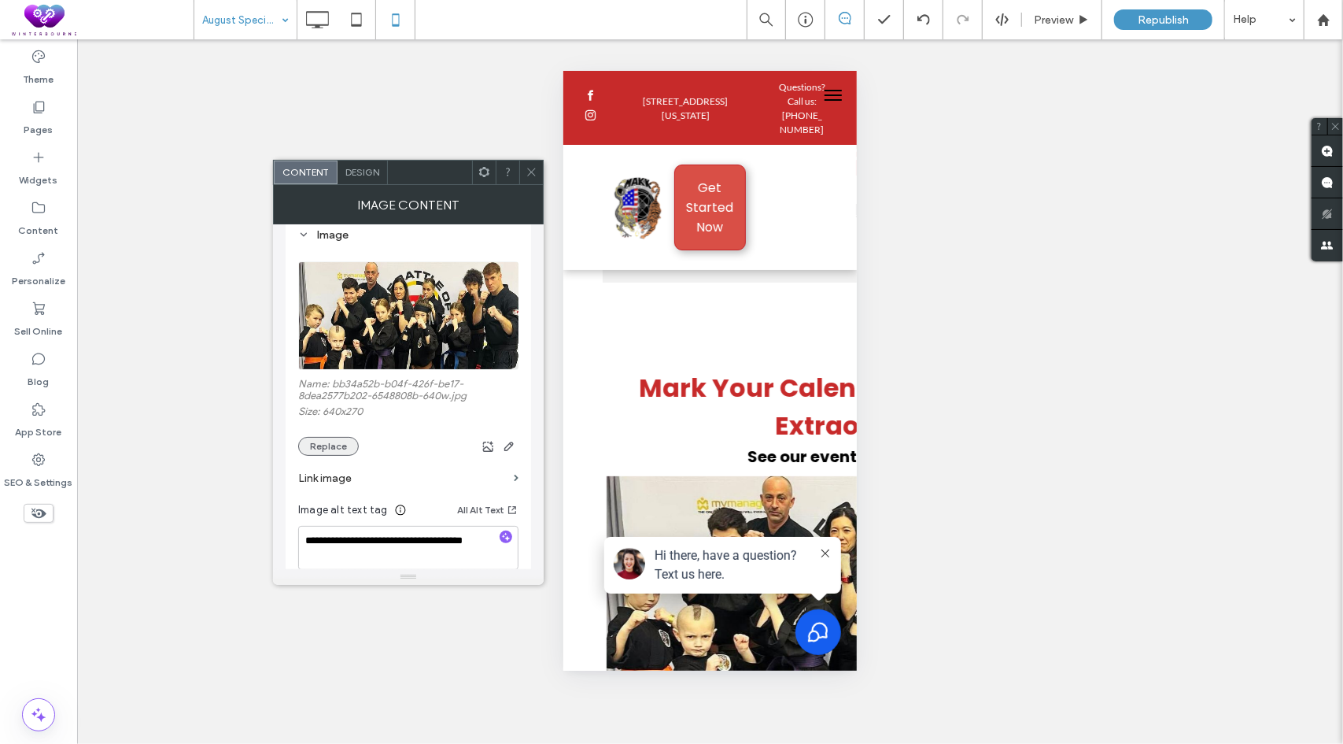
click at [337, 453] on button "Replace" at bounding box center [328, 446] width 61 height 19
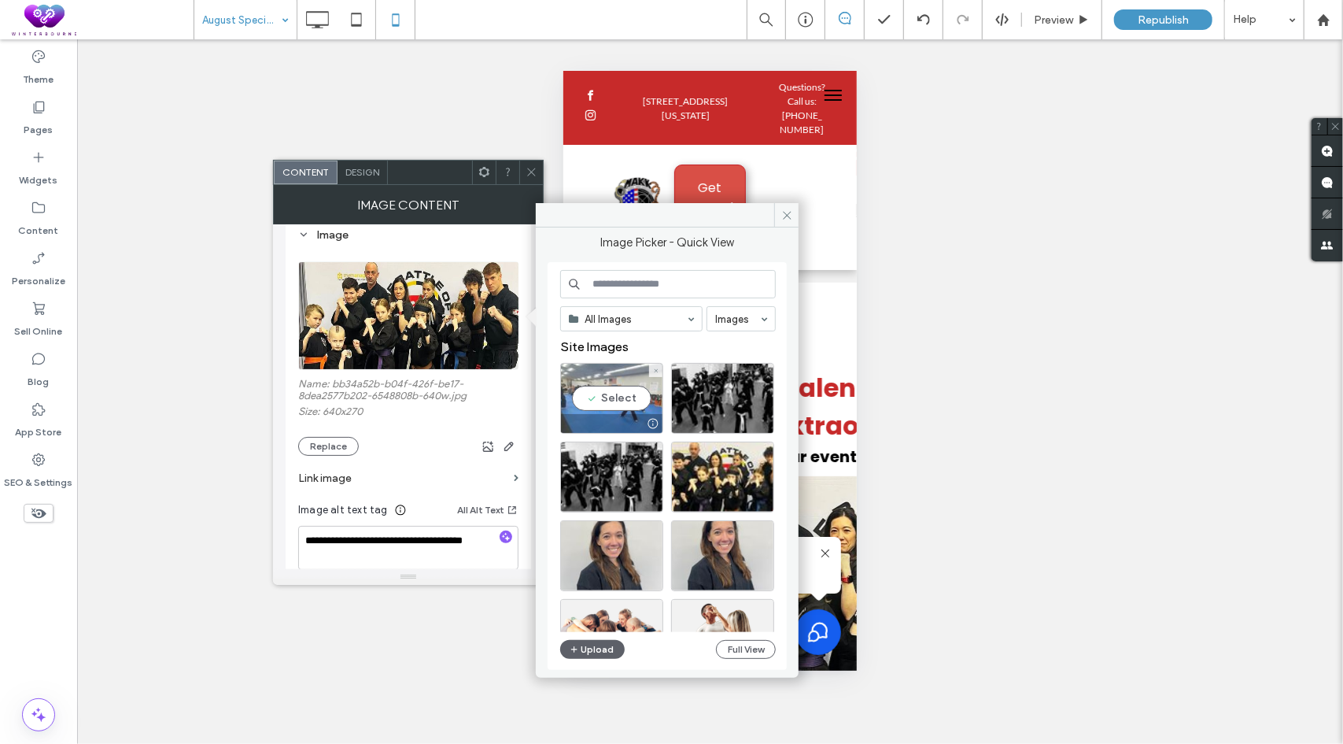
click at [628, 394] on div "Select" at bounding box center [611, 398] width 103 height 71
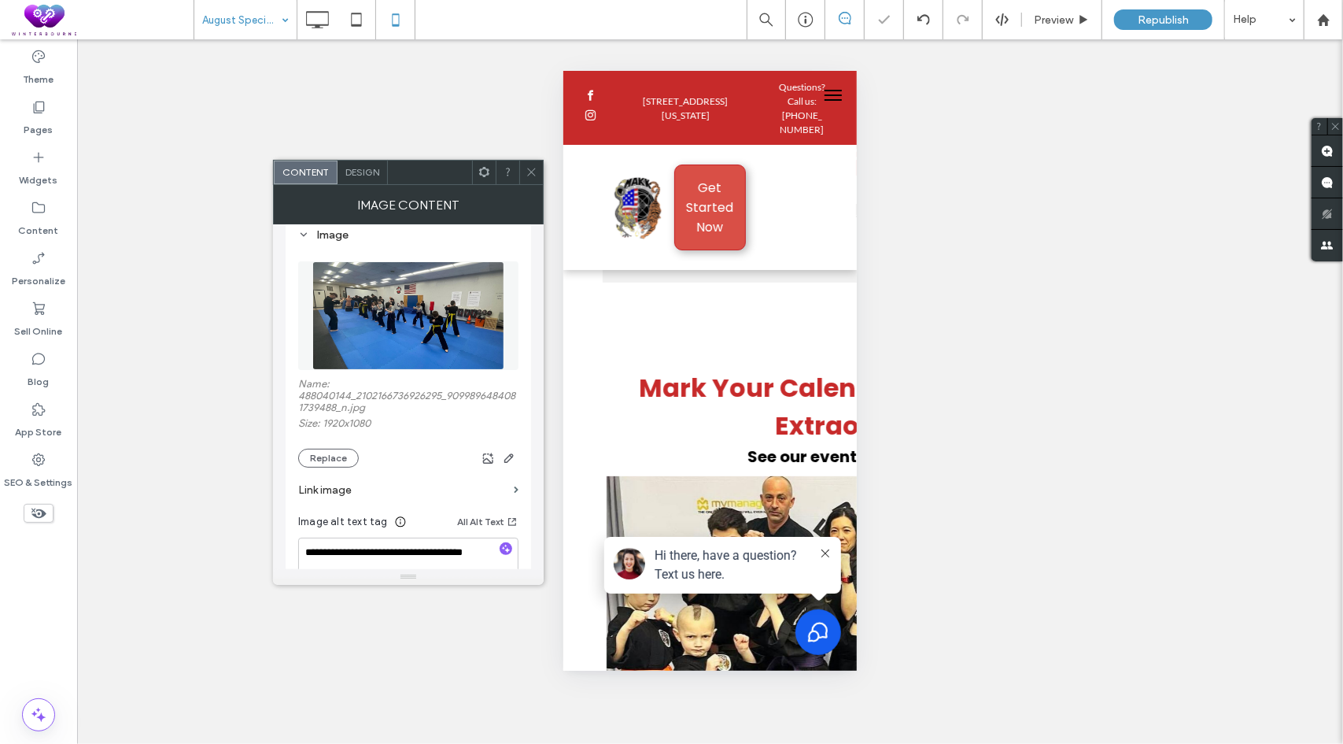
click at [534, 169] on use at bounding box center [532, 172] width 8 height 8
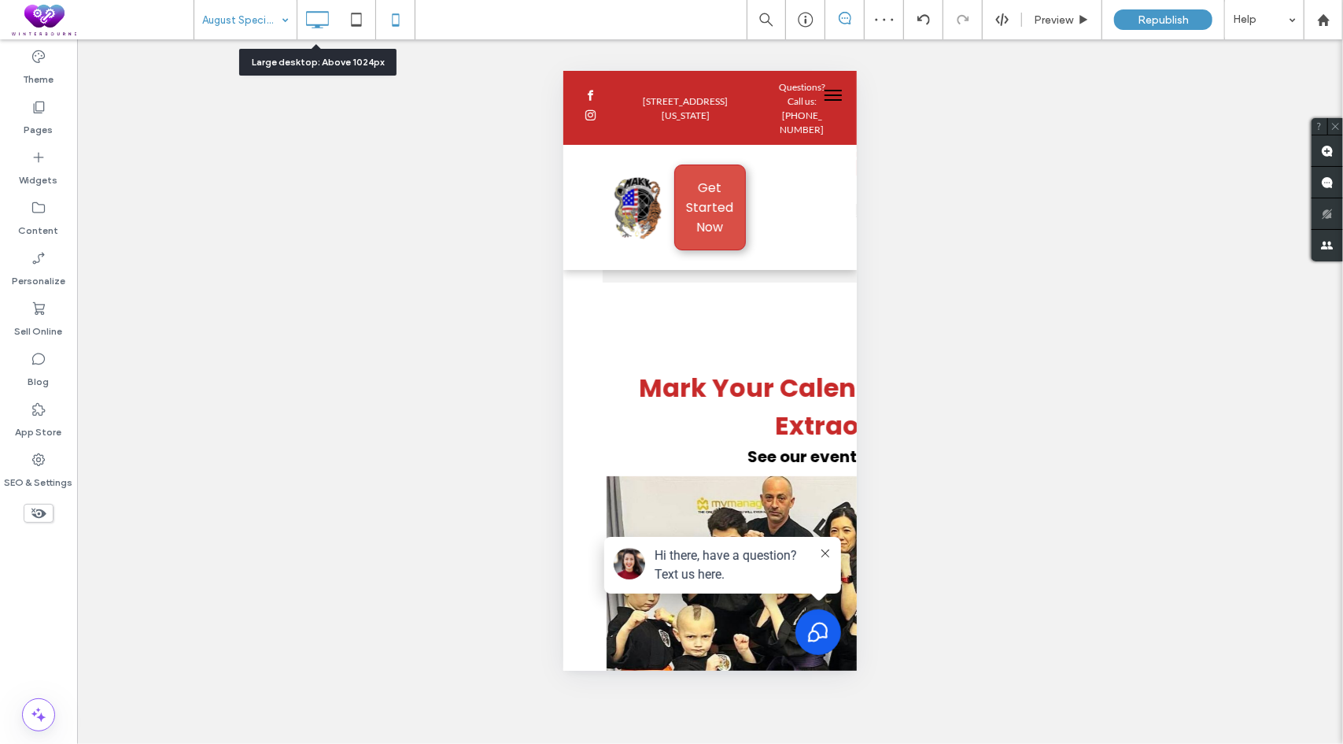
click at [322, 9] on icon at bounding box center [316, 19] width 31 height 31
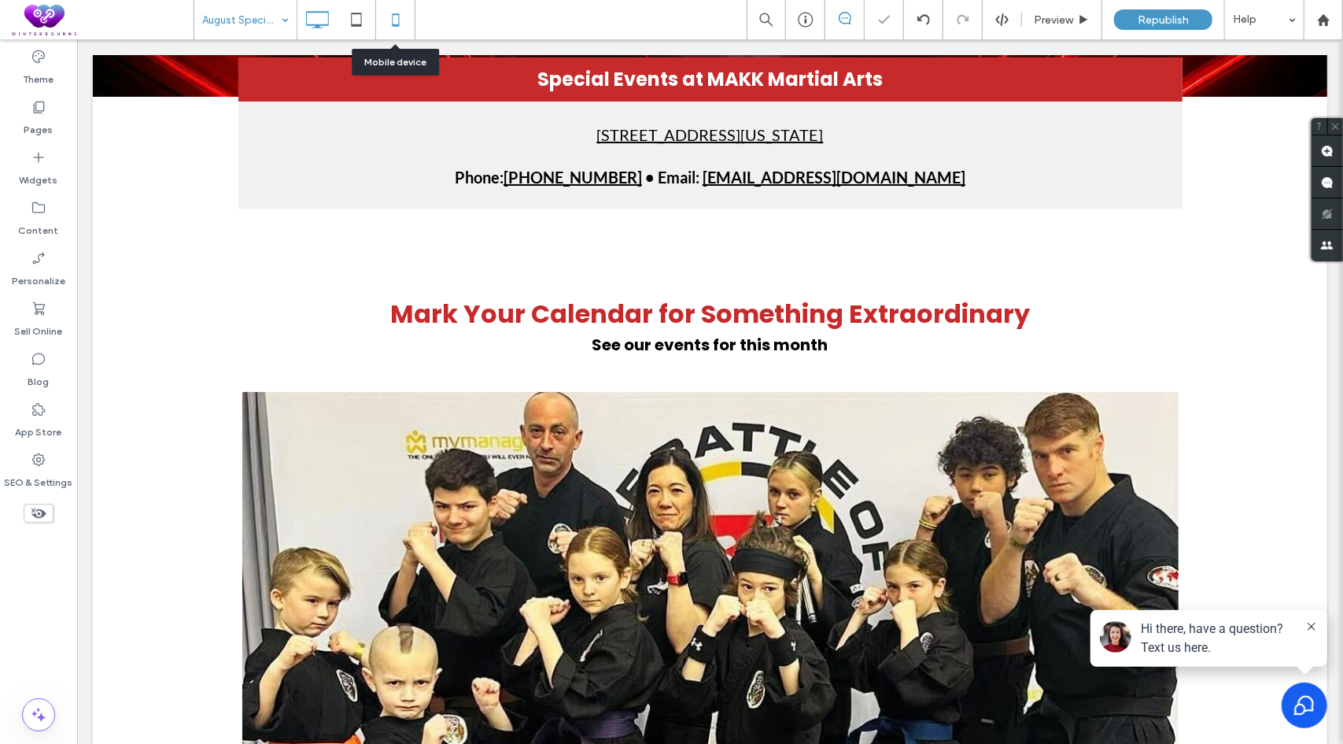
click at [401, 29] on icon at bounding box center [395, 19] width 31 height 31
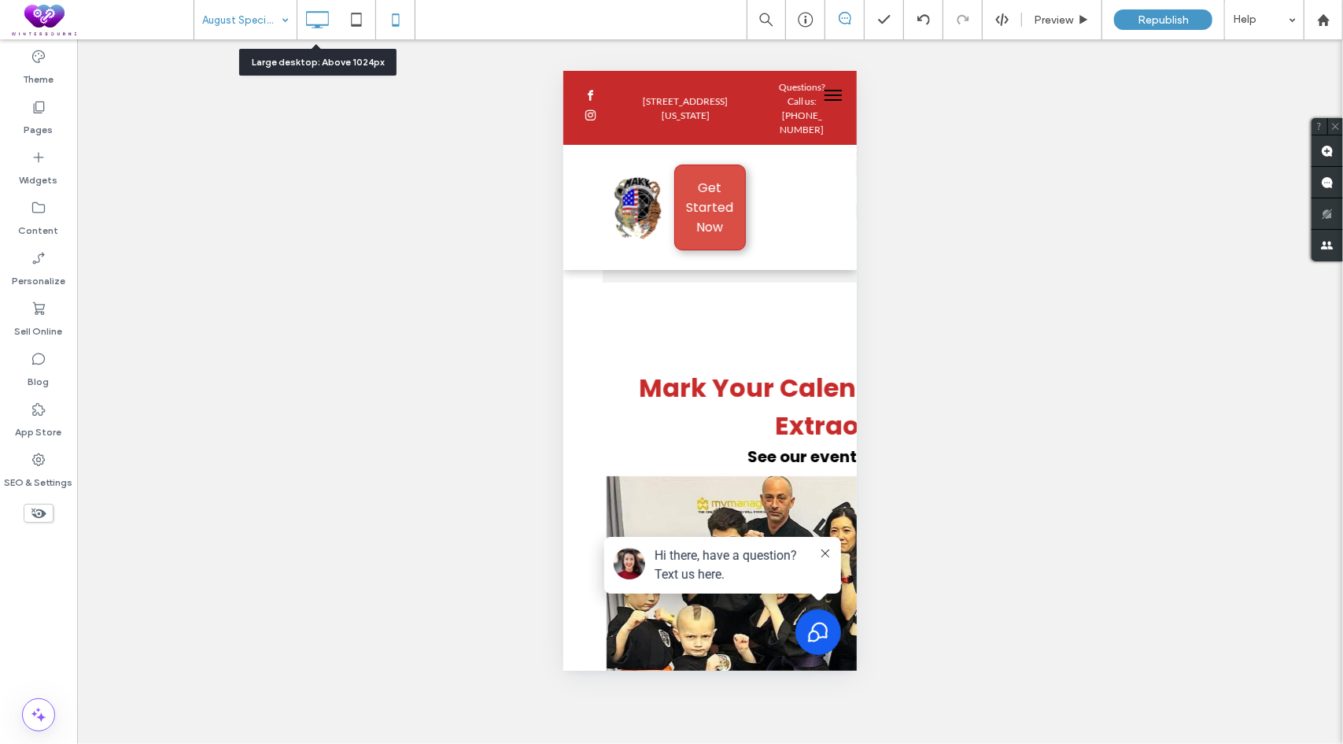
click at [321, 21] on icon at bounding box center [316, 19] width 31 height 31
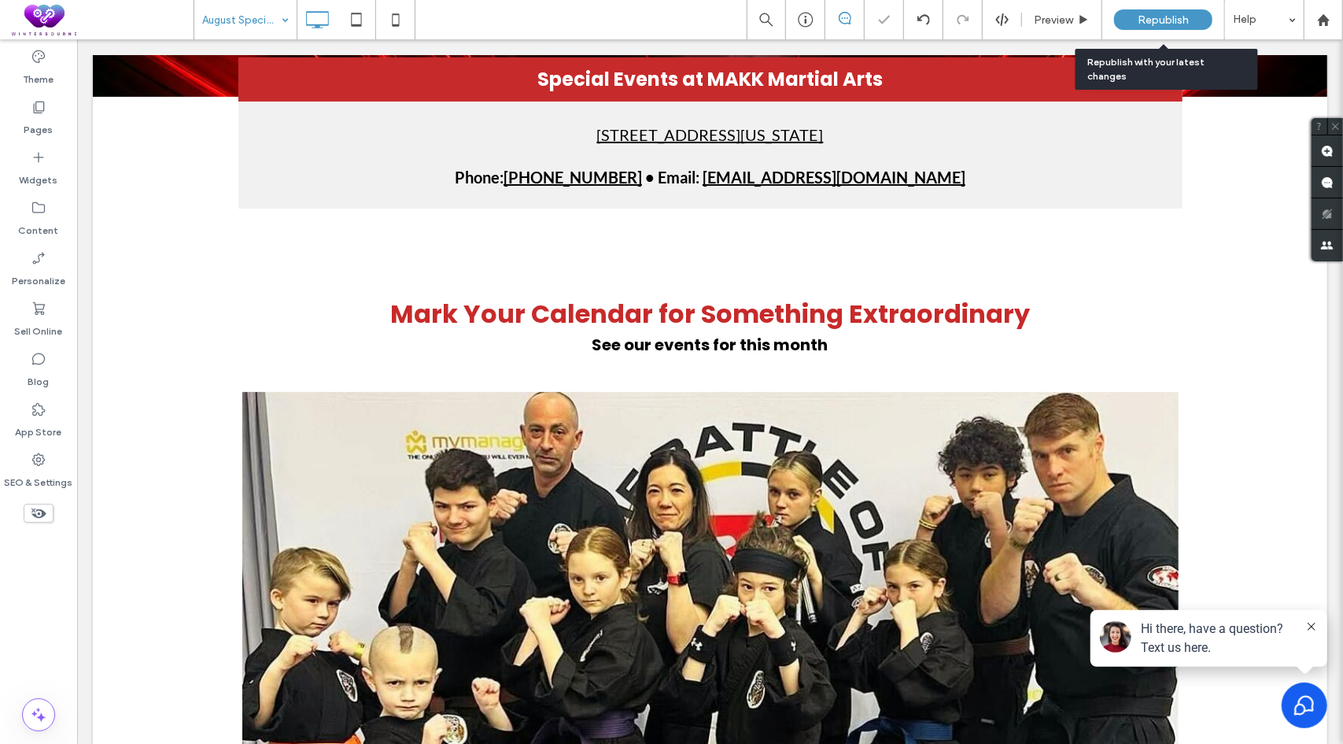
click at [1181, 21] on span "Republish" at bounding box center [1163, 19] width 51 height 13
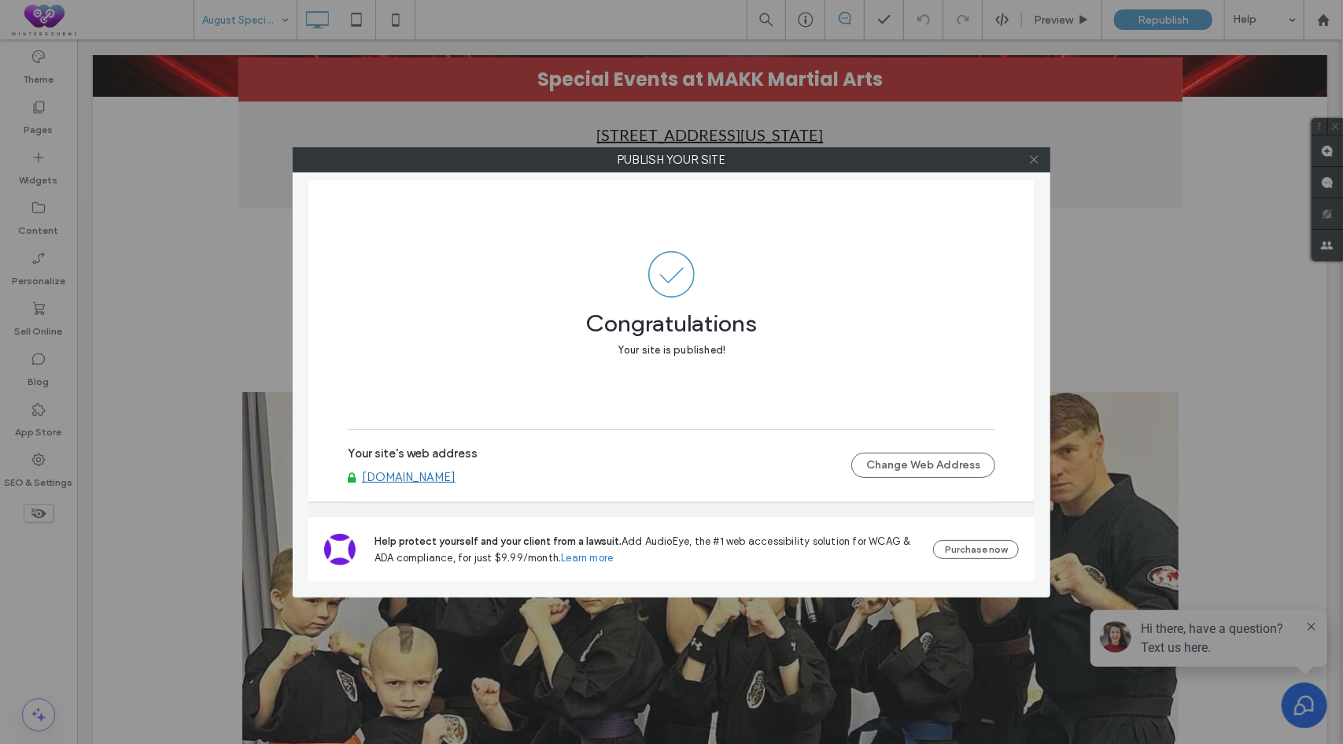
click at [1033, 155] on icon at bounding box center [1035, 159] width 12 height 12
